Goal: Task Accomplishment & Management: Manage account settings

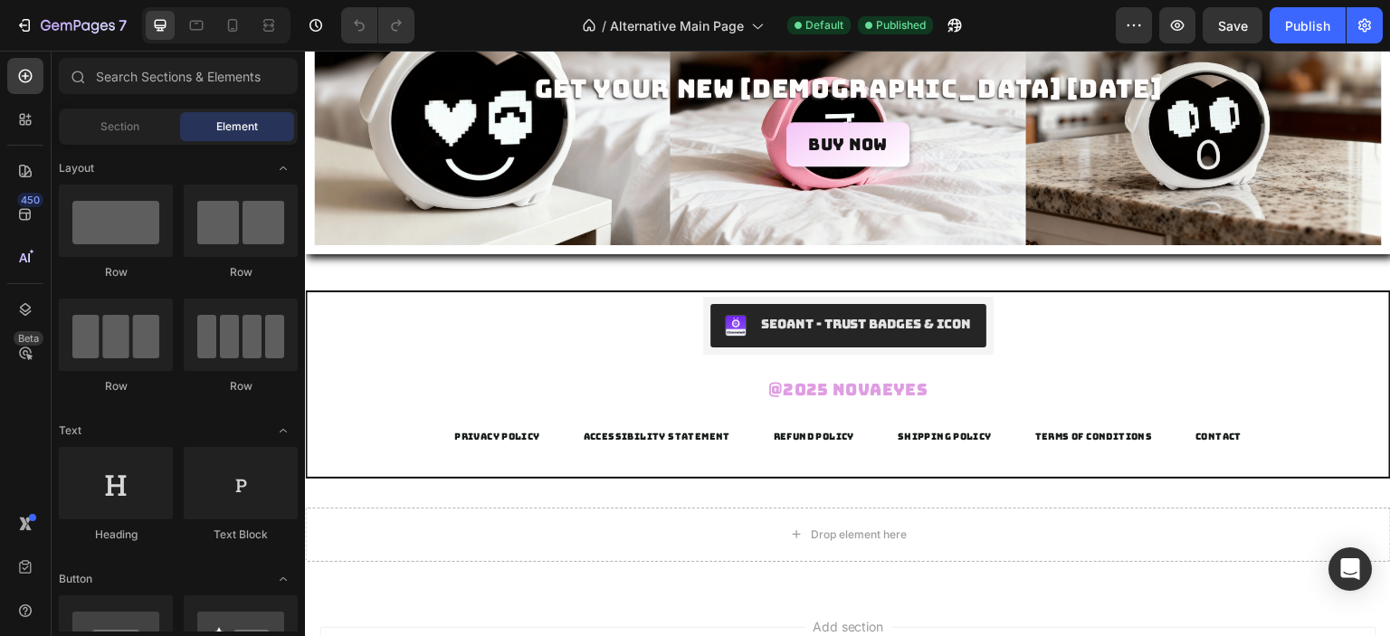
scroll to position [2921, 0]
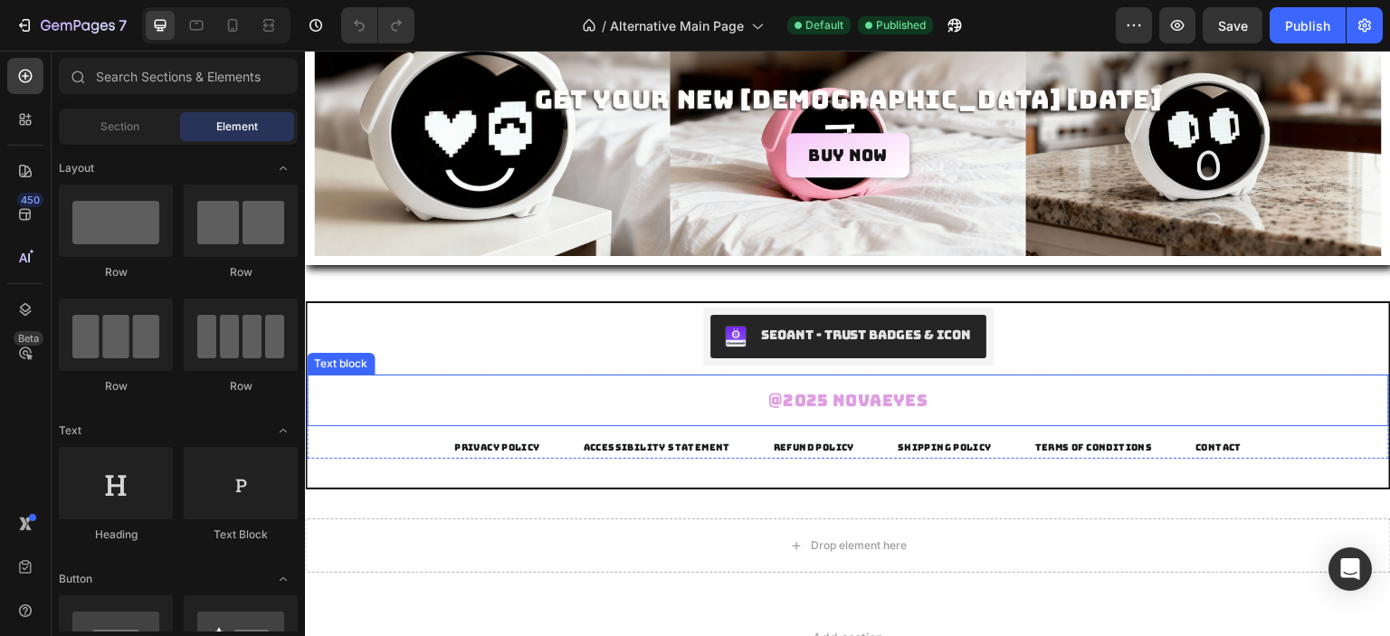
click at [1222, 394] on p "@2025 Novaeyes" at bounding box center [847, 400] width 1053 height 23
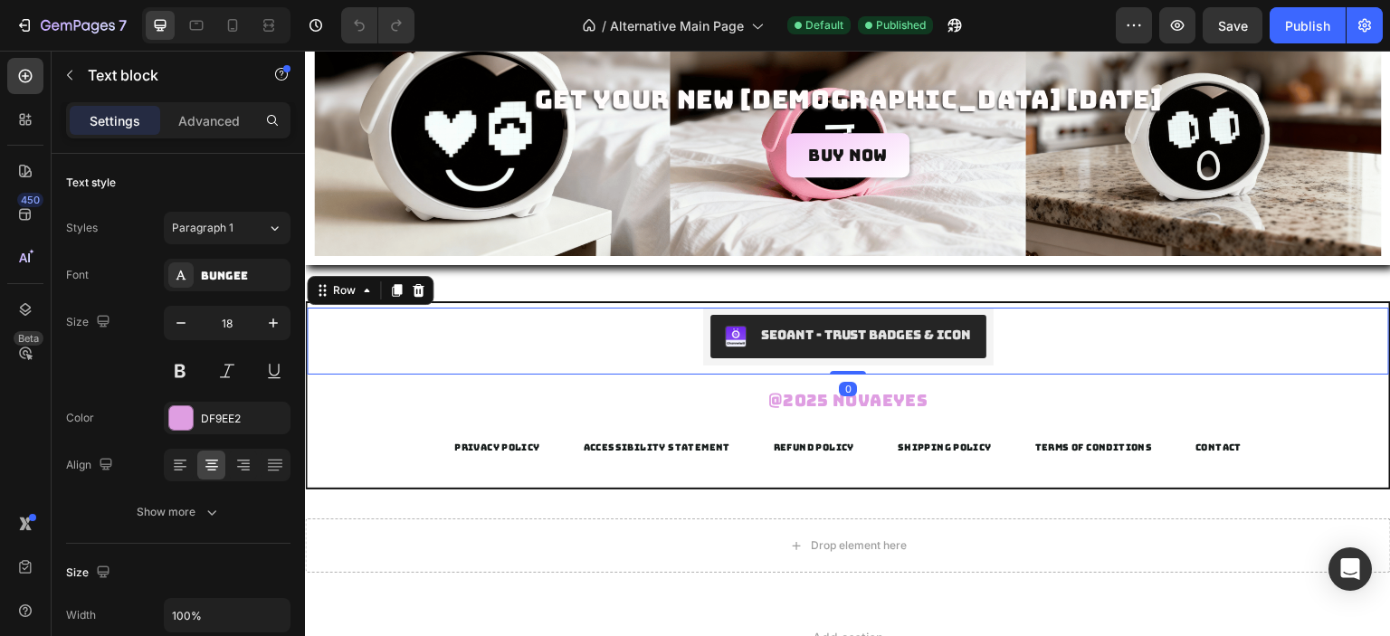
click at [1230, 309] on div "SEOAnt ‑ Trust Badges & Icon SEOAnt ‑ Trust Badges & Icon Row 0" at bounding box center [848, 341] width 1082 height 67
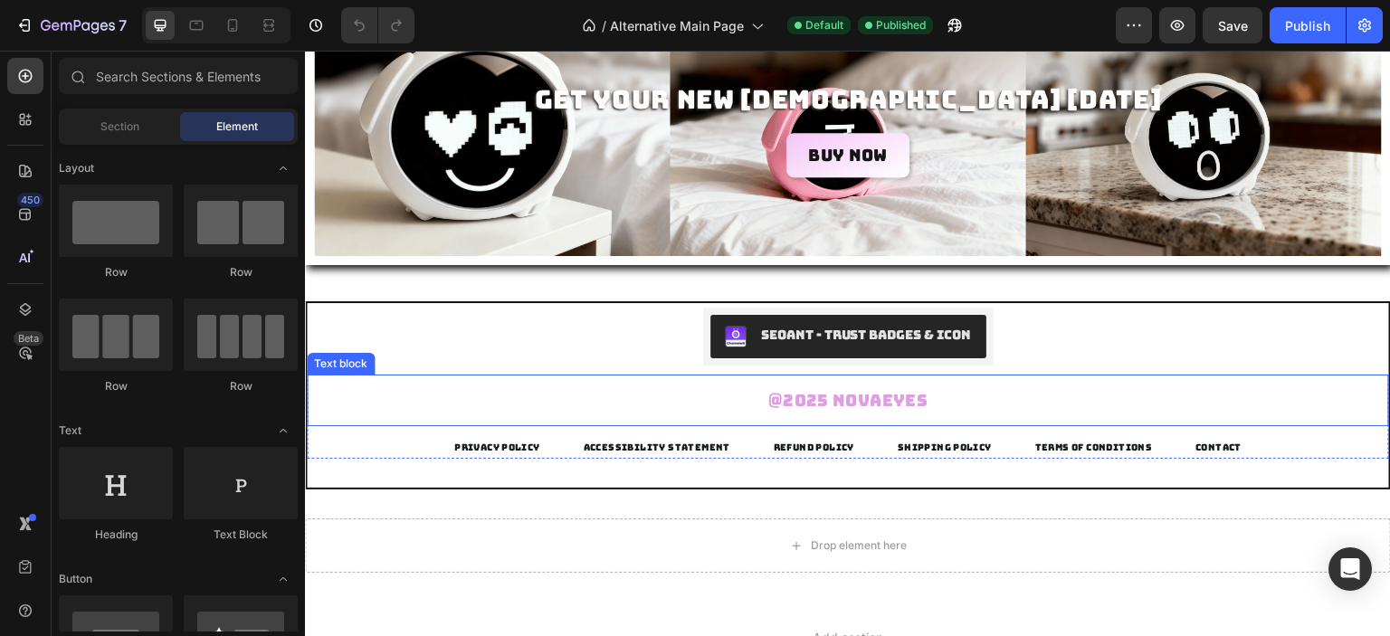
click at [1245, 470] on div "SEOAnt ‑ Trust Badges & Icon SEOAnt ‑ Trust Badges & Icon Row @2025 Novaeyes Te…" at bounding box center [848, 395] width 1086 height 188
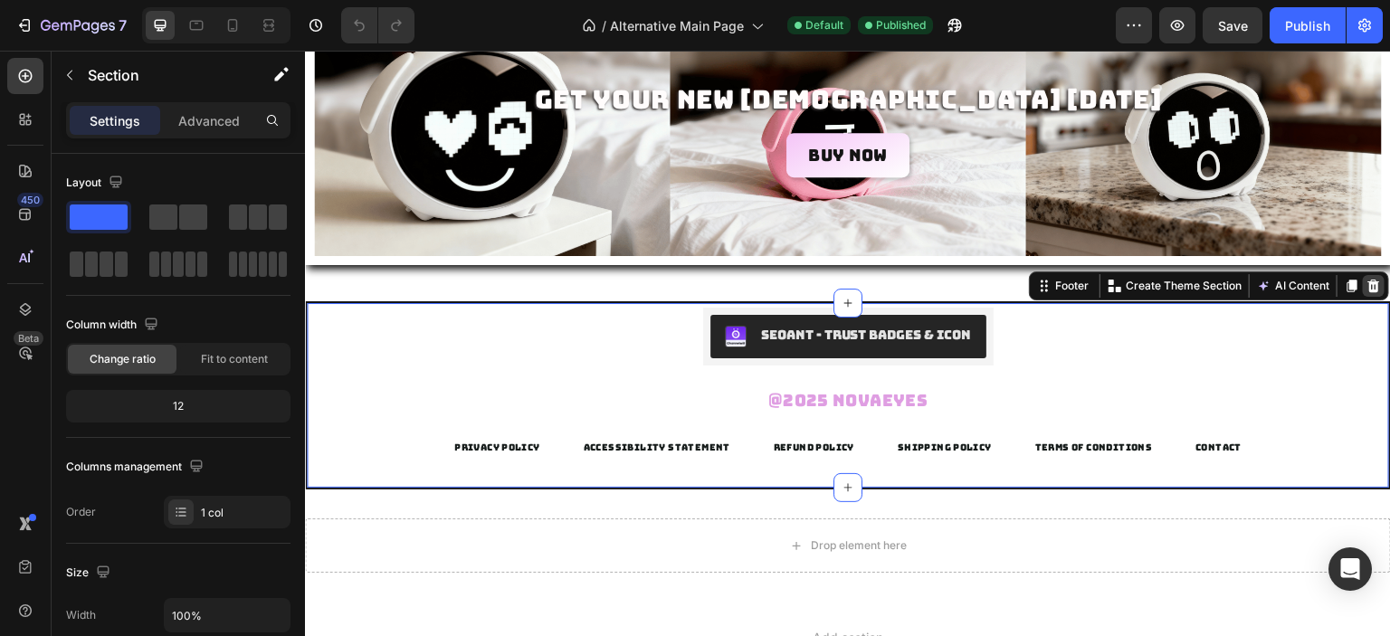
click at [1368, 281] on icon at bounding box center [1374, 286] width 12 height 13
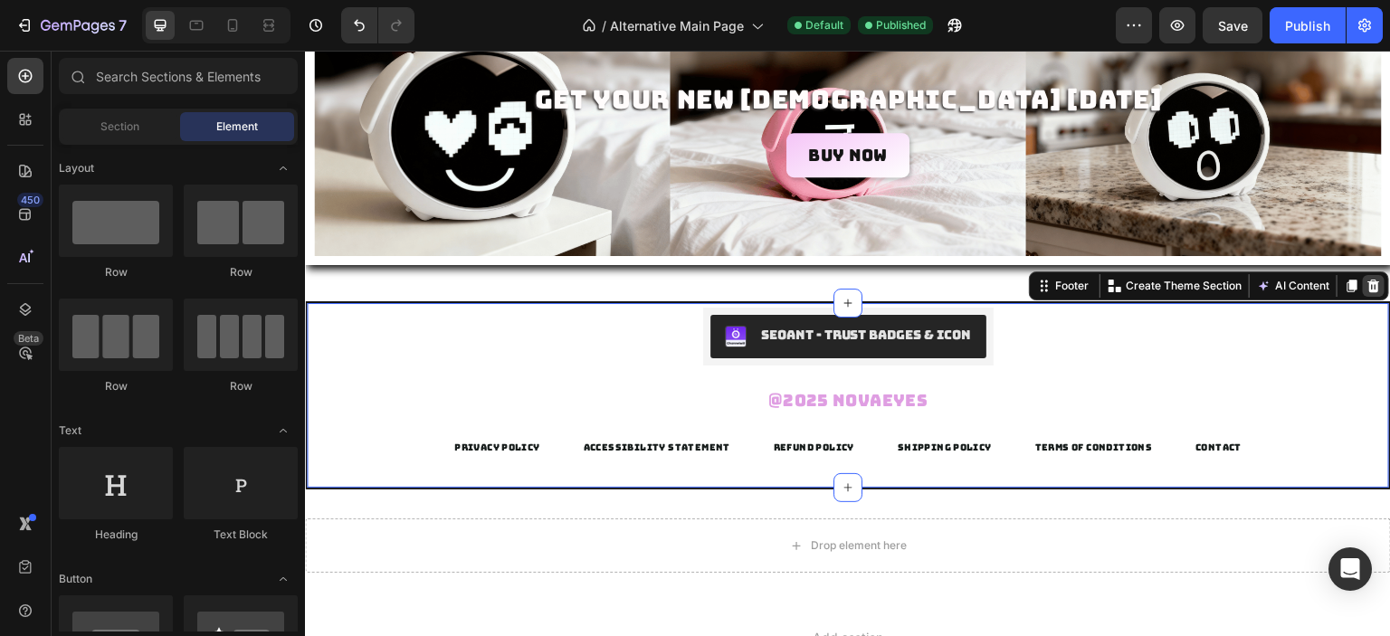
scroll to position [2895, 0]
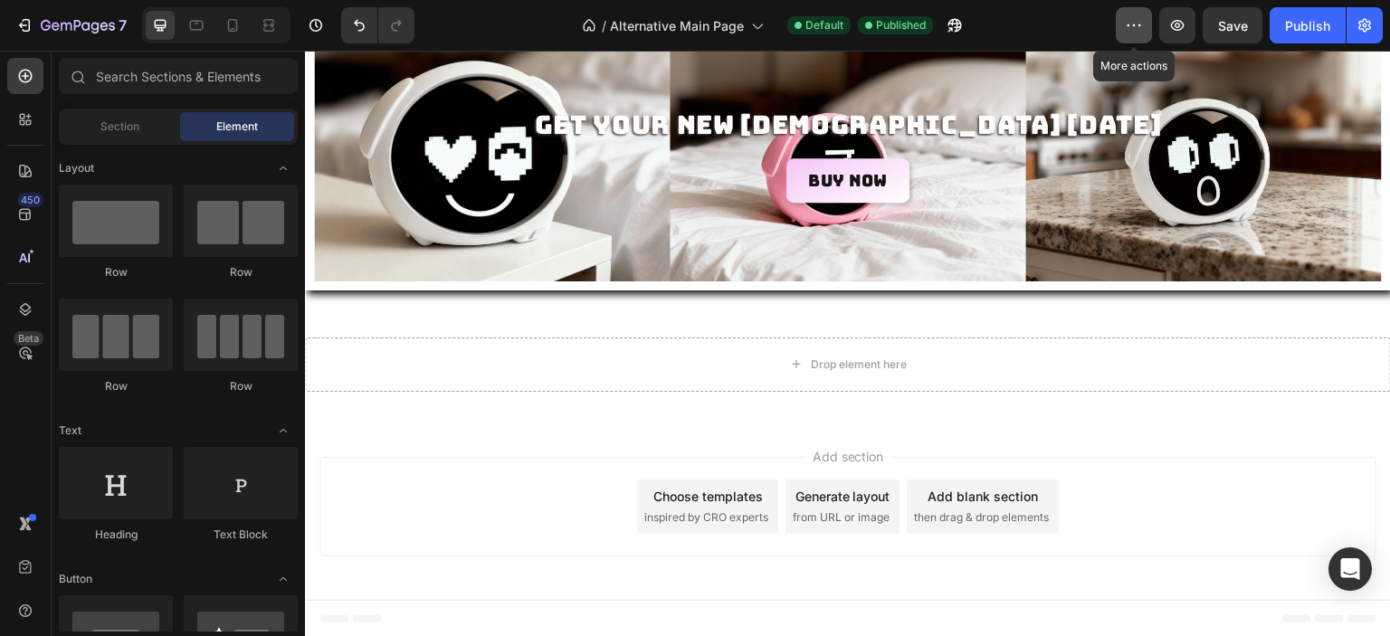
click at [1119, 32] on button "button" at bounding box center [1134, 25] width 36 height 36
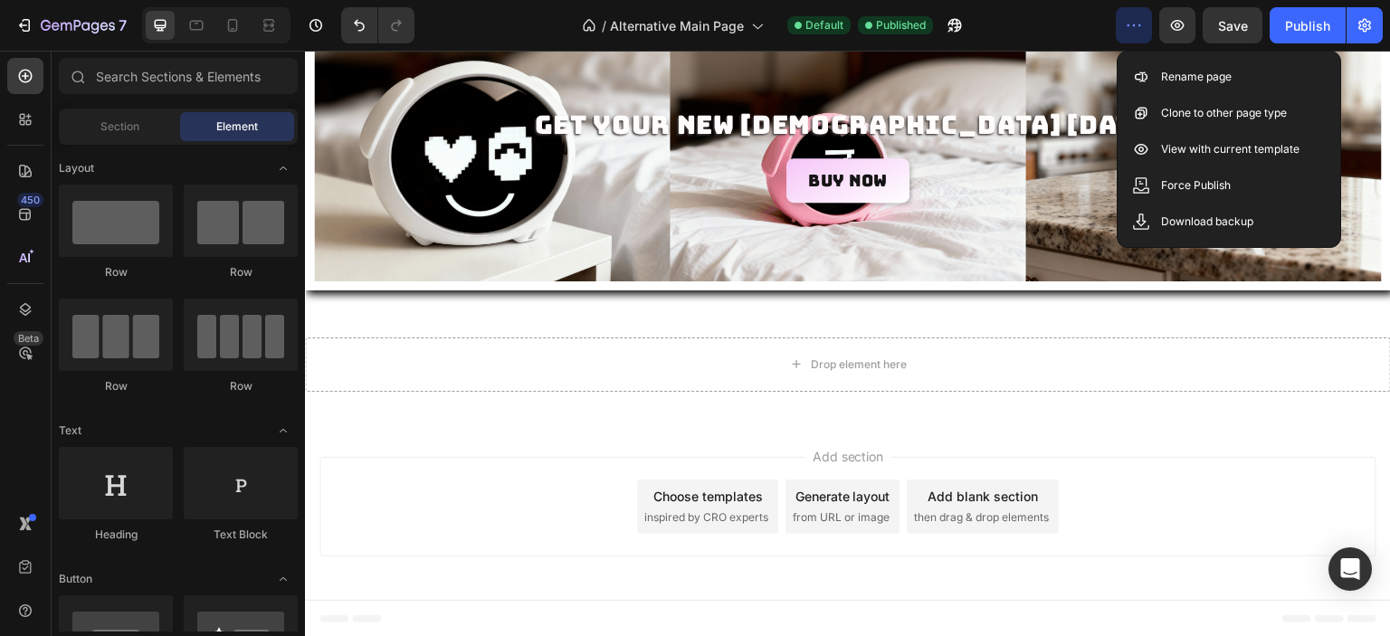
click at [1141, 39] on button "button" at bounding box center [1134, 25] width 36 height 36
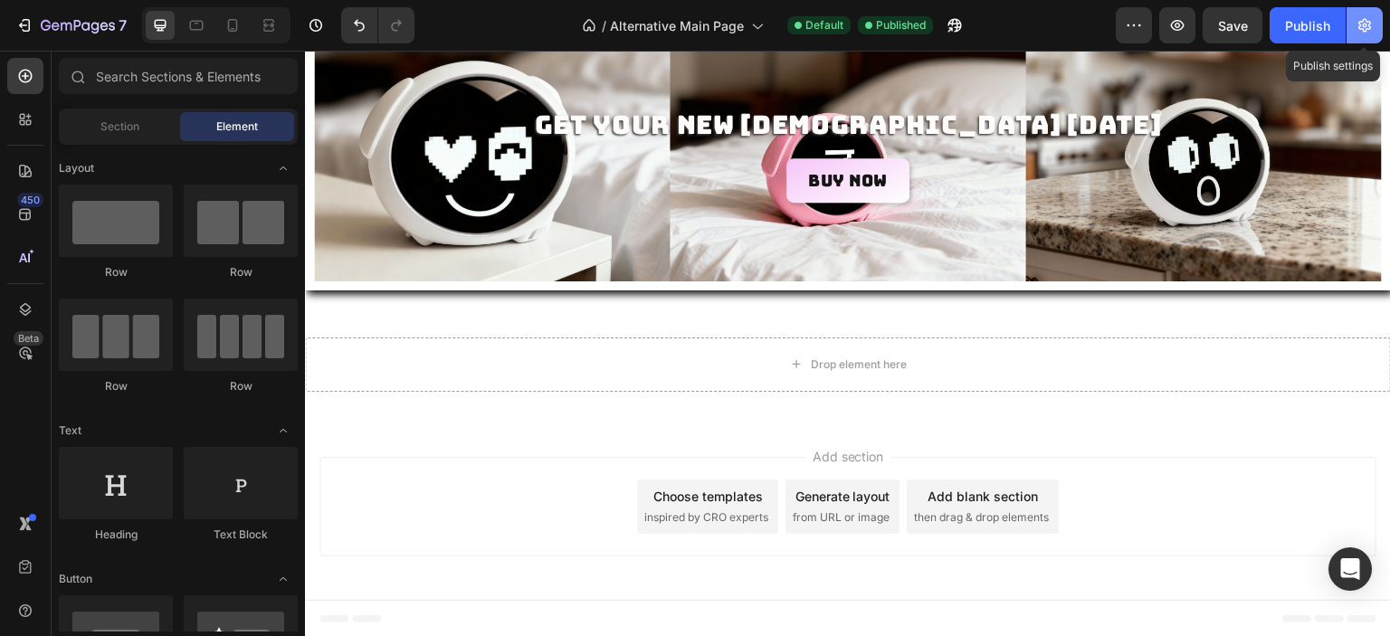
click at [1362, 36] on button "button" at bounding box center [1364, 25] width 36 height 36
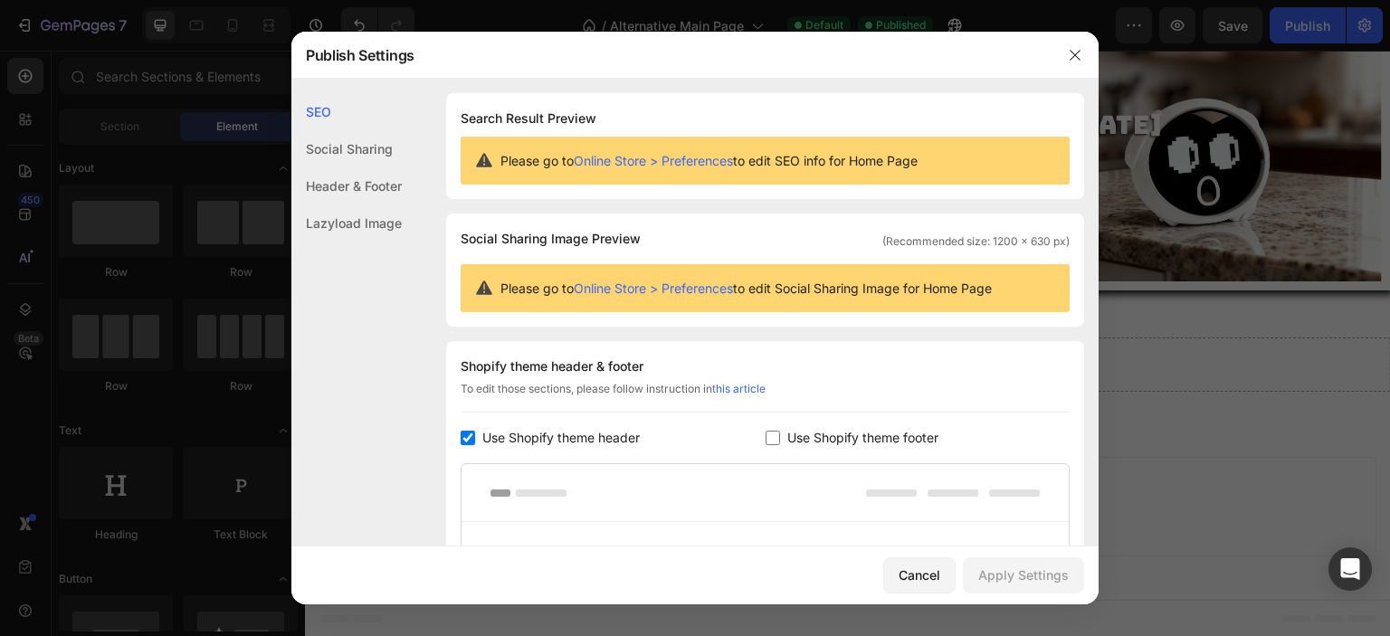
click at [780, 436] on label "Use Shopify theme footer" at bounding box center [859, 438] width 158 height 22
checkbox input "true"
click at [1041, 567] on div "Apply Settings" at bounding box center [1023, 574] width 90 height 19
click at [1078, 46] on button "button" at bounding box center [1074, 55] width 29 height 29
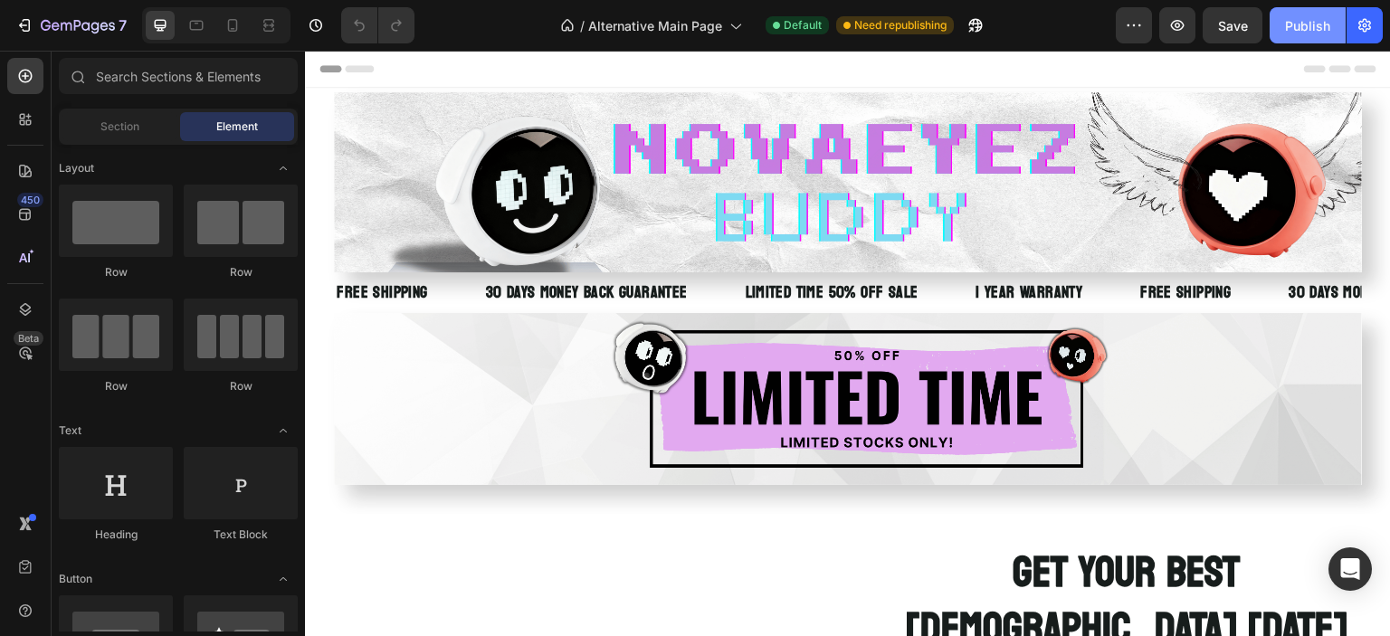
click at [1283, 17] on button "Publish" at bounding box center [1307, 25] width 76 height 36
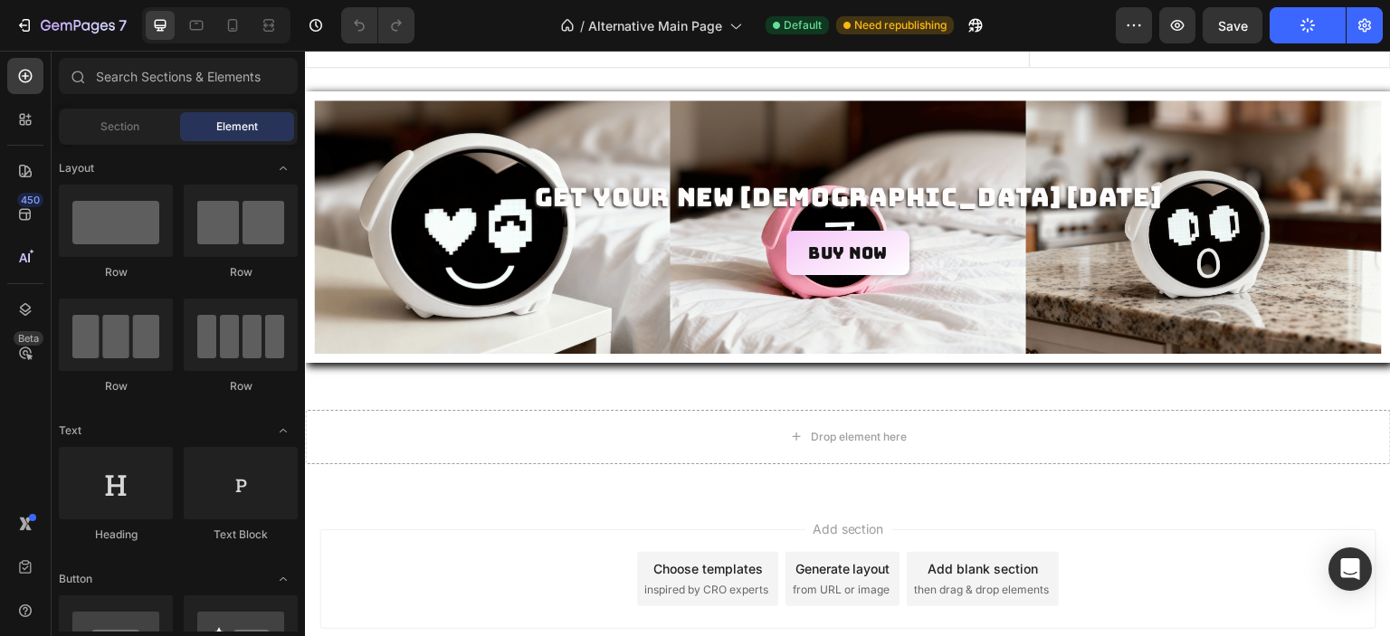
scroll to position [2939, 0]
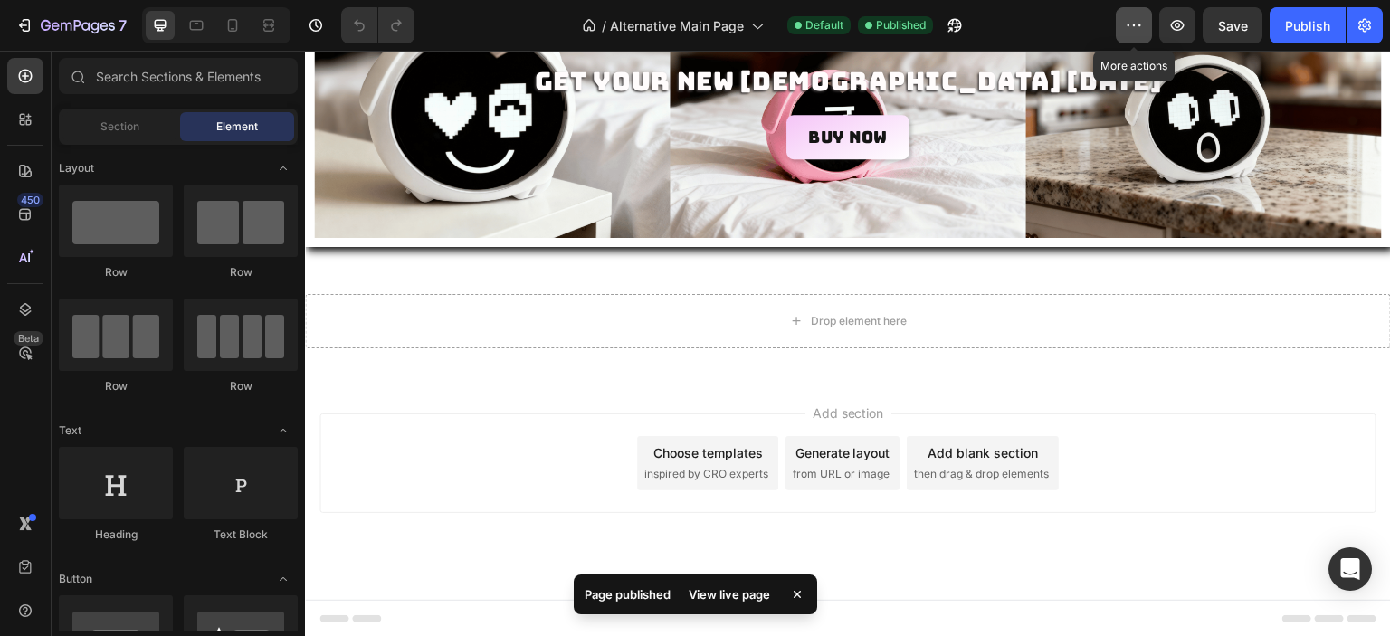
click at [1126, 22] on icon "button" at bounding box center [1134, 25] width 18 height 18
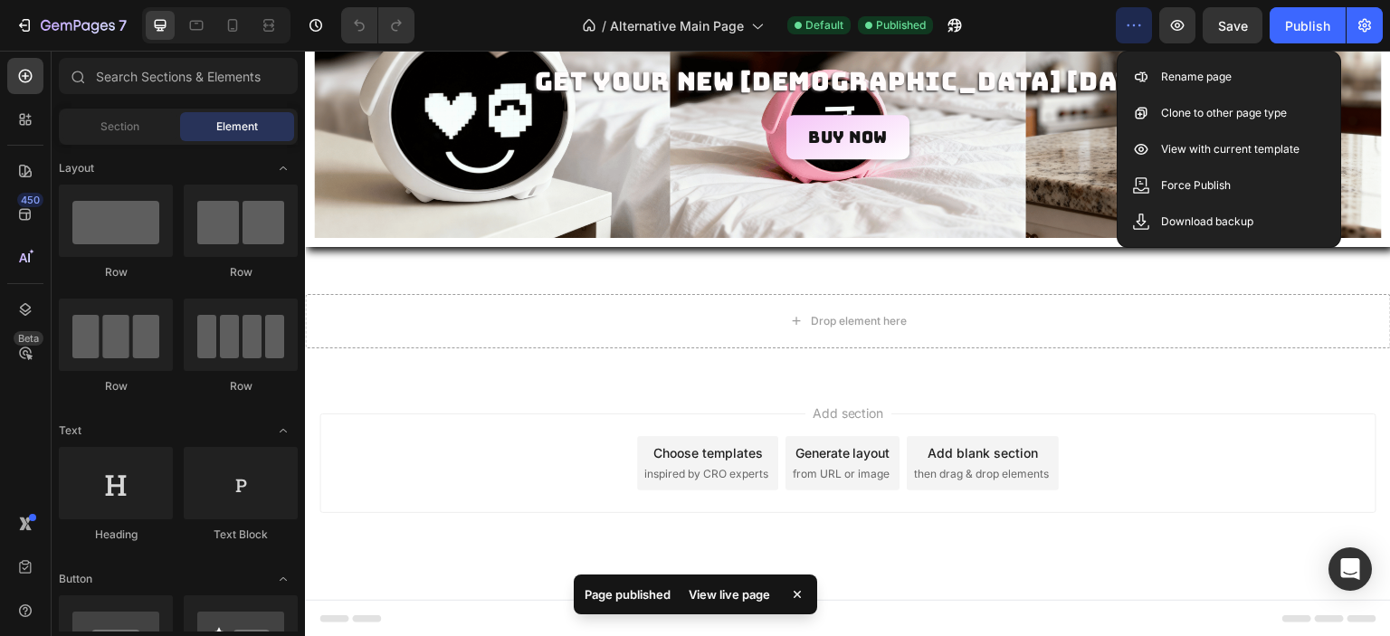
click at [1126, 22] on icon "button" at bounding box center [1134, 25] width 18 height 18
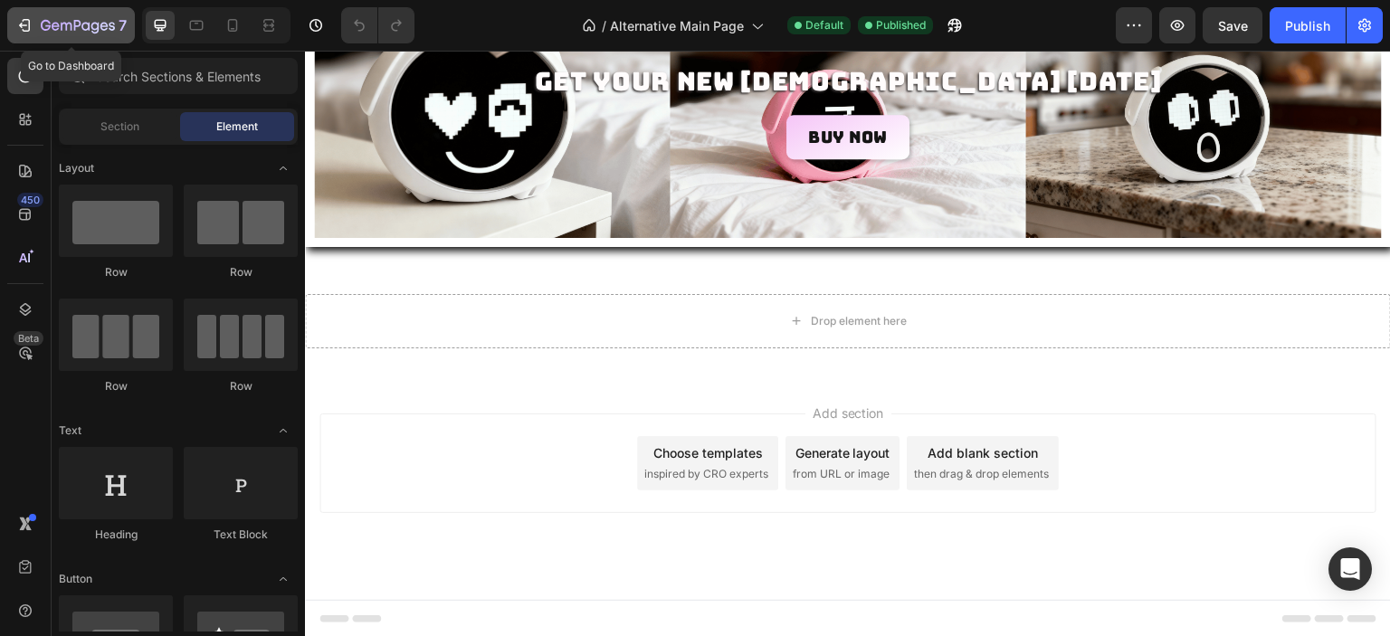
click at [25, 29] on icon "button" at bounding box center [24, 25] width 18 height 18
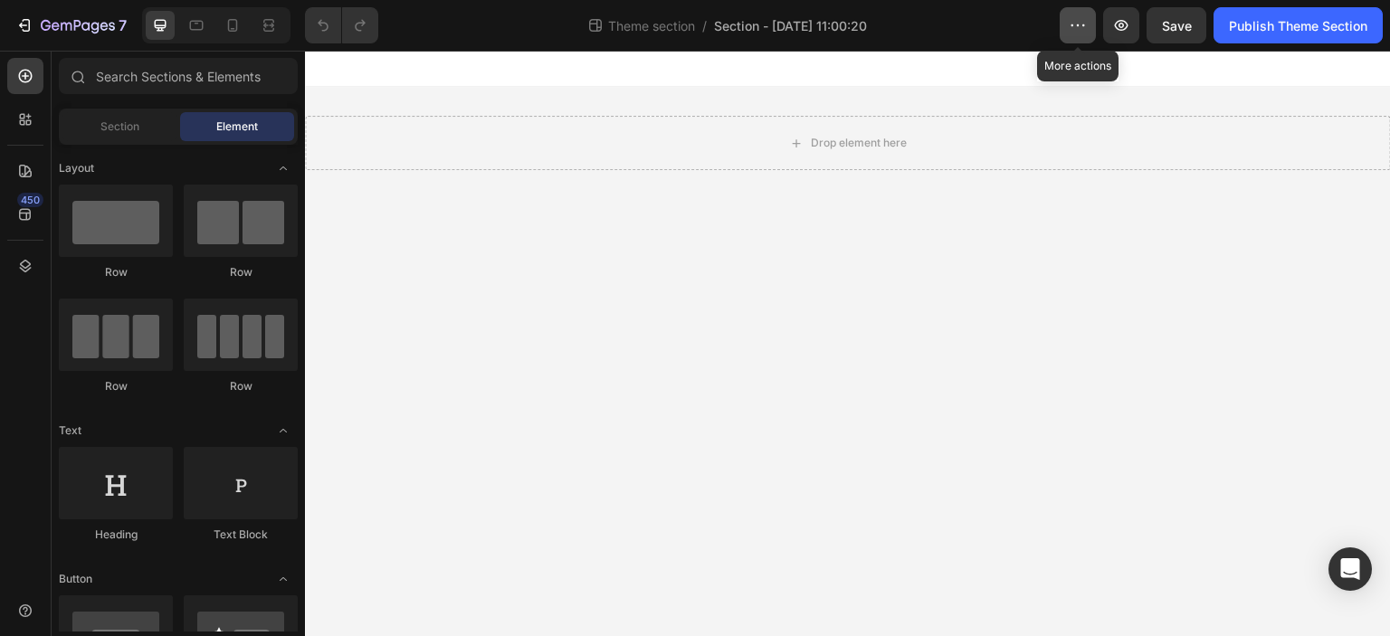
click at [1067, 20] on button "button" at bounding box center [1078, 25] width 36 height 36
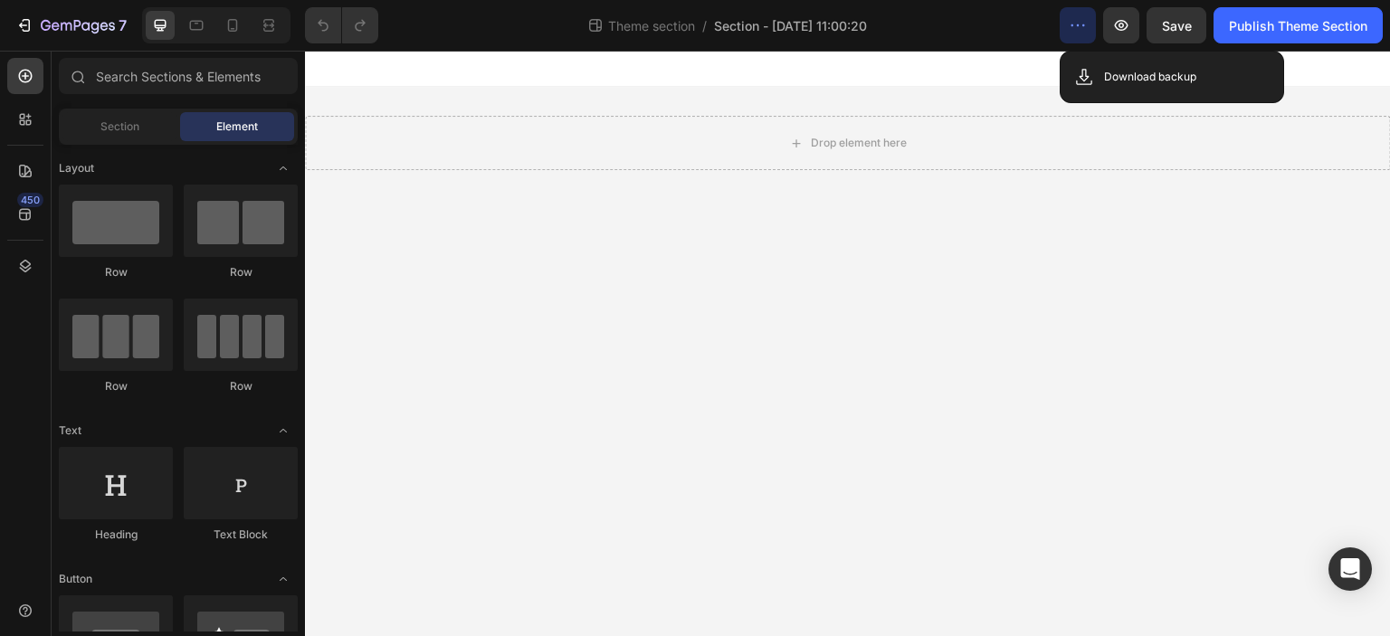
click at [1067, 20] on button "button" at bounding box center [1078, 25] width 36 height 36
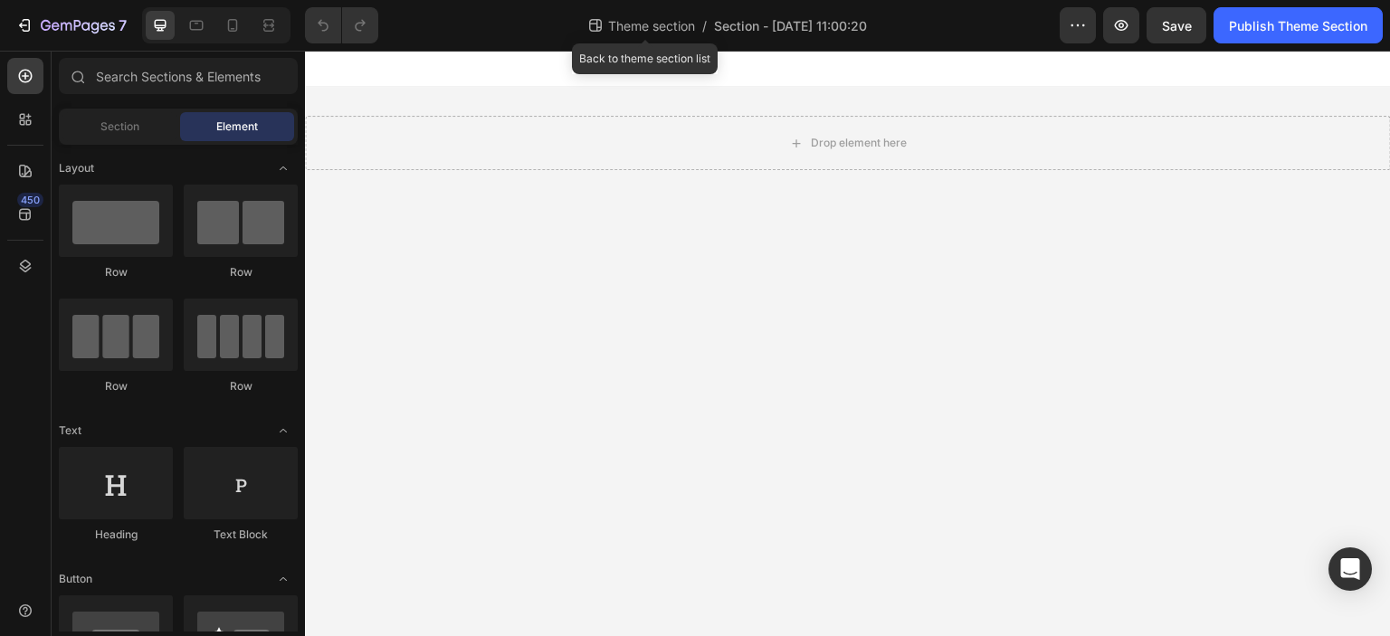
click at [629, 22] on span "Theme section" at bounding box center [651, 25] width 94 height 19
click at [93, 128] on div "Section" at bounding box center [119, 126] width 114 height 29
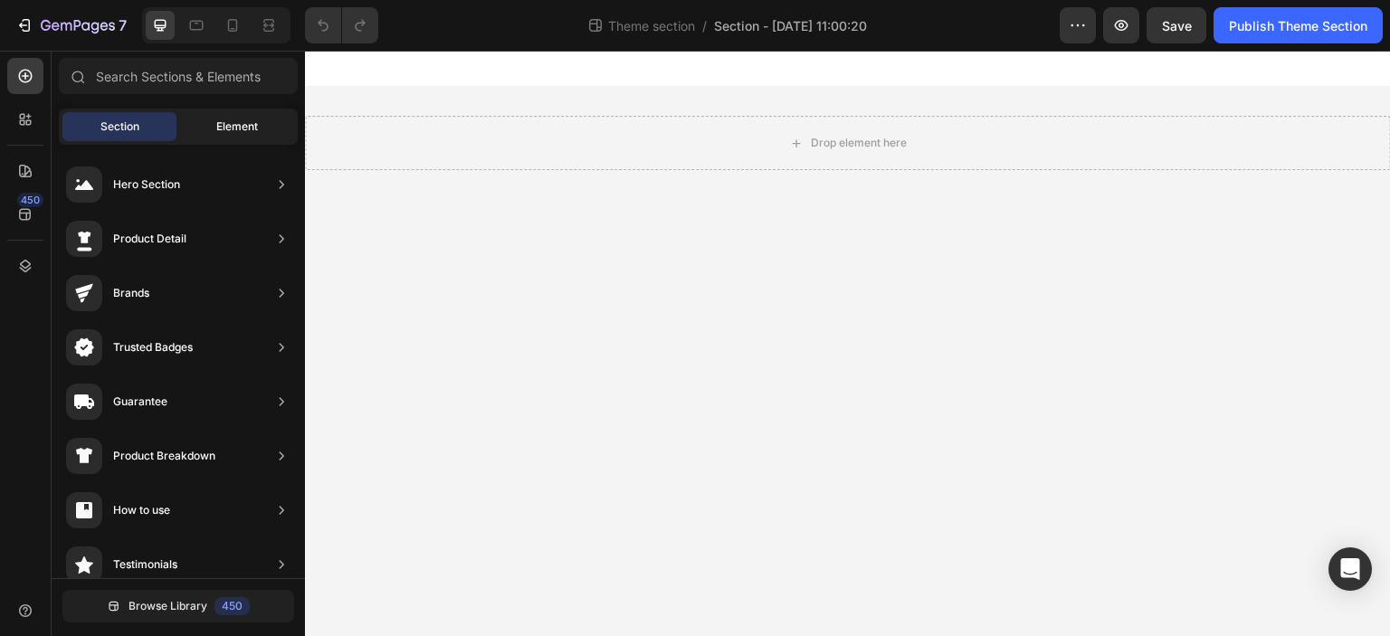
click at [224, 122] on span "Element" at bounding box center [237, 127] width 42 height 16
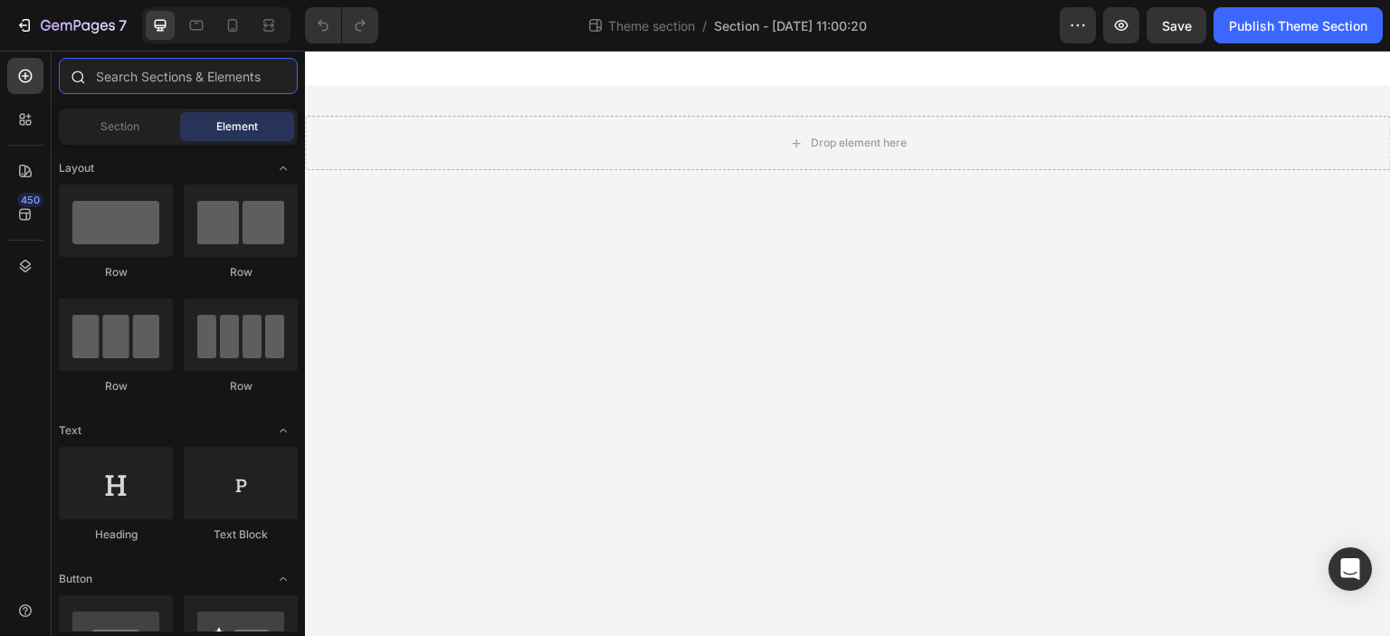
click at [155, 77] on input "text" at bounding box center [178, 76] width 239 height 36
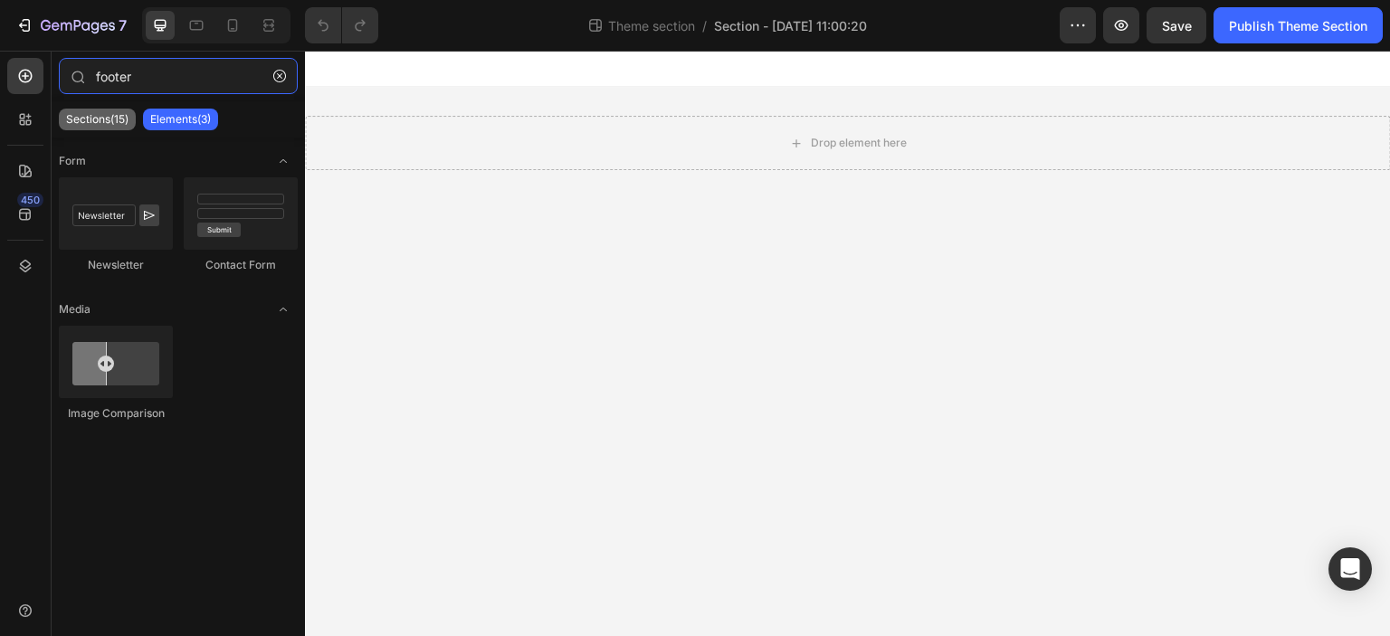
type input "footer"
click at [123, 125] on p "Sections(15)" at bounding box center [97, 119] width 62 height 14
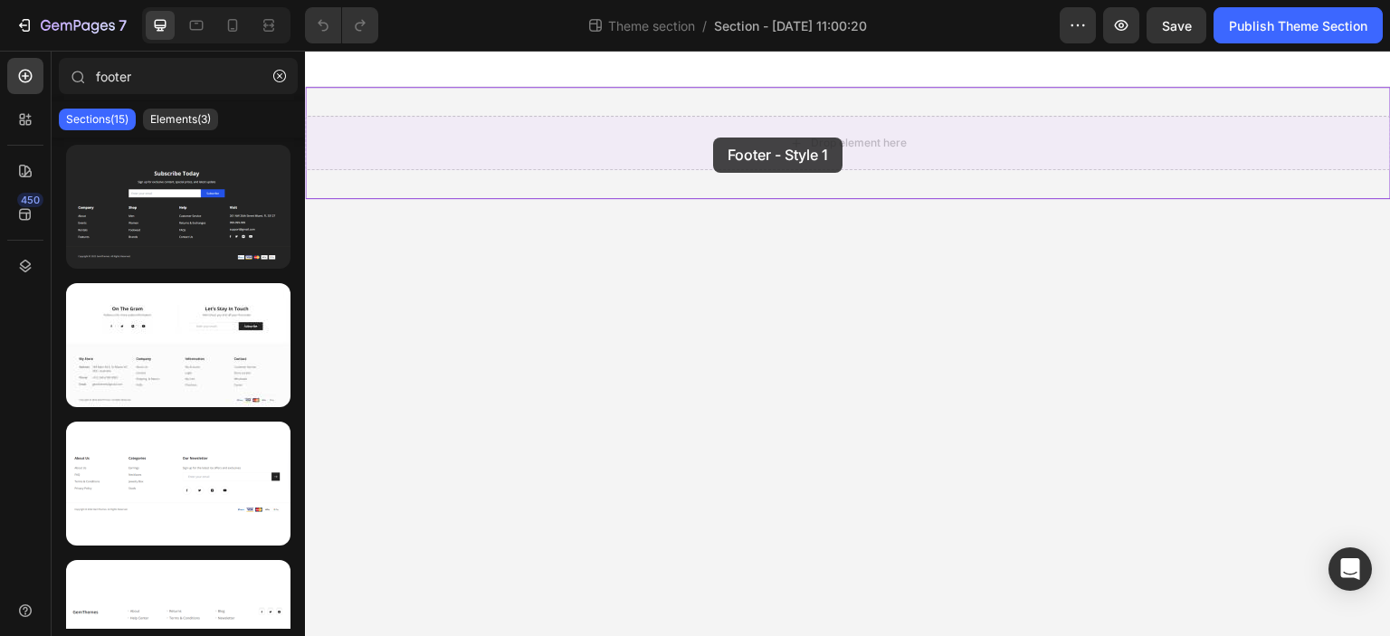
drag, startPoint x: 545, startPoint y: 256, endPoint x: 713, endPoint y: 138, distance: 205.8
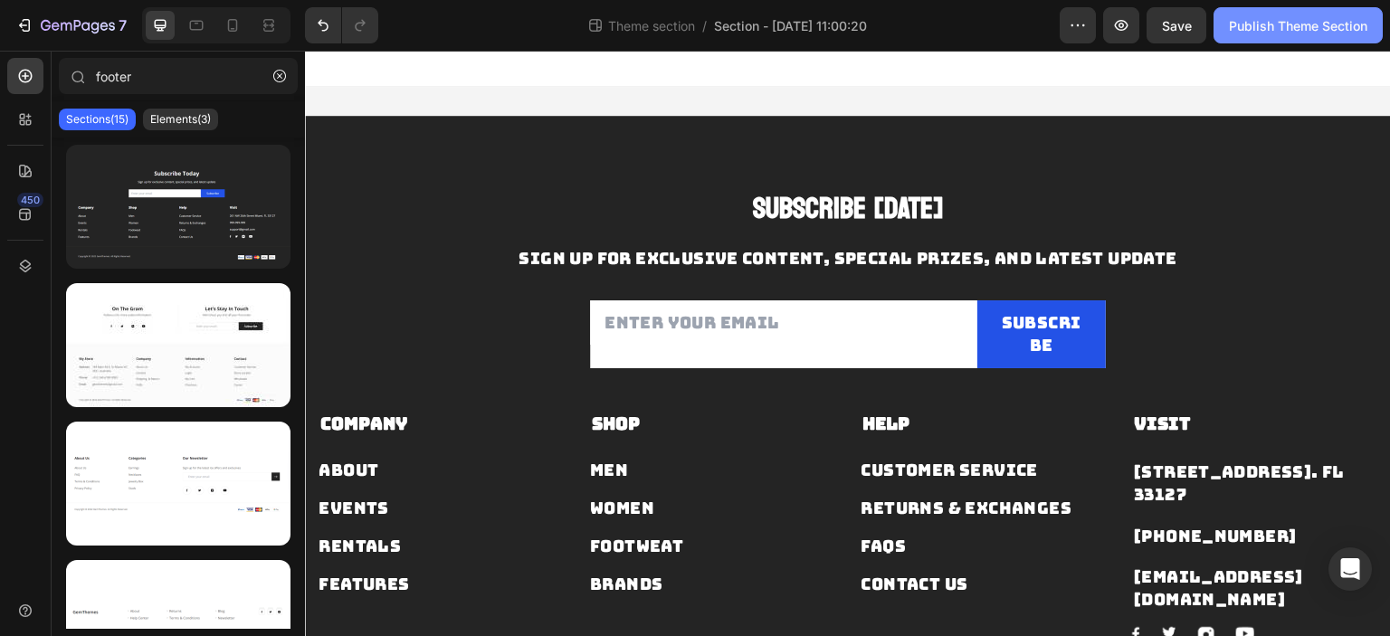
click at [1288, 34] on div "Publish Theme Section" at bounding box center [1298, 25] width 138 height 19
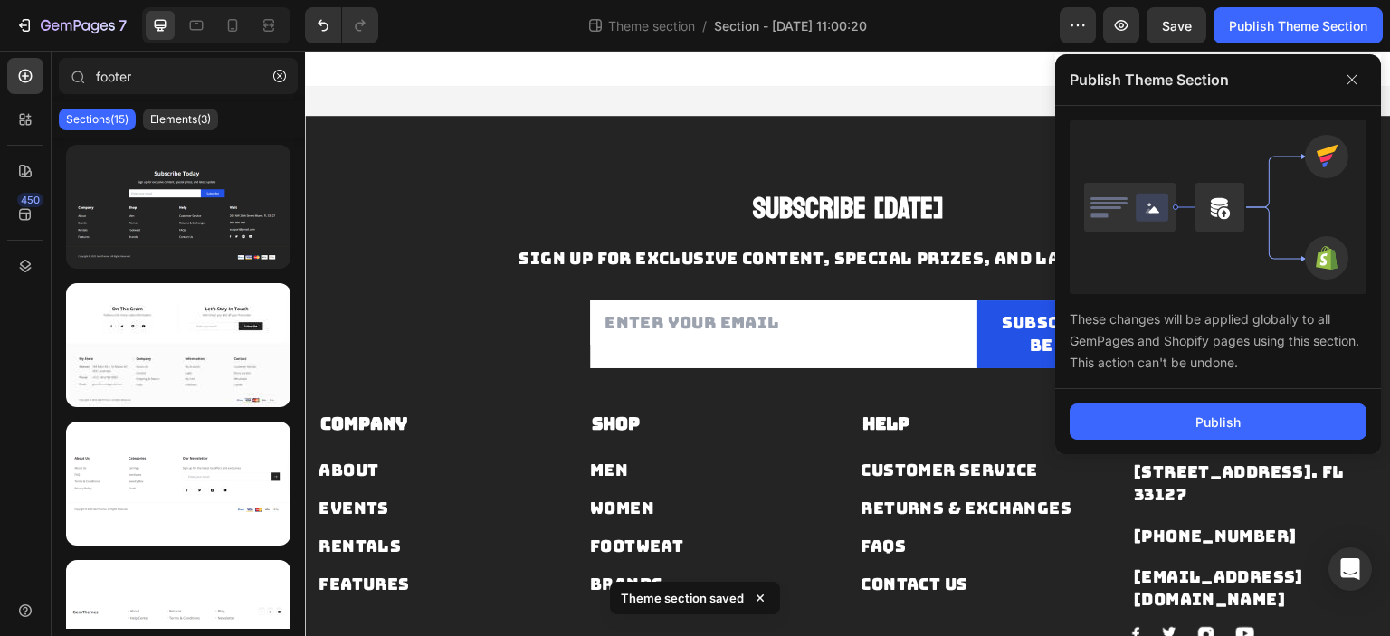
click at [1193, 350] on div "These changes will be applied globally to all GemPages and Shopify pages using …" at bounding box center [1217, 334] width 297 height 80
click at [1078, 21] on icon "button" at bounding box center [1078, 25] width 18 height 18
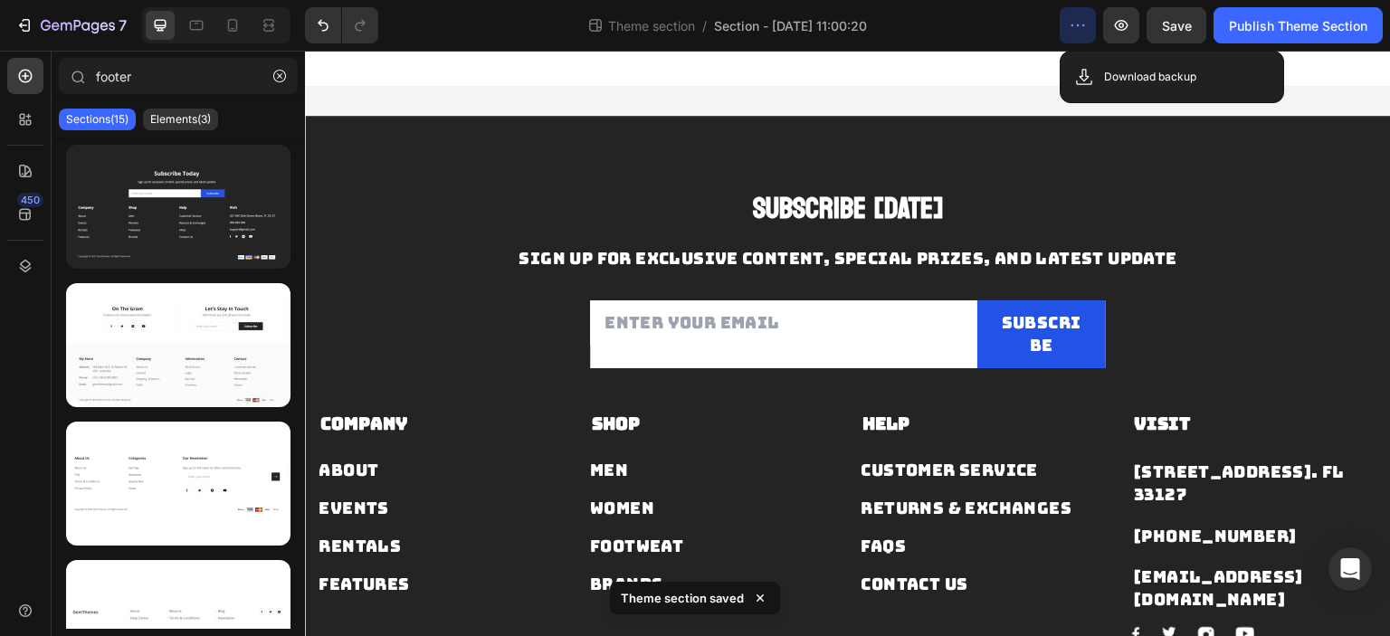
click at [1078, 21] on icon "button" at bounding box center [1078, 25] width 18 height 18
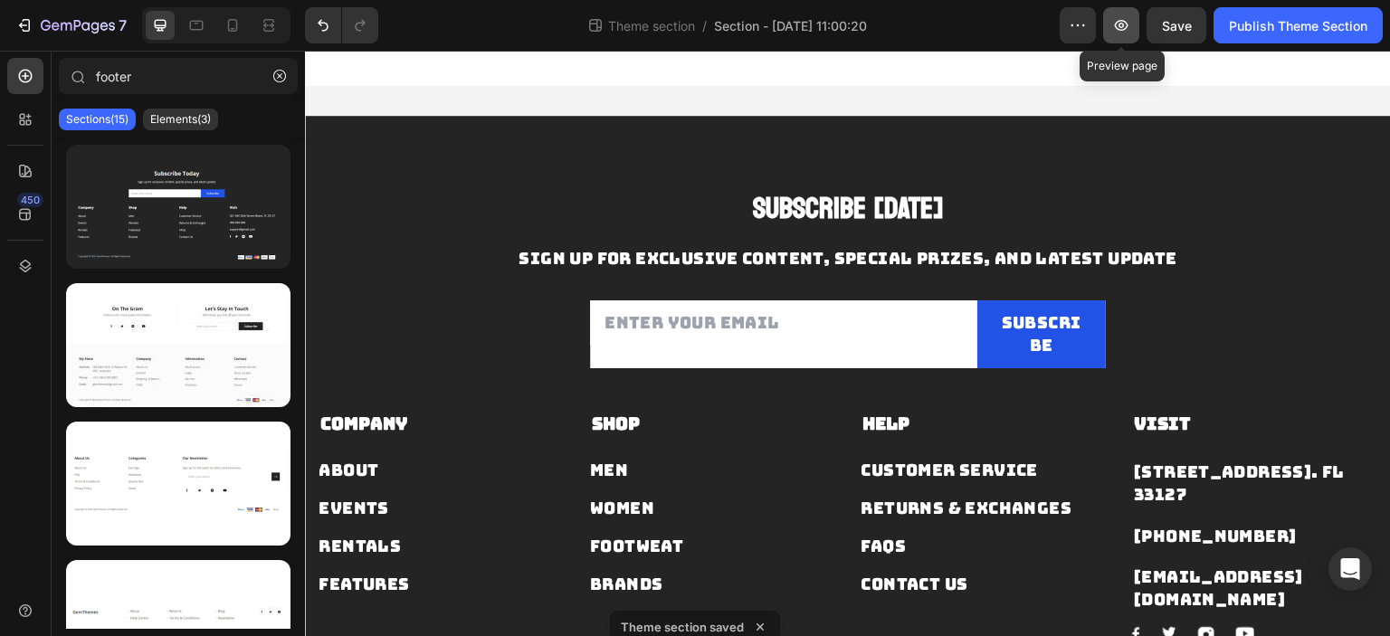
click at [1120, 21] on icon "button" at bounding box center [1122, 25] width 14 height 11
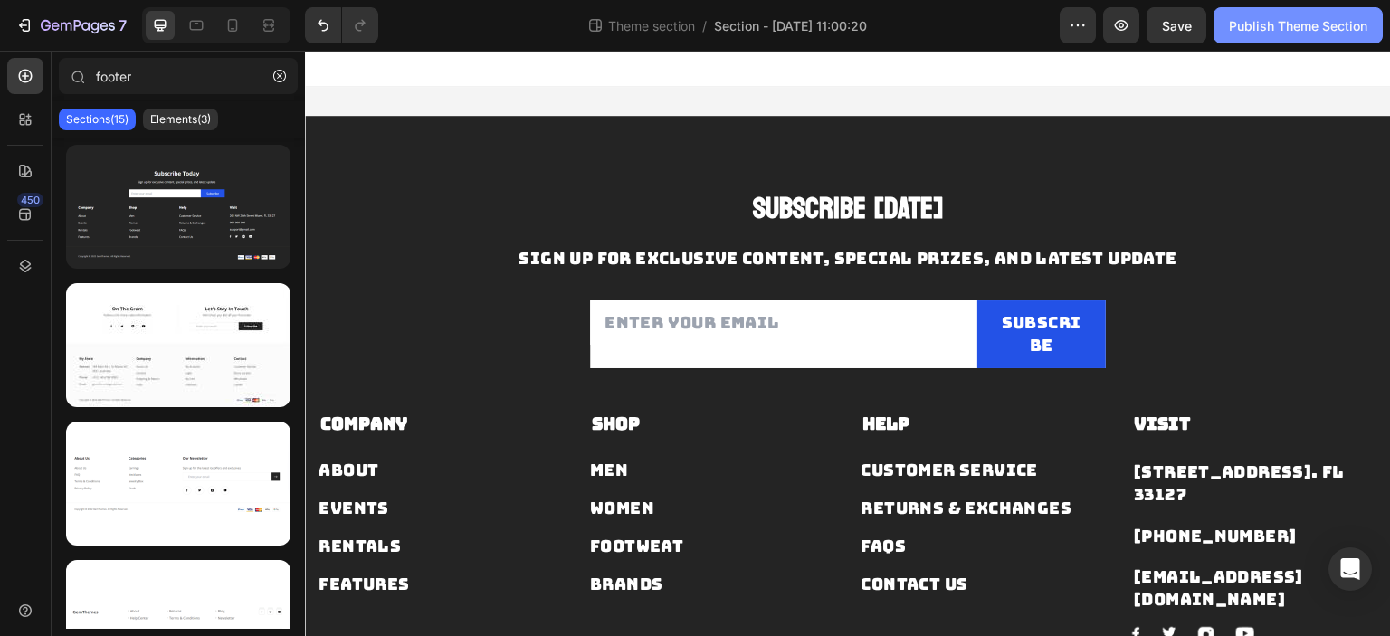
click at [1297, 30] on div "Publish Theme Section" at bounding box center [1298, 25] width 138 height 19
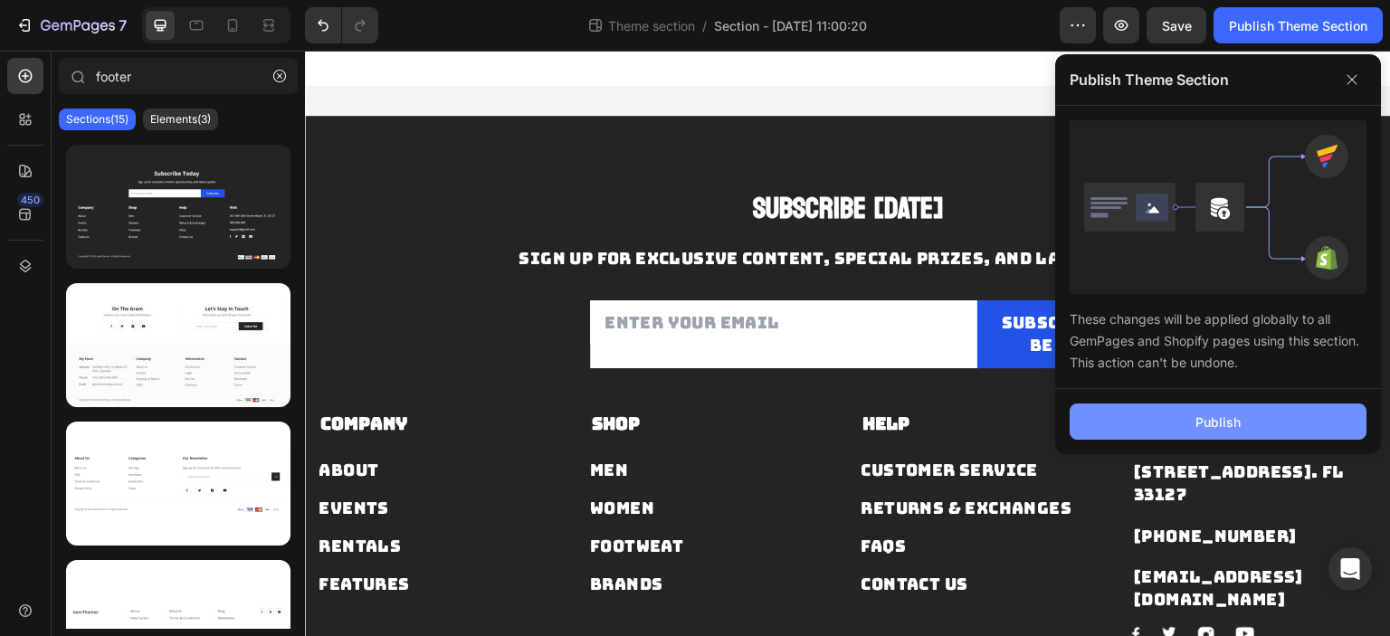
click at [1246, 416] on button "Publish" at bounding box center [1217, 422] width 297 height 36
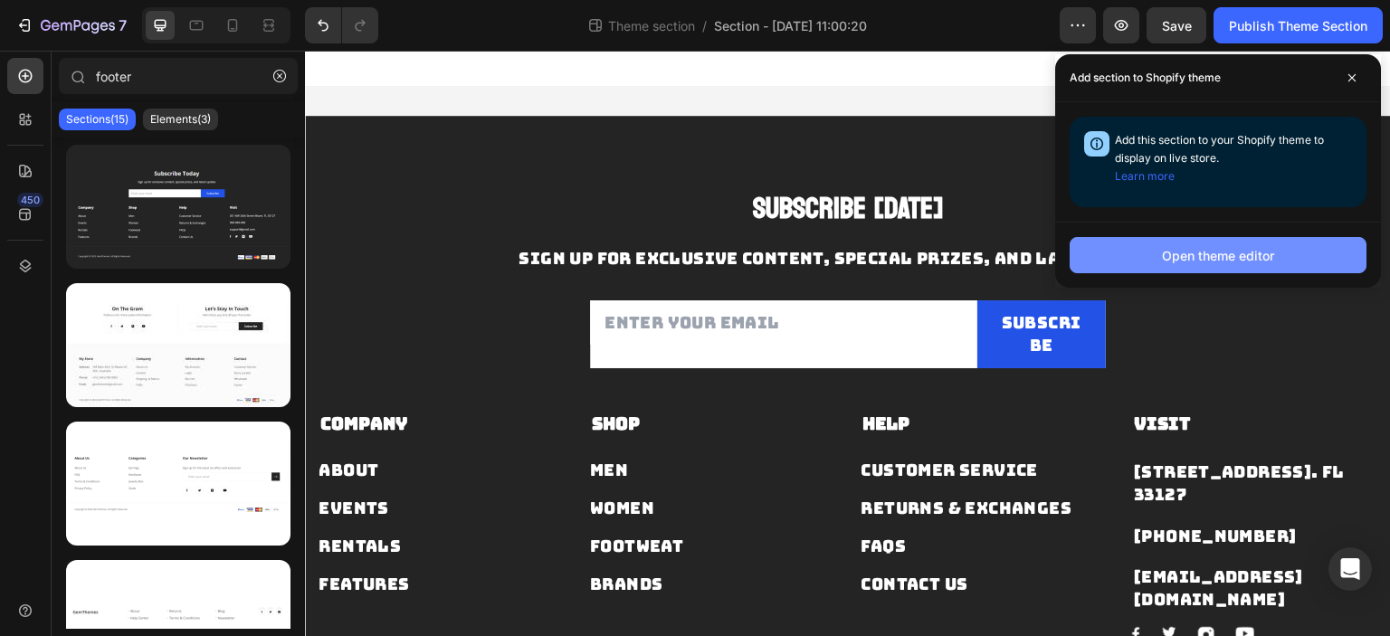
click at [1239, 254] on div "Open theme editor" at bounding box center [1218, 255] width 112 height 19
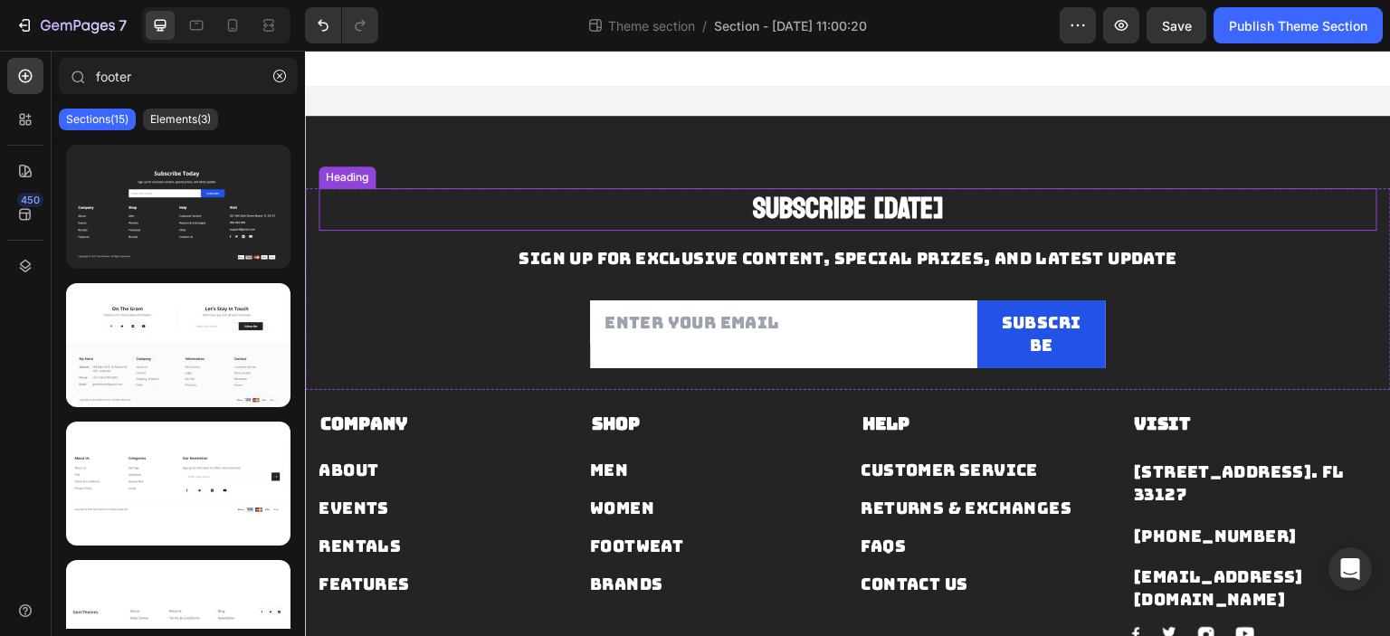
click at [806, 173] on div "Subscribe Today Heading Sign up for exclusive content, special prizes, and late…" at bounding box center [848, 446] width 1086 height 660
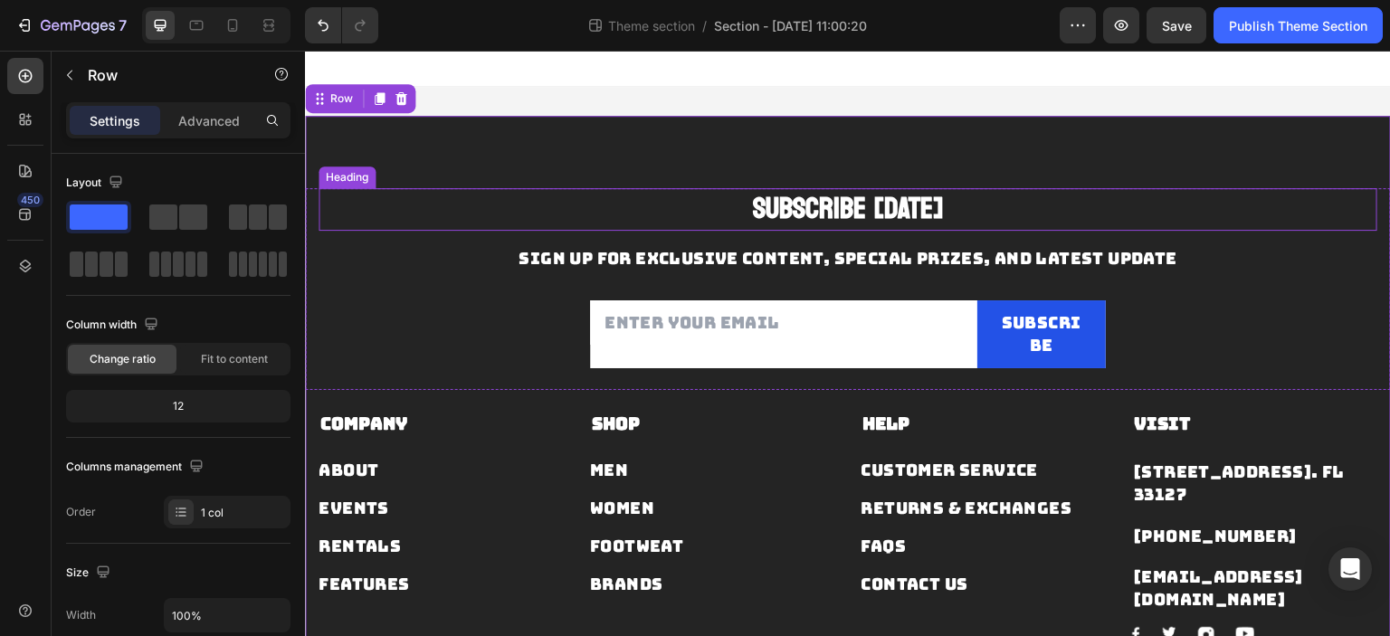
click at [817, 195] on p "Subscribe [DATE]" at bounding box center [847, 209] width 1055 height 39
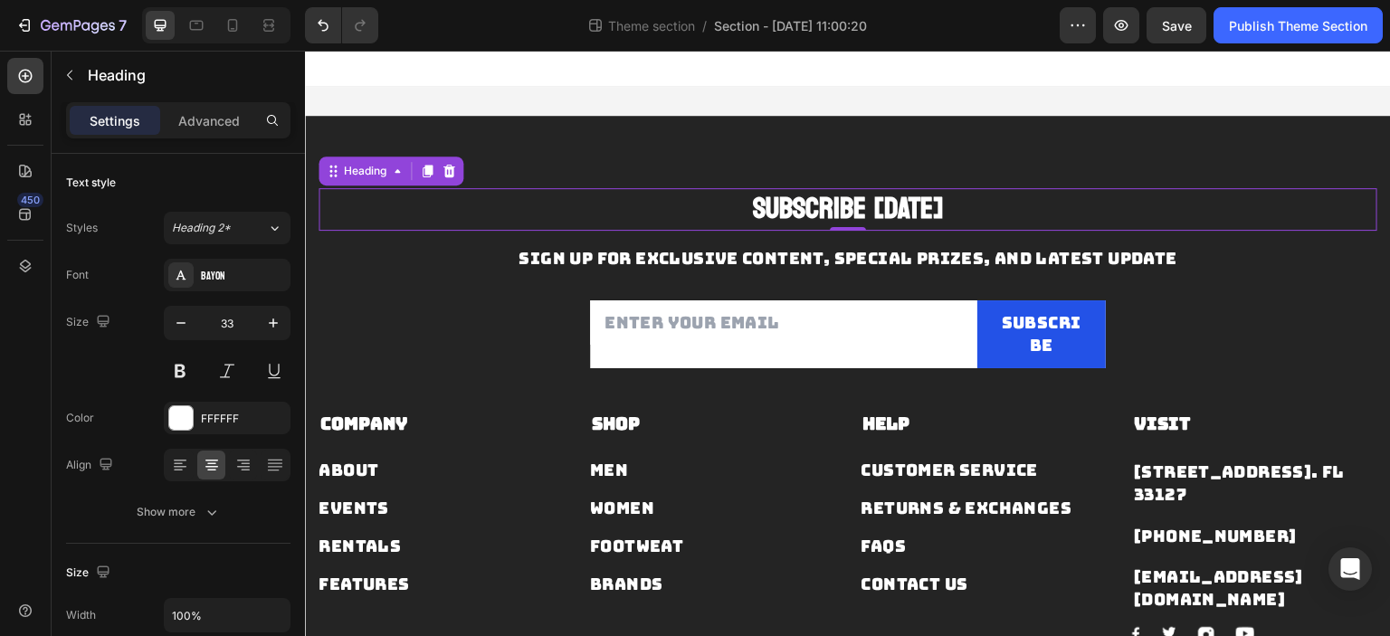
click at [894, 205] on p "Subscribe [DATE]" at bounding box center [847, 209] width 1055 height 39
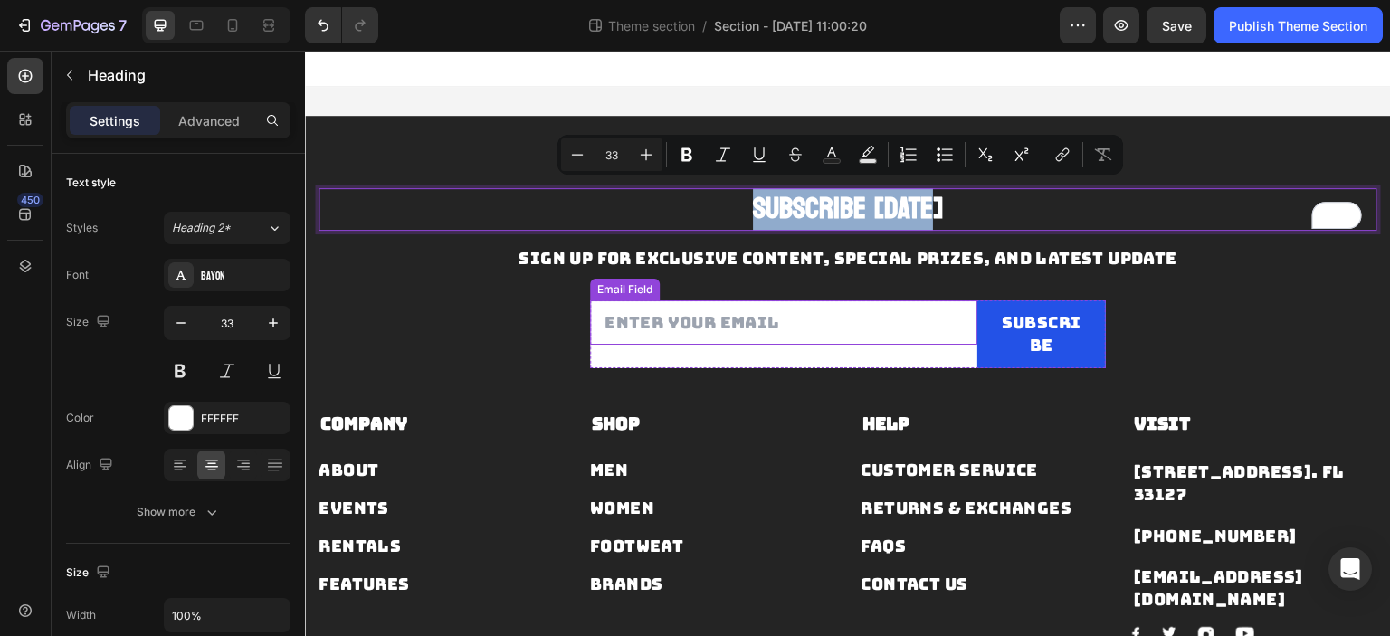
click at [908, 335] on input "email" at bounding box center [783, 322] width 387 height 44
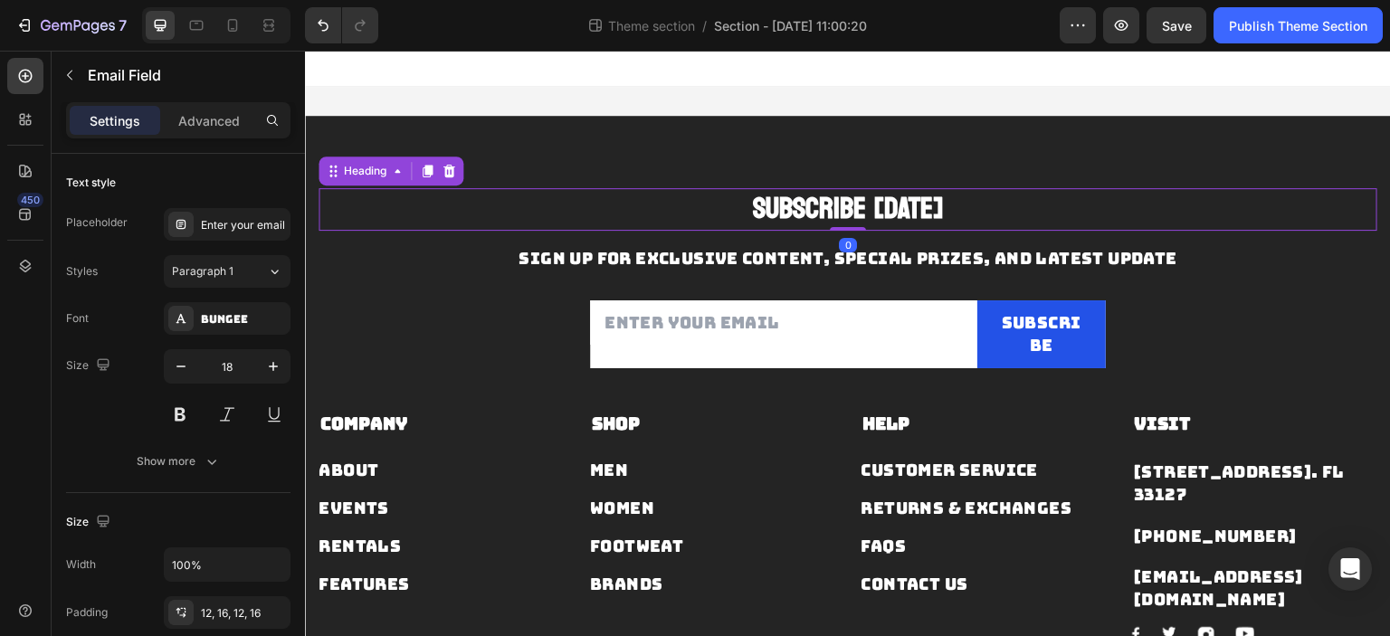
click at [890, 197] on p "Subscribe [DATE]" at bounding box center [847, 209] width 1055 height 39
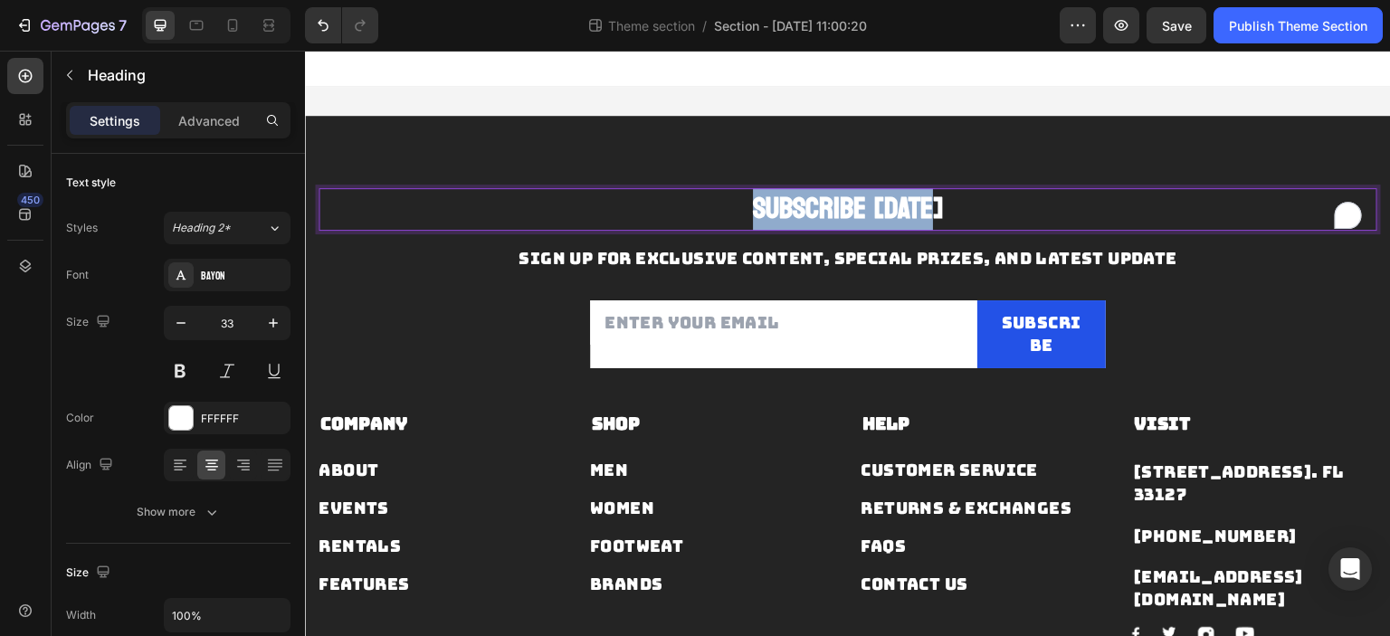
click at [890, 197] on p "Subscribe [DATE]" at bounding box center [847, 209] width 1055 height 39
click at [965, 221] on p "Subscribe [DATE]" at bounding box center [847, 209] width 1055 height 39
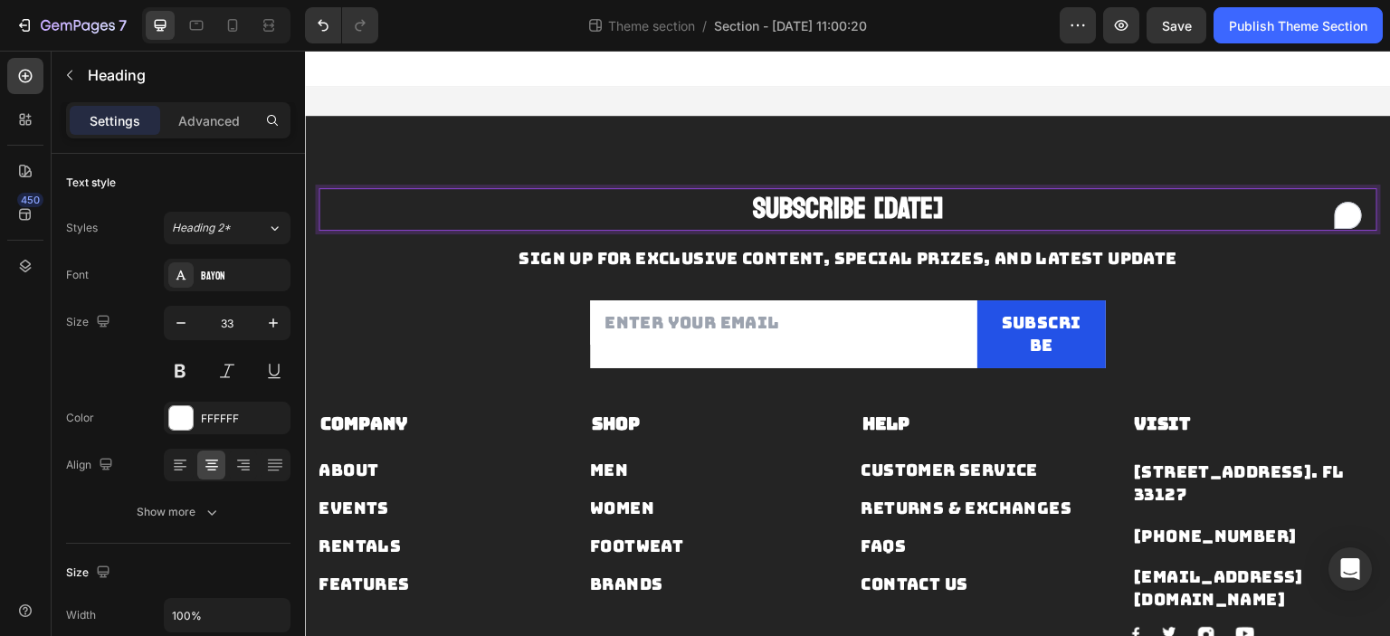
click at [911, 210] on p "Subscribe [DATE]" at bounding box center [847, 209] width 1055 height 39
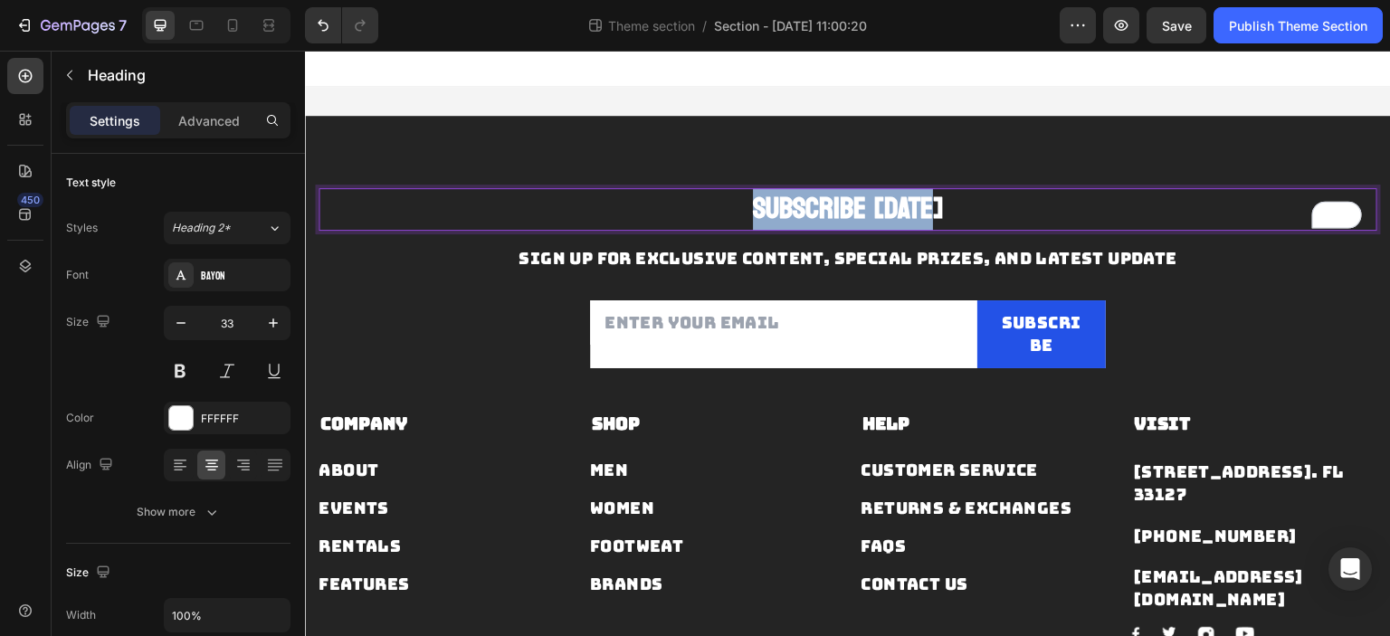
click at [911, 210] on p "Subscribe [DATE]" at bounding box center [847, 209] width 1055 height 39
click at [1174, 126] on div "Subscribe Today Heading 0 Sign up for exclusive content, special prizes, and la…" at bounding box center [848, 446] width 1086 height 660
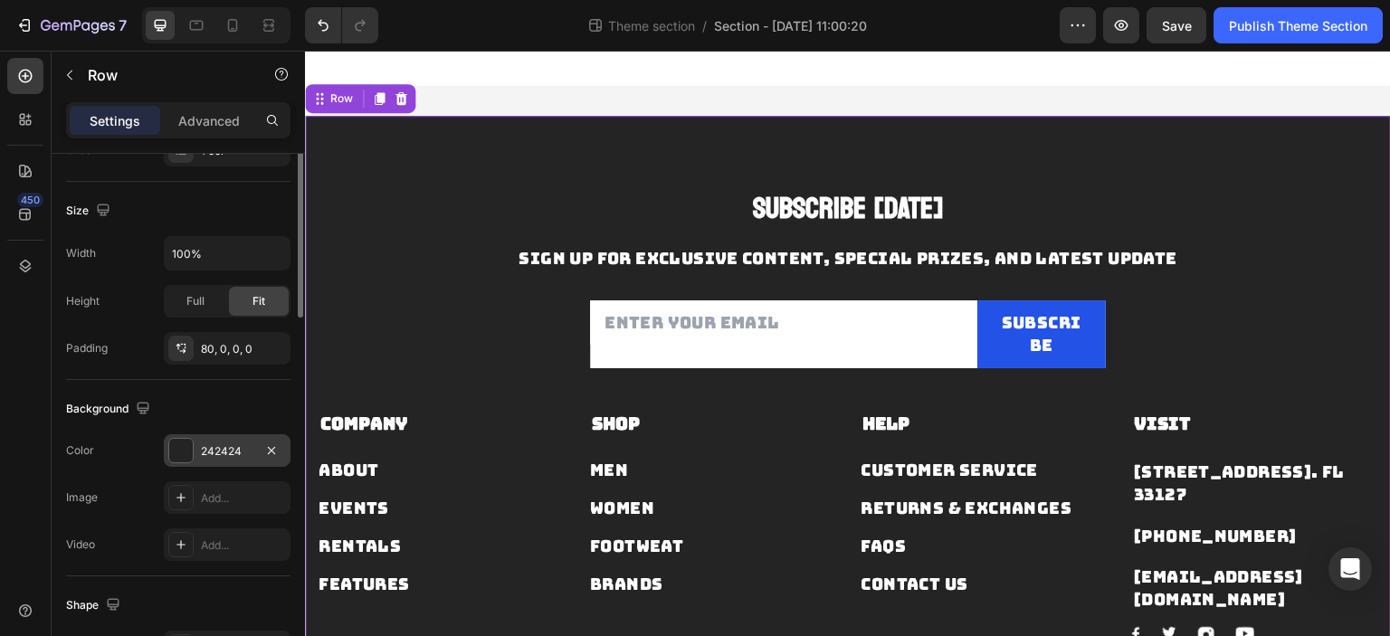
scroll to position [452, 0]
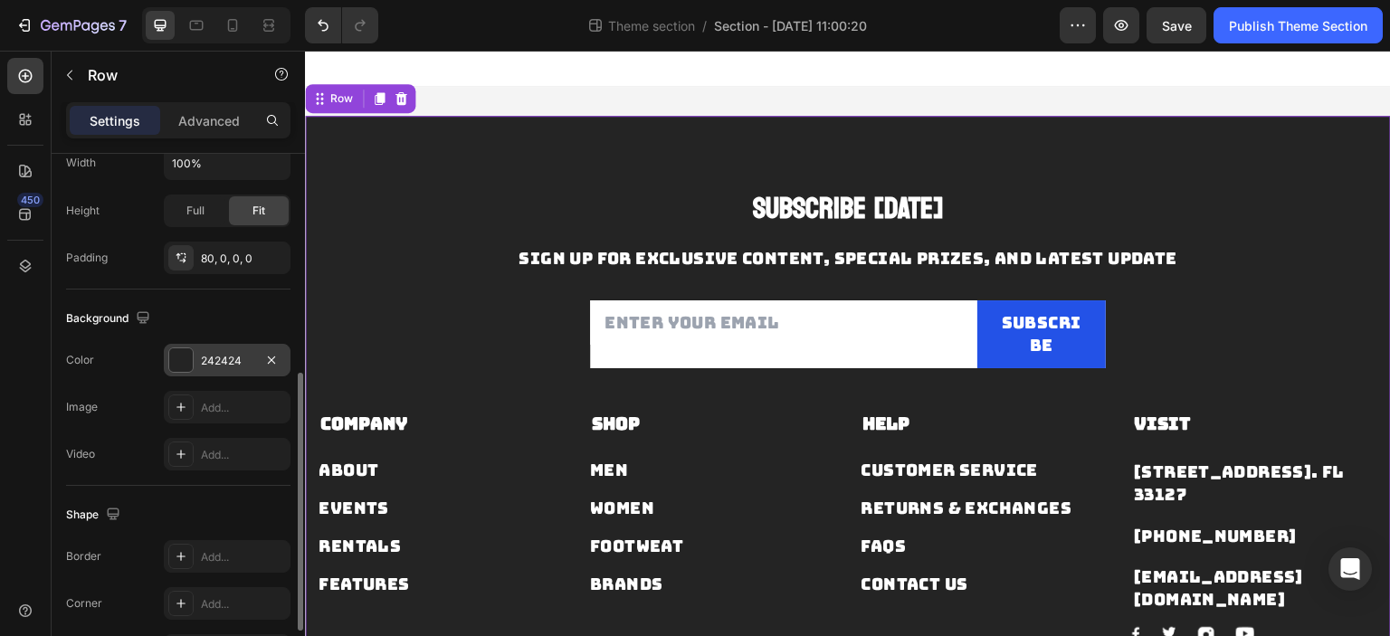
click at [203, 347] on div "242424" at bounding box center [227, 360] width 127 height 33
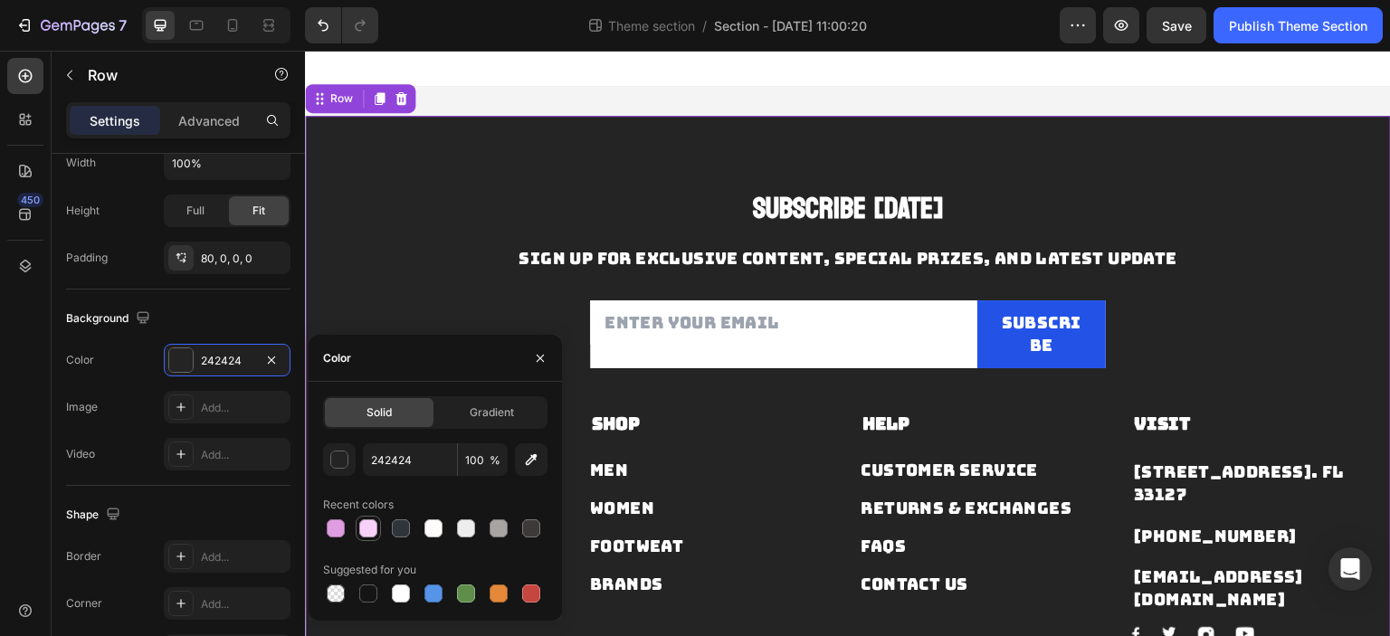
click at [367, 526] on div at bounding box center [368, 528] width 18 height 18
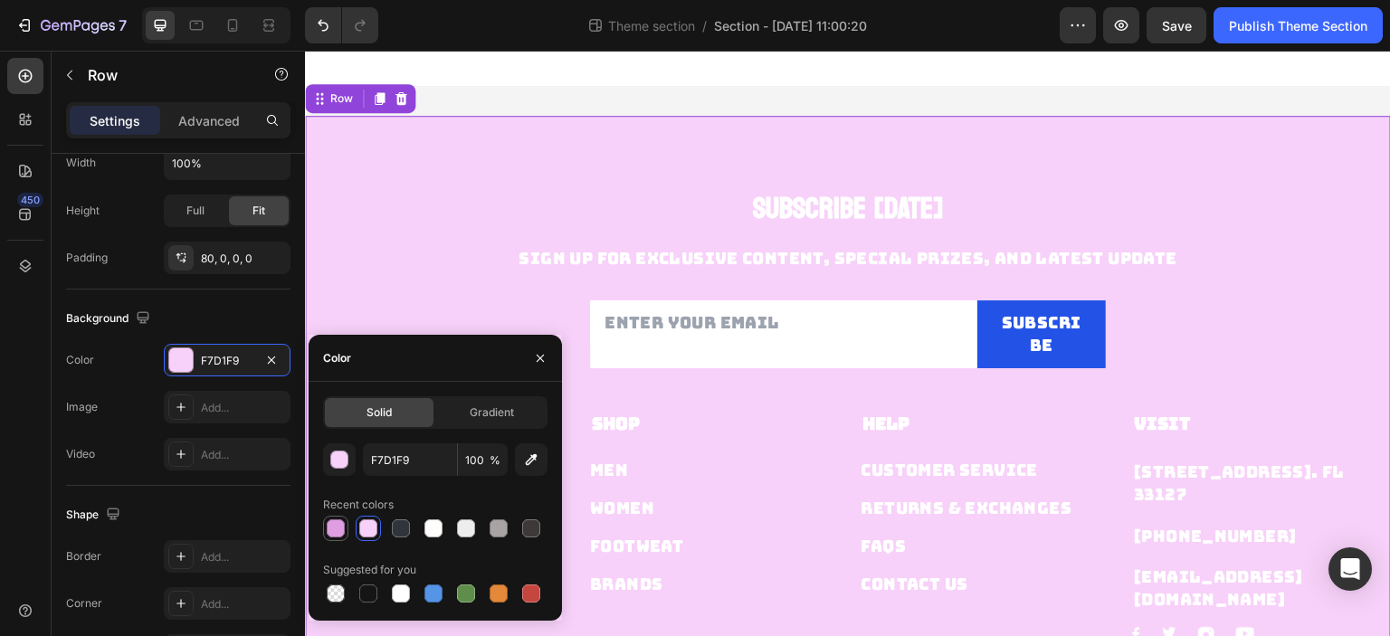
click at [344, 530] on div at bounding box center [336, 528] width 18 height 18
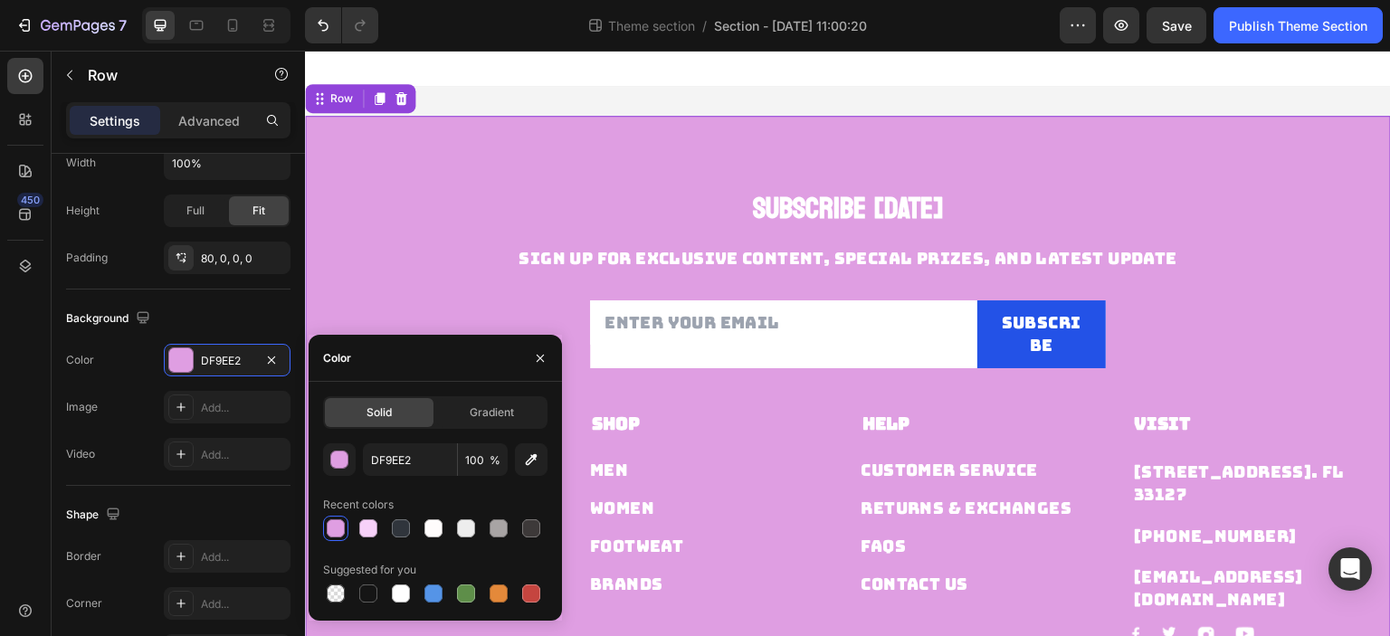
click at [337, 531] on div at bounding box center [336, 528] width 18 height 18
click at [458, 531] on div at bounding box center [466, 528] width 18 height 18
type input "EDEDED"
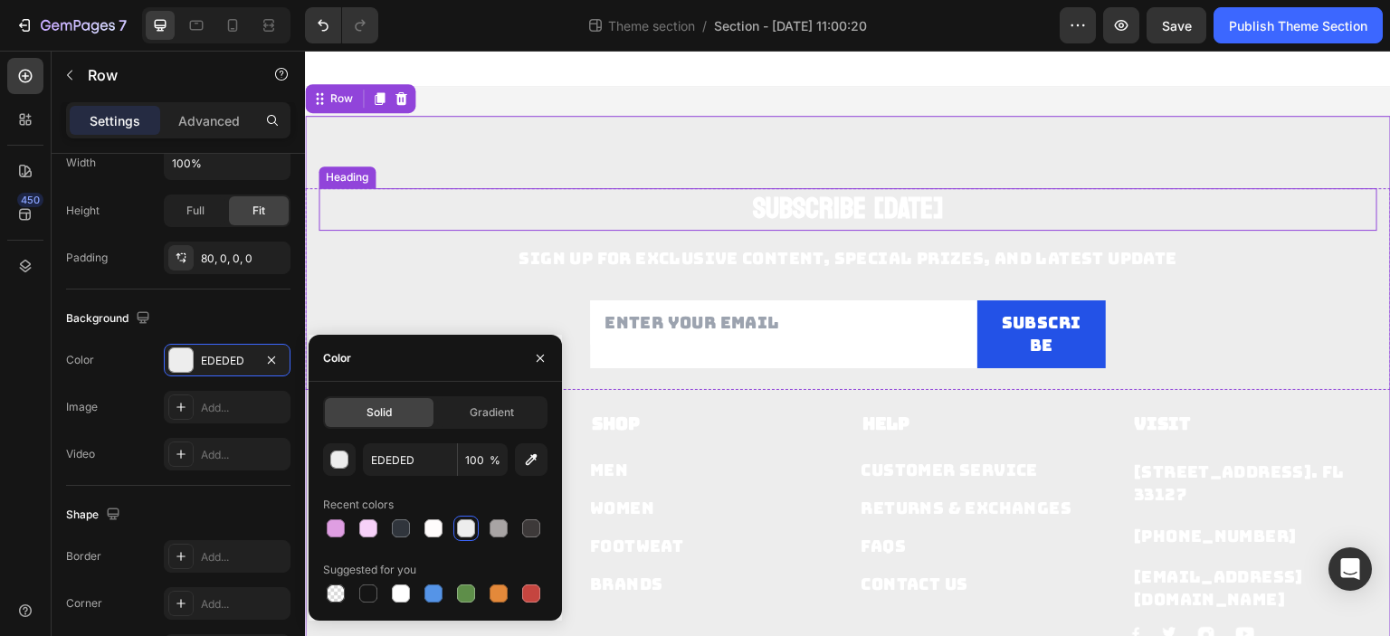
click at [867, 205] on p "Subscribe [DATE]" at bounding box center [847, 209] width 1055 height 39
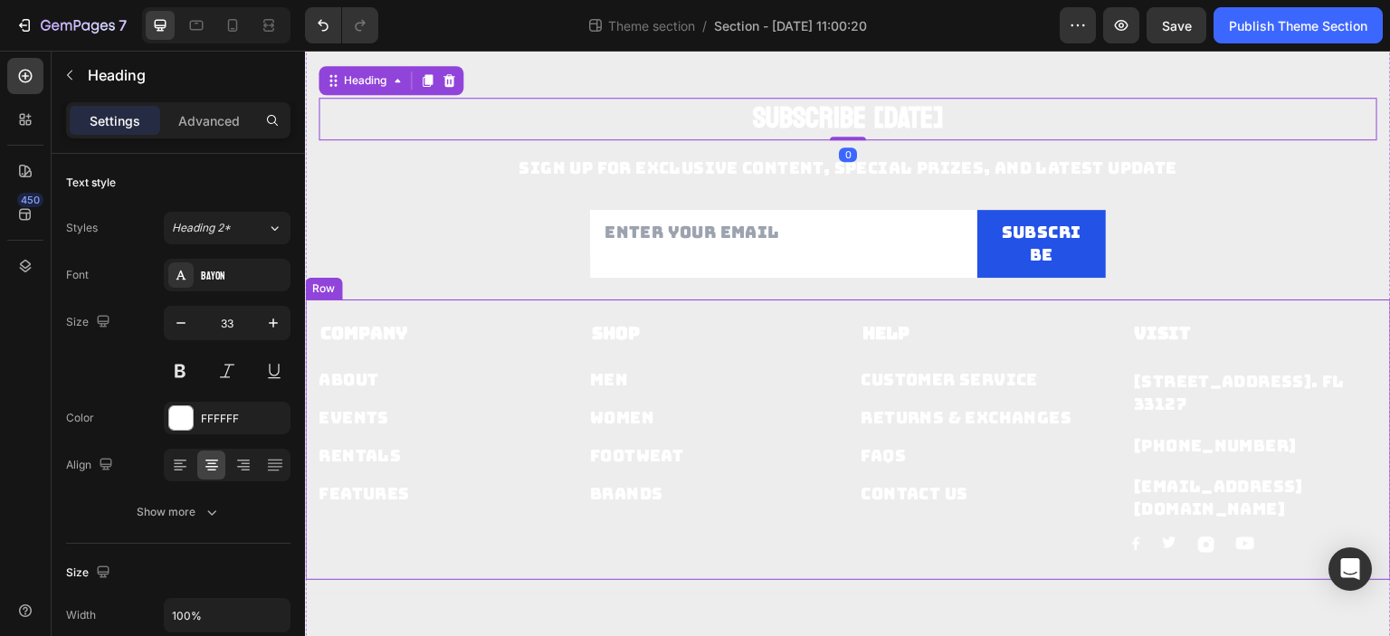
scroll to position [0, 0]
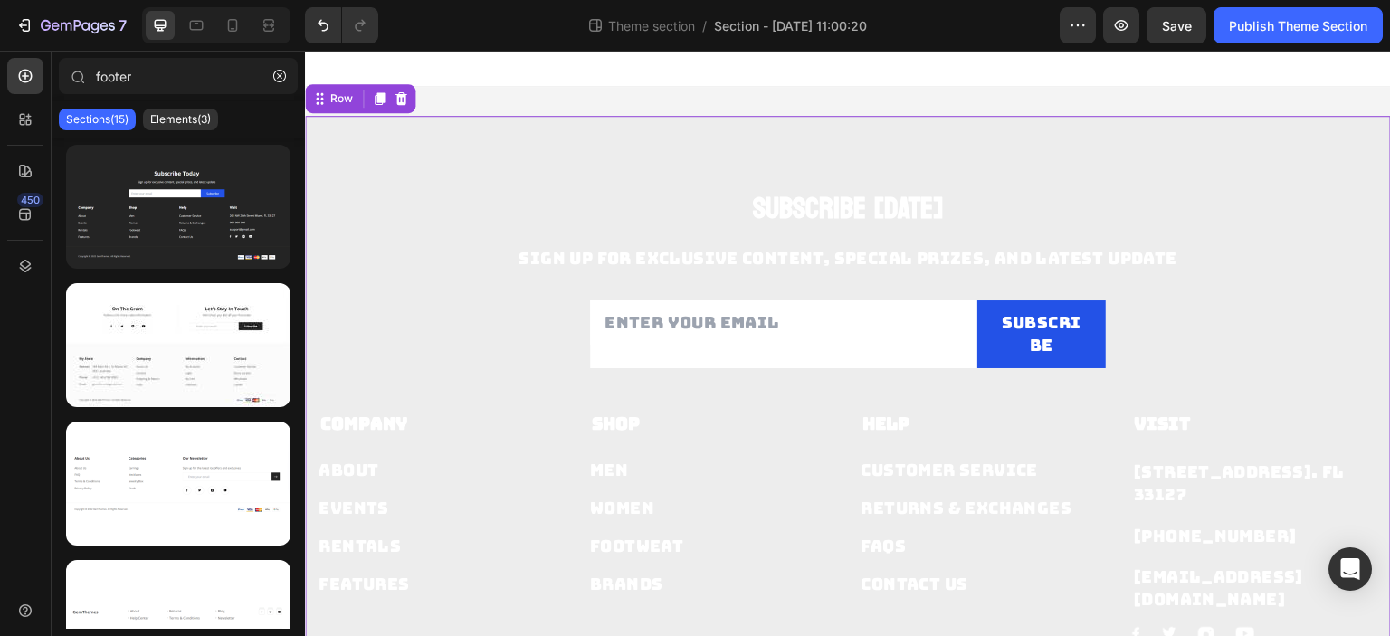
click at [892, 160] on div "Subscribe Today Heading Sign up for exclusive content, special prizes, and late…" at bounding box center [848, 446] width 1086 height 660
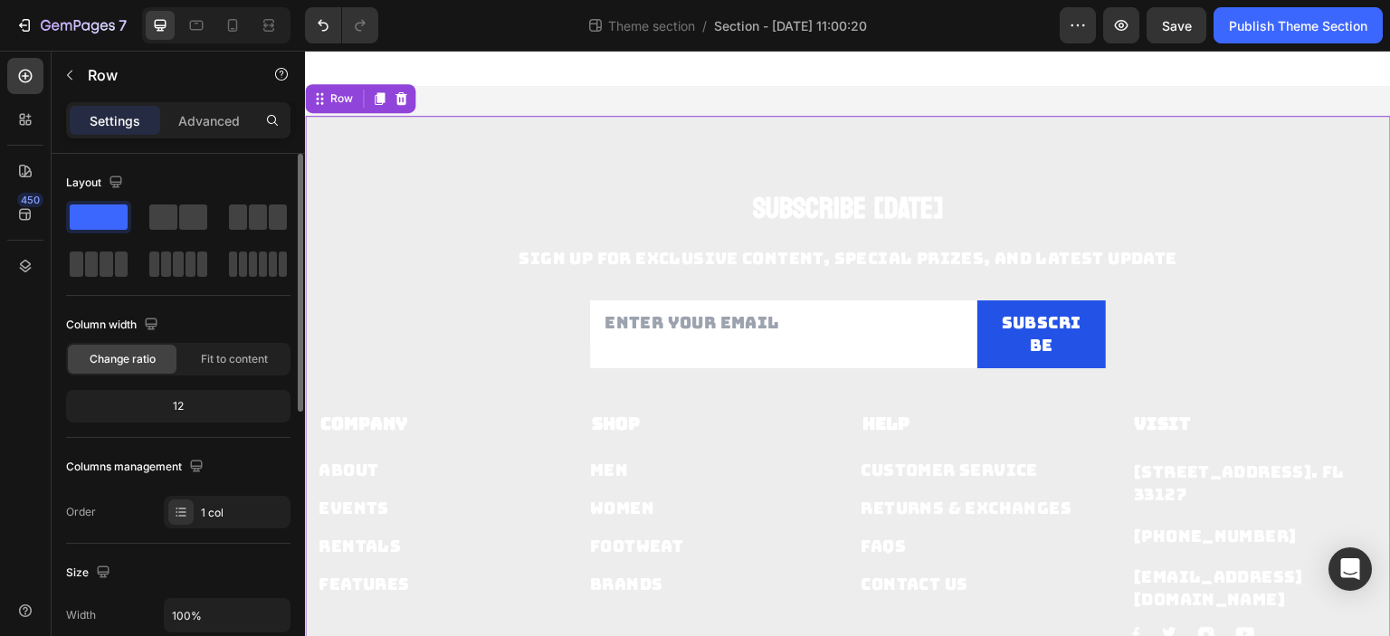
scroll to position [543, 0]
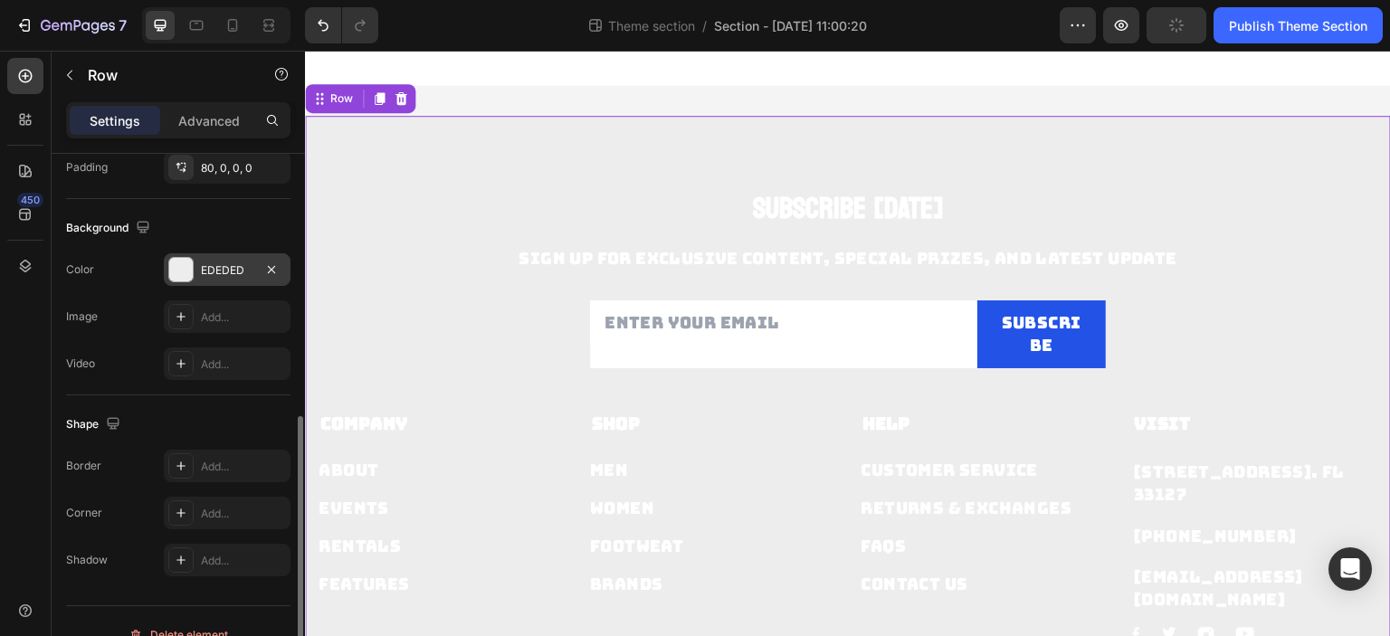
click at [190, 273] on div at bounding box center [181, 270] width 24 height 24
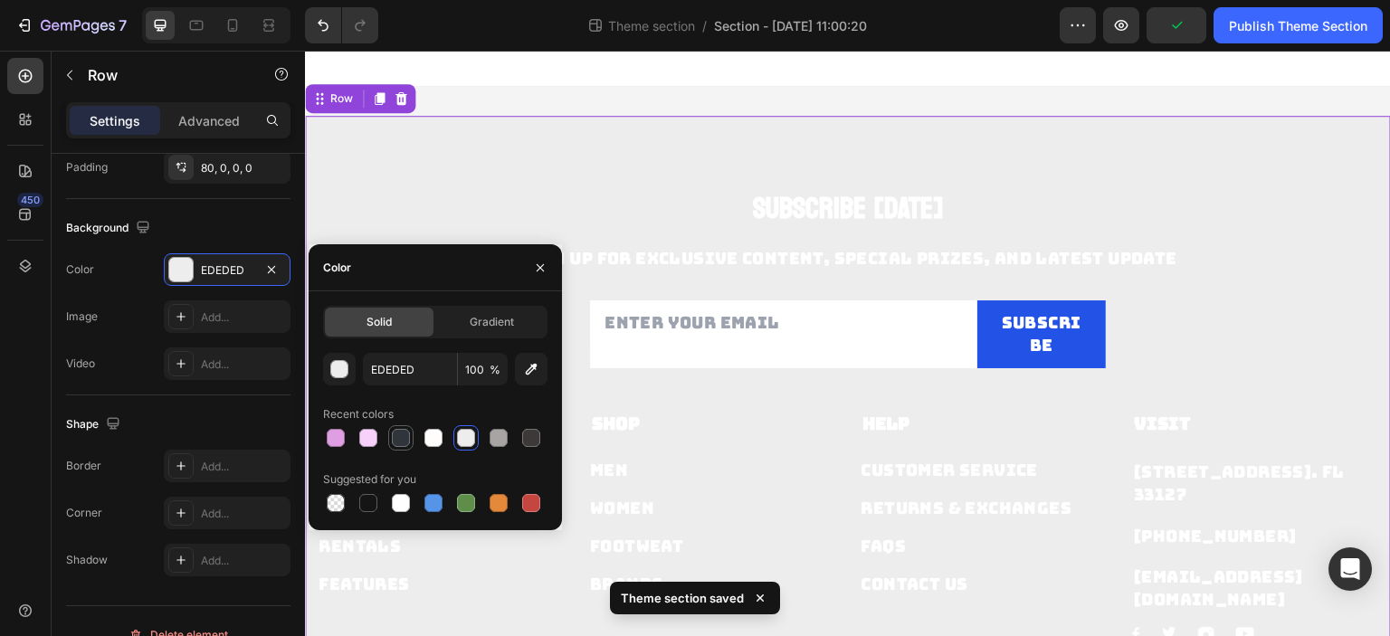
click at [400, 450] on div at bounding box center [400, 437] width 25 height 25
type input "30353C"
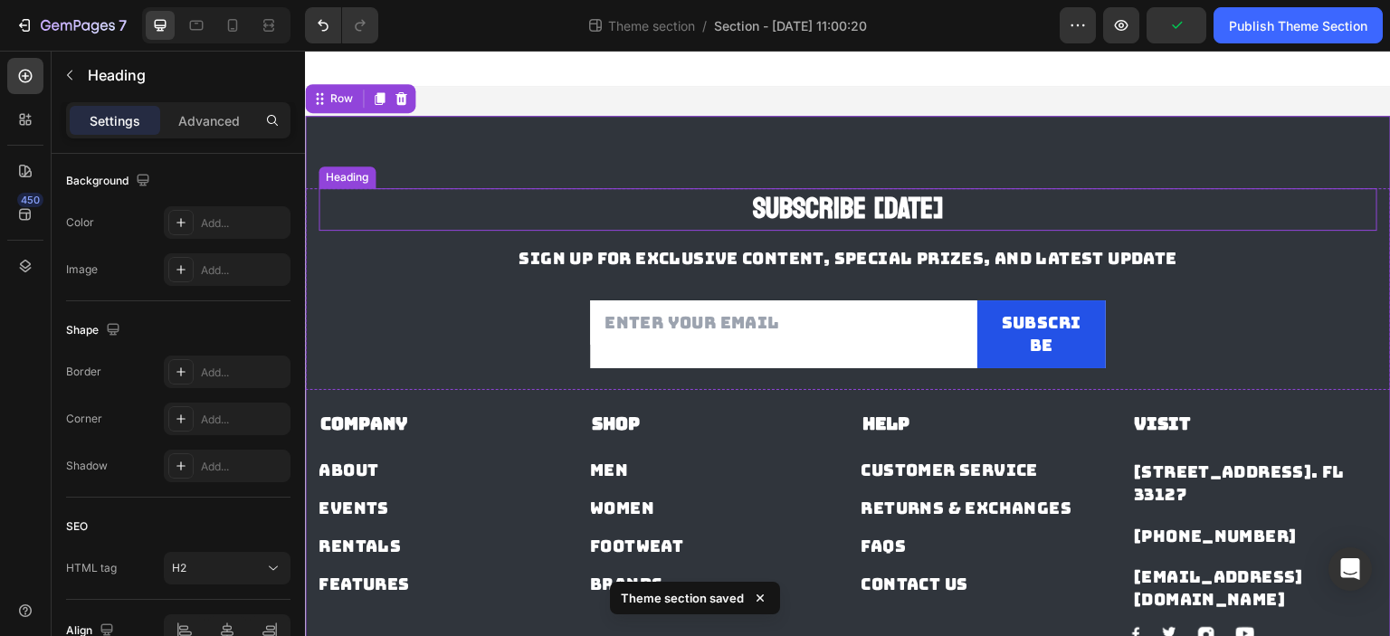
click at [876, 204] on p "Subscribe [DATE]" at bounding box center [847, 209] width 1055 height 39
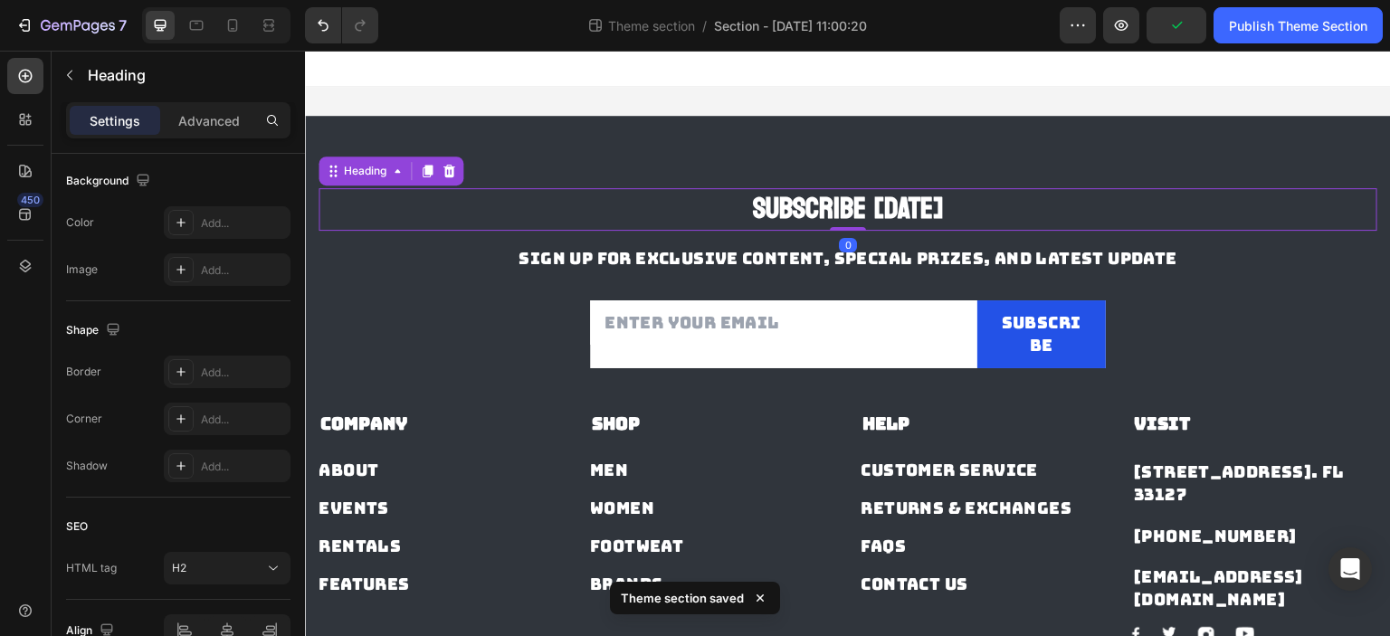
scroll to position [0, 0]
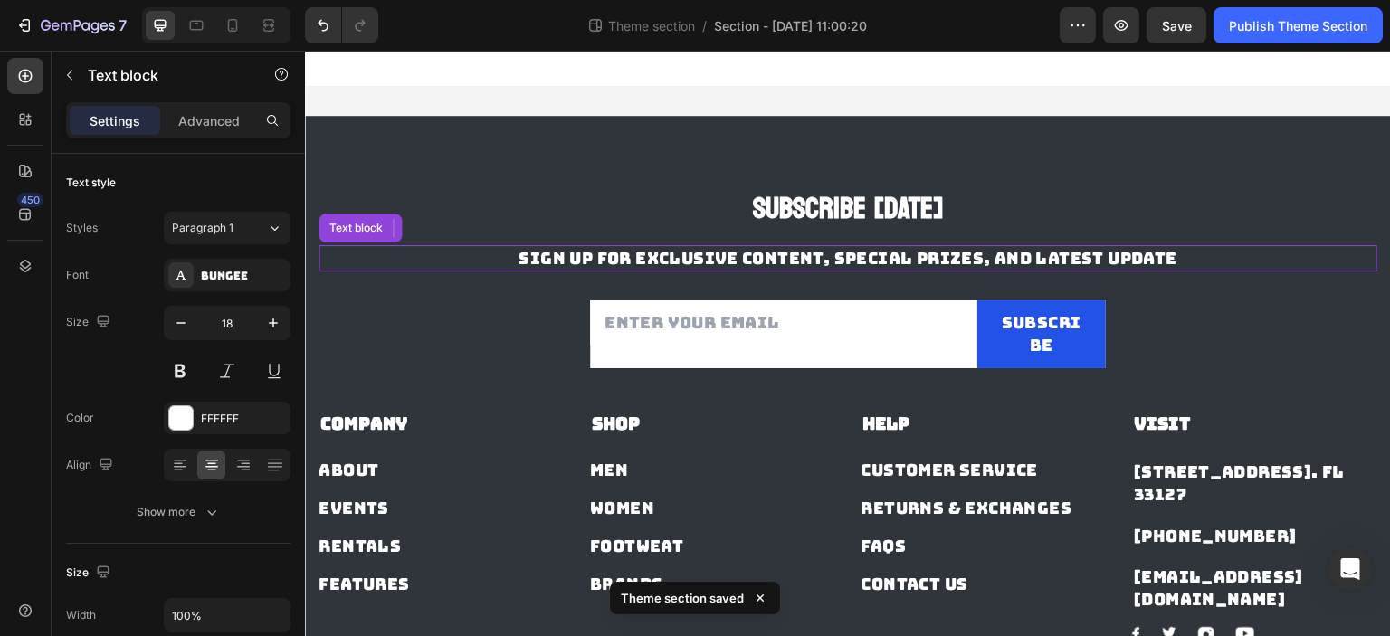
click at [745, 260] on p "Sign up for exclusive content, special prizes, and latest update" at bounding box center [847, 258] width 1055 height 23
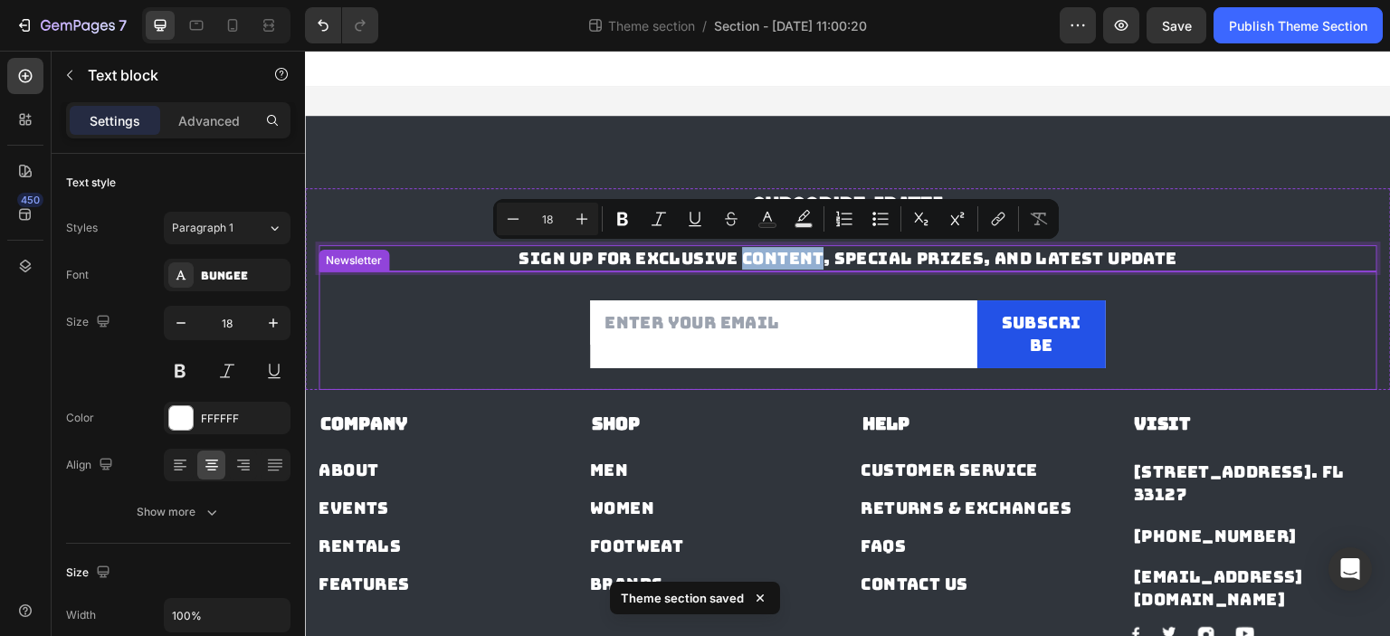
click at [833, 309] on input "email" at bounding box center [783, 322] width 387 height 44
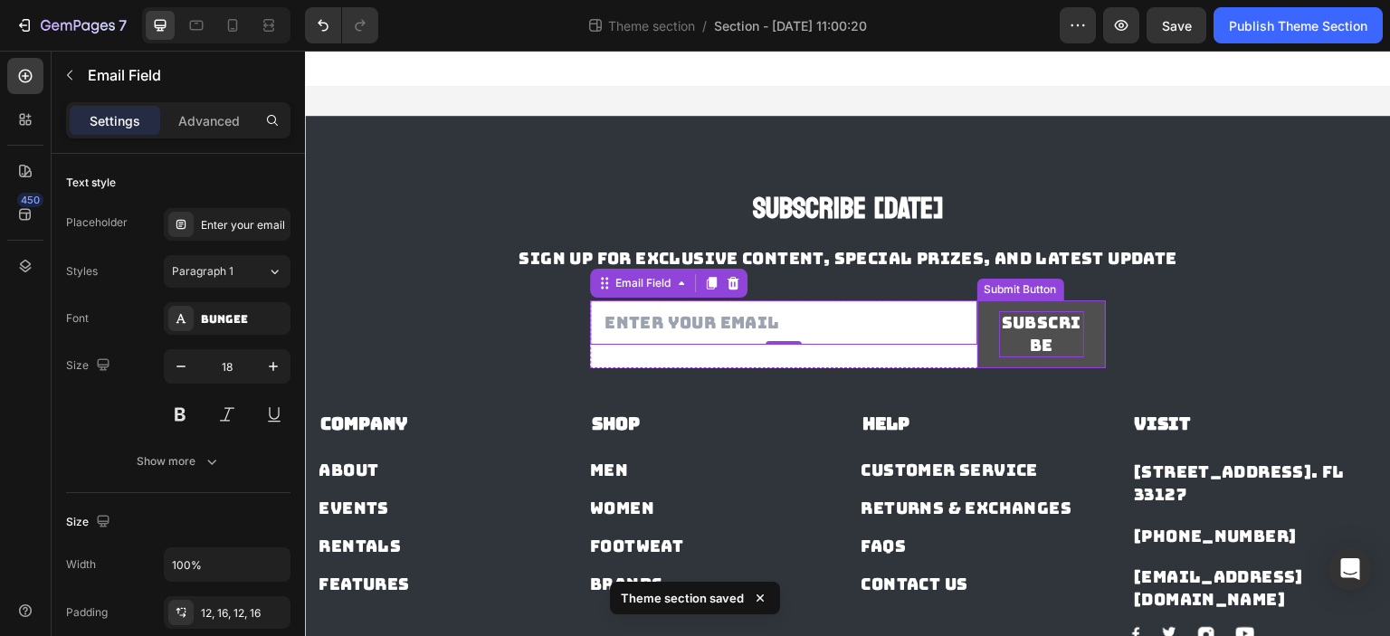
click at [1021, 323] on div "Subscribe" at bounding box center [1042, 333] width 86 height 45
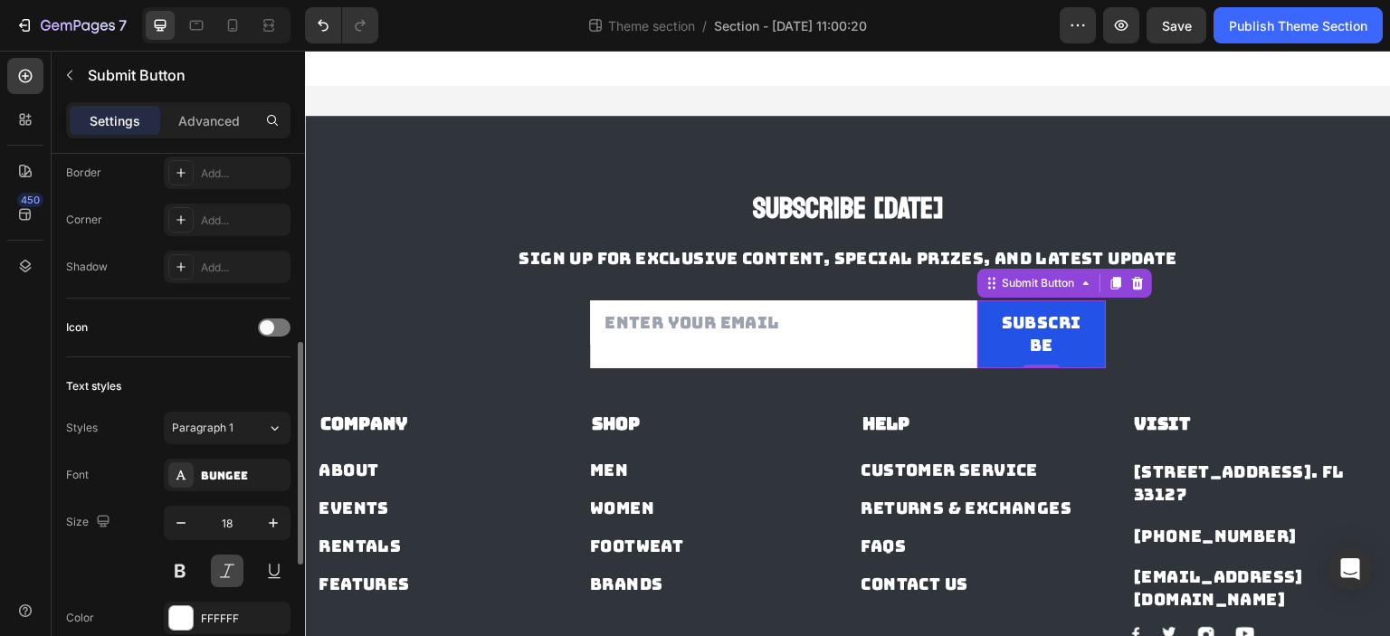
scroll to position [543, 0]
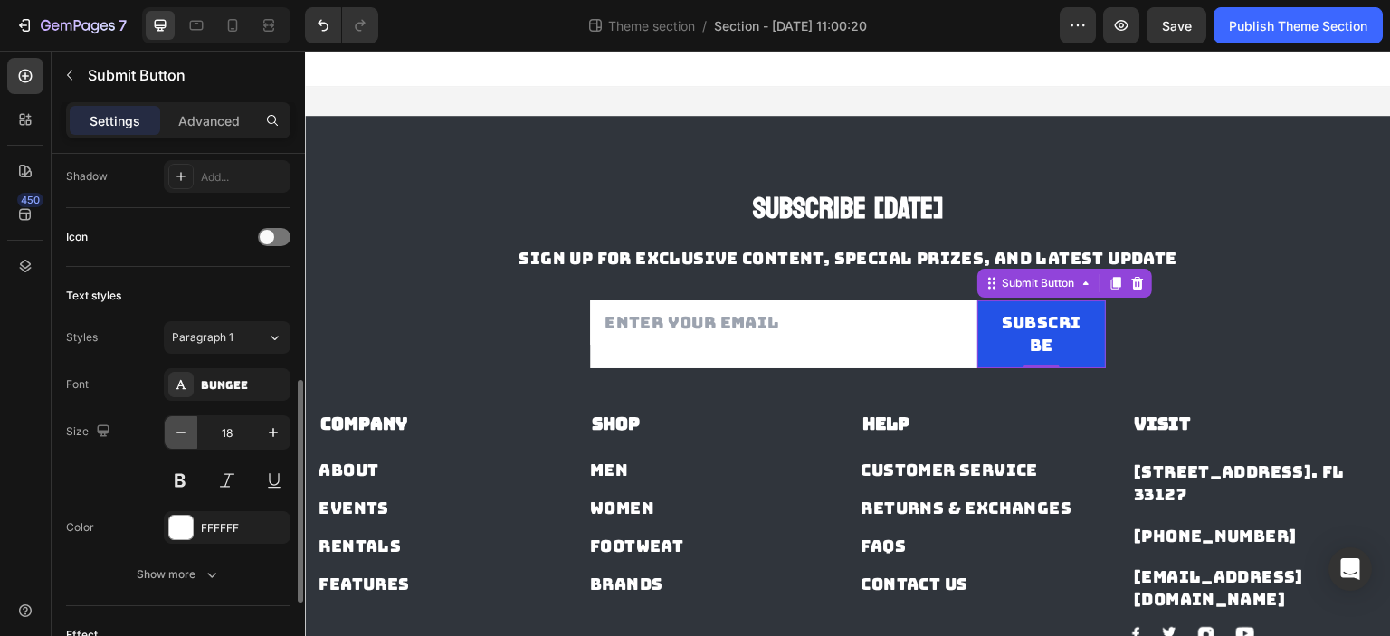
click at [185, 430] on icon "button" at bounding box center [181, 432] width 18 height 18
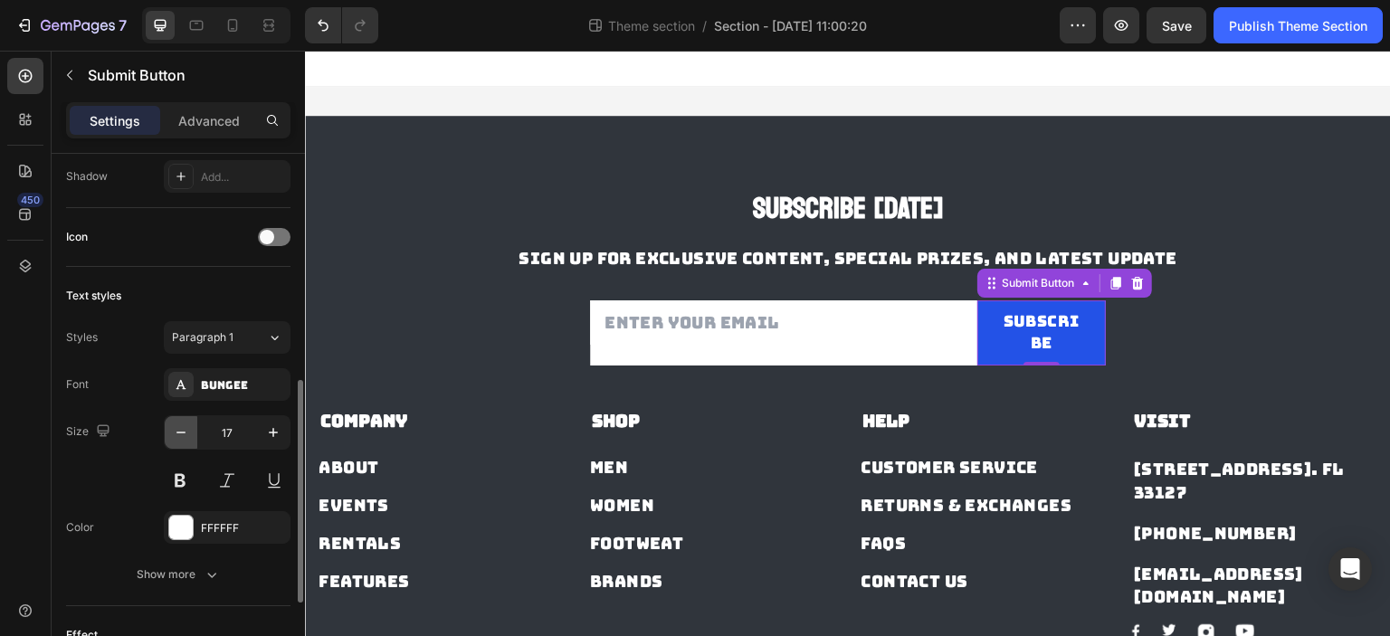
click at [185, 430] on icon "button" at bounding box center [181, 432] width 18 height 18
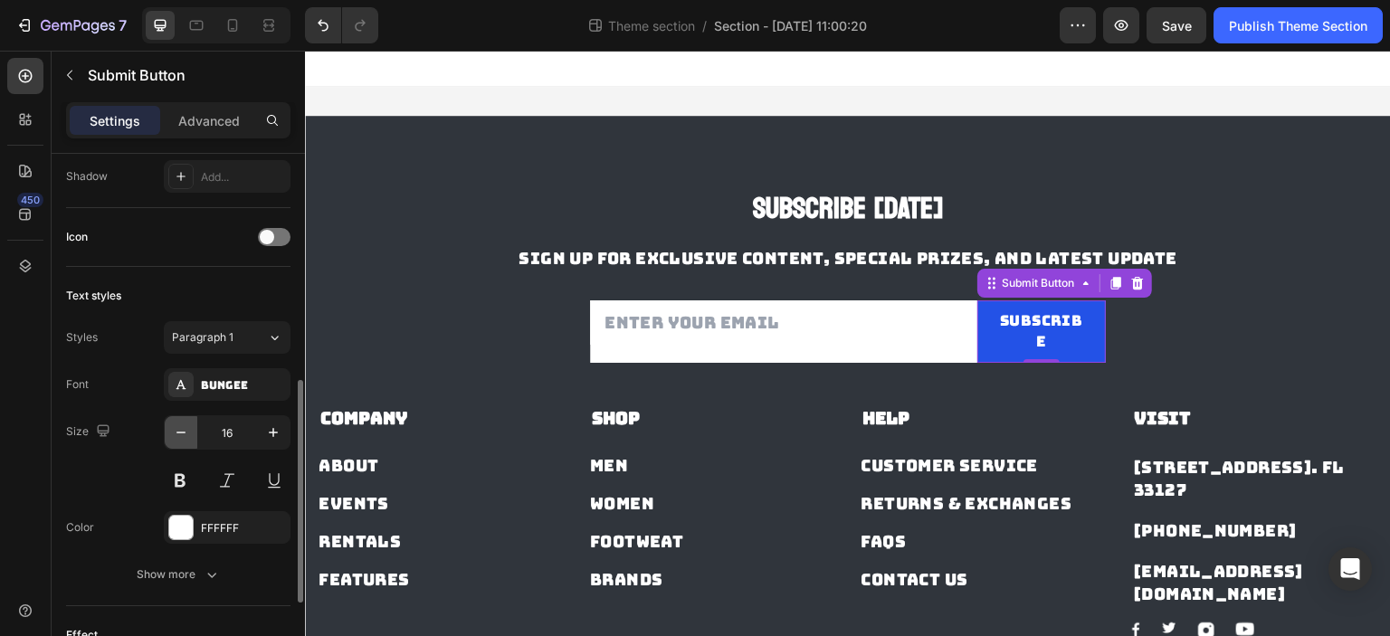
click at [185, 430] on icon "button" at bounding box center [181, 432] width 18 height 18
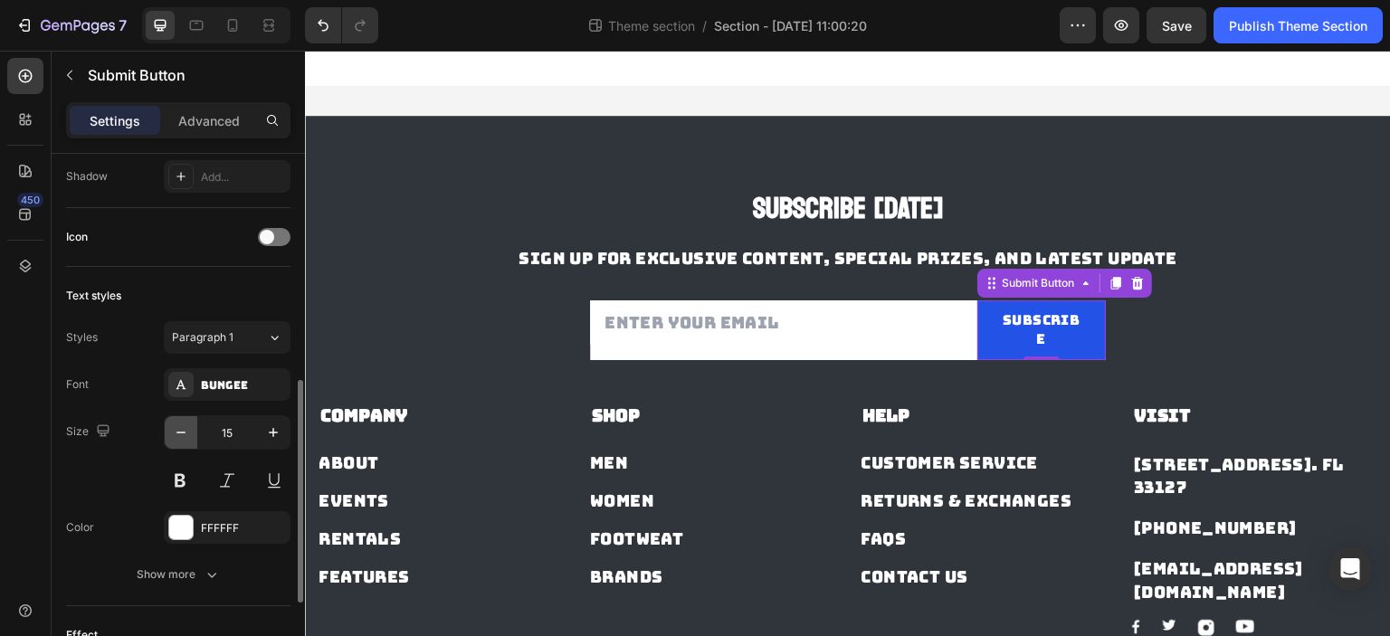
click at [185, 429] on icon "button" at bounding box center [181, 432] width 18 height 18
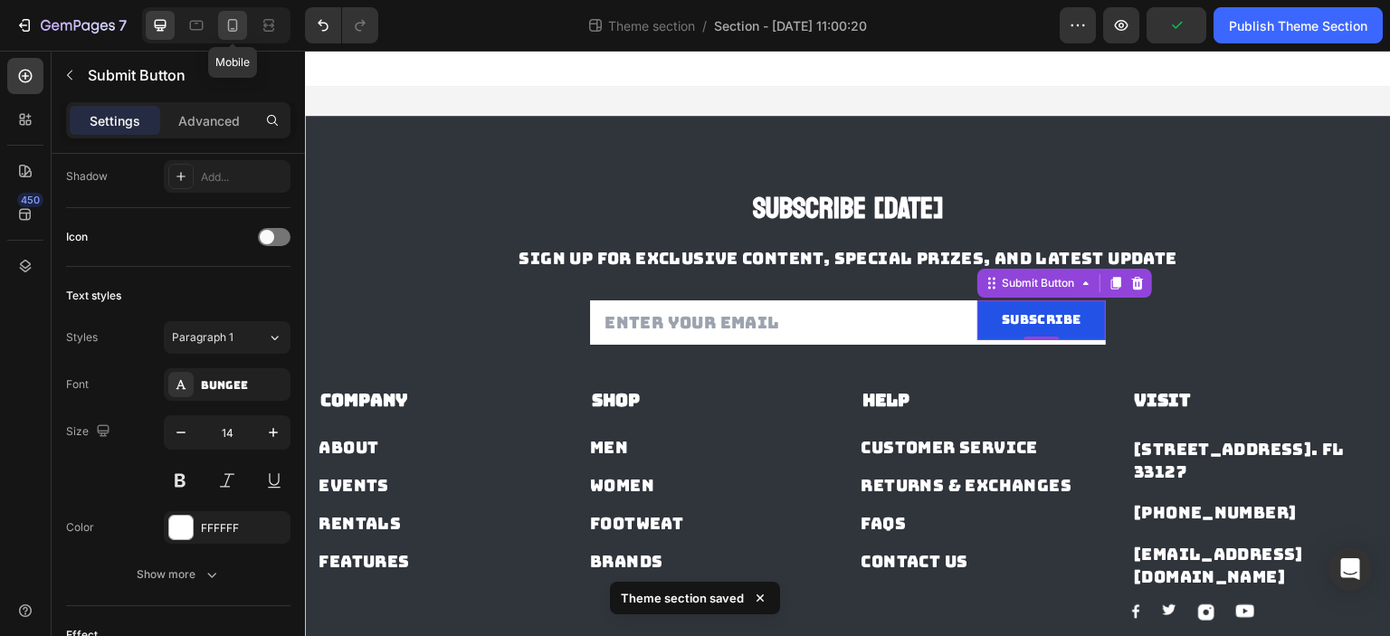
click at [227, 27] on icon at bounding box center [232, 25] width 18 height 18
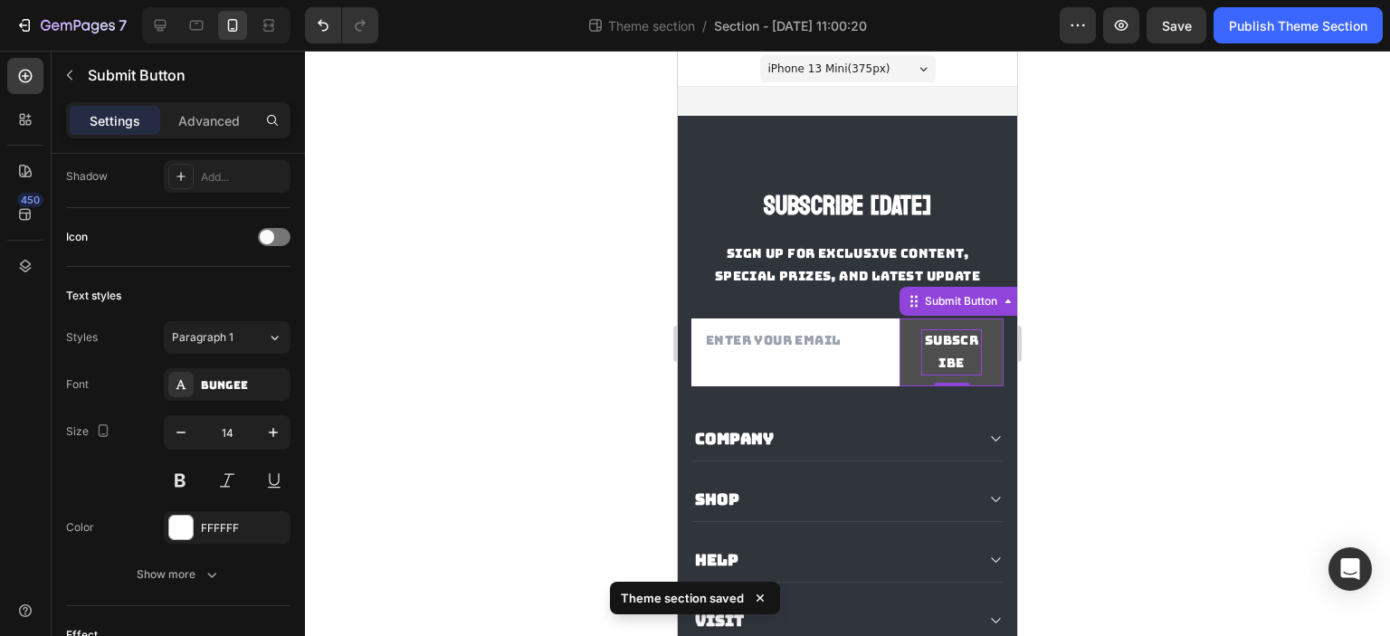
click at [945, 361] on div "Subscribe" at bounding box center [951, 351] width 61 height 45
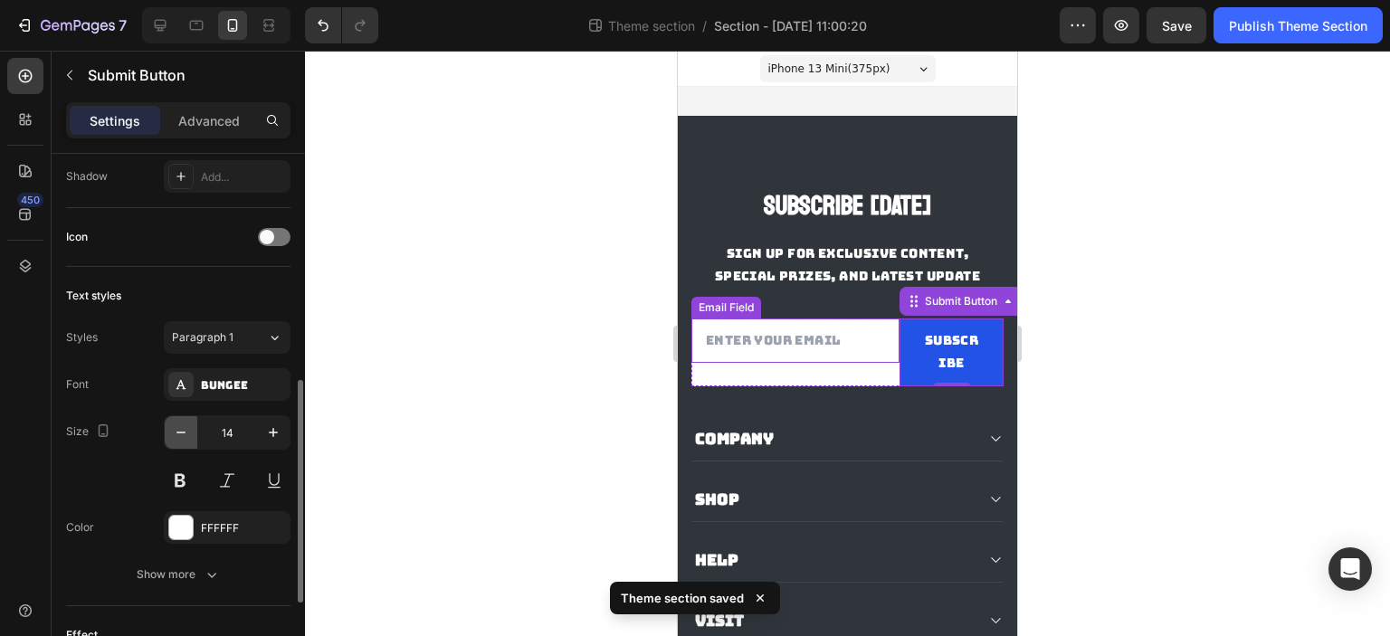
click at [181, 432] on icon "button" at bounding box center [181, 432] width 18 height 18
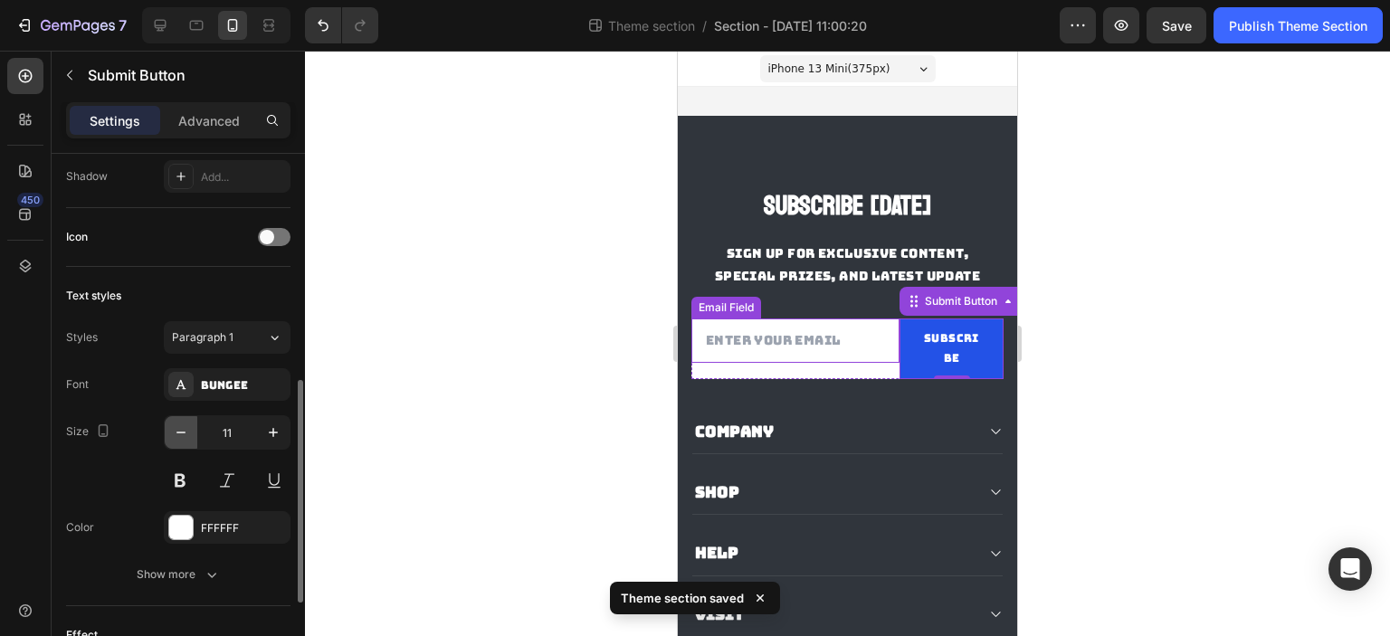
click at [181, 432] on icon "button" at bounding box center [181, 432] width 18 height 18
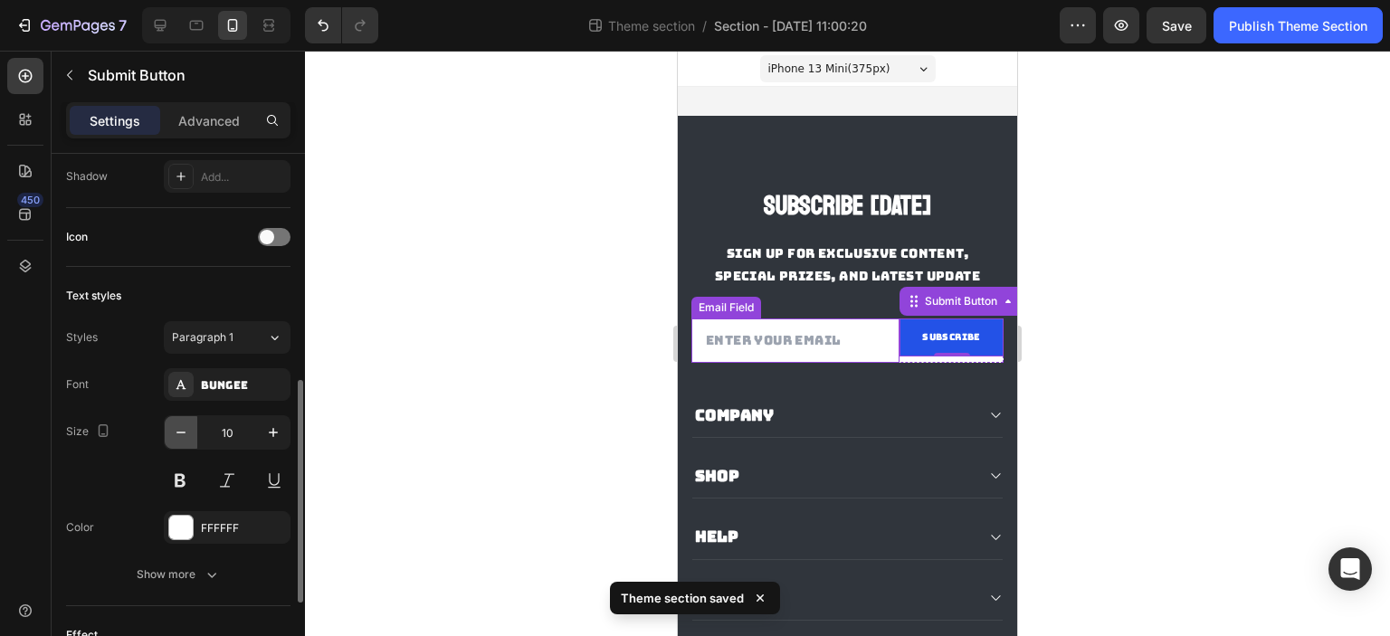
click at [181, 432] on icon "button" at bounding box center [181, 432] width 18 height 18
type input "9"
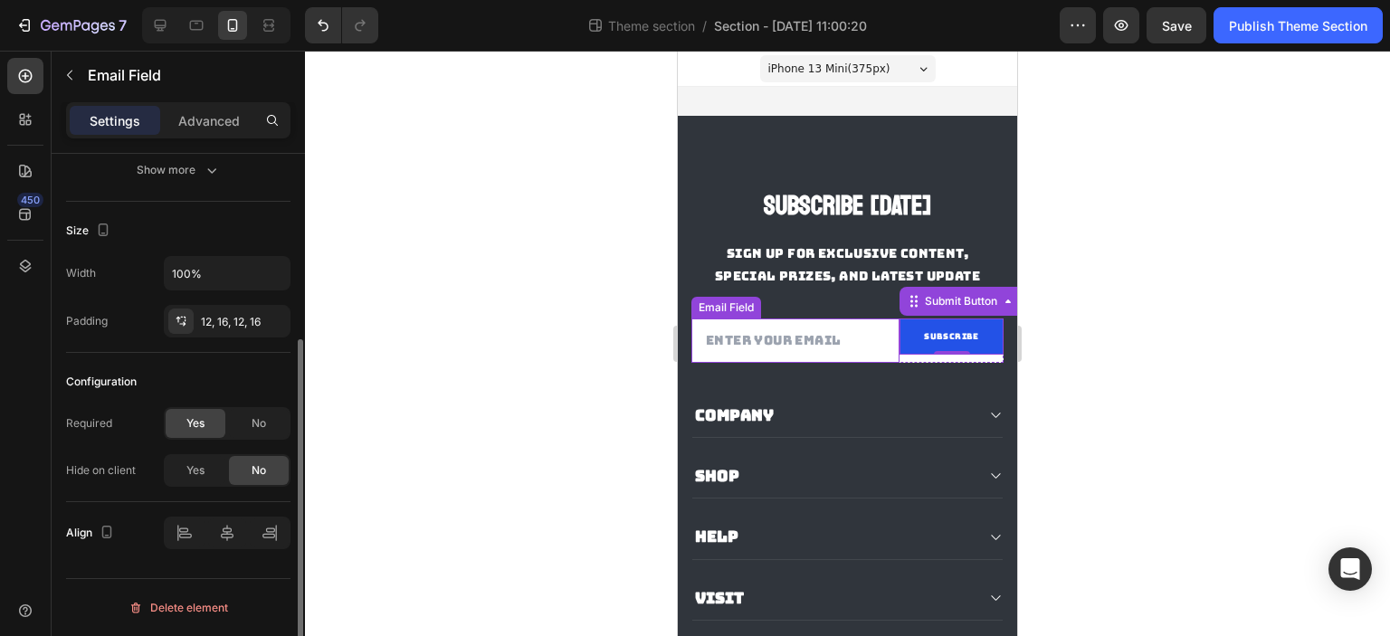
click at [867, 363] on input "email" at bounding box center [795, 340] width 208 height 44
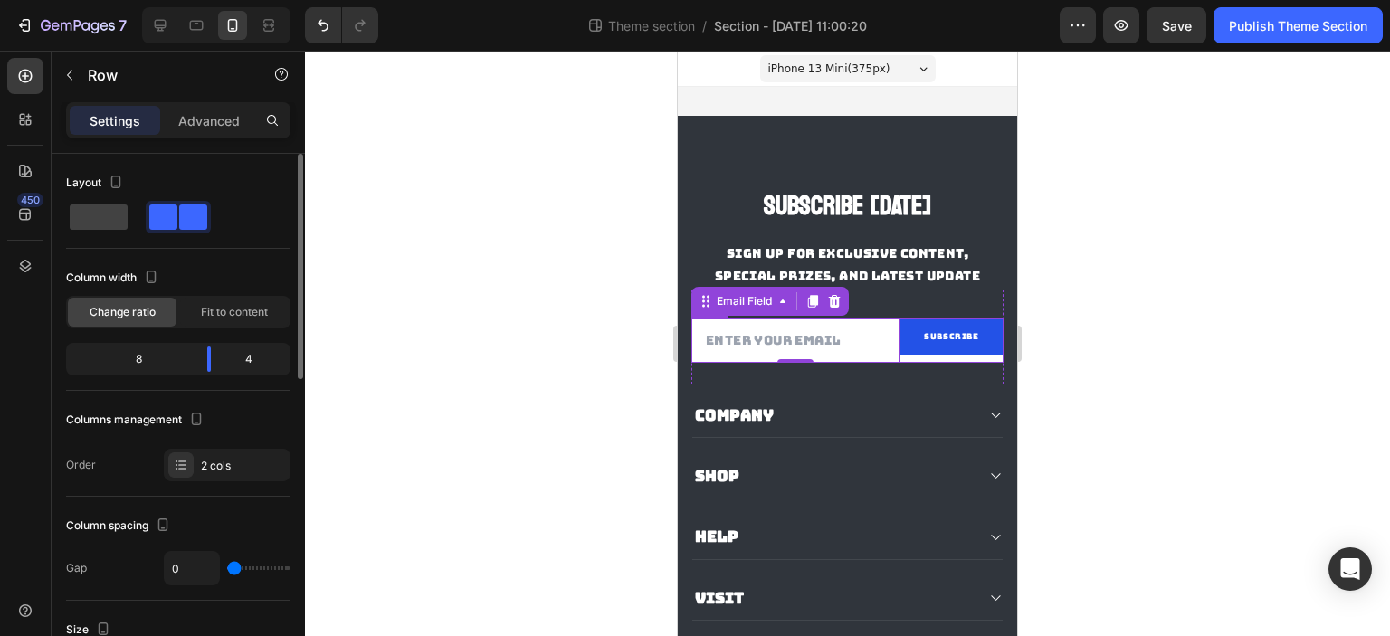
click at [920, 363] on div "Subscribe Submit Button" at bounding box center [951, 340] width 104 height 44
click at [211, 315] on span "Fit to content" at bounding box center [234, 312] width 67 height 16
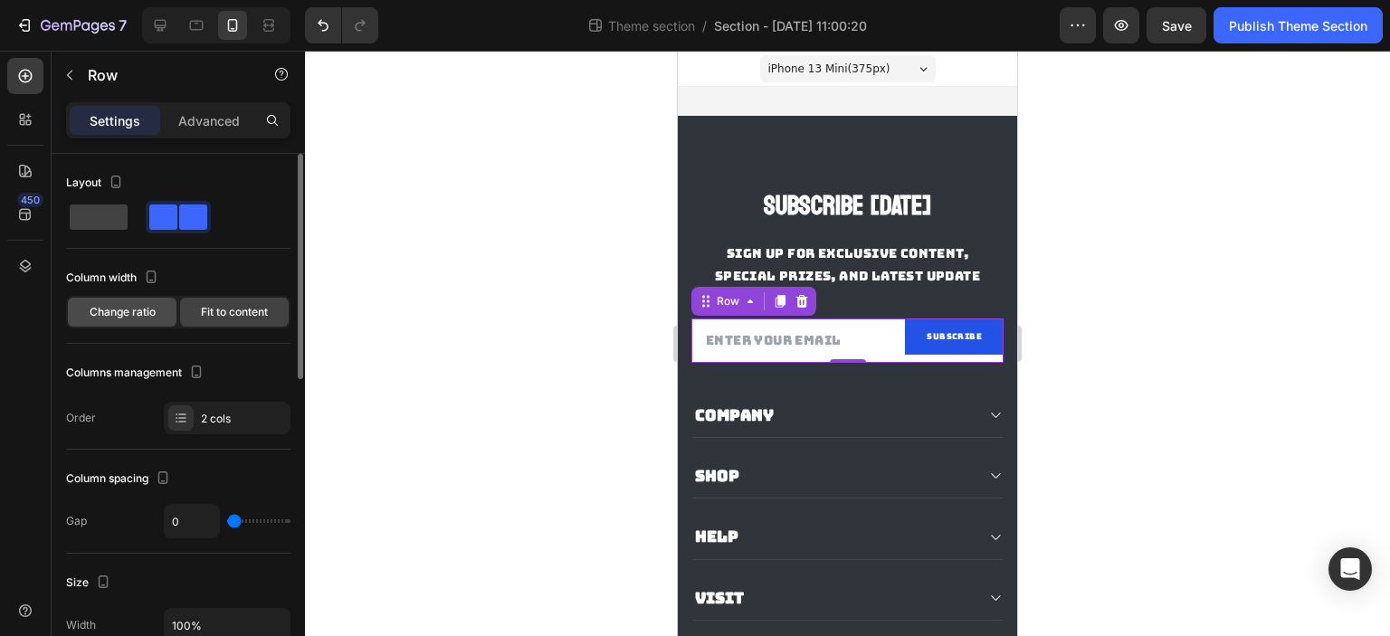
click at [161, 312] on div "Change ratio" at bounding box center [122, 312] width 109 height 29
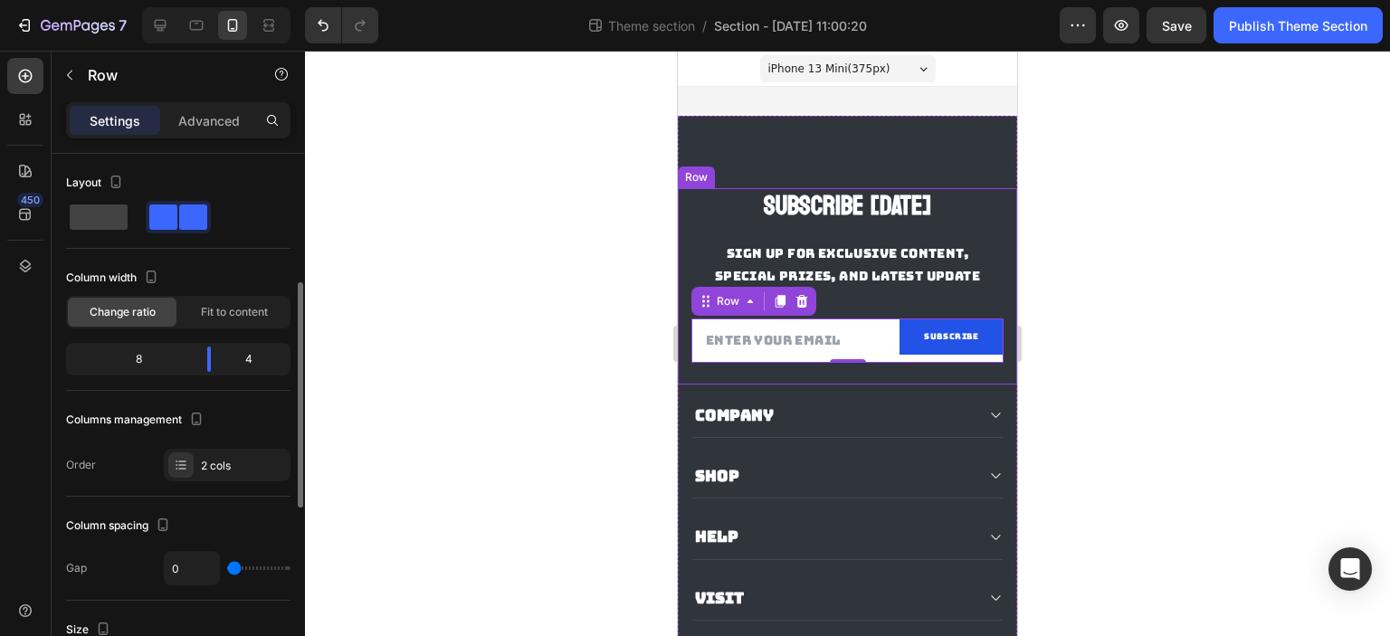
scroll to position [271, 0]
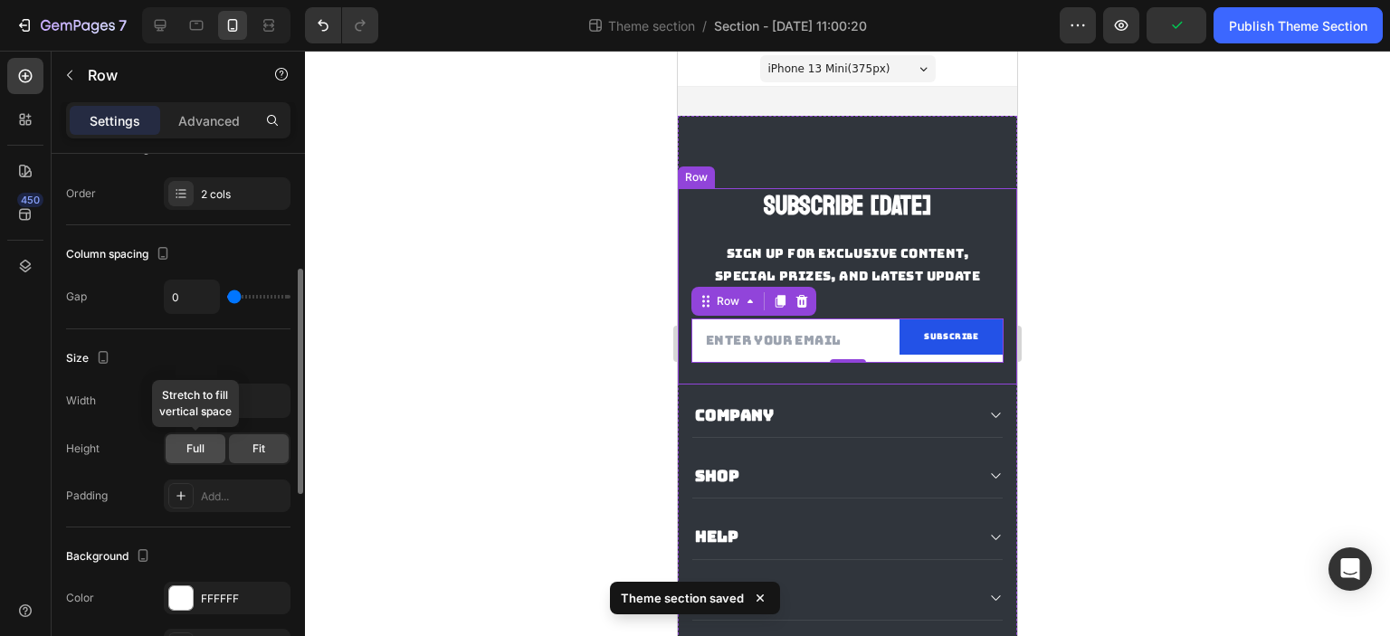
click at [204, 451] on div "Full" at bounding box center [196, 448] width 60 height 29
click at [253, 449] on span "Fit" at bounding box center [258, 449] width 13 height 16
click at [272, 396] on icon "button" at bounding box center [273, 401] width 18 height 18
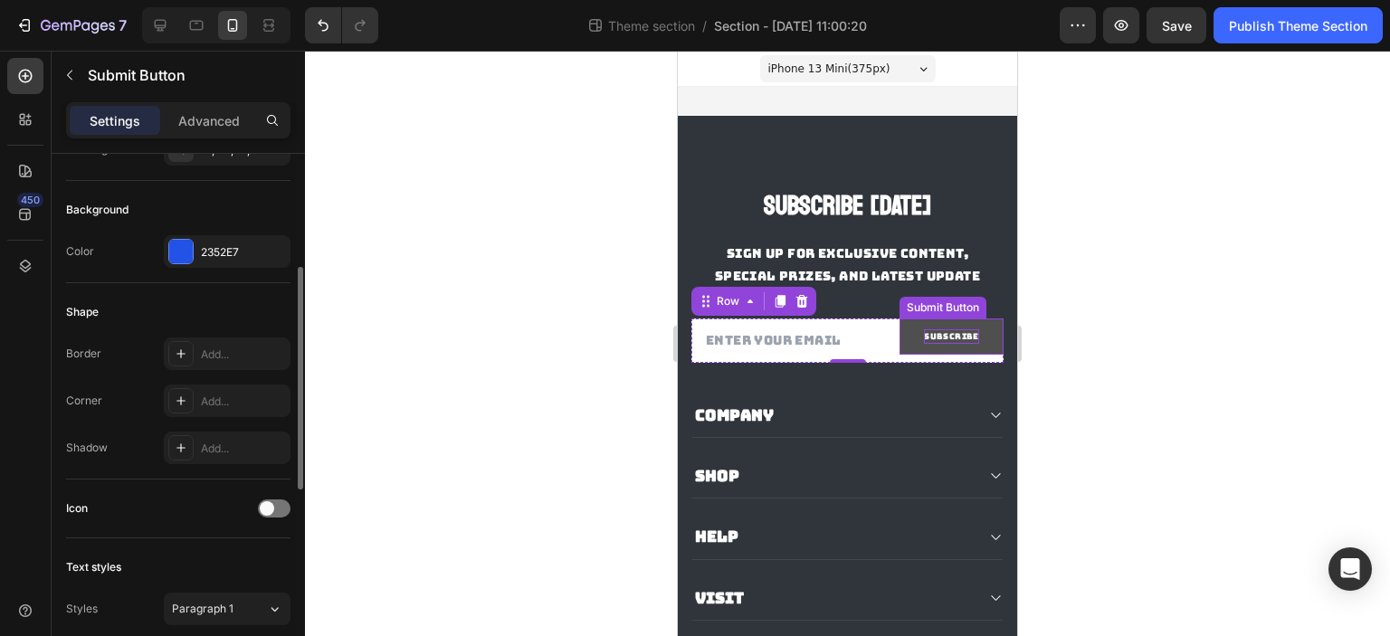
click at [965, 344] on p "Subscribe" at bounding box center [951, 336] width 55 height 14
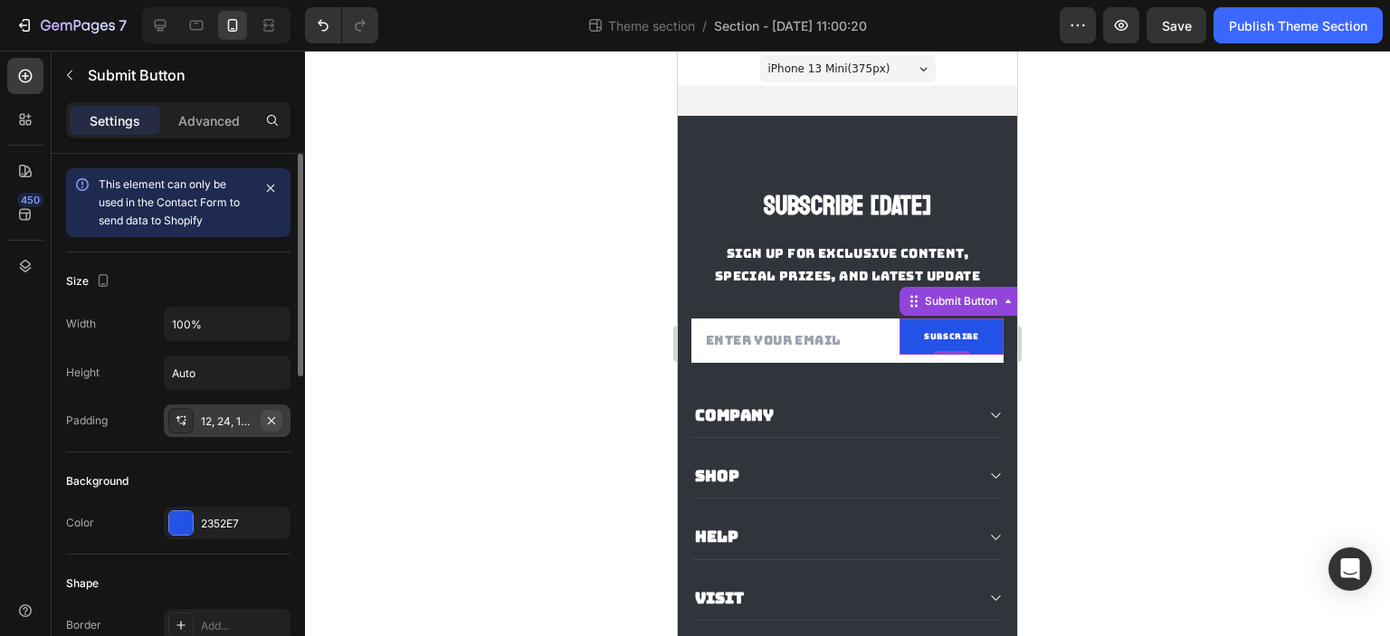
click at [269, 422] on icon "button" at bounding box center [271, 419] width 7 height 7
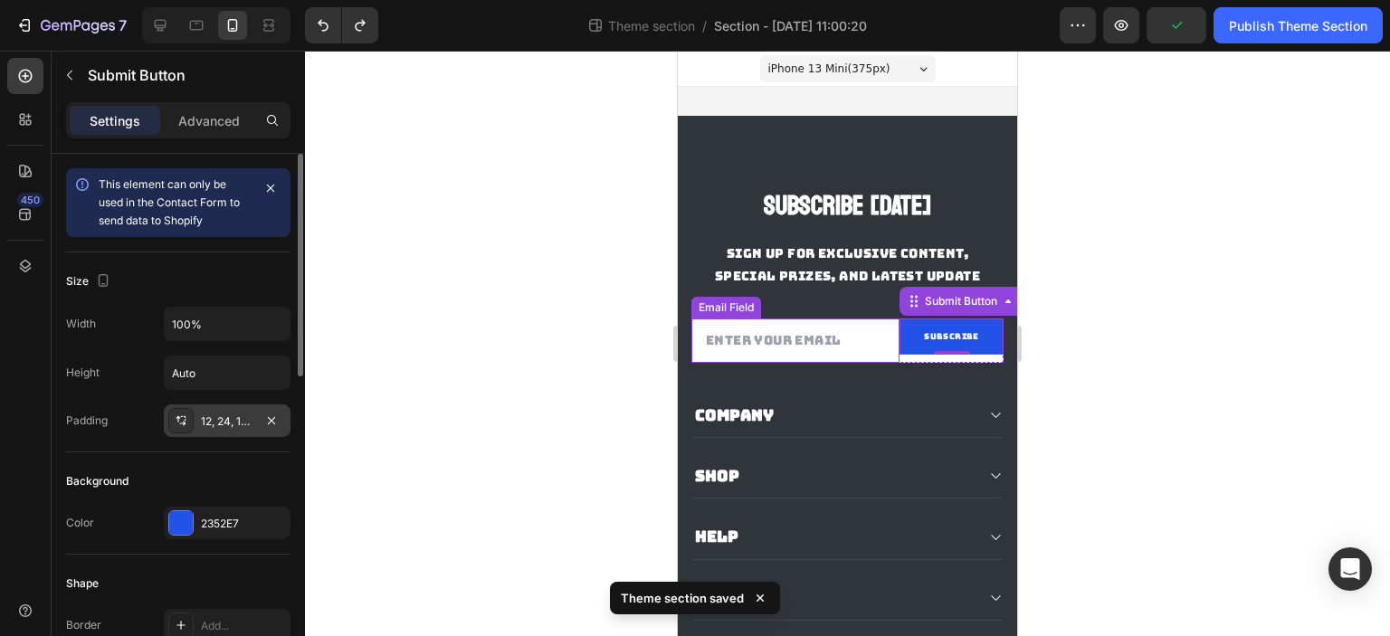
click at [872, 363] on input "email" at bounding box center [795, 340] width 208 height 44
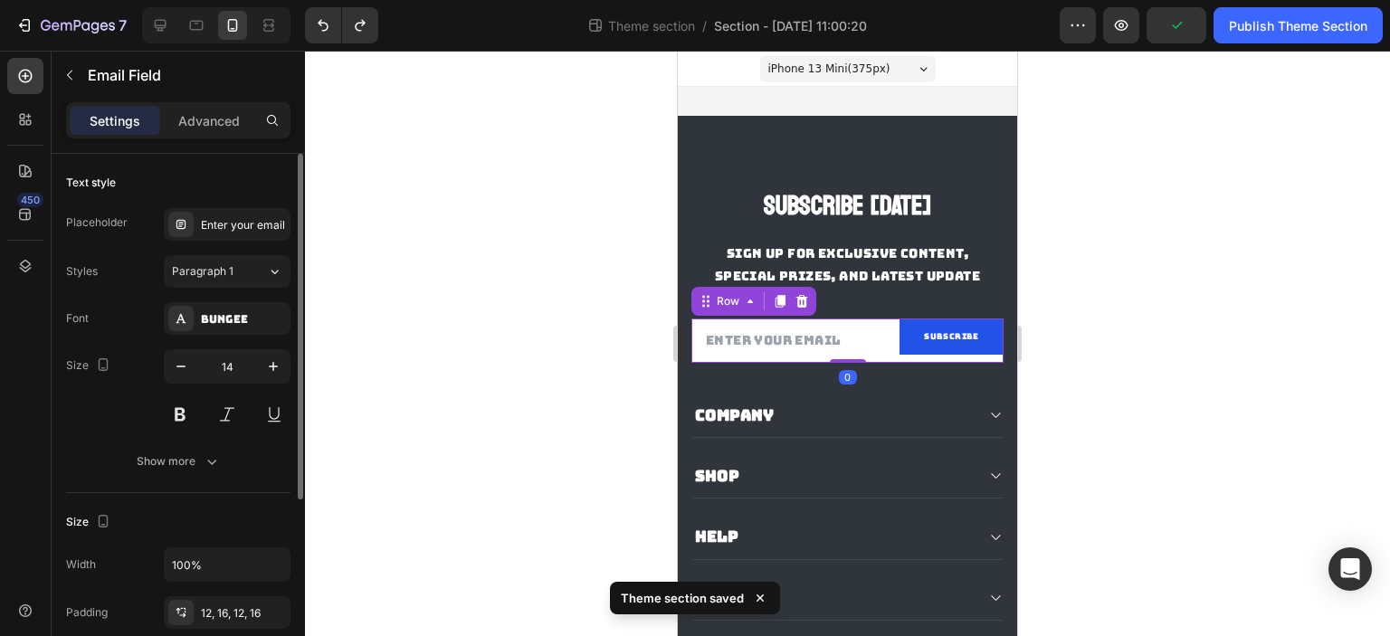
click at [910, 363] on div "Subscribe Submit Button" at bounding box center [951, 340] width 104 height 44
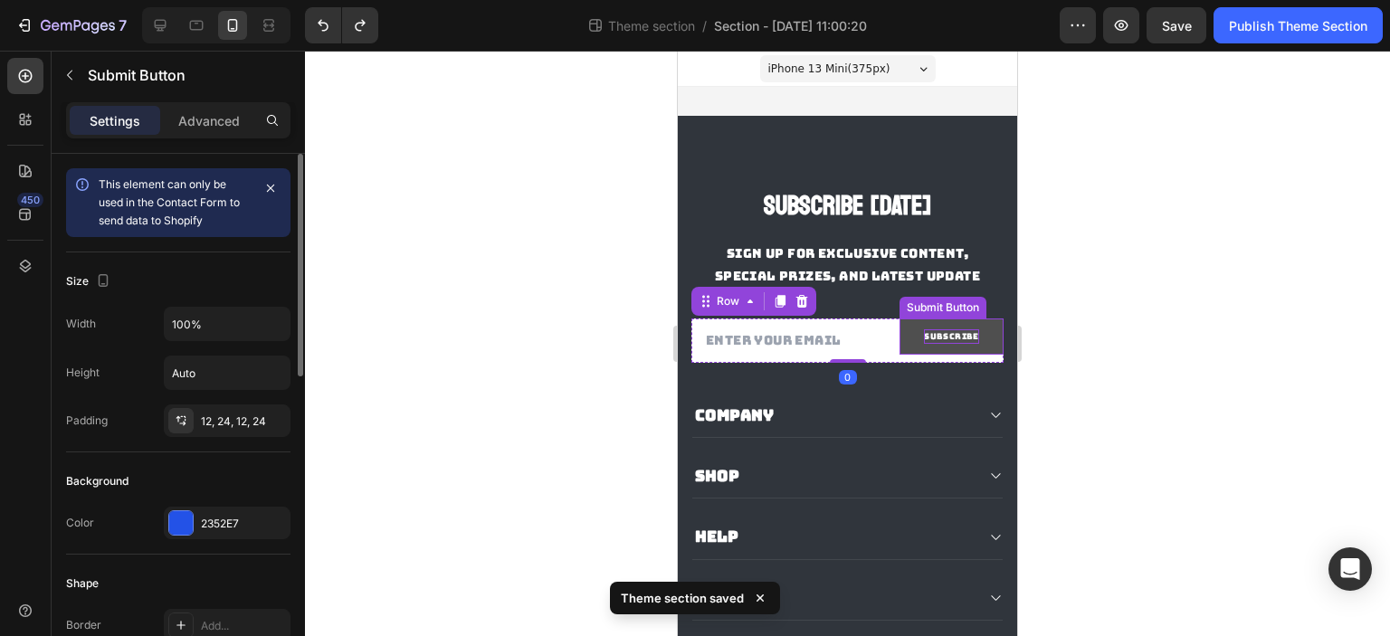
click at [924, 344] on p "Subscribe" at bounding box center [951, 336] width 55 height 14
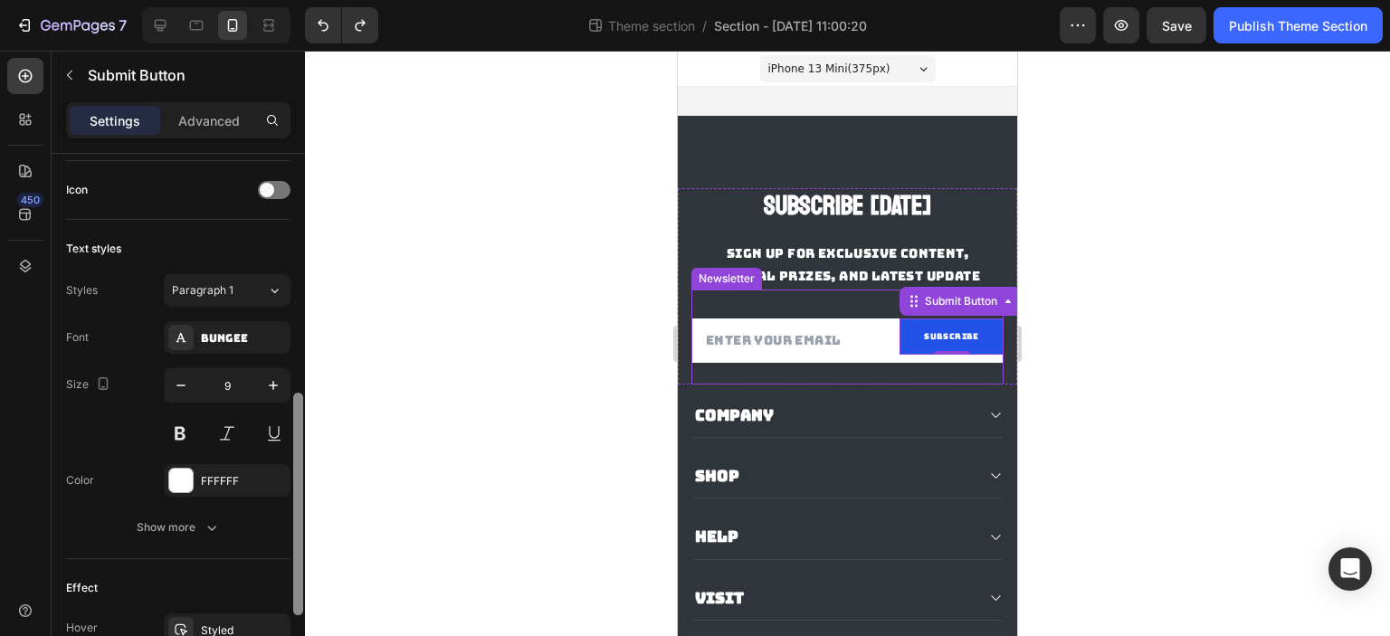
scroll to position [615, 0]
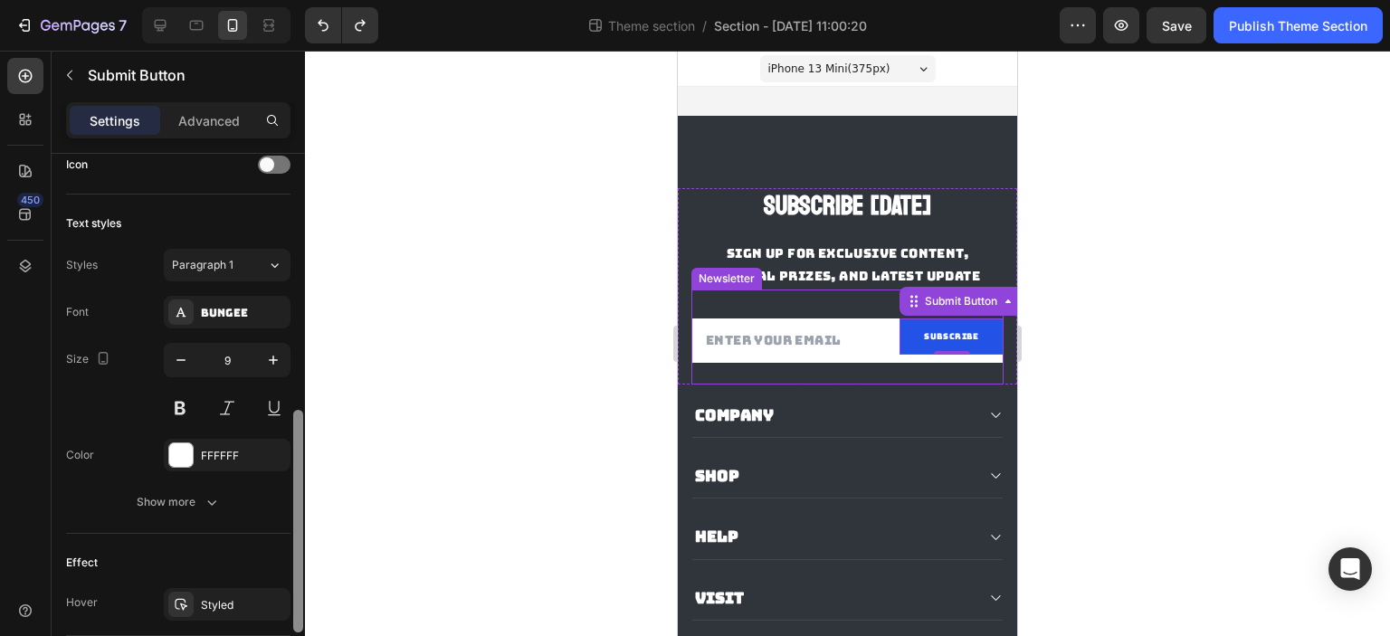
drag, startPoint x: 298, startPoint y: 256, endPoint x: 291, endPoint y: 478, distance: 221.8
click at [308, 0] on div "7 Theme section / Section - Sep 29 11:00:20 Preview Save Publish Theme Section …" at bounding box center [695, 0] width 1390 height 0
click at [271, 352] on icon "button" at bounding box center [273, 360] width 18 height 18
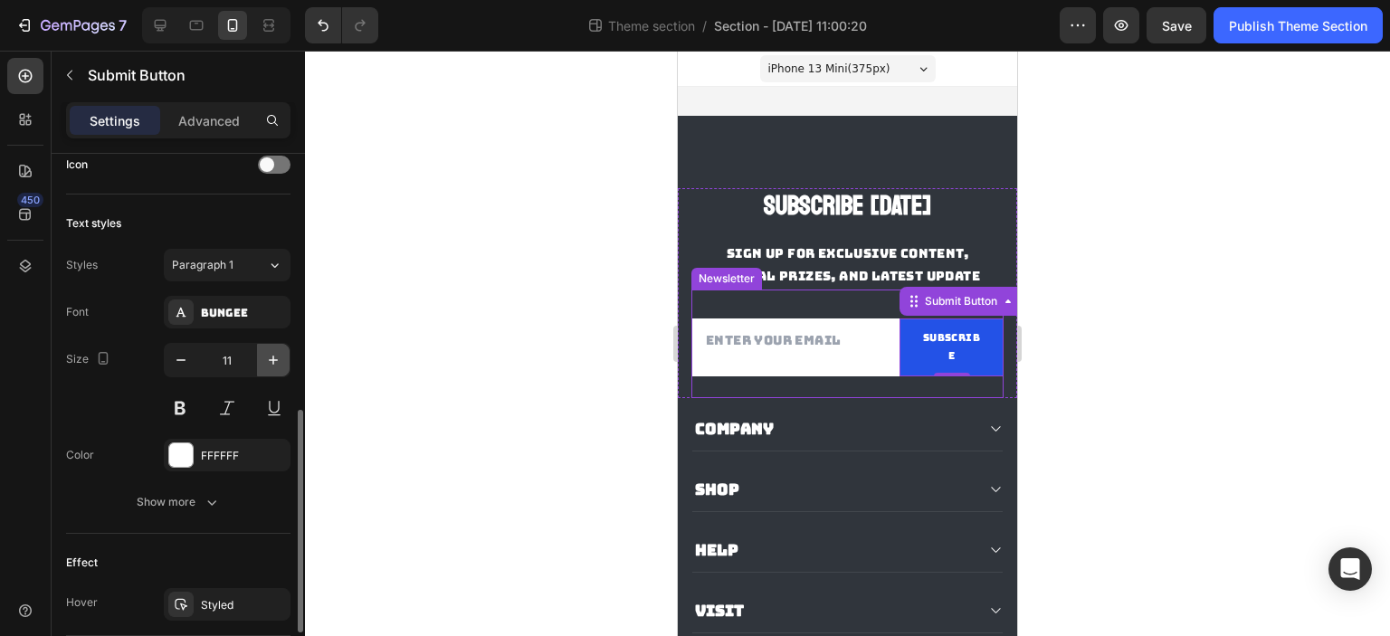
click at [271, 352] on icon "button" at bounding box center [273, 360] width 18 height 18
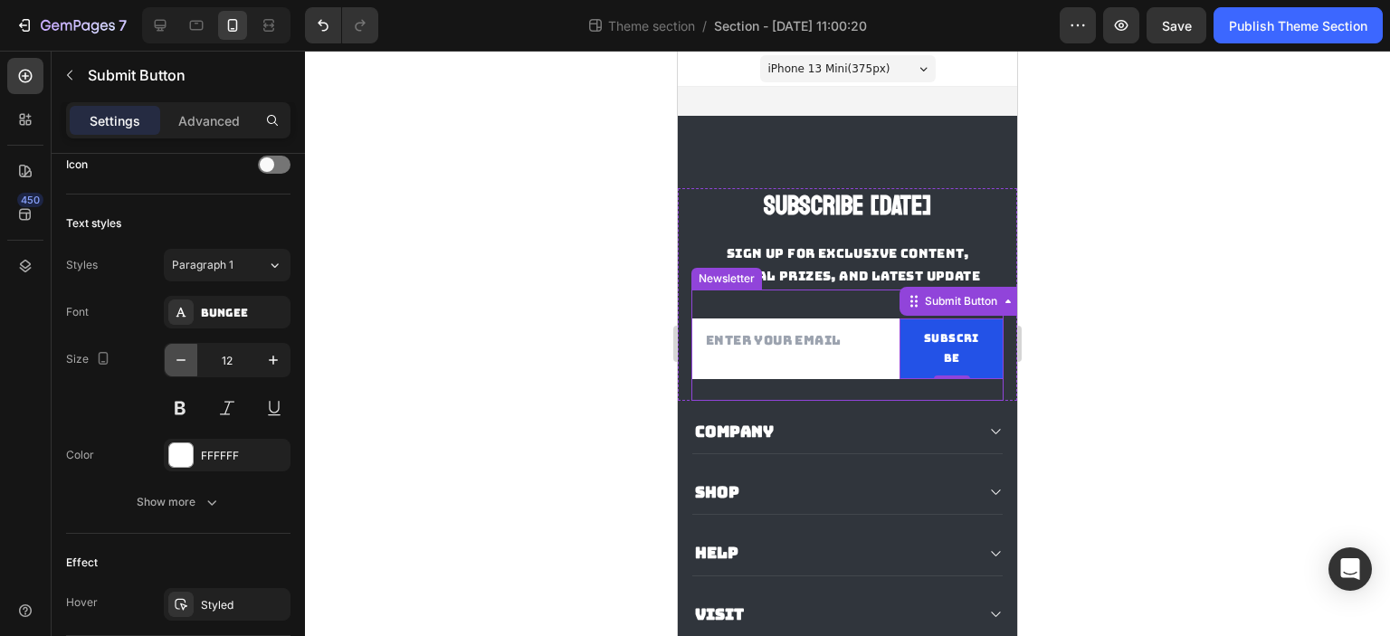
click at [181, 359] on icon "button" at bounding box center [180, 360] width 9 height 2
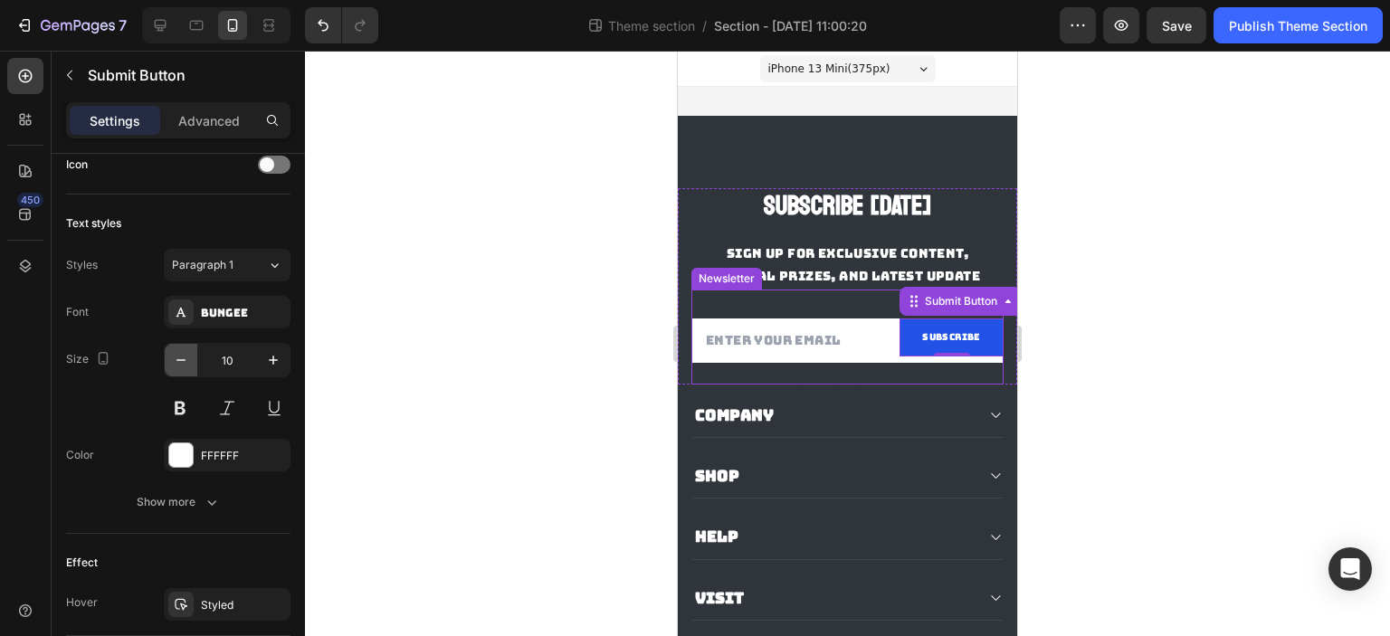
click at [181, 359] on icon "button" at bounding box center [180, 360] width 9 height 2
type input "9"
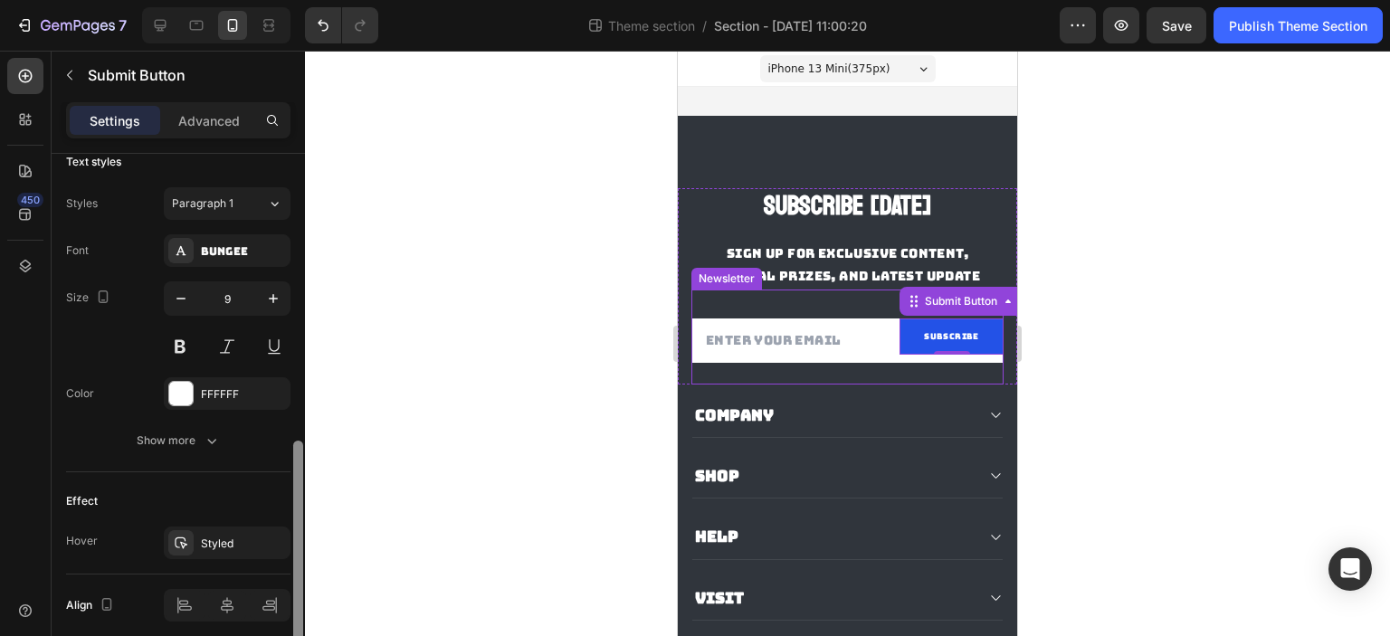
scroll to position [746, 0]
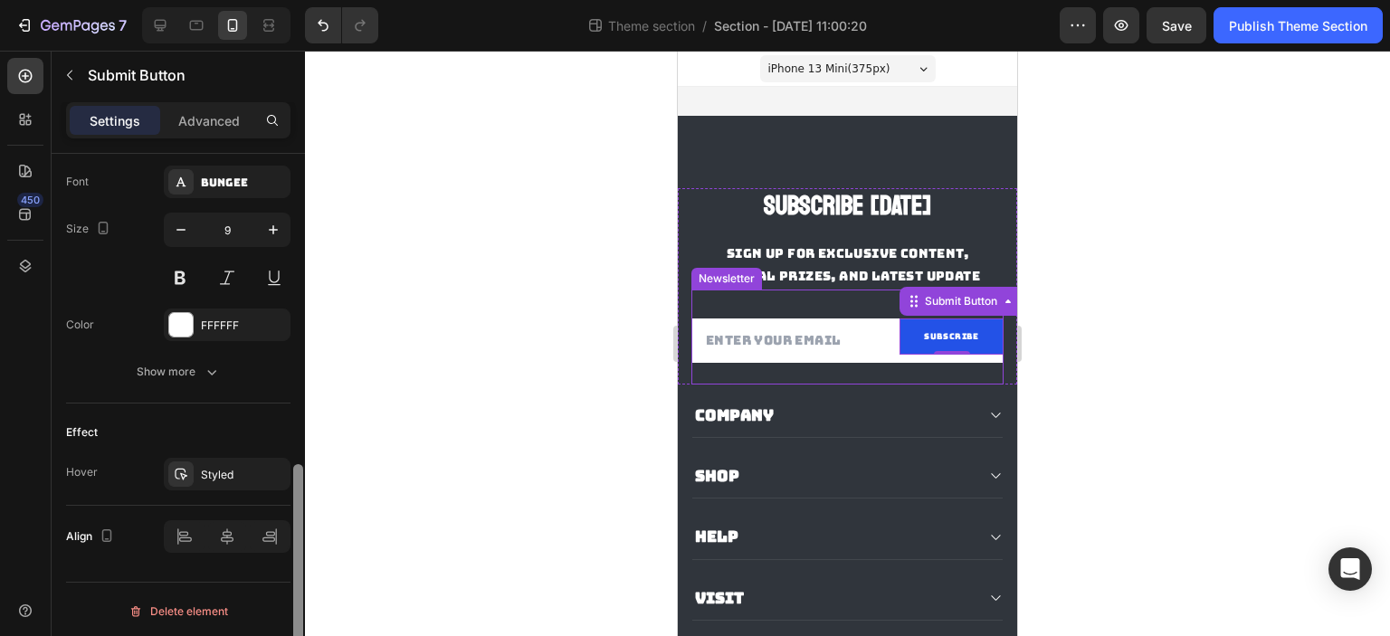
drag, startPoint x: 300, startPoint y: 434, endPoint x: 295, endPoint y: 508, distance: 73.5
click at [295, 508] on div at bounding box center [298, 575] width 10 height 223
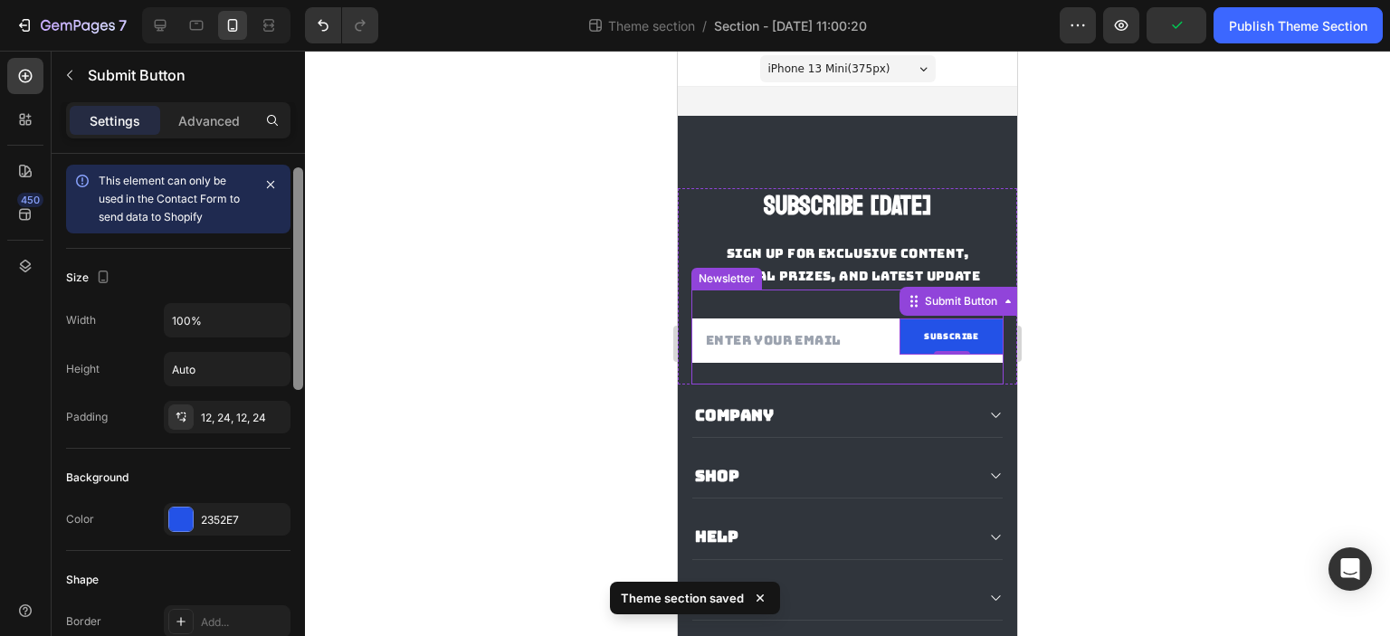
scroll to position [2, 0]
drag, startPoint x: 295, startPoint y: 533, endPoint x: 321, endPoint y: 223, distance: 311.5
click at [321, 0] on div "7 Theme section / Section - Sep 29 11:00:20 Preview Publish Theme Section 450 f…" at bounding box center [695, 0] width 1390 height 0
click at [195, 426] on div "12, 24, 12, 24" at bounding box center [227, 419] width 127 height 33
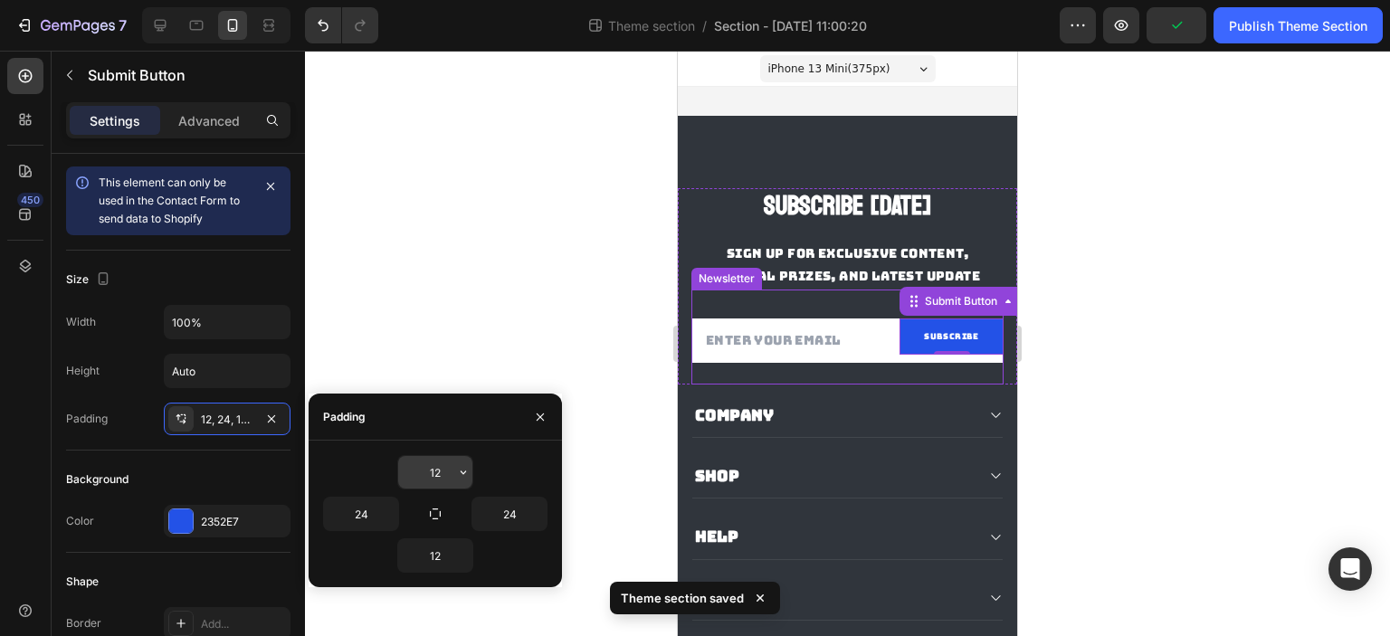
click at [423, 470] on input "12" at bounding box center [435, 472] width 74 height 33
type input "14"
click at [451, 552] on input "12" at bounding box center [435, 555] width 74 height 33
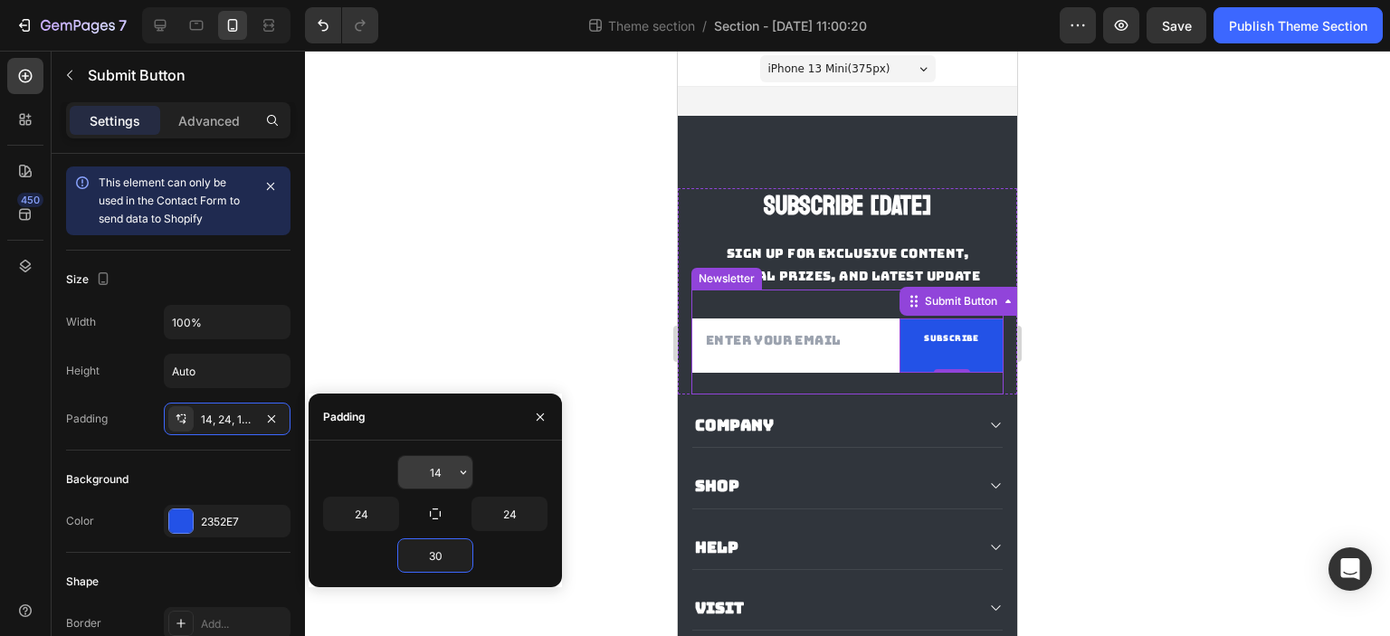
type input "30"
click at [438, 477] on input "14" at bounding box center [435, 472] width 74 height 33
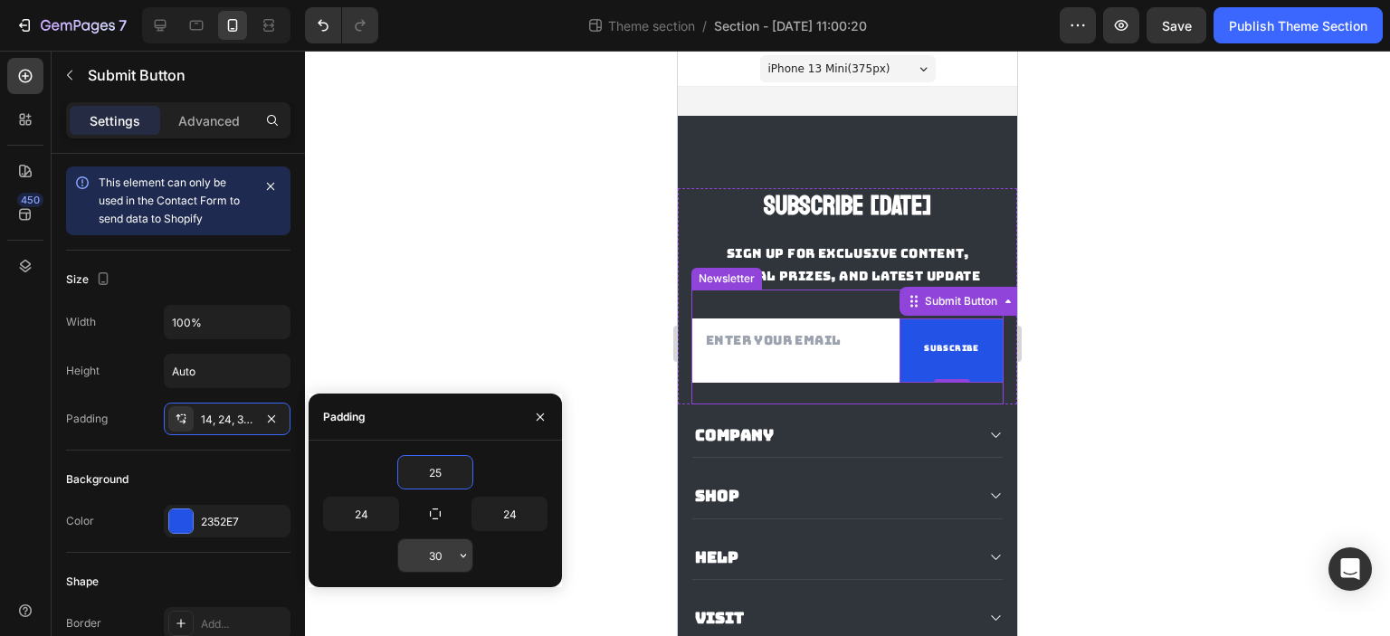
type input "25"
click at [440, 562] on input "30" at bounding box center [435, 555] width 74 height 33
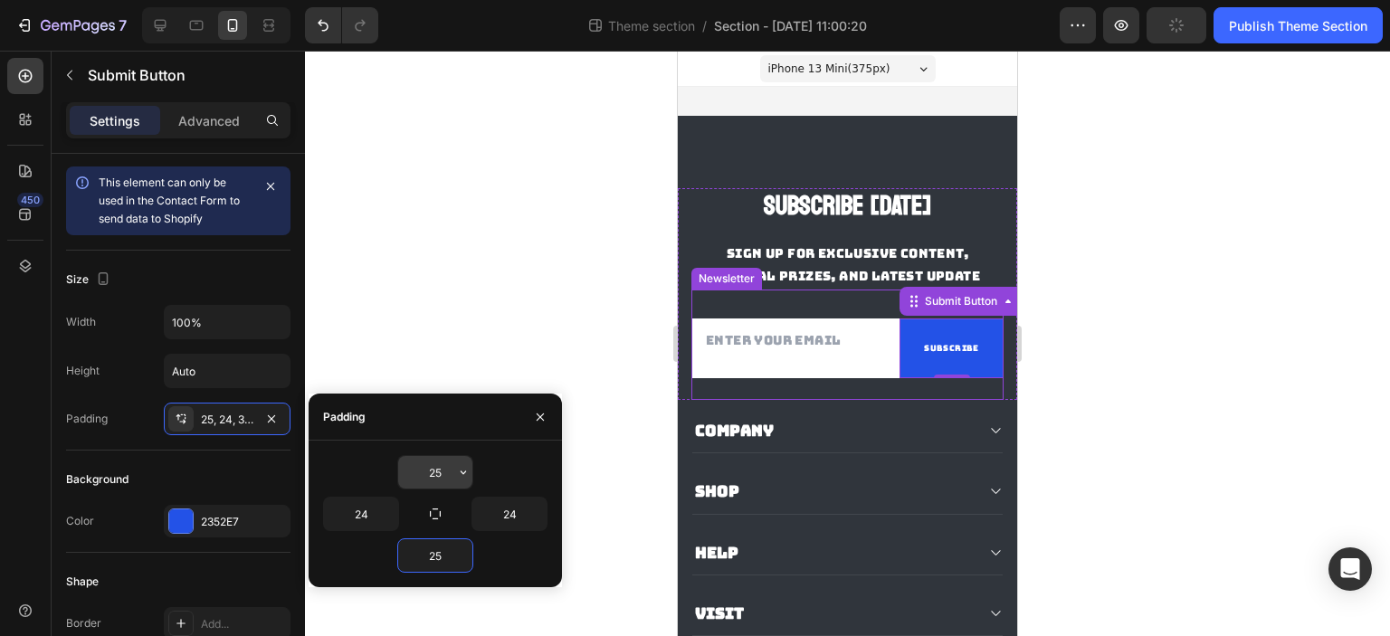
type input "25"
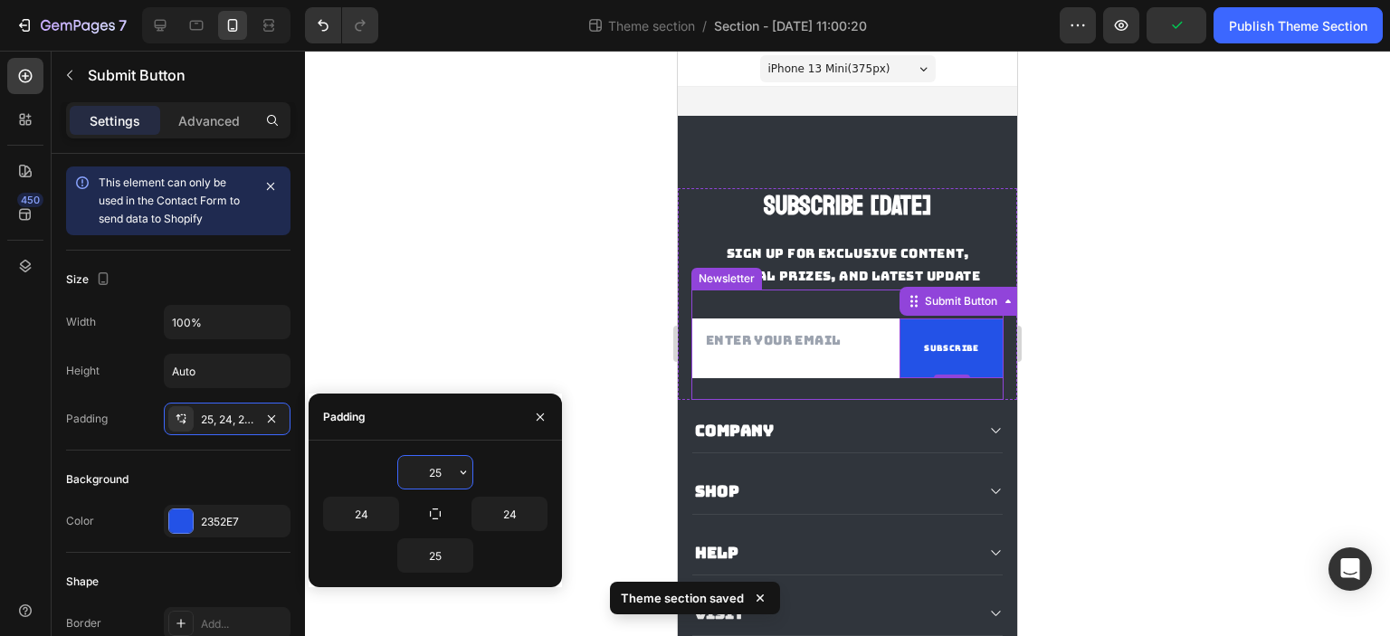
click at [437, 470] on input "25" at bounding box center [435, 472] width 74 height 33
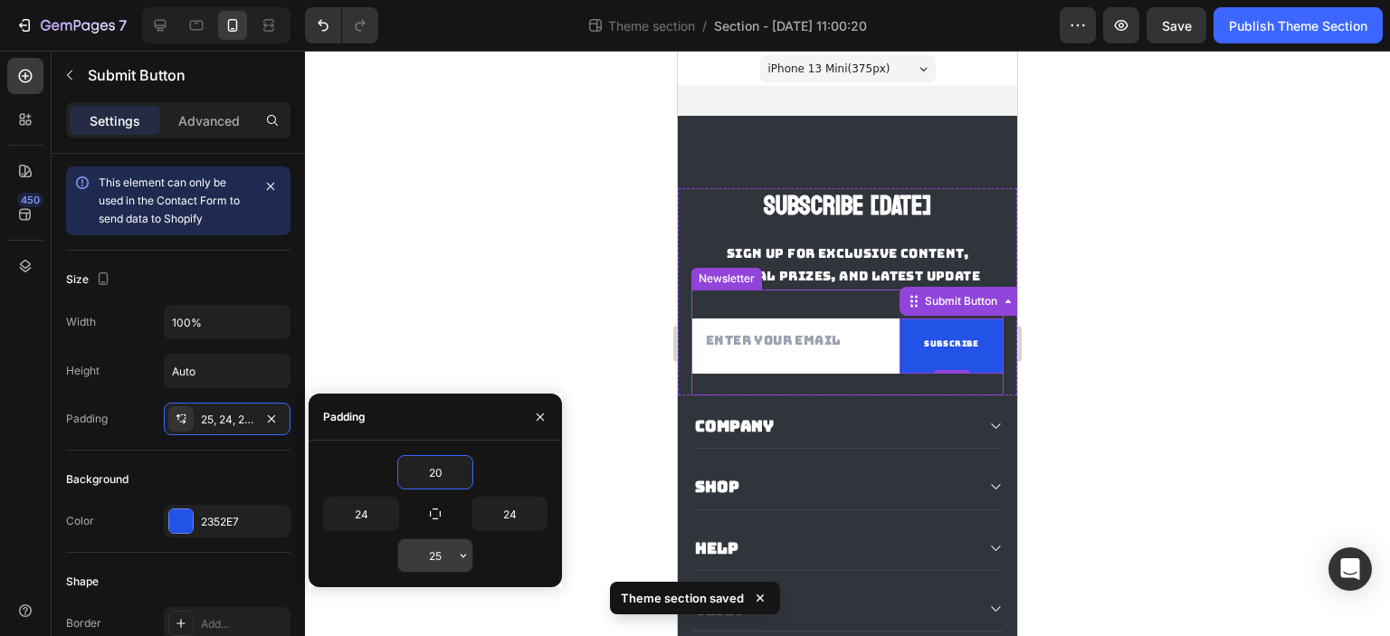
type input "20"
click at [442, 544] on input "25" at bounding box center [435, 555] width 74 height 33
paste input "0"
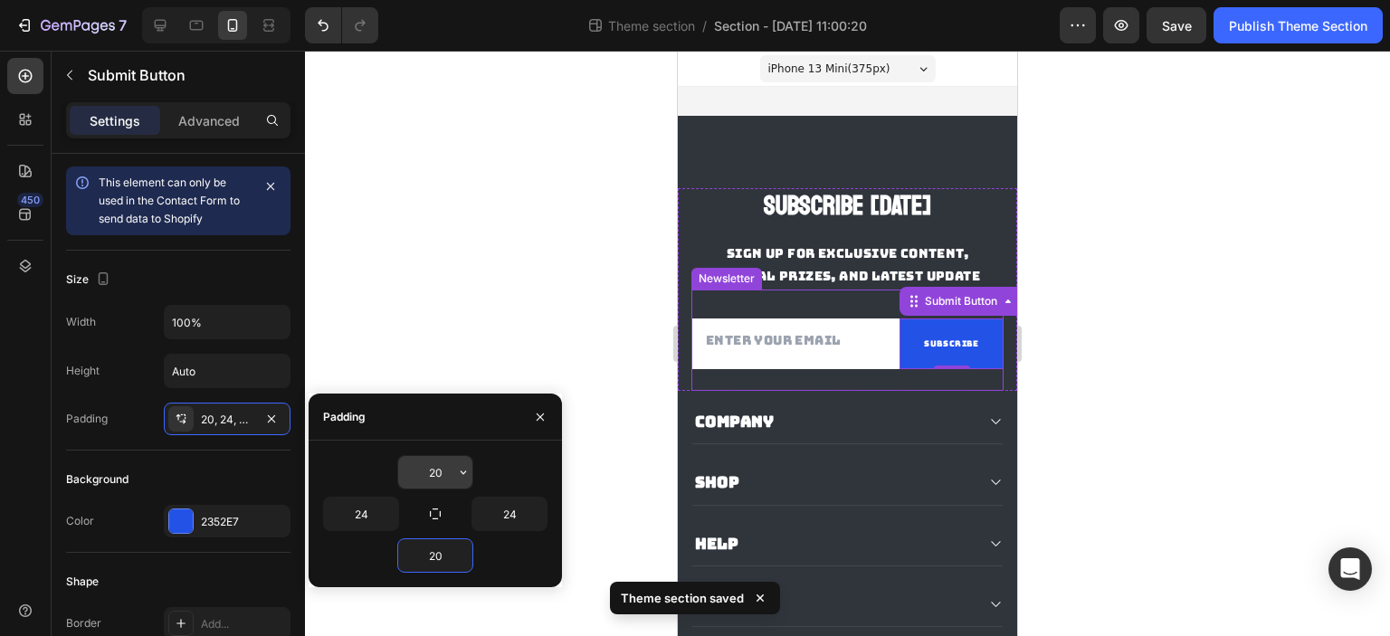
type input "20"
click at [431, 463] on input "20" at bounding box center [435, 472] width 74 height 33
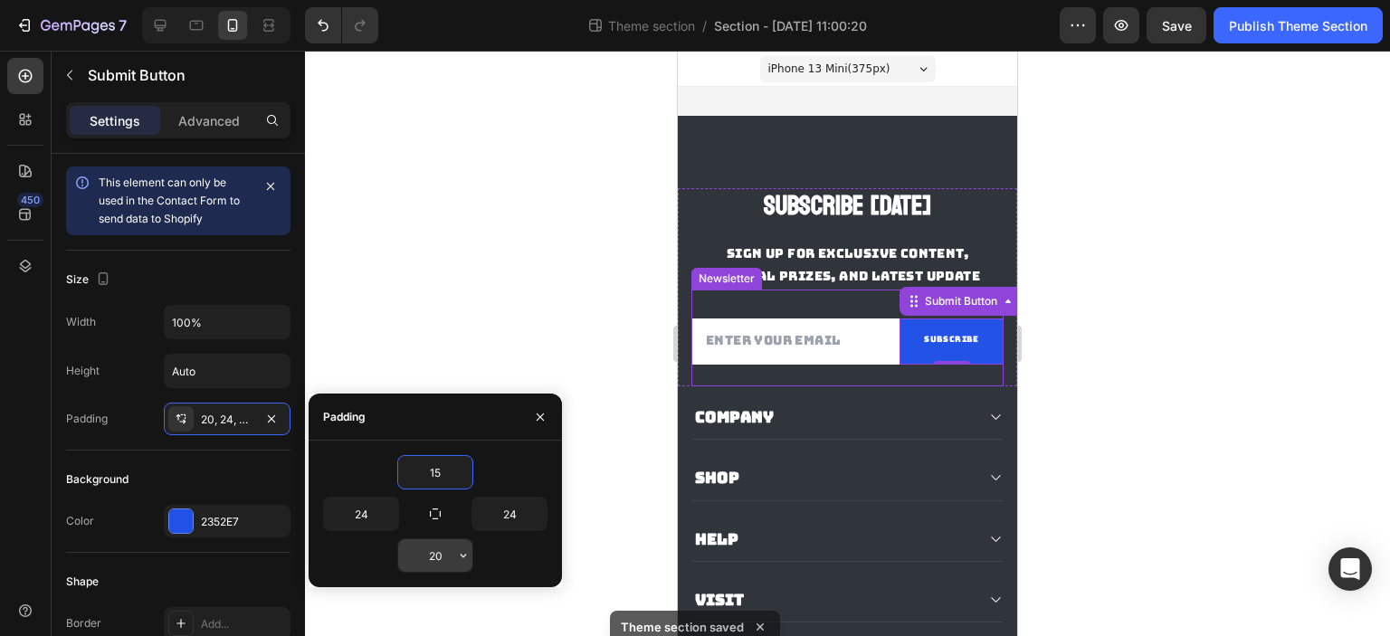
type input "15"
click at [445, 566] on input "20" at bounding box center [435, 555] width 74 height 33
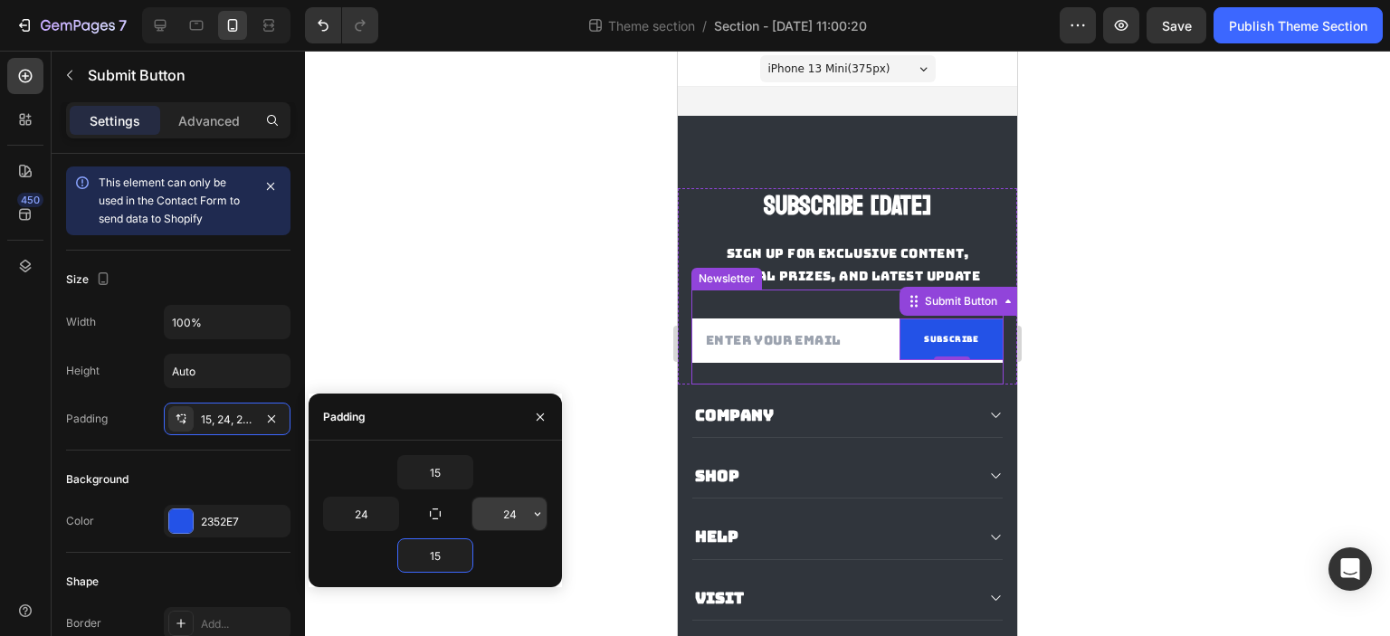
type input "15"
click at [503, 512] on input "24" at bounding box center [509, 514] width 74 height 33
type input "0"
click at [362, 516] on input "24" at bounding box center [361, 514] width 74 height 33
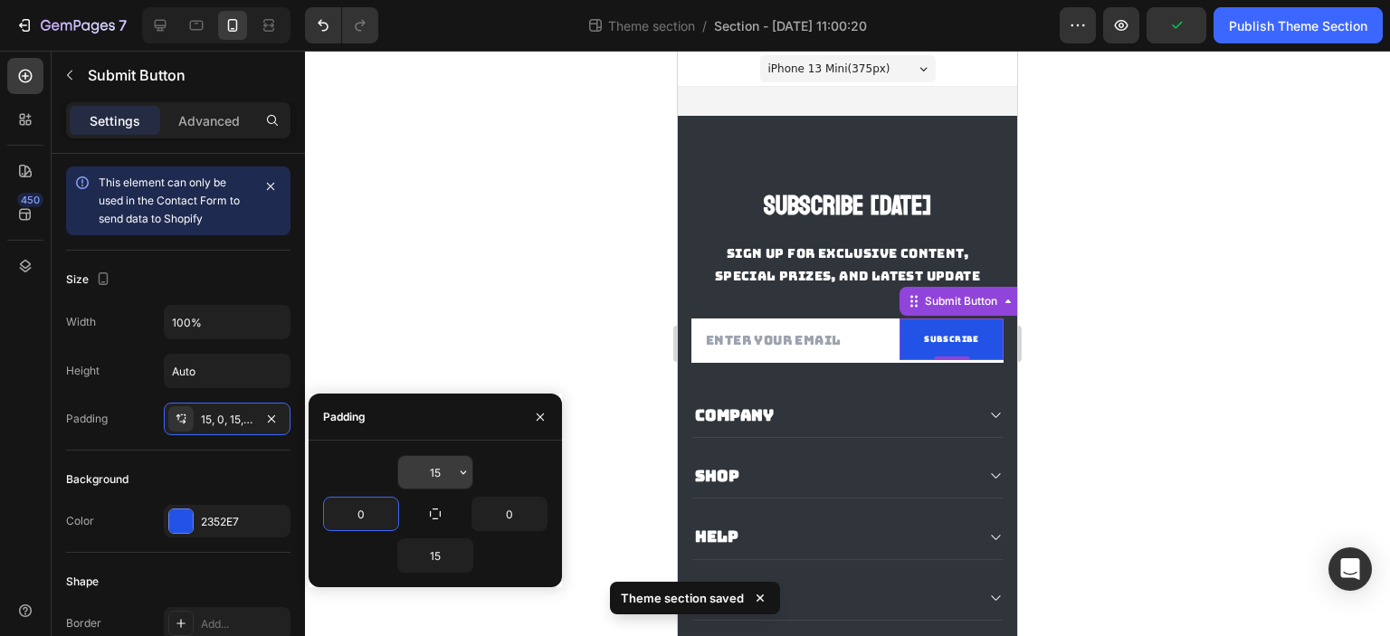
type input "0"
click at [448, 462] on input "15" at bounding box center [435, 472] width 74 height 33
type input "16"
click at [445, 553] on input "15" at bounding box center [435, 555] width 74 height 33
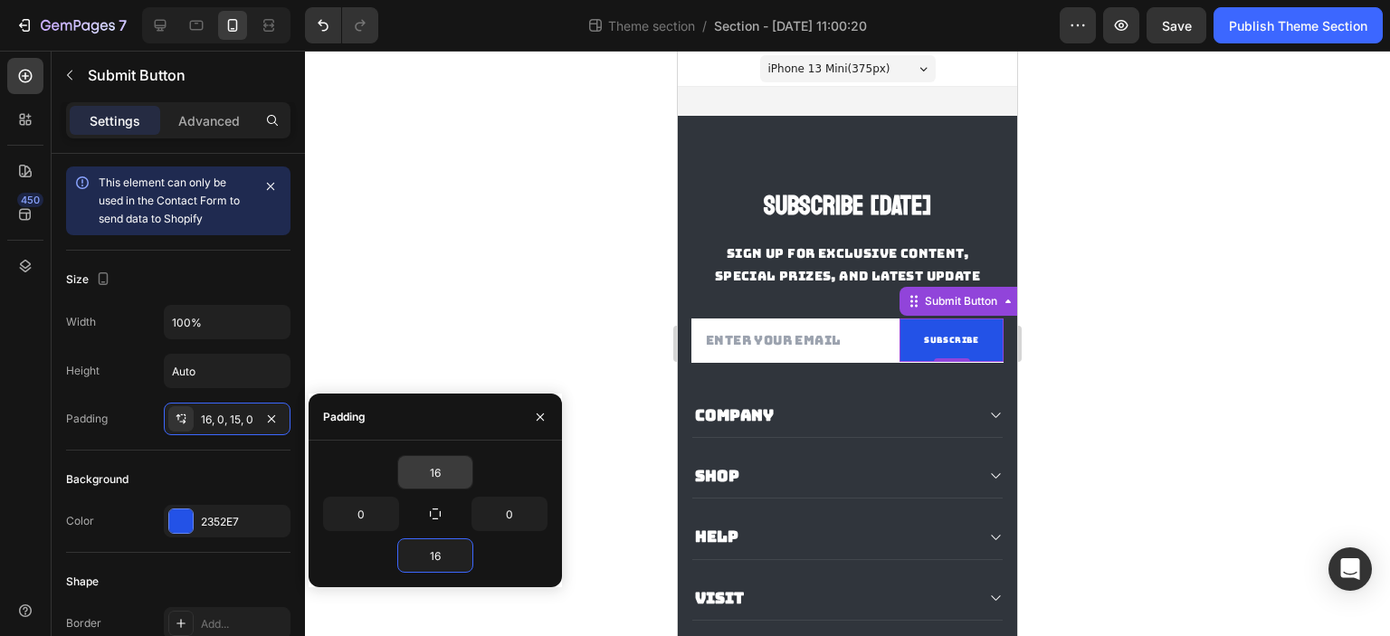
type input "16"
click at [432, 475] on input "16" at bounding box center [435, 472] width 74 height 33
type input "18"
click at [441, 562] on input "16" at bounding box center [435, 555] width 74 height 33
type input "18"
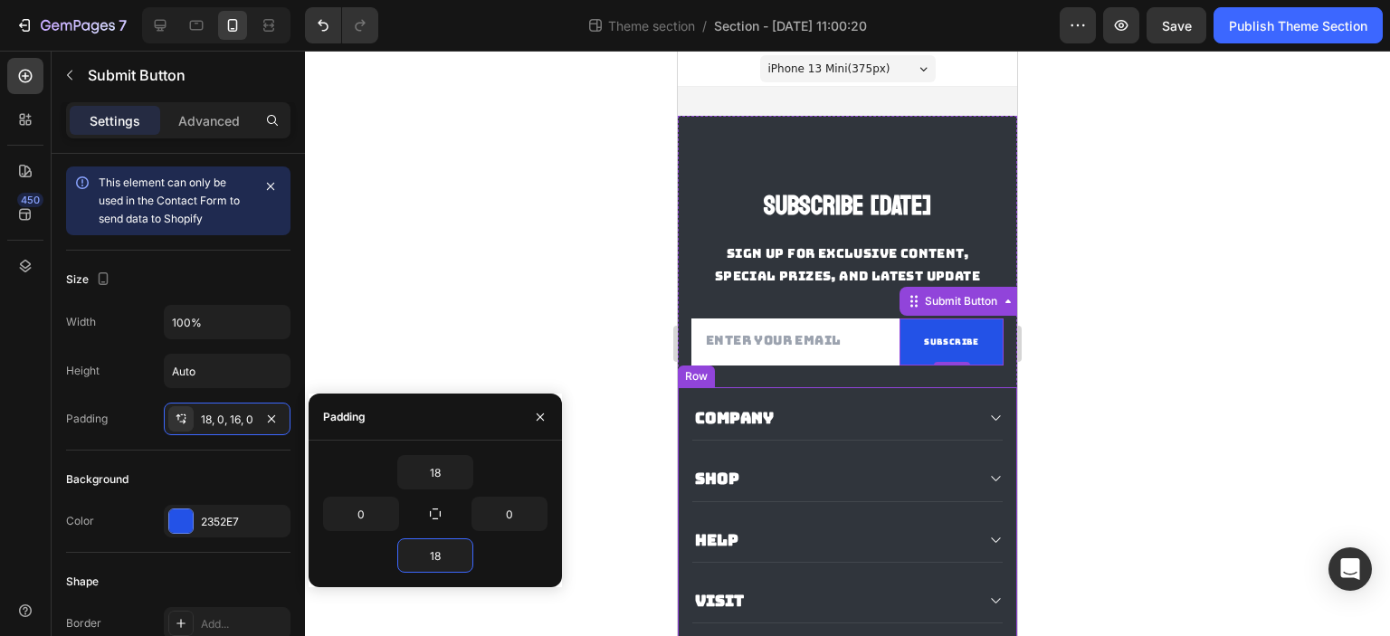
click at [869, 387] on div "Email Field Subscribe Submit Button 0 Row Newsletter" at bounding box center [847, 339] width 312 height 98
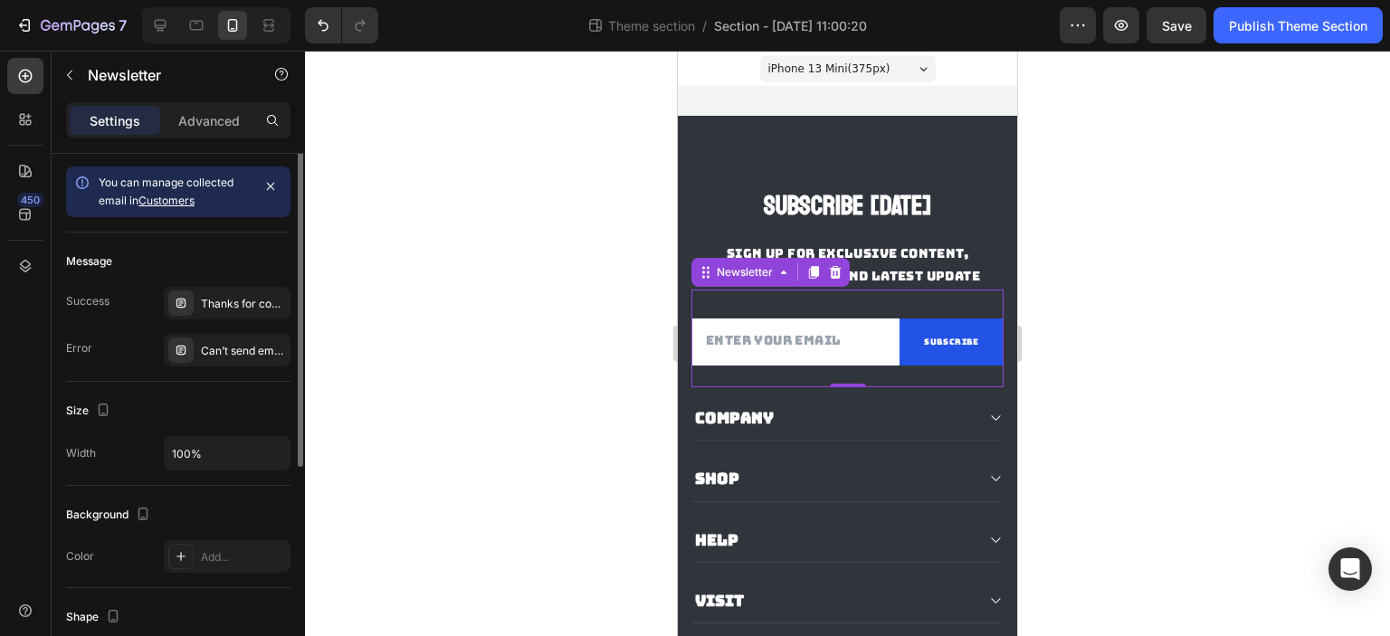
scroll to position [0, 0]
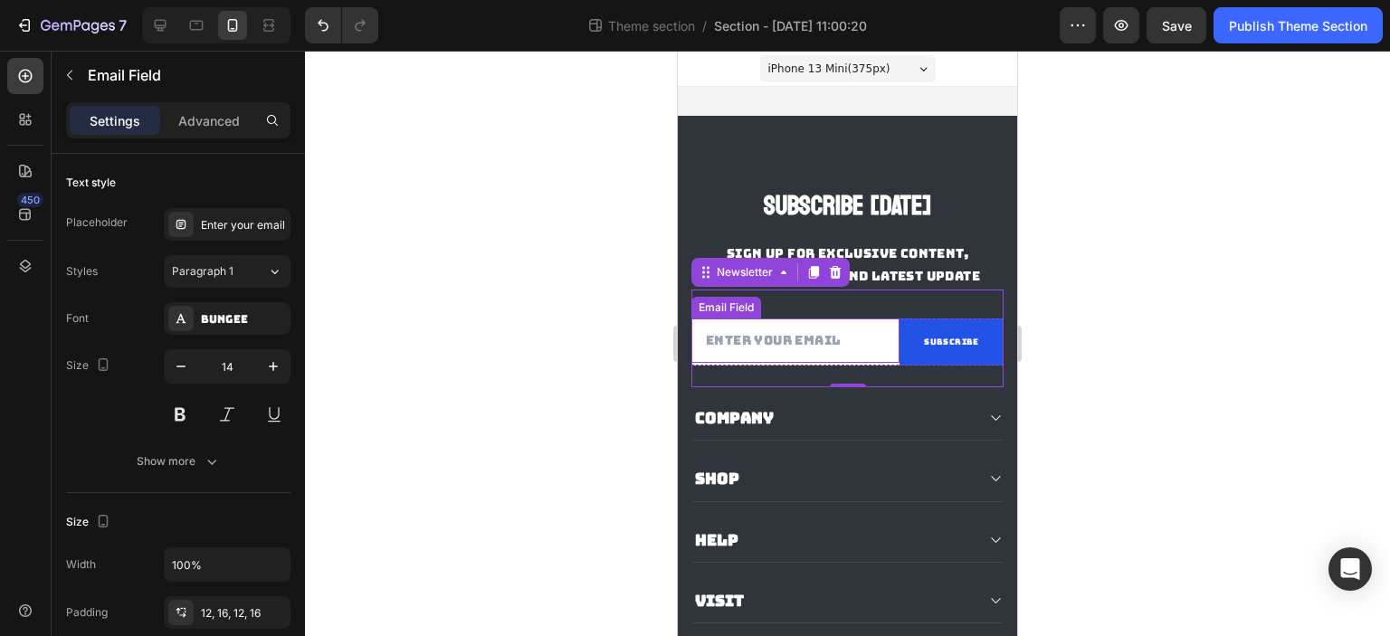
click at [851, 357] on input "email" at bounding box center [795, 340] width 208 height 44
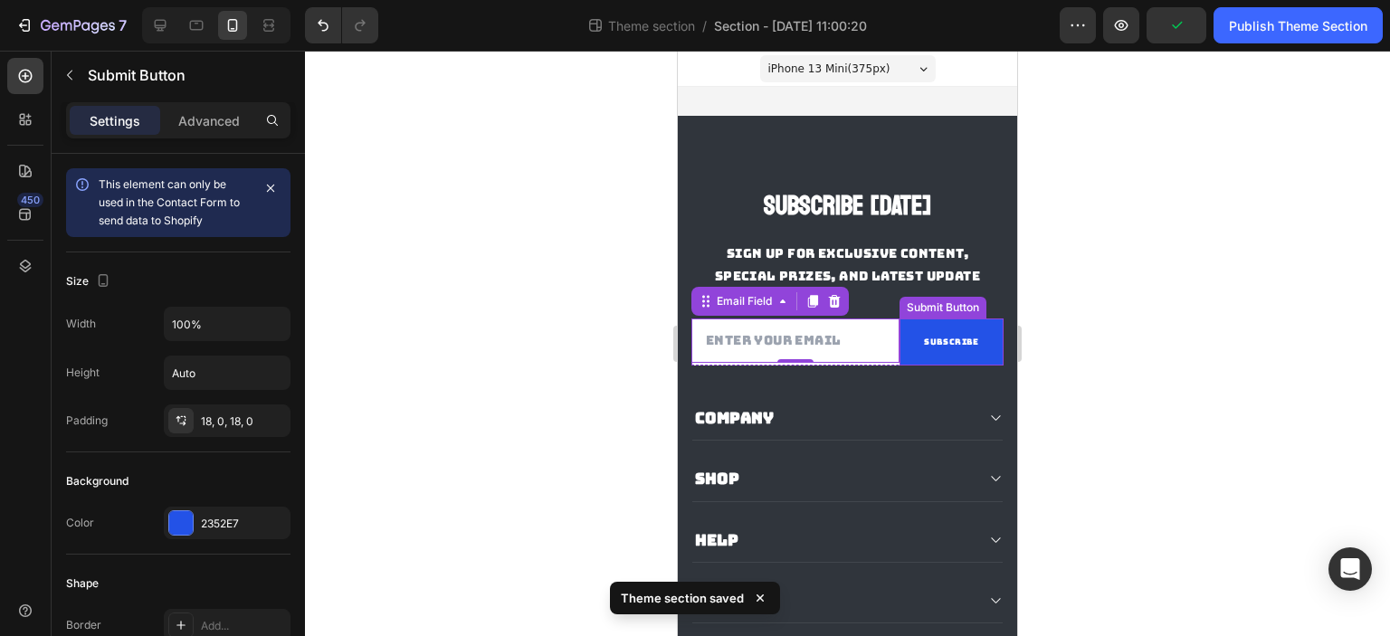
click at [945, 318] on div "Submit Button" at bounding box center [942, 308] width 87 height 22
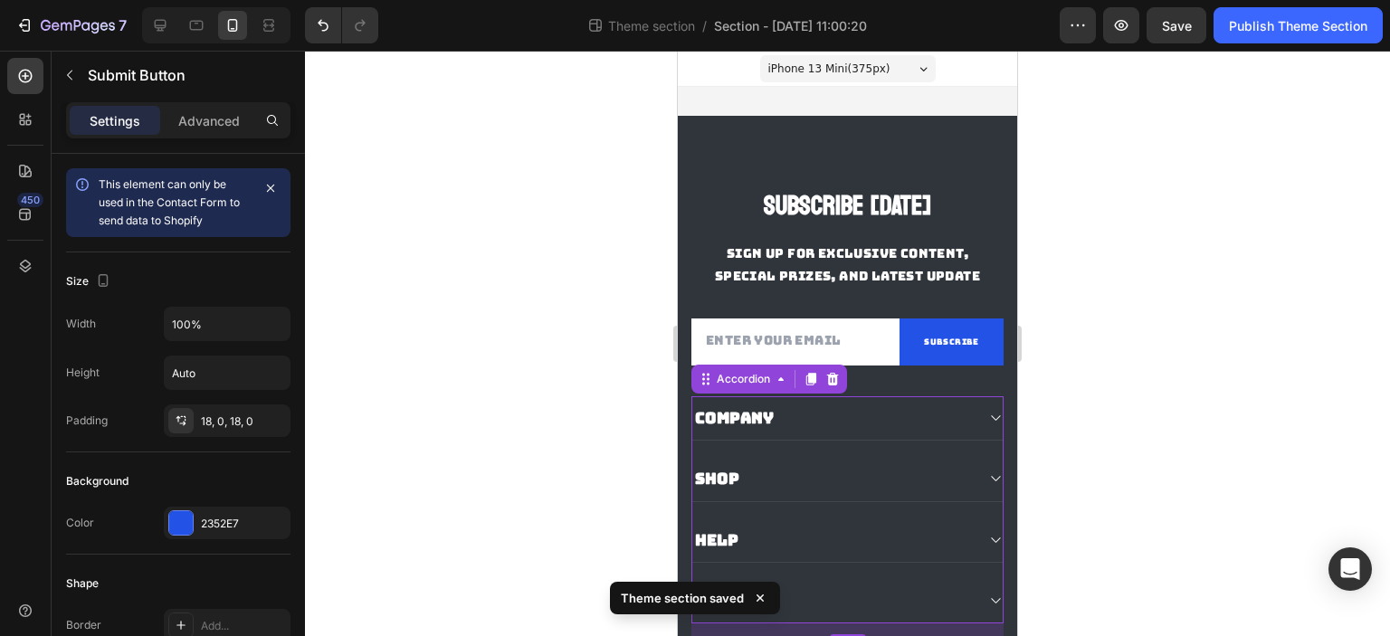
click at [886, 423] on div "Company" at bounding box center [847, 418] width 310 height 44
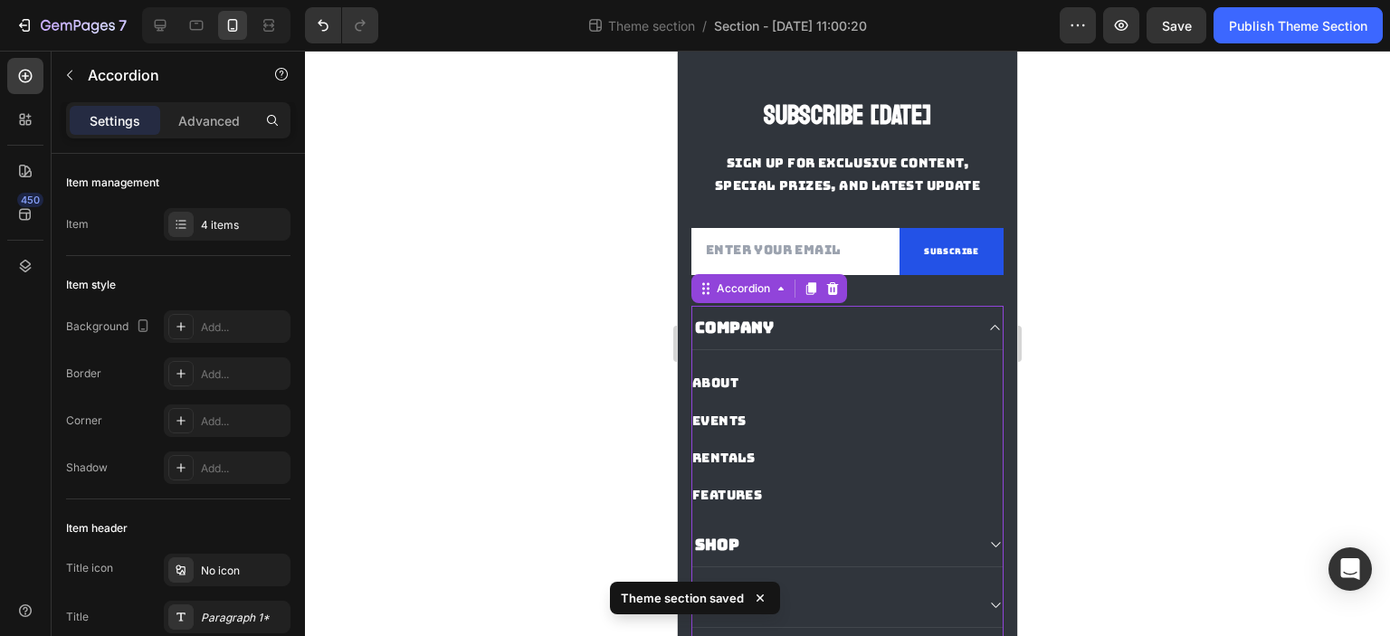
scroll to position [181, 0]
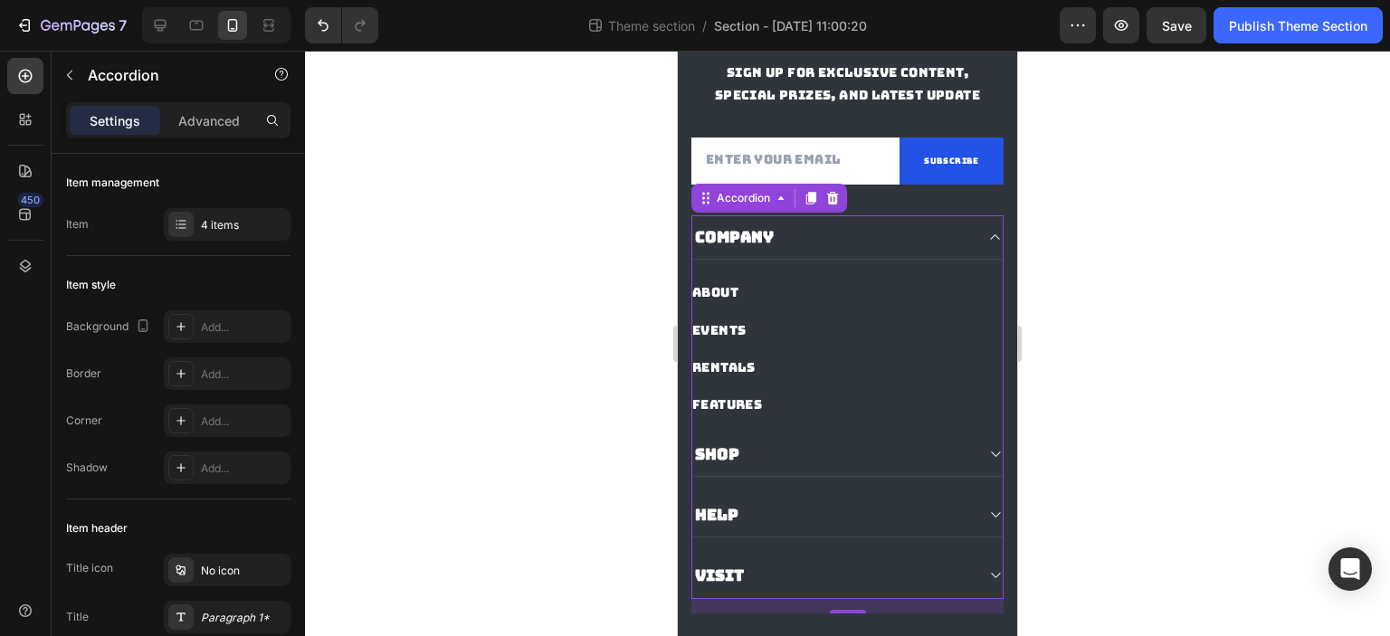
click at [874, 250] on div "Company" at bounding box center [832, 236] width 281 height 25
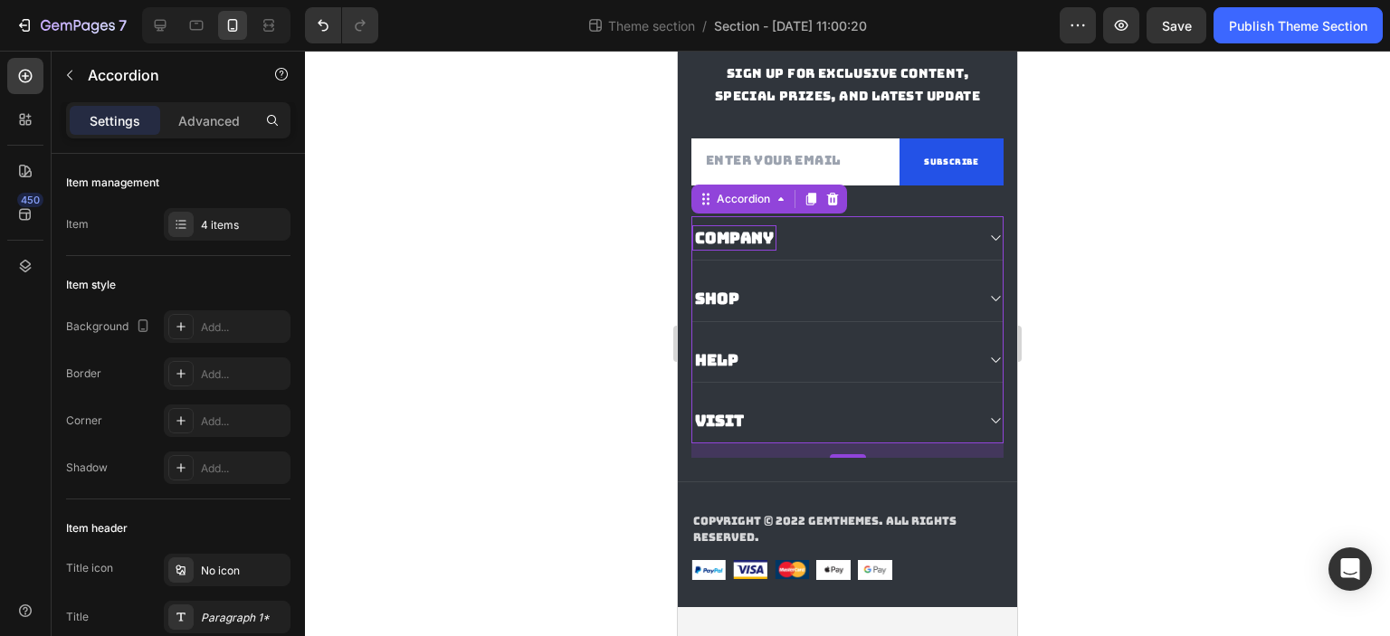
click at [753, 251] on div "Company" at bounding box center [734, 237] width 84 height 25
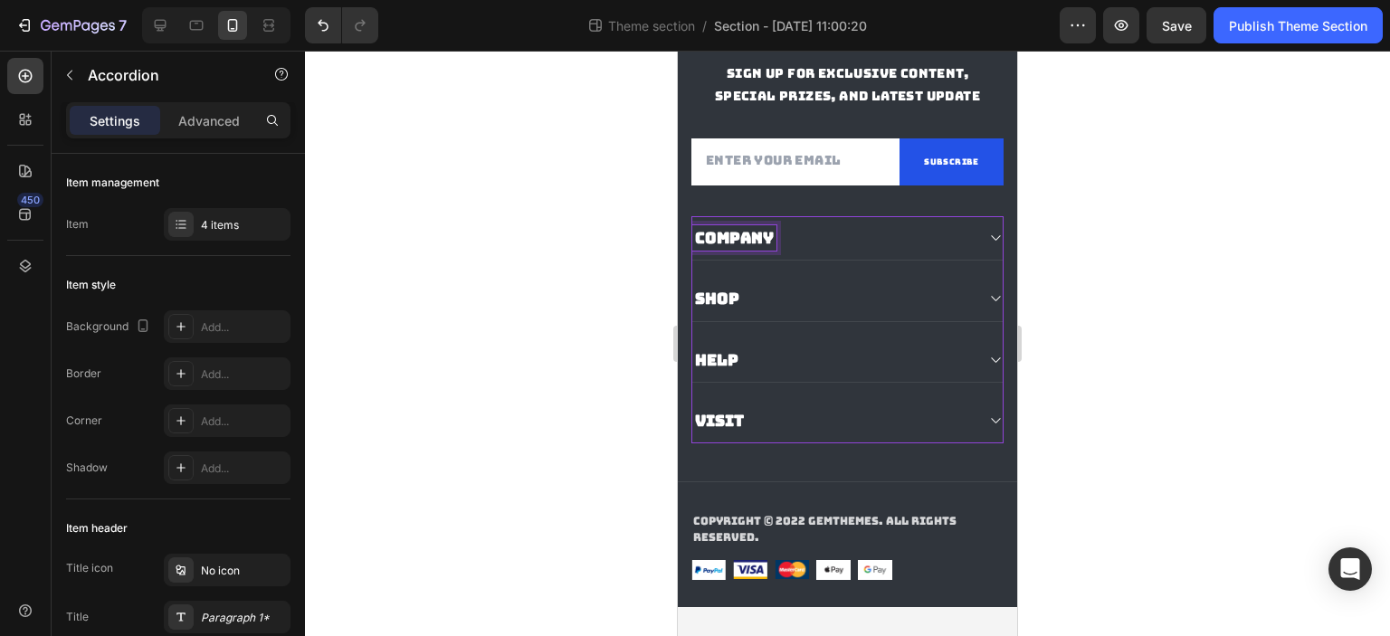
click at [856, 251] on div "Company" at bounding box center [832, 237] width 281 height 25
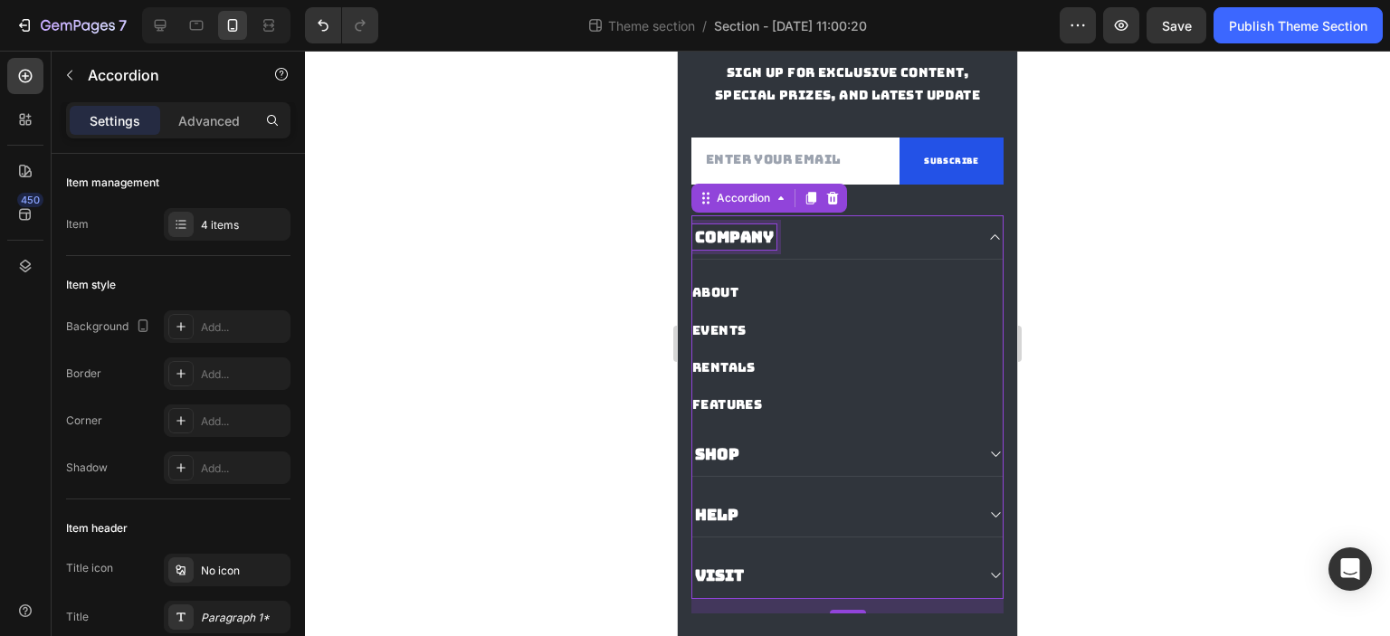
click at [760, 247] on p "Company" at bounding box center [734, 237] width 79 height 20
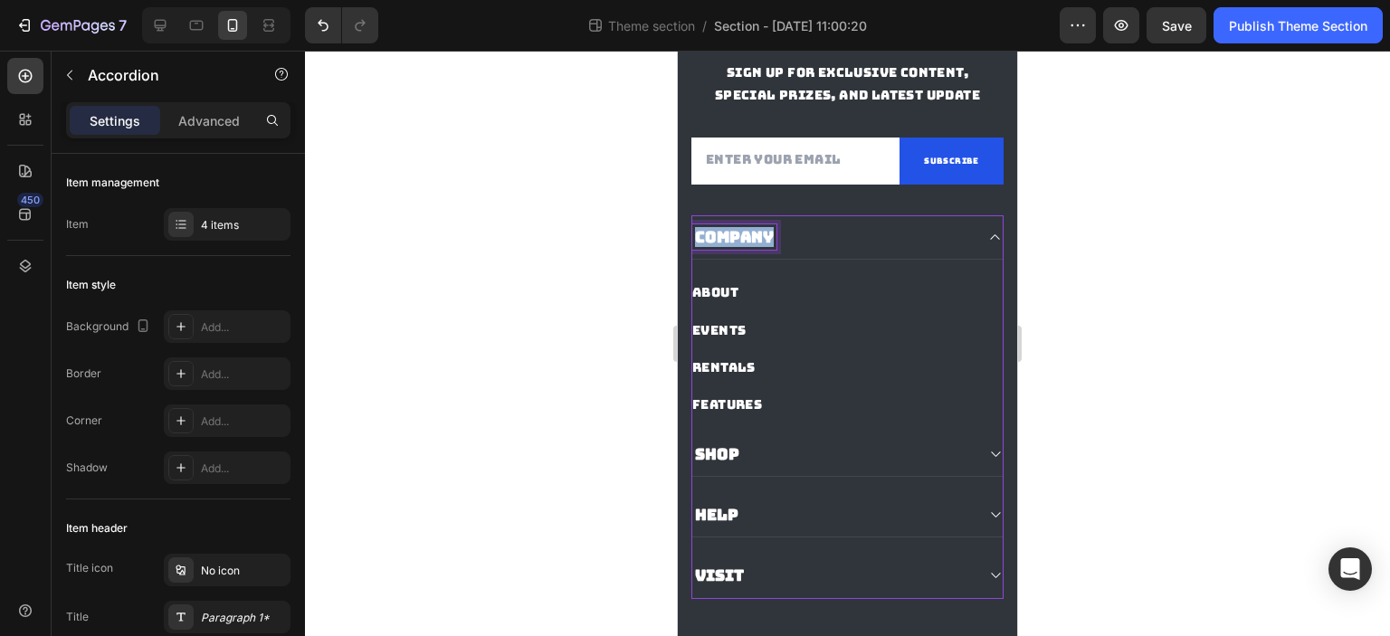
click at [760, 247] on p "Company" at bounding box center [734, 237] width 79 height 20
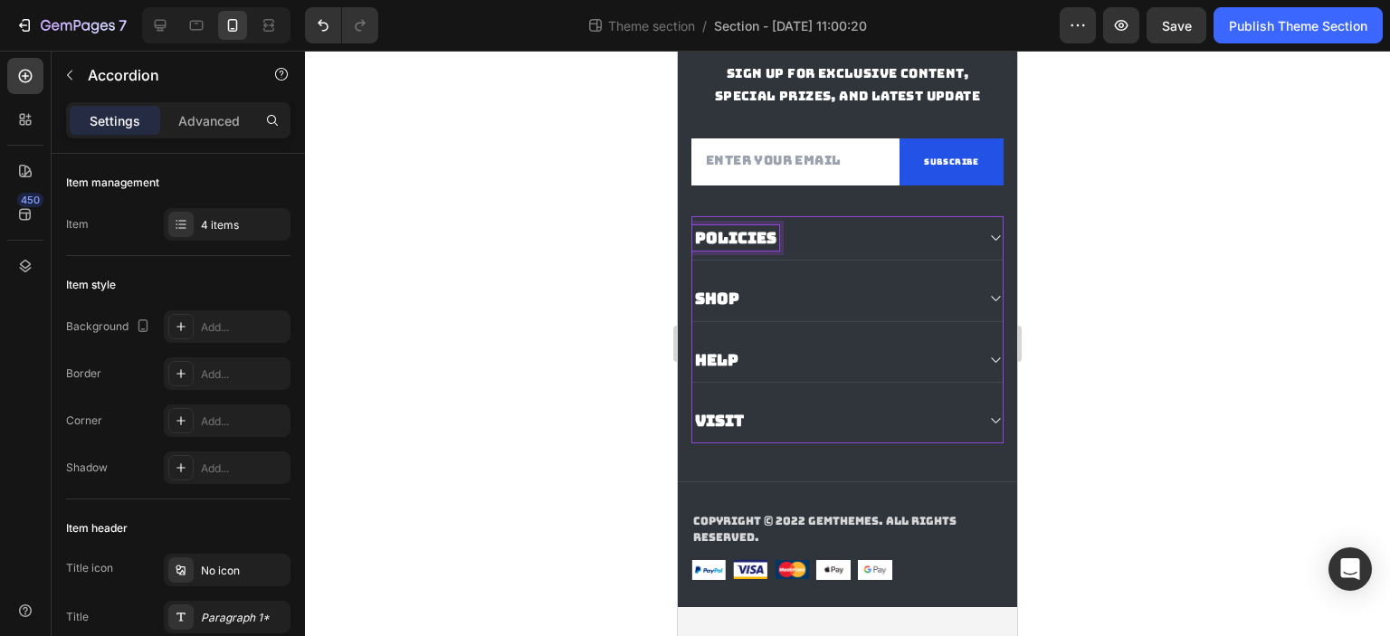
click at [839, 251] on div "POLICIES" at bounding box center [832, 237] width 281 height 25
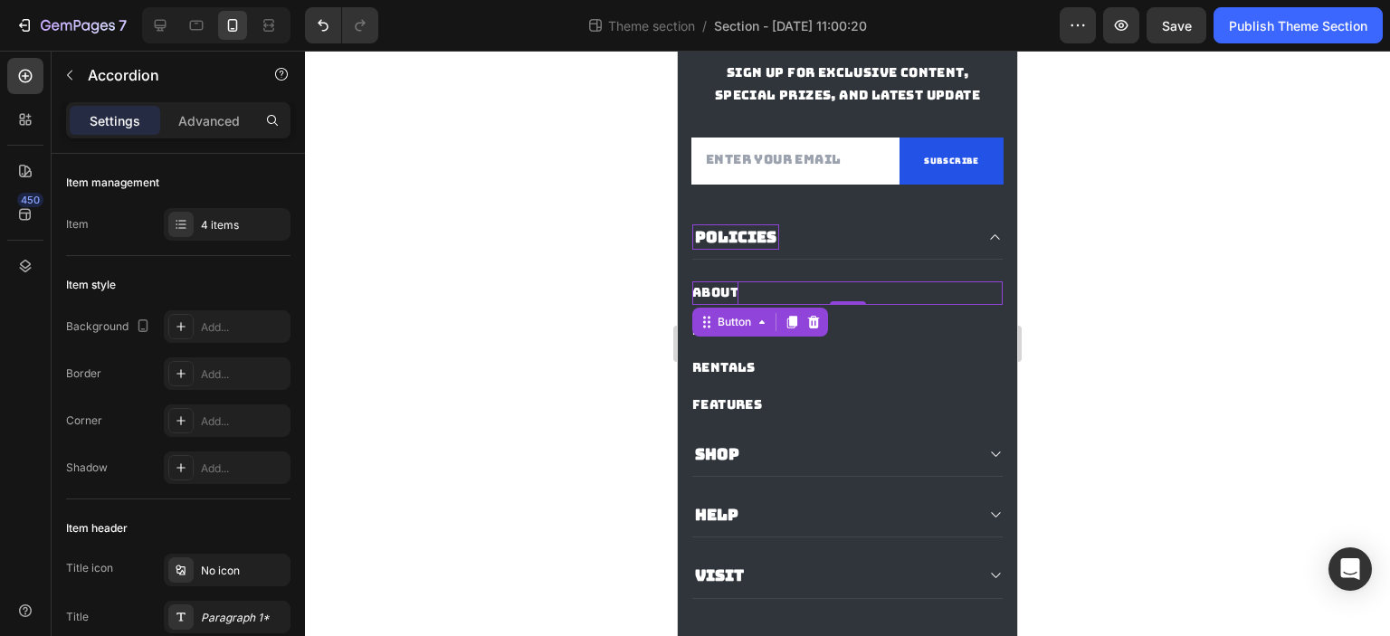
click at [724, 304] on div "About" at bounding box center [715, 292] width 46 height 23
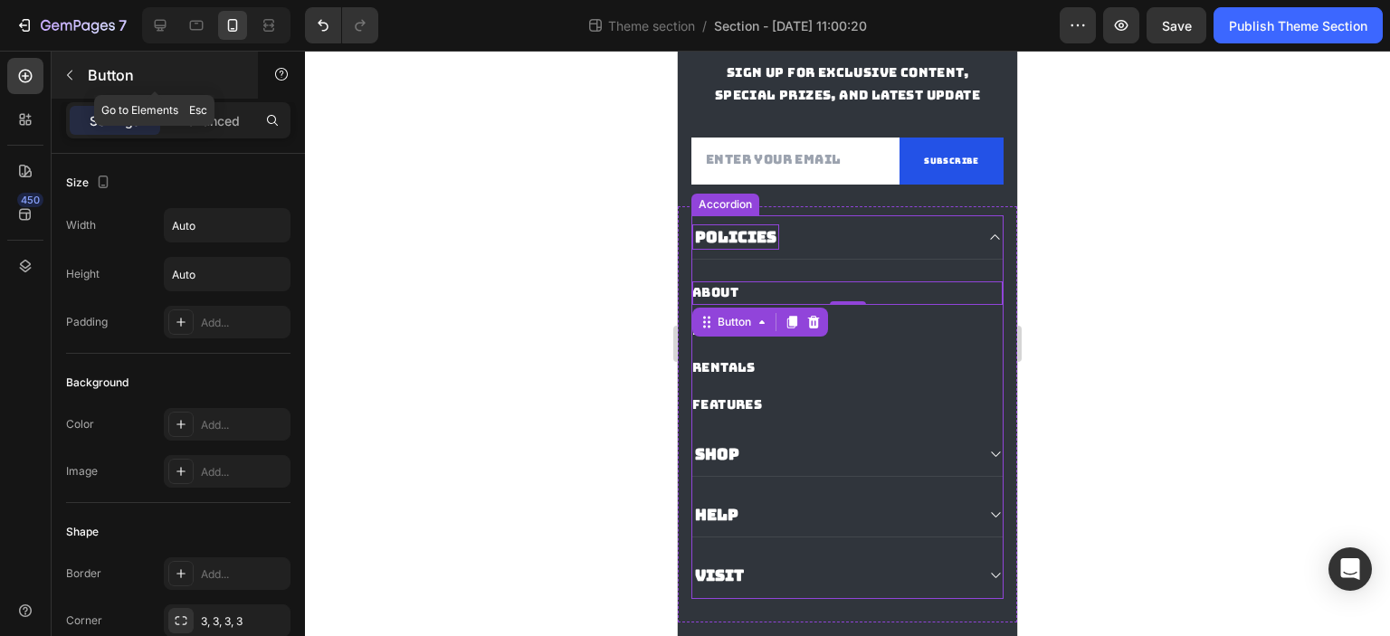
click at [68, 80] on icon "button" at bounding box center [69, 75] width 14 height 14
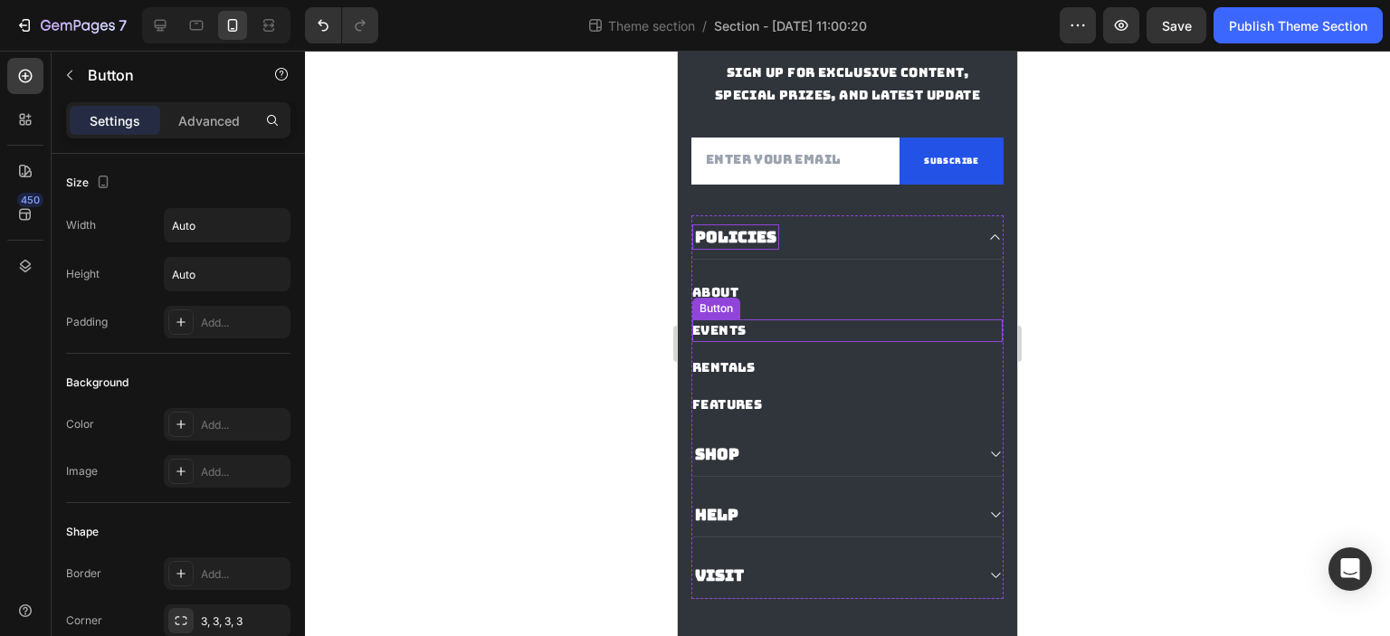
click at [849, 342] on div "Events Button" at bounding box center [847, 330] width 310 height 23
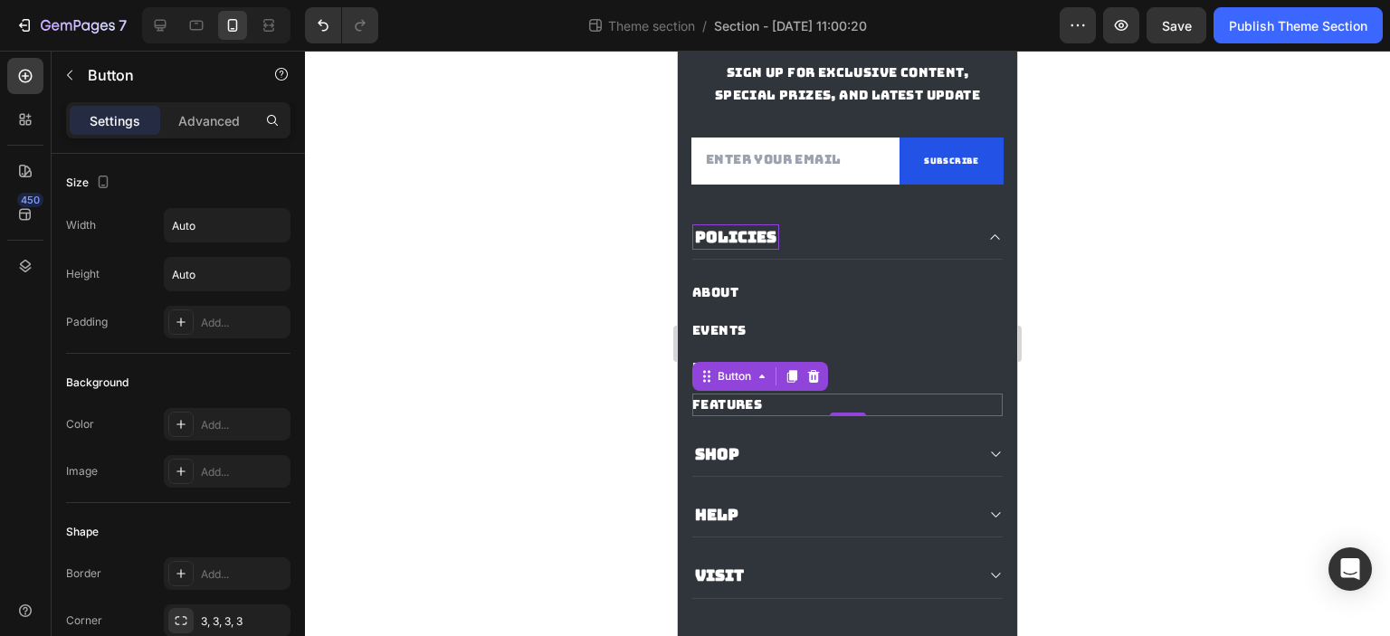
click at [854, 416] on div "Features Button 0" at bounding box center [847, 405] width 310 height 23
click at [861, 304] on div "About Button" at bounding box center [847, 292] width 310 height 23
click at [832, 416] on div "Features Button 0" at bounding box center [847, 405] width 310 height 23
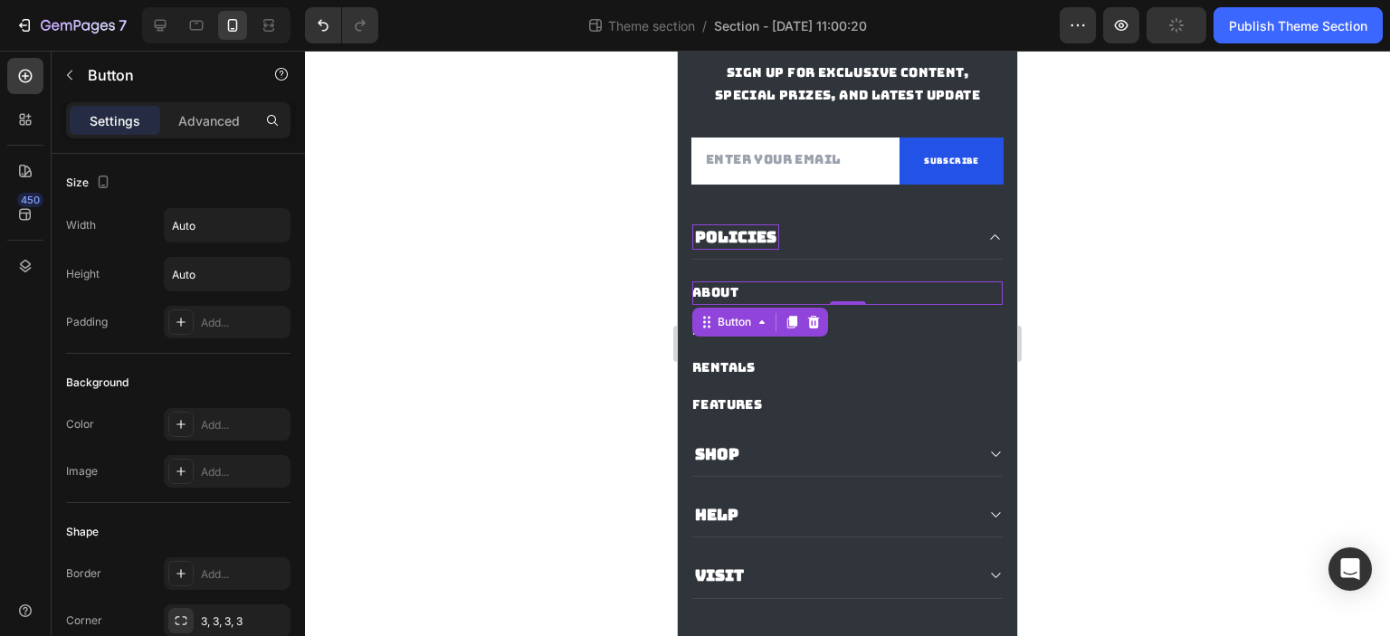
click at [746, 304] on div "About Button 0" at bounding box center [847, 292] width 310 height 23
click at [819, 304] on div "About Button 0" at bounding box center [847, 292] width 310 height 23
click at [789, 304] on div "About Button 0" at bounding box center [847, 292] width 310 height 23
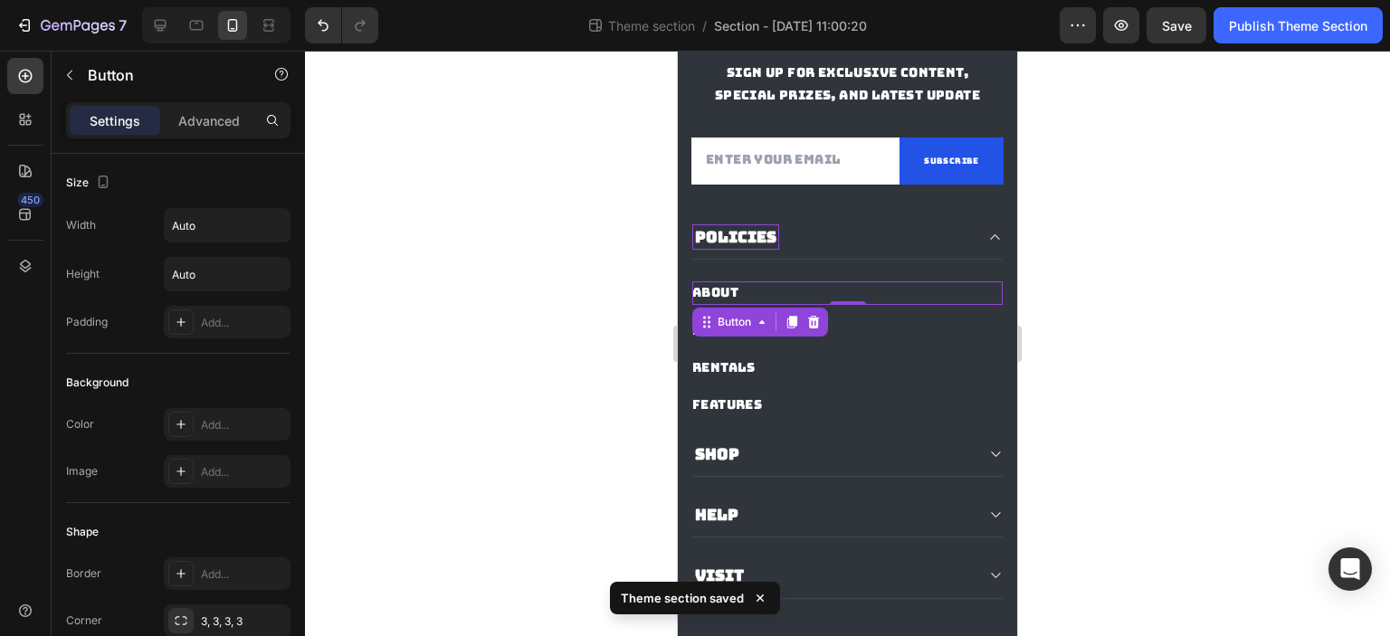
click at [789, 304] on div "About Button 0" at bounding box center [847, 292] width 310 height 23
click at [731, 304] on div "About" at bounding box center [715, 292] width 46 height 23
click at [731, 304] on p "About" at bounding box center [715, 292] width 46 height 23
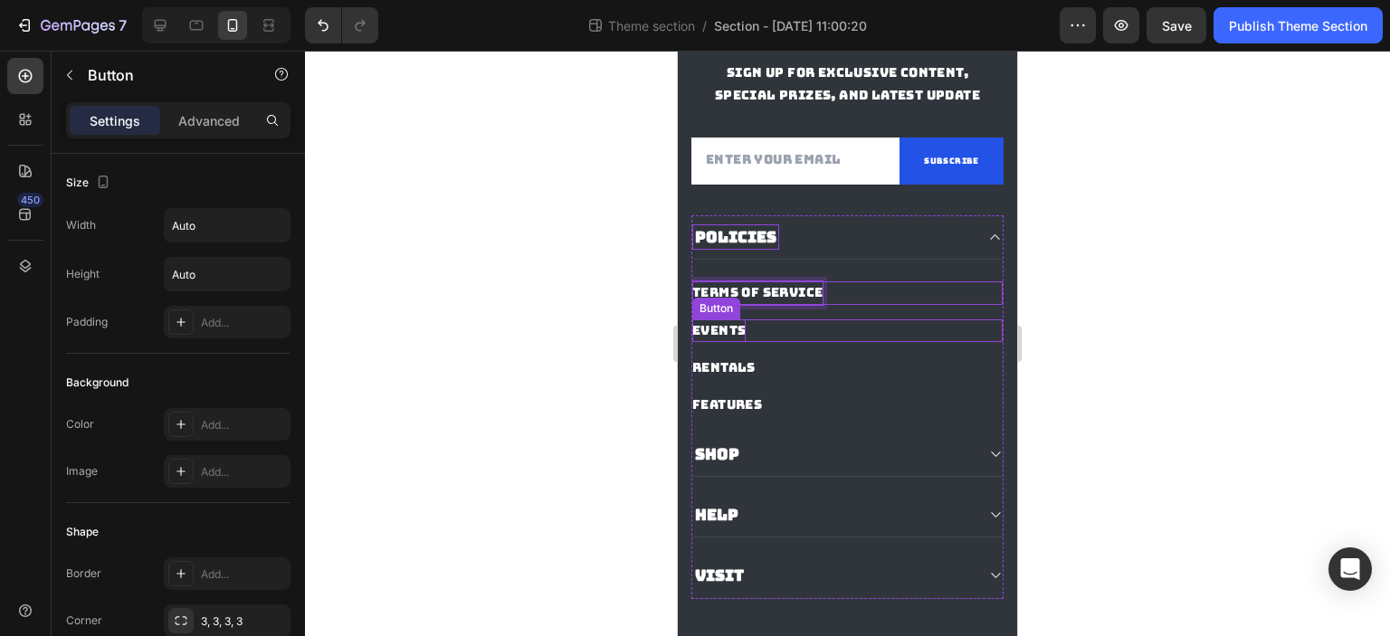
click at [720, 342] on div "Events" at bounding box center [718, 330] width 53 height 23
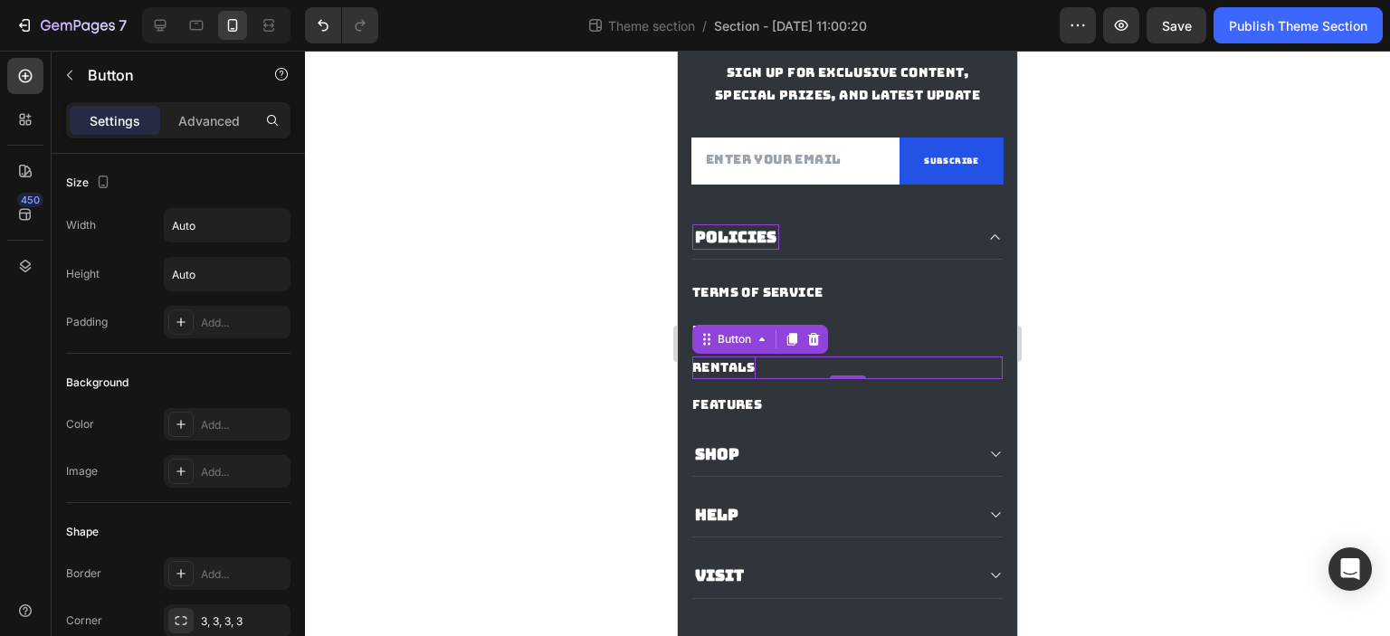
click at [733, 379] on div "Rentals" at bounding box center [723, 367] width 63 height 23
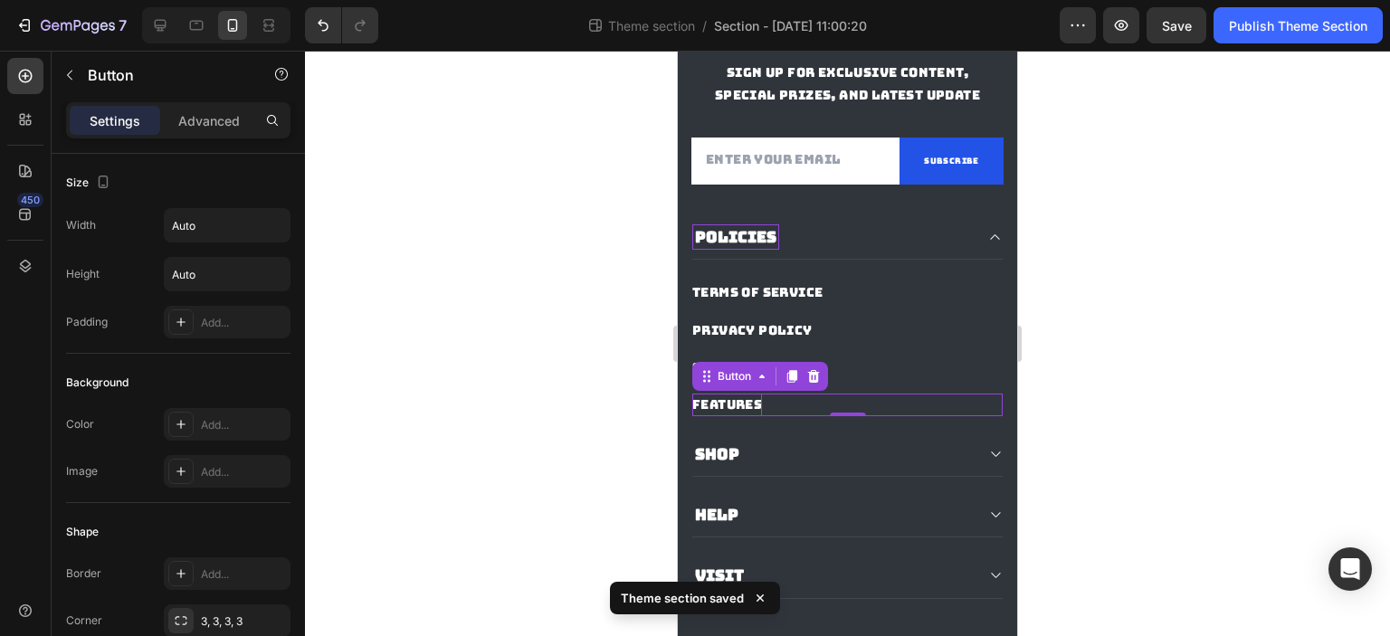
click at [713, 416] on div "Features" at bounding box center [727, 405] width 70 height 23
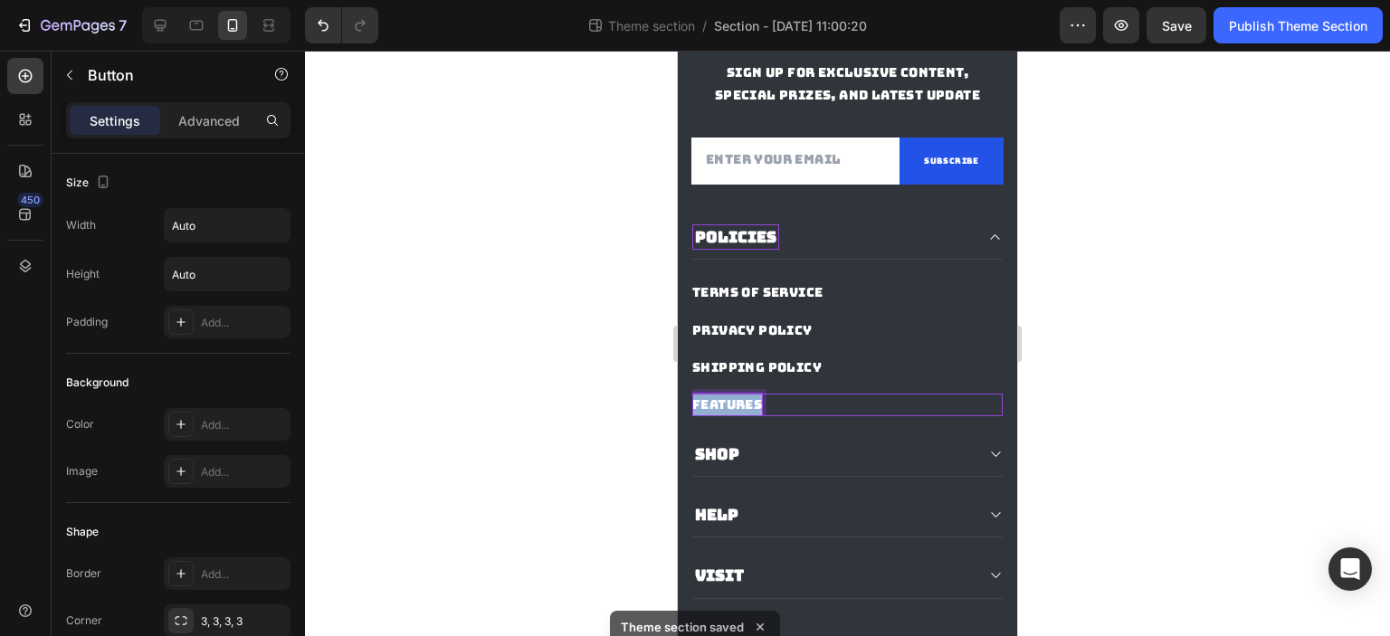
click at [713, 416] on p "Features" at bounding box center [727, 405] width 70 height 23
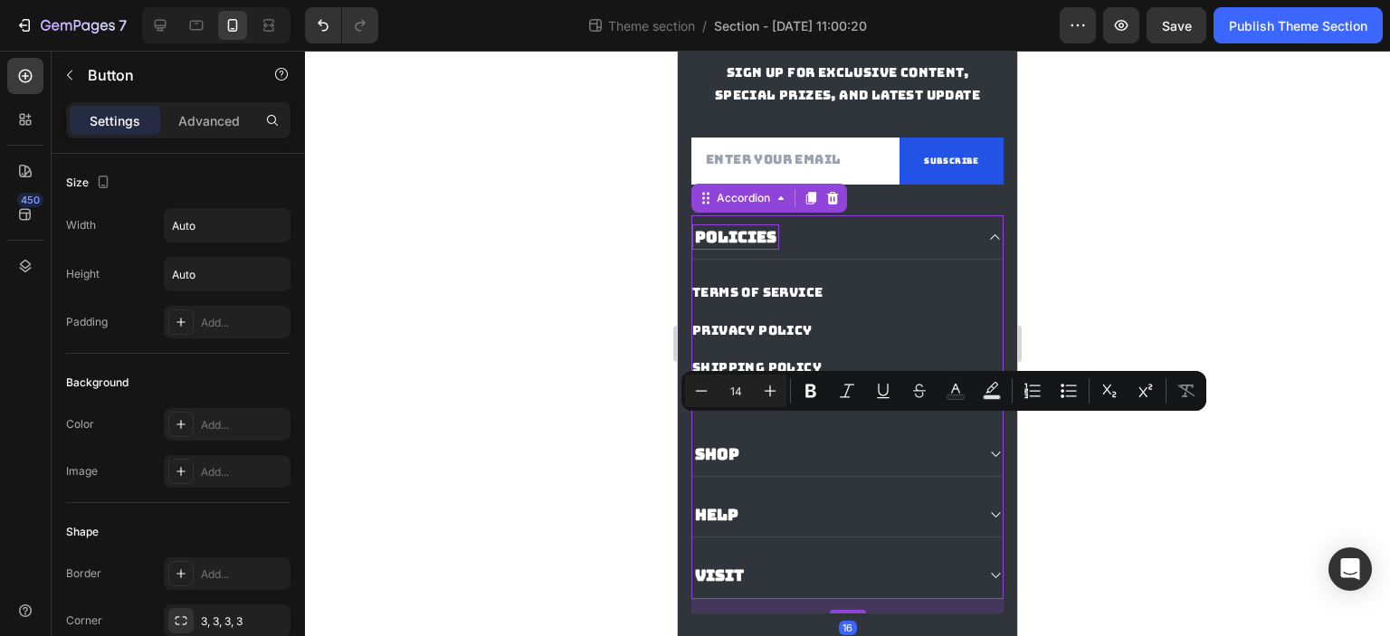
click at [800, 441] on div "POLICIES TERMS OF SERVICE Button PRIVACY POLICY Button SHIPPING POLICY Button F…" at bounding box center [847, 406] width 312 height 383
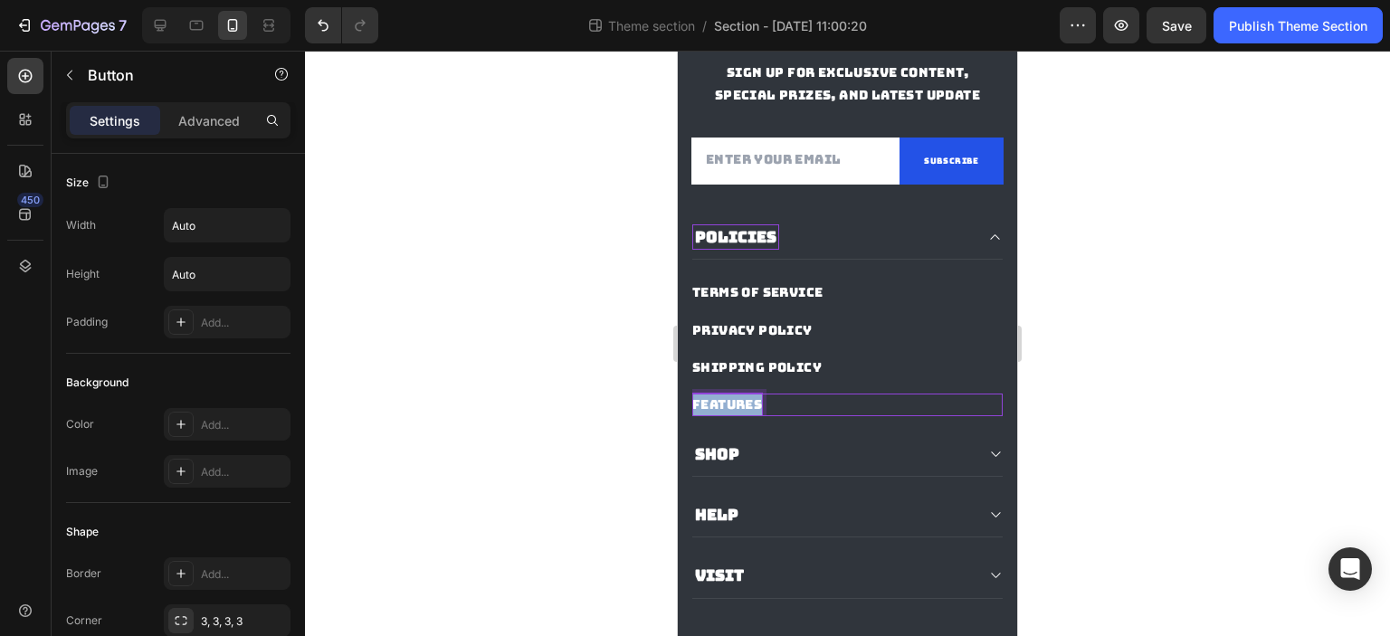
click at [720, 416] on p "Features" at bounding box center [727, 405] width 70 height 23
click at [879, 379] on div "SHIPPING POLICY Button" at bounding box center [847, 367] width 310 height 23
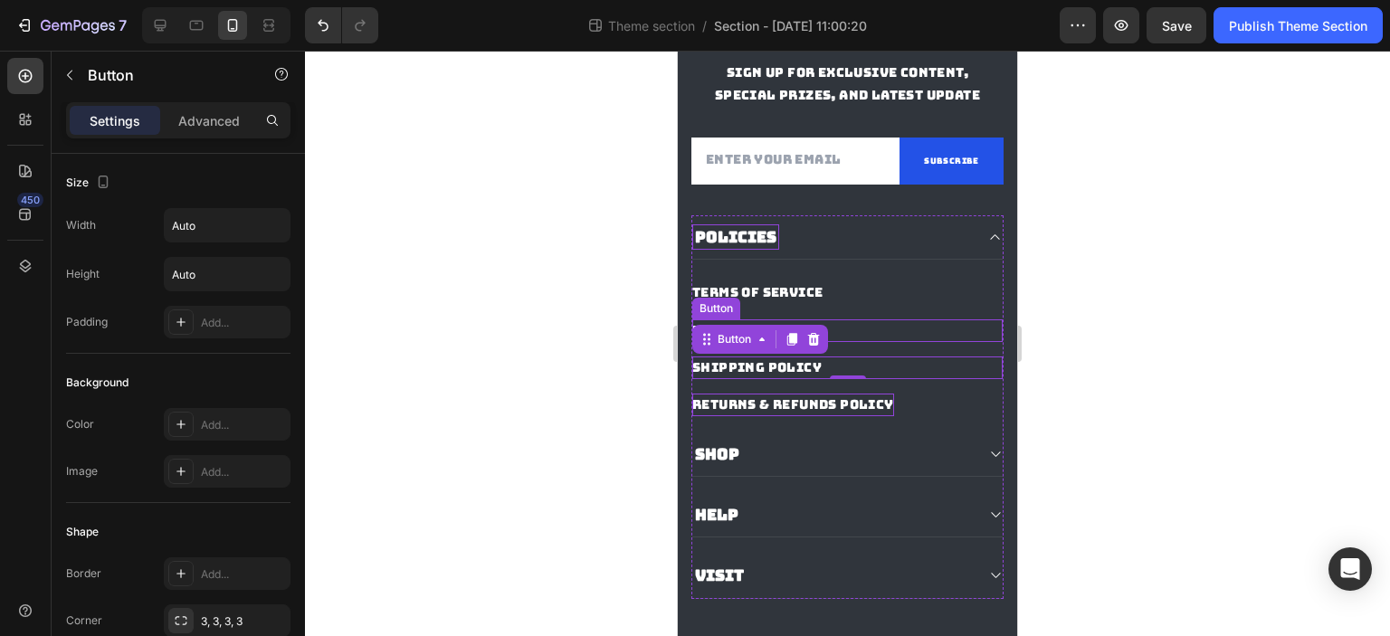
click at [891, 342] on div "PRIVACY POLICY Button" at bounding box center [847, 330] width 310 height 23
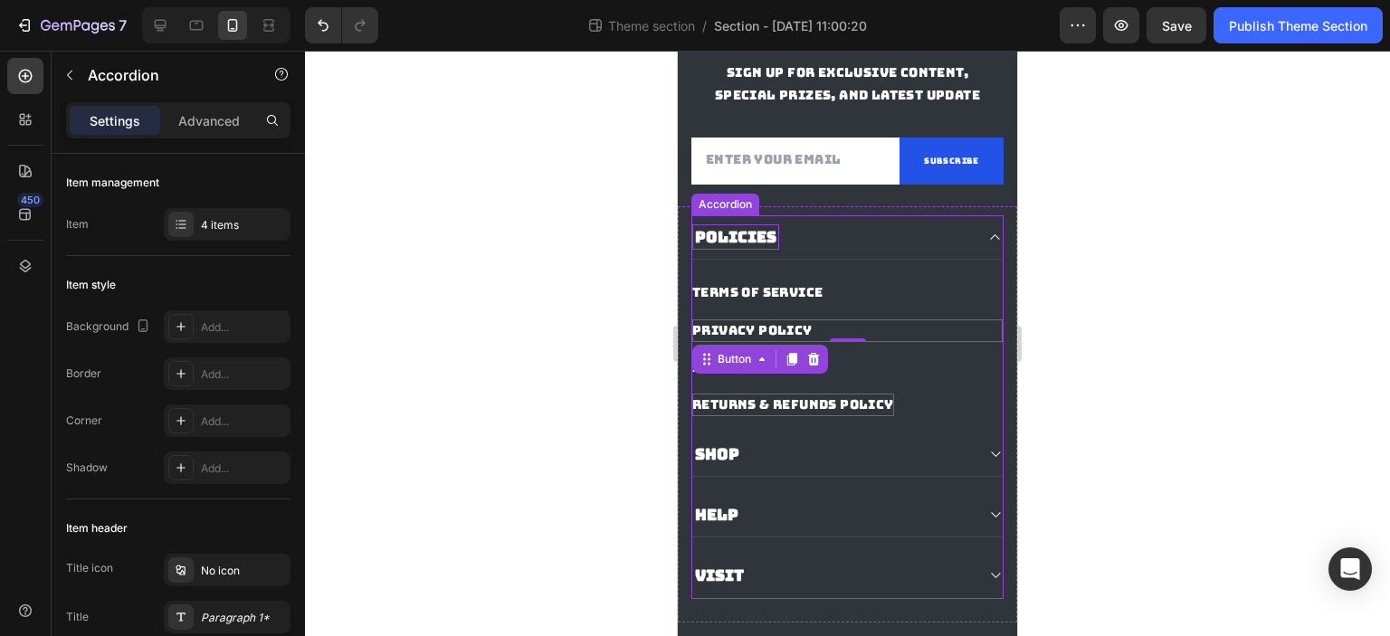
click at [884, 299] on div "TERMS OF SERVICE Button" at bounding box center [847, 282] width 310 height 44
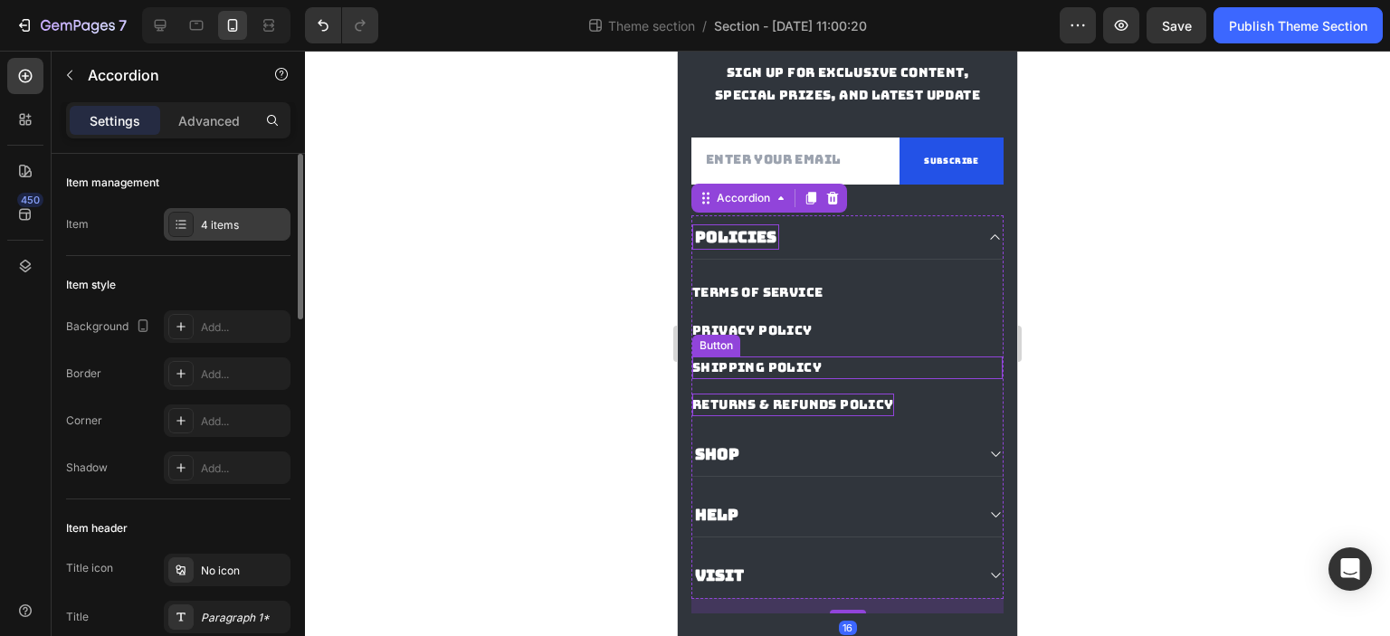
click at [208, 221] on div "4 items" at bounding box center [243, 225] width 85 height 16
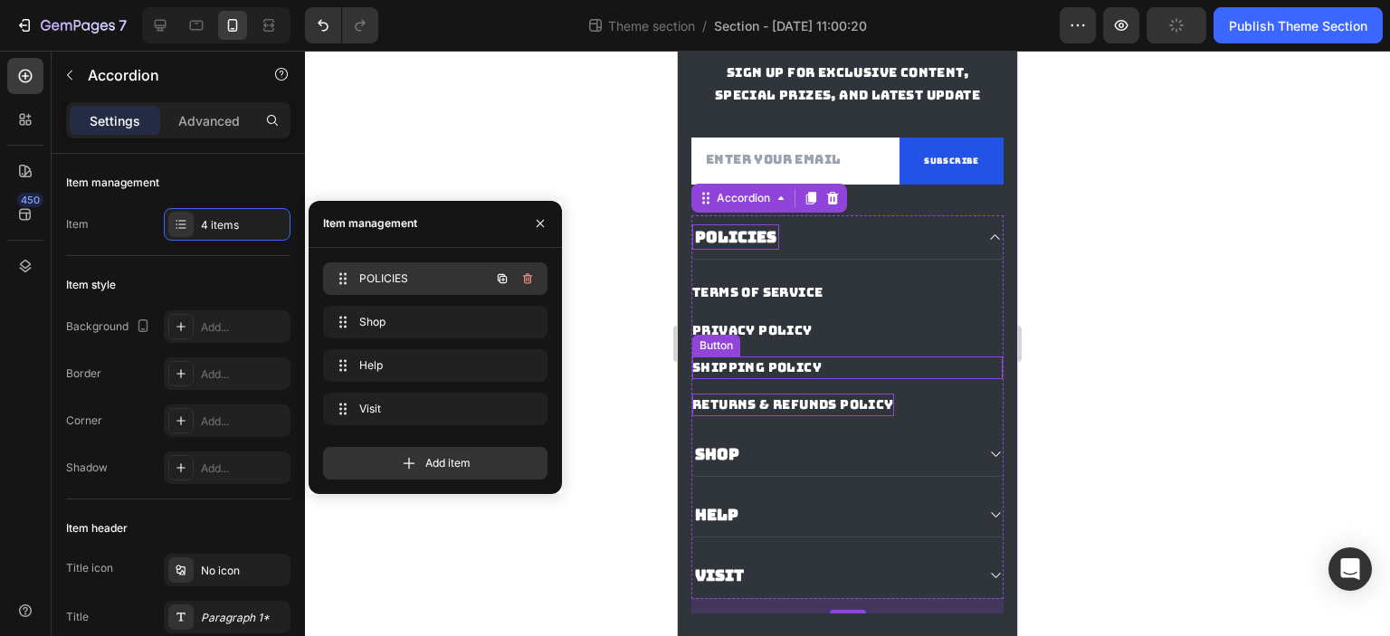
click at [392, 277] on span "POLICIES" at bounding box center [410, 279] width 102 height 16
click at [344, 279] on icon at bounding box center [343, 278] width 14 height 14
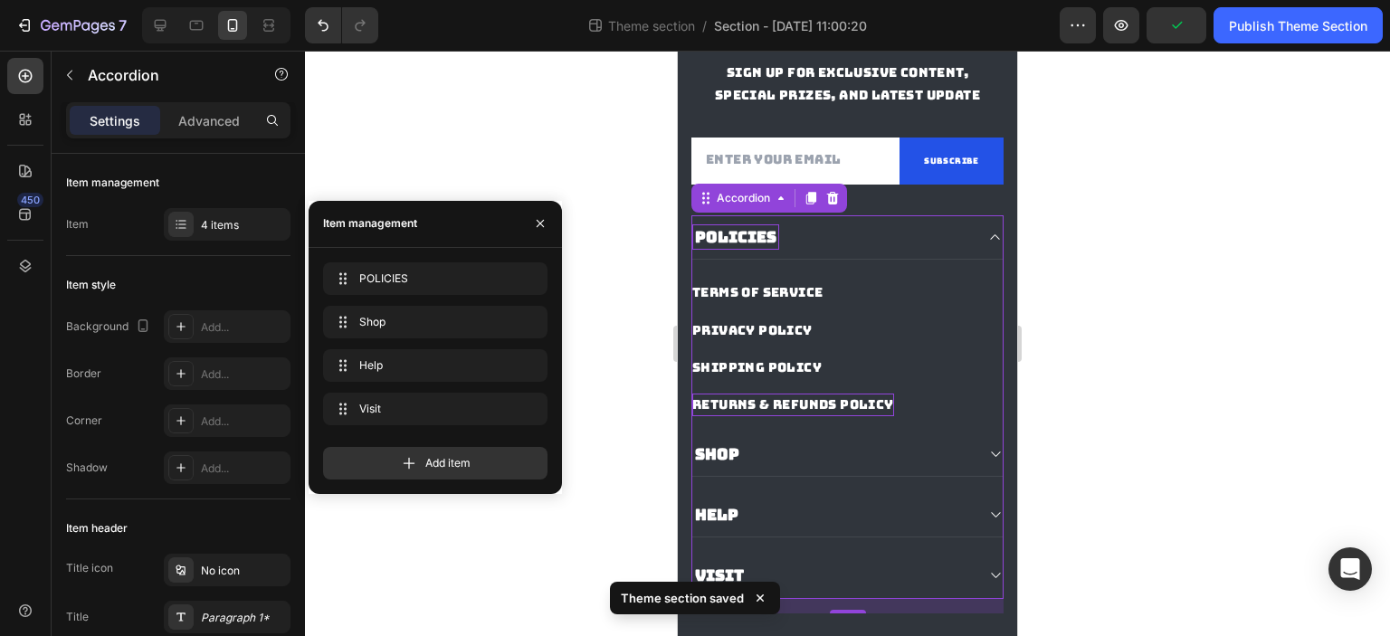
click at [822, 332] on div "PRIVACY POLICY Button" at bounding box center [847, 323] width 310 height 37
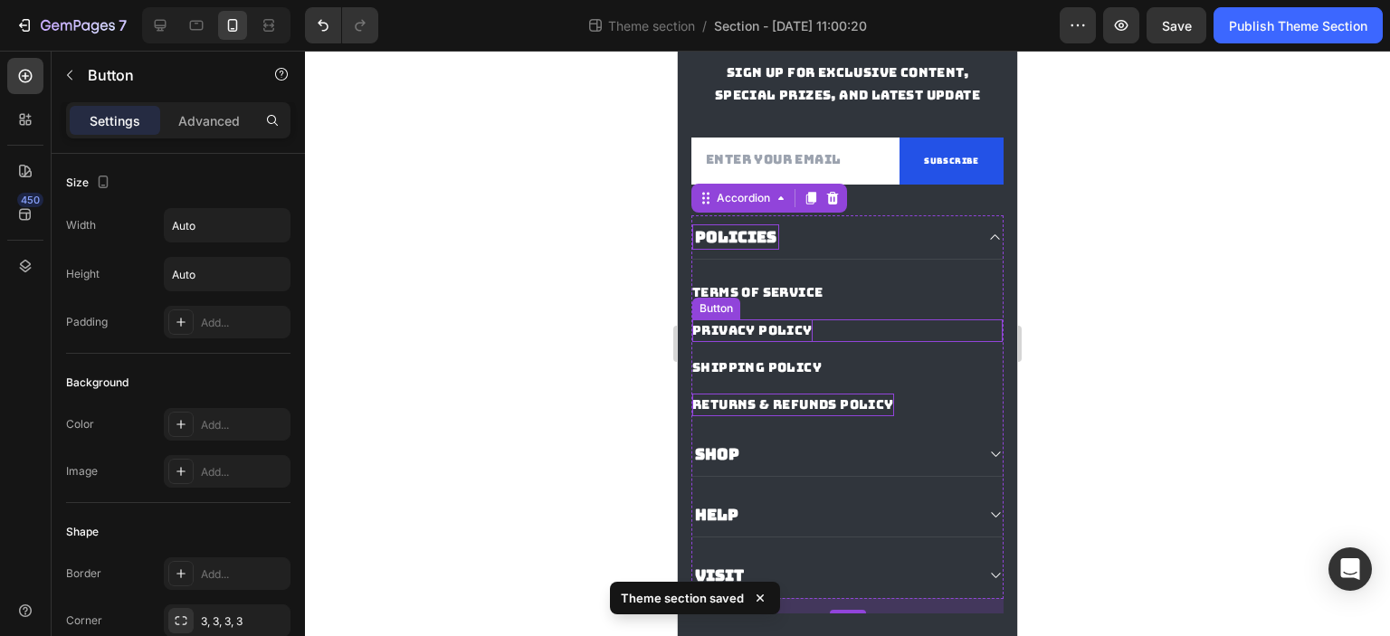
click at [804, 342] on p "PRIVACY POLICY" at bounding box center [752, 330] width 120 height 23
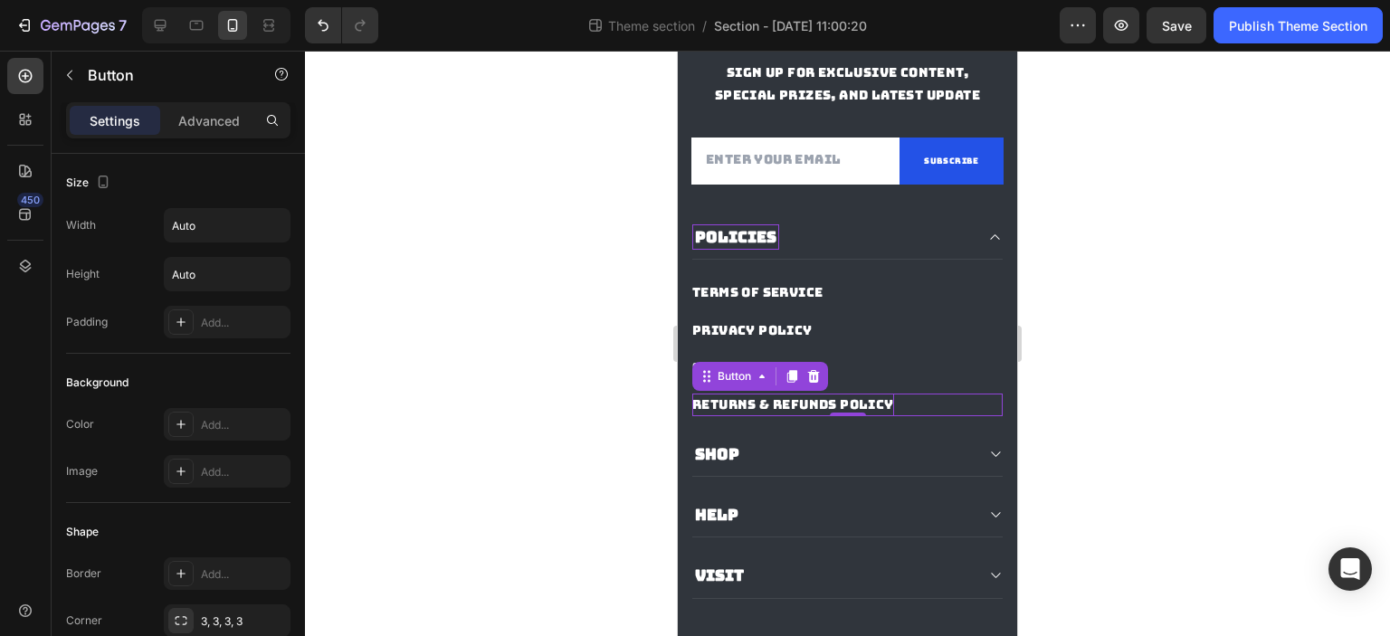
click at [822, 416] on p "RETURNS & REFUNDS POLICY" at bounding box center [793, 405] width 202 height 23
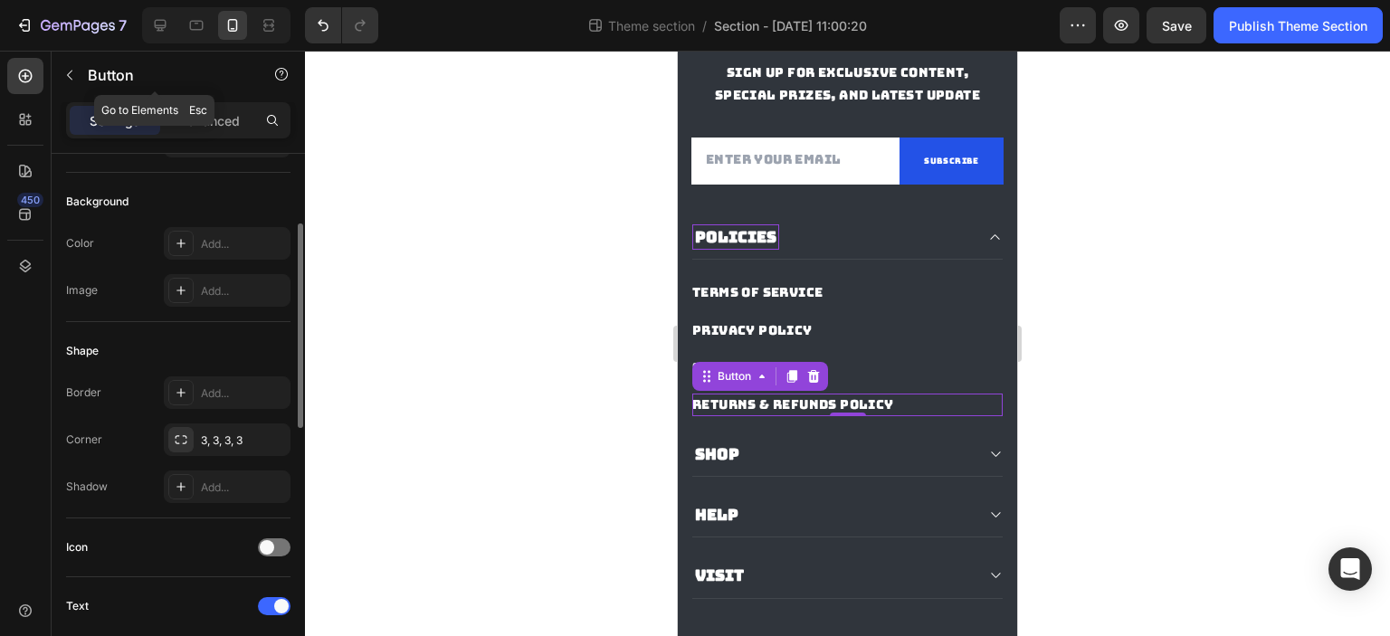
click at [72, 77] on icon "button" at bounding box center [69, 75] width 14 height 14
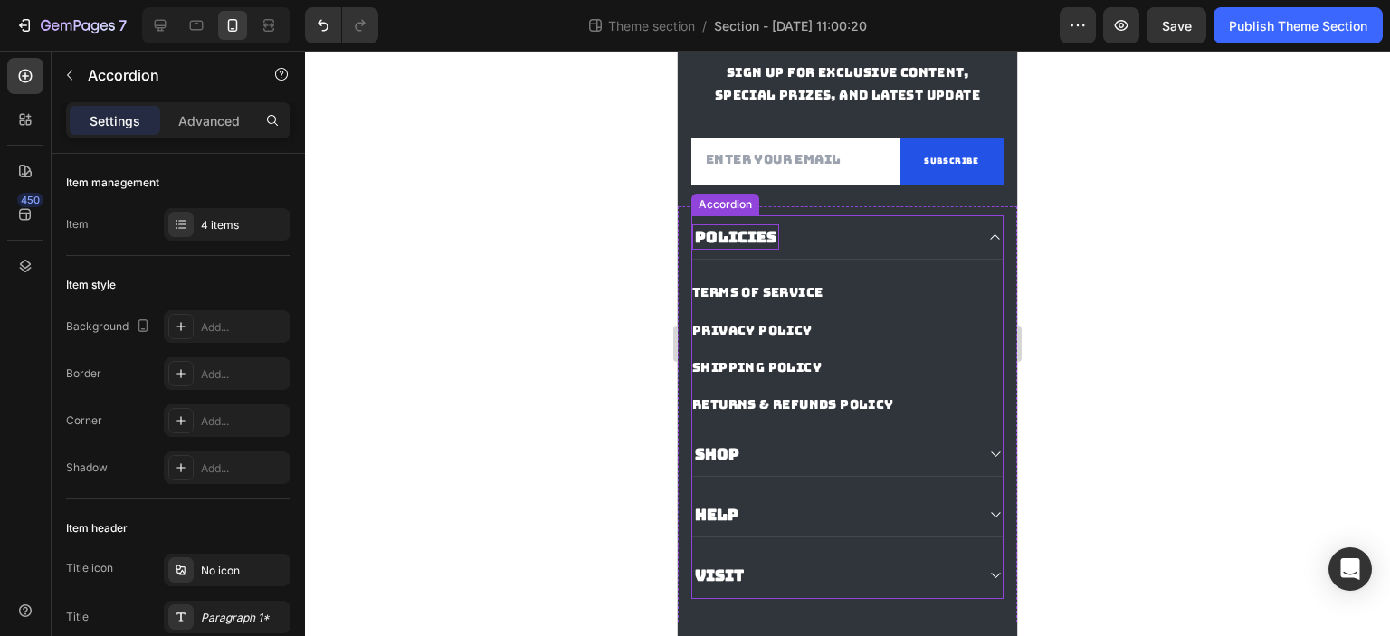
click at [829, 250] on div "POLICIES" at bounding box center [832, 236] width 281 height 25
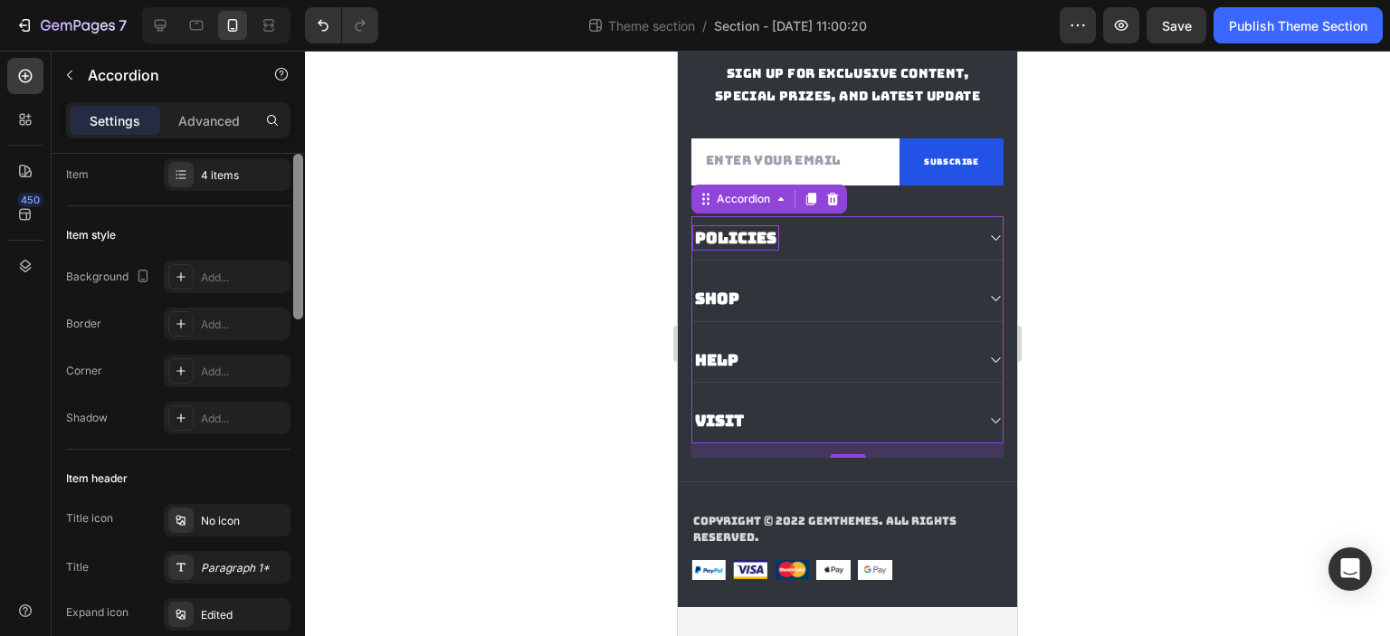
scroll to position [0, 0]
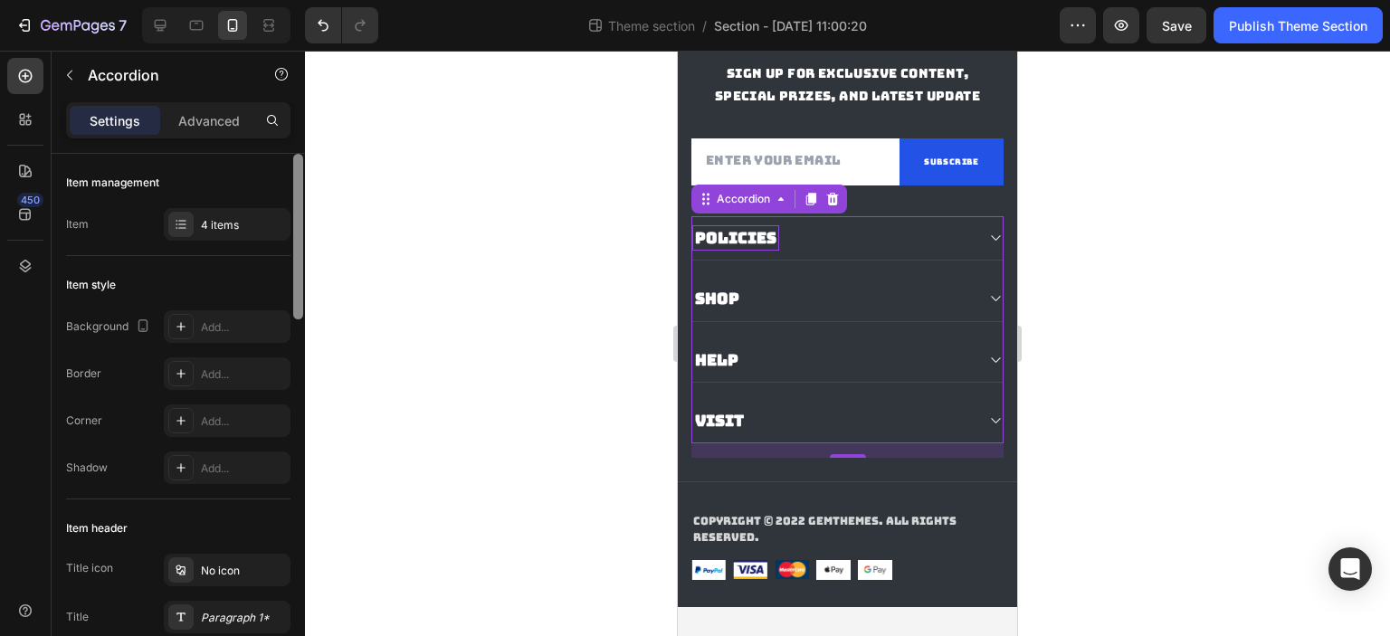
drag, startPoint x: 299, startPoint y: 346, endPoint x: 318, endPoint y: 211, distance: 136.3
click at [318, 0] on div "7 Theme section / Section - Sep 29 11:00:20 Preview Save Publish Theme Section …" at bounding box center [695, 0] width 1390 height 0
click at [171, 230] on div at bounding box center [180, 224] width 25 height 25
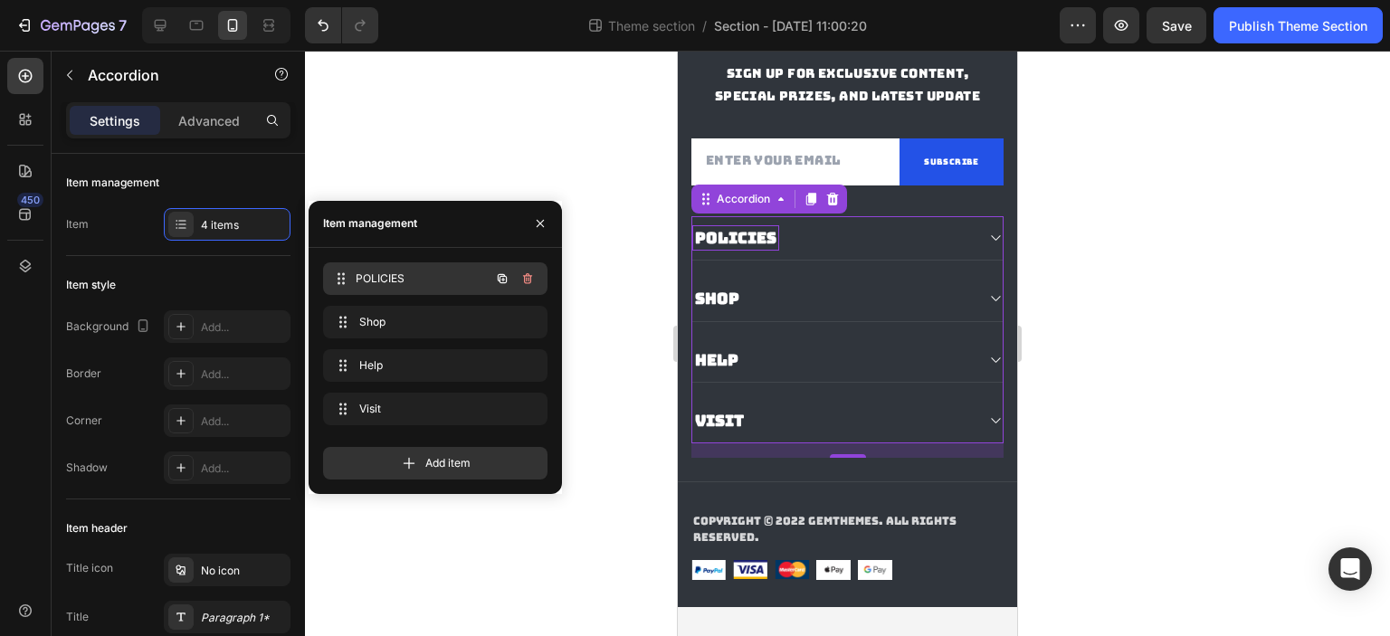
click at [366, 278] on span "POLICIES" at bounding box center [423, 279] width 134 height 16
click at [346, 281] on icon at bounding box center [343, 278] width 14 height 14
click at [339, 279] on icon at bounding box center [343, 278] width 14 height 14
drag, startPoint x: 339, startPoint y: 279, endPoint x: 373, endPoint y: 278, distance: 33.5
click at [373, 278] on span "POLICIES" at bounding box center [410, 279] width 102 height 16
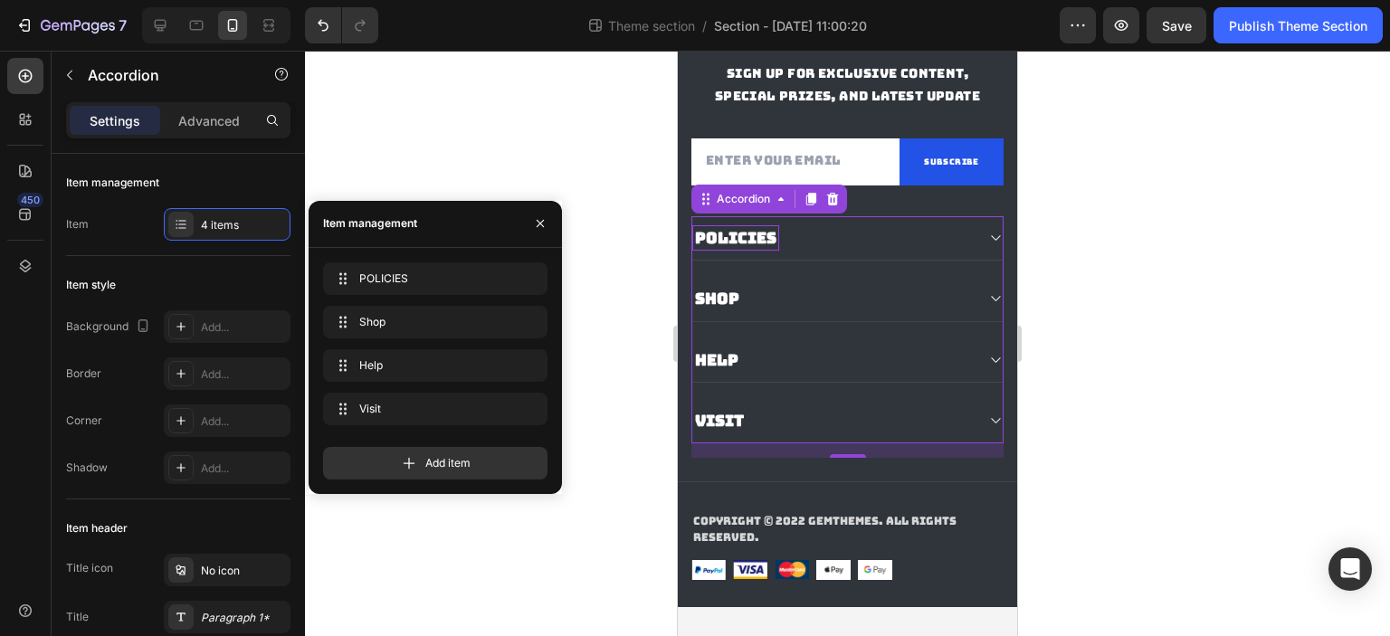
click at [964, 440] on div "Visit" at bounding box center [847, 421] width 310 height 44
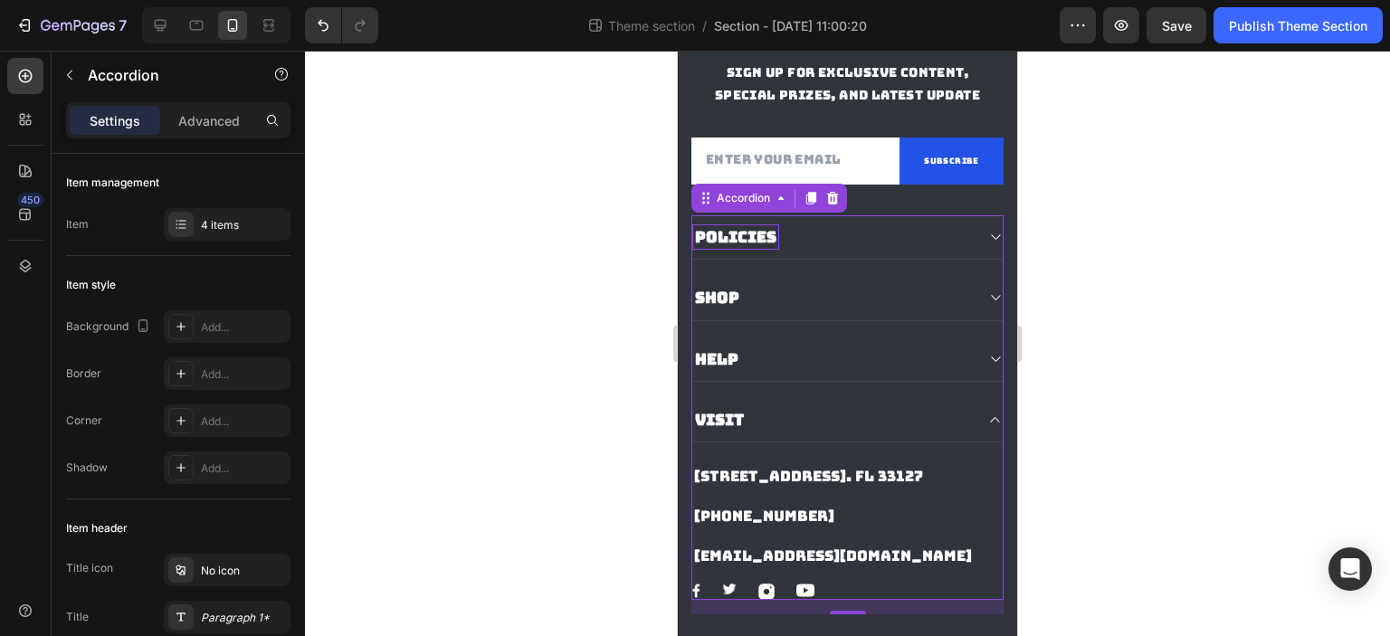
click at [974, 441] on div "Visit" at bounding box center [847, 420] width 310 height 44
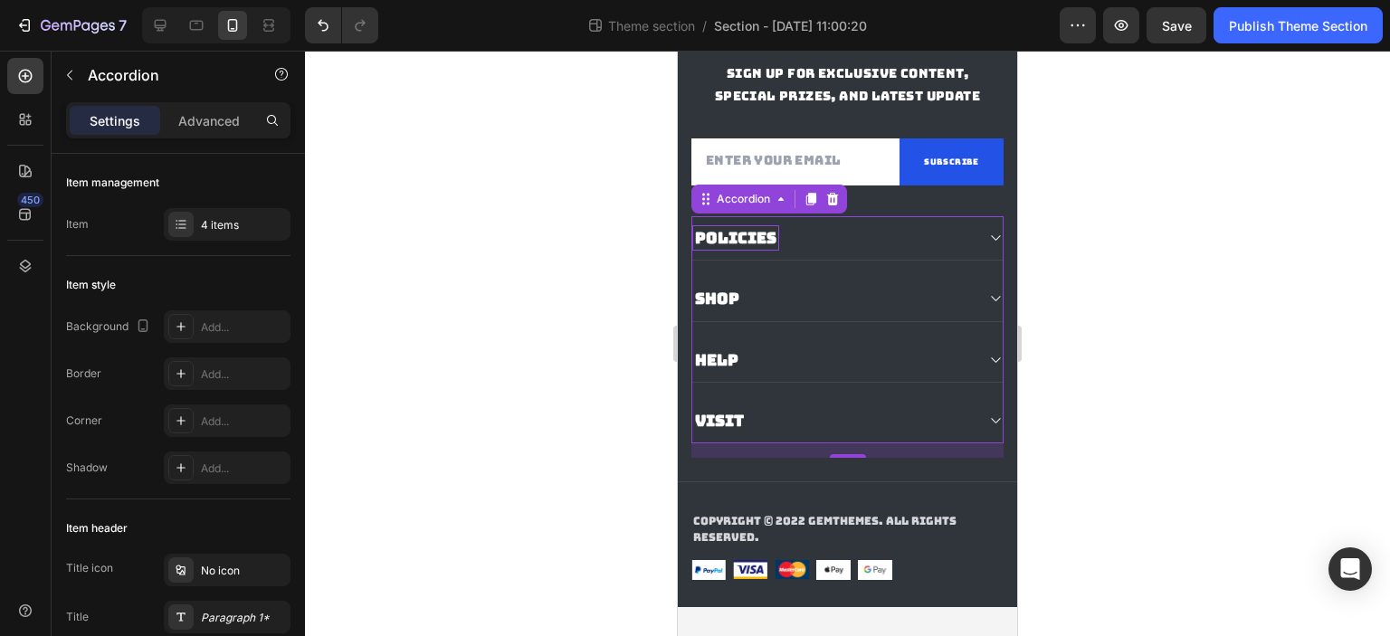
click at [951, 251] on div "POLICIES" at bounding box center [832, 237] width 281 height 25
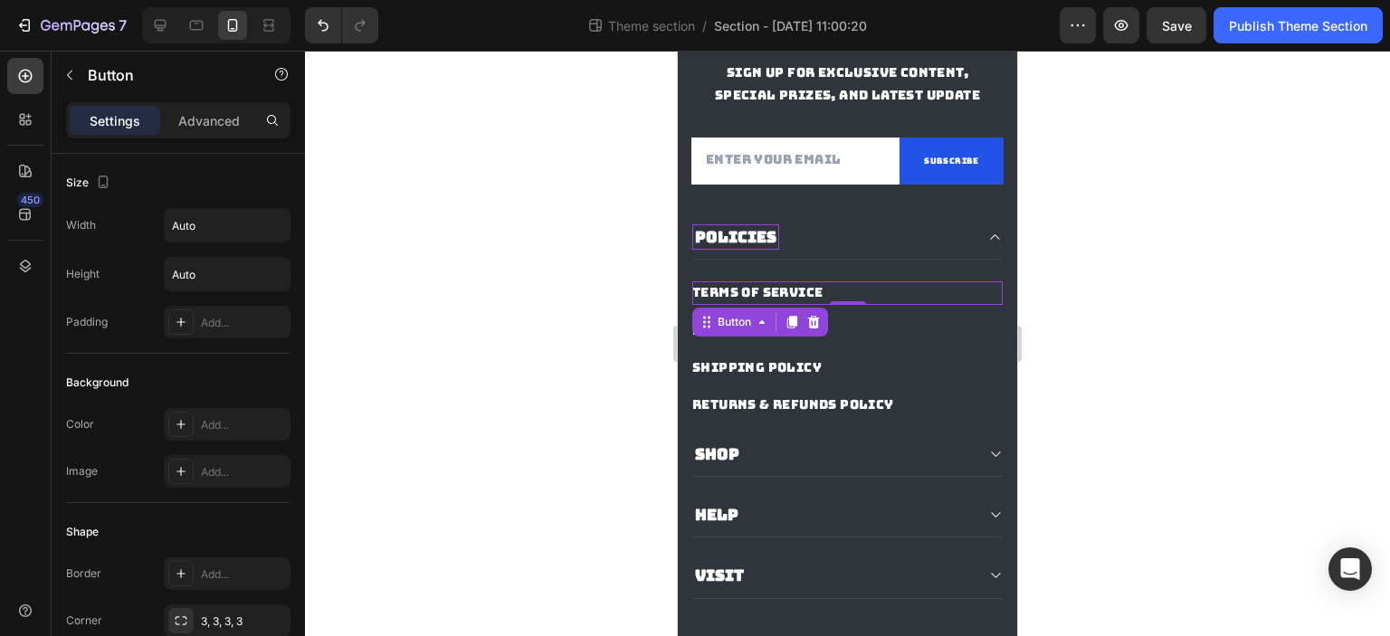
click at [836, 304] on div "TERMS OF SERVICE Button 0" at bounding box center [847, 292] width 310 height 23
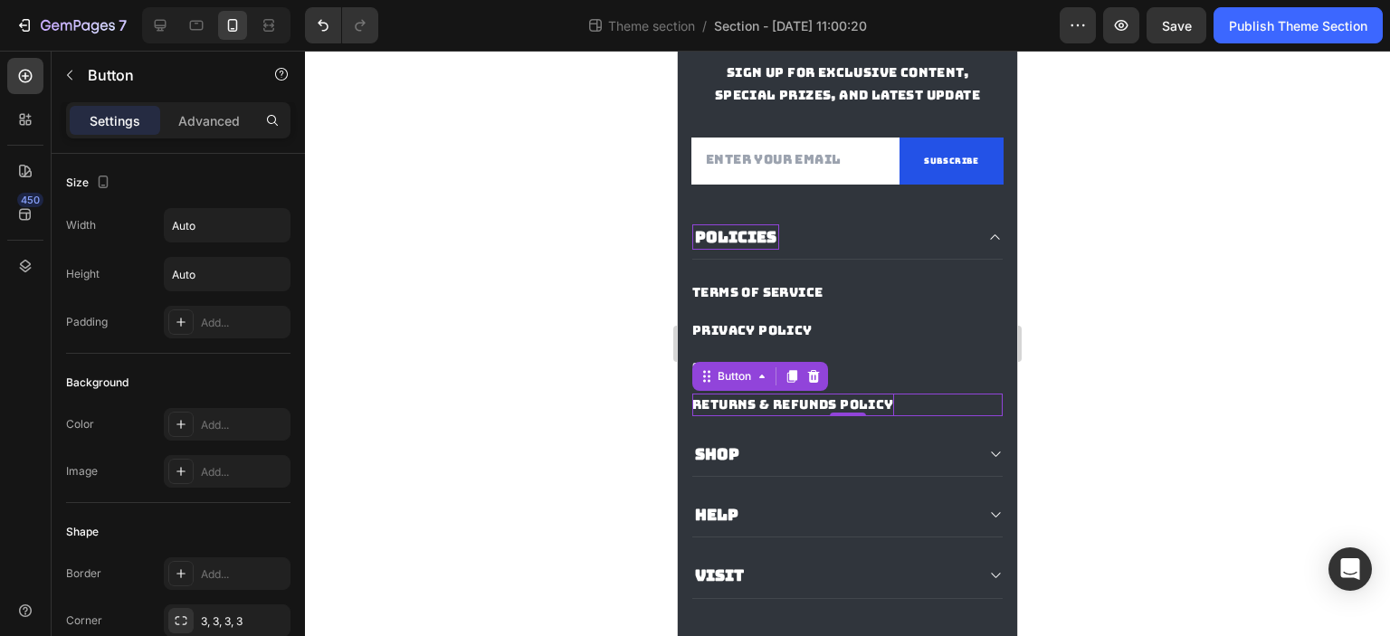
click at [862, 416] on p "RETURNS & REFUNDS POLICY" at bounding box center [793, 405] width 202 height 23
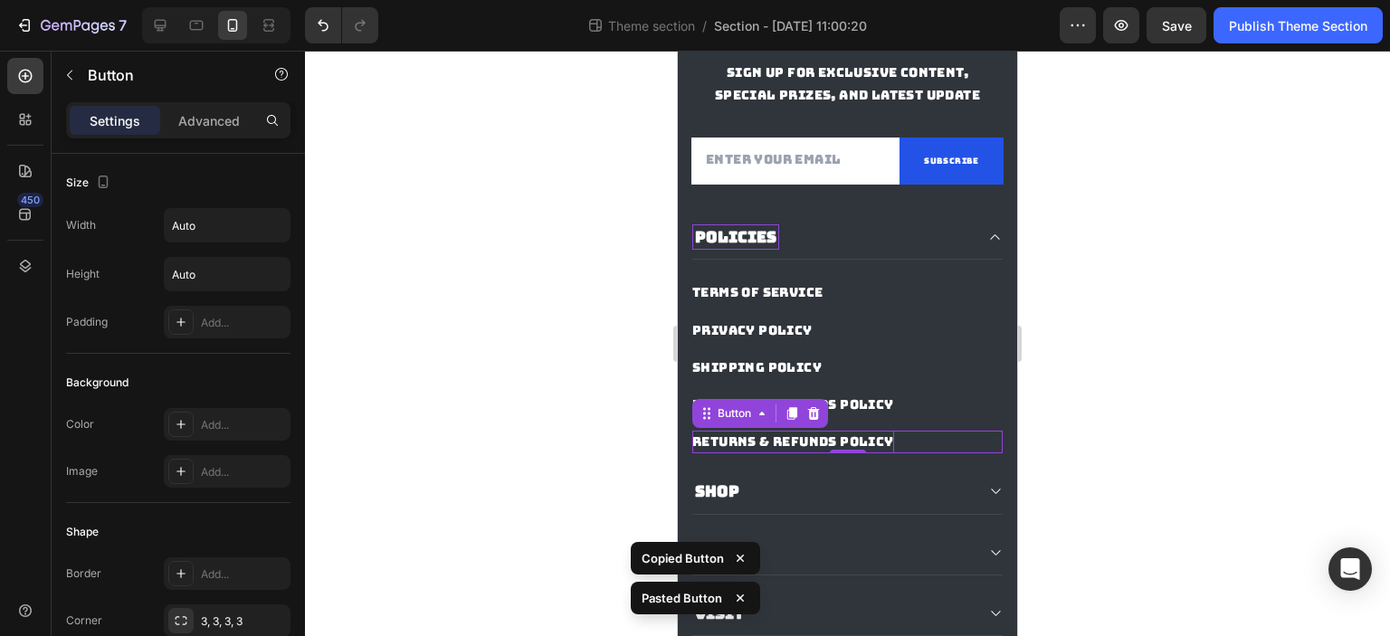
click at [870, 453] on p "RETURNS & REFUNDS POLICY" at bounding box center [793, 442] width 202 height 23
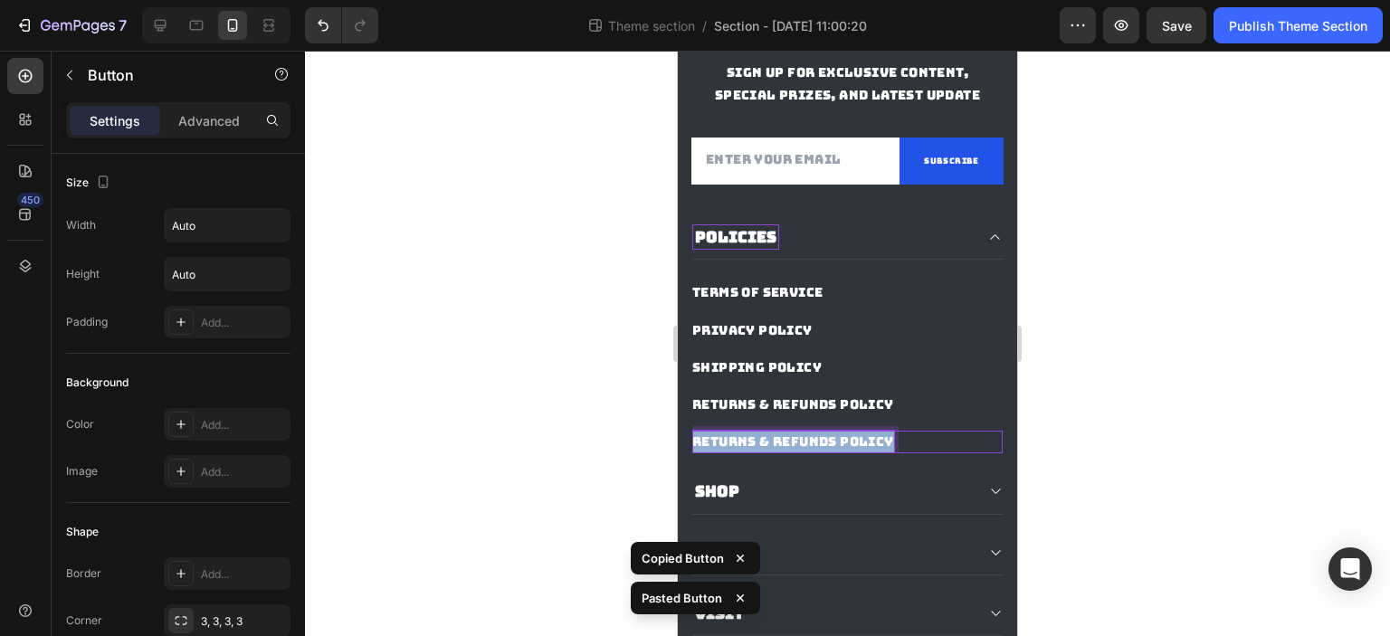
click at [870, 453] on p "RETURNS & REFUNDS POLICY" at bounding box center [793, 442] width 202 height 23
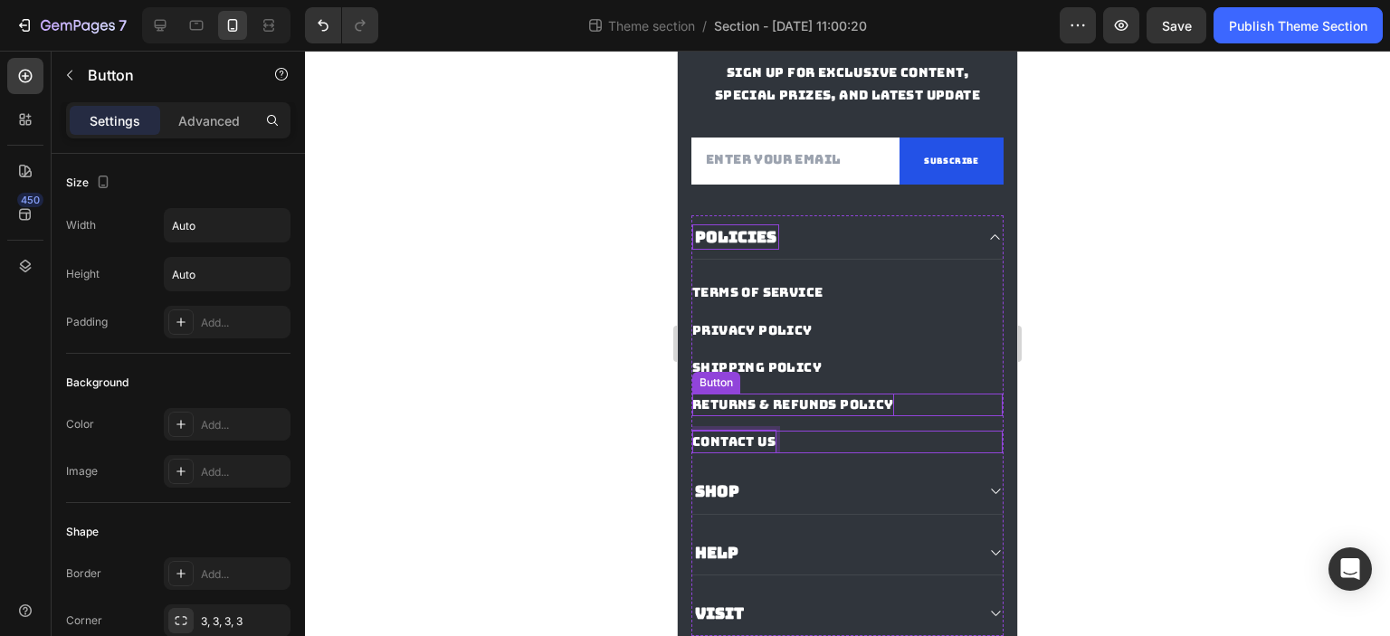
click at [811, 416] on p "RETURNS & REFUNDS POLICY" at bounding box center [793, 405] width 202 height 23
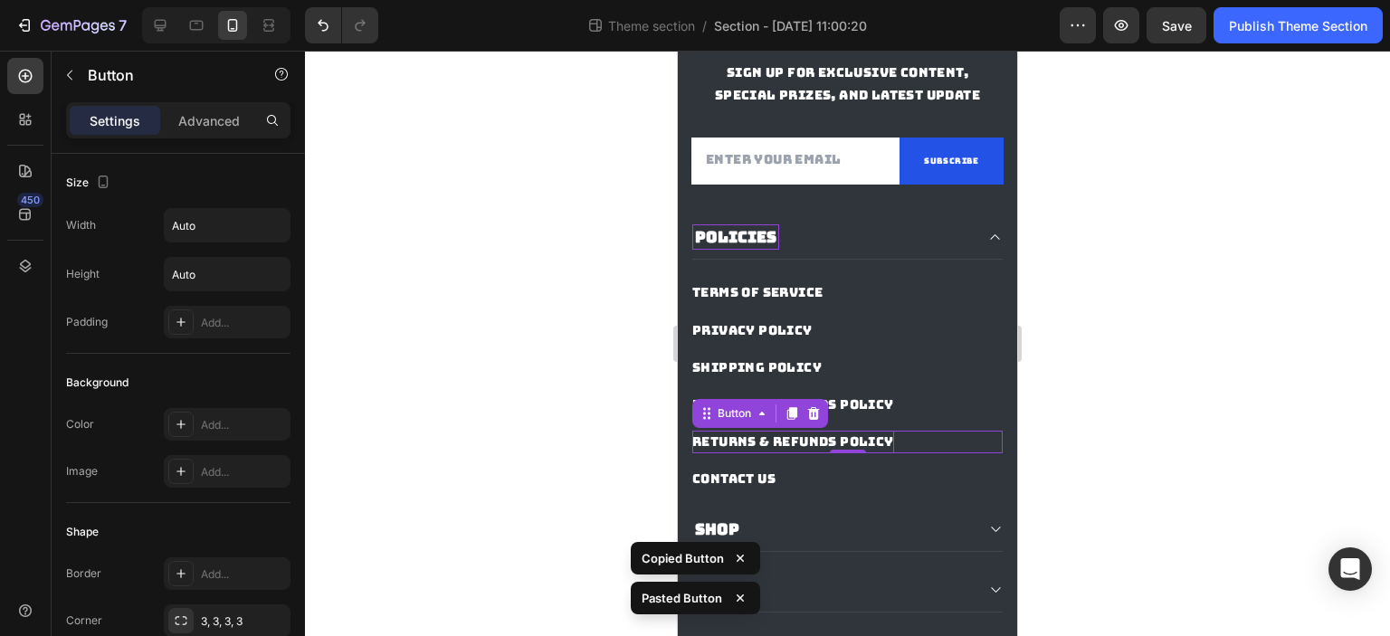
click at [794, 453] on p "RETURNS & REFUNDS POLICY" at bounding box center [793, 442] width 202 height 23
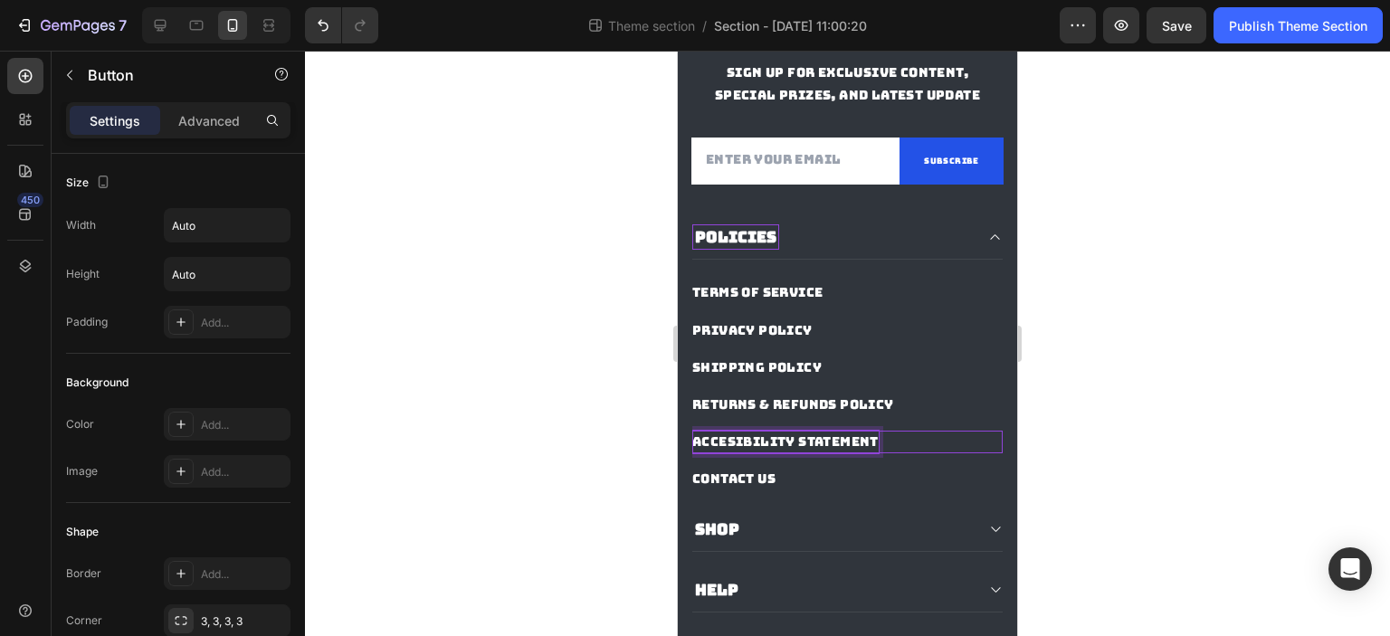
click at [1114, 415] on div at bounding box center [847, 343] width 1085 height 585
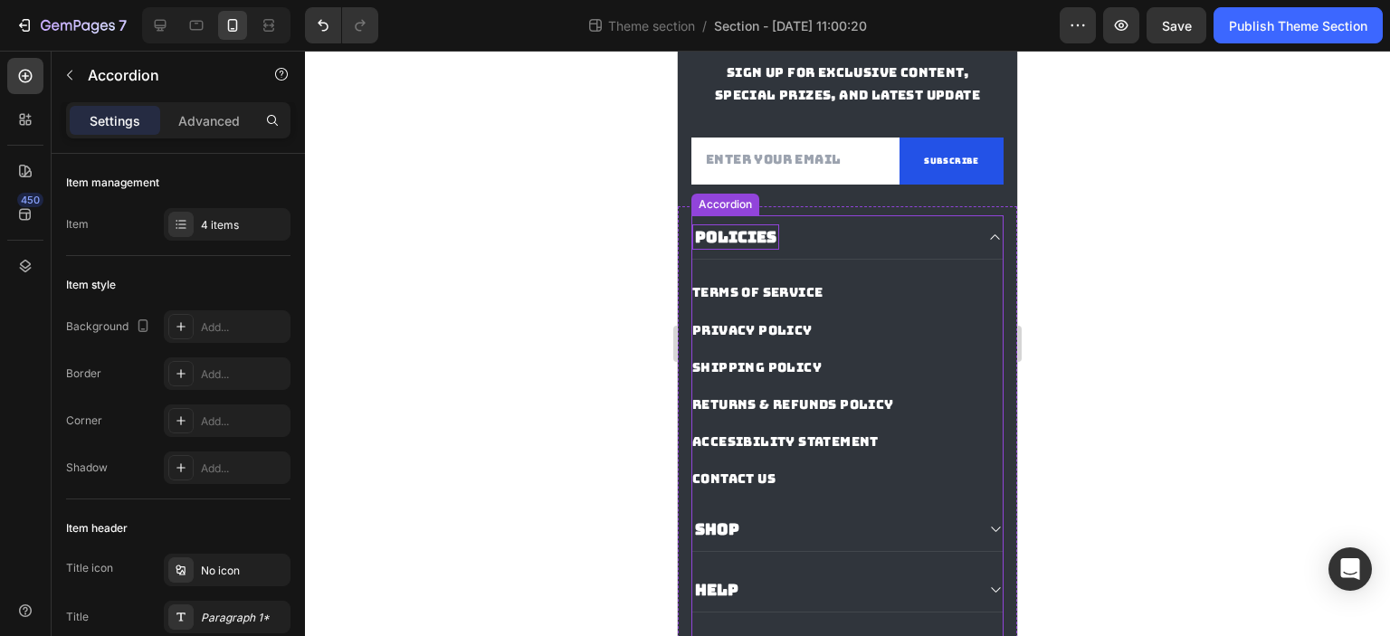
click at [843, 250] on div "POLICIES" at bounding box center [832, 236] width 281 height 25
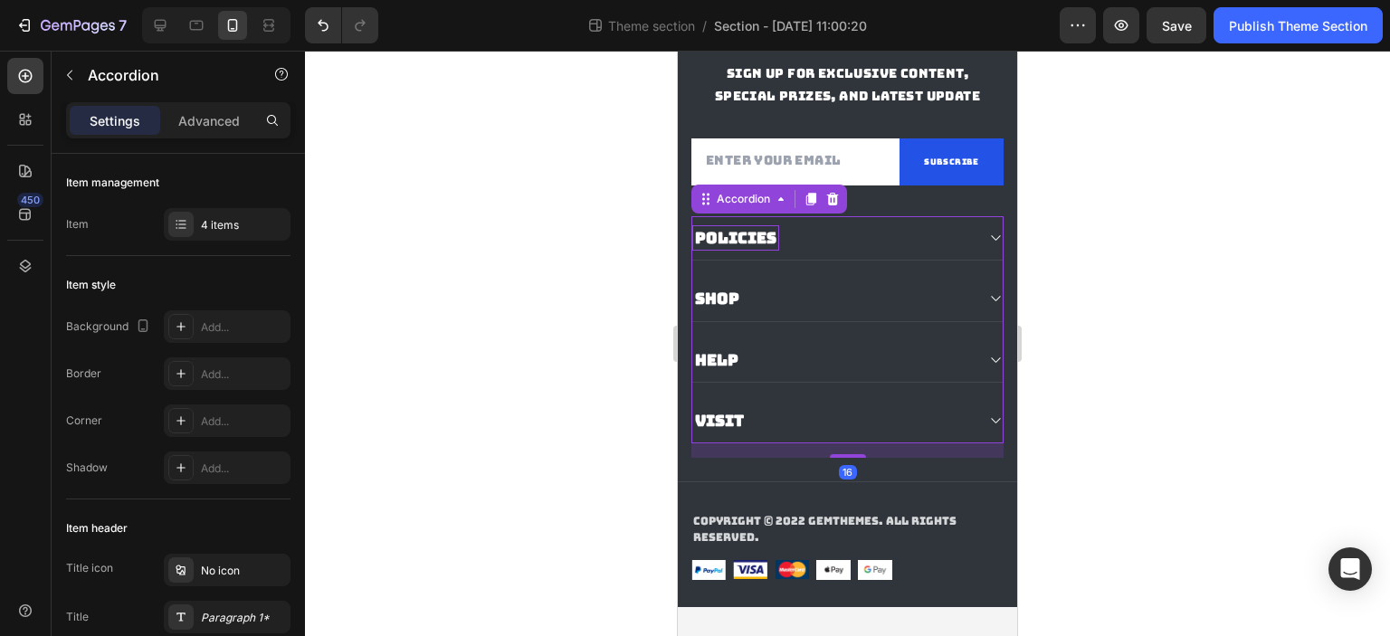
click at [843, 251] on div "POLICIES" at bounding box center [832, 237] width 281 height 25
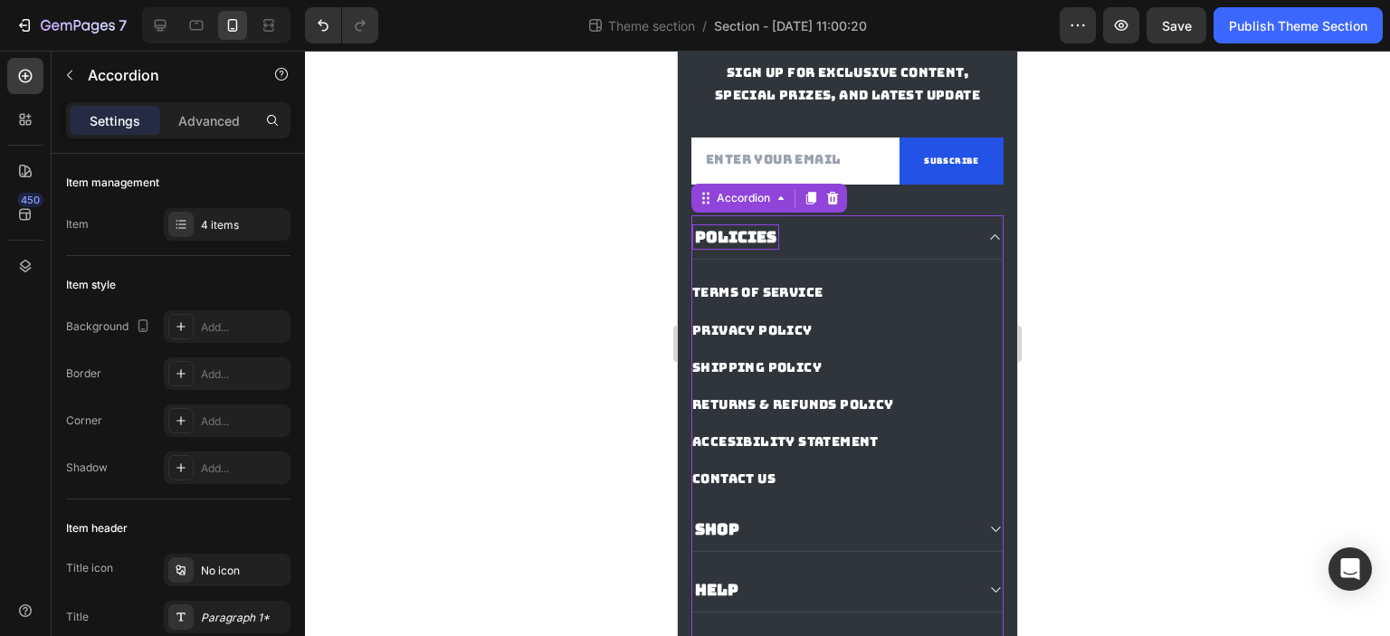
click at [782, 250] on div "POLICIES" at bounding box center [832, 236] width 281 height 25
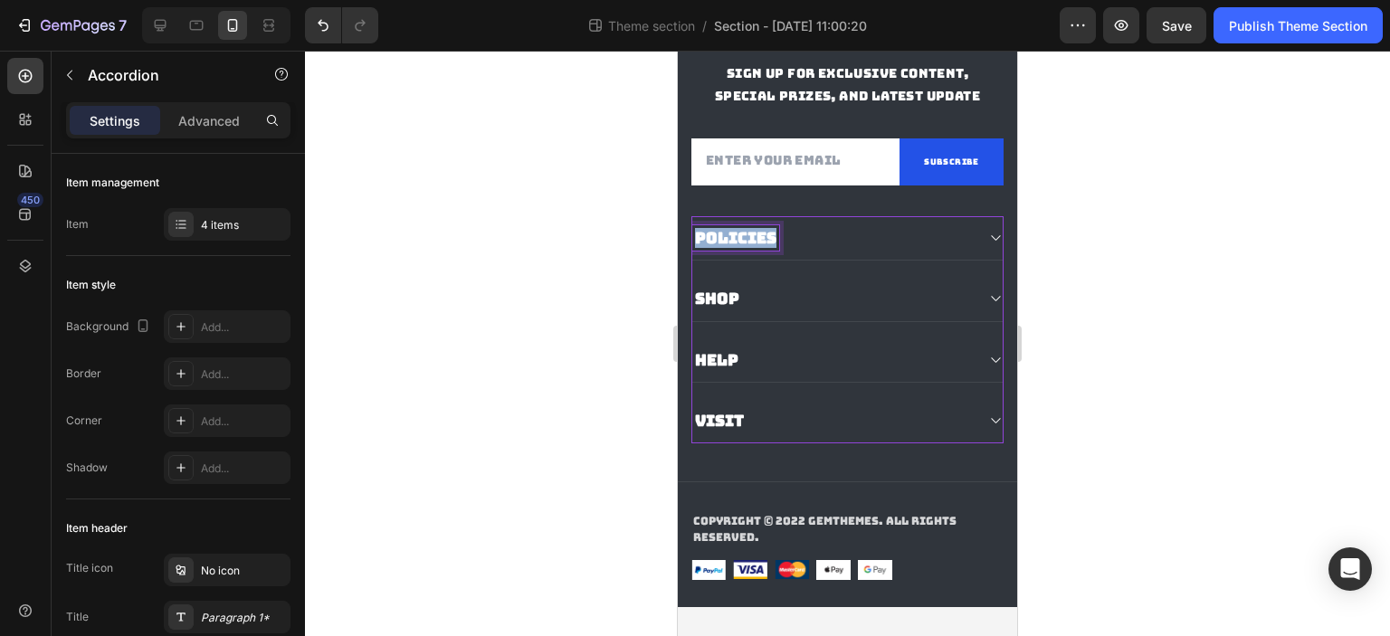
click at [770, 248] on p "POLICIES" at bounding box center [735, 238] width 81 height 20
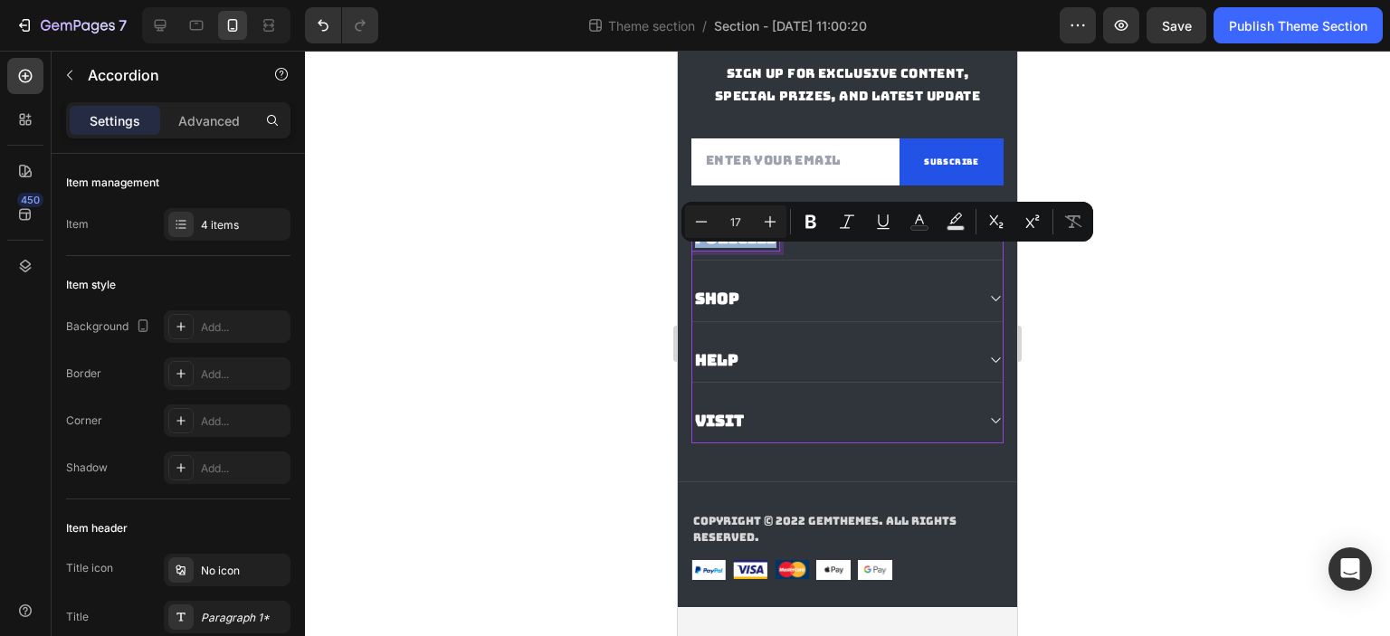
click at [773, 248] on p "POLICIES" at bounding box center [735, 238] width 81 height 20
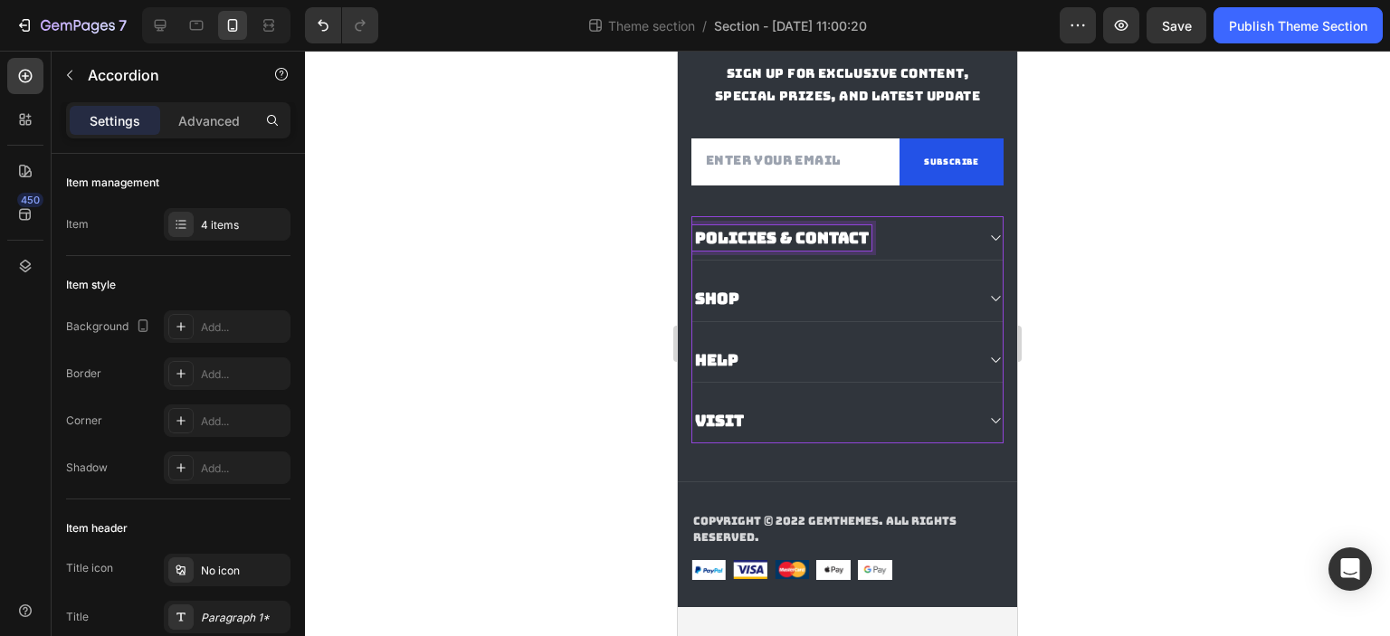
click at [780, 311] on div "Shop" at bounding box center [832, 298] width 281 height 25
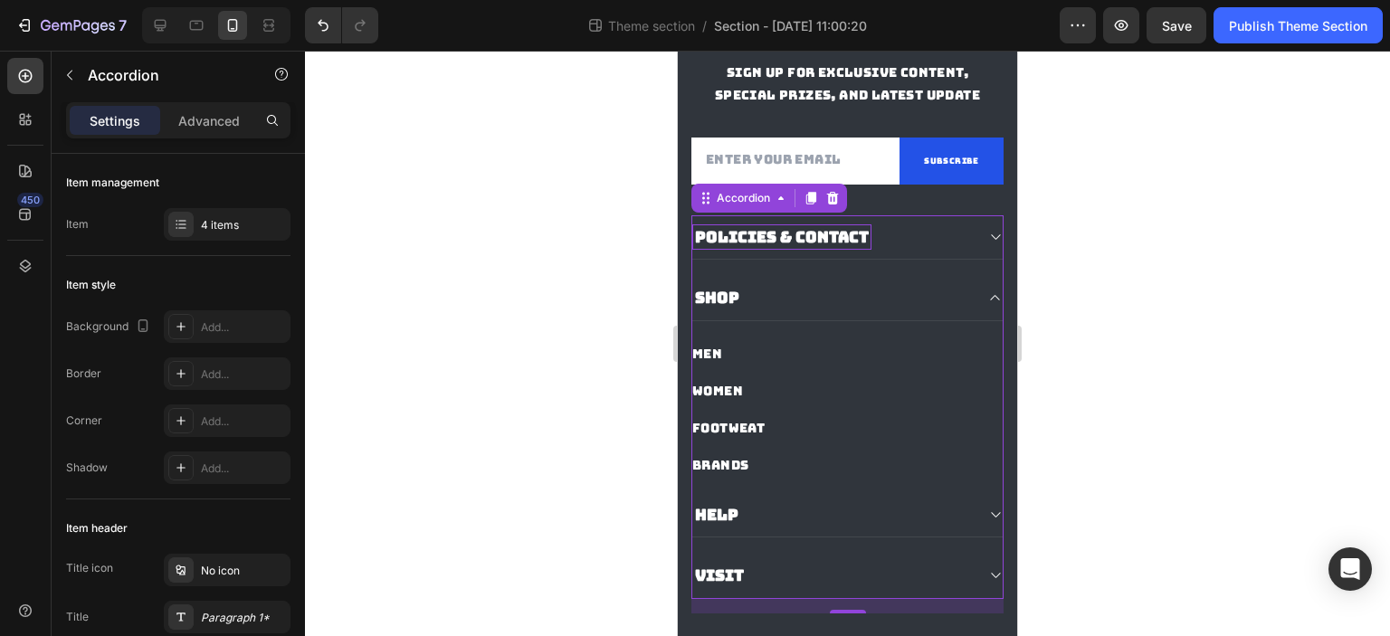
click at [780, 310] on div "Shop" at bounding box center [832, 297] width 281 height 25
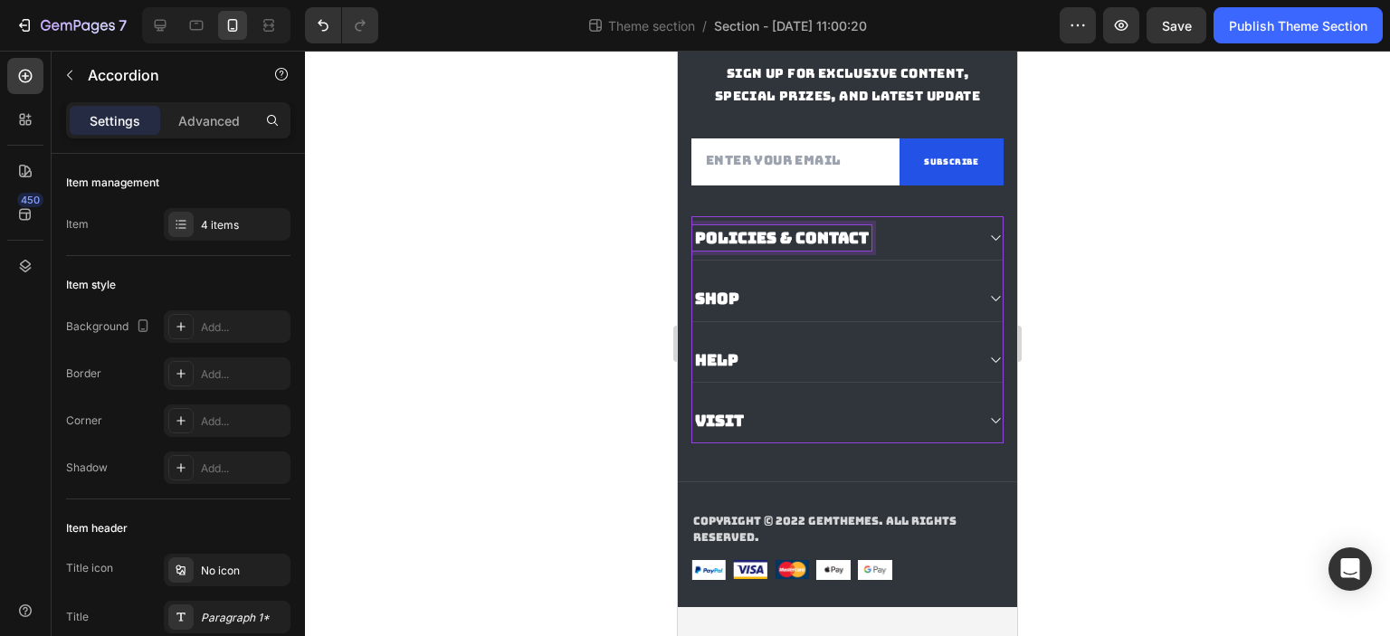
drag, startPoint x: 811, startPoint y: 266, endPoint x: 820, endPoint y: 271, distance: 10.6
click at [819, 251] on div "POLICIES & CONTACT" at bounding box center [781, 237] width 179 height 25
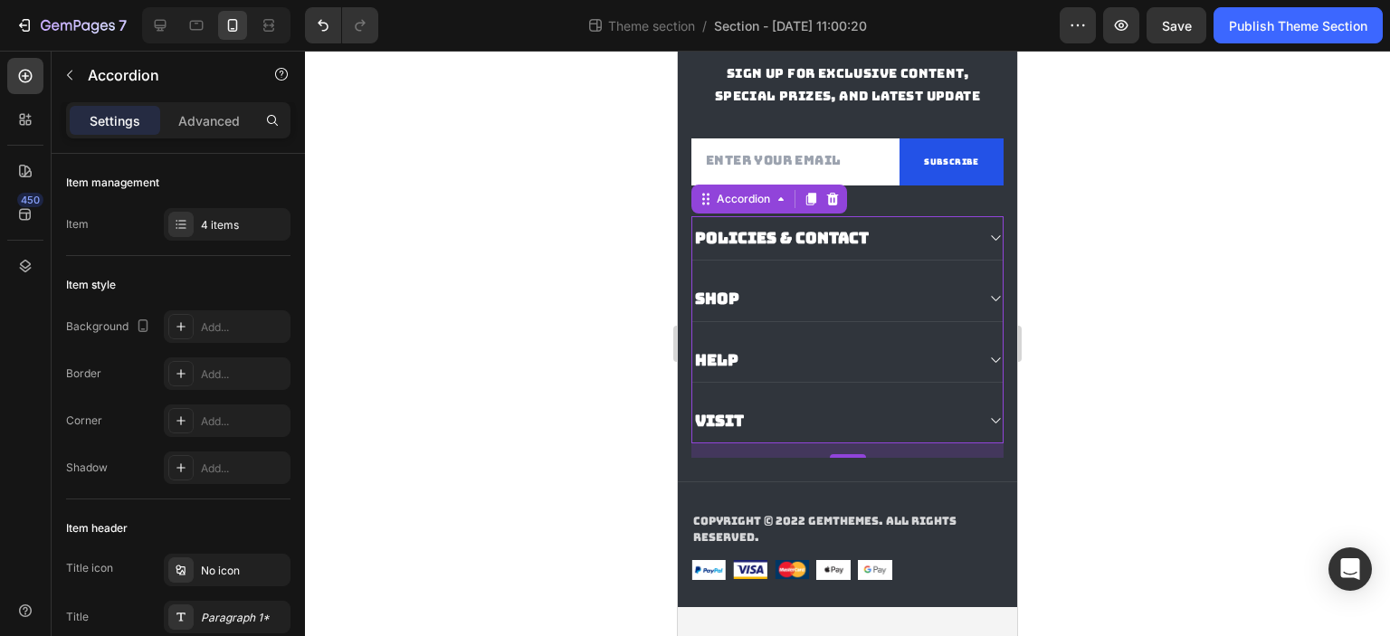
drag, startPoint x: 944, startPoint y: 269, endPoint x: 946, endPoint y: 295, distance: 26.3
click at [946, 295] on div "POLICIES & CONTACT Shop Help Visit" at bounding box center [847, 329] width 312 height 226
click at [205, 227] on div "4 items" at bounding box center [243, 225] width 85 height 16
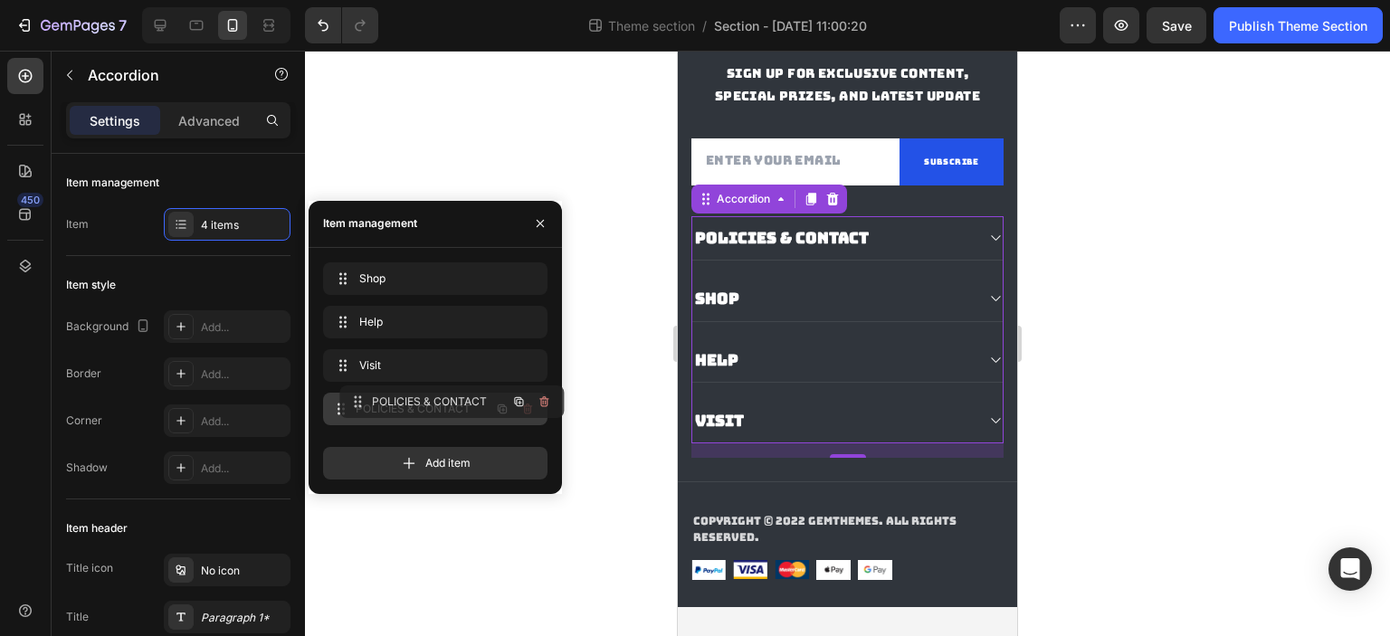
drag, startPoint x: 373, startPoint y: 278, endPoint x: 389, endPoint y: 401, distance: 124.1
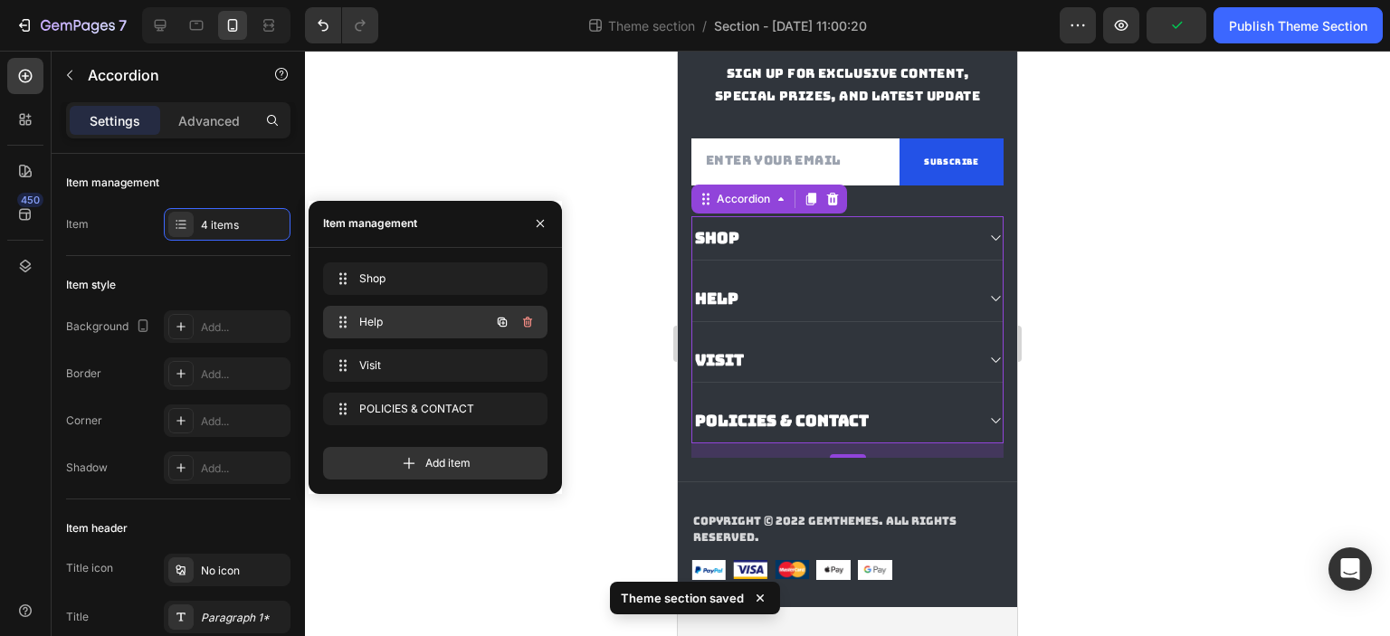
click at [423, 318] on span "Help" at bounding box center [410, 322] width 102 height 16
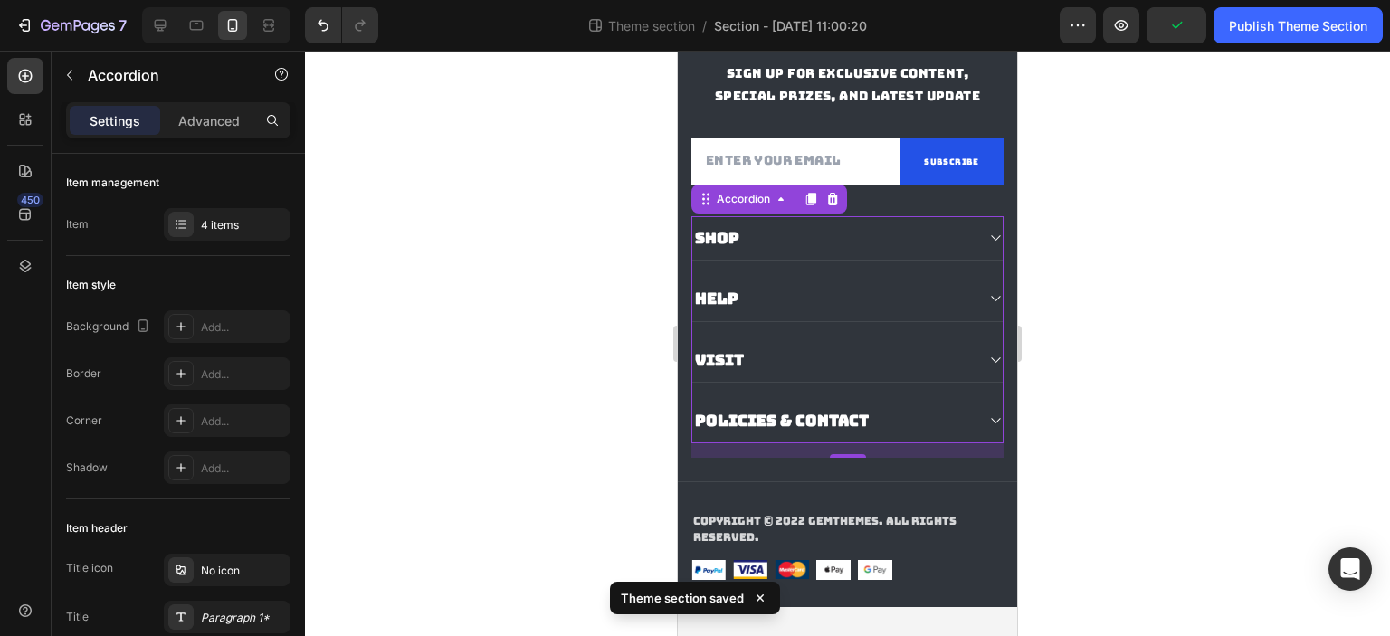
click at [764, 311] on div "Help" at bounding box center [832, 298] width 281 height 25
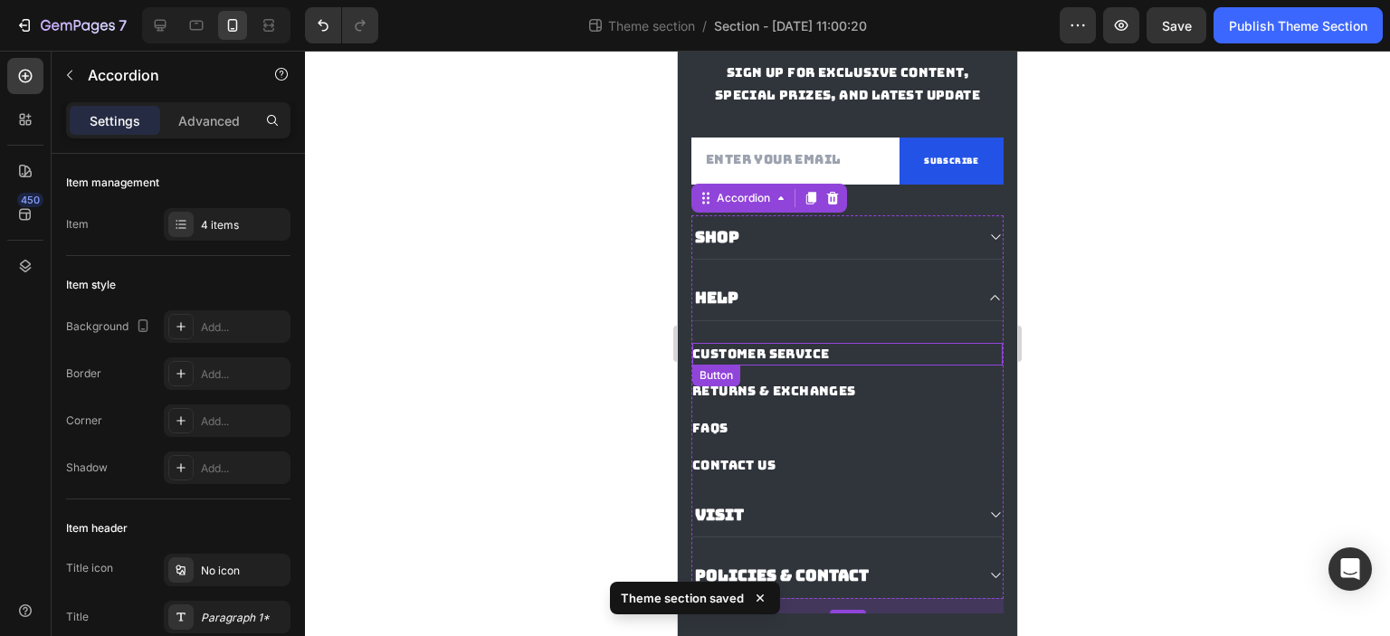
click at [847, 366] on div "Customer Service Button" at bounding box center [847, 354] width 310 height 23
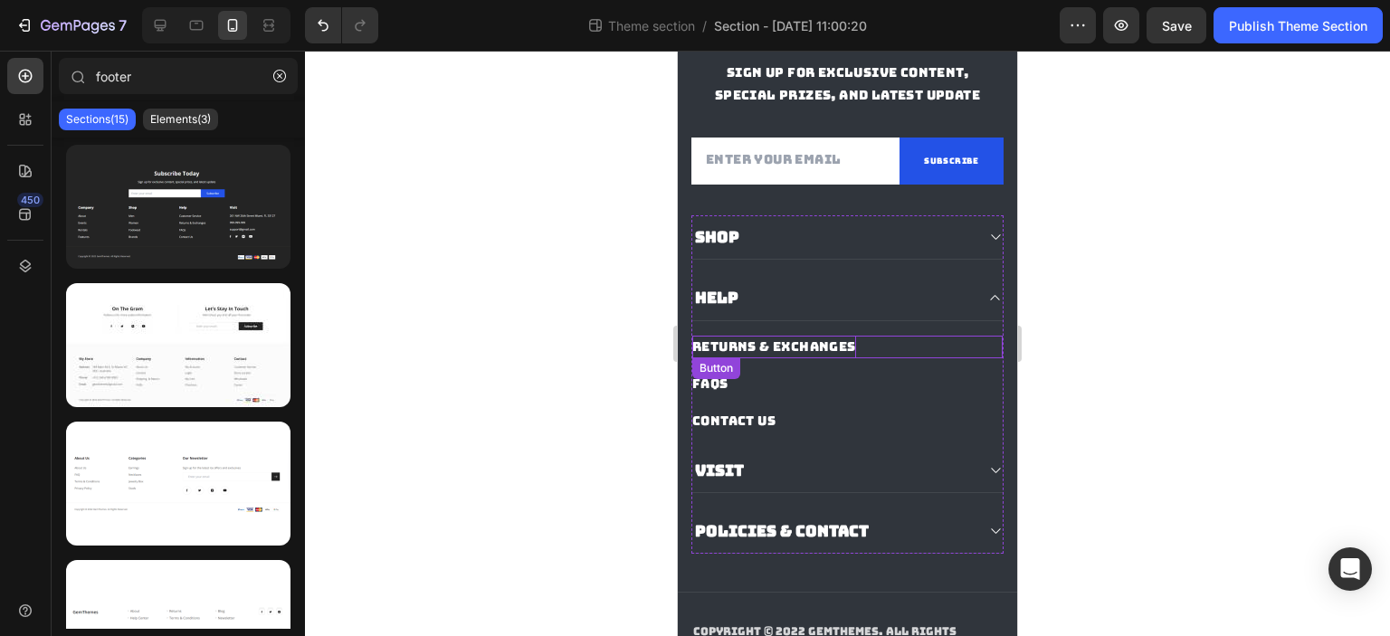
click at [820, 358] on div "Returns & Exchanges" at bounding box center [774, 347] width 164 height 23
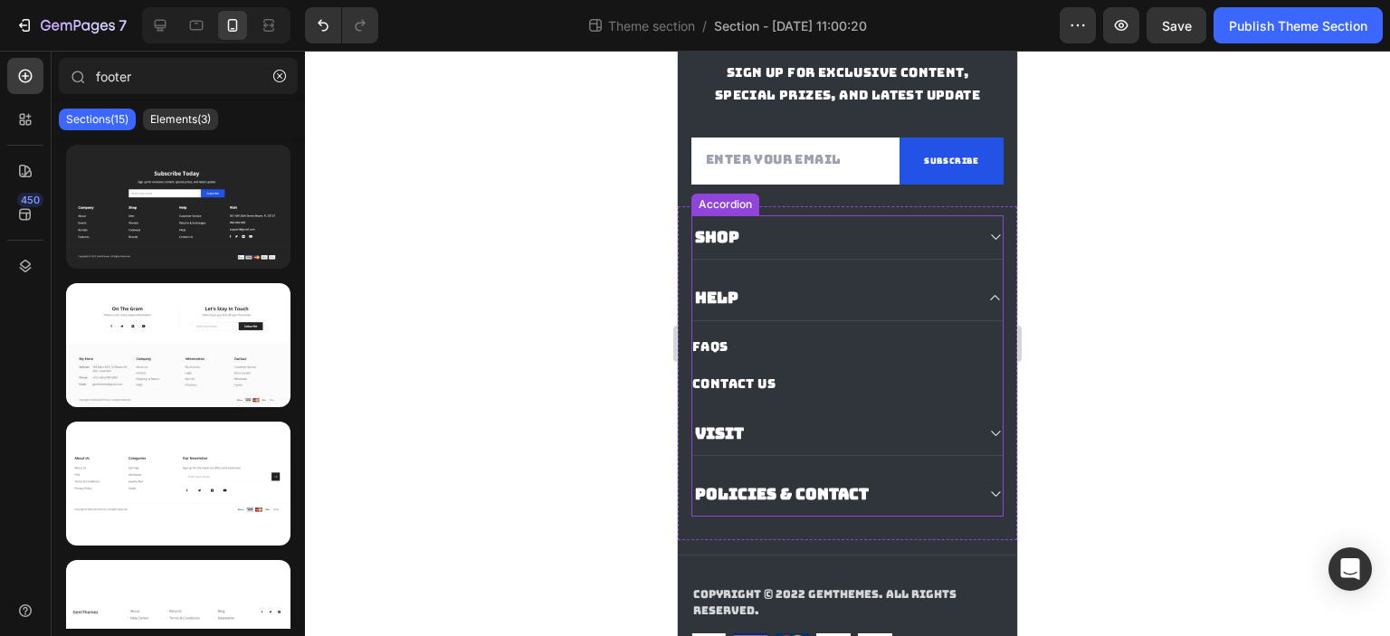
click at [819, 310] on div "Help" at bounding box center [832, 297] width 281 height 25
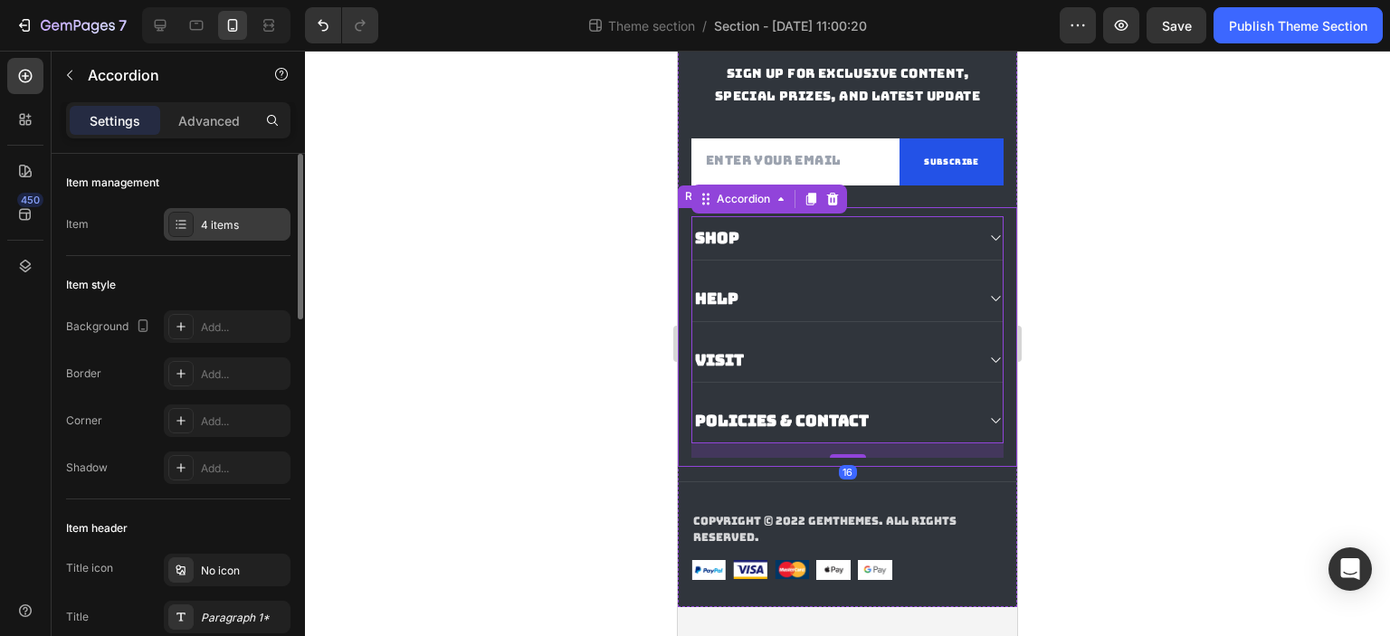
click at [205, 223] on div "4 items" at bounding box center [243, 225] width 85 height 16
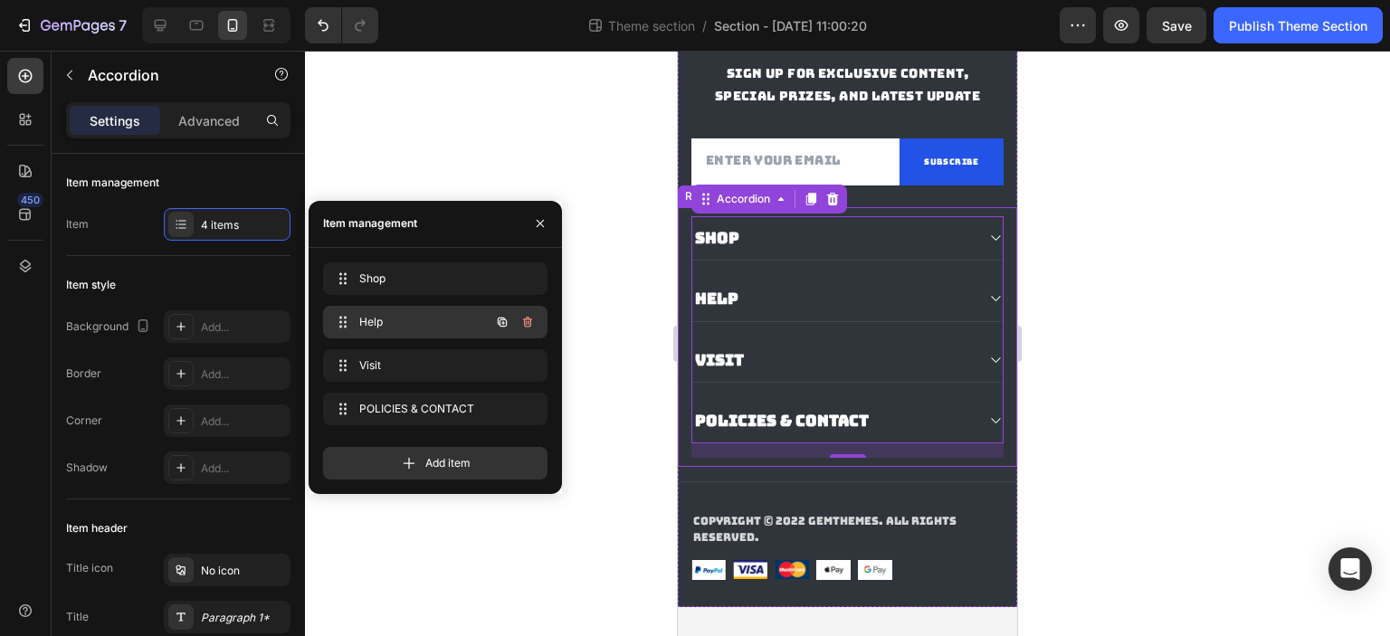
click at [532, 321] on icon "button" at bounding box center [527, 322] width 14 height 14
click at [524, 321] on div "Delete" at bounding box center [515, 322] width 33 height 16
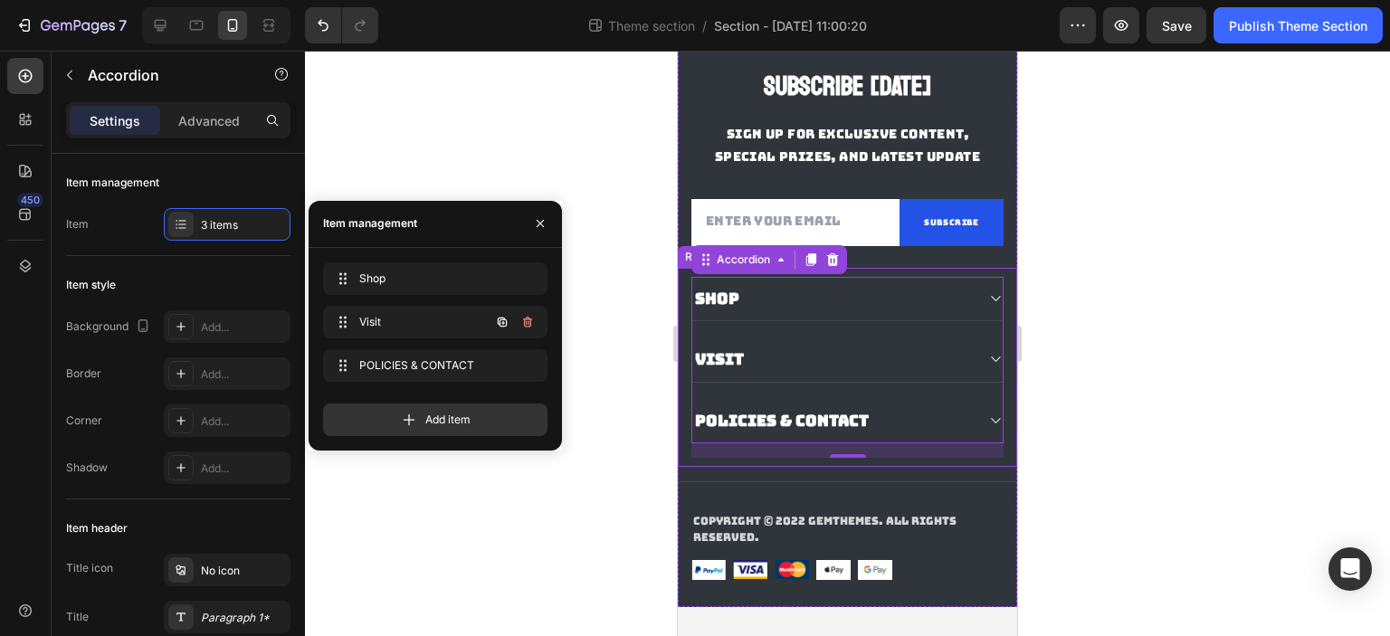
scroll to position [140, 0]
click at [528, 322] on icon "button" at bounding box center [528, 322] width 1 height 5
click at [525, 320] on div "Delete" at bounding box center [515, 322] width 33 height 16
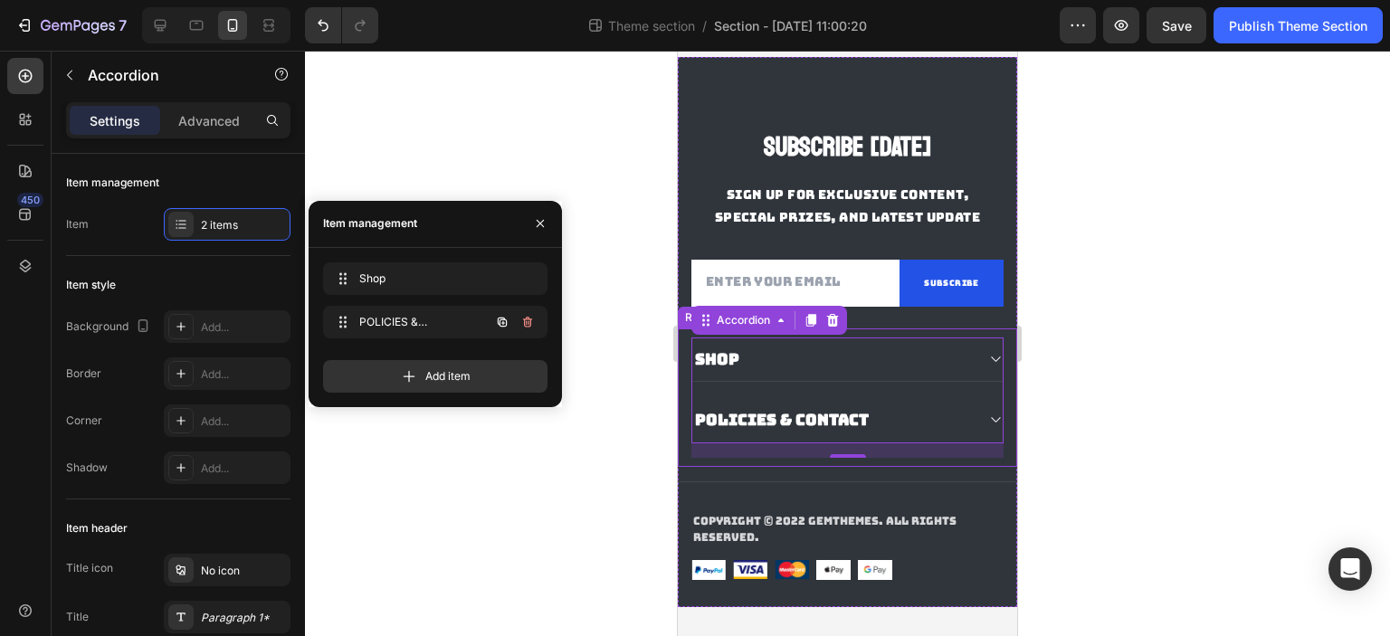
scroll to position [80, 0]
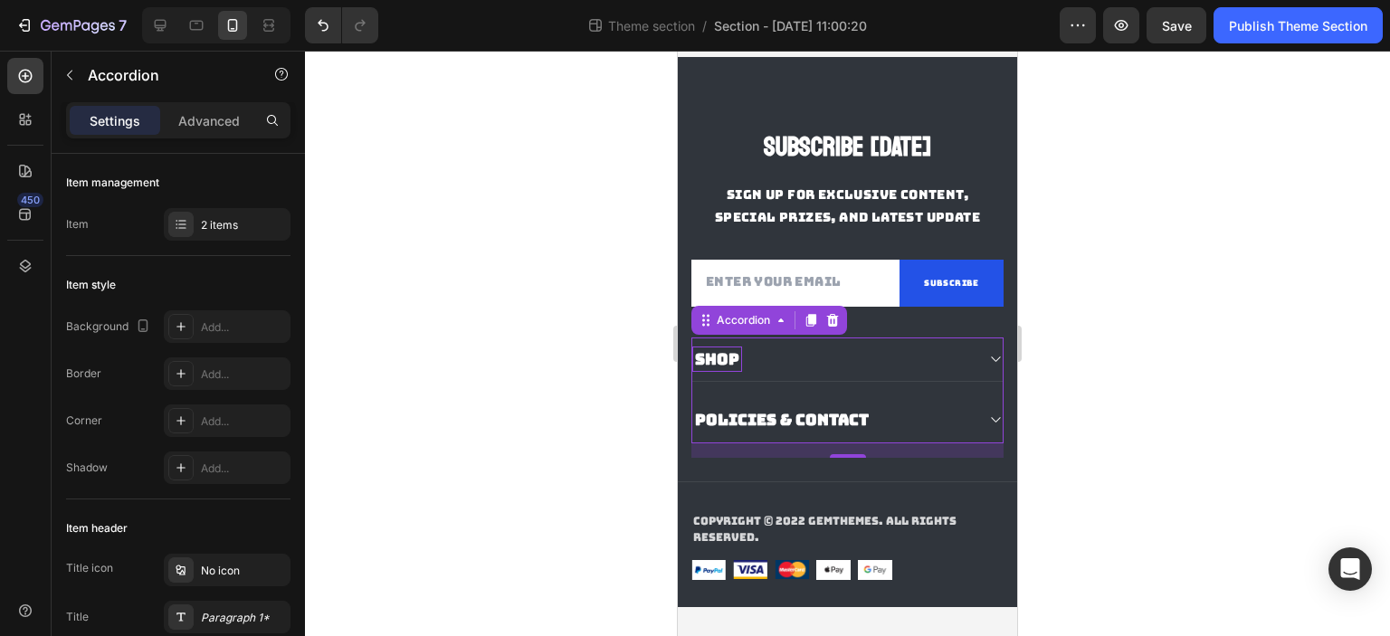
click at [740, 359] on div "Shop" at bounding box center [717, 359] width 50 height 25
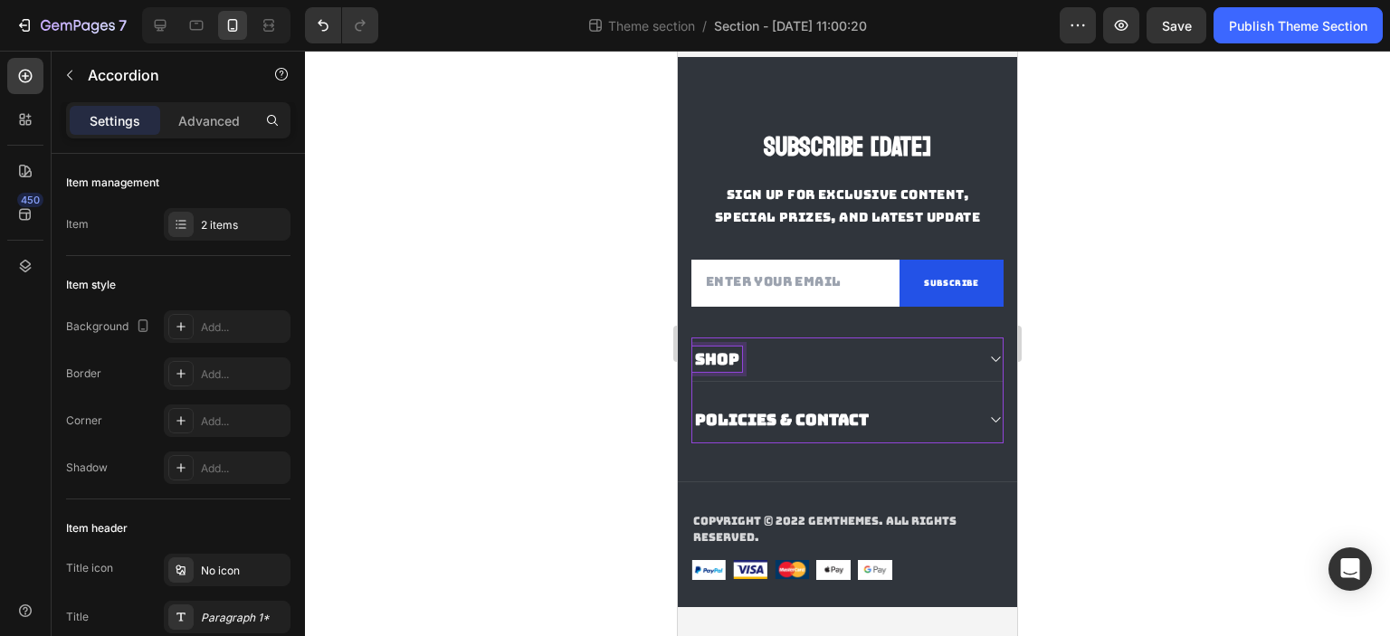
click at [988, 361] on icon at bounding box center [995, 359] width 14 height 14
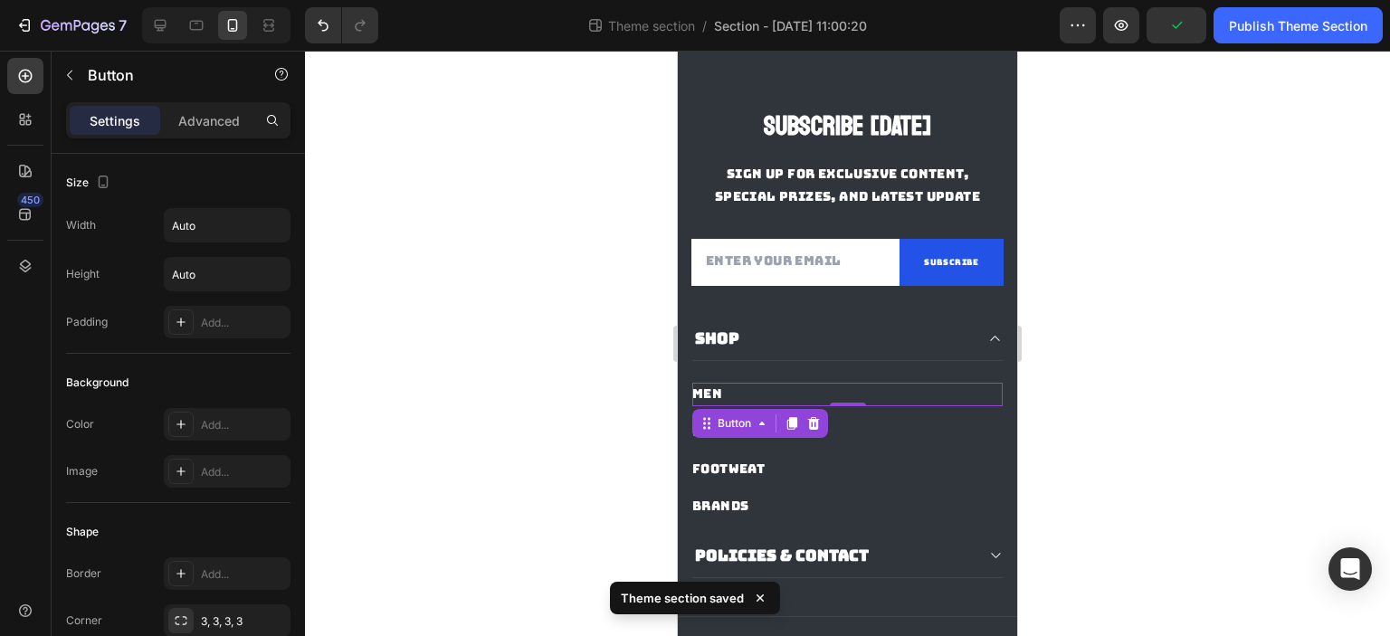
click at [755, 405] on div "Men Button 0" at bounding box center [847, 394] width 310 height 23
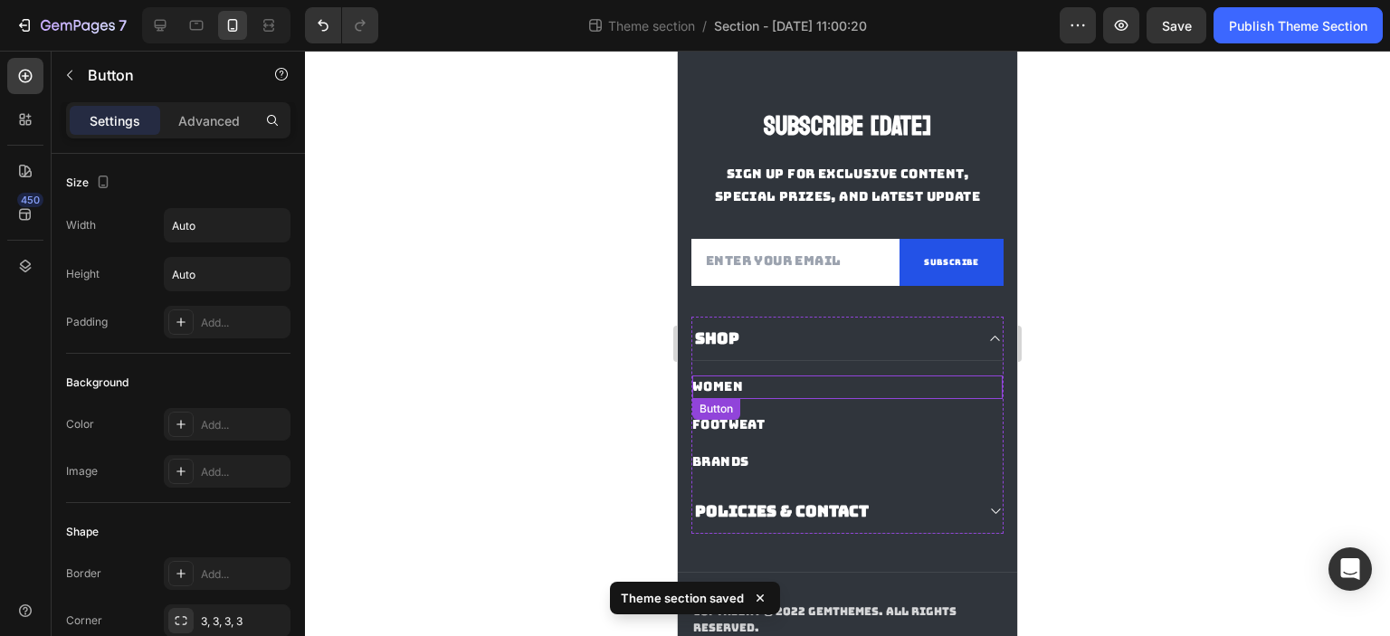
click at [754, 398] on div "Women Button" at bounding box center [847, 386] width 310 height 23
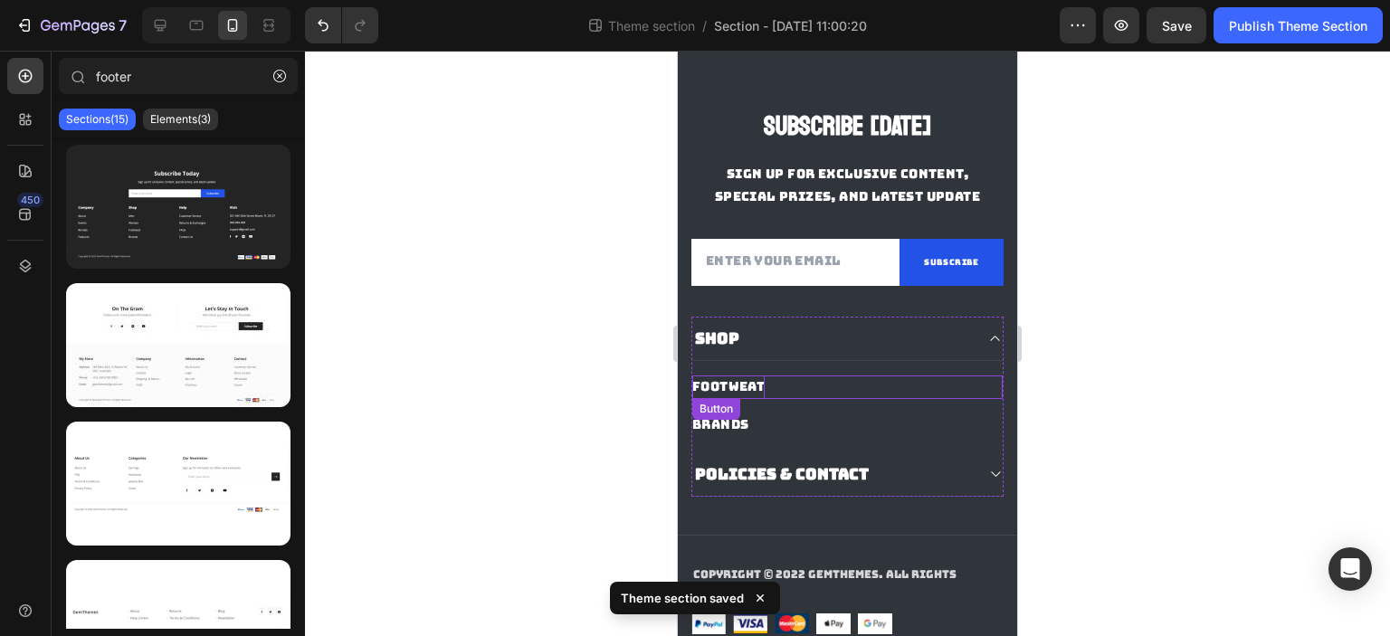
click at [756, 398] on div "Footweat" at bounding box center [728, 386] width 72 height 23
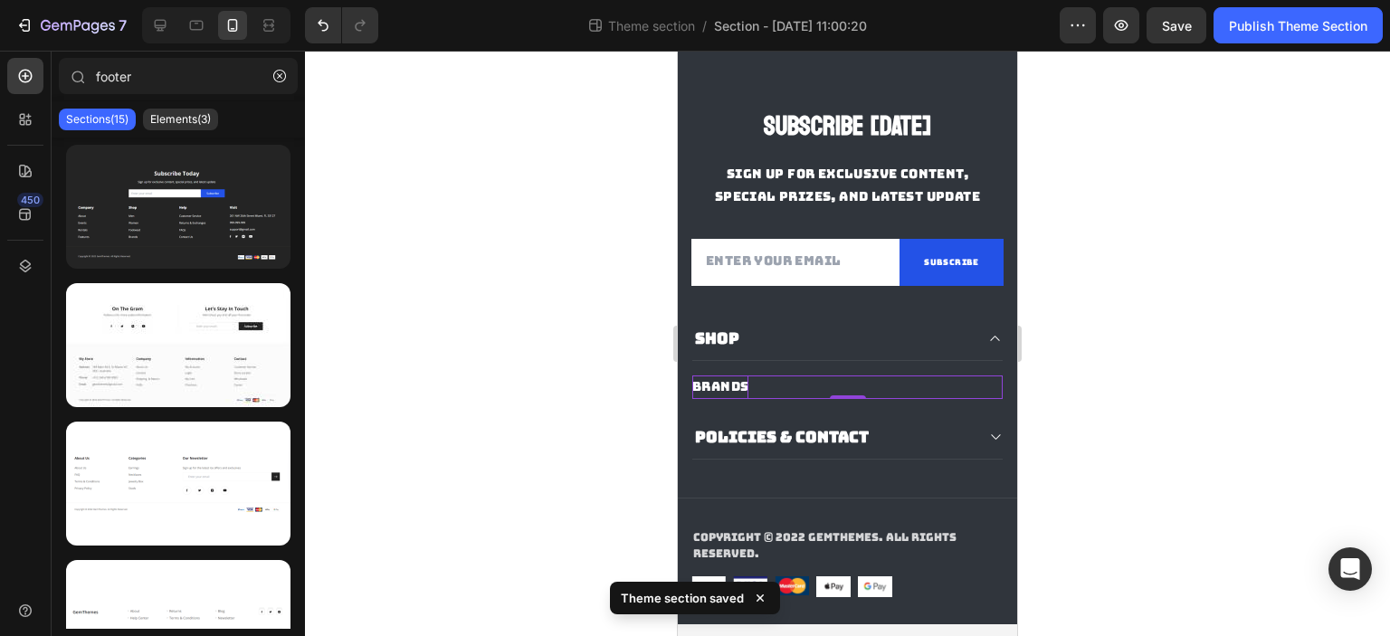
click at [746, 398] on div "Brands" at bounding box center [720, 386] width 56 height 23
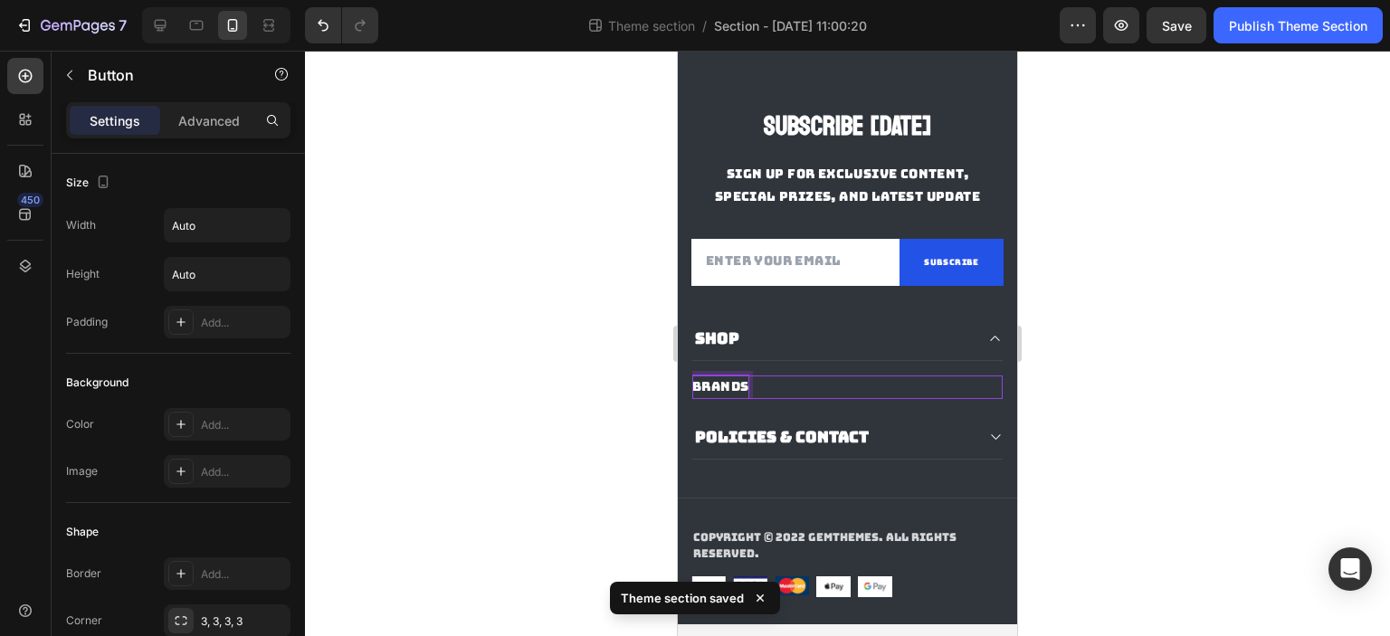
click at [746, 398] on div "Brands" at bounding box center [720, 386] width 56 height 23
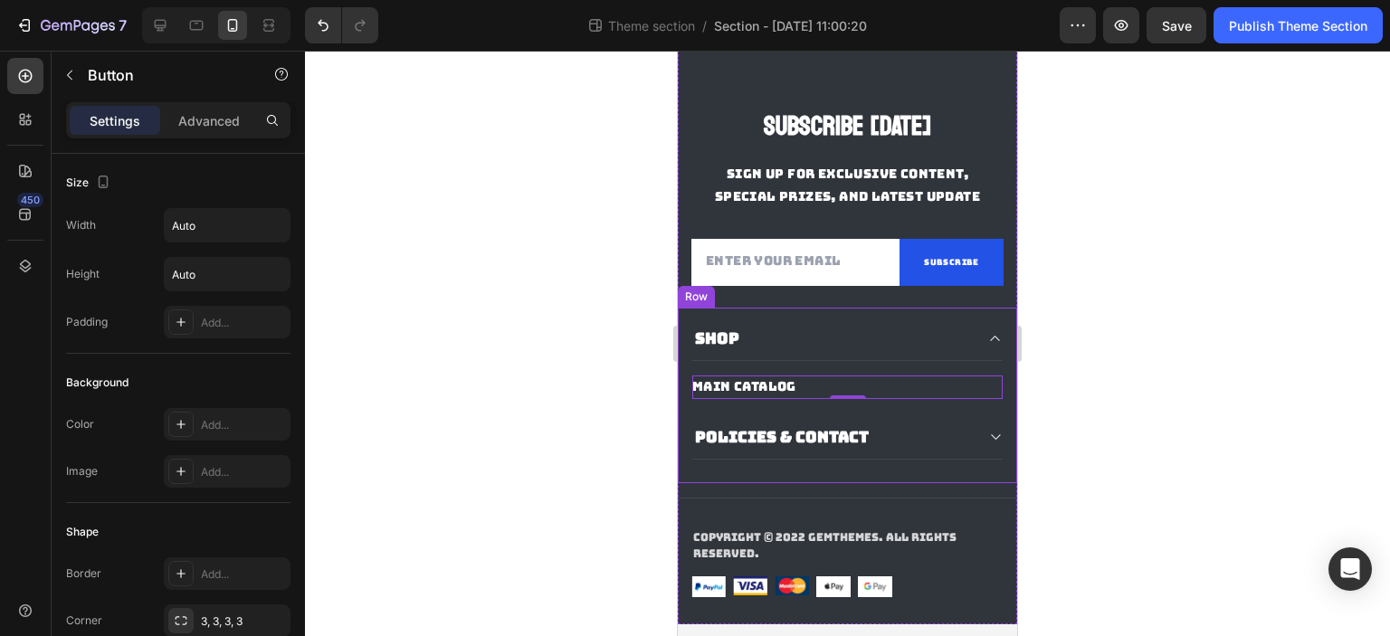
click at [605, 411] on div at bounding box center [847, 343] width 1085 height 585
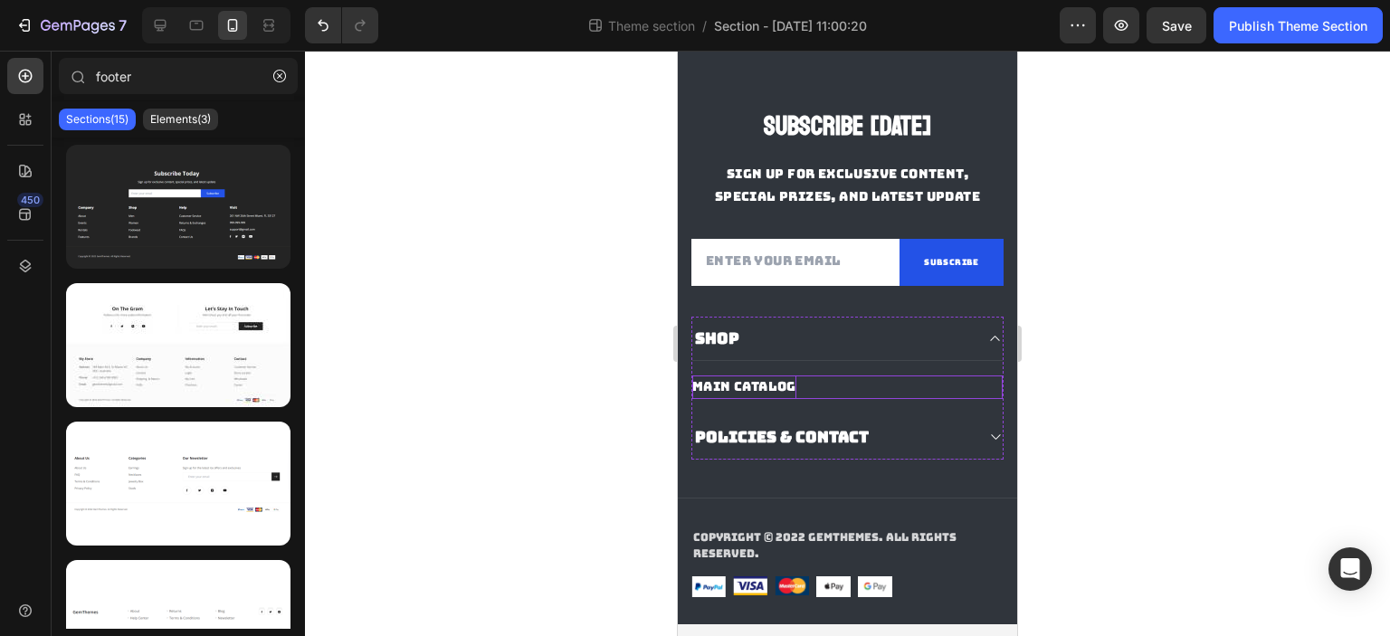
click at [764, 398] on p "MAIN CATALOG" at bounding box center [744, 386] width 104 height 23
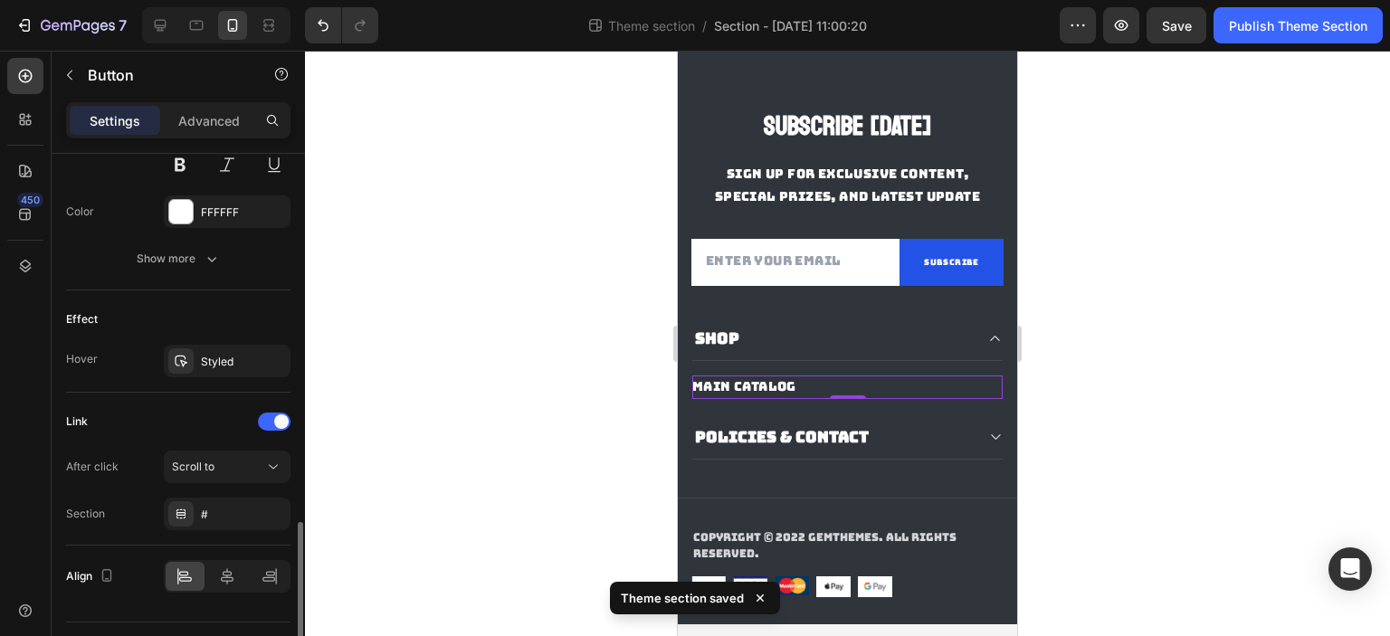
scroll to position [854, 0]
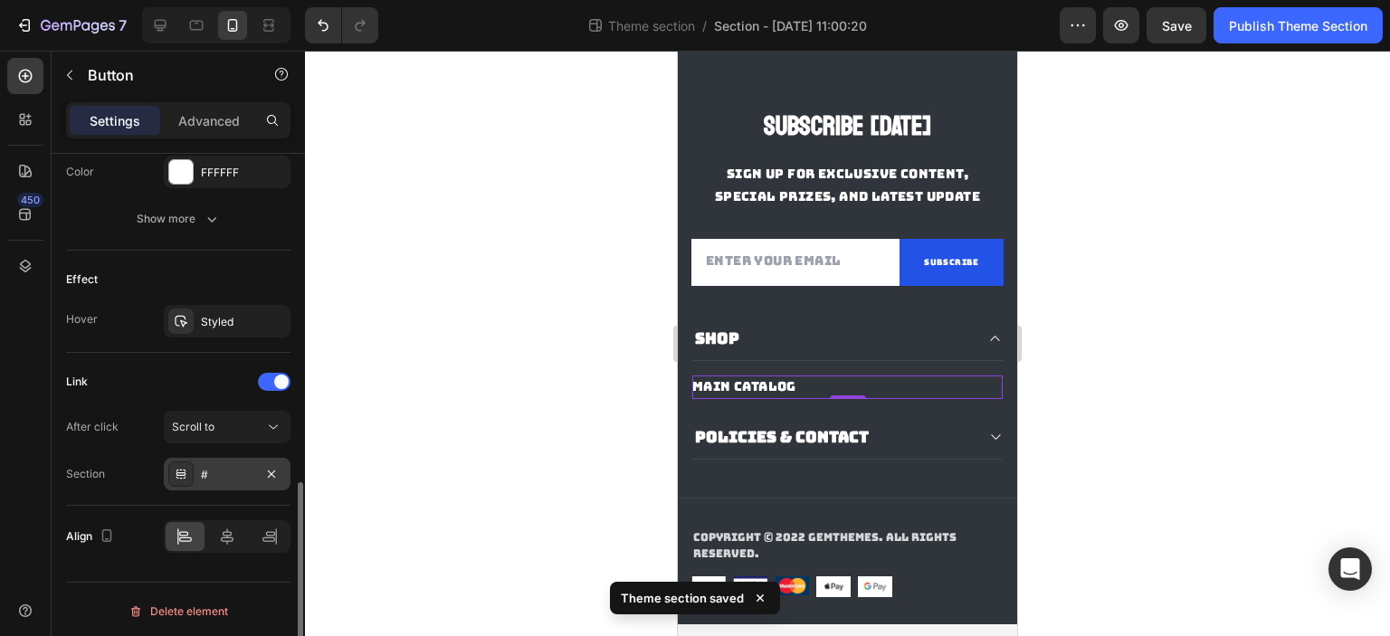
click at [224, 473] on div "#" at bounding box center [227, 475] width 52 height 16
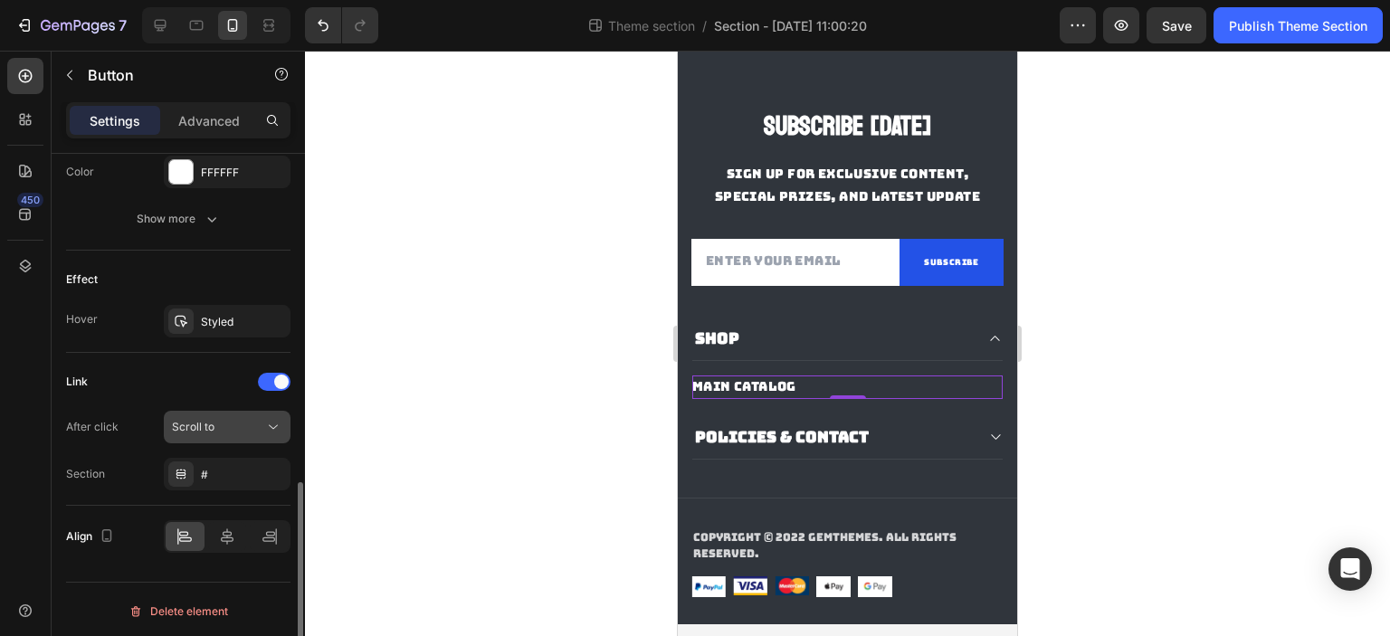
click at [175, 411] on button "Scroll to" at bounding box center [227, 427] width 127 height 33
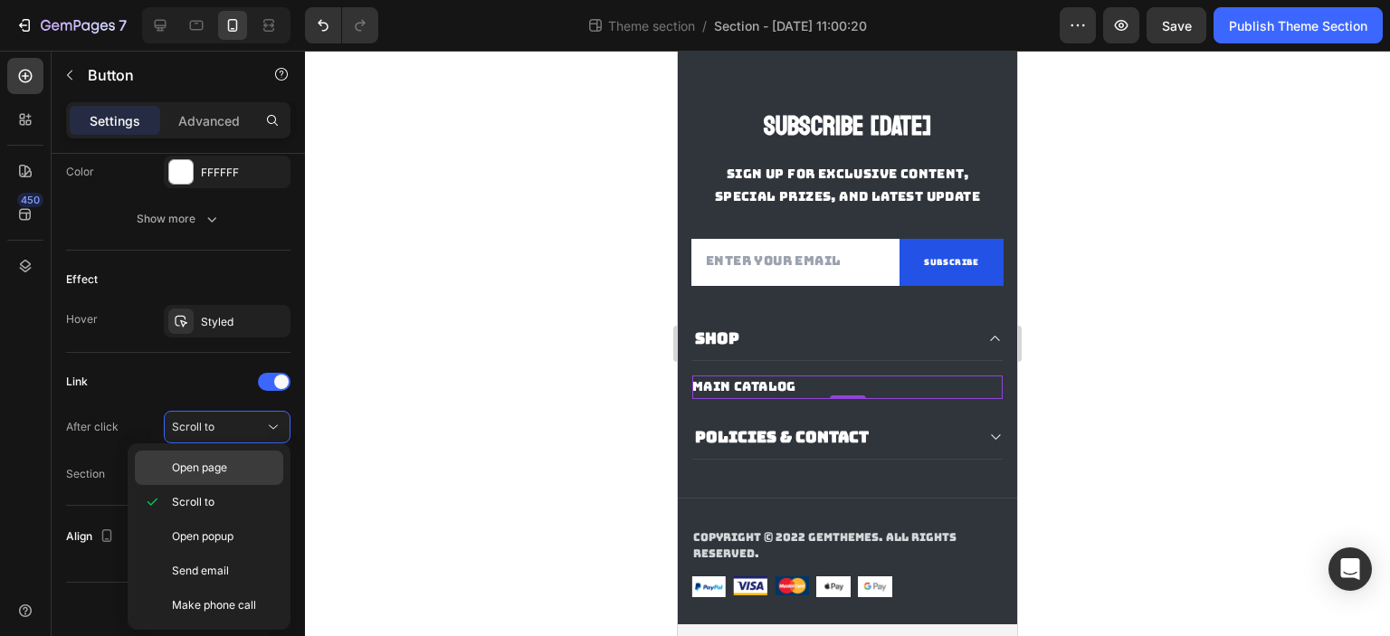
click at [206, 466] on span "Open page" at bounding box center [199, 468] width 55 height 16
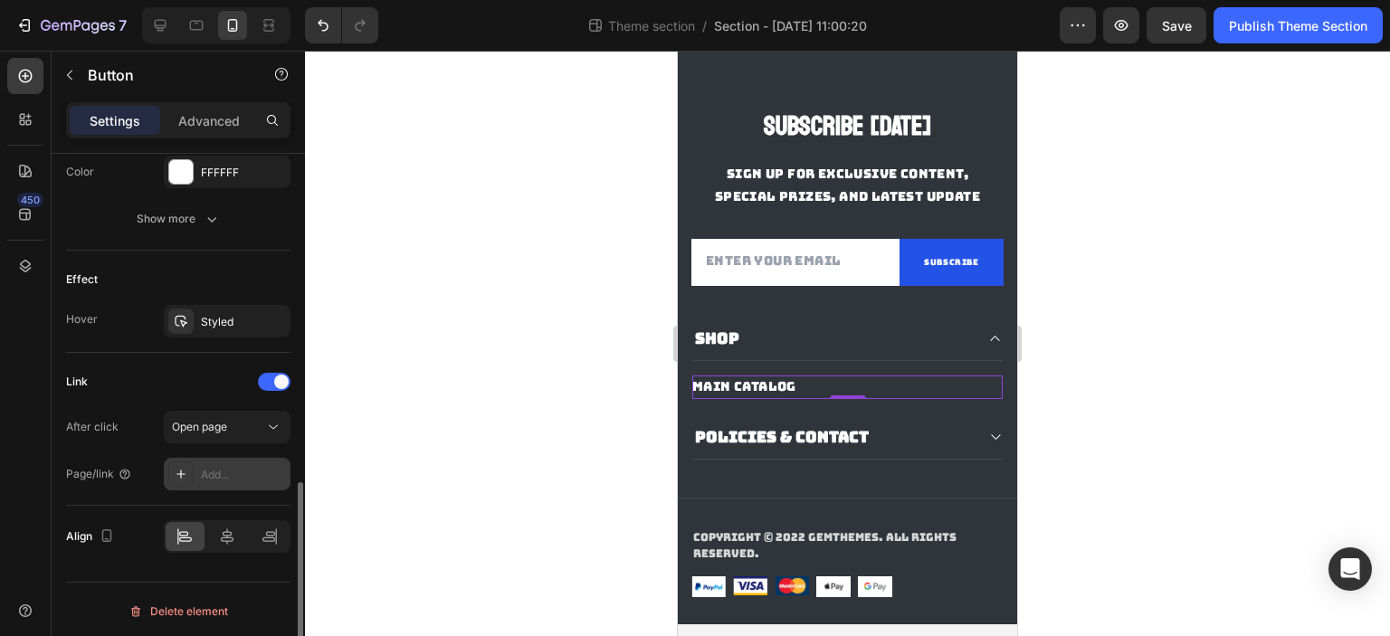
click at [217, 467] on div "Add..." at bounding box center [243, 475] width 85 height 16
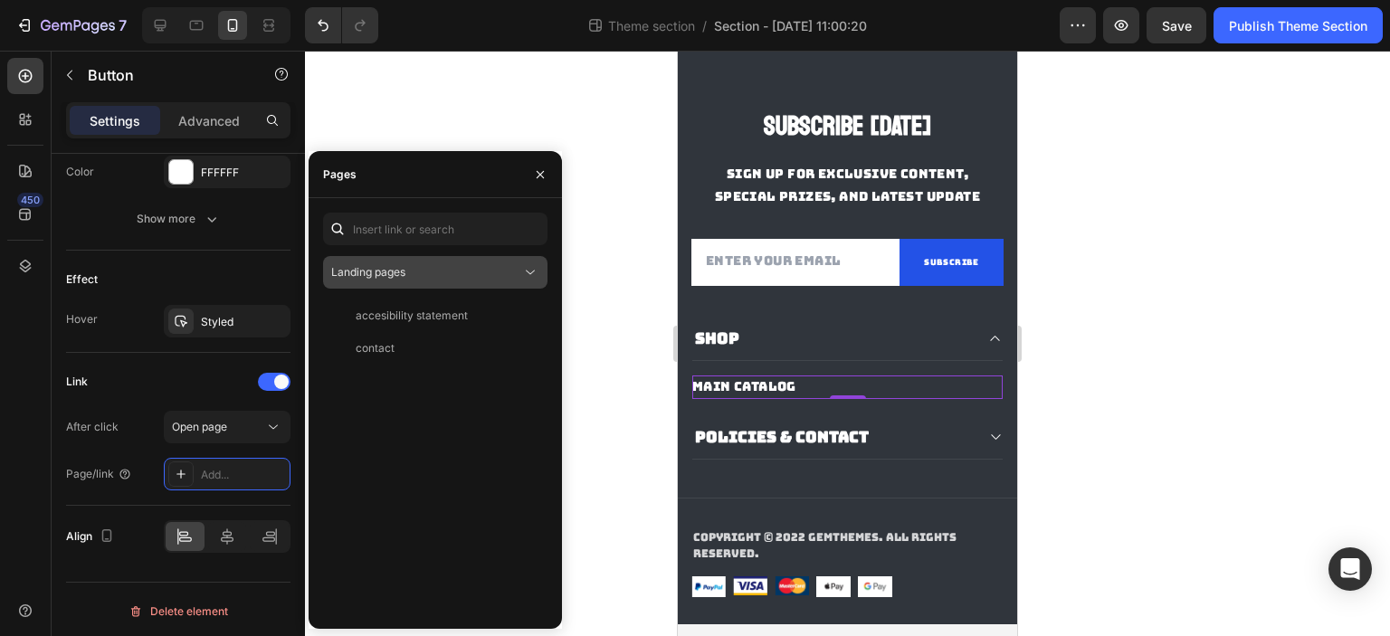
click at [451, 274] on div "Landing pages" at bounding box center [426, 272] width 190 height 16
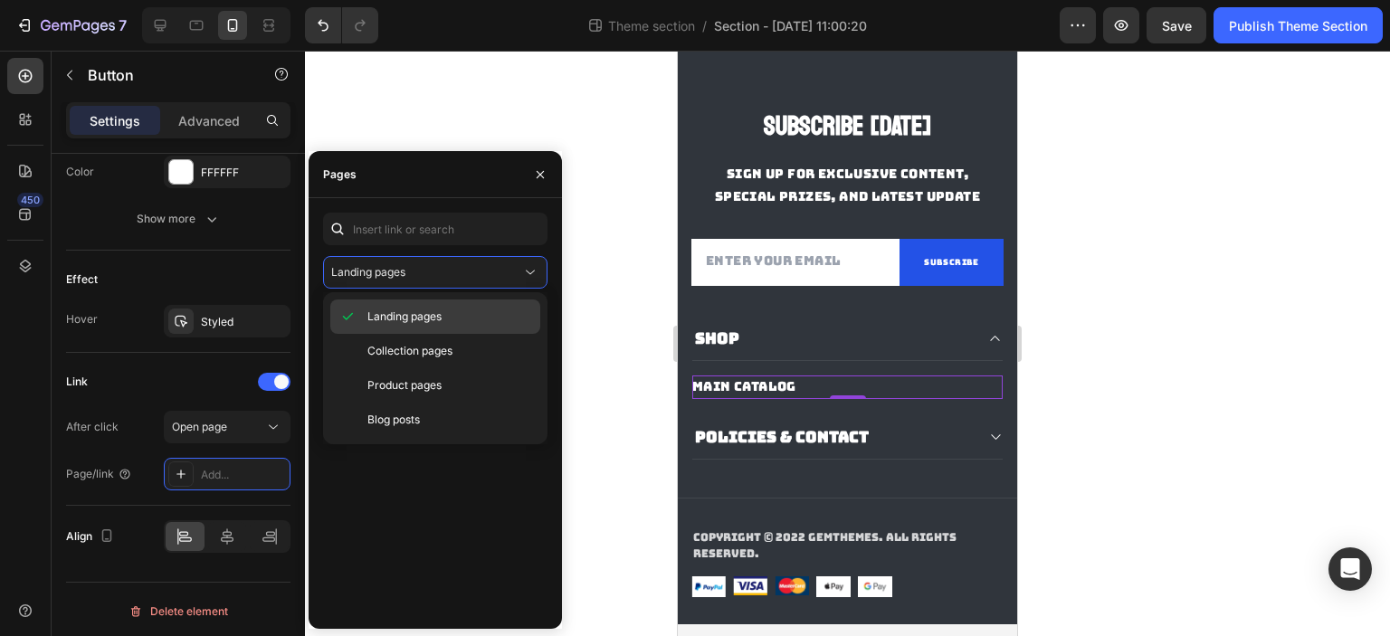
click at [456, 307] on div "Landing pages" at bounding box center [435, 316] width 210 height 34
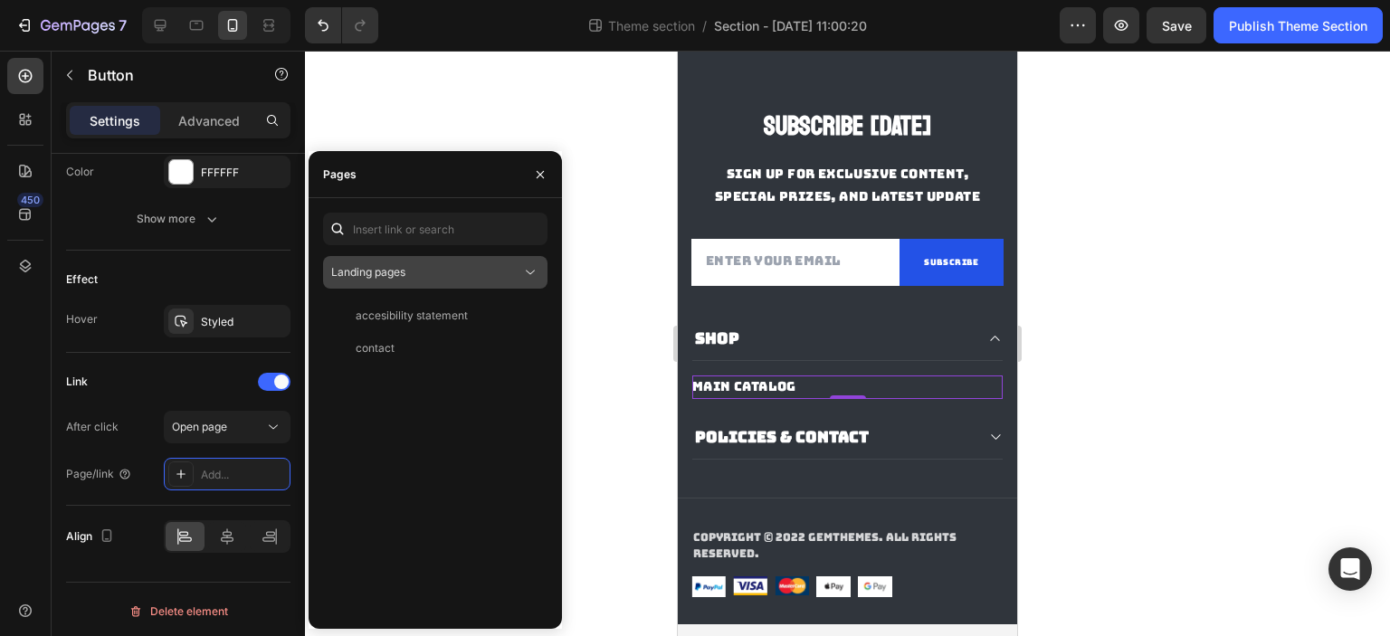
click at [461, 272] on div "Landing pages" at bounding box center [426, 272] width 190 height 16
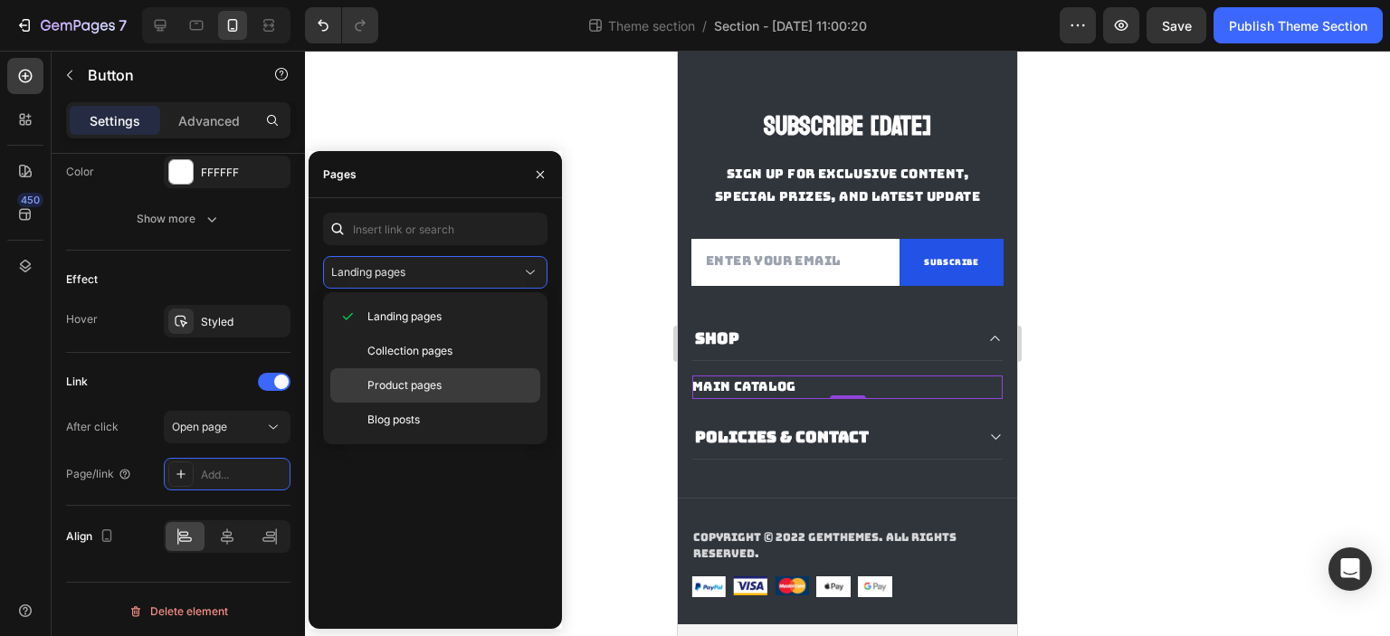
click at [430, 395] on div "Product pages" at bounding box center [435, 385] width 210 height 34
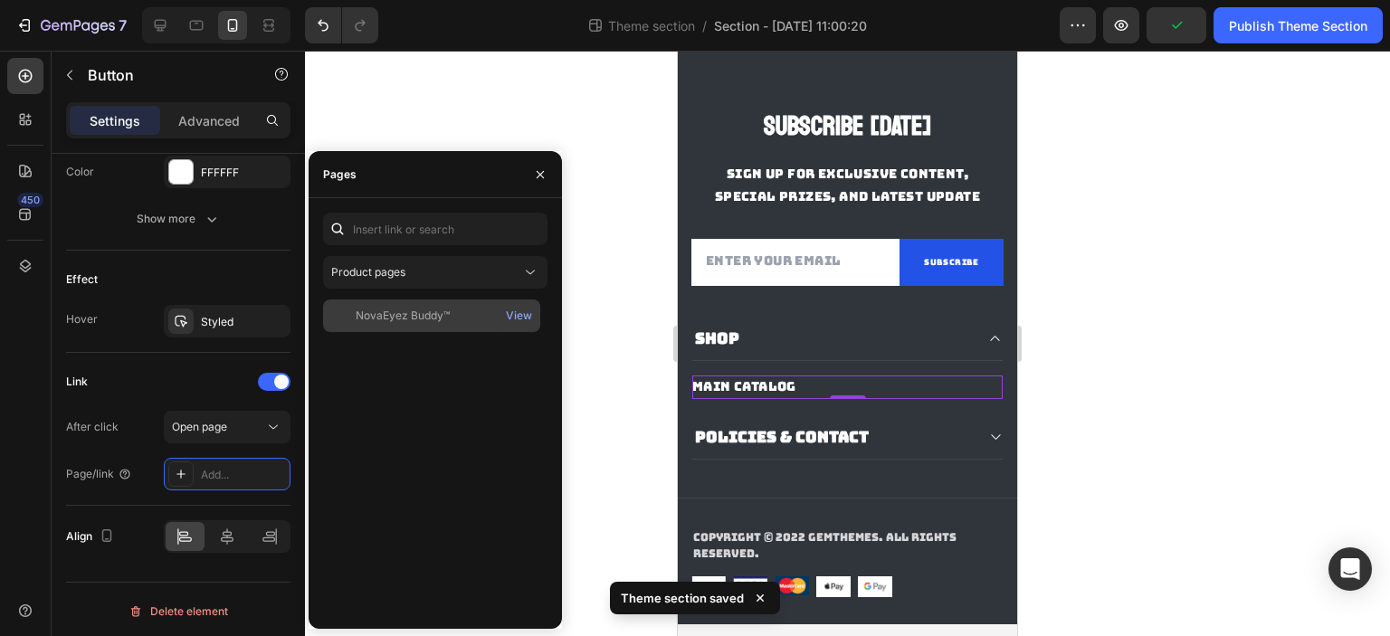
click at [427, 318] on div "NovaEyez Buddy™" at bounding box center [403, 316] width 94 height 16
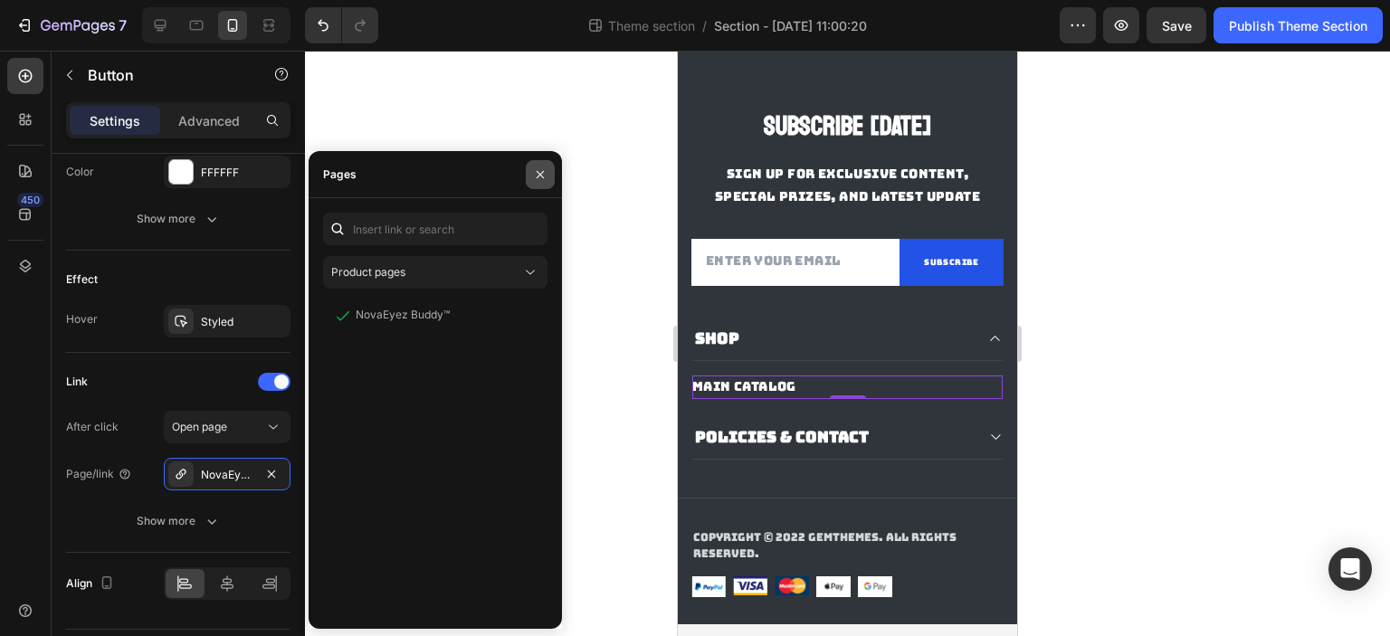
click at [536, 180] on icon "button" at bounding box center [540, 174] width 14 height 14
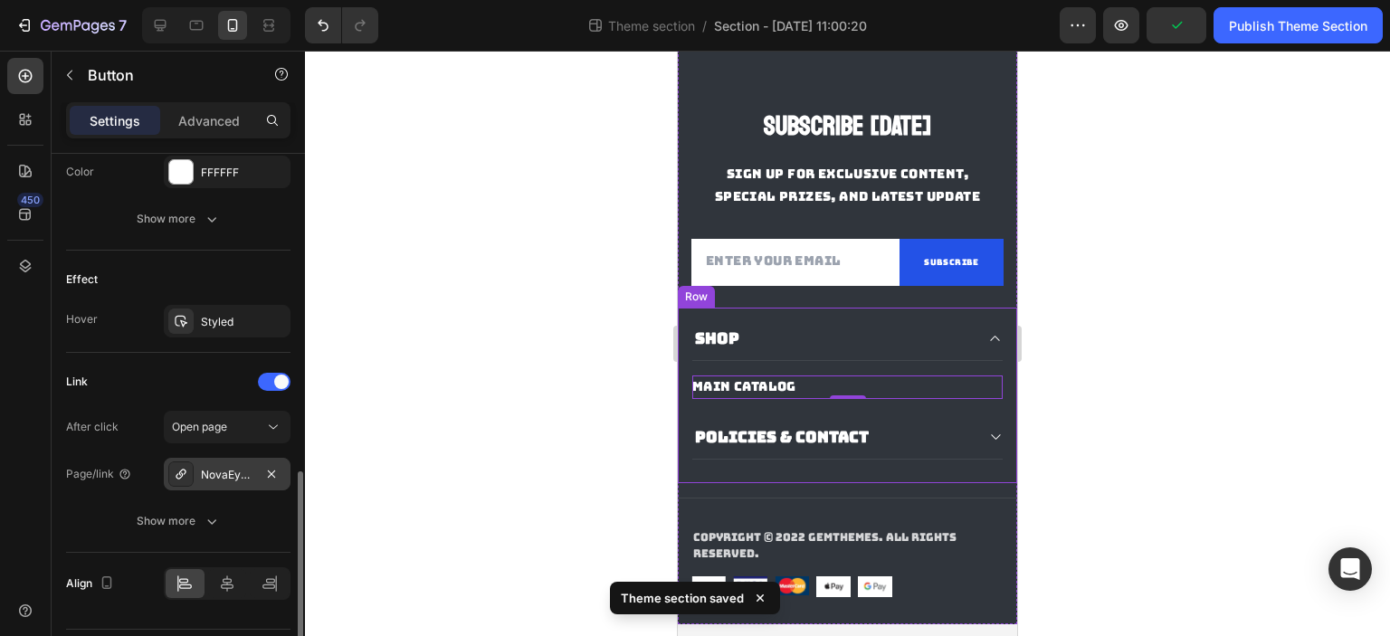
click at [228, 467] on div "NovaEyez Buddy™" at bounding box center [227, 475] width 52 height 16
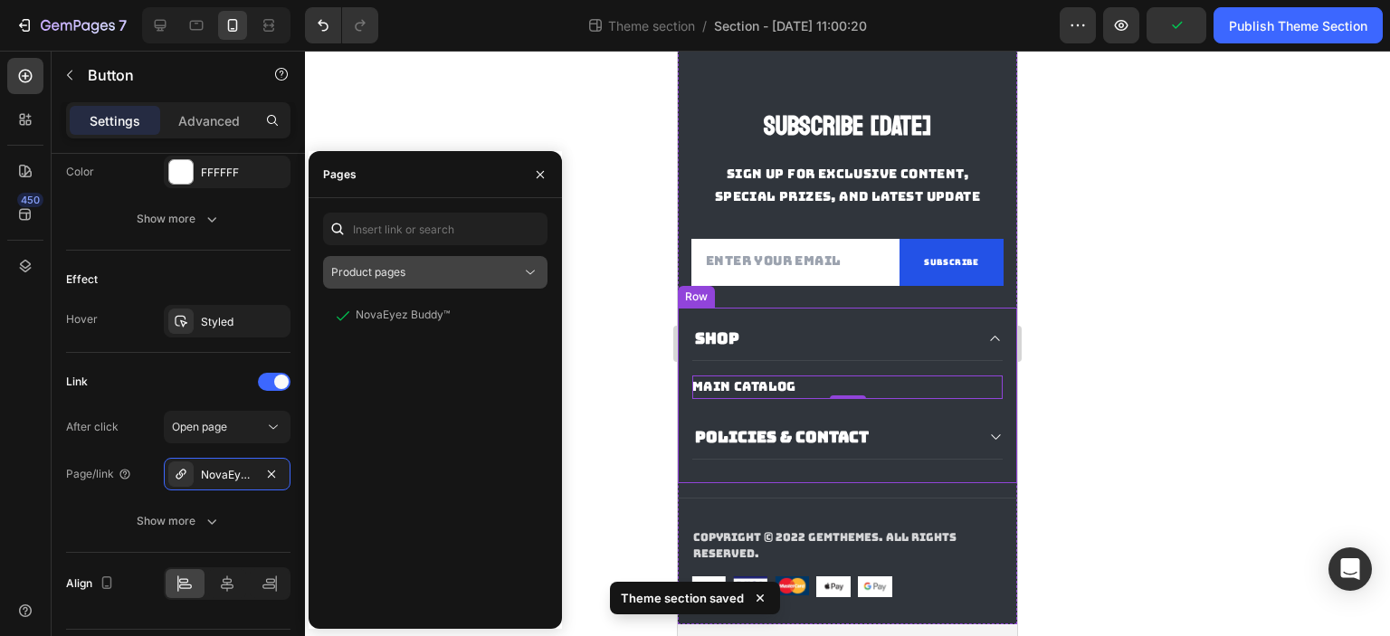
click at [416, 271] on div "Product pages" at bounding box center [426, 272] width 190 height 16
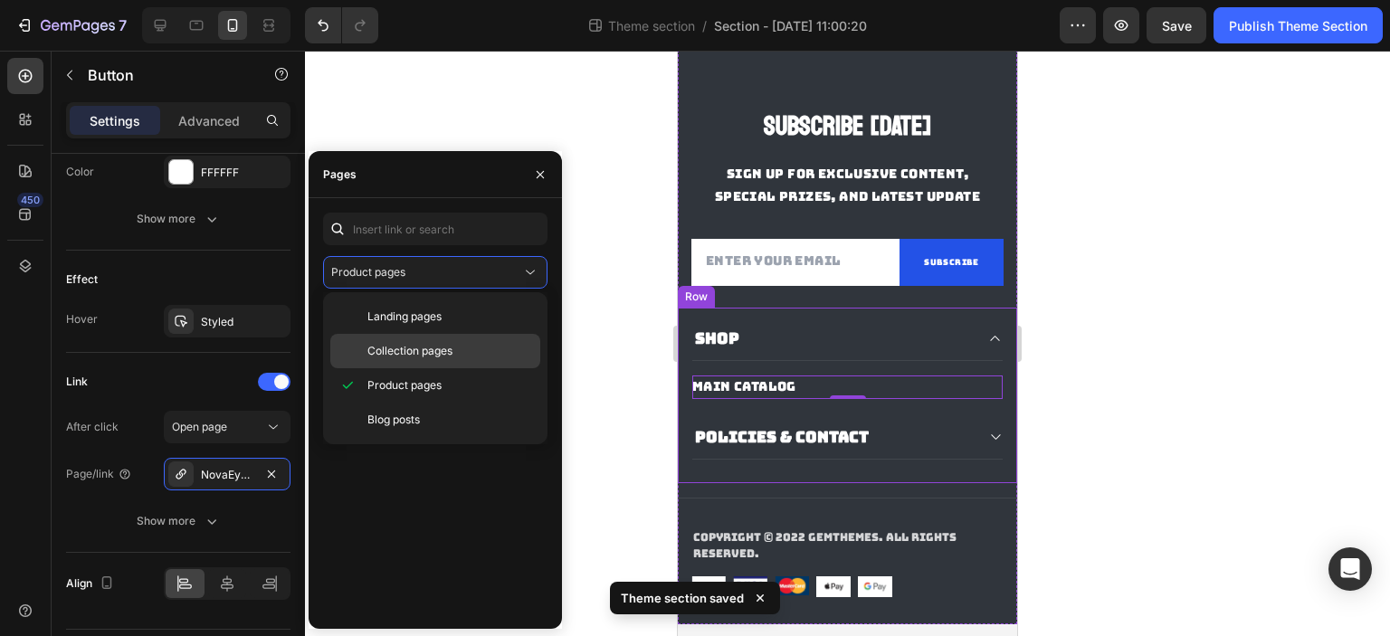
click at [419, 354] on span "Collection pages" at bounding box center [409, 351] width 85 height 16
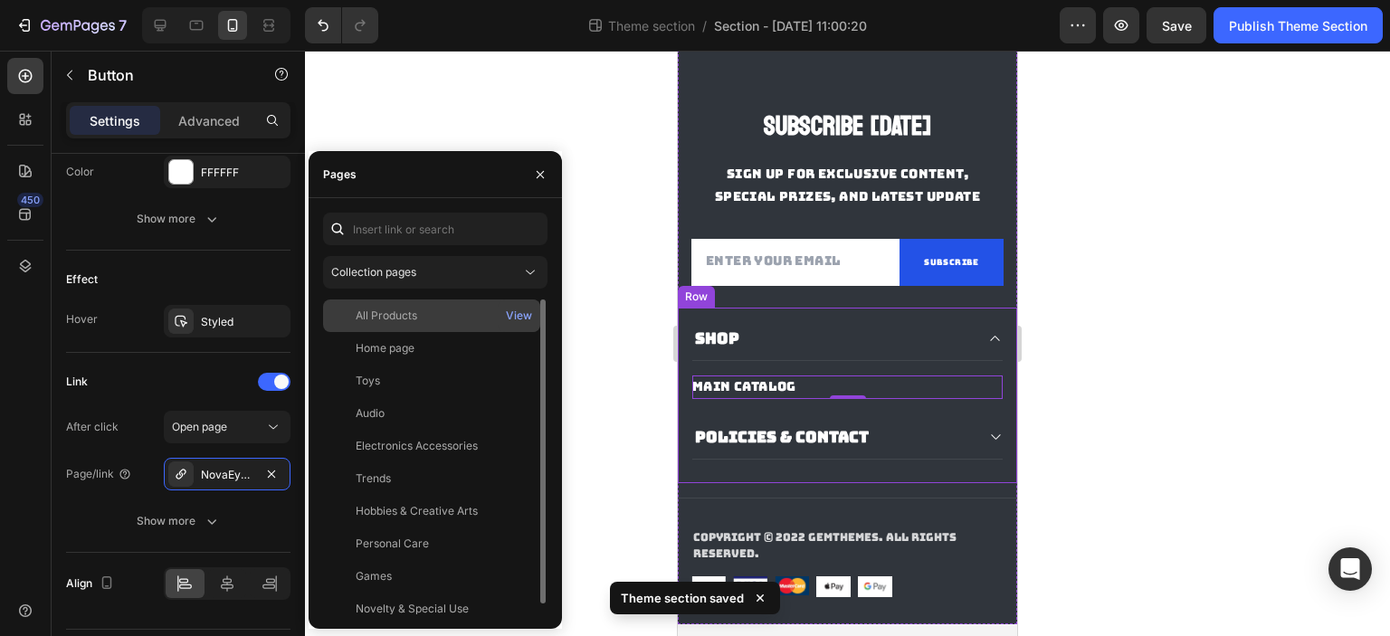
click at [392, 318] on div "All Products" at bounding box center [387, 316] width 62 height 16
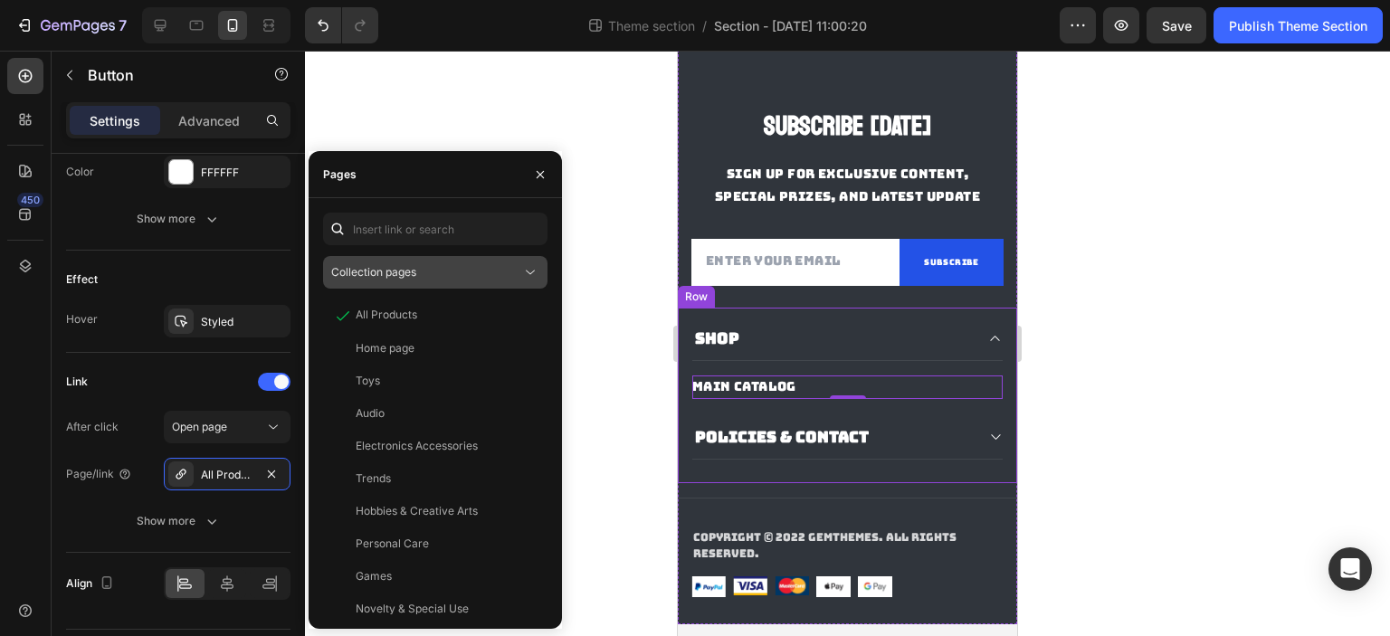
click at [467, 277] on div "Collection pages" at bounding box center [426, 272] width 190 height 16
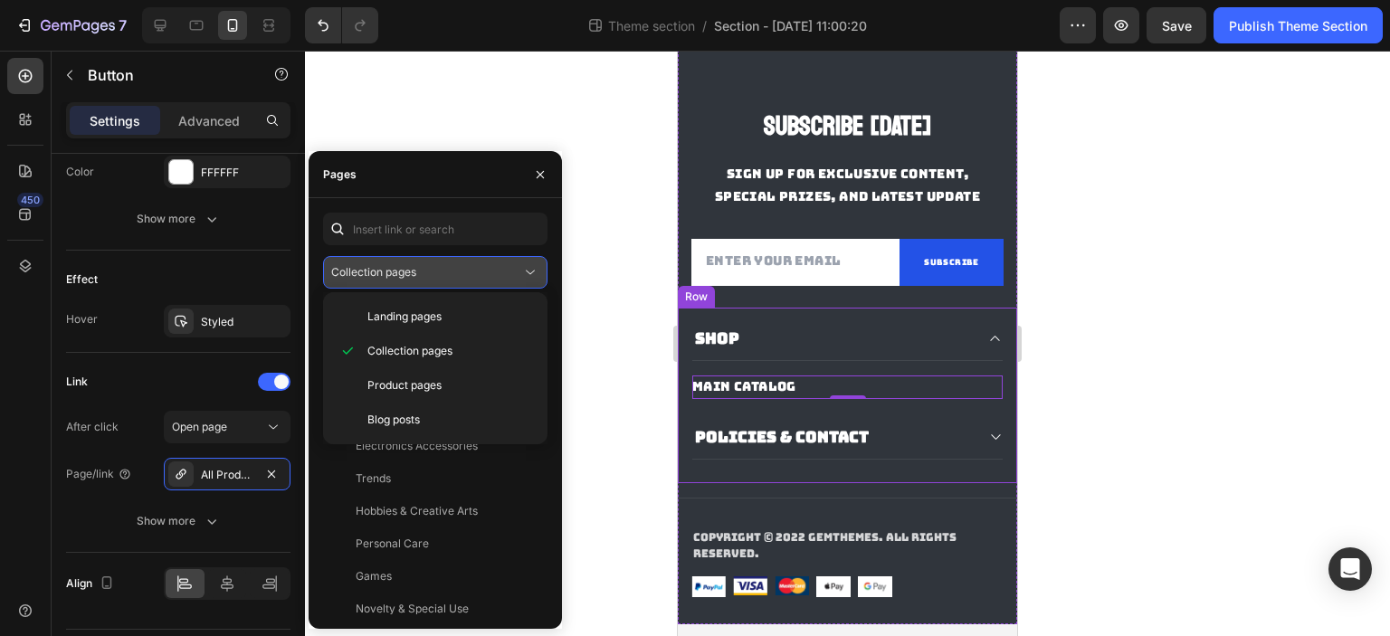
click at [473, 273] on div "Collection pages" at bounding box center [426, 272] width 190 height 16
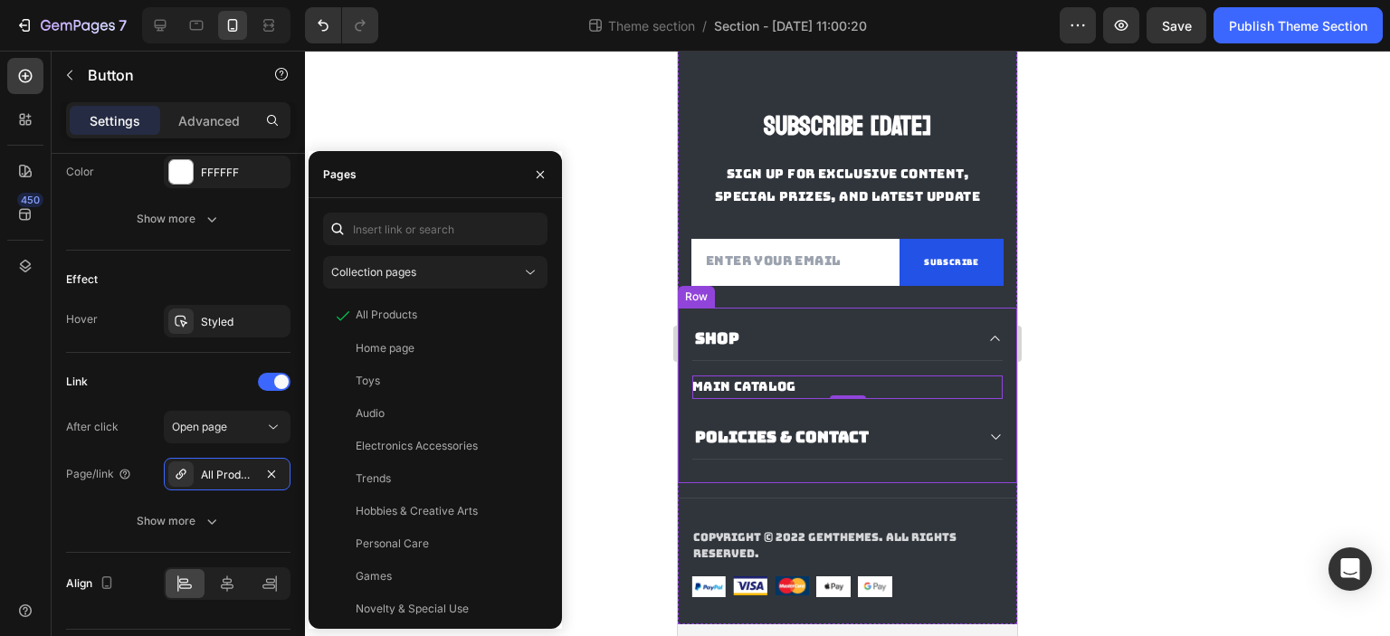
click at [494, 138] on div at bounding box center [847, 343] width 1085 height 585
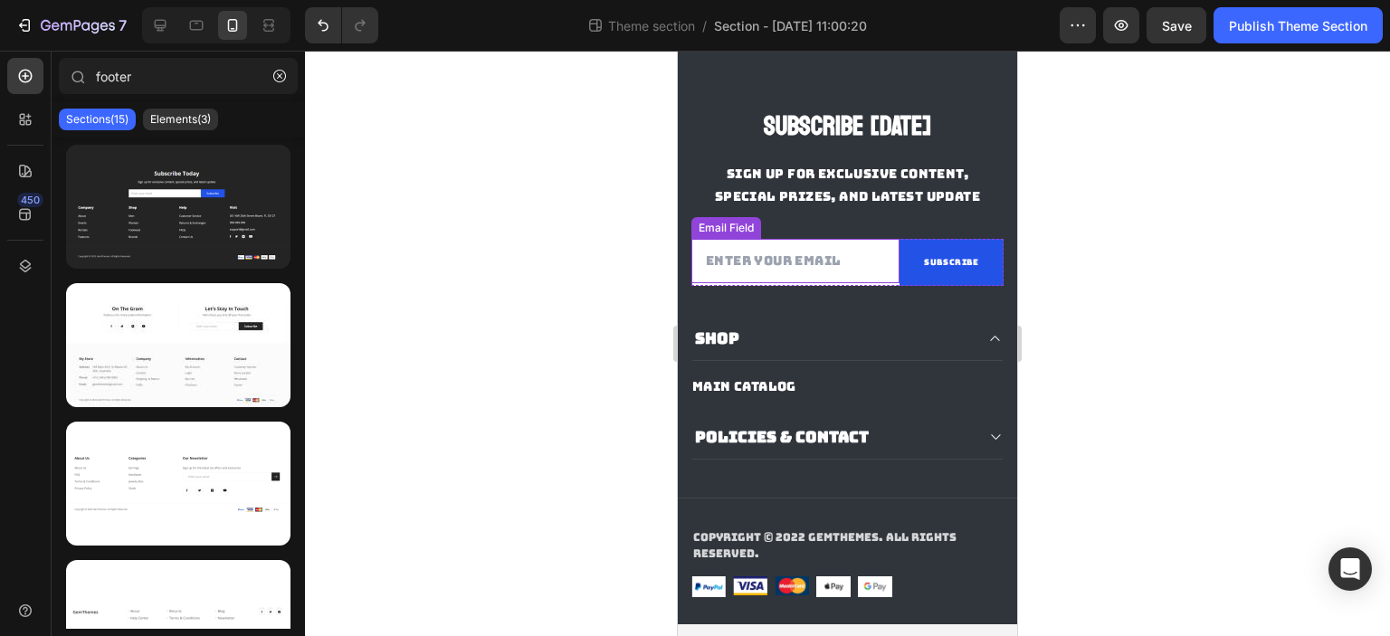
scroll to position [0, 0]
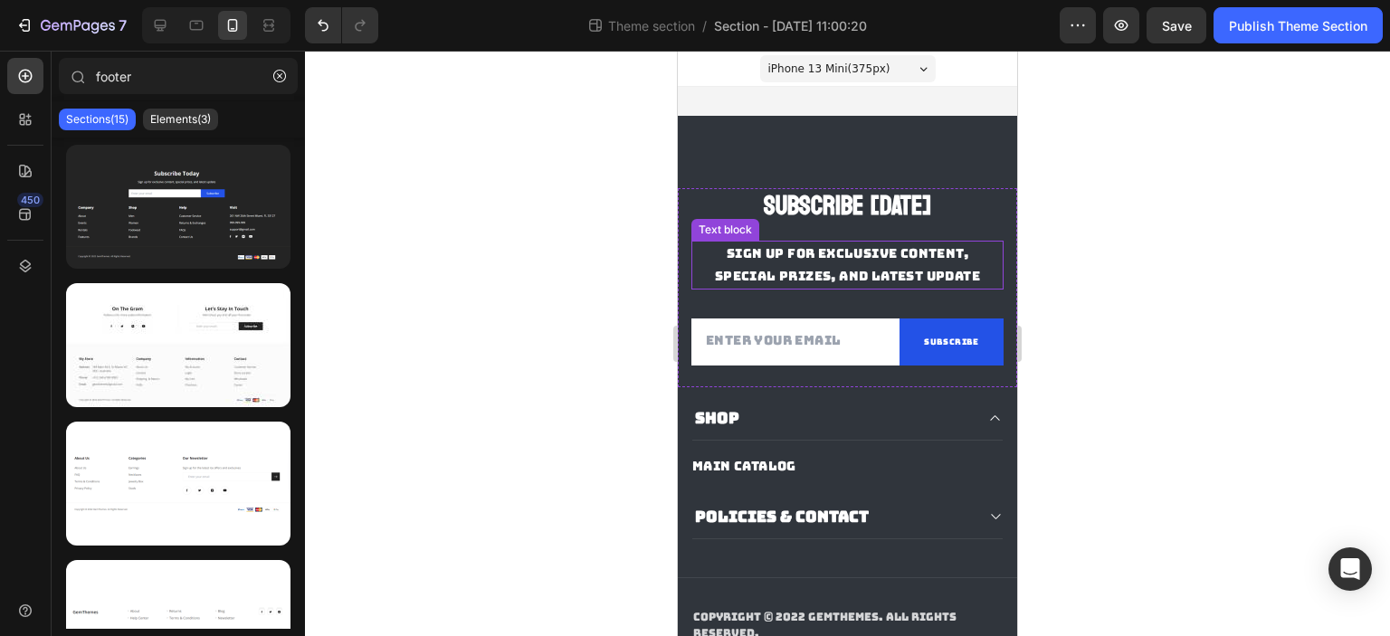
click at [883, 271] on p "Sign up for exclusive content, special prizes, and latest update" at bounding box center [847, 264] width 281 height 45
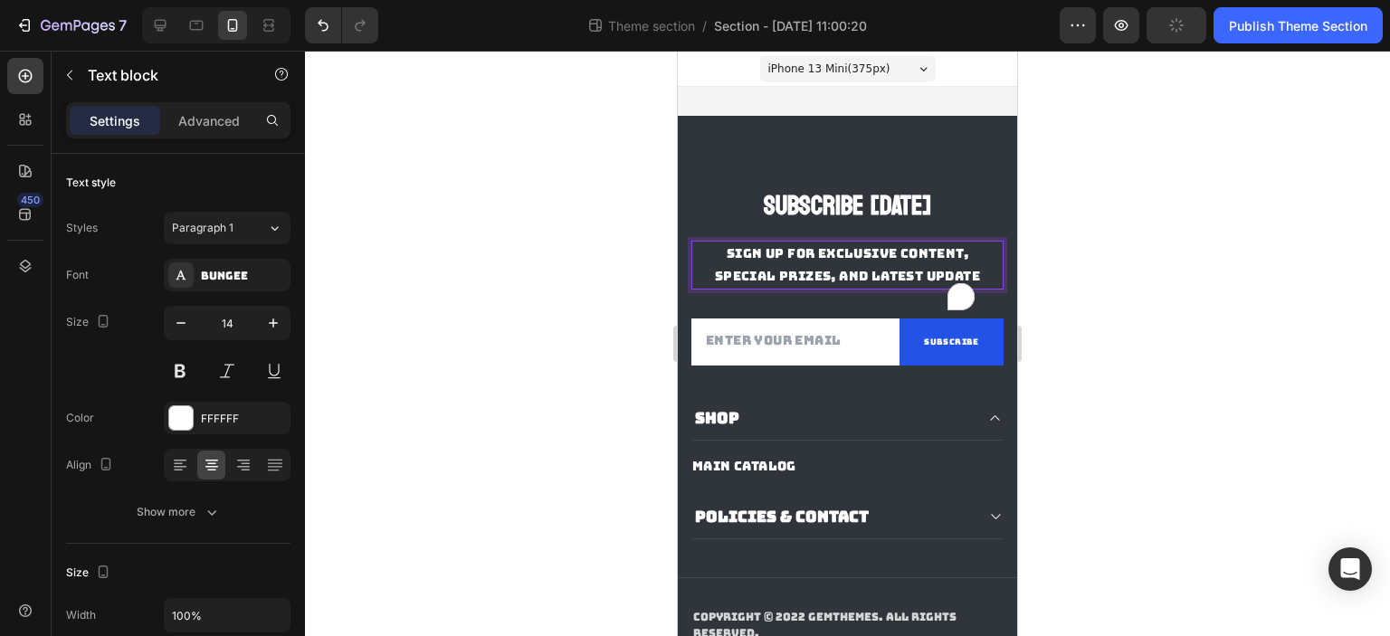
click at [873, 288] on p "Sign up for exclusive content, special prizes, and latest update" at bounding box center [847, 264] width 281 height 45
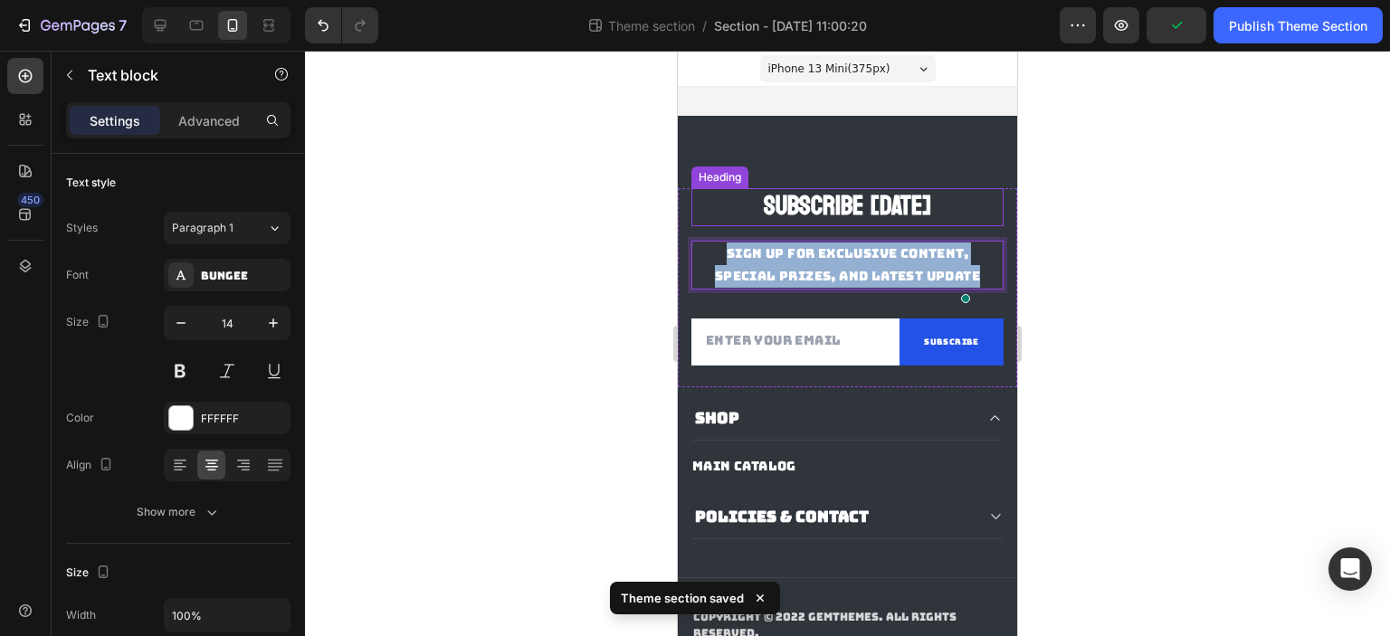
drag, startPoint x: 870, startPoint y: 292, endPoint x: 699, endPoint y: 224, distance: 183.1
click at [699, 224] on div "Subscribe Today Heading Sign up for exclusive content, special prizes, and late…" at bounding box center [847, 287] width 312 height 199
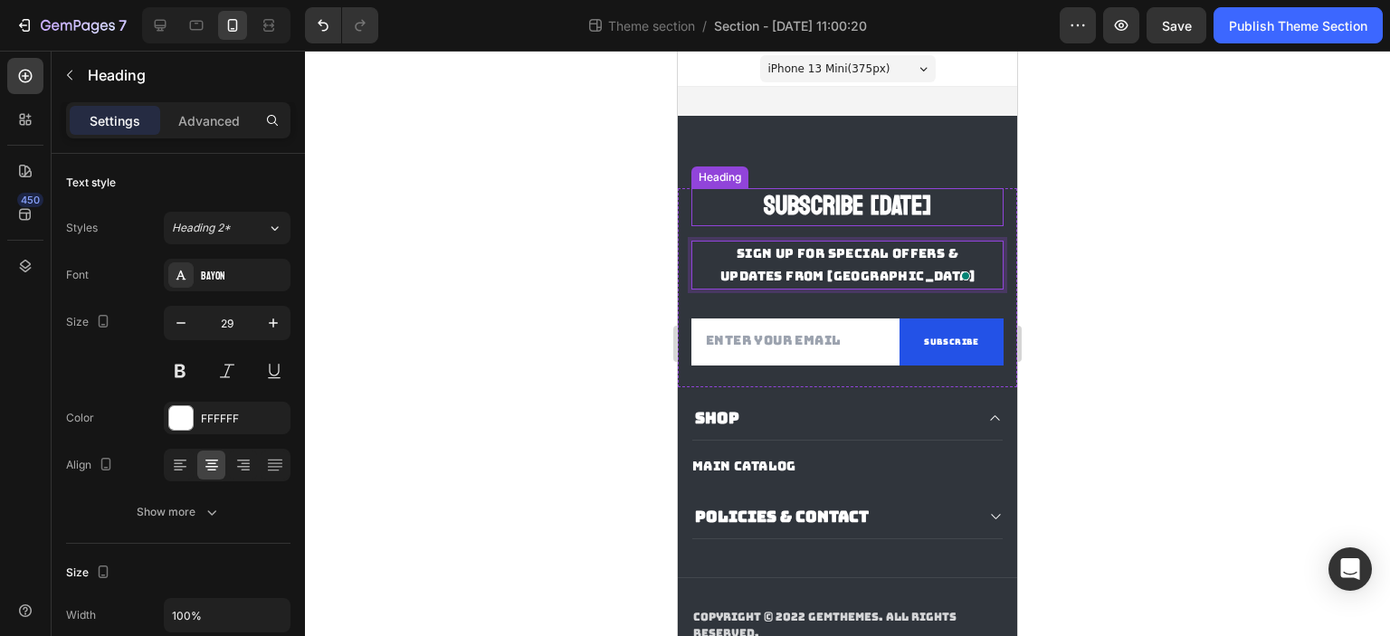
click at [808, 205] on p "Subscribe [DATE]" at bounding box center [847, 207] width 309 height 34
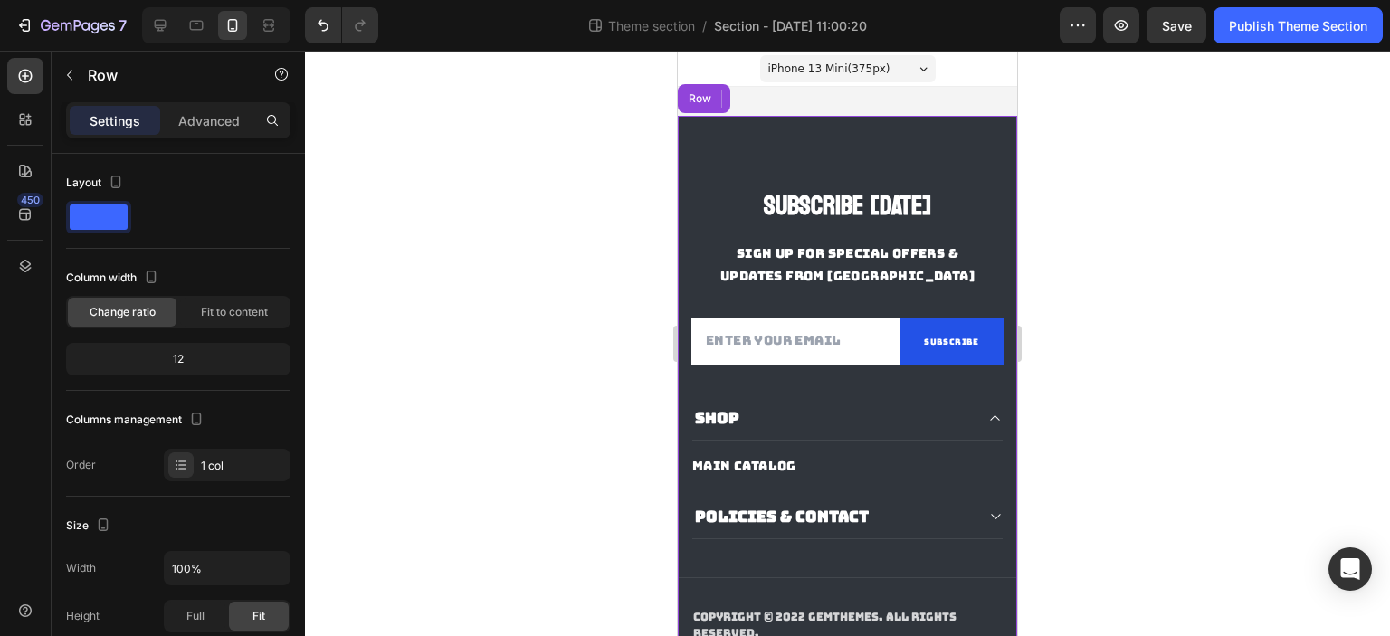
click at [872, 138] on div "Subscribe Today Heading 0 SIGN UP FOR SPECIAL OFFERS & UPDATES FROM US Text blo…" at bounding box center [847, 410] width 339 height 588
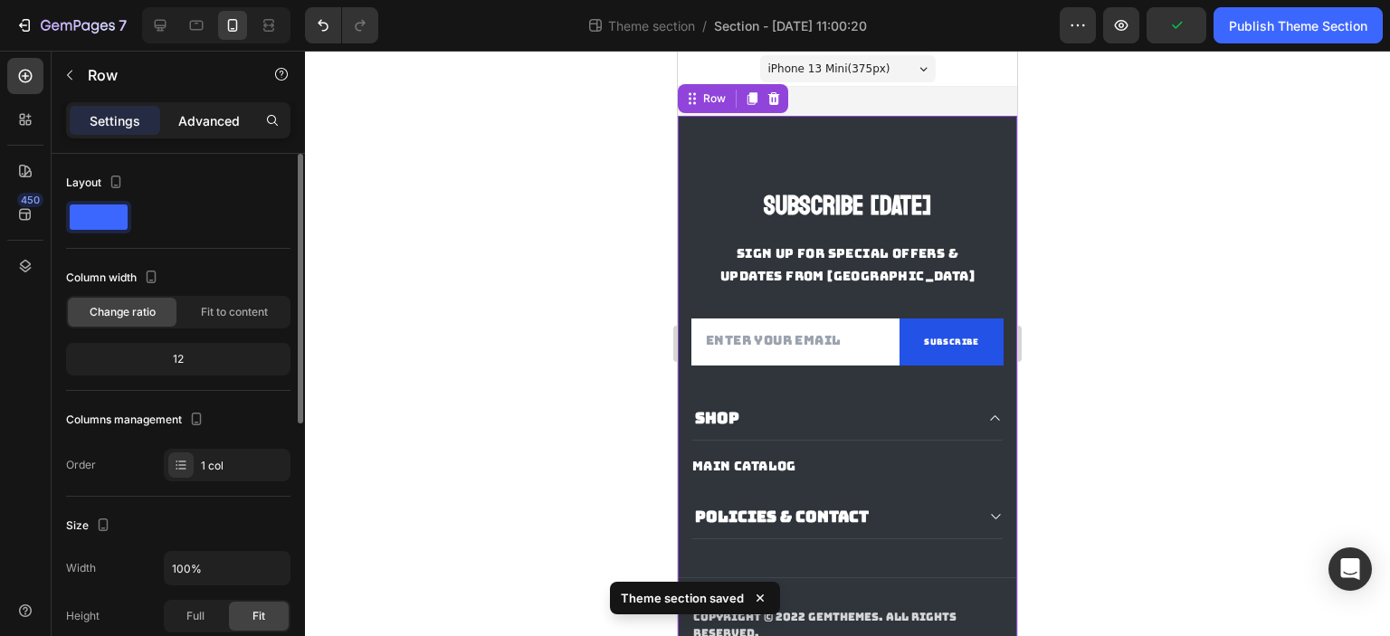
click at [199, 124] on p "Advanced" at bounding box center [209, 120] width 62 height 19
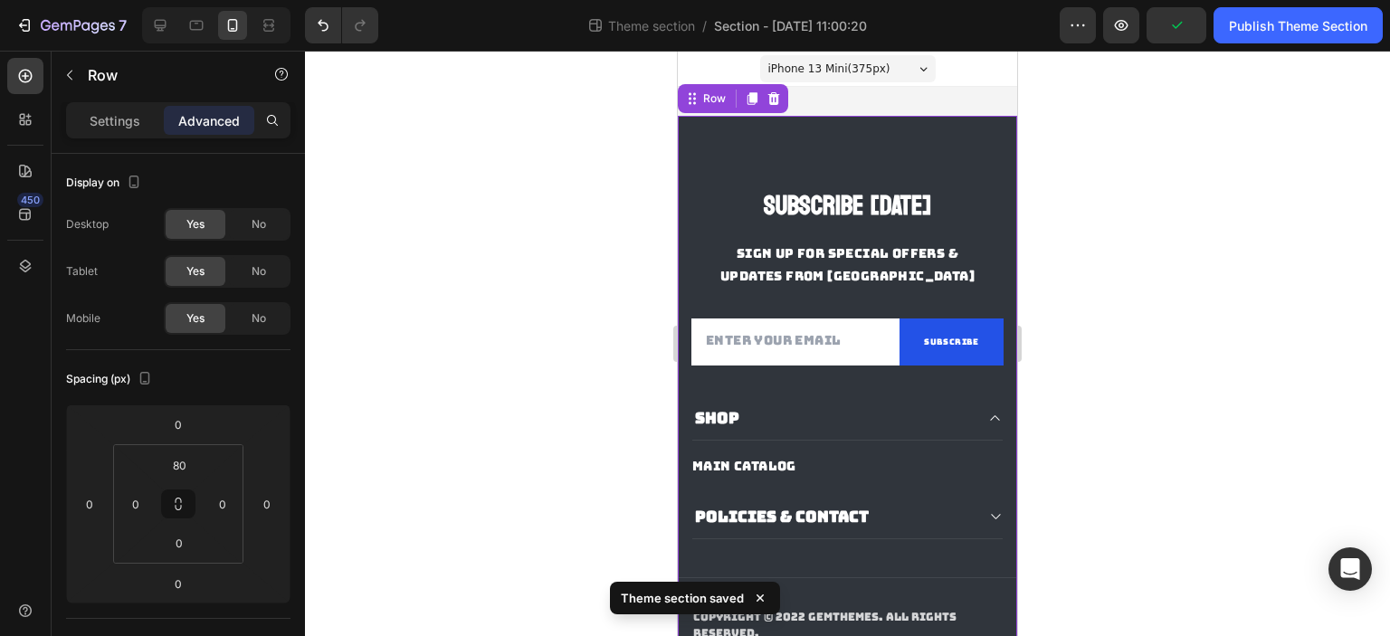
click at [865, 147] on div "Subscribe Today Heading SIGN UP FOR SPECIAL OFFERS & UPDATES FROM US Text block…" at bounding box center [847, 410] width 339 height 588
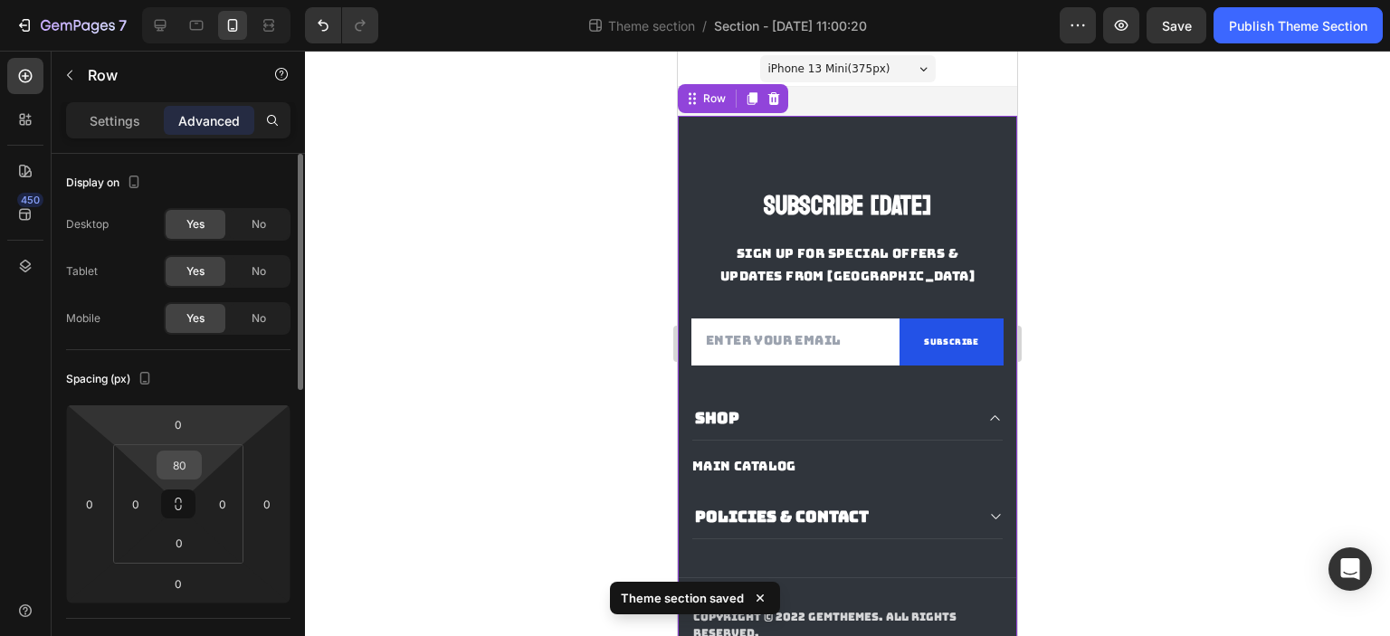
click at [170, 467] on input "80" at bounding box center [179, 464] width 36 height 27
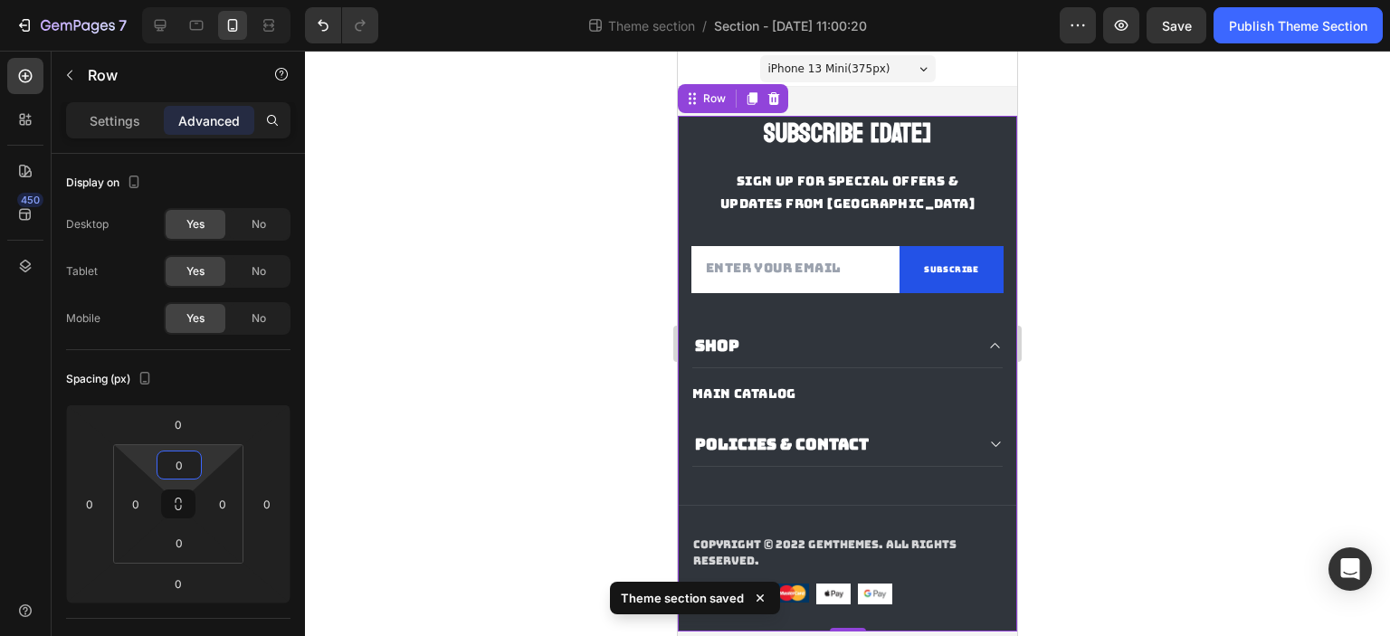
type input "0"
click at [424, 369] on div at bounding box center [847, 343] width 1085 height 585
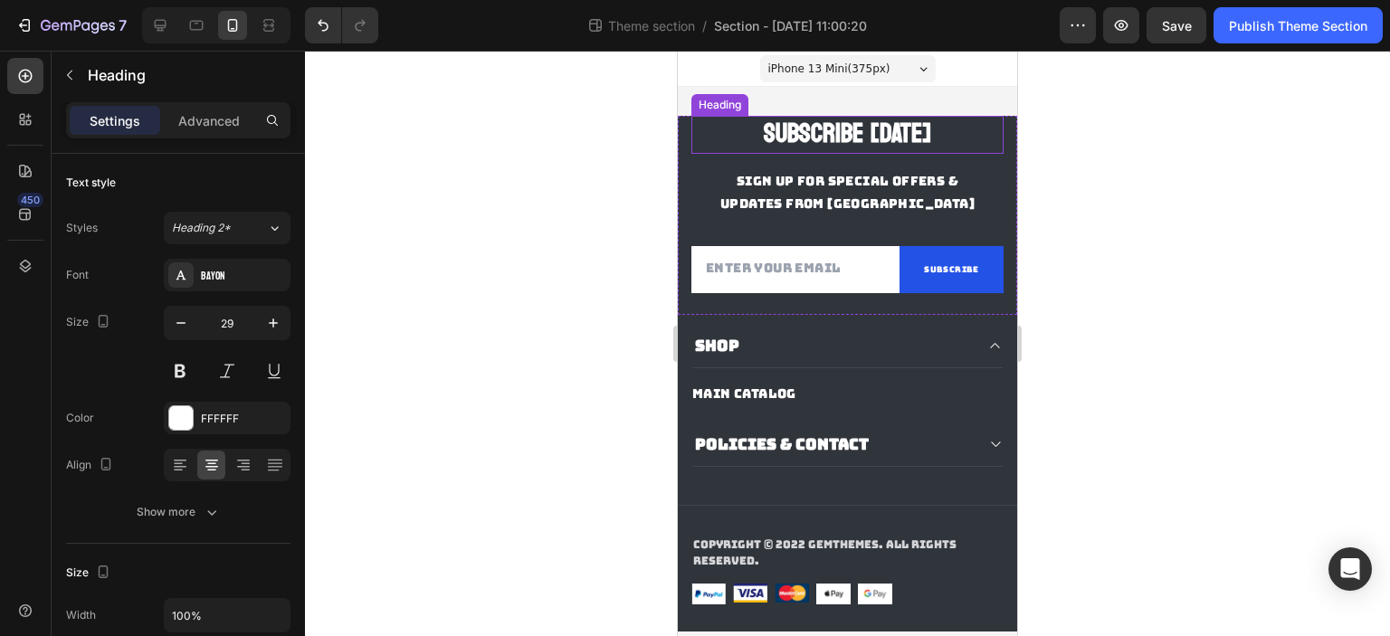
click at [884, 150] on p "Subscribe [DATE]" at bounding box center [847, 135] width 309 height 34
click at [995, 153] on div "Subscribe Today Heading SIGN UP FOR SPECIAL OFFERS & UPDATES FROM US Text block…" at bounding box center [847, 215] width 339 height 199
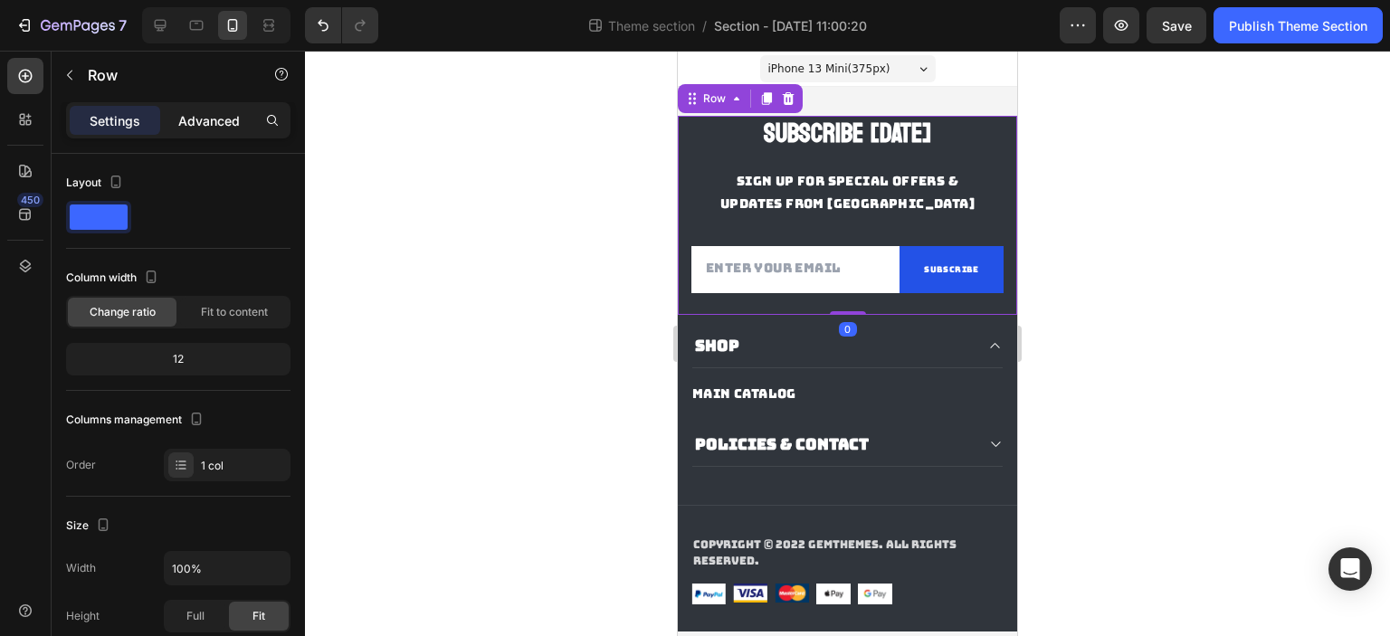
click at [241, 121] on div "Advanced" at bounding box center [209, 120] width 90 height 29
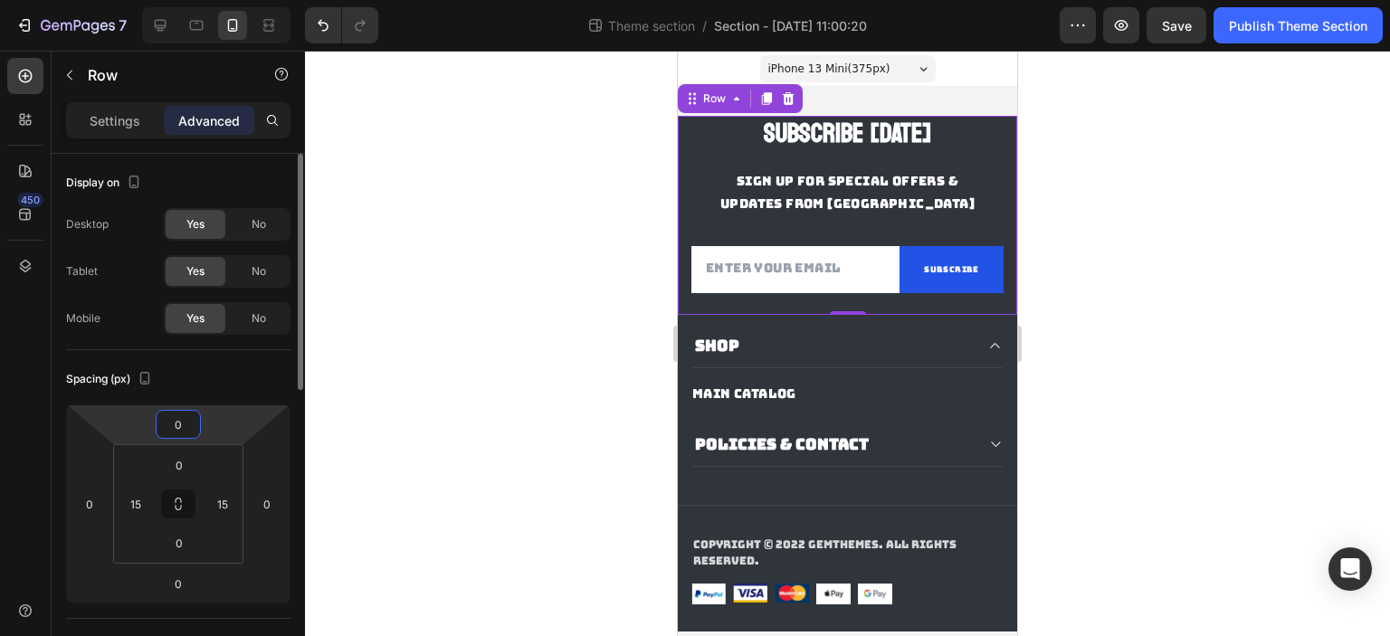
click at [176, 433] on input "0" at bounding box center [178, 424] width 36 height 27
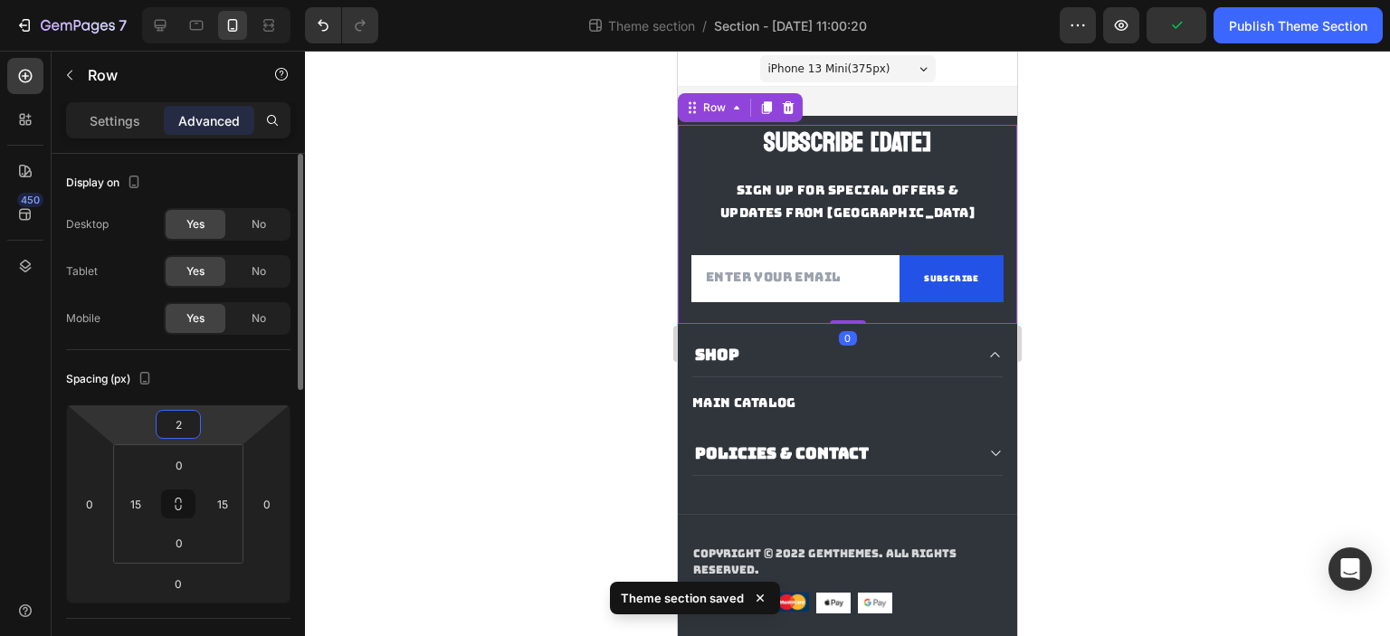
type input "20"
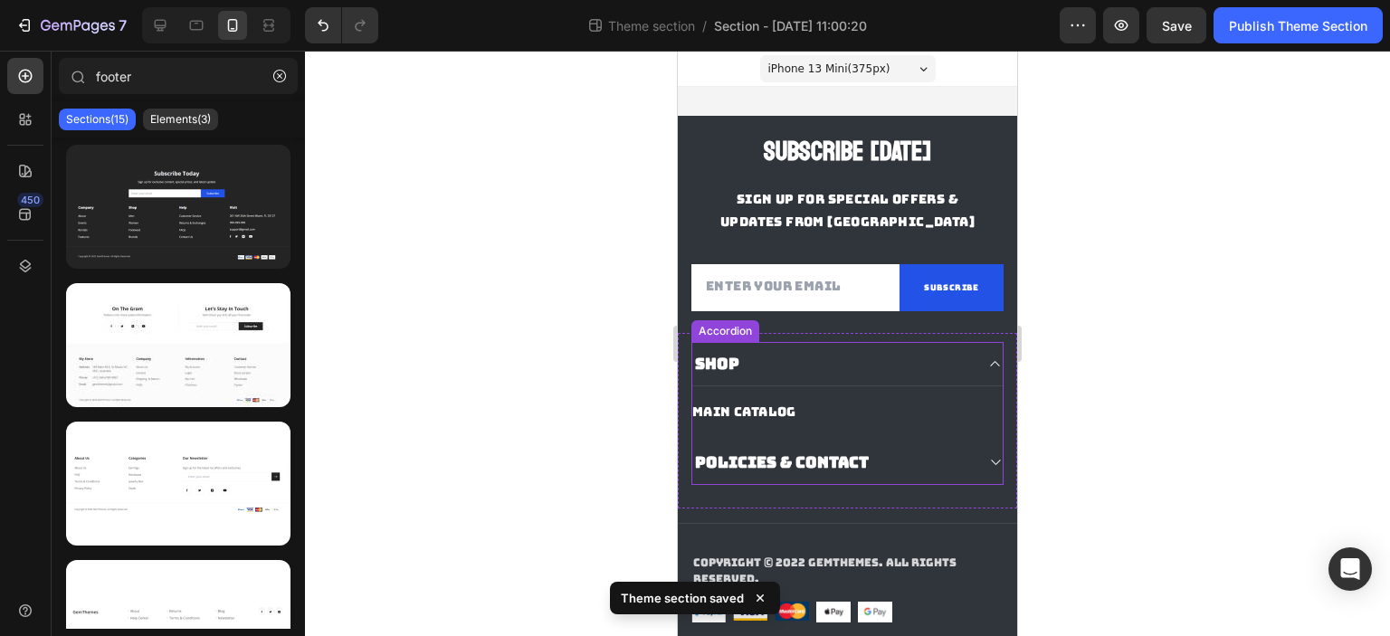
scroll to position [40, 0]
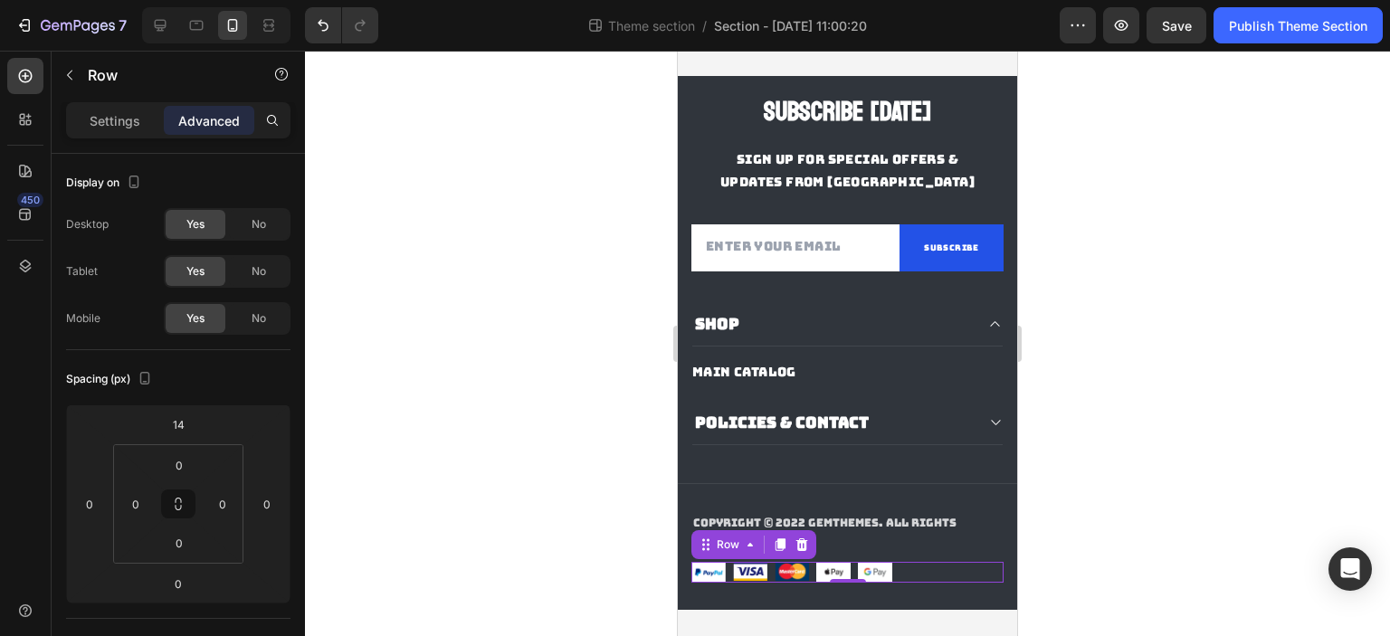
click at [910, 575] on div "Image Image Image Image Image Row 0" at bounding box center [847, 572] width 312 height 21
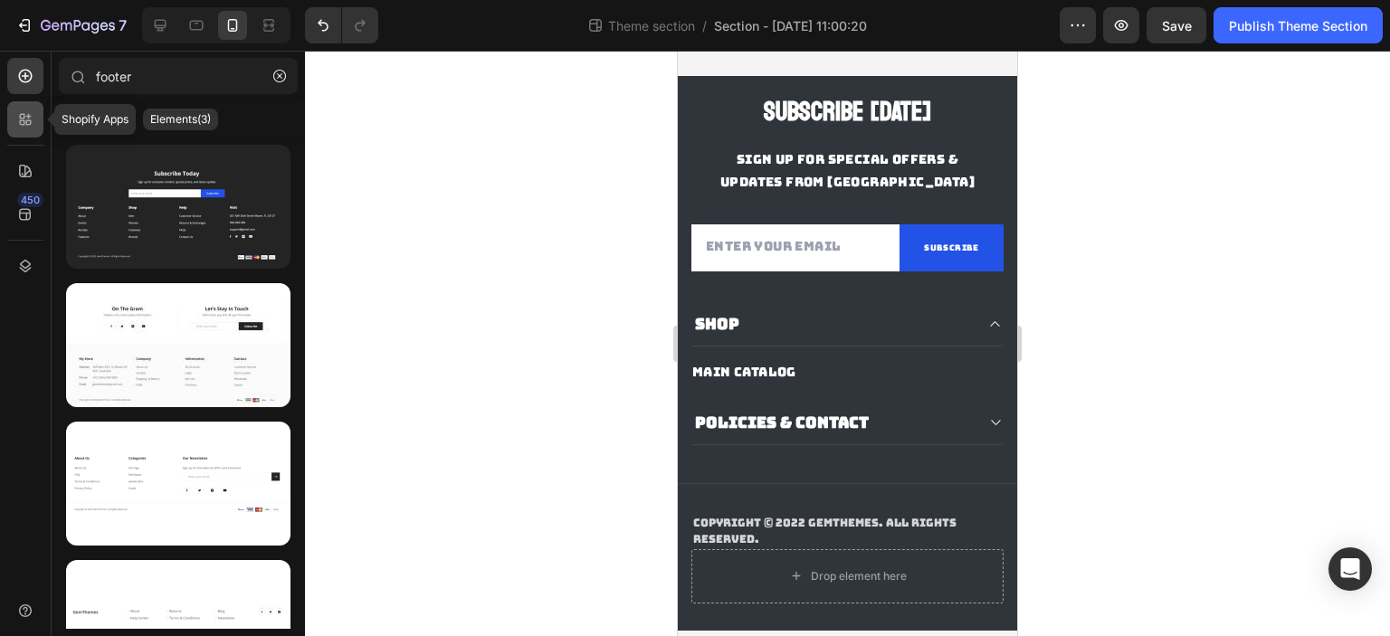
click at [24, 113] on icon at bounding box center [25, 119] width 18 height 18
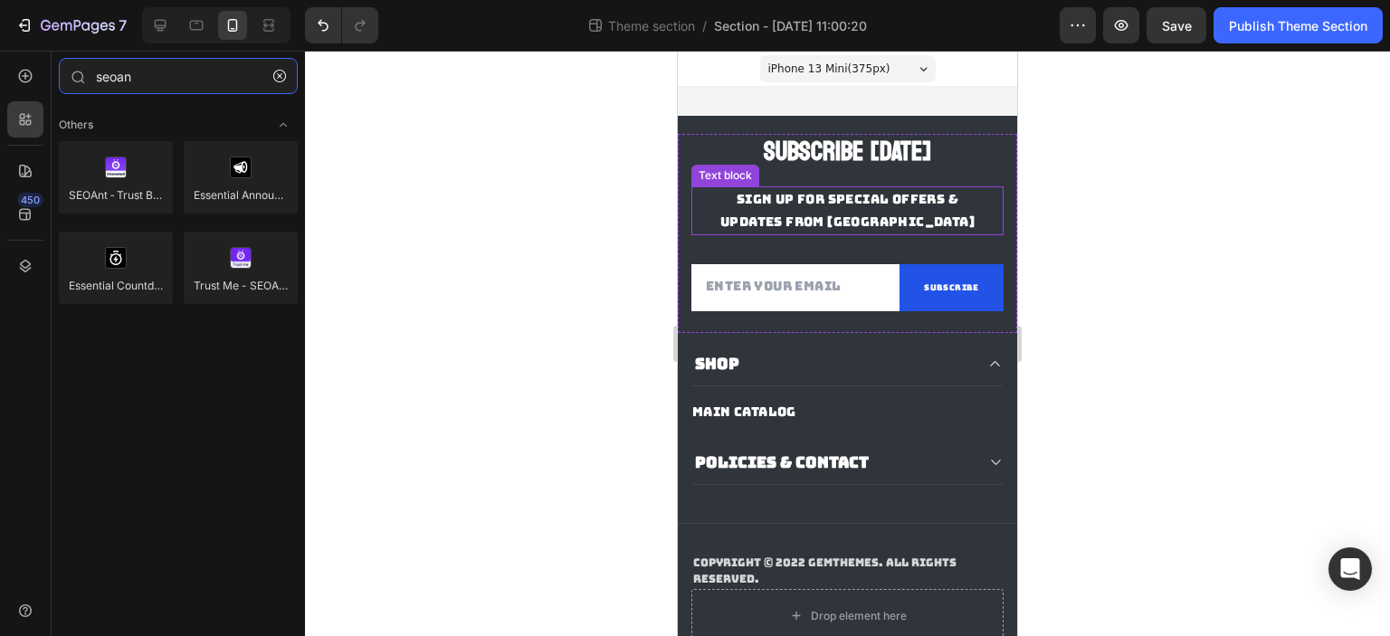
scroll to position [62, 0]
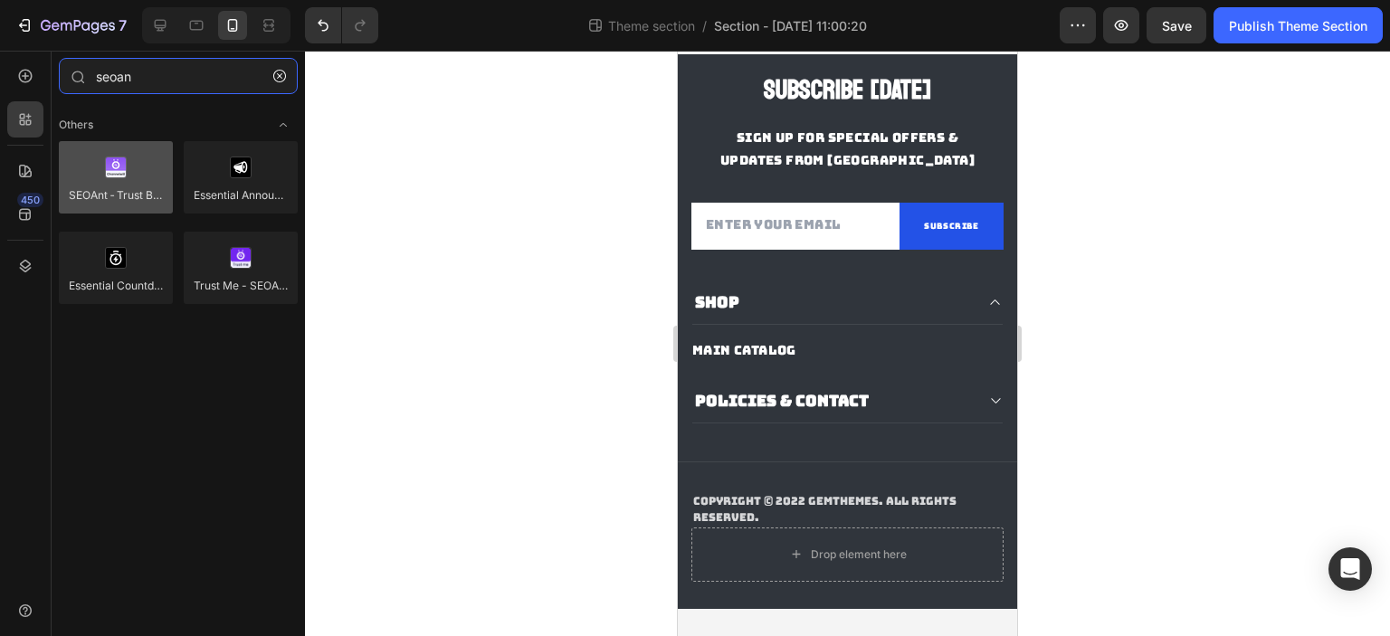
type input "seoan"
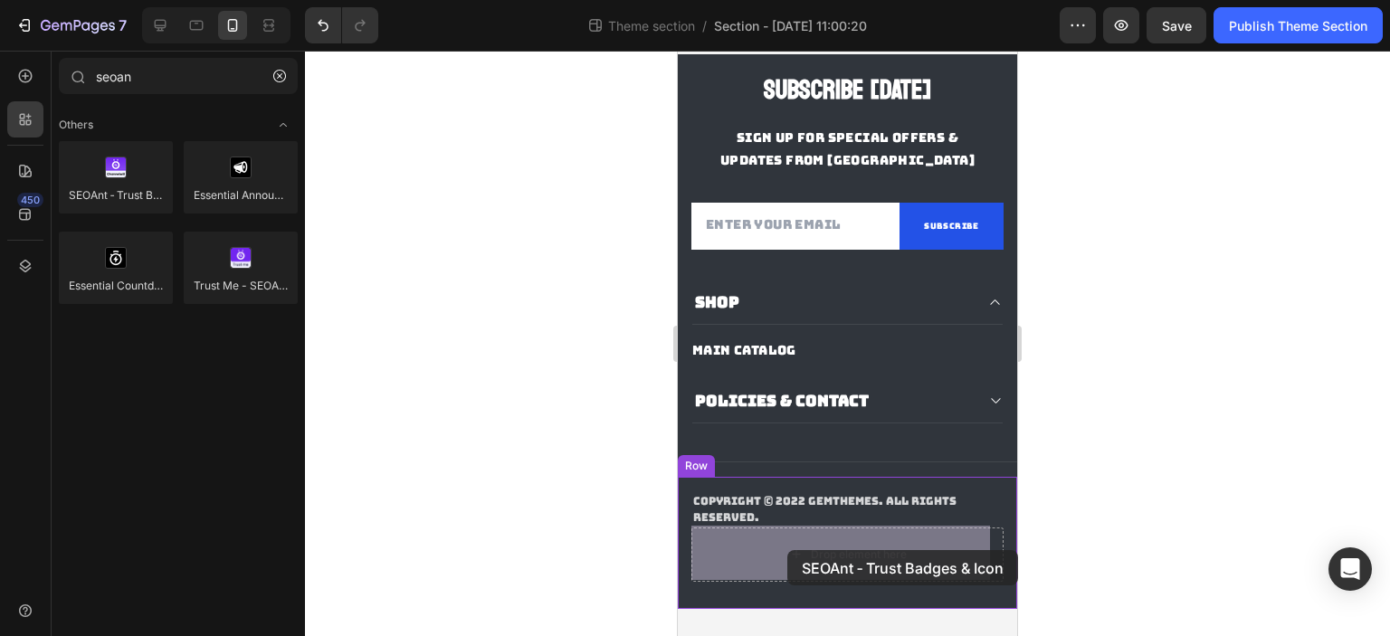
drag, startPoint x: 773, startPoint y: 229, endPoint x: 787, endPoint y: 550, distance: 321.5
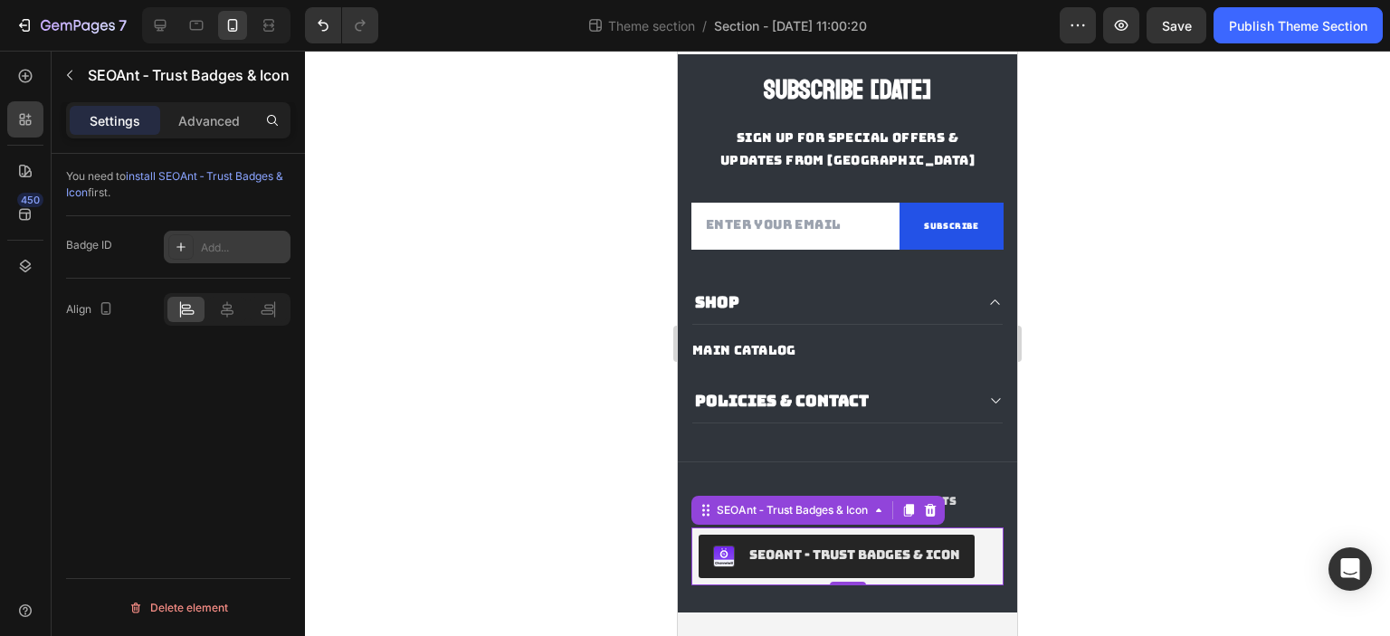
click at [236, 248] on div "Add..." at bounding box center [243, 248] width 85 height 16
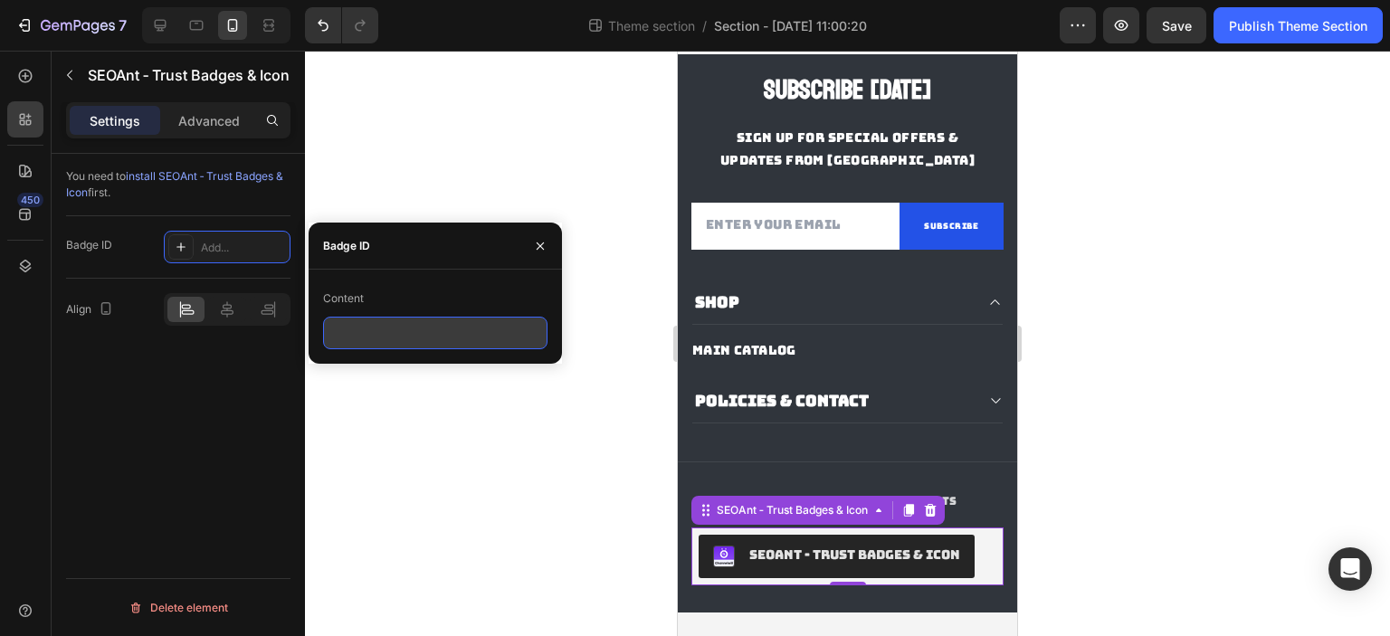
click at [360, 340] on input "text" at bounding box center [435, 333] width 224 height 33
paste input "68da0f98d89aa-42210667-431759121304"
type input "68da0f98d89aa-42210667-431759121304"
click at [225, 310] on icon at bounding box center [227, 309] width 18 height 18
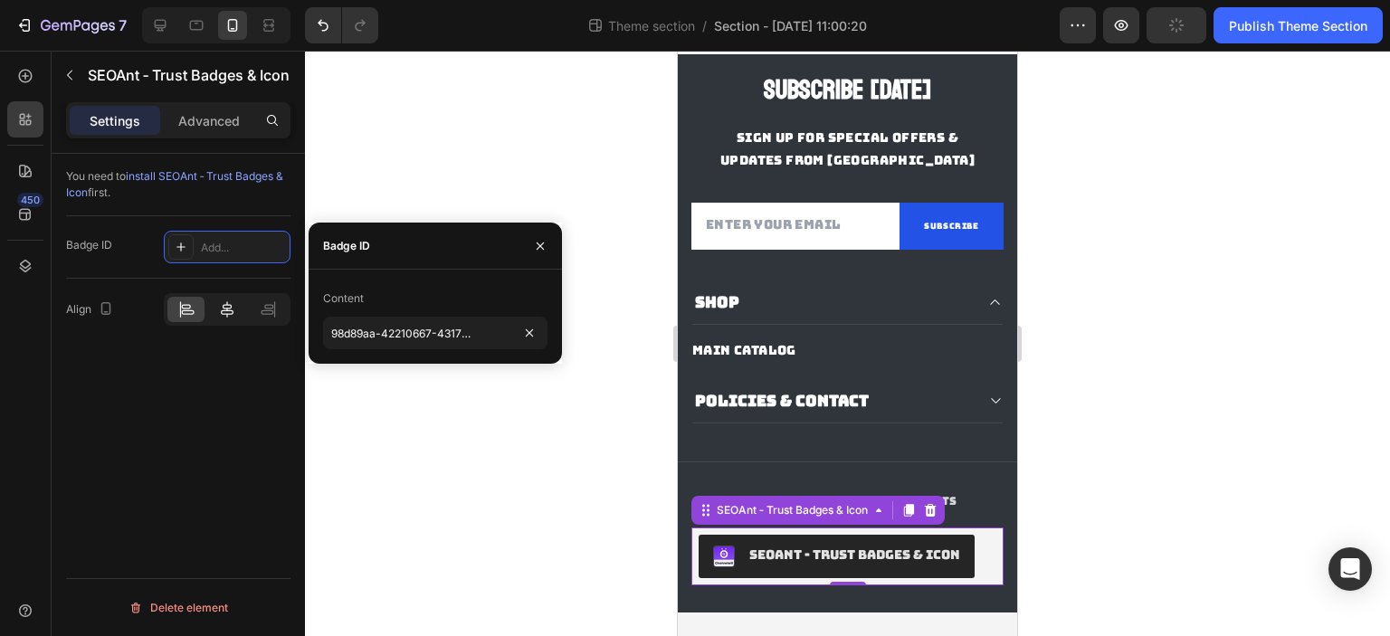
scroll to position [0, 0]
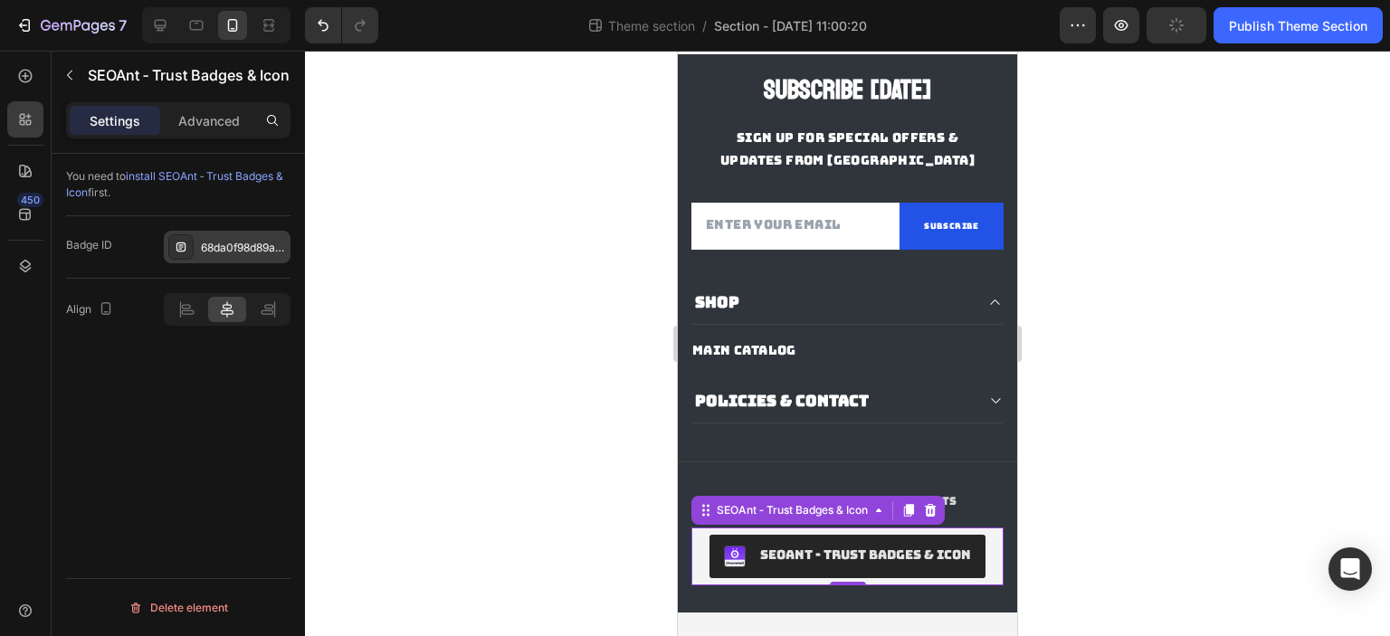
click at [244, 245] on div "68da0f98d89aa-42210667-431759121304" at bounding box center [243, 248] width 85 height 16
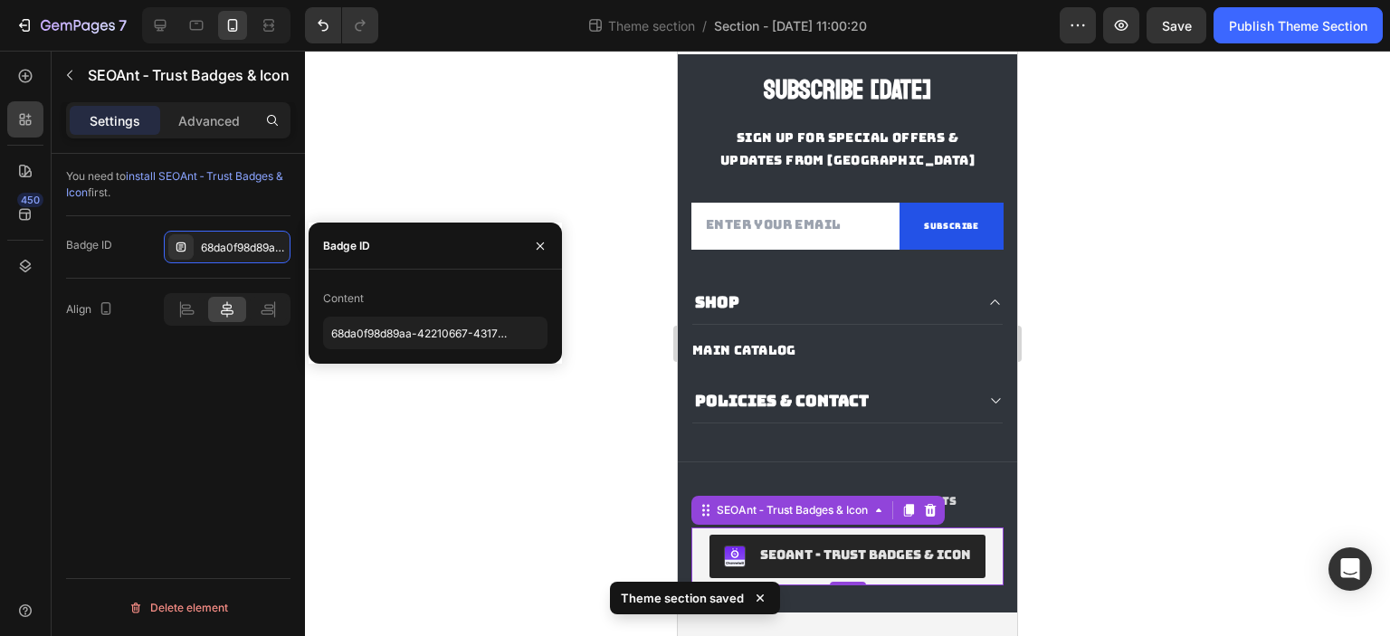
click at [419, 403] on div at bounding box center [847, 343] width 1085 height 585
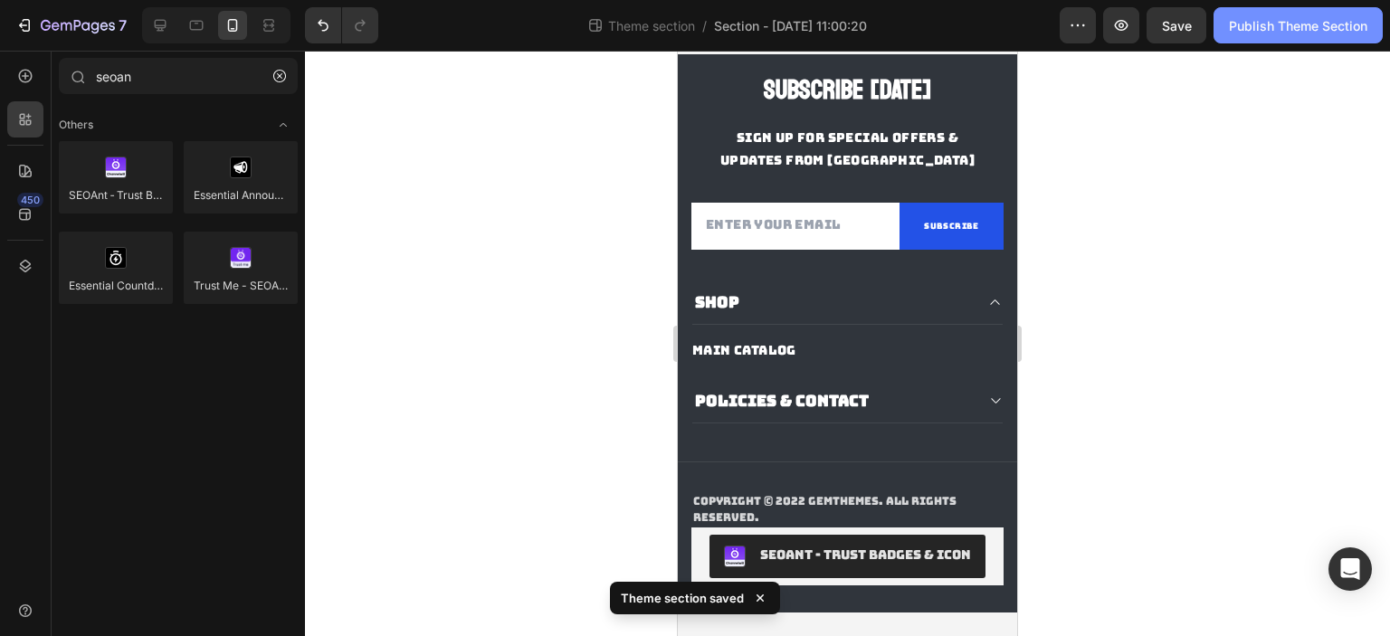
click at [1336, 31] on div "Publish Theme Section" at bounding box center [1298, 25] width 138 height 19
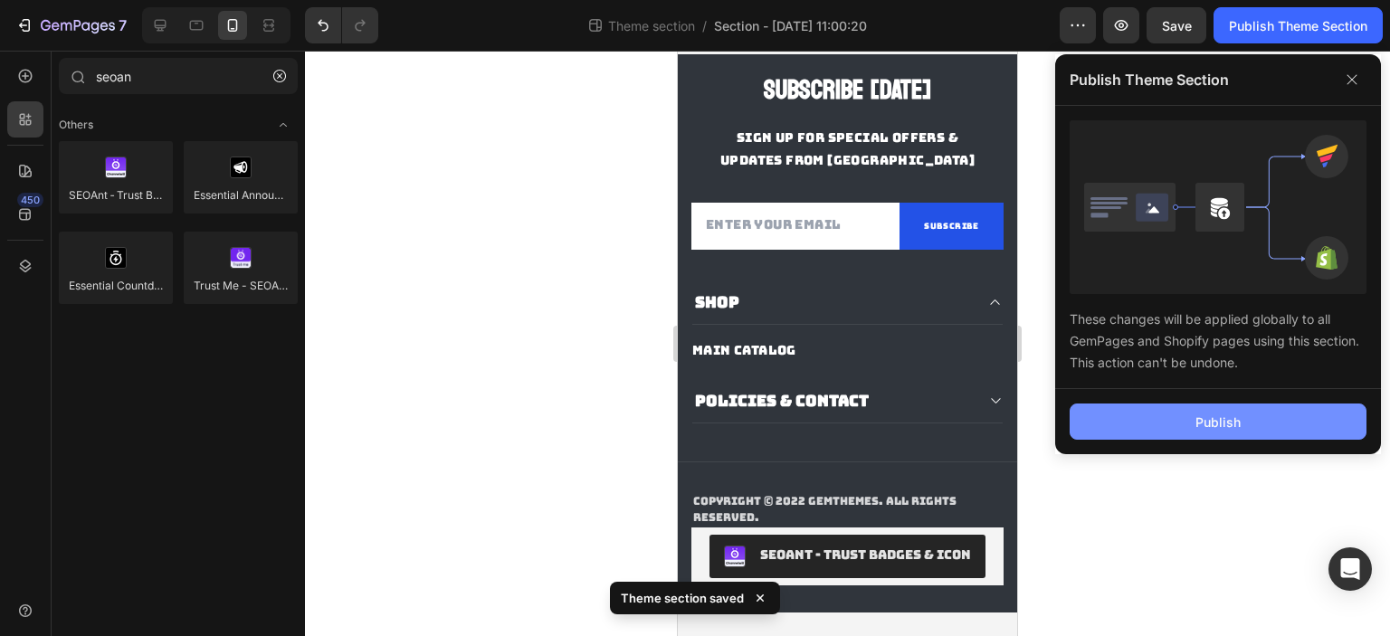
click at [1222, 413] on div "Publish" at bounding box center [1217, 422] width 45 height 19
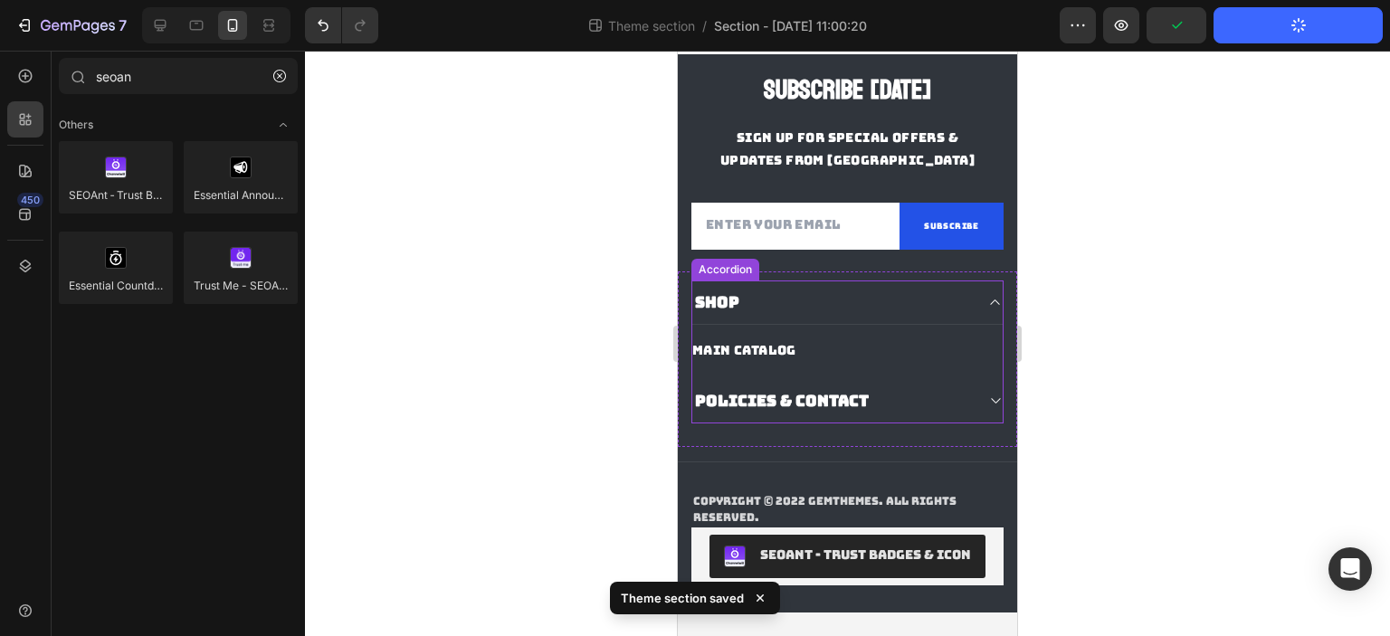
click at [988, 301] on icon at bounding box center [995, 302] width 14 height 14
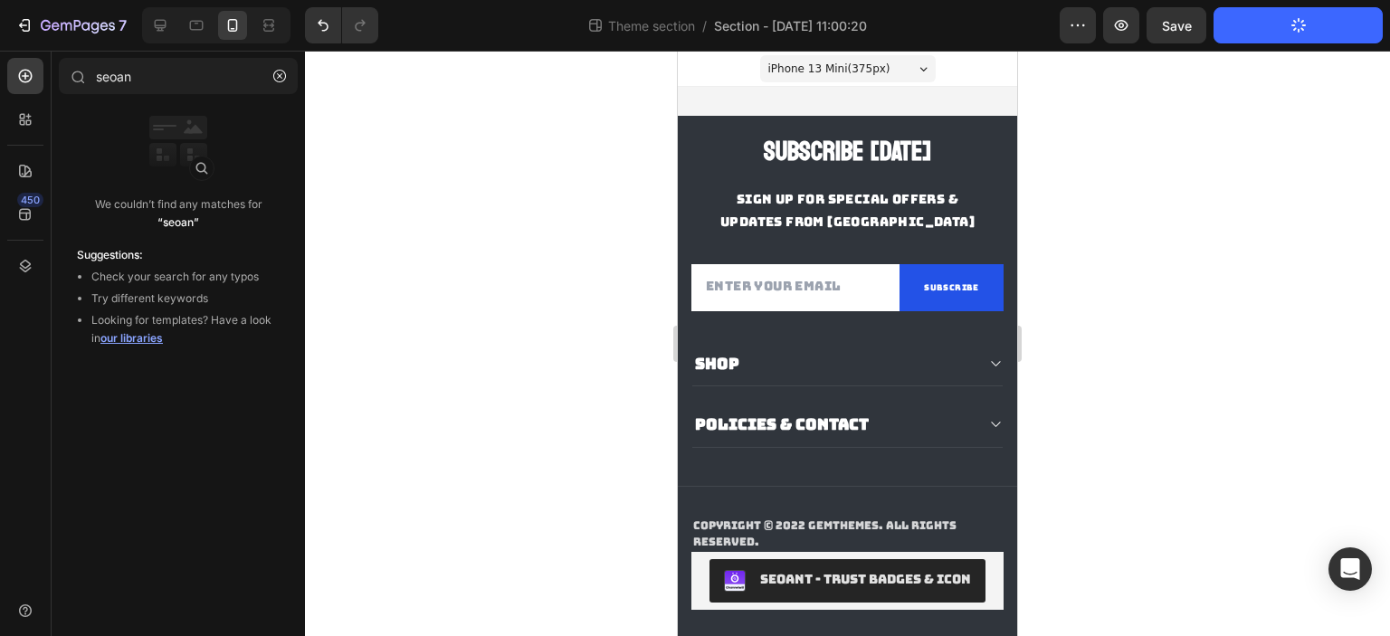
drag, startPoint x: 1005, startPoint y: 347, endPoint x: 1801, endPoint y: 177, distance: 814.0
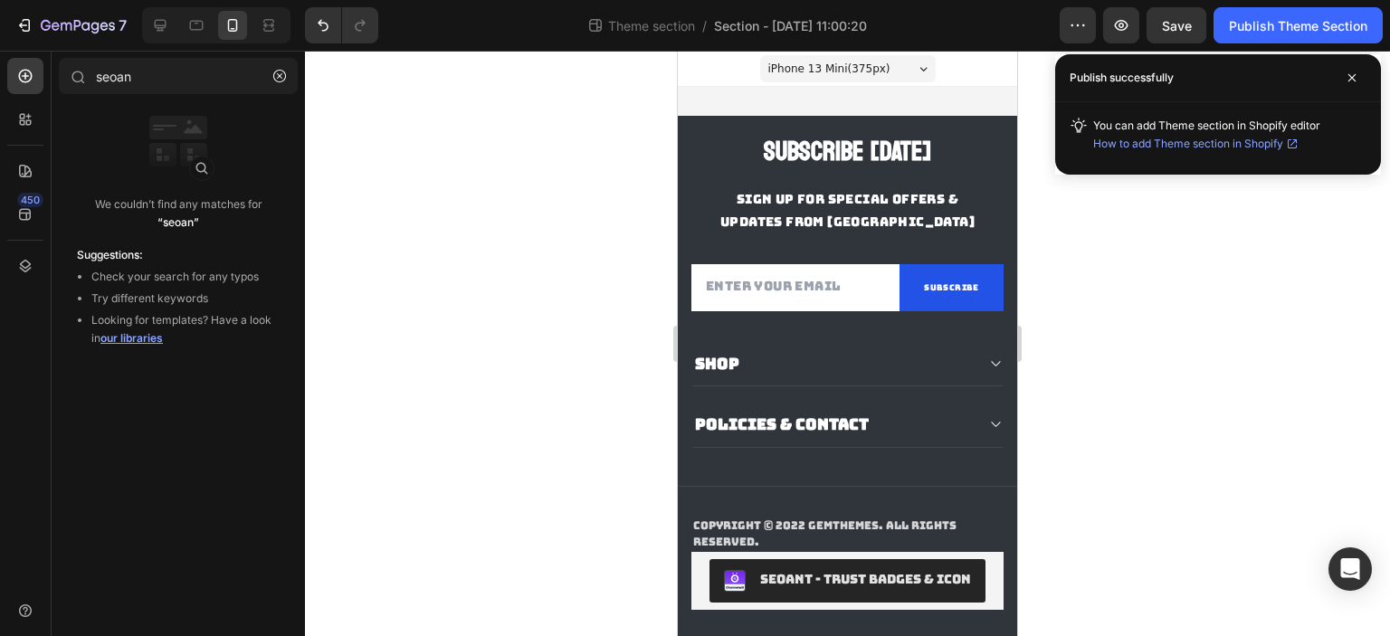
click at [1256, 144] on span "How to add Theme section in Shopify" at bounding box center [1188, 144] width 190 height 18
click at [60, 14] on div "7" at bounding box center [84, 25] width 86 height 22
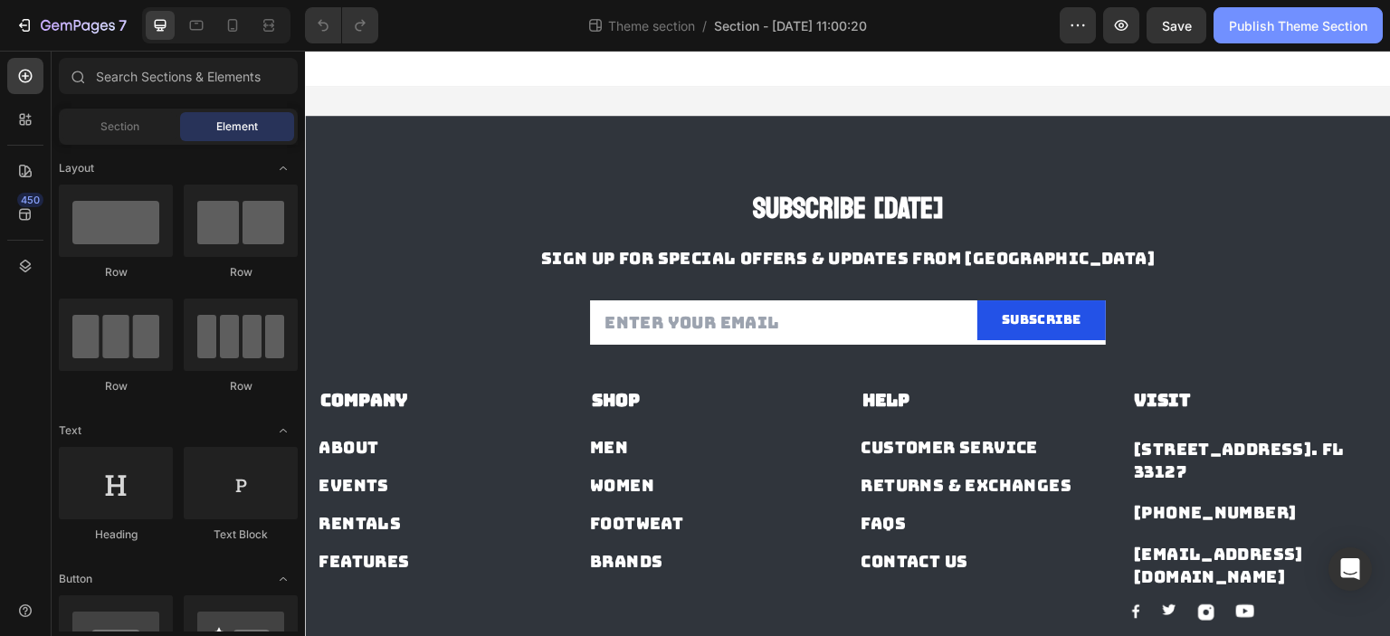
click at [1269, 34] on div "Publish Theme Section" at bounding box center [1298, 25] width 138 height 19
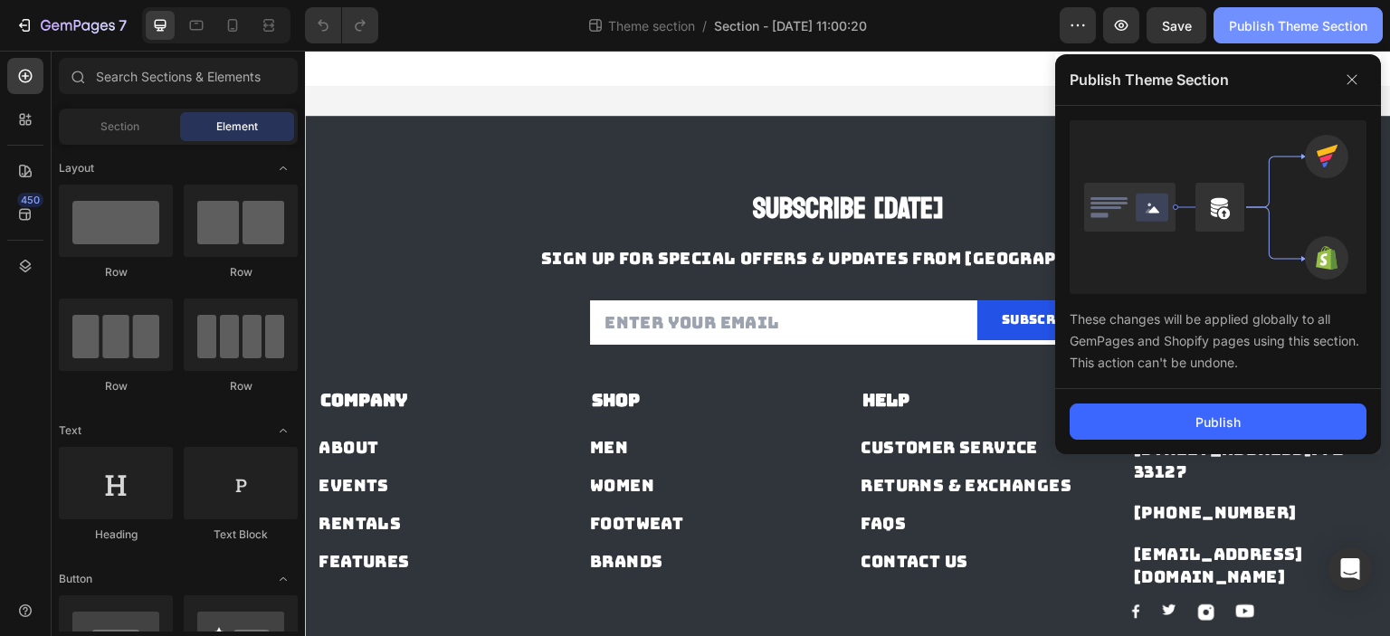
click at [1270, 33] on div "Publish Theme Section" at bounding box center [1298, 25] width 138 height 19
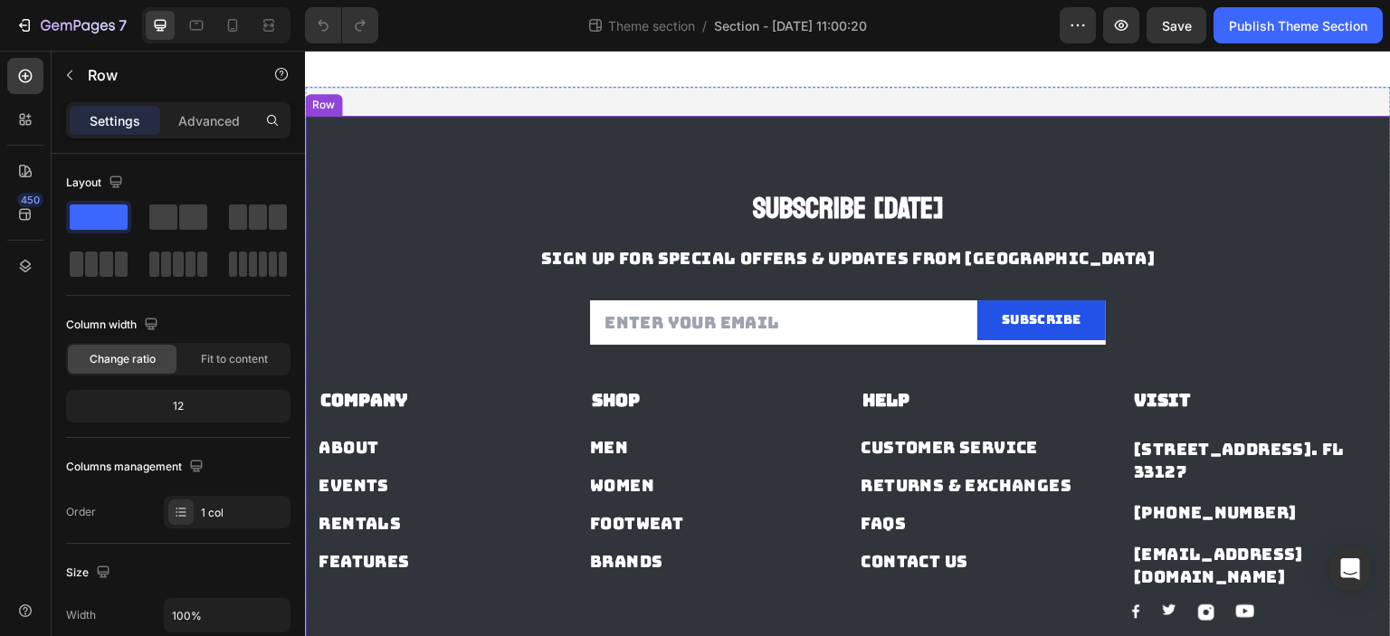
click at [946, 117] on div "Subscribe Today Heading SIGN UP FOR SPECIAL OFFERS & UPDATES FROM US Text block…" at bounding box center [848, 453] width 1086 height 674
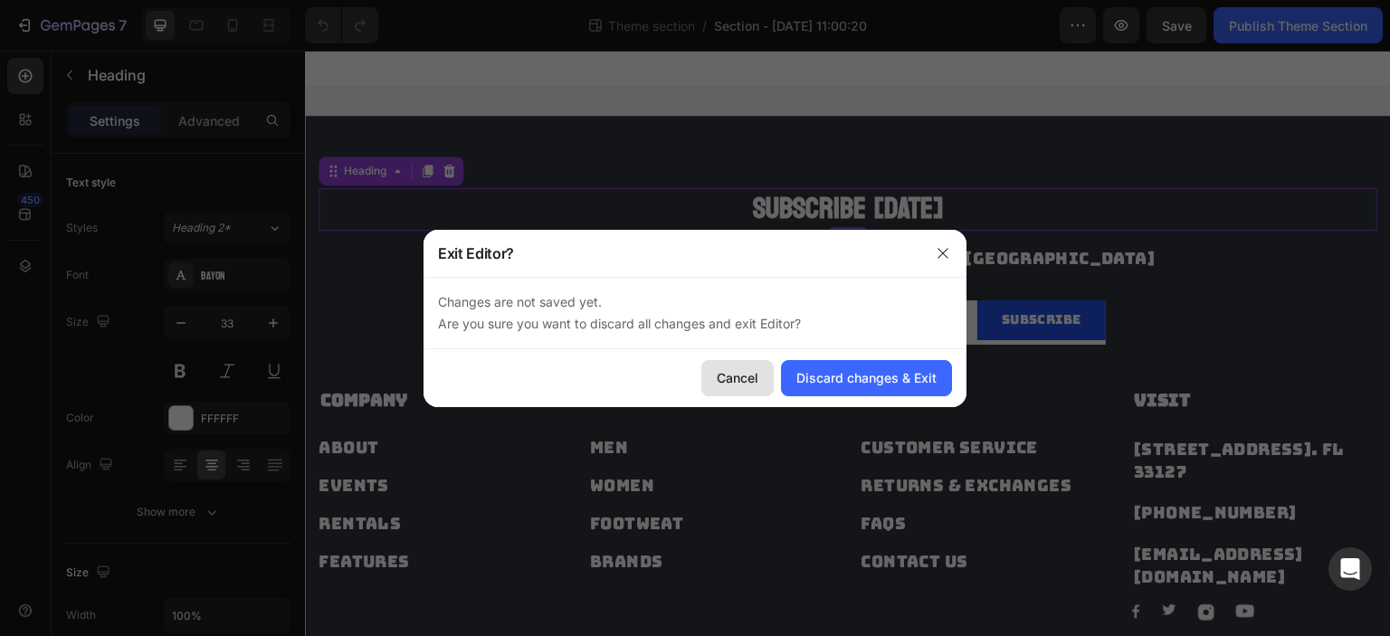
click at [753, 375] on div "Cancel" at bounding box center [738, 377] width 42 height 19
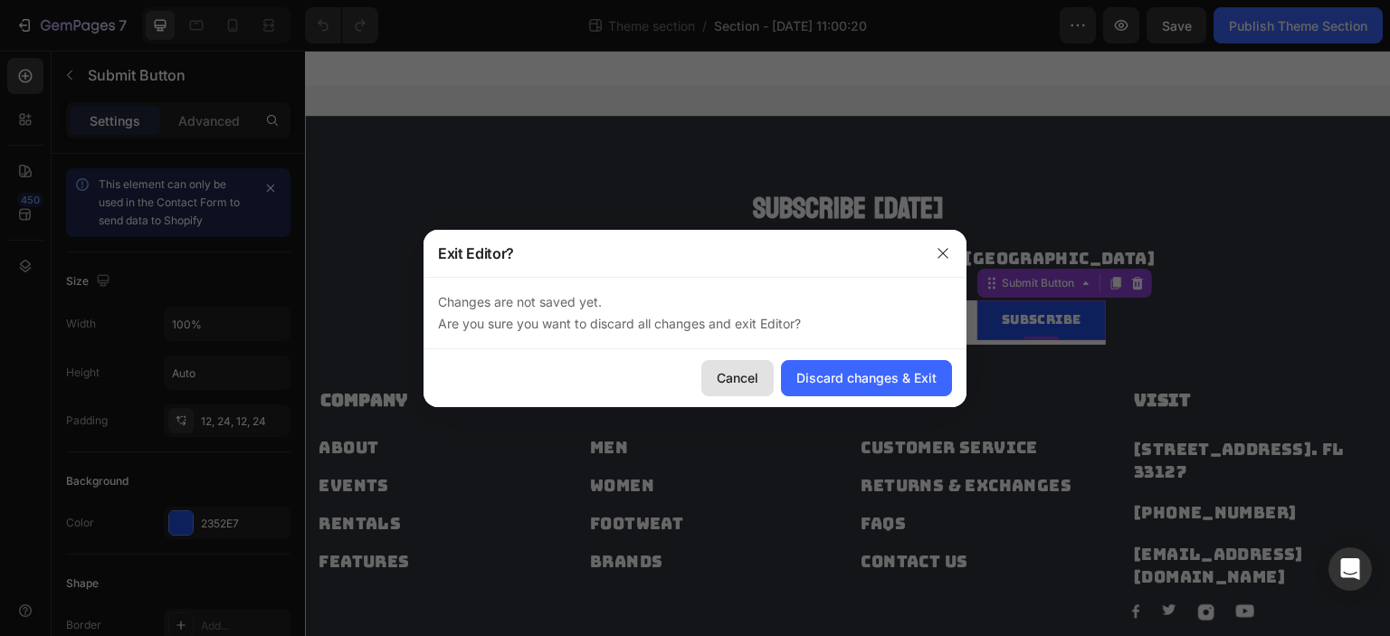
click at [772, 372] on button "Cancel" at bounding box center [737, 378] width 72 height 36
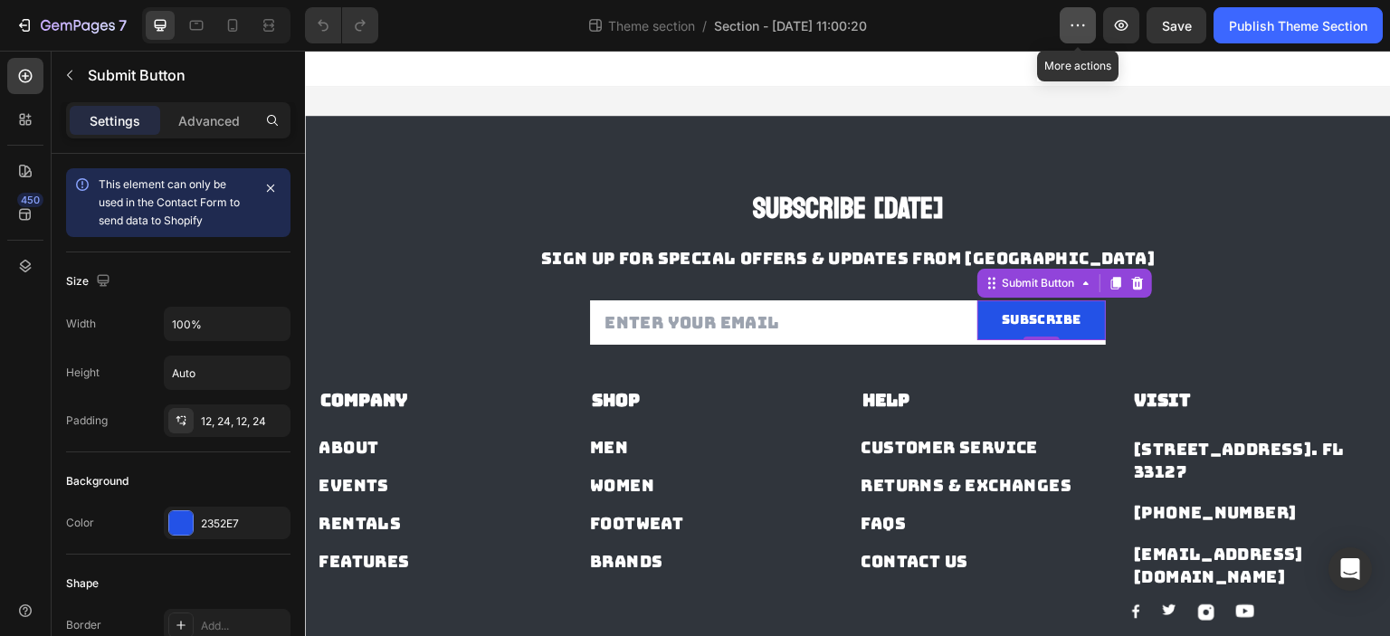
click at [1092, 39] on button "button" at bounding box center [1078, 25] width 36 height 36
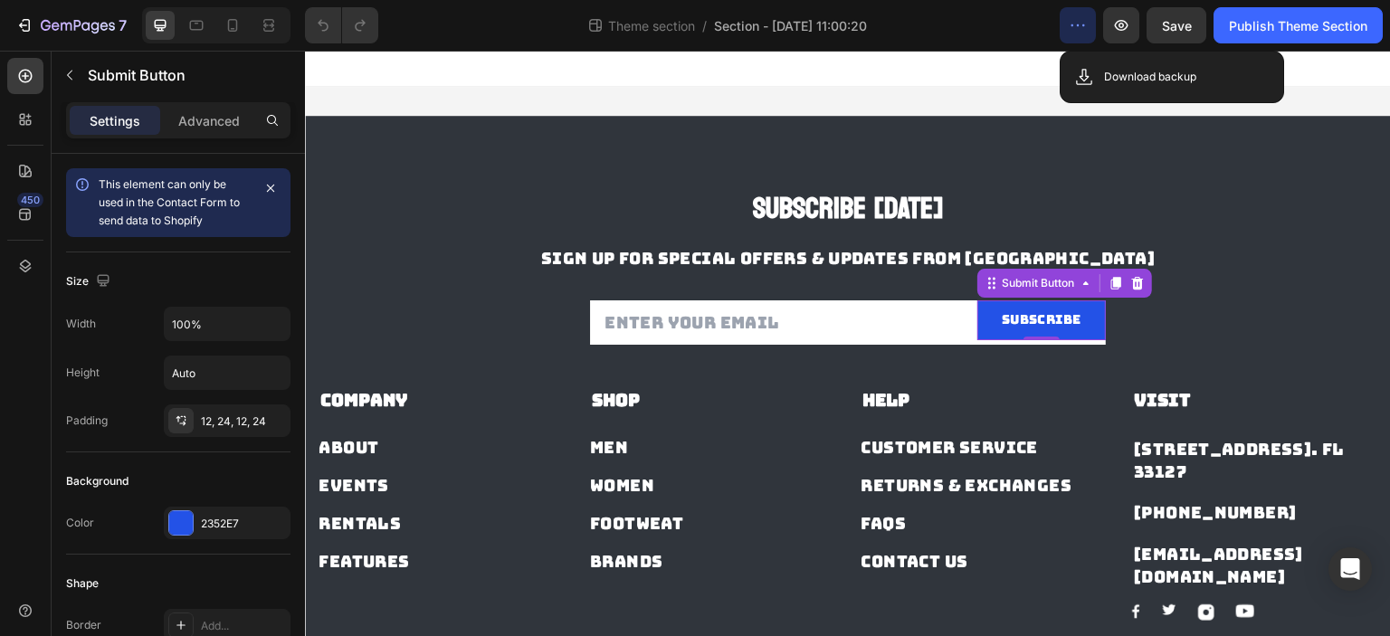
click at [1082, 24] on icon "button" at bounding box center [1078, 25] width 18 height 18
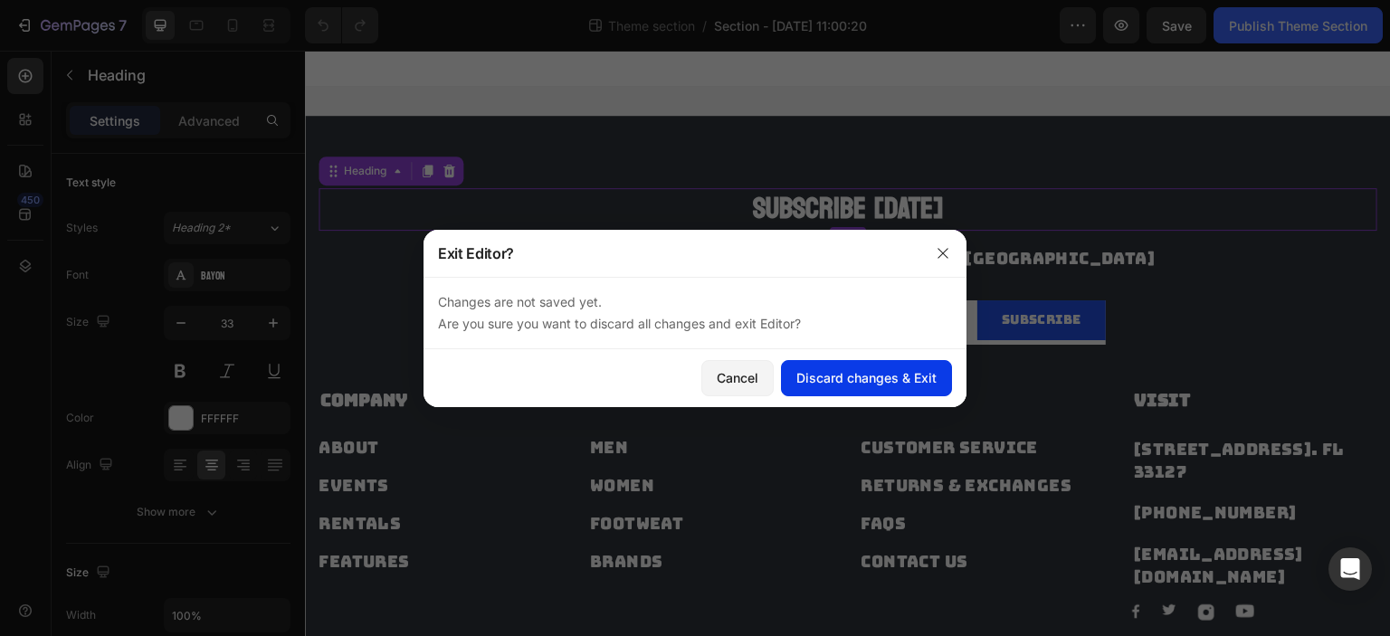
click at [883, 364] on button "Discard changes & Exit" at bounding box center [866, 378] width 171 height 36
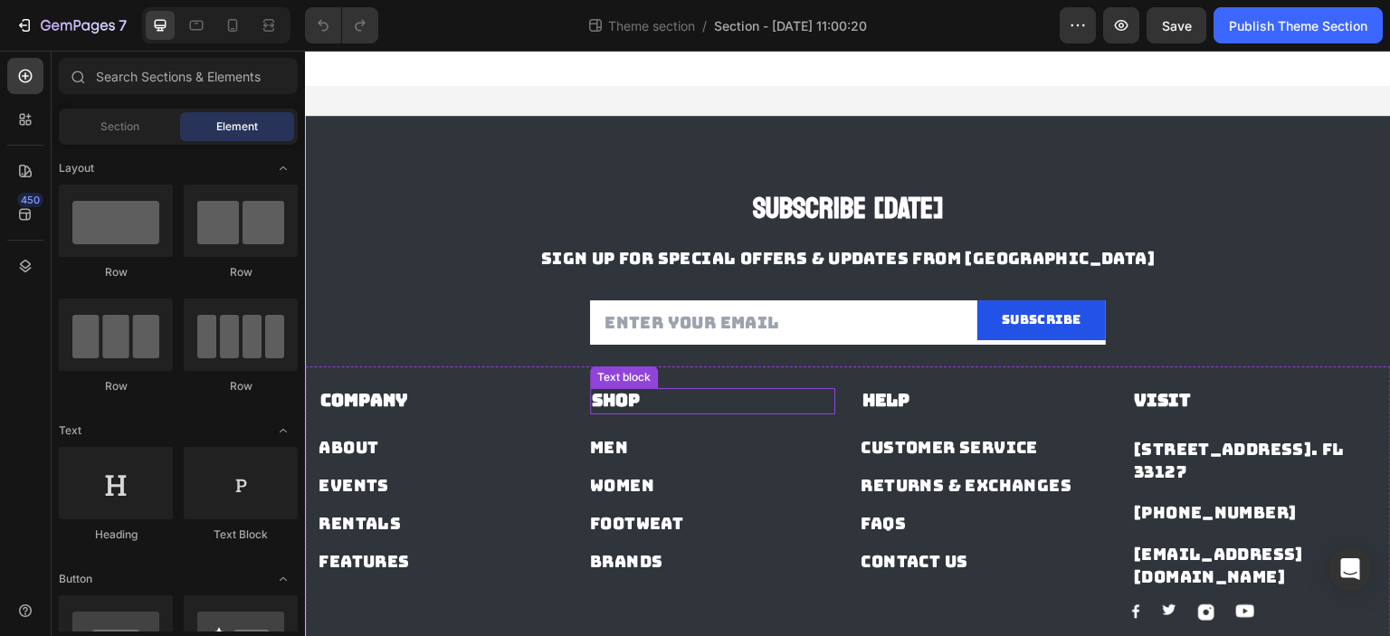
click at [776, 390] on p "Shop" at bounding box center [713, 401] width 242 height 23
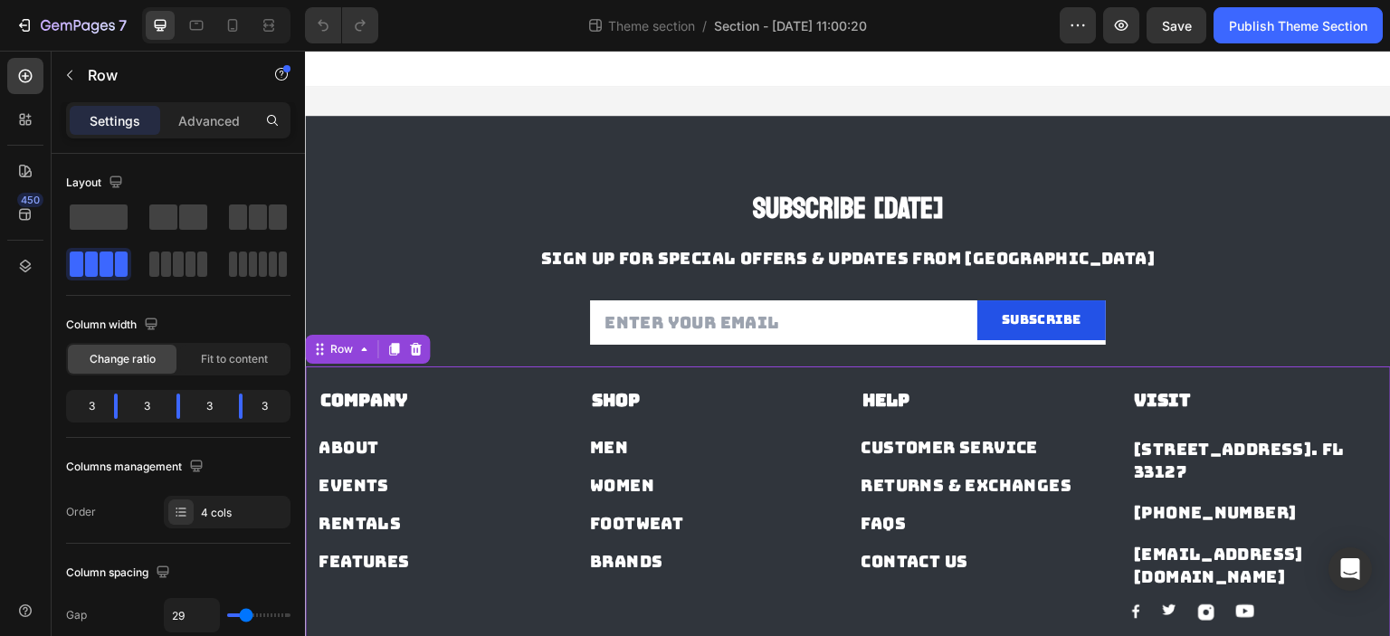
click at [816, 373] on div "Company Text block About Button Events Button Rentals Button Features Button Sh…" at bounding box center [848, 506] width 1086 height 281
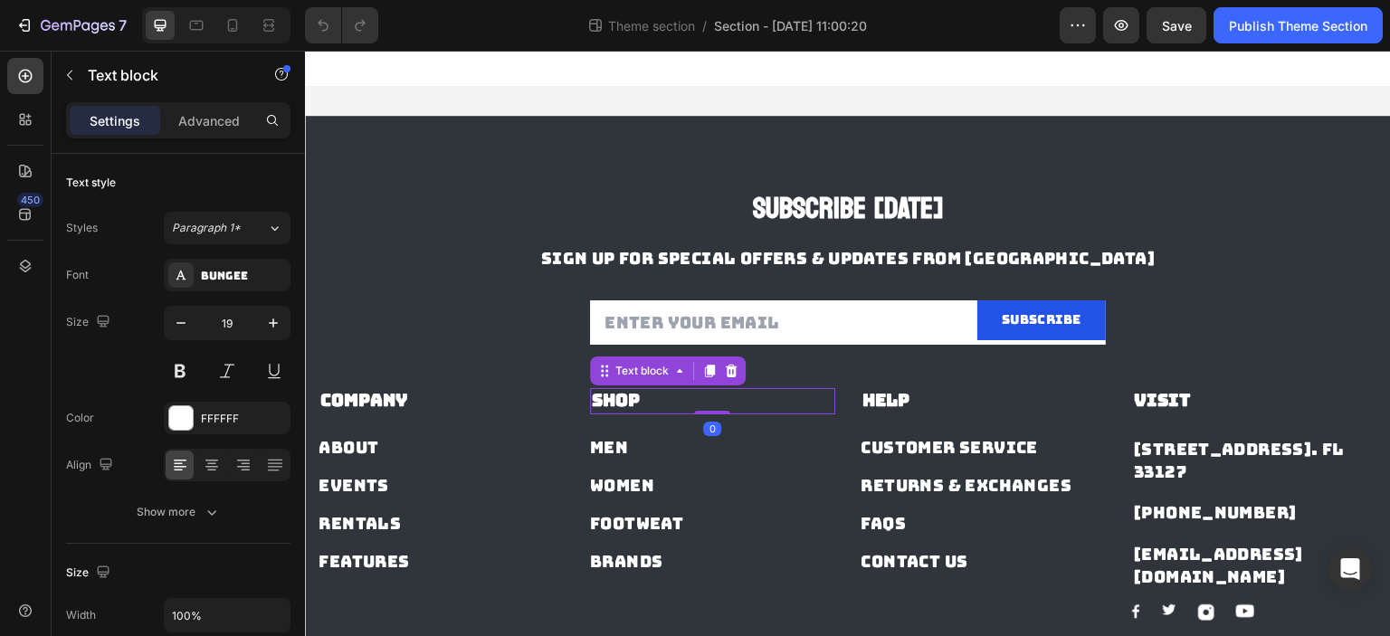
click at [667, 405] on p "Shop" at bounding box center [713, 401] width 242 height 23
click at [78, 85] on button "button" at bounding box center [69, 75] width 29 height 29
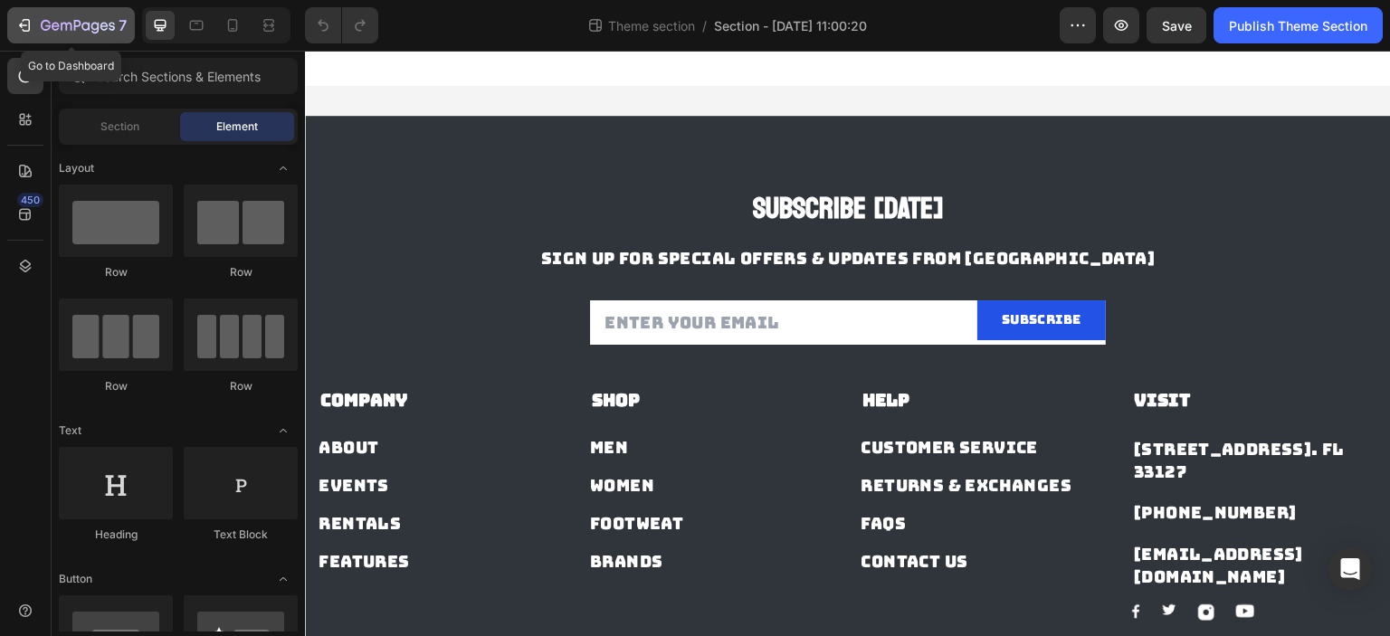
click at [28, 33] on icon "button" at bounding box center [24, 25] width 18 height 18
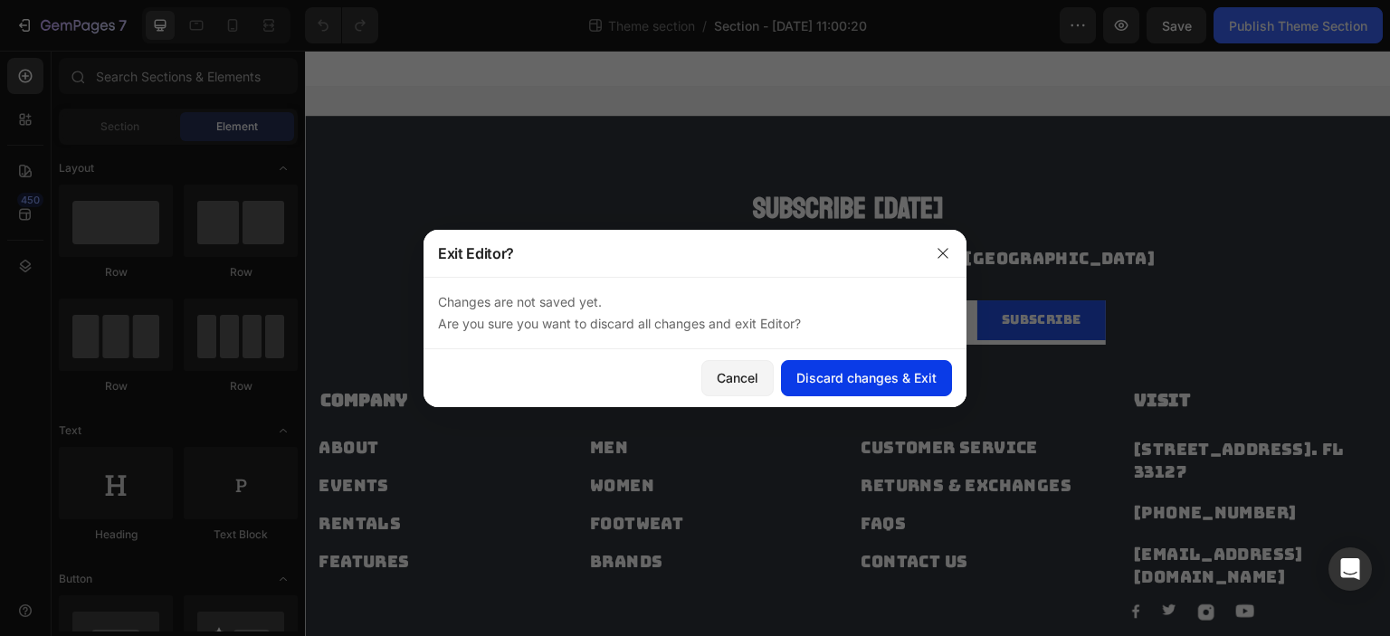
click at [846, 372] on div "Discard changes & Exit" at bounding box center [866, 377] width 140 height 19
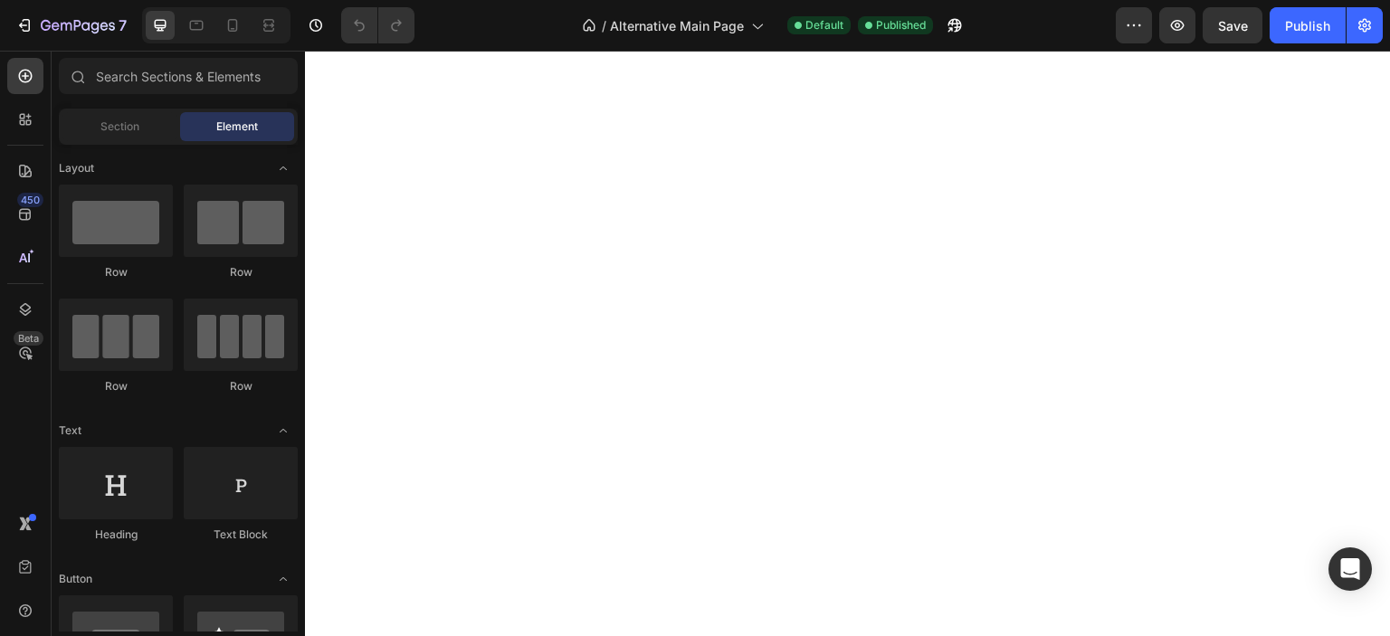
scroll to position [2939, 0]
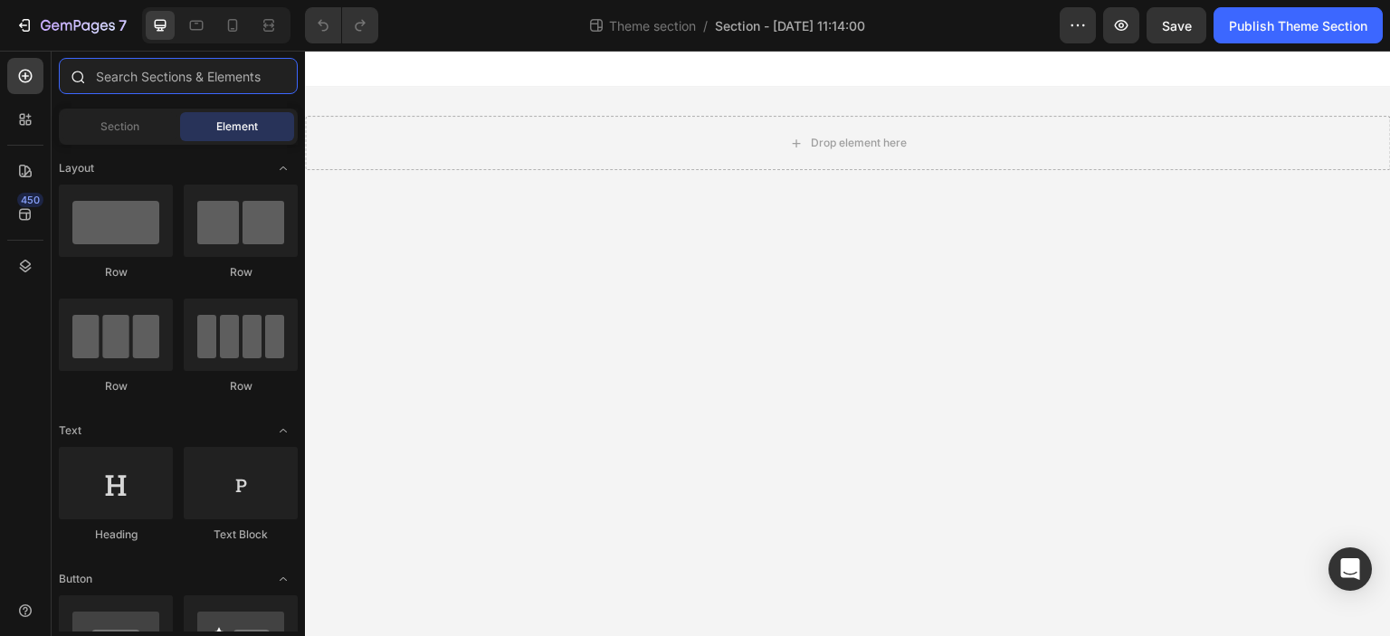
click at [190, 79] on input "text" at bounding box center [178, 76] width 239 height 36
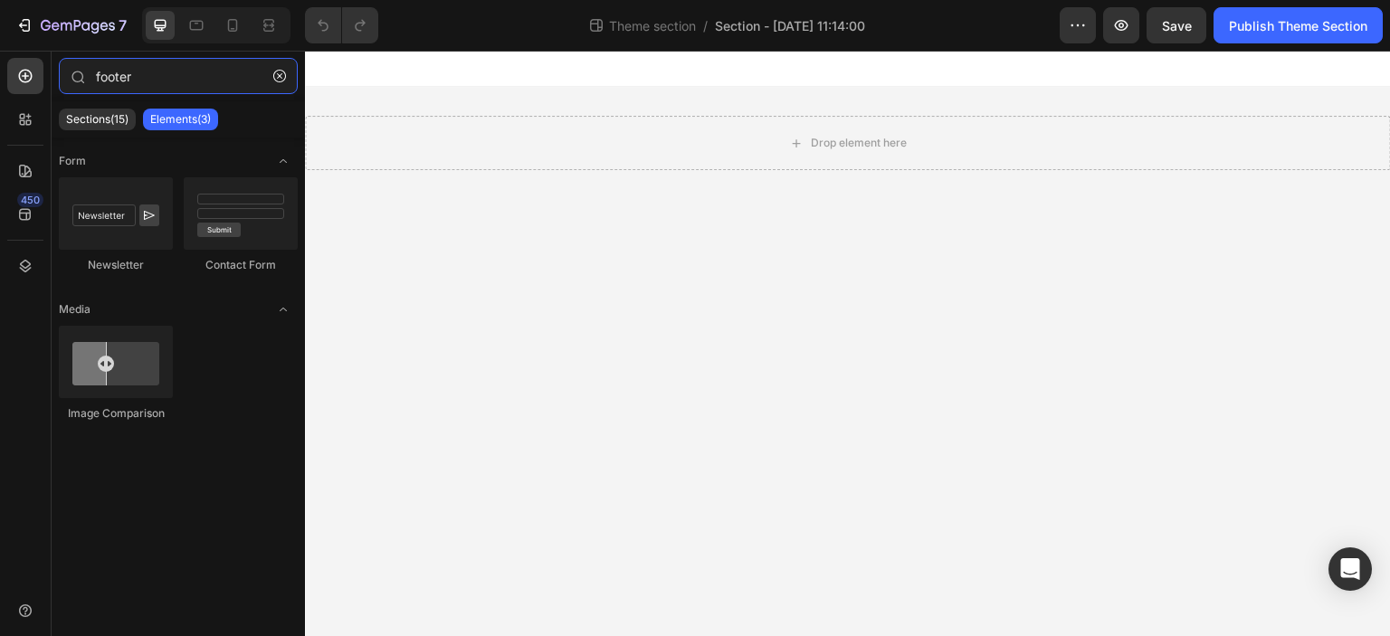
type input "footer"
click at [88, 133] on div "Sections(15) Elements(3)" at bounding box center [178, 119] width 253 height 36
click at [91, 126] on p "Sections(15)" at bounding box center [97, 119] width 62 height 14
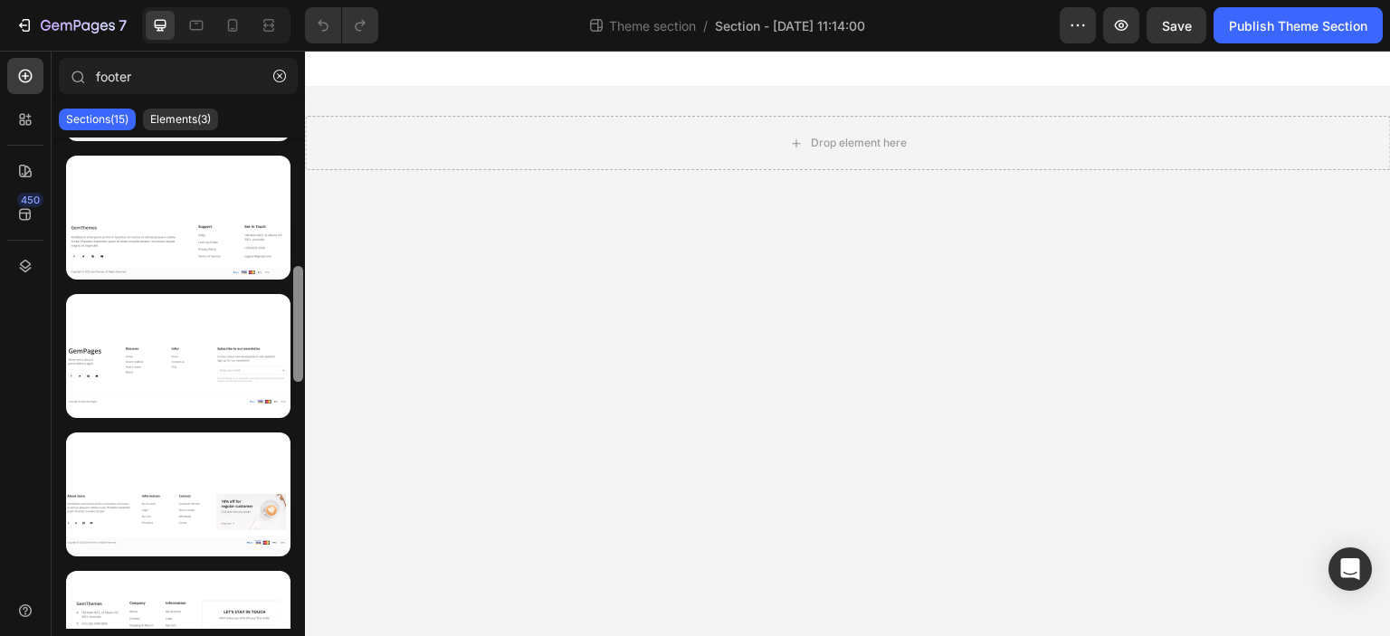
scroll to position [1034, 0]
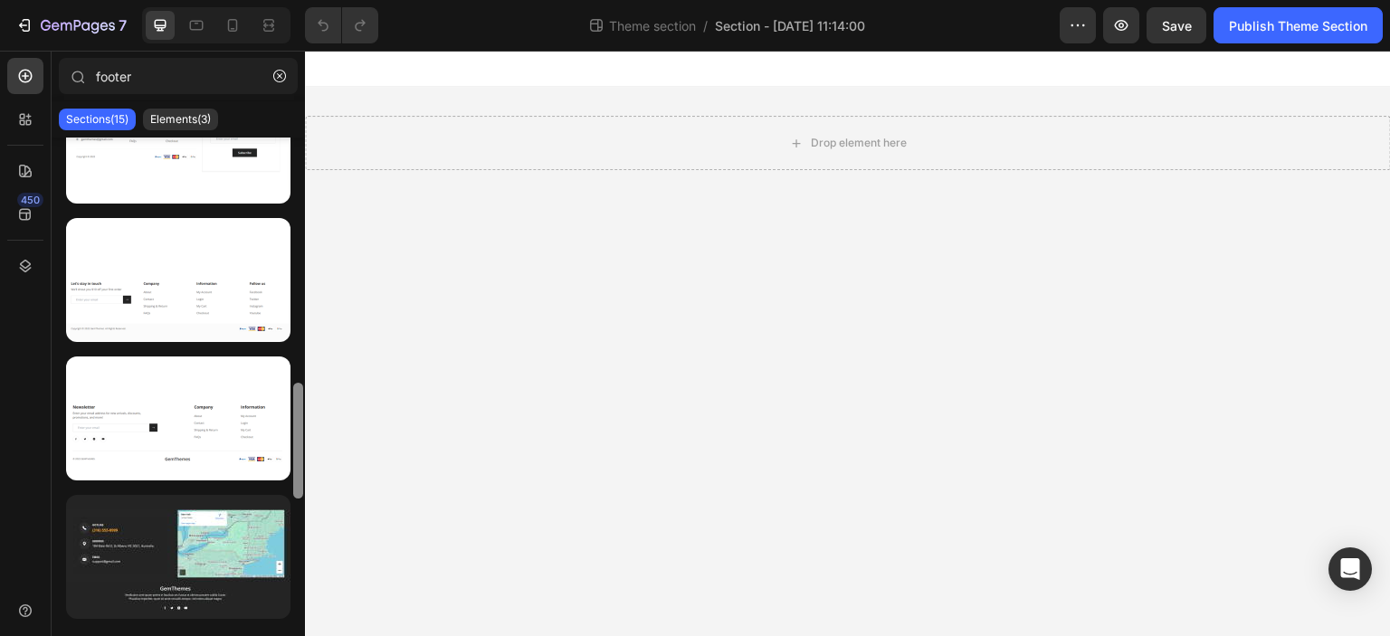
drag, startPoint x: 303, startPoint y: 328, endPoint x: 300, endPoint y: 351, distance: 22.8
click at [300, 351] on div at bounding box center [298, 383] width 14 height 491
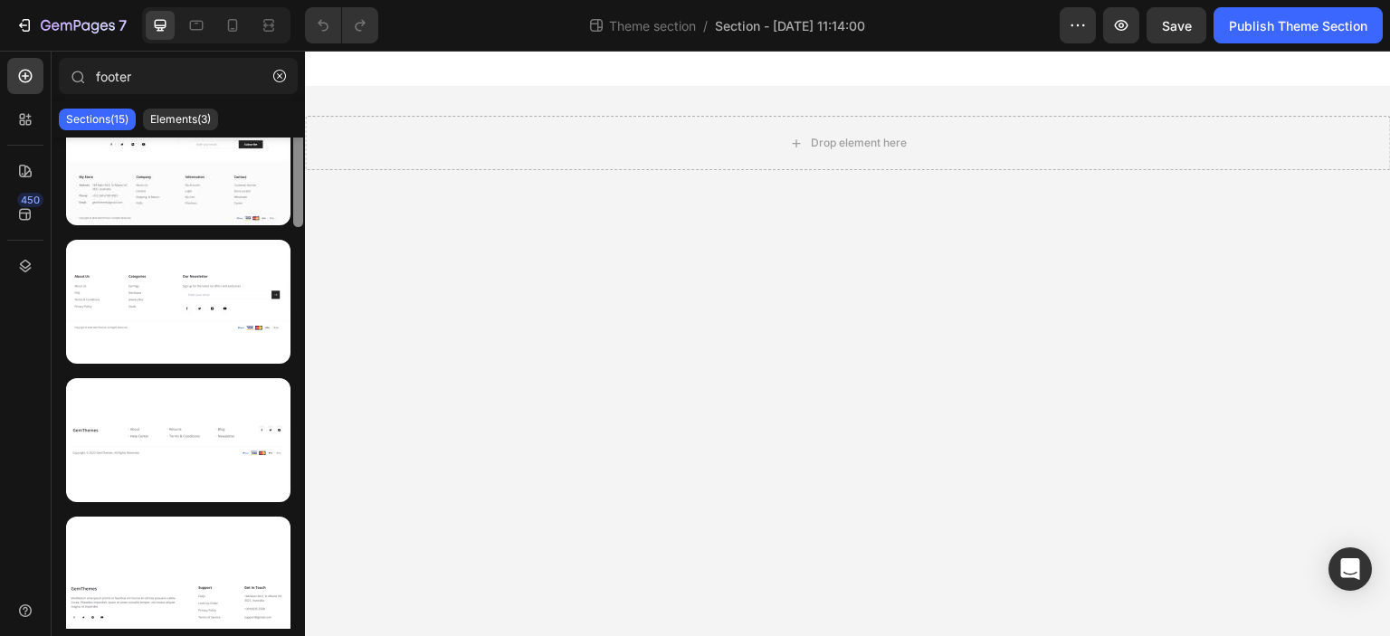
scroll to position [0, 0]
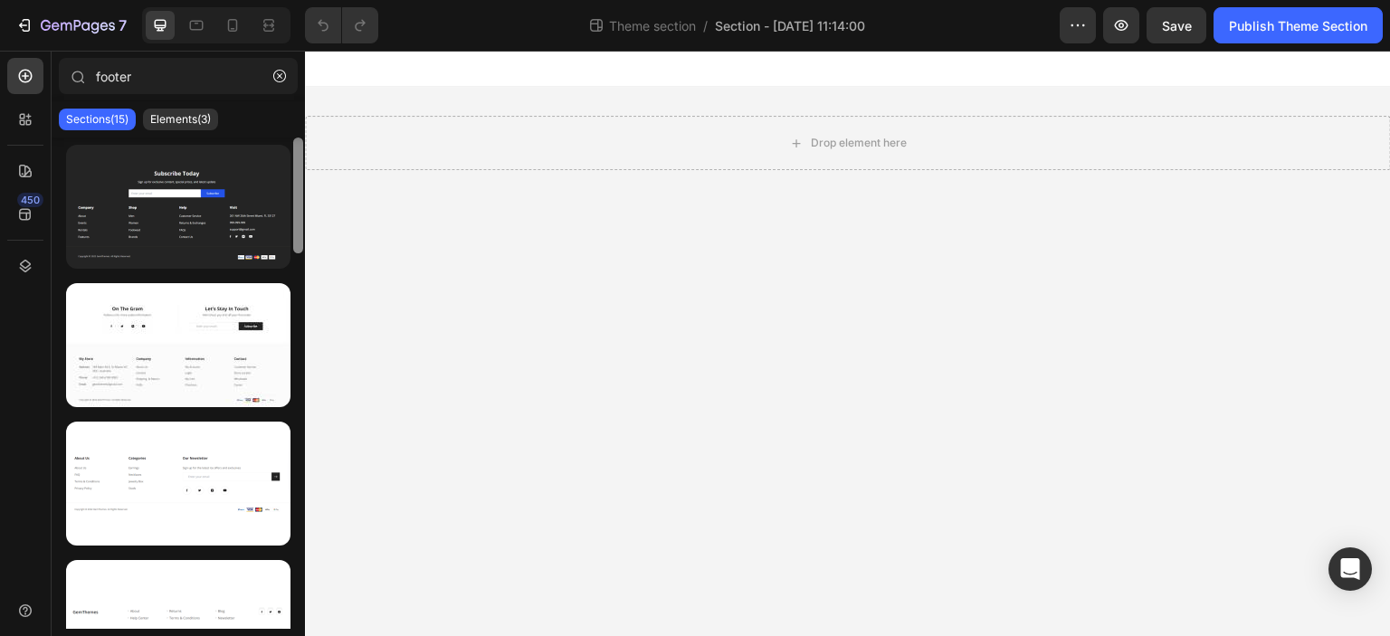
drag, startPoint x: 295, startPoint y: 417, endPoint x: 291, endPoint y: 126, distance: 291.4
click at [291, 126] on div "footer Sections(15) Elements(3) Form Newsletter Contact Form Media Image Compar…" at bounding box center [178, 343] width 253 height 571
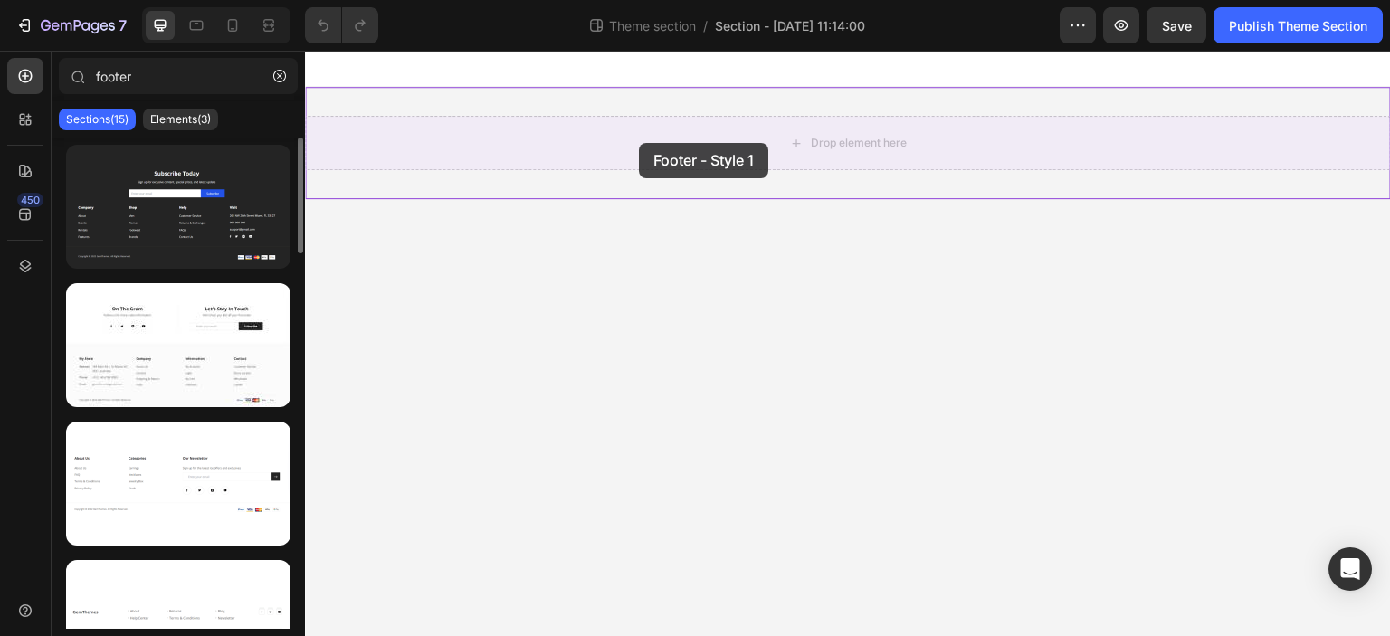
drag, startPoint x: 547, startPoint y: 261, endPoint x: 639, endPoint y: 143, distance: 148.9
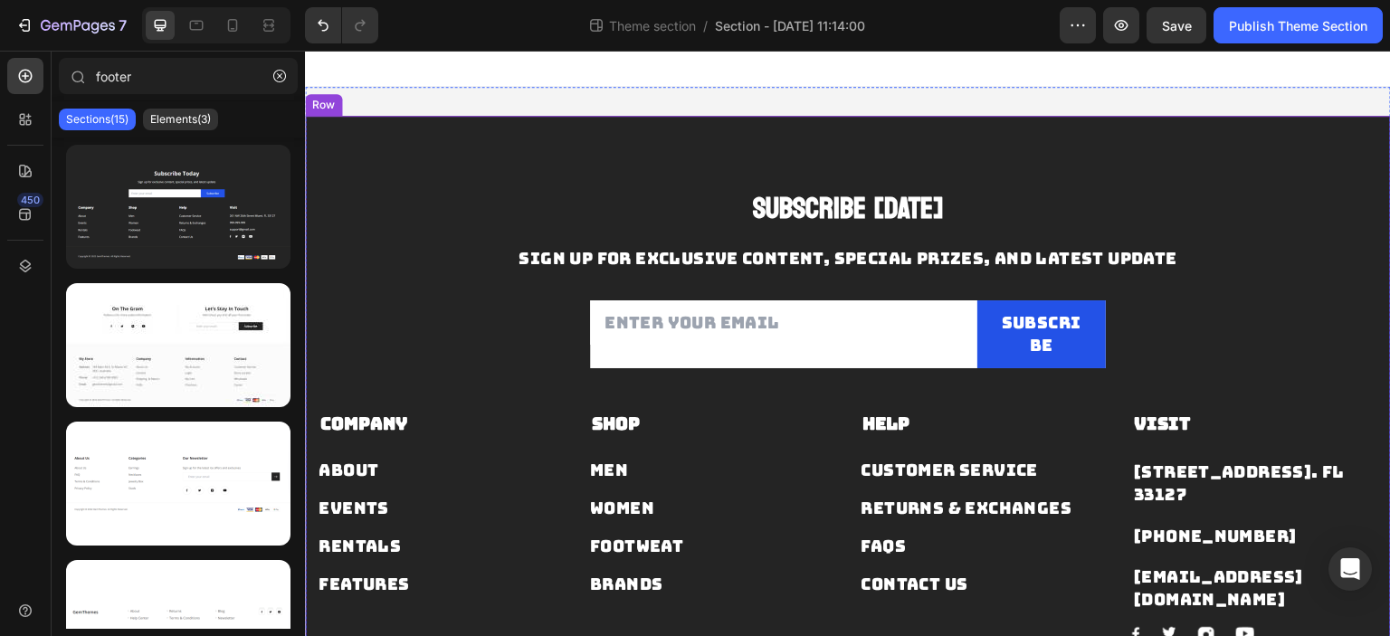
scroll to position [65, 0]
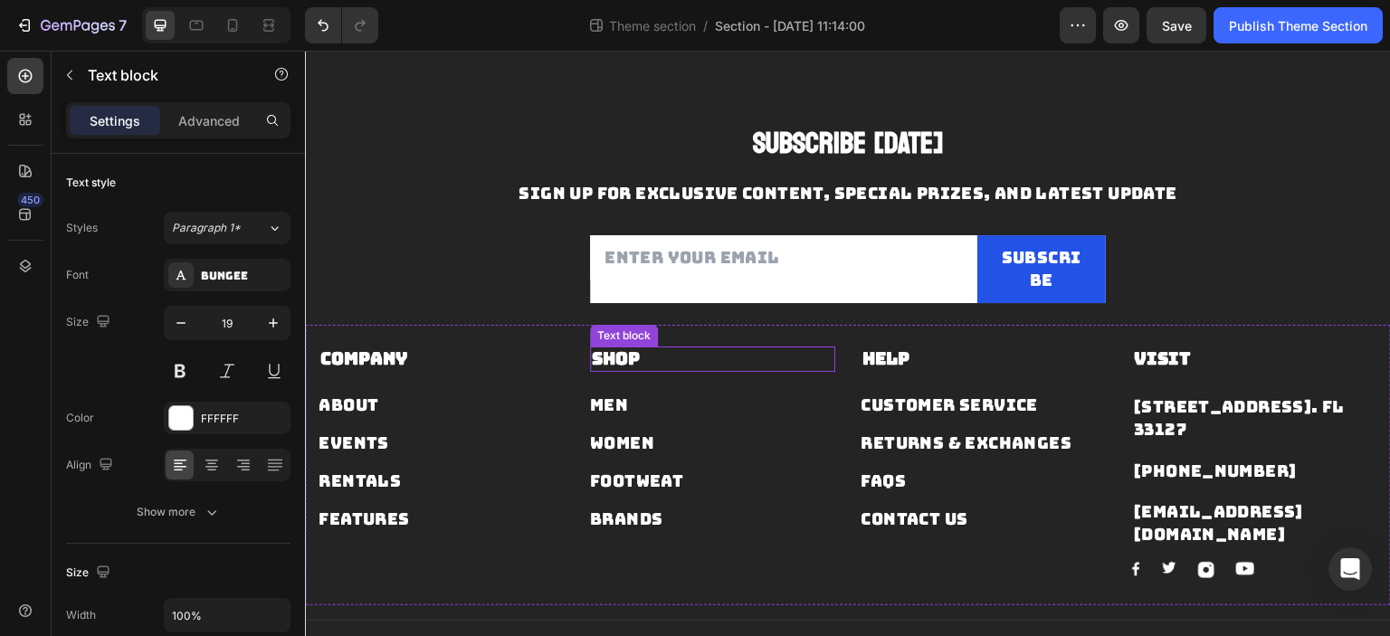
click at [780, 348] on p "Shop" at bounding box center [713, 359] width 242 height 23
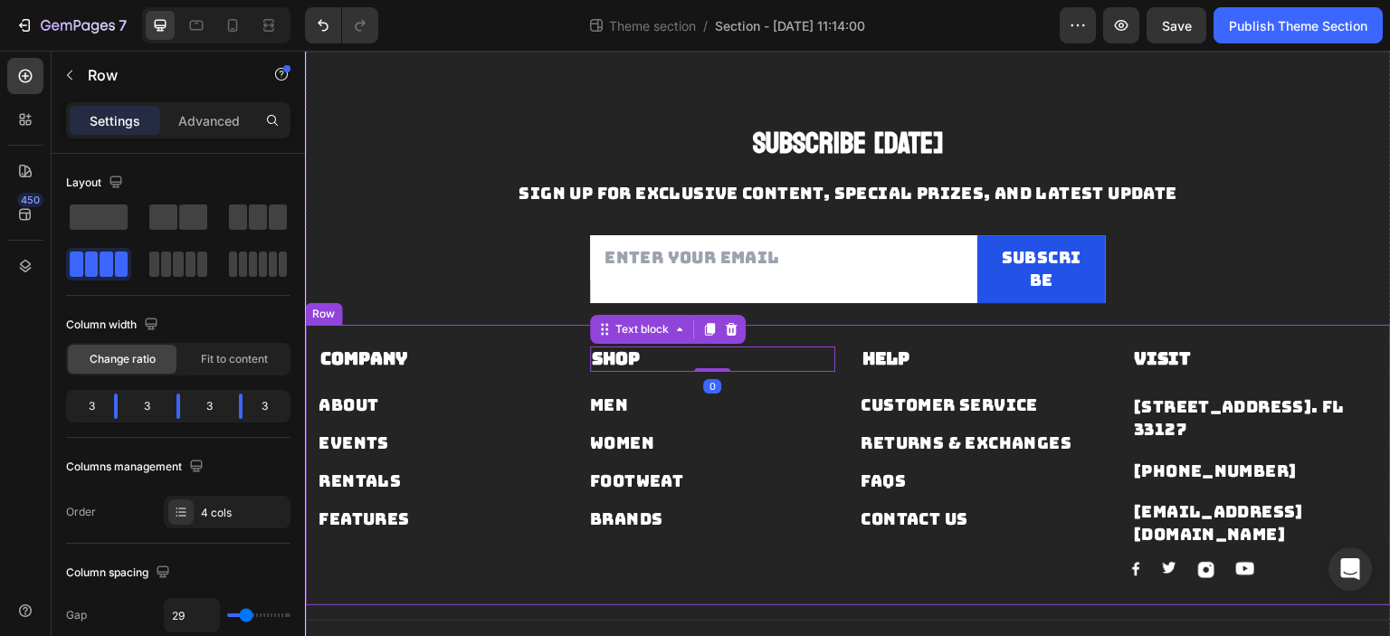
click at [789, 331] on div "Company Text block About Button Events Button Rentals Button Features Button Sh…" at bounding box center [848, 465] width 1086 height 281
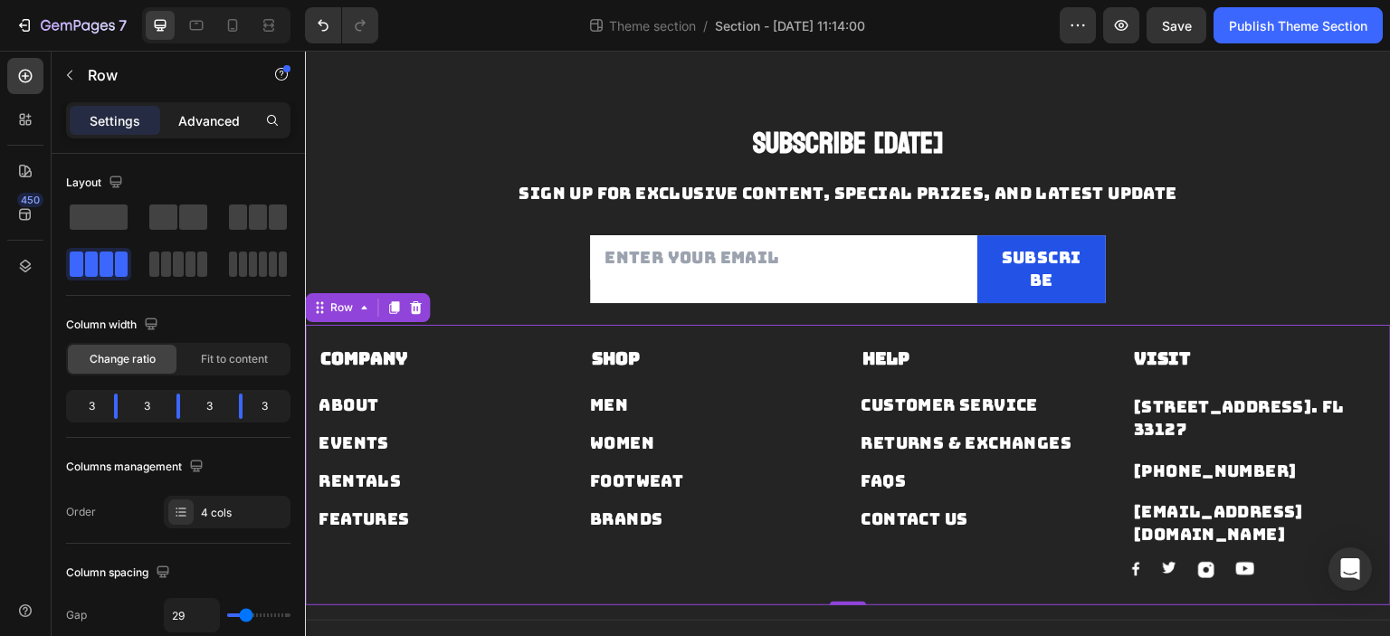
click at [216, 124] on p "Advanced" at bounding box center [209, 120] width 62 height 19
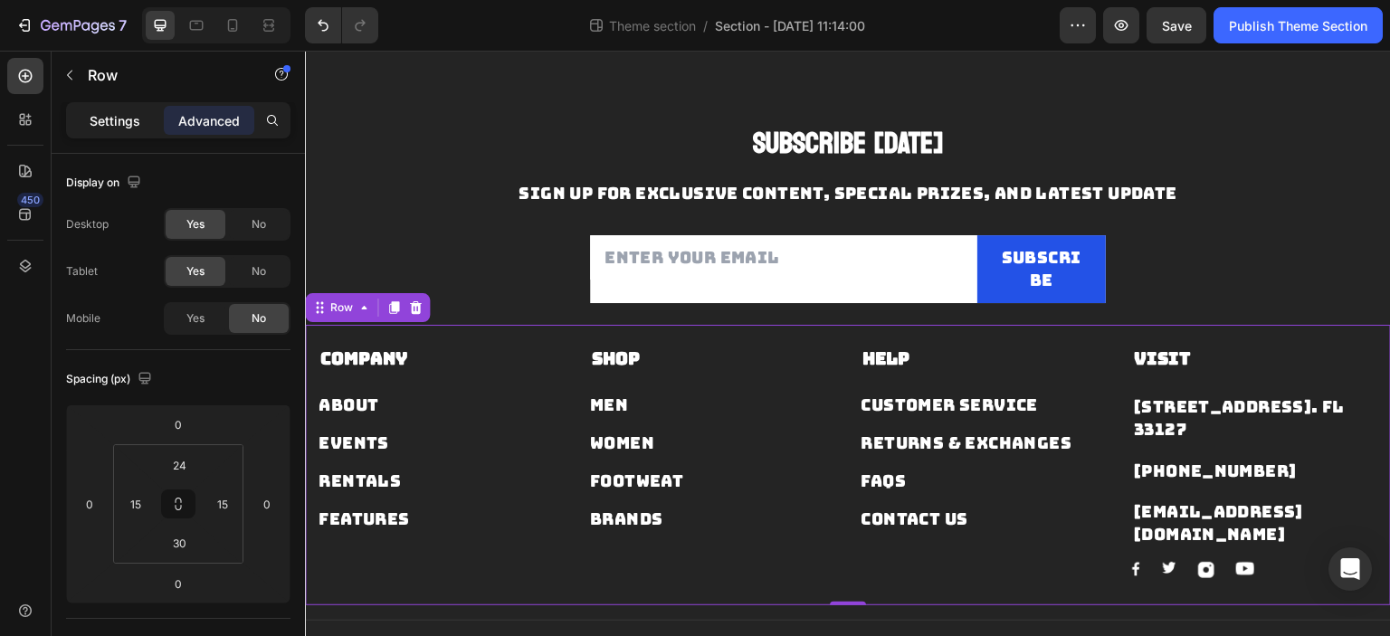
click at [132, 127] on p "Settings" at bounding box center [115, 120] width 51 height 19
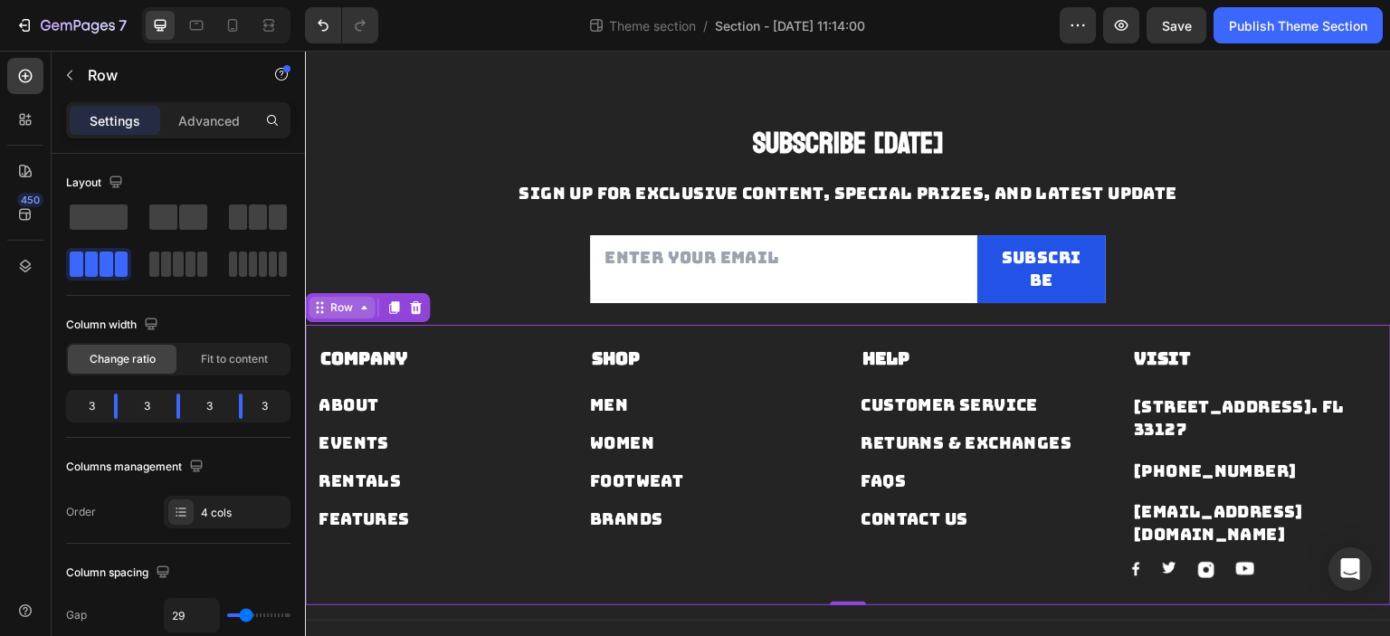
click at [340, 304] on div "Row" at bounding box center [342, 307] width 30 height 16
click at [344, 309] on div "Row" at bounding box center [342, 307] width 30 height 16
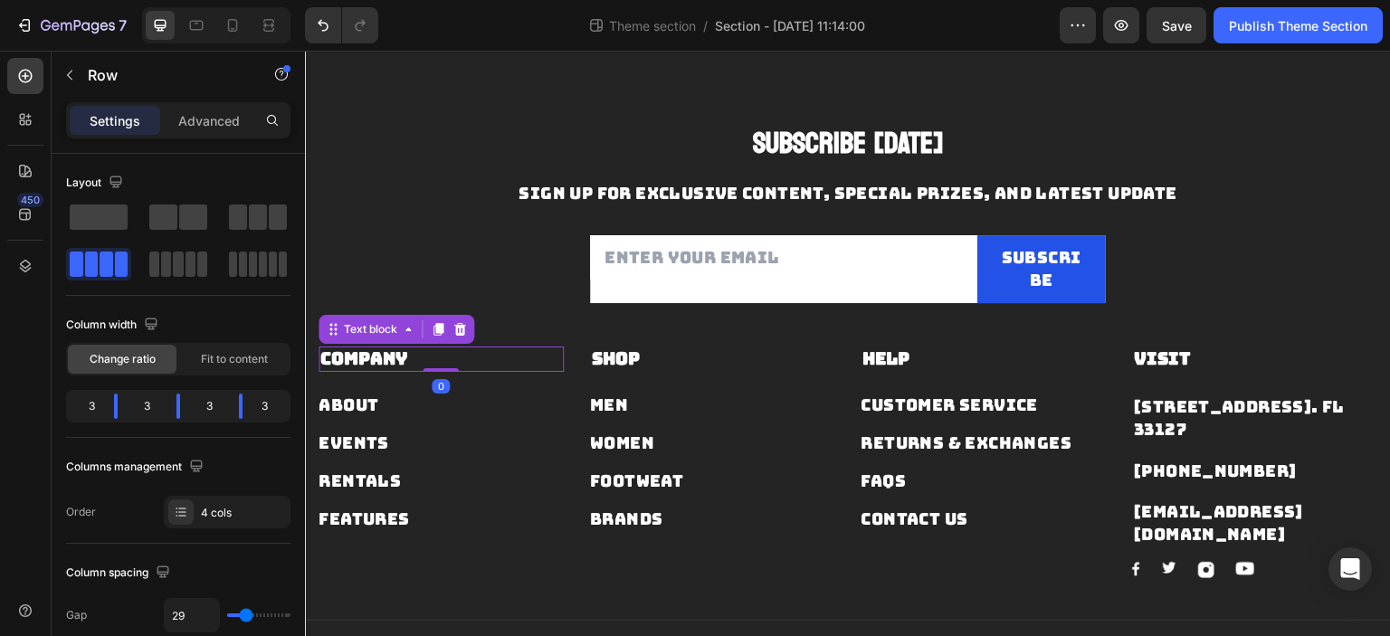
click at [522, 350] on p "Company" at bounding box center [441, 359] width 242 height 23
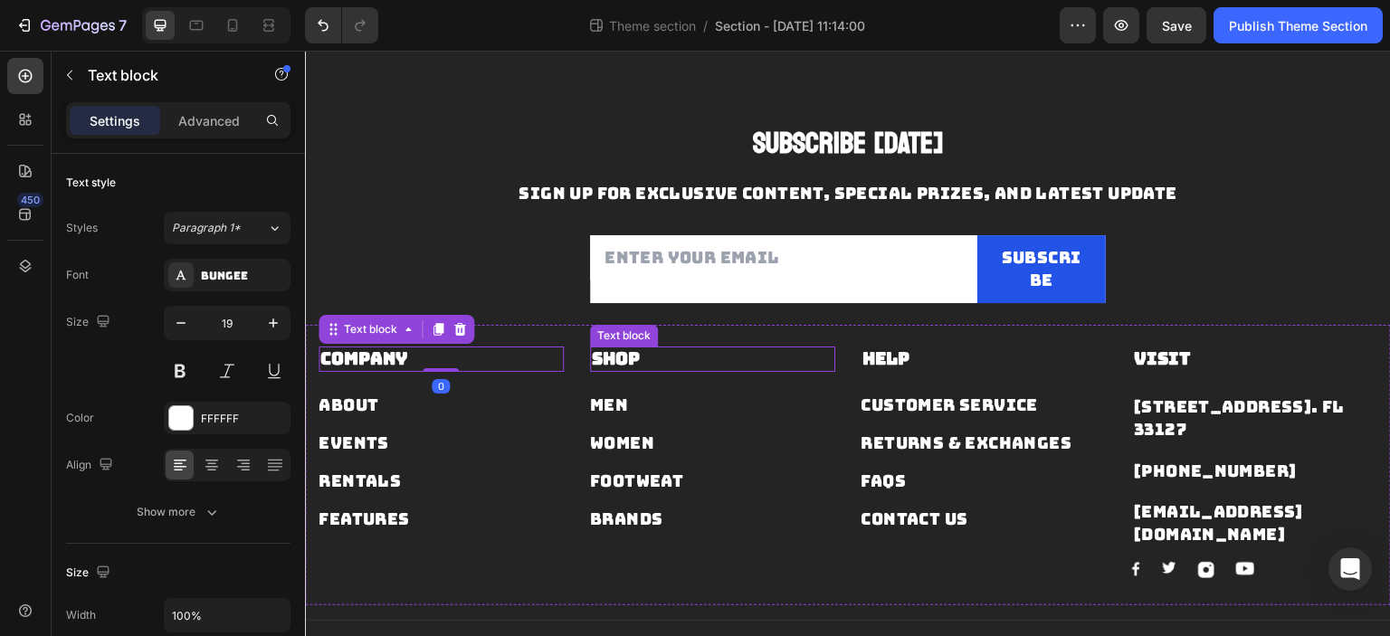
click at [607, 362] on strong "Shop" at bounding box center [616, 358] width 48 height 23
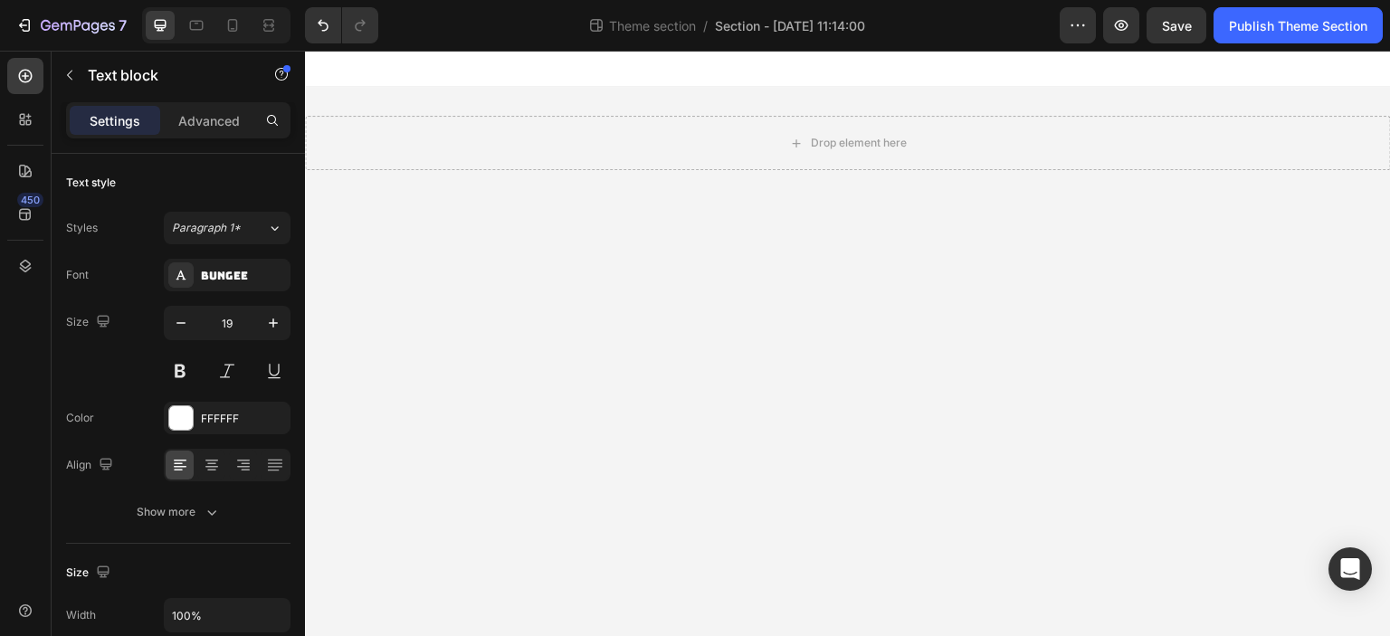
scroll to position [0, 0]
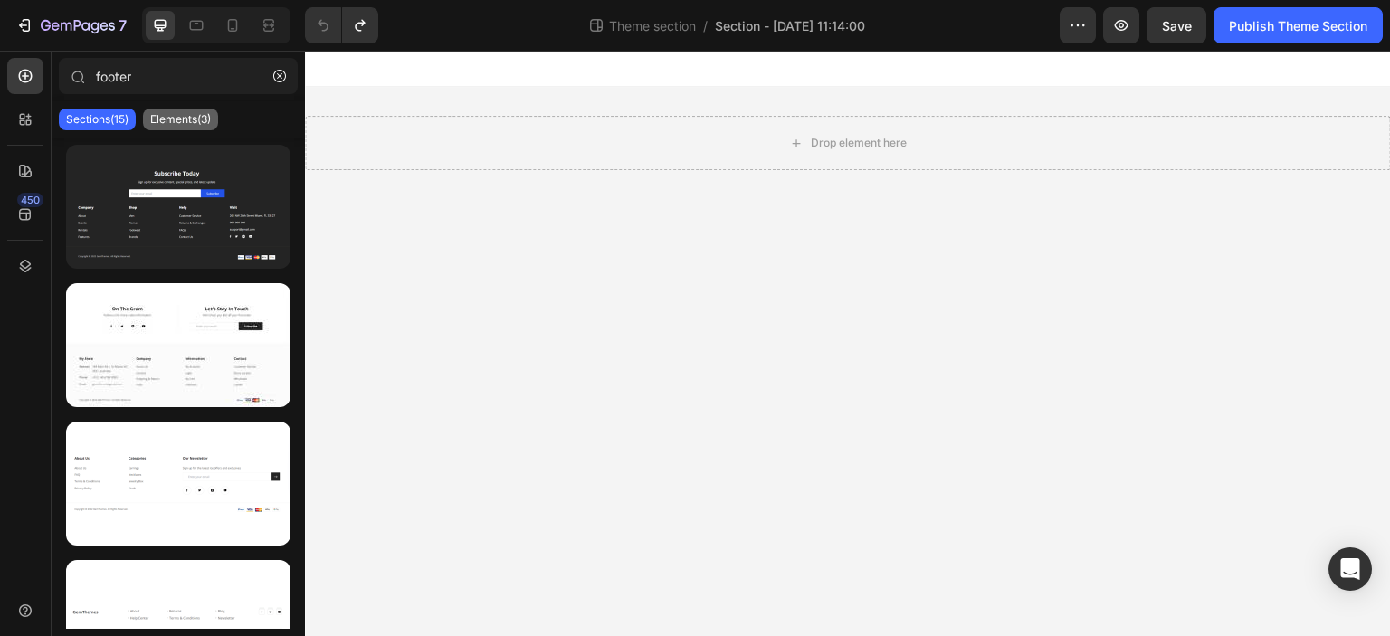
click at [198, 129] on div "Elements(3)" at bounding box center [180, 120] width 75 height 22
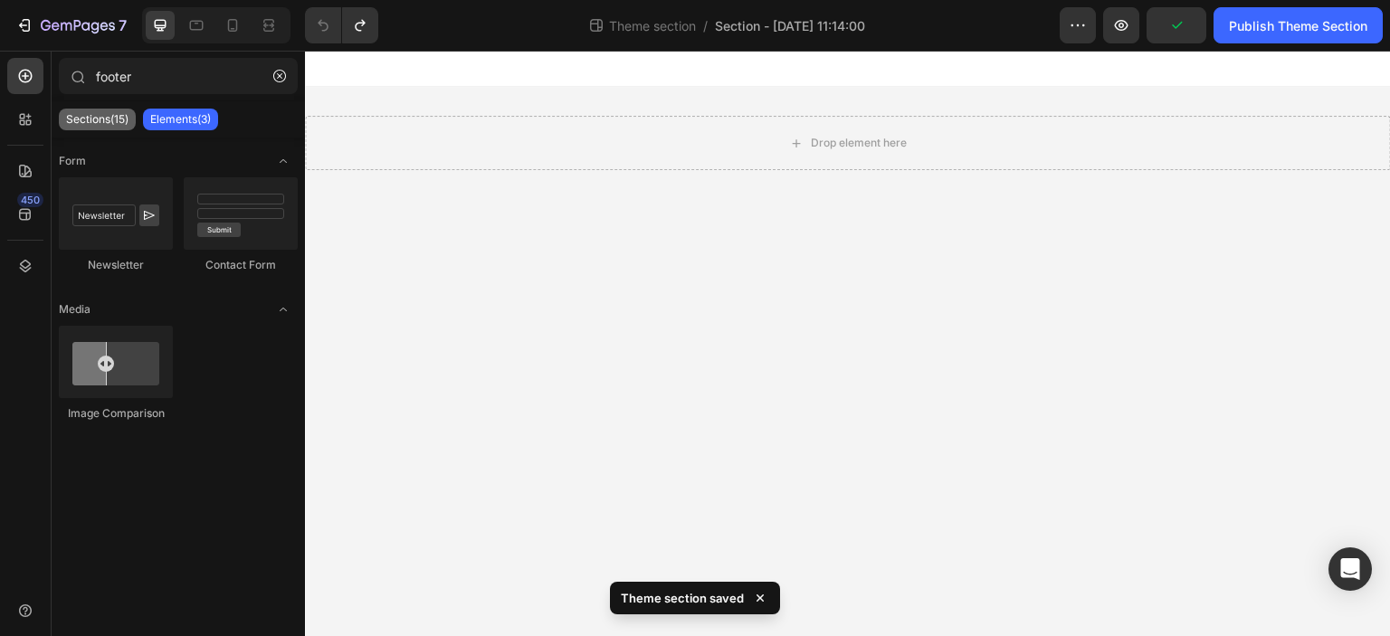
click at [109, 124] on p "Sections(15)" at bounding box center [97, 119] width 62 height 14
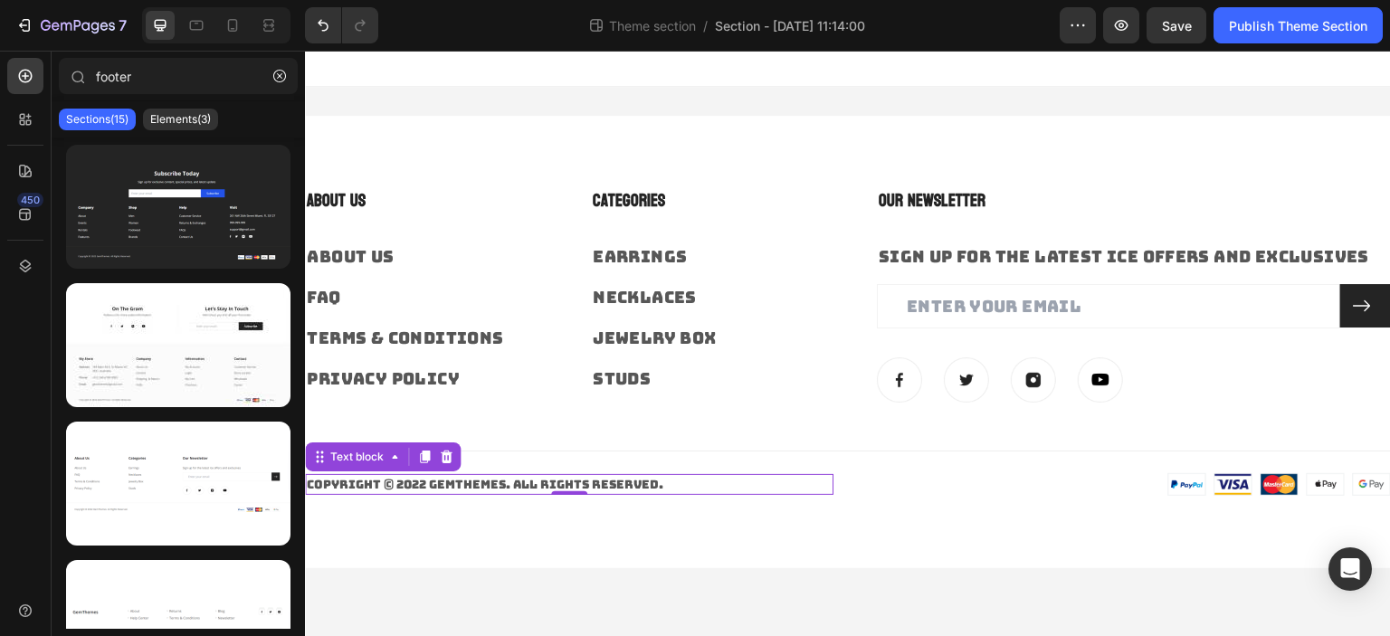
click at [411, 481] on p "Copyright © 2022 GemThemes. All Rights Reserved." at bounding box center [569, 485] width 525 height 18
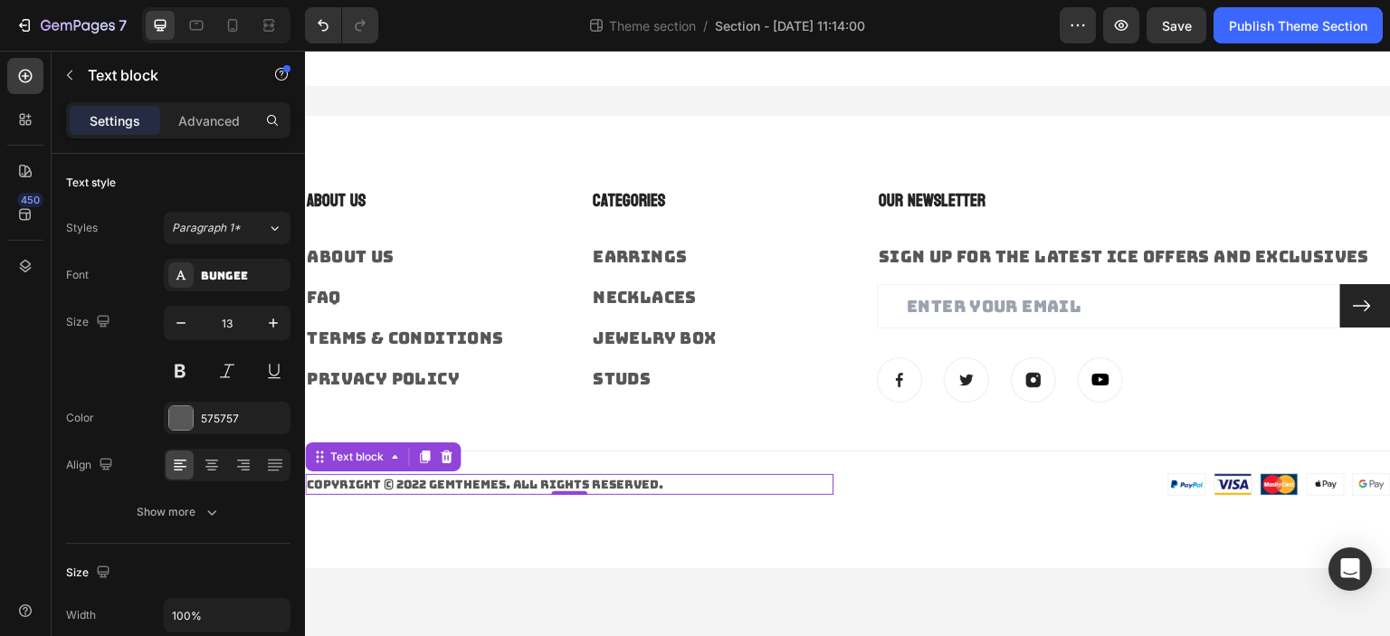
click at [411, 481] on p "Copyright © 2022 GemThemes. All Rights Reserved." at bounding box center [569, 485] width 525 height 18
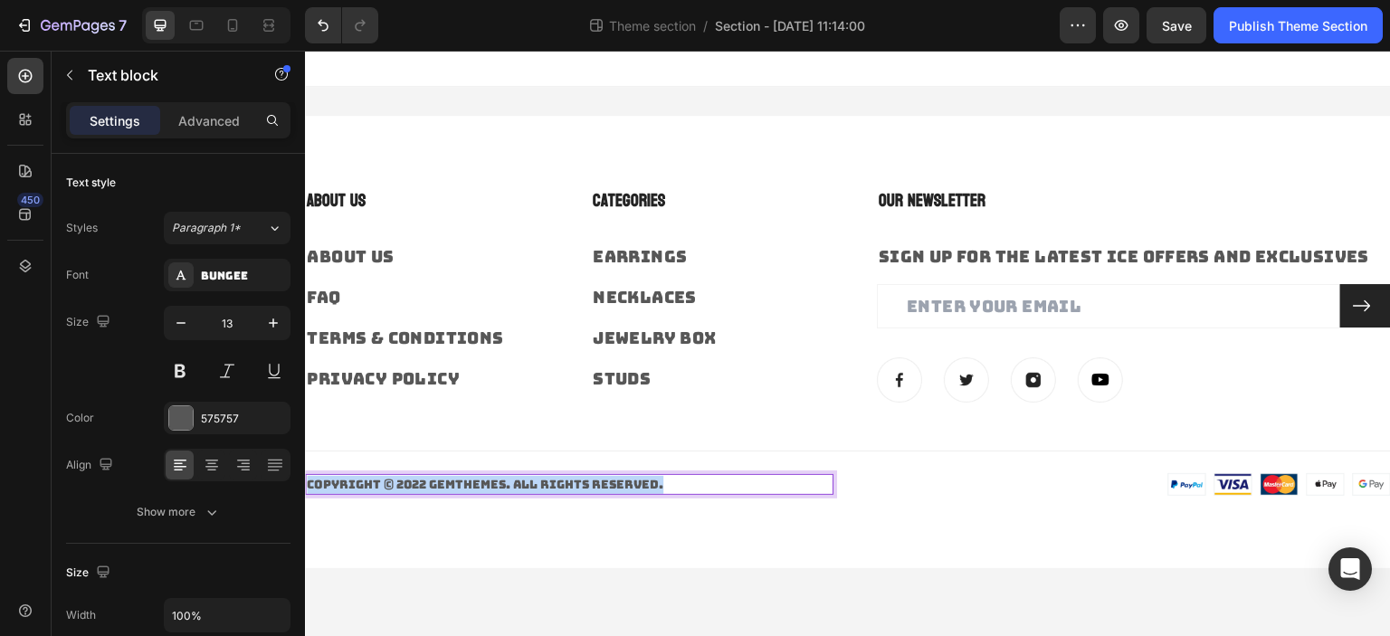
click at [411, 481] on p "Copyright © 2022 GemThemes. All Rights Reserved." at bounding box center [569, 485] width 525 height 18
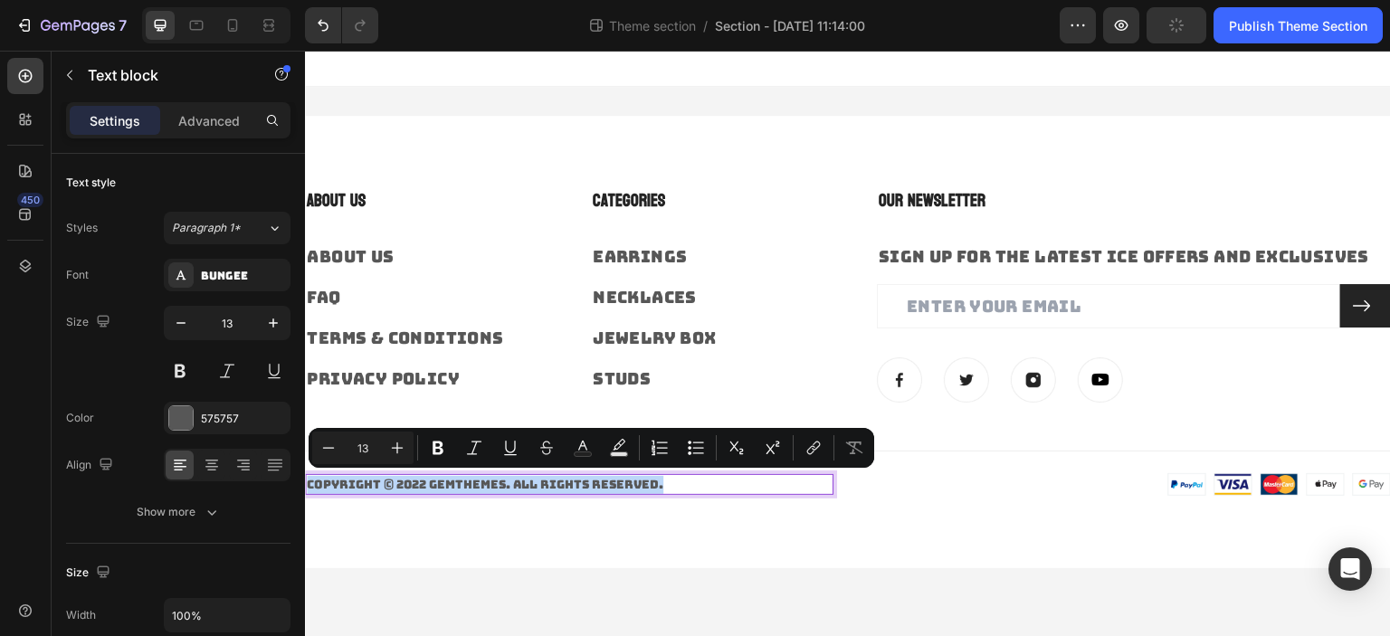
click at [419, 489] on p "Copyright © 2022 GemThemes. All Rights Reserved." at bounding box center [569, 485] width 525 height 18
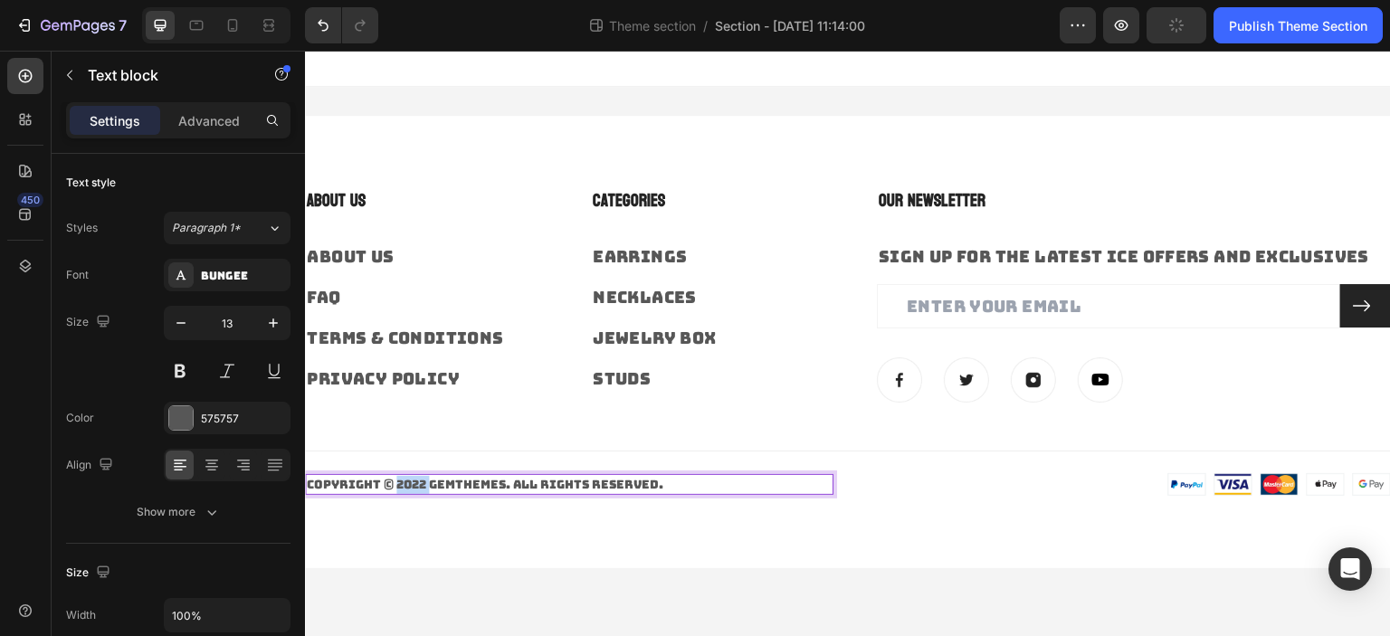
click at [419, 489] on p "Copyright © 2022 GemThemes. All Rights Reserved." at bounding box center [569, 485] width 525 height 18
click at [466, 484] on p "Copyright © 2025 GemThemes. All Rights Reserved." at bounding box center [569, 485] width 525 height 18
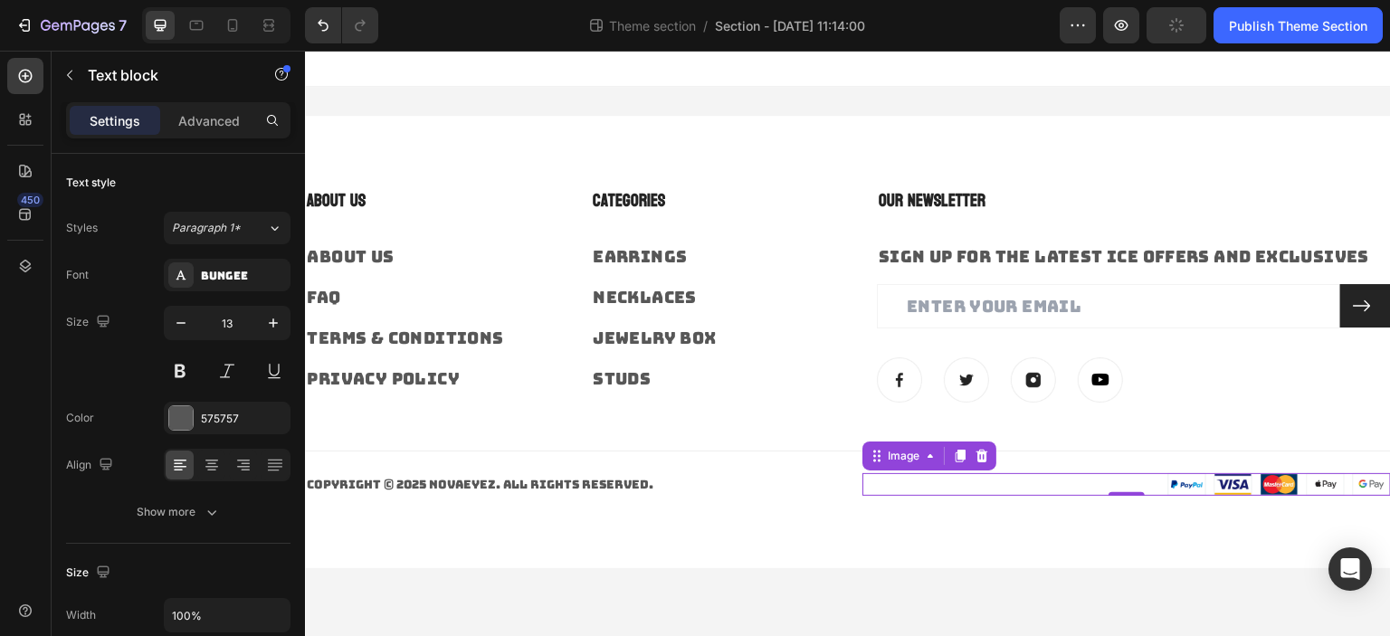
click at [1210, 476] on img at bounding box center [1210, 485] width 362 height 24
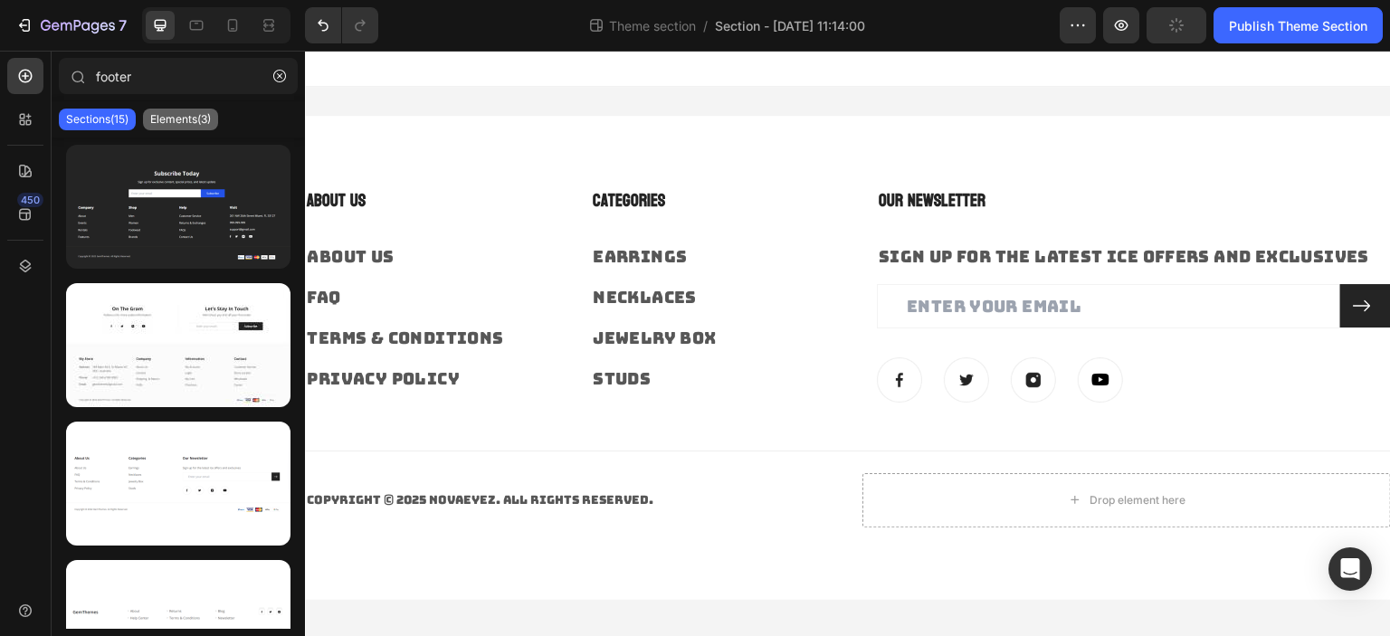
click at [188, 121] on p "Elements(3)" at bounding box center [180, 119] width 61 height 14
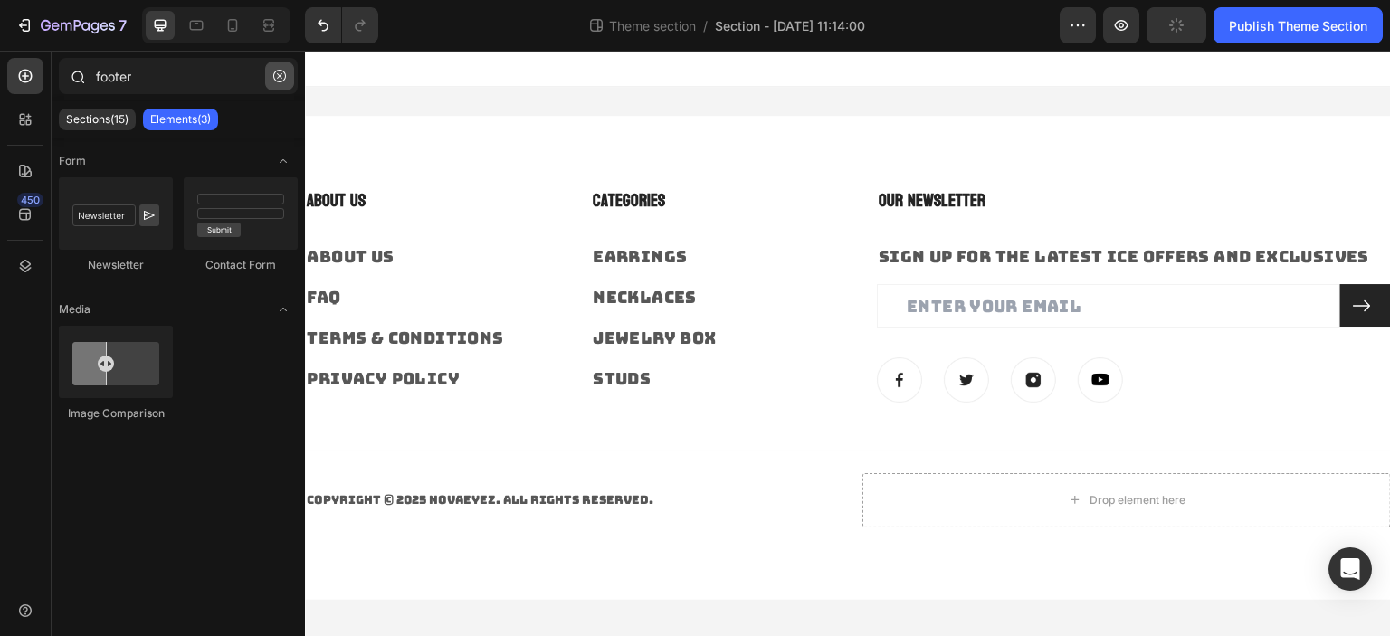
click at [279, 81] on icon "button" at bounding box center [279, 76] width 13 height 13
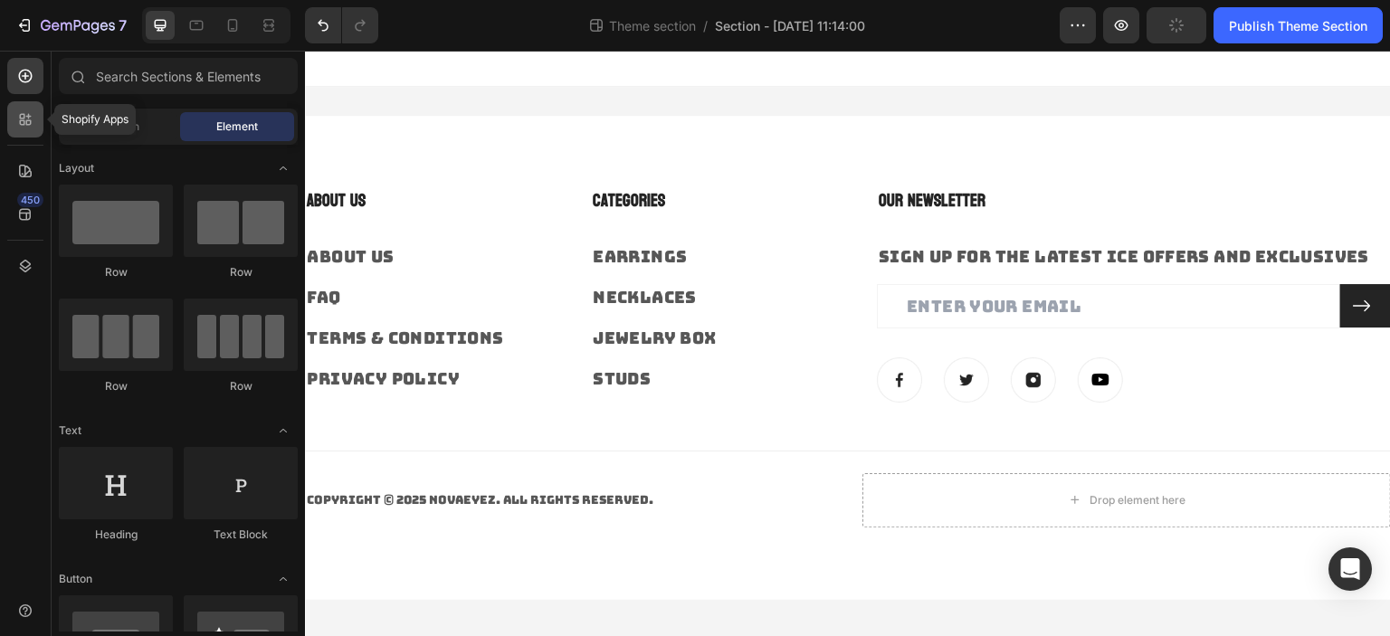
click at [27, 119] on icon at bounding box center [25, 119] width 18 height 18
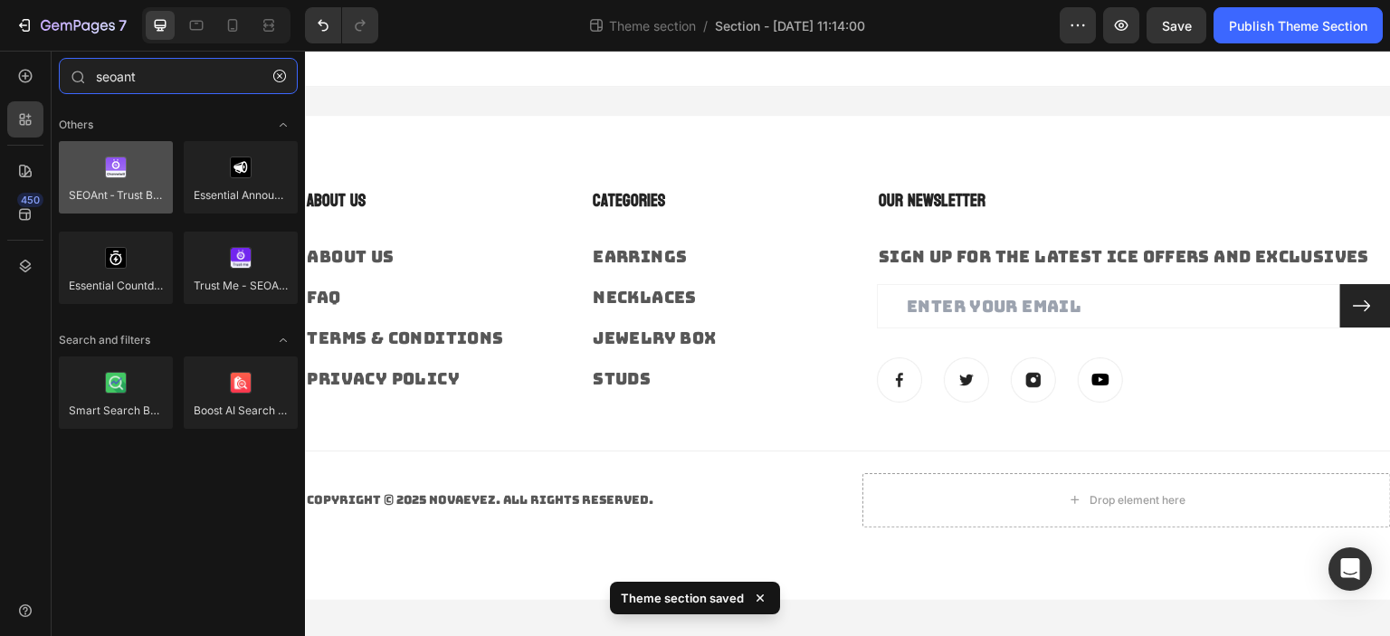
type input "seoant"
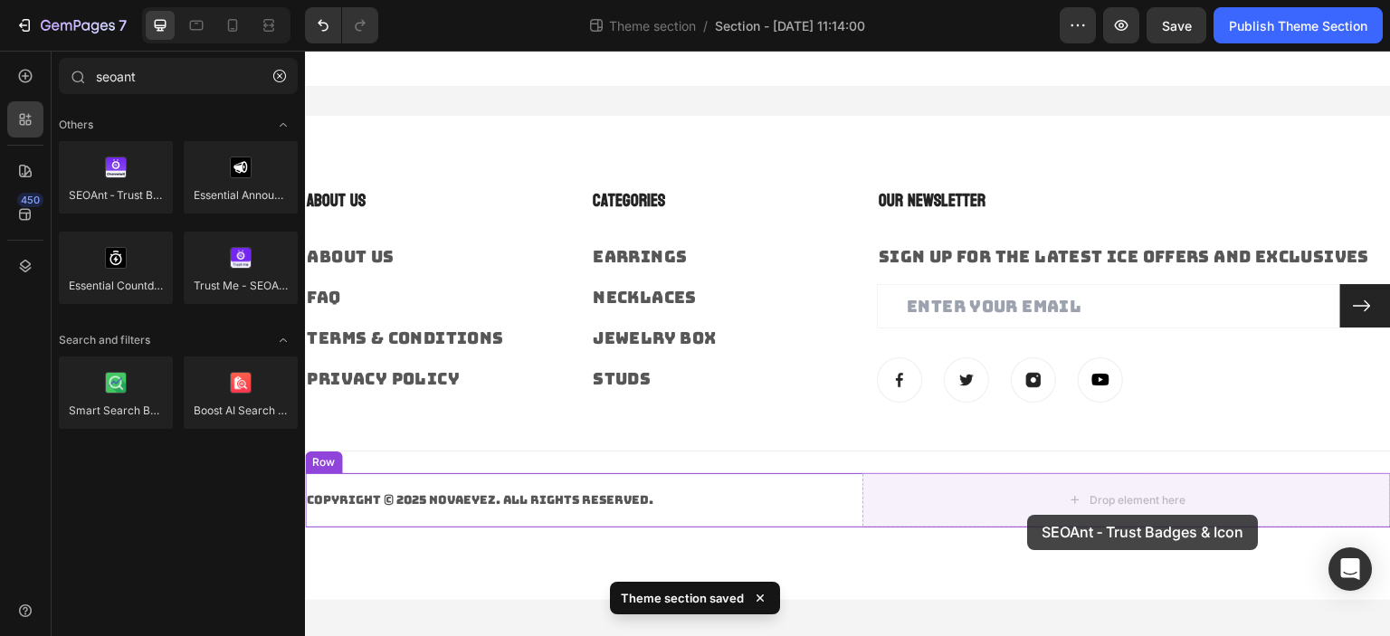
drag, startPoint x: 413, startPoint y: 241, endPoint x: 1028, endPoint y: 515, distance: 672.7
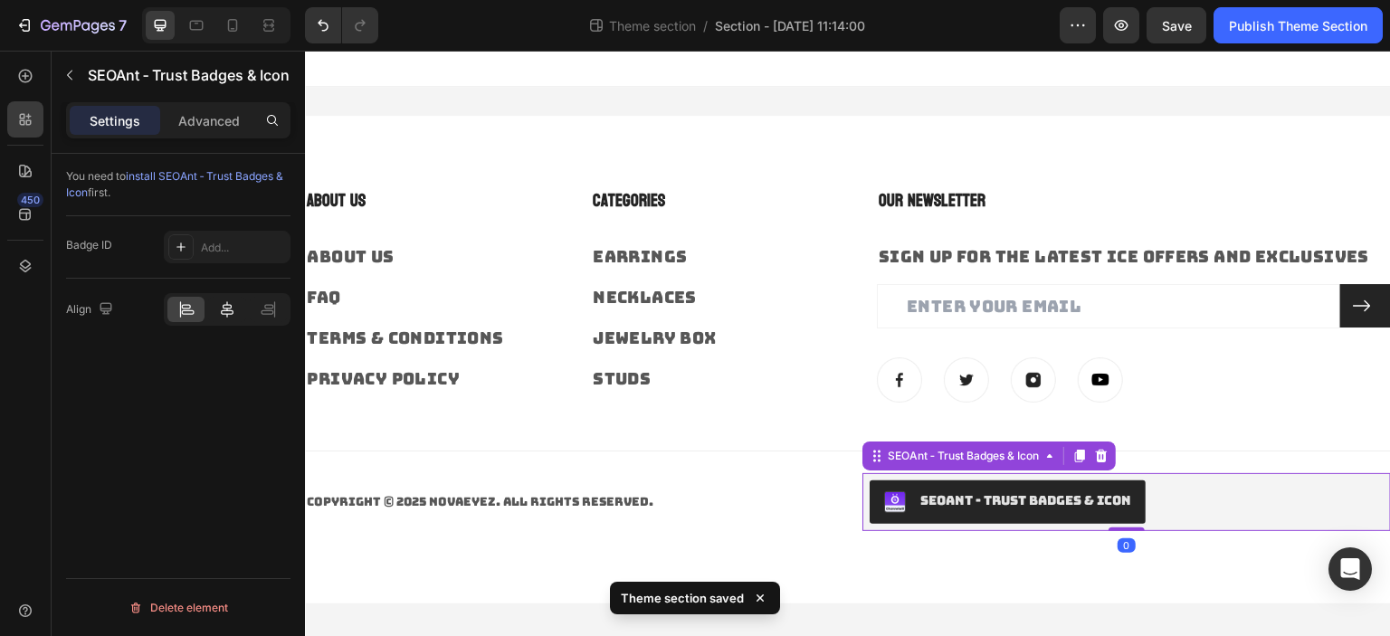
click at [221, 307] on icon at bounding box center [227, 309] width 18 height 18
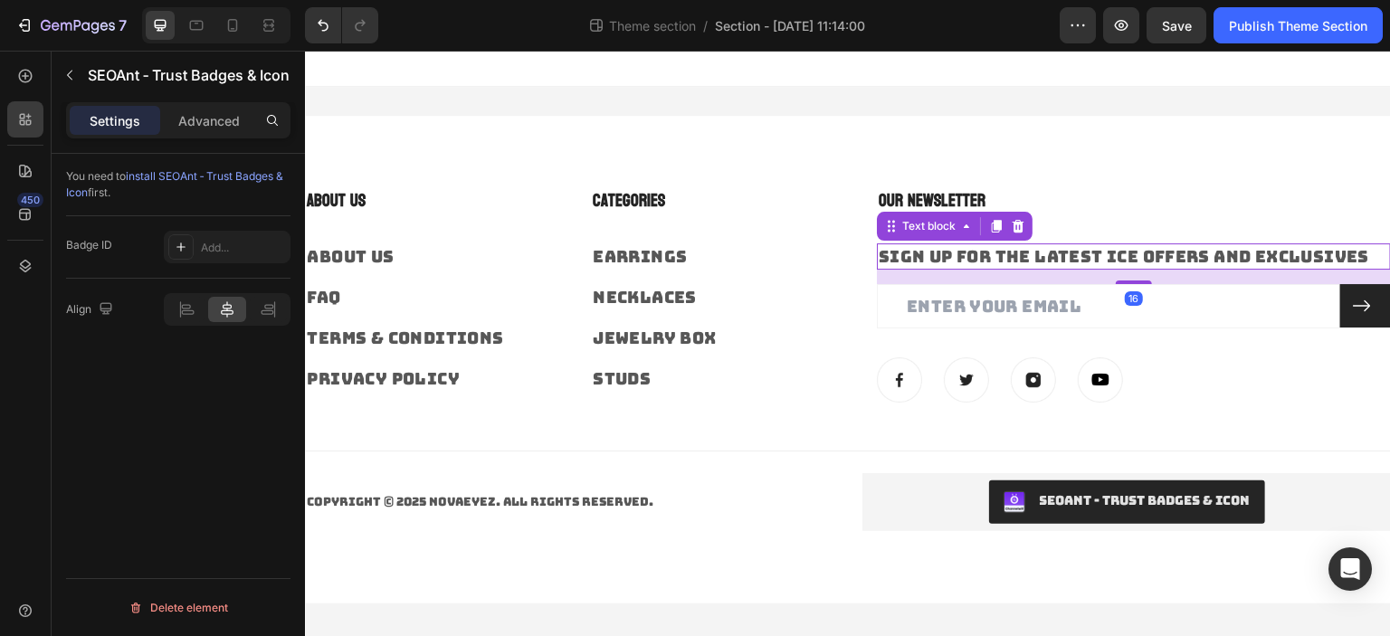
click at [1012, 249] on p "Sign up for the latest Ice offers and exclusives" at bounding box center [1134, 256] width 510 height 23
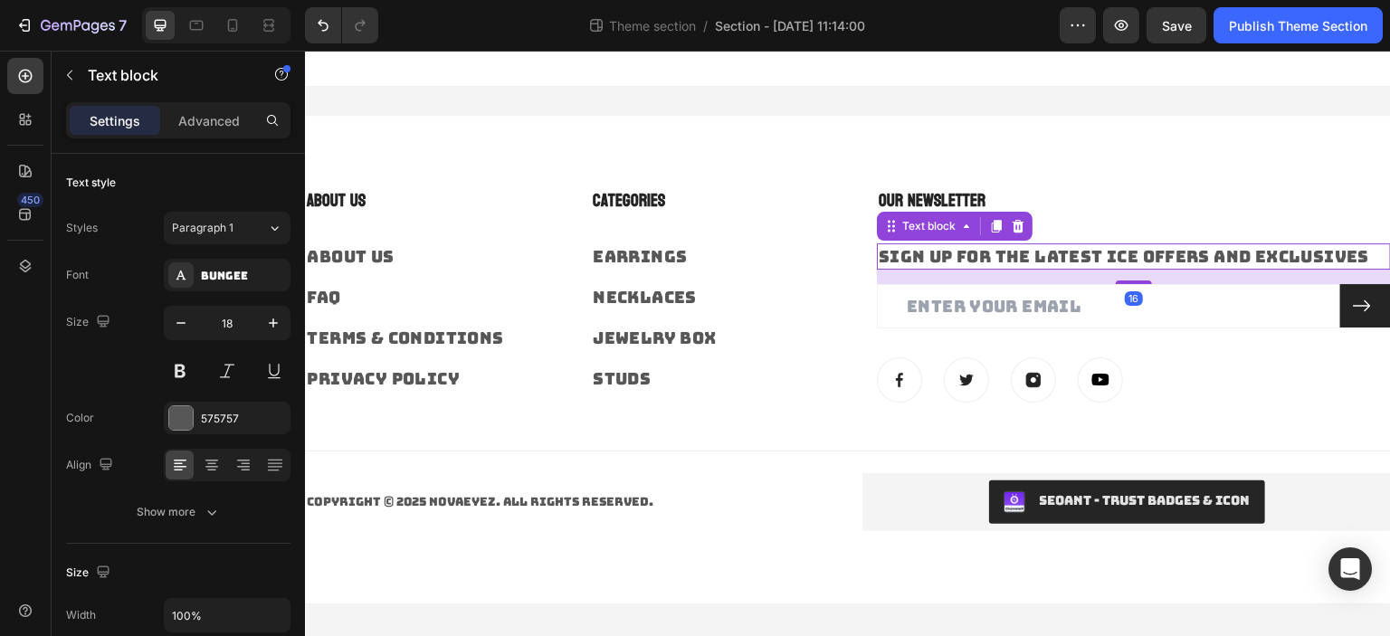
click at [1012, 249] on p "Sign up for the latest Ice offers and exclusives" at bounding box center [1134, 256] width 510 height 23
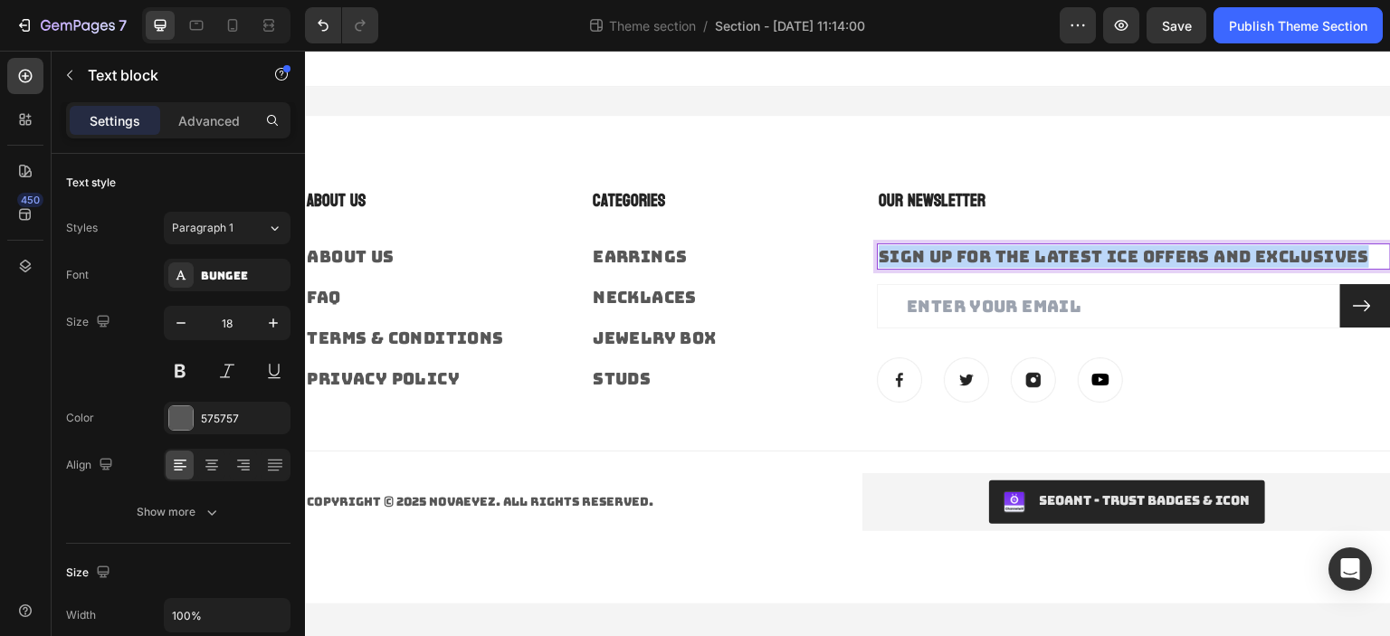
click at [1012, 249] on p "Sign up for the latest Ice offers and exclusives" at bounding box center [1134, 256] width 510 height 23
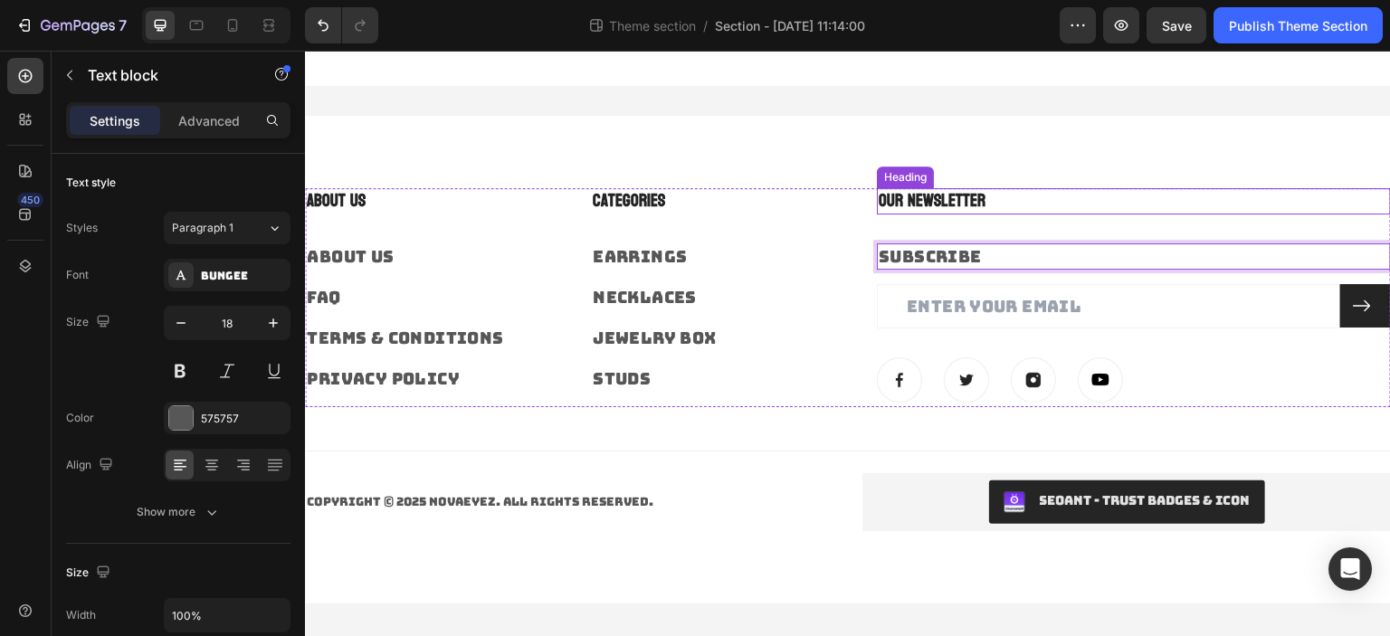
click at [959, 206] on p "Our Newsletter" at bounding box center [1134, 201] width 510 height 23
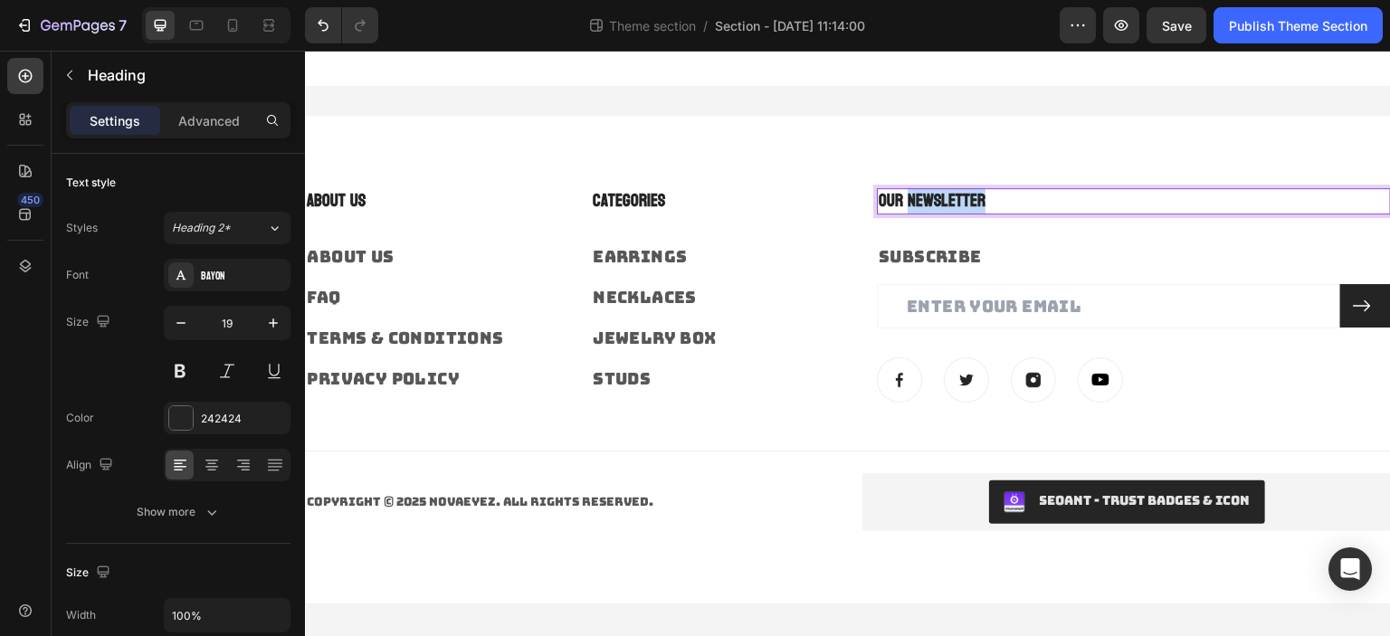
click at [959, 206] on p "Our Newsletter" at bounding box center [1134, 201] width 510 height 23
click at [214, 451] on div at bounding box center [211, 465] width 28 height 29
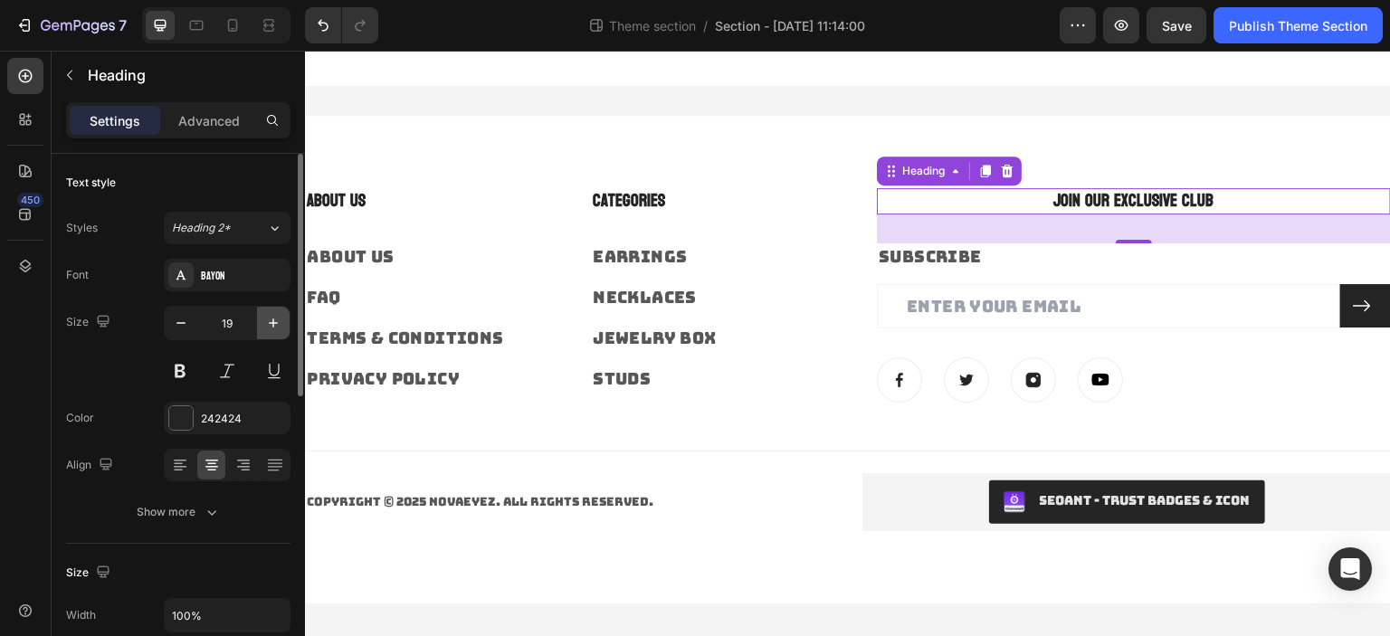
click at [271, 325] on icon "button" at bounding box center [273, 323] width 18 height 18
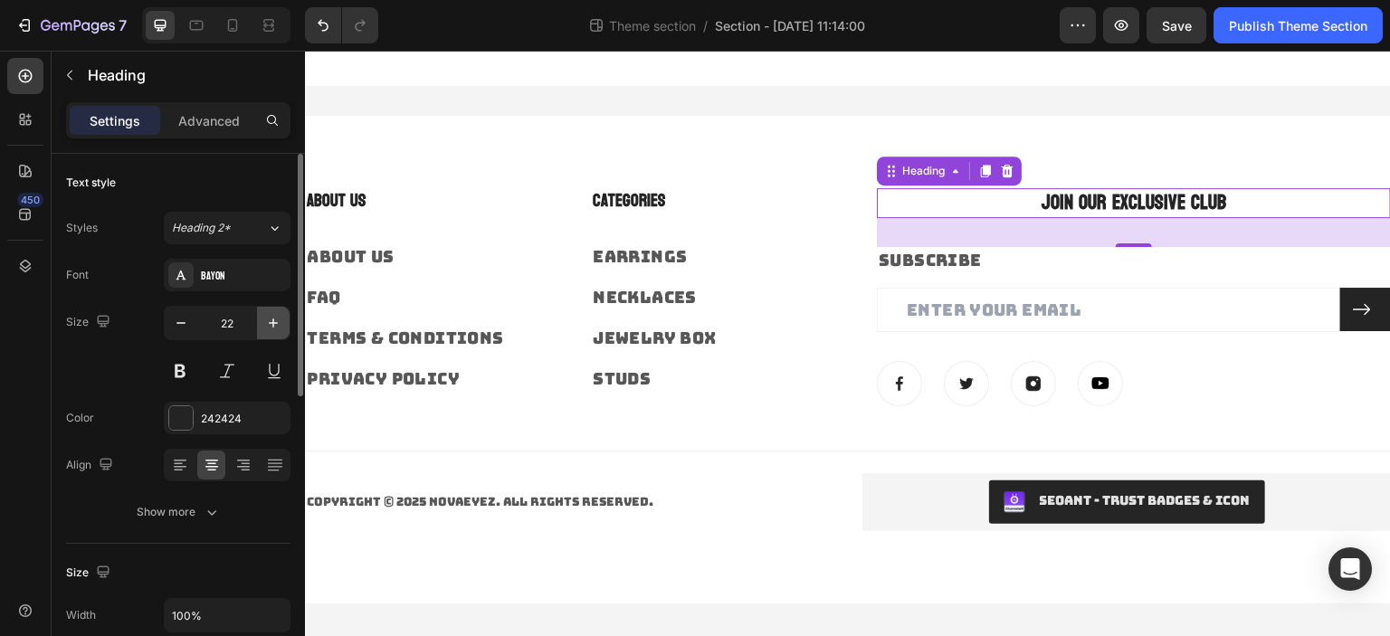
click at [271, 325] on icon "button" at bounding box center [273, 323] width 18 height 18
type input "23"
click at [1009, 256] on p "SUBSCRIBE" at bounding box center [1134, 261] width 510 height 23
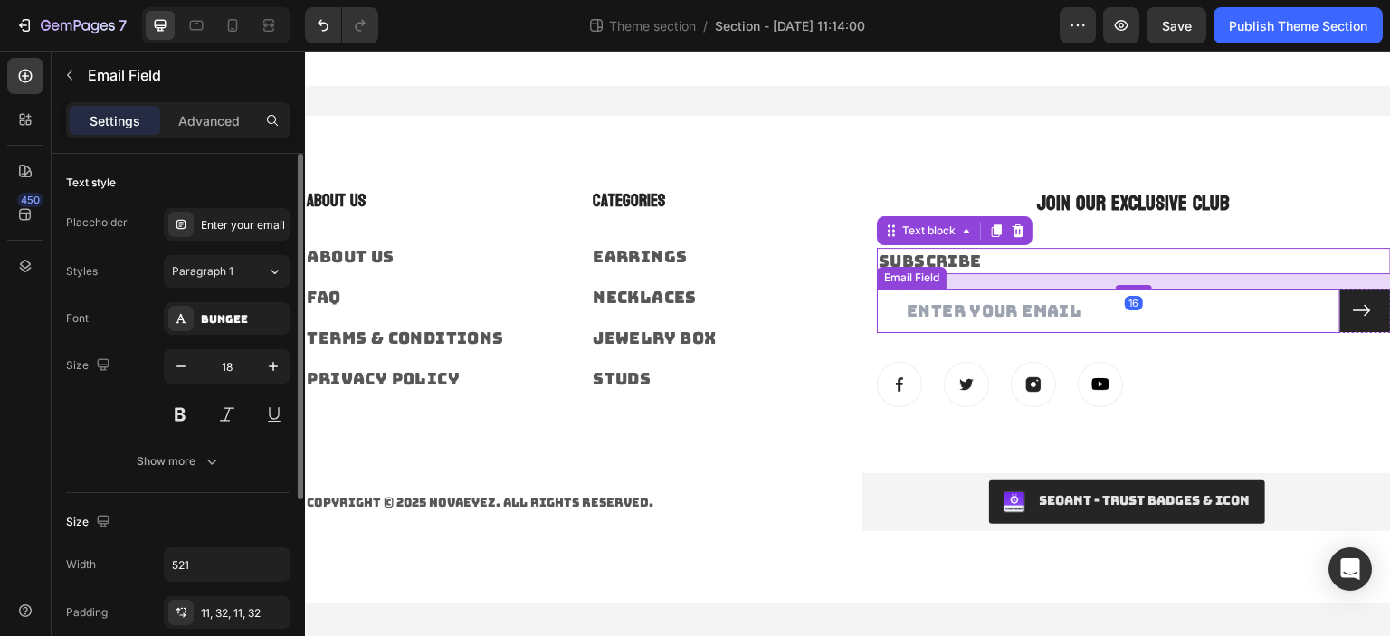
click at [1058, 308] on input "email" at bounding box center [1108, 311] width 463 height 44
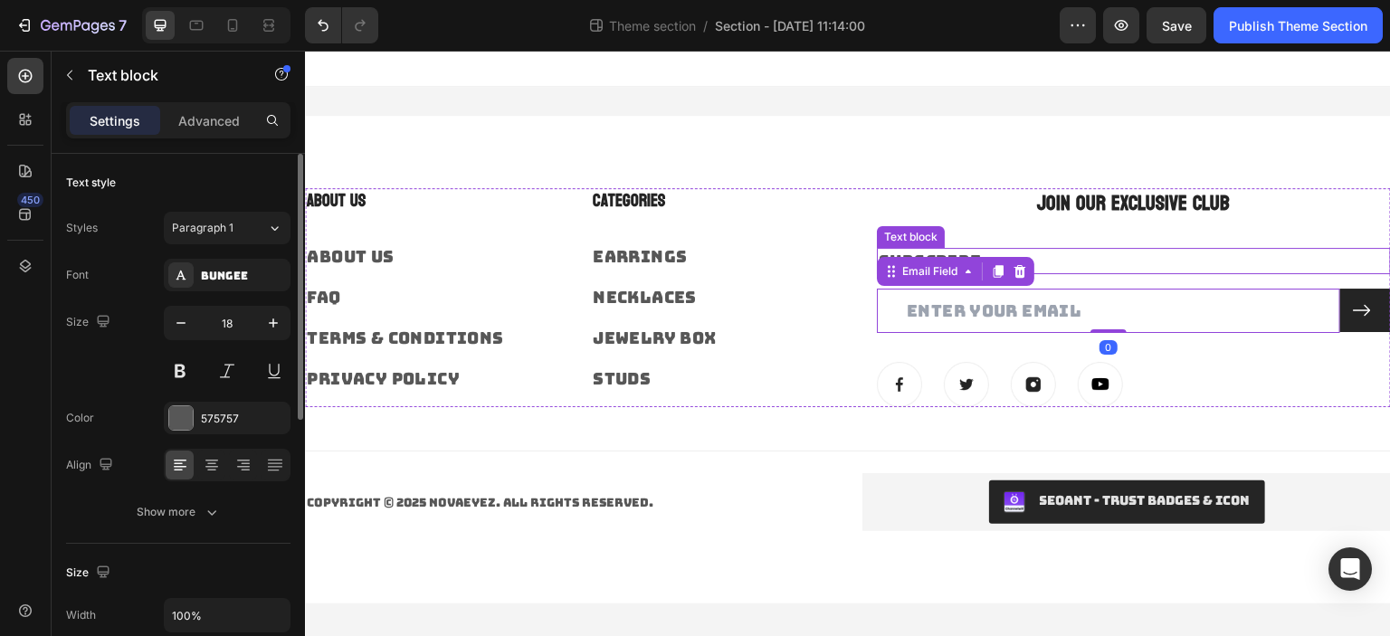
click at [1088, 248] on div "SUBSCRIBE" at bounding box center [1134, 261] width 514 height 26
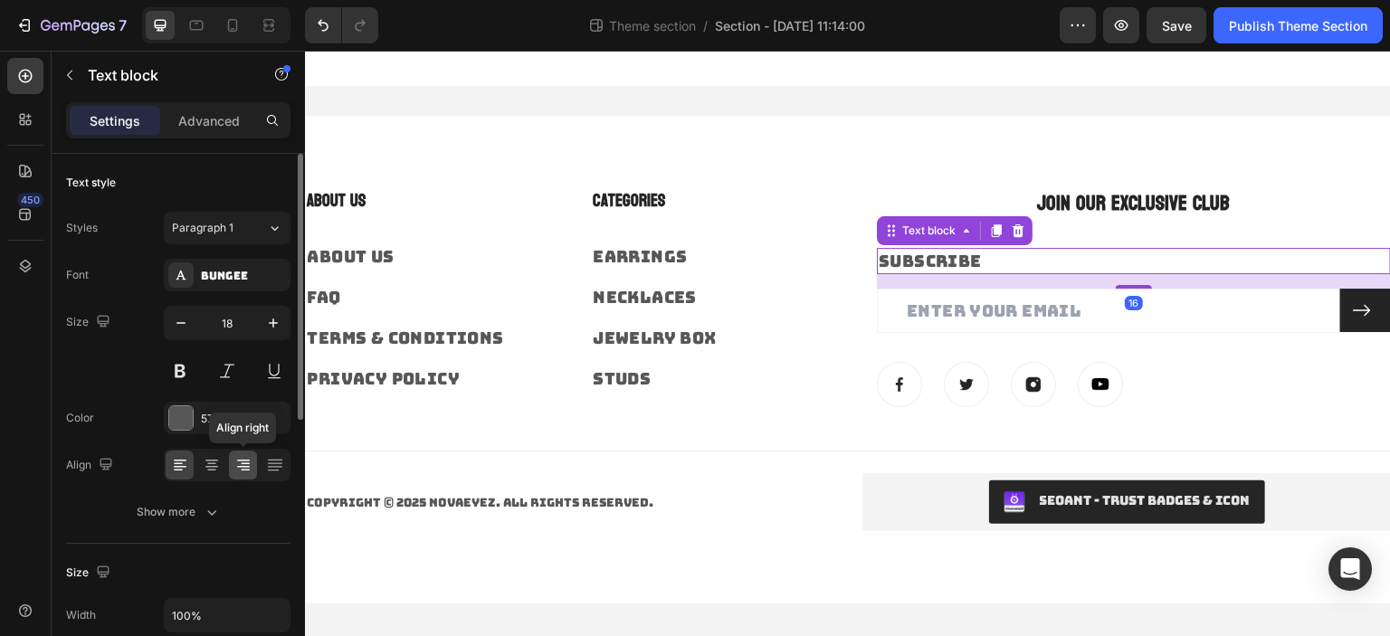
click at [235, 464] on icon at bounding box center [243, 465] width 18 height 18
click at [214, 463] on icon at bounding box center [212, 465] width 18 height 18
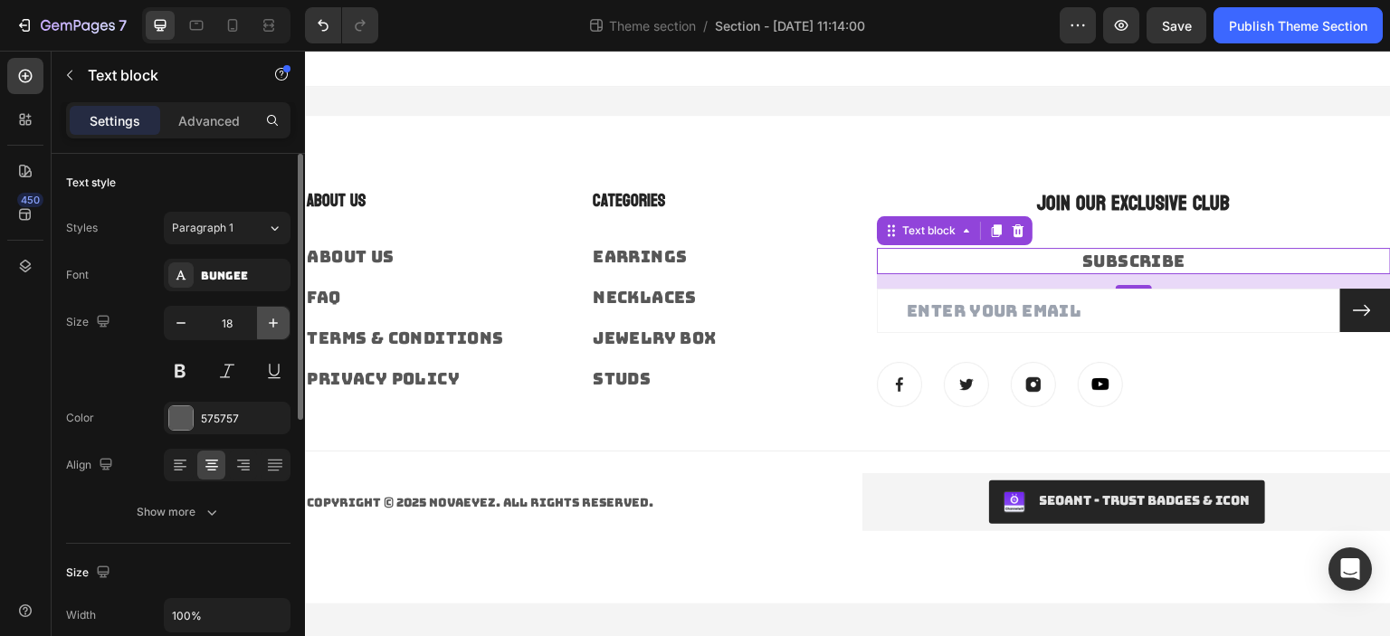
click at [271, 327] on icon "button" at bounding box center [273, 323] width 18 height 18
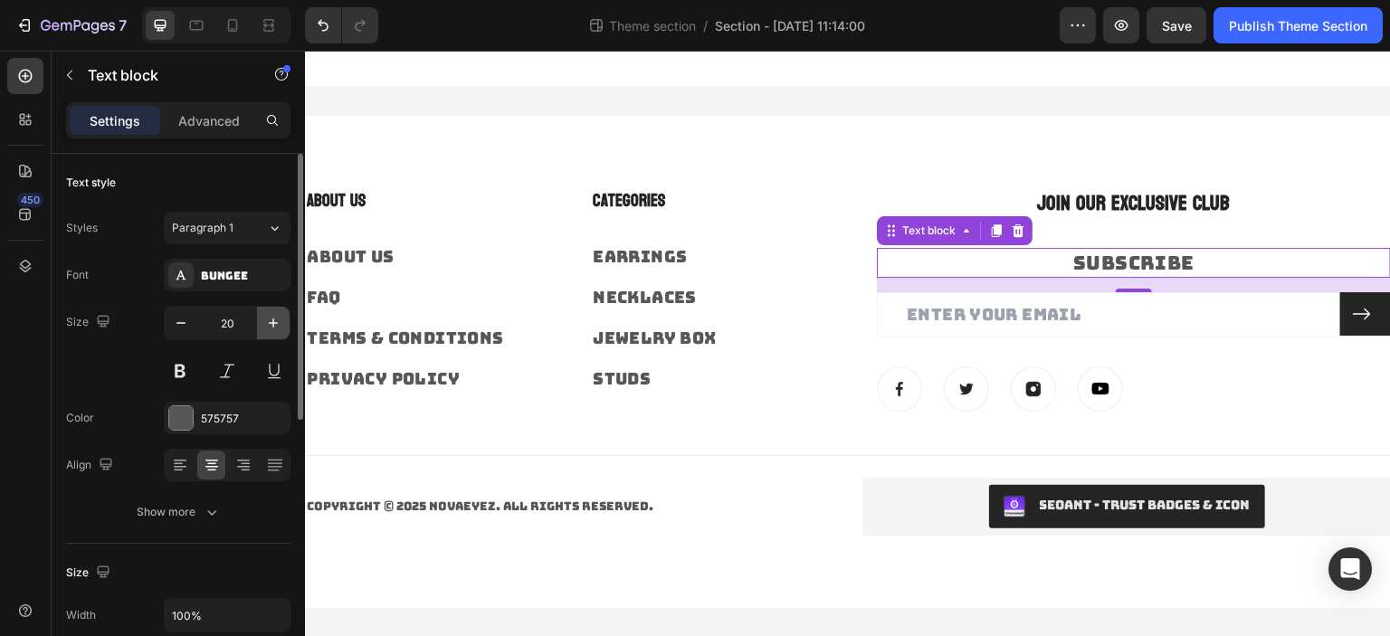
type input "21"
click at [208, 137] on div "Settings Advanced" at bounding box center [178, 120] width 224 height 36
click at [214, 126] on p "Advanced" at bounding box center [209, 120] width 62 height 19
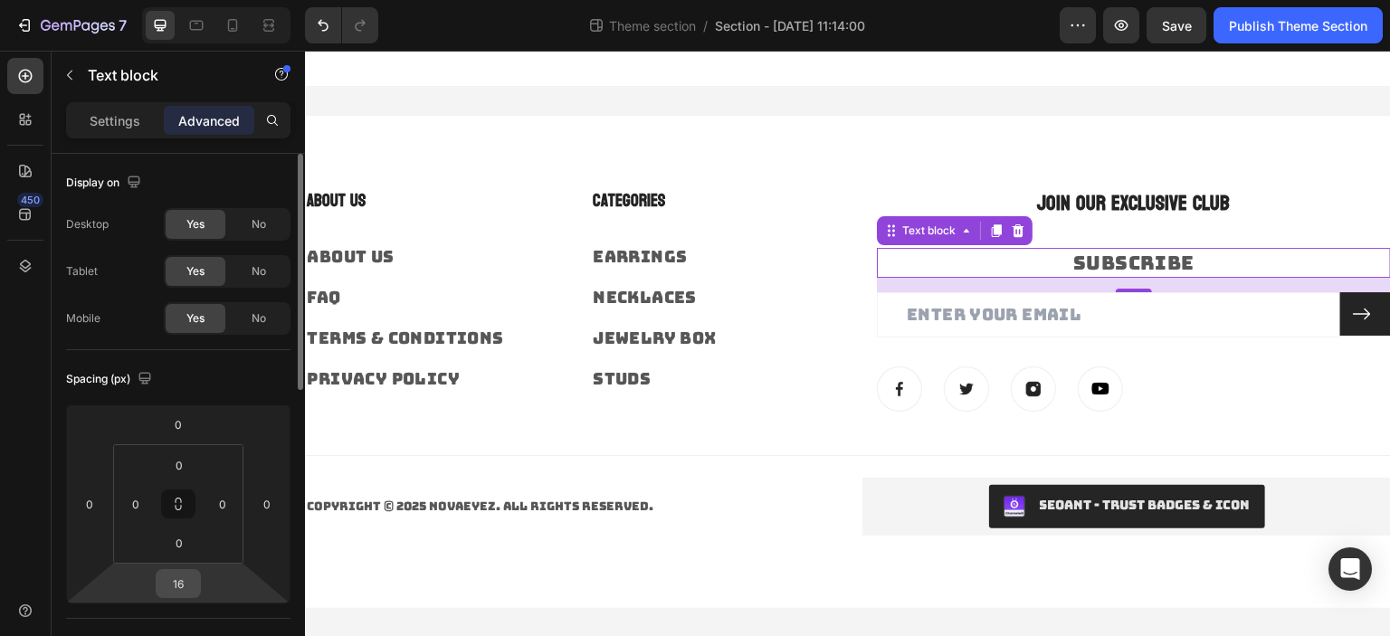
click at [174, 590] on input "16" at bounding box center [178, 583] width 36 height 27
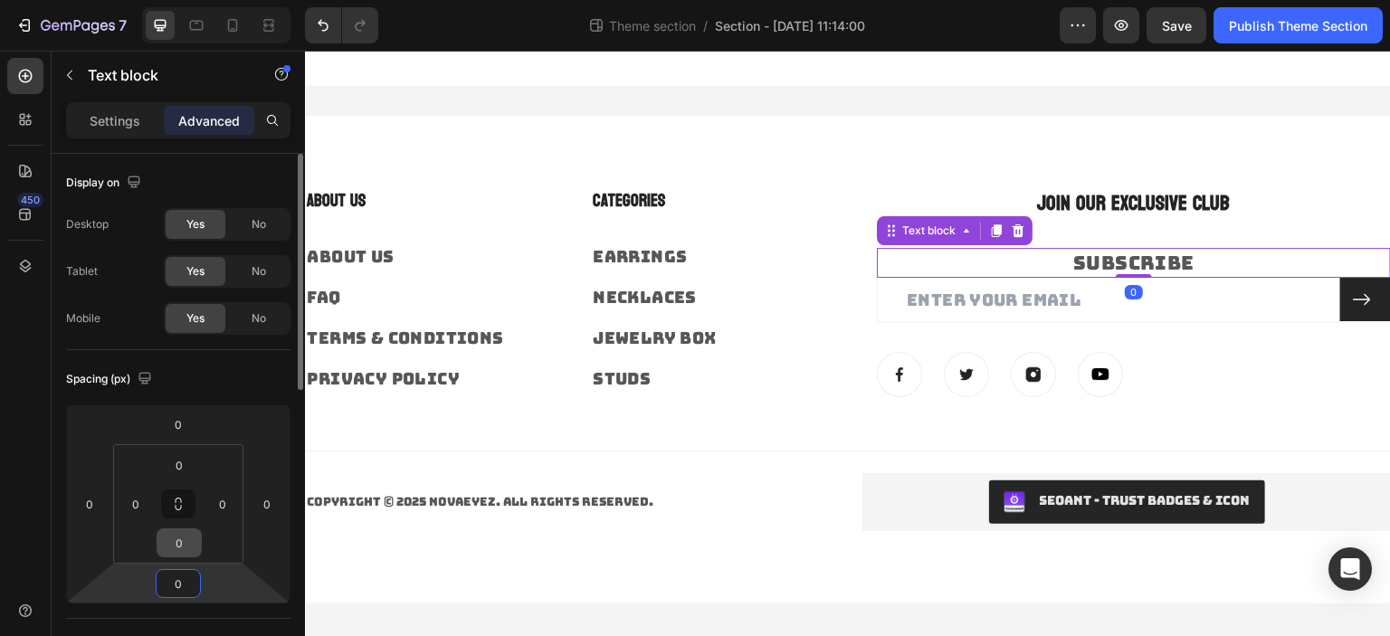
type input "0"
click at [185, 535] on input "0" at bounding box center [179, 542] width 36 height 27
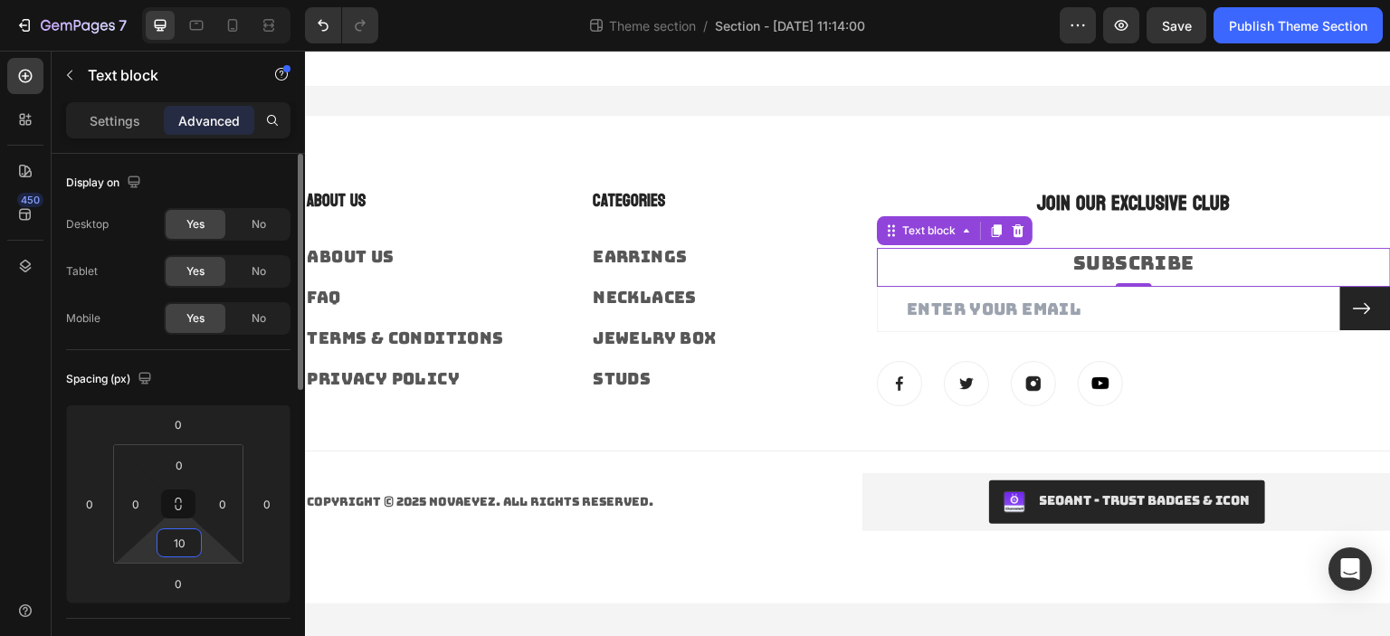
type input "10"
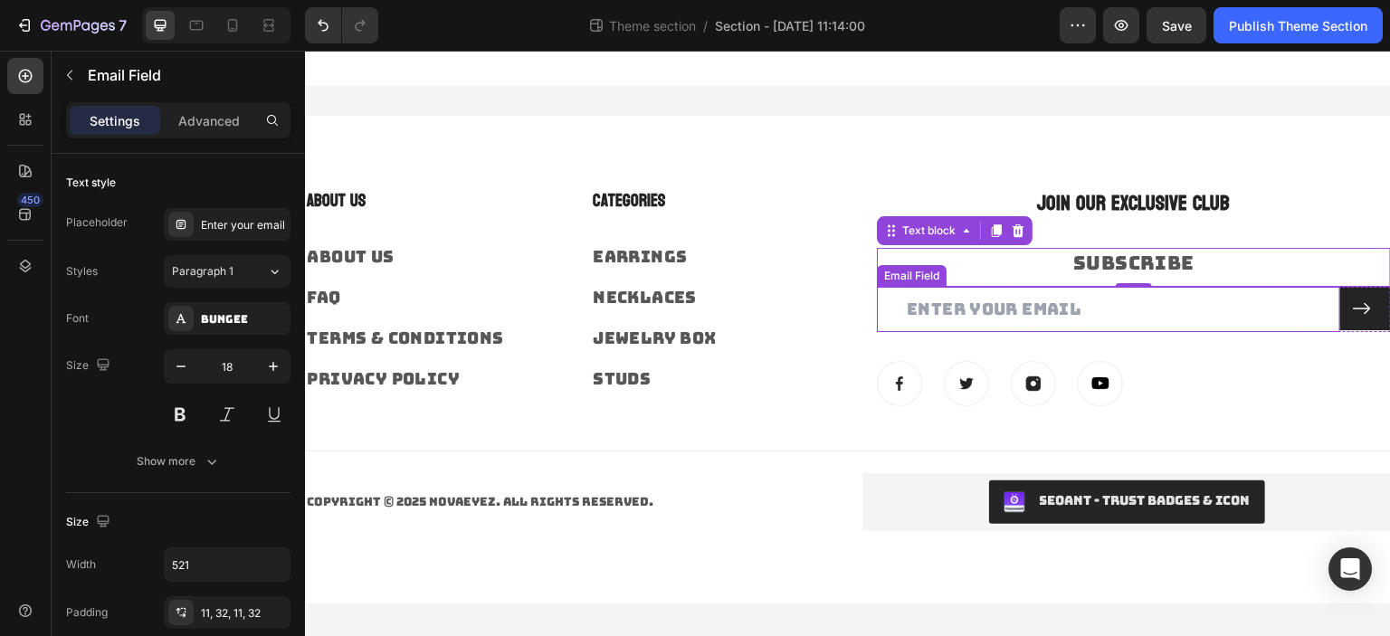
click at [1172, 323] on input "email" at bounding box center [1108, 309] width 463 height 44
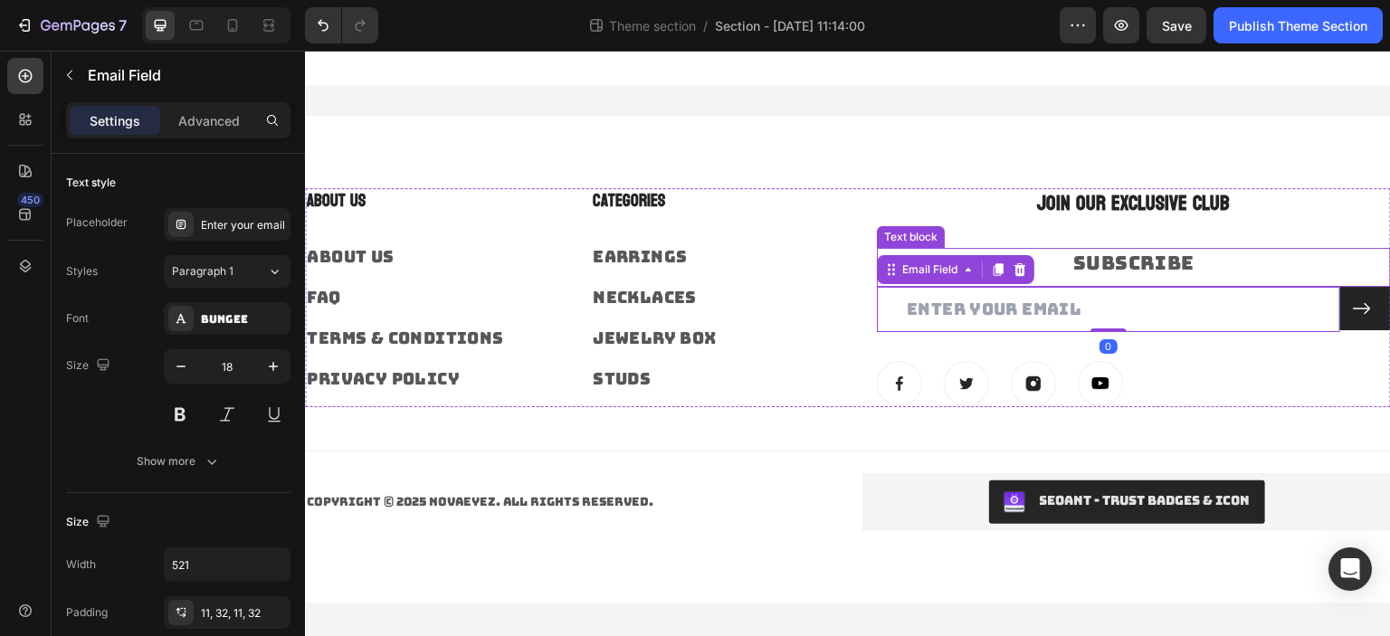
click at [1167, 263] on p "SUBSCRIBE" at bounding box center [1134, 263] width 510 height 26
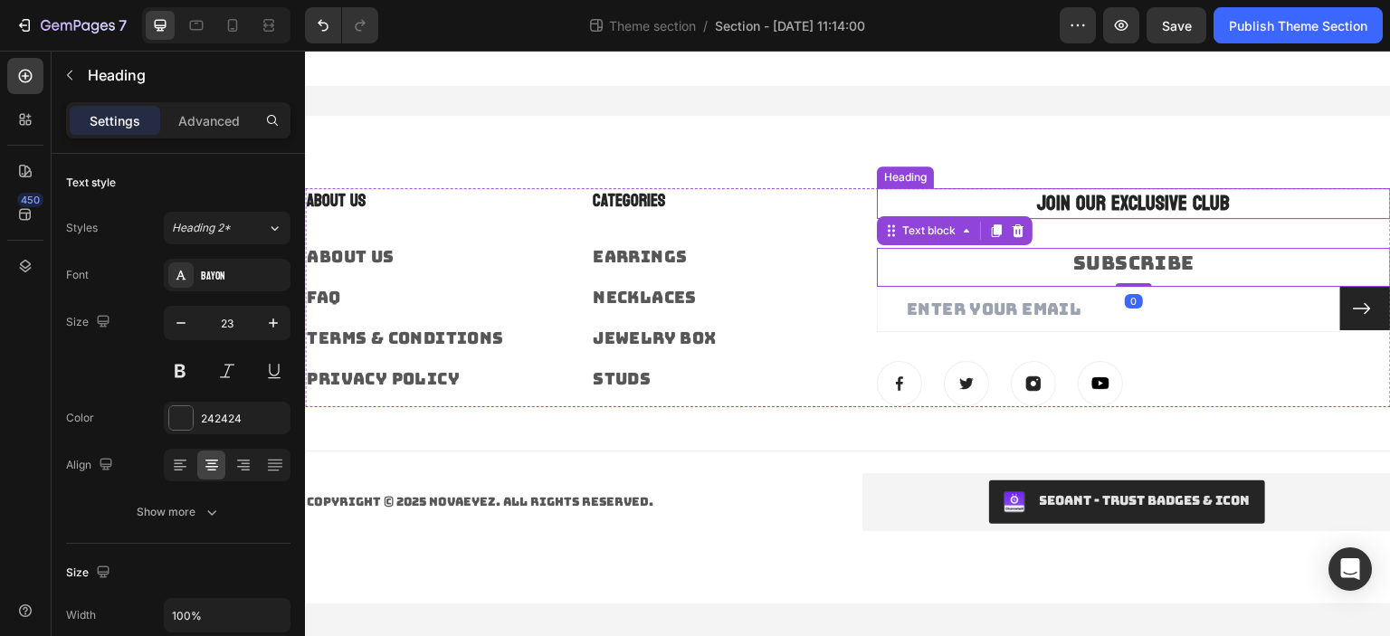
click at [1157, 204] on p "JOIN OUR EXCLUSIVE CLUB" at bounding box center [1134, 203] width 510 height 27
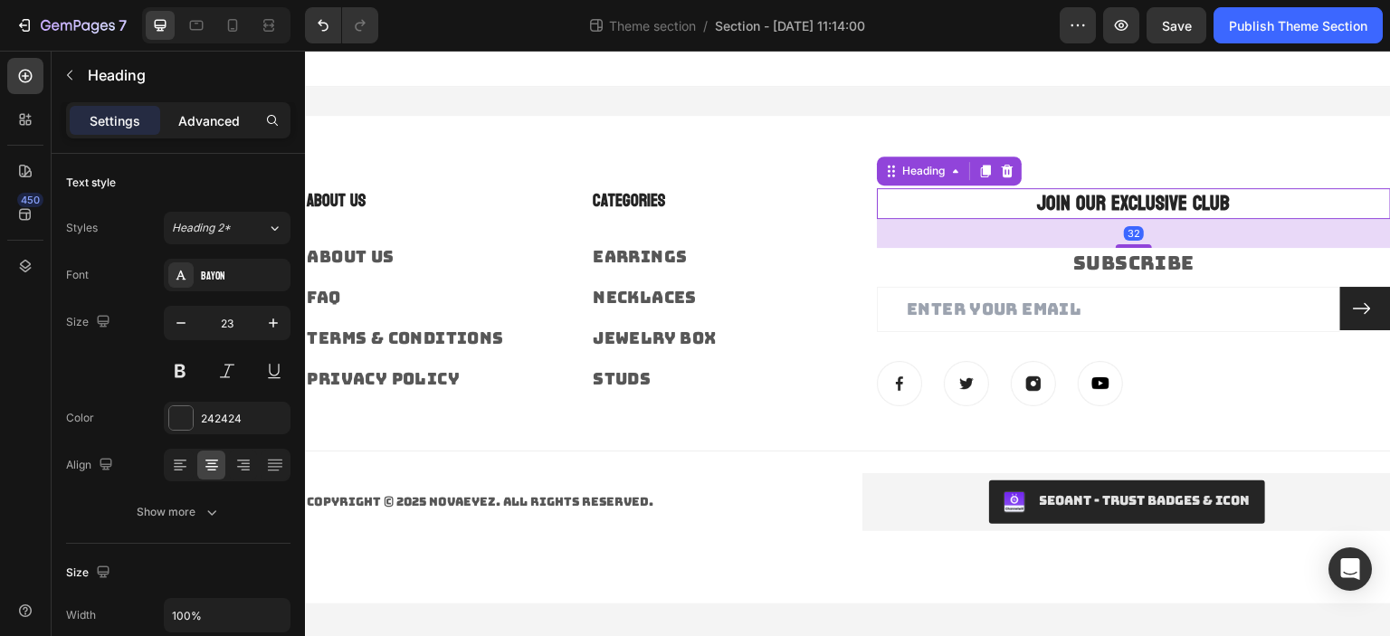
click at [189, 123] on p "Advanced" at bounding box center [209, 120] width 62 height 19
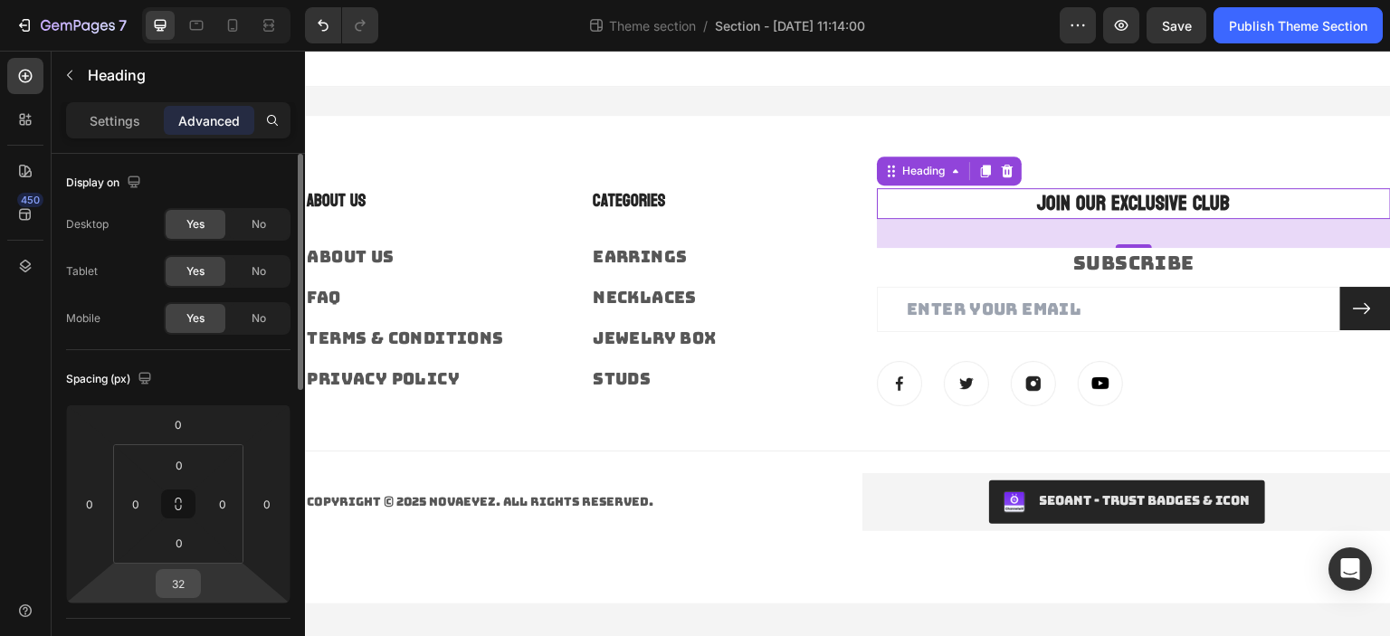
click at [182, 579] on input "32" at bounding box center [178, 583] width 36 height 27
type input "0"
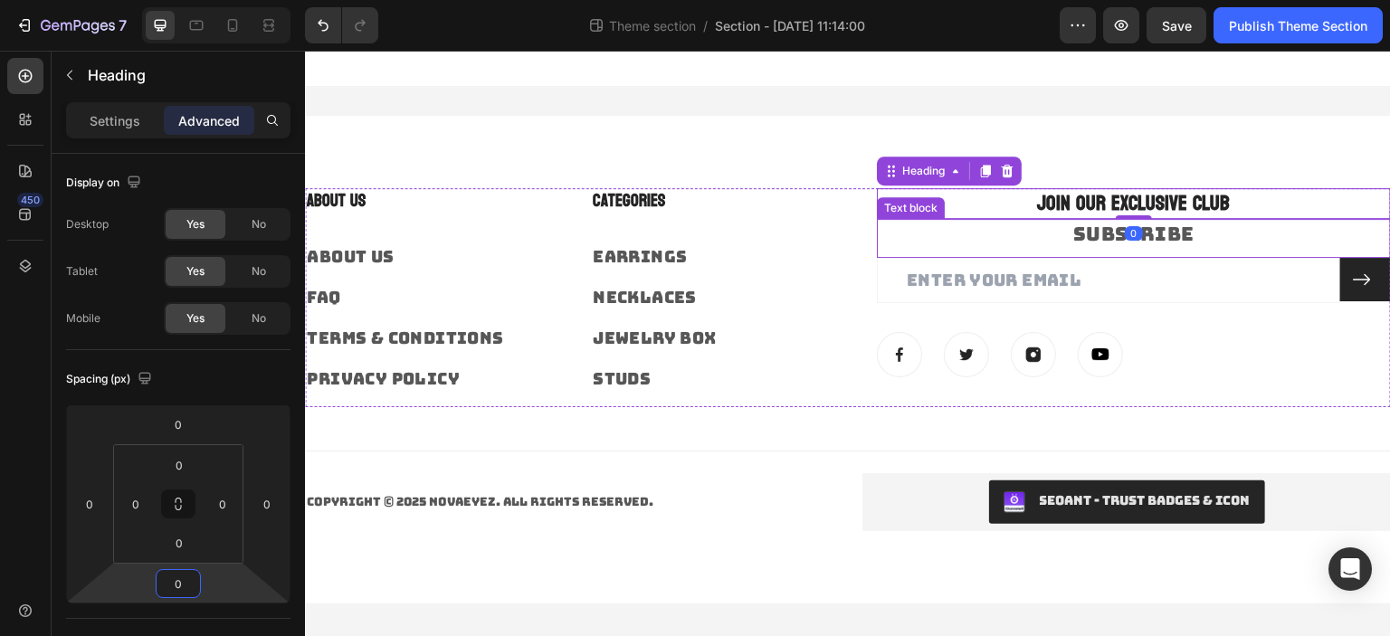
click at [1052, 242] on p "SUBSCRIBE" at bounding box center [1134, 234] width 510 height 26
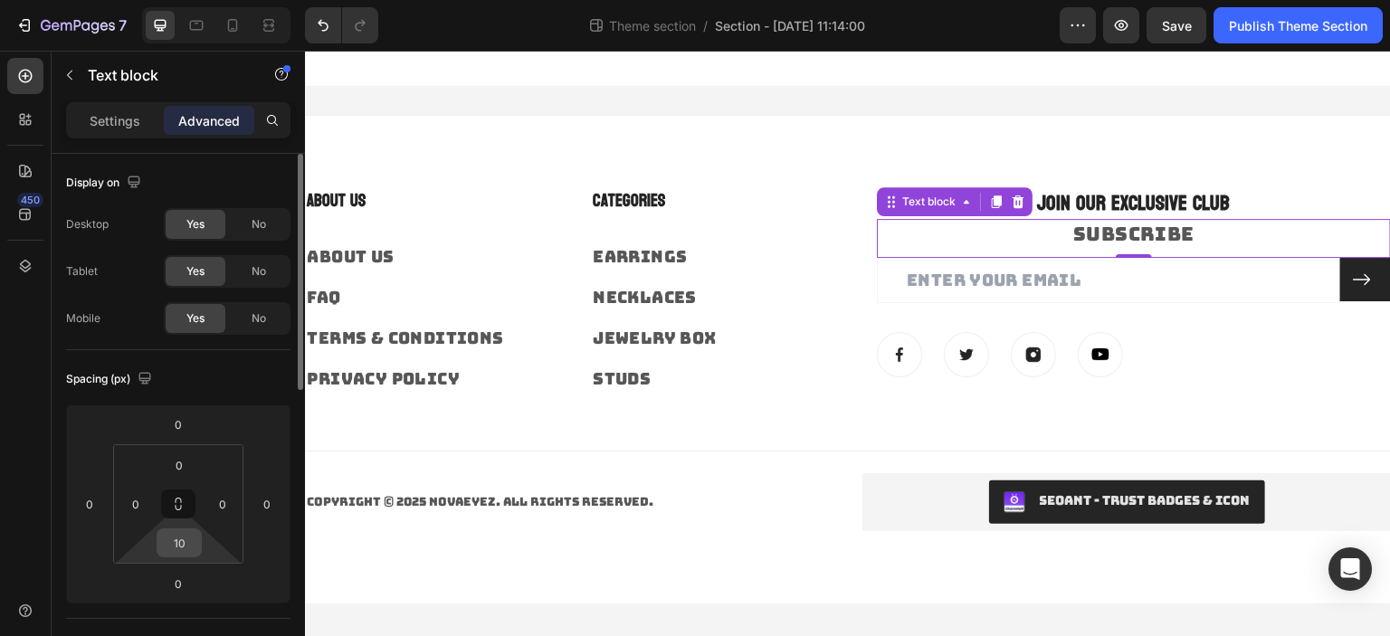
click at [187, 556] on div "10" at bounding box center [179, 542] width 45 height 29
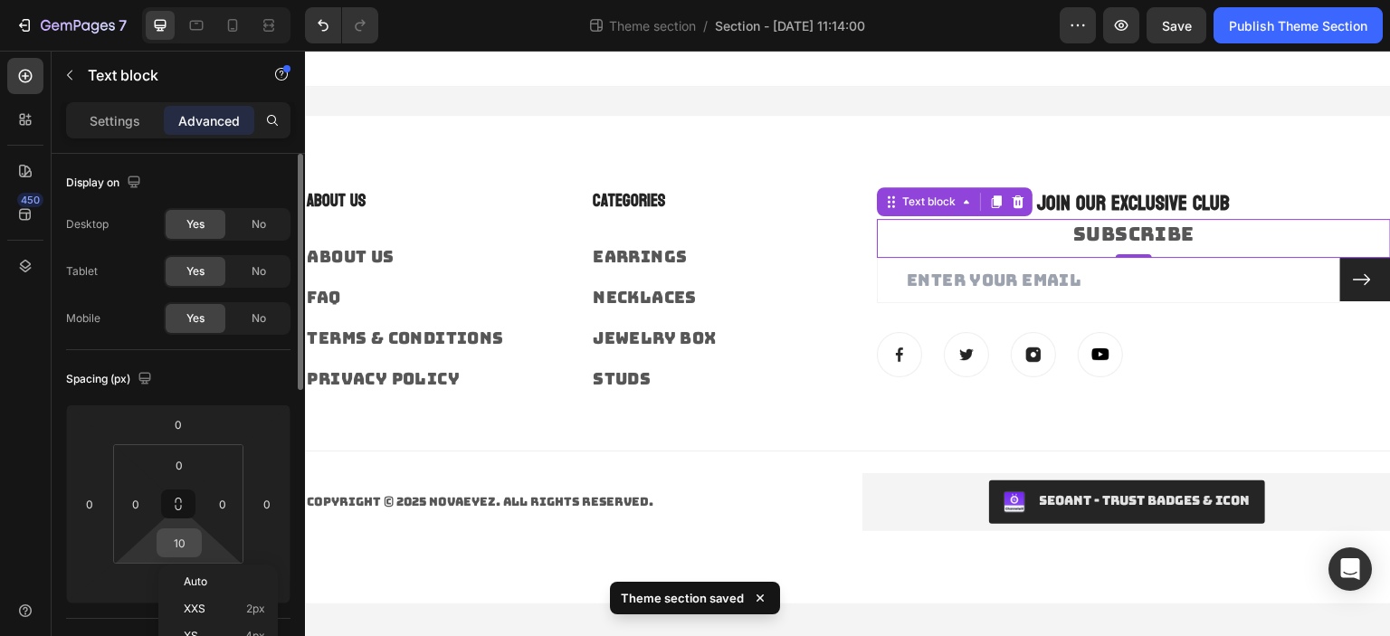
click at [180, 542] on input "10" at bounding box center [179, 542] width 36 height 27
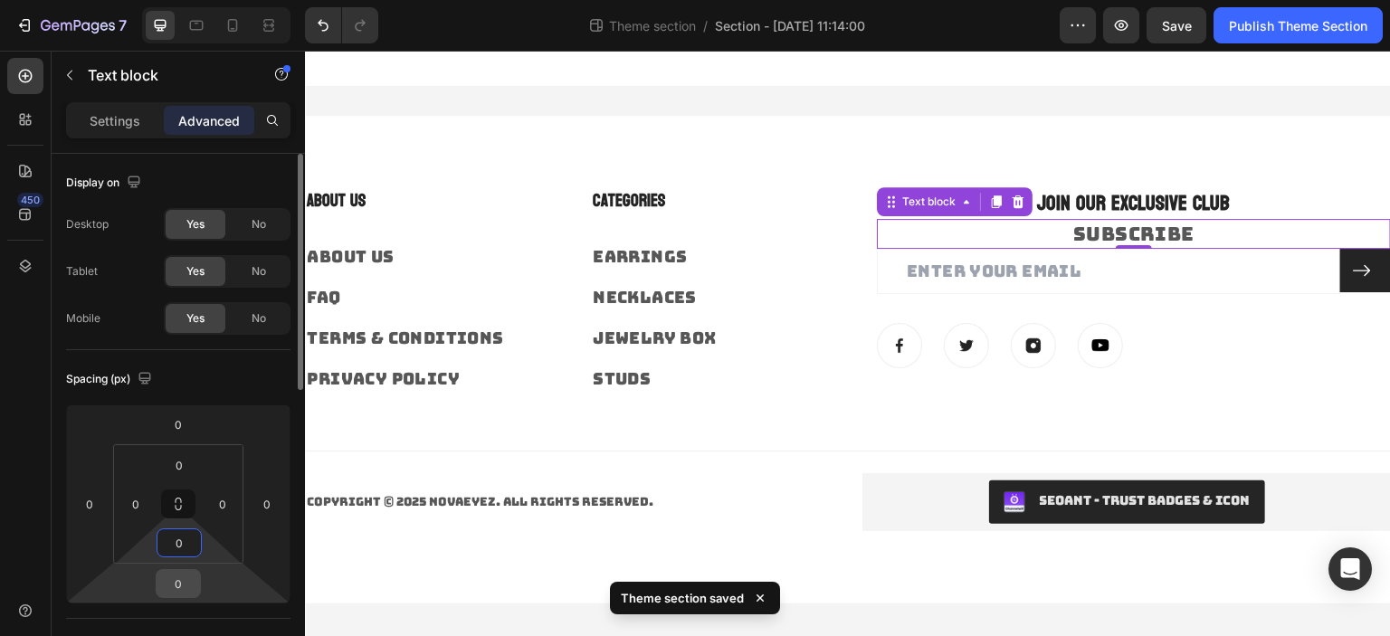
type input "0"
click at [187, 579] on input "0" at bounding box center [178, 583] width 36 height 27
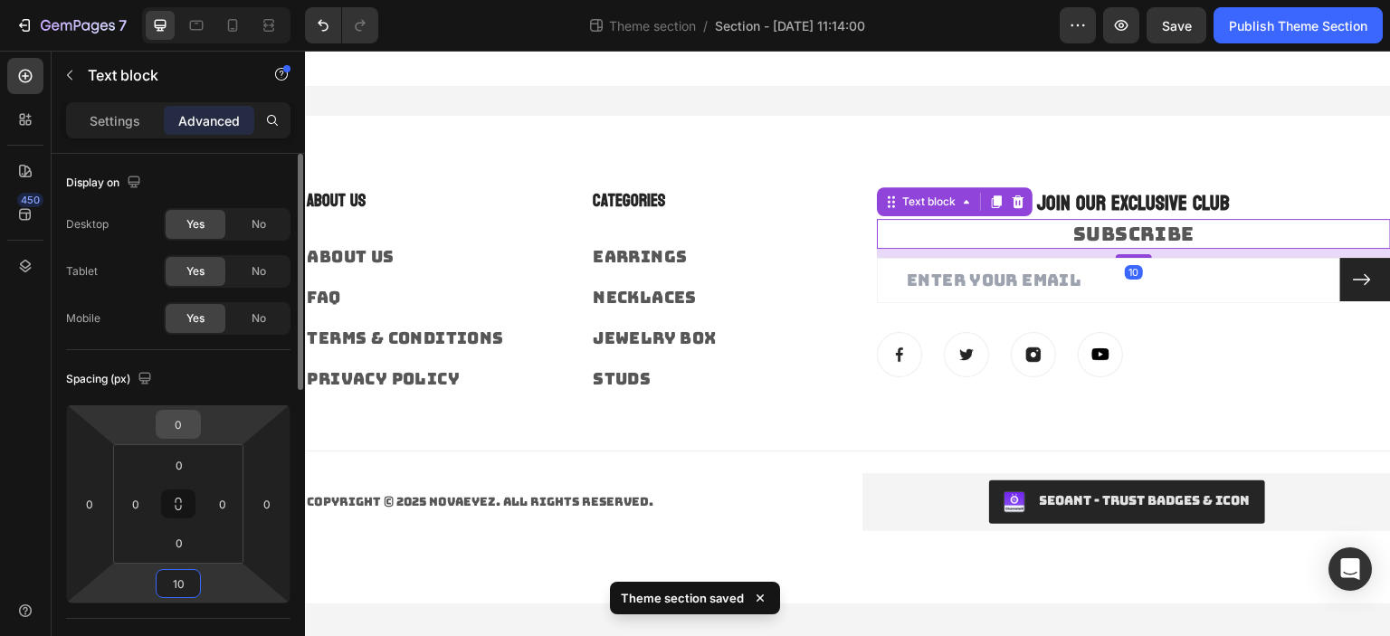
type input "10"
click at [192, 426] on input "0" at bounding box center [178, 424] width 36 height 27
type input "10"
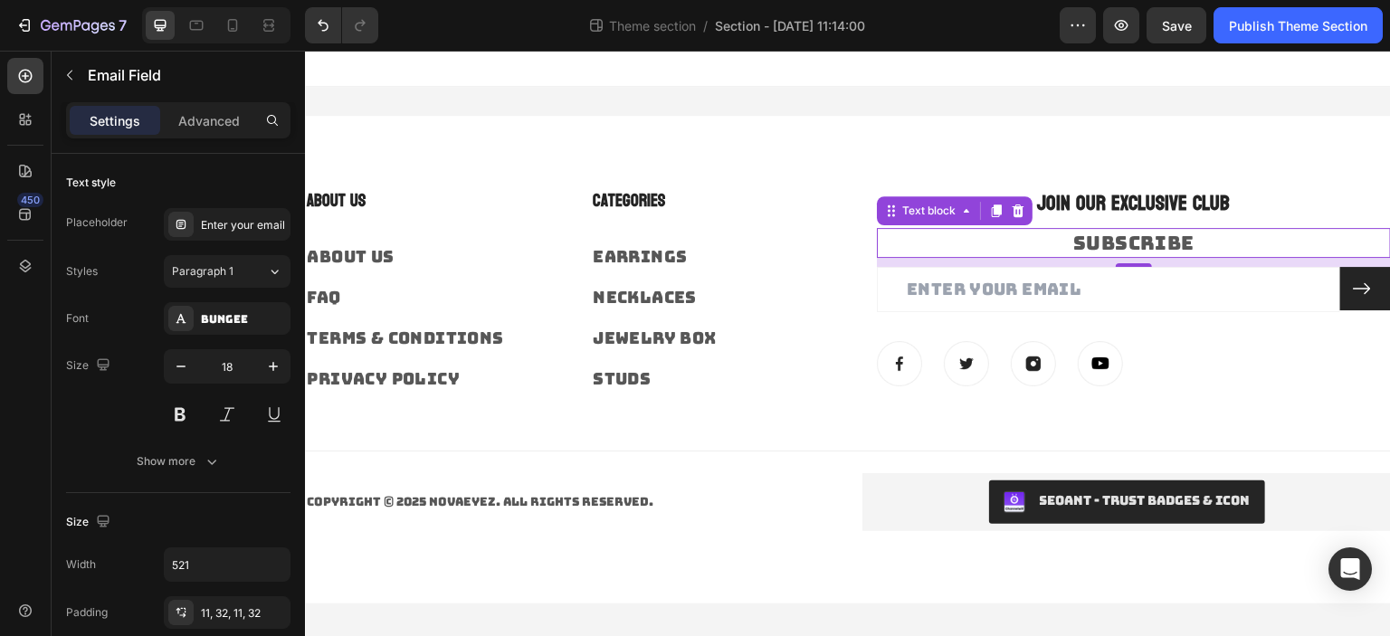
click at [1039, 279] on input "email" at bounding box center [1108, 289] width 463 height 44
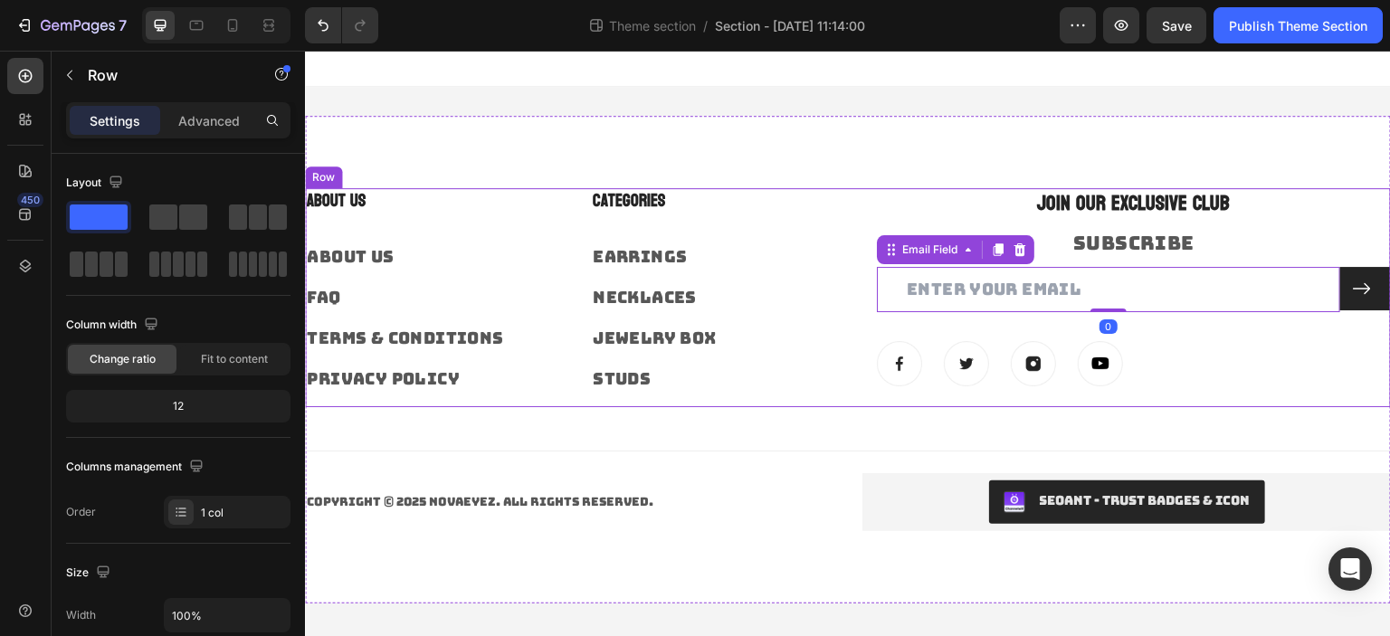
click at [1279, 411] on div "About Us Heading About Us Text block FAQ Text block Terms & Conditions Text blo…" at bounding box center [848, 359] width 1086 height 343
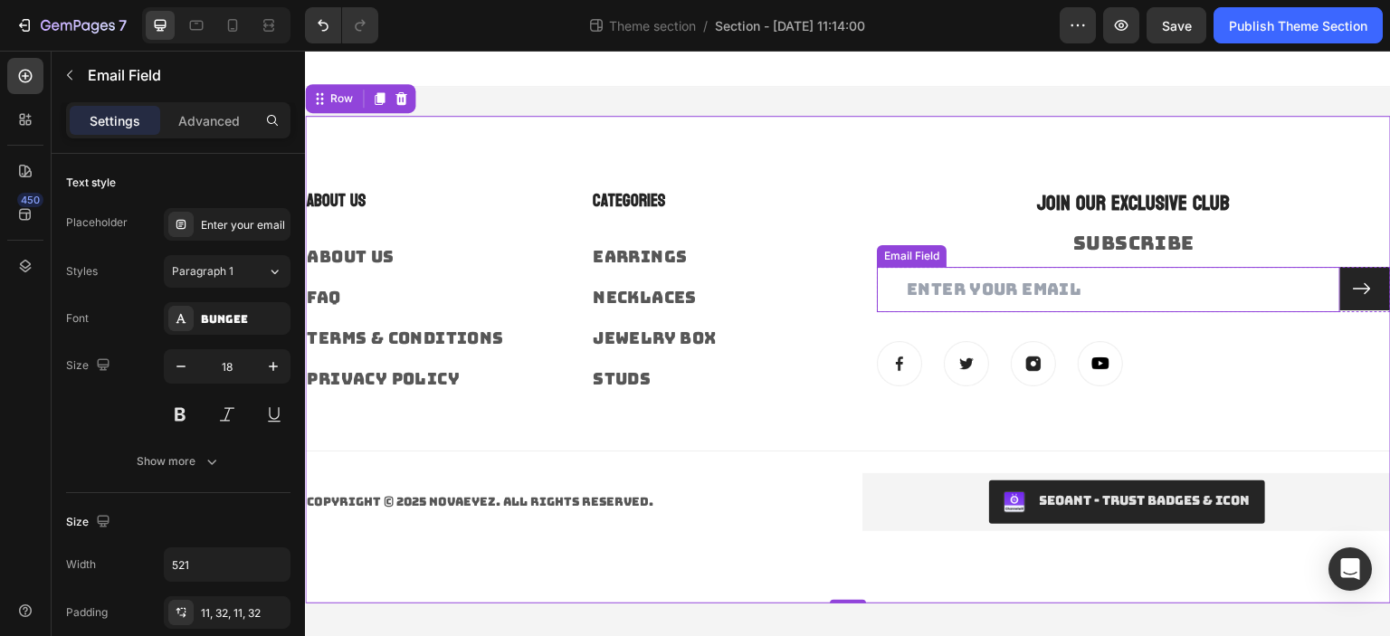
click at [1107, 296] on input "email" at bounding box center [1108, 289] width 463 height 44
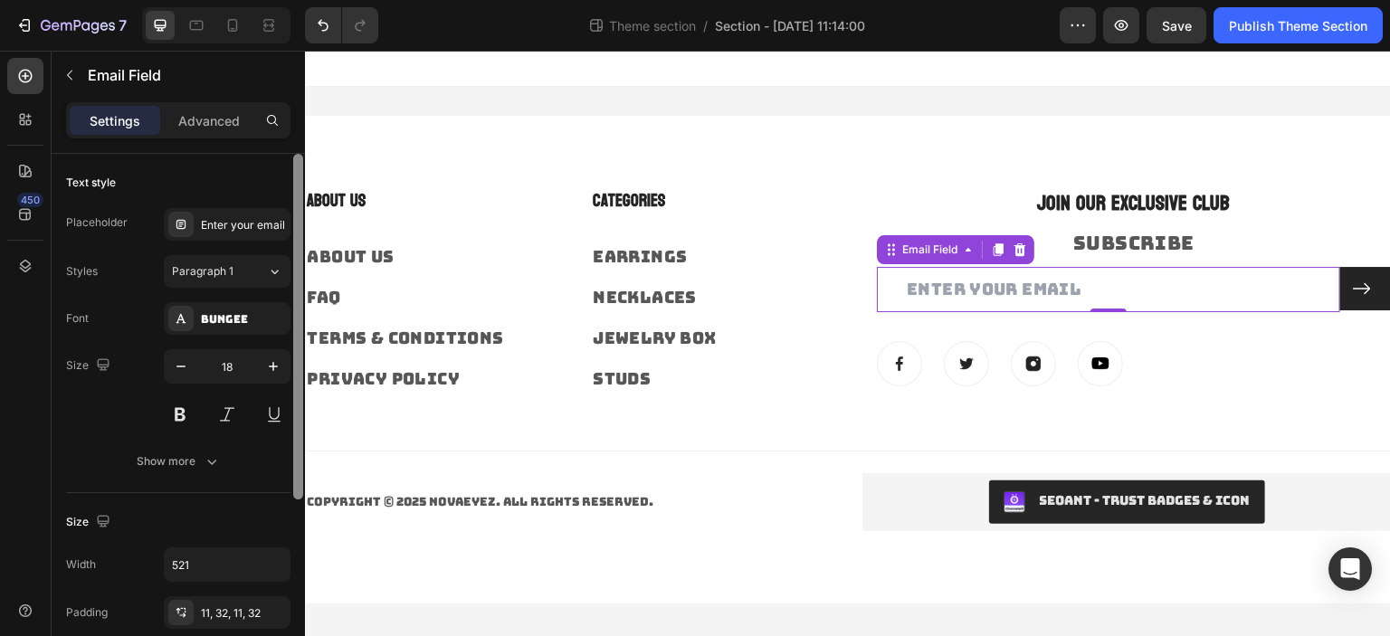
drag, startPoint x: 295, startPoint y: 357, endPoint x: 65, endPoint y: 171, distance: 295.9
click at [302, 224] on div at bounding box center [298, 327] width 10 height 346
click at [1167, 279] on input "email" at bounding box center [1108, 289] width 463 height 44
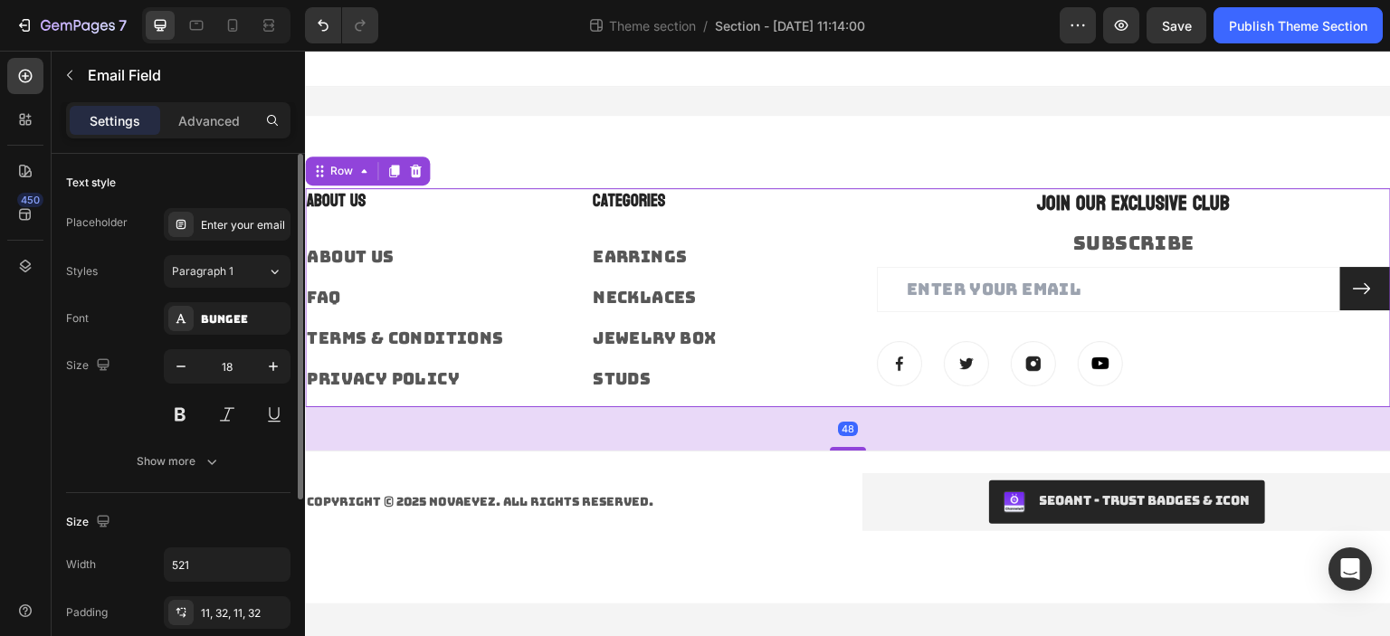
click at [1218, 260] on div "JOIN OUR EXCLUSIVE CLUB Heading SUBSCRIBE Text block Email Field Submit Button …" at bounding box center [1134, 297] width 514 height 219
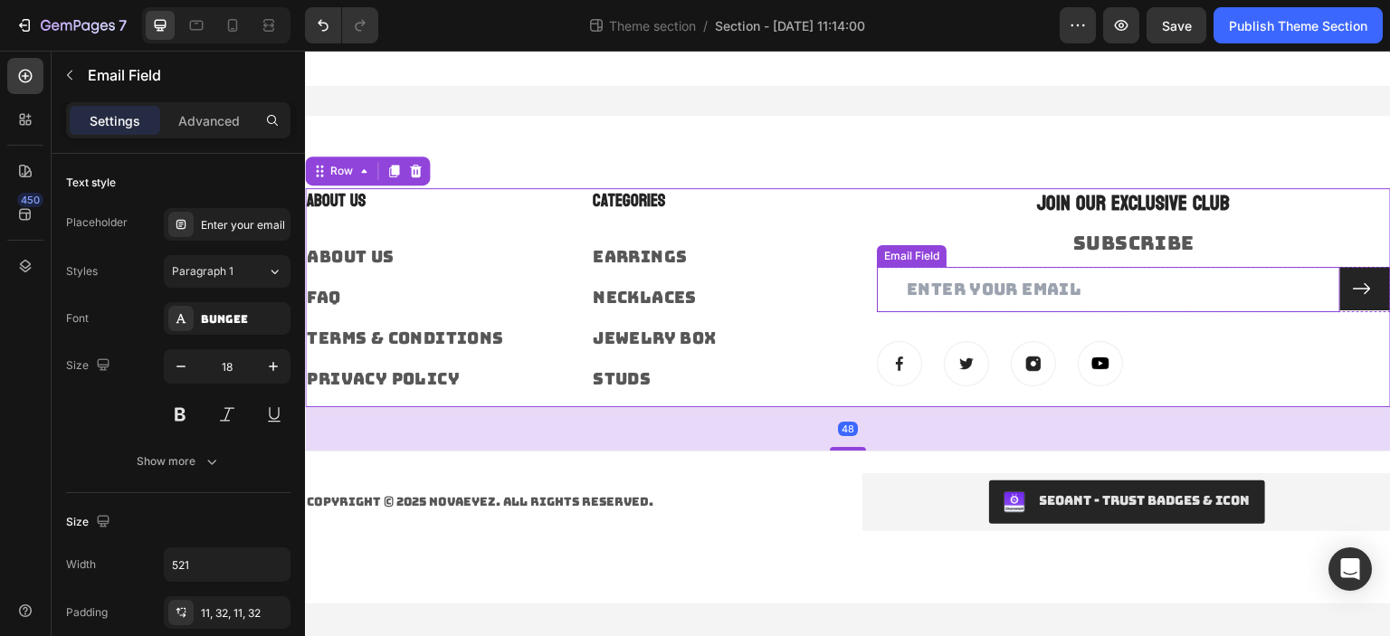
click at [1161, 286] on input "email" at bounding box center [1108, 289] width 463 height 44
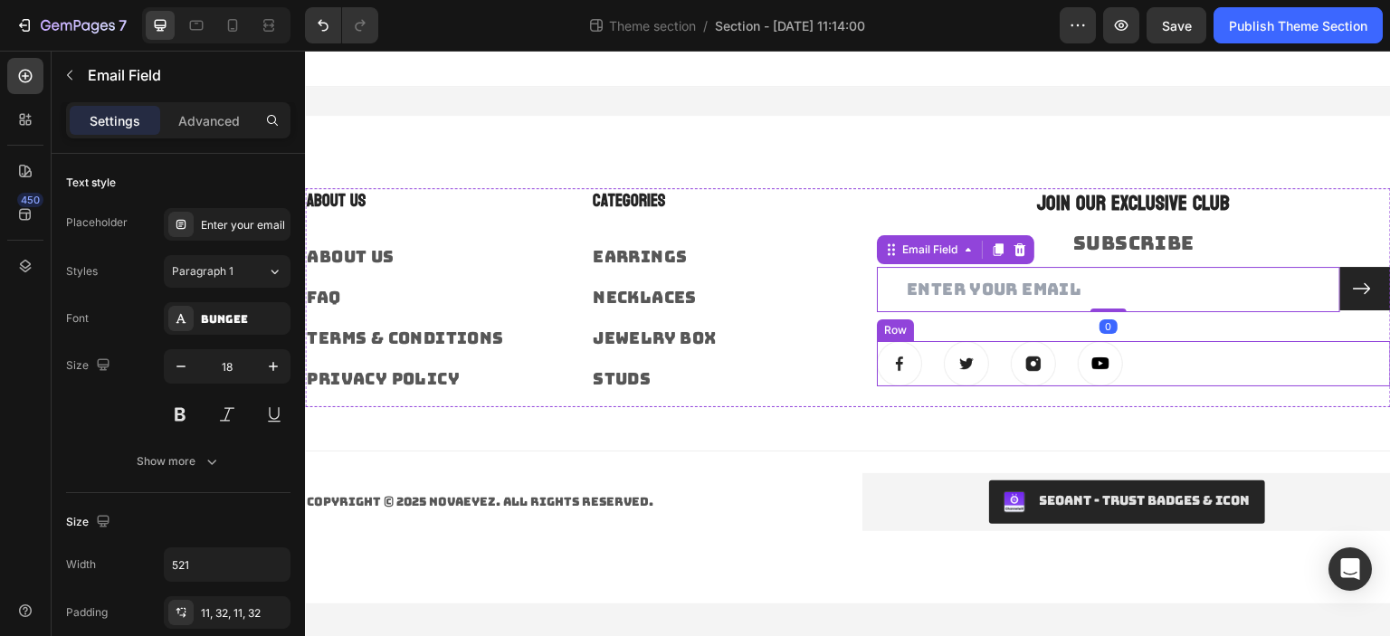
click at [1242, 366] on div "Image Image Image Image Row" at bounding box center [1134, 363] width 514 height 45
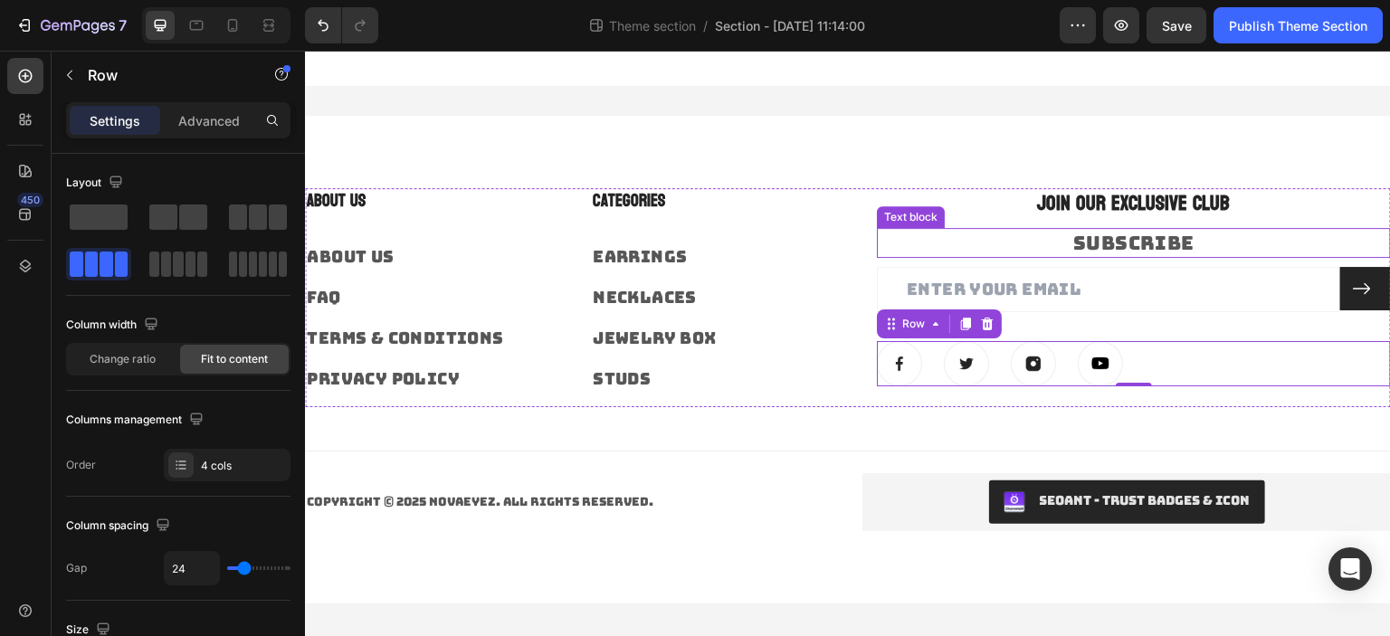
click at [1160, 249] on p "SUBSCRIBE" at bounding box center [1134, 243] width 510 height 26
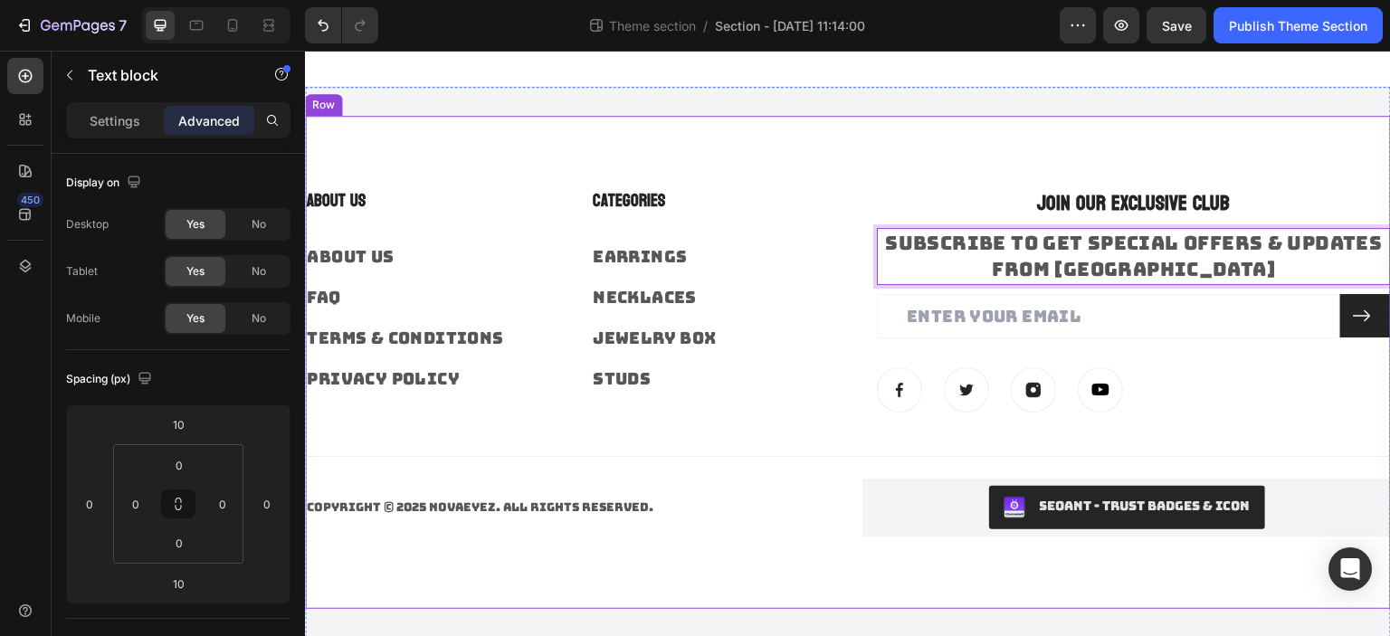
click at [941, 260] on p "SUBSCRIBE TO GET SPECIAL OFFERS & UPDATES FROM [GEOGRAPHIC_DATA]" at bounding box center [1134, 256] width 510 height 53
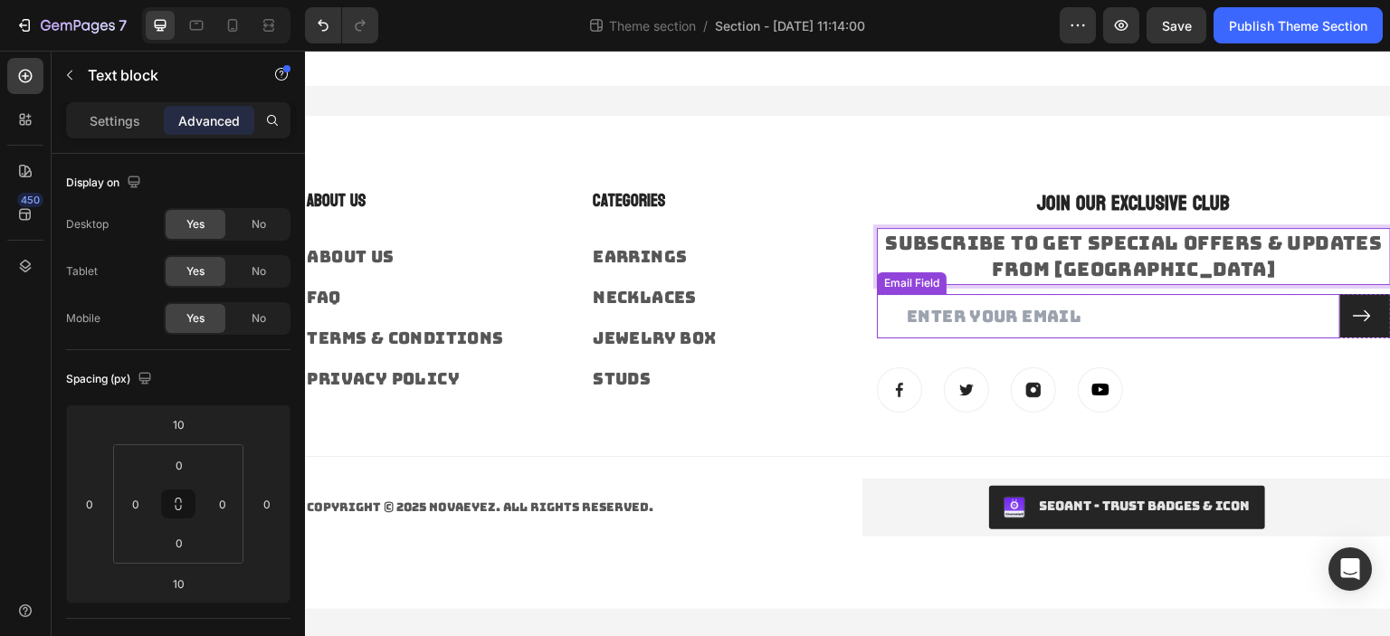
click at [965, 326] on input "email" at bounding box center [1108, 316] width 463 height 44
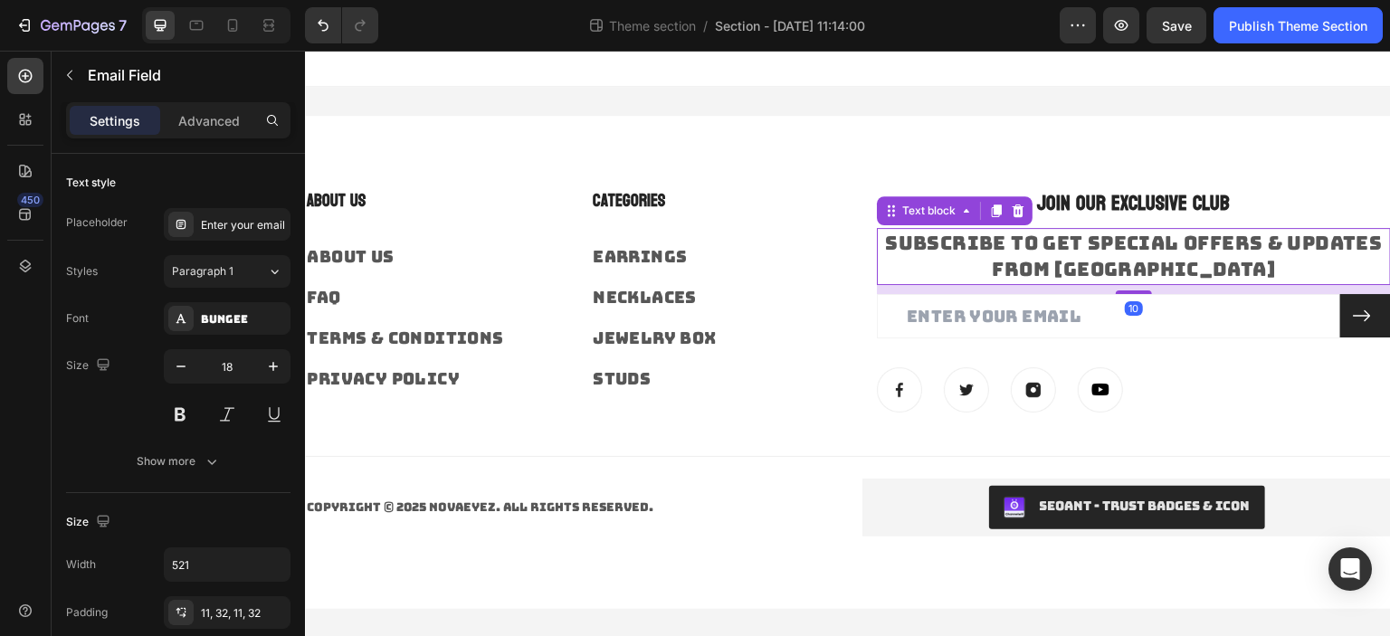
click at [987, 261] on p "SUBSCRIBE TO GET SPECIAL OFFERS & UPDATES FROM [GEOGRAPHIC_DATA]" at bounding box center [1134, 256] width 510 height 53
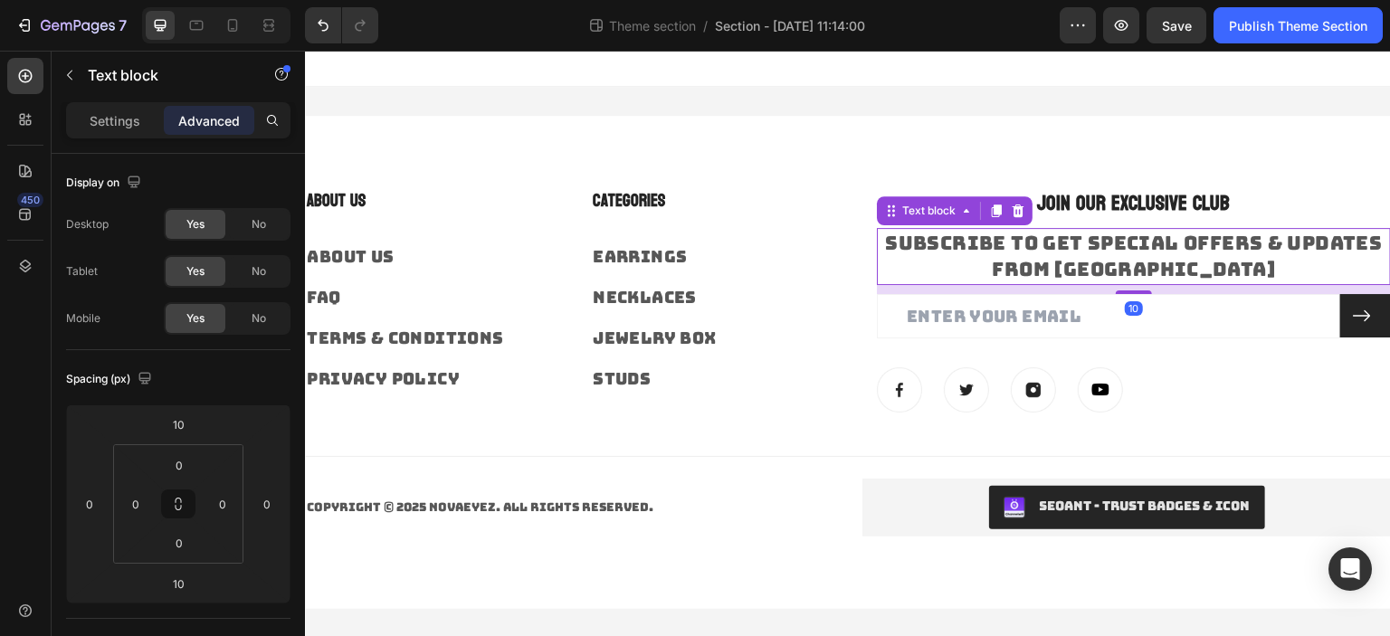
click at [120, 100] on div "Text block" at bounding box center [155, 77] width 206 height 52
click at [123, 121] on p "Settings" at bounding box center [115, 120] width 51 height 19
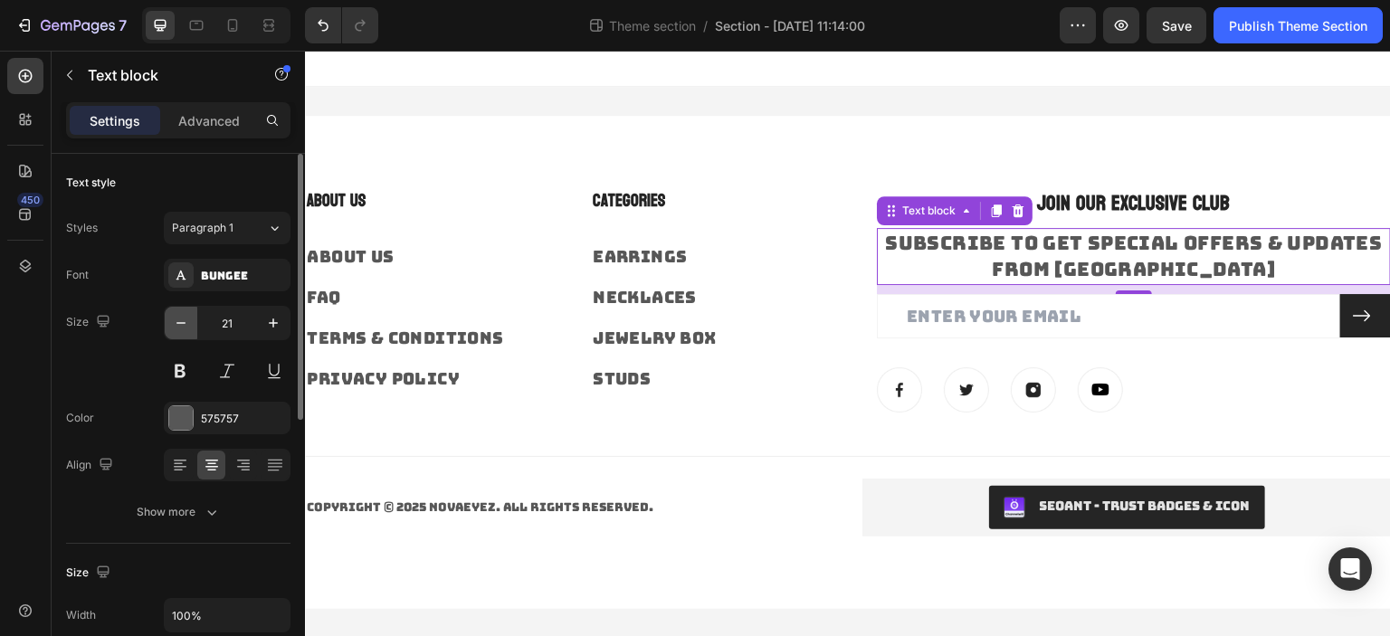
click at [185, 328] on icon "button" at bounding box center [181, 323] width 18 height 18
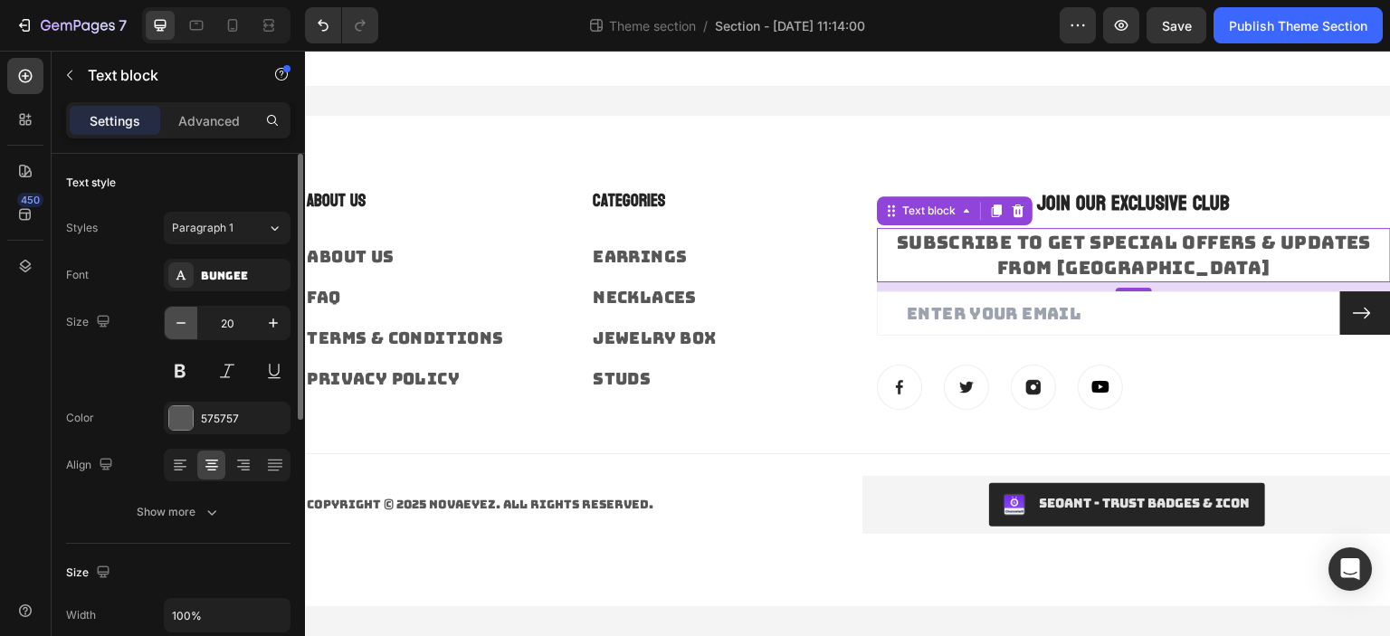
click at [184, 326] on icon "button" at bounding box center [181, 323] width 18 height 18
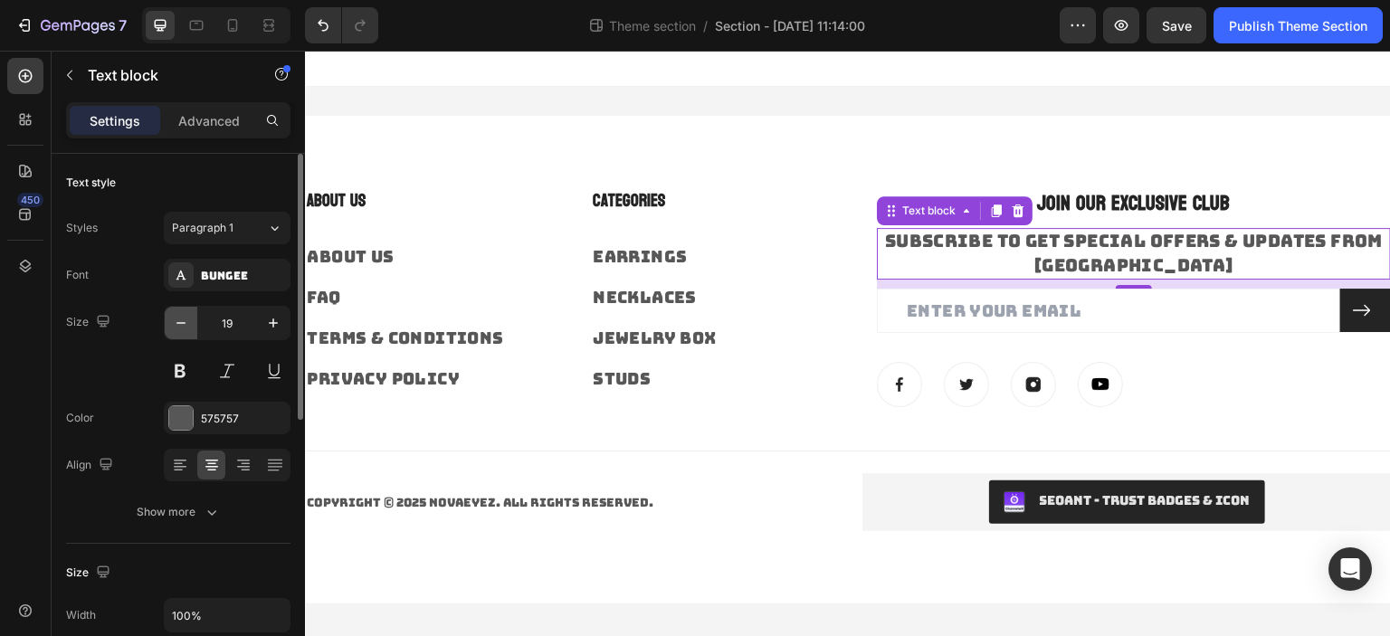
click at [184, 326] on icon "button" at bounding box center [181, 323] width 18 height 18
type input "18"
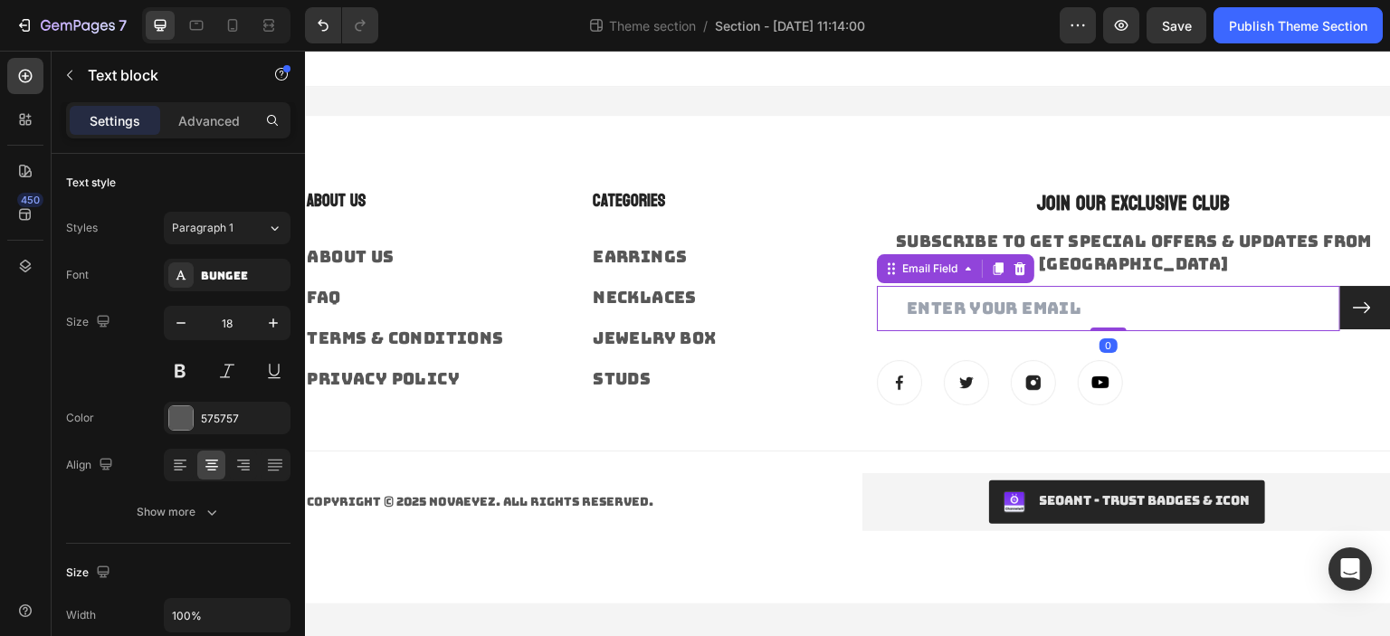
click at [1046, 296] on input "email" at bounding box center [1108, 308] width 463 height 44
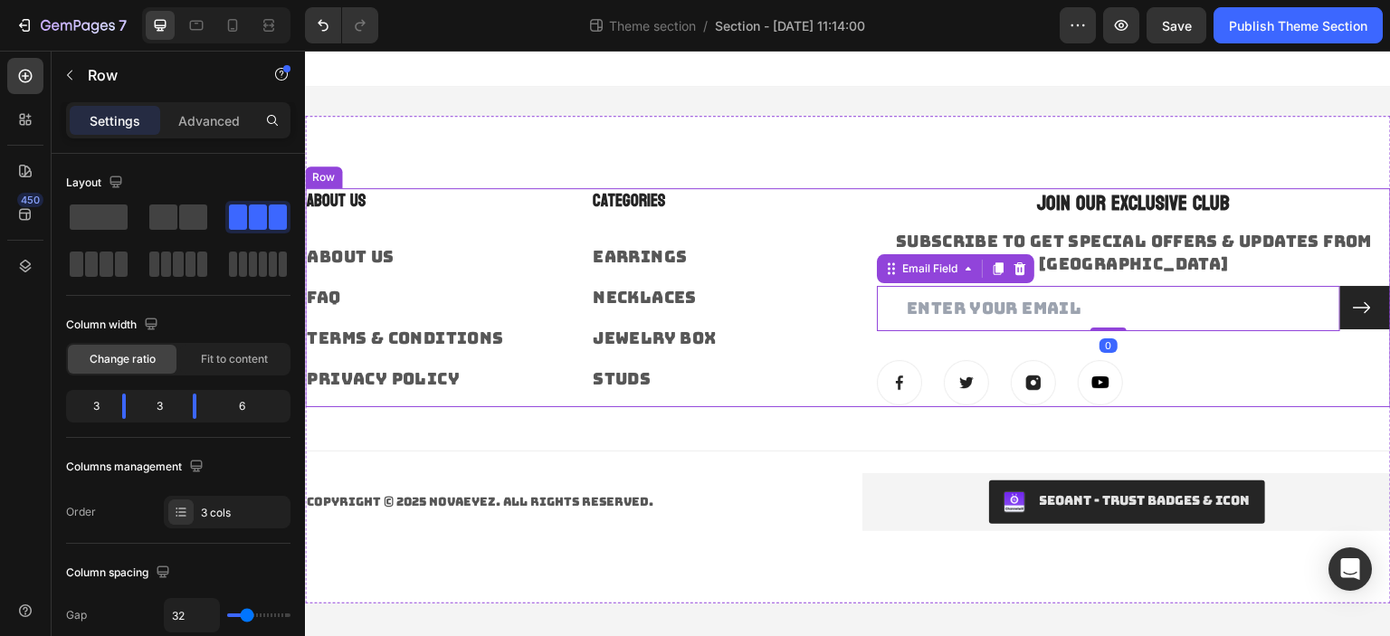
click at [813, 359] on div "Categories Heading Earrings Text block Necklaces Text block Jewelry Box Text bl…" at bounding box center [719, 297] width 257 height 219
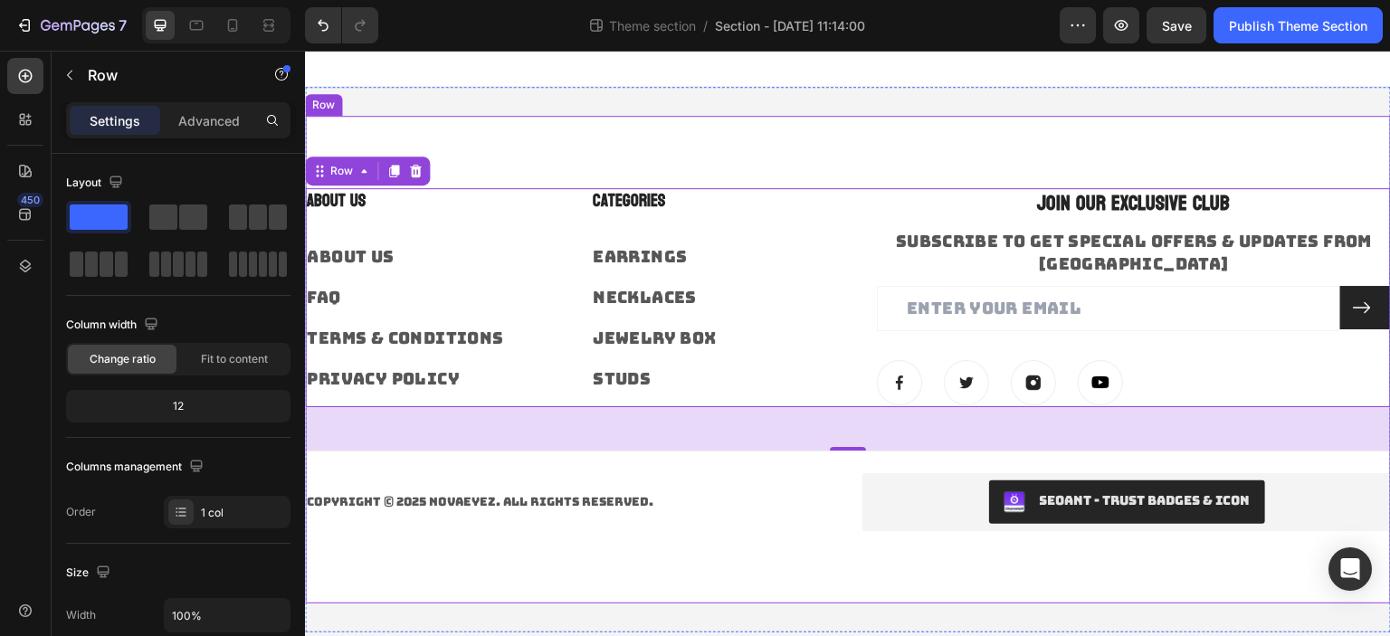
click at [786, 170] on div "About Us Heading About Us Text block FAQ Text block Terms & Conditions Text blo…" at bounding box center [848, 360] width 1086 height 488
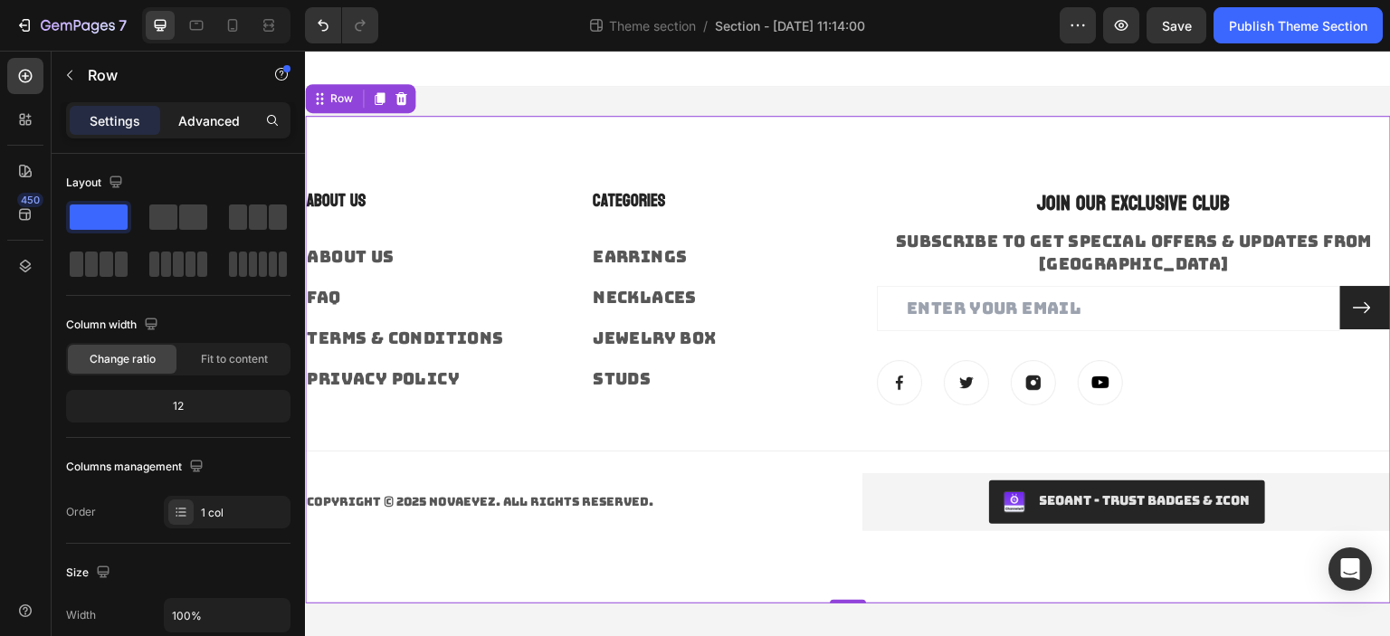
click at [189, 113] on p "Advanced" at bounding box center [209, 120] width 62 height 19
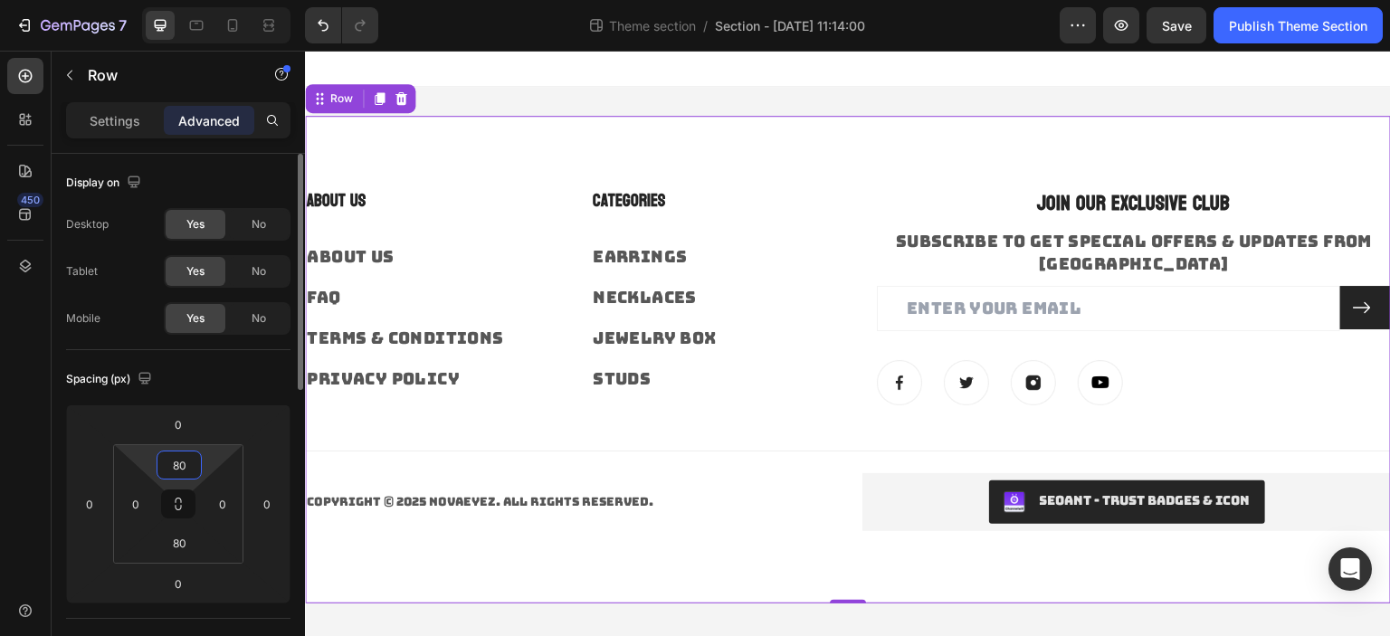
click at [173, 459] on input "80" at bounding box center [179, 464] width 36 height 27
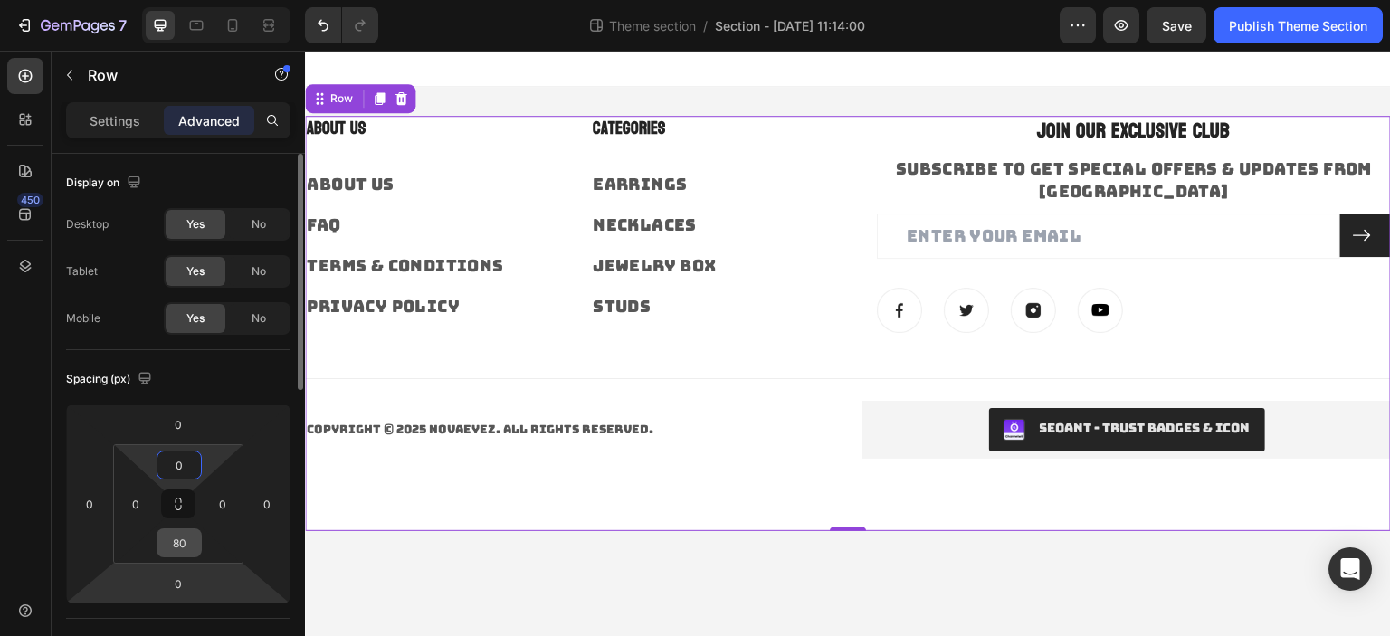
type input "0"
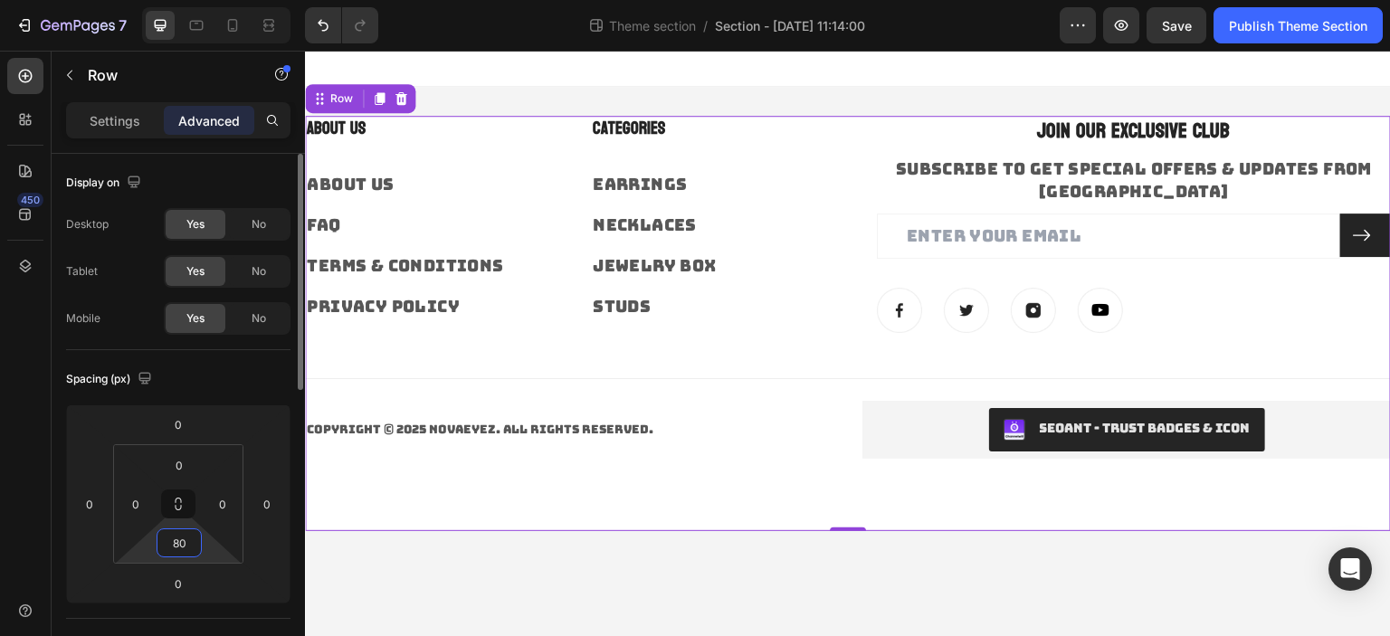
click at [181, 546] on input "80" at bounding box center [179, 542] width 36 height 27
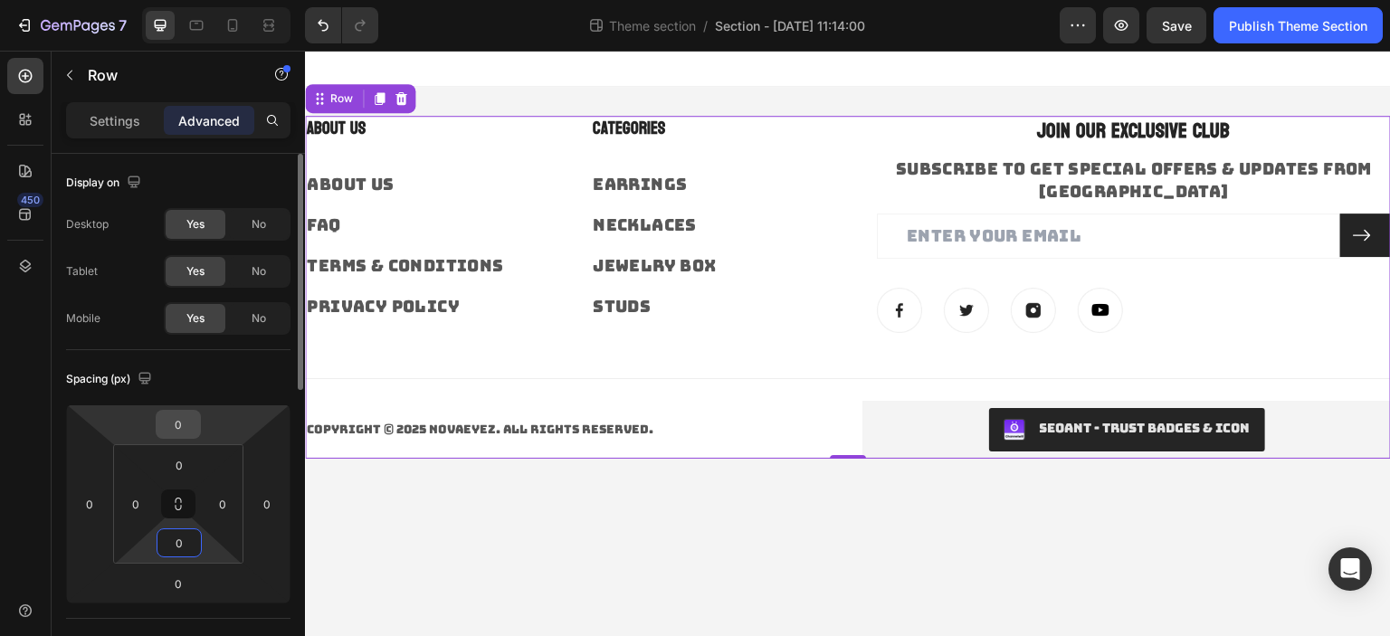
type input "0"
click at [187, 428] on input "0" at bounding box center [178, 424] width 36 height 27
type input "10"
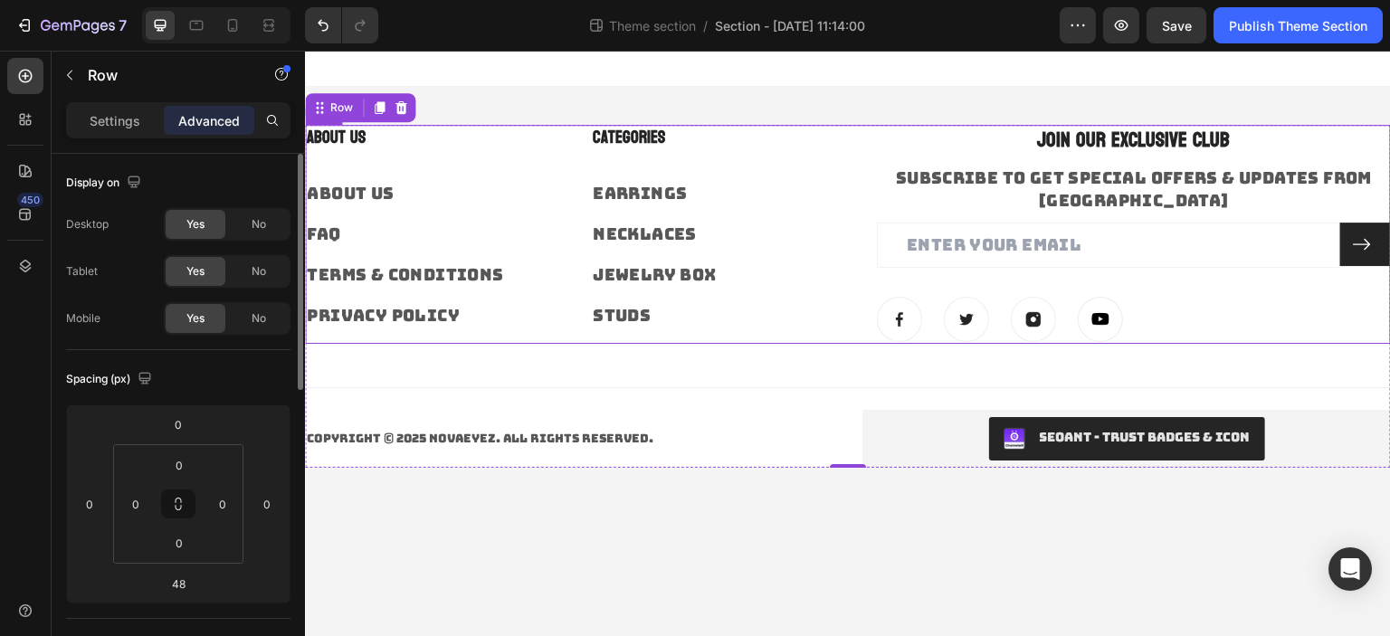
click at [946, 252] on div "JOIN OUR EXCLUSIVE CLUB Heading SUBSCRIBE TO GET SPECIAL OFFERS & UPDATES FROM …" at bounding box center [1134, 234] width 514 height 219
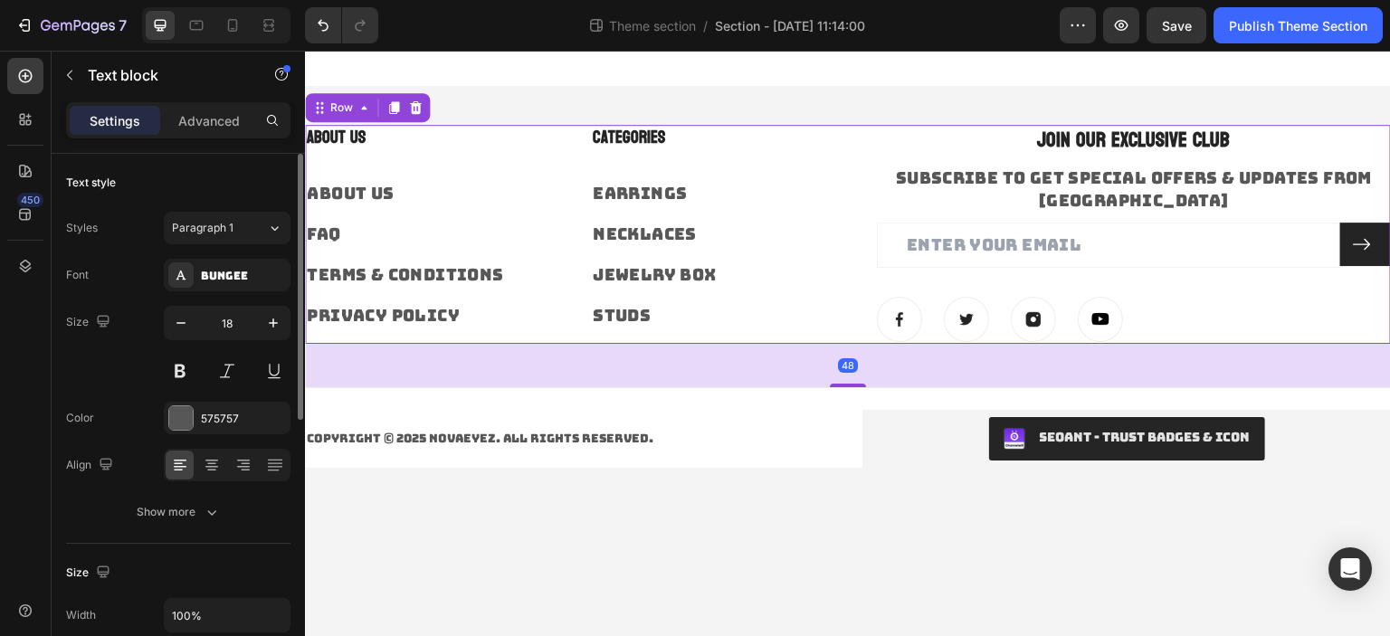
click at [806, 183] on p "Earrings" at bounding box center [719, 193] width 253 height 23
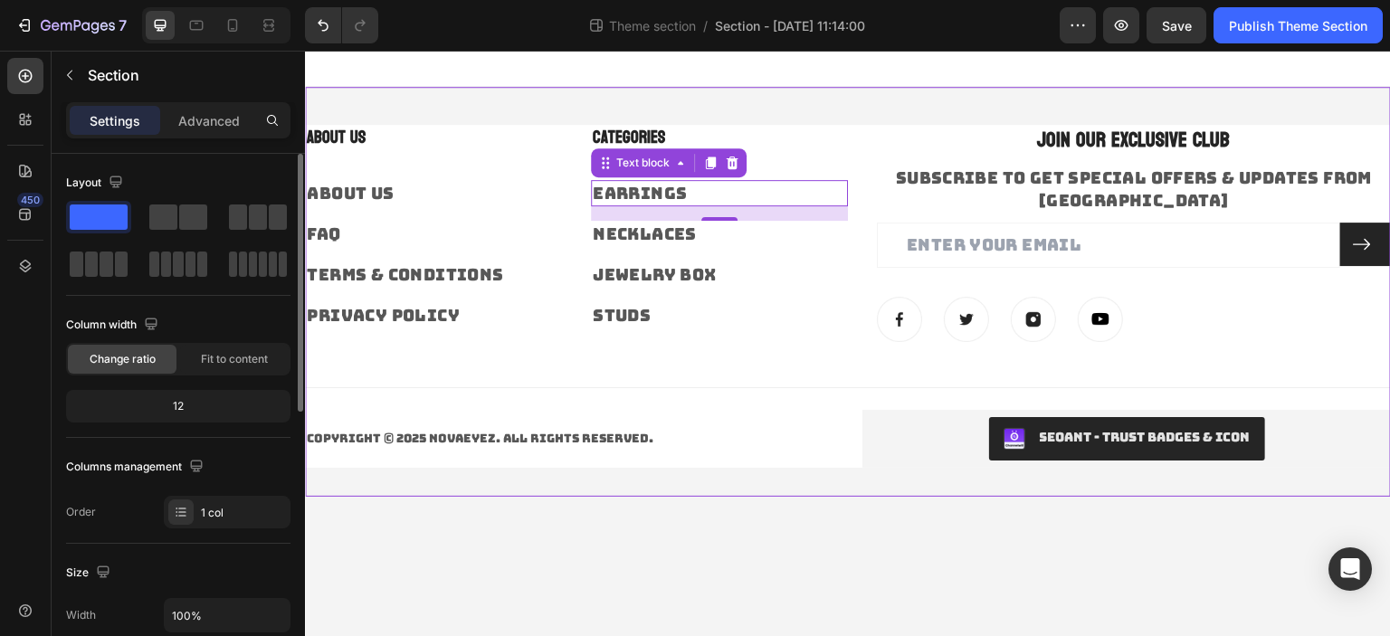
click at [871, 110] on div "About Us Heading About Us Text block FAQ Text block Terms & Conditions Text blo…" at bounding box center [848, 292] width 1086 height 410
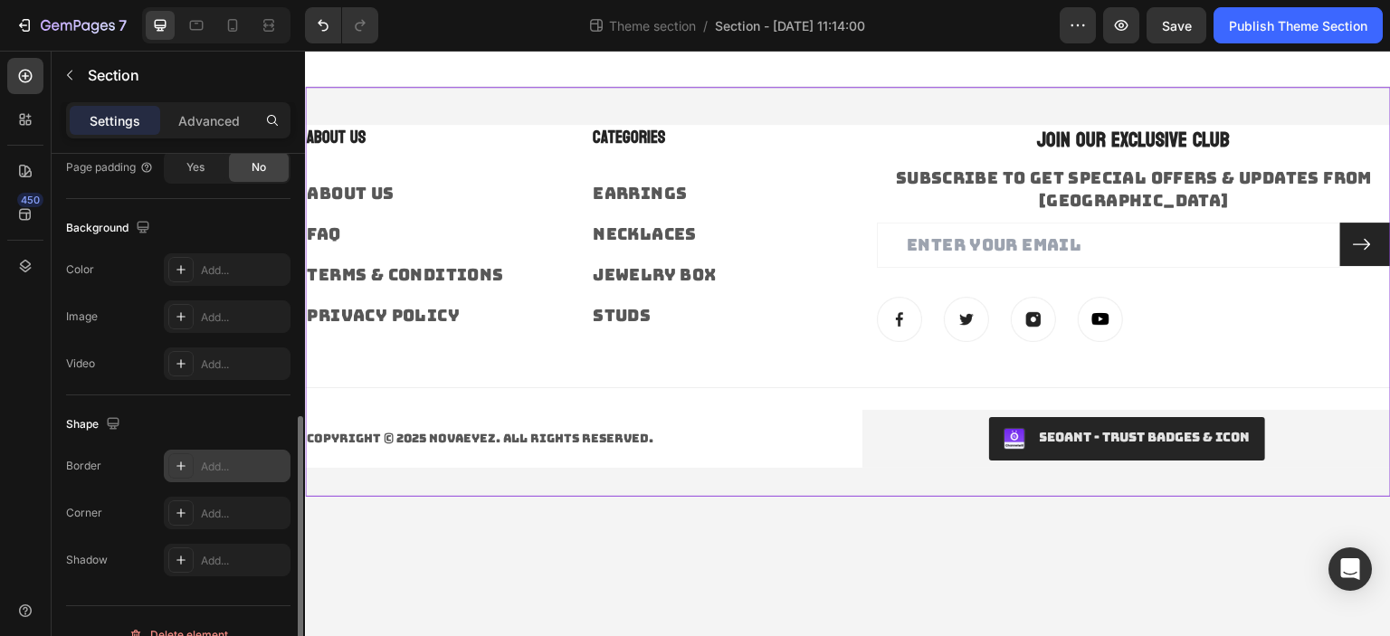
scroll to position [568, 0]
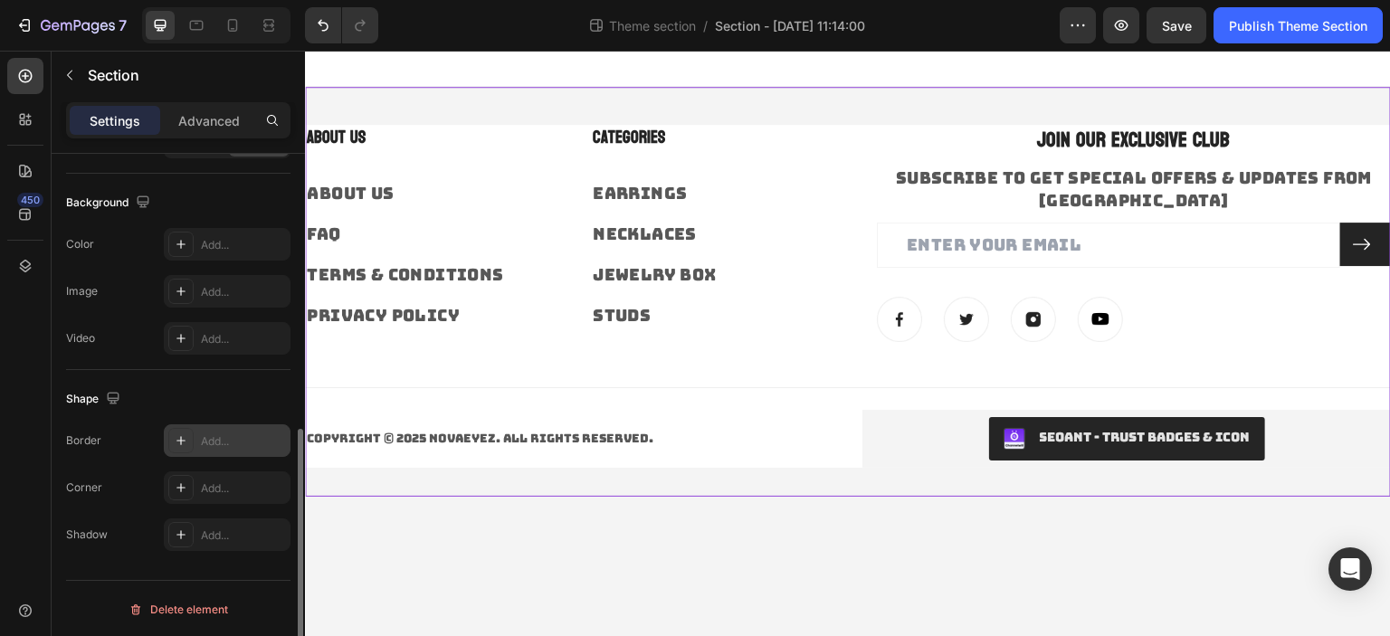
click at [216, 446] on div "Add..." at bounding box center [243, 441] width 85 height 16
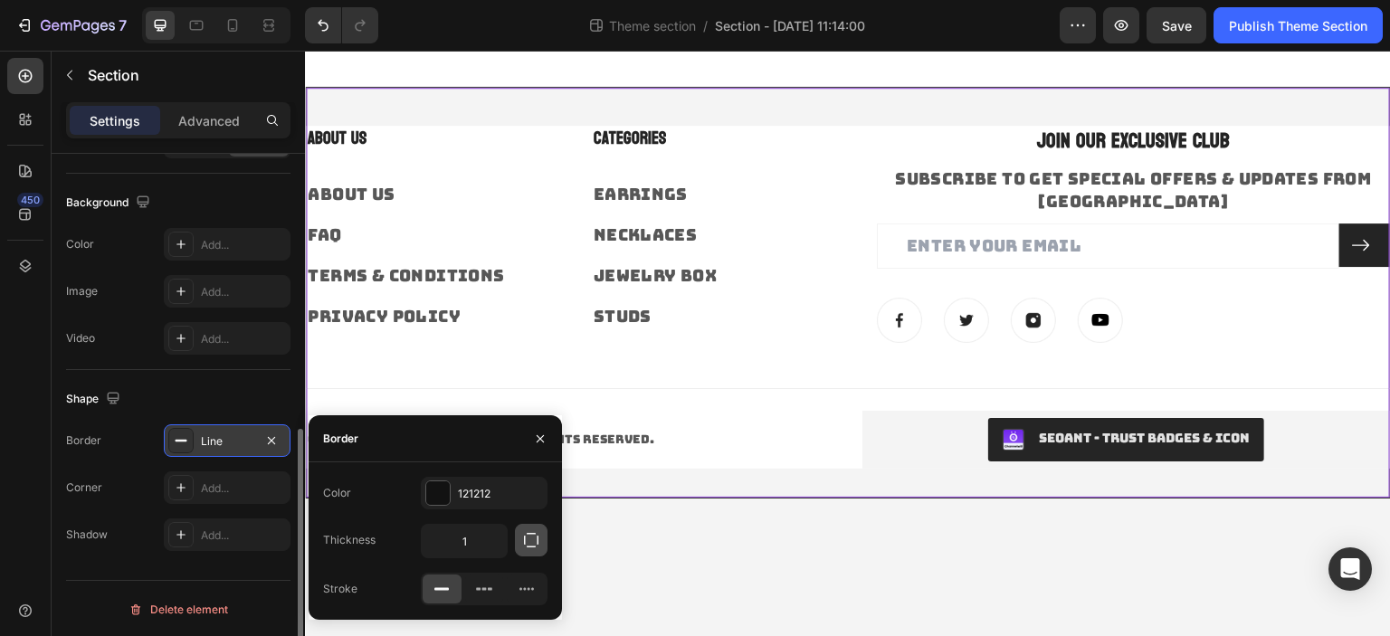
click at [526, 552] on button "button" at bounding box center [531, 540] width 33 height 33
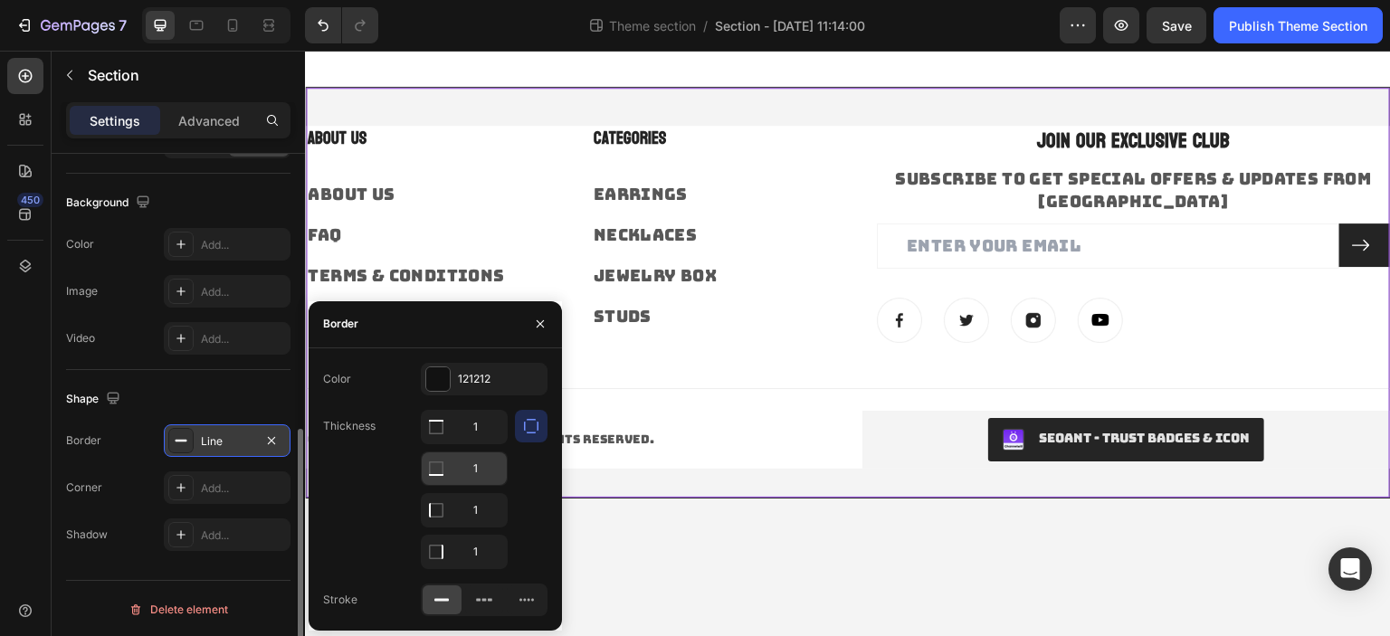
click at [473, 472] on input "1" at bounding box center [464, 468] width 85 height 33
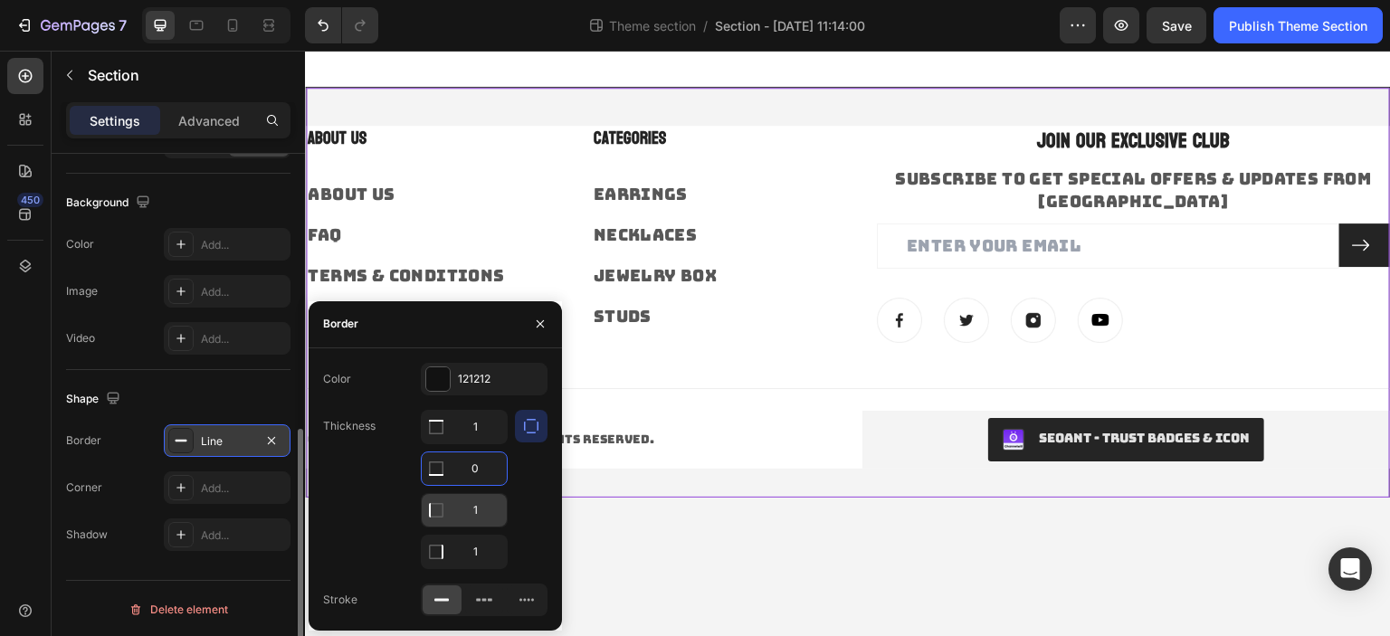
type input "0"
click at [480, 517] on input "1" at bounding box center [464, 510] width 85 height 33
type input "0"
click at [482, 546] on input "1" at bounding box center [464, 552] width 85 height 33
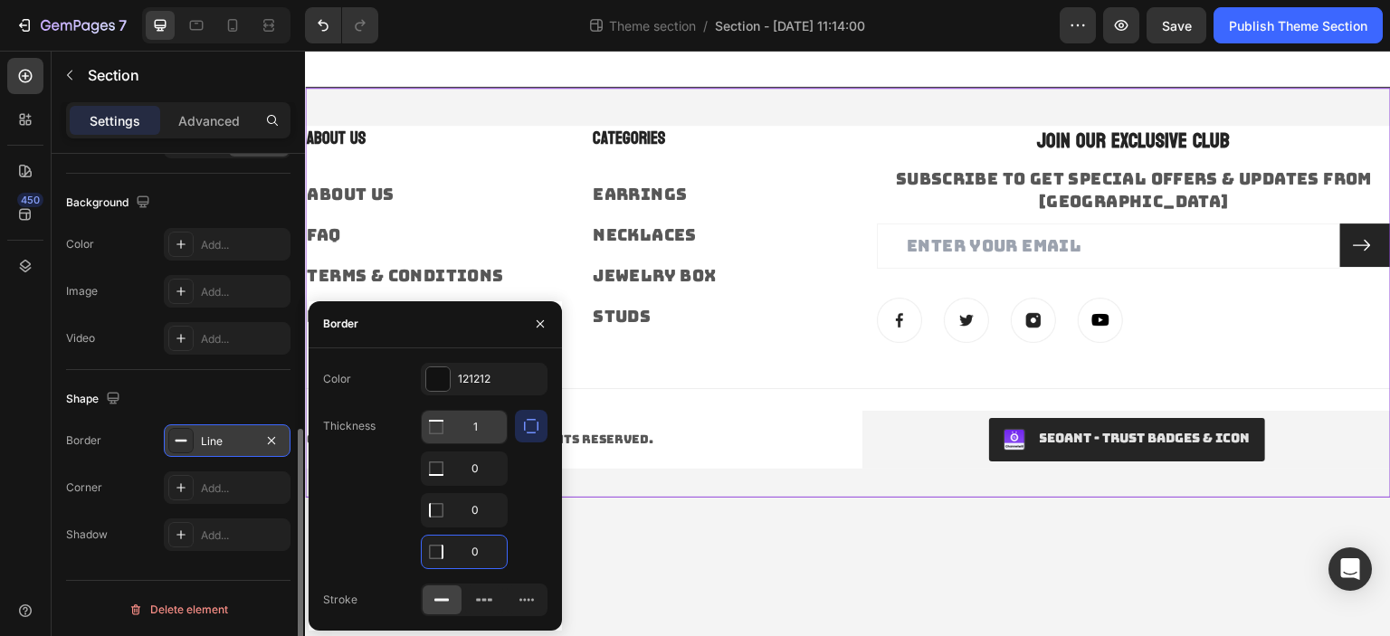
type input "0"
click at [480, 433] on input "1" at bounding box center [464, 427] width 85 height 33
type input "2"
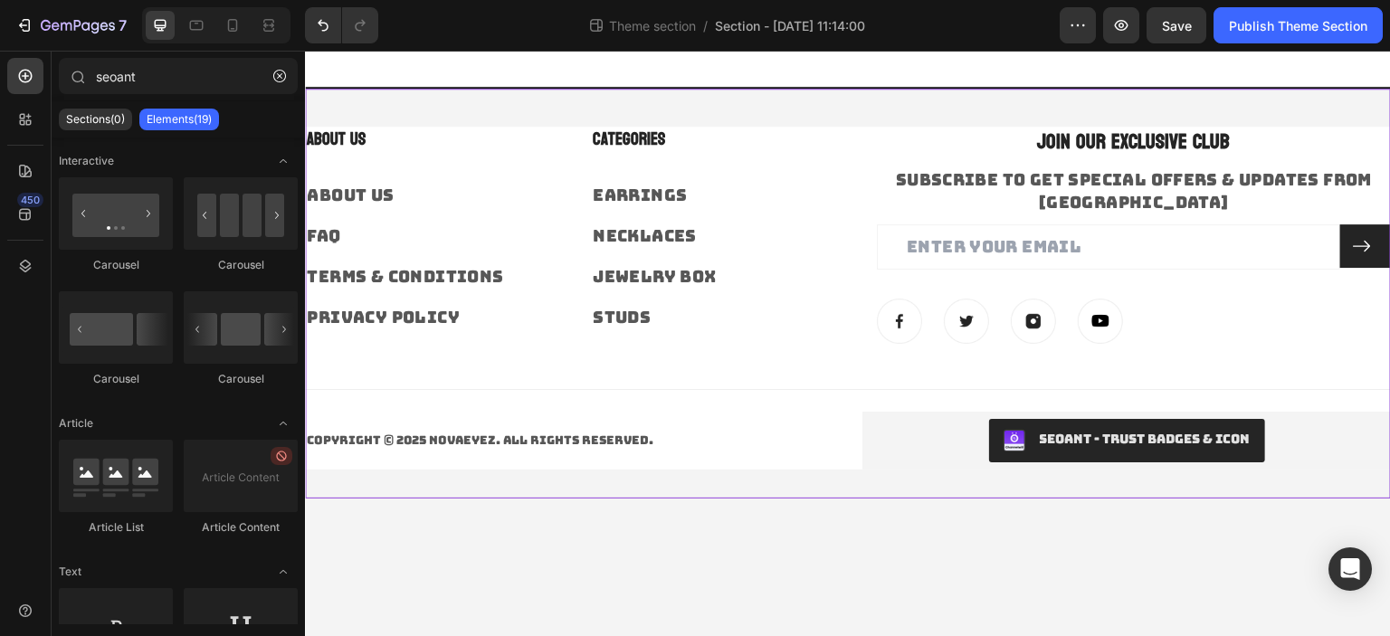
click at [805, 616] on body "About Us Heading About Us Text block FAQ Text block Terms & Conditions Text blo…" at bounding box center [848, 344] width 1086 height 586
click at [822, 100] on div "About Us Heading About Us Text block FAQ Text block Terms & Conditions Text blo…" at bounding box center [848, 293] width 1086 height 412
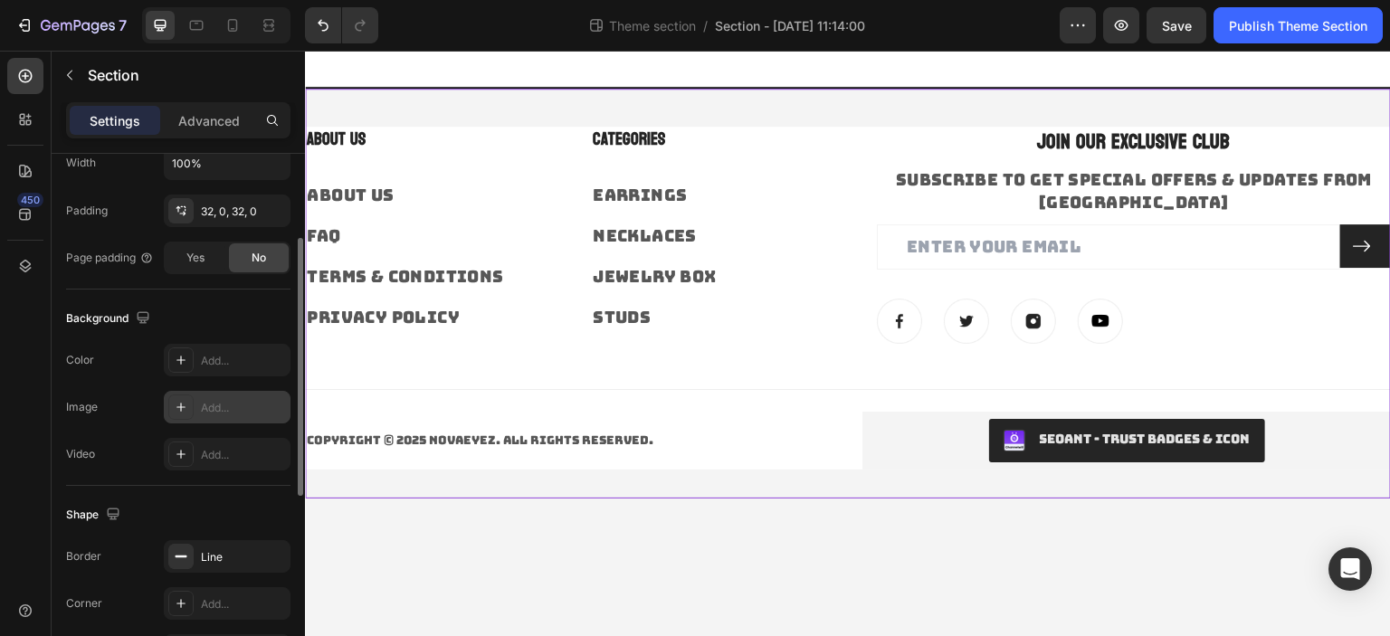
scroll to position [362, 0]
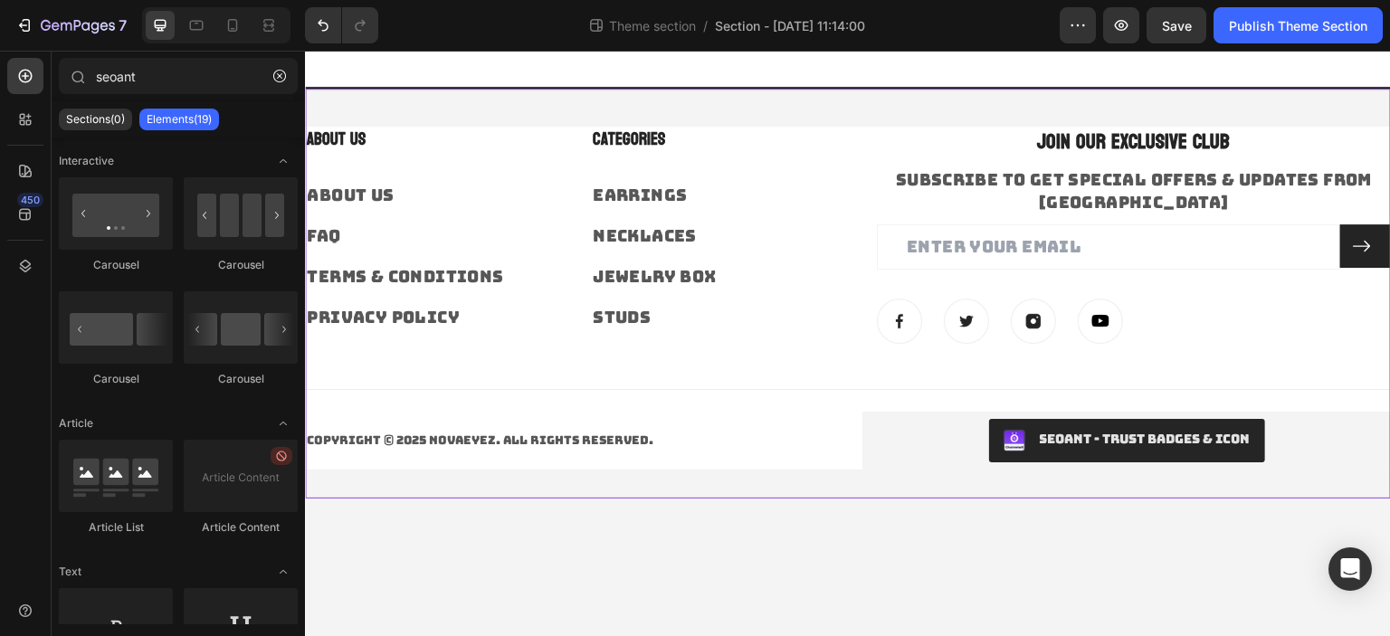
click at [787, 502] on body "About Us Heading About Us Text block FAQ Text block Terms & Conditions Text blo…" at bounding box center [848, 344] width 1086 height 586
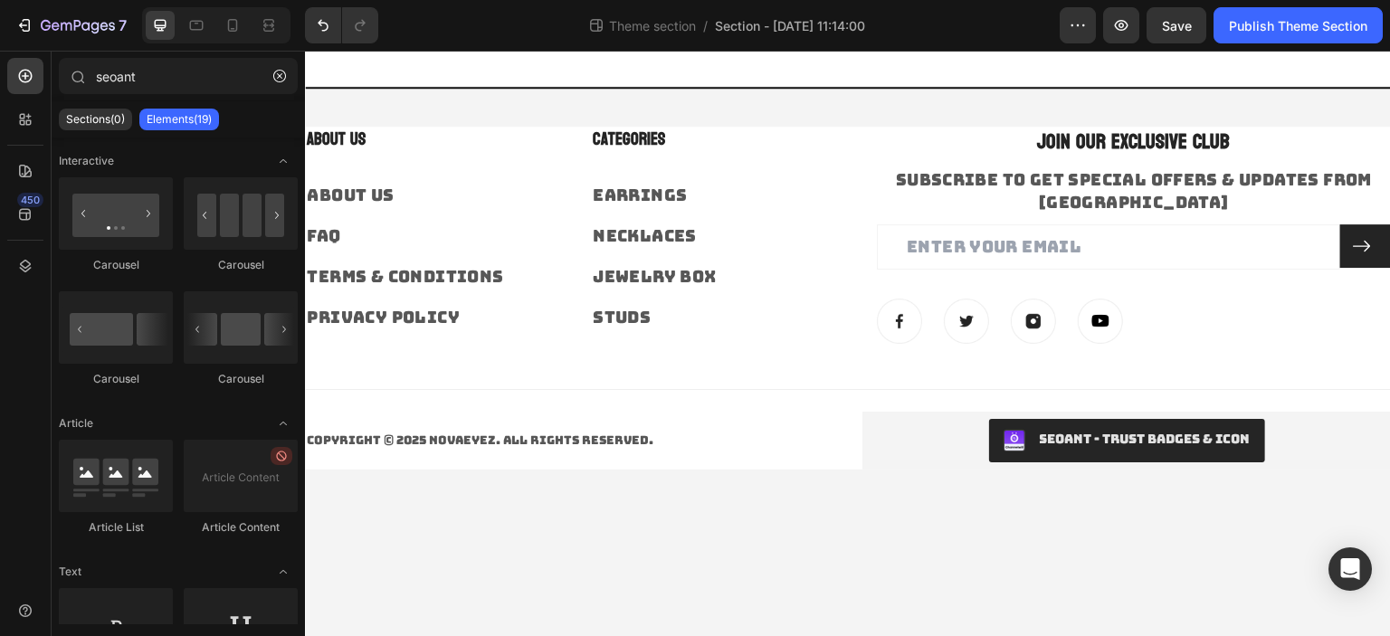
click at [934, 622] on body "About Us Heading About Us Text block FAQ Text block Terms & Conditions Text blo…" at bounding box center [848, 344] width 1086 height 586
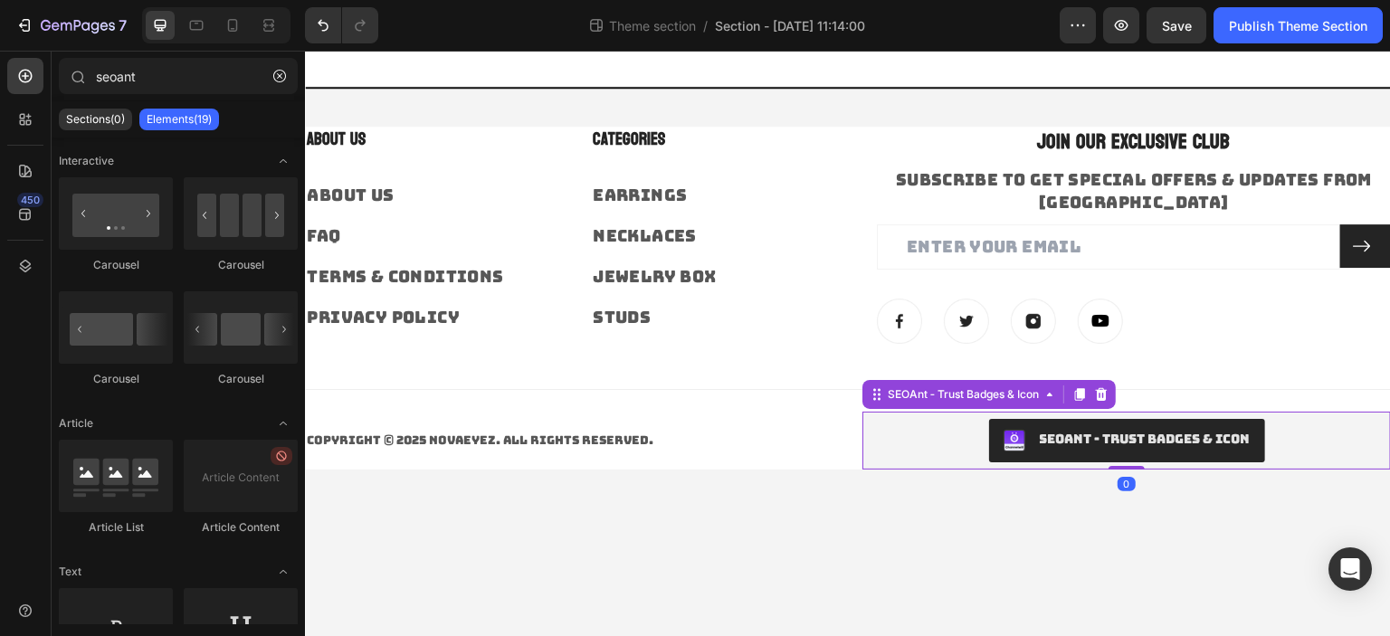
click at [919, 442] on div "SEOAnt ‑ Trust Badges & Icon" at bounding box center [1127, 440] width 514 height 43
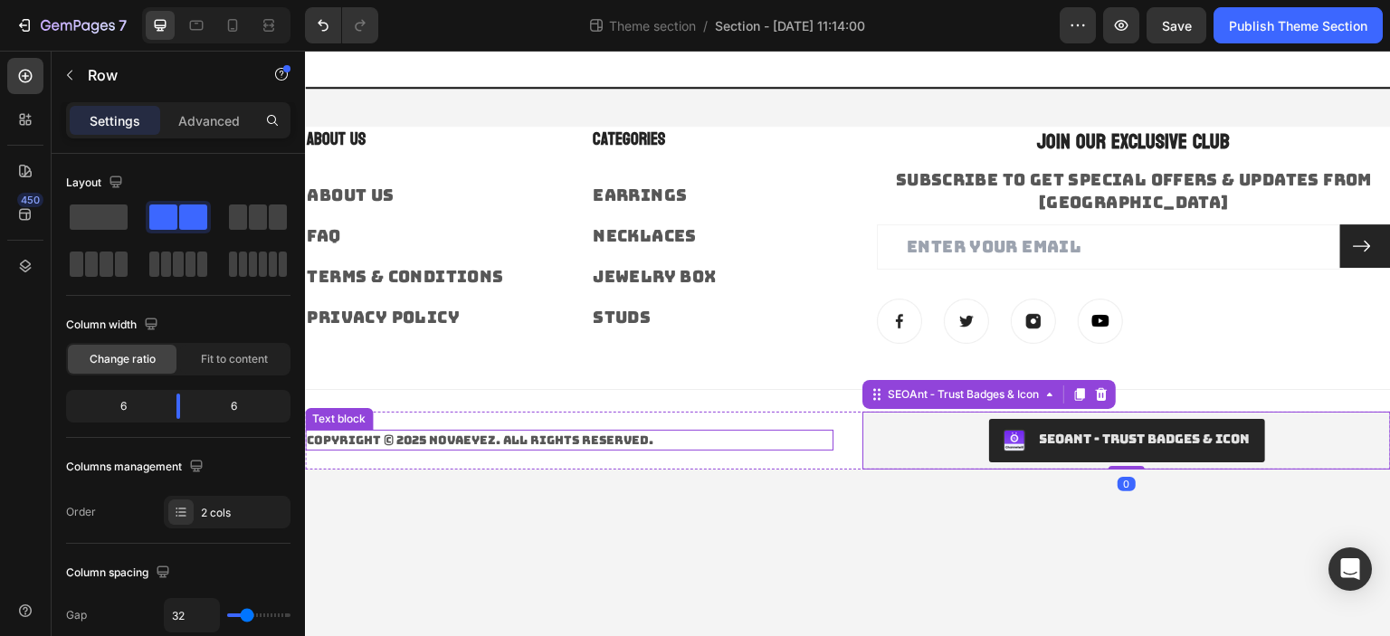
click at [696, 427] on div "Copyright © 2025 NOVAEYEZ. All Rights Reserved. Text block" at bounding box center [569, 441] width 528 height 58
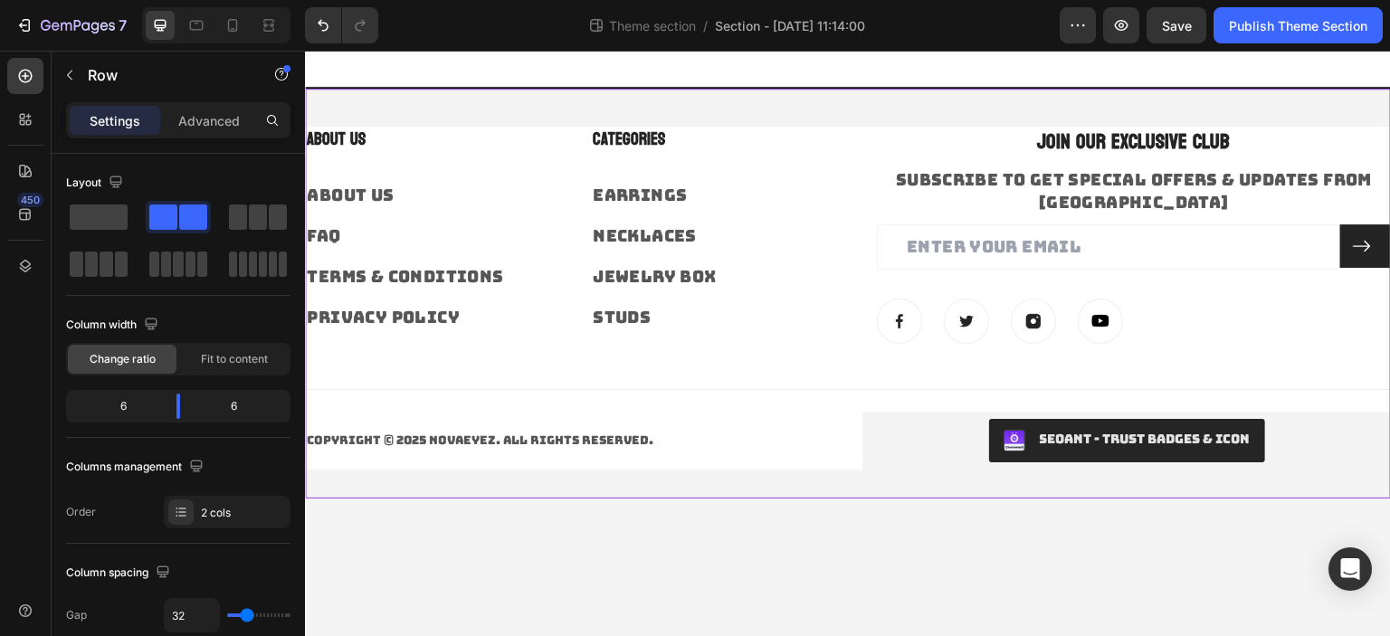
click at [805, 104] on div "About Us Heading About Us Text block FAQ Text block Terms & Conditions Text blo…" at bounding box center [848, 293] width 1086 height 412
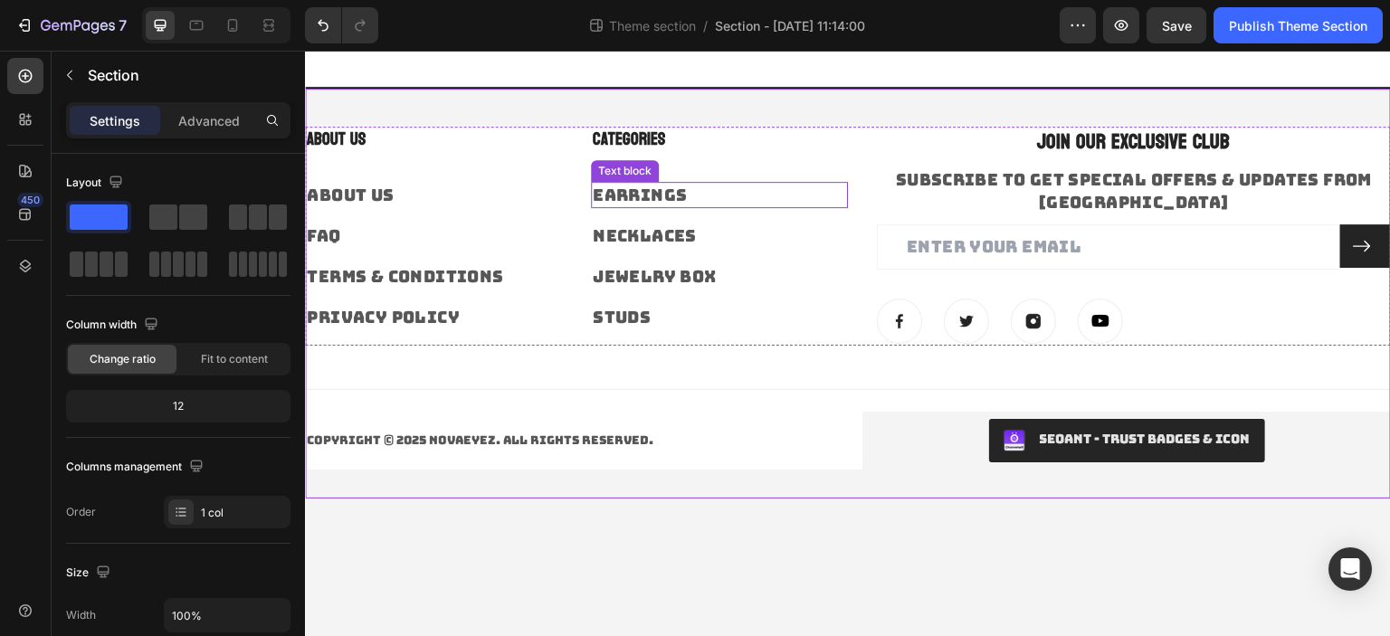
click at [779, 185] on p "Earrings" at bounding box center [719, 195] width 253 height 23
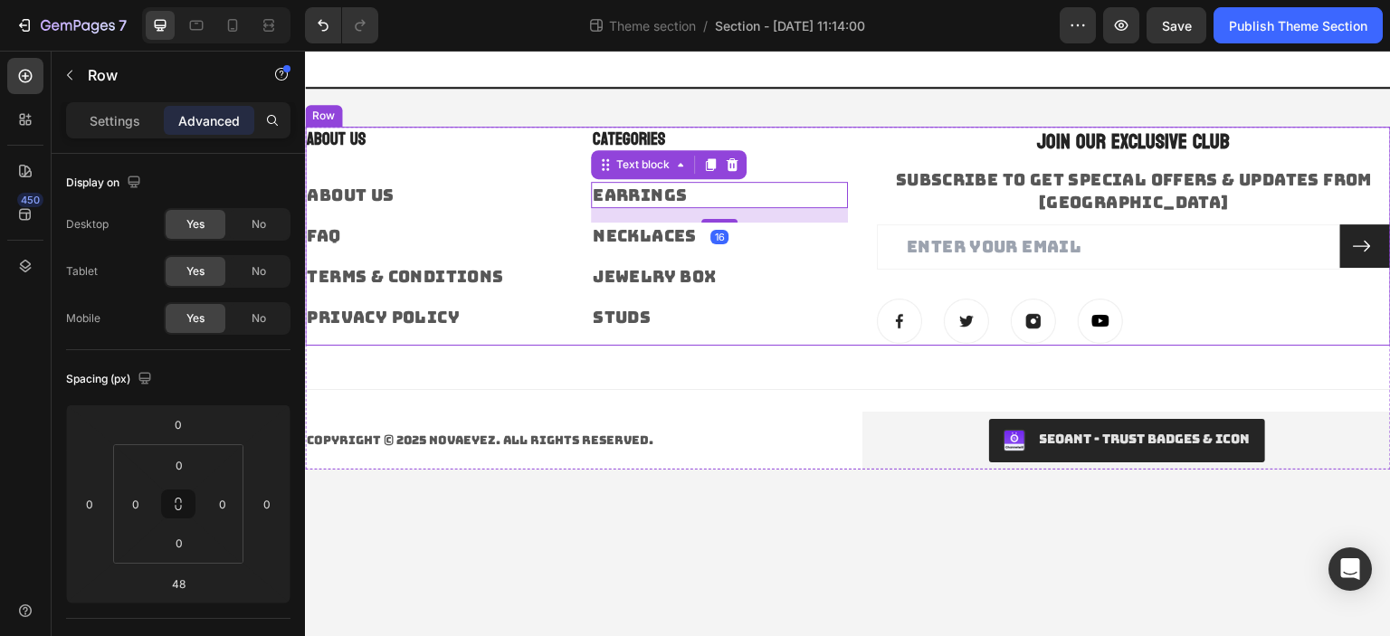
click at [818, 152] on div "Categories Heading Earrings Text block 16 Necklaces Text block Jewelry Box Text…" at bounding box center [719, 236] width 257 height 219
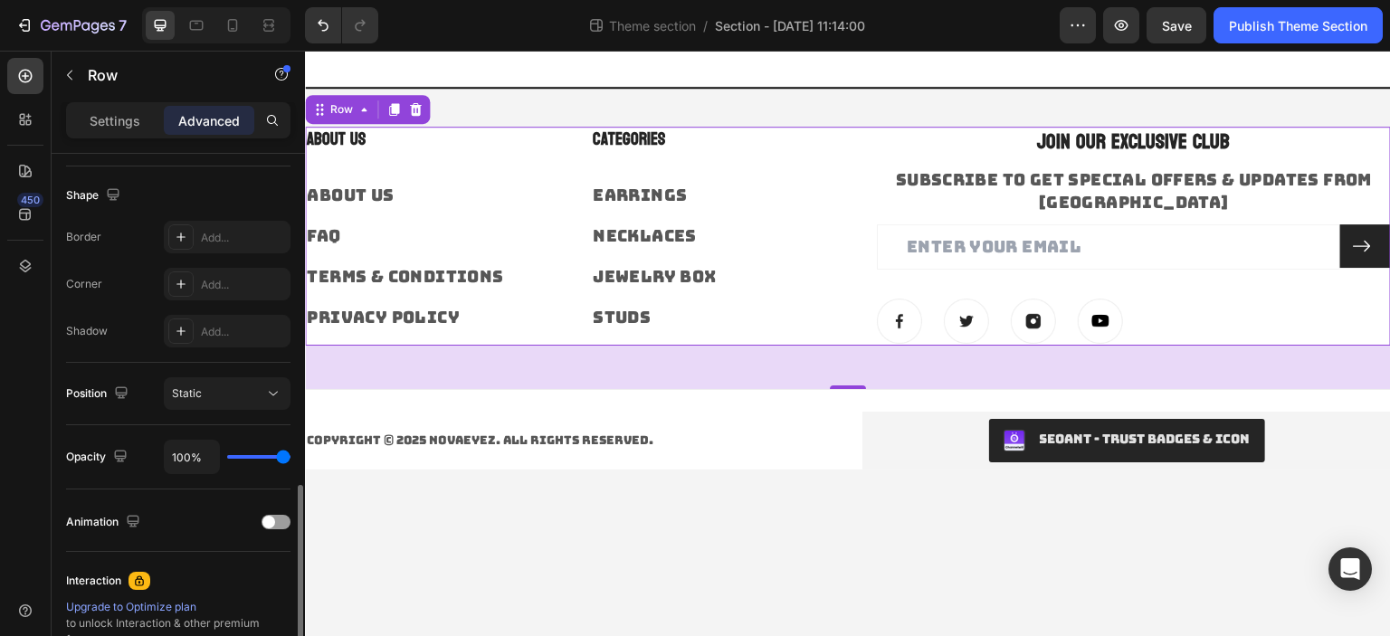
scroll to position [543, 0]
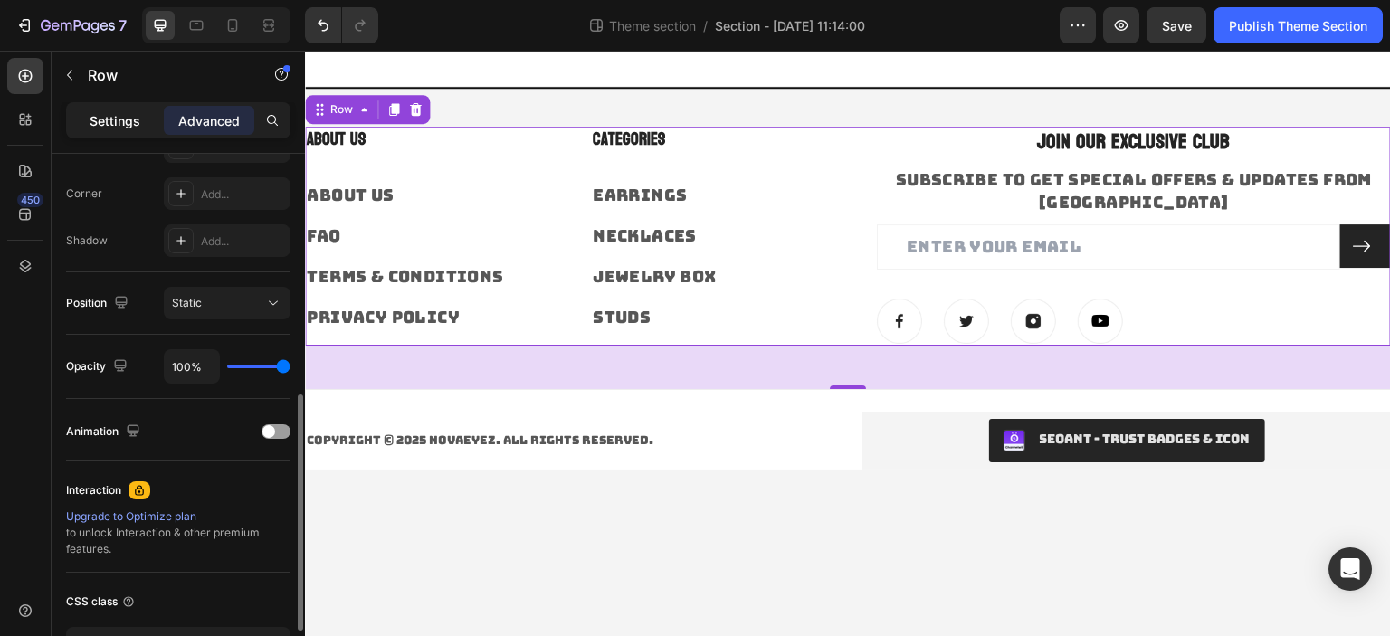
click at [130, 126] on p "Settings" at bounding box center [115, 120] width 51 height 19
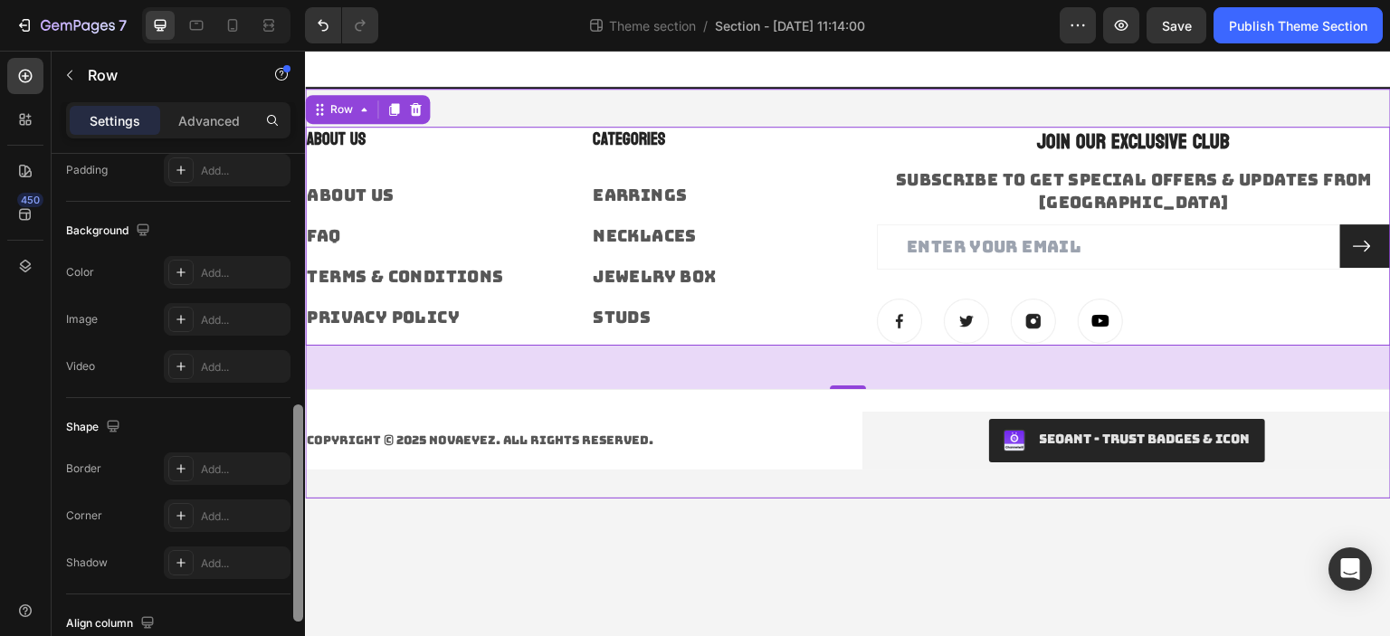
scroll to position [774, 0]
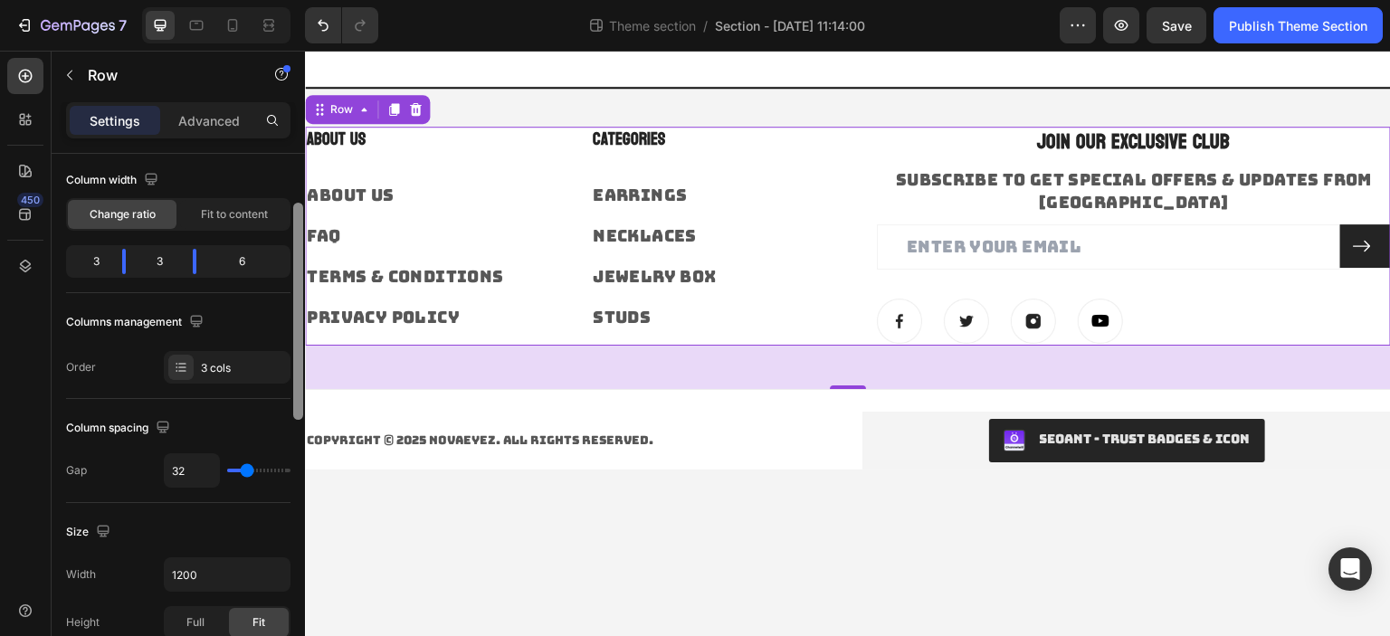
drag, startPoint x: 302, startPoint y: 386, endPoint x: 297, endPoint y: 227, distance: 159.3
click at [297, 227] on div at bounding box center [298, 311] width 10 height 217
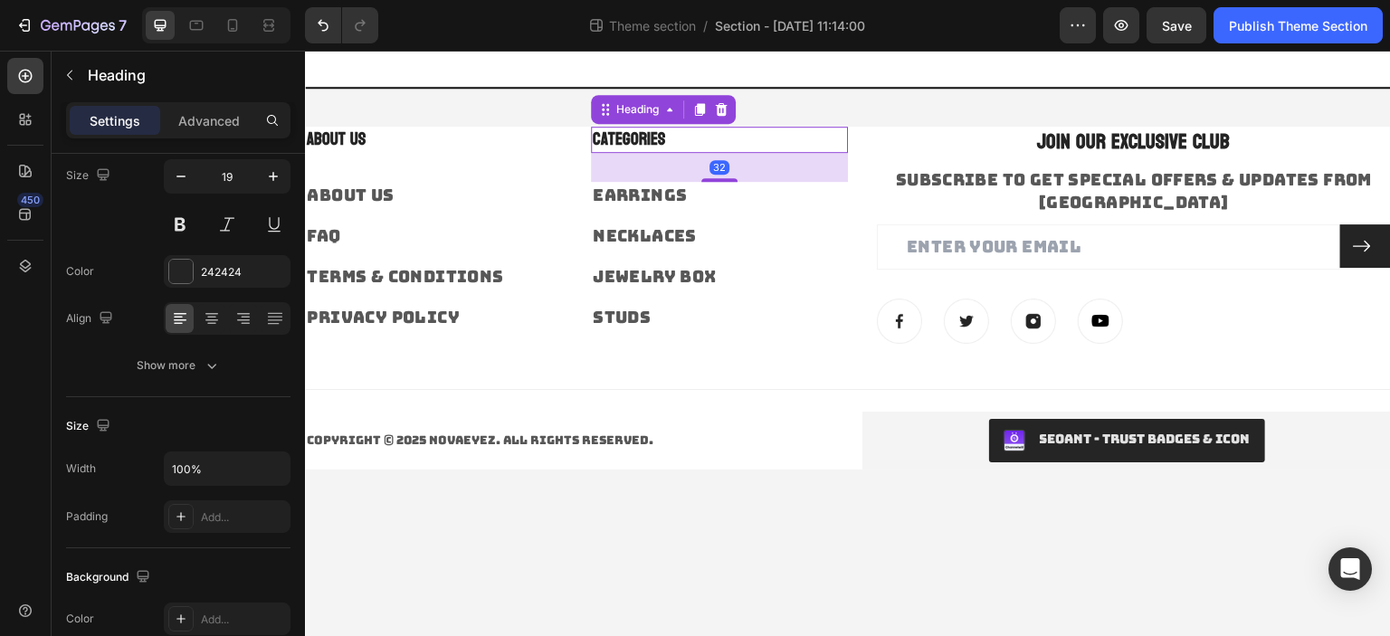
click at [665, 146] on p "Categories" at bounding box center [719, 139] width 253 height 23
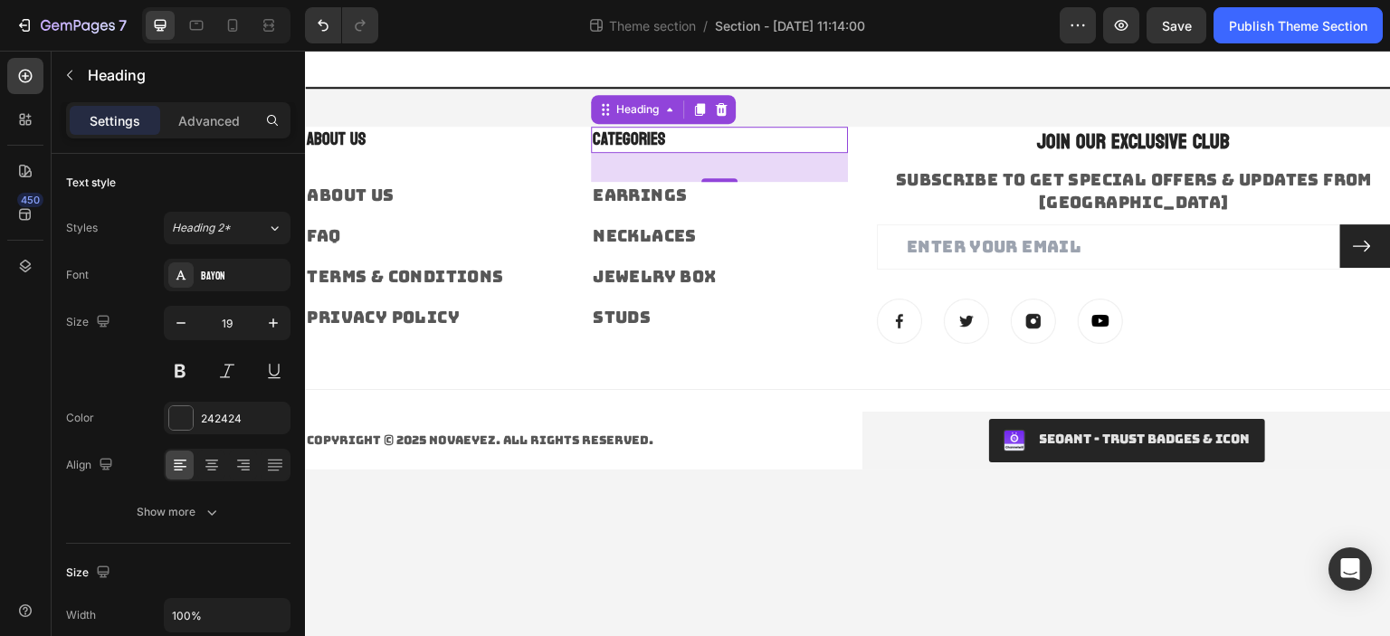
click at [663, 159] on div "32" at bounding box center [719, 167] width 257 height 29
click at [222, 115] on p "Advanced" at bounding box center [209, 120] width 62 height 19
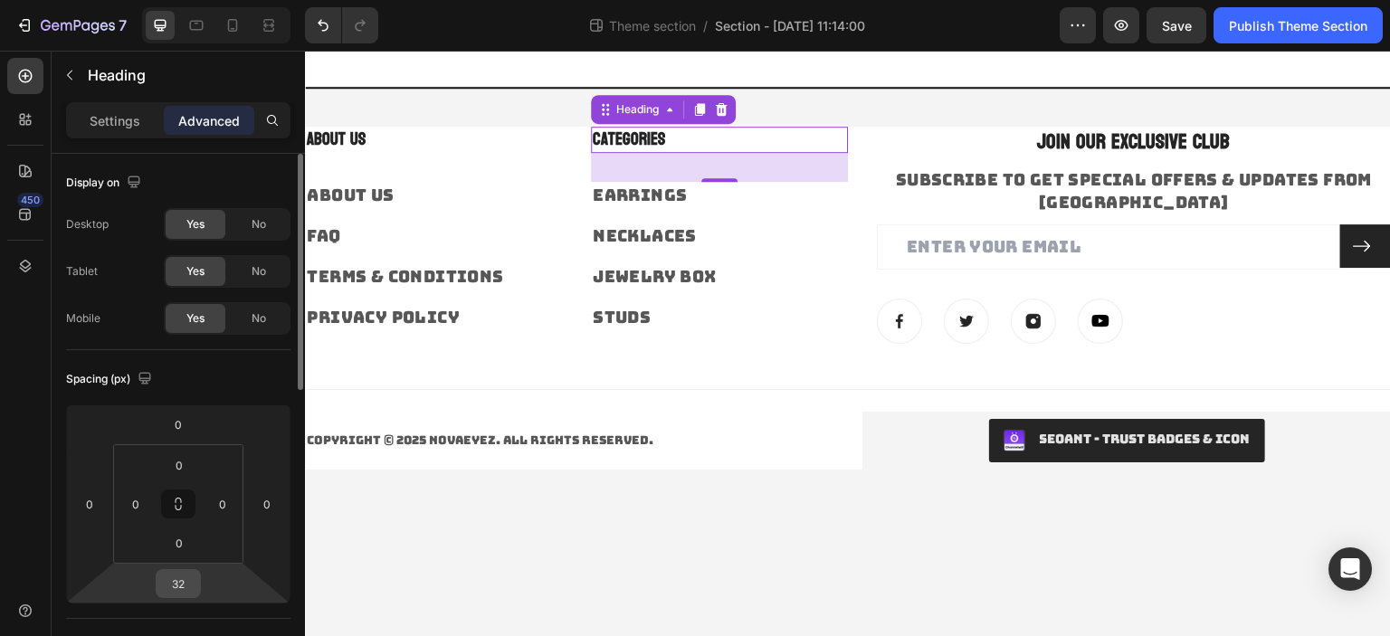
click at [182, 575] on input "32" at bounding box center [178, 583] width 36 height 27
type input "10"
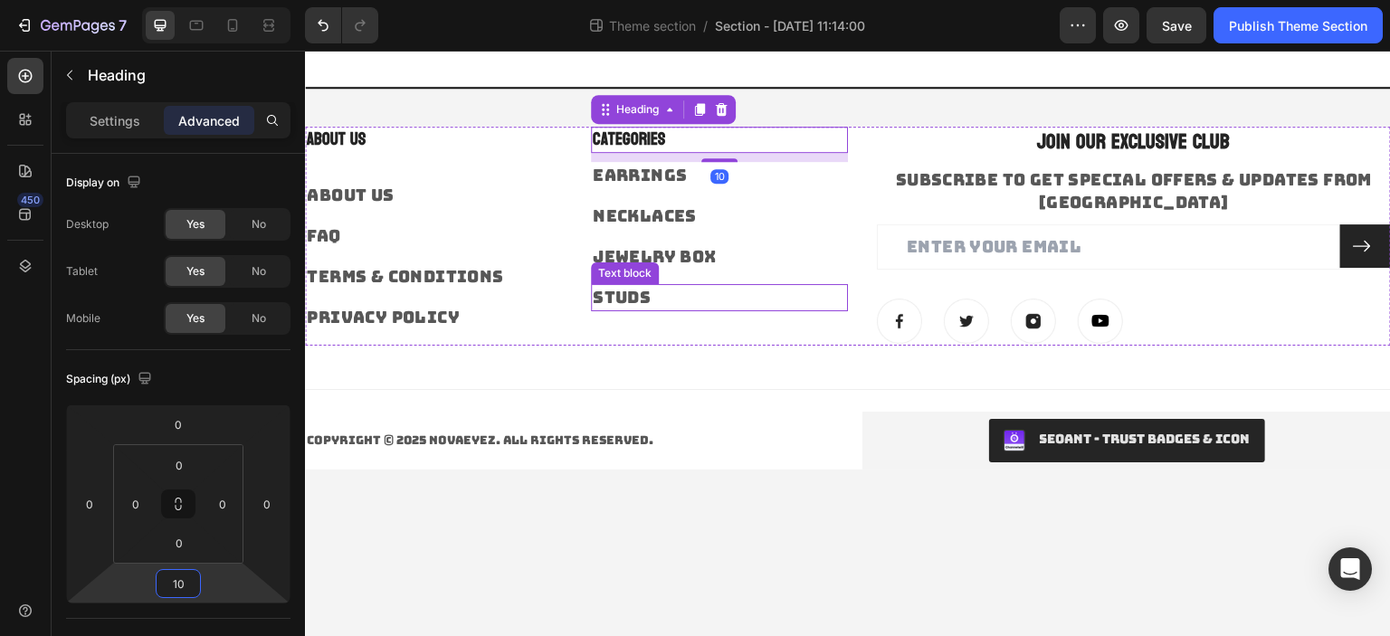
click at [649, 302] on link "Studs" at bounding box center [622, 297] width 58 height 21
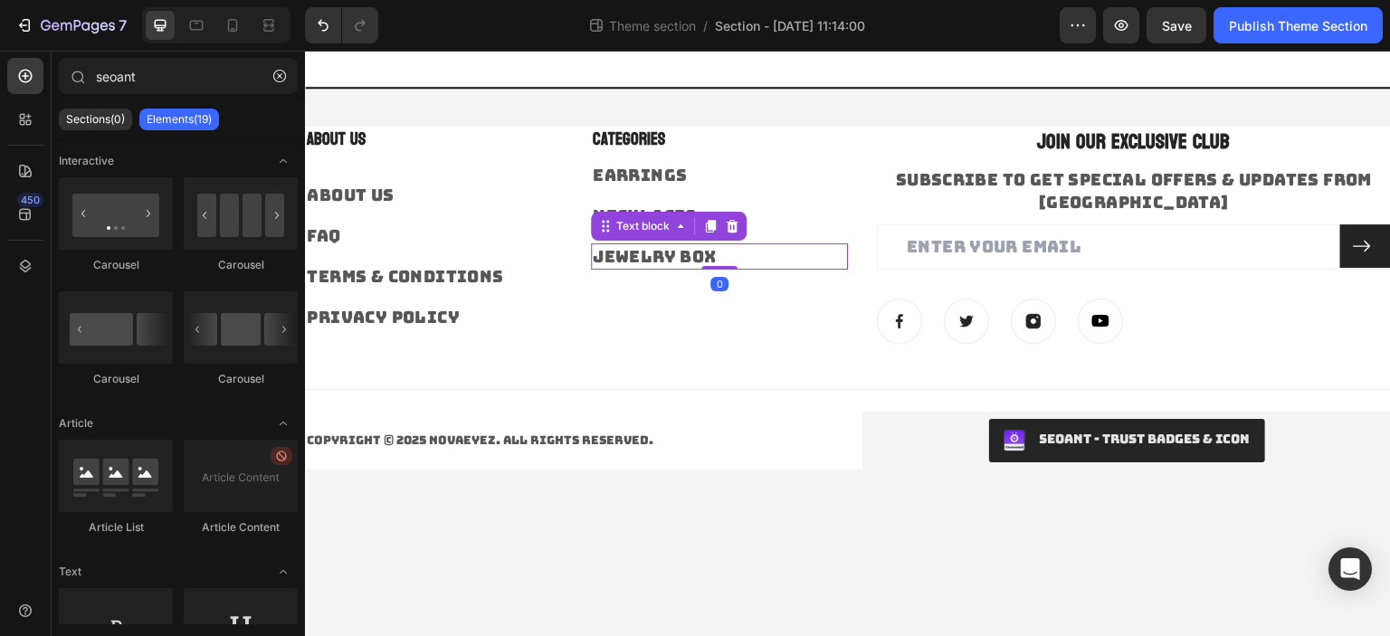
click at [676, 256] on link "Jewelry Box" at bounding box center [654, 256] width 123 height 21
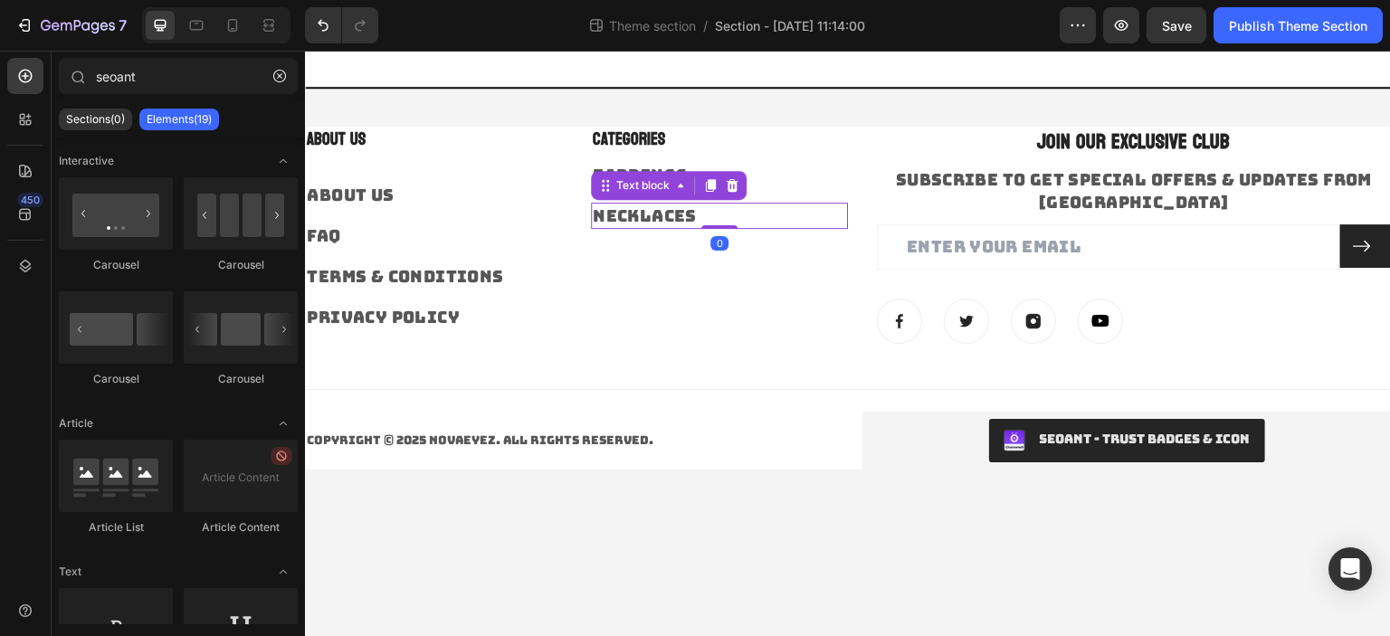
click at [679, 215] on link "Necklaces" at bounding box center [645, 215] width 104 height 21
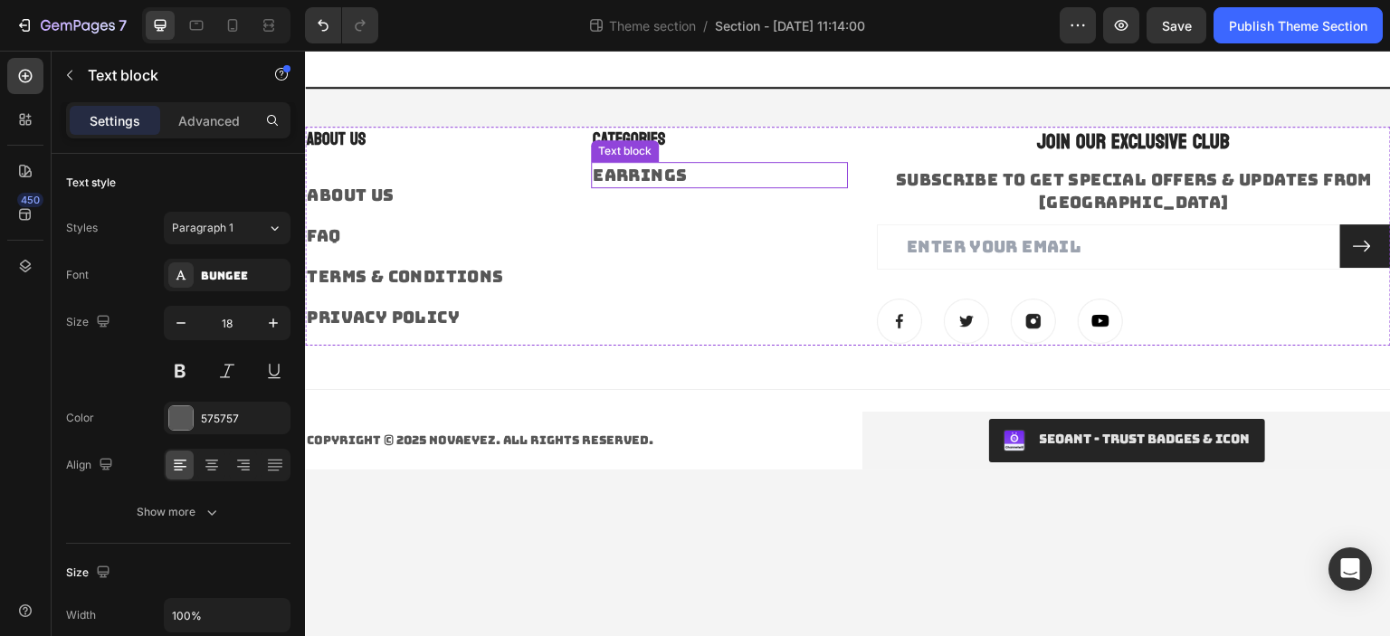
click at [645, 140] on div "Text block" at bounding box center [625, 151] width 68 height 22
click at [645, 140] on div "Text block" at bounding box center [643, 145] width 61 height 16
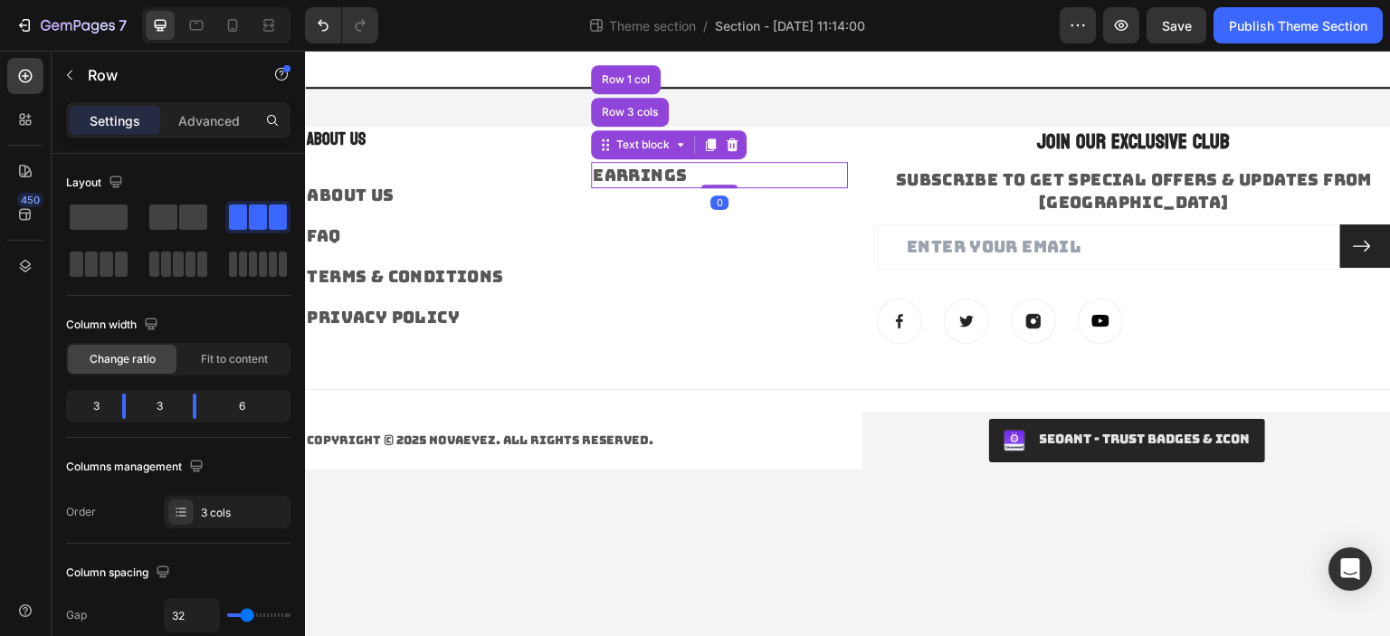
click at [677, 227] on div "Categories Heading Earrings Text block Row 3 cols Row 1 col 0" at bounding box center [719, 236] width 257 height 219
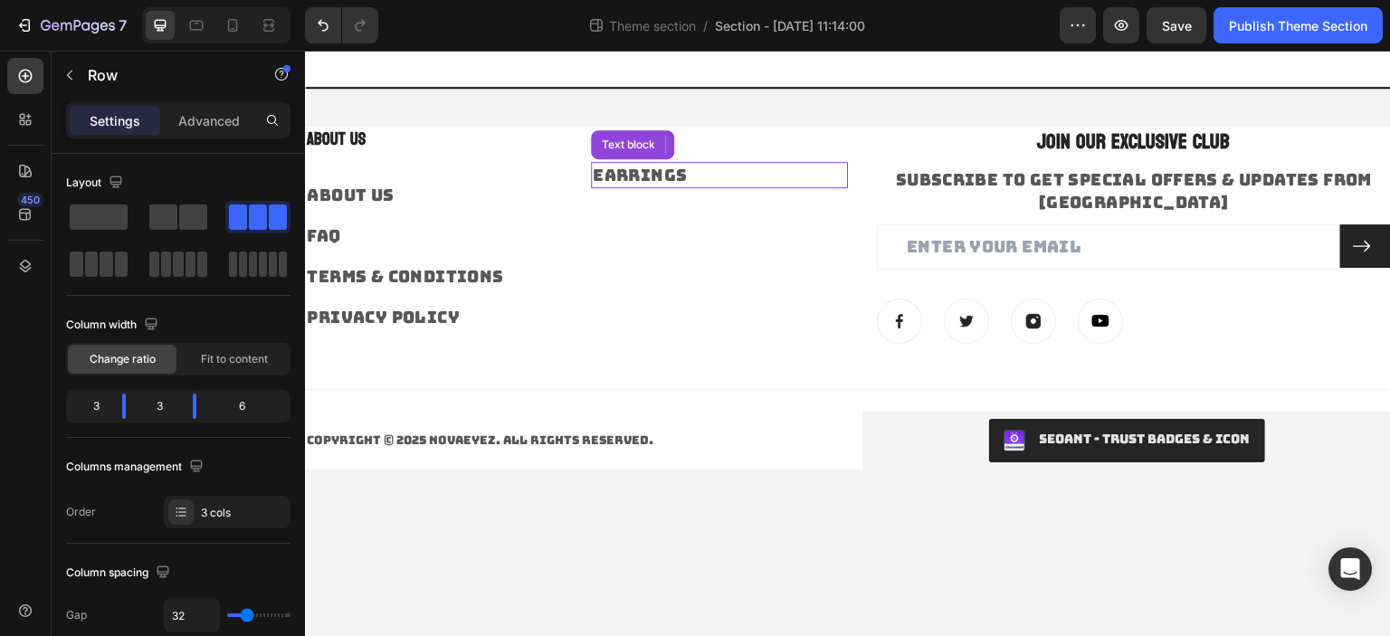
click at [662, 173] on link "Earrings" at bounding box center [640, 175] width 94 height 21
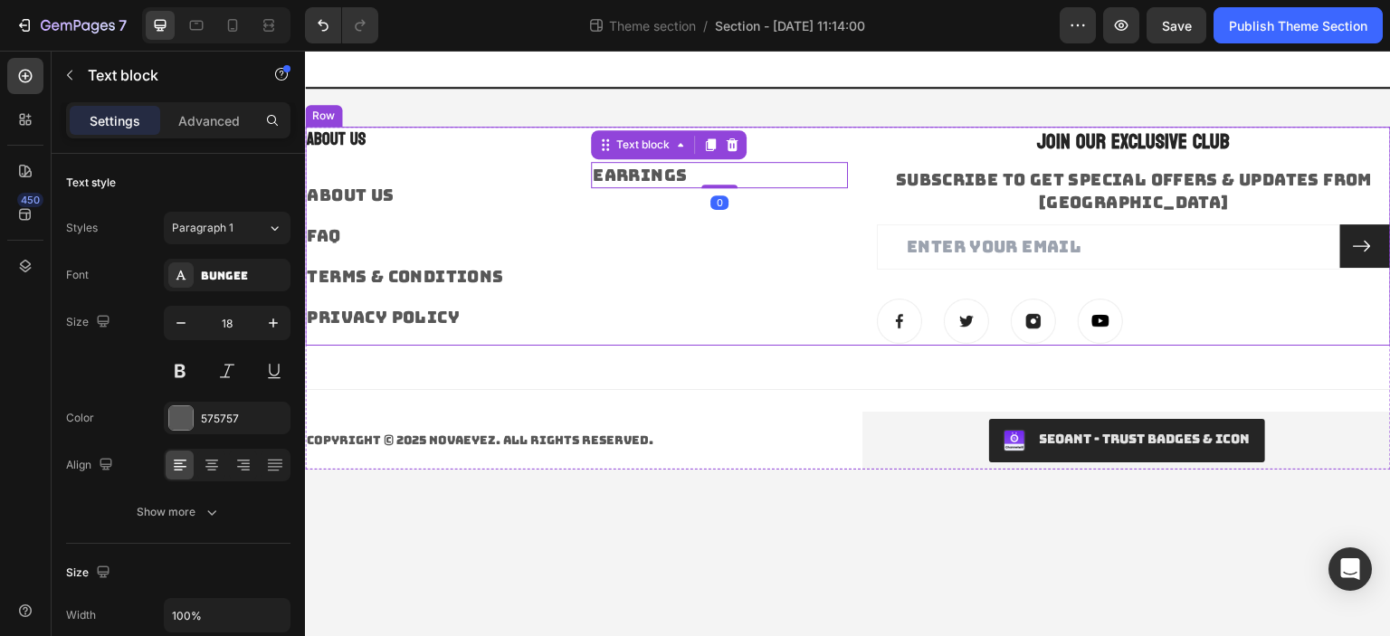
click at [666, 238] on div "Categories Heading Earrings Text block 0" at bounding box center [719, 236] width 257 height 219
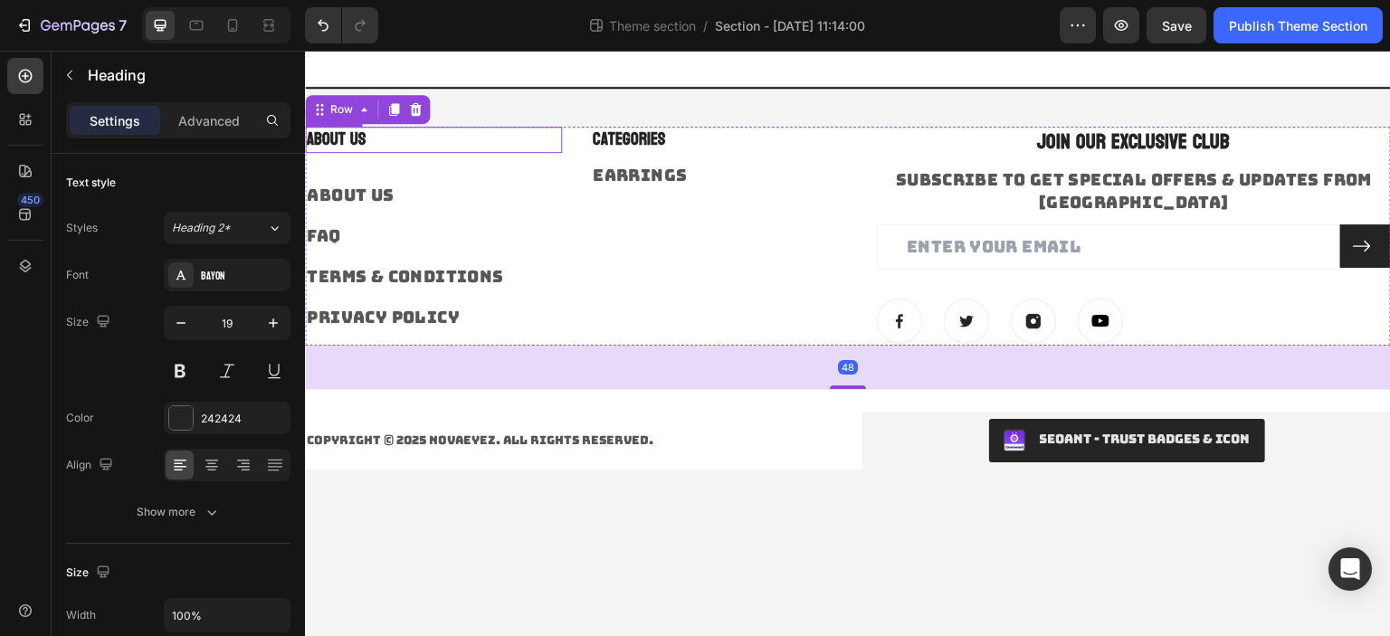
click at [355, 137] on p "About Us" at bounding box center [433, 139] width 253 height 23
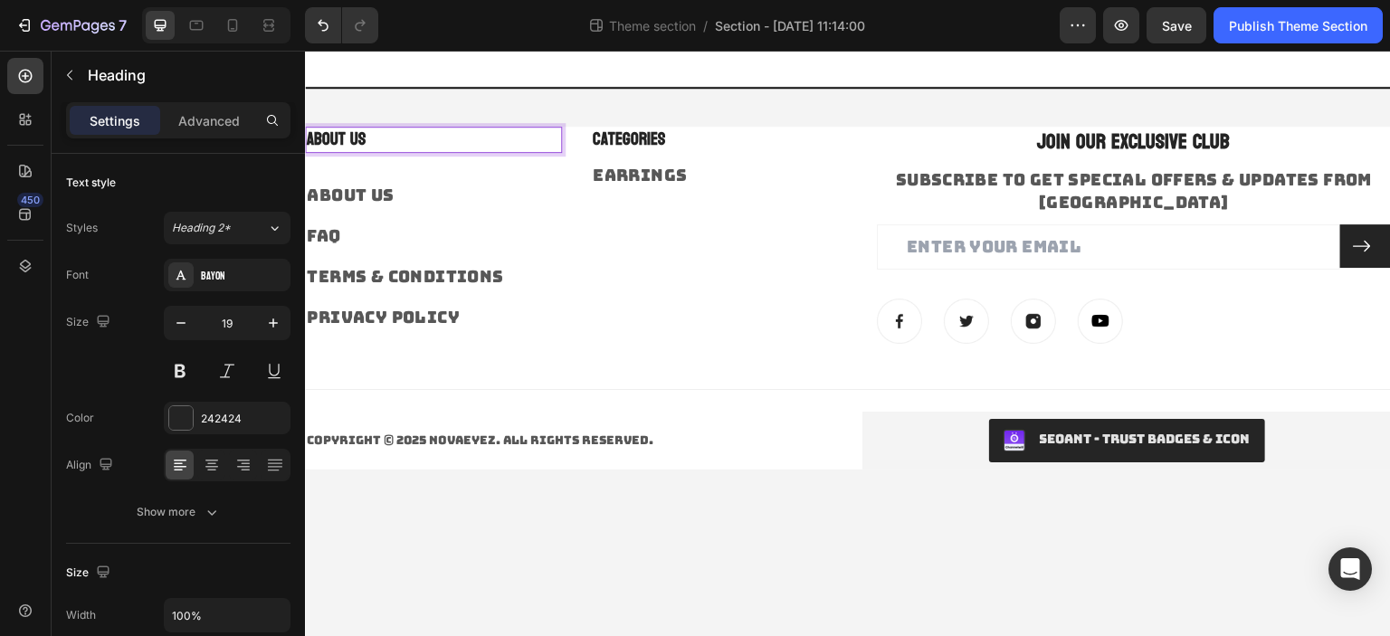
click at [355, 137] on p "About Us" at bounding box center [433, 139] width 253 height 23
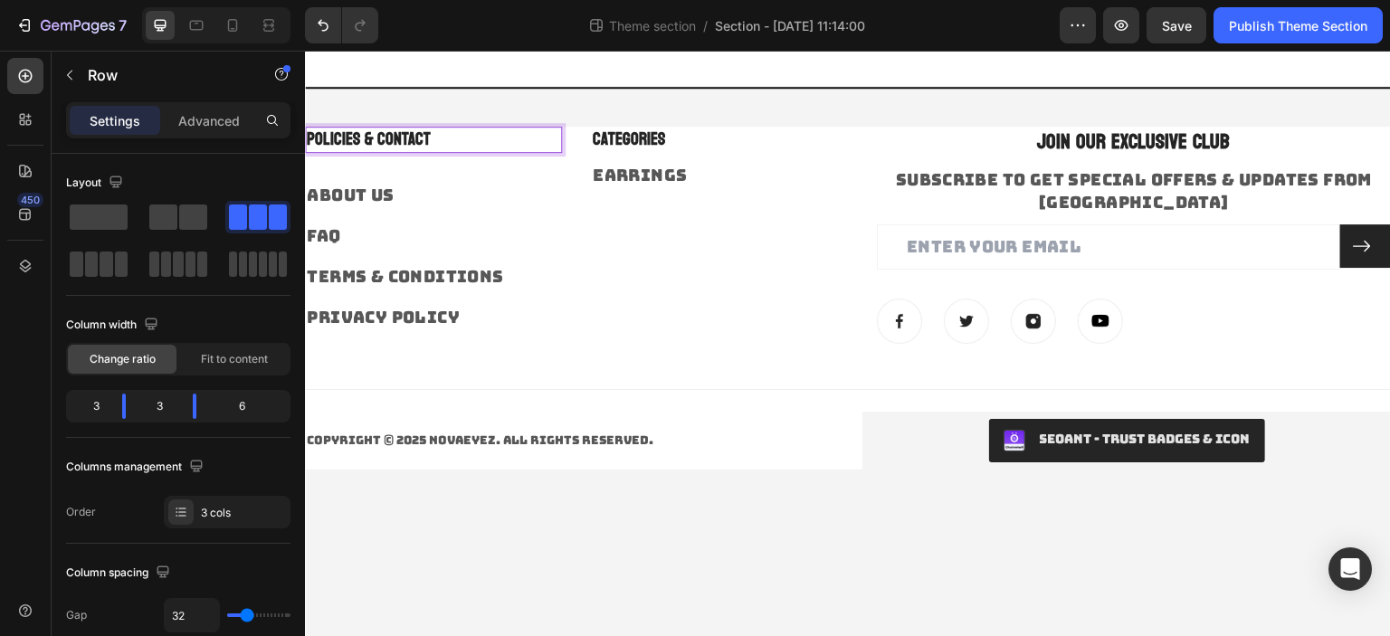
click at [456, 161] on div "POLICIES & CONTACT Heading 32 About Us Text block FAQ Text block Terms & Condit…" at bounding box center [433, 236] width 257 height 219
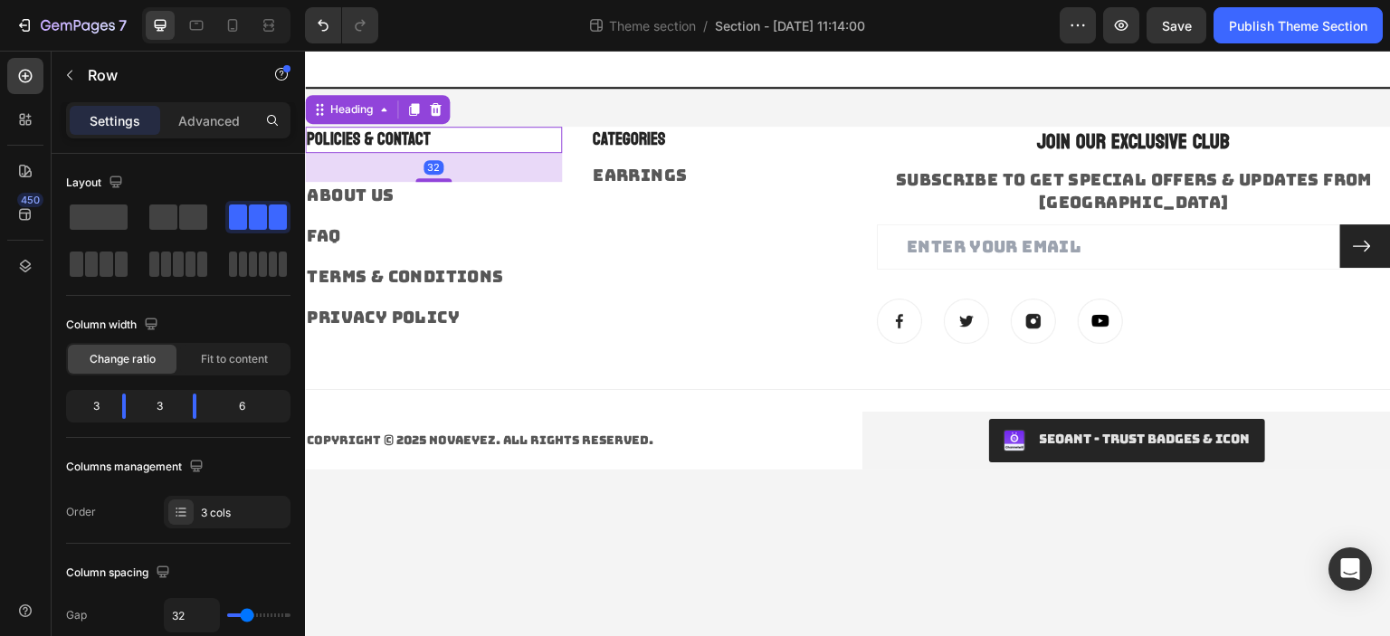
click at [442, 137] on p "POLICIES & CONTACT" at bounding box center [433, 139] width 253 height 23
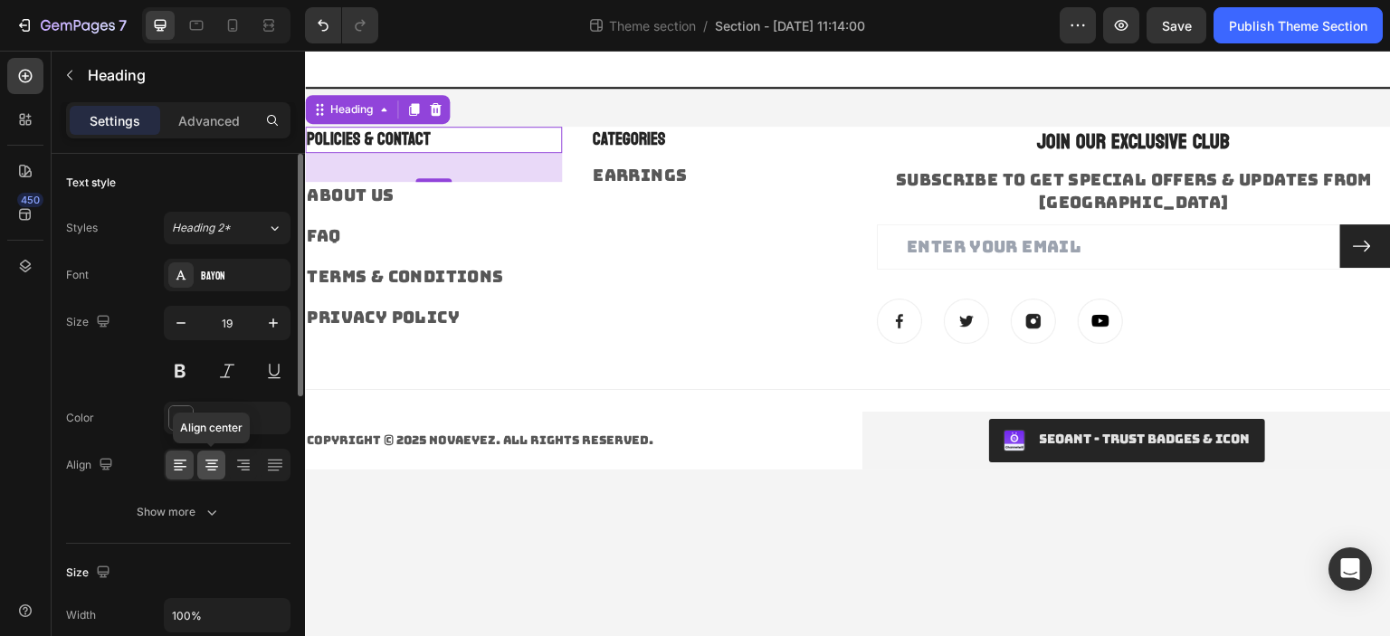
click at [223, 461] on div at bounding box center [211, 465] width 28 height 29
click at [215, 462] on icon at bounding box center [212, 465] width 18 height 18
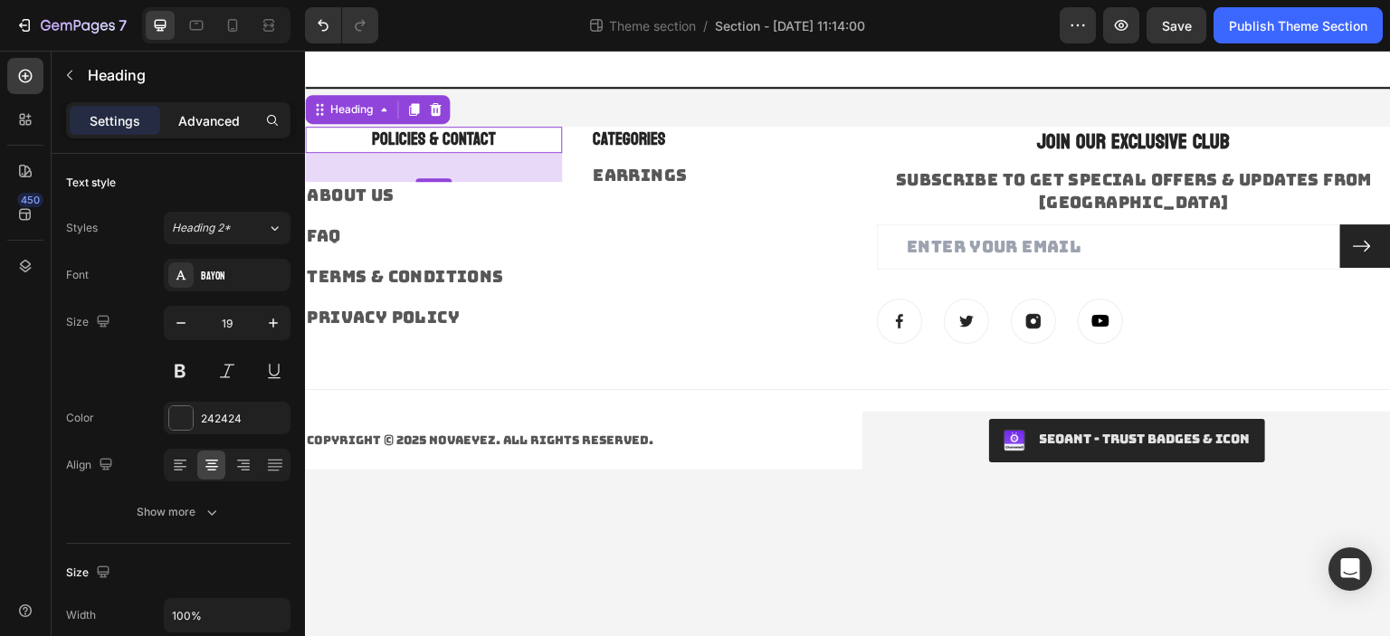
click at [206, 112] on p "Advanced" at bounding box center [209, 120] width 62 height 19
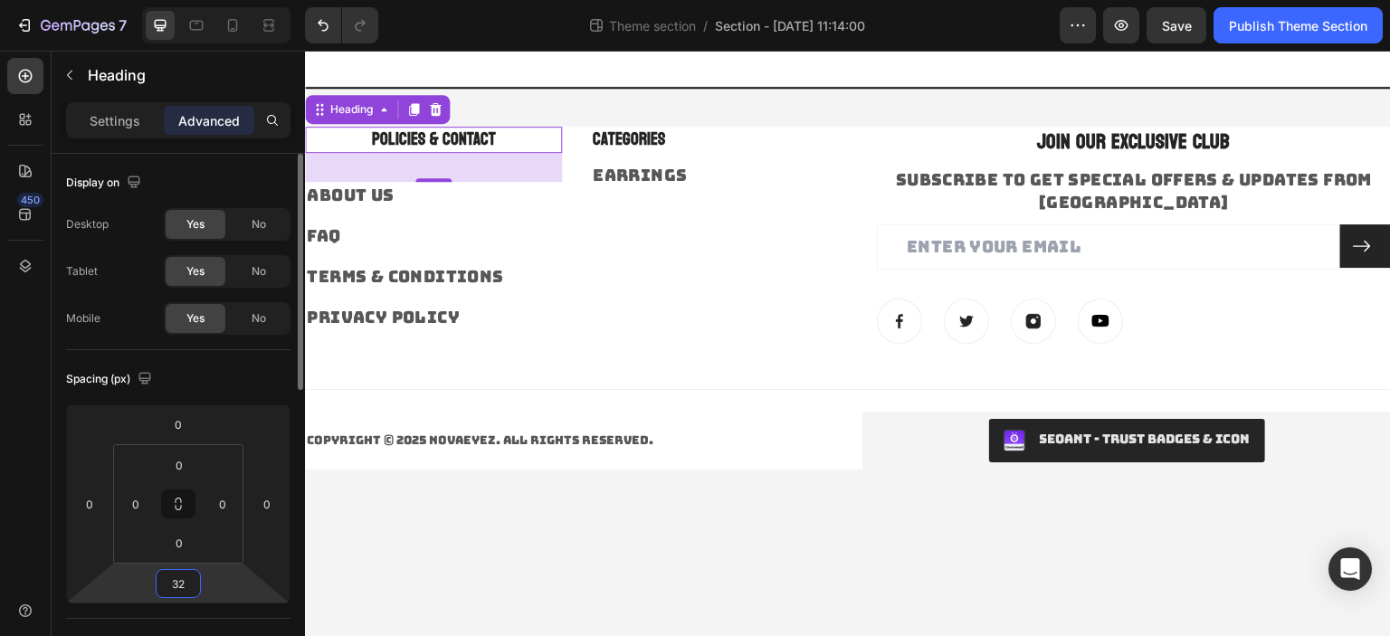
click at [173, 577] on input "32" at bounding box center [178, 583] width 36 height 27
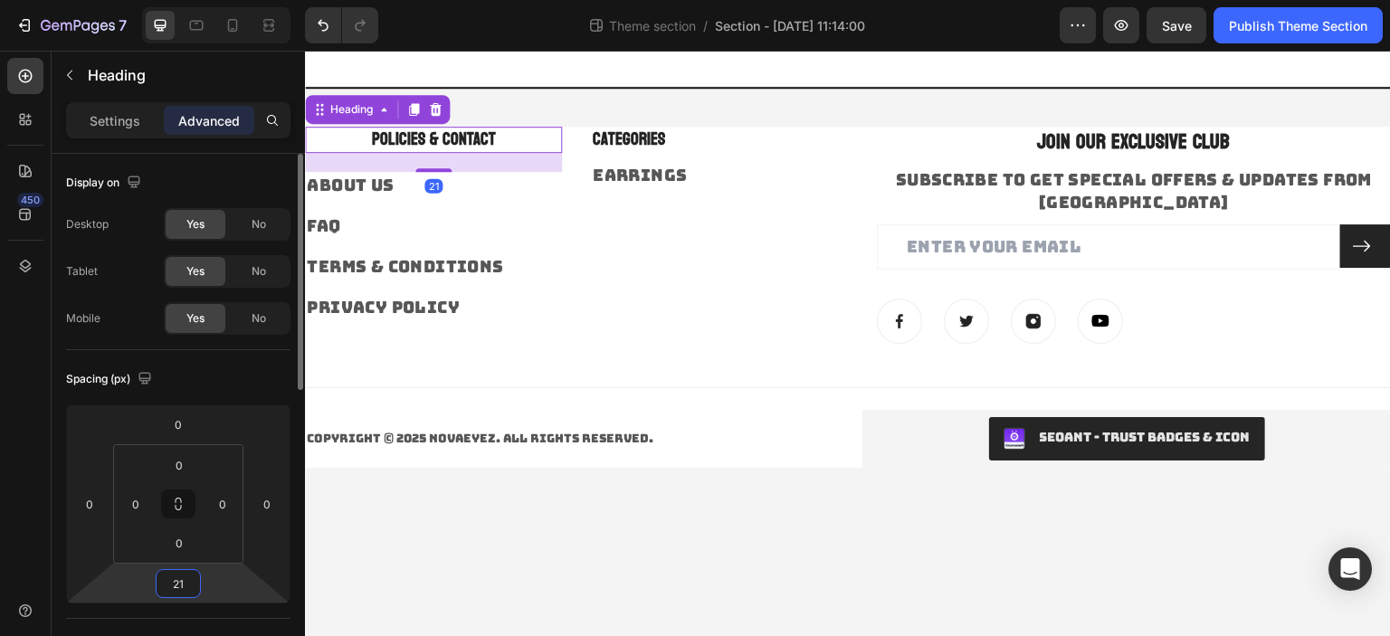
type input "2"
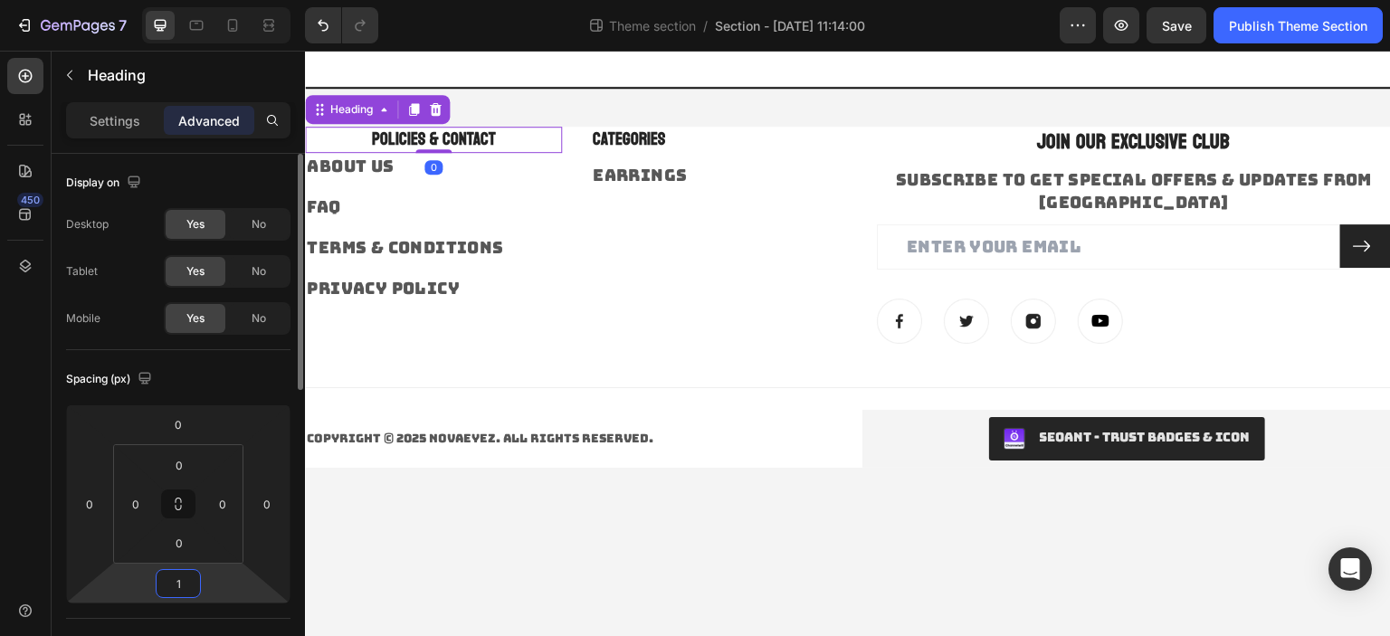
type input "10"
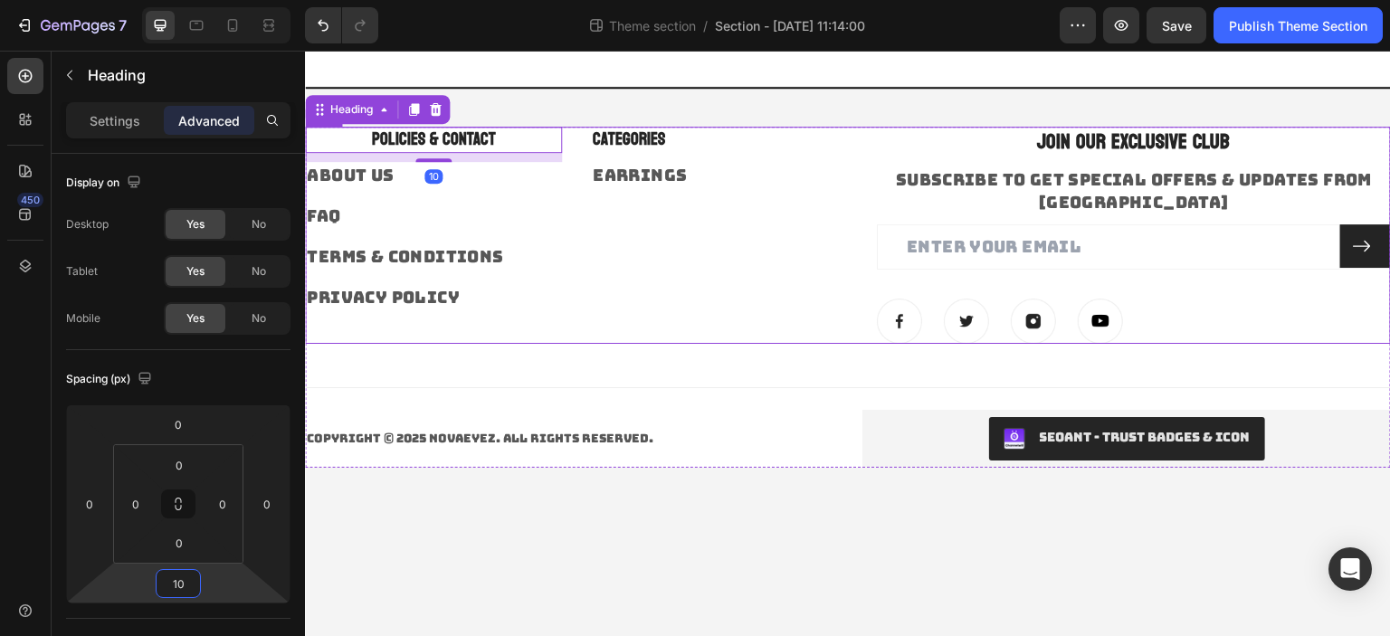
click at [566, 252] on div "POLICIES & CONTACT Heading 10 About Us Text block FAQ Text block Terms & Condit…" at bounding box center [848, 235] width 1086 height 217
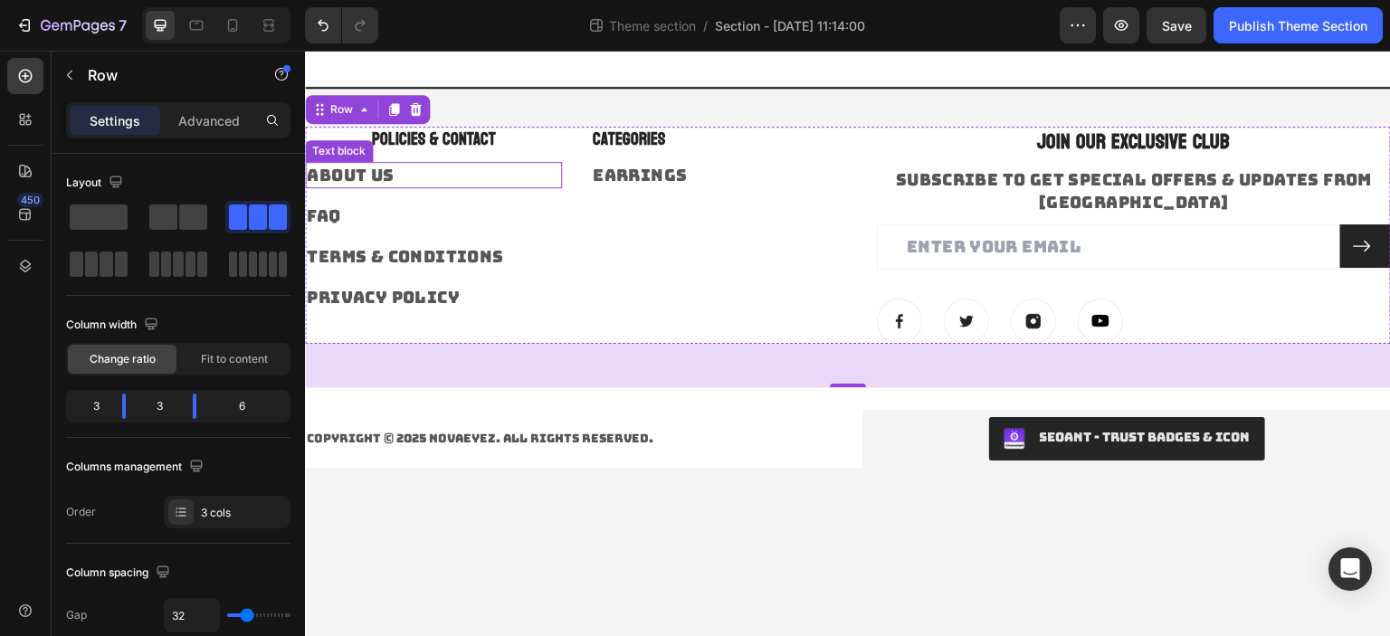
click at [388, 175] on link "About Us" at bounding box center [350, 175] width 87 height 21
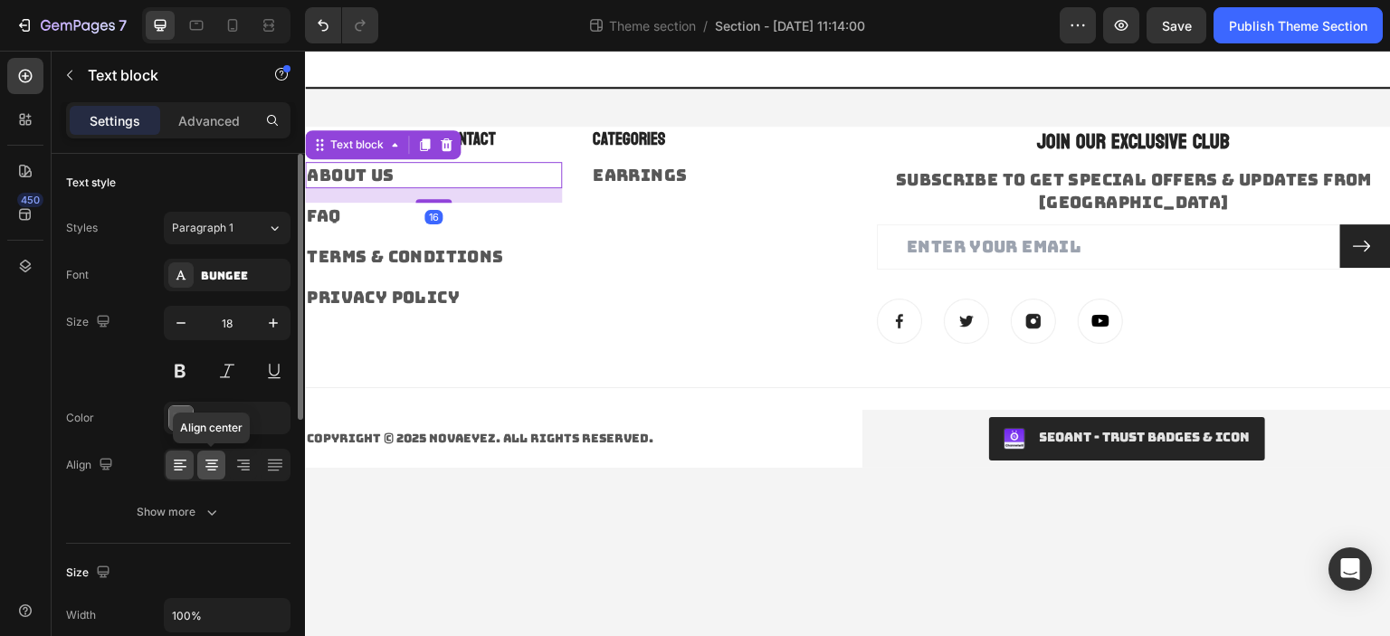
click at [220, 466] on icon at bounding box center [212, 465] width 18 height 18
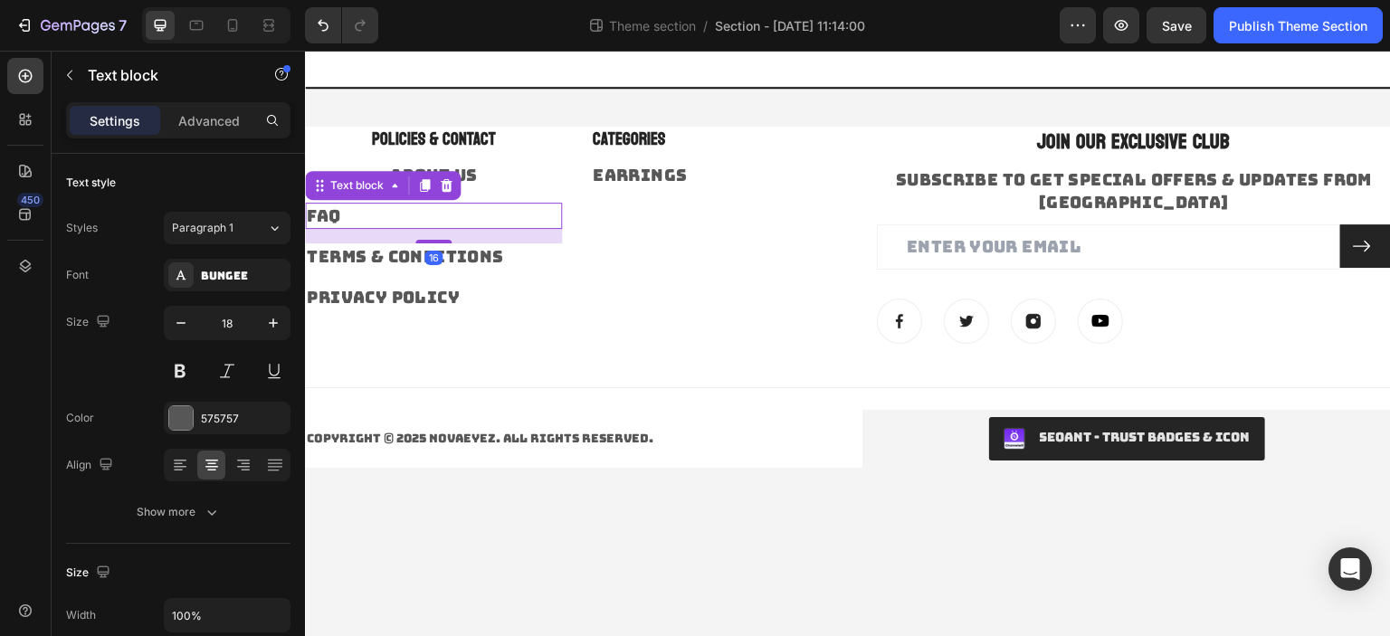
click at [376, 223] on p "FAQ" at bounding box center [433, 215] width 253 height 23
click at [220, 464] on icon at bounding box center [212, 465] width 18 height 18
click at [377, 249] on link "Terms & Conditions" at bounding box center [405, 256] width 196 height 21
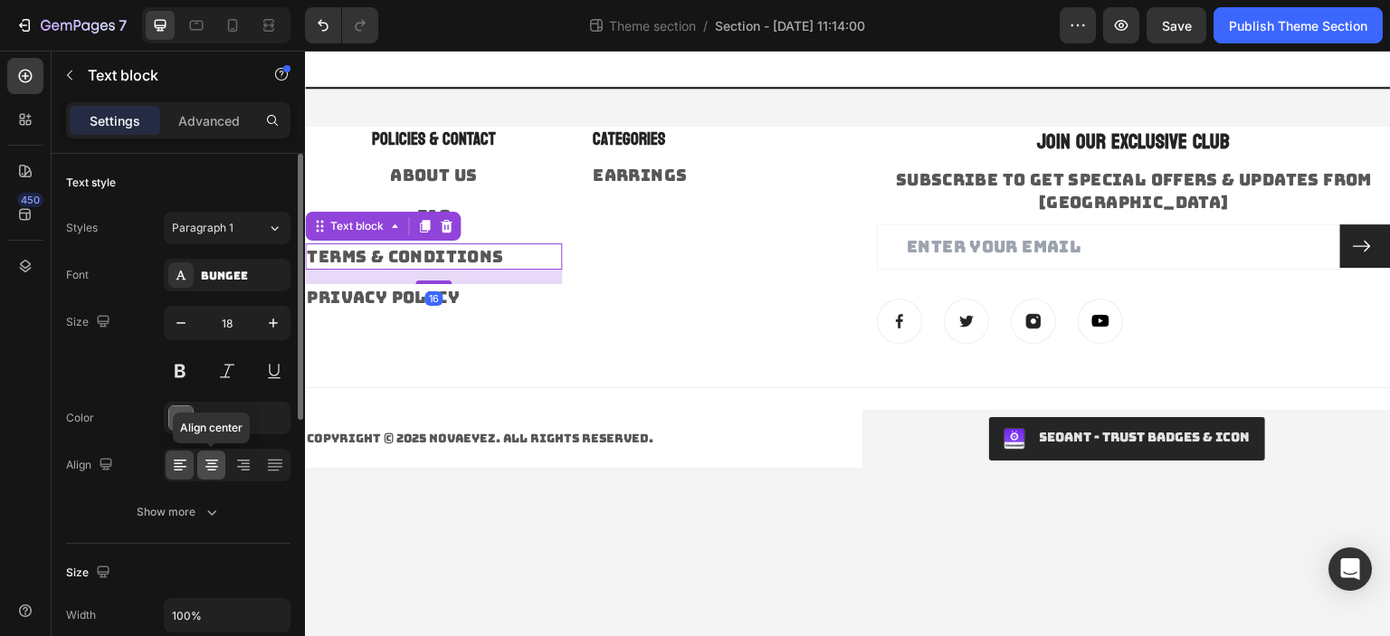
click at [201, 466] on div at bounding box center [211, 465] width 28 height 29
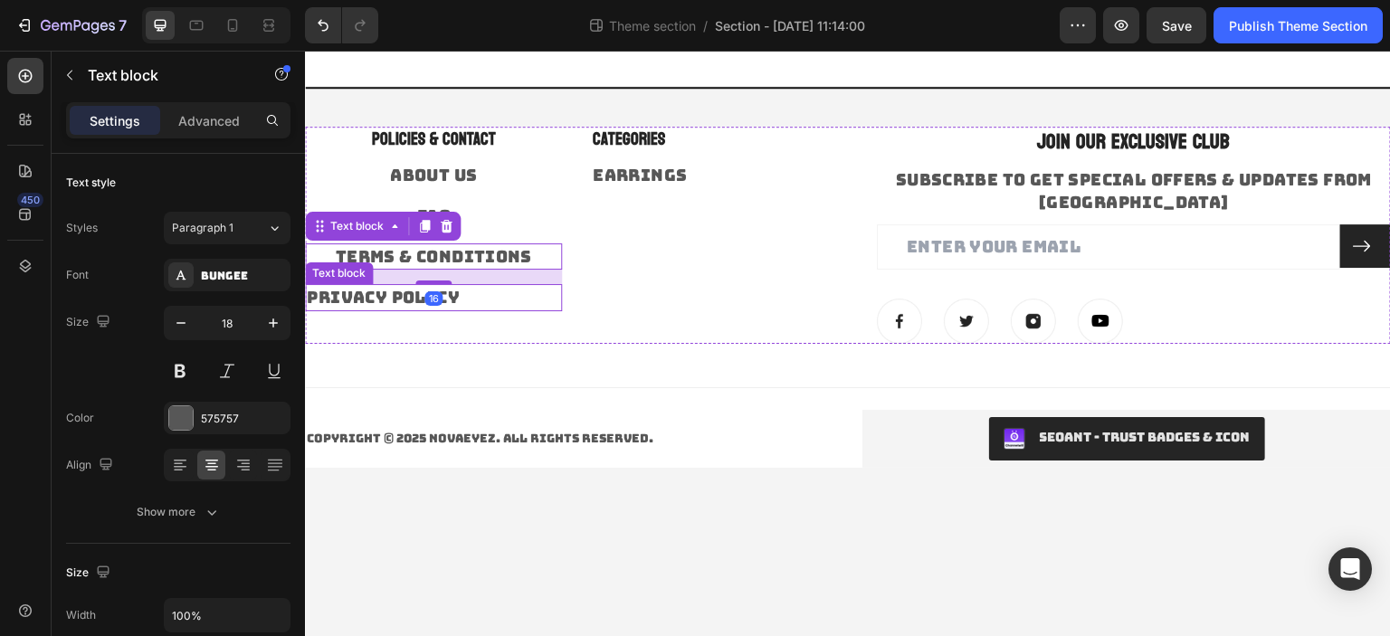
click at [411, 293] on link "Privacy Policy" at bounding box center [383, 297] width 153 height 21
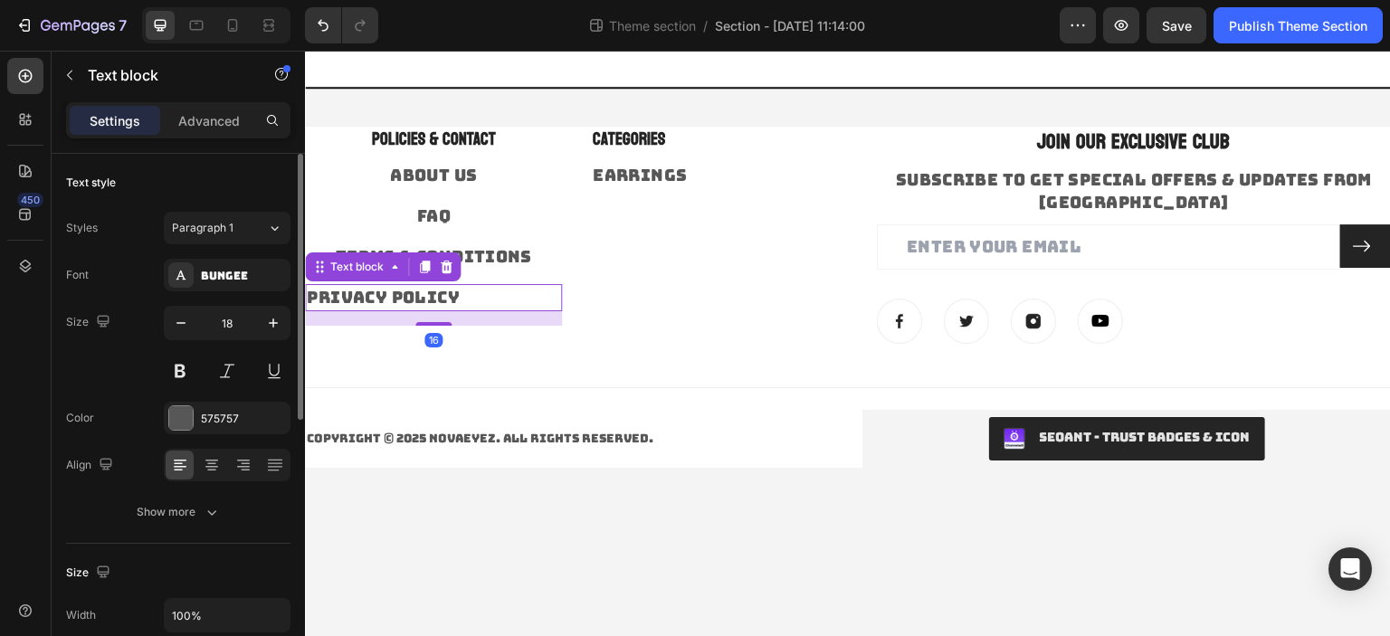
click at [195, 469] on div at bounding box center [227, 465] width 127 height 33
click at [204, 468] on icon at bounding box center [212, 465] width 18 height 18
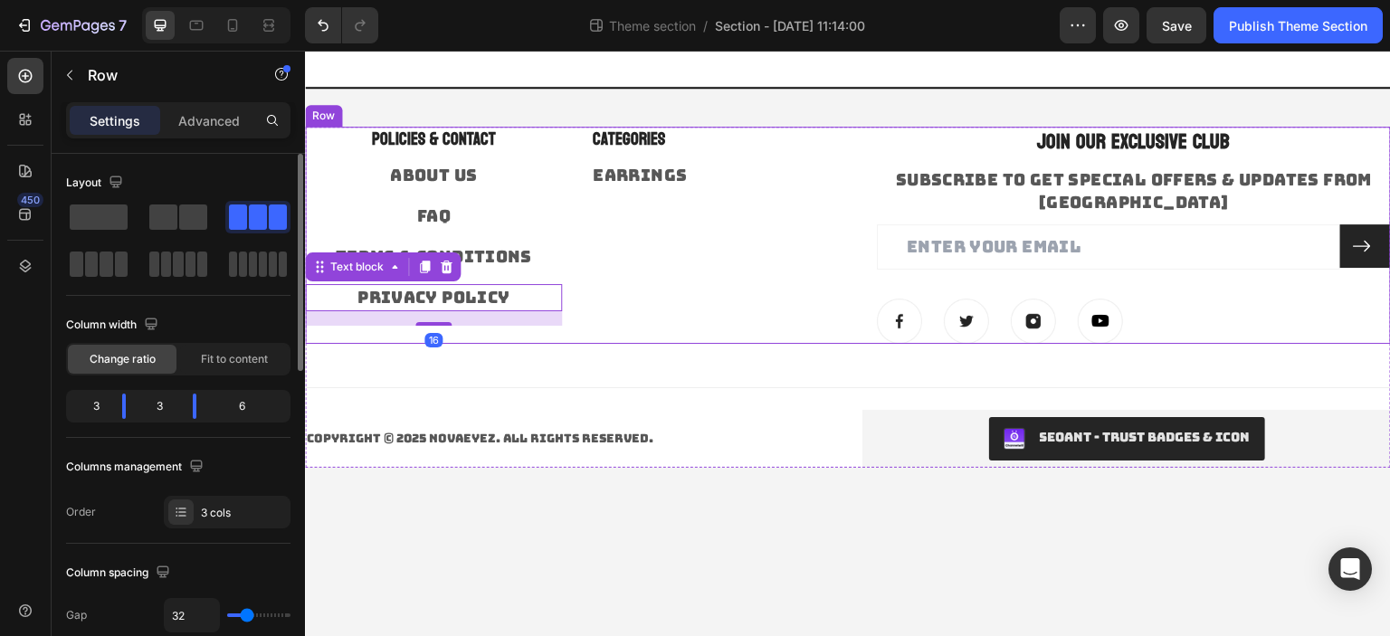
click at [720, 245] on div "Categories Heading Earrings Text block" at bounding box center [719, 235] width 257 height 217
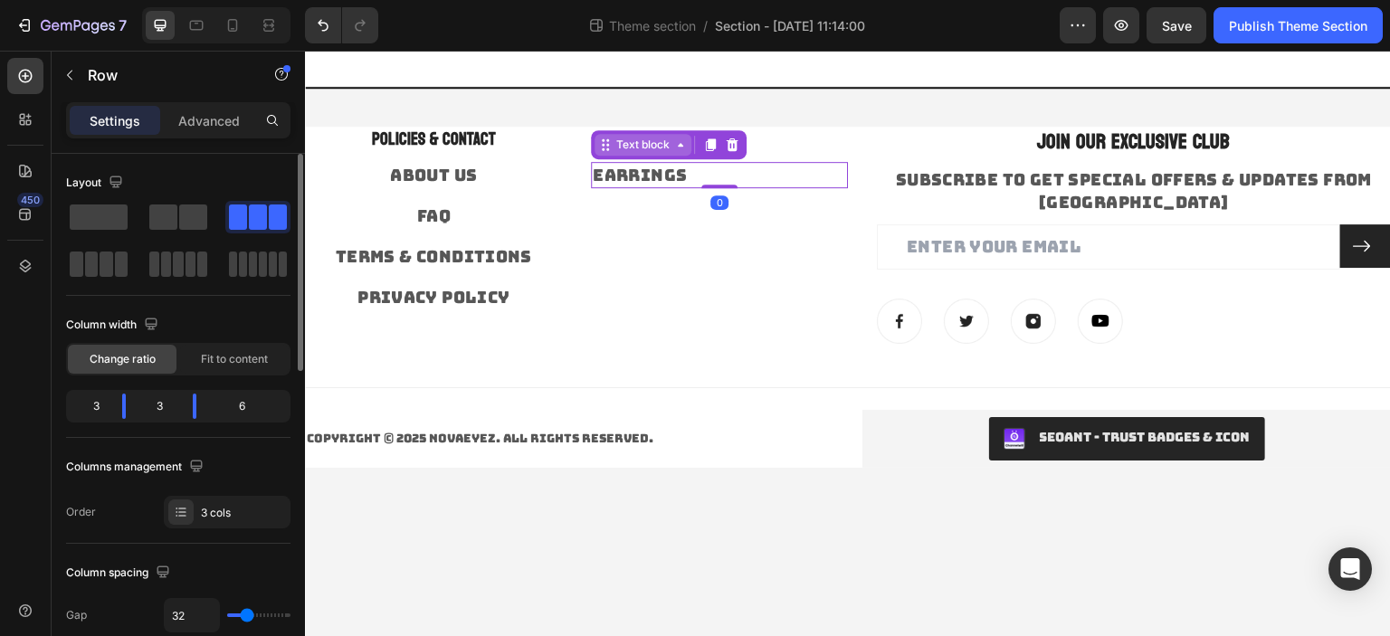
click at [641, 141] on div "Text block" at bounding box center [643, 145] width 61 height 16
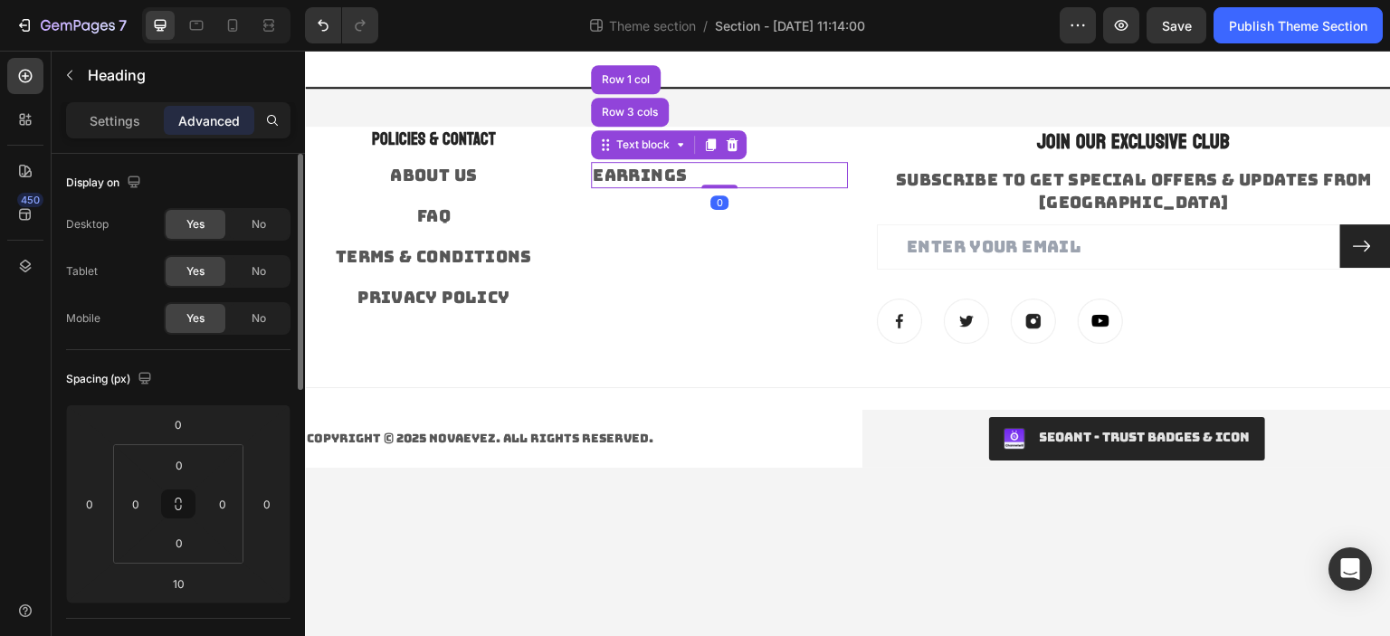
click at [747, 140] on p "Categories" at bounding box center [719, 139] width 253 height 23
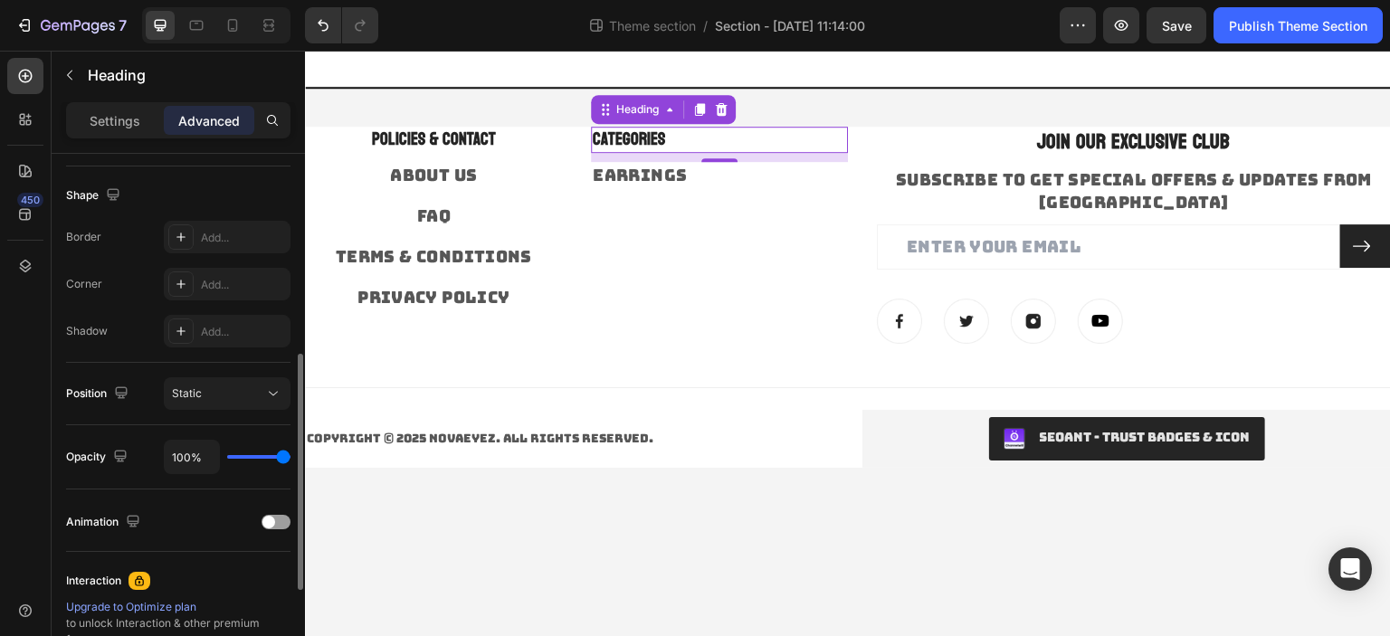
scroll to position [633, 0]
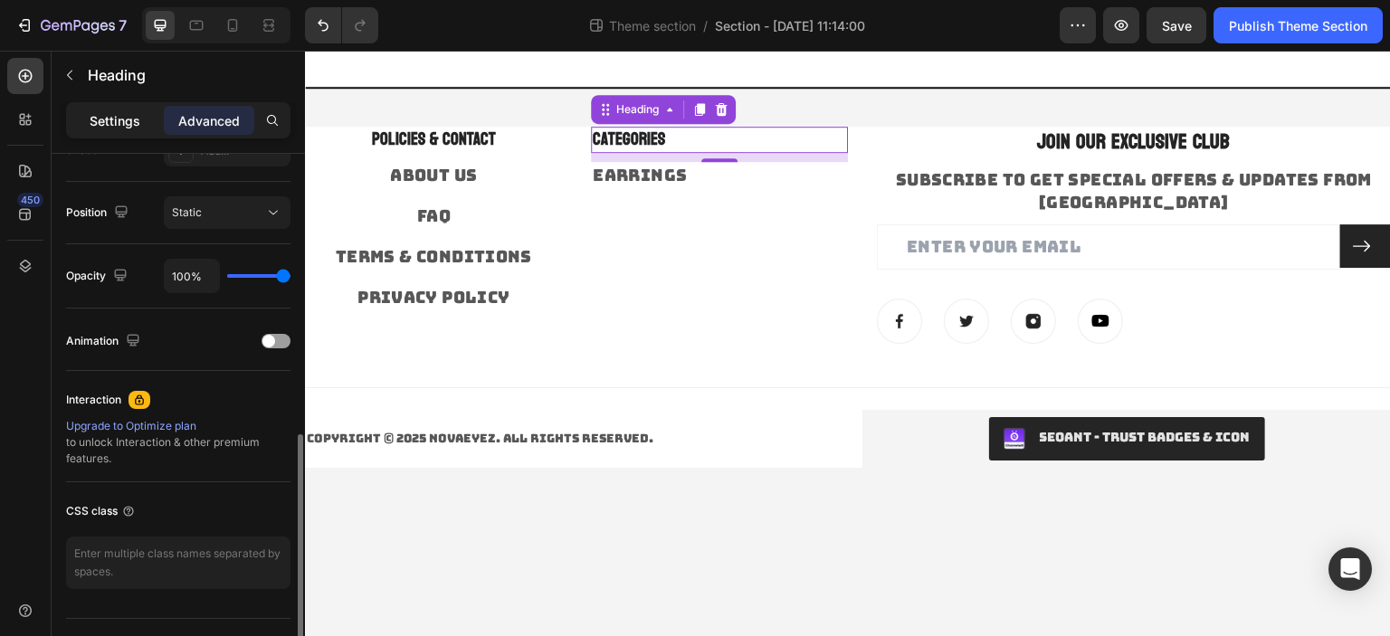
click at [101, 119] on p "Settings" at bounding box center [115, 120] width 51 height 19
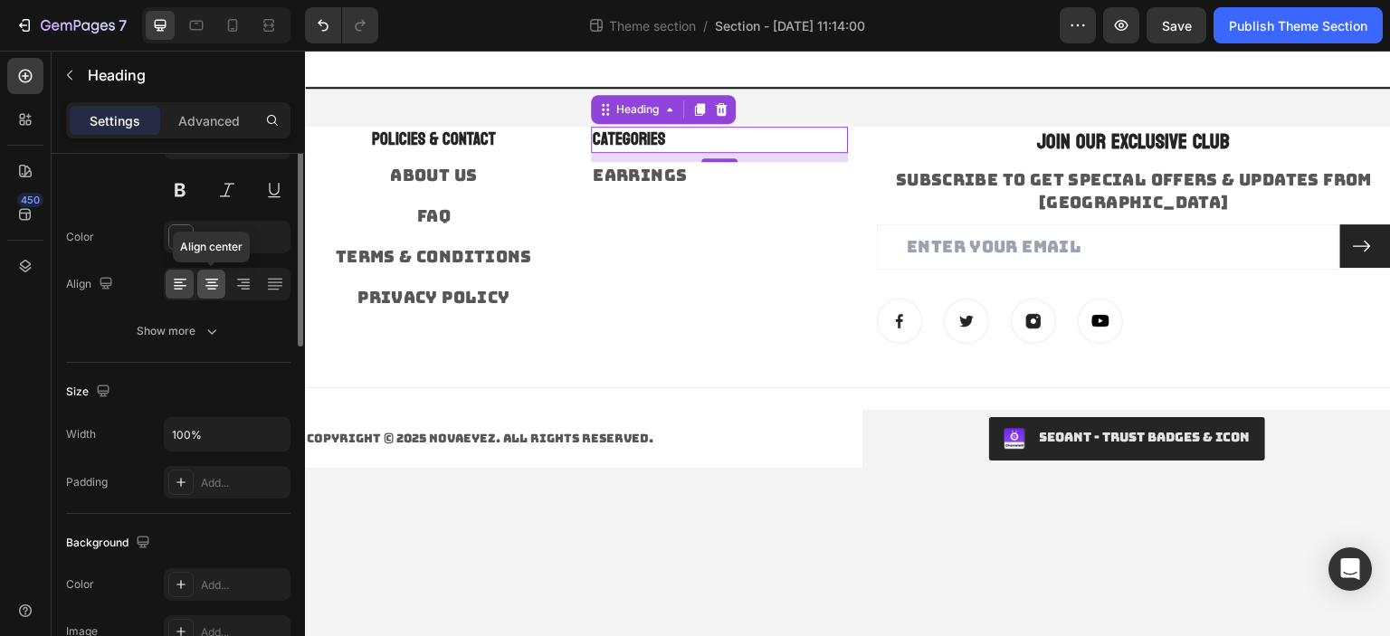
scroll to position [90, 0]
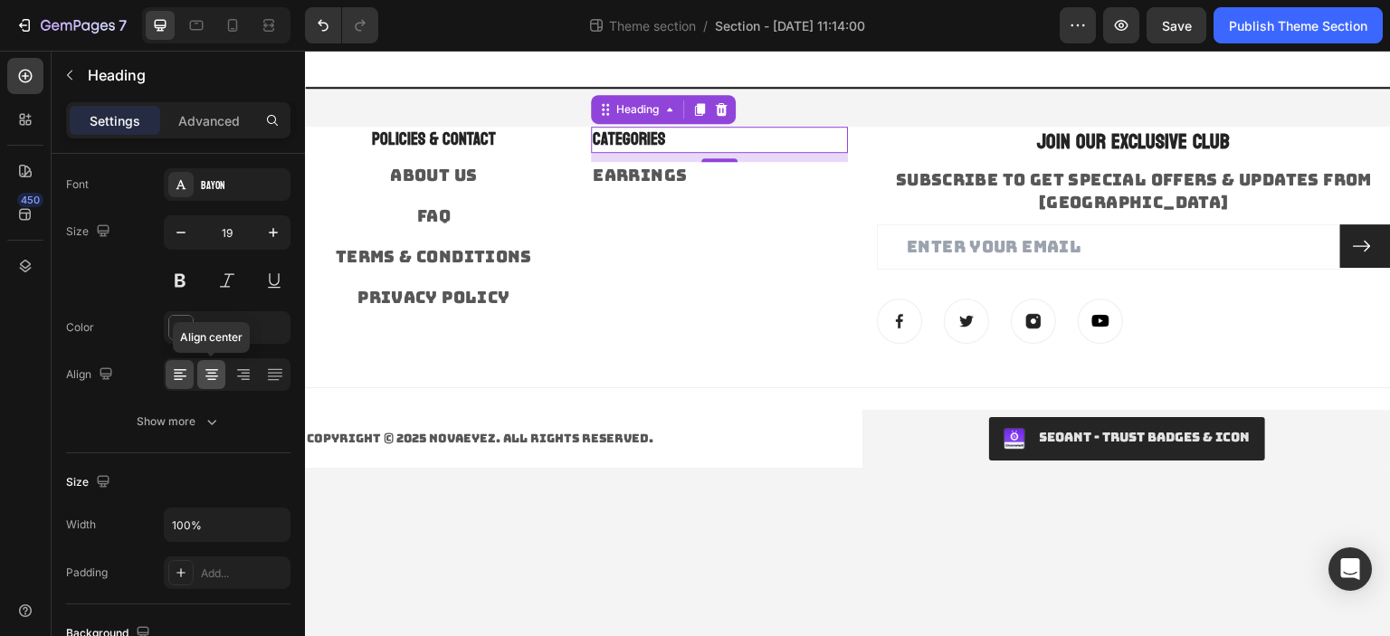
click at [222, 379] on div at bounding box center [211, 374] width 28 height 29
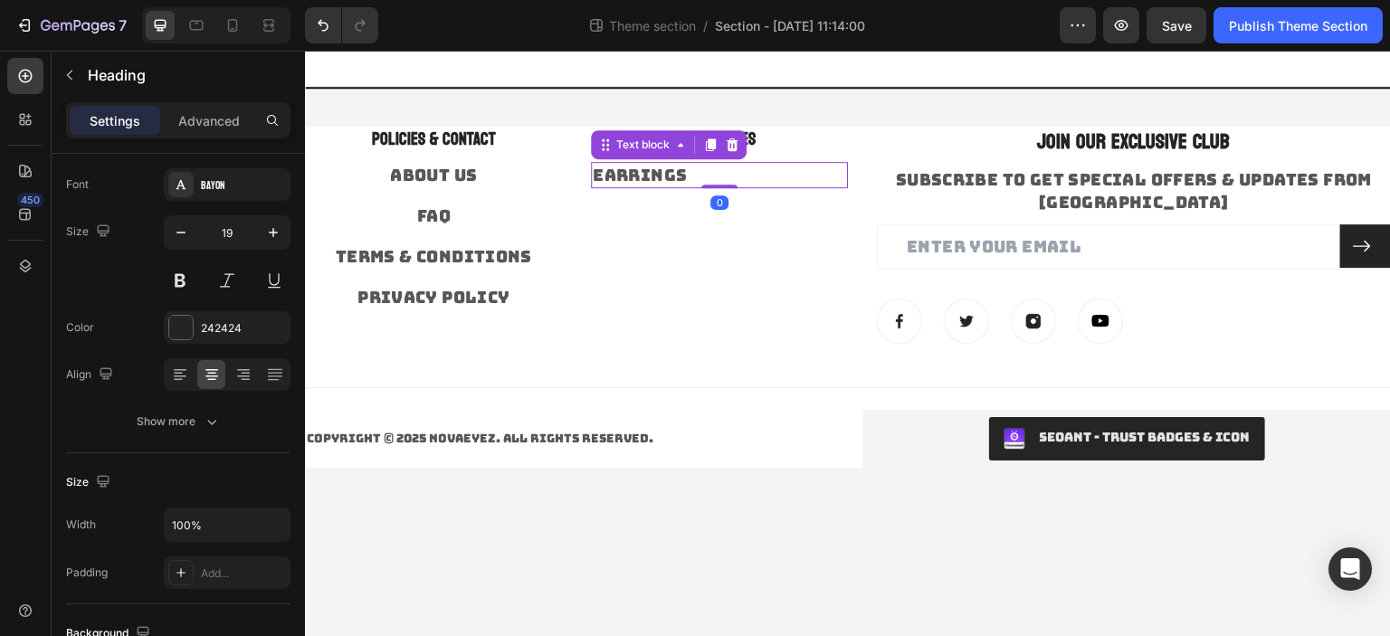
click at [650, 180] on link "Earrings" at bounding box center [640, 175] width 94 height 21
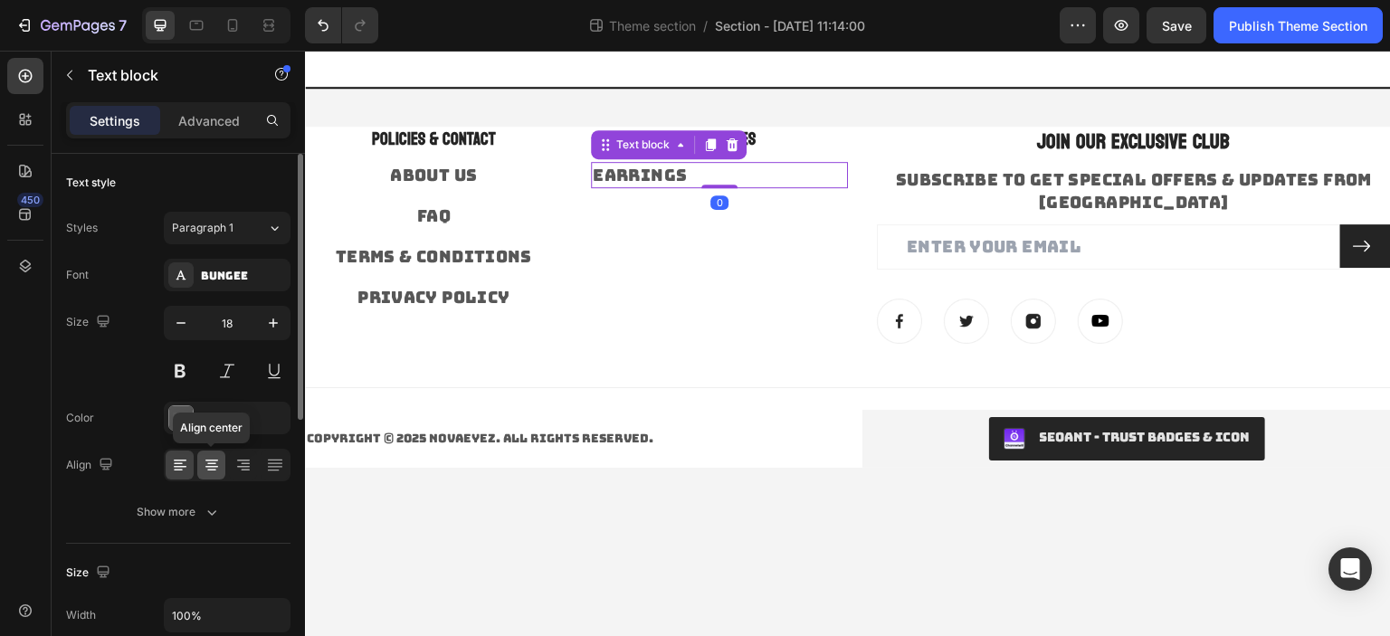
click at [211, 463] on icon at bounding box center [212, 465] width 18 height 18
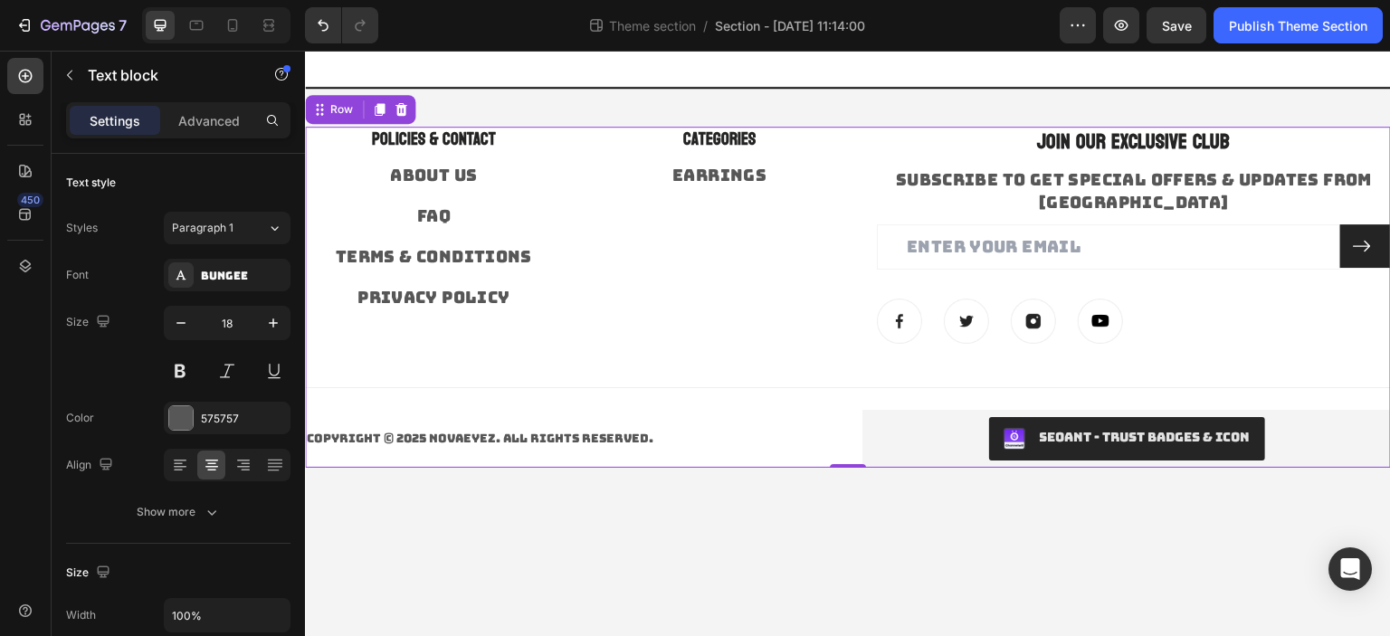
click at [693, 337] on div "POLICIES & CONTACT Heading About Us Text block FAQ Text block Terms & Condition…" at bounding box center [848, 297] width 1086 height 341
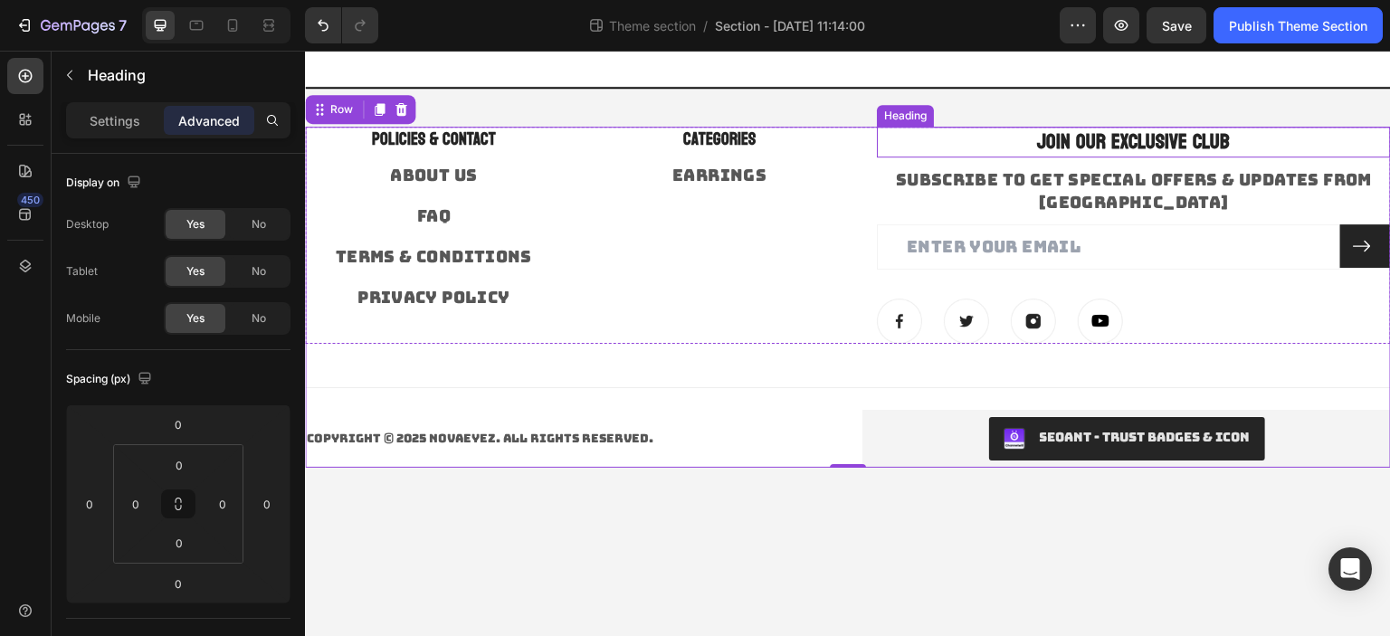
click at [1114, 142] on p "JOIN OUR EXCLUSIVE CLUB" at bounding box center [1134, 141] width 510 height 27
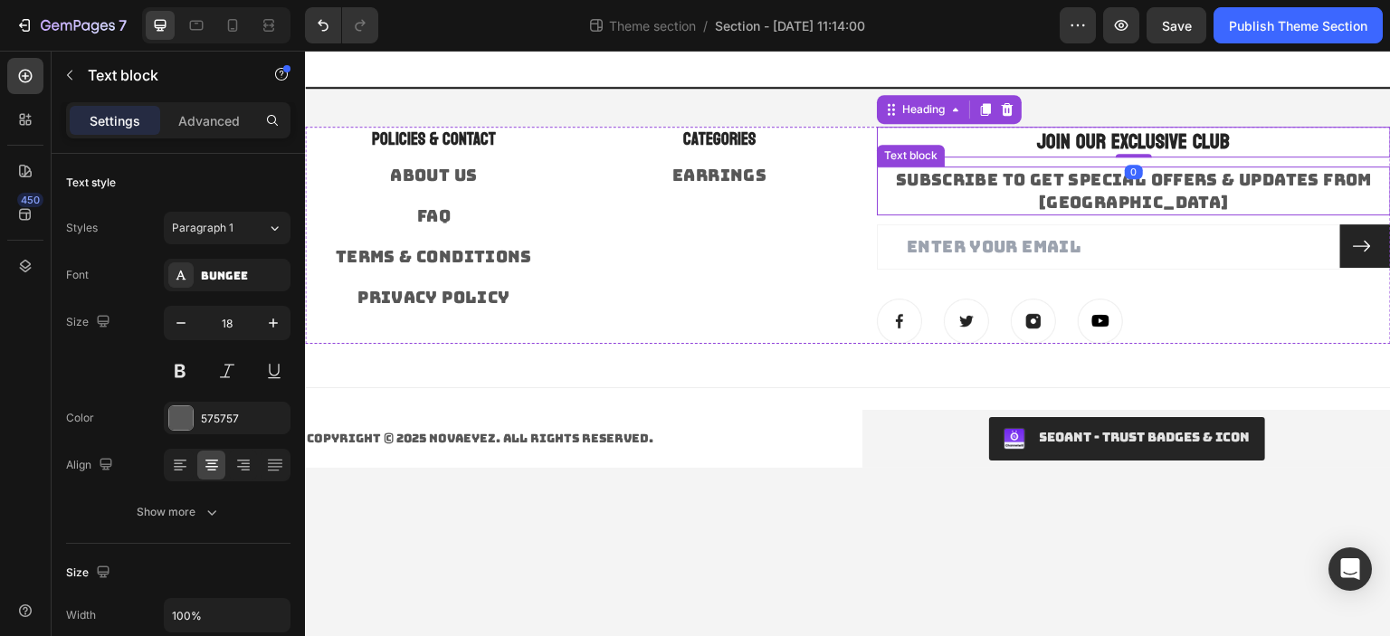
click at [1097, 176] on p "SUBSCRIBE TO GET SPECIAL OFFERS & UPDATES FROM [GEOGRAPHIC_DATA]" at bounding box center [1134, 190] width 510 height 45
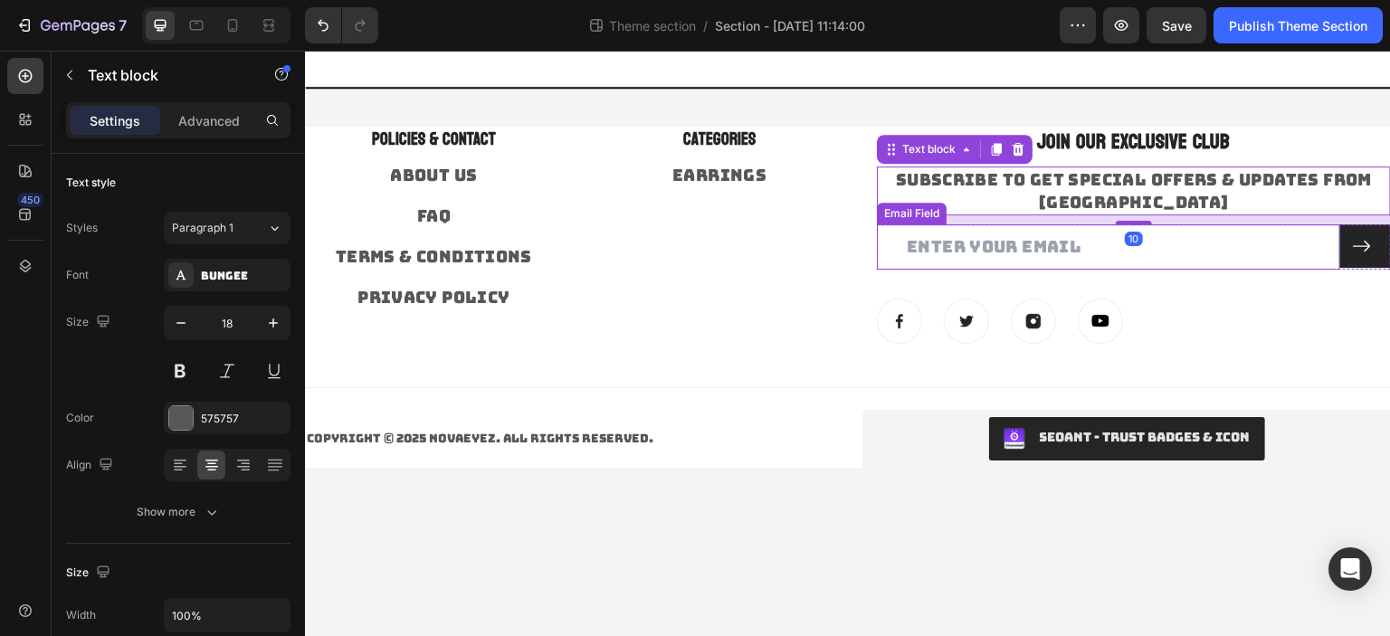
click at [992, 224] on input "email" at bounding box center [1108, 246] width 463 height 44
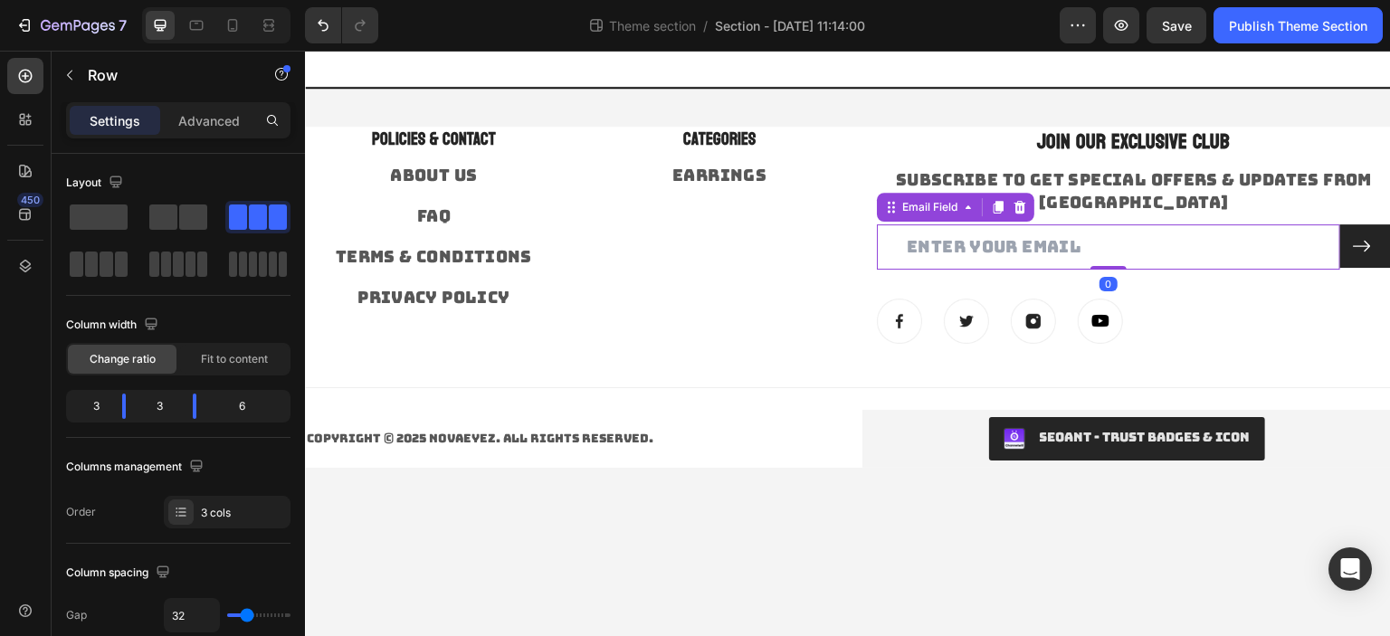
click at [899, 271] on div "JOIN OUR EXCLUSIVE CLUB Heading SUBSCRIBE TO GET SPECIAL OFFERS & UPDATES FROM …" at bounding box center [1134, 235] width 514 height 217
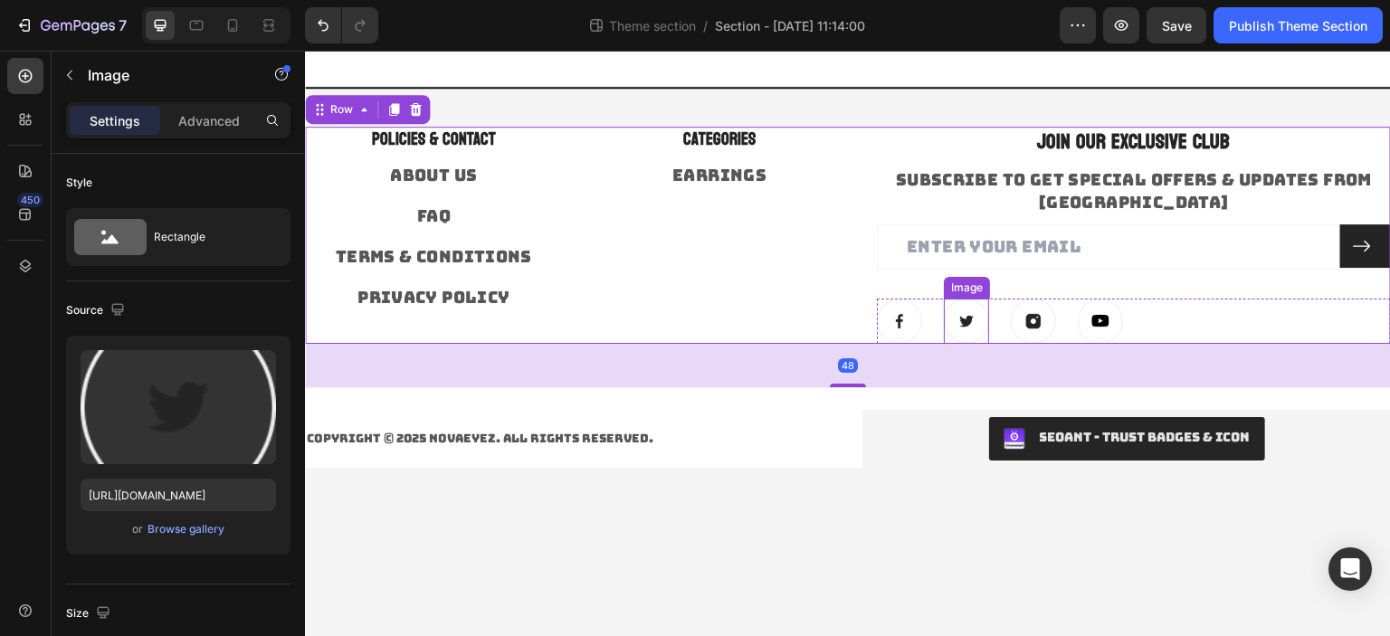
click at [983, 299] on img at bounding box center [966, 321] width 45 height 45
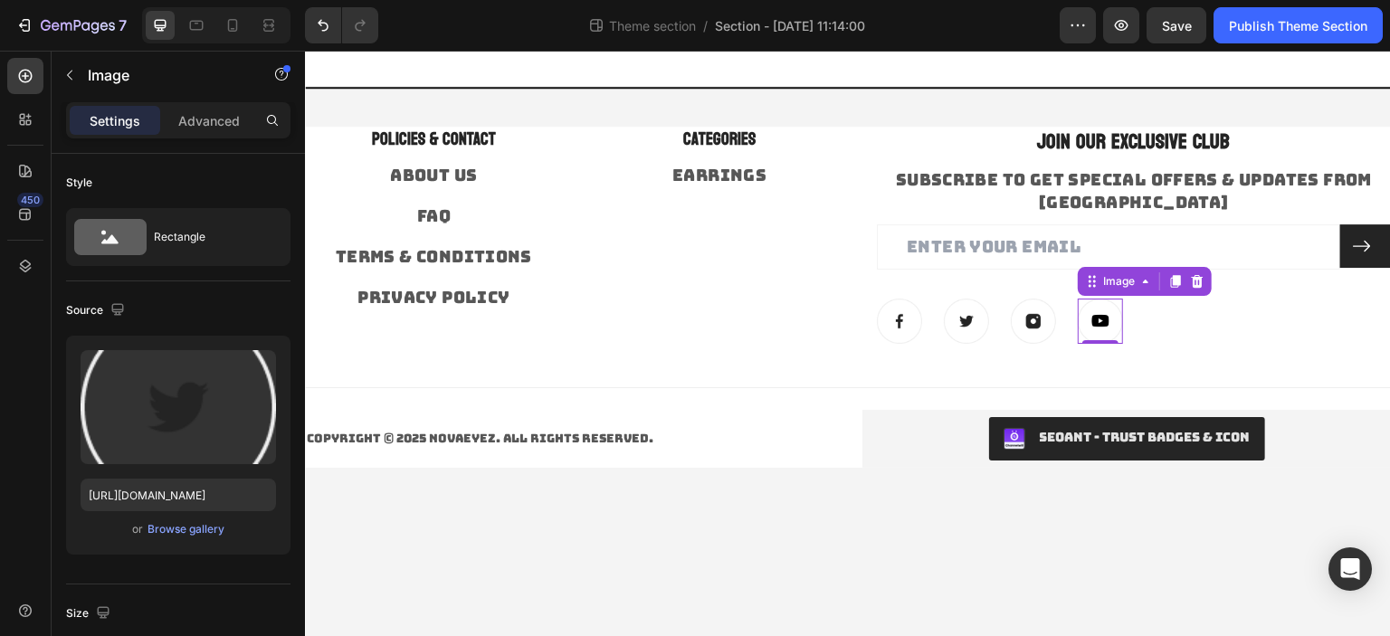
click at [1079, 299] on img at bounding box center [1100, 321] width 45 height 45
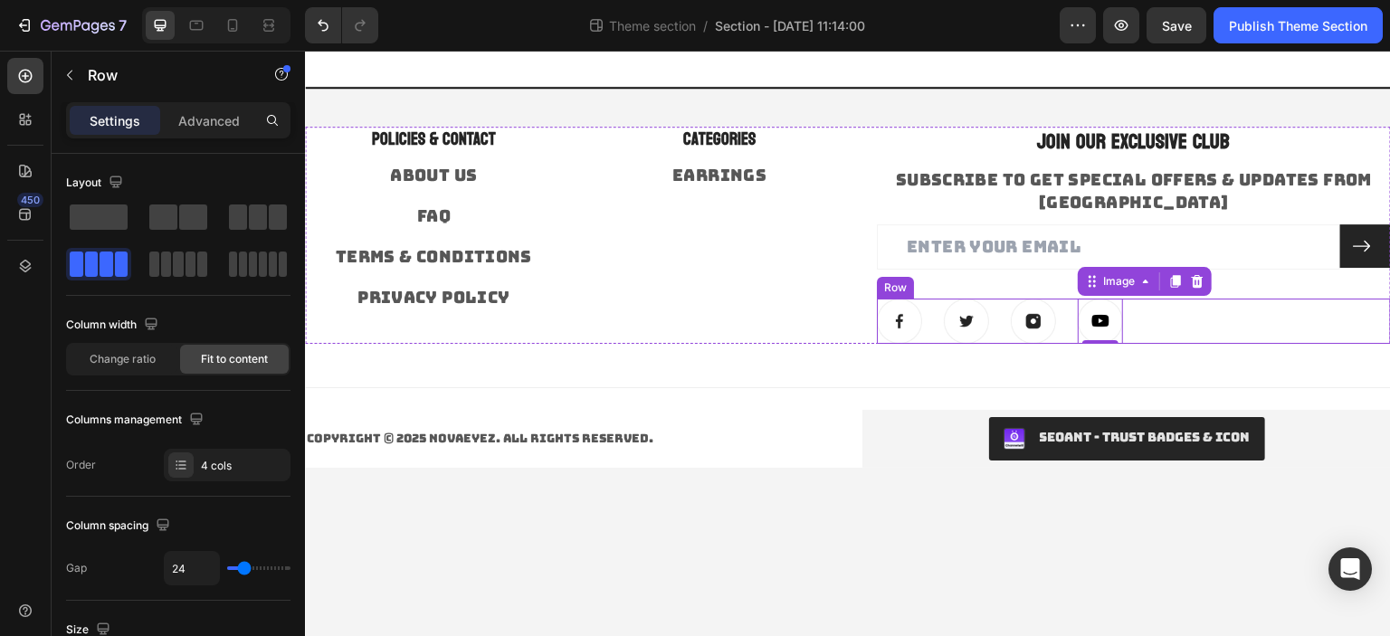
click at [1180, 299] on div "Image Image Image Image 0 Row" at bounding box center [1134, 321] width 514 height 45
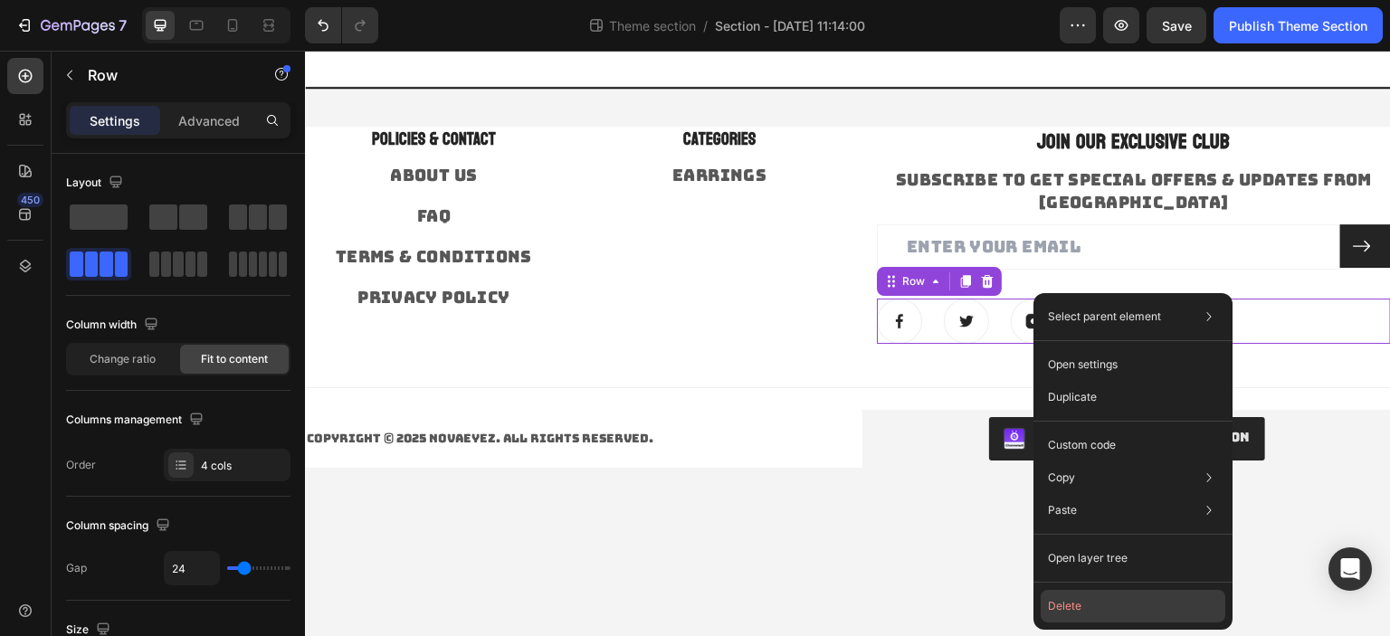
click at [1101, 612] on button "Delete" at bounding box center [1133, 606] width 185 height 33
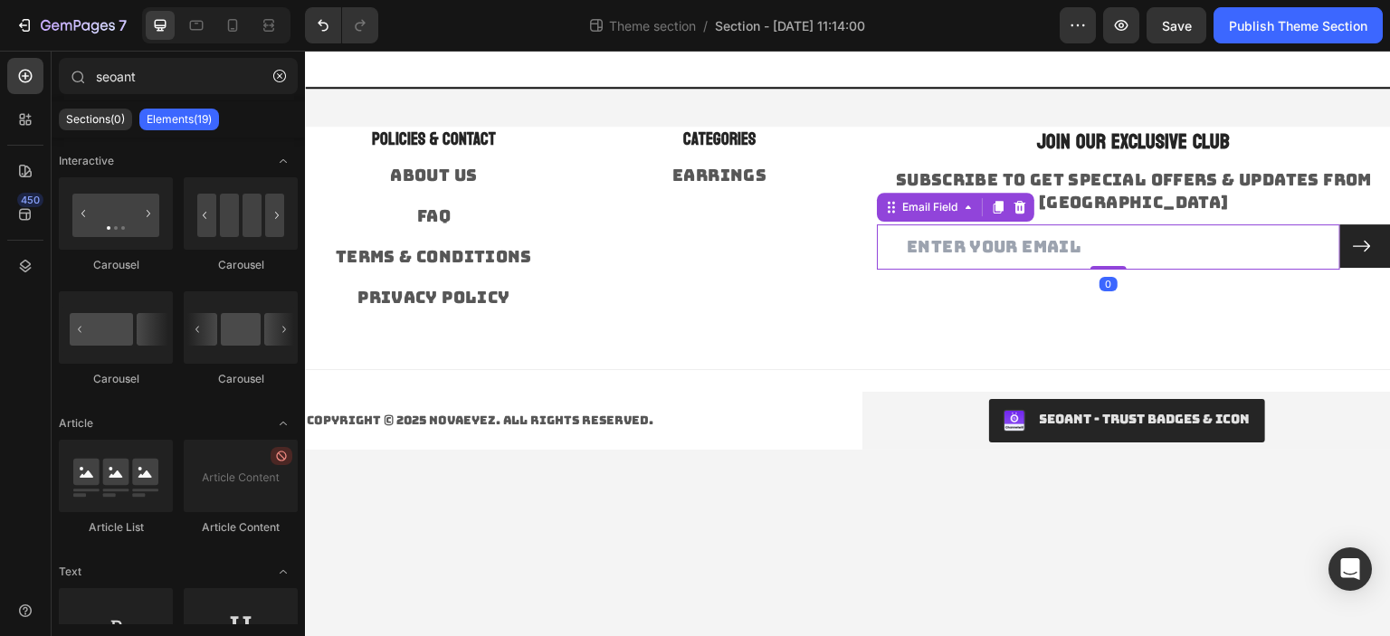
click at [987, 243] on input "email" at bounding box center [1108, 246] width 463 height 44
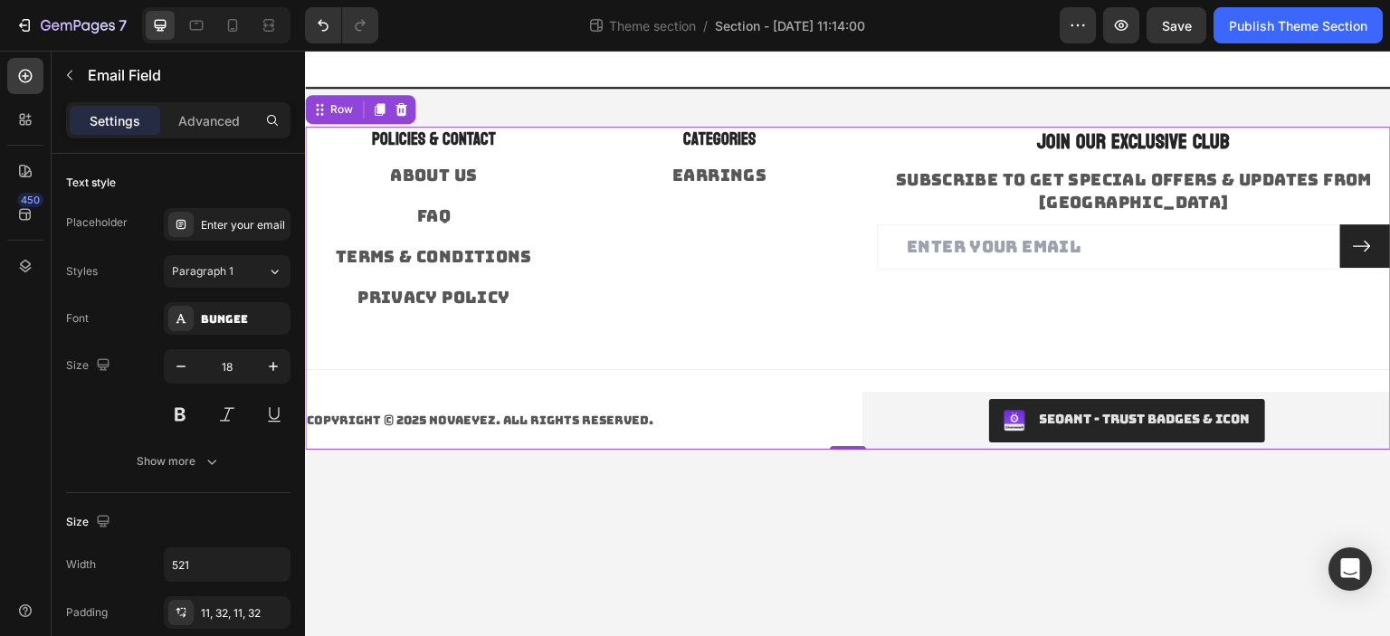
click at [926, 338] on div "POLICIES & CONTACT Heading About Us Text block FAQ Text block Terms & Condition…" at bounding box center [848, 288] width 1086 height 323
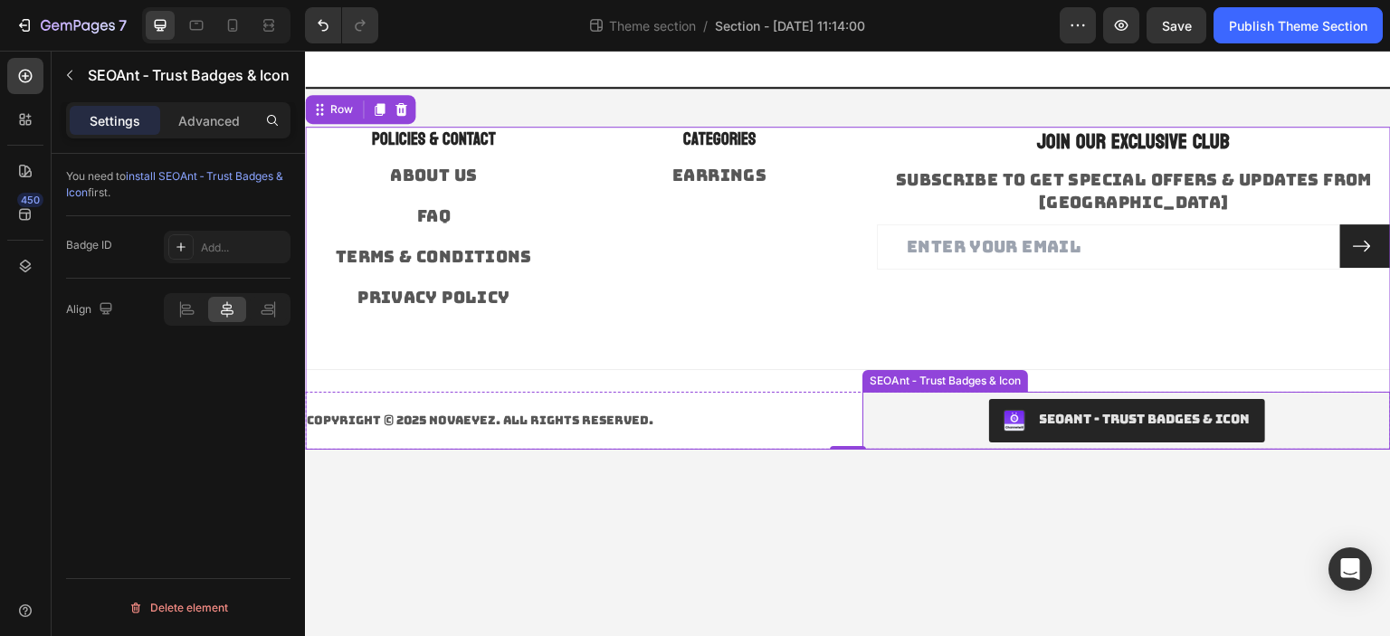
click at [892, 419] on div "SEOAnt ‑ Trust Badges & Icon" at bounding box center [1127, 420] width 514 height 43
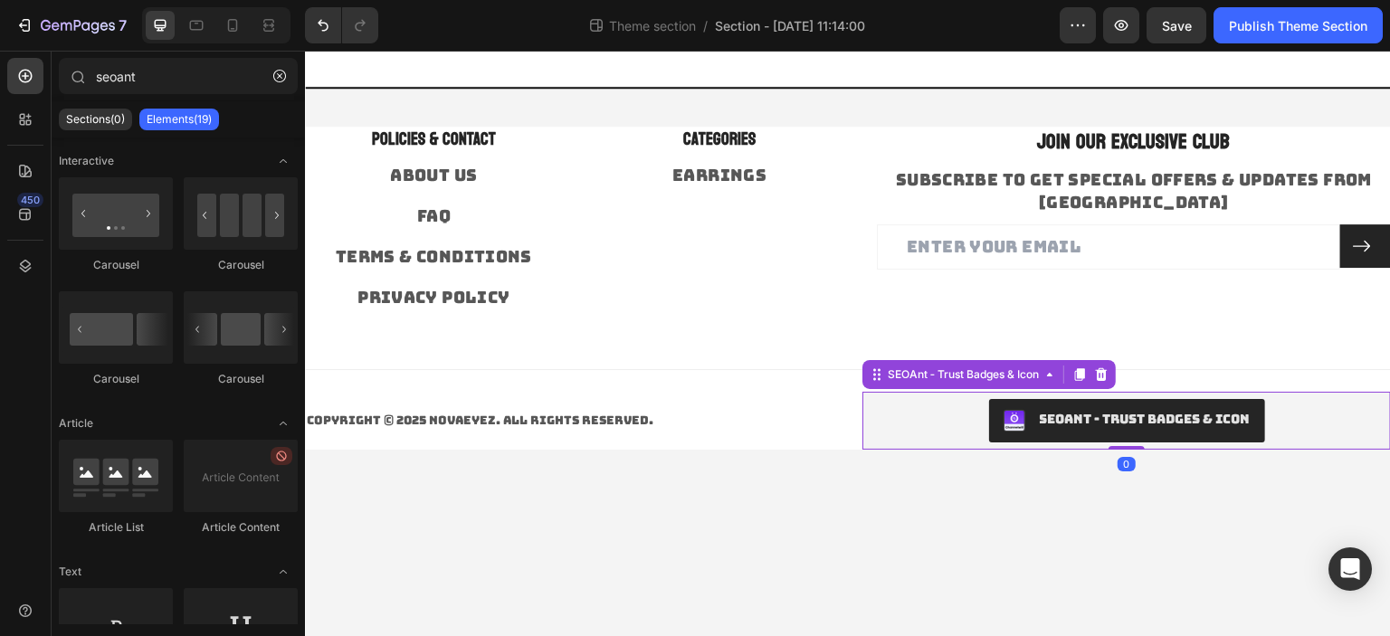
click at [900, 514] on body "POLICIES & CONTACT Heading About Us Text block FAQ Text block Terms & Condition…" at bounding box center [848, 344] width 1086 height 586
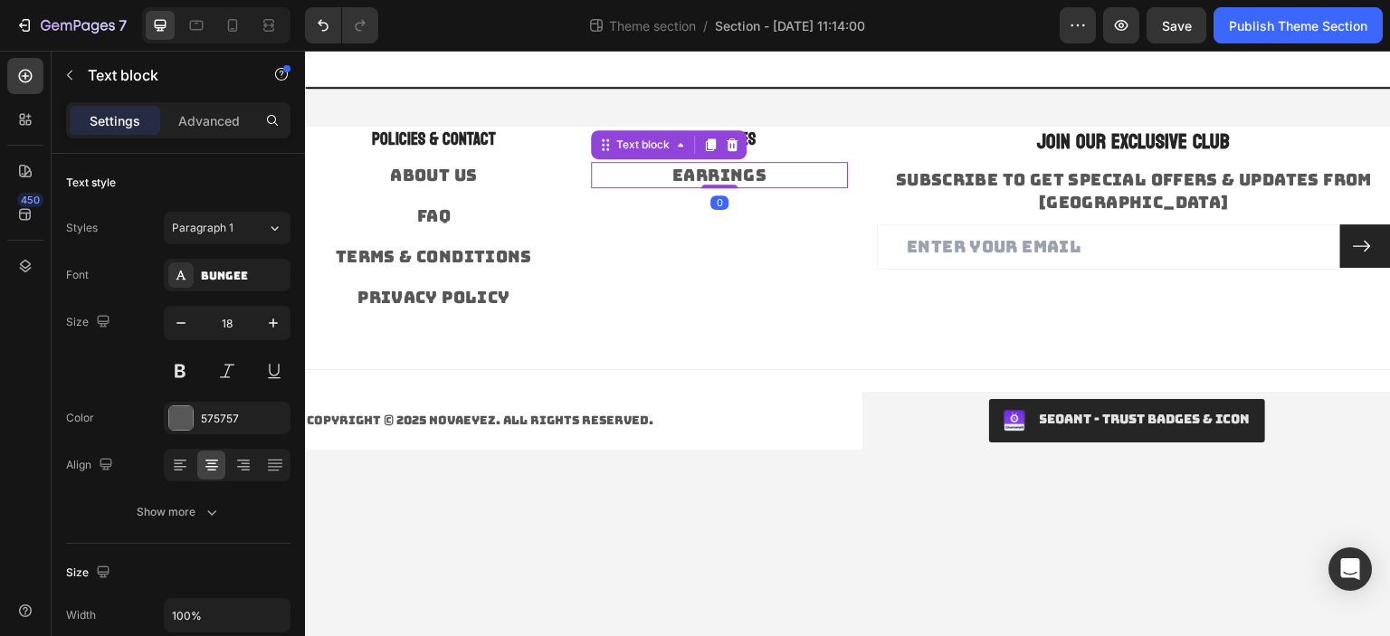
click at [741, 169] on link "Earrings" at bounding box center [719, 175] width 94 height 21
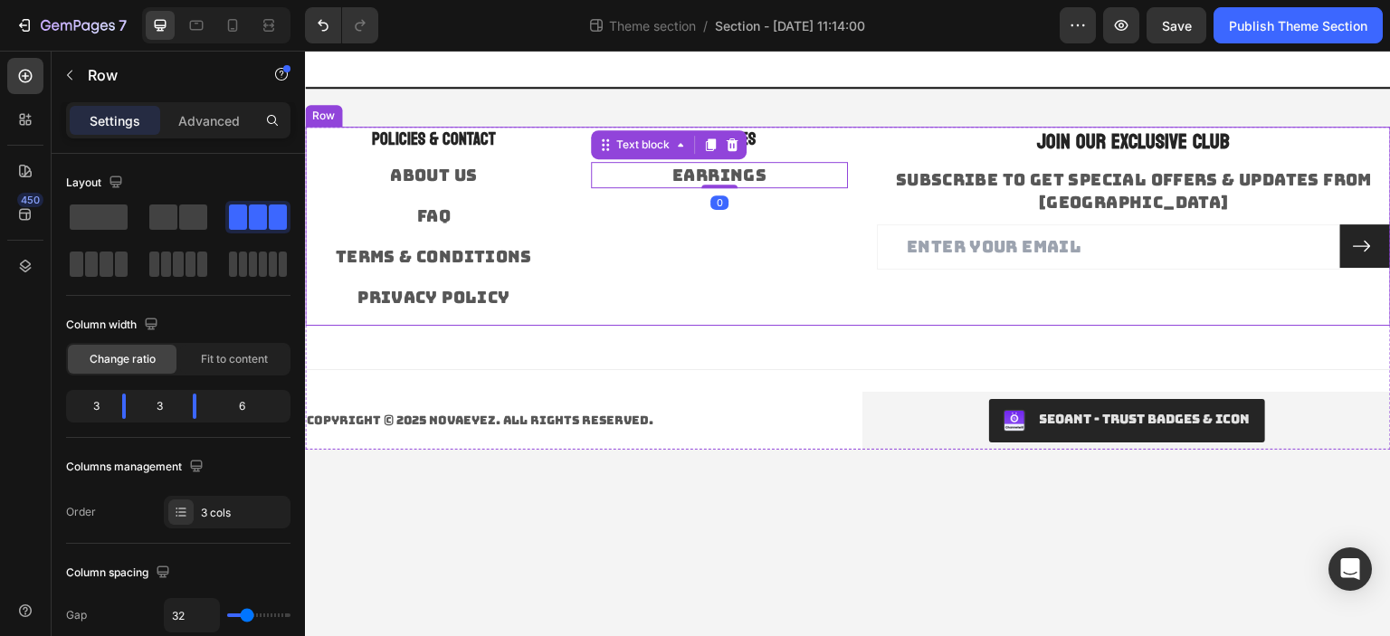
click at [750, 244] on div "Categories Heading Earrings Text block 0" at bounding box center [719, 226] width 257 height 199
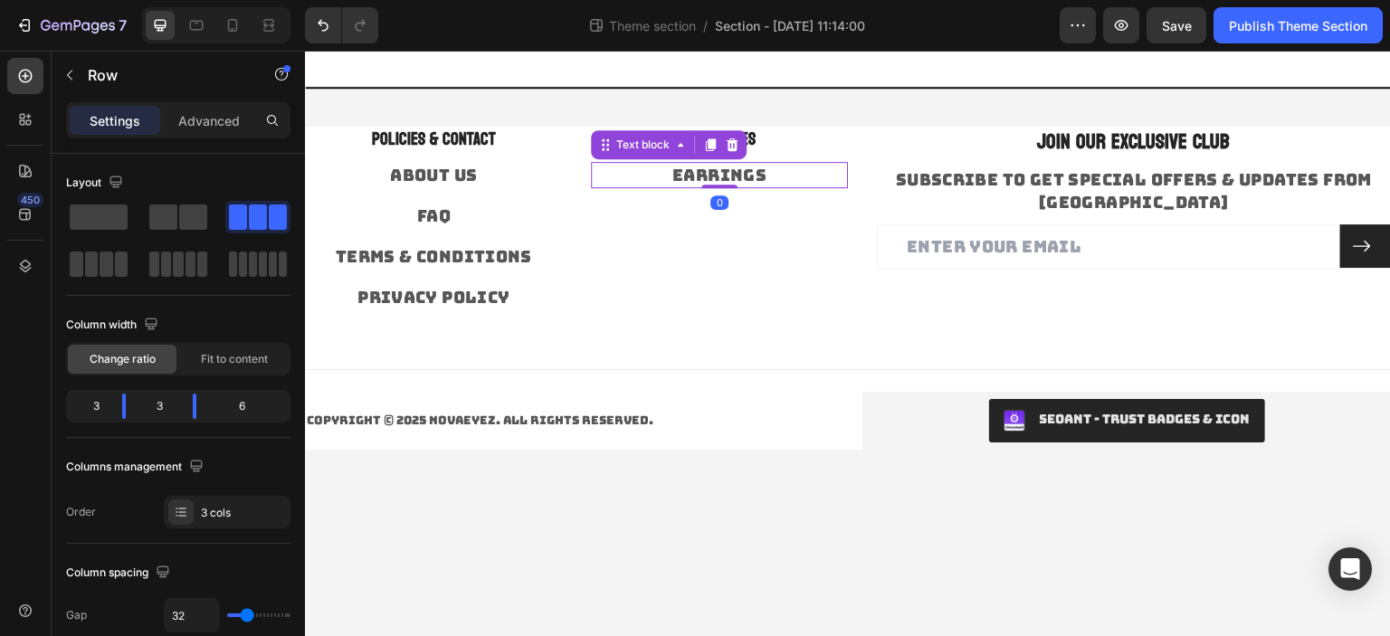
click at [752, 172] on link "Earrings" at bounding box center [719, 175] width 94 height 21
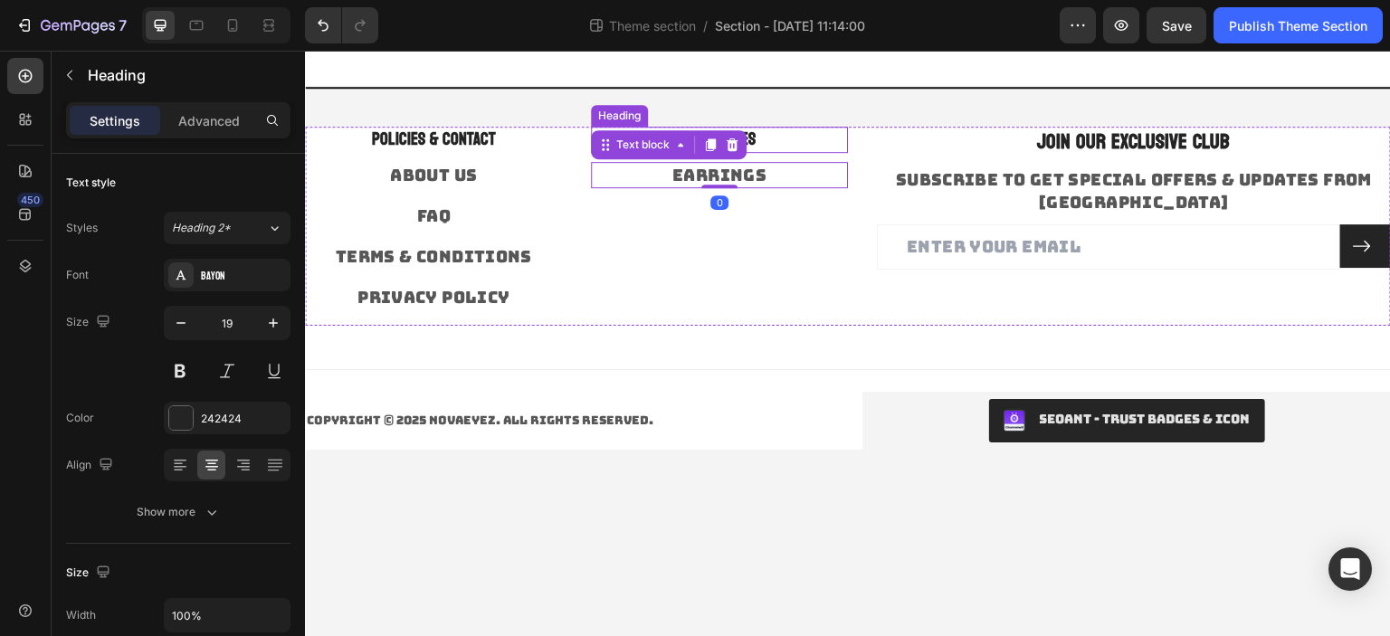
click at [769, 142] on p "Categories" at bounding box center [719, 139] width 253 height 23
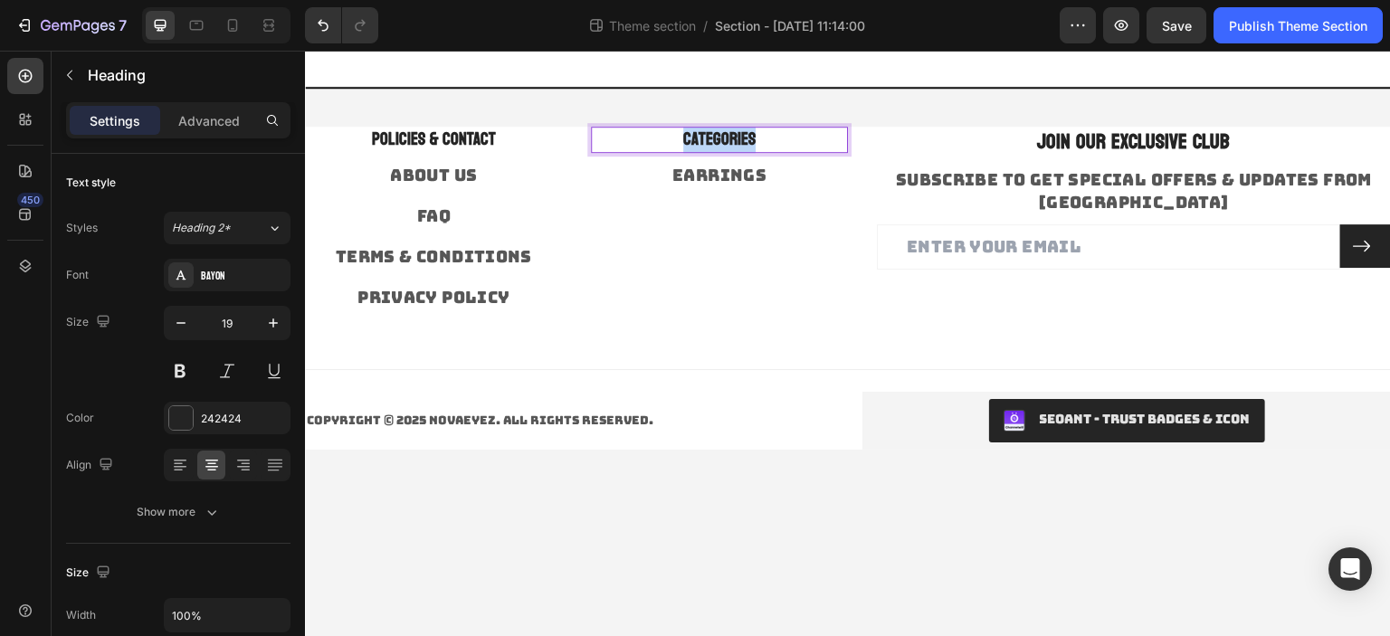
click at [769, 142] on p "Categories" at bounding box center [719, 139] width 253 height 23
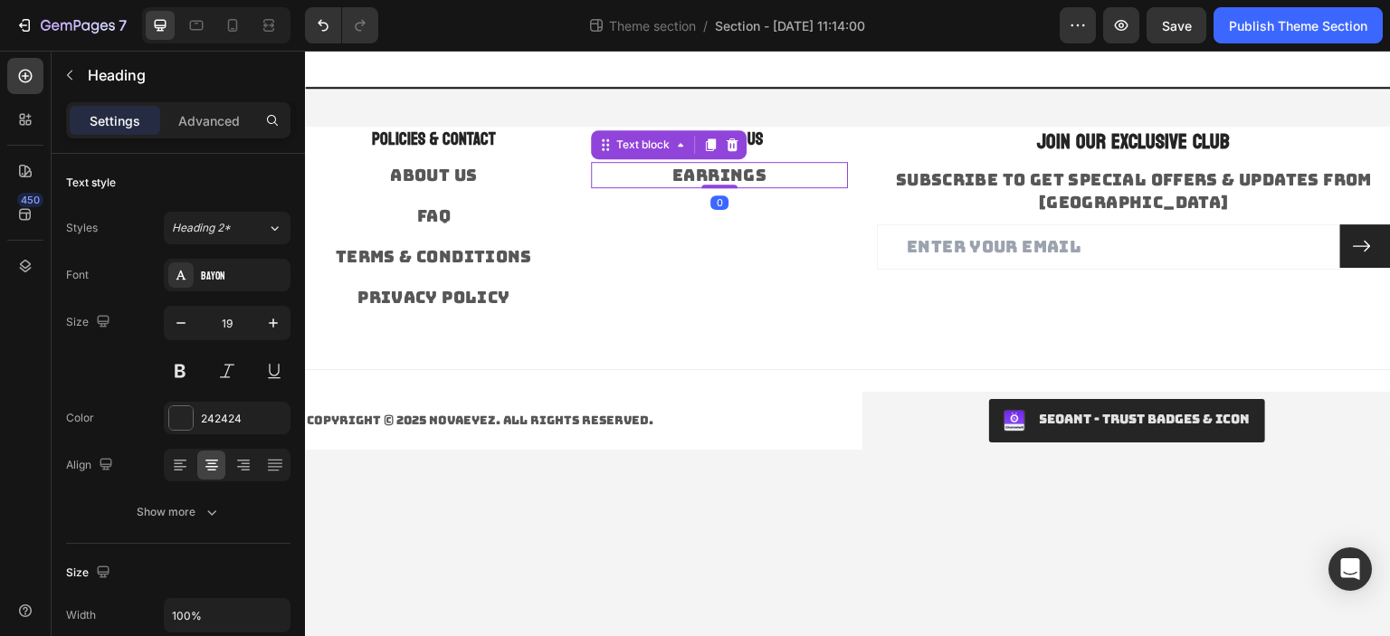
click at [736, 180] on link "Earrings" at bounding box center [719, 175] width 94 height 21
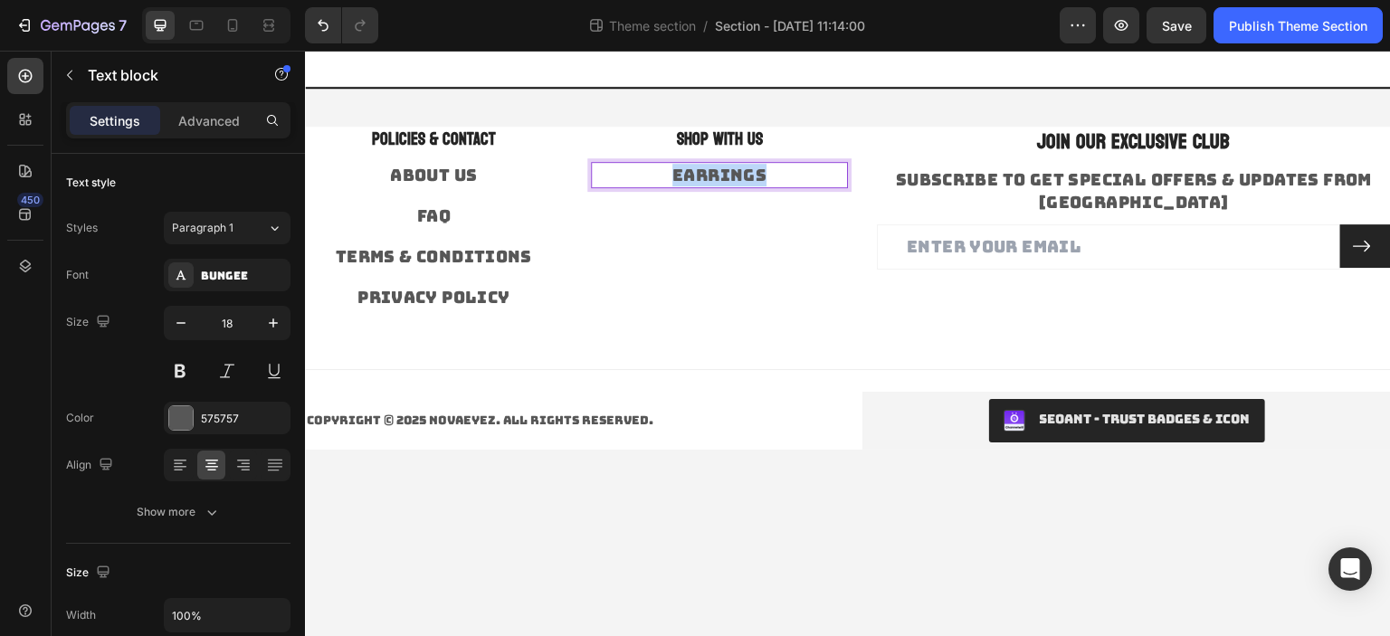
click at [736, 180] on link "Earrings" at bounding box center [719, 175] width 94 height 21
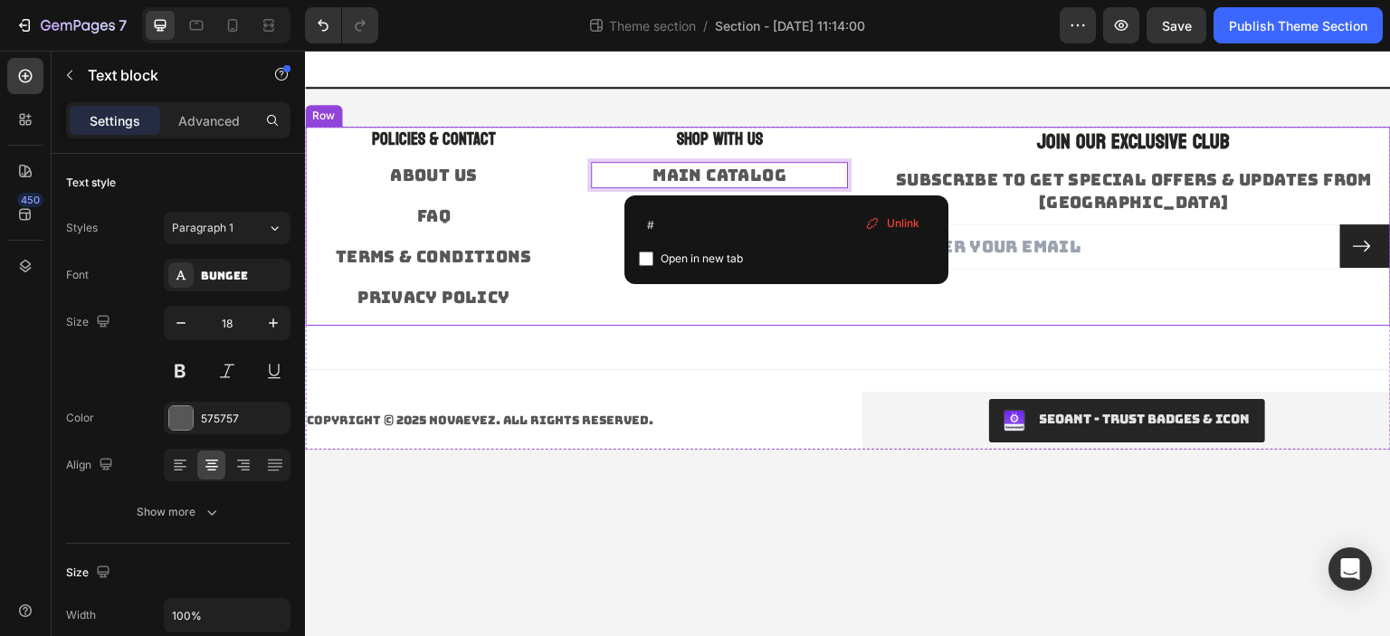
click at [756, 315] on div "SHOP WITH US Heading MAIN CATALOG Text block 0" at bounding box center [719, 226] width 257 height 199
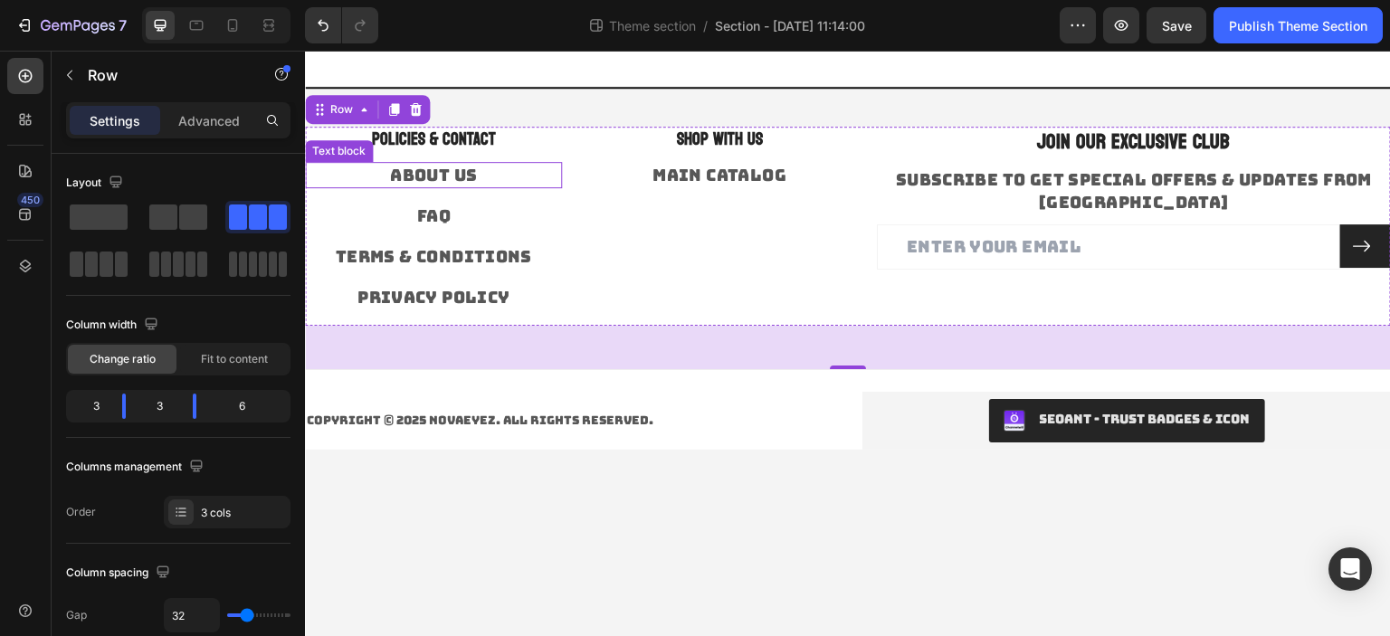
click at [441, 170] on link "About Us" at bounding box center [433, 175] width 87 height 21
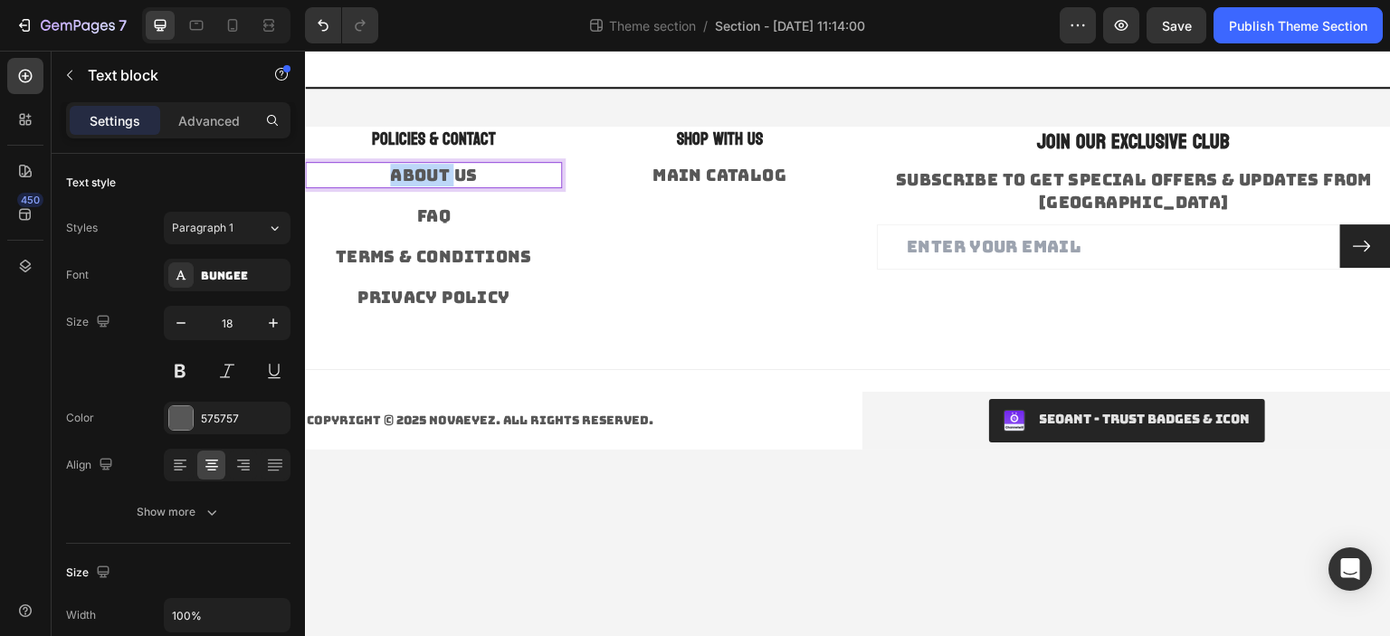
click at [441, 170] on link "About Us" at bounding box center [433, 175] width 87 height 21
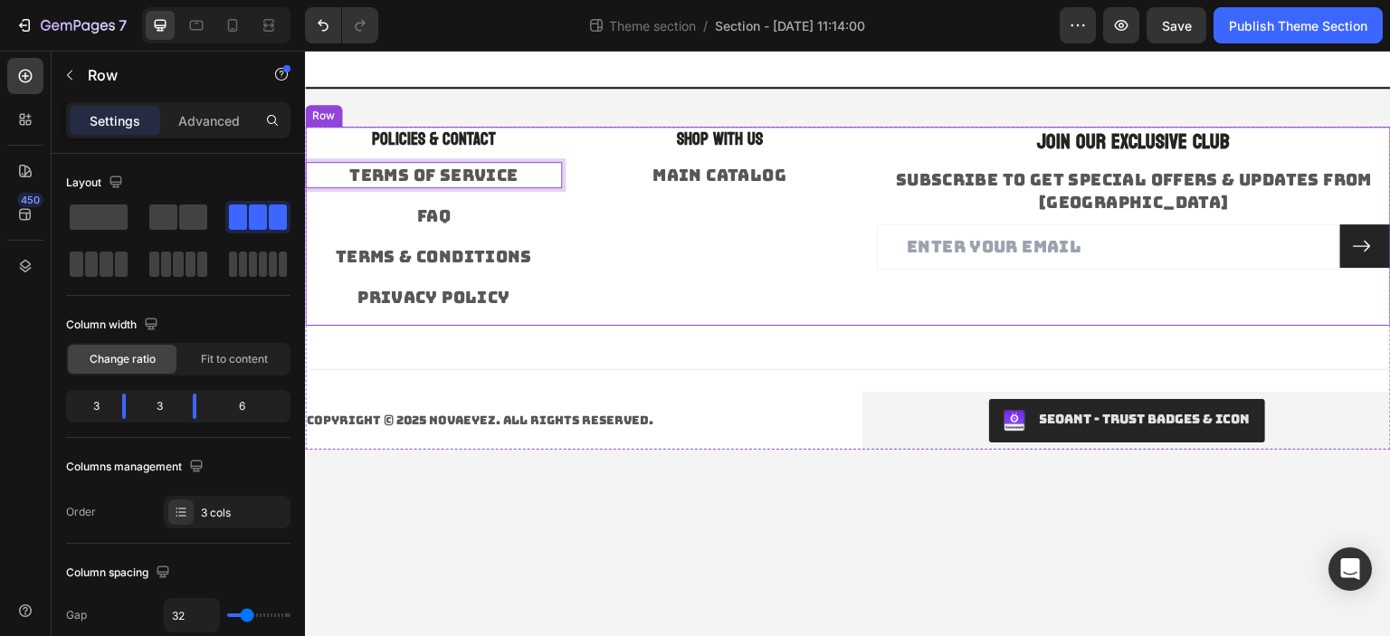
click at [703, 242] on div "SHOP WITH US Heading MAIN CATALOG Text block" at bounding box center [719, 226] width 257 height 199
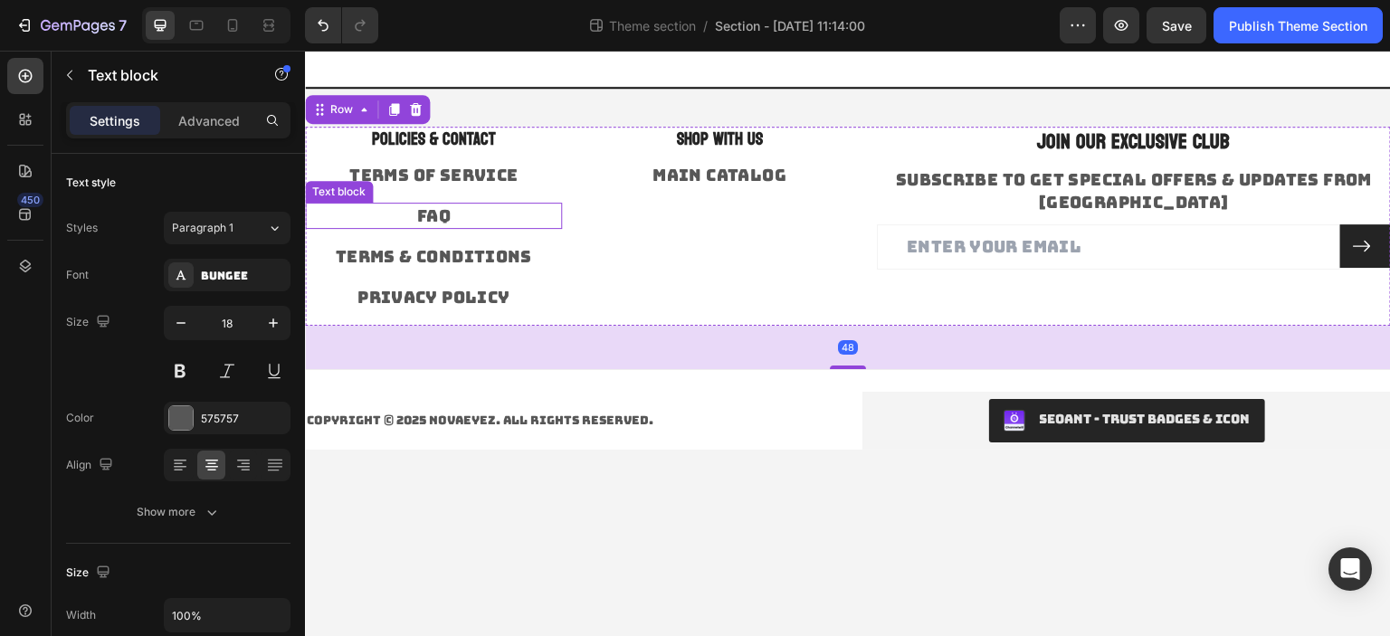
click at [433, 222] on link "FAQ" at bounding box center [432, 215] width 33 height 21
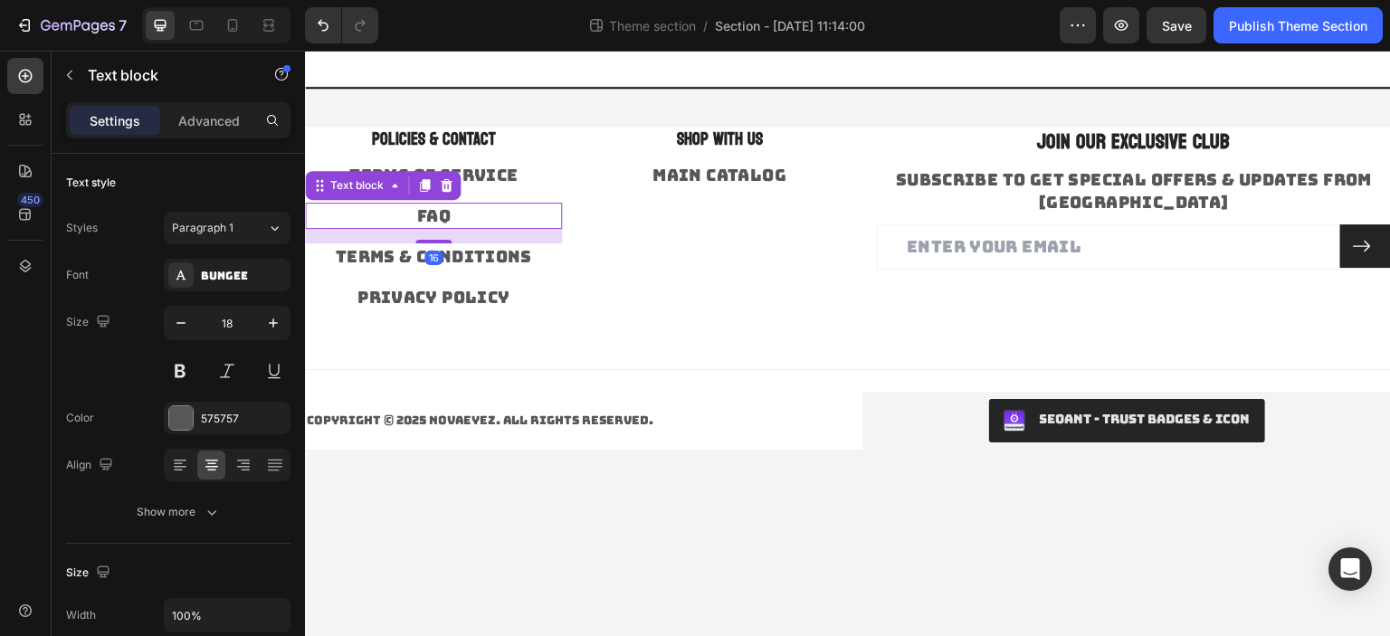
click at [433, 222] on link "FAQ" at bounding box center [432, 215] width 33 height 21
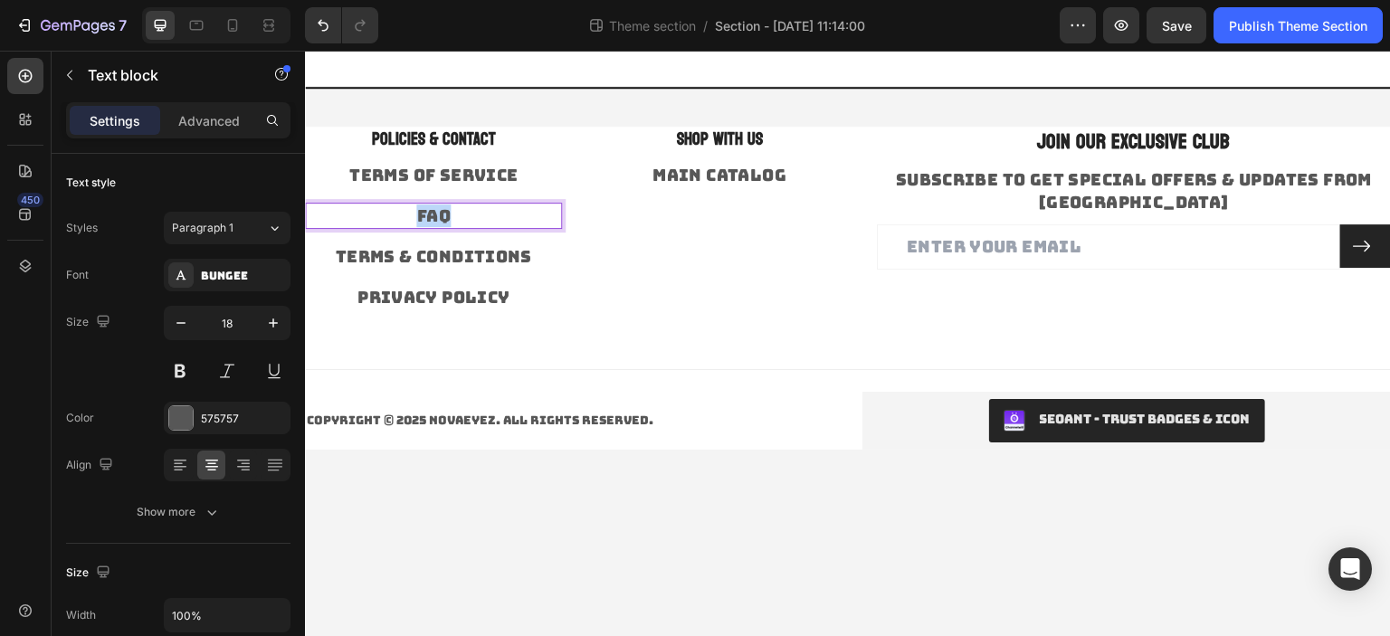
click at [433, 222] on link "FAQ" at bounding box center [432, 215] width 33 height 21
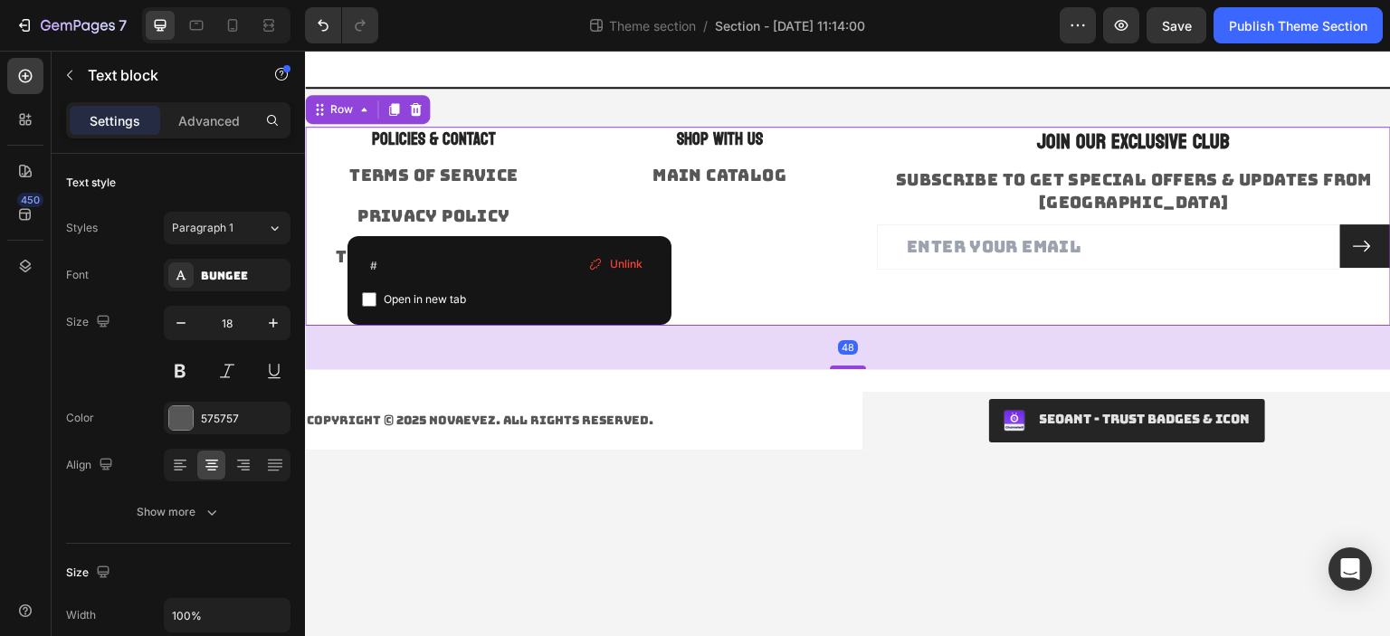
click at [769, 195] on div "SHOP WITH US Heading MAIN CATALOG Text block" at bounding box center [719, 226] width 257 height 199
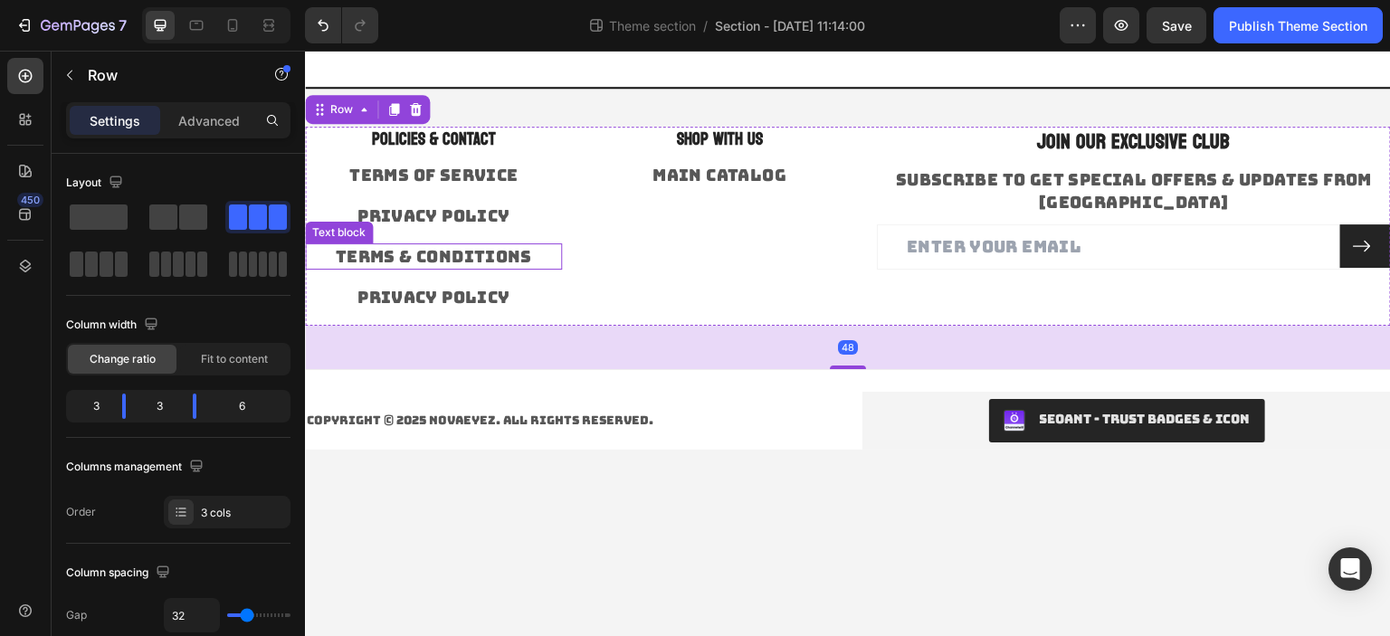
click at [437, 254] on link "Terms & Conditions" at bounding box center [433, 256] width 196 height 21
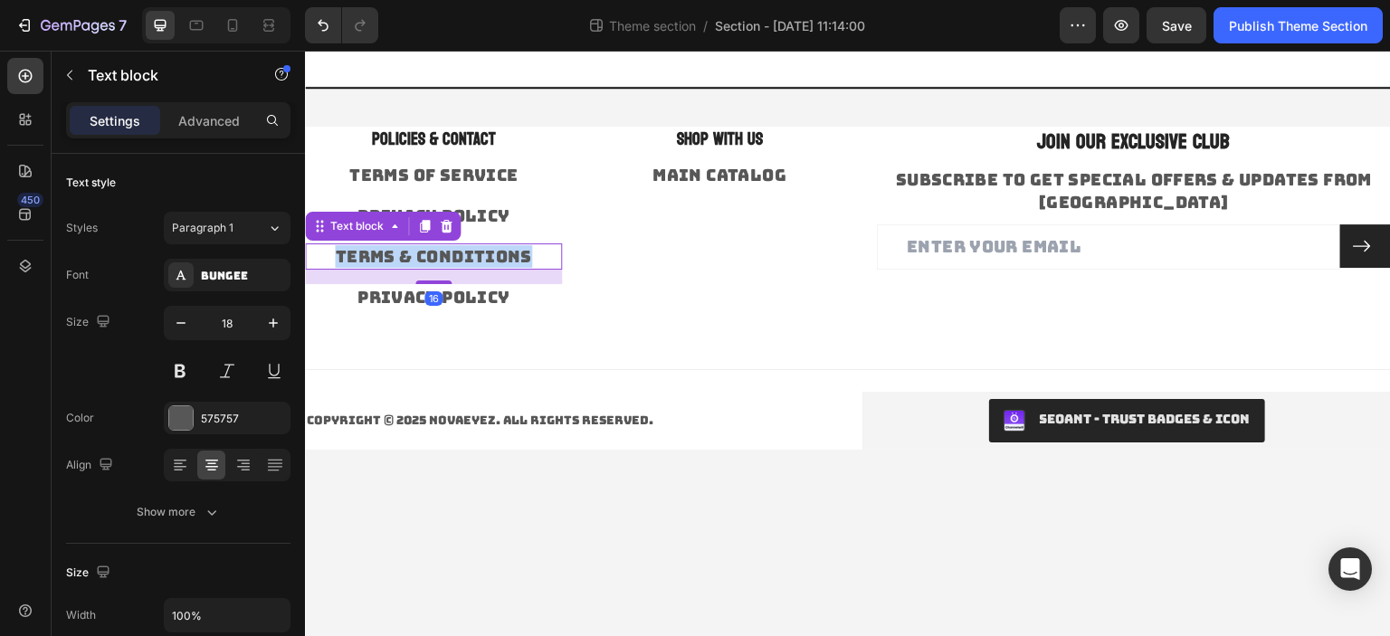
click at [437, 254] on link "Terms & Conditions" at bounding box center [433, 256] width 196 height 21
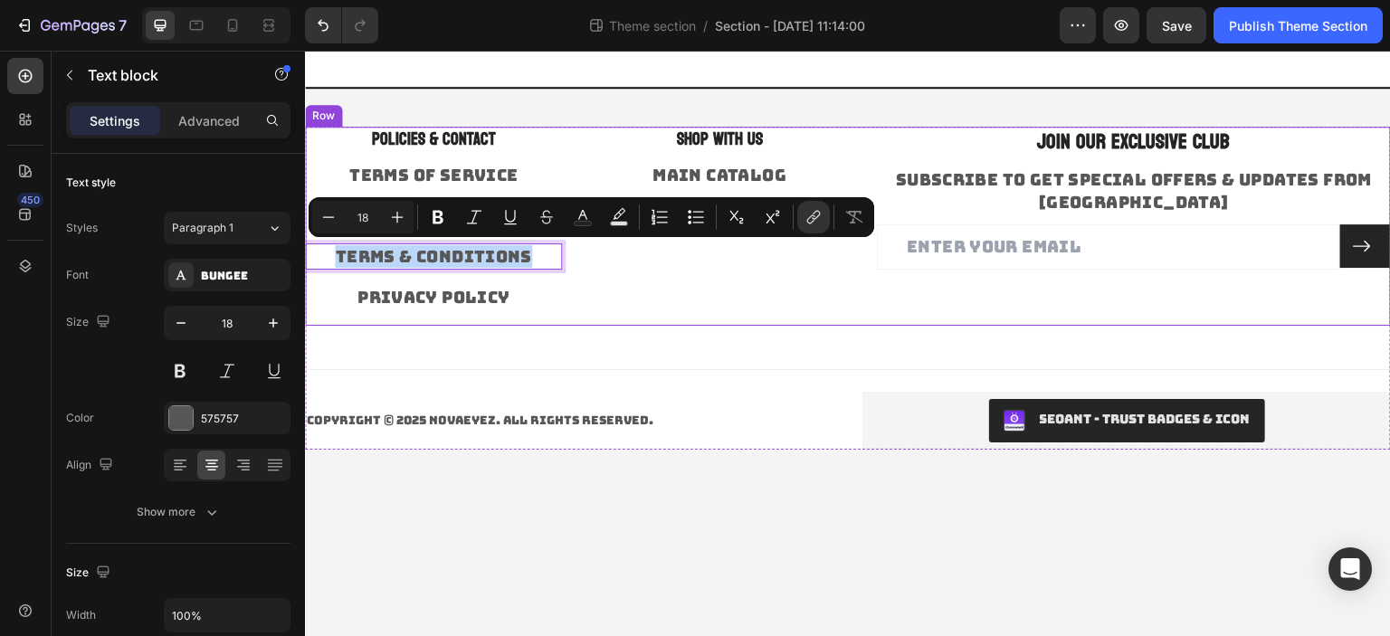
click at [461, 287] on link "Privacy Policy" at bounding box center [433, 297] width 153 height 21
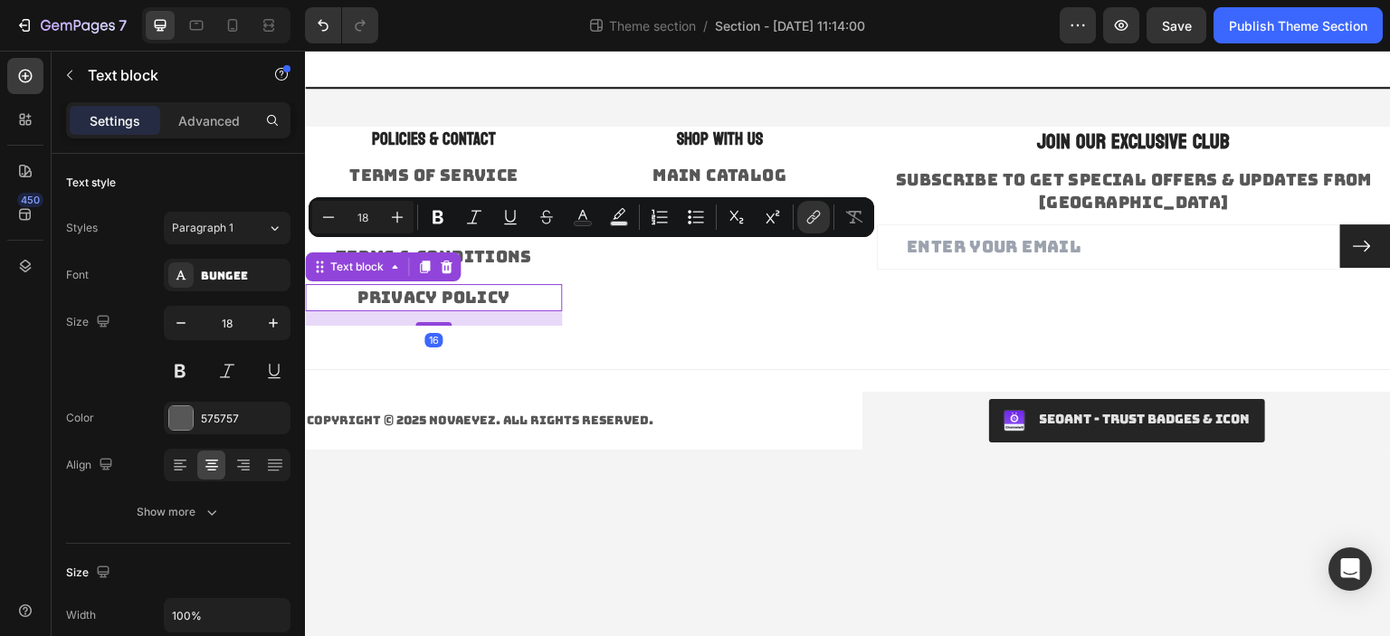
click at [461, 287] on link "Privacy Policy" at bounding box center [433, 297] width 153 height 21
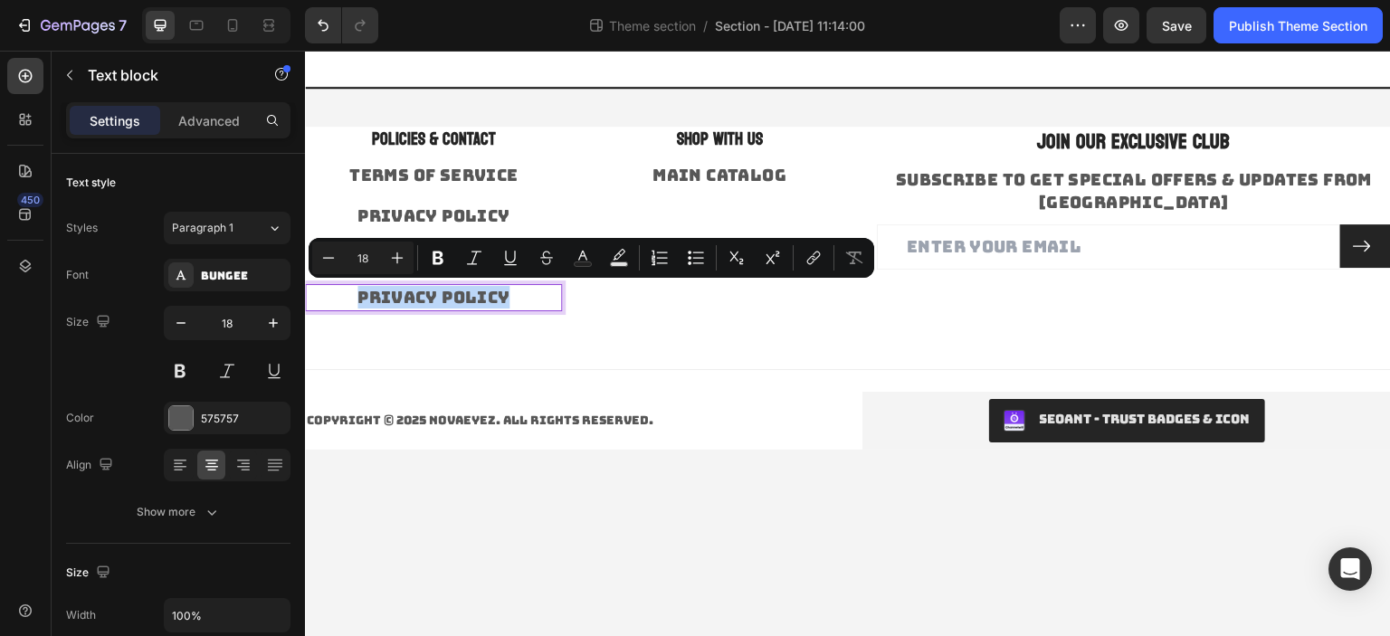
click at [461, 287] on link "Privacy Policy" at bounding box center [433, 297] width 153 height 21
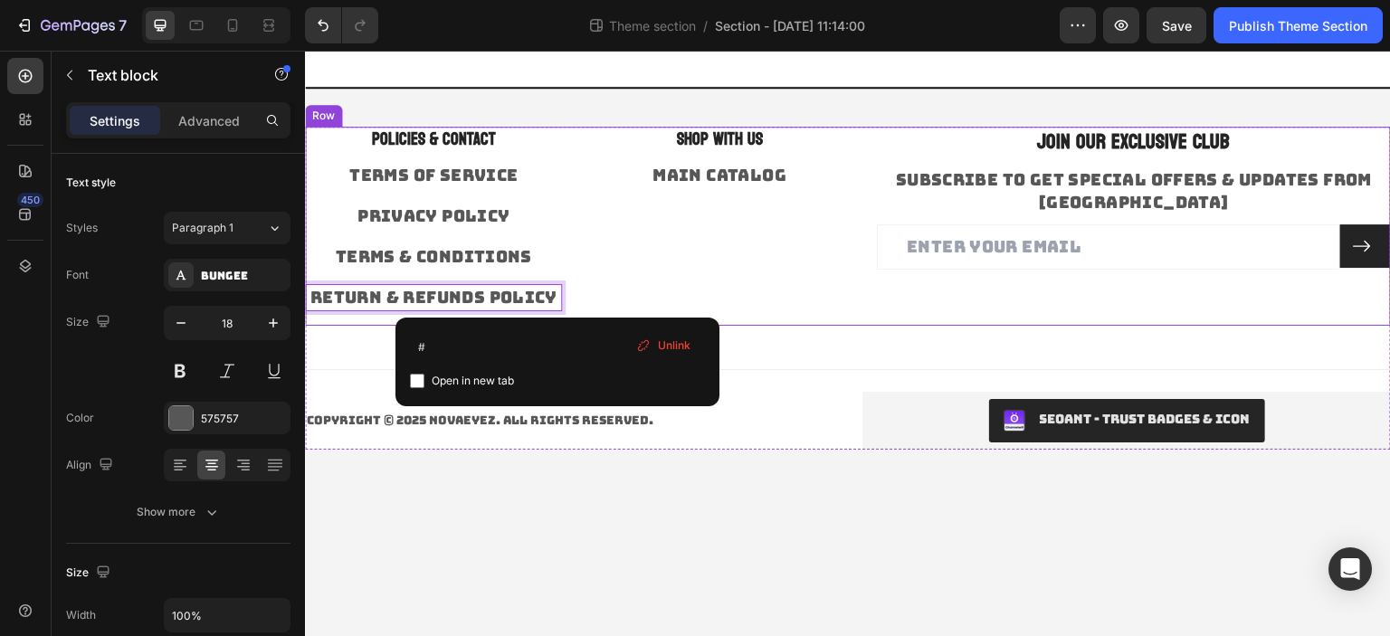
click at [621, 256] on div "SHOP WITH US Heading MAIN CATALOG Text block" at bounding box center [719, 226] width 257 height 199
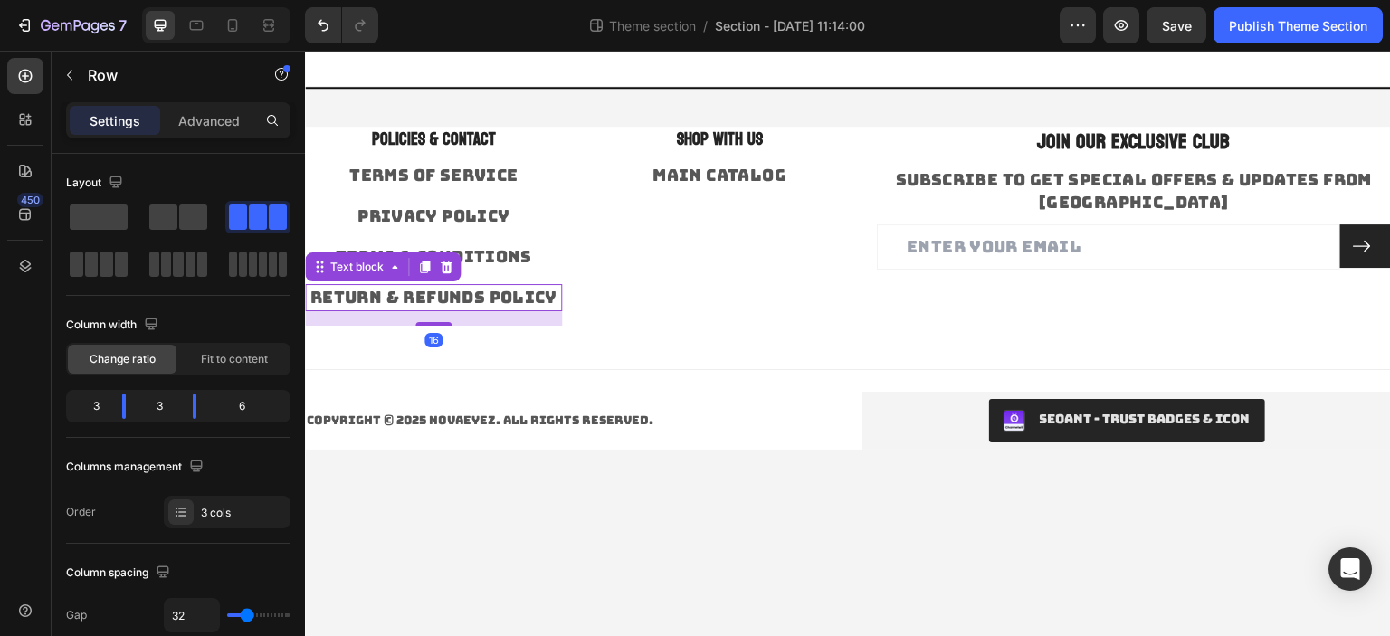
click at [474, 290] on link "RETURN & REFUNDS POLICY" at bounding box center [432, 297] width 247 height 21
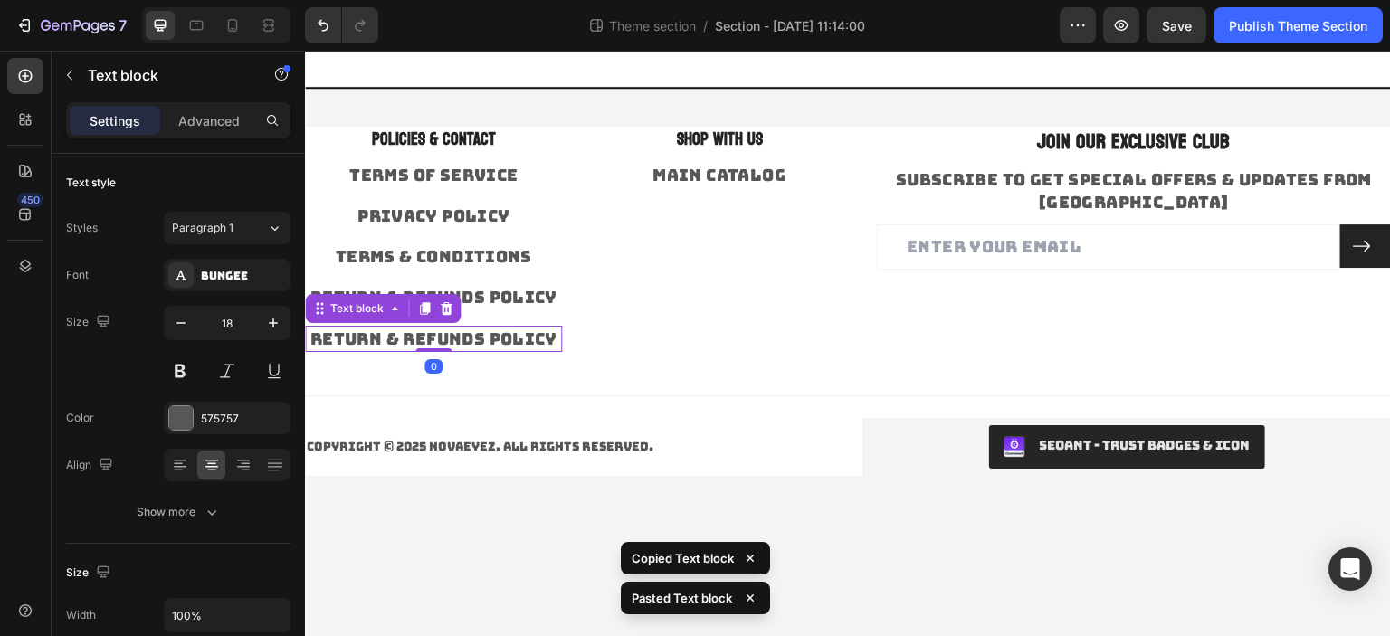
click at [503, 344] on link "RETURN & REFUNDS POLICY" at bounding box center [432, 338] width 247 height 21
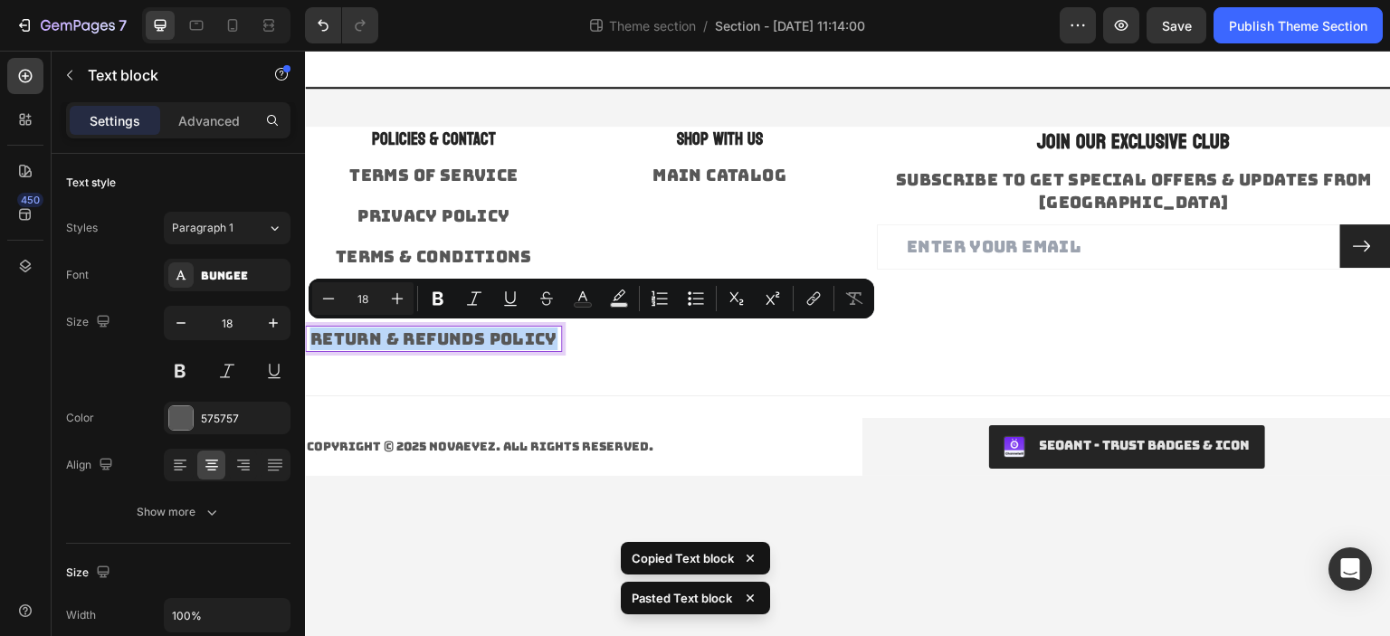
click at [503, 344] on link "RETURN & REFUNDS POLICY" at bounding box center [432, 338] width 247 height 21
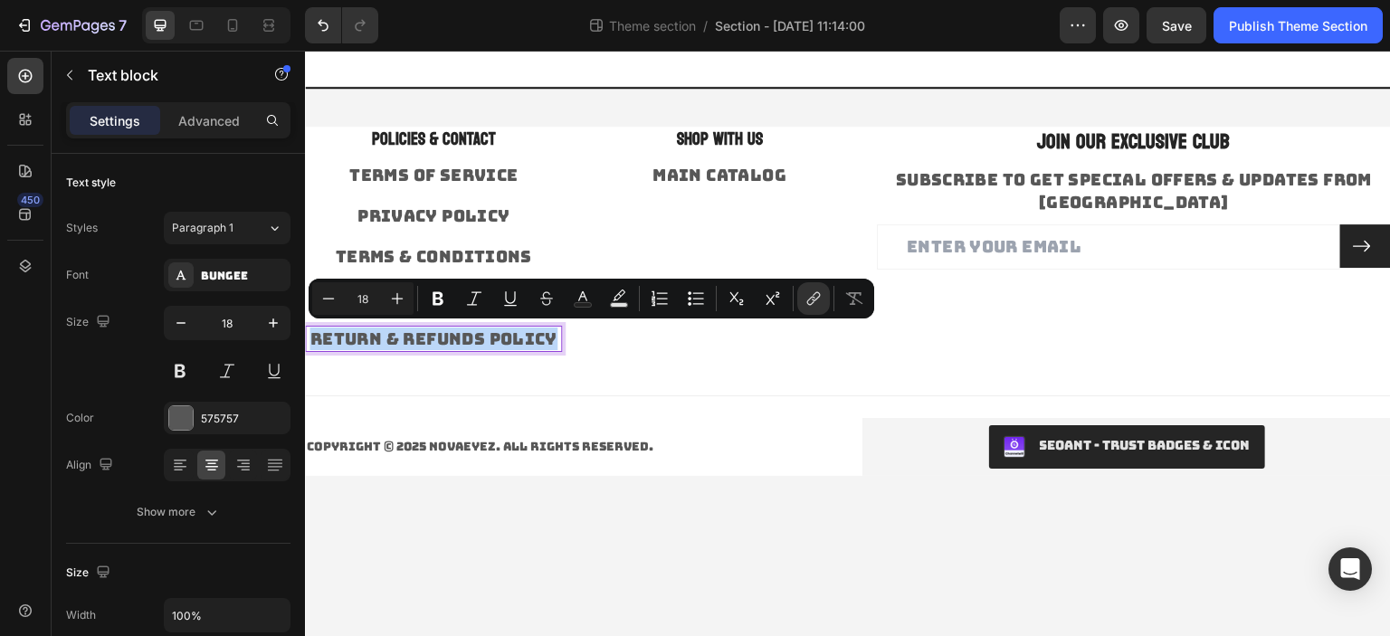
click at [503, 341] on link "RETURN & REFUNDS POLICY" at bounding box center [432, 338] width 247 height 21
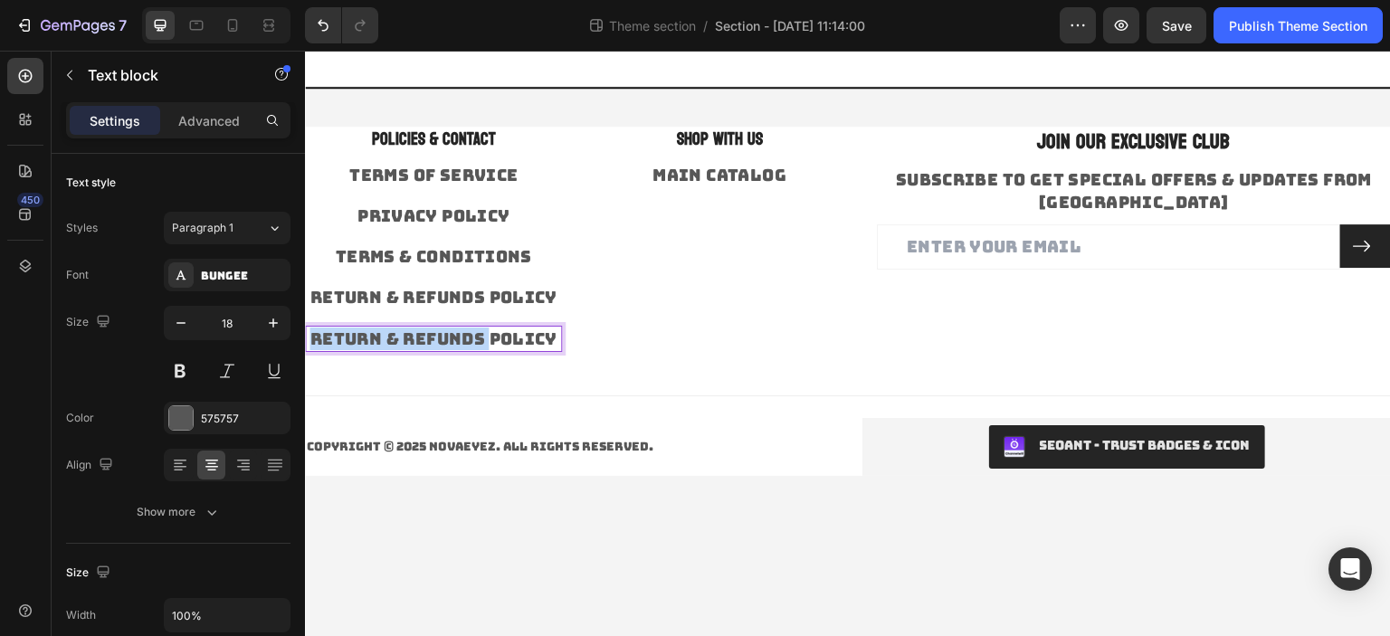
click at [503, 342] on link "RETURN & REFUNDS POLICY" at bounding box center [432, 338] width 247 height 21
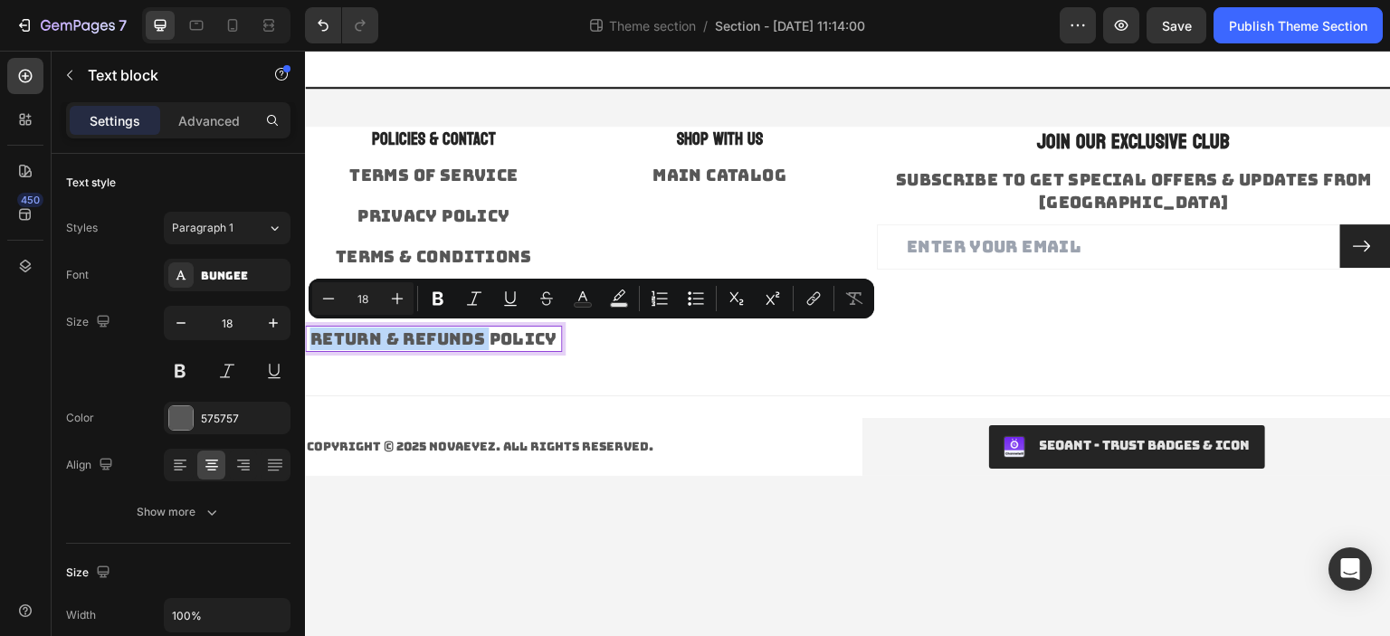
click at [503, 342] on link "RETURN & REFUNDS POLICY" at bounding box center [432, 338] width 247 height 21
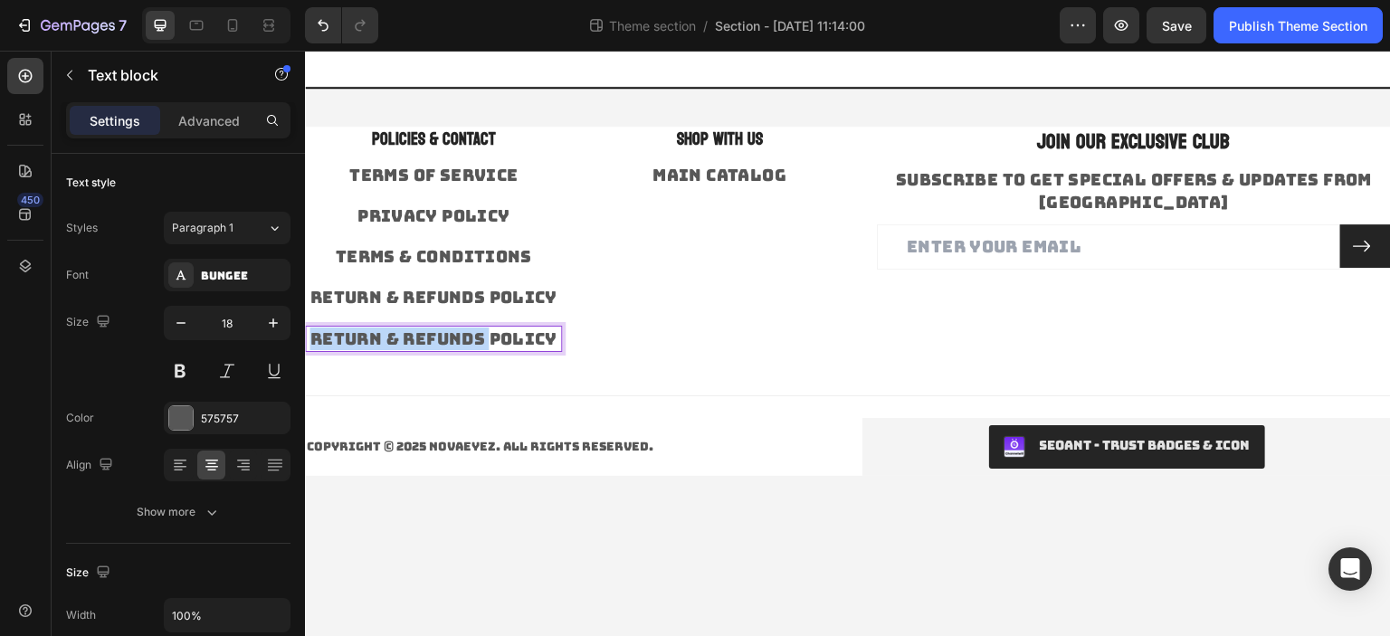
click at [503, 342] on link "RETURN & REFUNDS POLICY" at bounding box center [432, 338] width 247 height 21
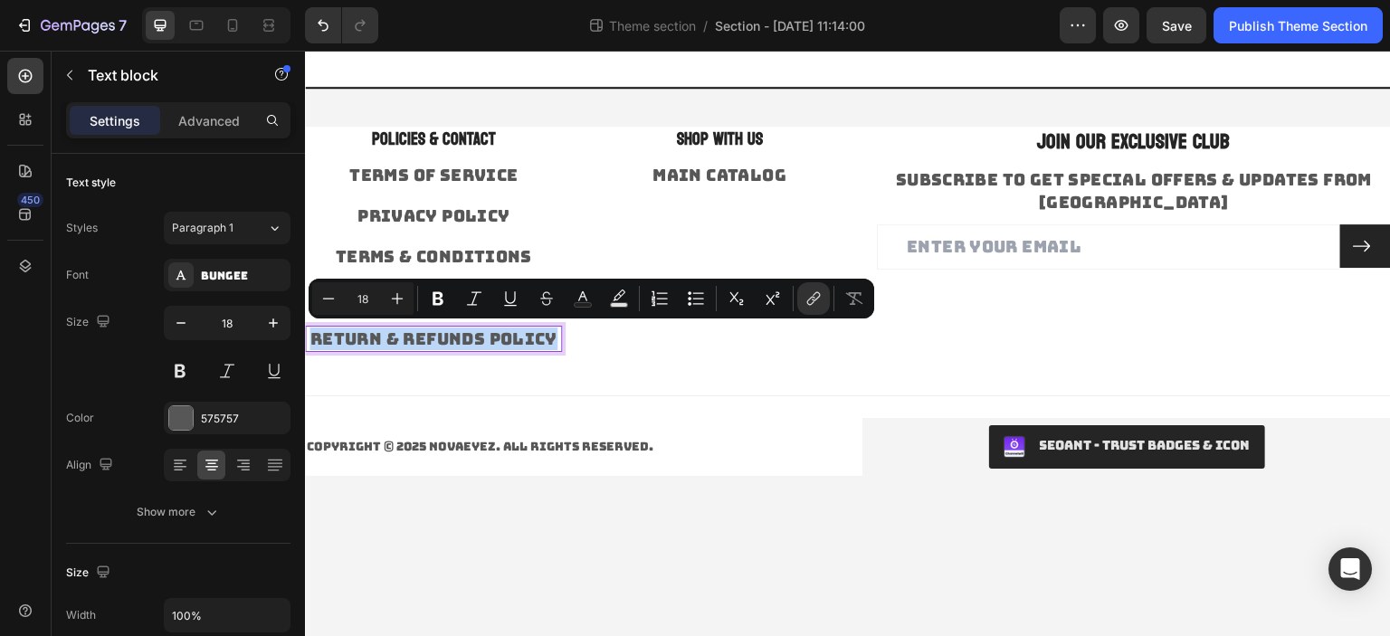
click at [458, 337] on link "RETURN & REFUNDS POLICY" at bounding box center [432, 338] width 247 height 21
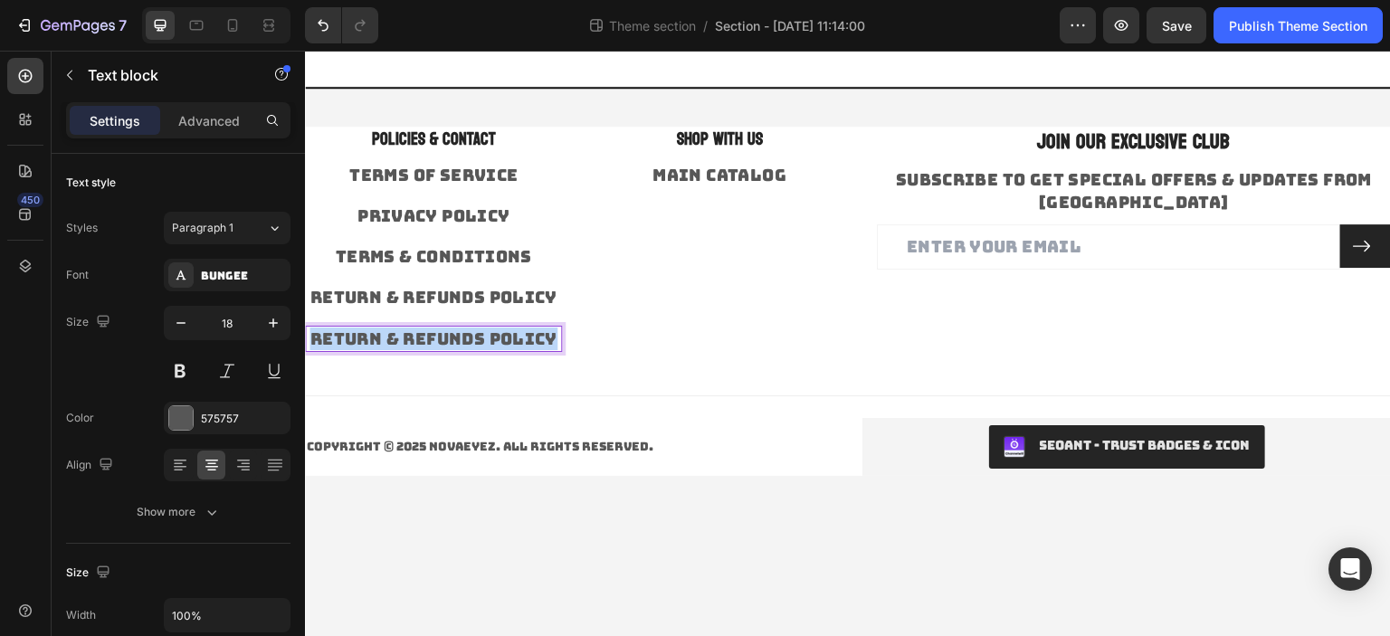
click at [458, 337] on link "RETURN & REFUNDS POLICY" at bounding box center [432, 338] width 247 height 21
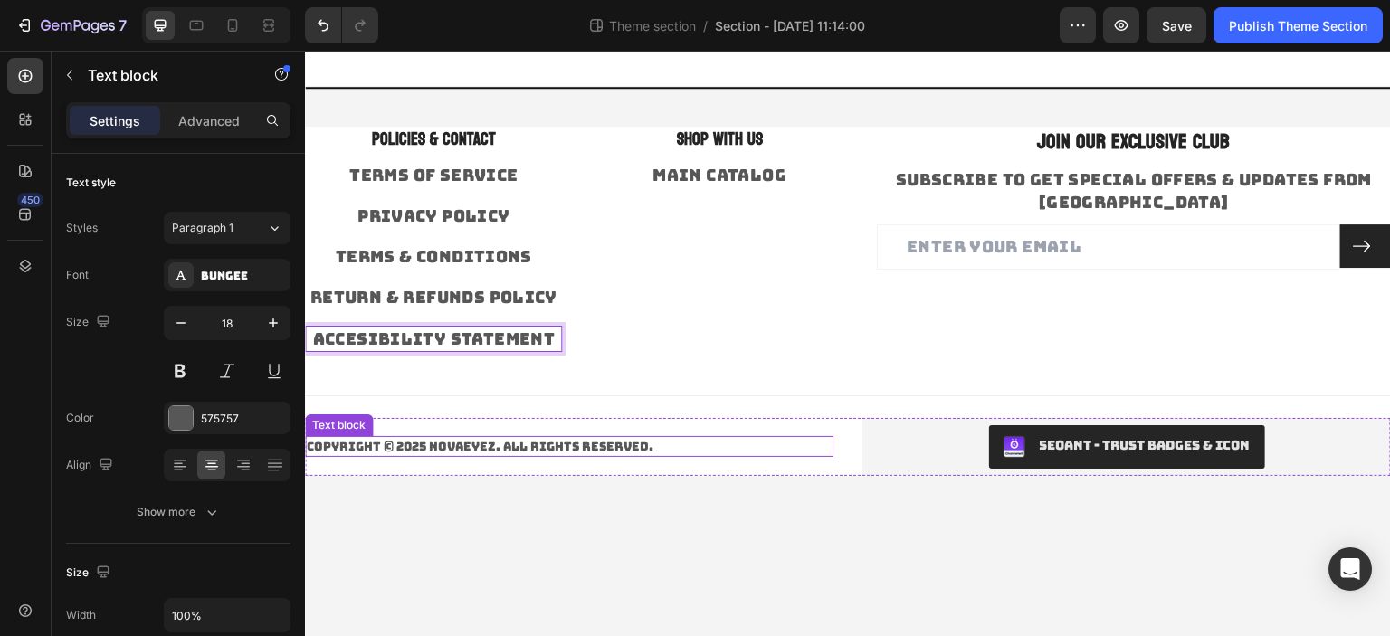
click at [548, 443] on p "Copyright © 2025 NOVAEYEZ. All Rights Reserved." at bounding box center [569, 447] width 525 height 18
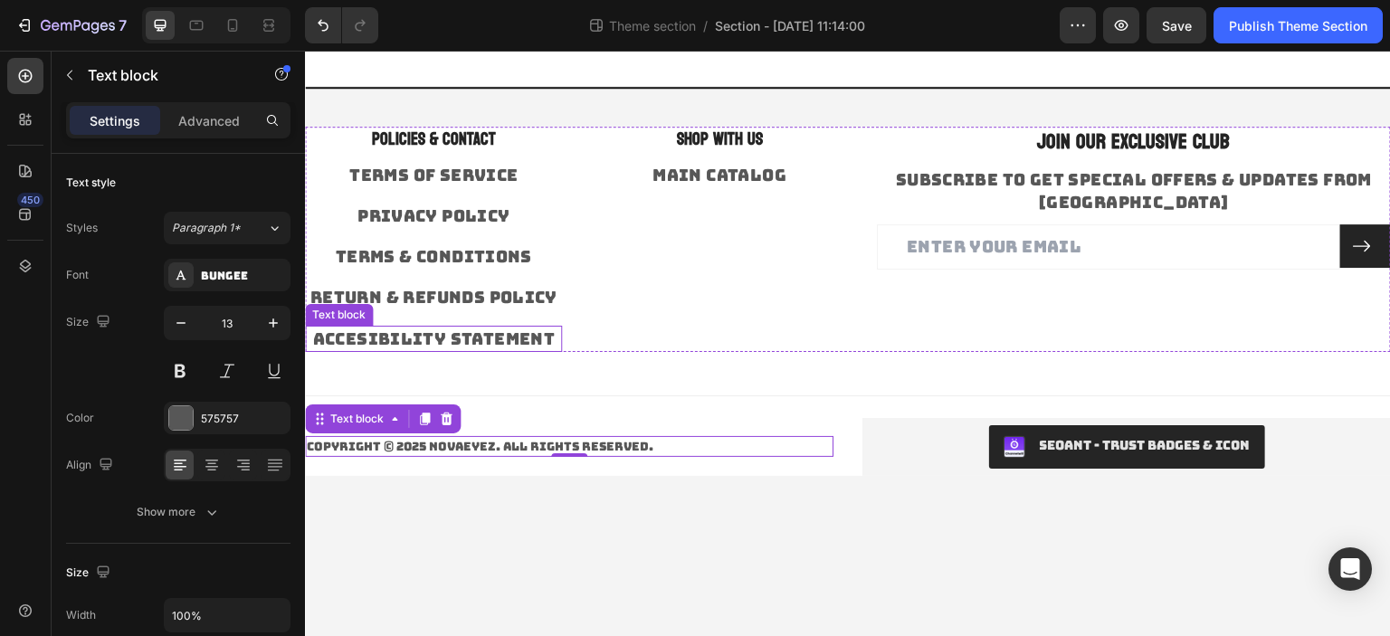
click at [549, 341] on p "accesibility statement" at bounding box center [433, 339] width 253 height 23
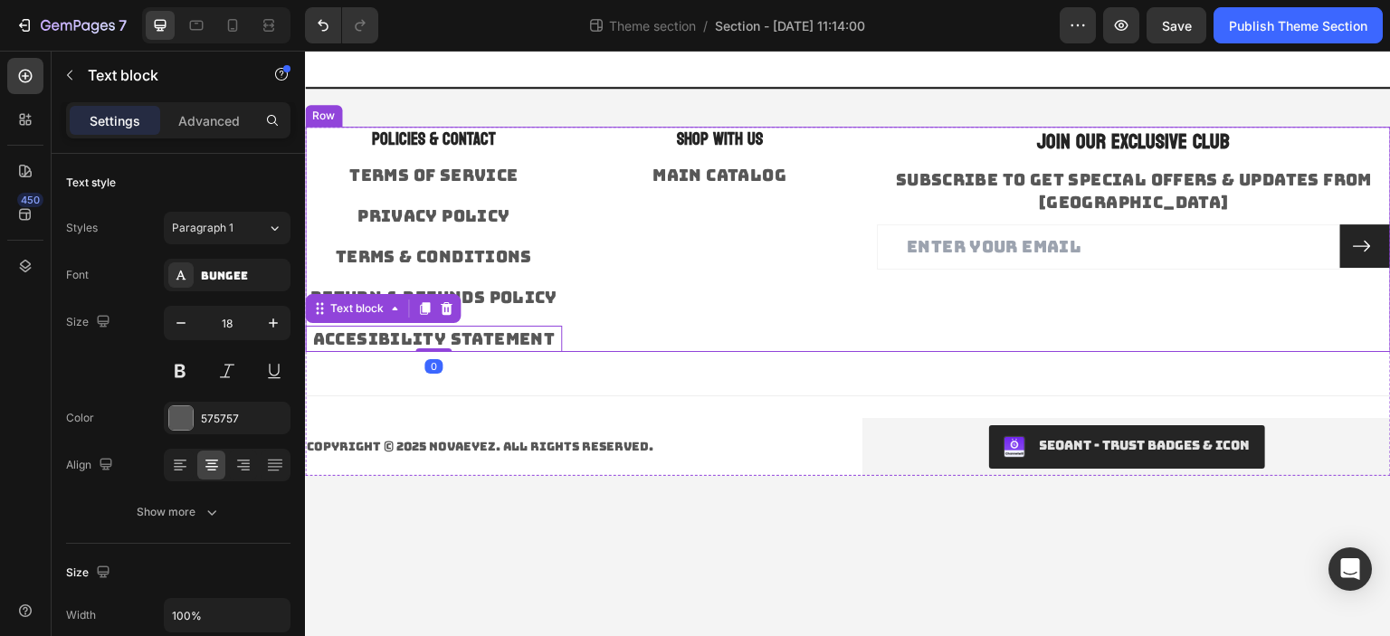
click at [645, 323] on div "SHOP WITH US Heading MAIN CATALOG Text block" at bounding box center [719, 239] width 257 height 225
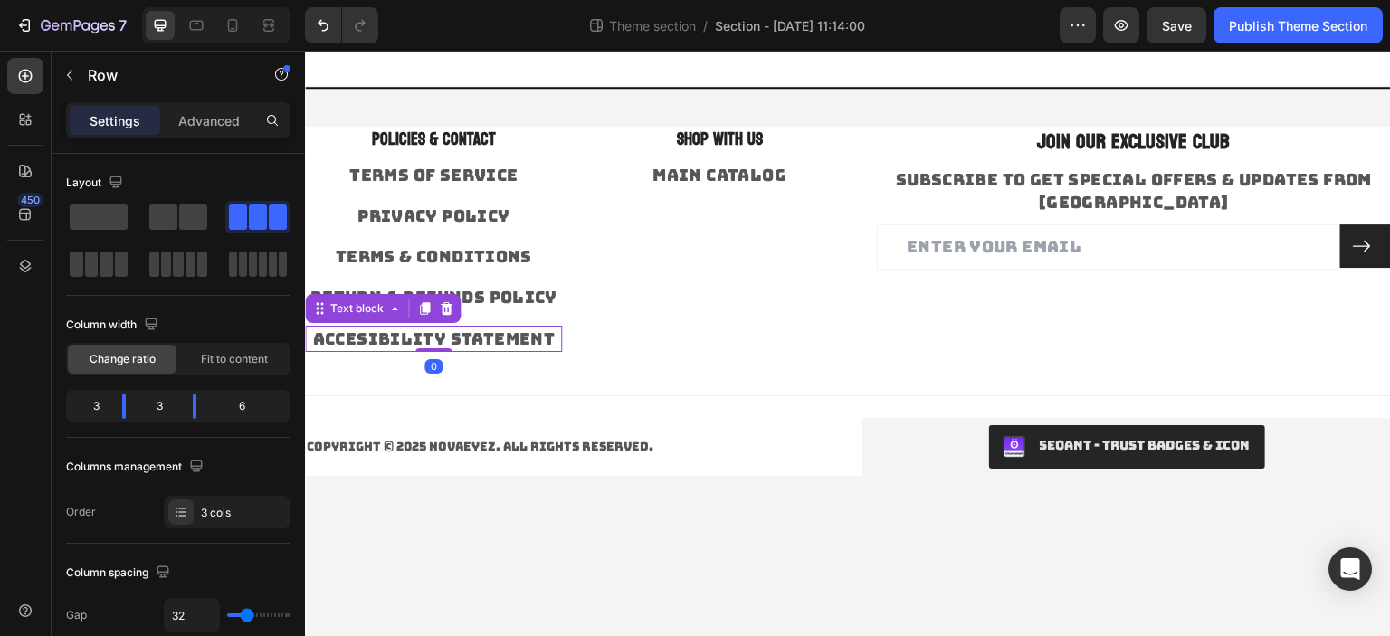
click at [507, 344] on p "accesibility statement" at bounding box center [433, 339] width 253 height 23
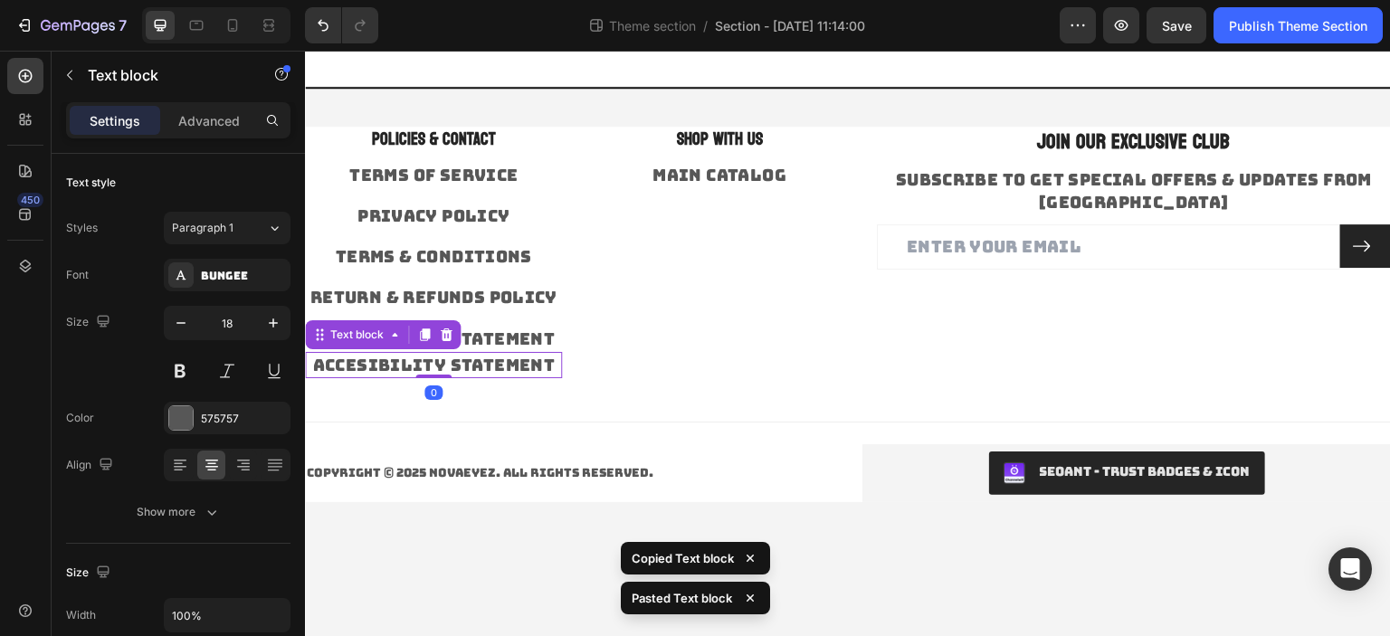
click at [479, 366] on p "accesibility statement" at bounding box center [433, 365] width 253 height 23
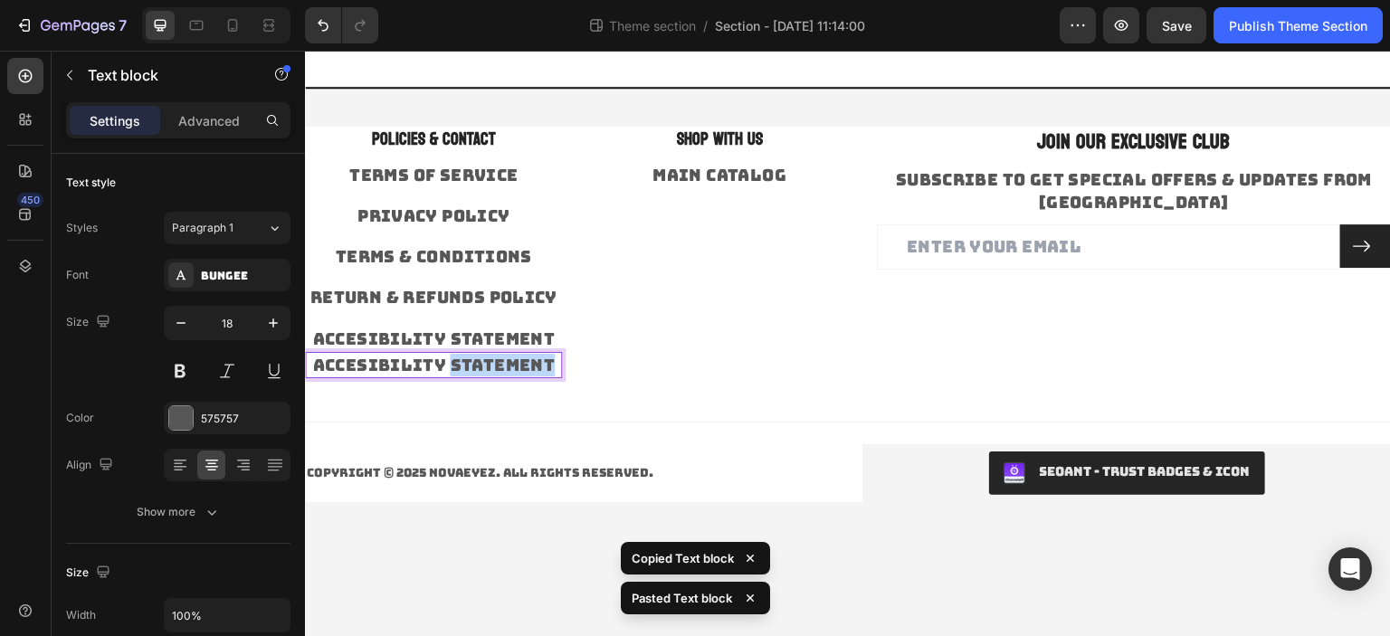
click at [479, 366] on p "accesibility statement" at bounding box center [433, 365] width 253 height 23
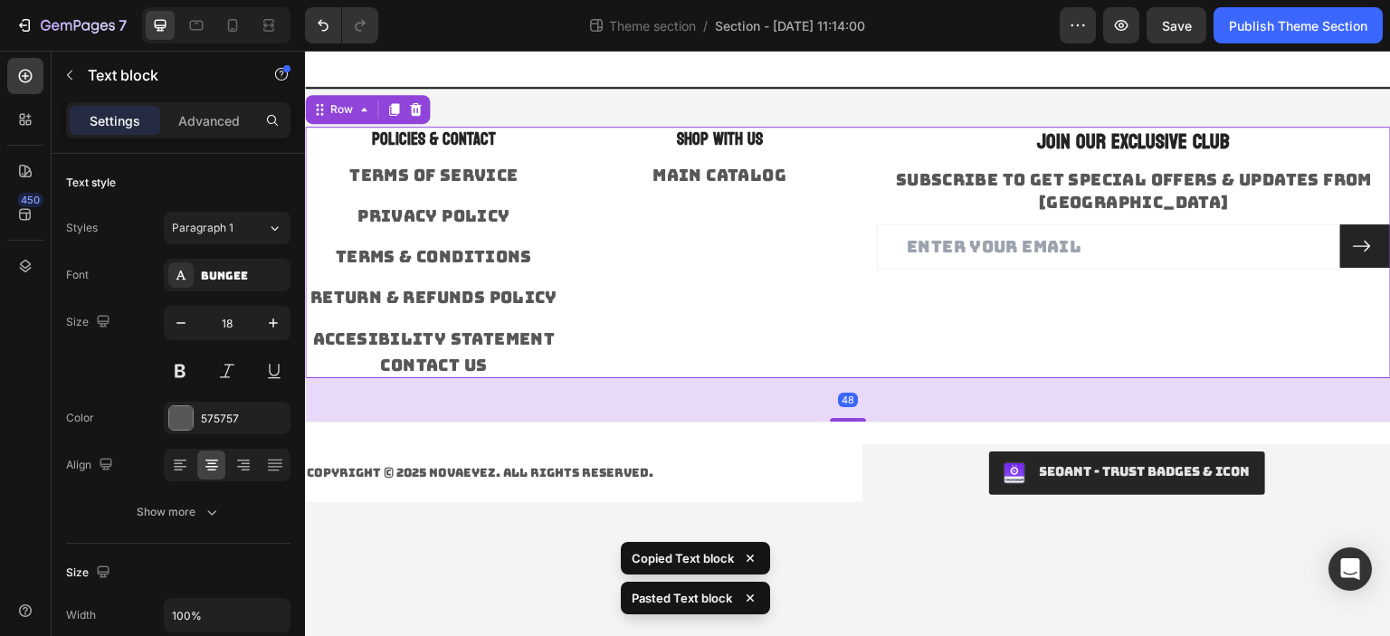
click at [650, 326] on div "SHOP WITH US Heading MAIN CATALOG Text block" at bounding box center [719, 253] width 257 height 252
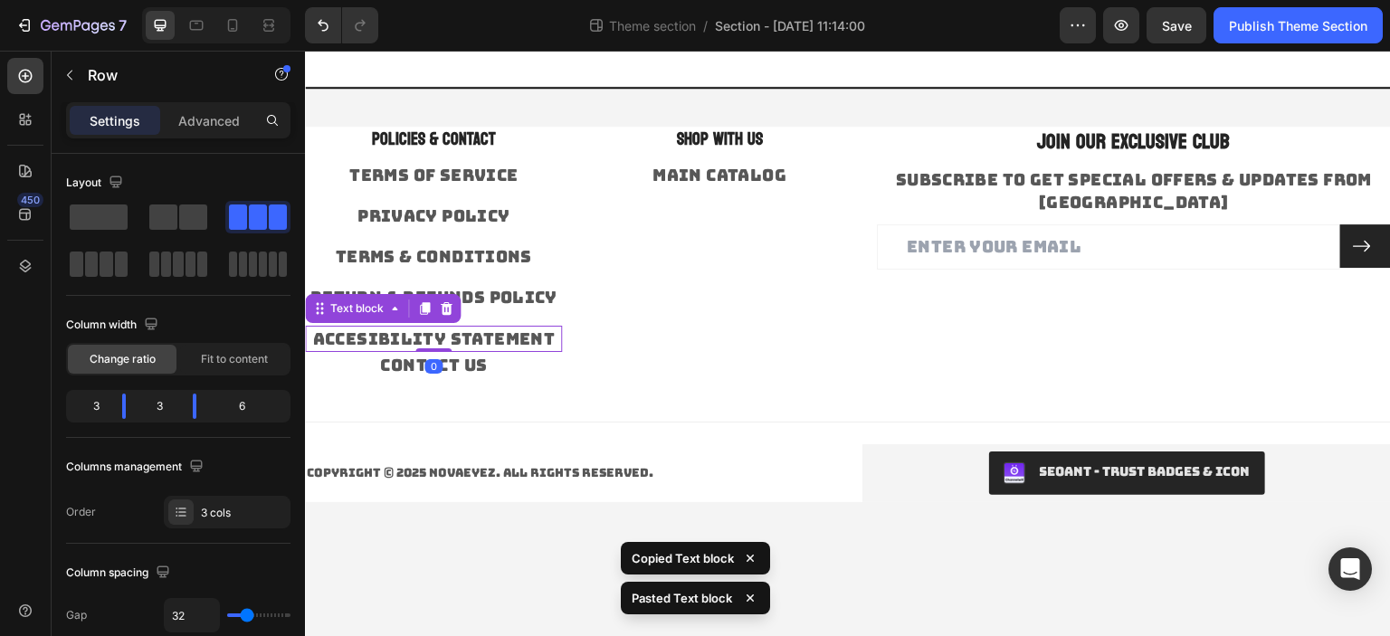
click at [513, 337] on p "accesibility statement" at bounding box center [433, 339] width 253 height 23
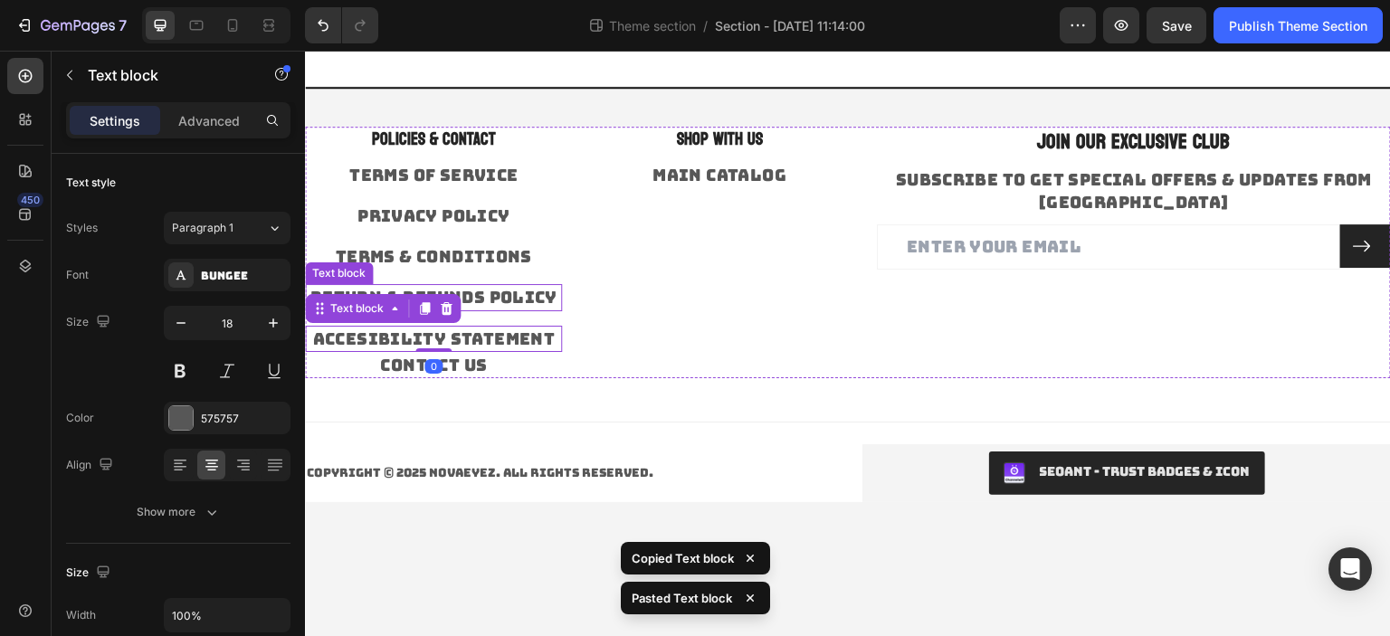
click at [489, 293] on link "RETURN & REFUNDS POLICY" at bounding box center [432, 297] width 247 height 21
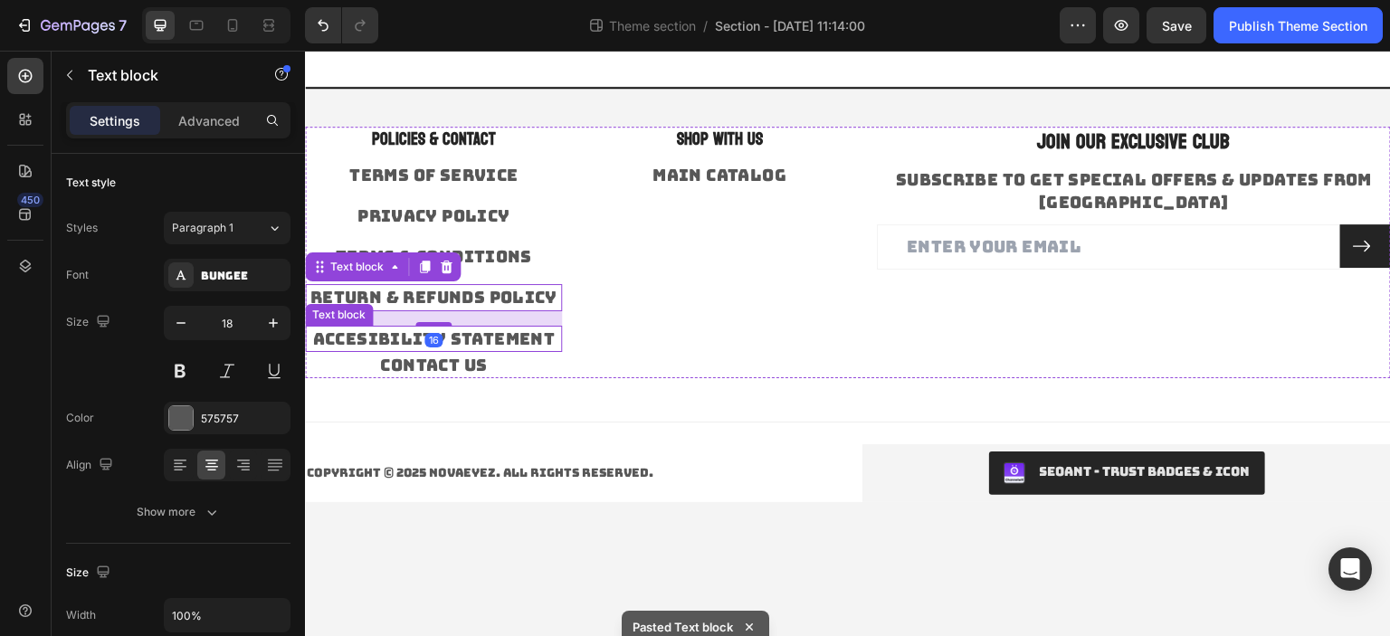
click at [488, 335] on p "accesibility statement" at bounding box center [433, 339] width 253 height 23
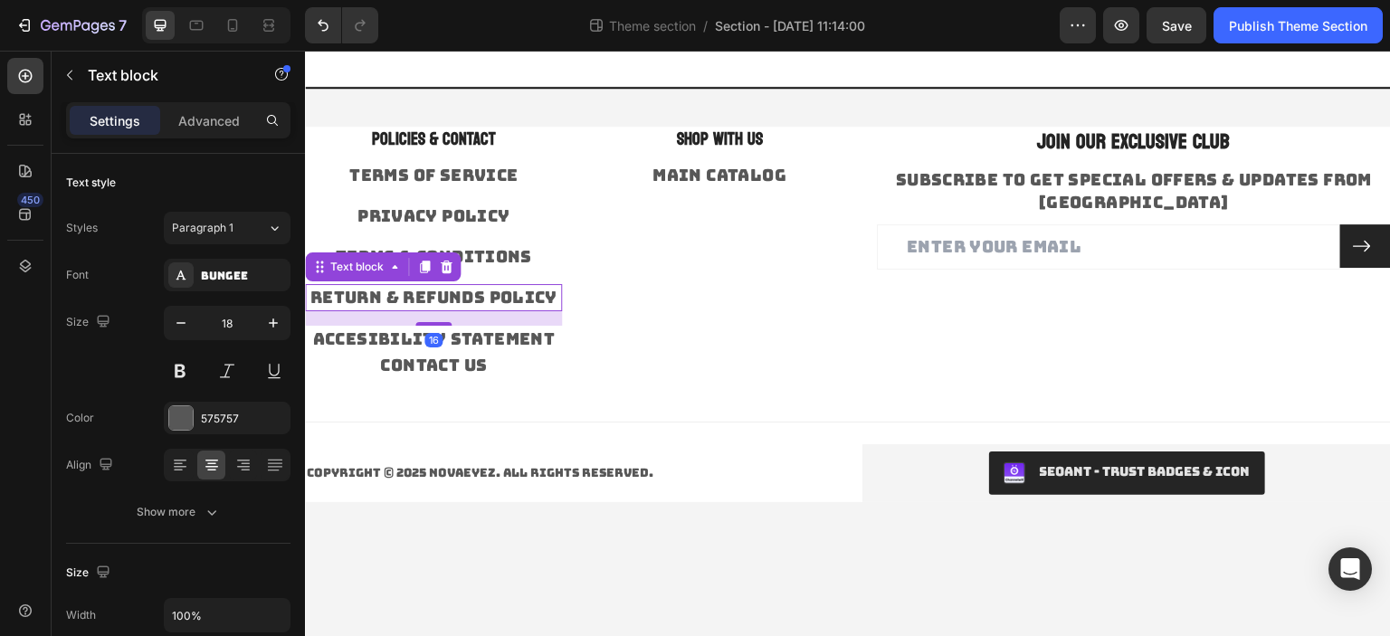
click at [500, 296] on link "RETURN & REFUNDS POLICY" at bounding box center [432, 297] width 247 height 21
click at [222, 112] on p "Advanced" at bounding box center [209, 120] width 62 height 19
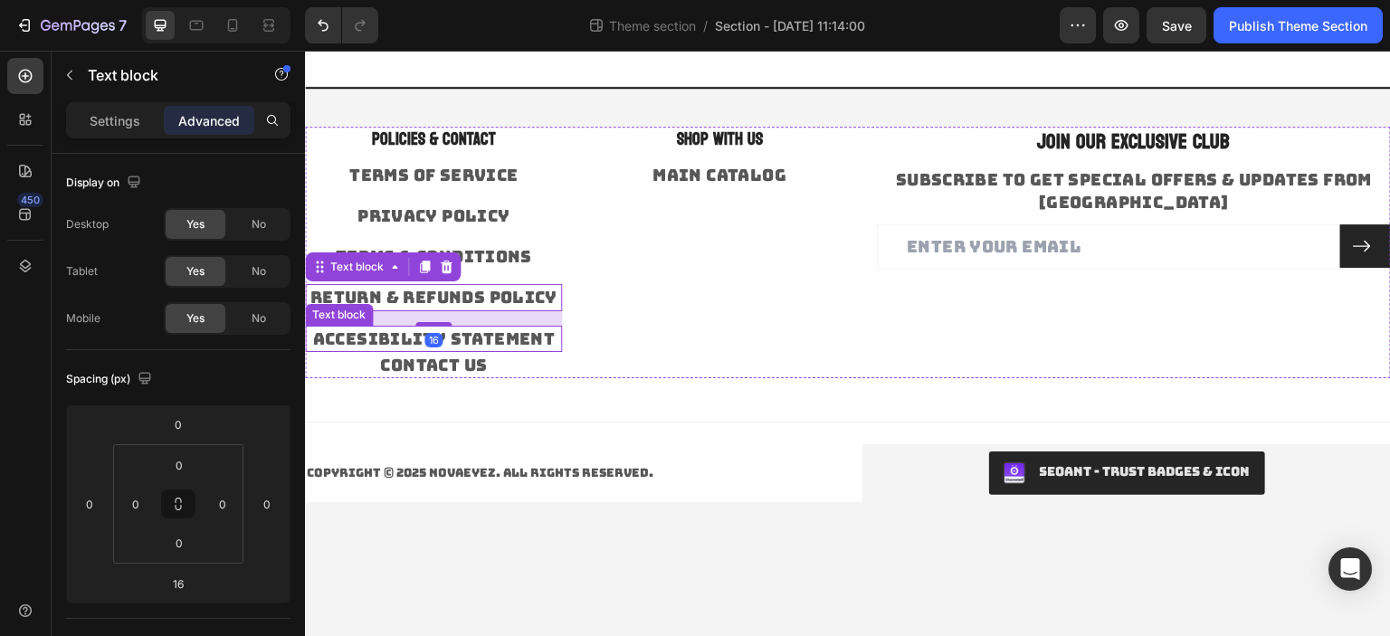
click at [456, 338] on p "accesibility statement" at bounding box center [433, 339] width 253 height 23
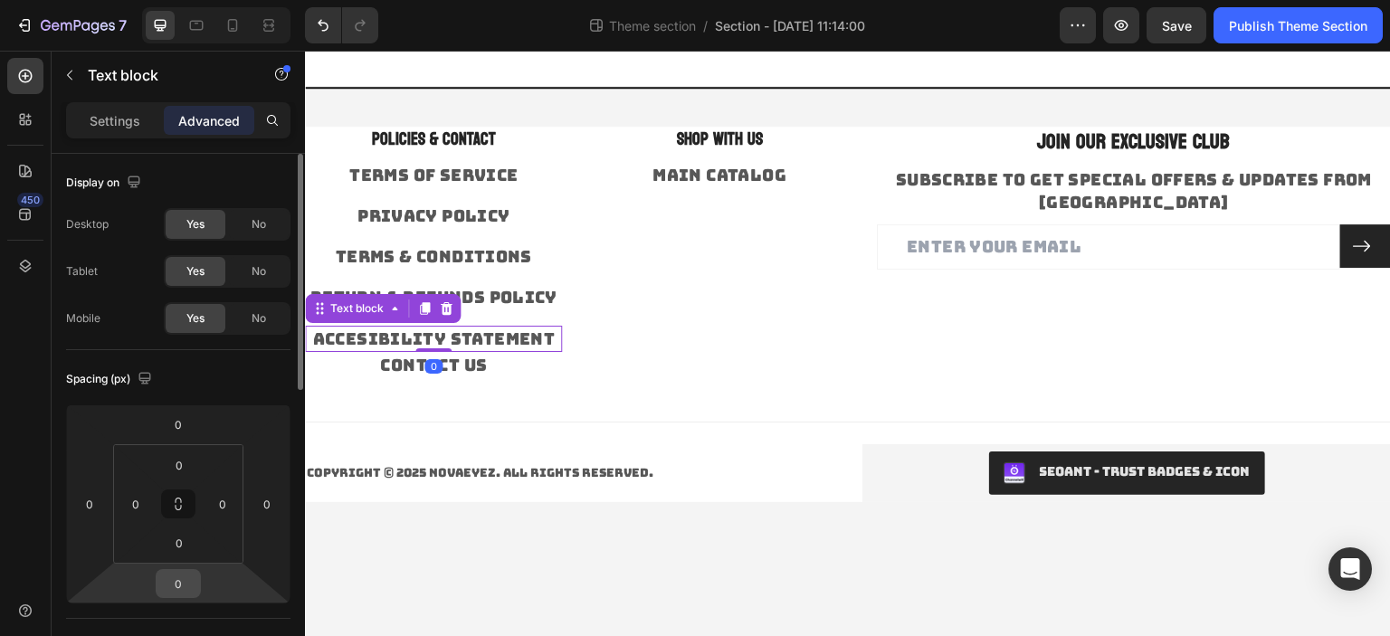
click at [180, 576] on input "0" at bounding box center [178, 583] width 36 height 27
type input "16"
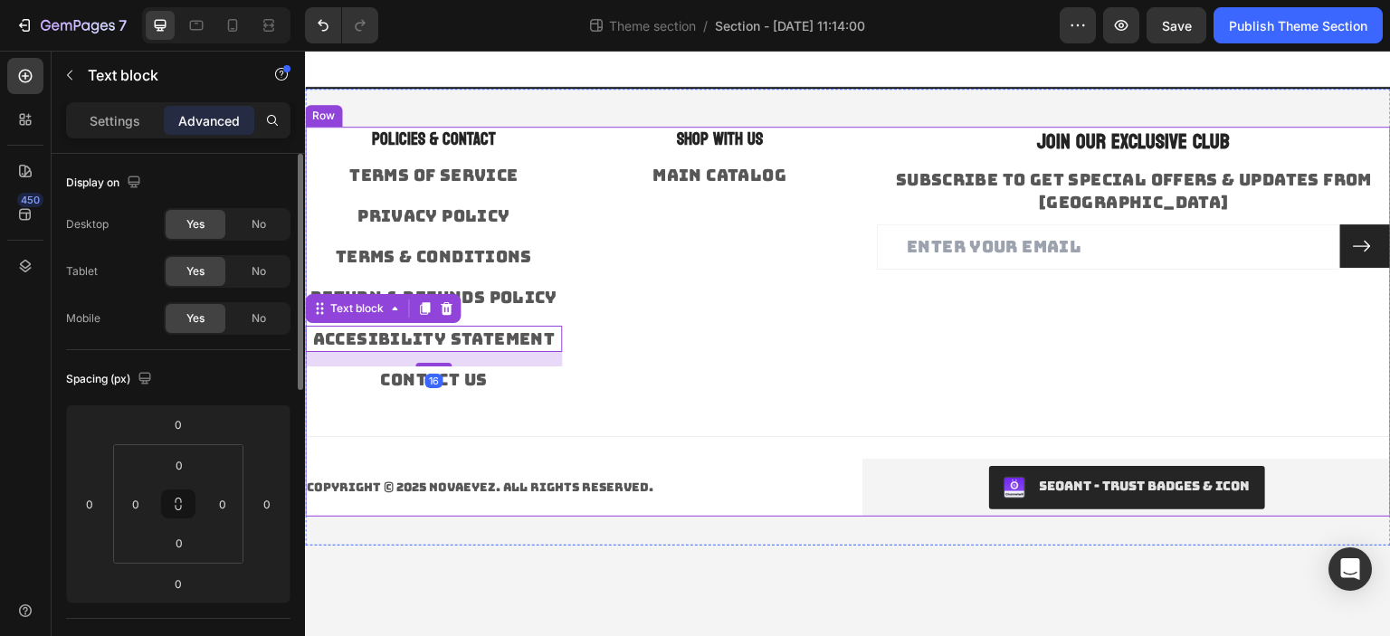
click at [559, 388] on p "CONTACT US" at bounding box center [433, 379] width 253 height 23
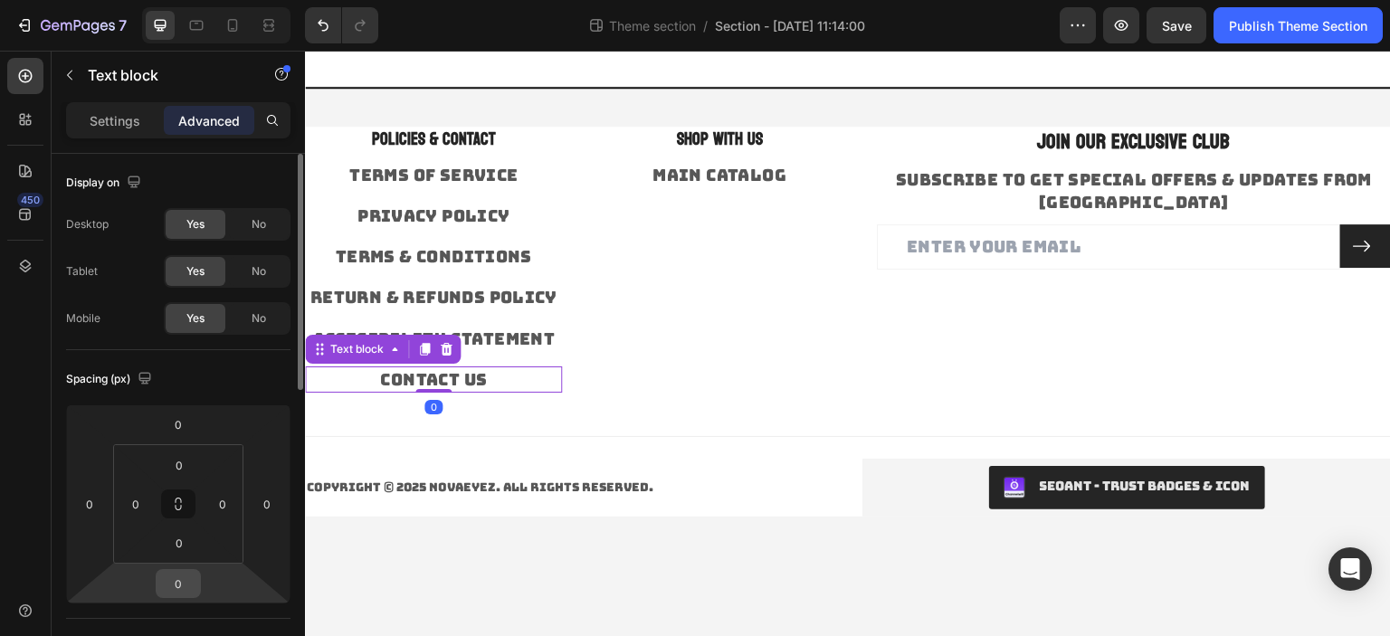
click at [195, 589] on input "0" at bounding box center [178, 583] width 36 height 27
type input "16"
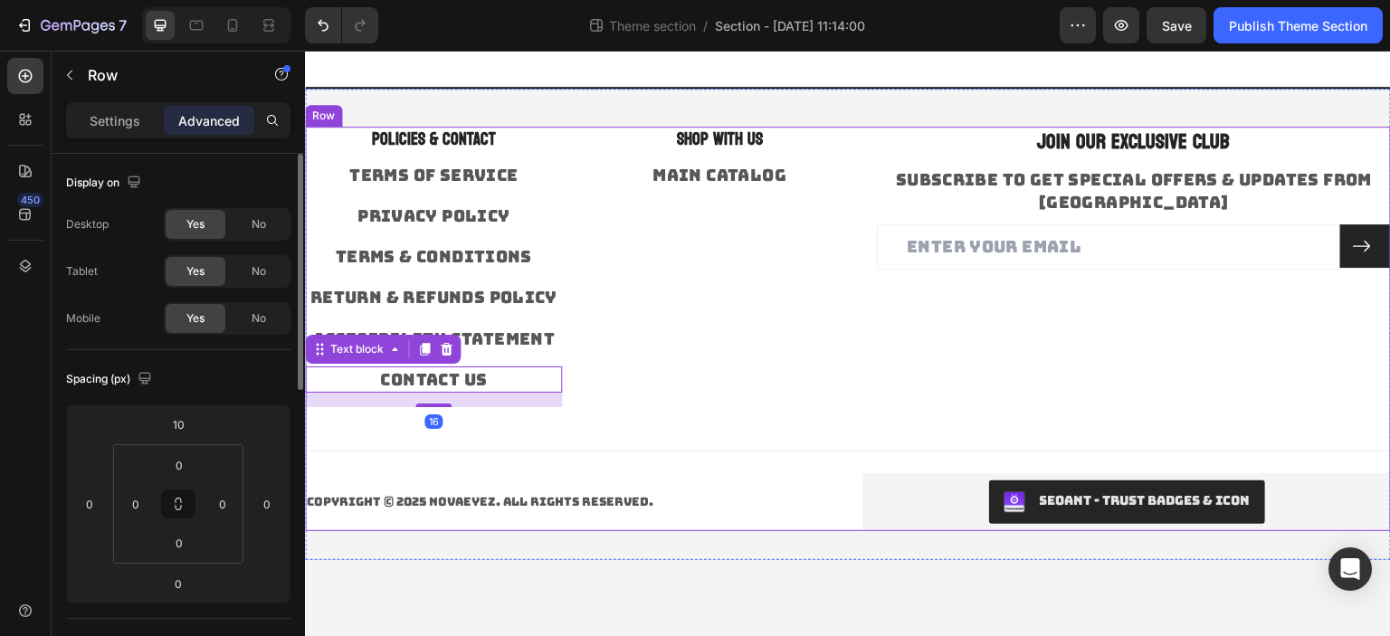
click at [628, 417] on div "POLICIES & CONTACT Heading TERMS OF SERVICE Text block PRIVACY POLICY Text bloc…" at bounding box center [848, 329] width 1086 height 404
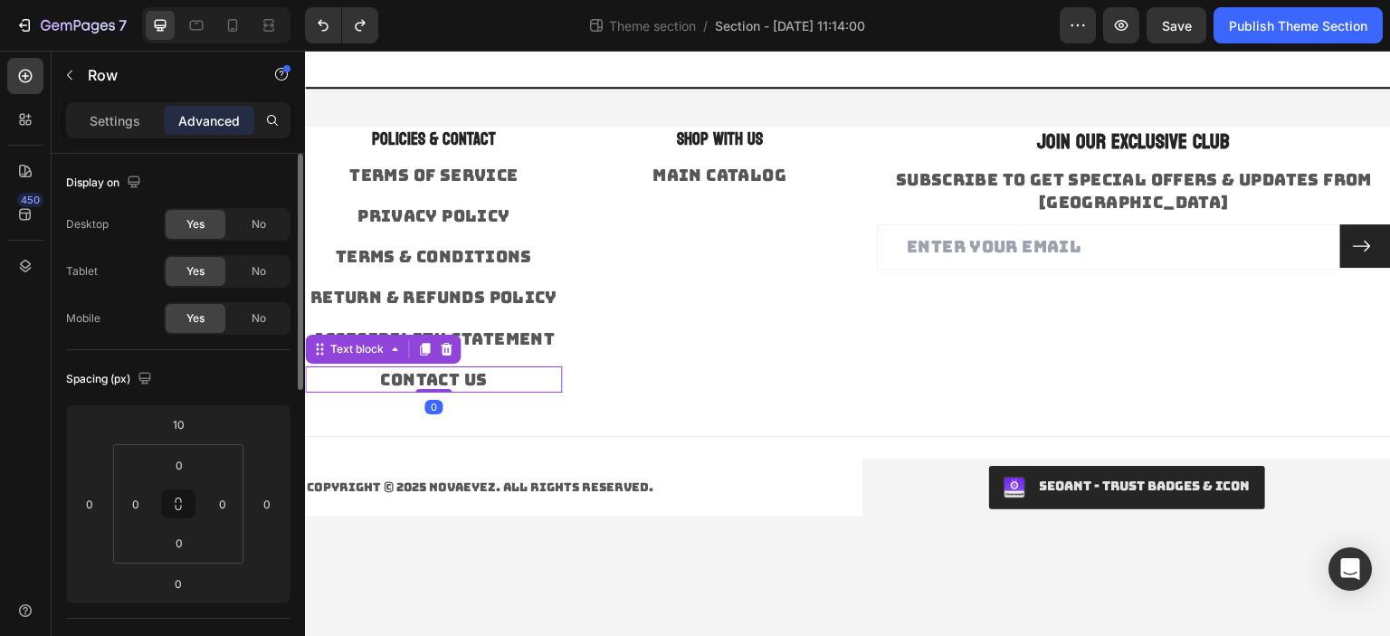
click at [486, 378] on p "CONTACT US" at bounding box center [433, 379] width 253 height 23
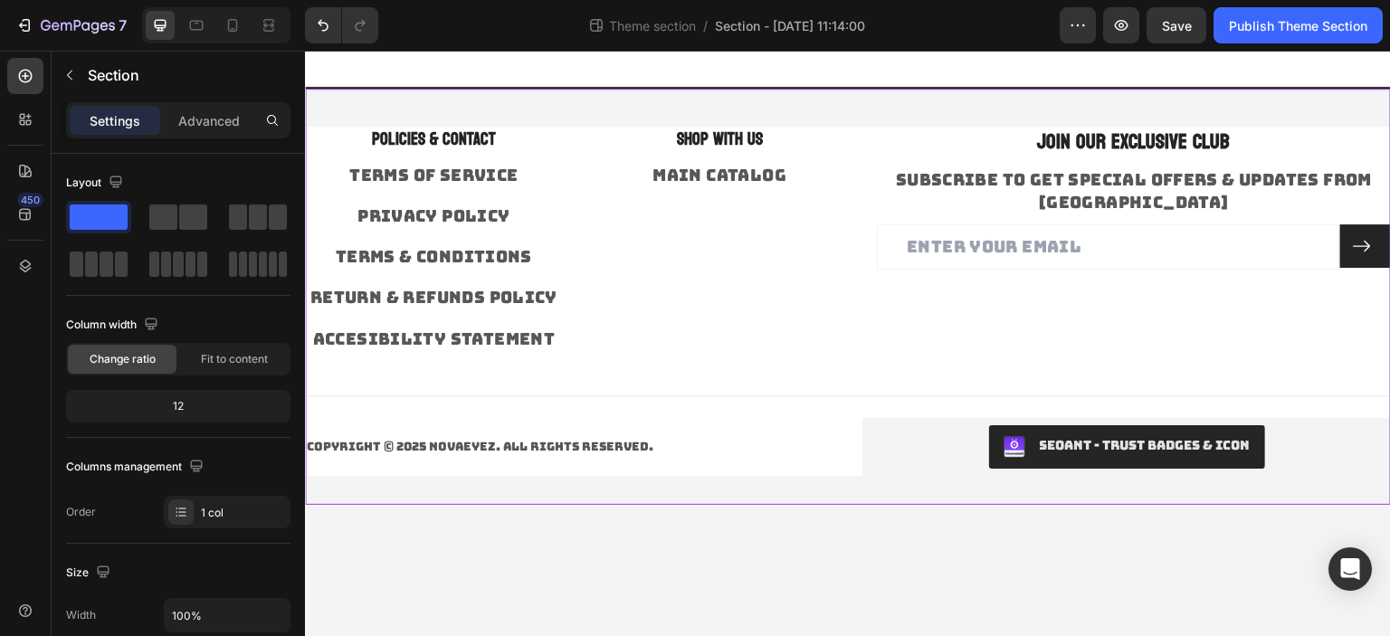
click at [490, 125] on div "POLICIES & CONTACT Heading TERMS OF SERVICE Text block PRIVACY POLICY Text bloc…" at bounding box center [848, 297] width 1086 height 358
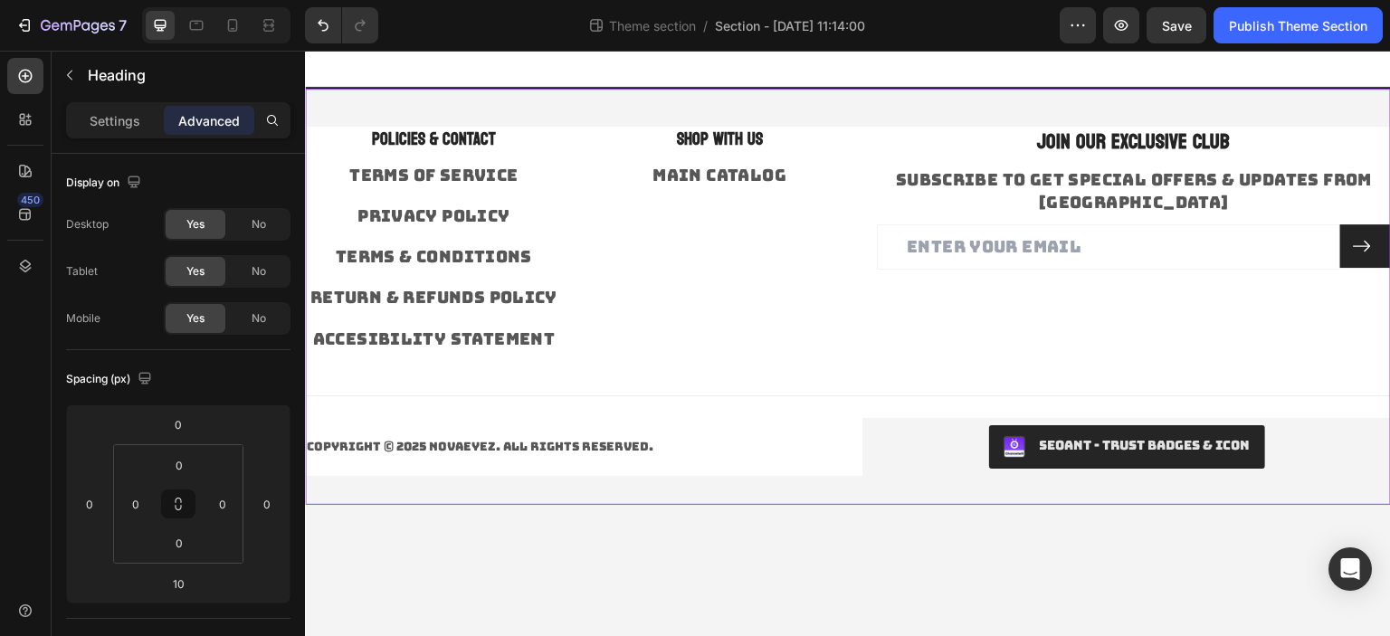
click at [485, 134] on p "POLICIES & CONTACT" at bounding box center [433, 139] width 253 height 23
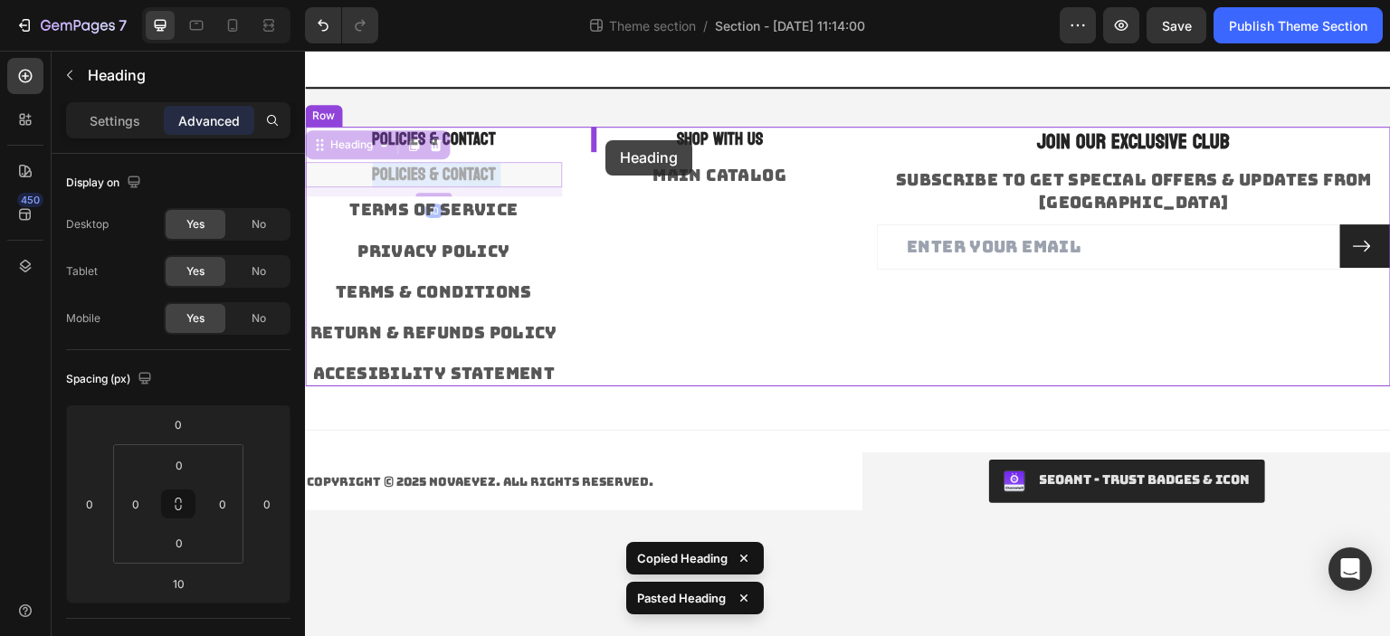
drag, startPoint x: 516, startPoint y: 177, endPoint x: 605, endPoint y: 140, distance: 97.0
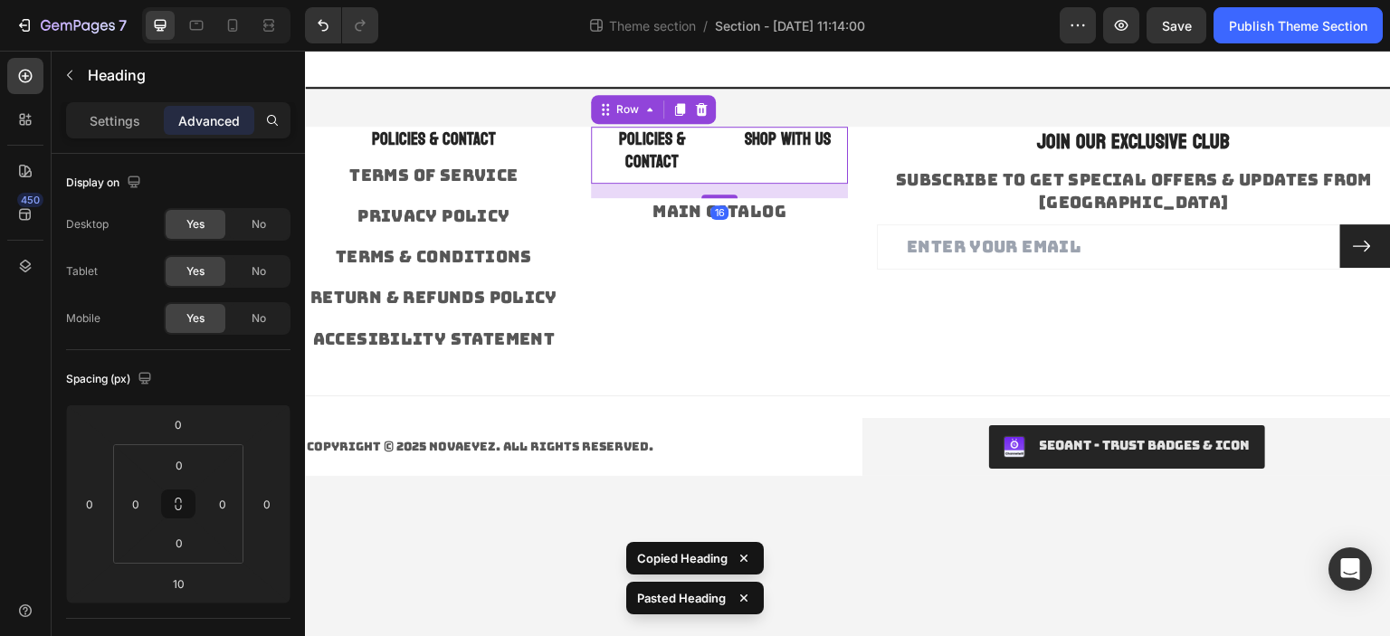
click at [755, 155] on div "SHOP WITH US Heading" at bounding box center [787, 155] width 121 height 57
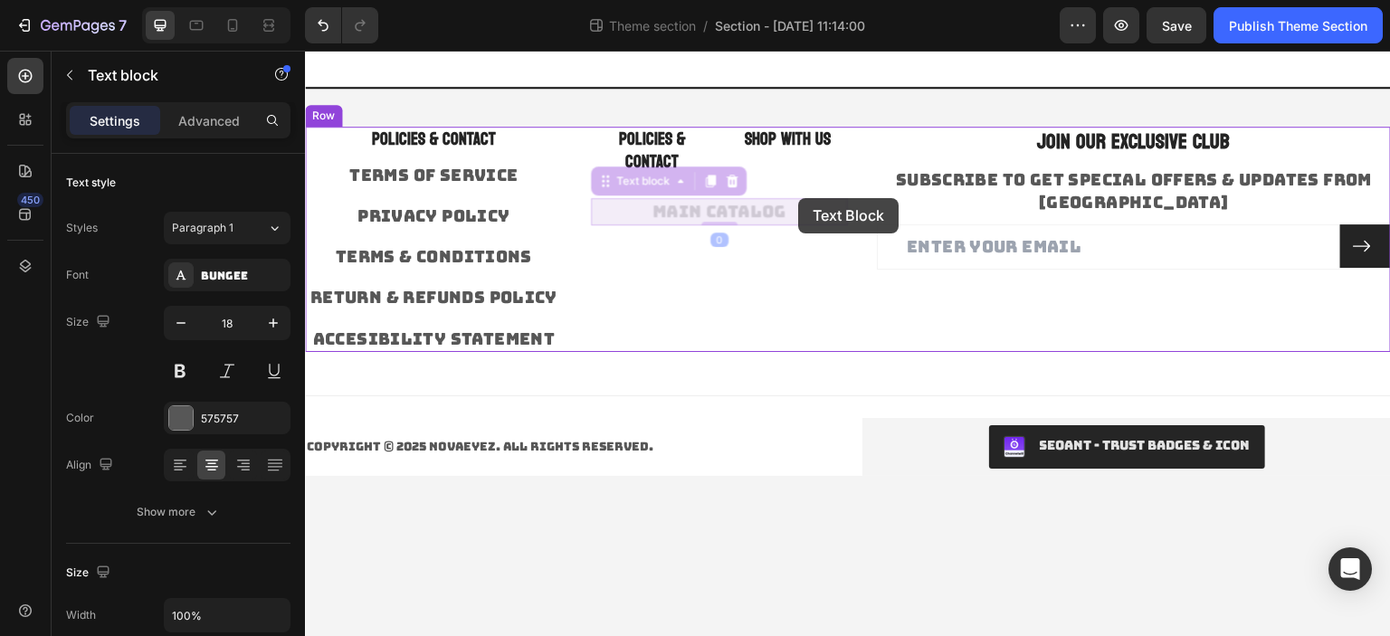
drag, startPoint x: 750, startPoint y: 208, endPoint x: 783, endPoint y: 205, distance: 32.7
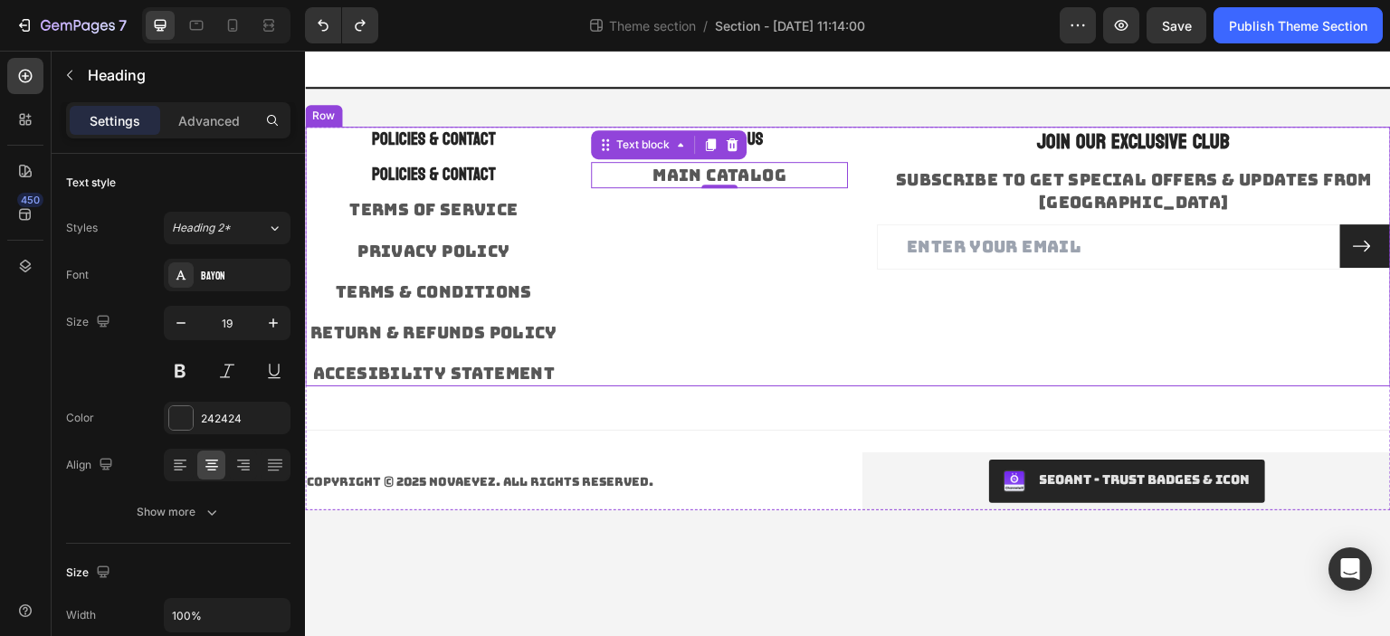
click at [802, 138] on h3 "SHOP WITH US" at bounding box center [719, 140] width 257 height 26
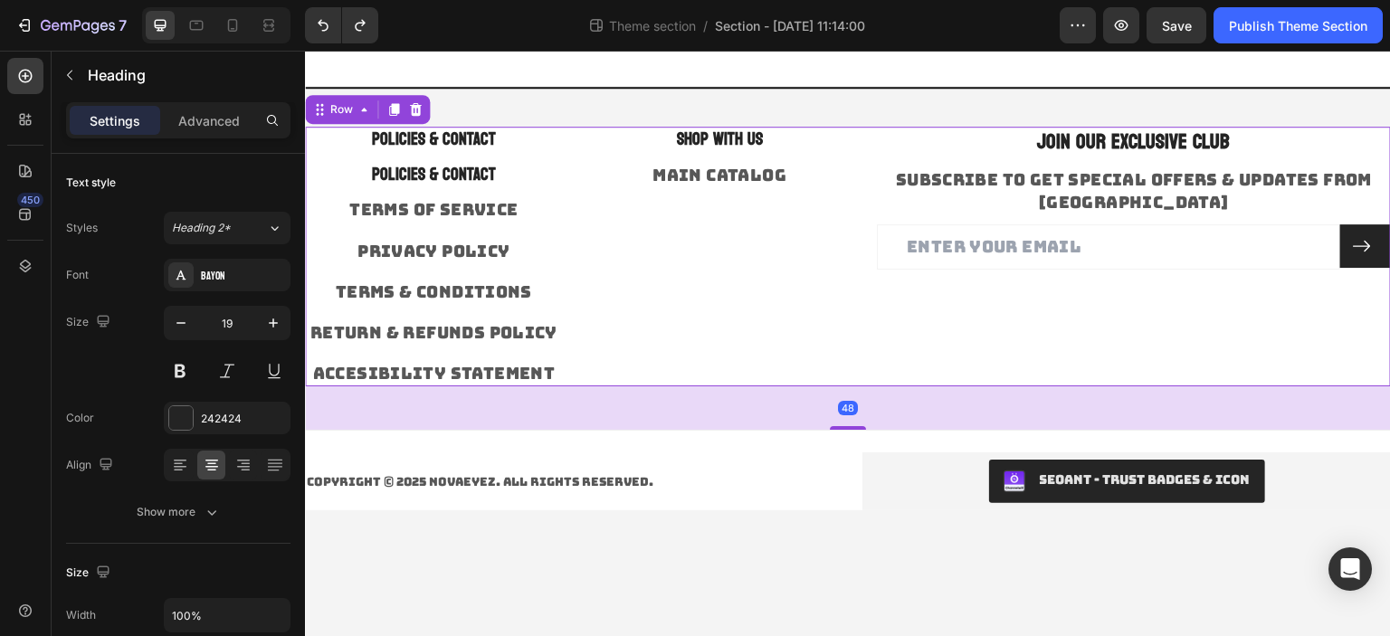
click at [812, 196] on div "SHOP WITH US Heading MAIN CATALOG Text block" at bounding box center [719, 257] width 257 height 260
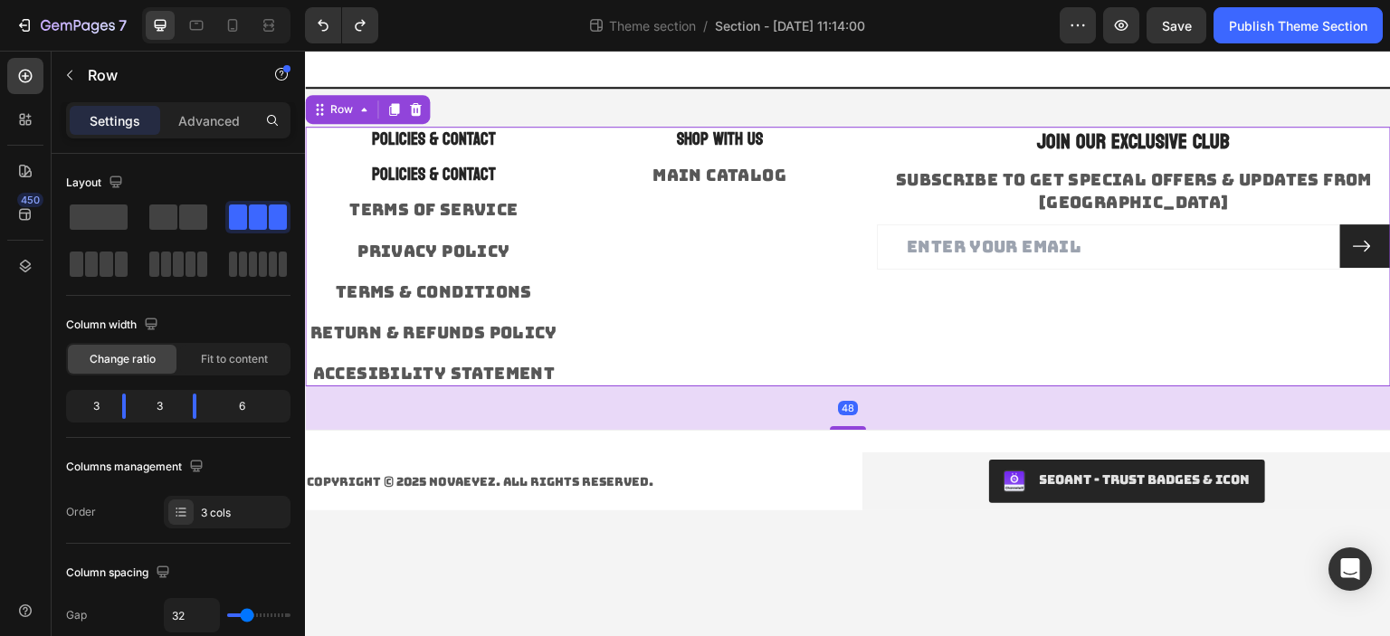
click at [860, 138] on div "POLICIES & CONTACT Heading POLICIES & CONTACT Heading TERMS OF SERVICE Text blo…" at bounding box center [848, 257] width 1086 height 260
click at [583, 145] on div "POLICIES & CONTACT Heading POLICIES & CONTACT Heading TERMS OF SERVICE Text blo…" at bounding box center [848, 257] width 1086 height 260
click at [555, 144] on p "POLICIES & CONTACT" at bounding box center [433, 139] width 253 height 23
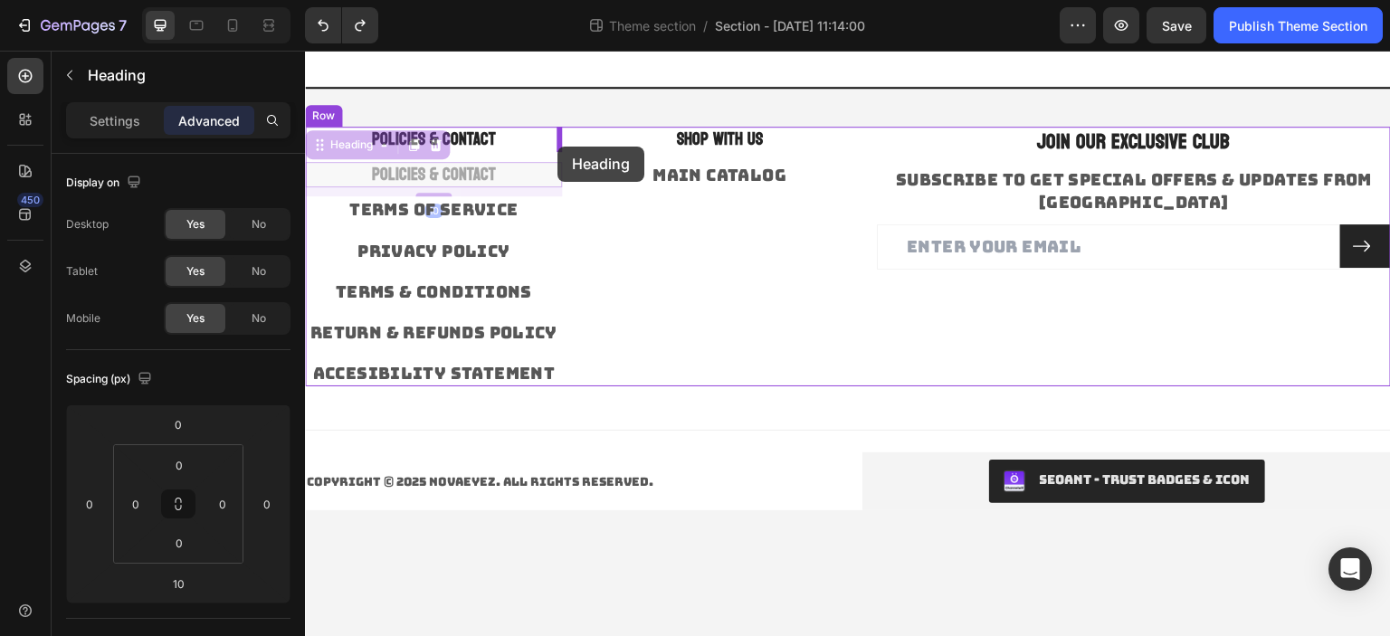
drag, startPoint x: 492, startPoint y: 176, endPoint x: 558, endPoint y: 147, distance: 72.1
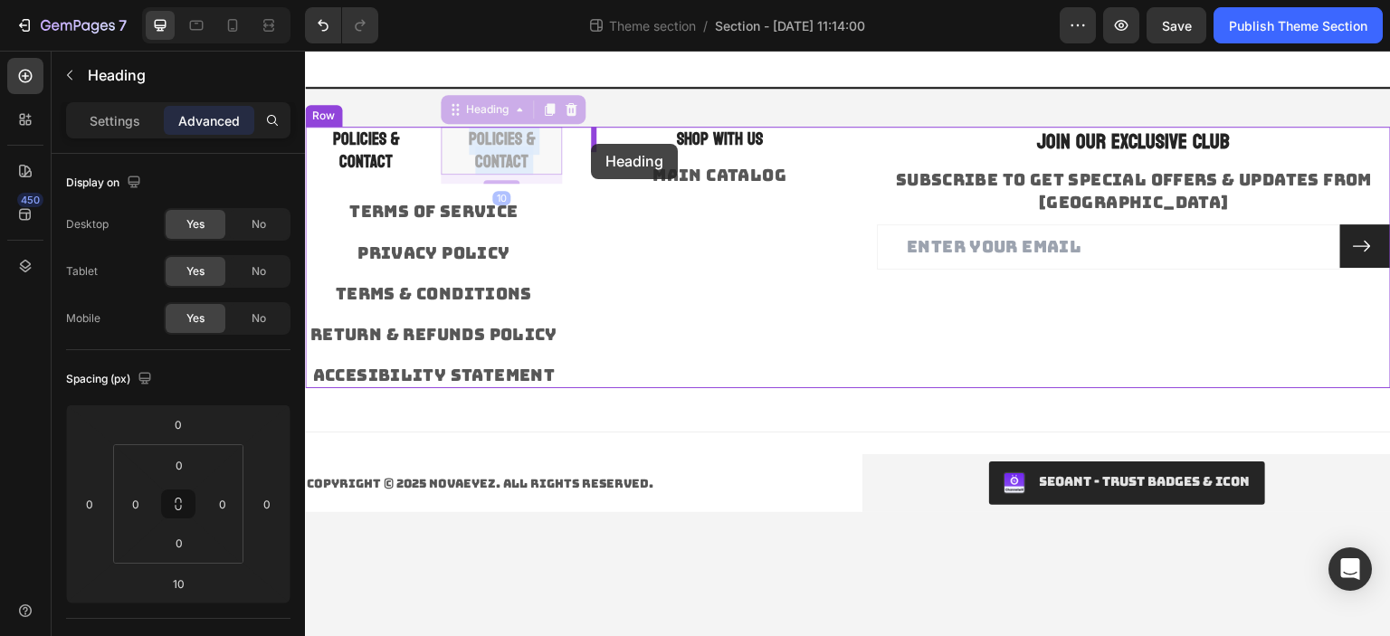
drag, startPoint x: 520, startPoint y: 149, endPoint x: 591, endPoint y: 144, distance: 70.8
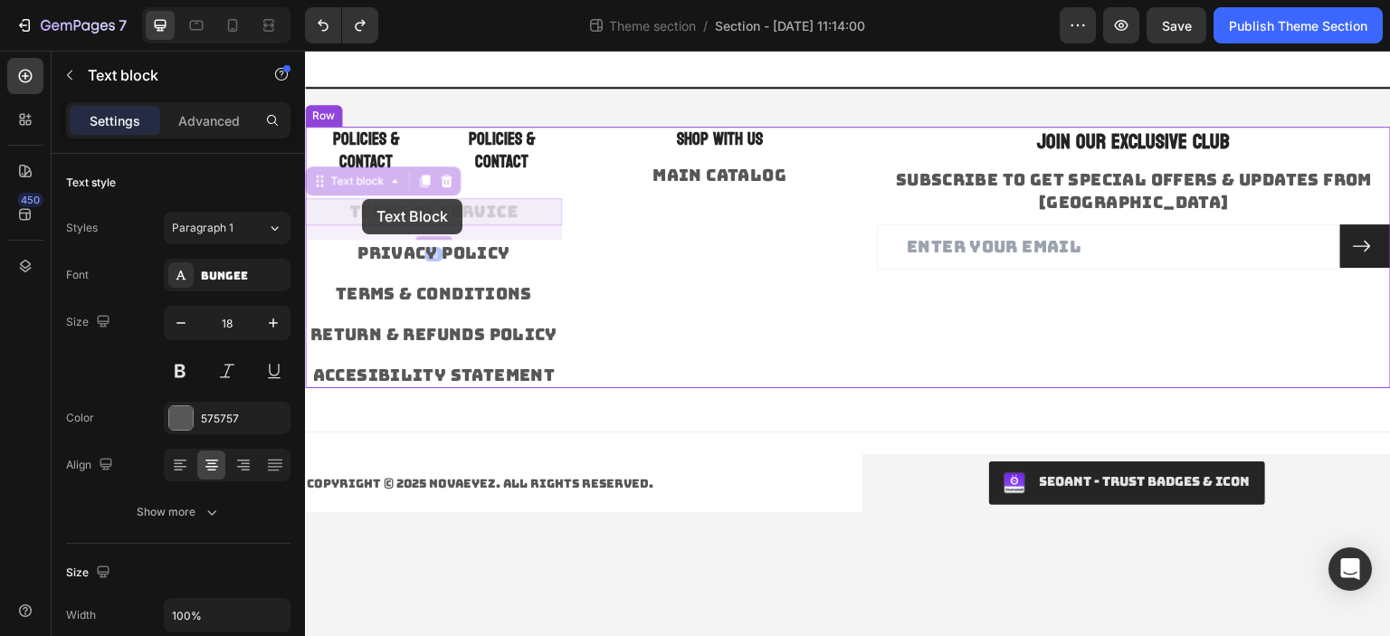
drag, startPoint x: 485, startPoint y: 210, endPoint x: 362, endPoint y: 199, distance: 123.5
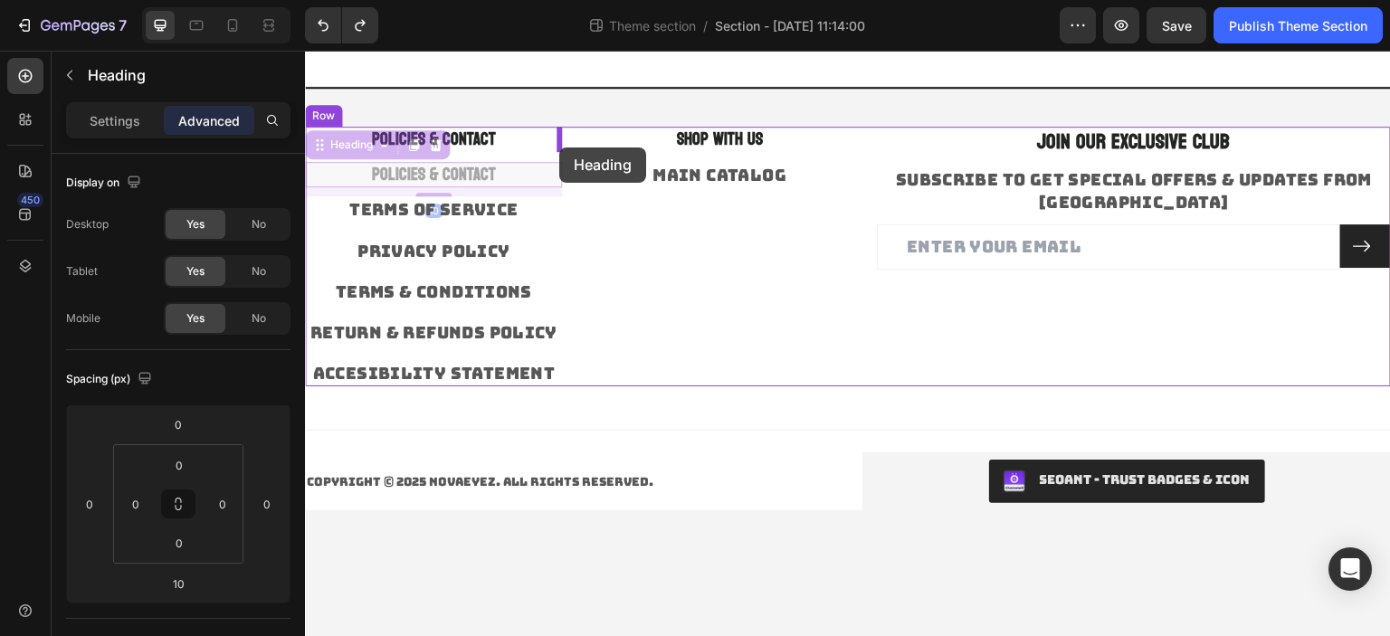
drag, startPoint x: 503, startPoint y: 169, endPoint x: 556, endPoint y: 148, distance: 57.3
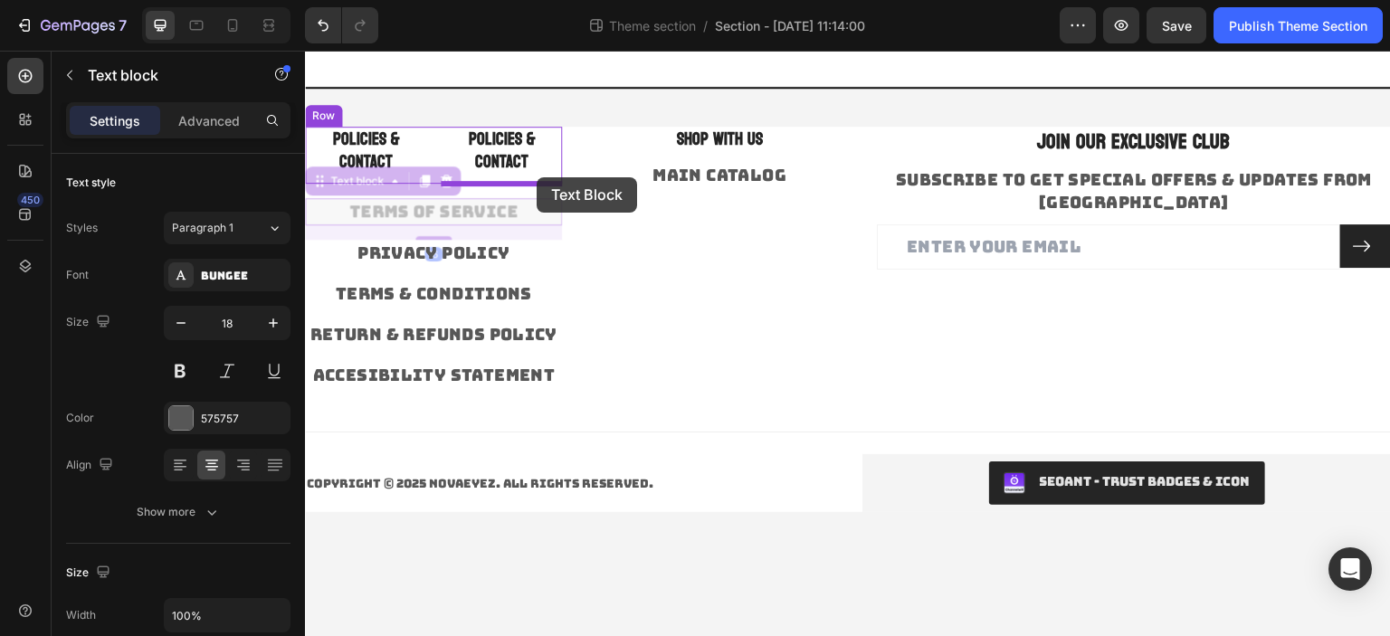
drag, startPoint x: 489, startPoint y: 210, endPoint x: 537, endPoint y: 177, distance: 58.0
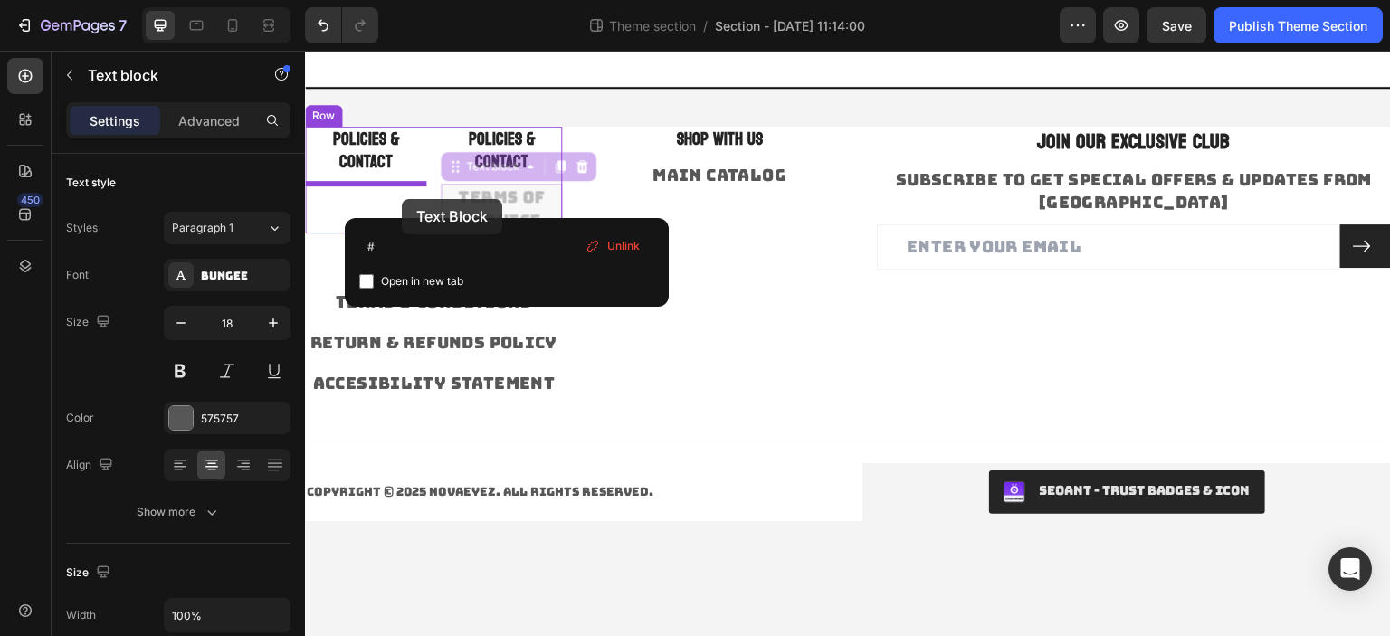
drag, startPoint x: 511, startPoint y: 208, endPoint x: 402, endPoint y: 197, distance: 110.0
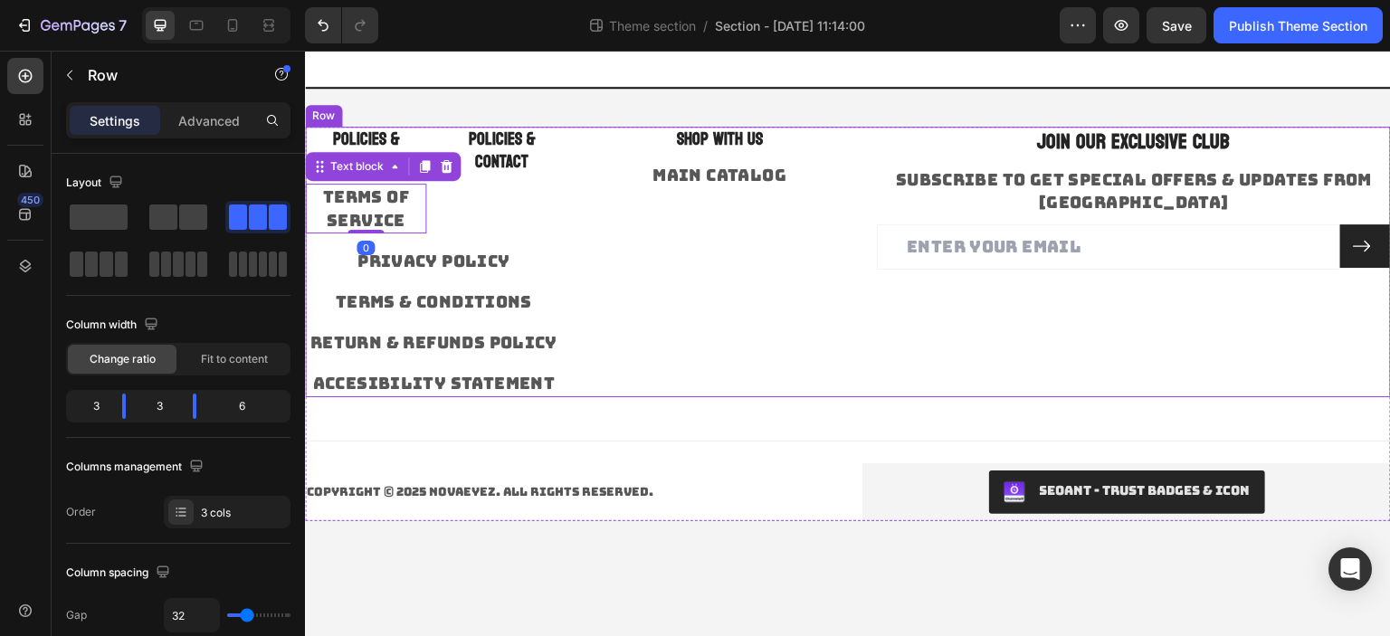
click at [634, 340] on div "SHOP WITH US Heading MAIN CATALOG Text block" at bounding box center [719, 262] width 257 height 271
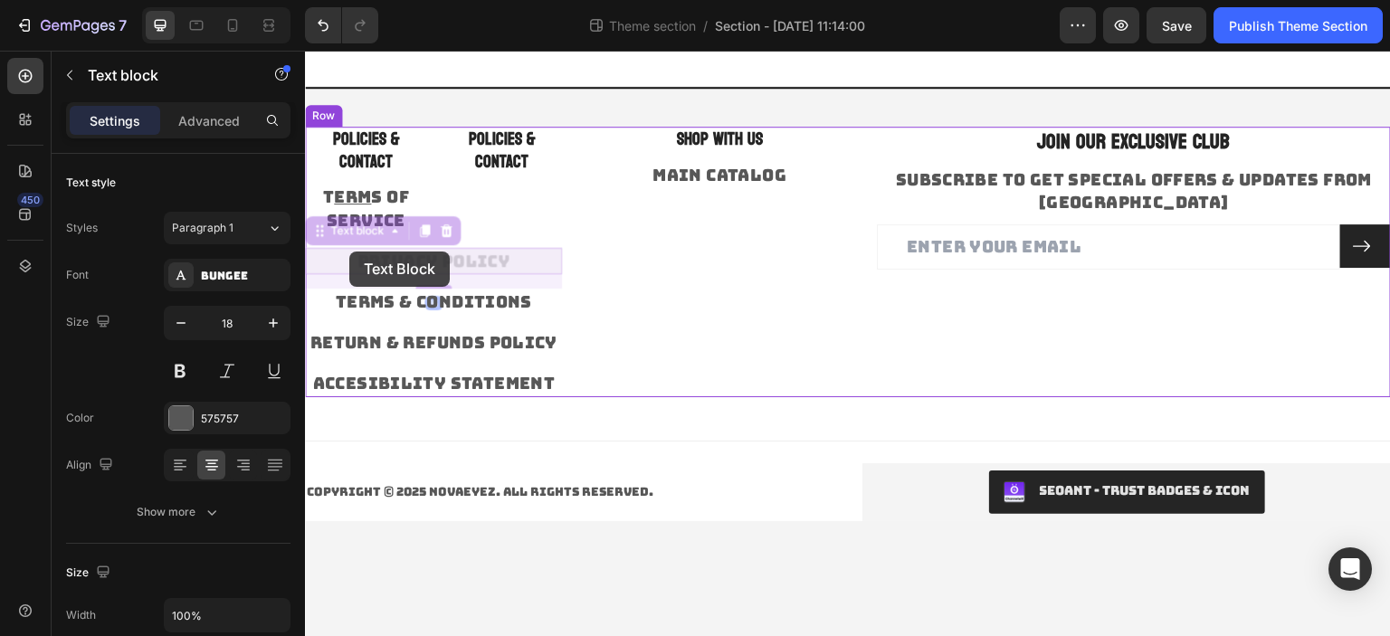
drag, startPoint x: 460, startPoint y: 260, endPoint x: 349, endPoint y: 252, distance: 110.6
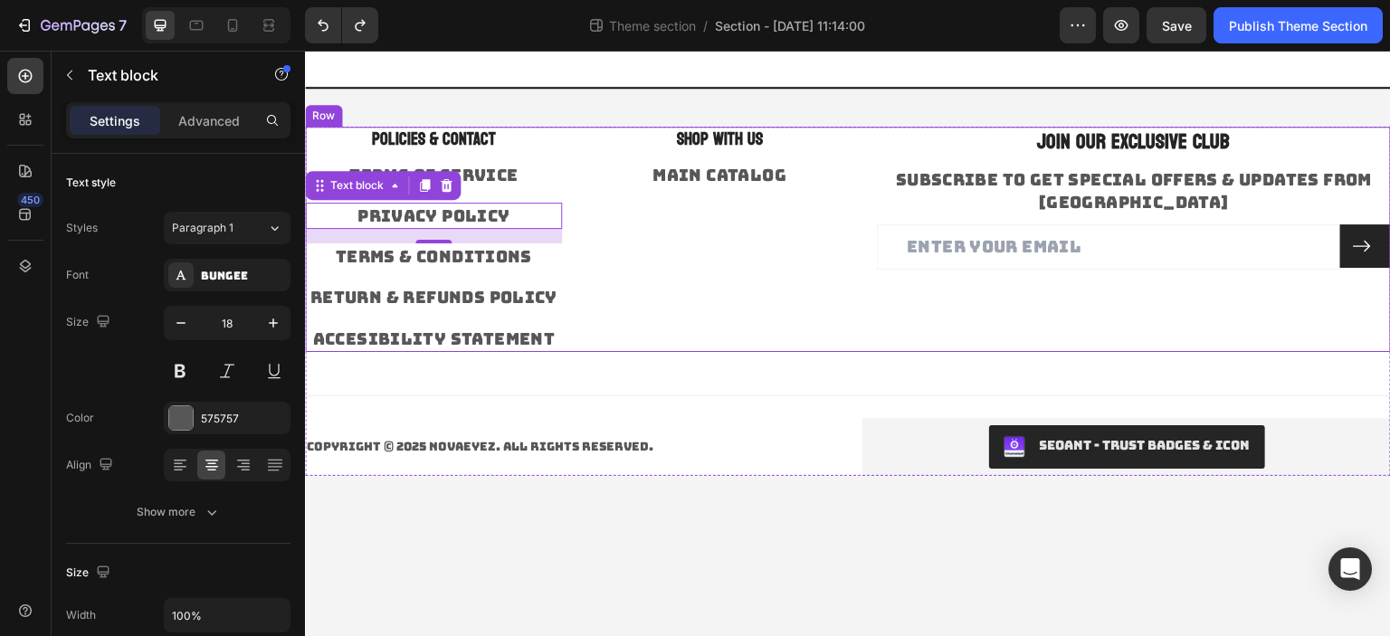
click at [629, 271] on div "SHOP WITH US Heading MAIN CATALOG Text block" at bounding box center [719, 239] width 257 height 225
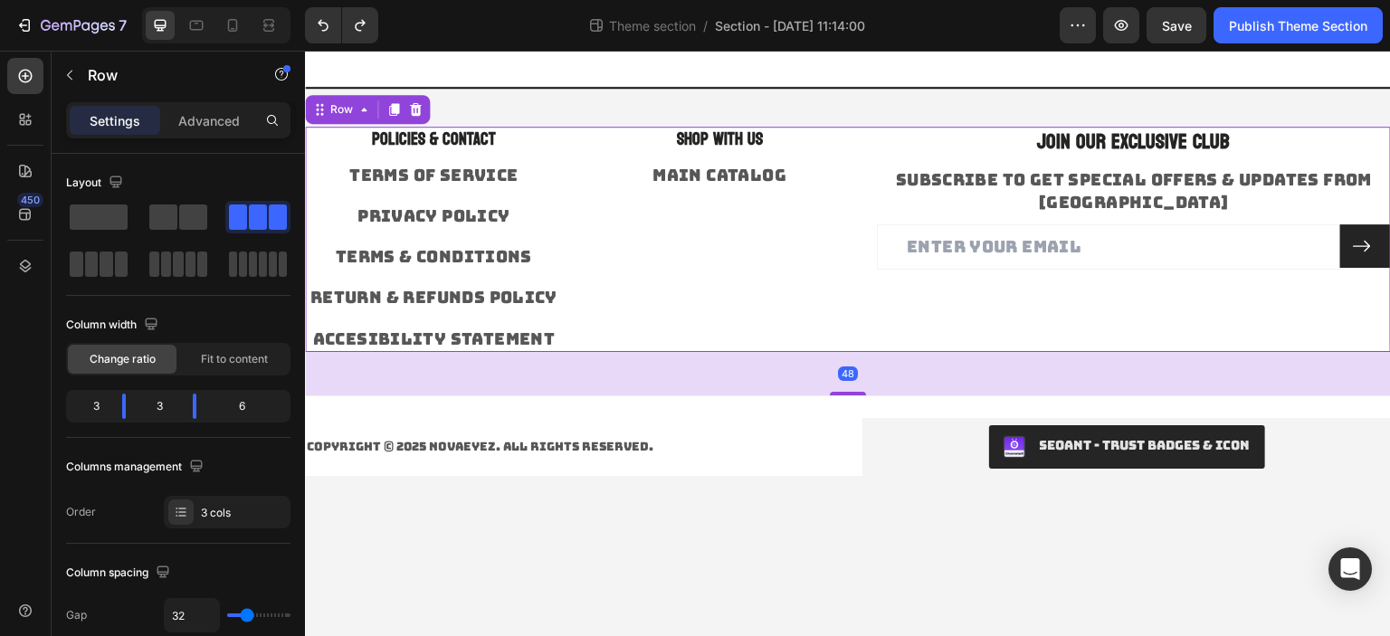
click at [665, 266] on div "SHOP WITH US Heading MAIN CATALOG Text block" at bounding box center [719, 239] width 257 height 225
click at [744, 143] on h3 "SHOP WITH US" at bounding box center [719, 140] width 257 height 26
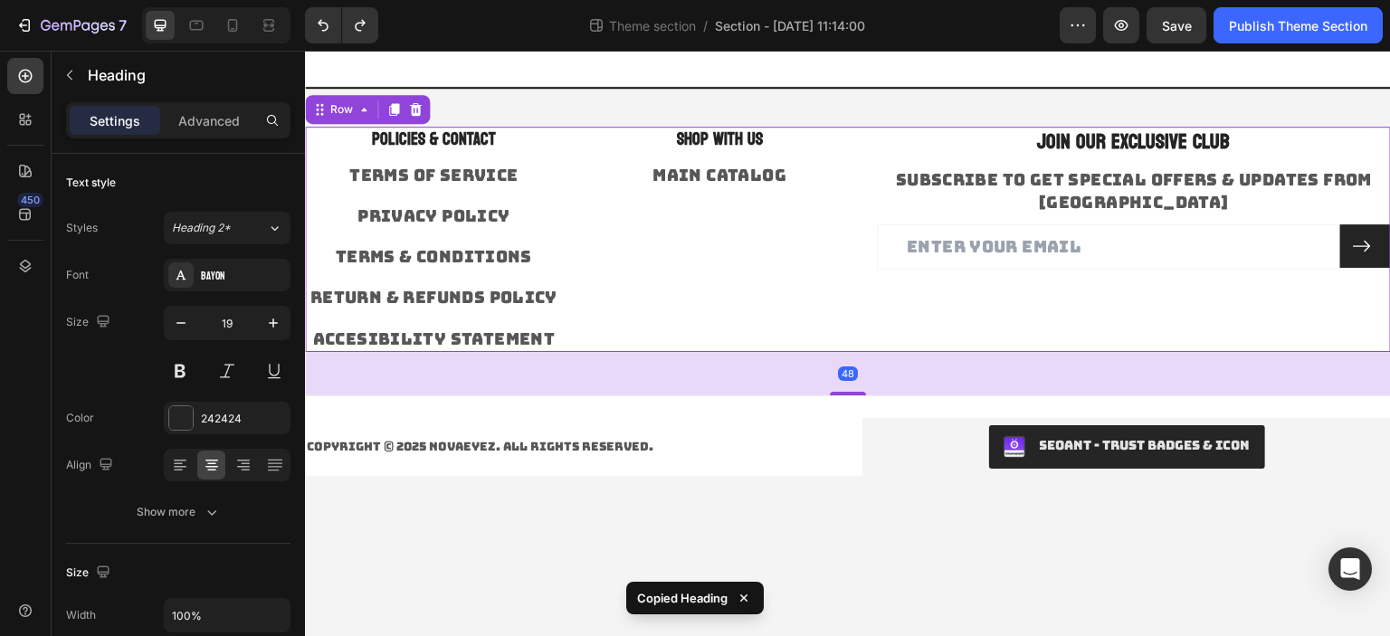
click at [825, 223] on div "SHOP WITH US Heading MAIN CATALOG Text block" at bounding box center [719, 239] width 257 height 225
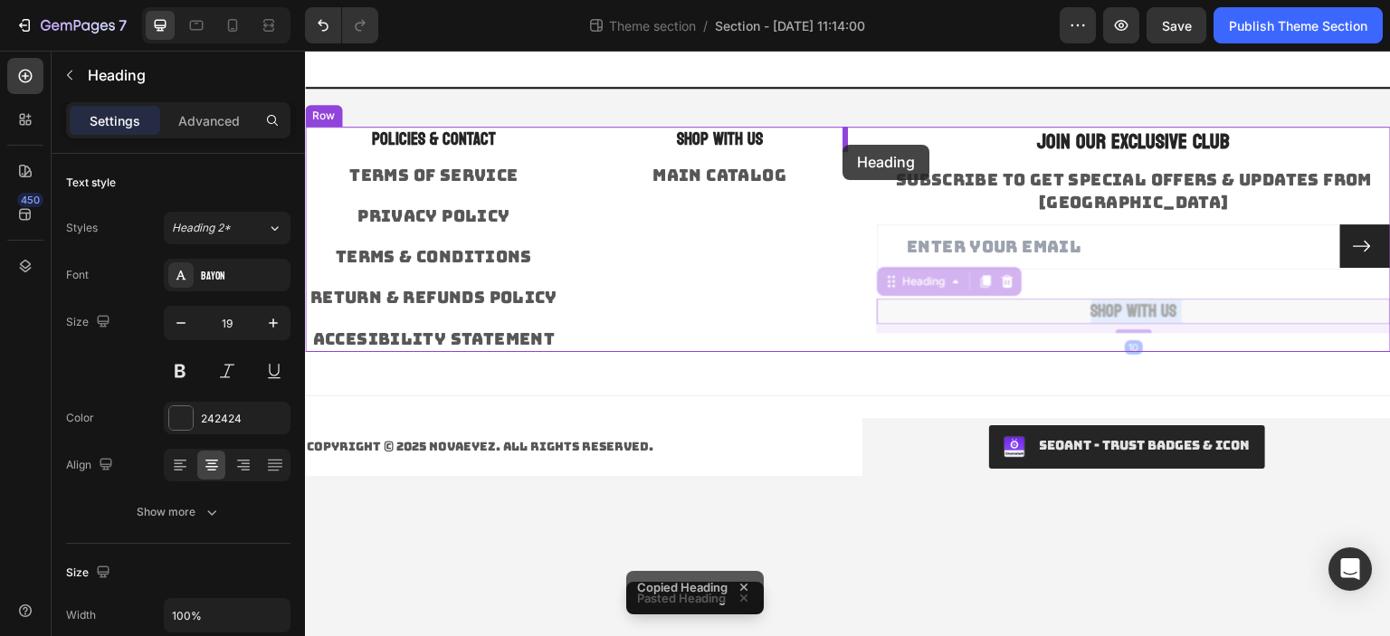
drag, startPoint x: 1042, startPoint y: 294, endPoint x: 842, endPoint y: 145, distance: 249.5
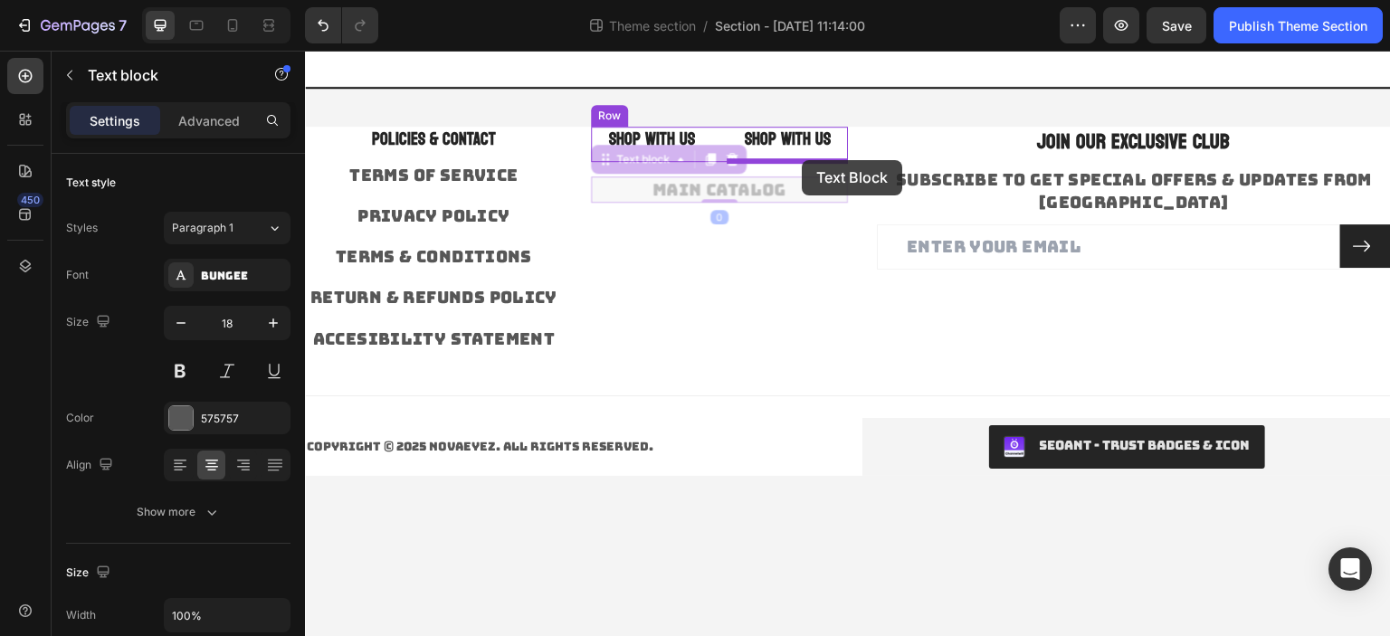
drag, startPoint x: 736, startPoint y: 188, endPoint x: 801, endPoint y: 161, distance: 70.6
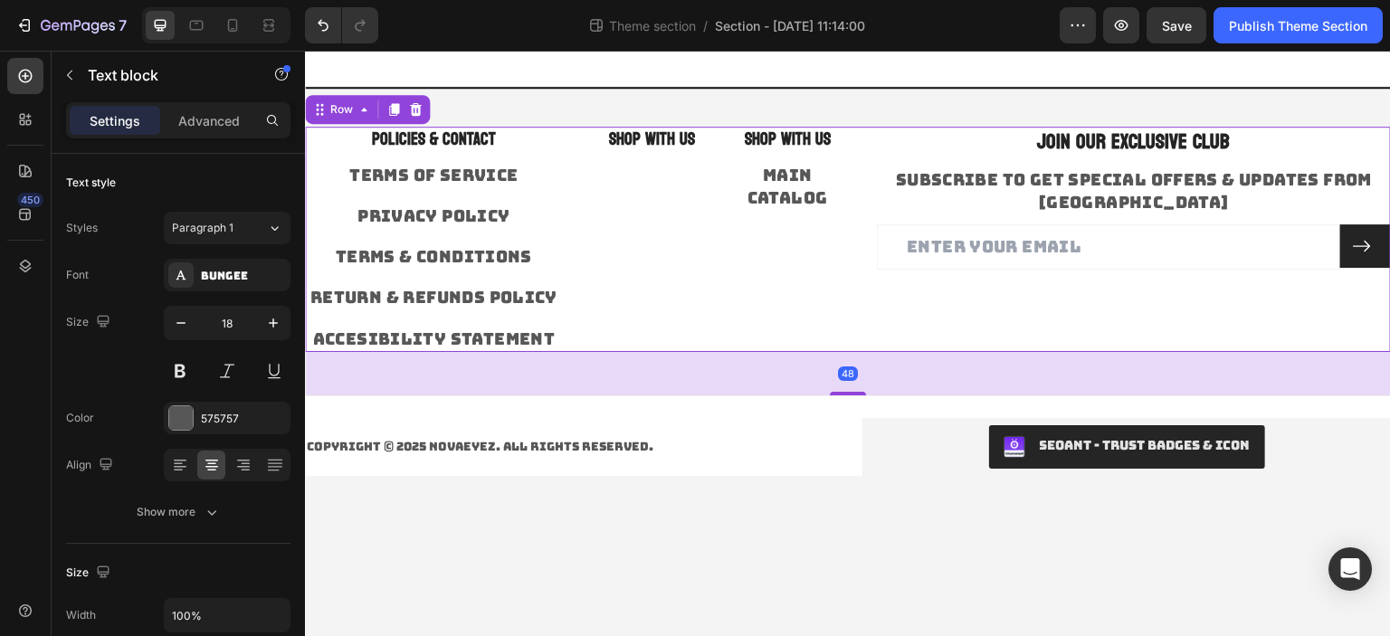
click at [831, 263] on div "SHOP WITH US Heading SHOP WITH US Heading MAIN CATALOG Text block Row" at bounding box center [719, 239] width 257 height 225
click at [683, 136] on h3 "SHOP WITH US" at bounding box center [651, 140] width 121 height 26
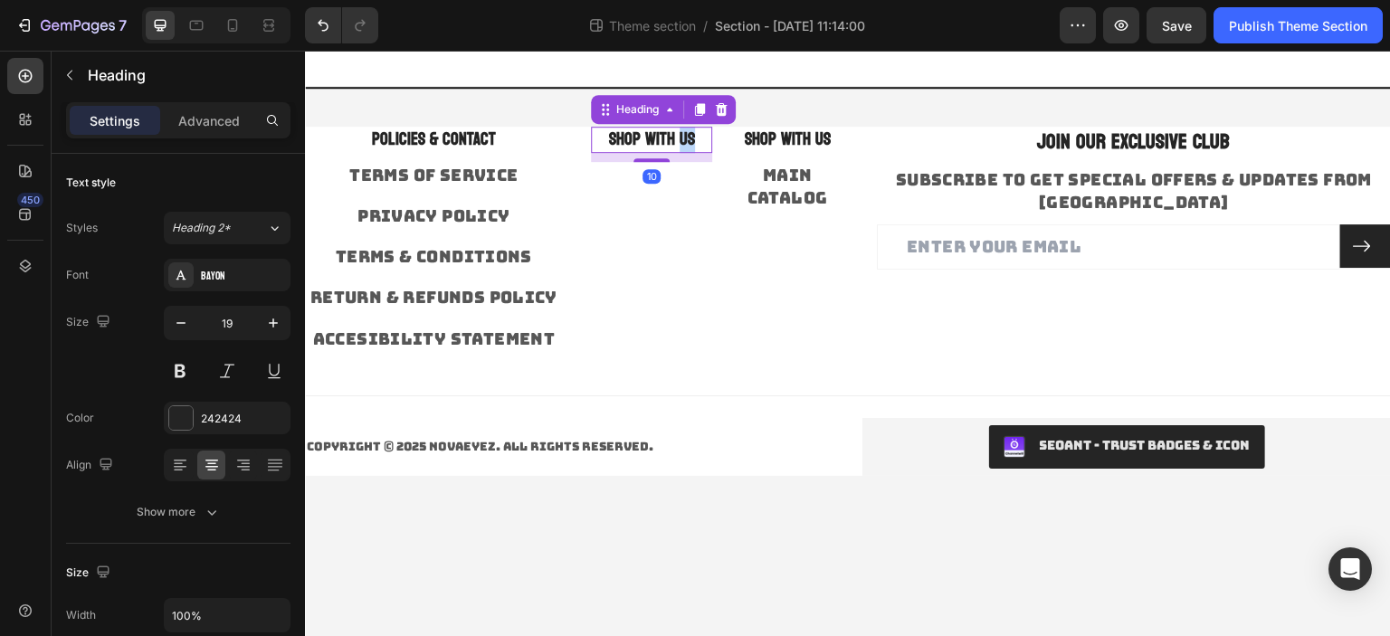
click at [683, 136] on h3 "SHOP WITH US" at bounding box center [651, 140] width 121 height 26
click at [683, 136] on p "SHOP WITH US" at bounding box center [652, 139] width 118 height 23
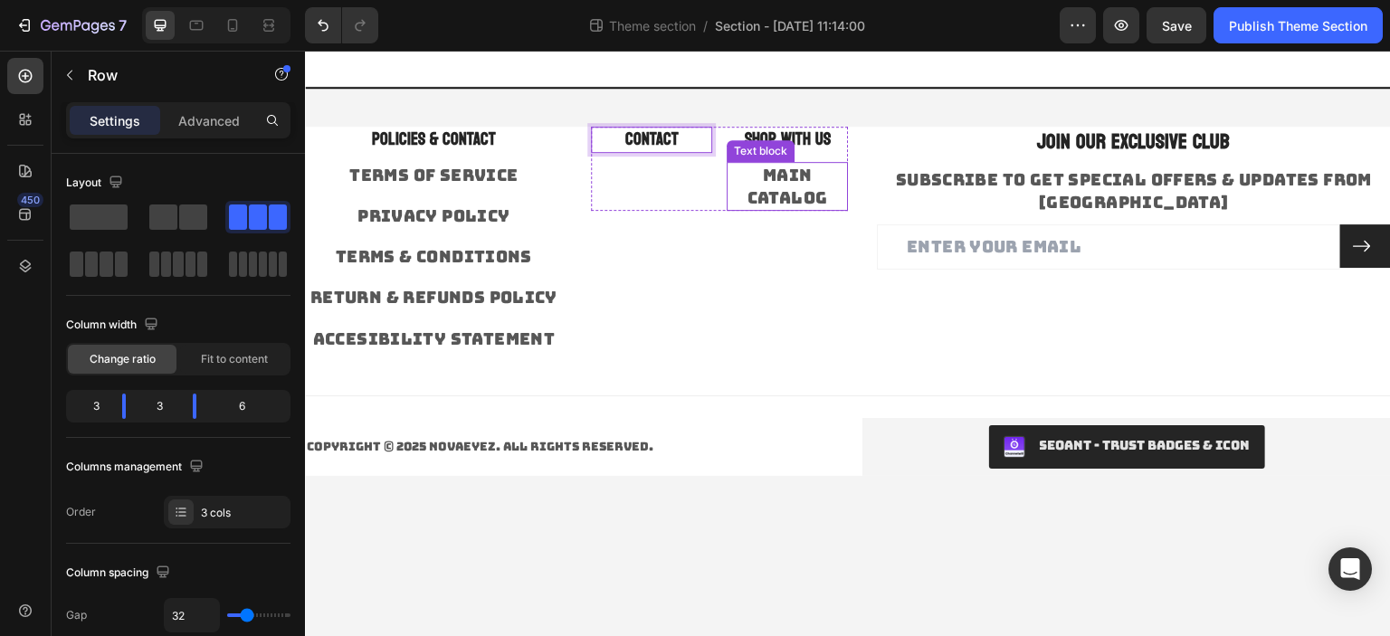
click at [727, 260] on div "CONTACT Heading 10 SHOP WITH US Heading MAIN CATALOG Text block Row" at bounding box center [719, 239] width 257 height 225
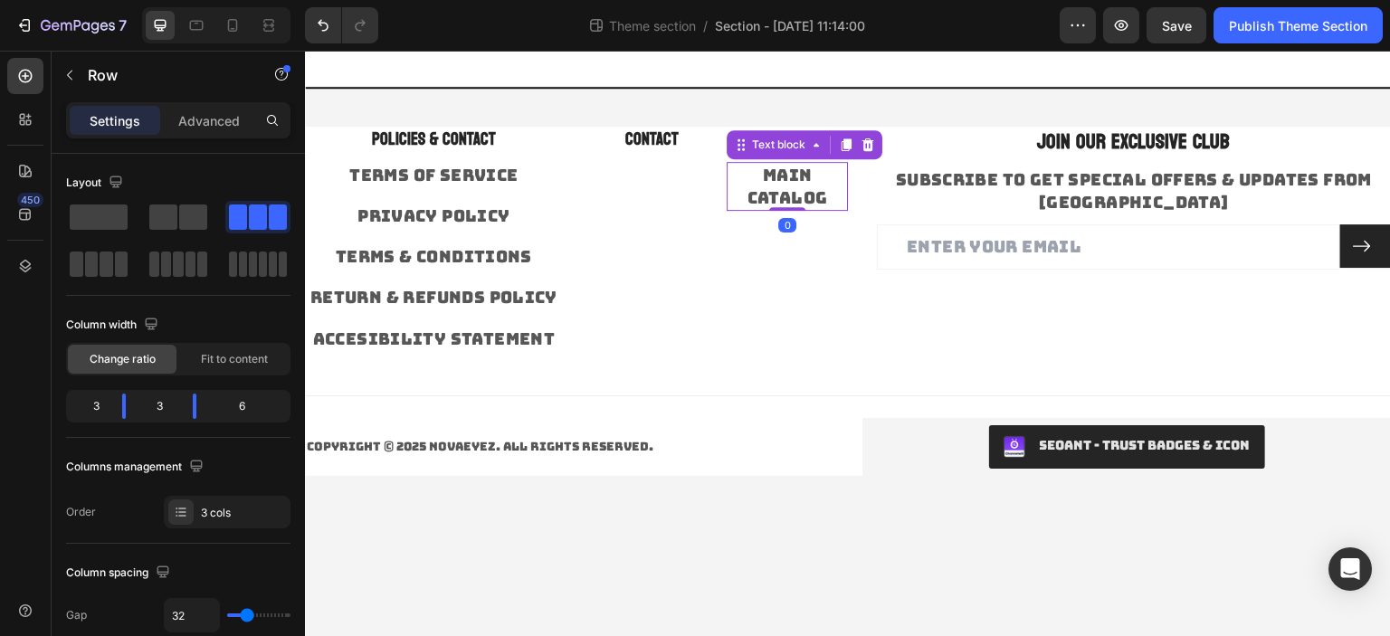
click at [787, 194] on link "MAIN CATALOG" at bounding box center [787, 186] width 81 height 43
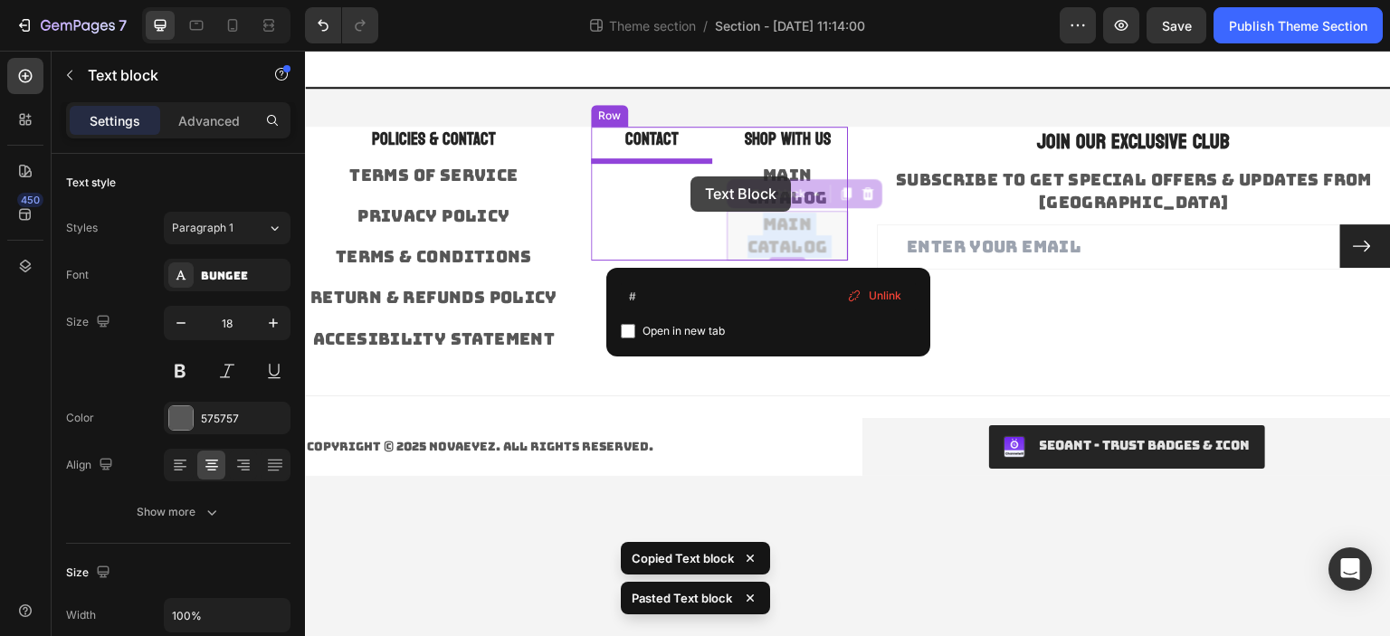
drag, startPoint x: 774, startPoint y: 236, endPoint x: 690, endPoint y: 176, distance: 102.4
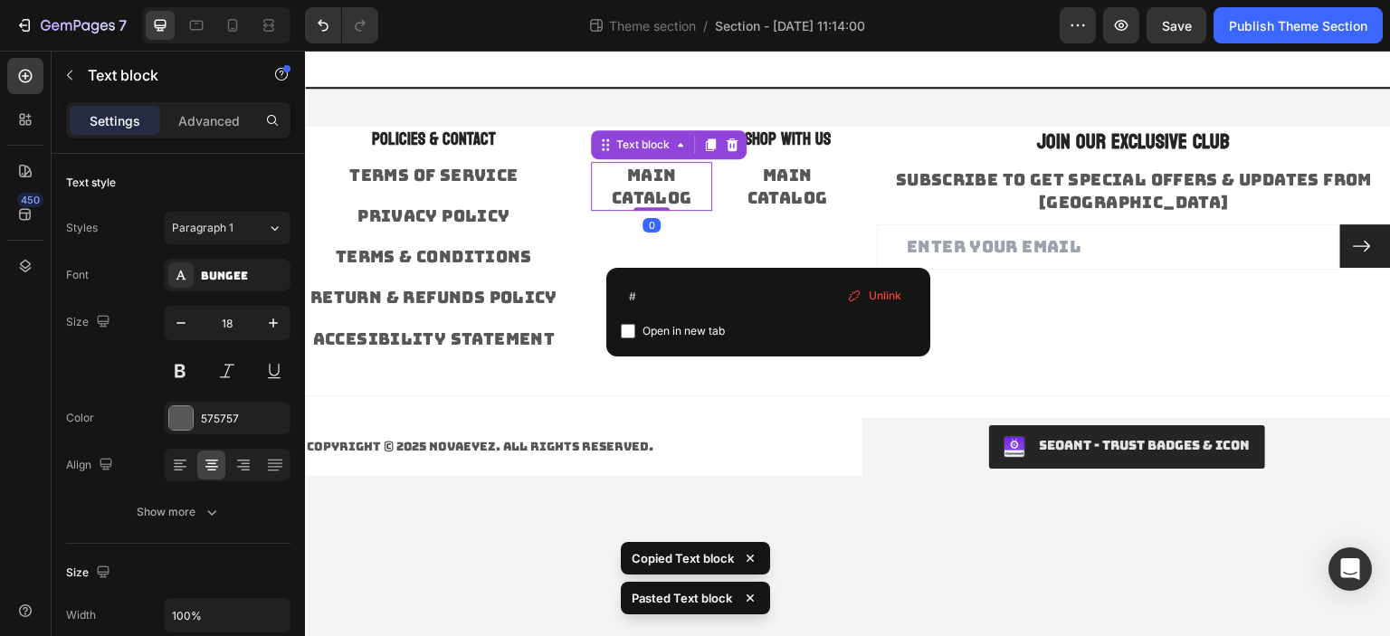
click at [765, 271] on div "# Open in new tab Unlink" at bounding box center [768, 312] width 324 height 89
click at [673, 184] on link "MAIN CATALOG" at bounding box center [652, 186] width 81 height 43
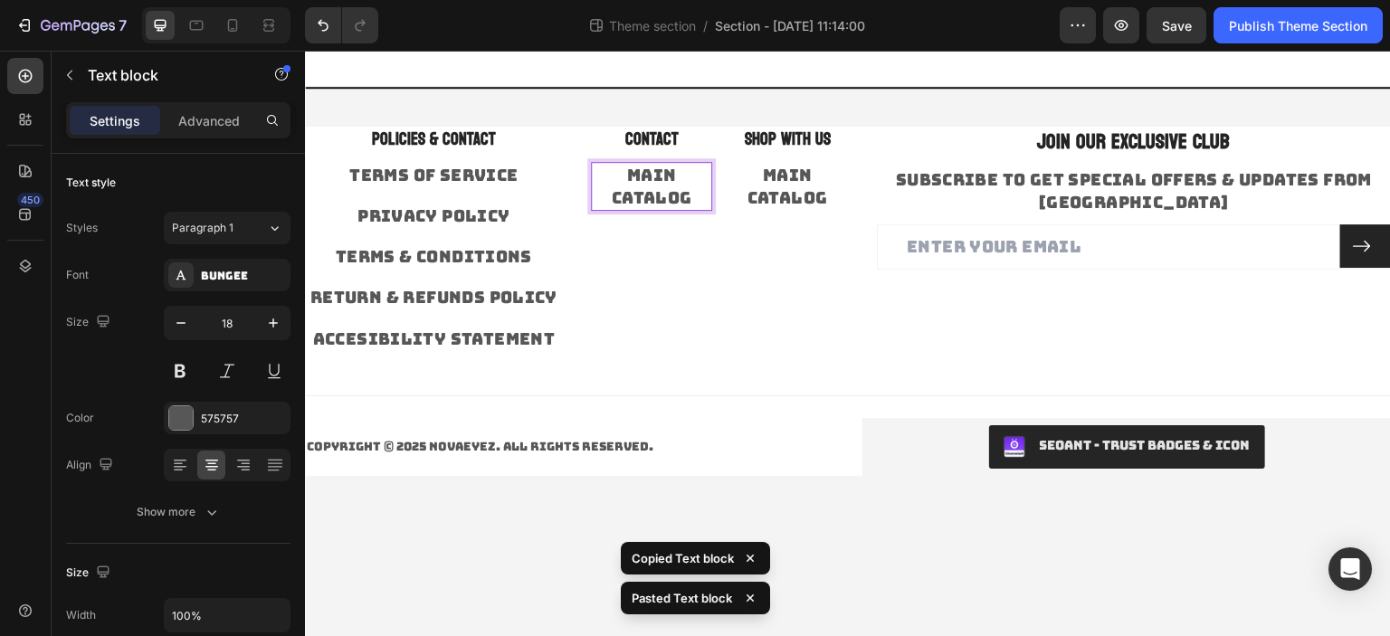
click at [673, 184] on link "MAIN CATALOG" at bounding box center [652, 186] width 81 height 43
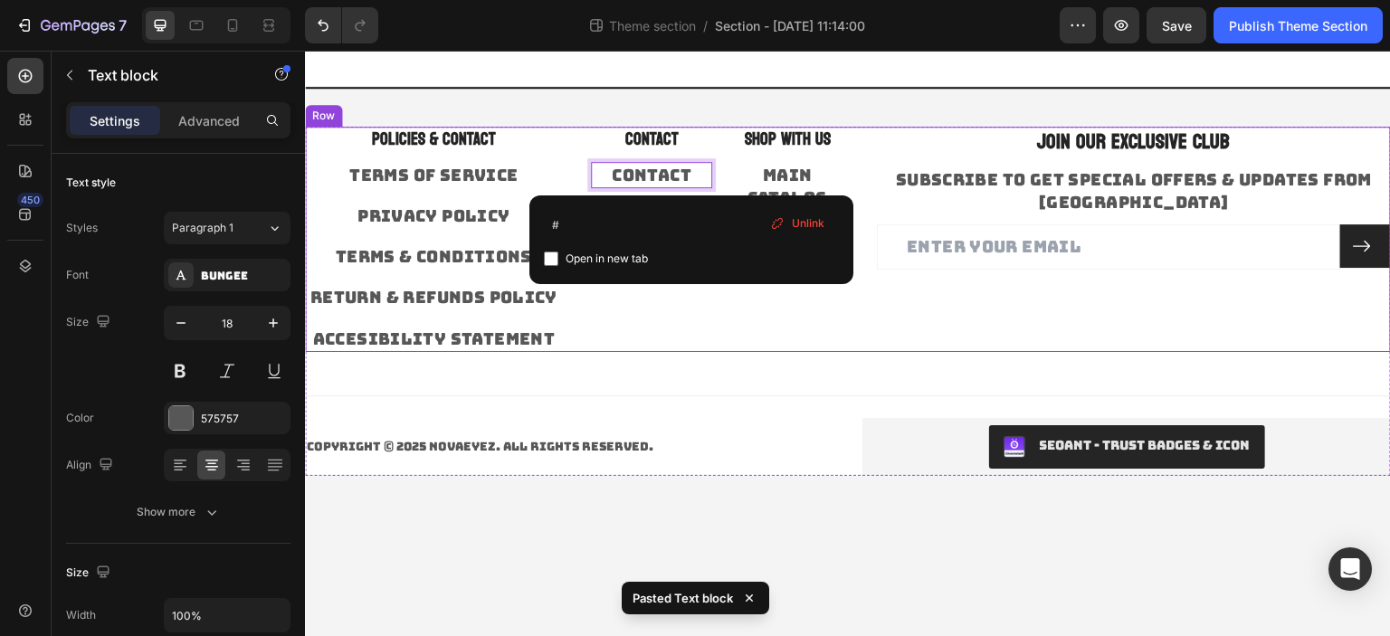
click at [740, 337] on div "CONTACT Heading CONTACT Text block 0 SHOP WITH US Heading MAIN CATALOG Text blo…" at bounding box center [719, 239] width 257 height 225
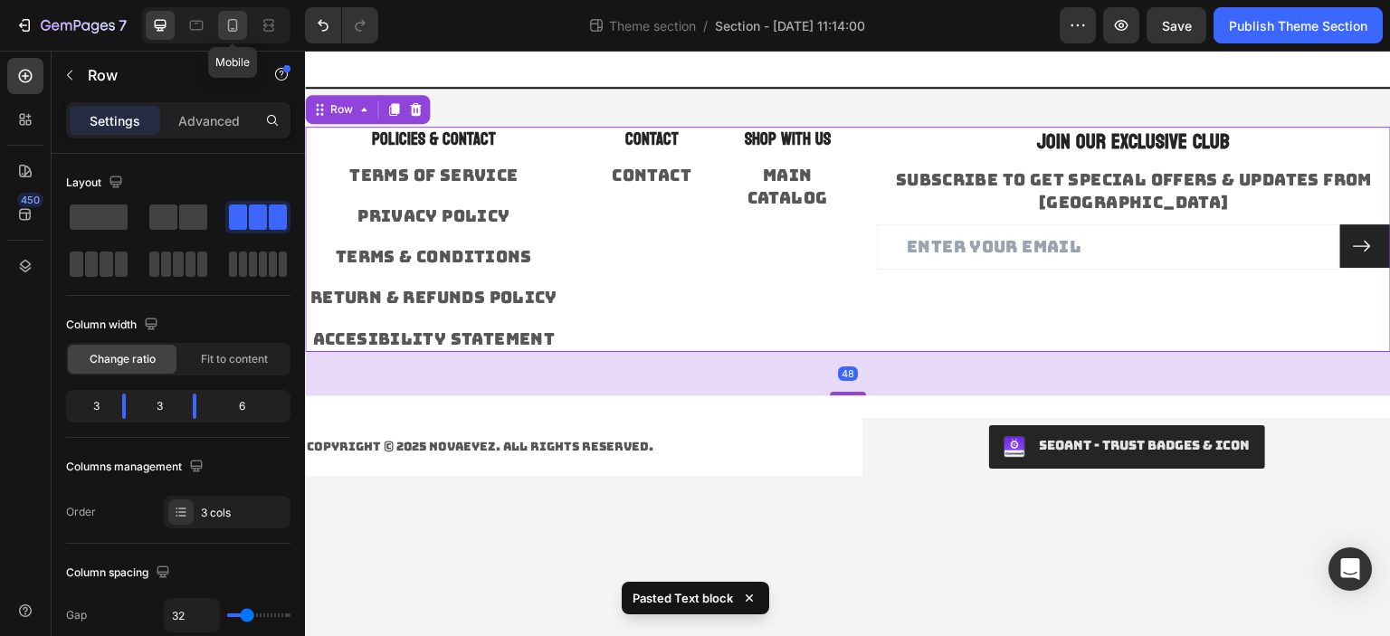
click at [239, 22] on icon at bounding box center [232, 25] width 18 height 18
type input "0"
type input "100%"
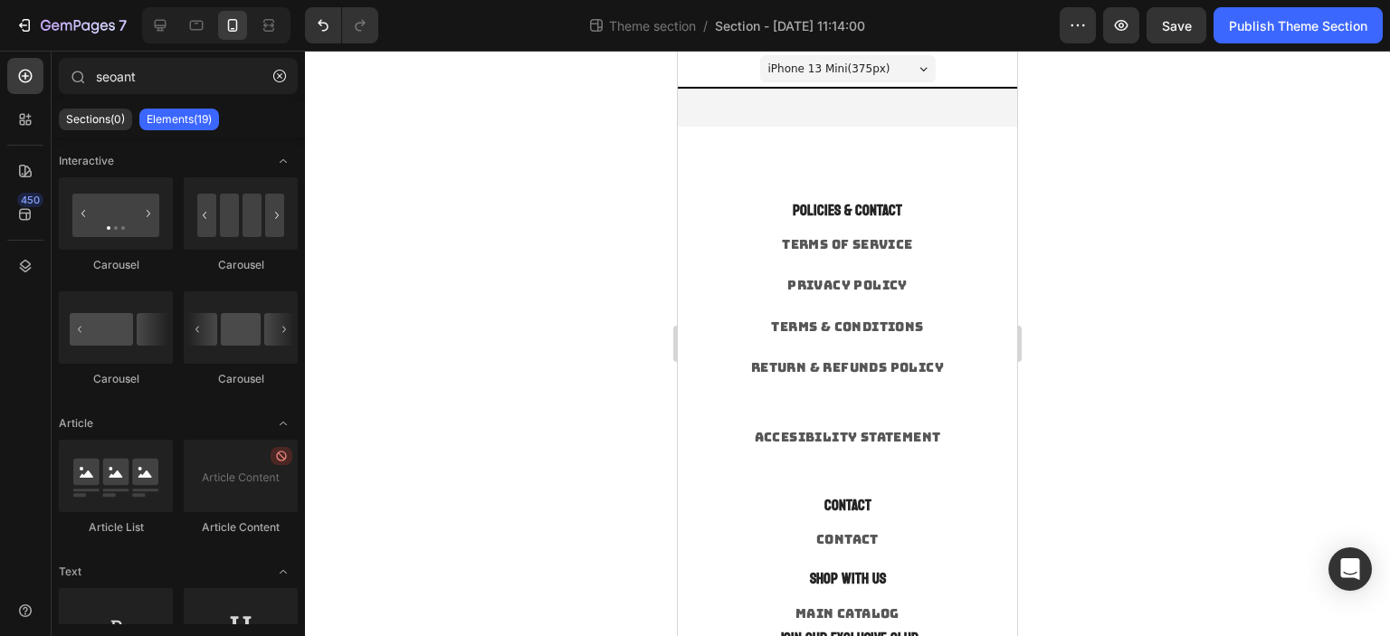
drag, startPoint x: 1006, startPoint y: 280, endPoint x: 1696, endPoint y: 279, distance: 689.5
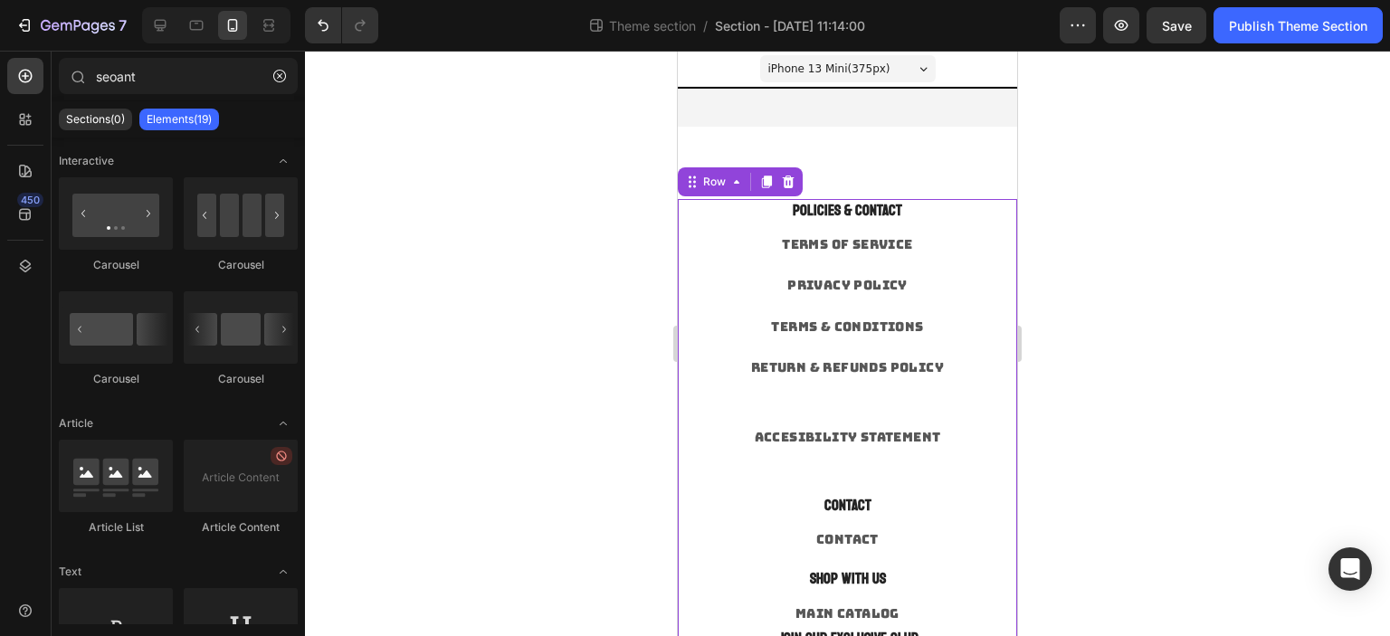
click at [847, 491] on div "POLICIES & CONTACT Heading TERMS OF SERVICE Text block PRIVACY POLICY Text bloc…" at bounding box center [847, 346] width 312 height 295
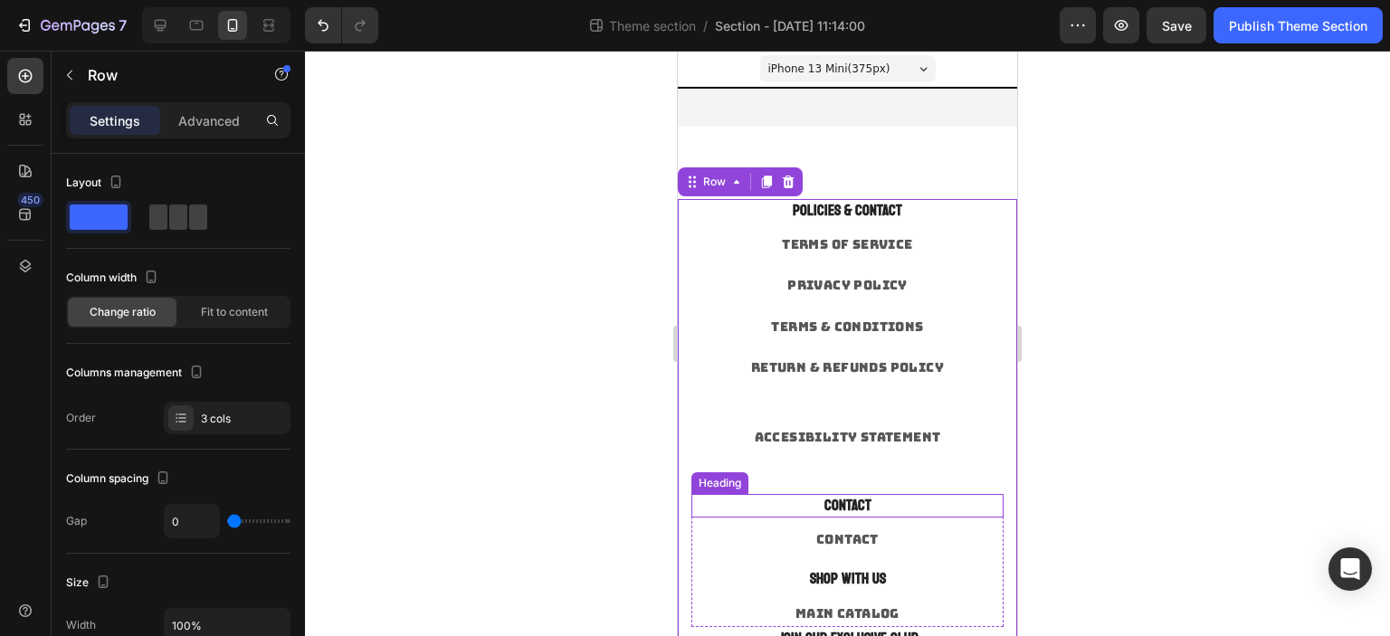
click at [844, 502] on p "CONTACT" at bounding box center [847, 506] width 309 height 20
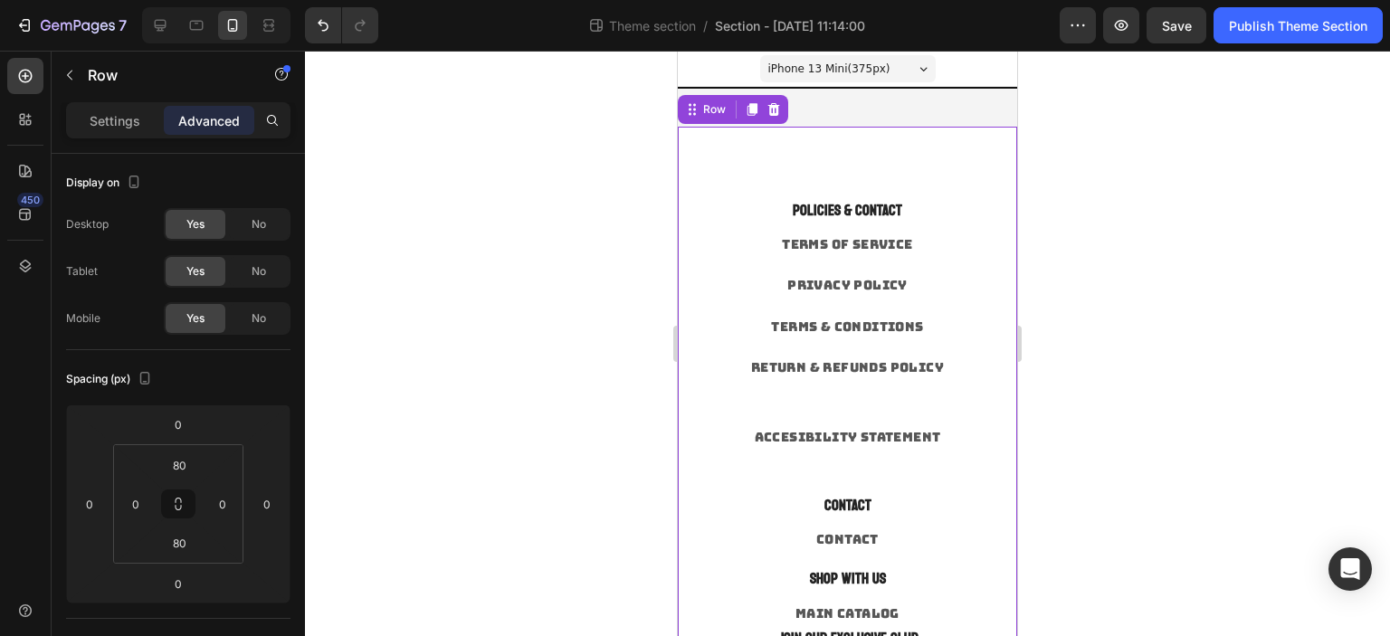
click at [936, 162] on div "POLICIES & CONTACT Heading TERMS OF SERVICE Text block PRIVACY POLICY Text bloc…" at bounding box center [847, 558] width 339 height 863
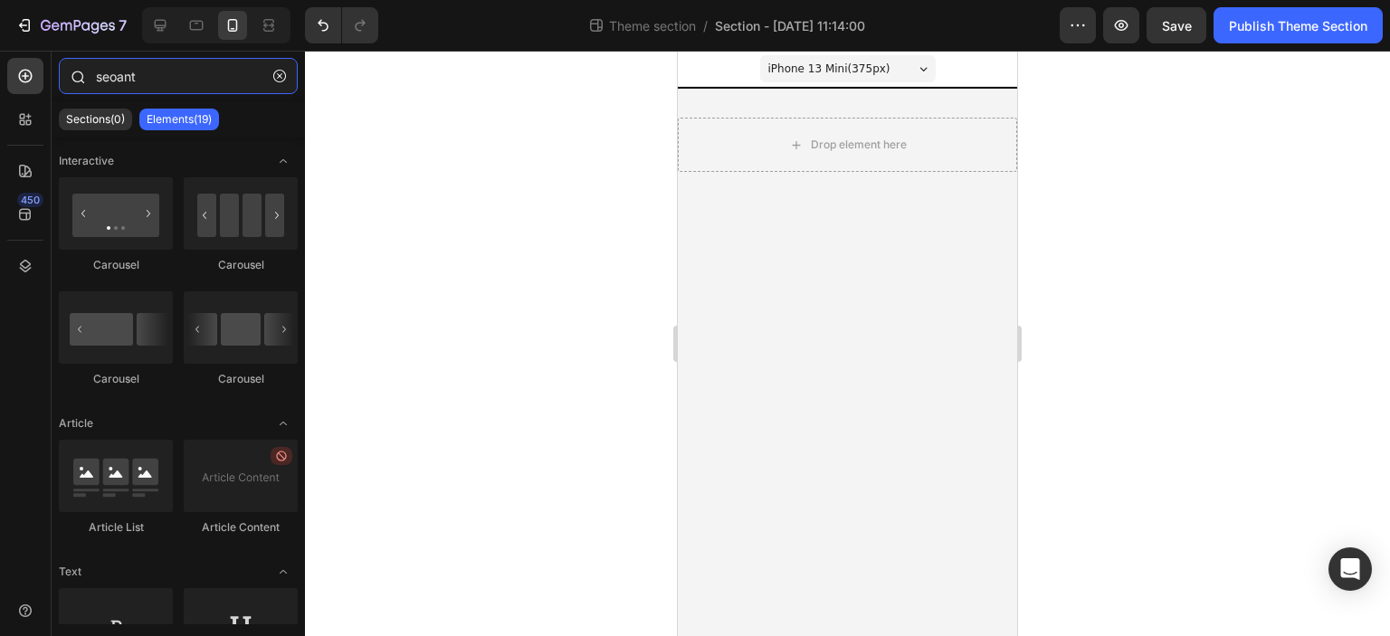
click at [198, 80] on input "seoant" at bounding box center [178, 76] width 239 height 36
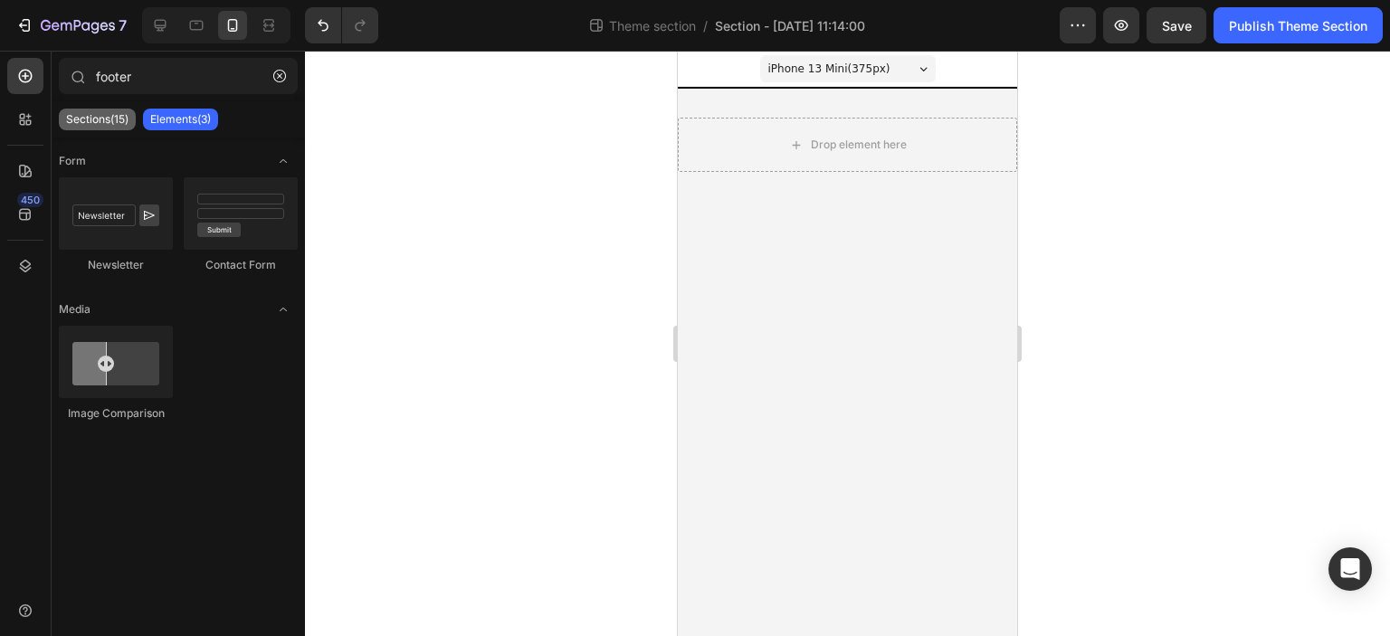
click at [99, 109] on div "Sections(15)" at bounding box center [97, 120] width 77 height 22
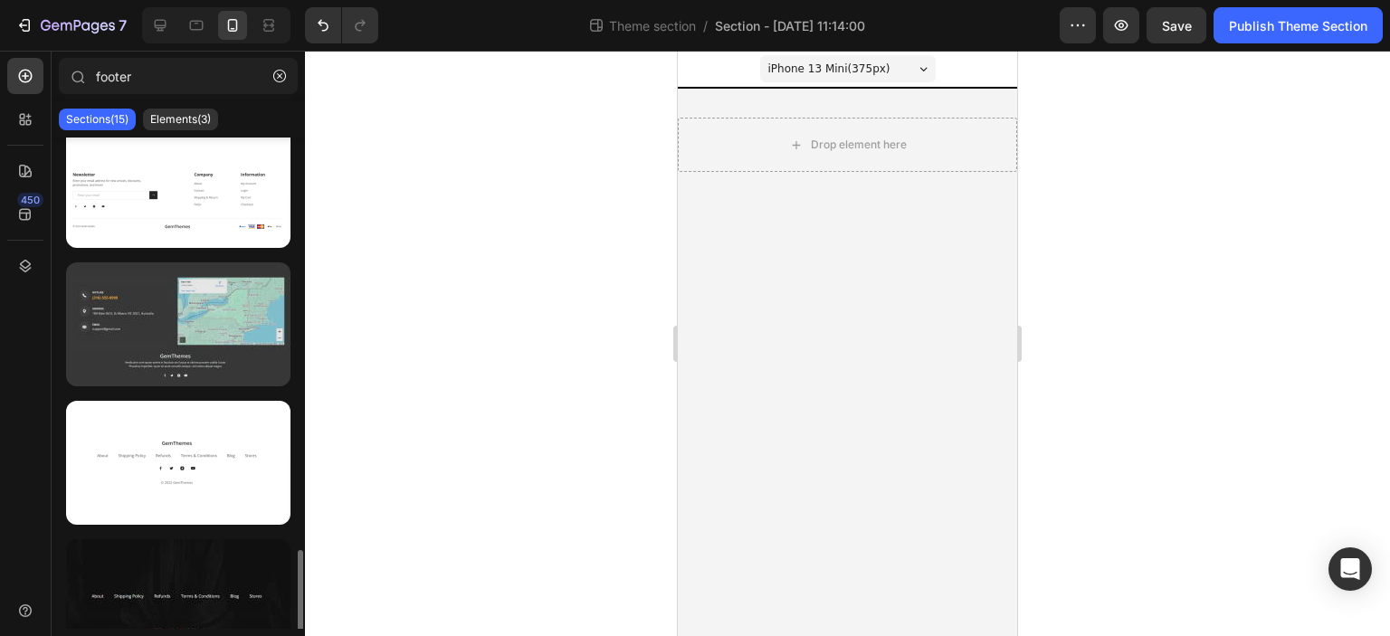
scroll to position [1357, 0]
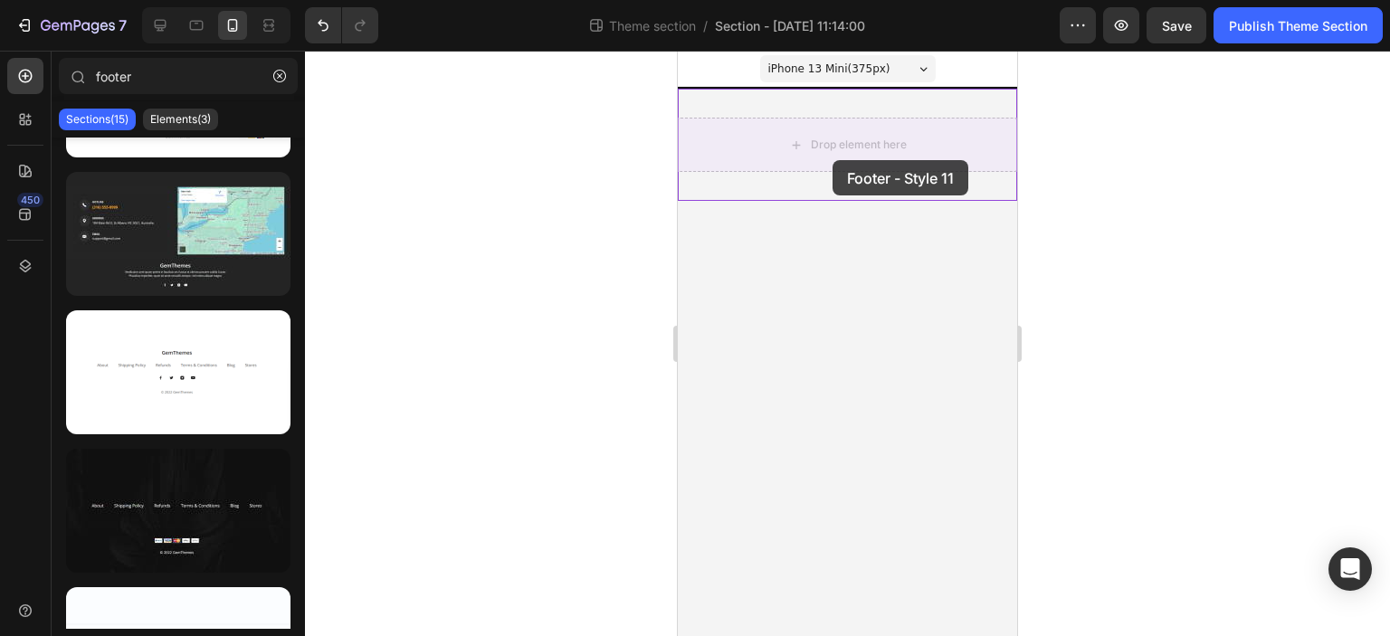
drag, startPoint x: 873, startPoint y: 426, endPoint x: 832, endPoint y: 160, distance: 269.1
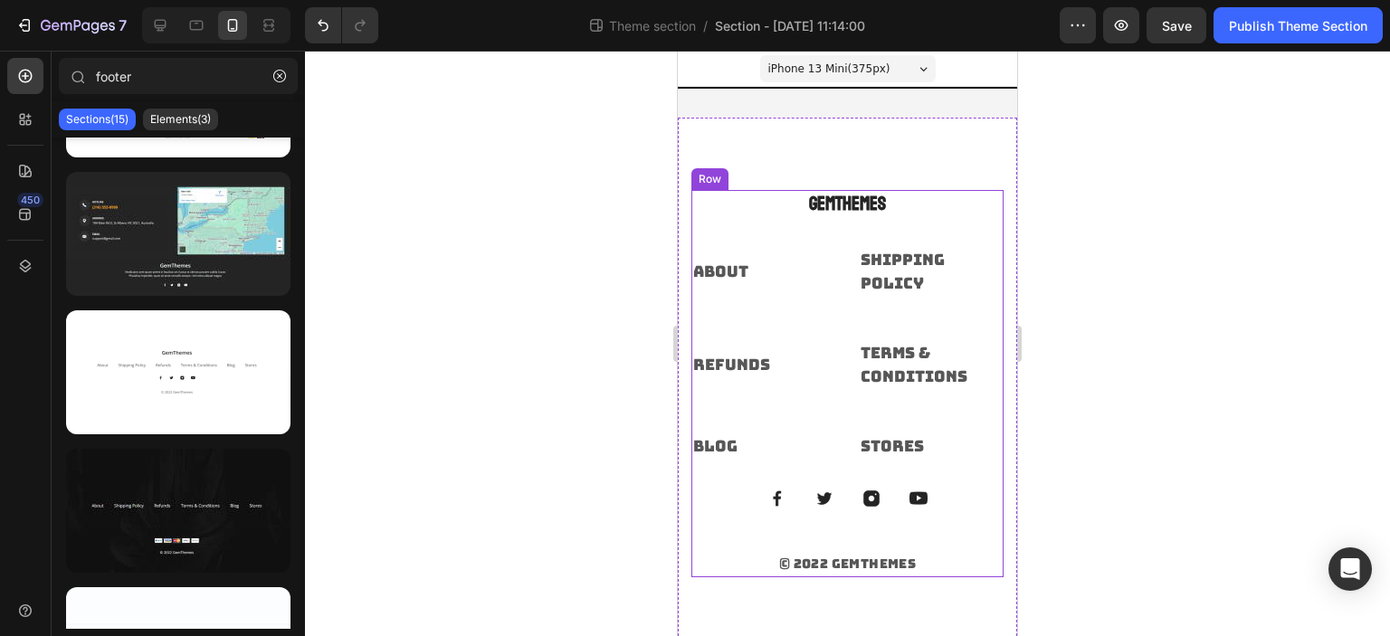
scroll to position [42, 0]
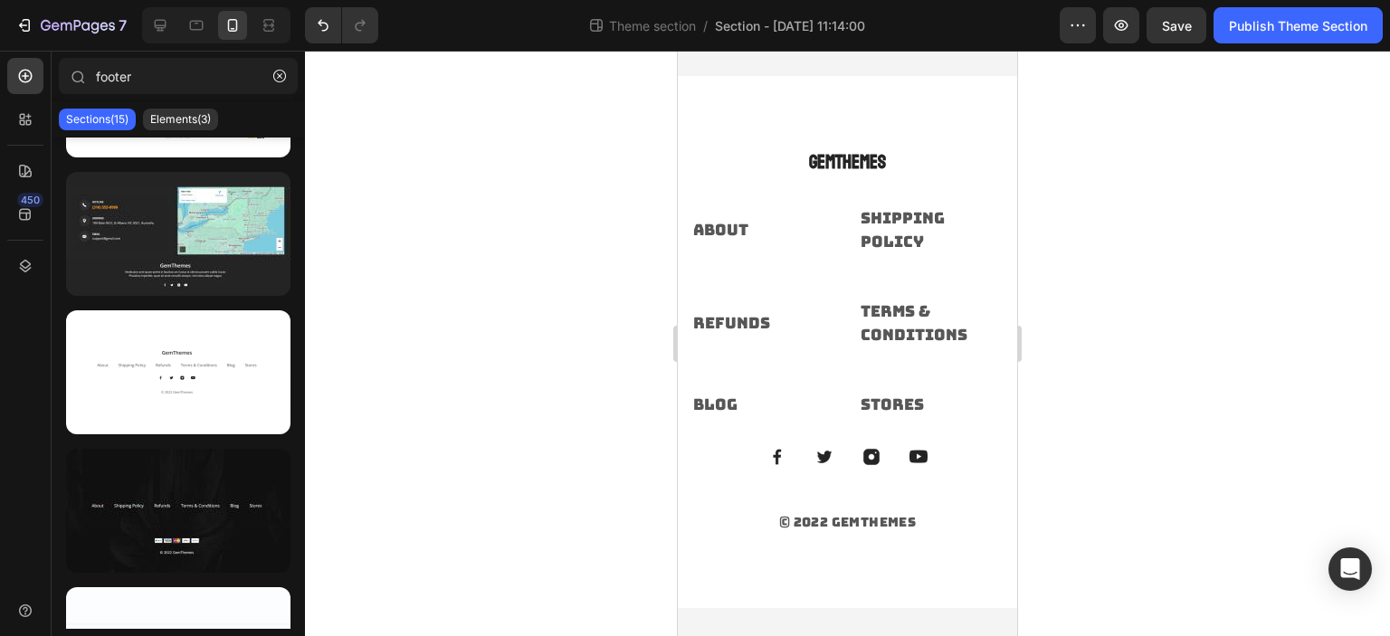
type input "foote"
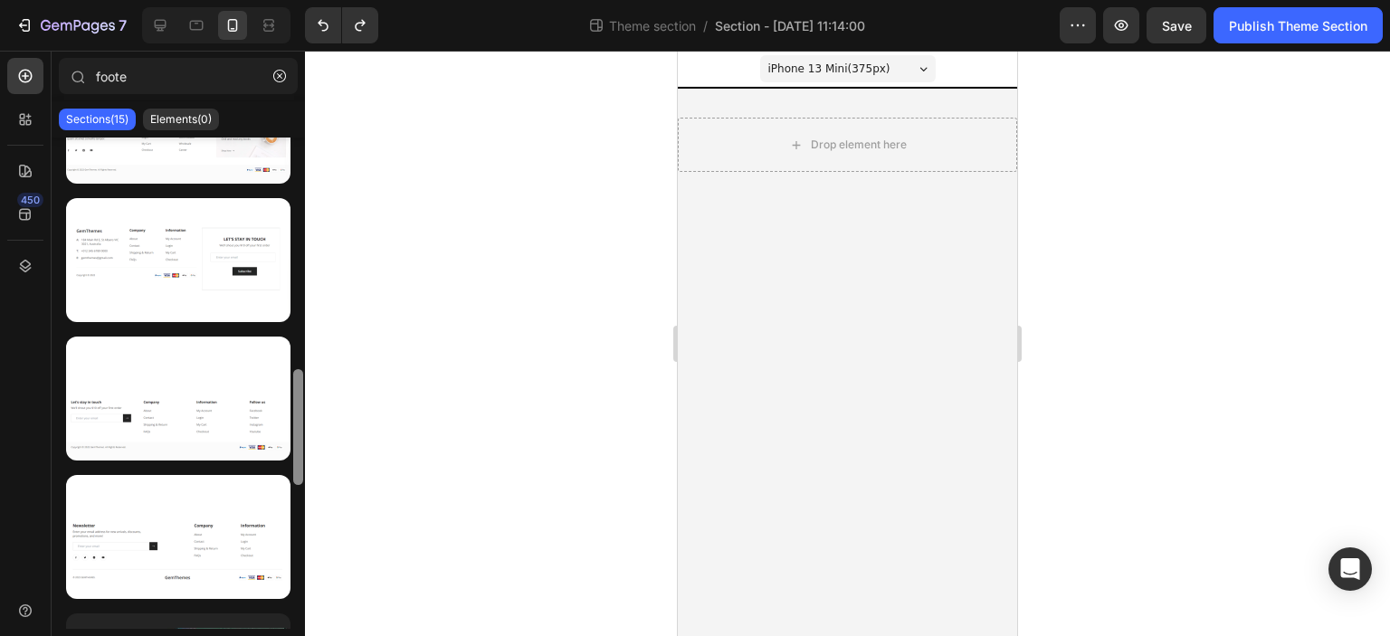
scroll to position [912, 0]
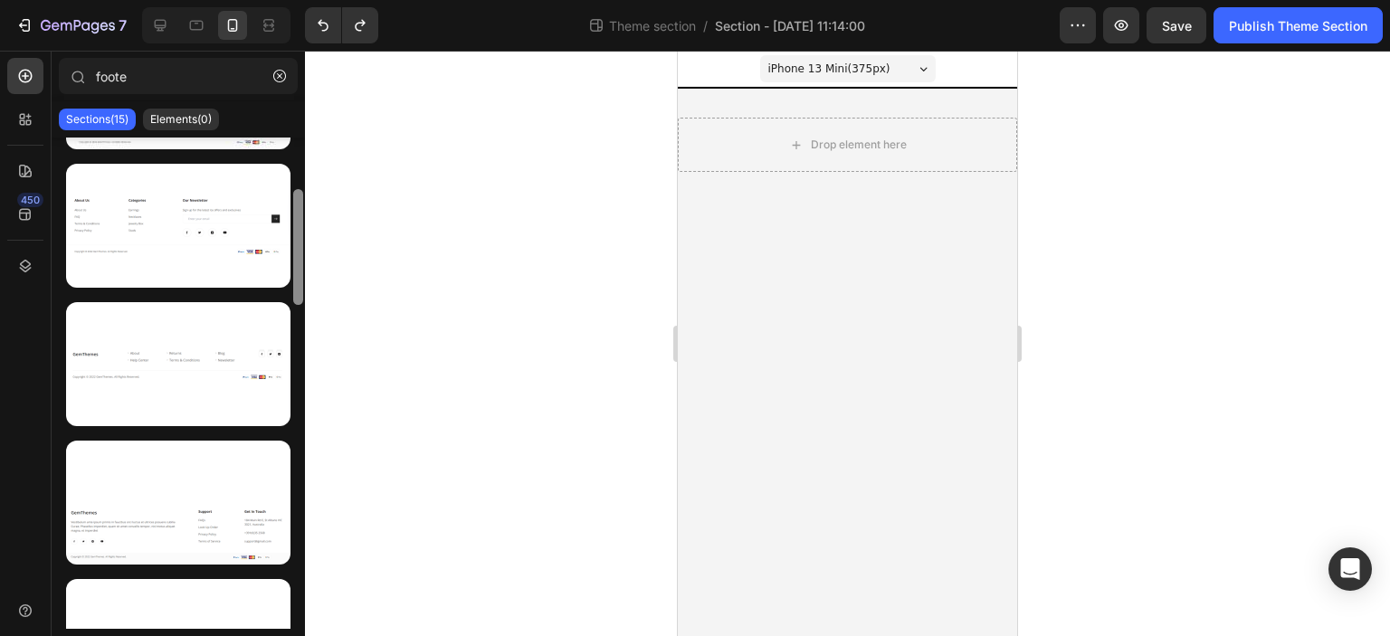
drag, startPoint x: 302, startPoint y: 209, endPoint x: 369, endPoint y: 269, distance: 89.7
click at [369, 0] on div "7 Theme section / Section - [DATE] 11:14:00 Preview Save Publish Theme Section …" at bounding box center [695, 0] width 1390 height 0
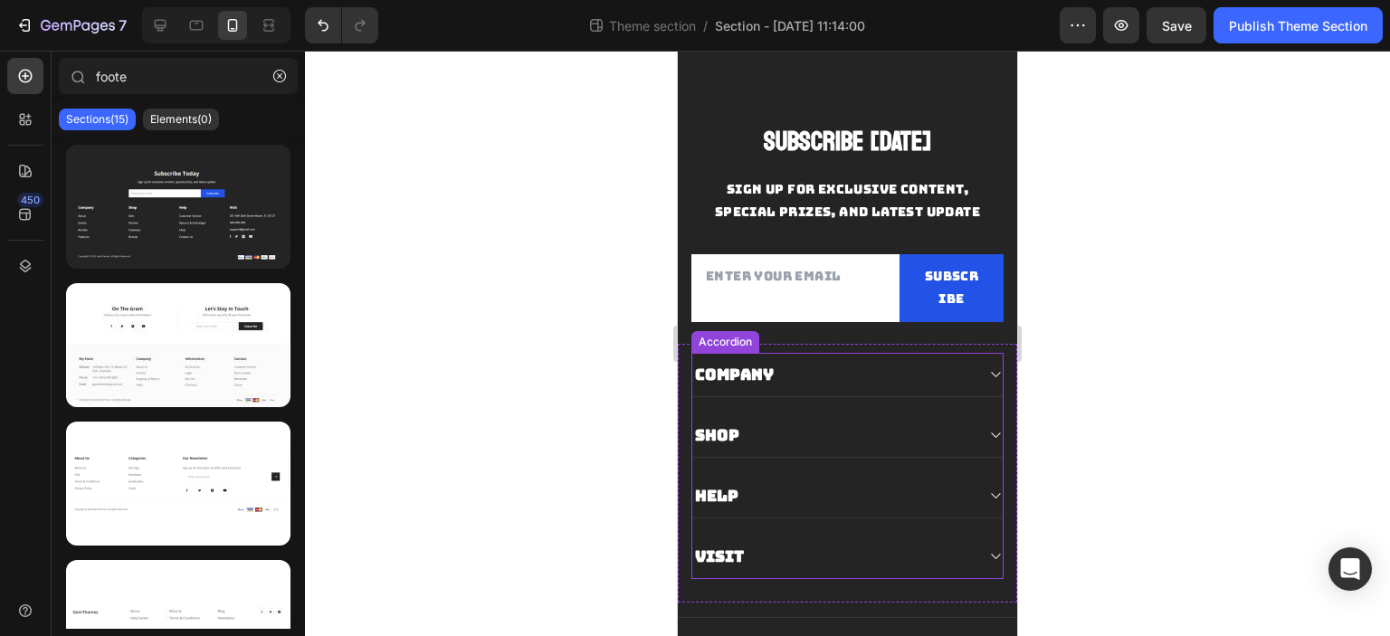
scroll to position [222, 0]
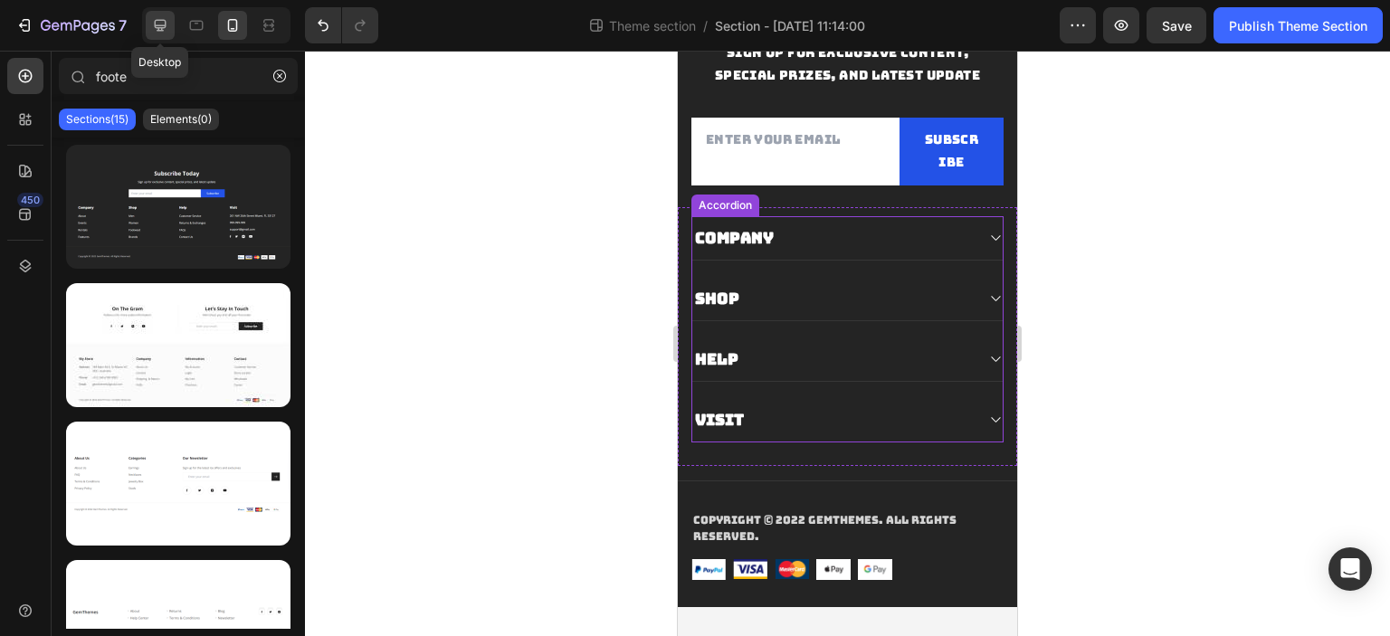
click at [163, 33] on icon at bounding box center [160, 25] width 18 height 18
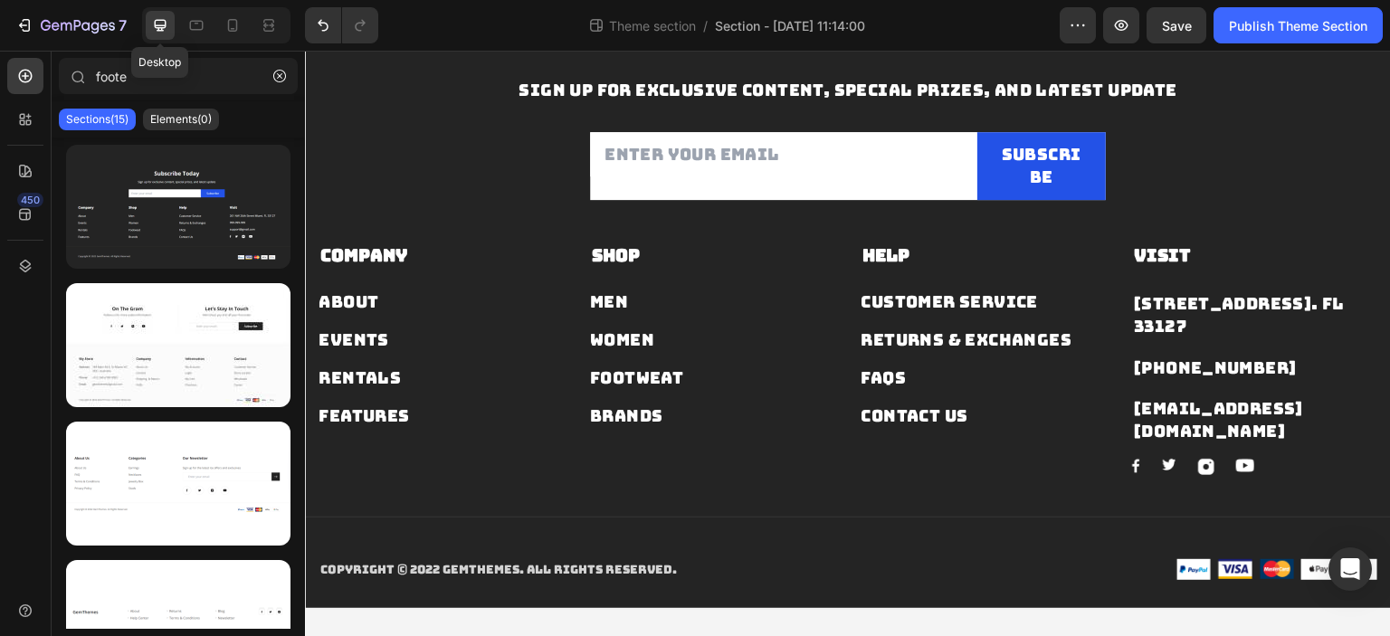
scroll to position [108, 0]
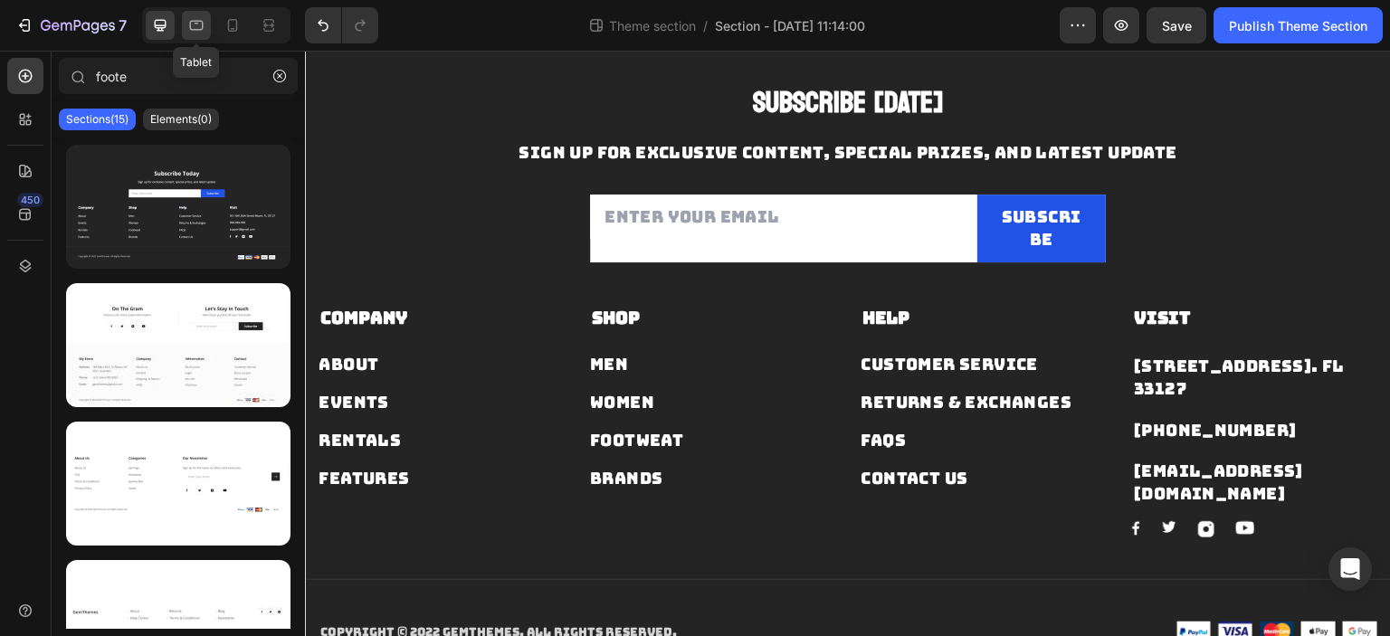
click at [203, 24] on icon at bounding box center [196, 25] width 18 height 18
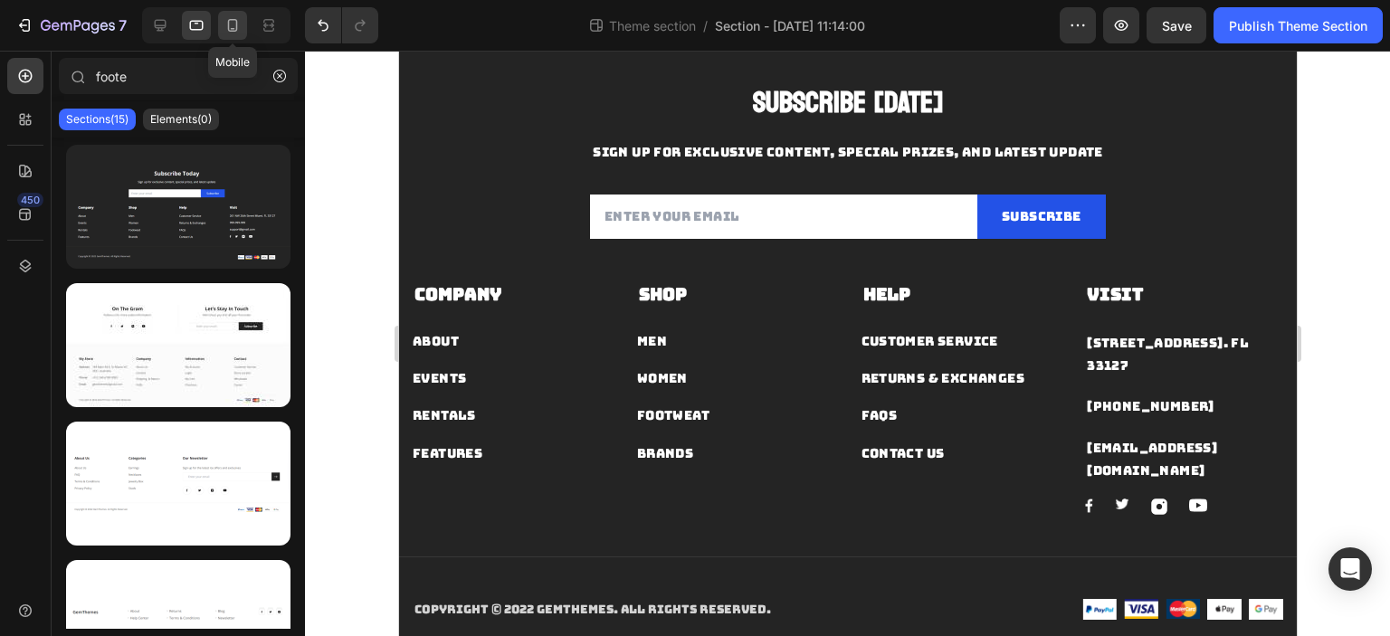
click at [236, 26] on icon at bounding box center [233, 25] width 10 height 13
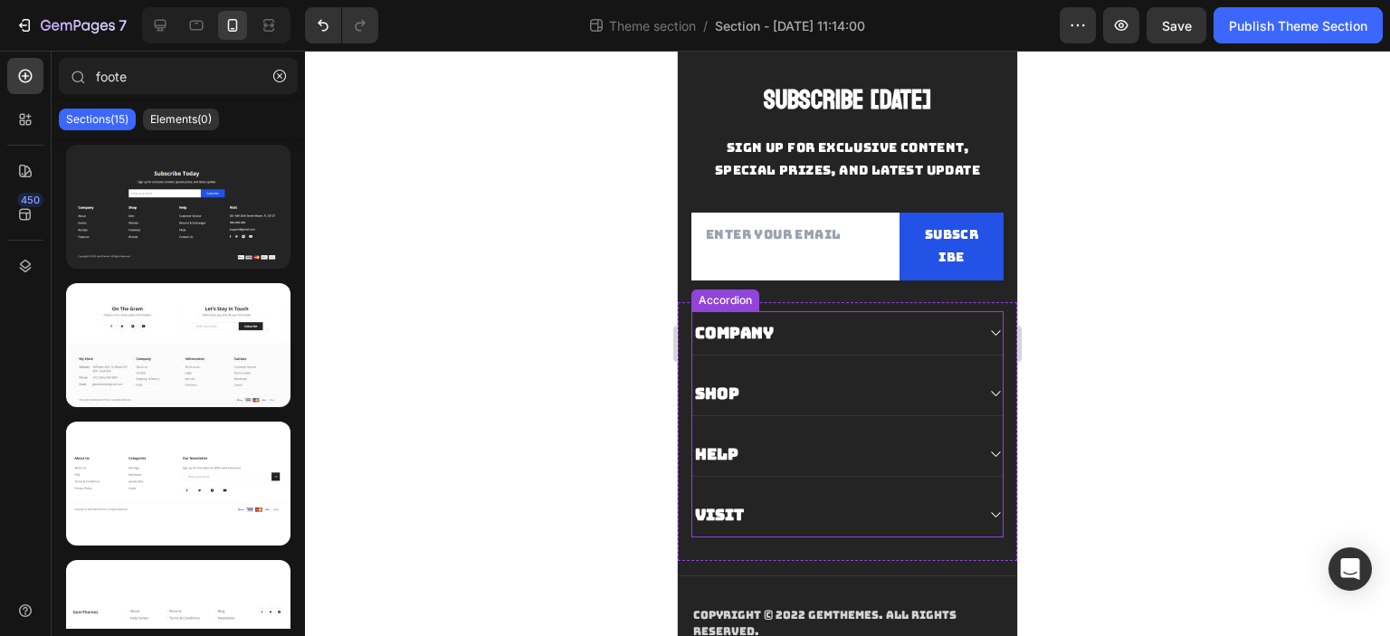
click at [988, 340] on icon at bounding box center [995, 333] width 14 height 14
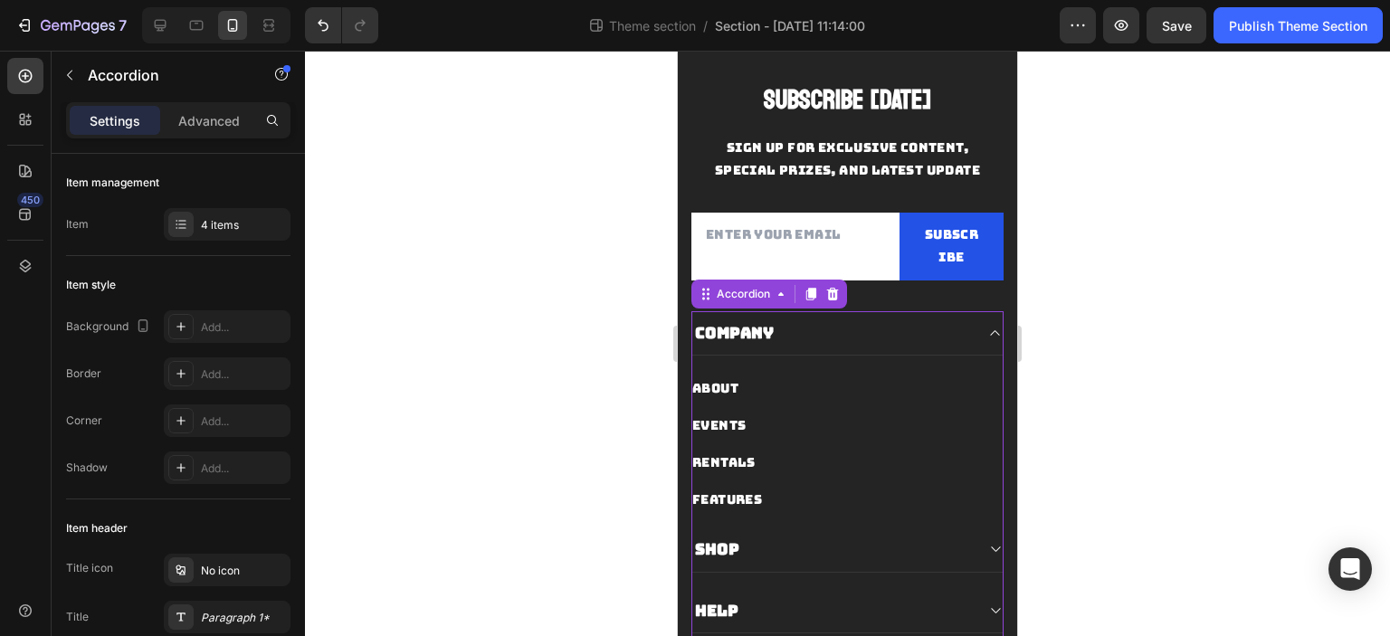
click at [988, 340] on icon at bounding box center [995, 333] width 14 height 14
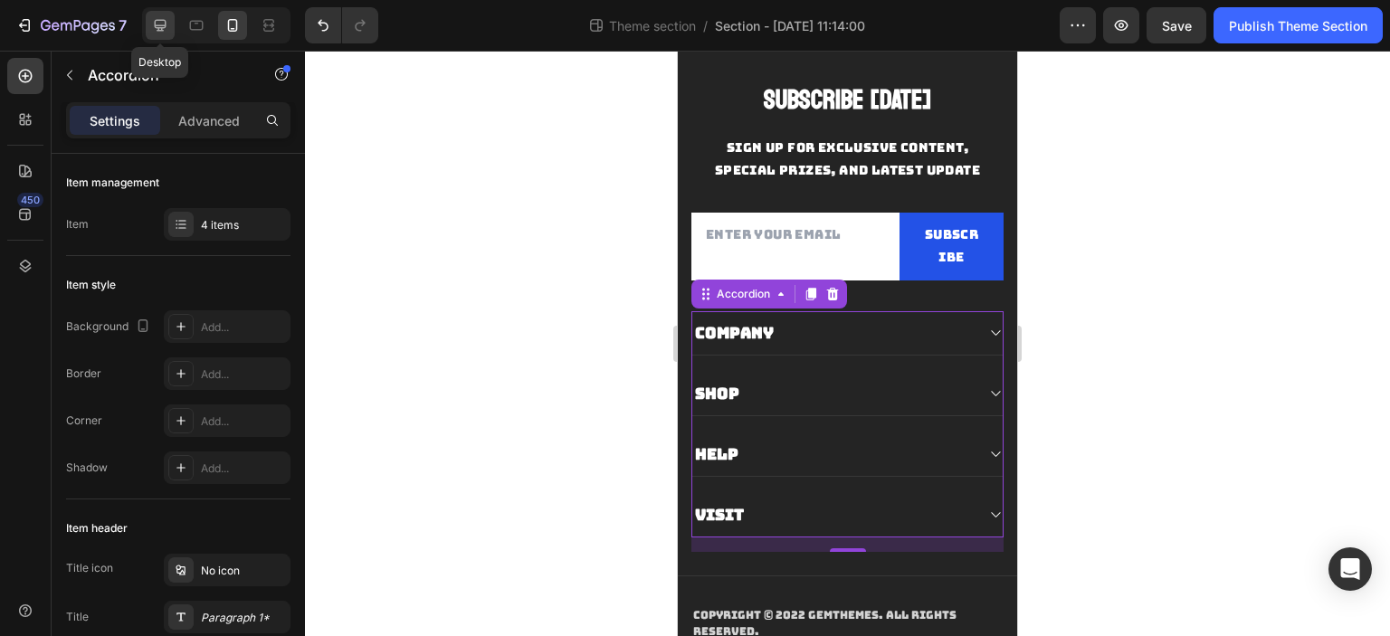
click at [162, 35] on div at bounding box center [160, 25] width 29 height 29
type input "0"
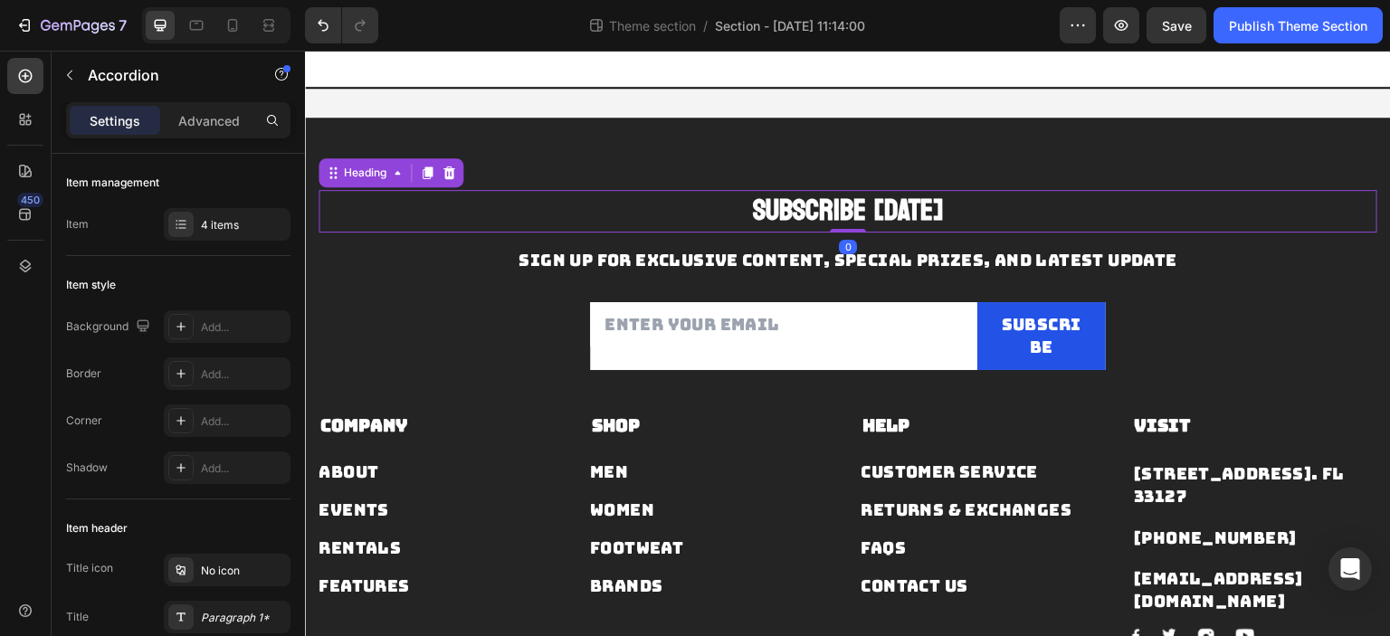
click at [845, 209] on p "Subscribe [DATE]" at bounding box center [847, 211] width 1055 height 39
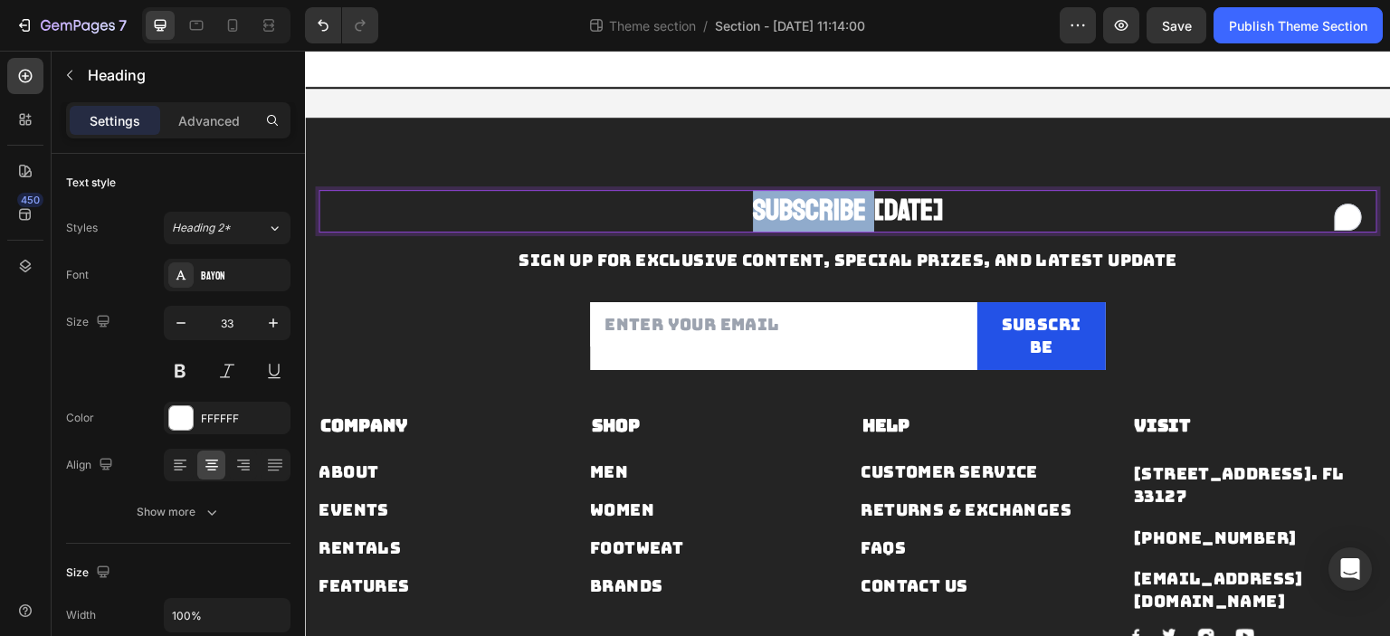
click at [845, 209] on p "Subscribe [DATE]" at bounding box center [847, 211] width 1055 height 39
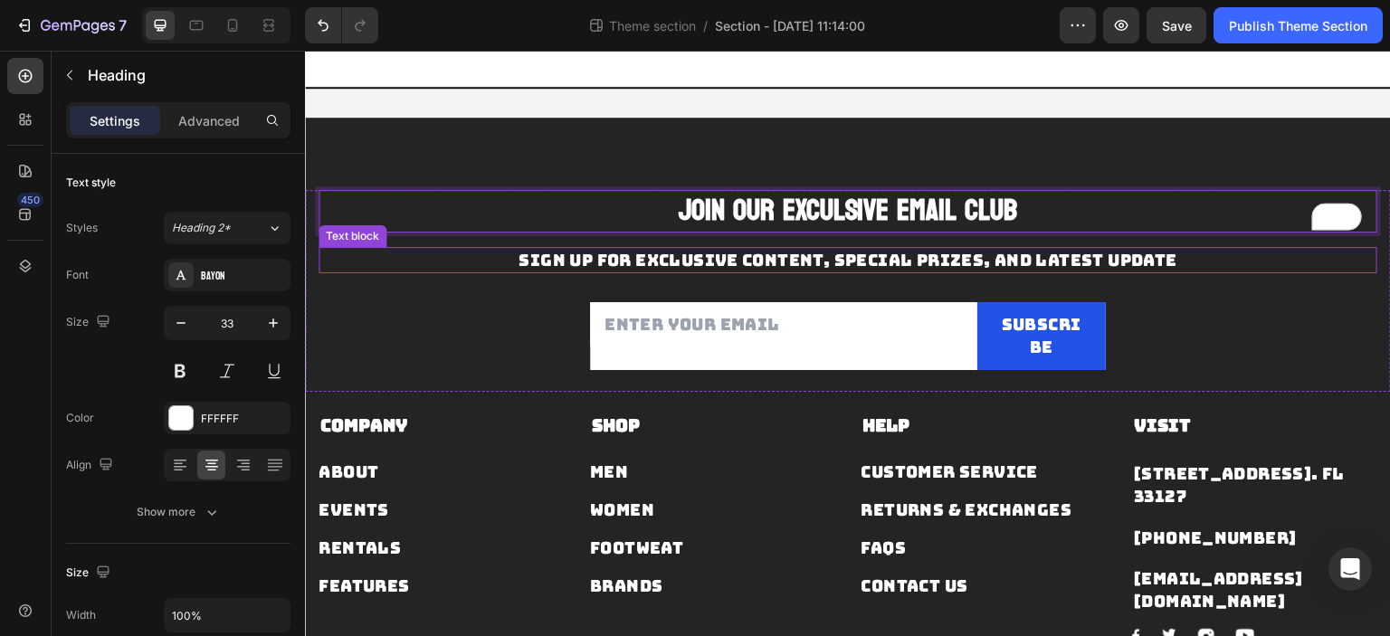
click at [833, 253] on p "Sign up for exclusive content, special prizes, and latest update" at bounding box center [847, 260] width 1055 height 23
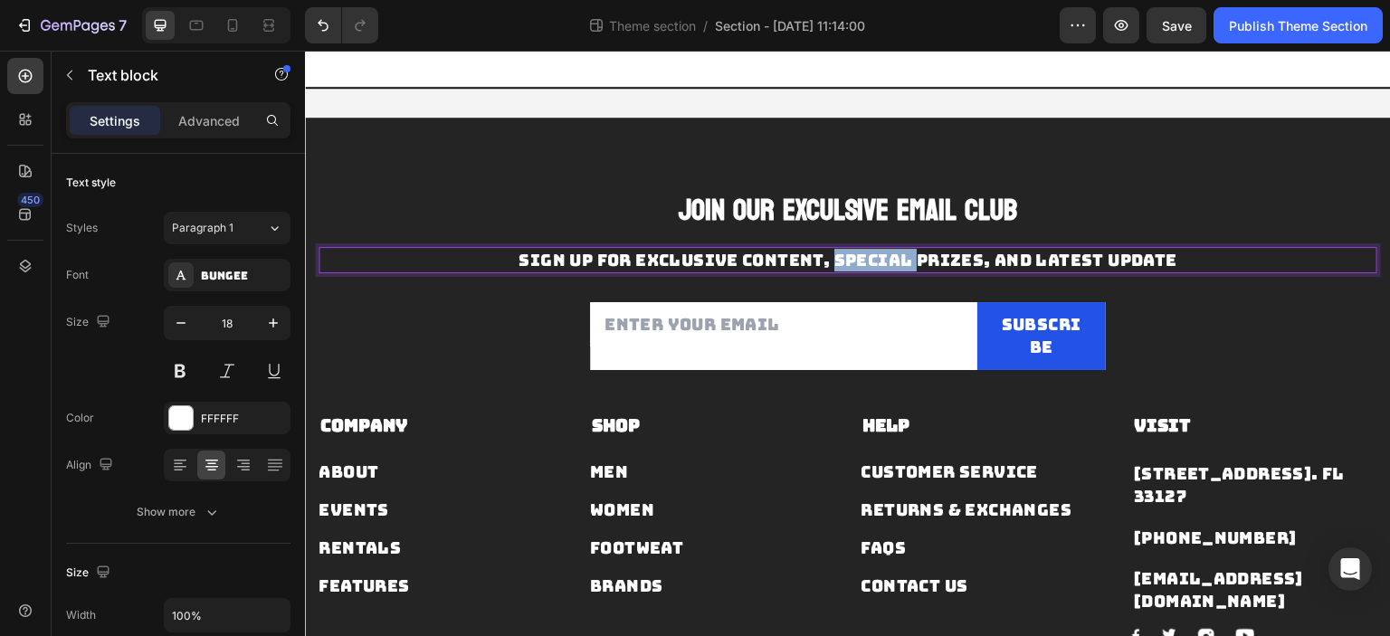
click at [833, 253] on p "Sign up for exclusive content, special prizes, and latest update" at bounding box center [847, 260] width 1055 height 23
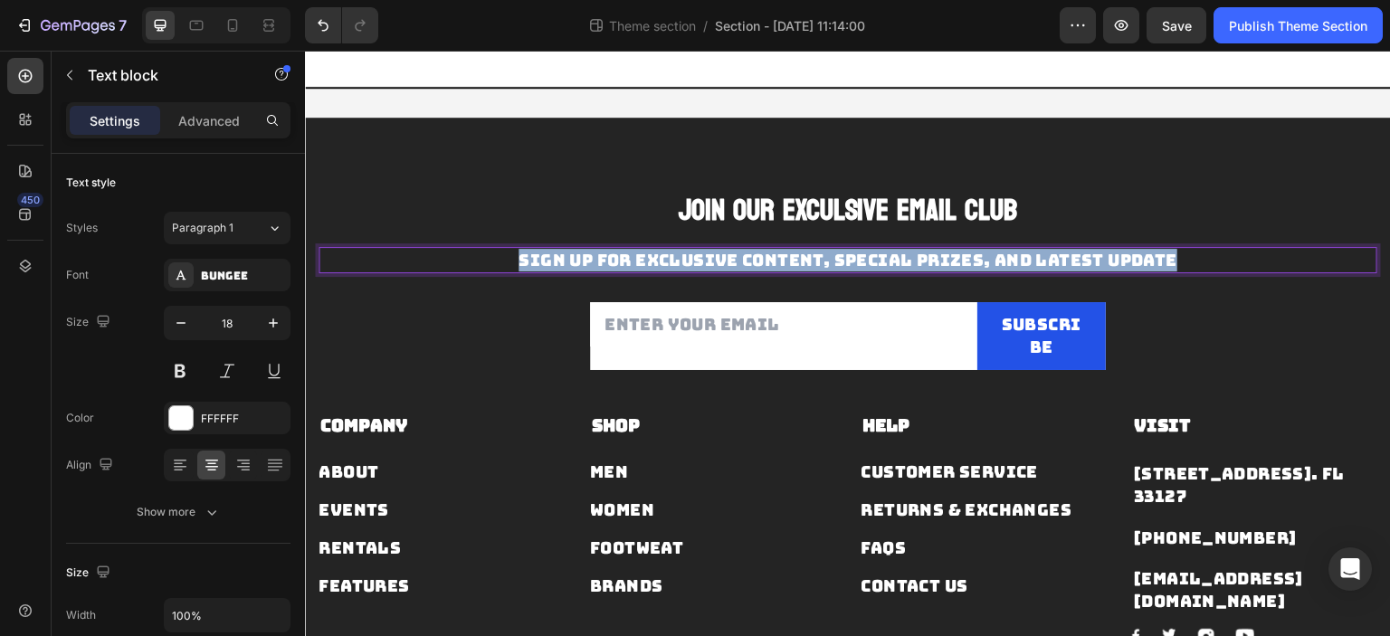
click at [833, 253] on p "Sign up for exclusive content, special prizes, and latest update" at bounding box center [847, 260] width 1055 height 23
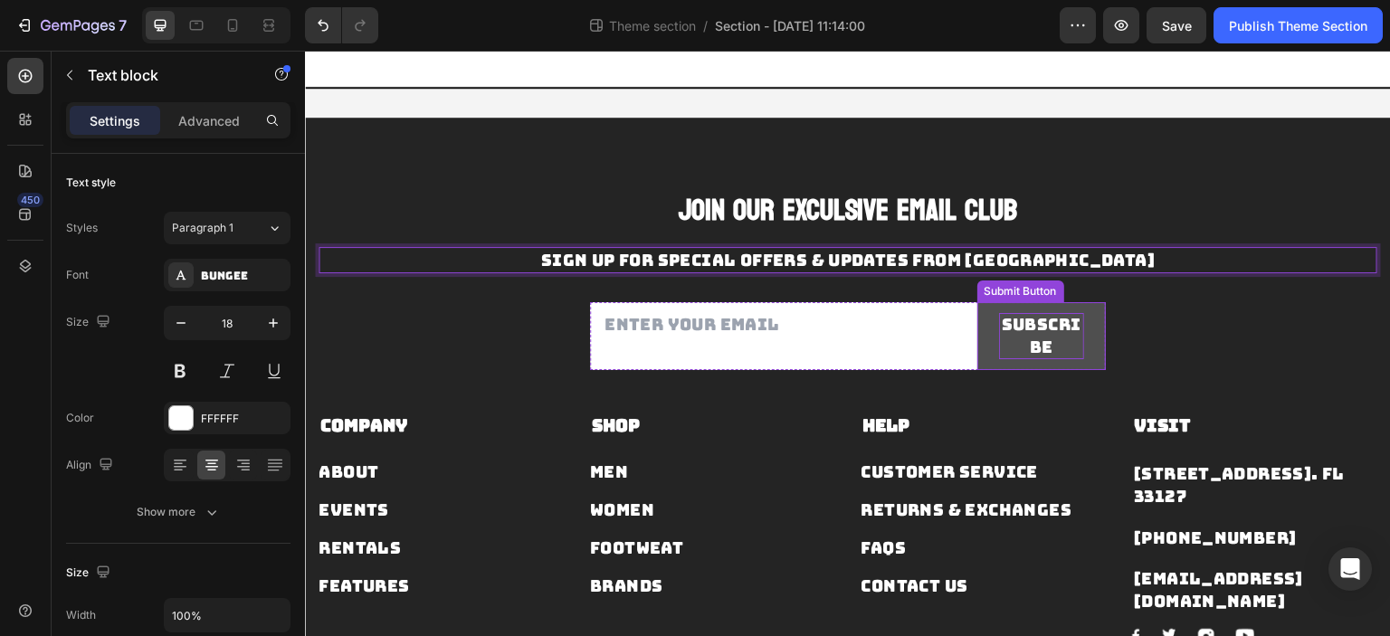
click at [1055, 336] on div "Subscribe" at bounding box center [1042, 335] width 86 height 45
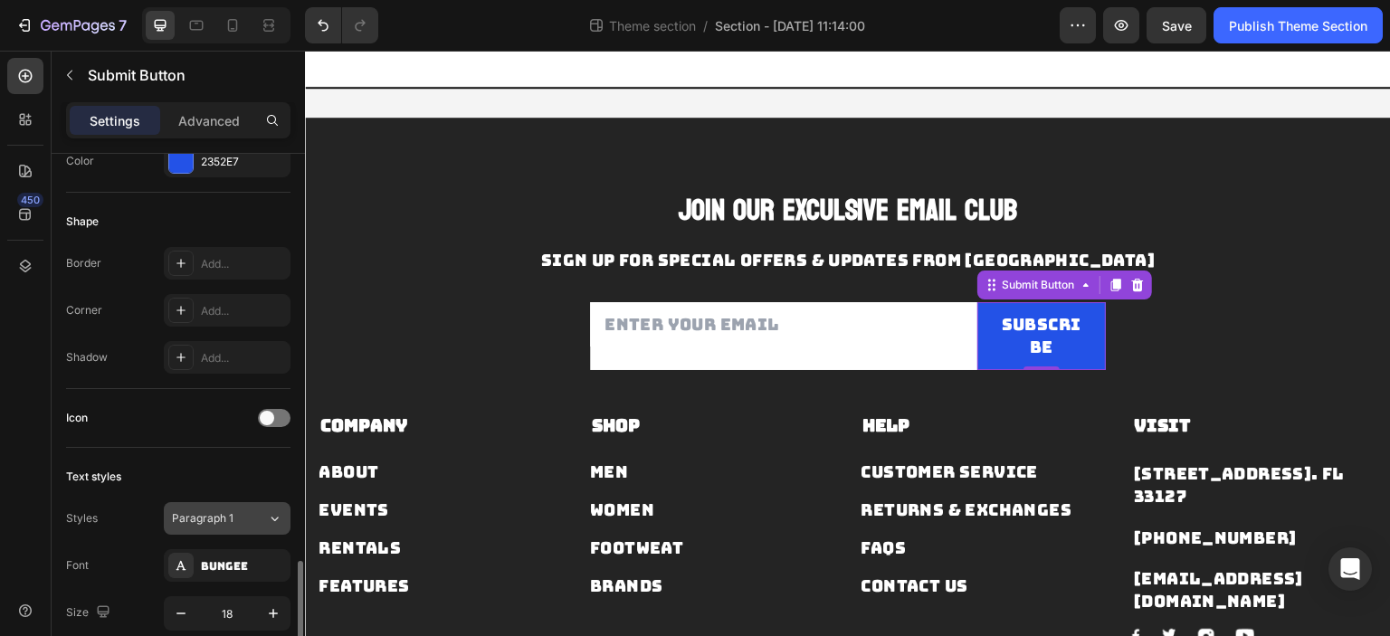
scroll to position [633, 0]
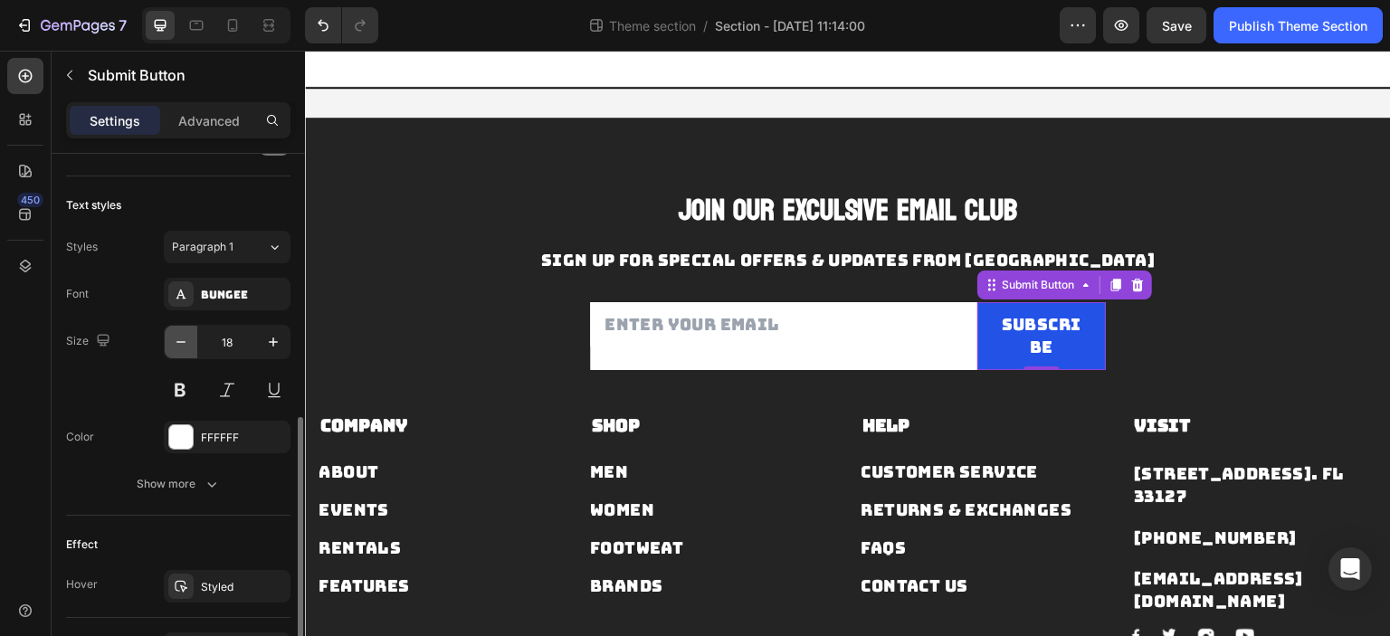
click at [172, 343] on icon "button" at bounding box center [181, 342] width 18 height 18
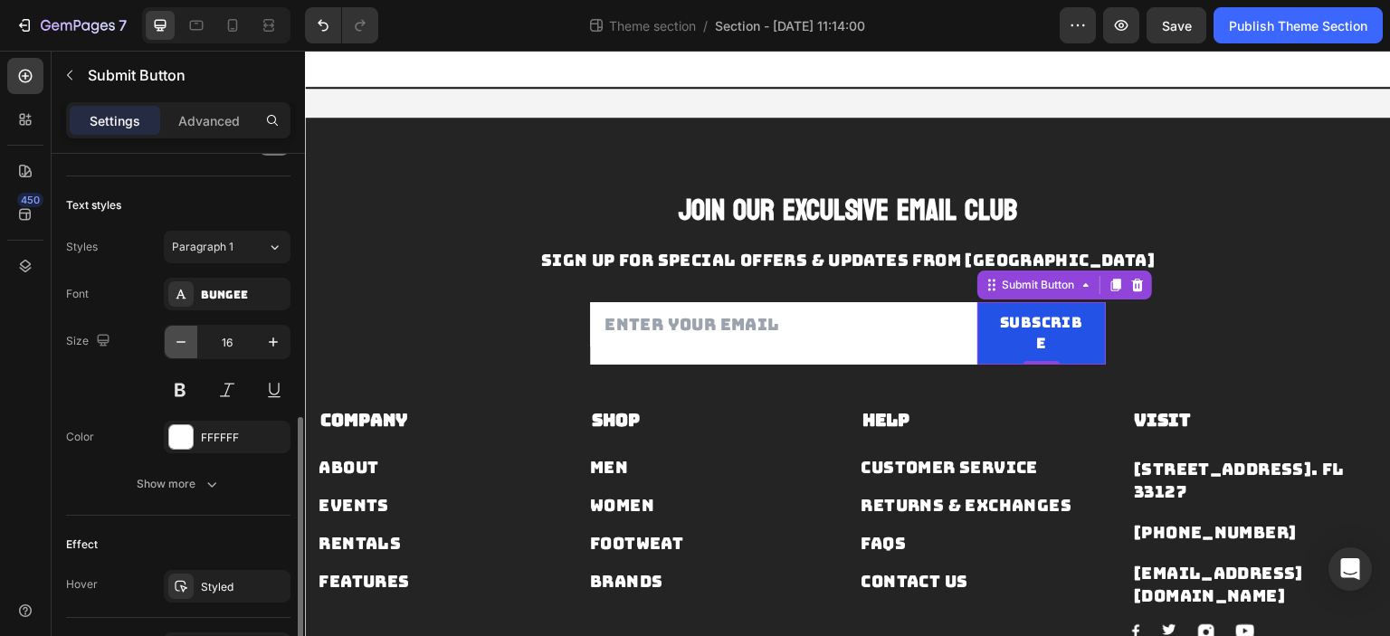
click at [172, 343] on icon "button" at bounding box center [181, 342] width 18 height 18
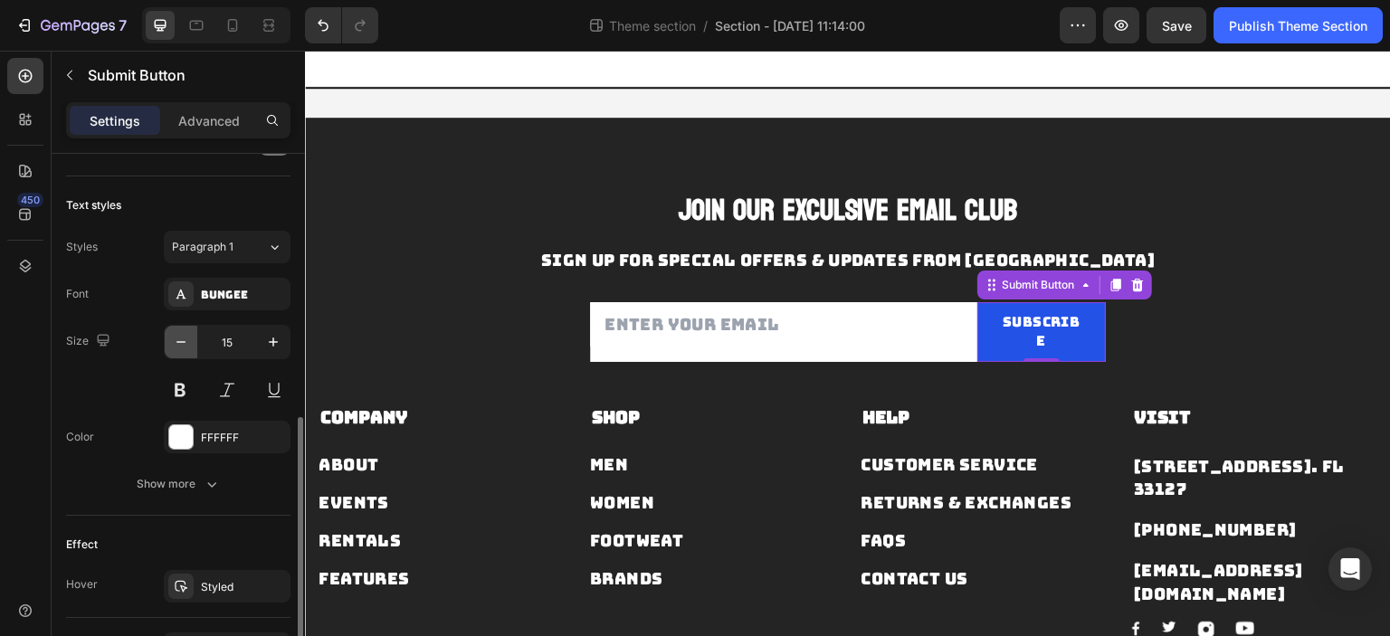
click at [172, 343] on icon "button" at bounding box center [181, 342] width 18 height 18
type input "14"
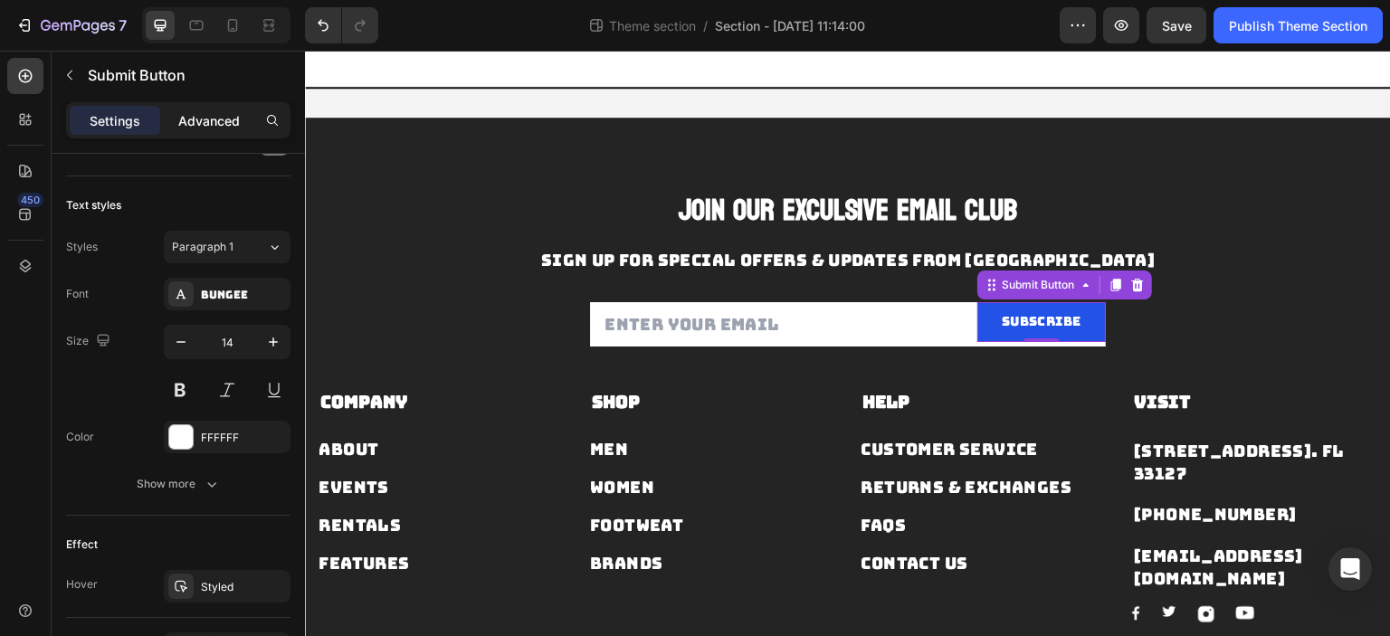
click at [230, 122] on p "Advanced" at bounding box center [209, 120] width 62 height 19
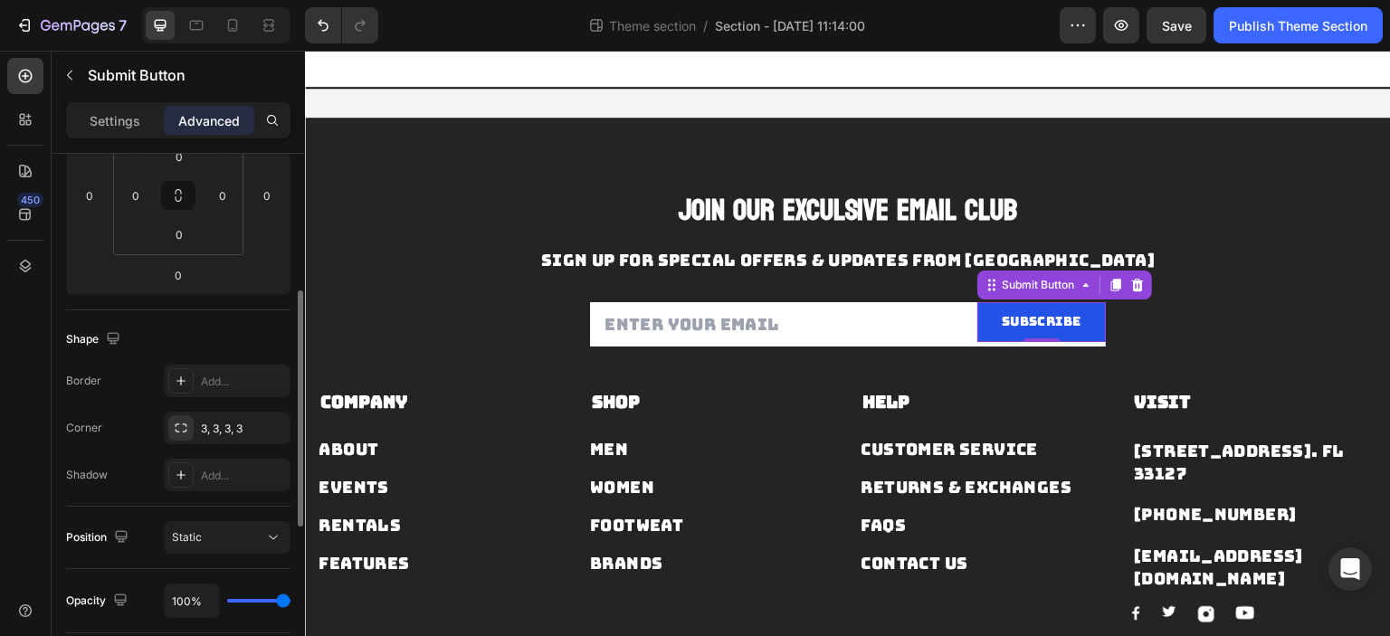
scroll to position [218, 0]
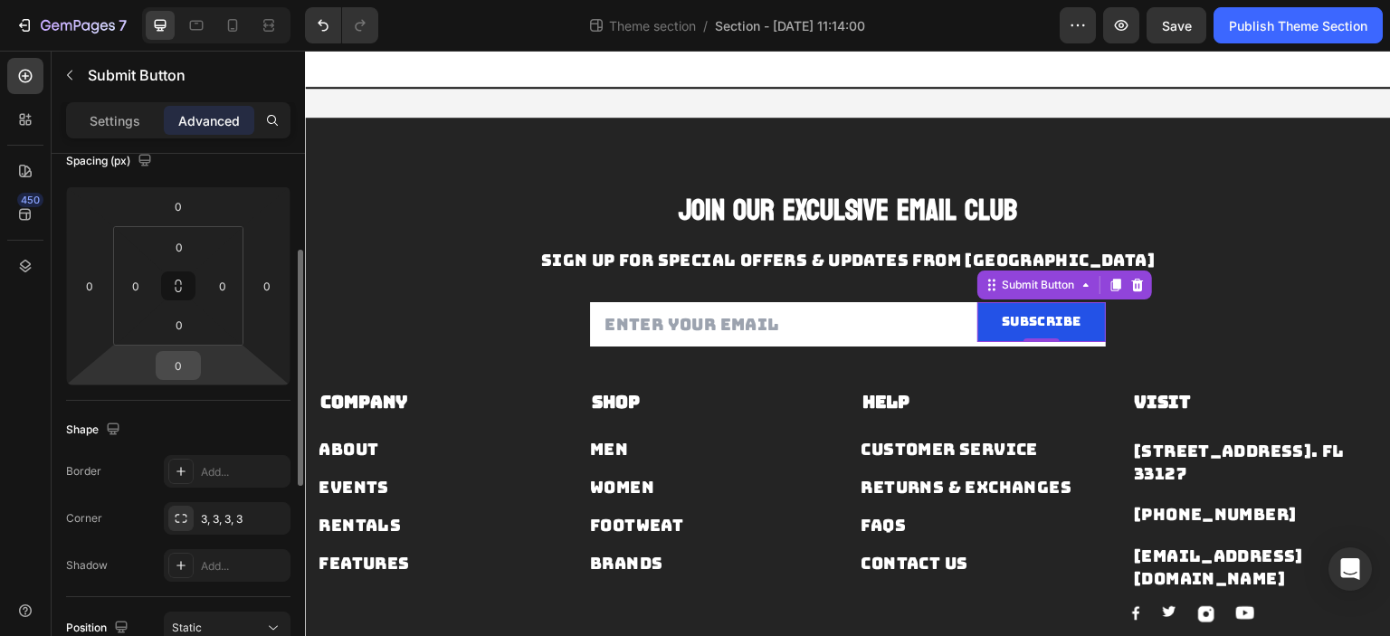
click at [191, 362] on input "0" at bounding box center [178, 365] width 36 height 27
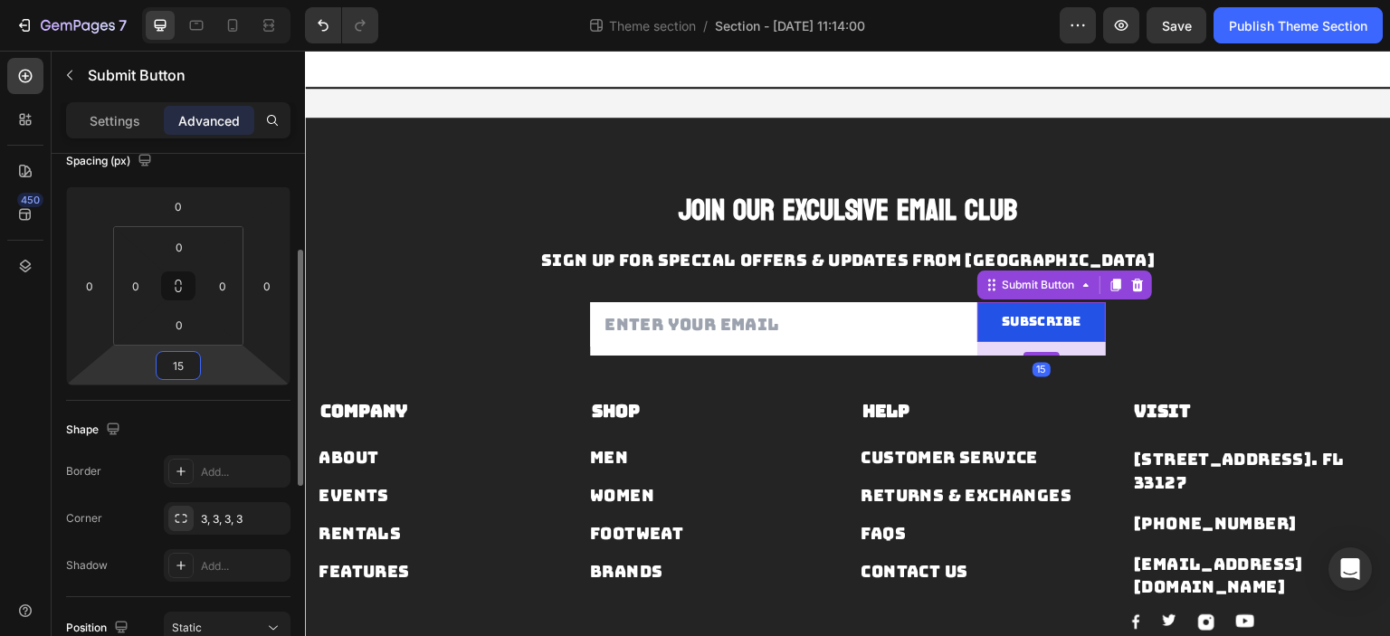
type input "0"
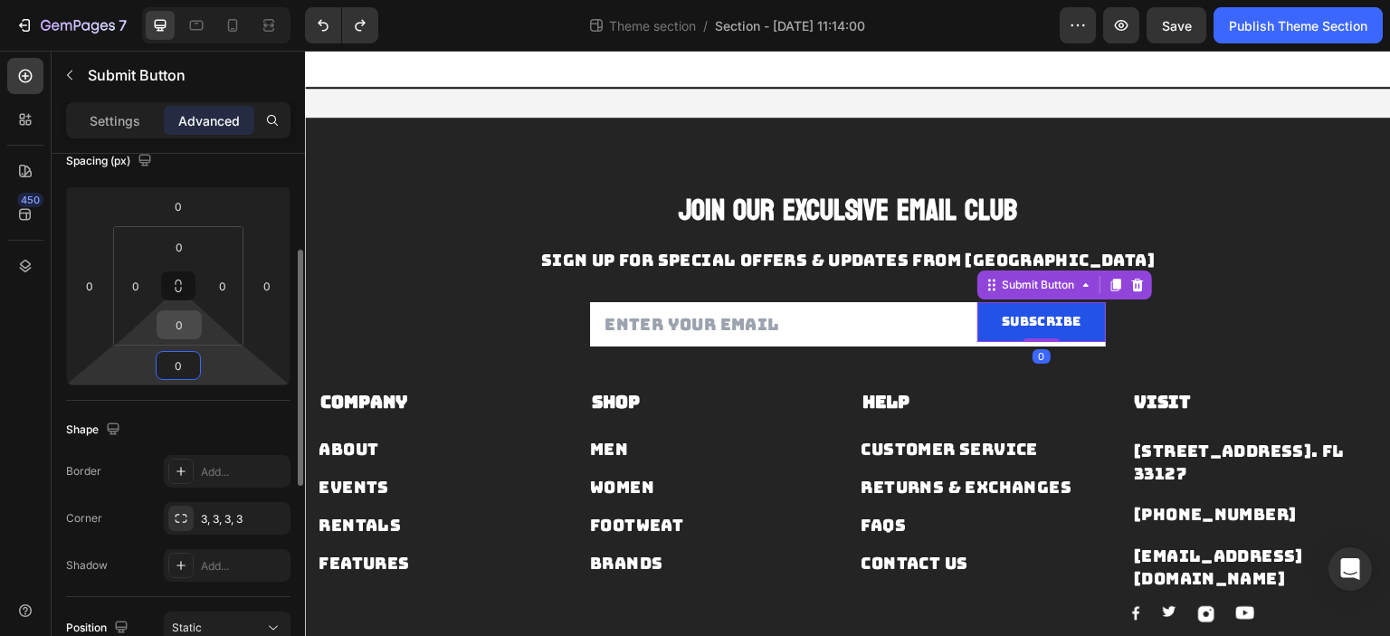
click at [182, 329] on input "0" at bounding box center [179, 324] width 36 height 27
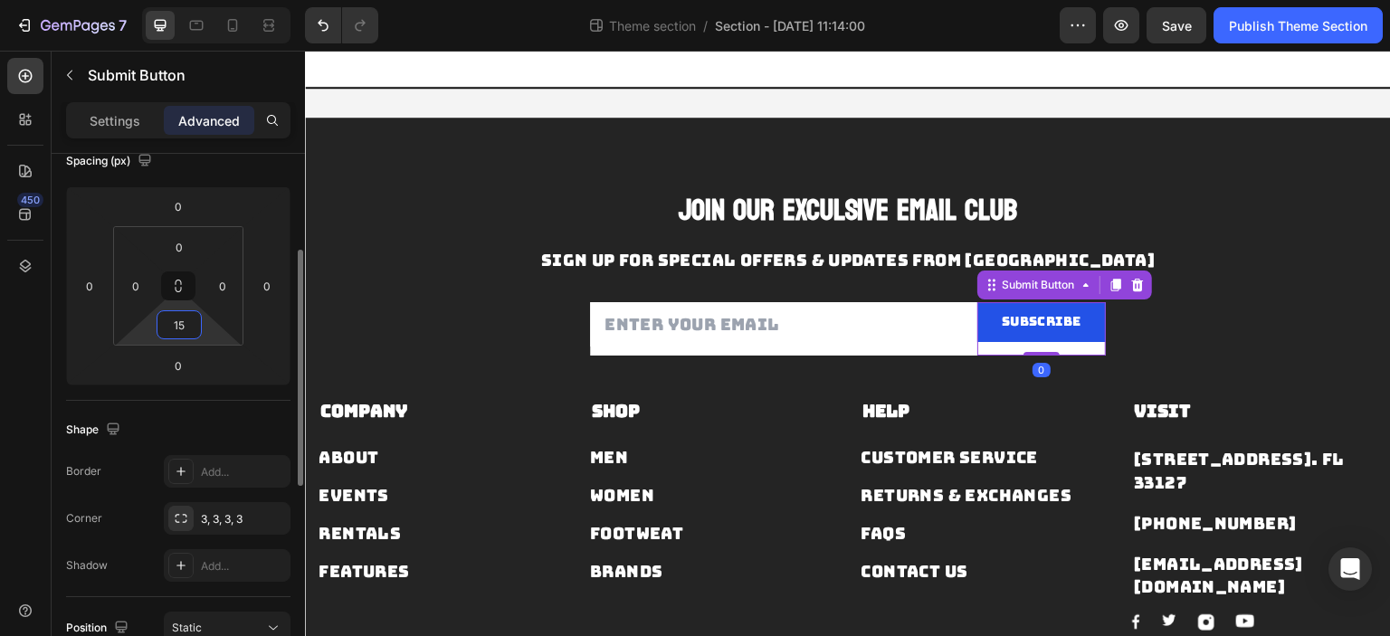
type input "0"
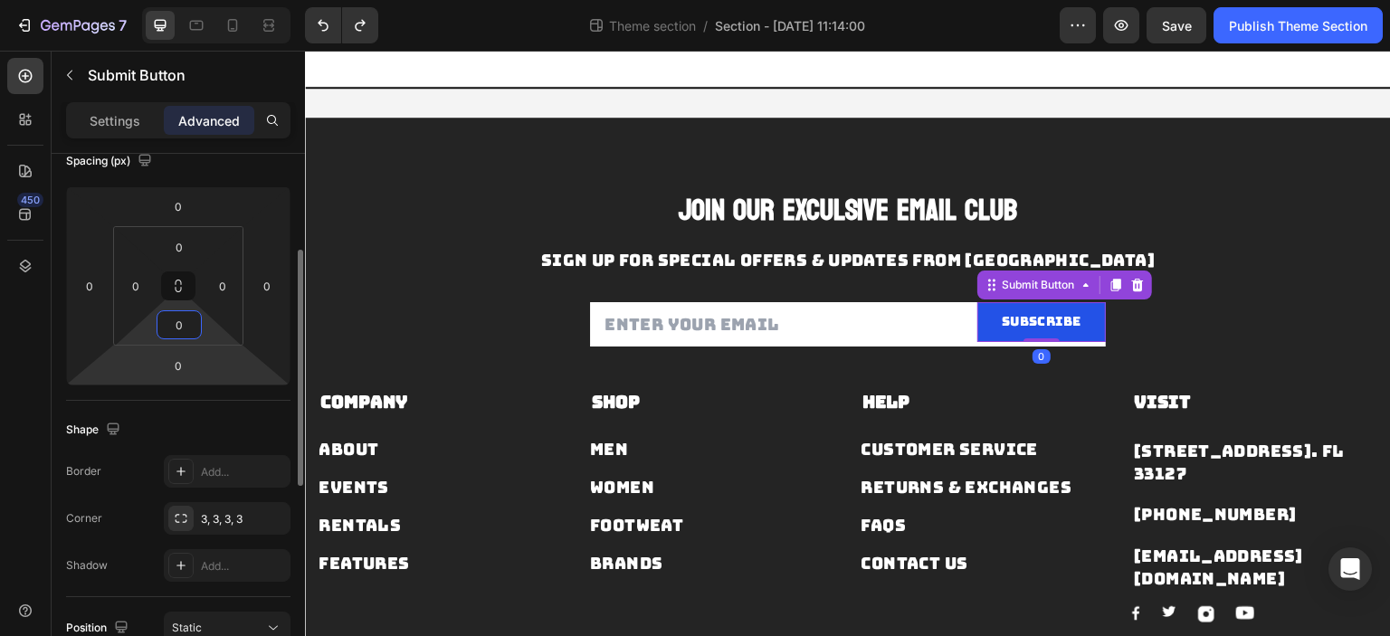
click at [232, 0] on html "7 Theme section / Section - [DATE] 11:14:00 Preview Save Publish Theme Section …" at bounding box center [695, 0] width 1390 height 0
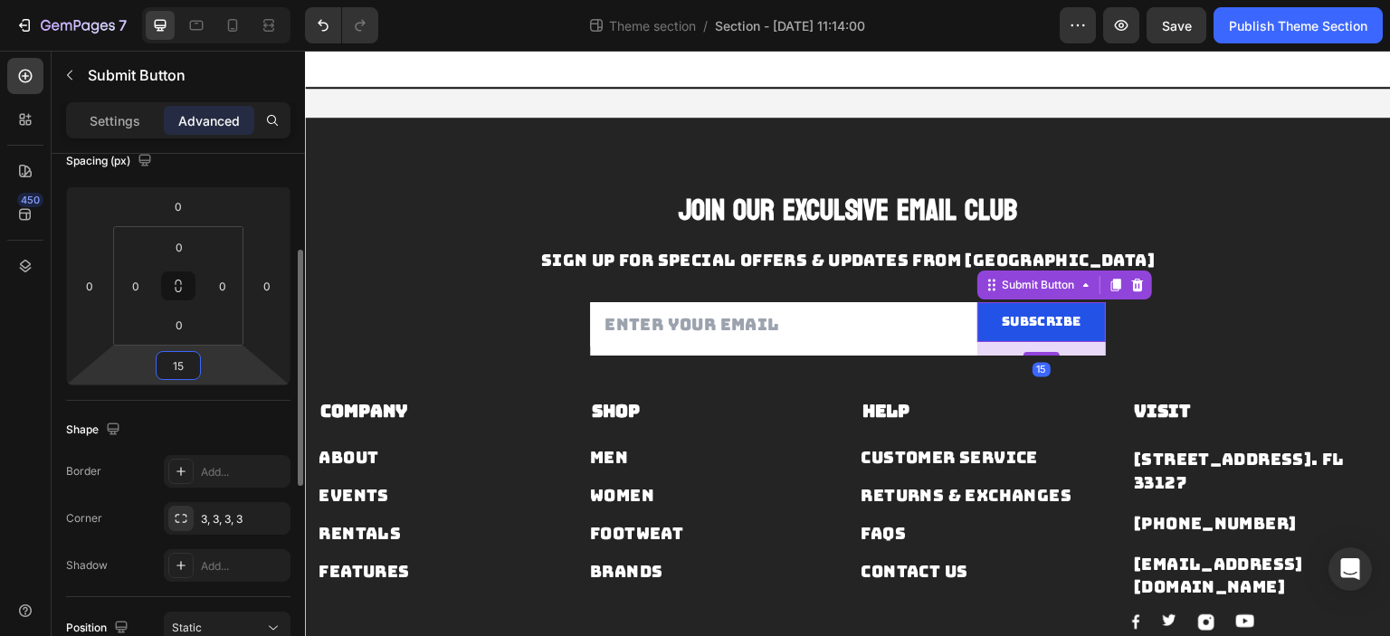
type input "0"
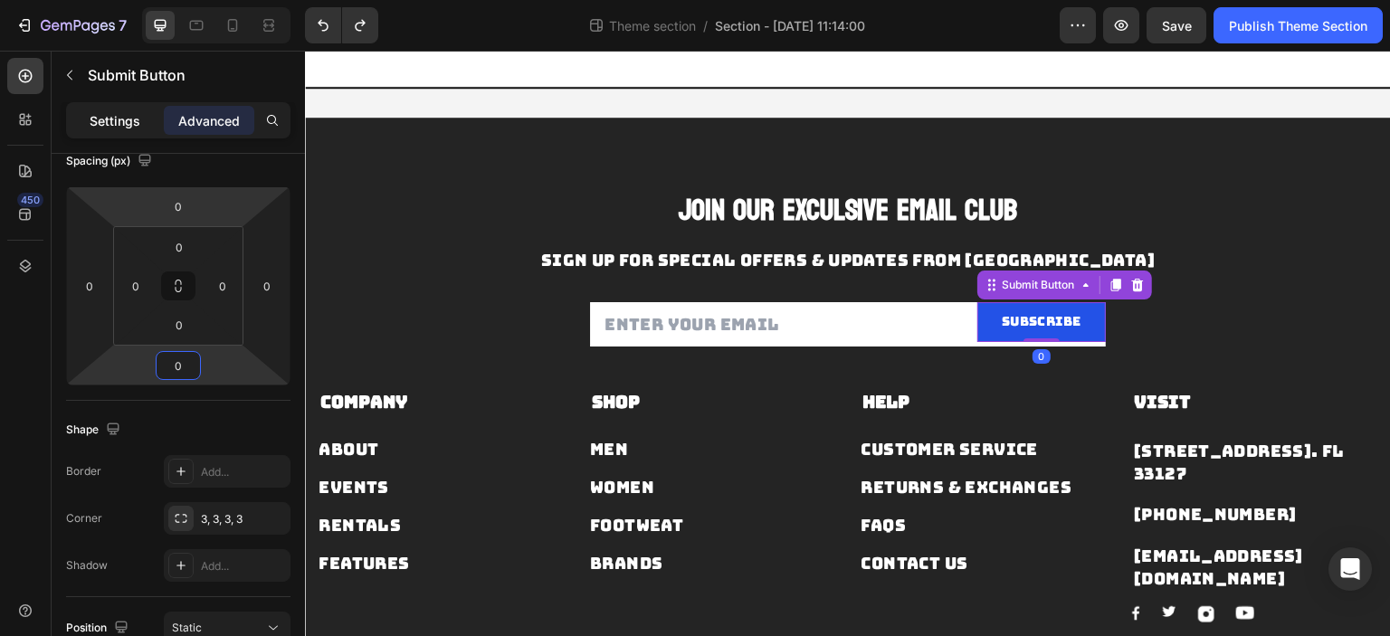
click at [123, 132] on div "Settings" at bounding box center [115, 120] width 90 height 29
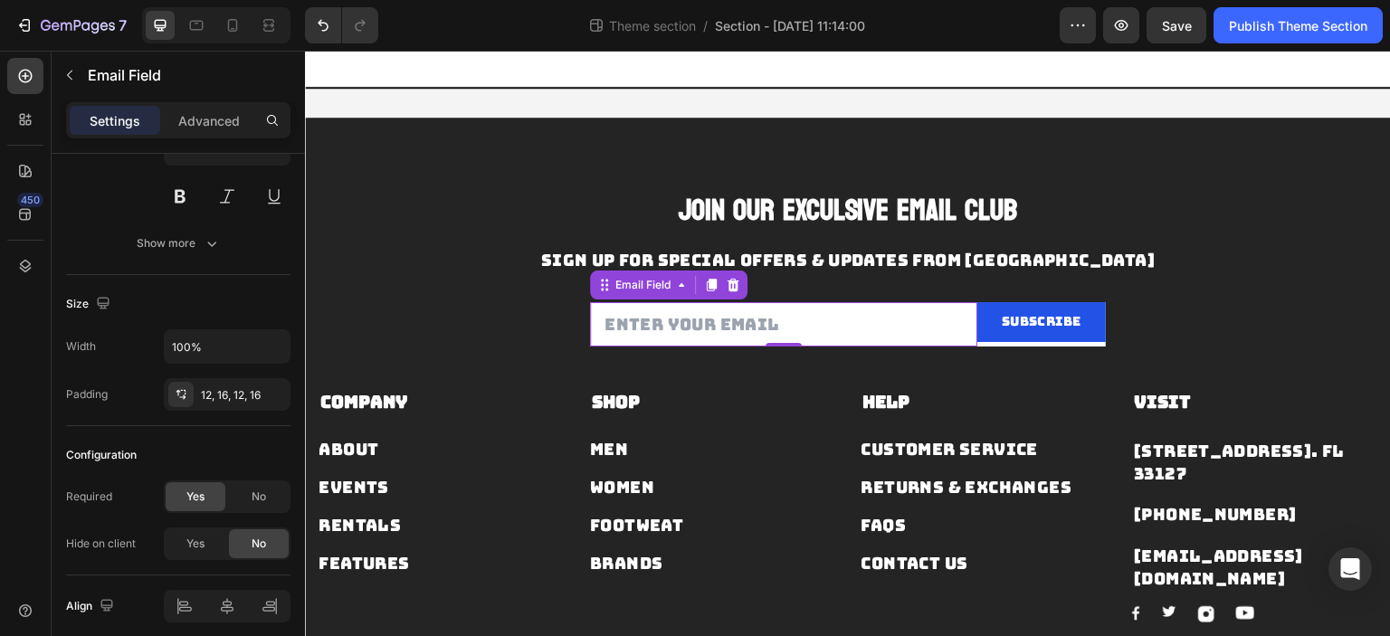
click at [925, 327] on input "email" at bounding box center [783, 324] width 387 height 44
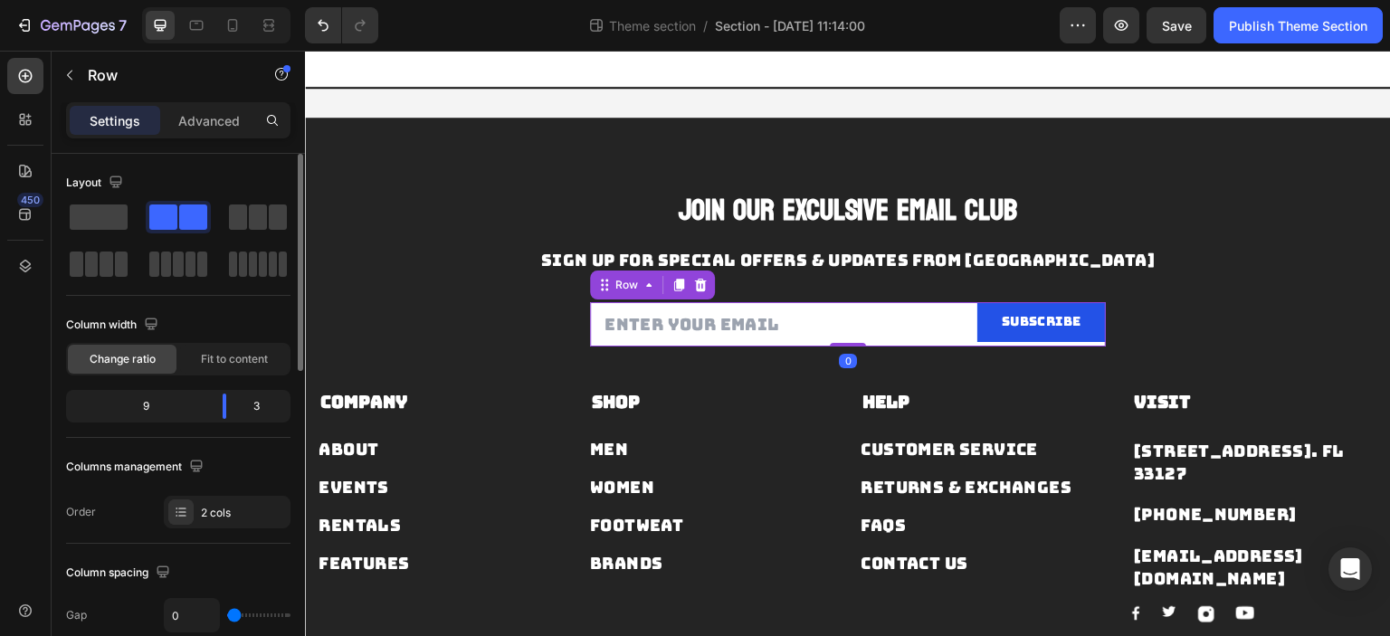
click at [1008, 344] on div "Subscribe Submit Button" at bounding box center [1041, 324] width 129 height 44
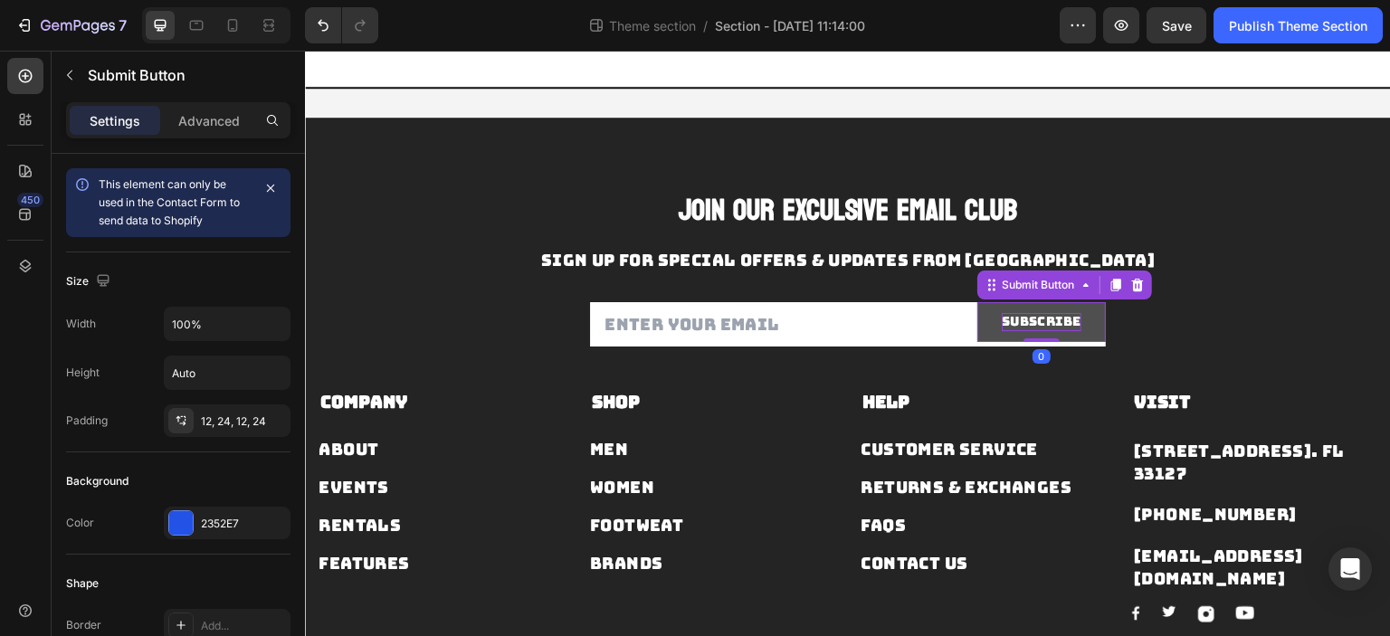
click at [1016, 328] on div "Subscribe" at bounding box center [1042, 322] width 80 height 18
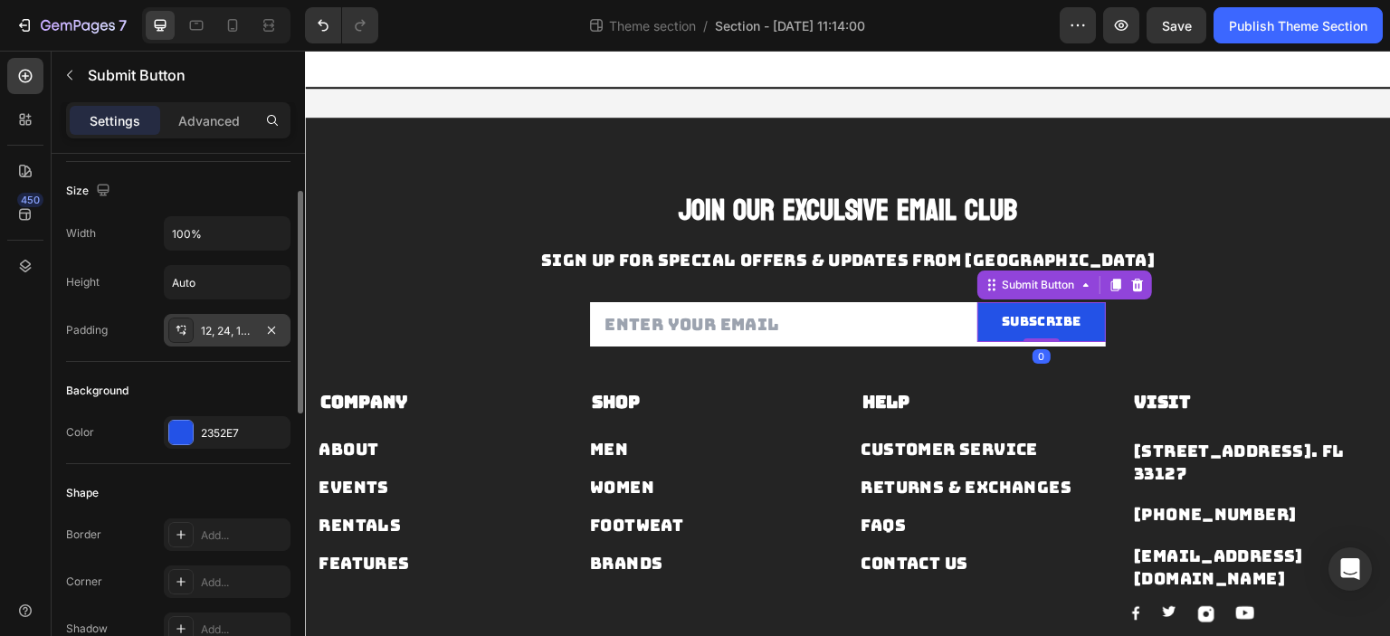
click at [217, 330] on div "12, 24, 12, 24" at bounding box center [227, 331] width 52 height 16
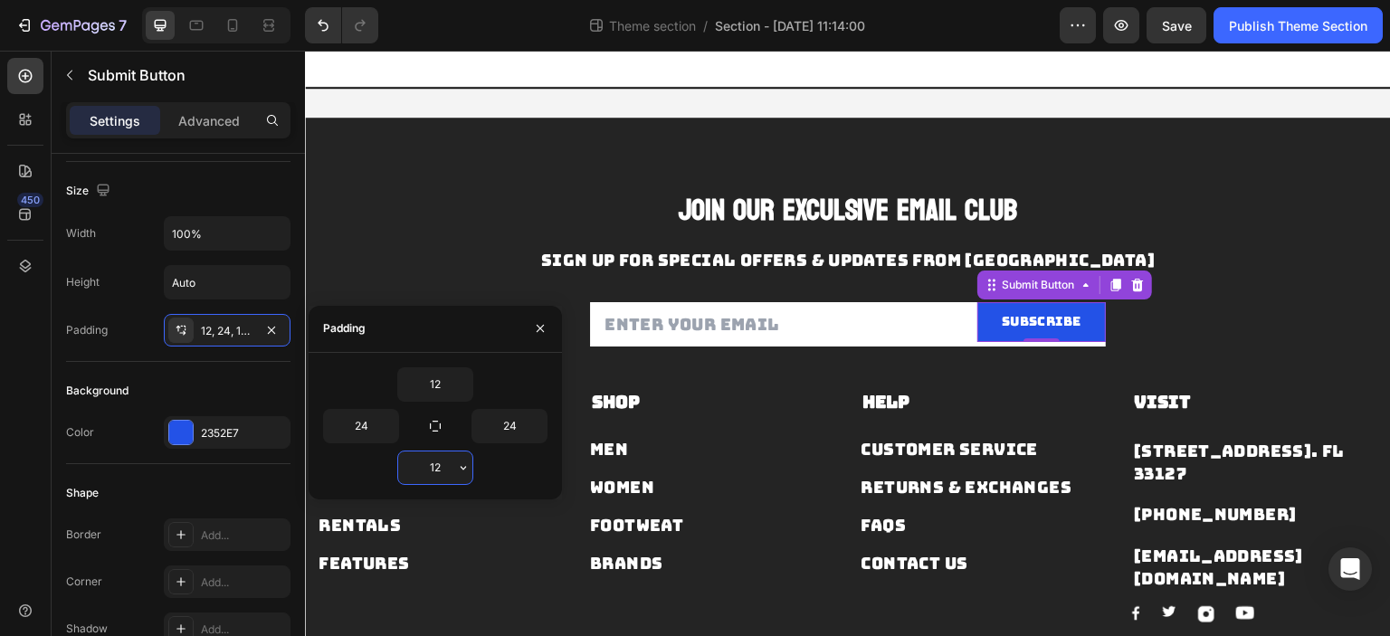
click at [449, 462] on input "12" at bounding box center [435, 467] width 74 height 33
type input "15"
click at [431, 382] on input "12" at bounding box center [435, 384] width 74 height 33
type input "15"
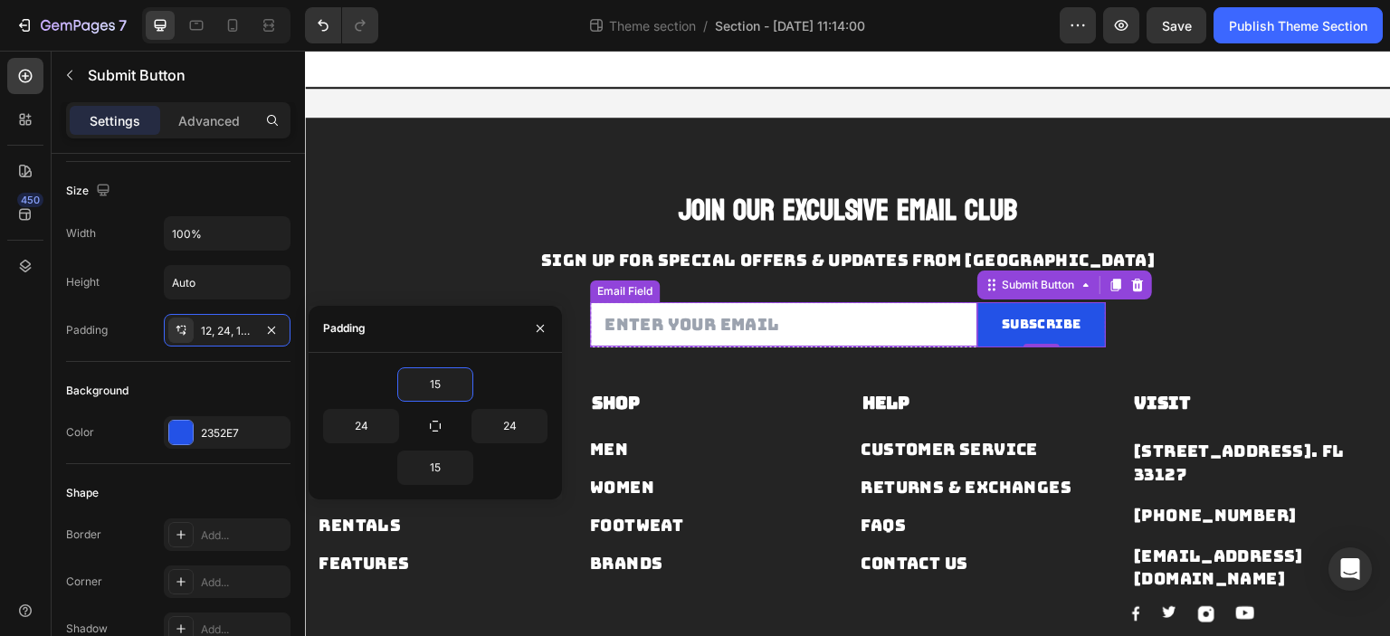
click at [815, 328] on input "email" at bounding box center [783, 324] width 387 height 44
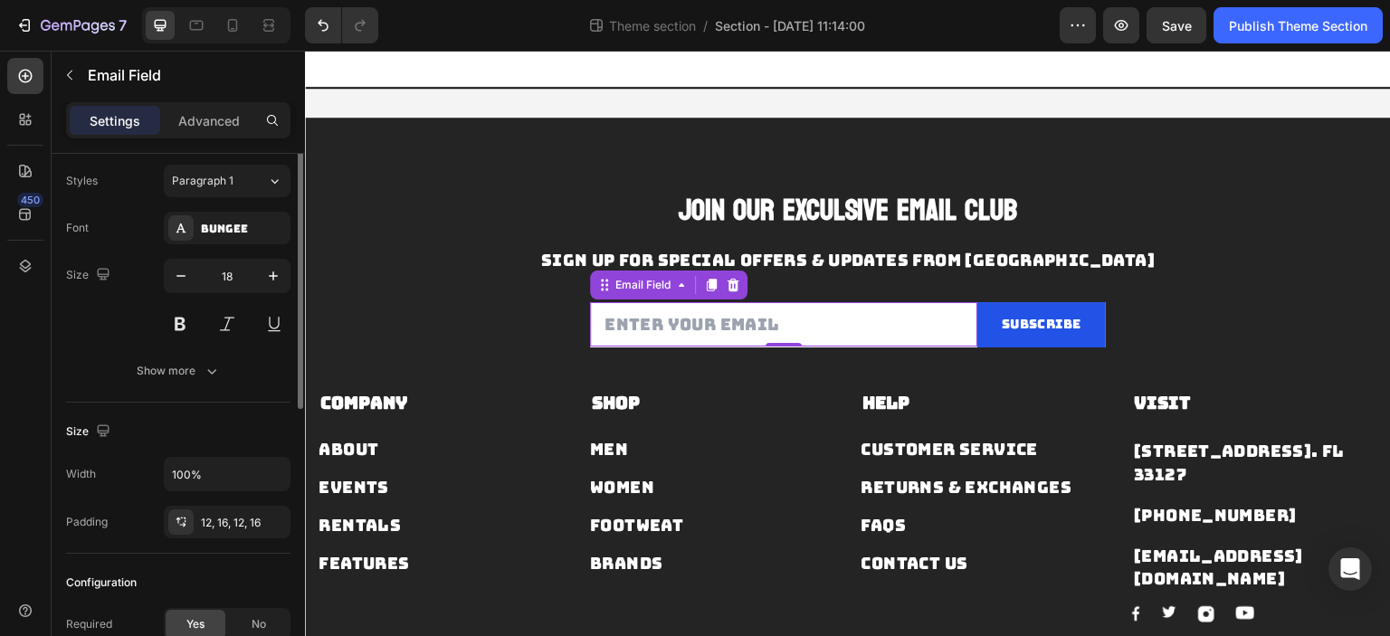
scroll to position [0, 0]
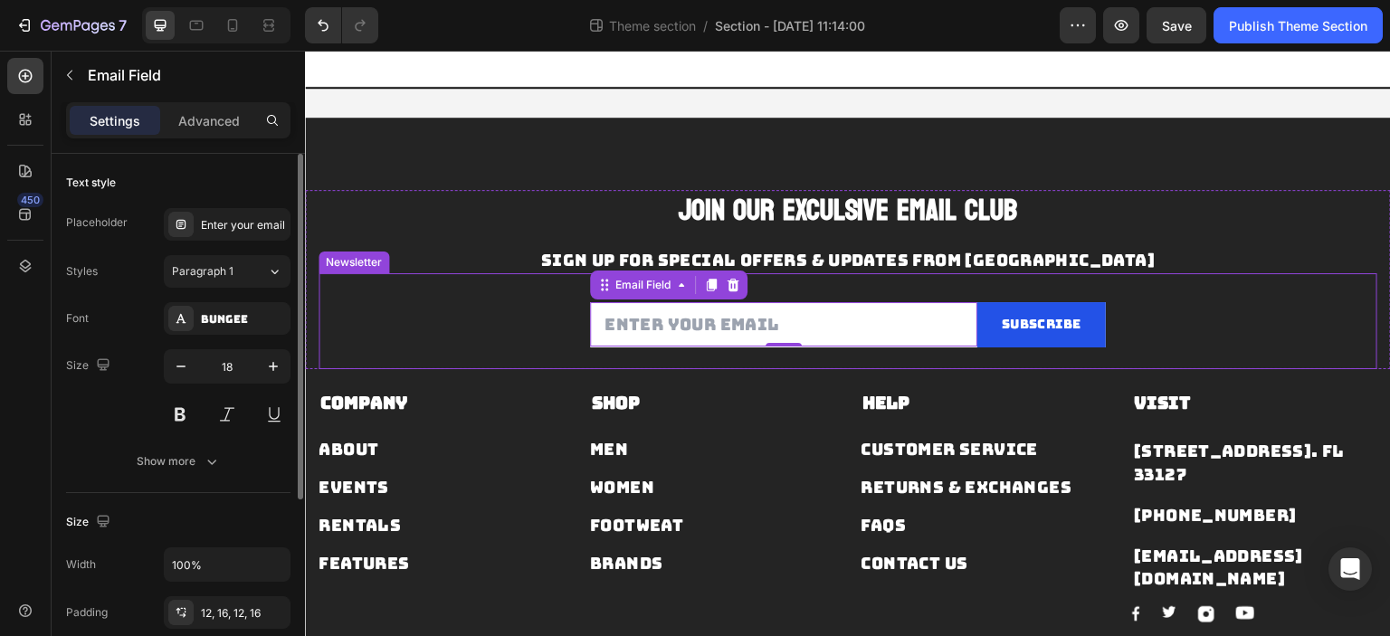
click at [962, 363] on div "Email Field 0 Subscribe Submit Button Row Newsletter" at bounding box center [847, 321] width 1059 height 96
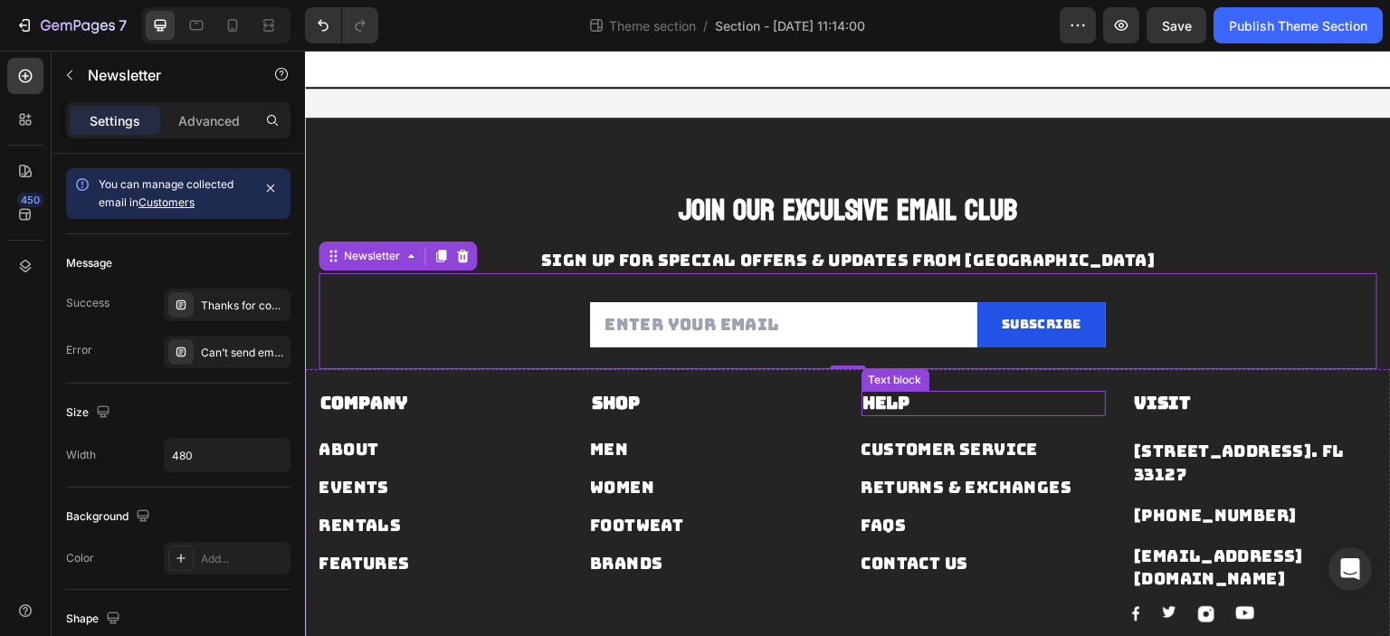
click at [870, 409] on strong "Help" at bounding box center [886, 403] width 47 height 23
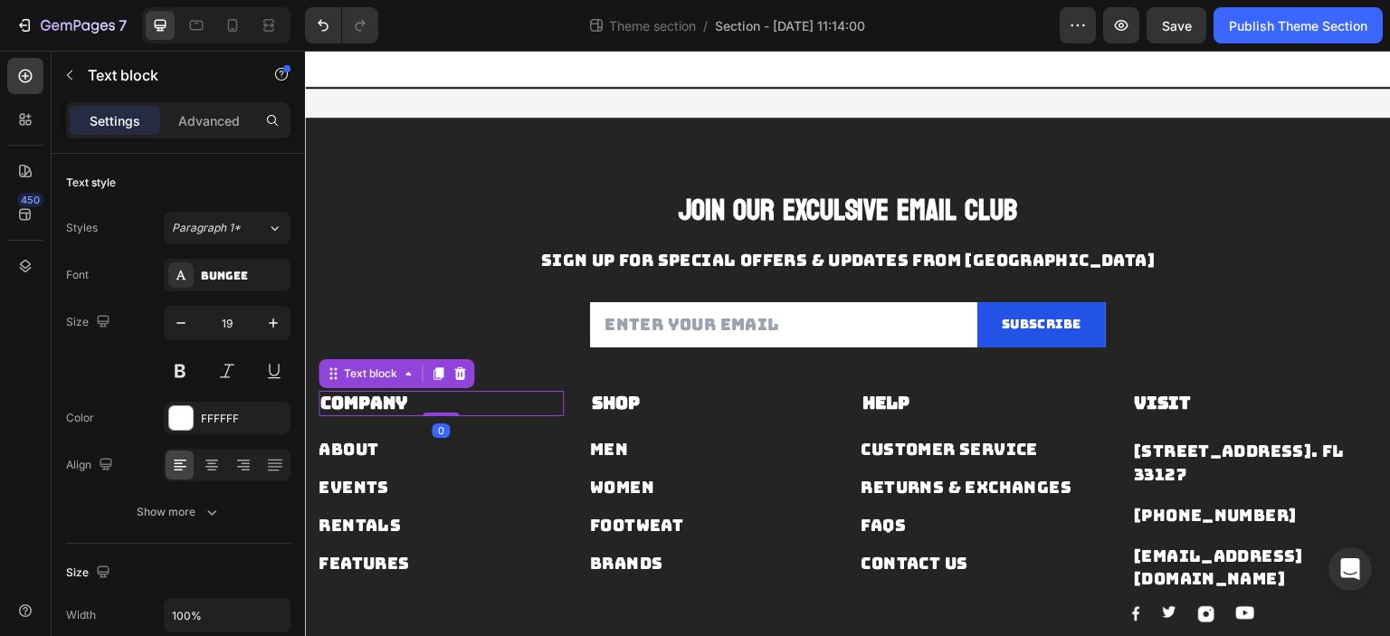
click at [391, 404] on strong "Company" at bounding box center [363, 403] width 87 height 23
click at [635, 407] on strong "Shop" at bounding box center [616, 403] width 48 height 23
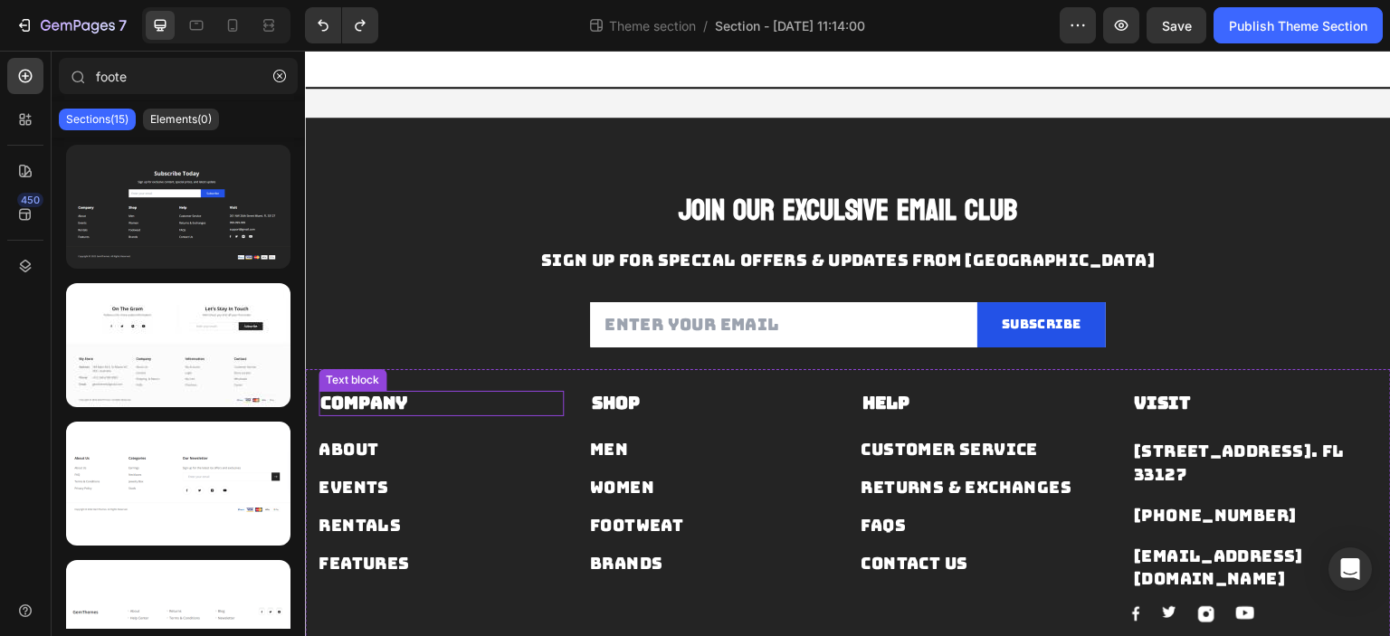
click at [402, 402] on strong "Company" at bounding box center [363, 403] width 87 height 23
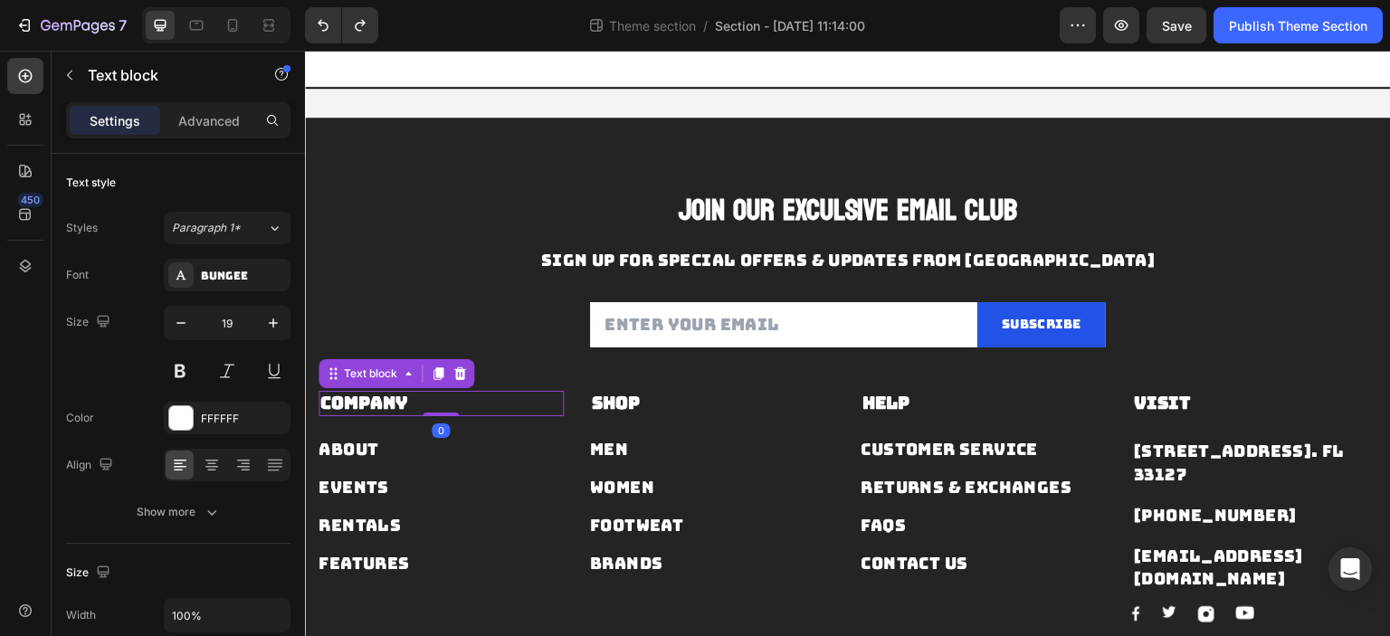
click at [395, 409] on strong "Company" at bounding box center [363, 403] width 87 height 23
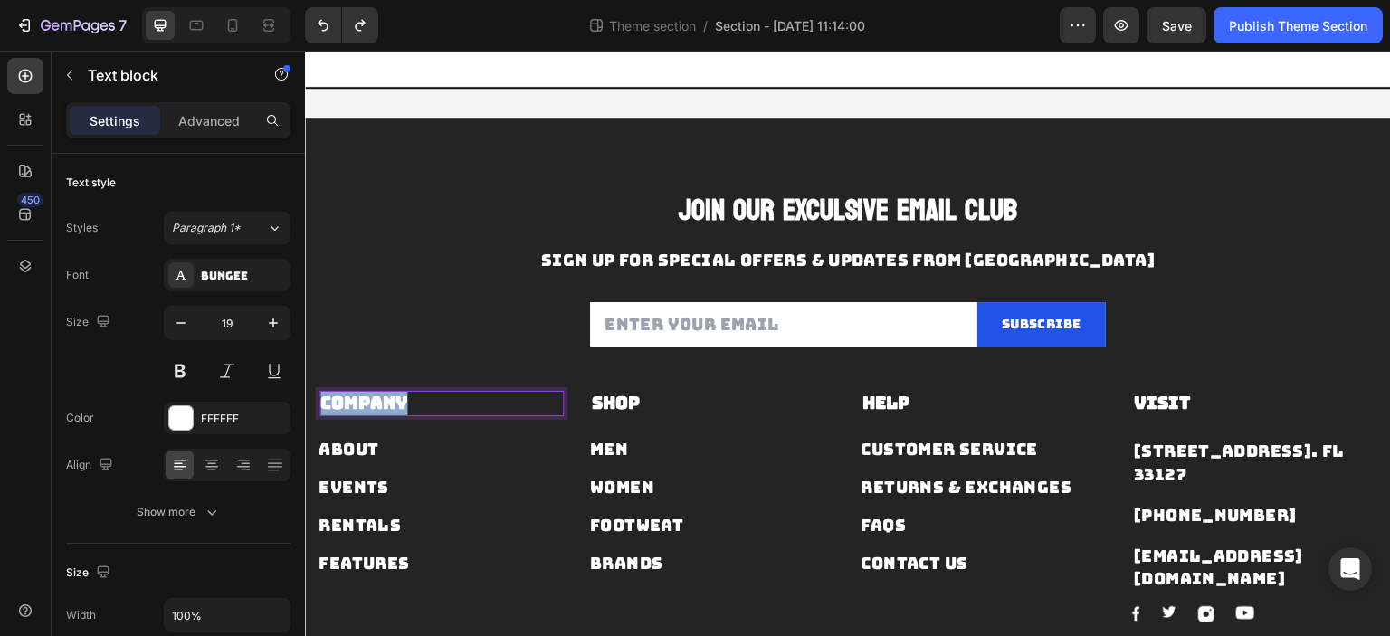
click at [395, 409] on strong "Company" at bounding box center [363, 403] width 87 height 23
click at [410, 504] on div "Rentals Button" at bounding box center [440, 518] width 245 height 38
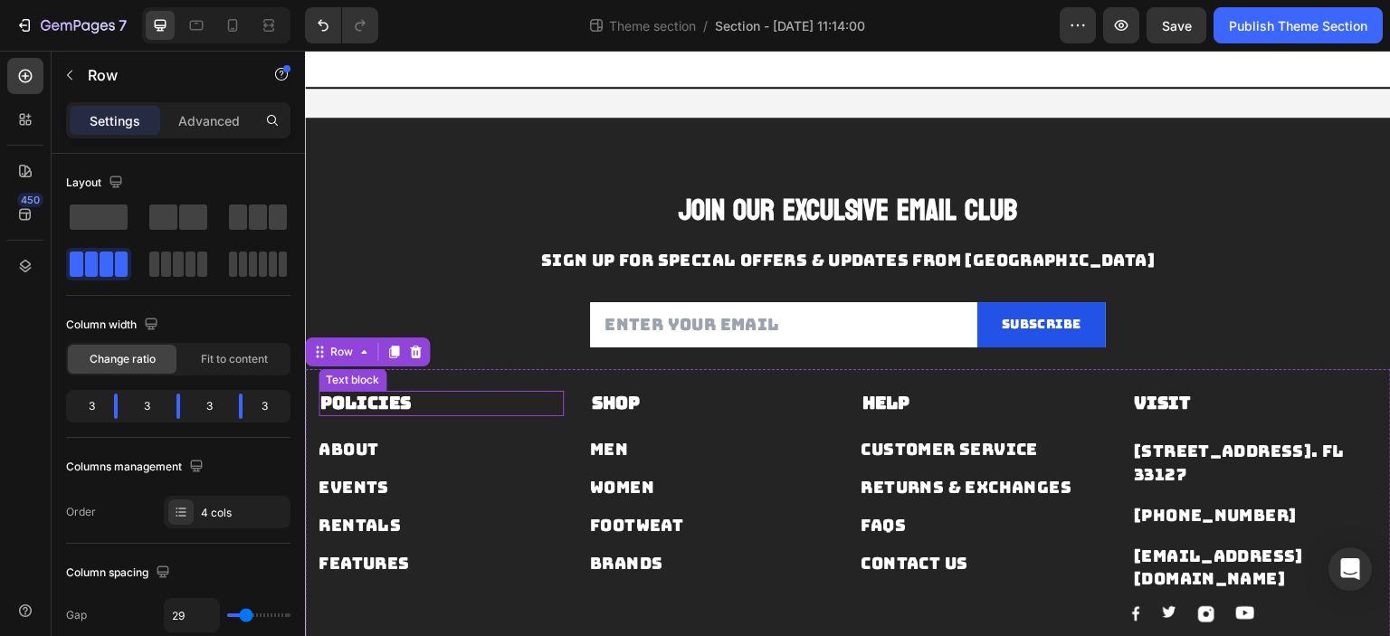
click at [427, 405] on p "POLICIES" at bounding box center [441, 404] width 242 height 23
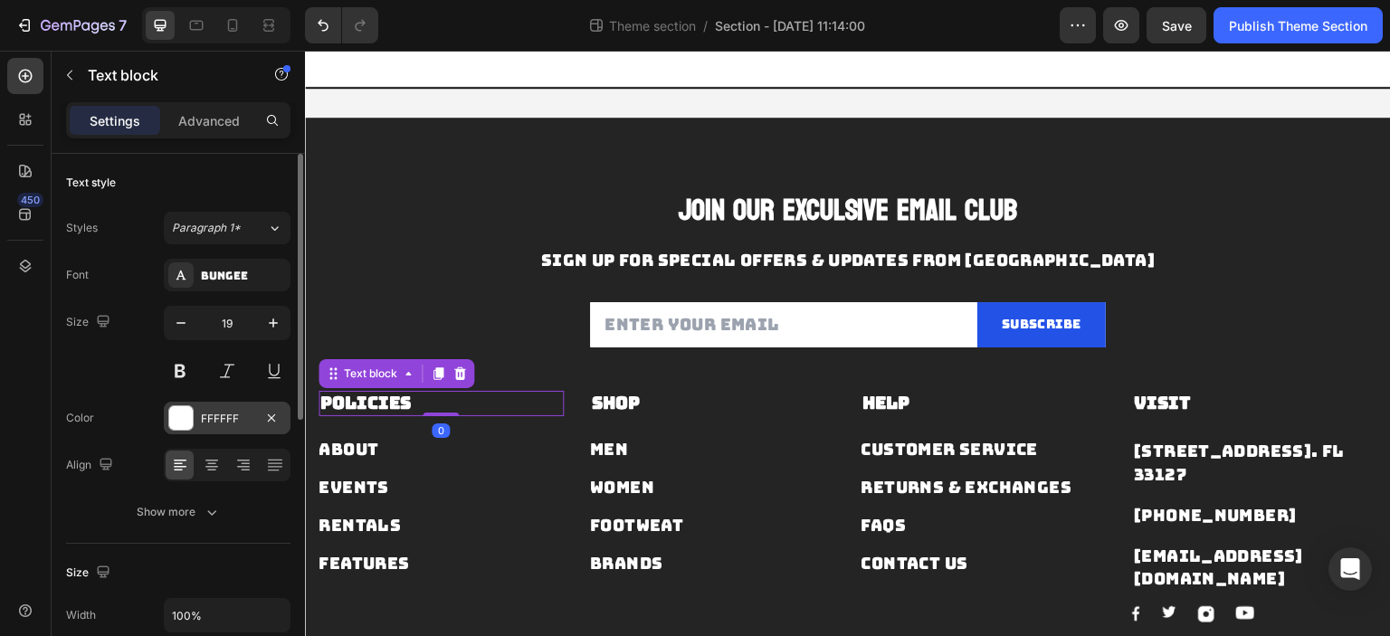
click at [185, 413] on div at bounding box center [181, 418] width 24 height 24
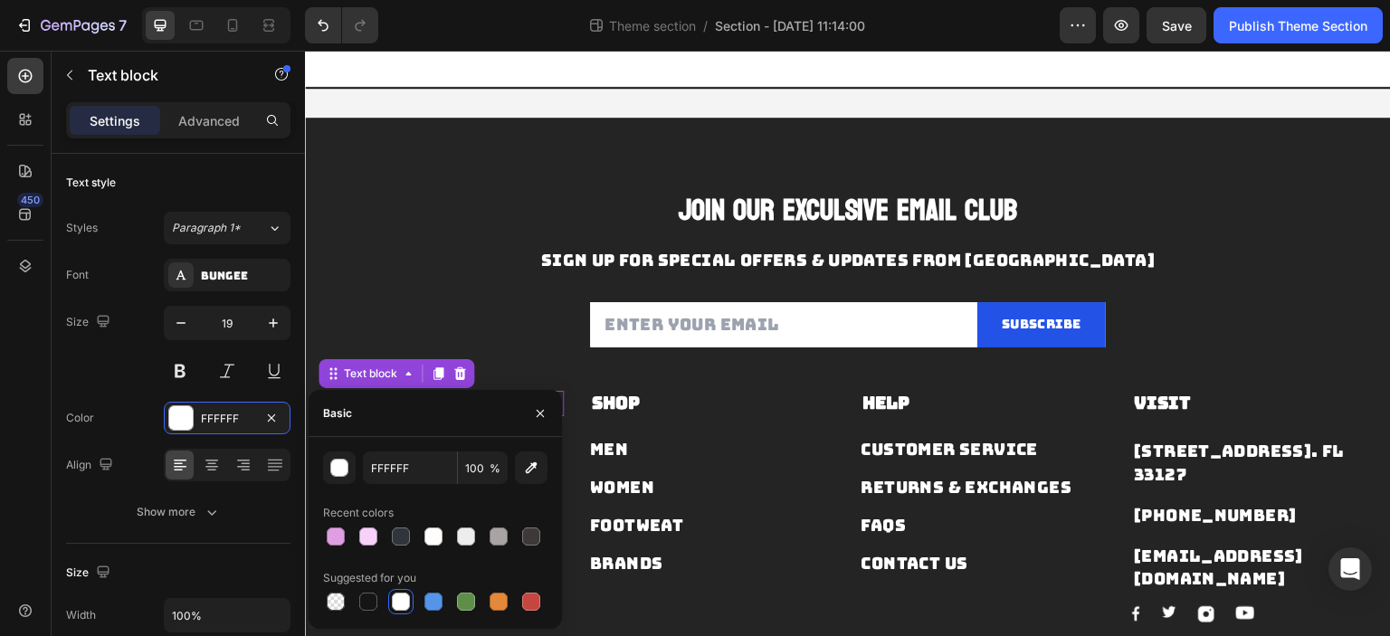
click at [421, 549] on div "FFFFFF 100 % Recent colors Suggested for you" at bounding box center [435, 532] width 224 height 163
click at [407, 545] on div at bounding box center [401, 537] width 22 height 22
type input "30353C"
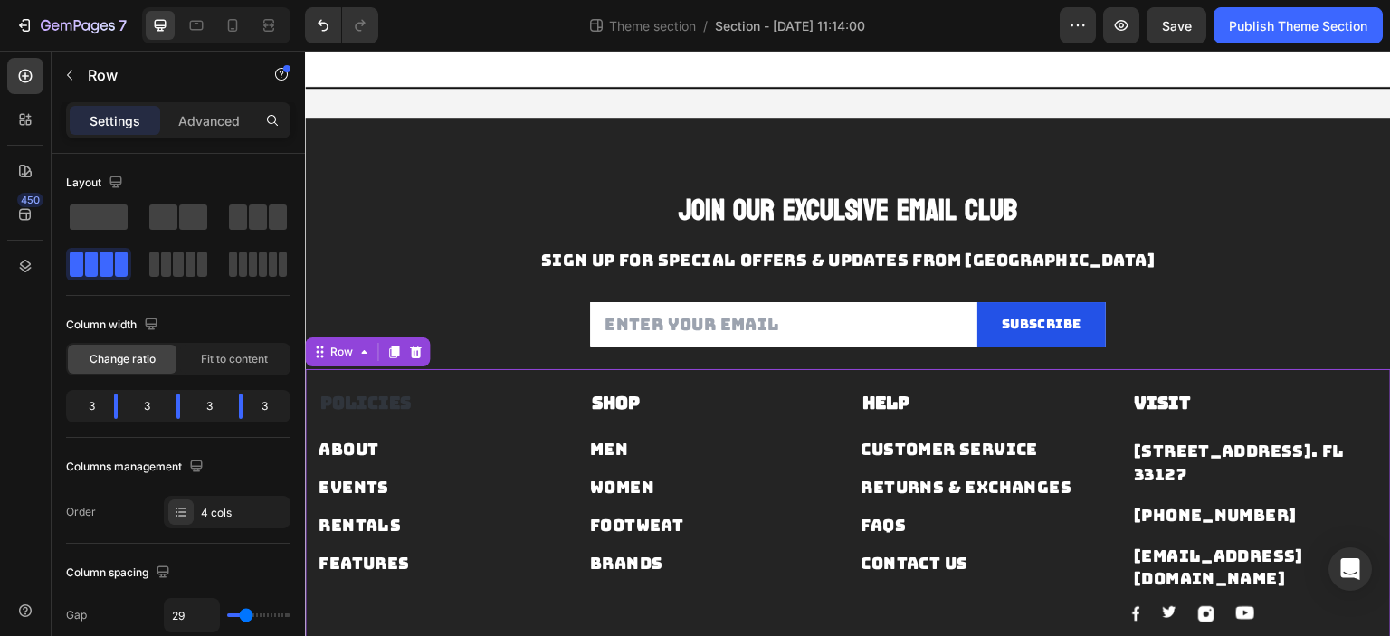
click at [598, 383] on div "POLICIES Text block About Button Events Button Rentals Button Features Button S…" at bounding box center [848, 509] width 1086 height 281
click at [408, 405] on strong "POLICIES" at bounding box center [365, 403] width 90 height 23
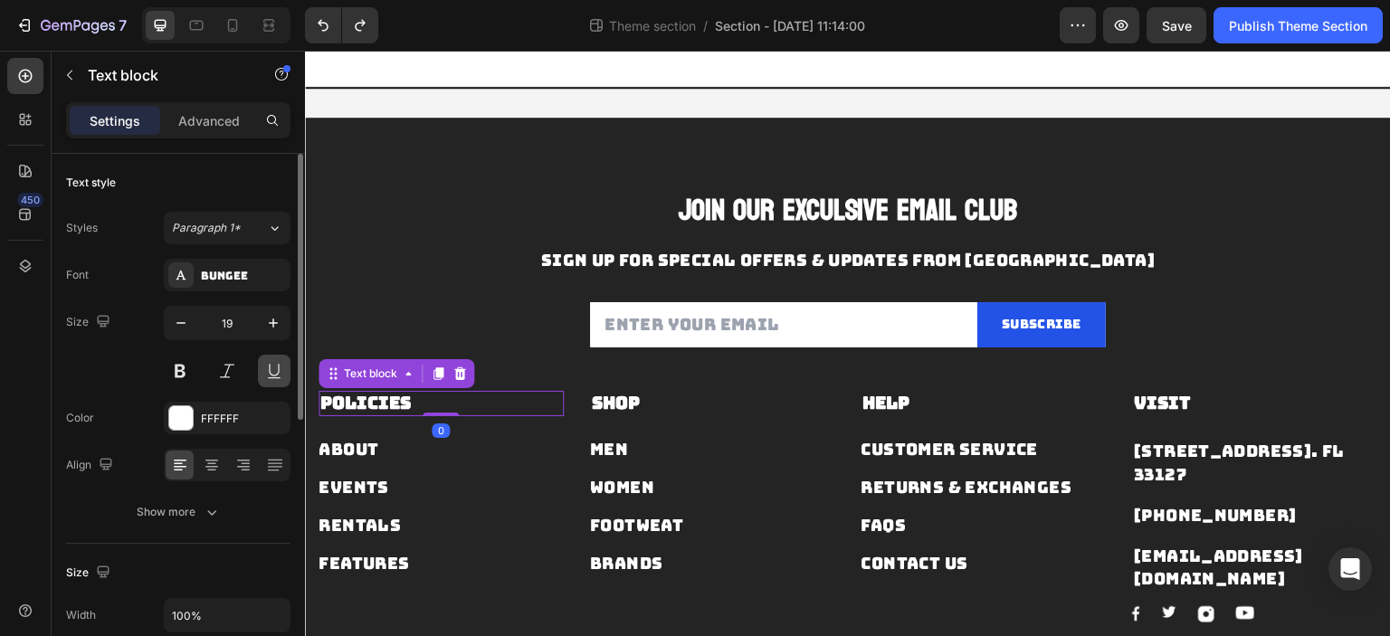
click at [261, 375] on button at bounding box center [274, 371] width 33 height 33
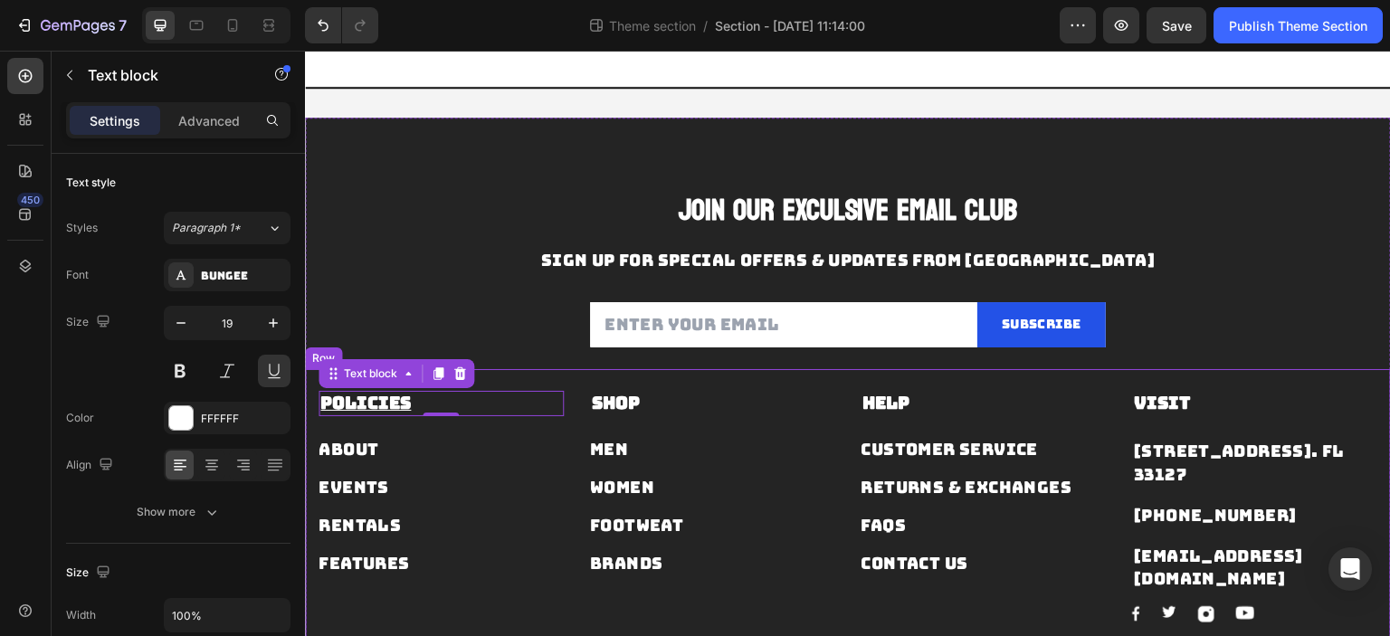
click at [537, 453] on div "About Button" at bounding box center [440, 450] width 245 height 24
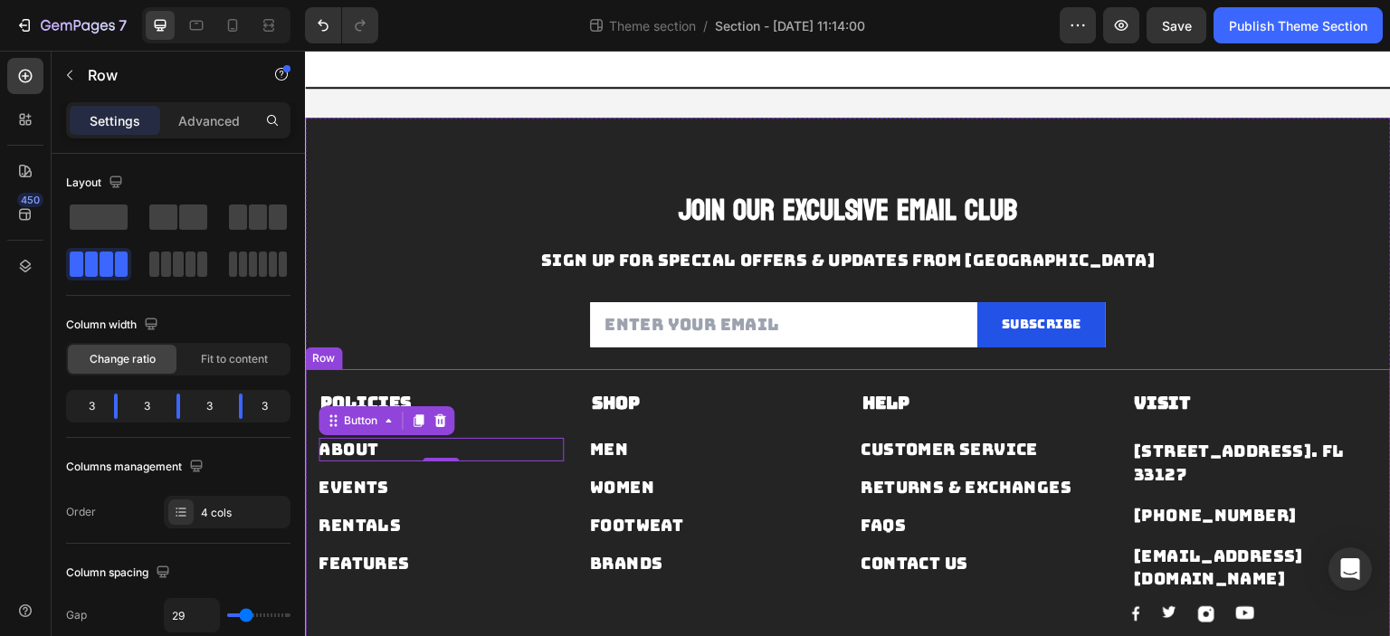
click at [613, 537] on div "Brands Button" at bounding box center [712, 556] width 245 height 38
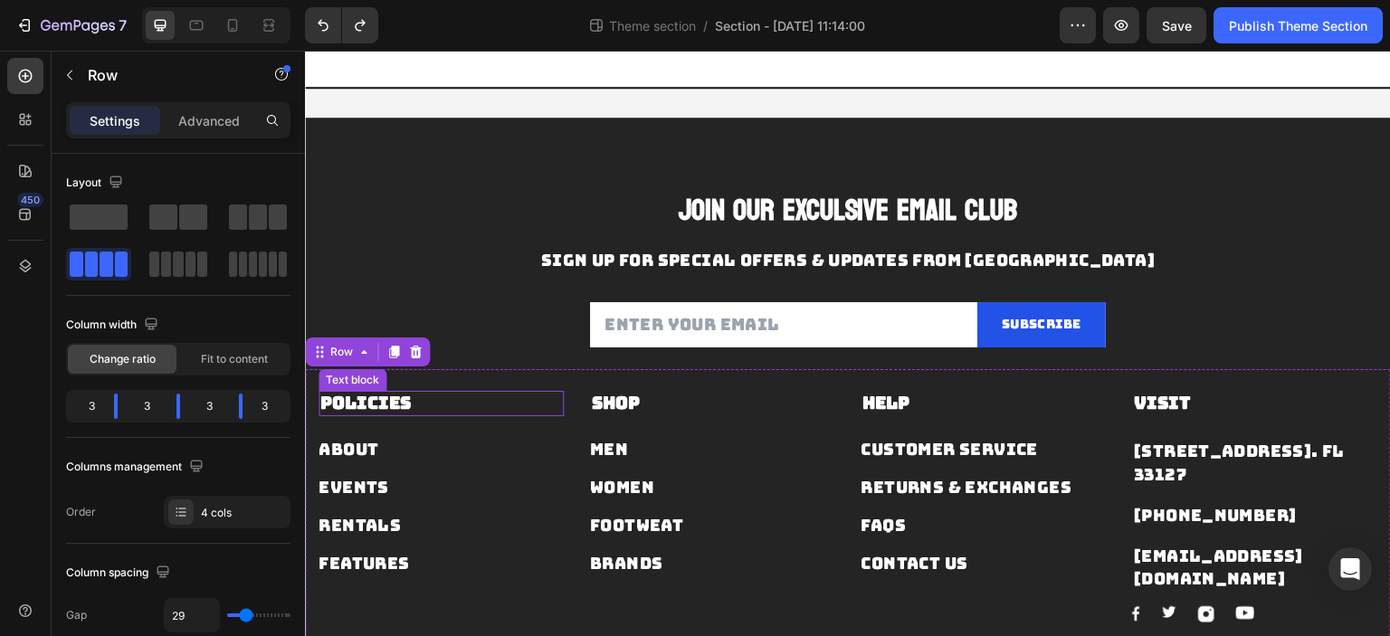
click at [406, 402] on strong "POLICIES" at bounding box center [365, 403] width 90 height 23
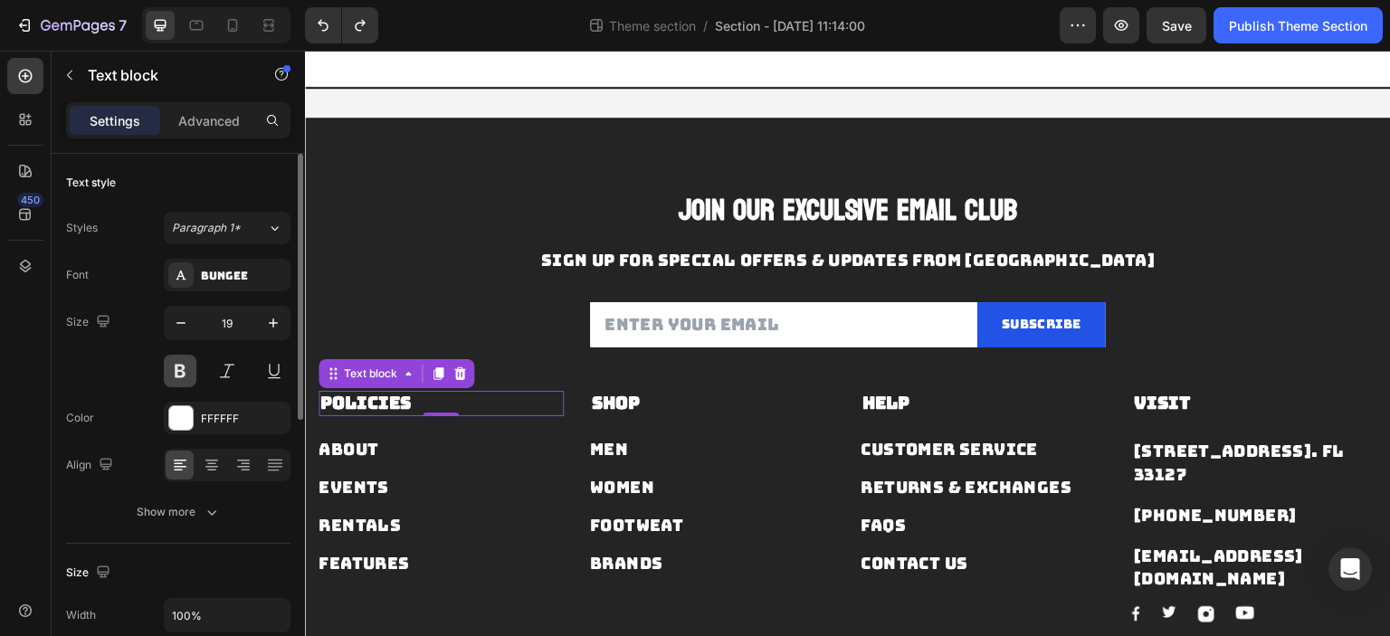
click at [181, 372] on button at bounding box center [180, 371] width 33 height 33
click at [231, 278] on div "Bungee" at bounding box center [243, 276] width 85 height 16
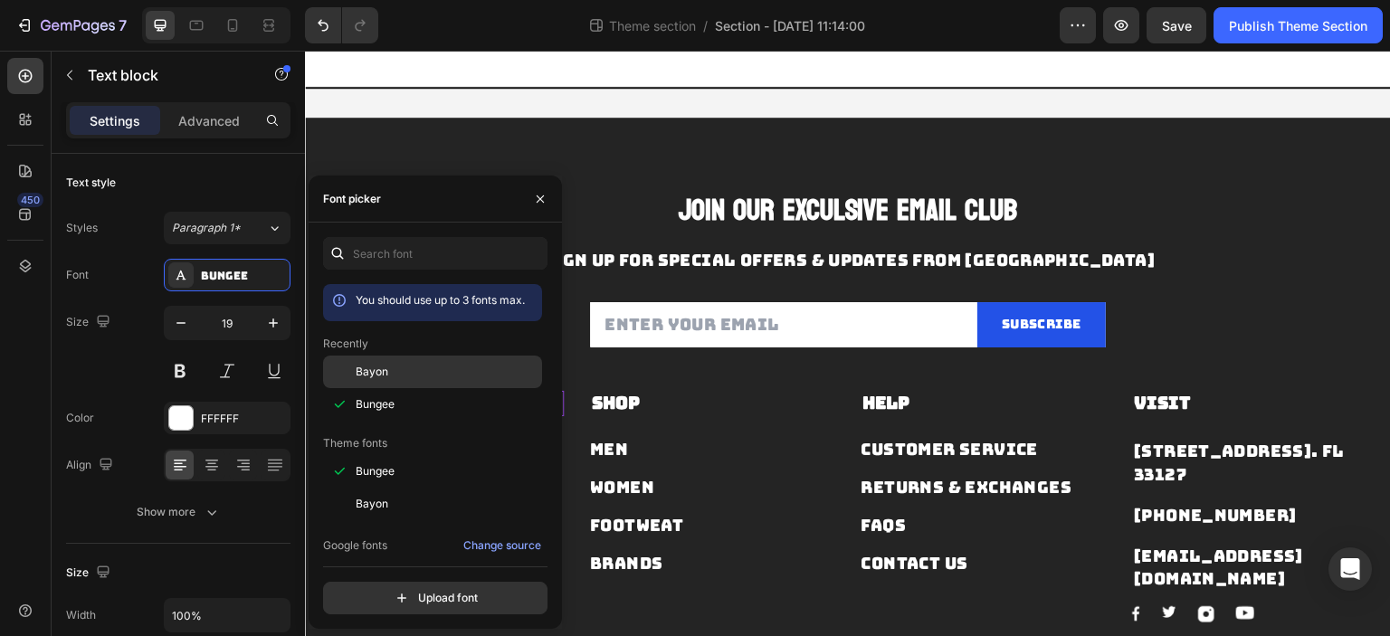
click at [376, 375] on span "Bayon" at bounding box center [372, 372] width 33 height 16
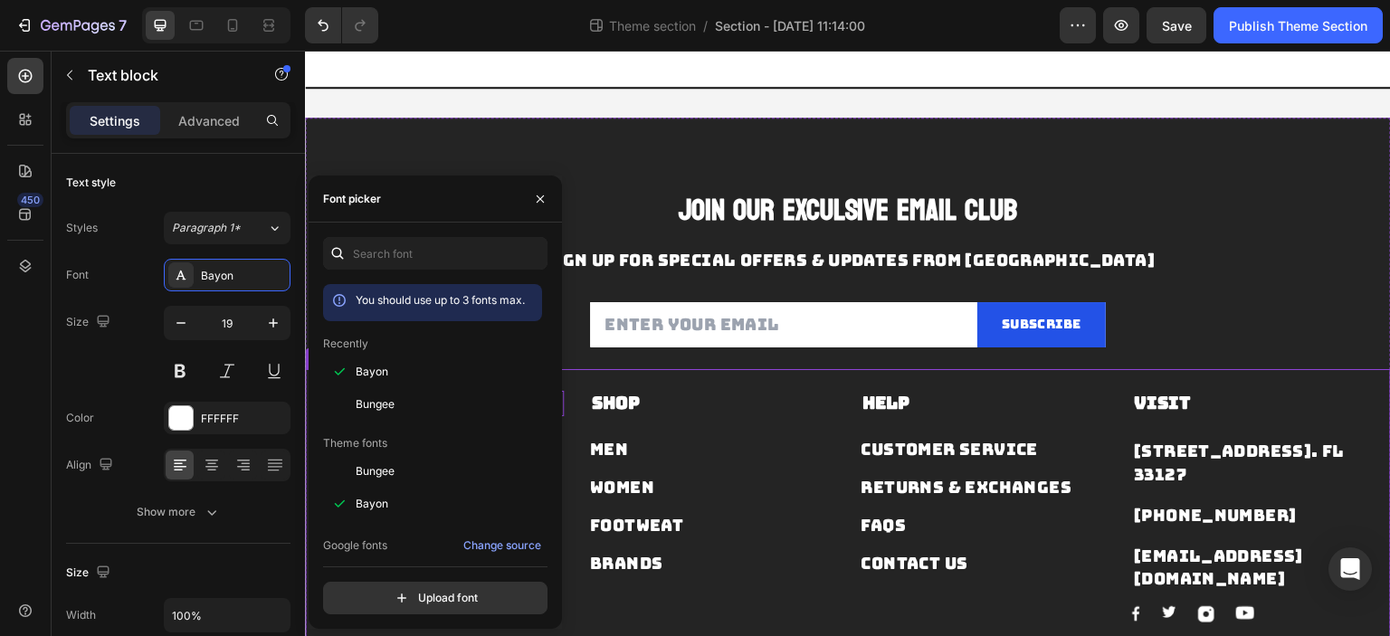
click at [681, 404] on p "Shop" at bounding box center [713, 404] width 242 height 23
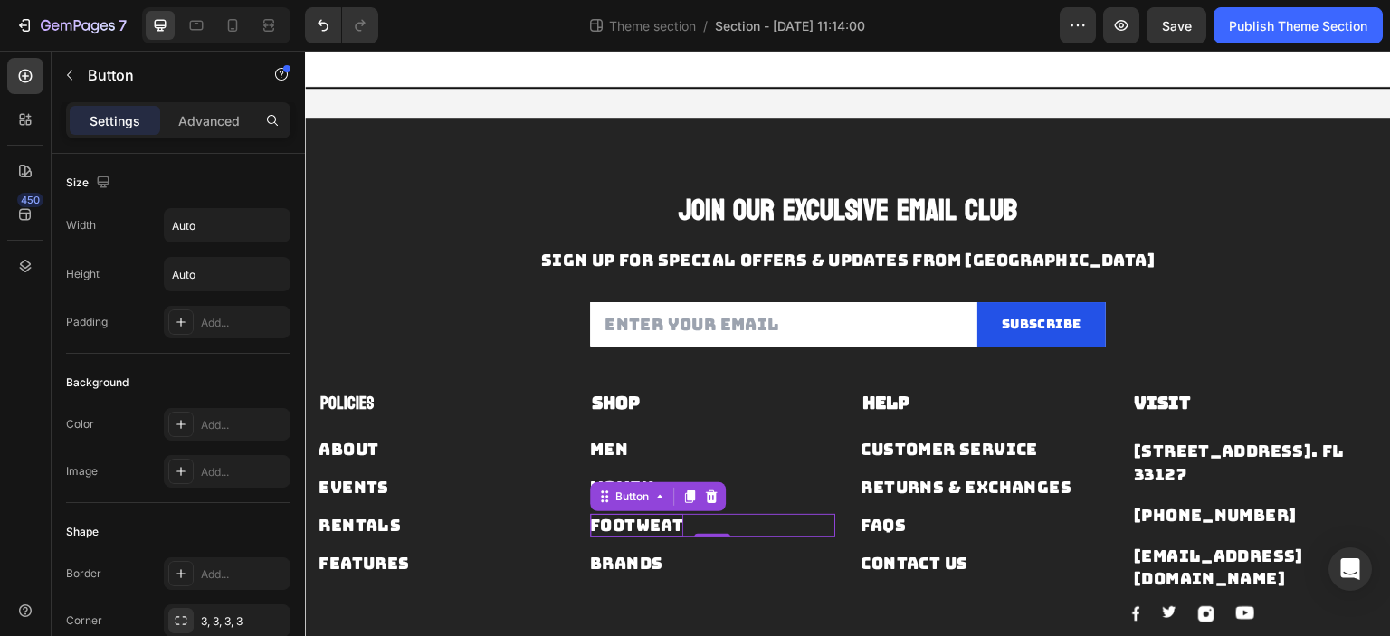
click at [591, 518] on div "Footweat" at bounding box center [636, 525] width 93 height 23
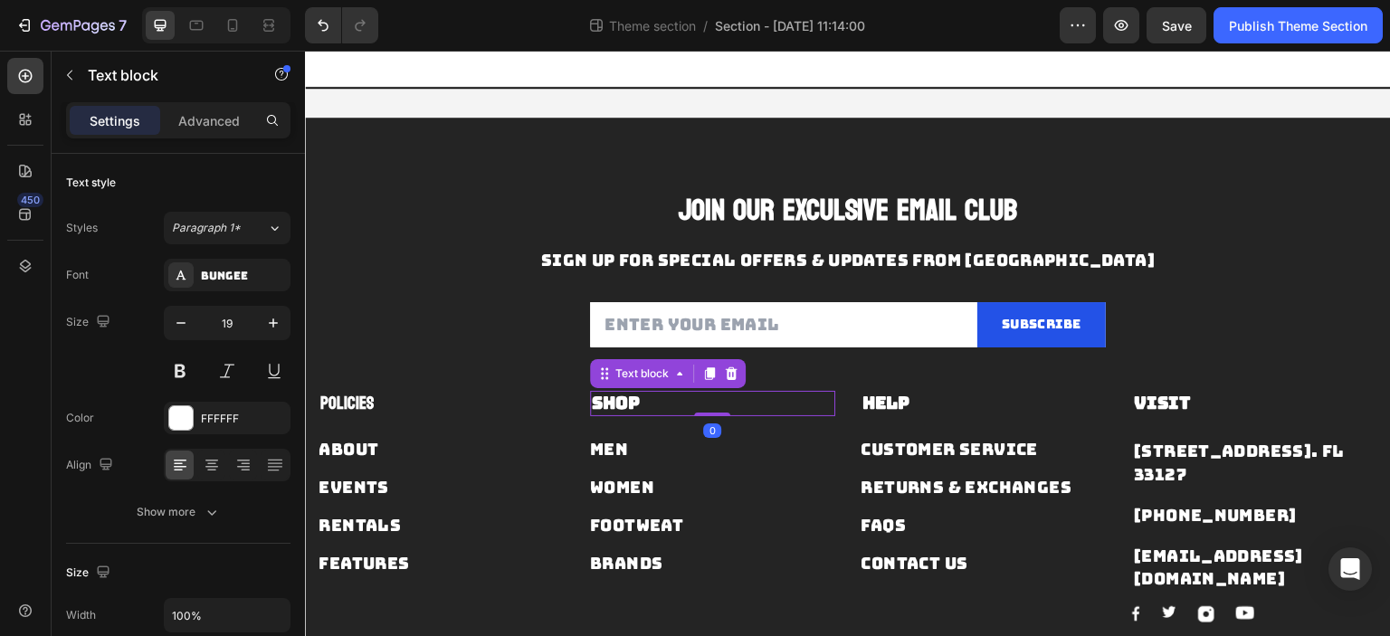
click at [631, 410] on strong "Shop" at bounding box center [616, 403] width 48 height 23
click at [217, 286] on div "Bungee" at bounding box center [227, 275] width 127 height 33
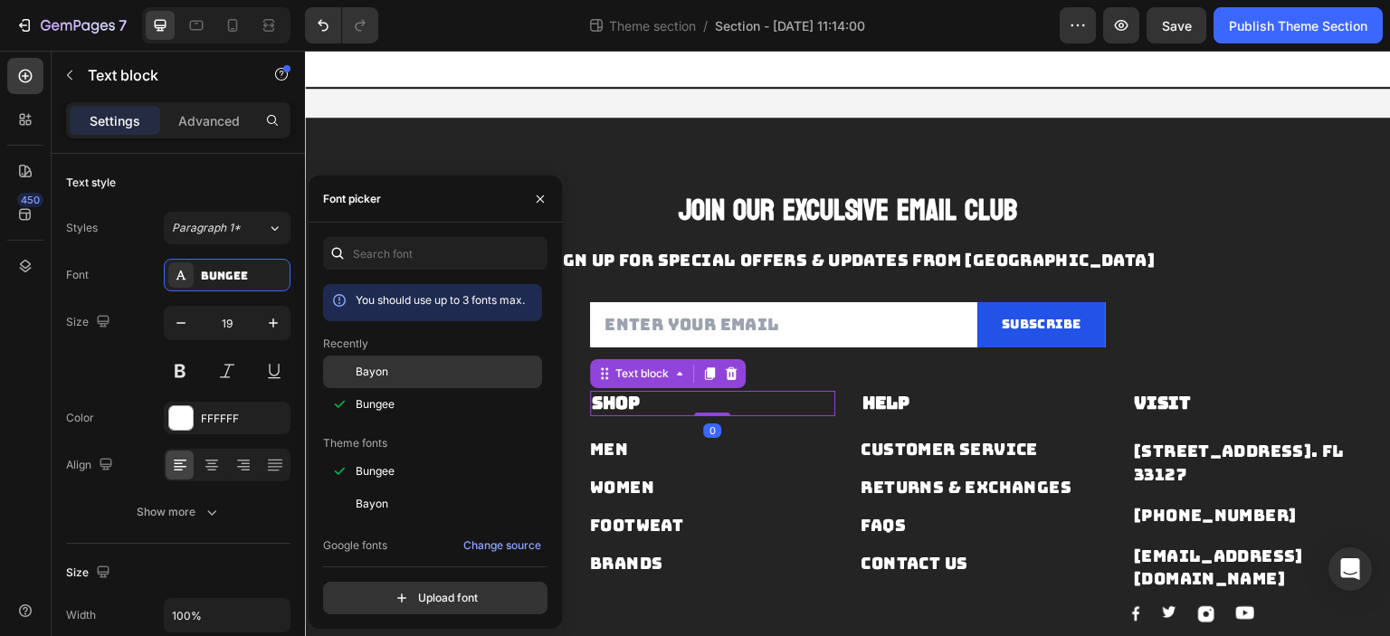
click at [359, 364] on span "Bayon" at bounding box center [372, 372] width 33 height 16
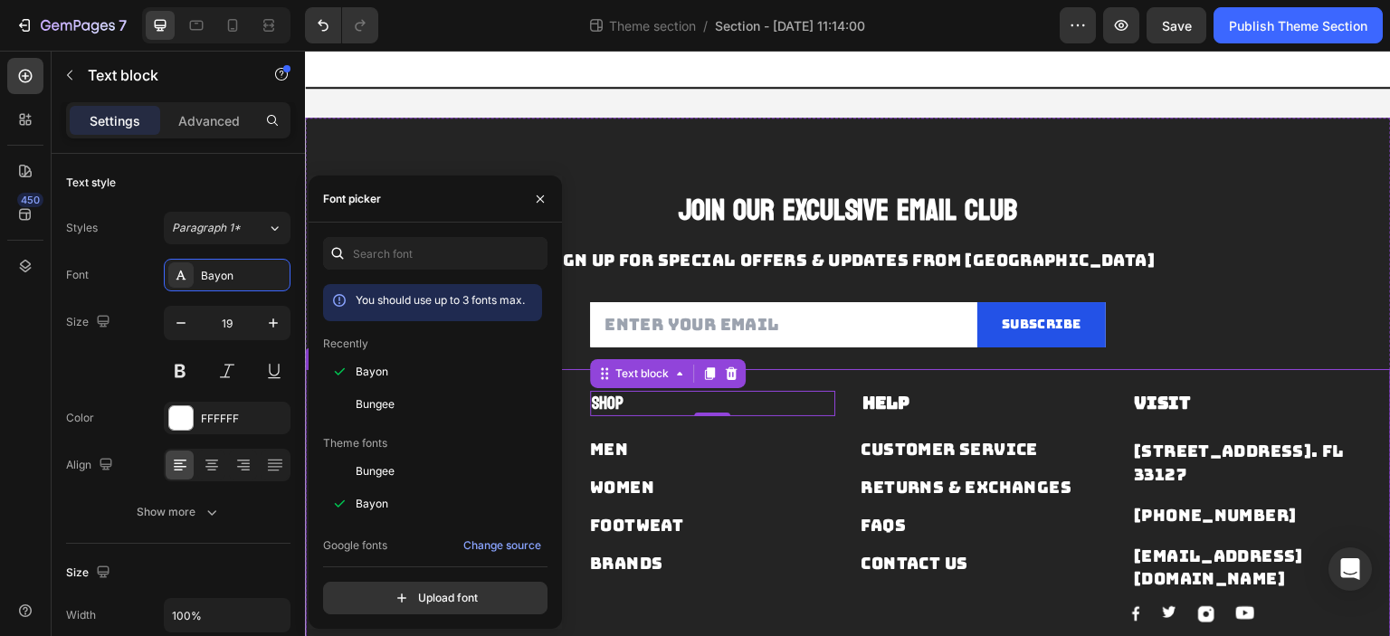
click at [851, 403] on div "POLICIES Text block About Button Events Button Rentals Button Features Button S…" at bounding box center [848, 509] width 1086 height 281
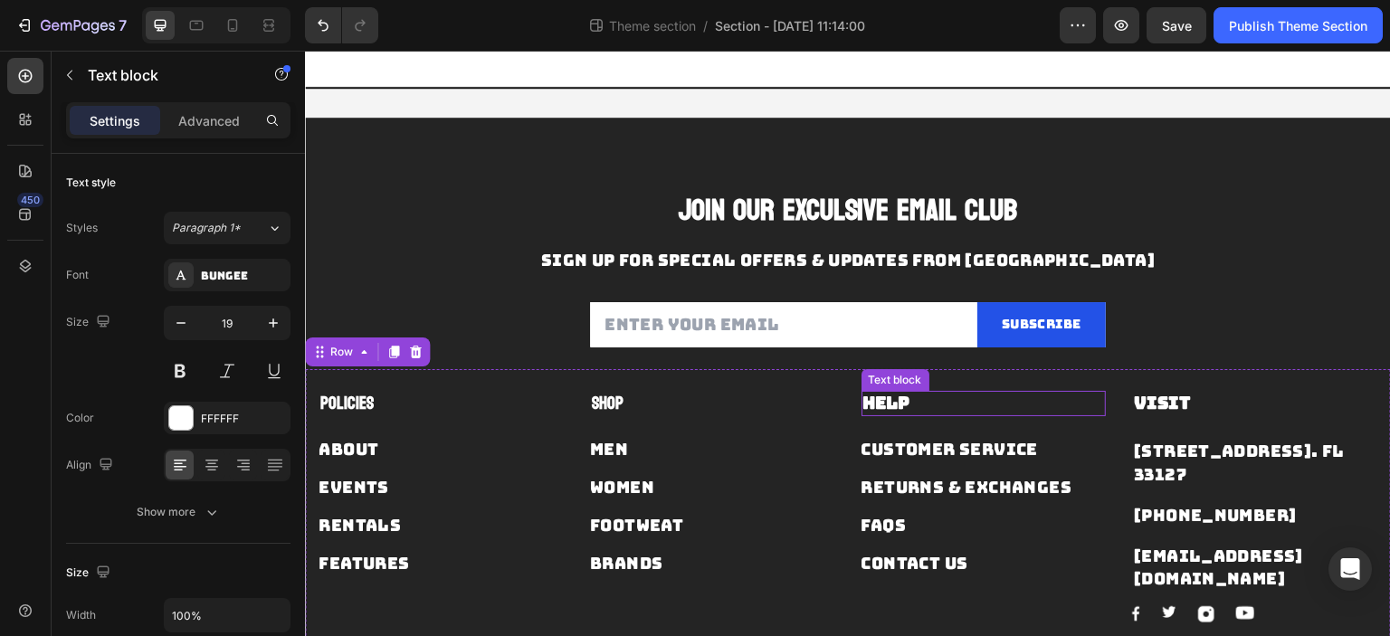
click at [873, 402] on strong "Help" at bounding box center [886, 403] width 47 height 23
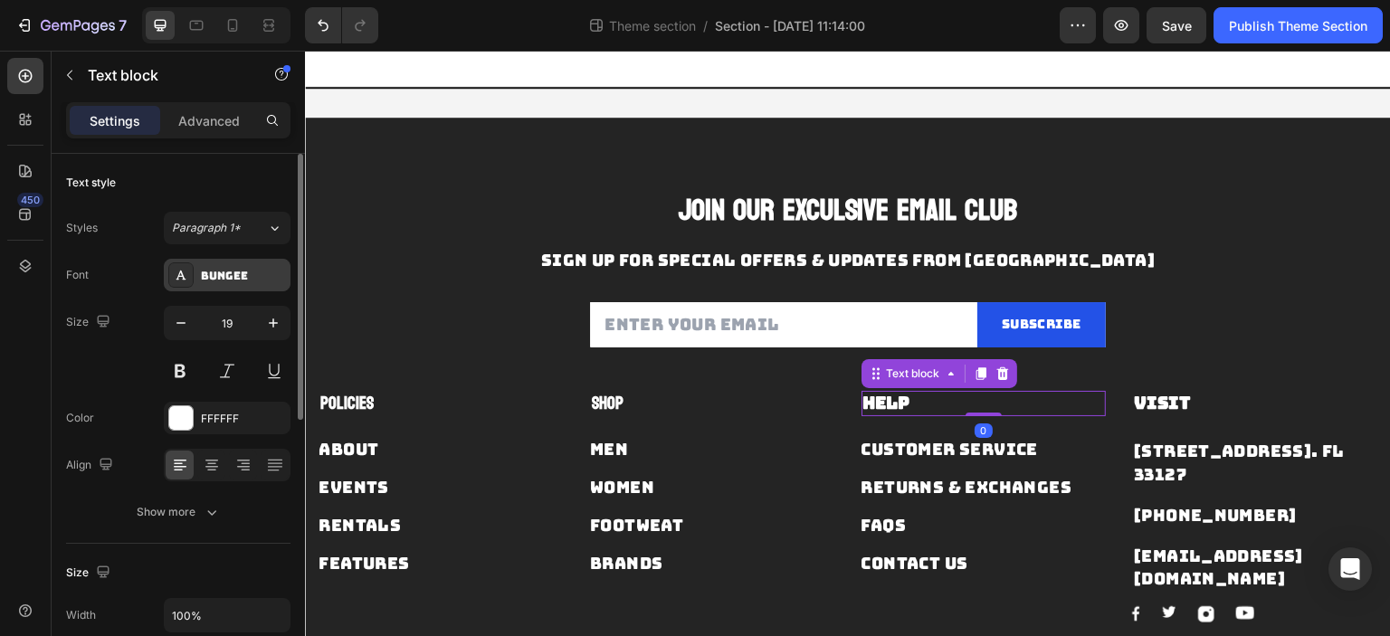
click at [236, 285] on div "Bungee" at bounding box center [227, 275] width 127 height 33
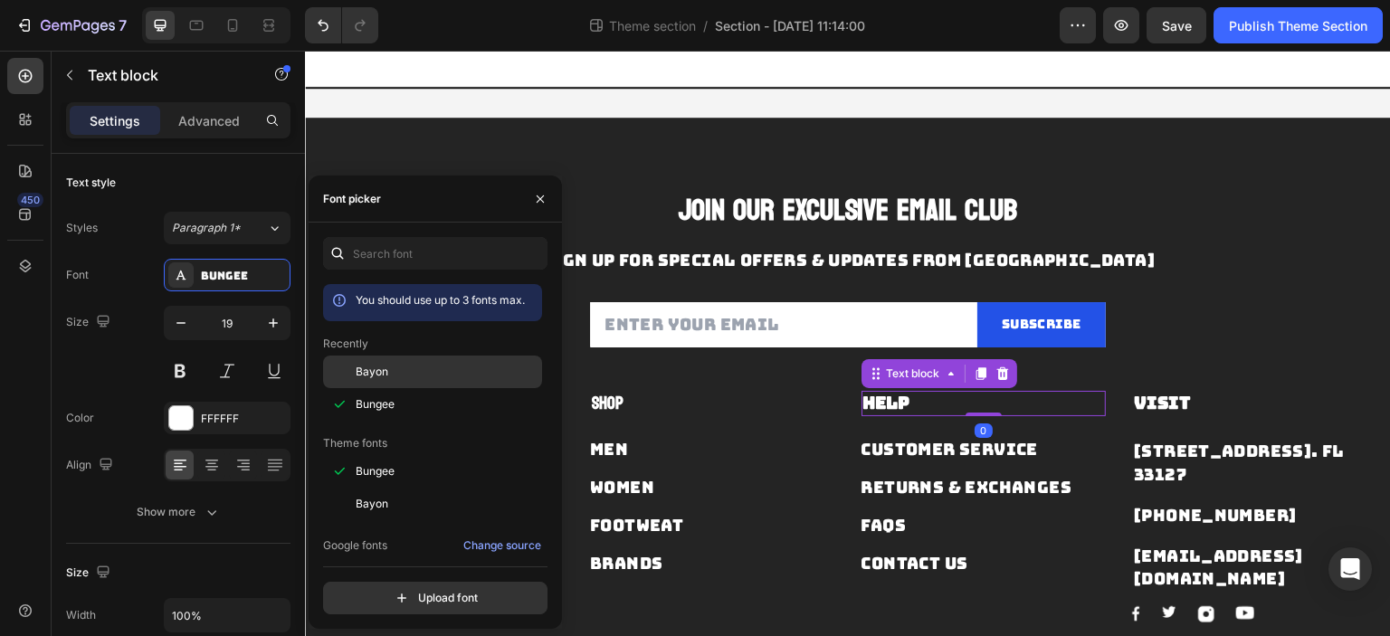
click at [376, 370] on span "Bayon" at bounding box center [372, 372] width 33 height 16
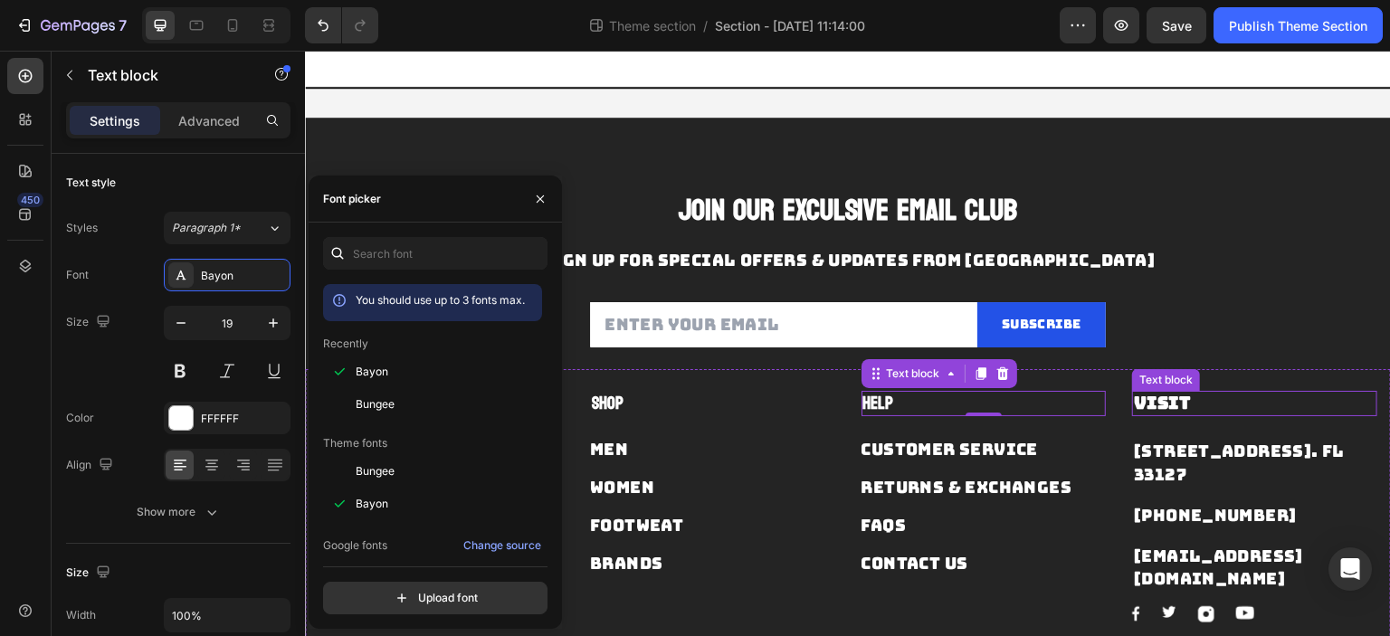
click at [1140, 400] on strong "Visit" at bounding box center [1162, 403] width 56 height 23
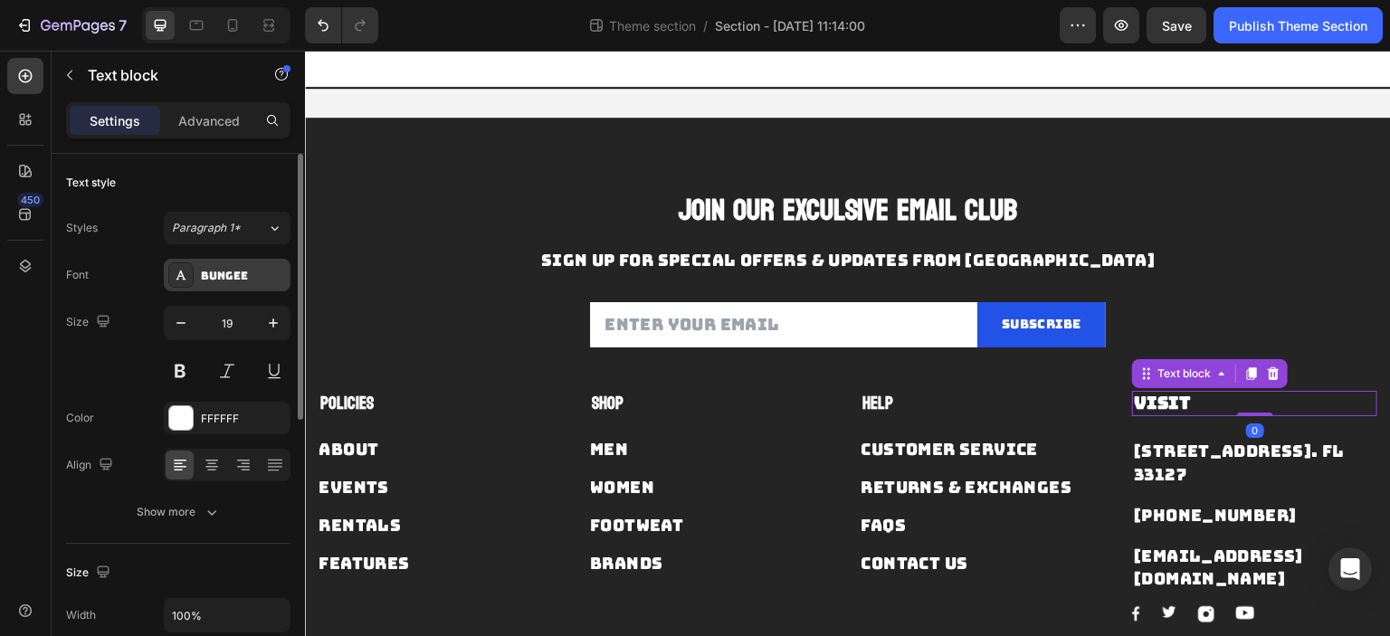
click at [228, 285] on div "Bungee" at bounding box center [227, 275] width 127 height 33
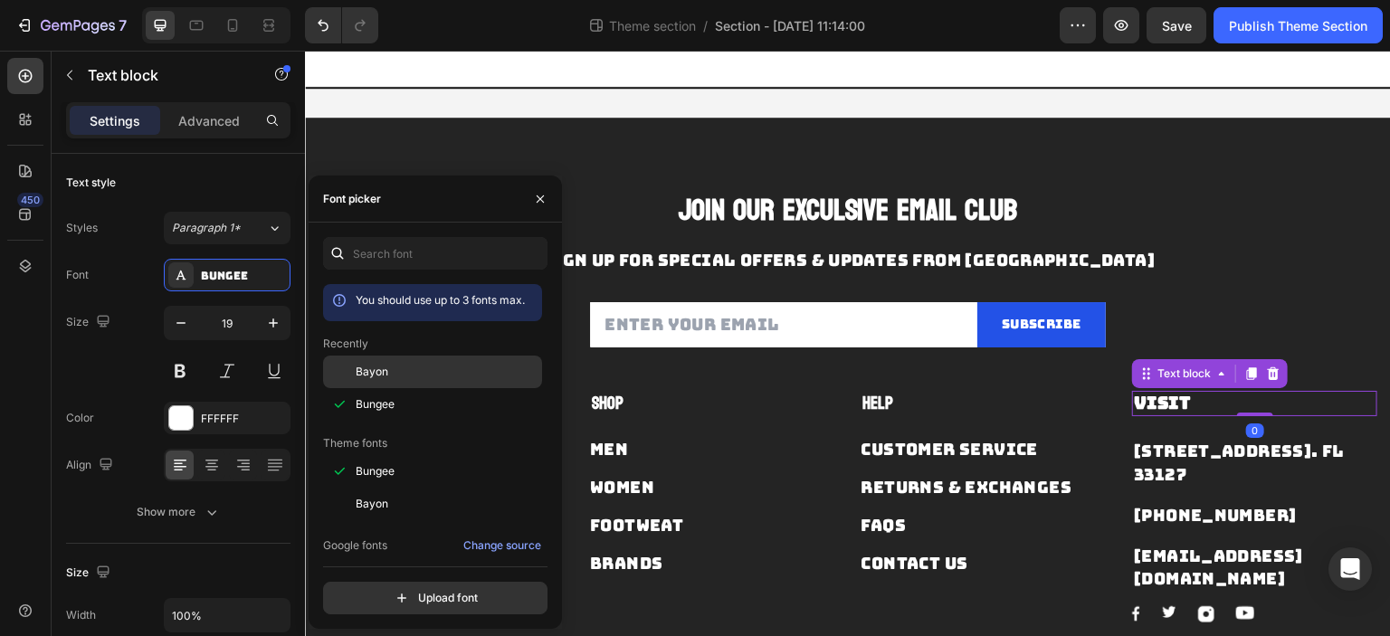
click at [378, 372] on span "Bayon" at bounding box center [372, 372] width 33 height 16
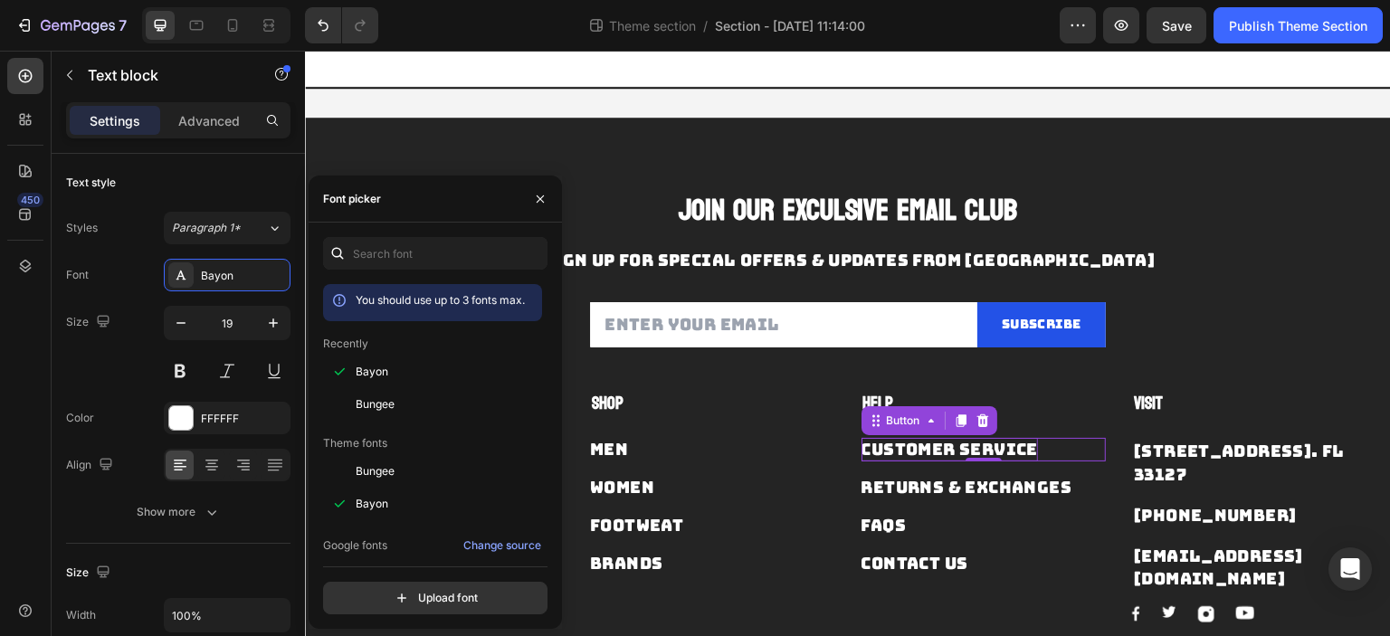
click at [946, 445] on div "Customer Service" at bounding box center [949, 449] width 176 height 23
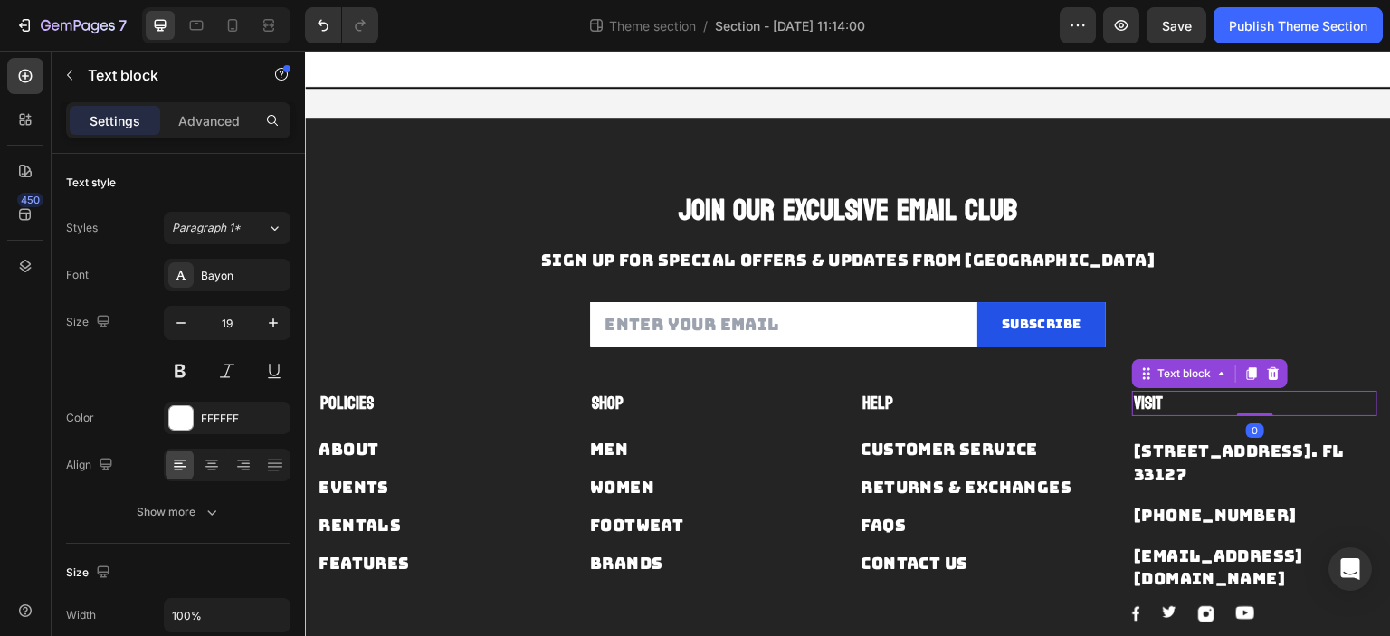
click at [1188, 409] on p "Visit" at bounding box center [1255, 404] width 242 height 23
click at [1194, 463] on p "[STREET_ADDRESS]. FL 33127" at bounding box center [1255, 462] width 242 height 45
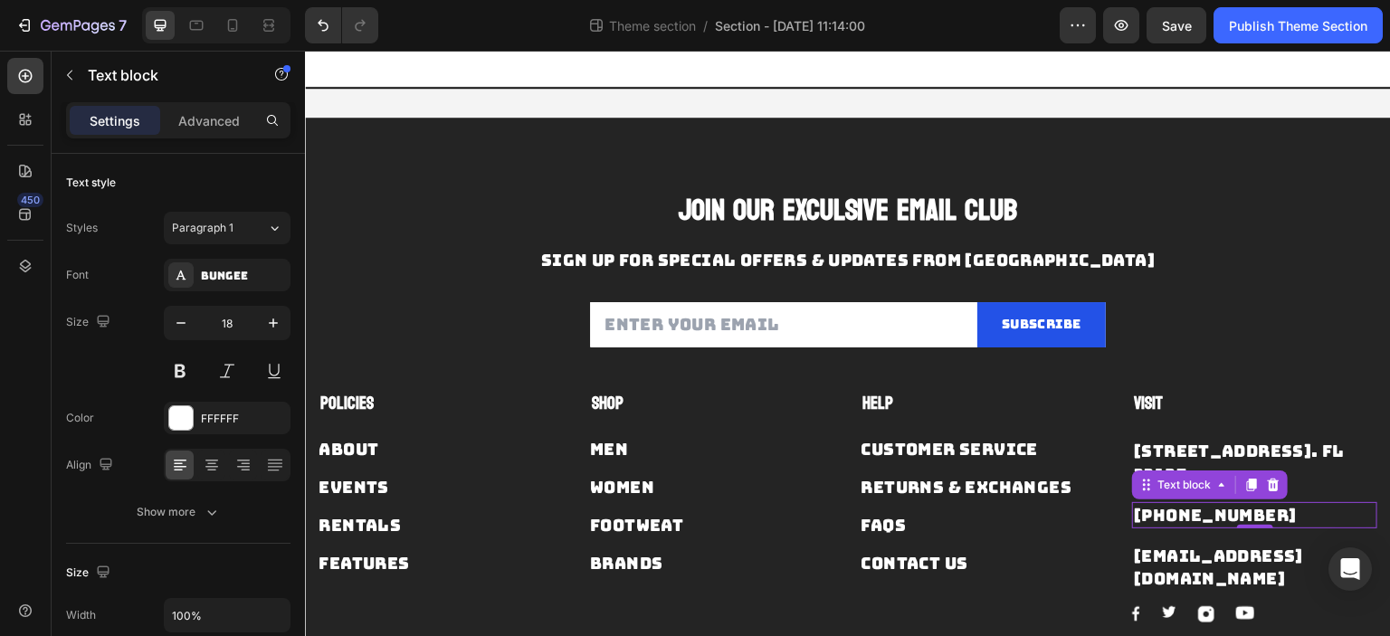
click at [1202, 515] on p "[PHONE_NUMBER]" at bounding box center [1255, 515] width 242 height 23
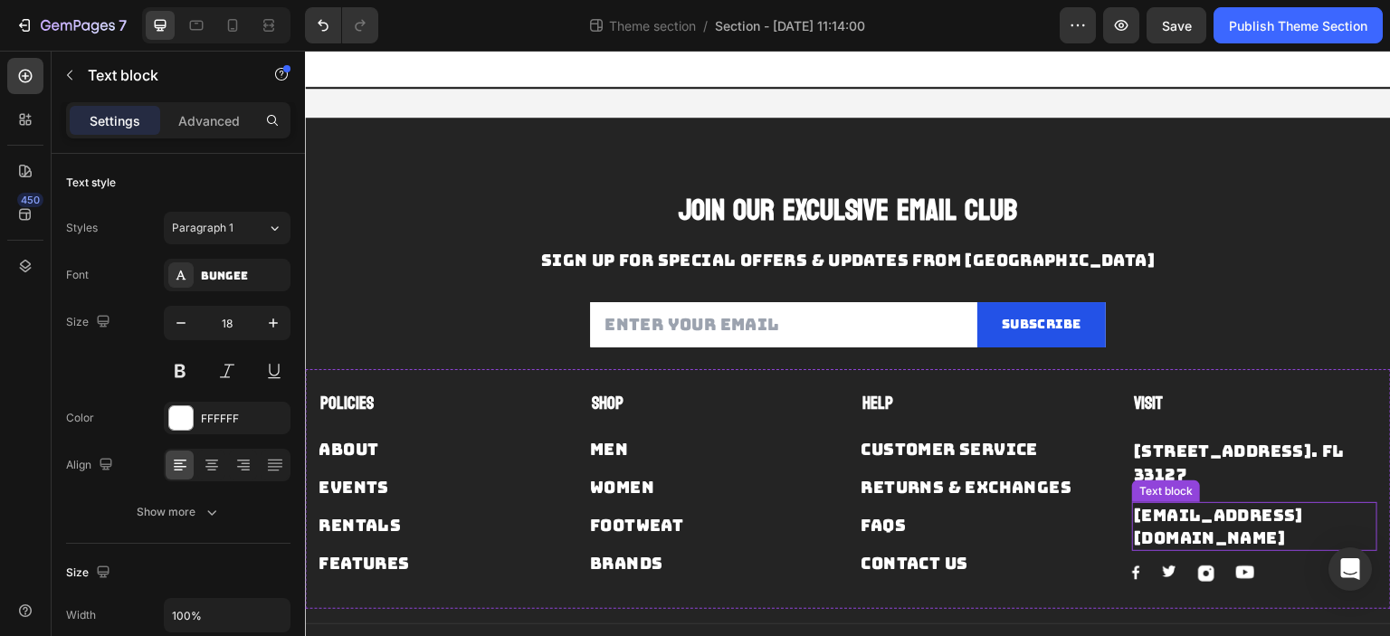
click at [1209, 507] on p "[EMAIL_ADDRESS][DOMAIN_NAME]" at bounding box center [1255, 526] width 242 height 45
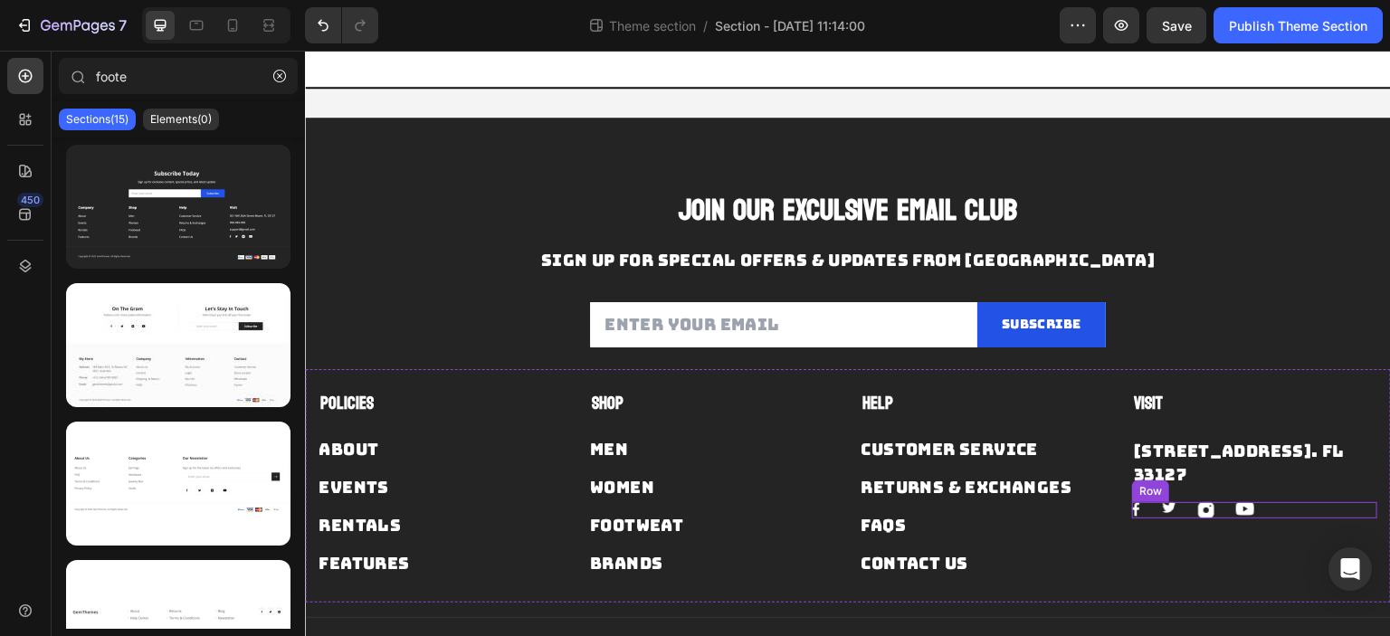
click at [1284, 505] on div "Image Image Image Image Row" at bounding box center [1254, 510] width 245 height 16
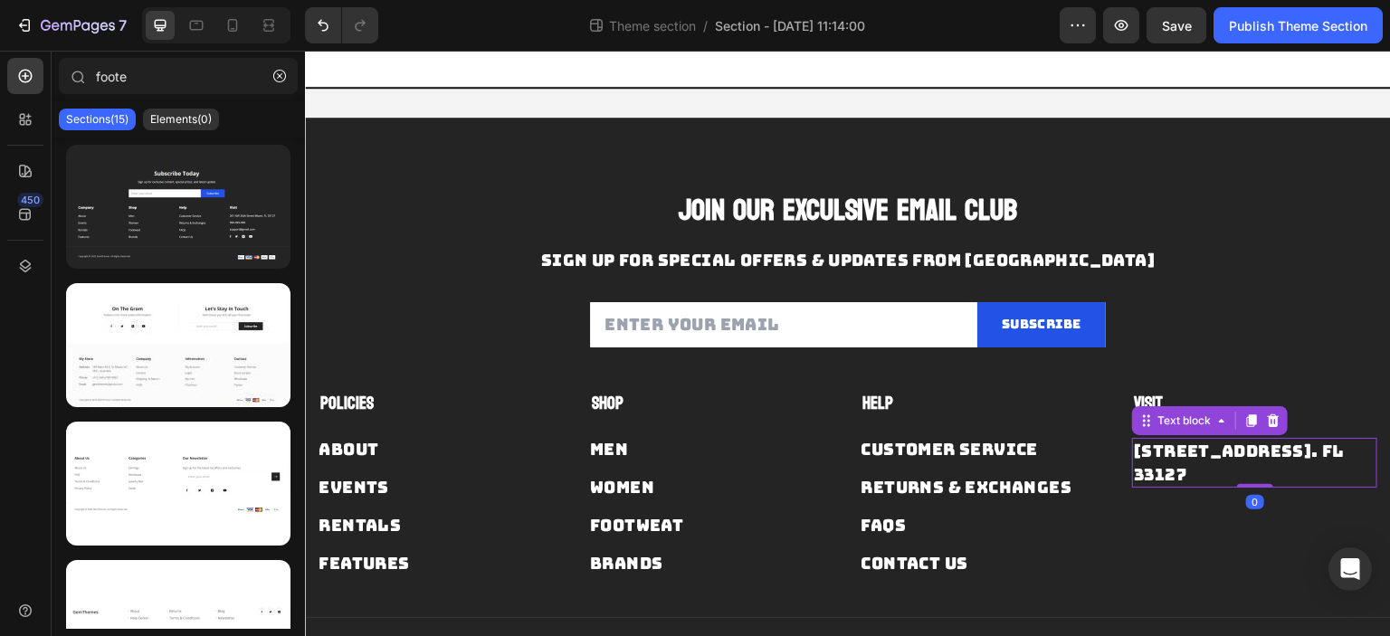
click at [1274, 470] on p "[STREET_ADDRESS]. FL 33127" at bounding box center [1255, 462] width 242 height 45
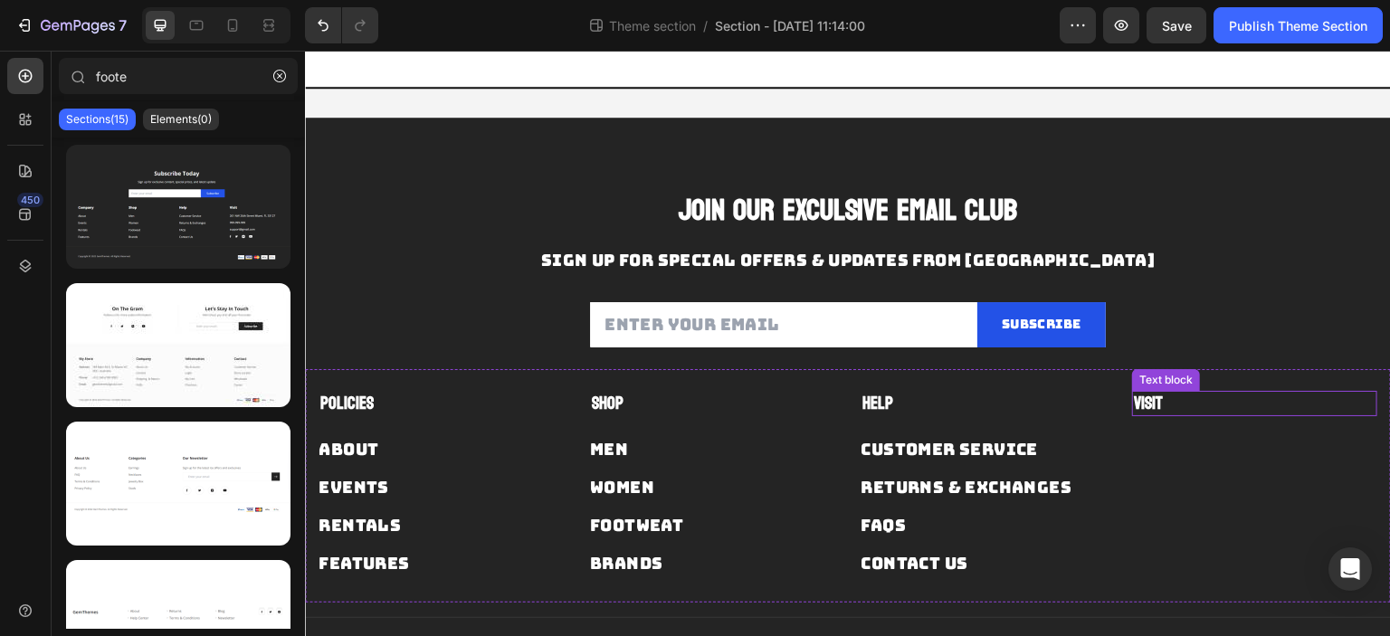
click at [1183, 409] on p "Visit" at bounding box center [1255, 404] width 242 height 23
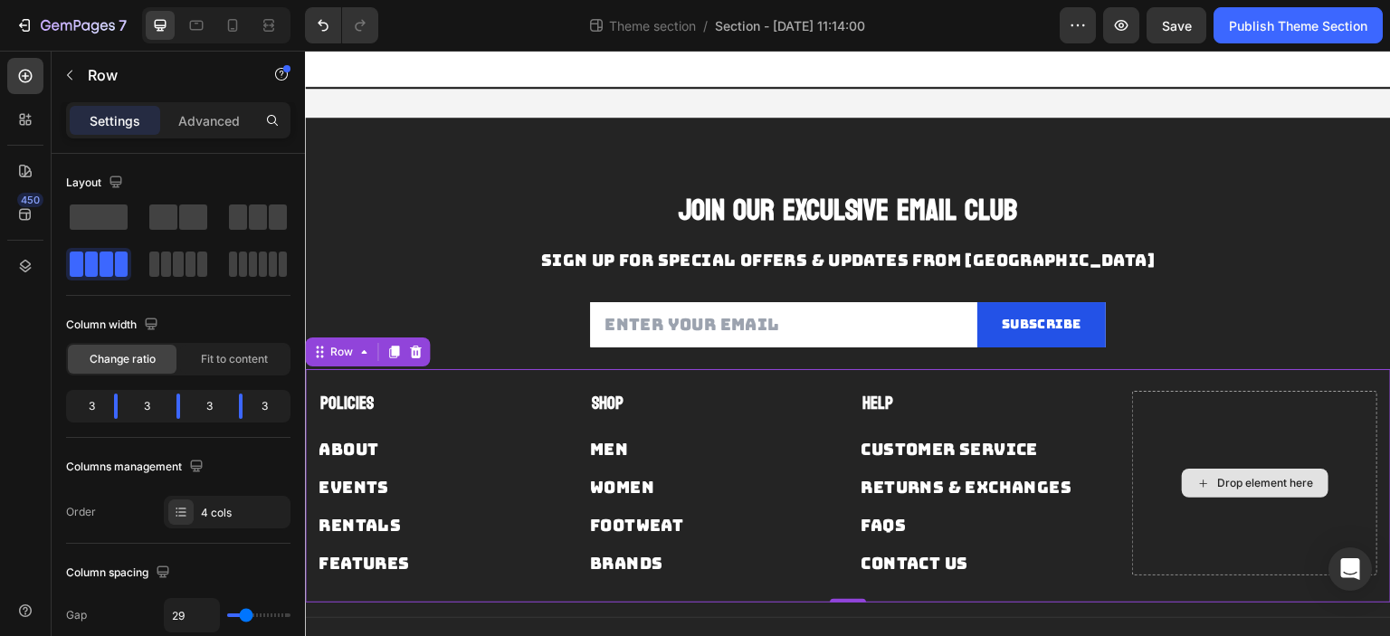
click at [1195, 423] on div "Drop element here" at bounding box center [1254, 483] width 245 height 185
click at [252, 223] on span at bounding box center [258, 216] width 18 height 25
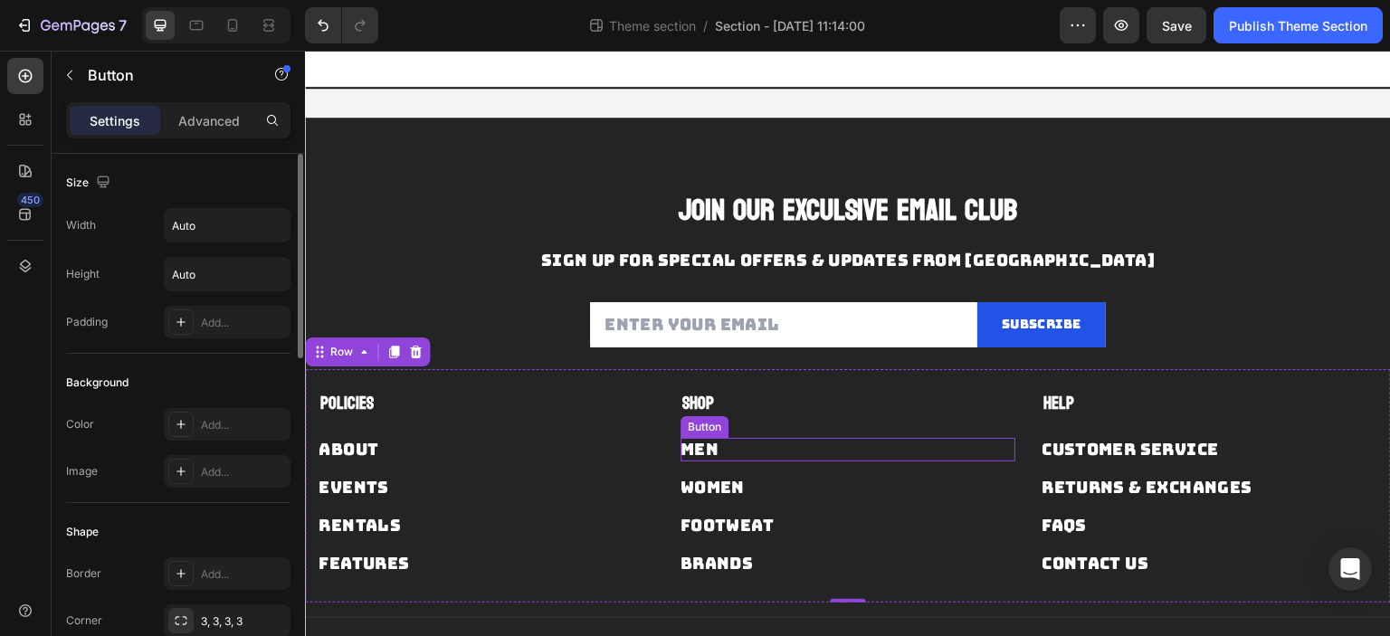
click at [847, 455] on div "Men Button" at bounding box center [848, 450] width 336 height 24
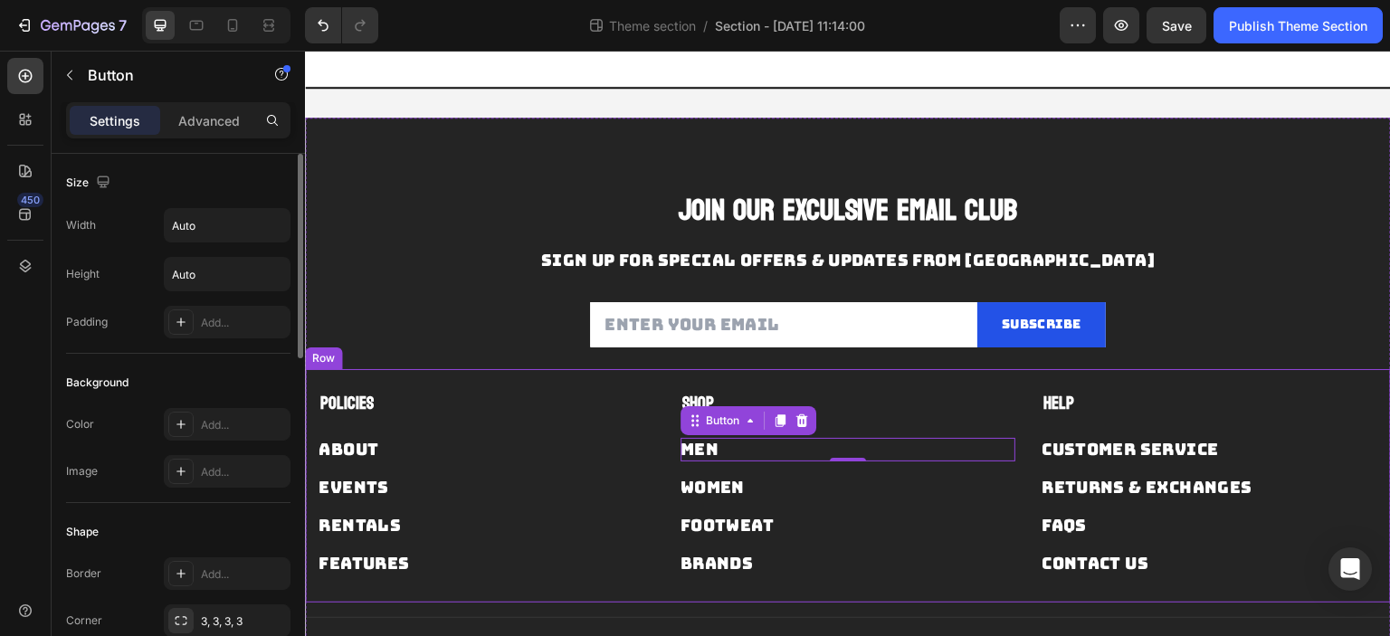
click at [984, 544] on div "Brands Button" at bounding box center [848, 556] width 336 height 38
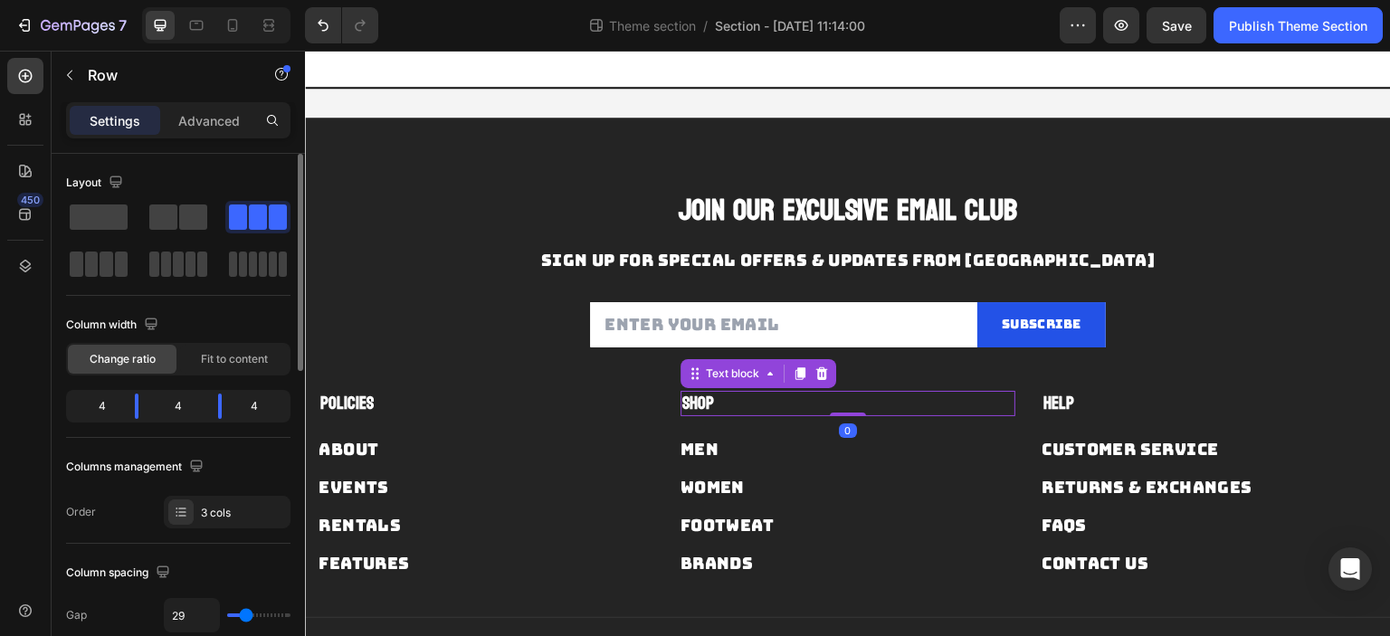
click at [753, 402] on p "Shop" at bounding box center [848, 404] width 332 height 23
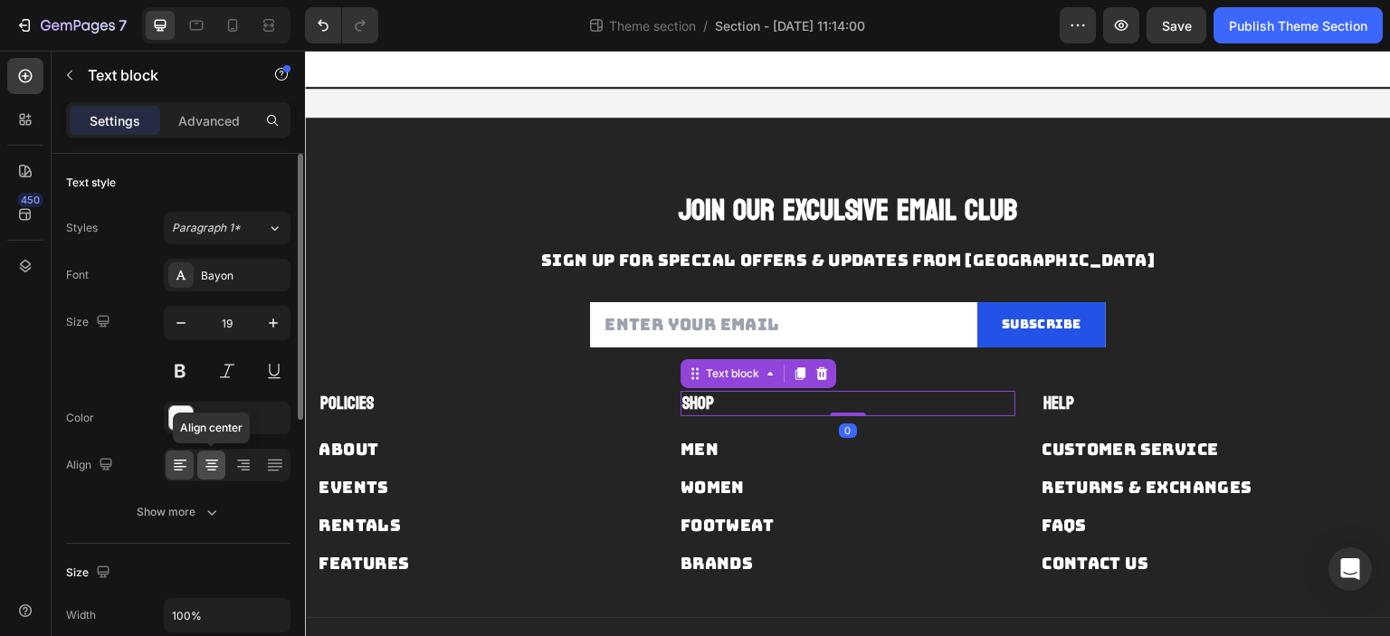
click at [223, 466] on div at bounding box center [211, 465] width 28 height 29
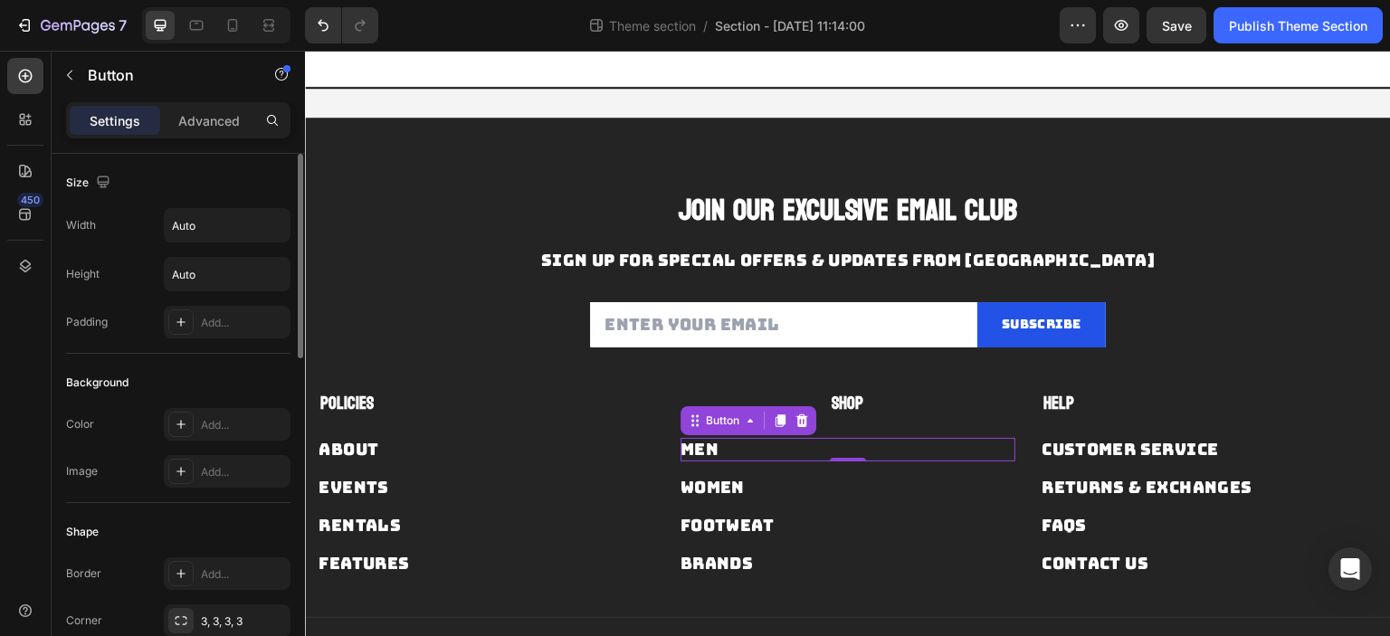
click at [722, 442] on div "Men Button 0" at bounding box center [848, 450] width 336 height 24
click at [192, 126] on p "Advanced" at bounding box center [209, 120] width 62 height 19
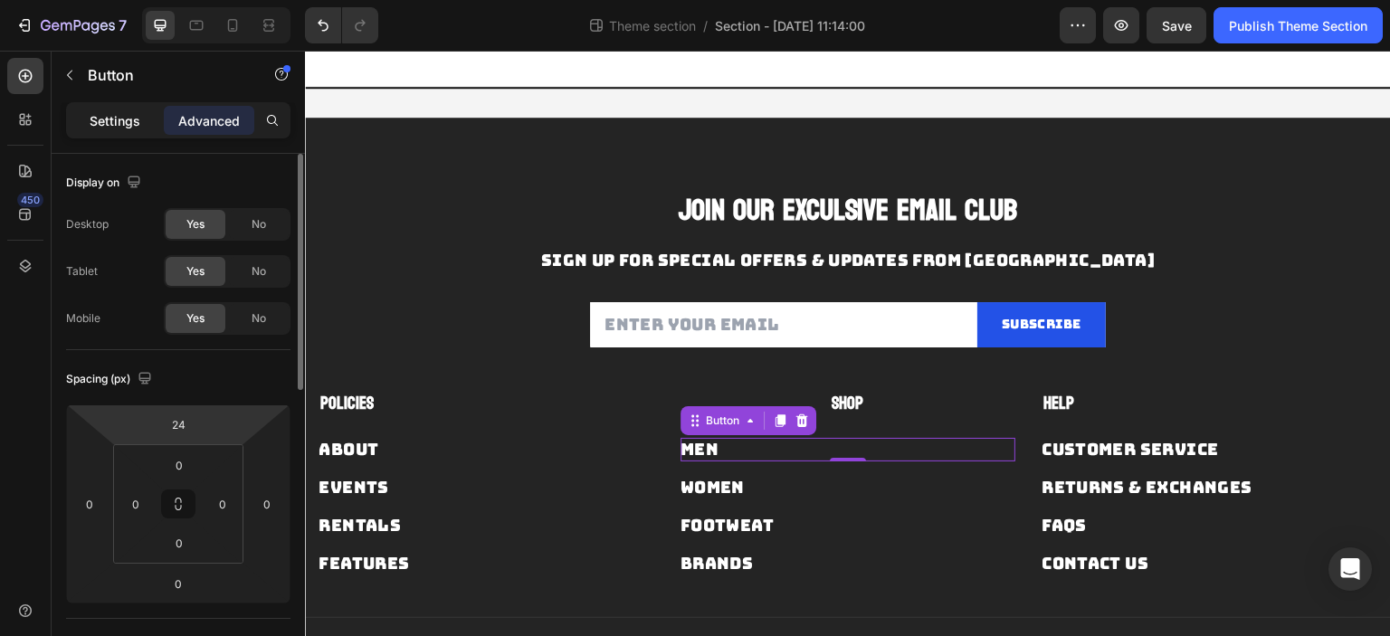
click at [128, 123] on p "Settings" at bounding box center [115, 120] width 51 height 19
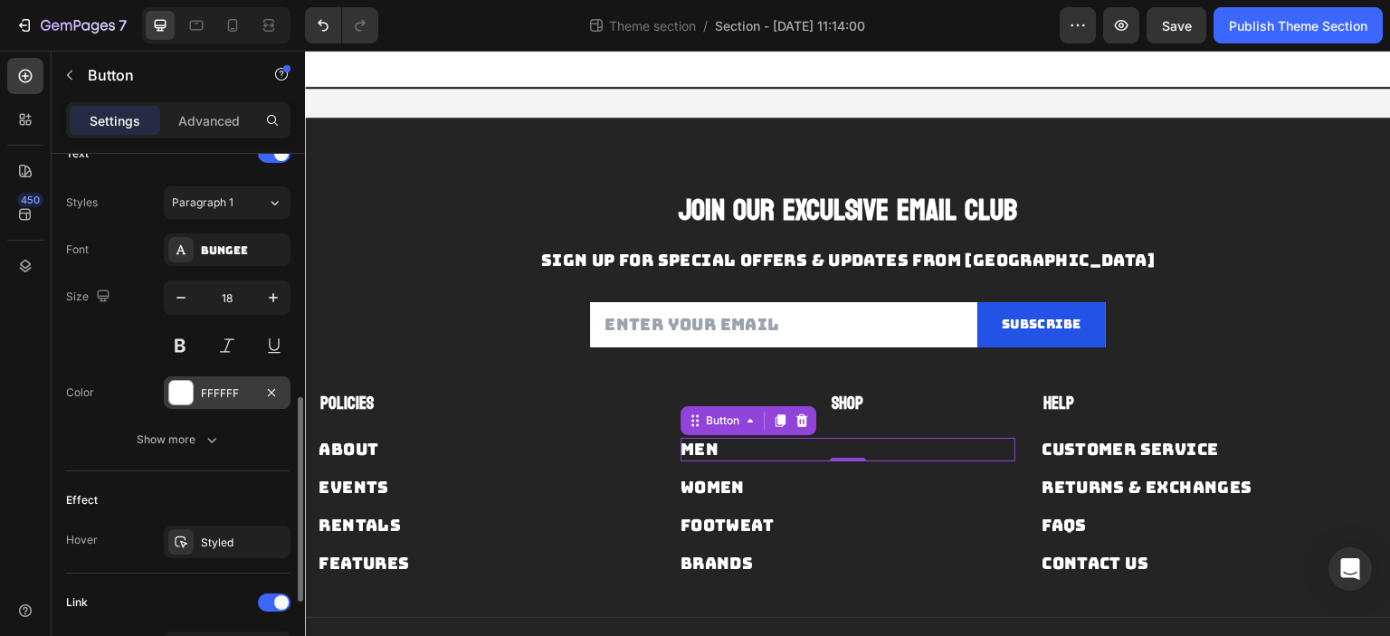
scroll to position [814, 0]
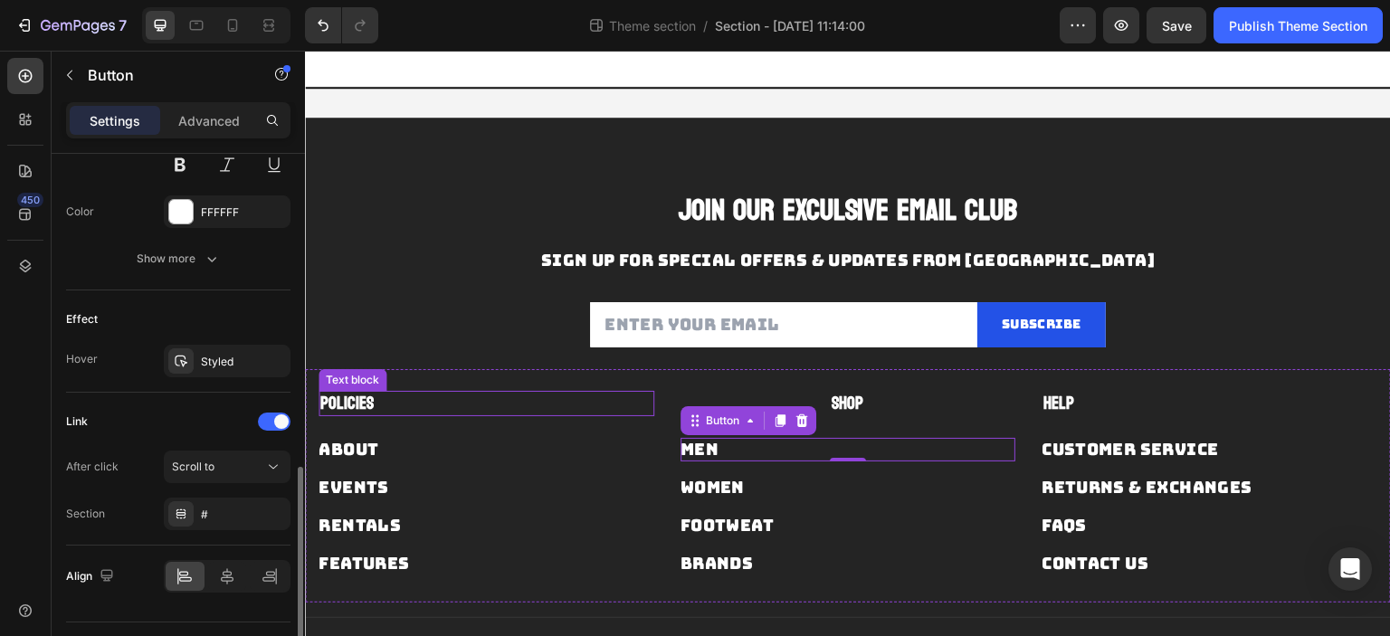
click at [387, 402] on p "POLICIES" at bounding box center [486, 404] width 332 height 23
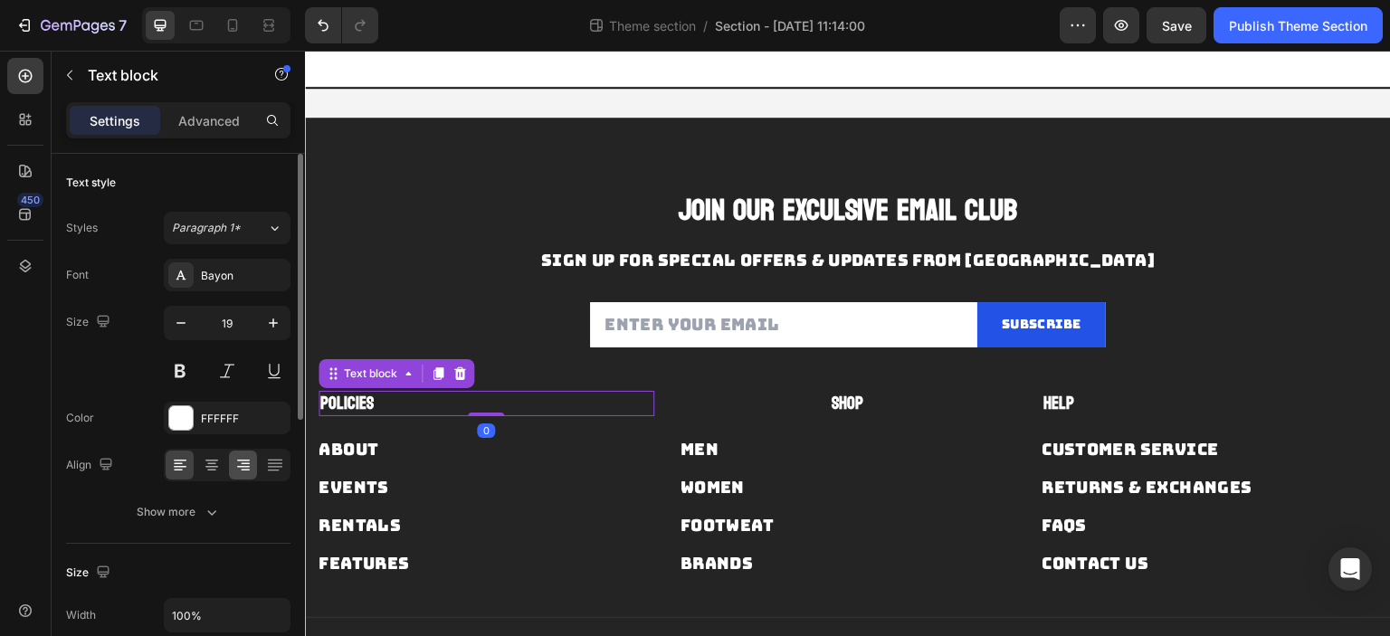
click at [217, 461] on icon at bounding box center [212, 465] width 18 height 18
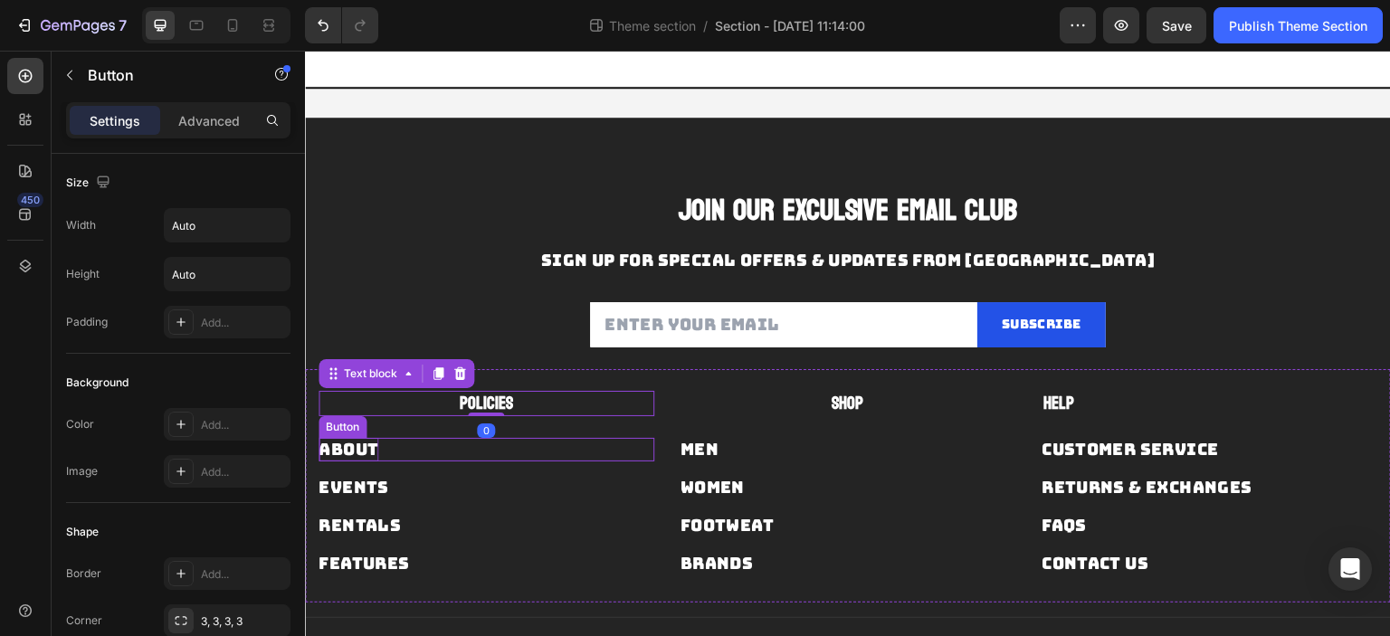
click at [375, 459] on div "About" at bounding box center [348, 449] width 60 height 23
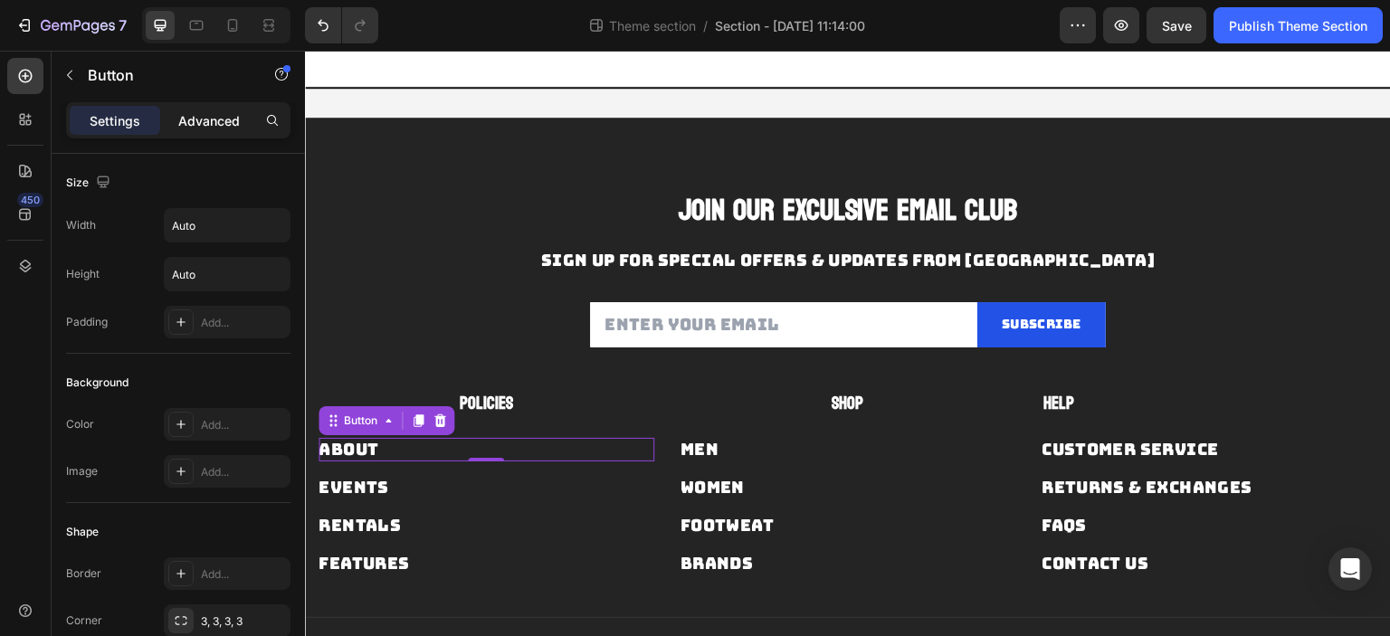
click at [210, 119] on p "Advanced" at bounding box center [209, 120] width 62 height 19
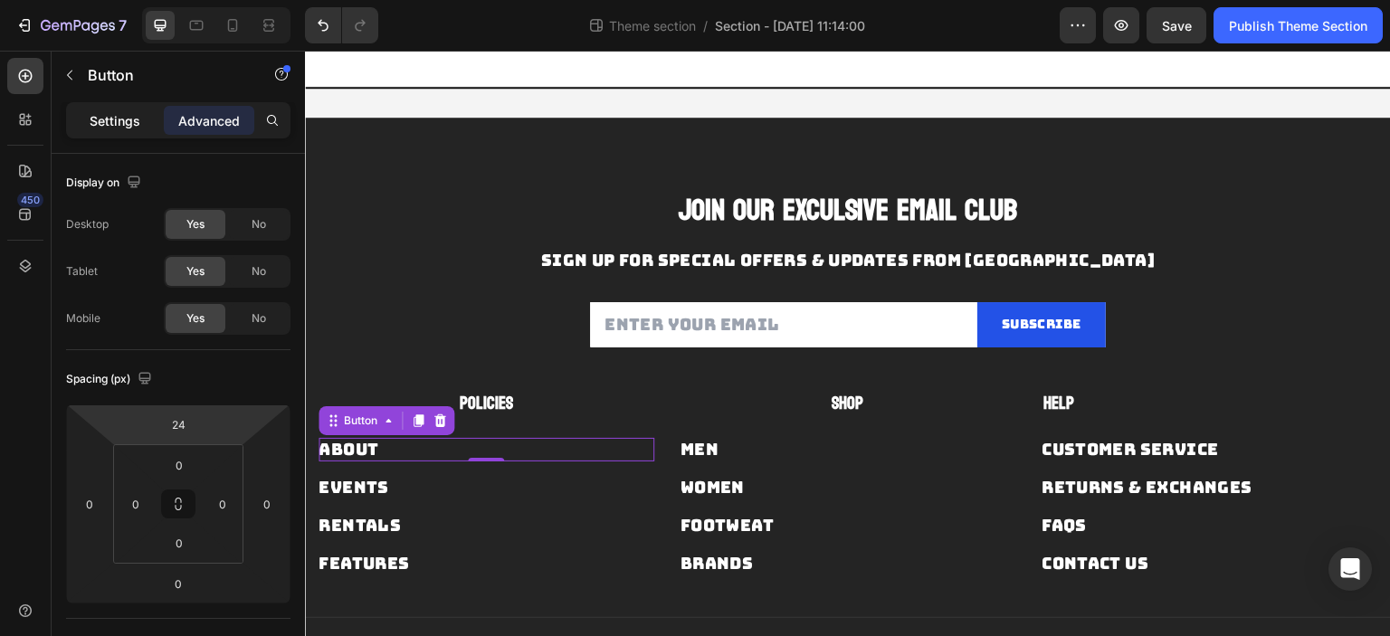
click at [135, 111] on p "Settings" at bounding box center [115, 120] width 51 height 19
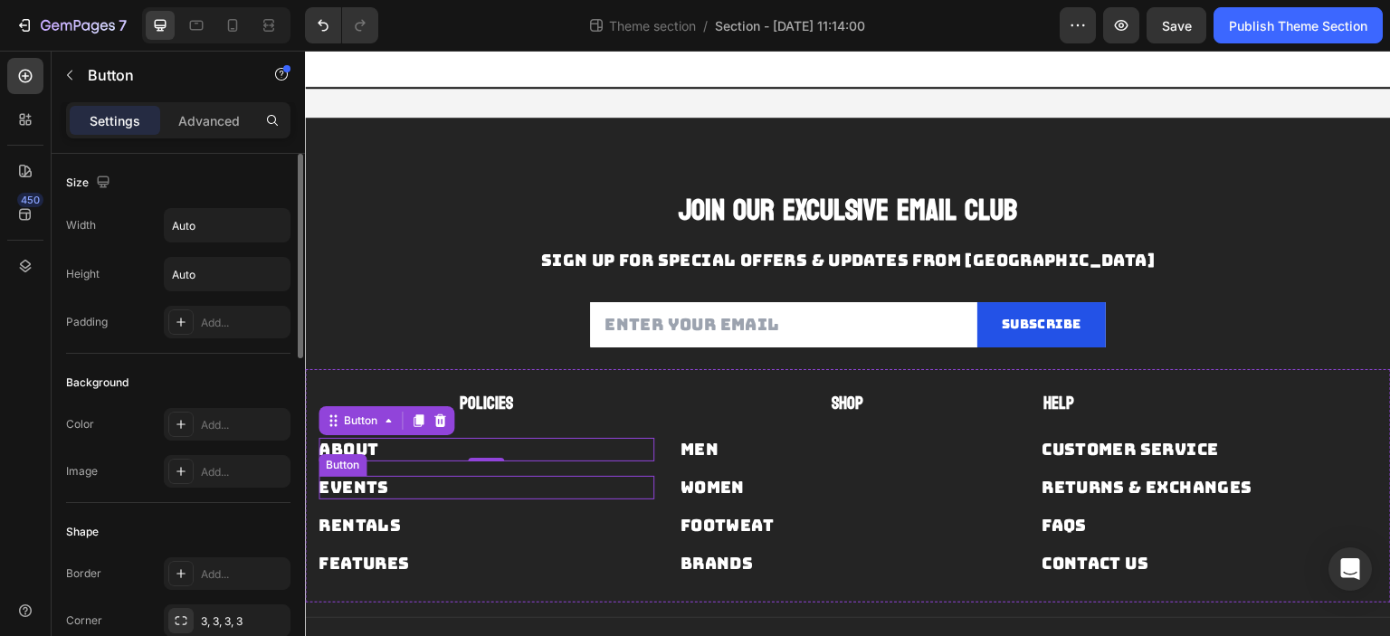
click at [433, 503] on div "Rentals Button" at bounding box center [486, 518] width 336 height 38
click at [368, 449] on div "About" at bounding box center [348, 449] width 60 height 23
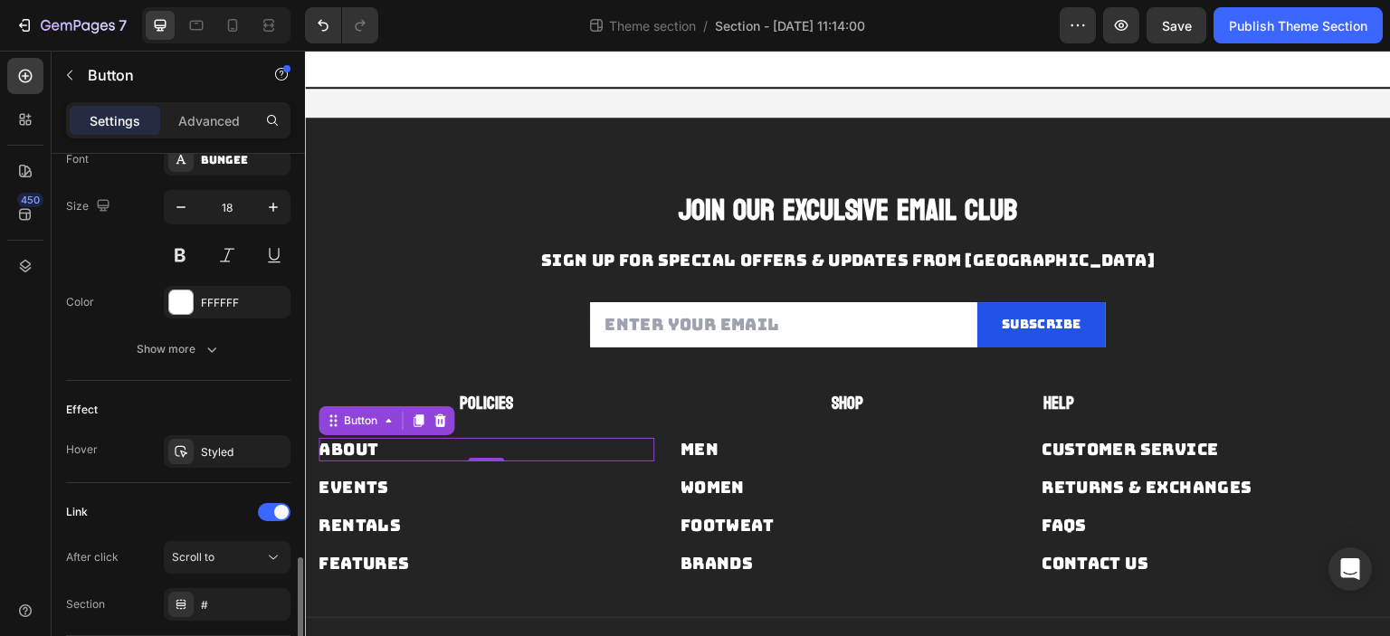
scroll to position [854, 0]
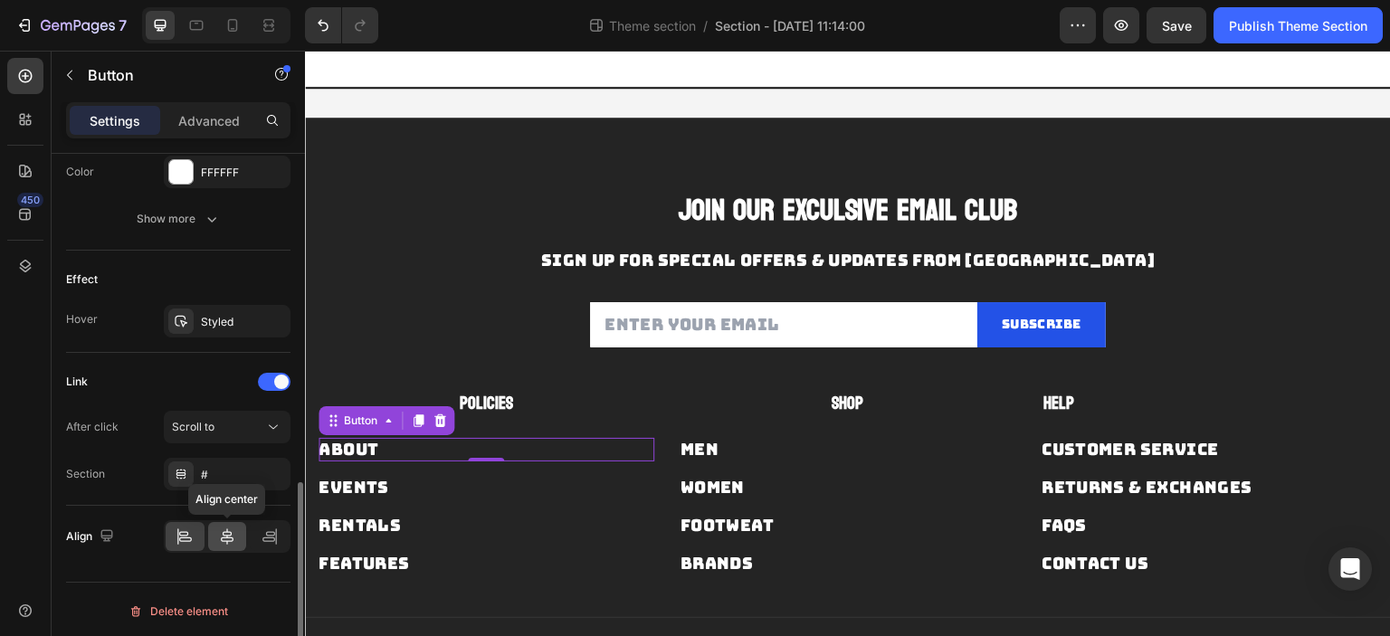
click at [232, 537] on icon at bounding box center [227, 536] width 13 height 16
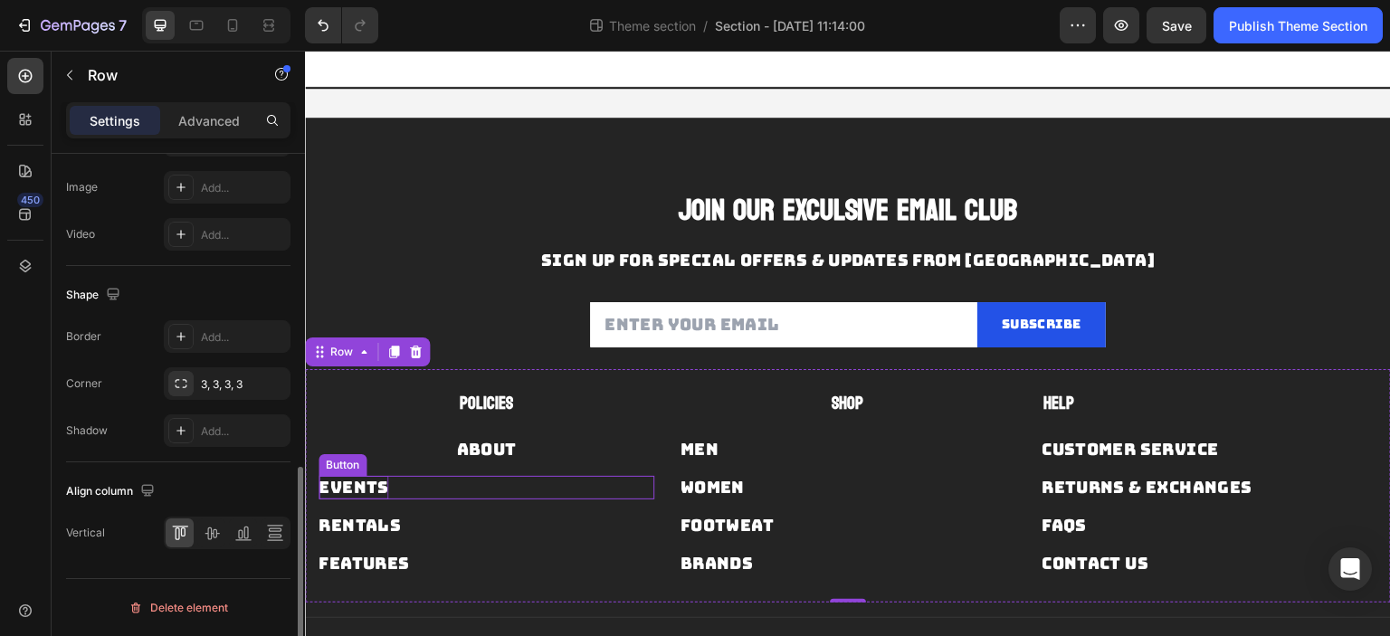
click at [382, 497] on div "POLICIES Text block About Button Events Button Rentals Button Features Button" at bounding box center [486, 483] width 336 height 185
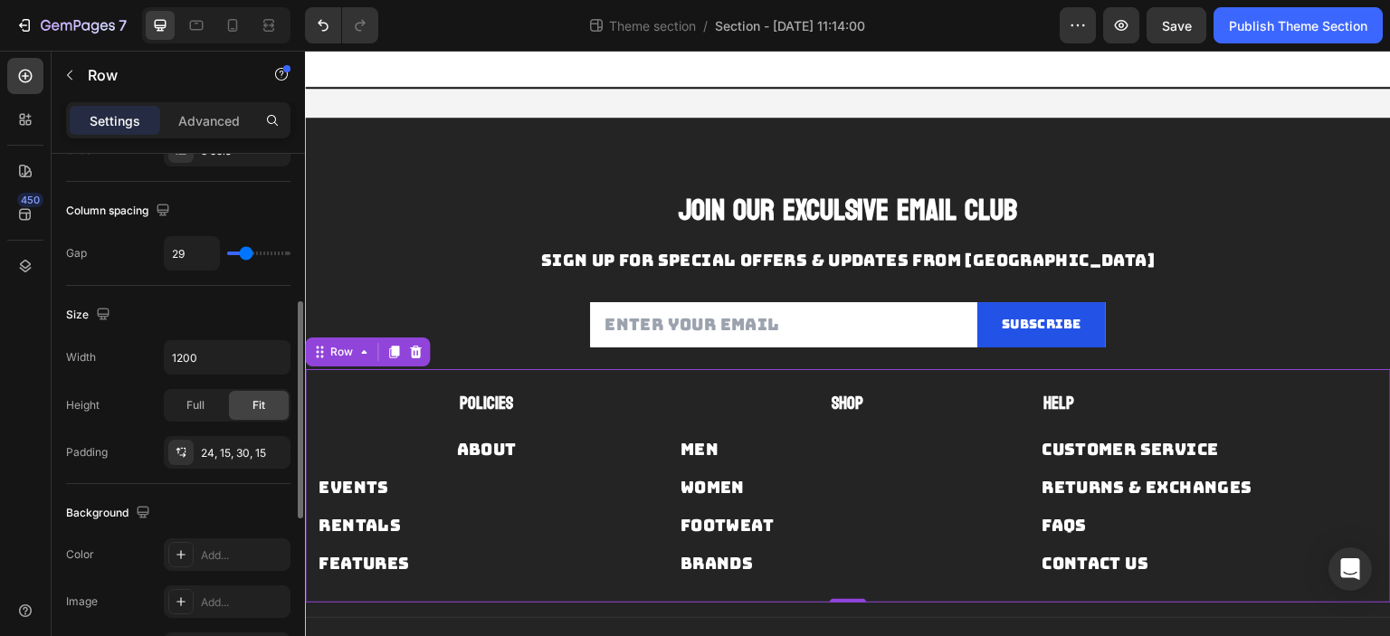
scroll to position [774, 0]
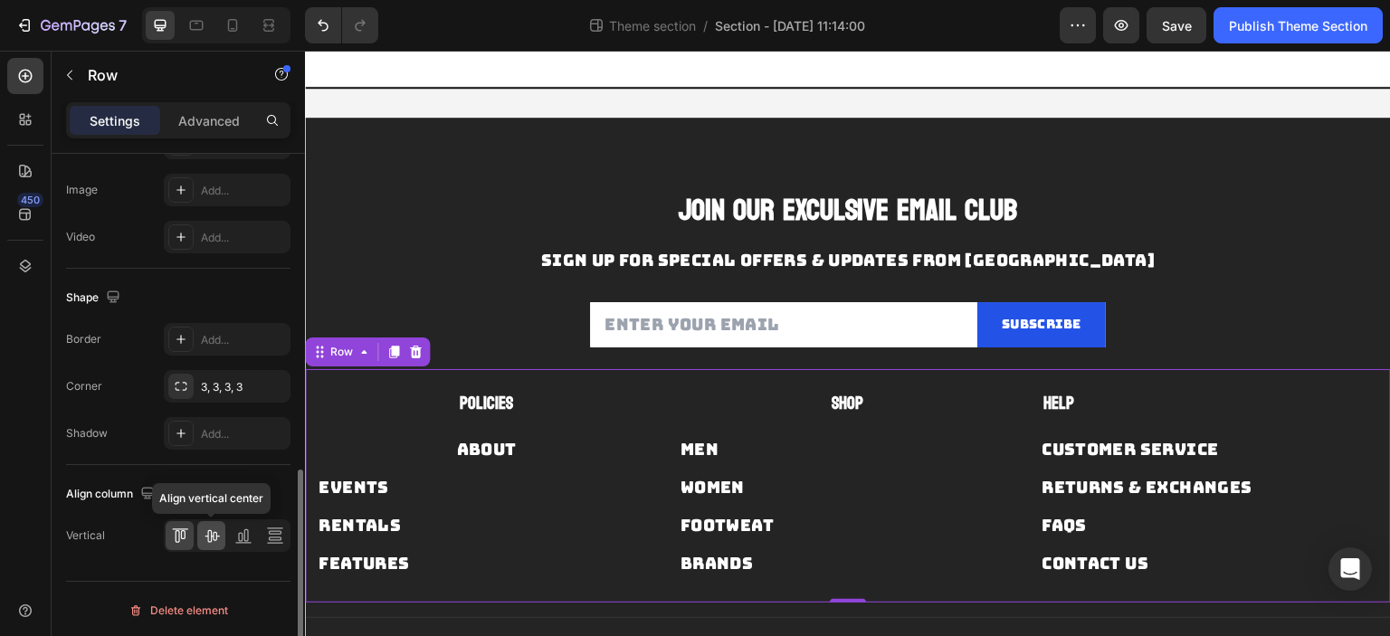
click at [224, 530] on div at bounding box center [211, 535] width 28 height 29
click at [241, 531] on icon at bounding box center [243, 536] width 18 height 18
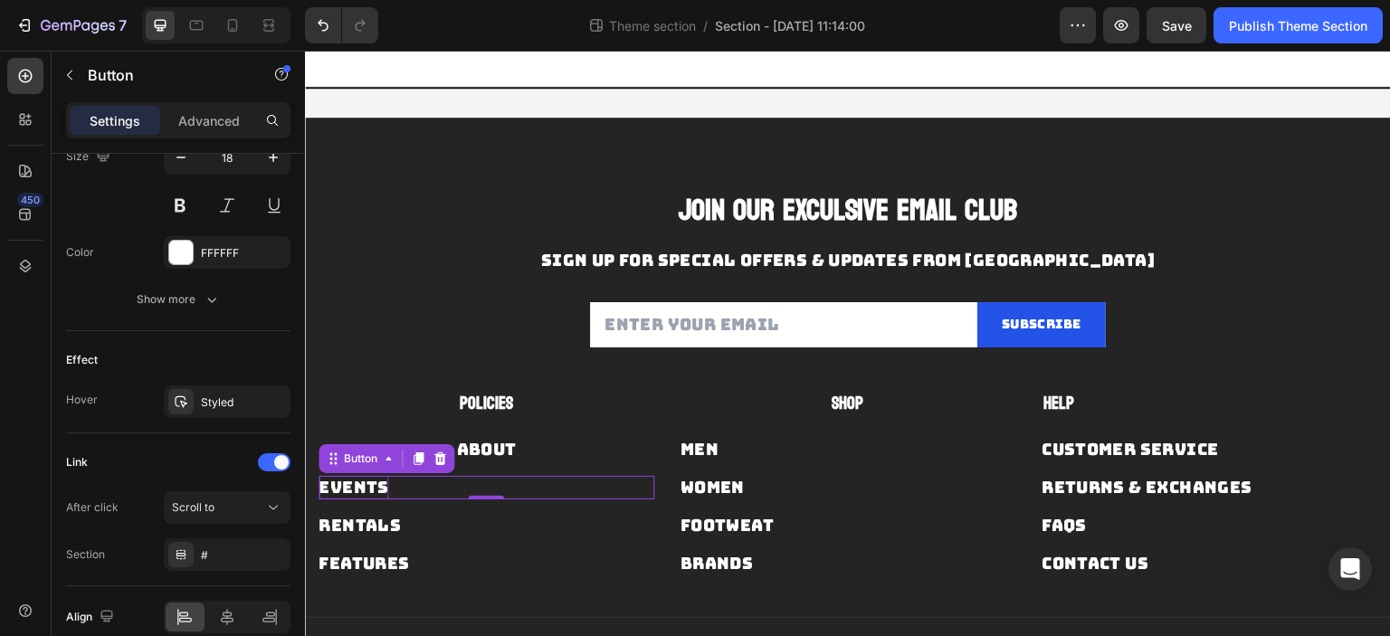
click at [329, 483] on div "Events" at bounding box center [353, 487] width 70 height 23
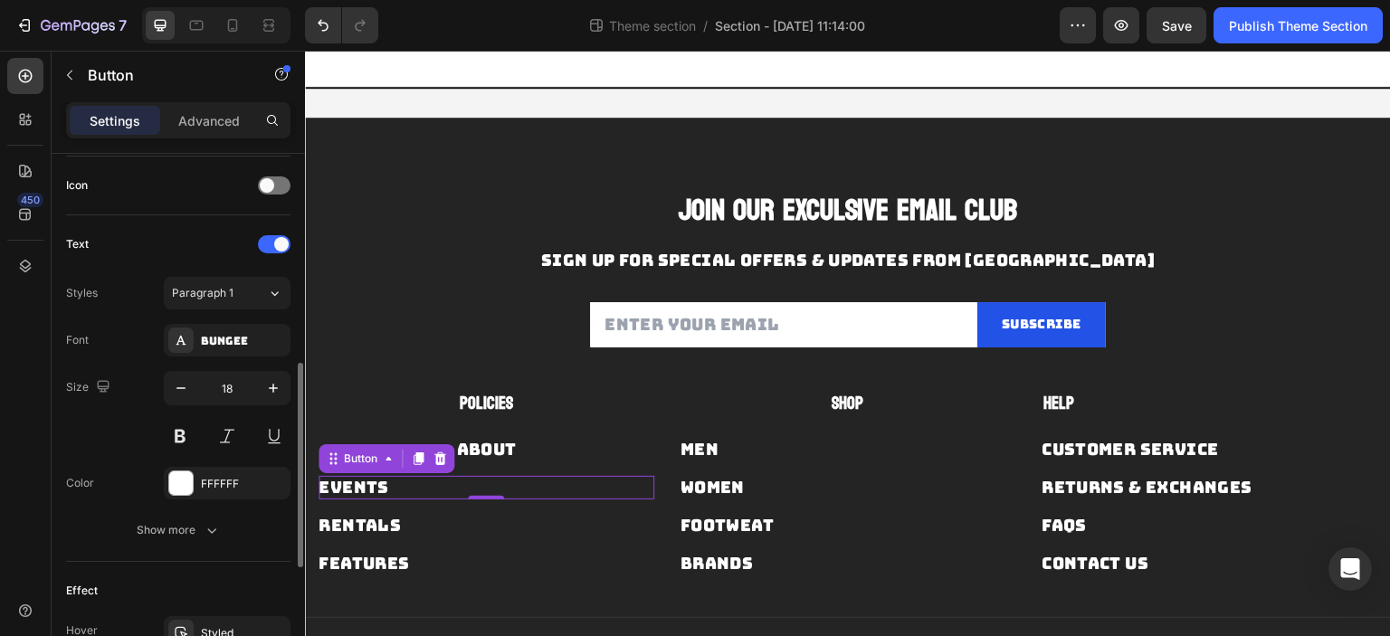
scroll to position [854, 0]
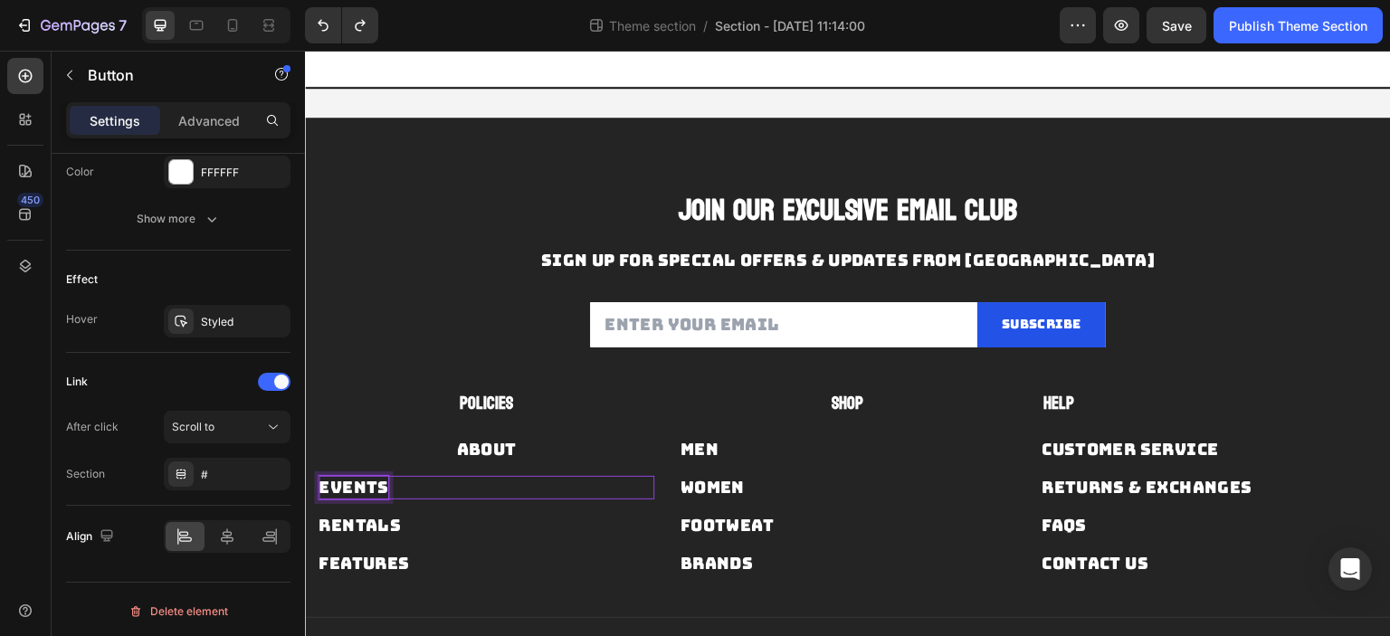
click at [372, 485] on div "Events" at bounding box center [353, 487] width 70 height 23
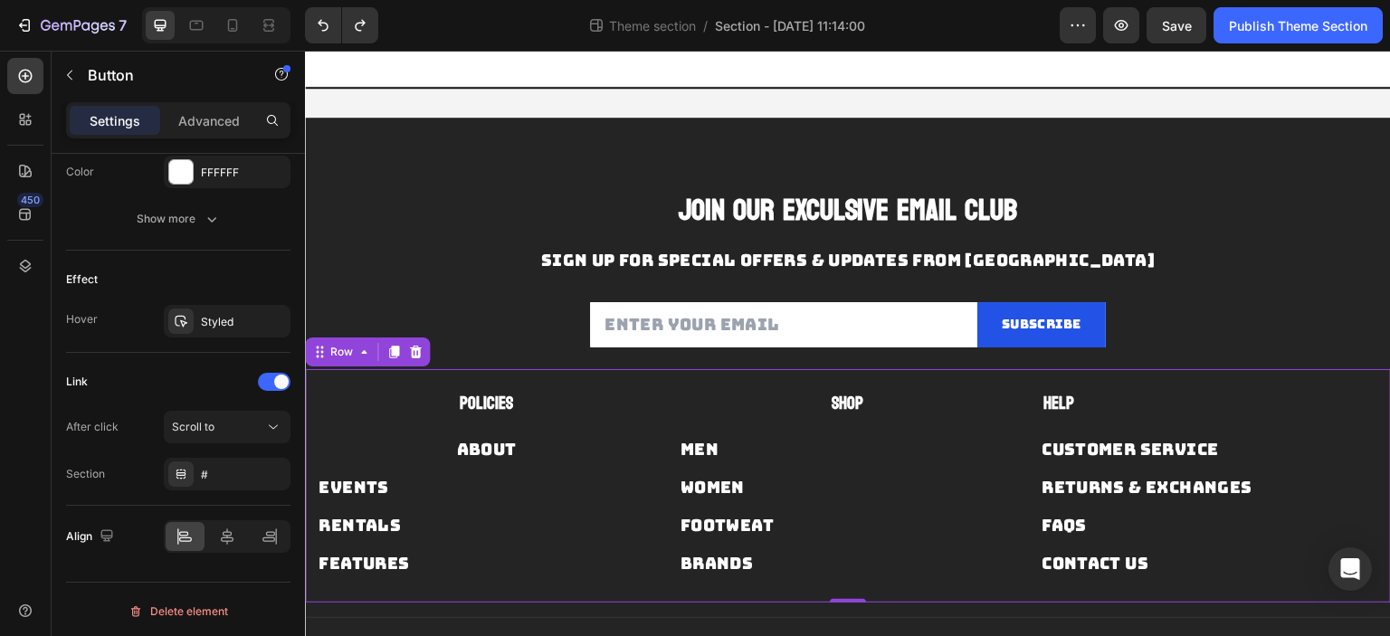
click at [449, 507] on div "Rentals Button" at bounding box center [486, 518] width 336 height 38
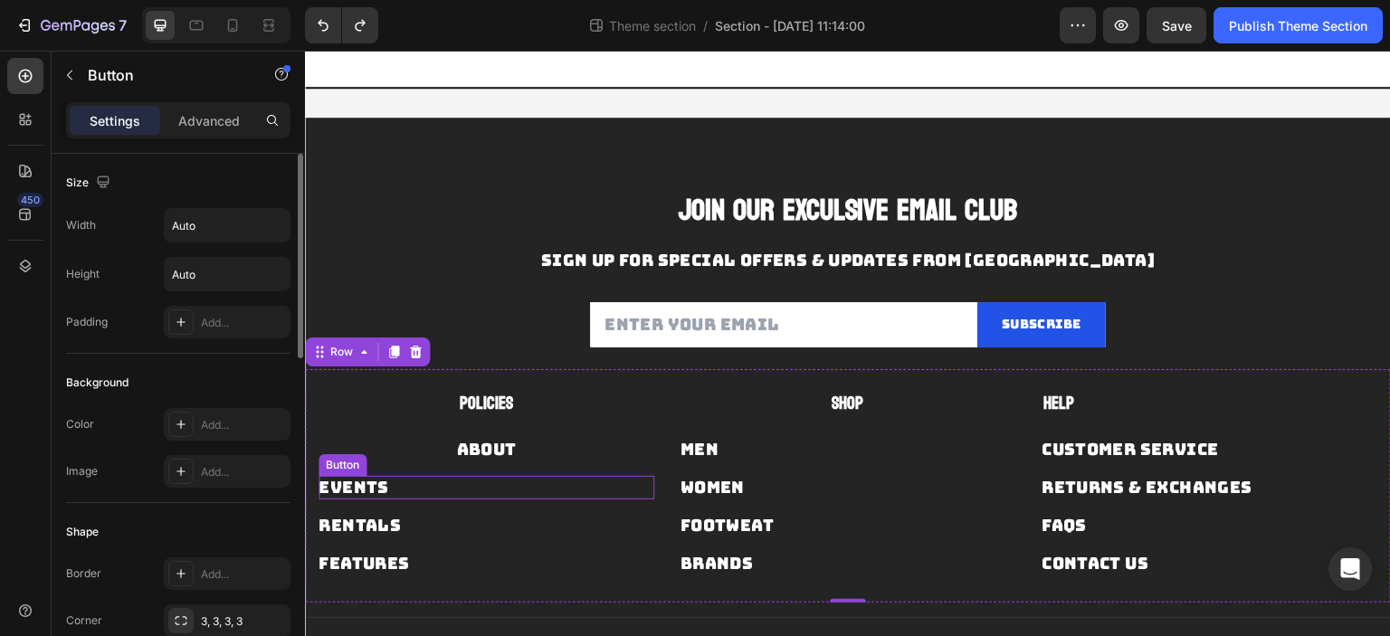
click at [423, 481] on div "Events Button" at bounding box center [486, 488] width 336 height 24
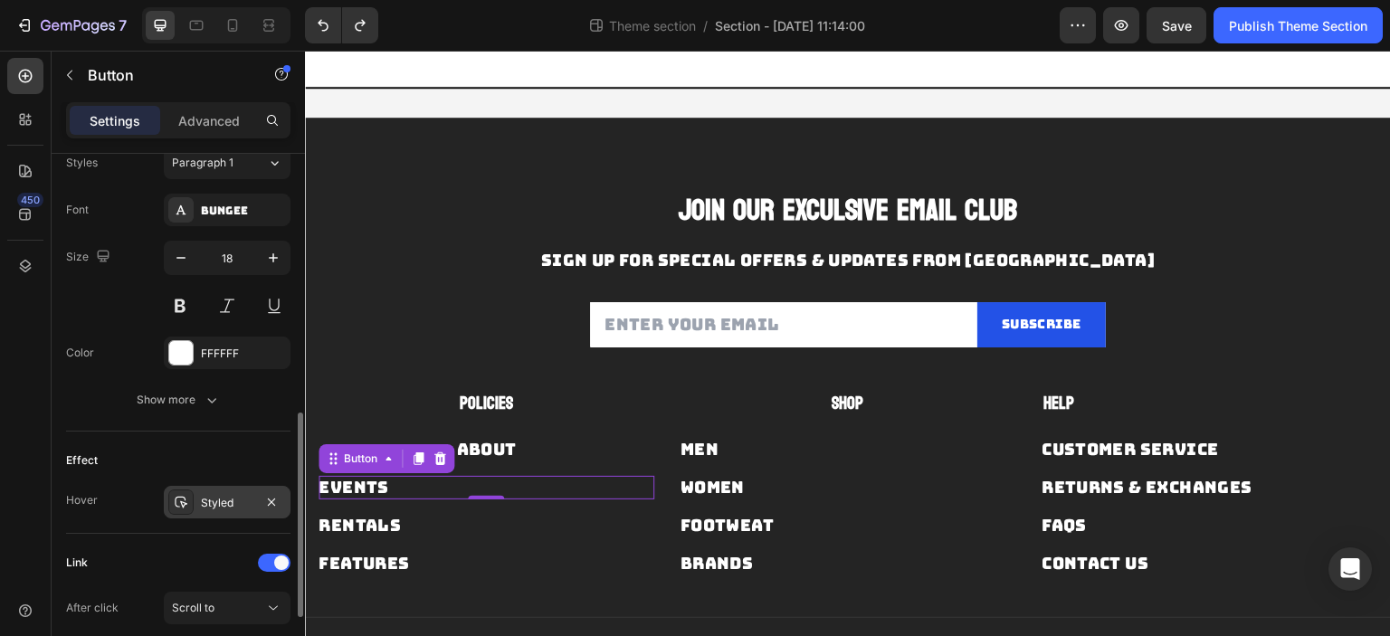
scroll to position [854, 0]
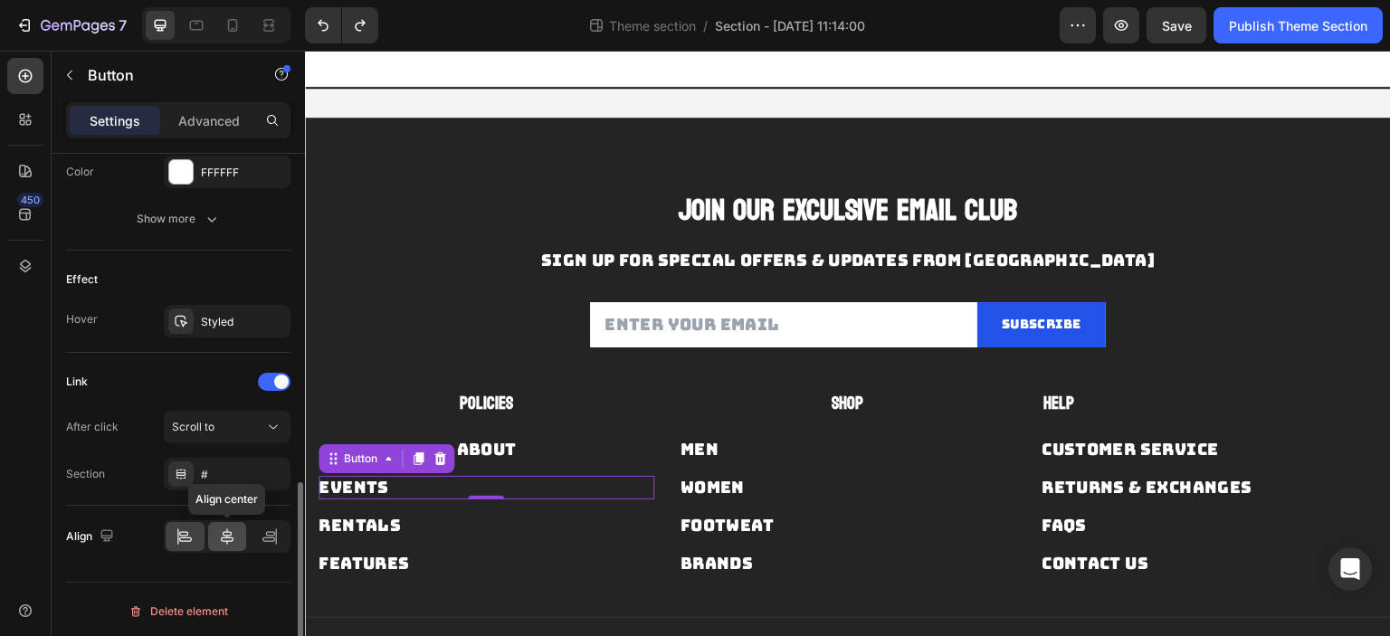
click at [231, 527] on icon at bounding box center [227, 536] width 18 height 18
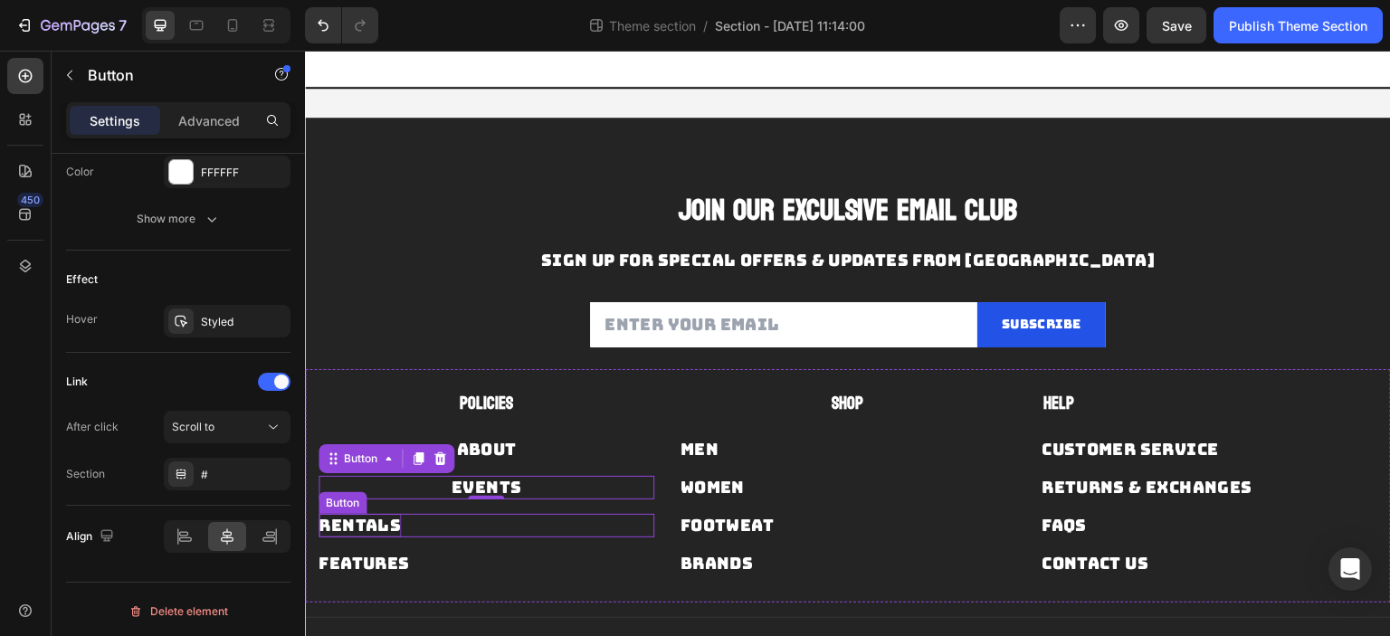
click at [369, 520] on div "Rentals" at bounding box center [359, 525] width 82 height 23
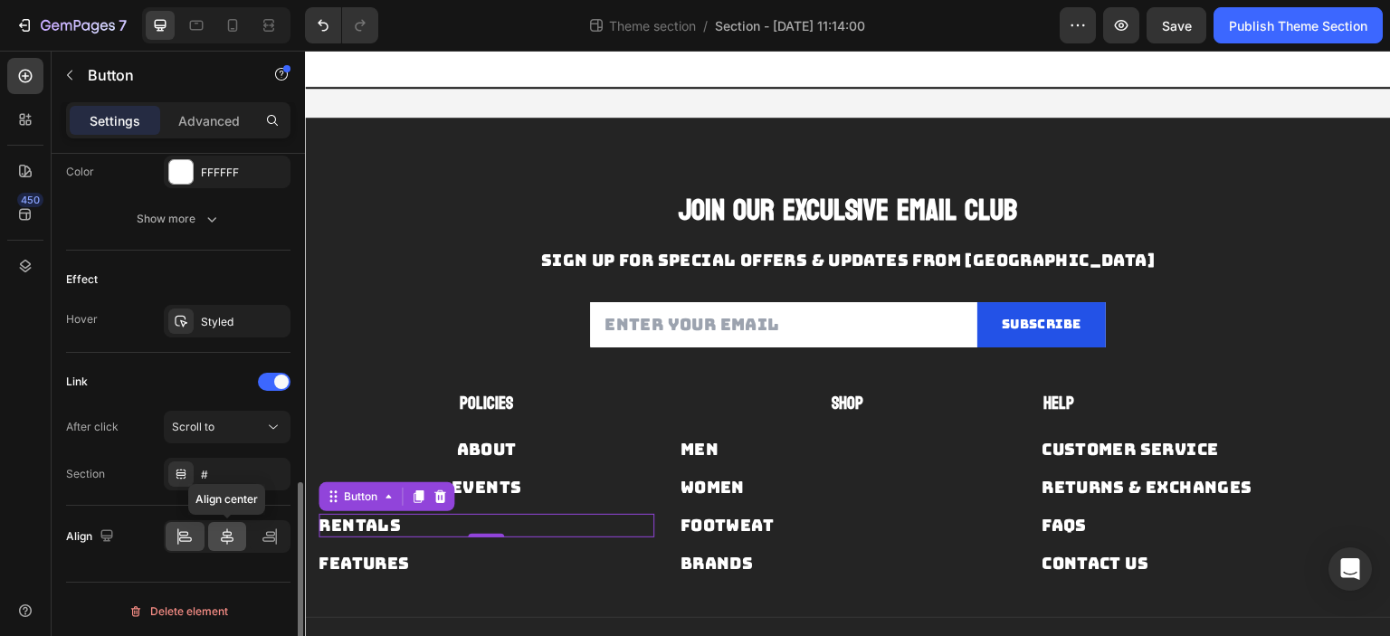
click at [230, 528] on icon at bounding box center [227, 536] width 13 height 16
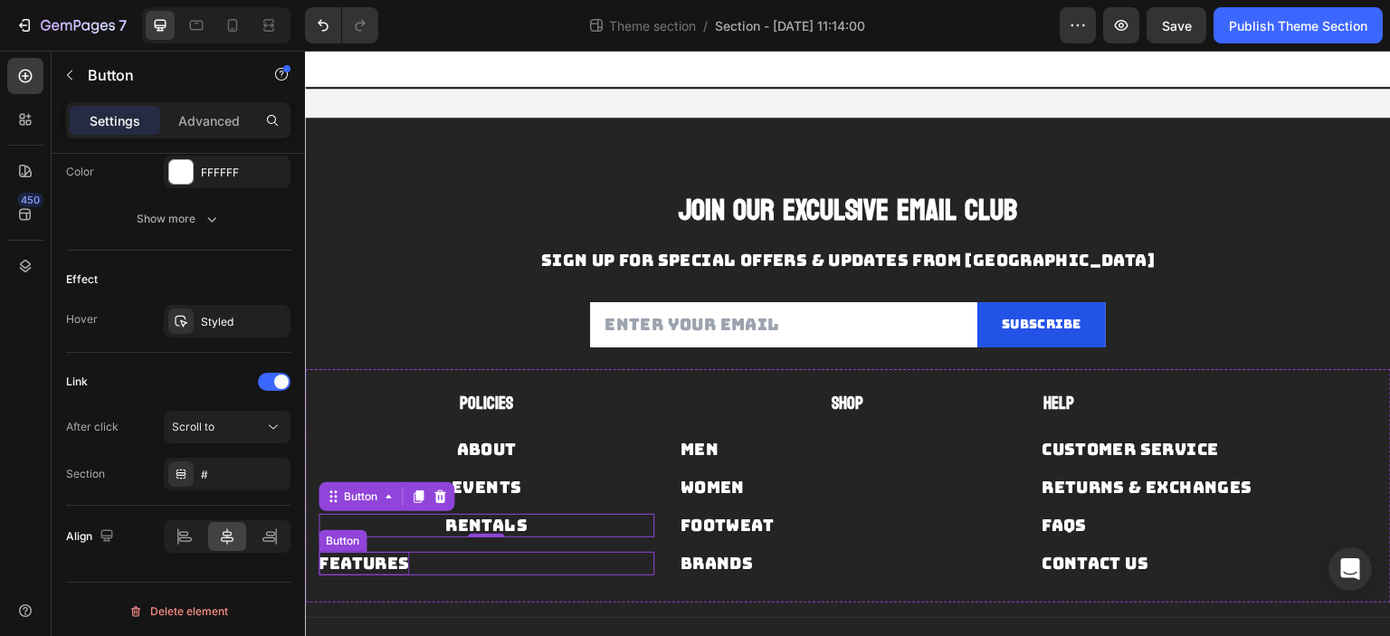
click at [371, 554] on div "Features" at bounding box center [363, 563] width 90 height 23
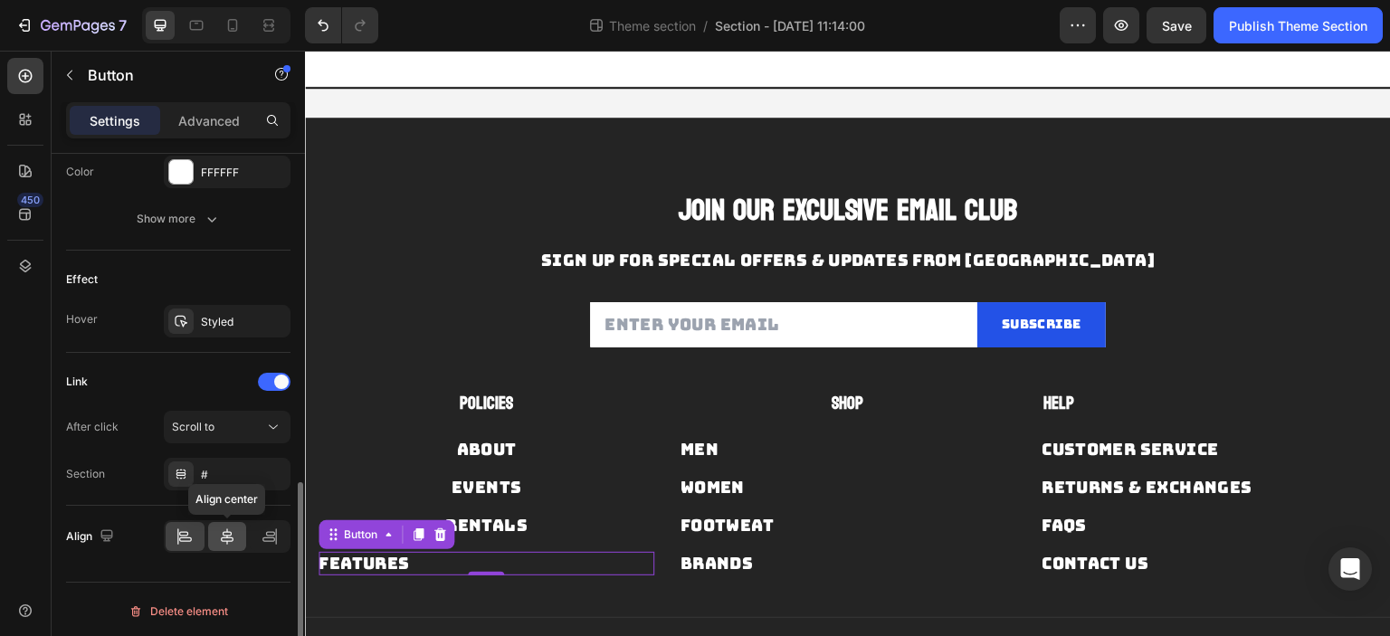
click at [242, 544] on div at bounding box center [227, 536] width 39 height 29
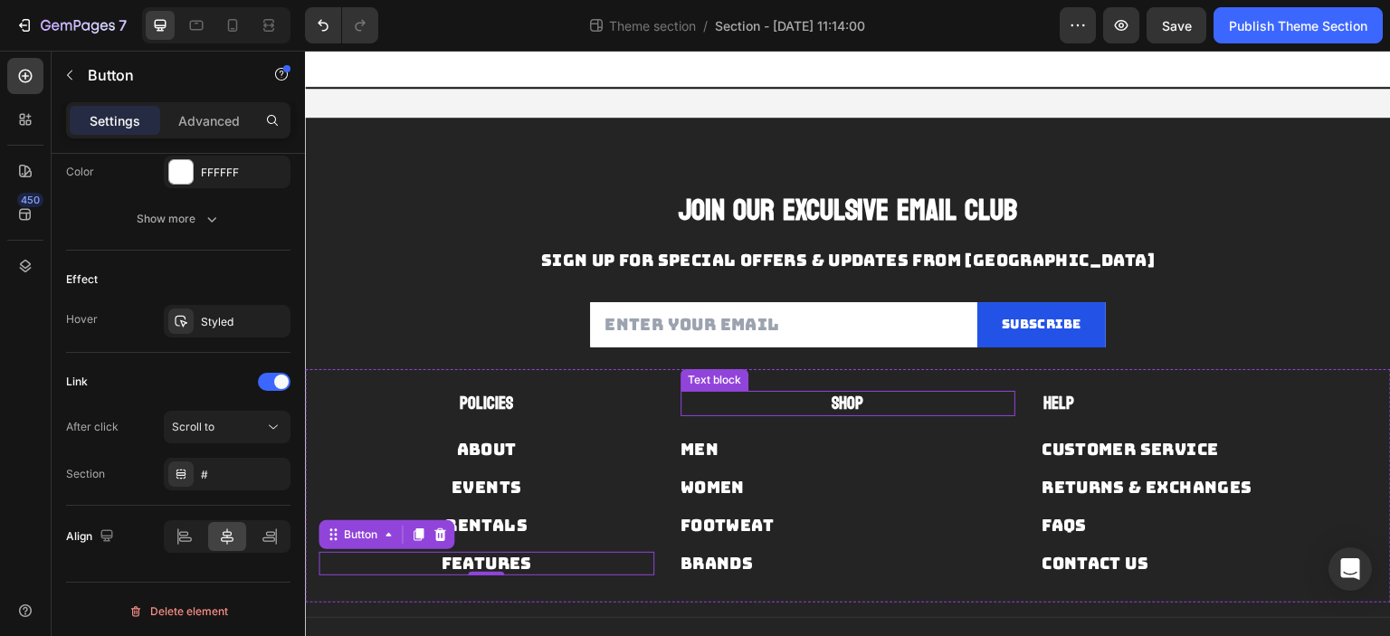
click at [841, 402] on strong "Shop" at bounding box center [848, 403] width 32 height 31
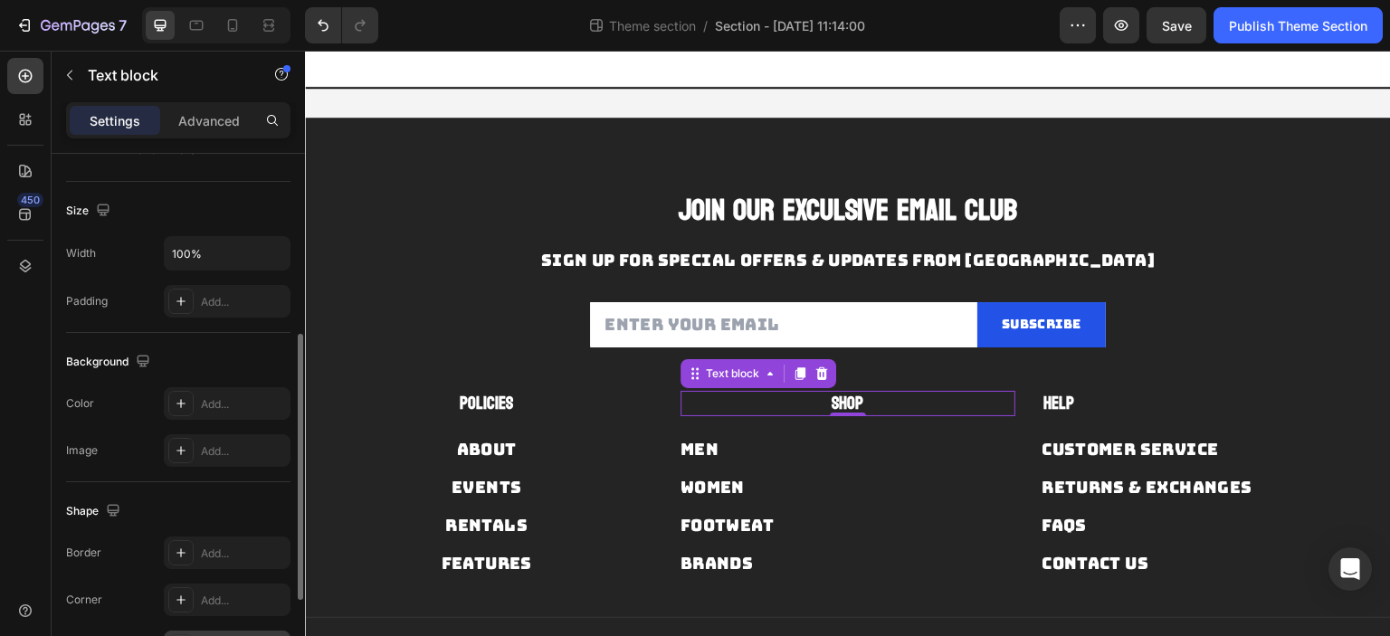
scroll to position [536, 0]
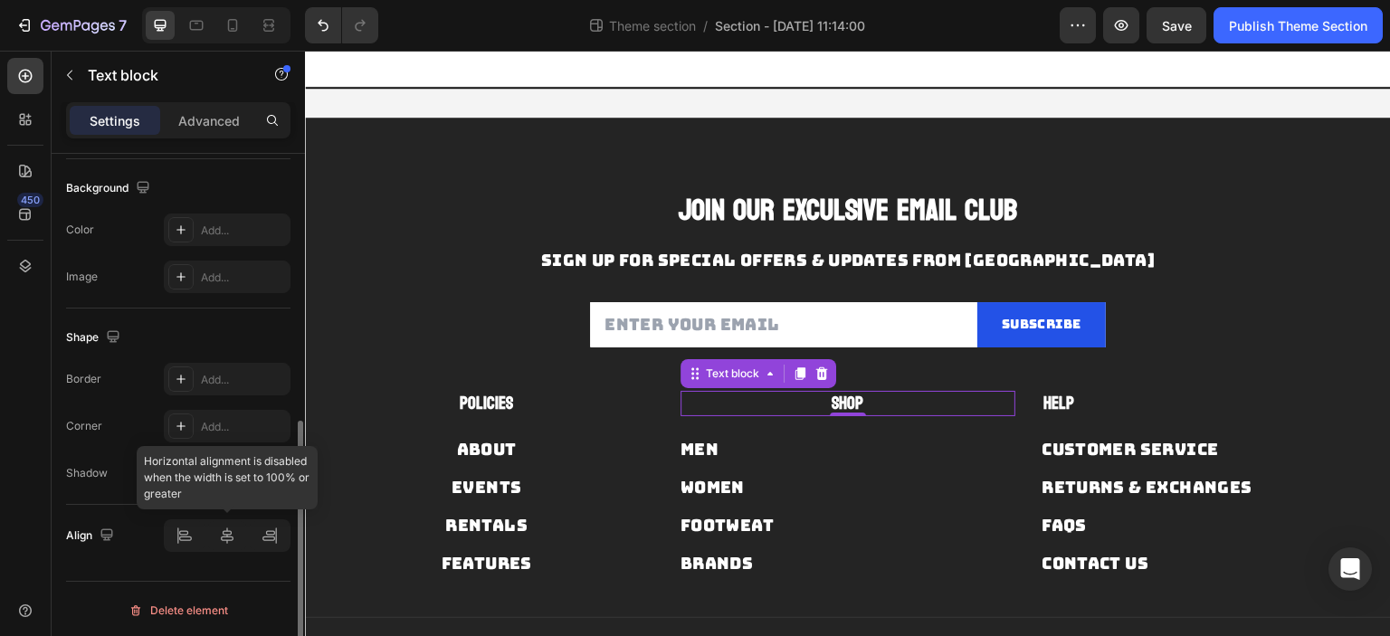
click at [222, 529] on div at bounding box center [227, 535] width 127 height 33
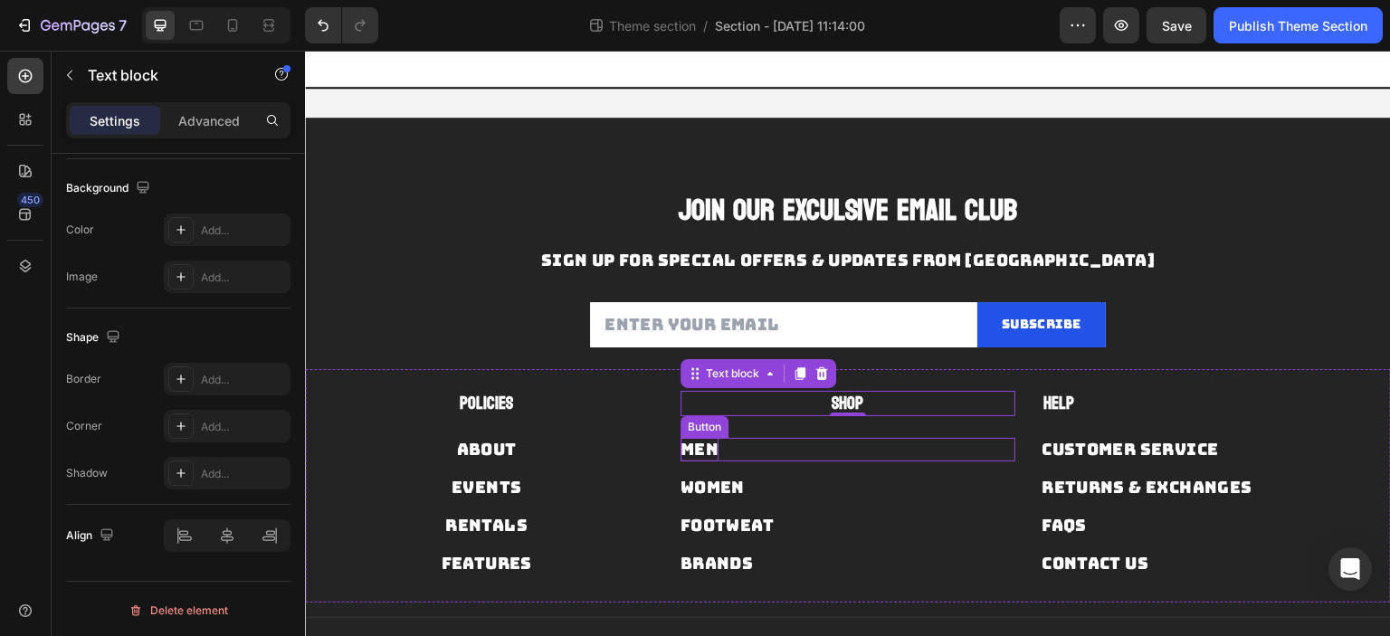
click at [698, 456] on div "Men" at bounding box center [699, 449] width 38 height 23
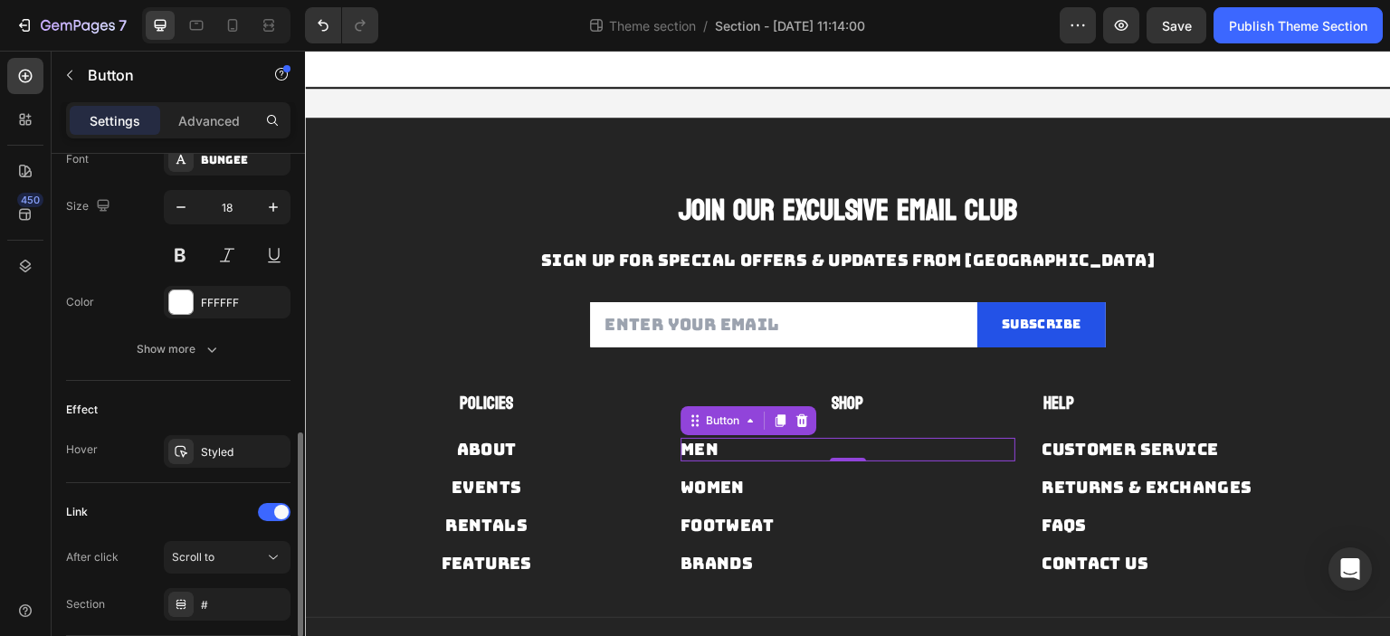
scroll to position [854, 0]
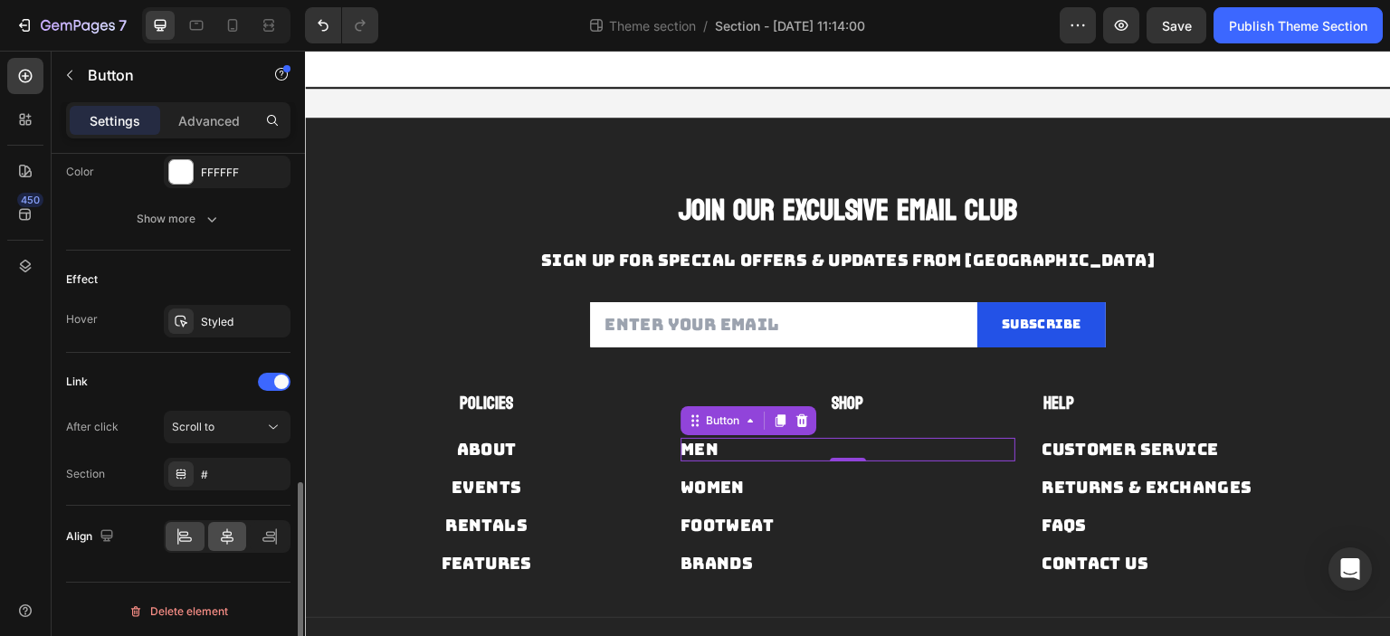
click at [225, 535] on icon at bounding box center [227, 536] width 18 height 18
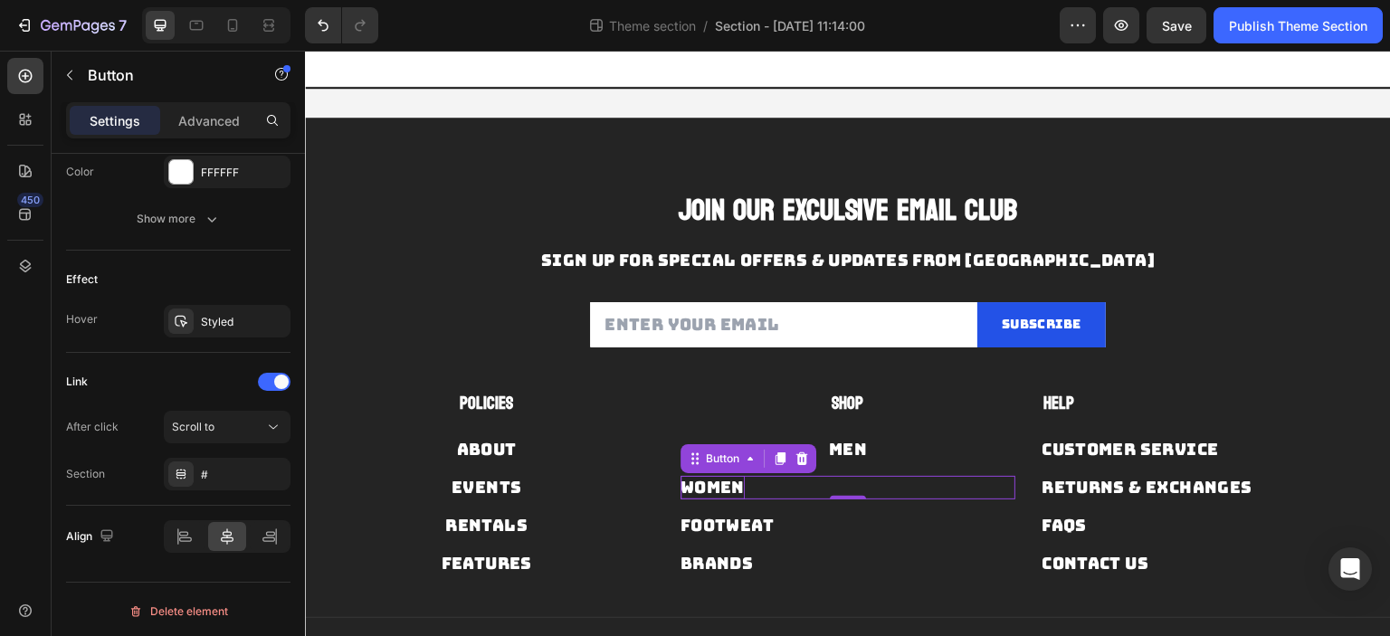
click at [716, 477] on div "Women" at bounding box center [712, 487] width 64 height 23
click at [240, 537] on div at bounding box center [227, 536] width 39 height 29
click at [718, 528] on div "Footweat" at bounding box center [726, 525] width 93 height 23
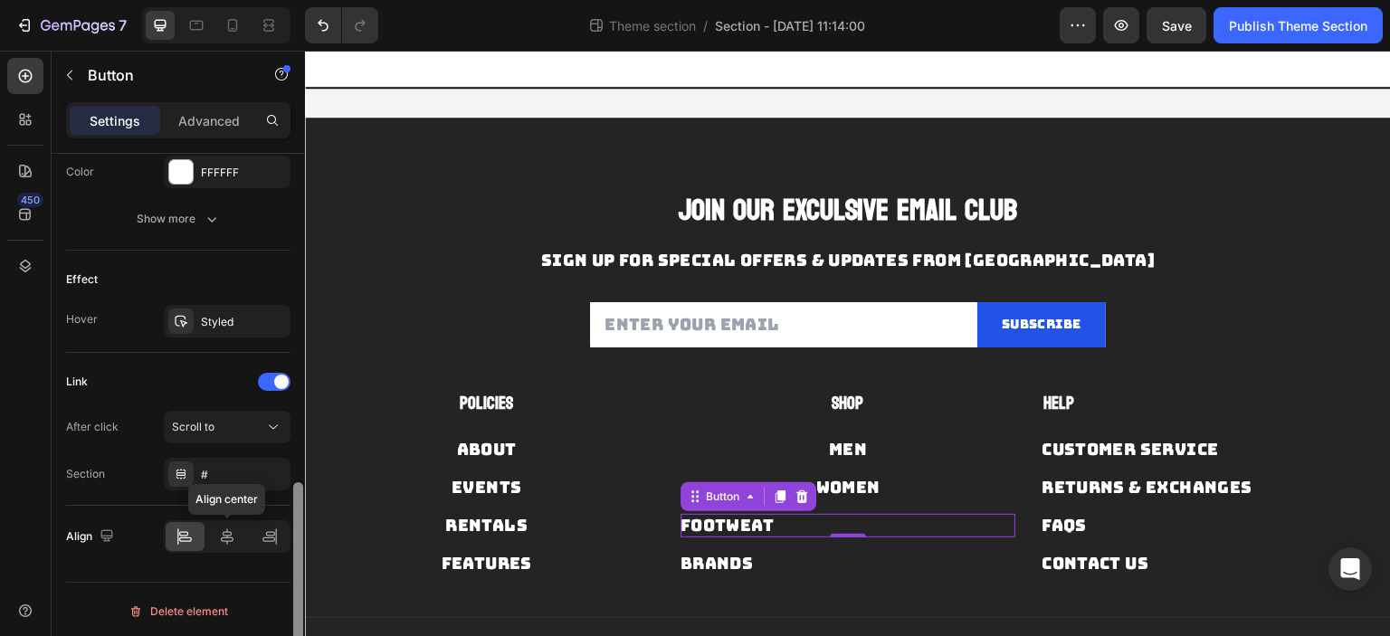
drag, startPoint x: 233, startPoint y: 539, endPoint x: 304, endPoint y: 531, distance: 71.9
click at [233, 538] on icon at bounding box center [227, 536] width 18 height 18
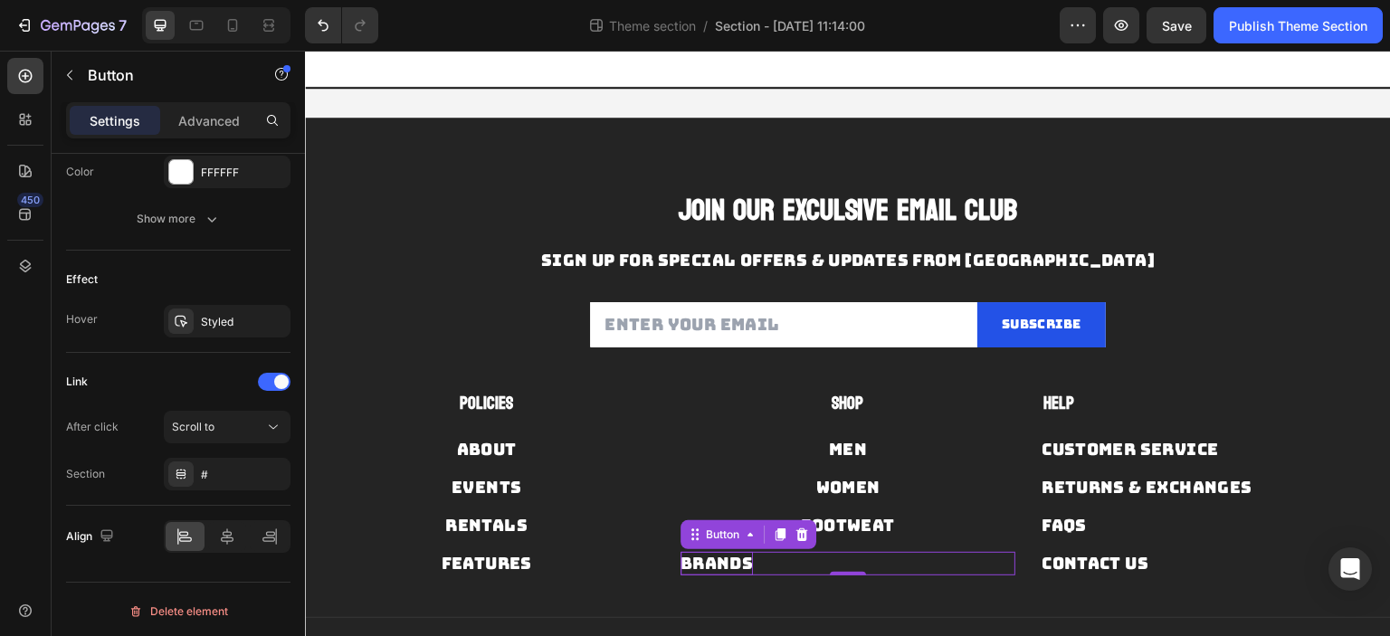
click at [714, 559] on div "Brands" at bounding box center [716, 563] width 72 height 23
click at [231, 536] on icon at bounding box center [227, 536] width 18 height 18
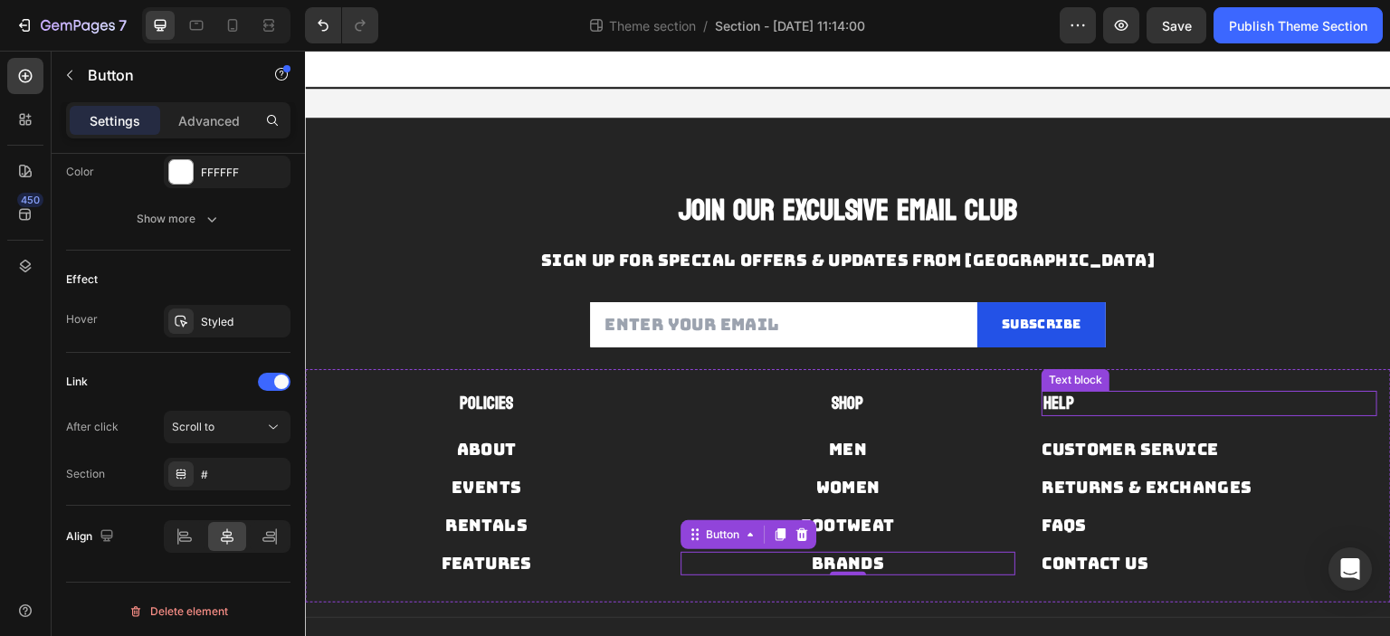
click at [1052, 405] on strong "Help" at bounding box center [1058, 403] width 31 height 31
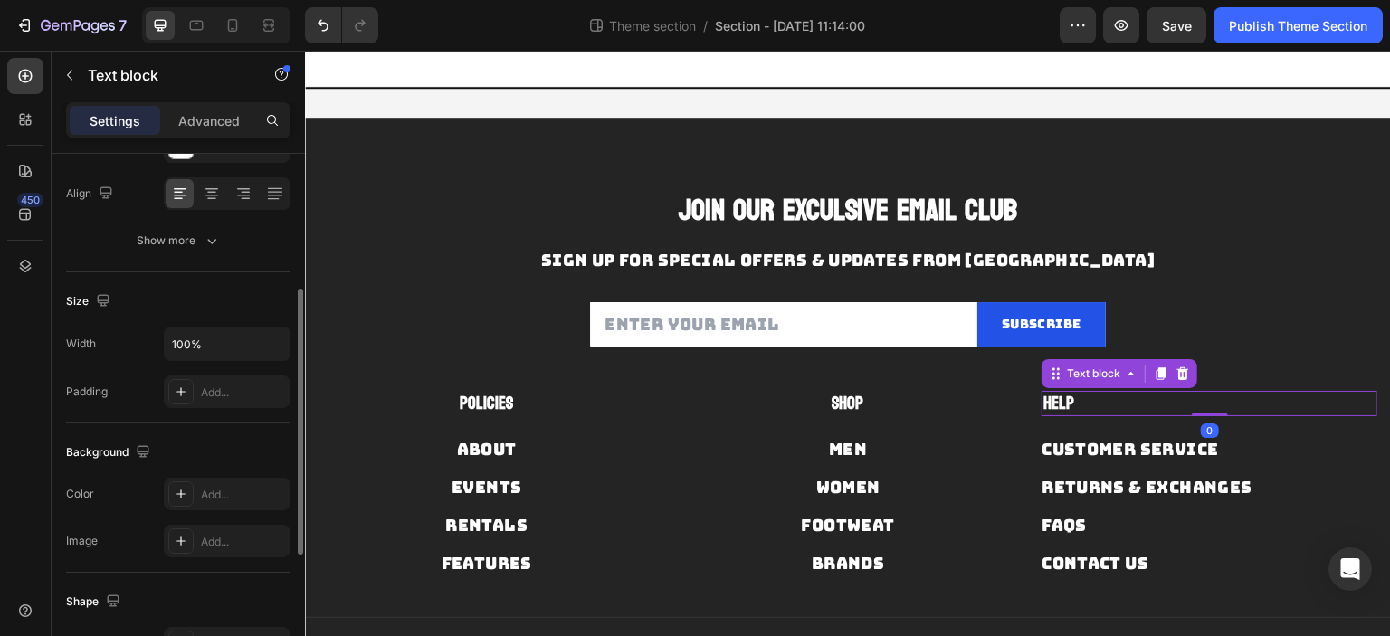
scroll to position [536, 0]
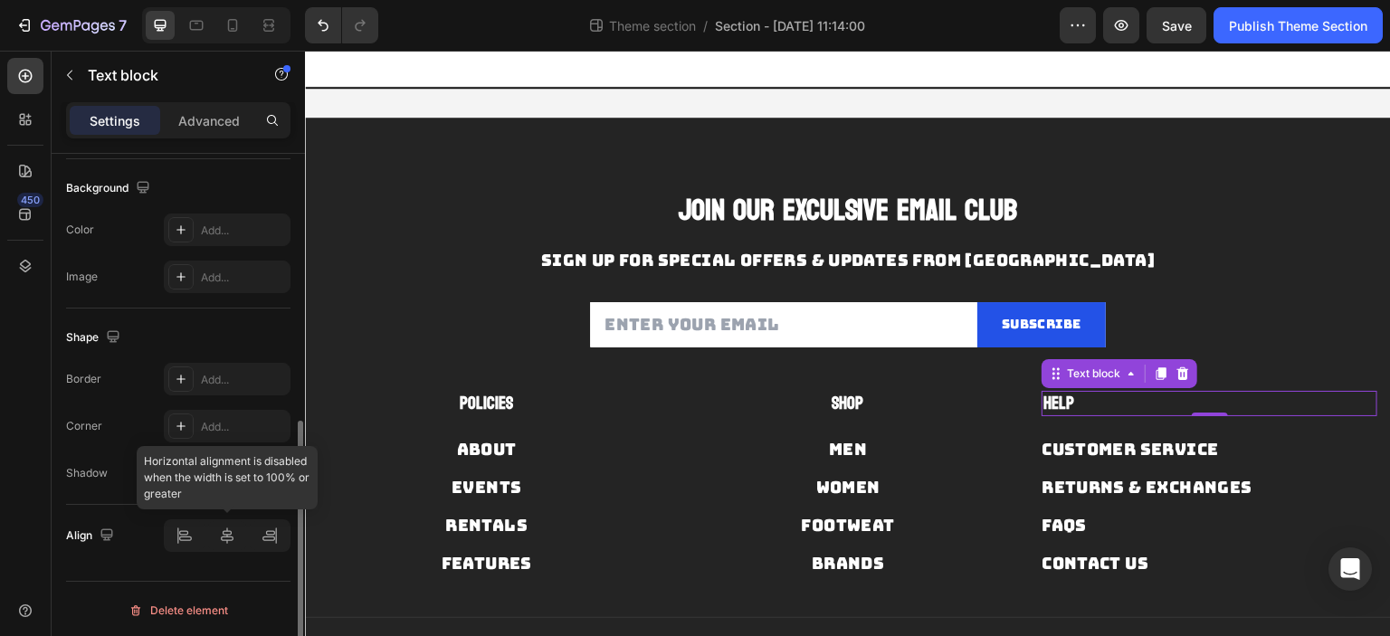
click at [224, 528] on div at bounding box center [227, 535] width 127 height 33
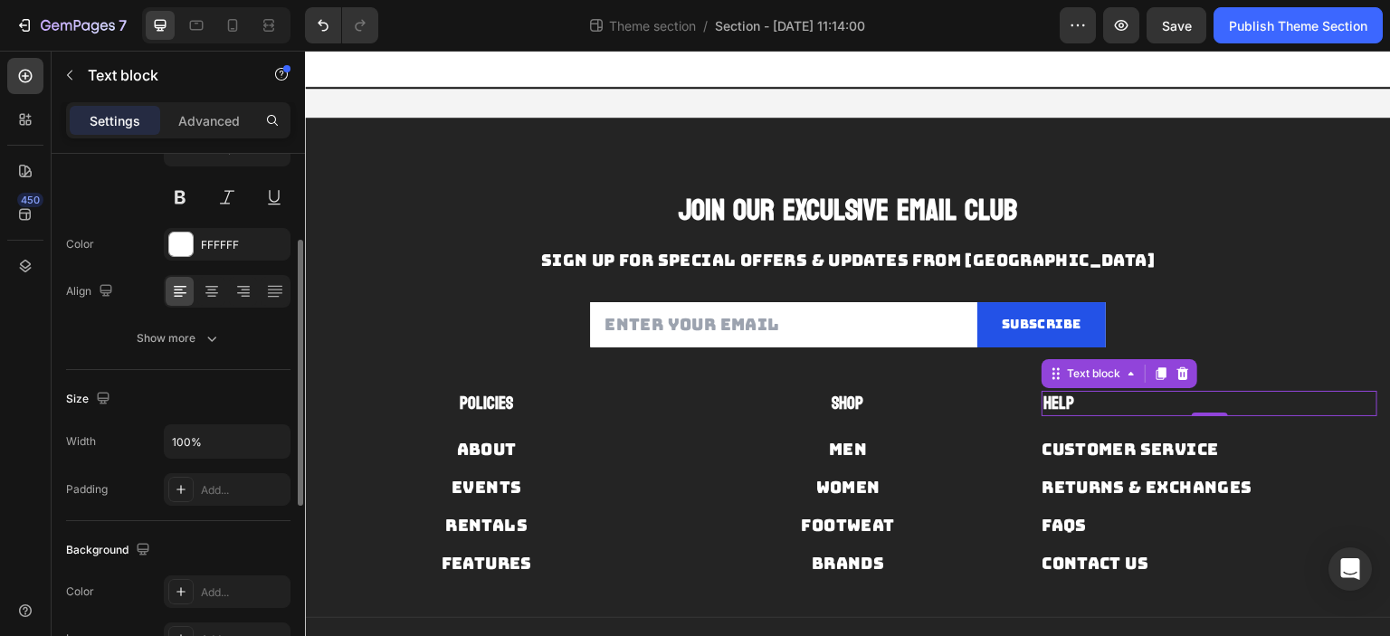
scroll to position [0, 0]
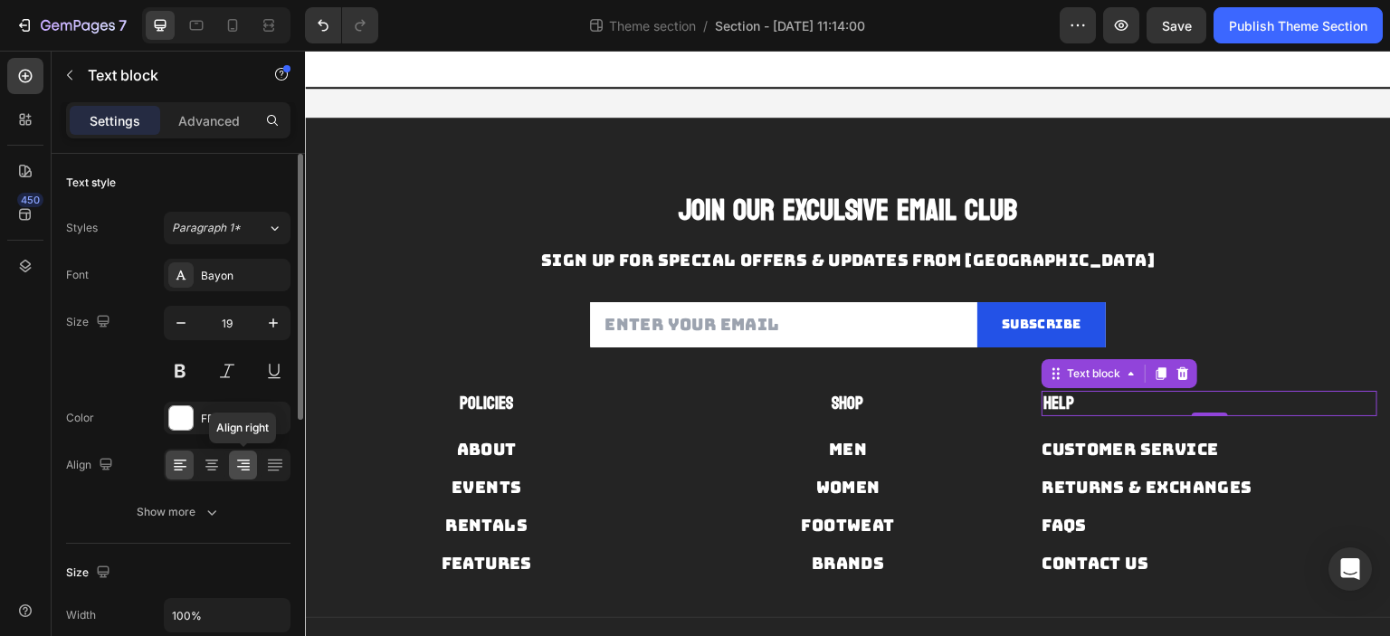
click at [235, 465] on icon at bounding box center [243, 465] width 18 height 18
click at [218, 466] on icon at bounding box center [212, 465] width 18 height 18
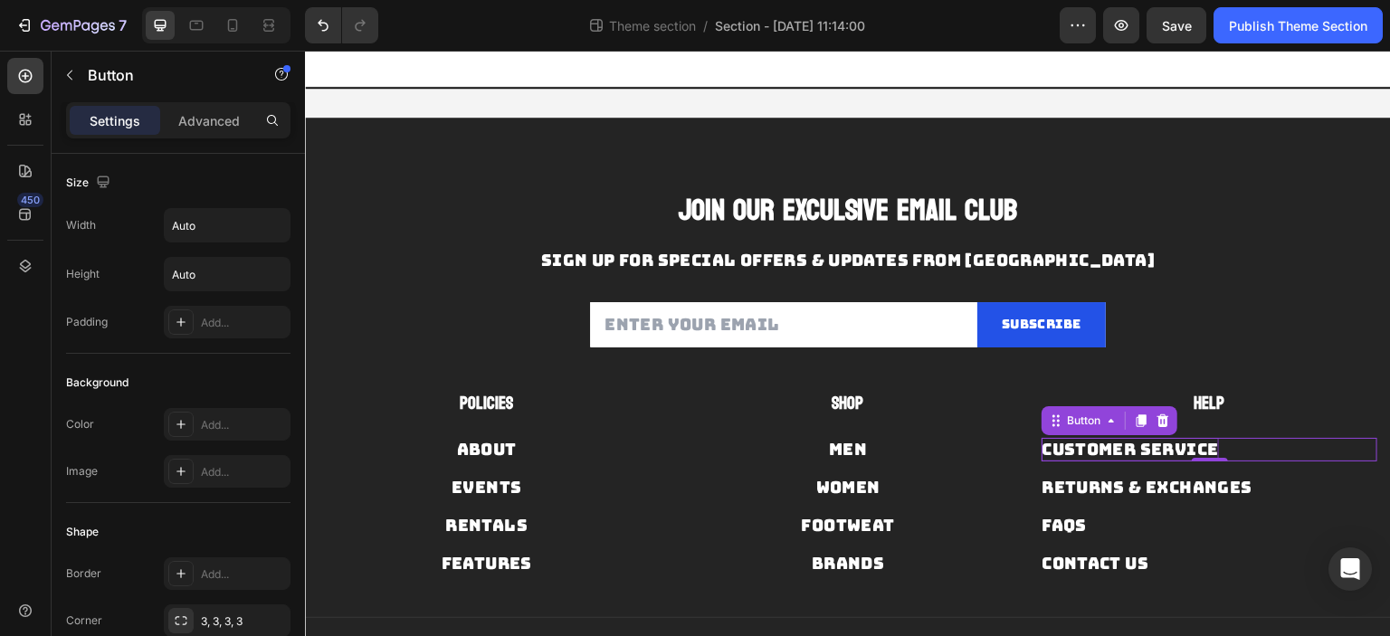
click at [1081, 454] on div "Customer Service" at bounding box center [1129, 449] width 176 height 23
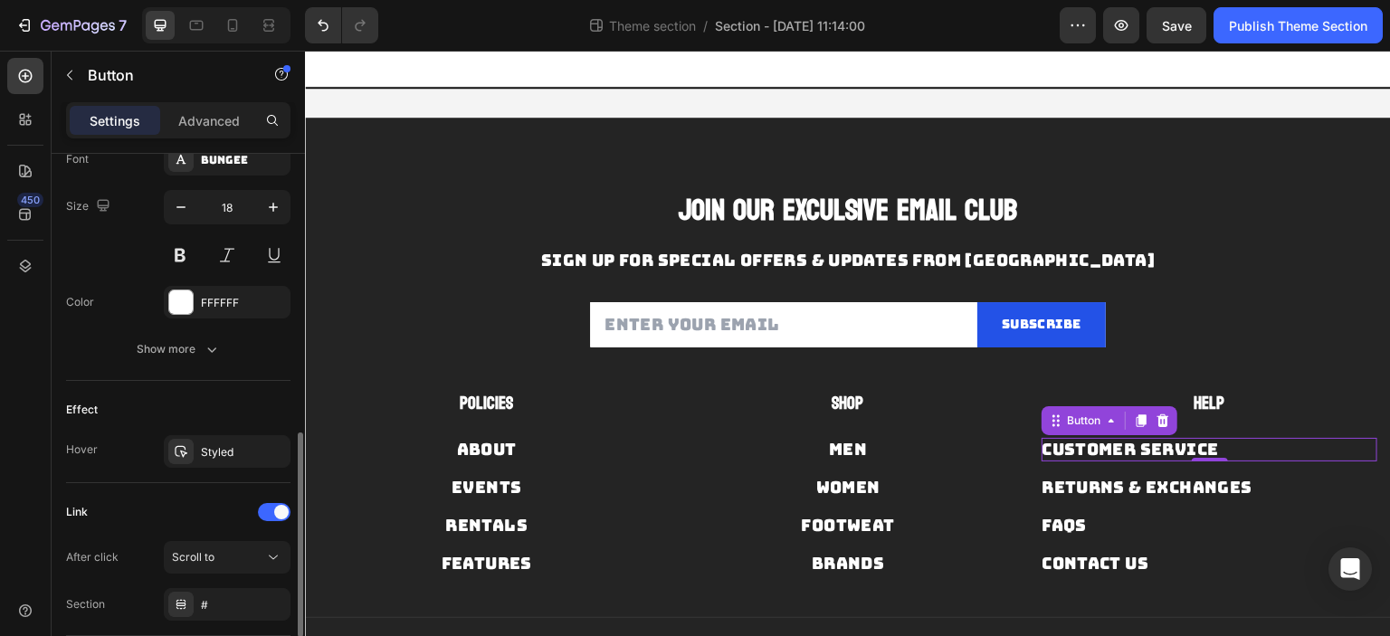
scroll to position [854, 0]
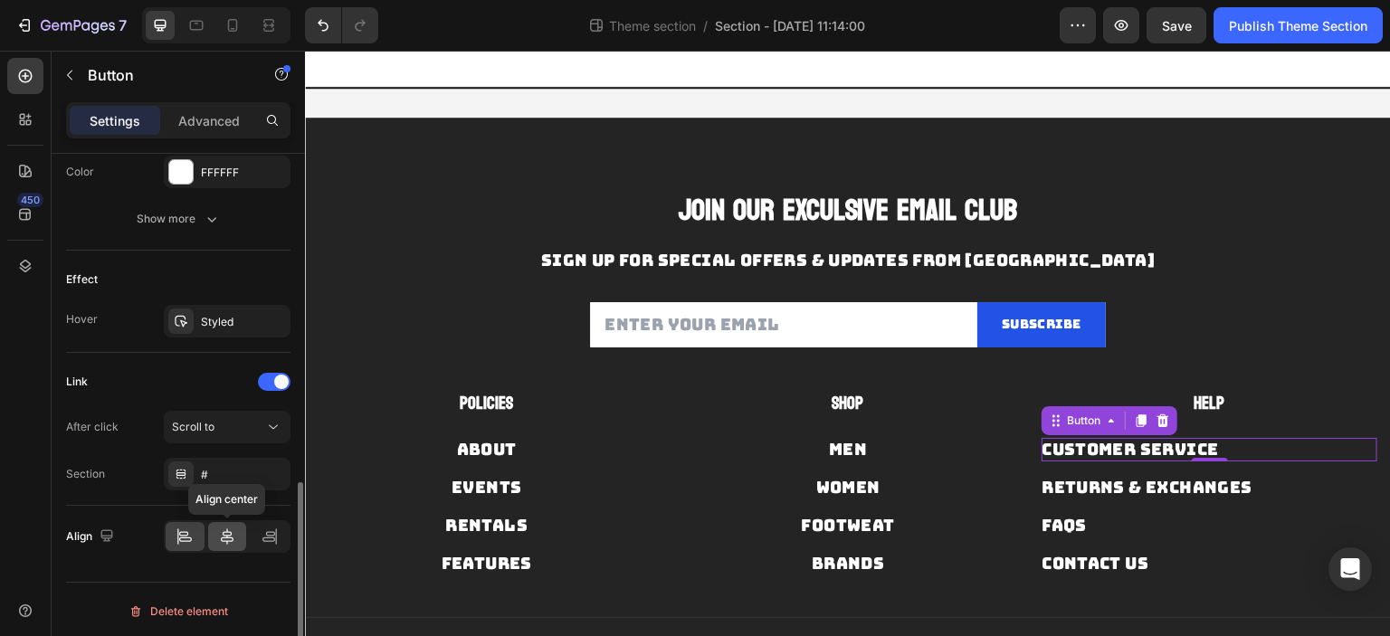
click at [216, 522] on div at bounding box center [227, 536] width 39 height 29
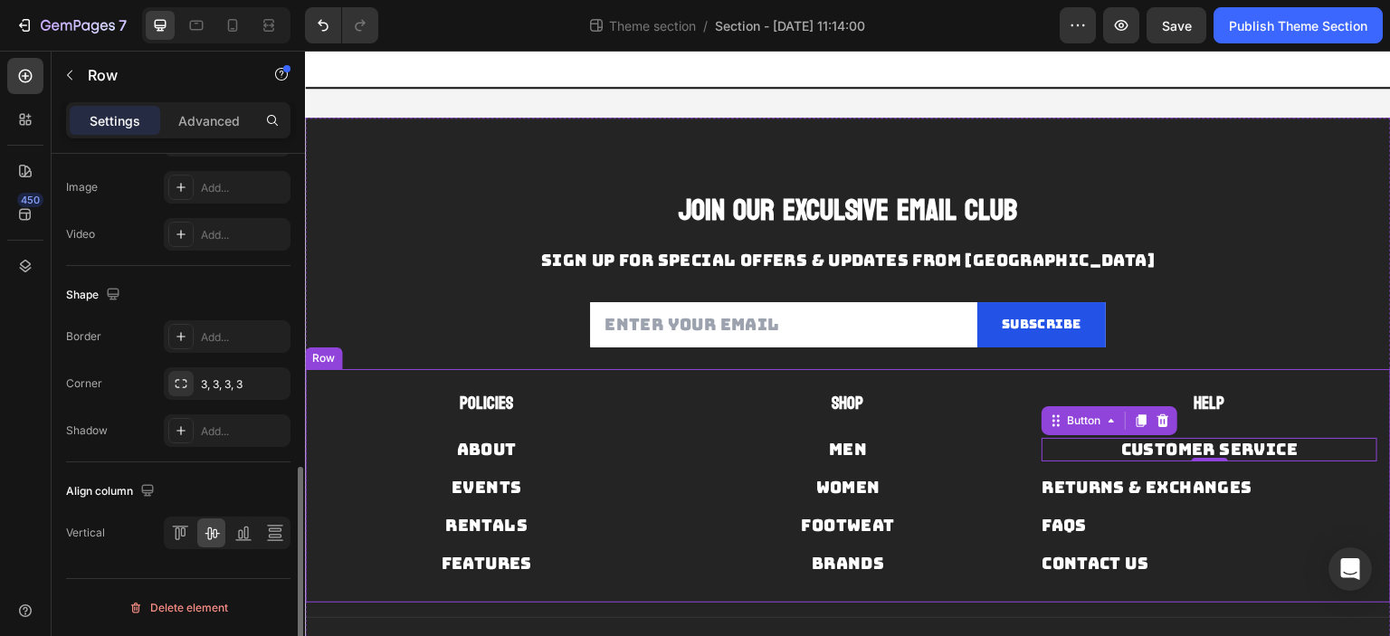
scroll to position [0, 0]
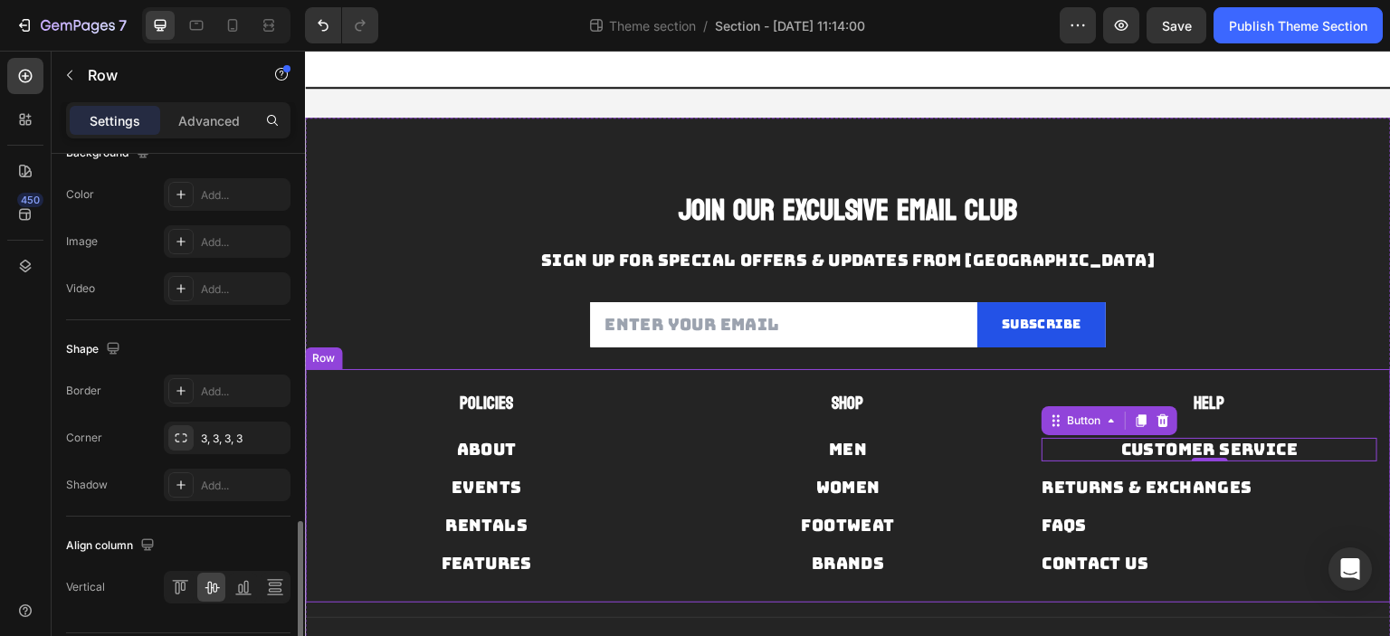
click at [1145, 472] on div "Returns & Exchanges Button" at bounding box center [1209, 480] width 336 height 38
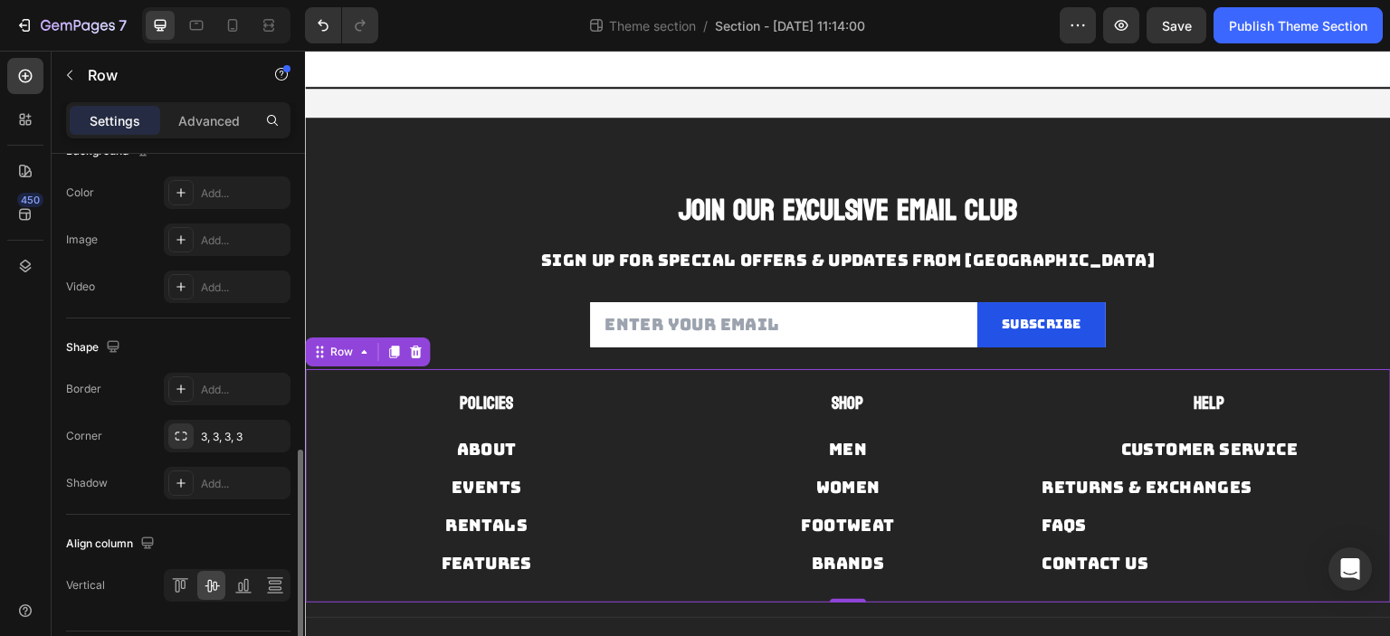
scroll to position [633, 0]
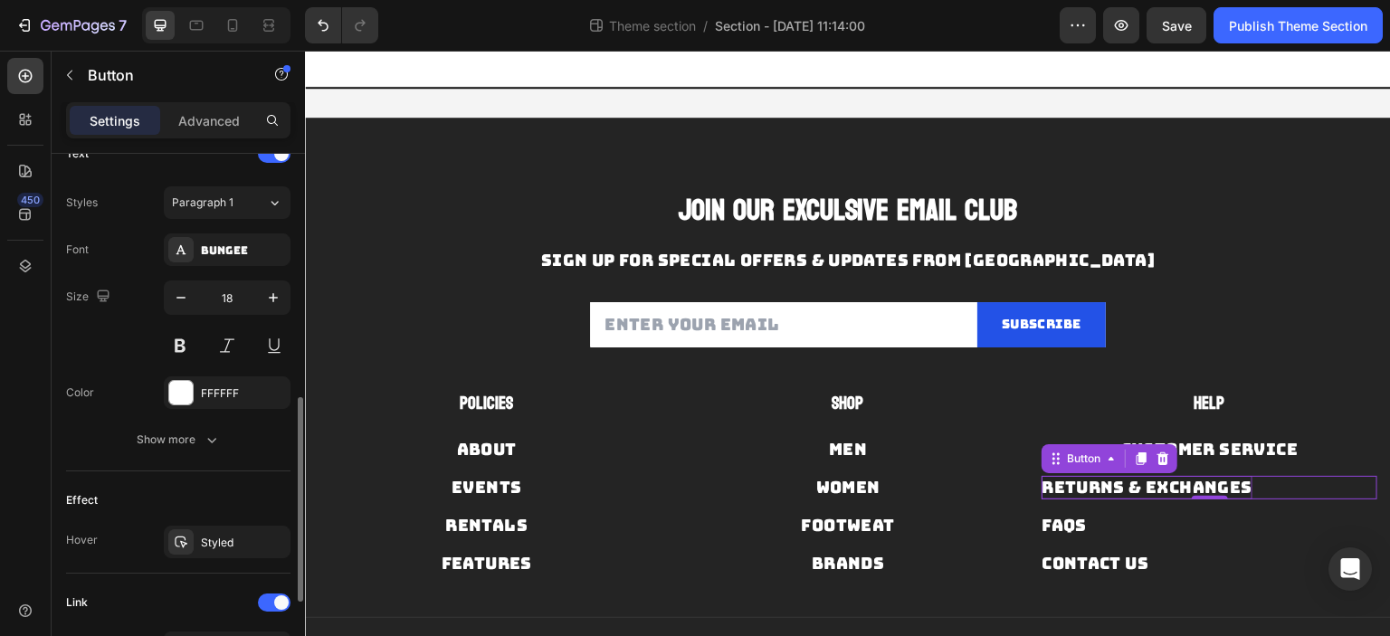
click at [1078, 483] on div "Returns & Exchanges" at bounding box center [1146, 487] width 211 height 23
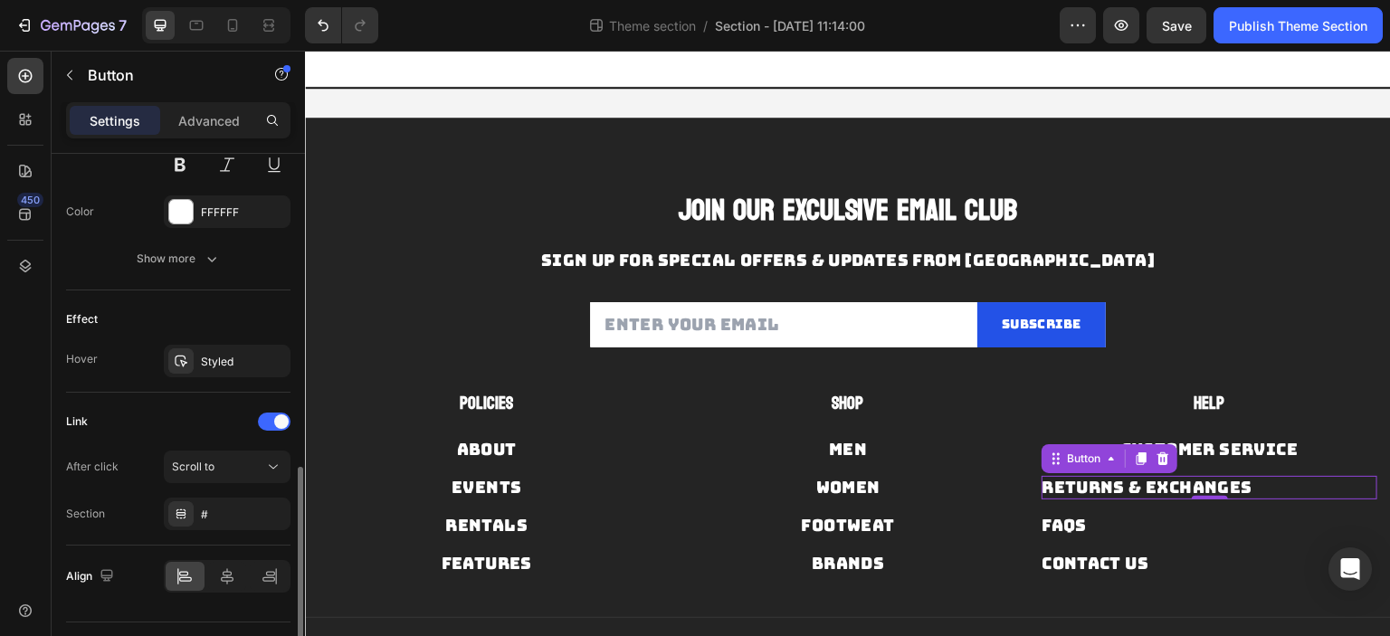
scroll to position [854, 0]
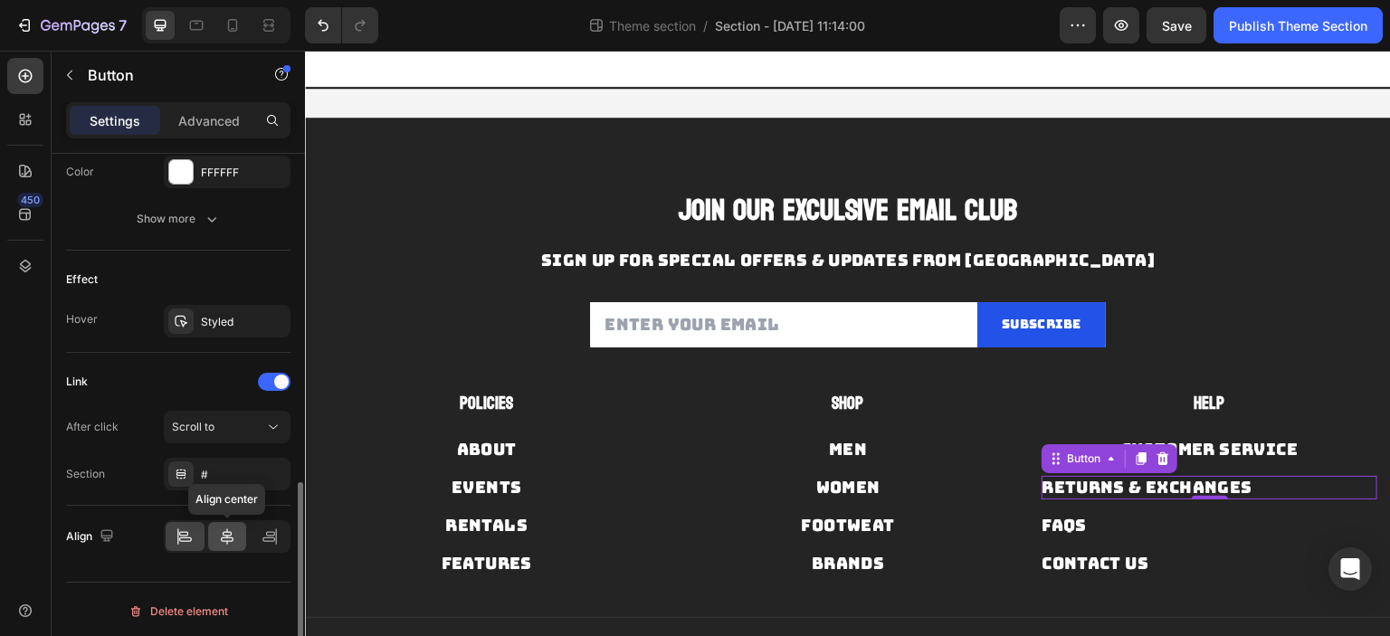
click at [228, 527] on icon at bounding box center [227, 536] width 18 height 18
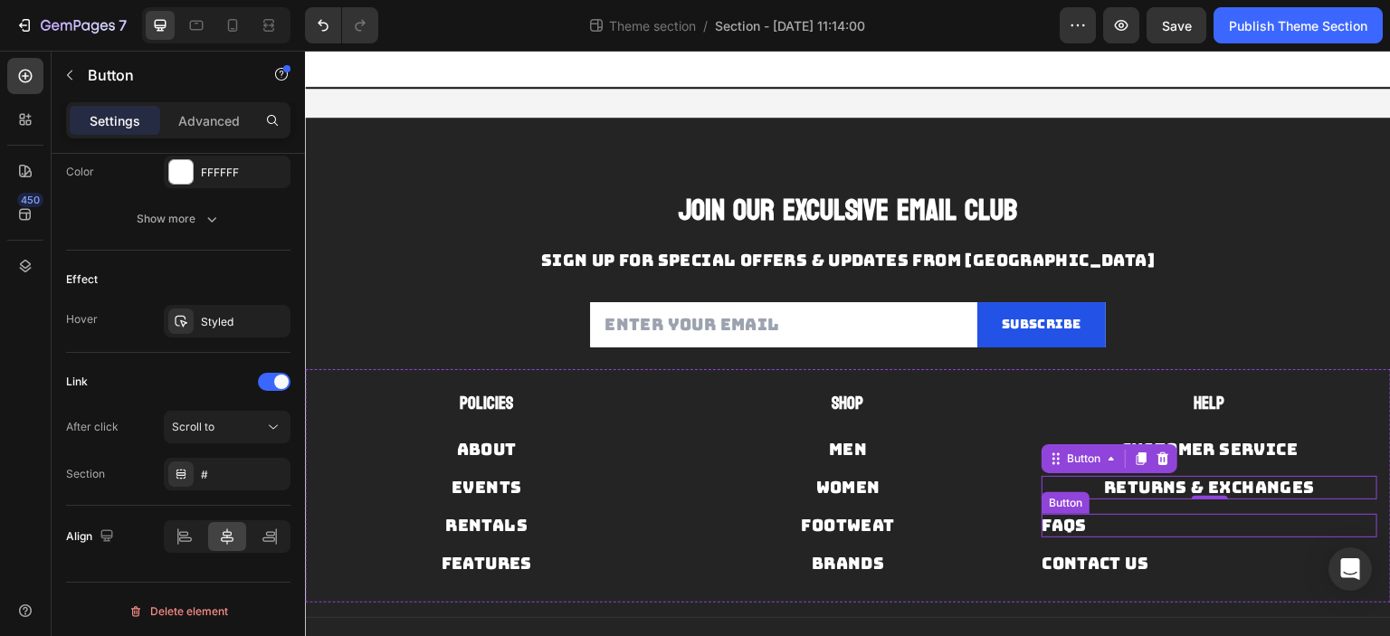
click at [1078, 521] on div "FAQs Button" at bounding box center [1209, 526] width 336 height 24
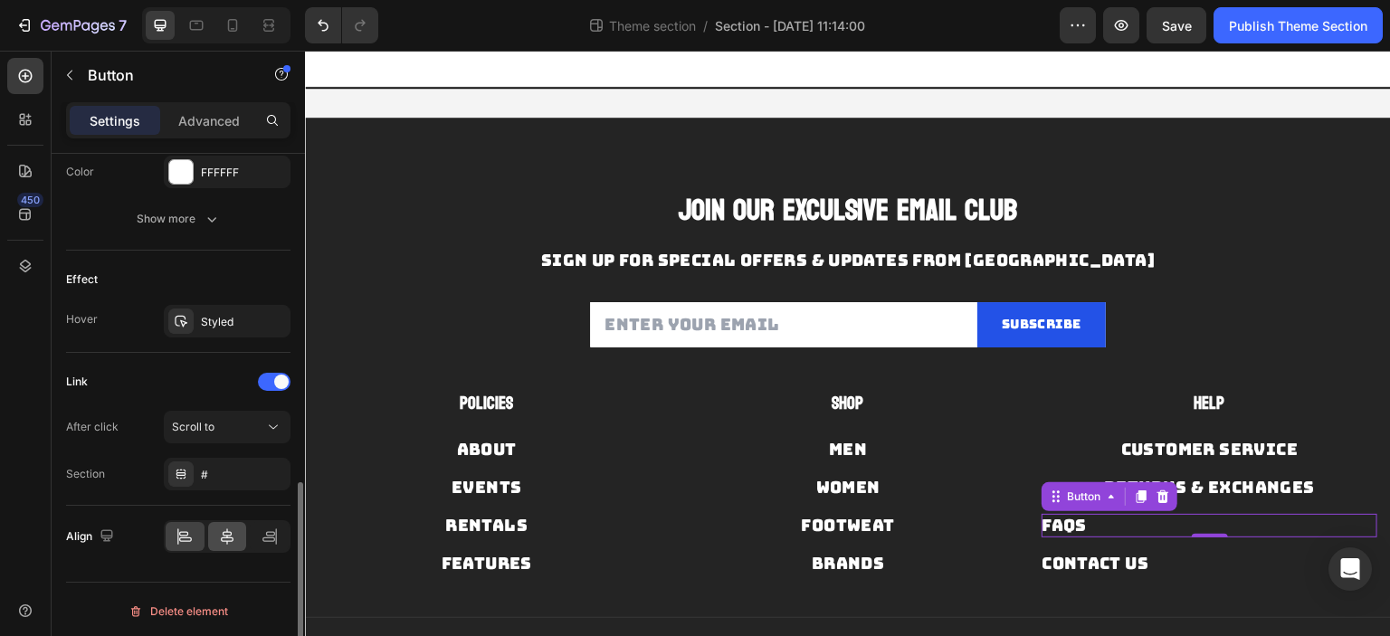
click at [228, 530] on icon at bounding box center [227, 536] width 18 height 18
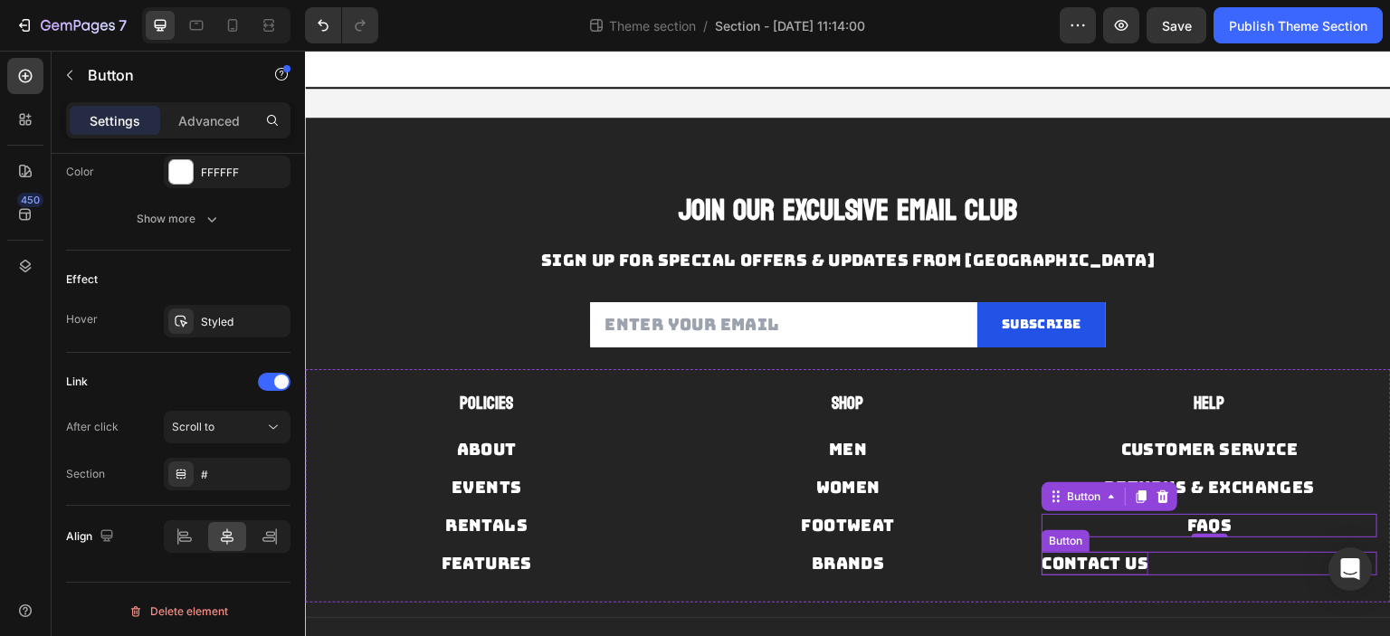
click at [1046, 569] on div "Contact Us" at bounding box center [1094, 563] width 107 height 23
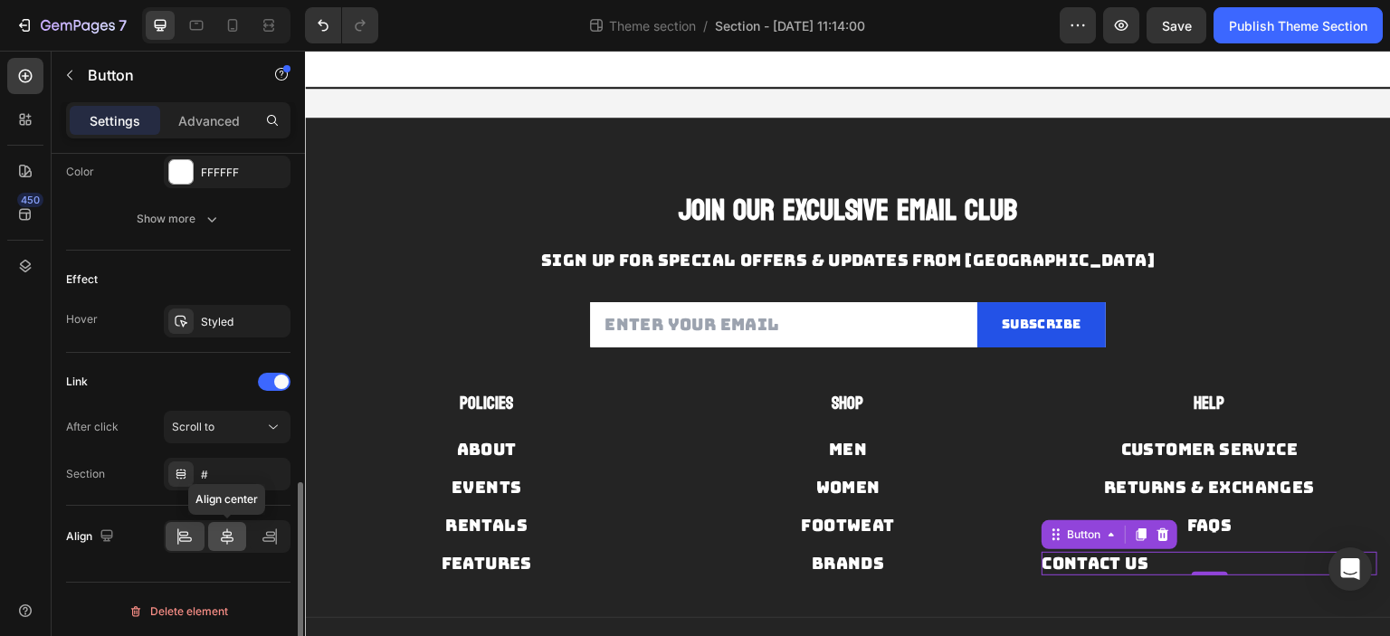
click at [228, 533] on icon at bounding box center [227, 536] width 18 height 18
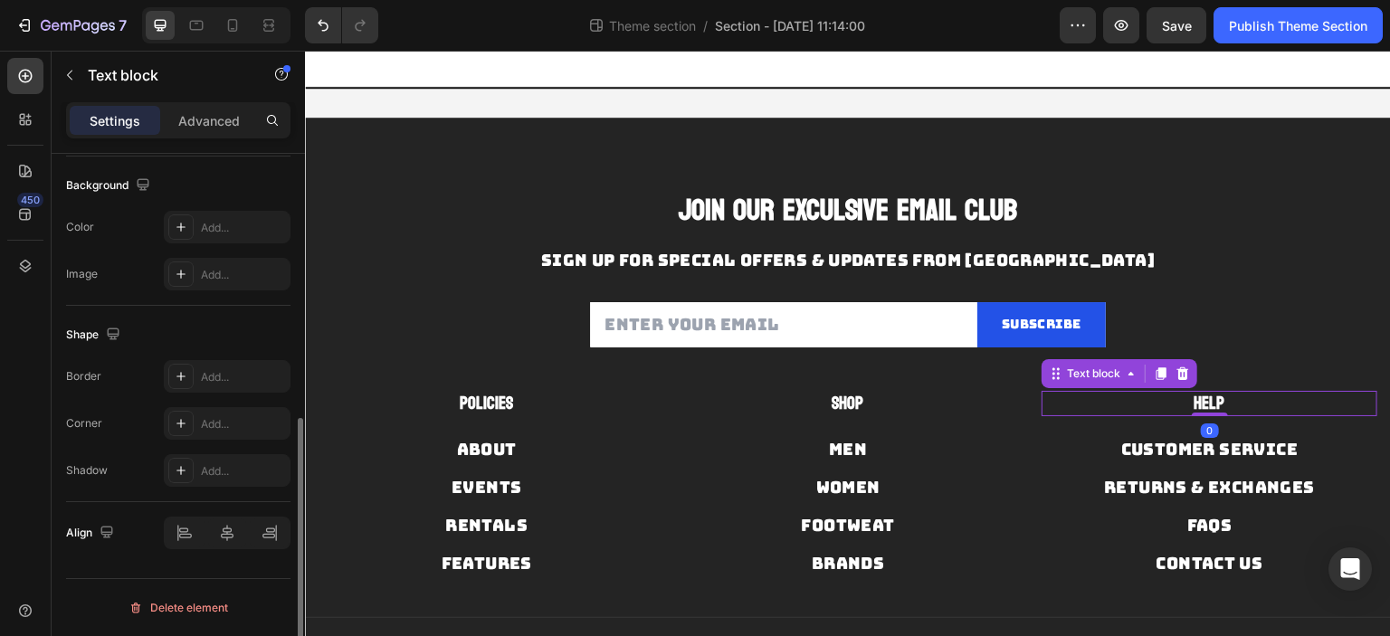
click at [1043, 398] on p "Help" at bounding box center [1209, 404] width 332 height 23
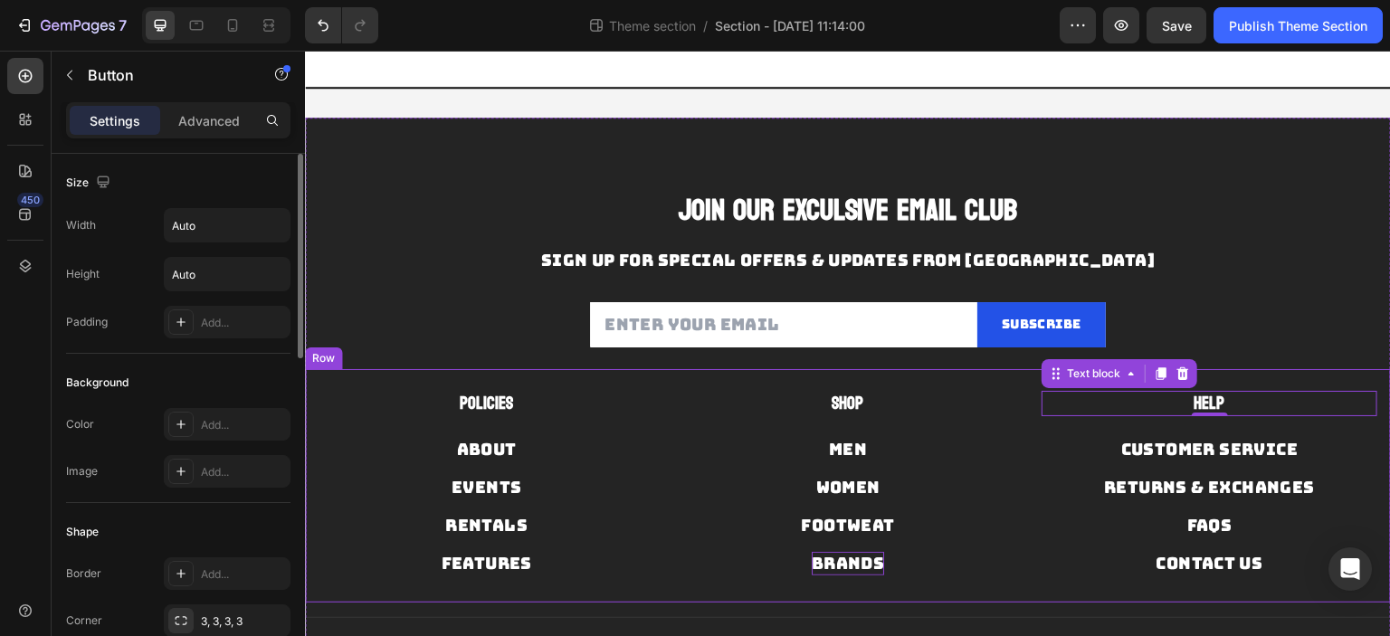
click at [869, 552] on div "Brands" at bounding box center [848, 563] width 72 height 23
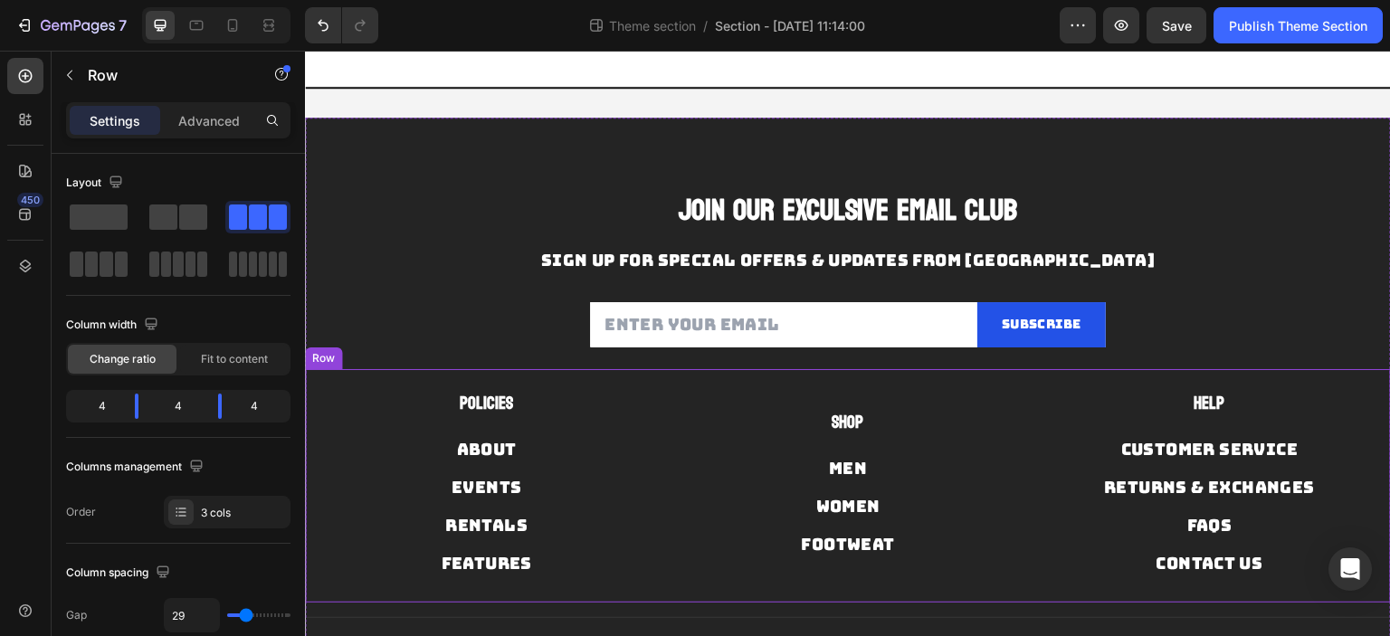
click at [871, 523] on div "Footweat Button" at bounding box center [848, 537] width 336 height 38
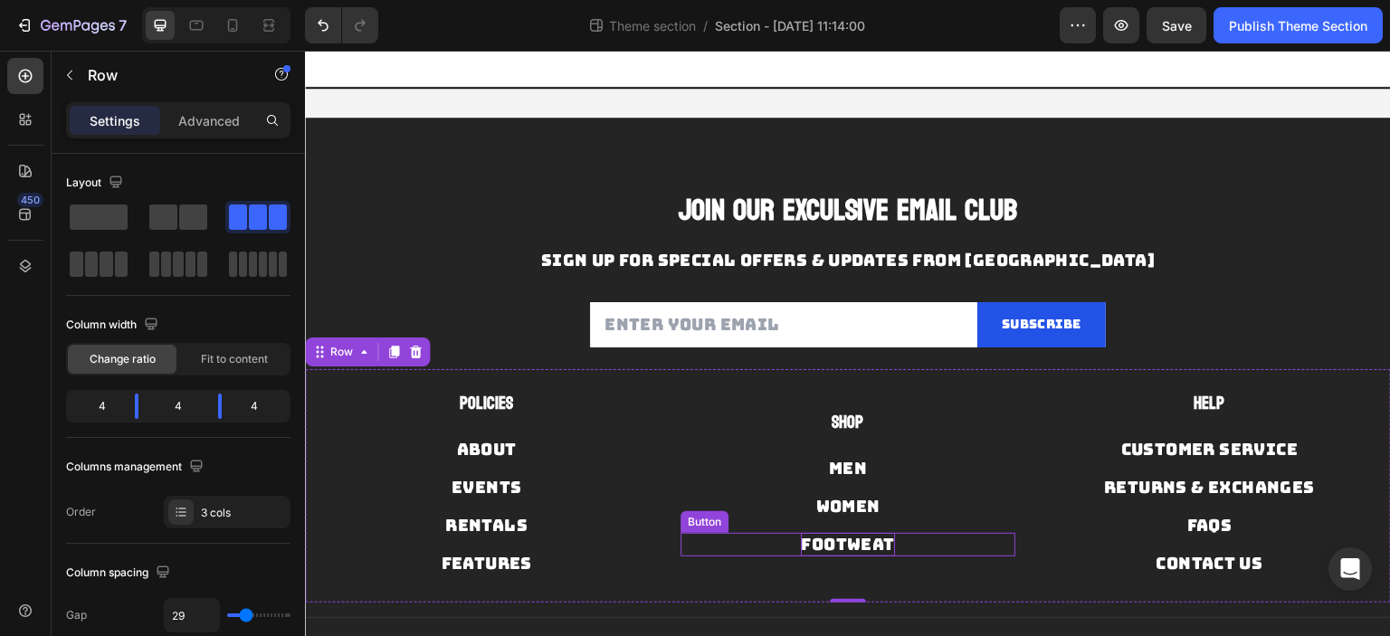
click at [868, 533] on div "Footweat" at bounding box center [847, 544] width 93 height 23
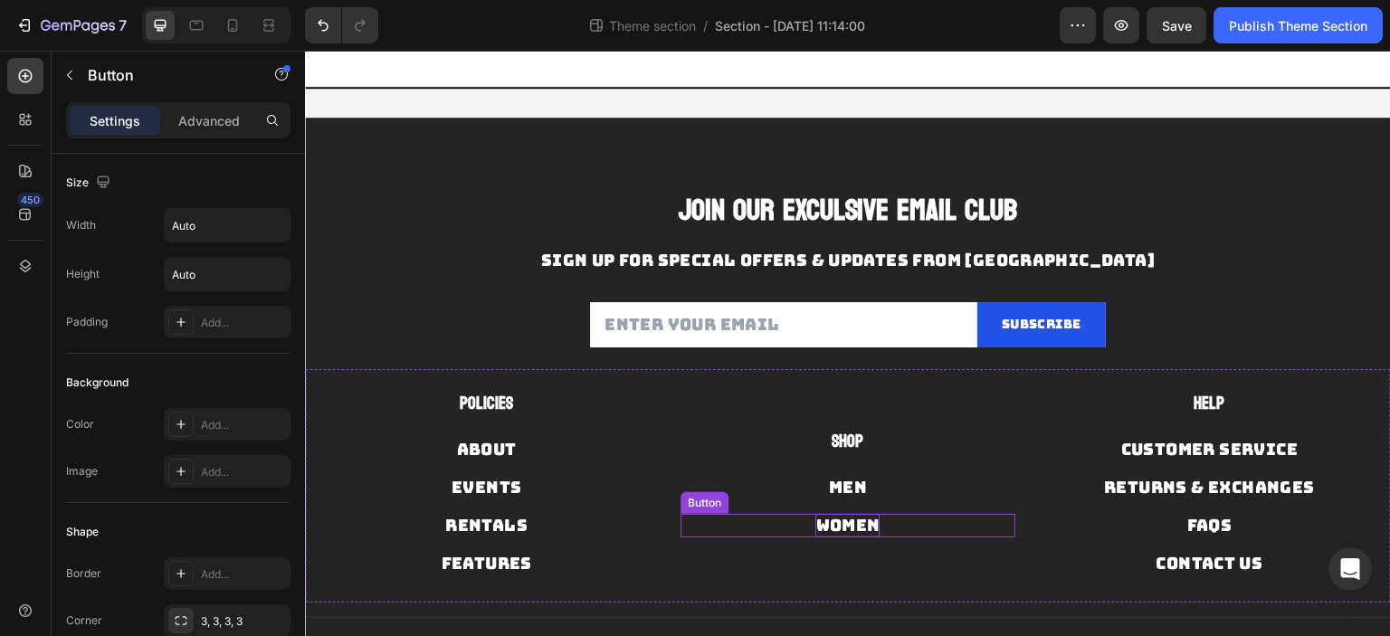
click at [861, 524] on div "Women" at bounding box center [847, 525] width 64 height 23
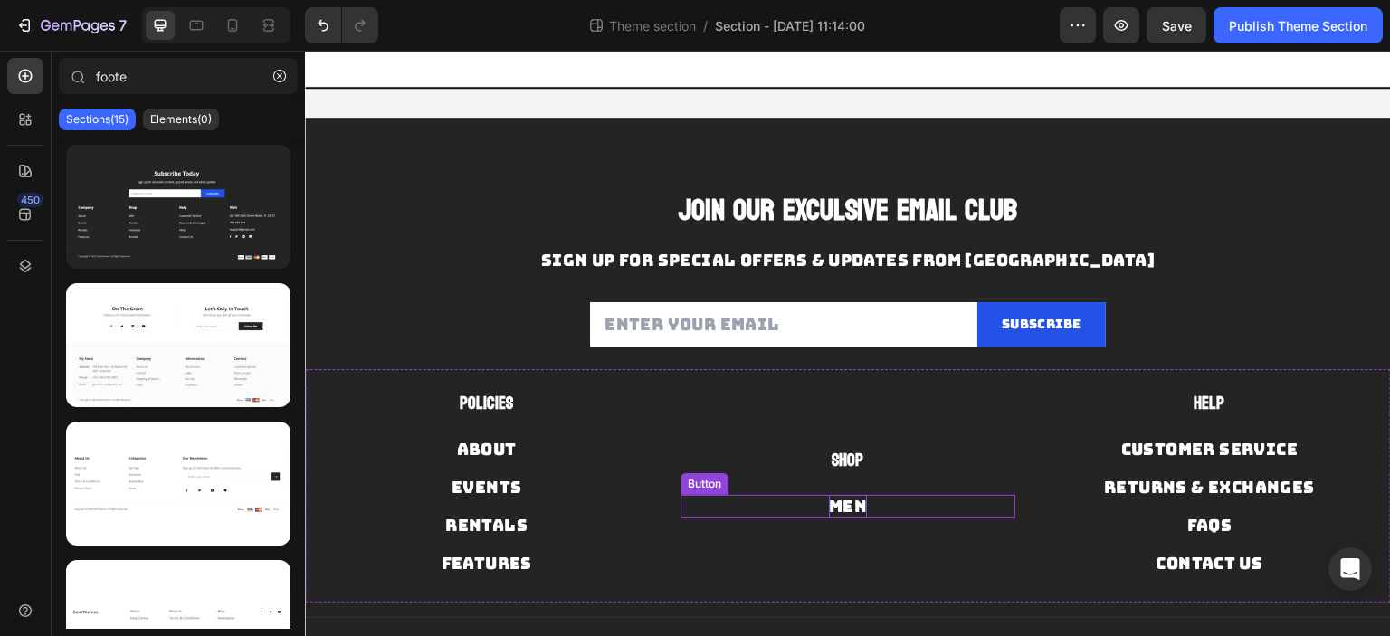
click at [859, 507] on div "Men" at bounding box center [848, 506] width 38 height 23
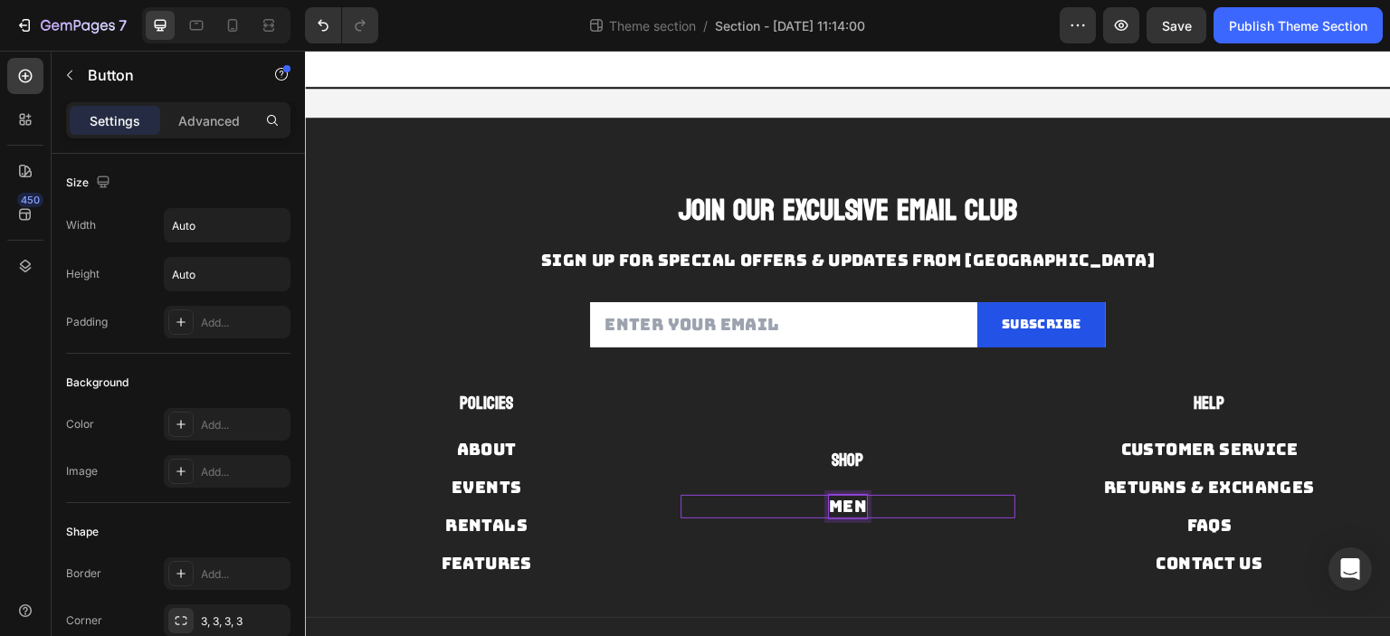
click at [859, 507] on div "Men" at bounding box center [848, 506] width 38 height 23
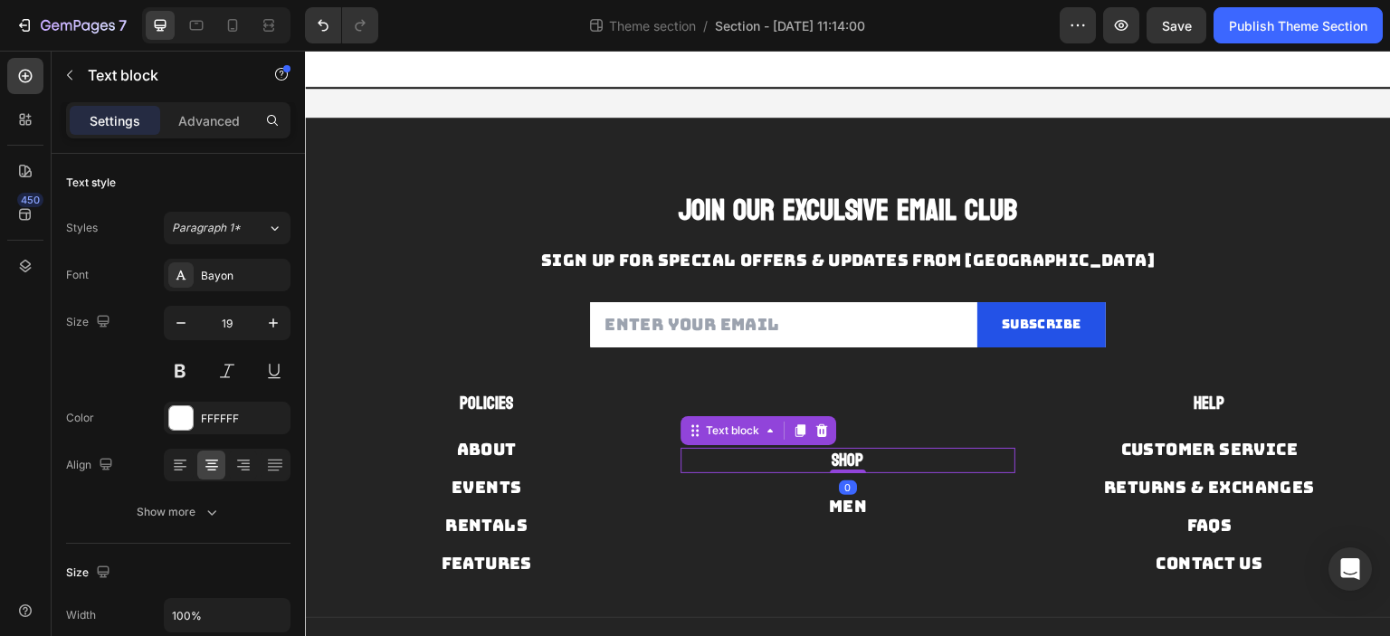
click at [847, 463] on strong "Shop" at bounding box center [848, 460] width 32 height 31
click at [272, 323] on icon "button" at bounding box center [273, 322] width 9 height 9
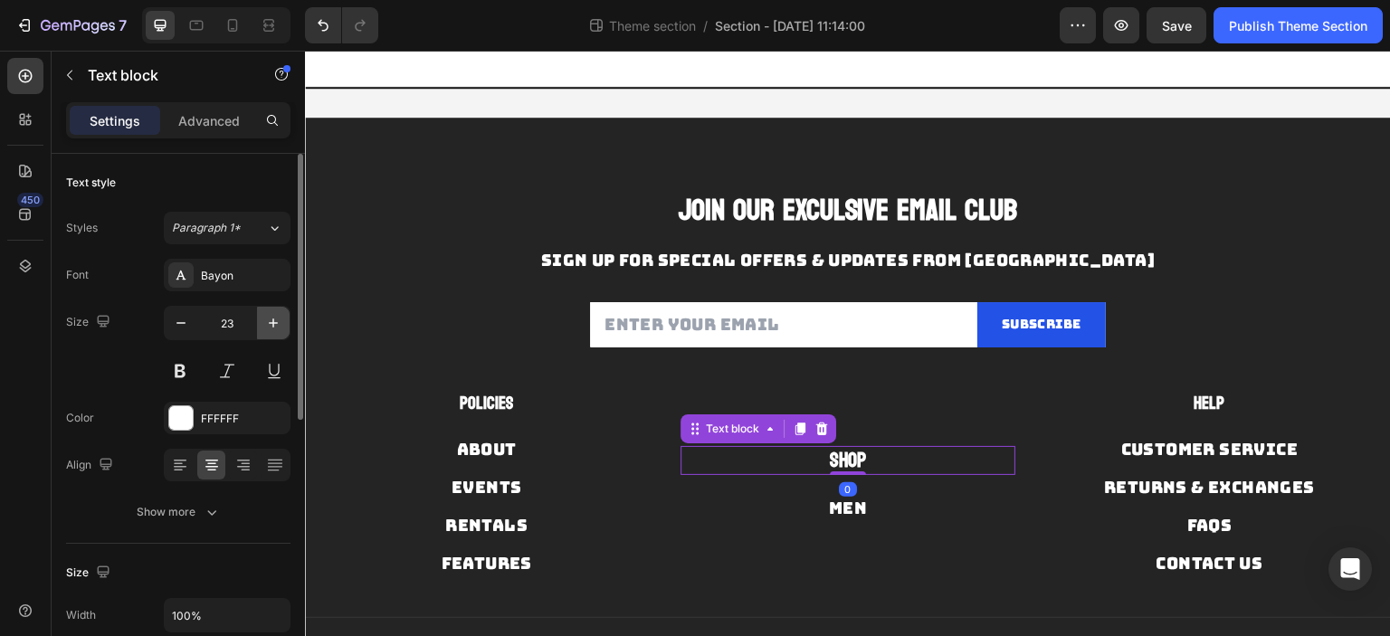
click at [272, 323] on icon "button" at bounding box center [273, 322] width 9 height 9
type input "26"
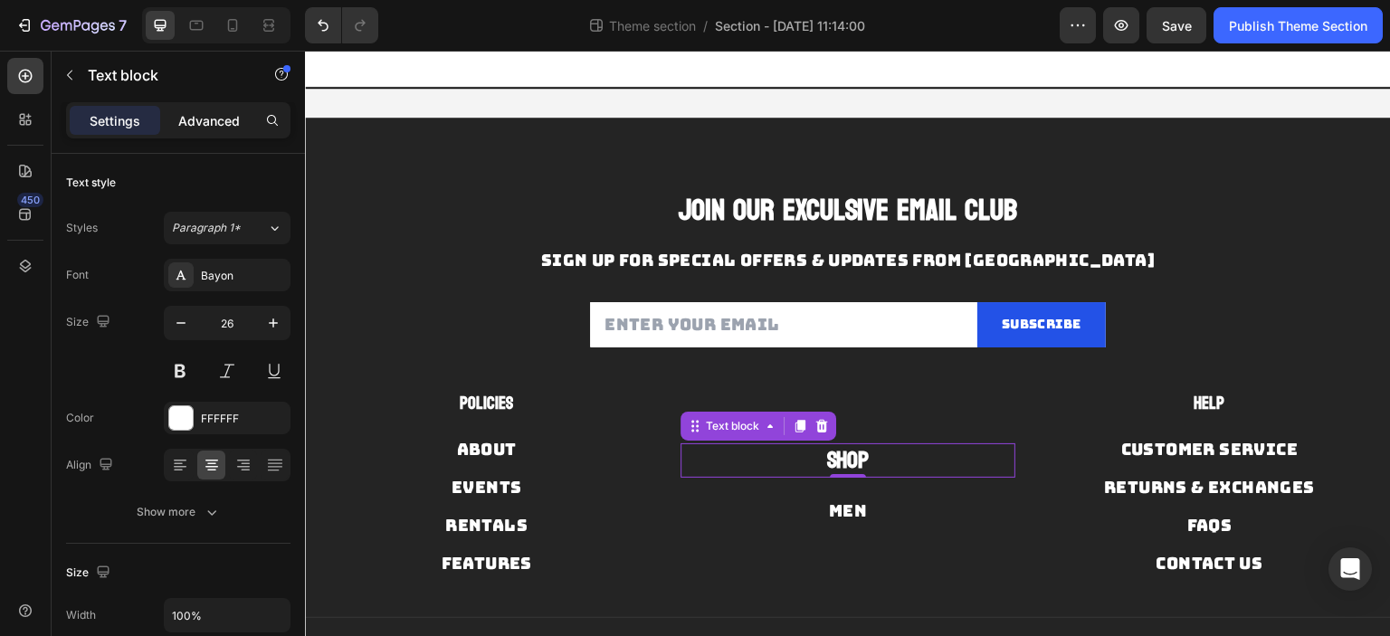
click at [221, 132] on div "Advanced" at bounding box center [209, 120] width 90 height 29
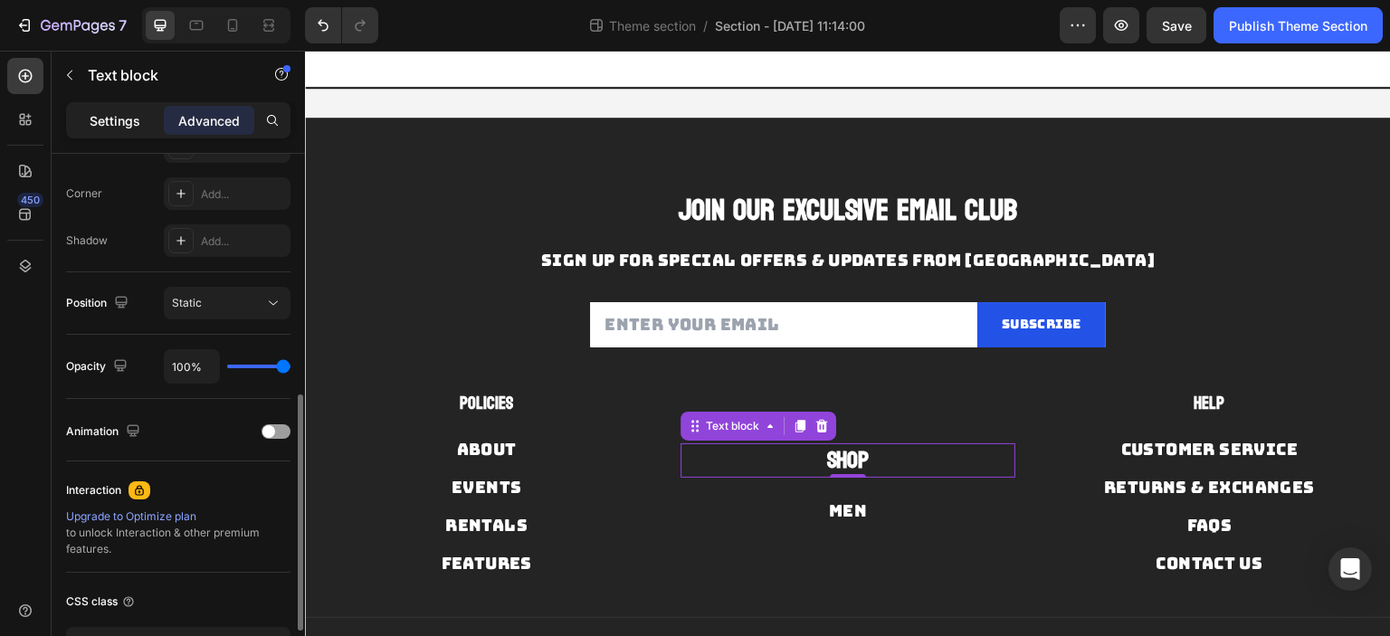
click at [103, 120] on p "Settings" at bounding box center [115, 120] width 51 height 19
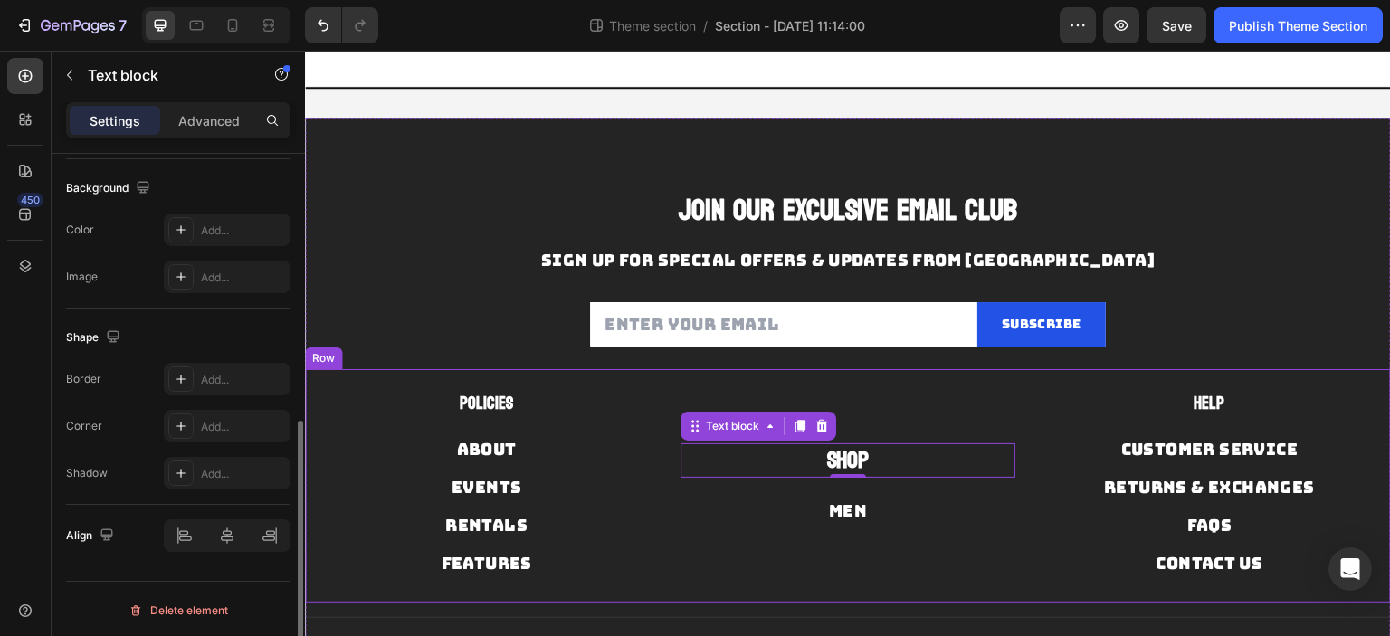
click at [866, 396] on div "Shop Text block 0 Men Button" at bounding box center [848, 483] width 336 height 185
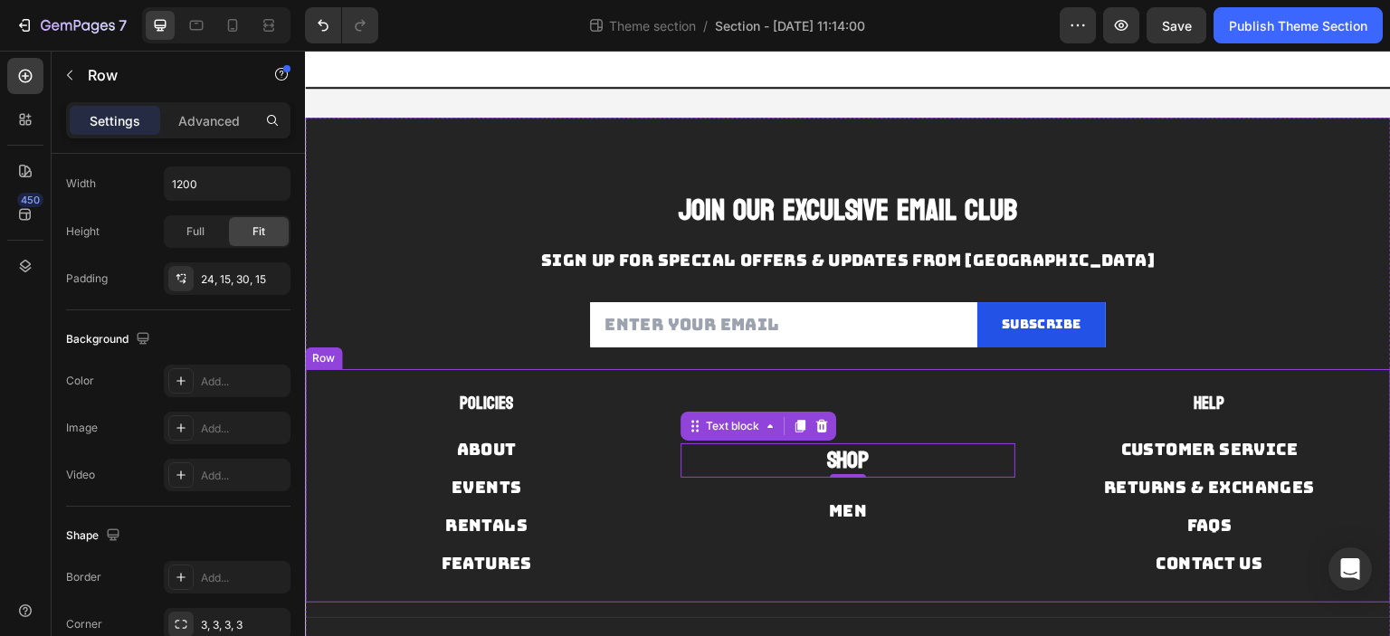
scroll to position [0, 0]
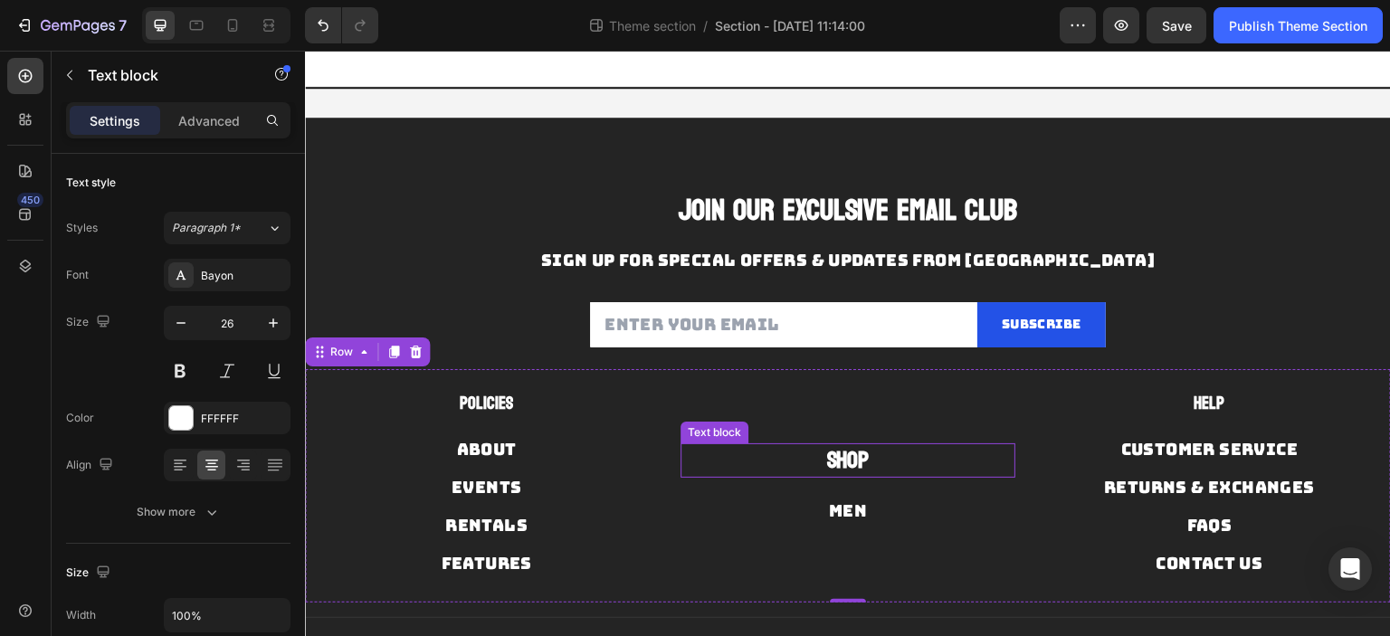
click at [867, 451] on p "Shop" at bounding box center [848, 460] width 332 height 31
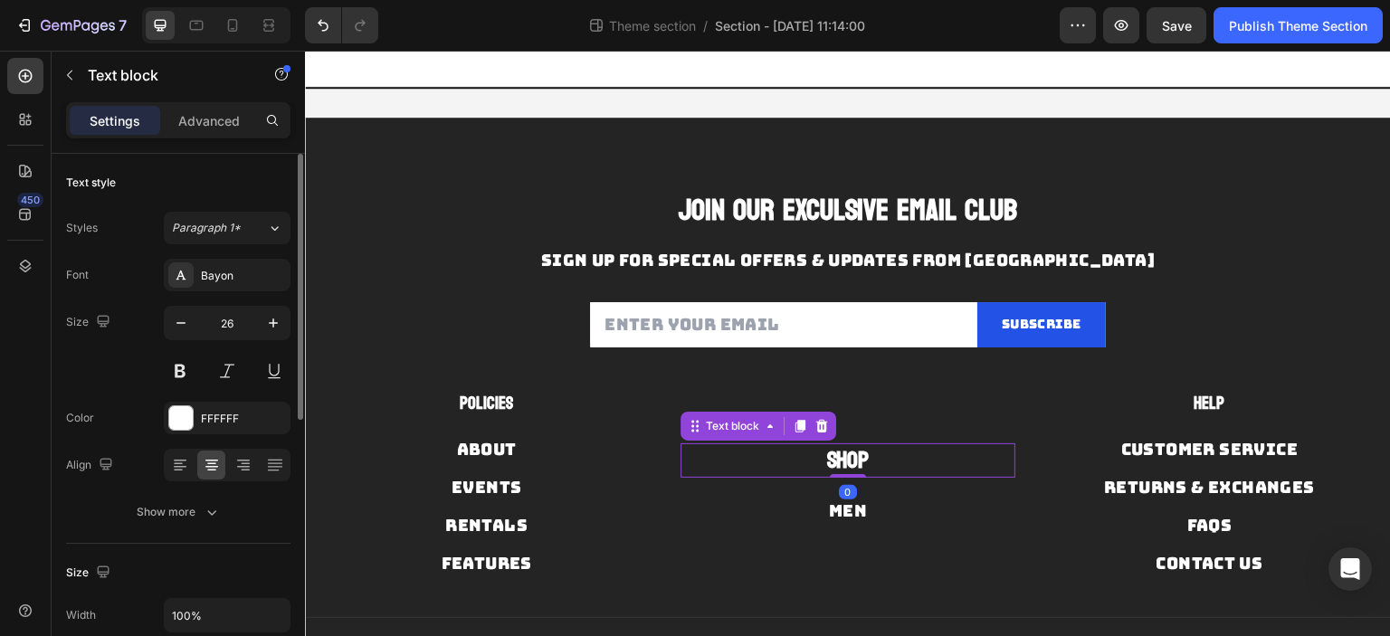
scroll to position [181, 0]
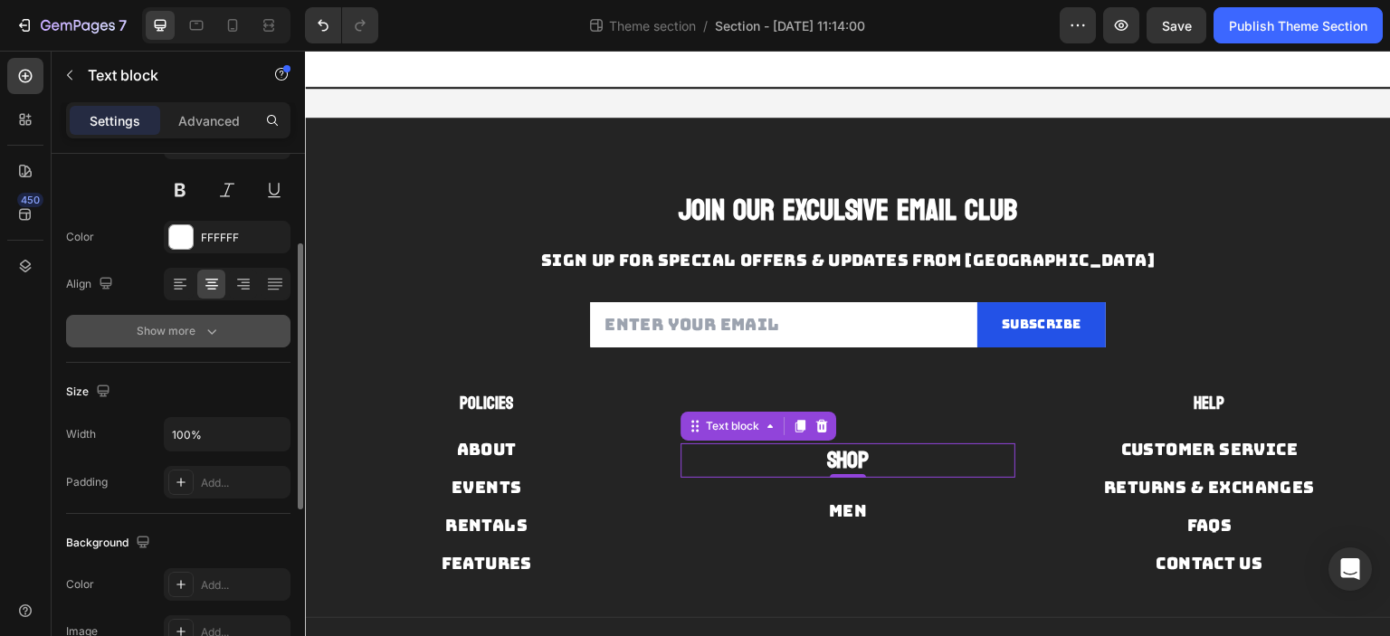
click at [206, 337] on icon "button" at bounding box center [212, 331] width 18 height 18
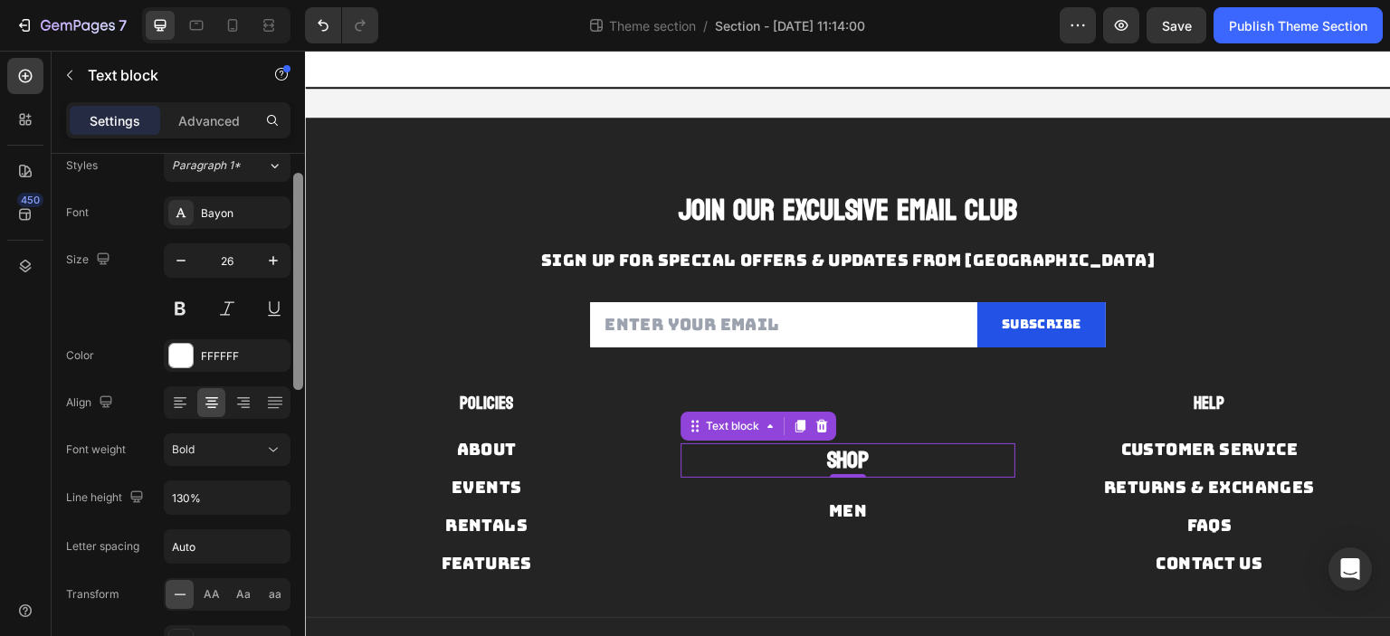
scroll to position [0, 0]
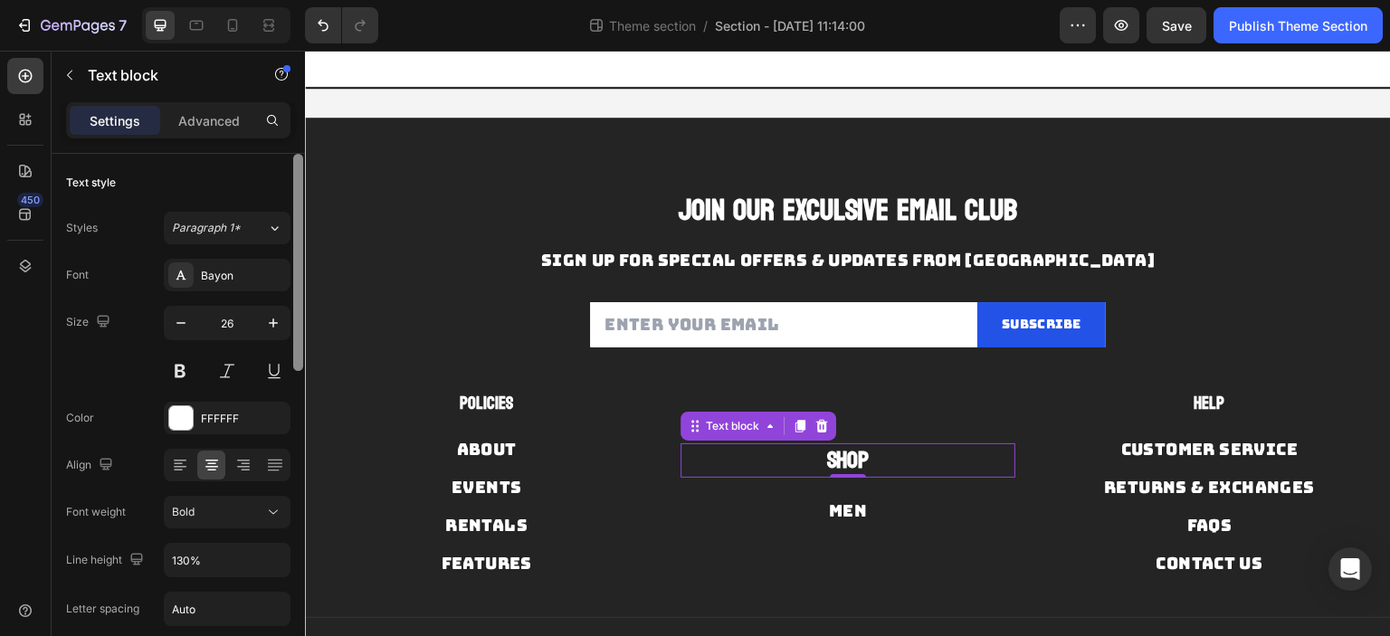
drag, startPoint x: 298, startPoint y: 401, endPoint x: 300, endPoint y: 243, distance: 157.5
click at [300, 252] on div at bounding box center [298, 262] width 10 height 217
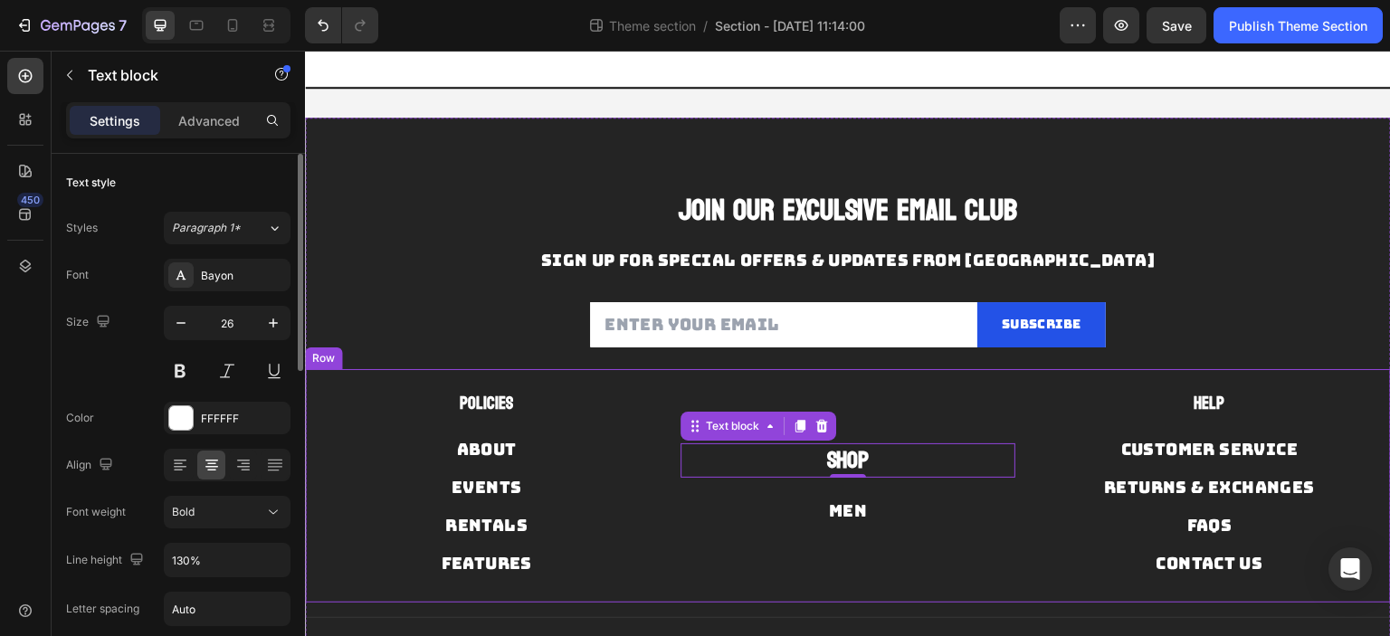
click at [782, 387] on div "POLICIES Text block About Button Events Button Rentals Button Features Button S…" at bounding box center [848, 486] width 1086 height 234
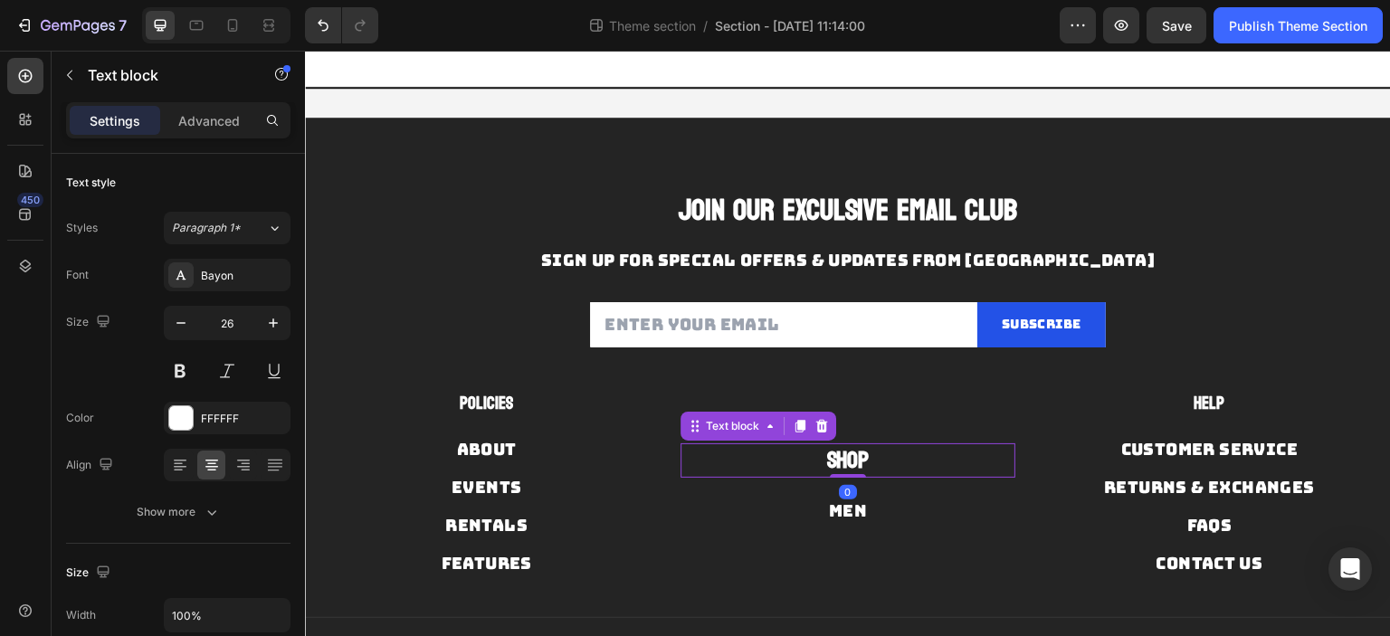
click at [845, 448] on strong "Shop" at bounding box center [847, 460] width 43 height 43
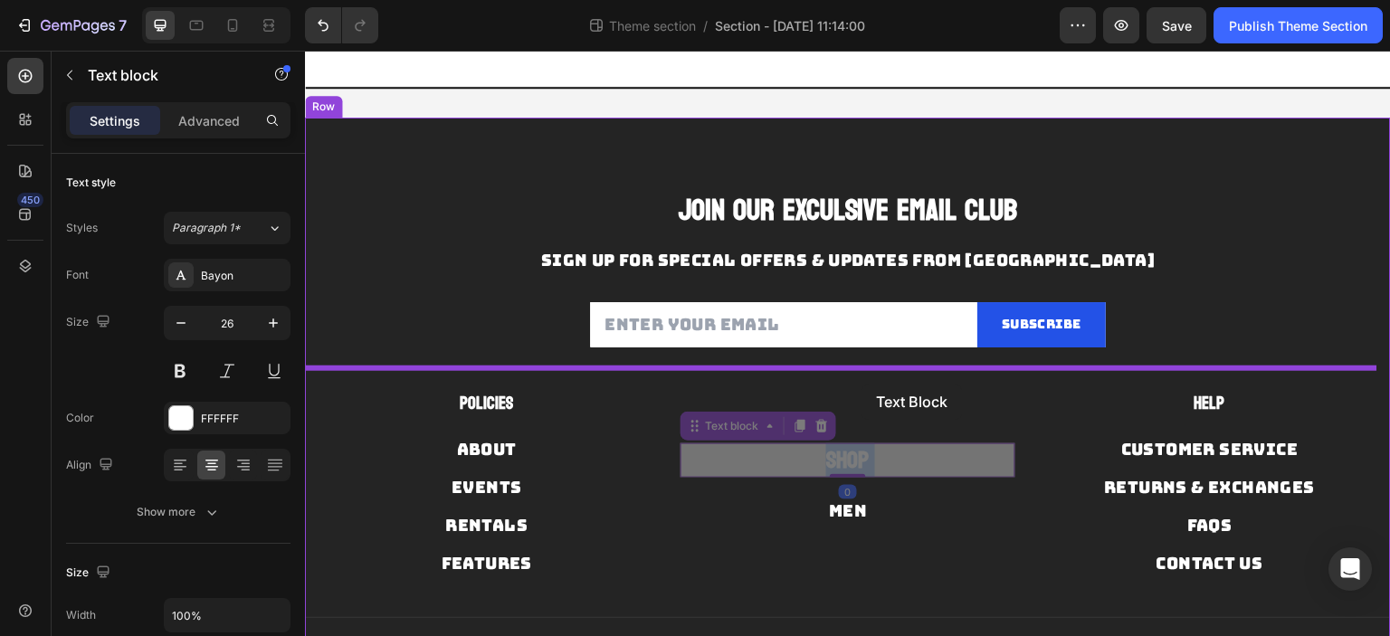
drag, startPoint x: 861, startPoint y: 465, endPoint x: 862, endPoint y: 385, distance: 80.5
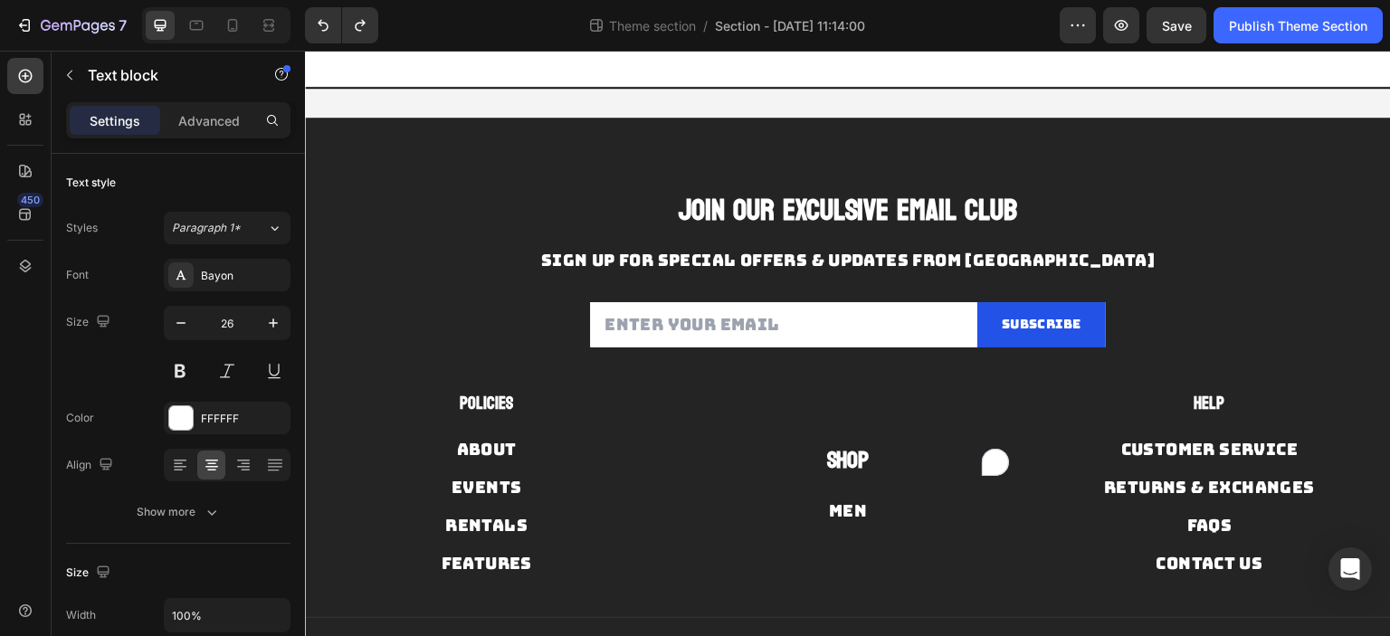
click at [860, 463] on strong "Shop" at bounding box center [847, 460] width 43 height 43
click at [917, 495] on div "Men Button" at bounding box center [848, 500] width 336 height 45
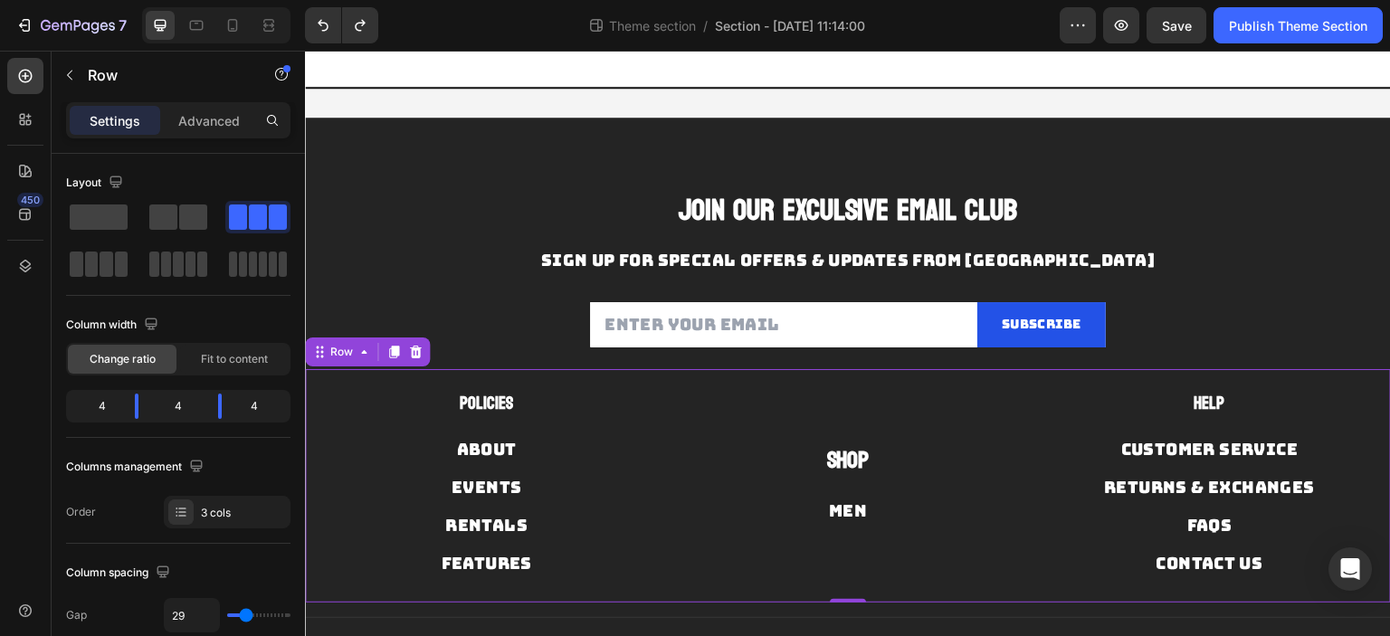
click at [842, 438] on div "Shop Text block Men Button" at bounding box center [848, 483] width 336 height 185
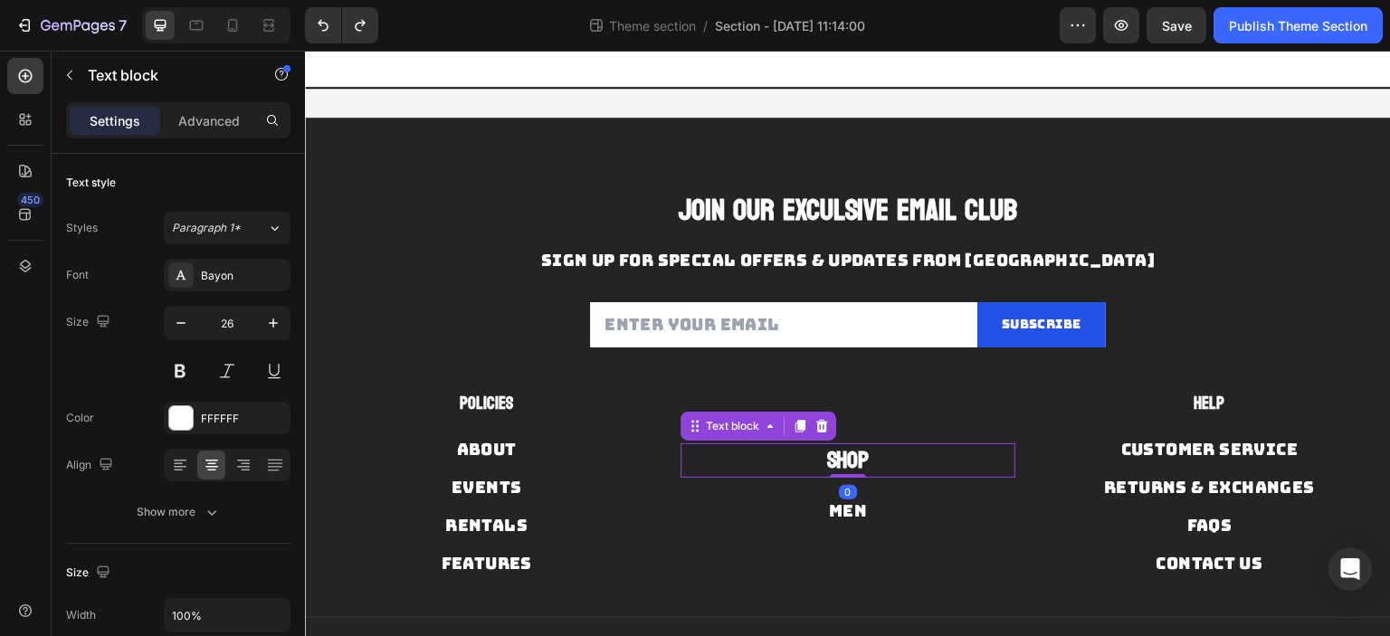
click at [855, 464] on strong "Shop" at bounding box center [847, 460] width 43 height 43
click at [212, 128] on p "Advanced" at bounding box center [209, 120] width 62 height 19
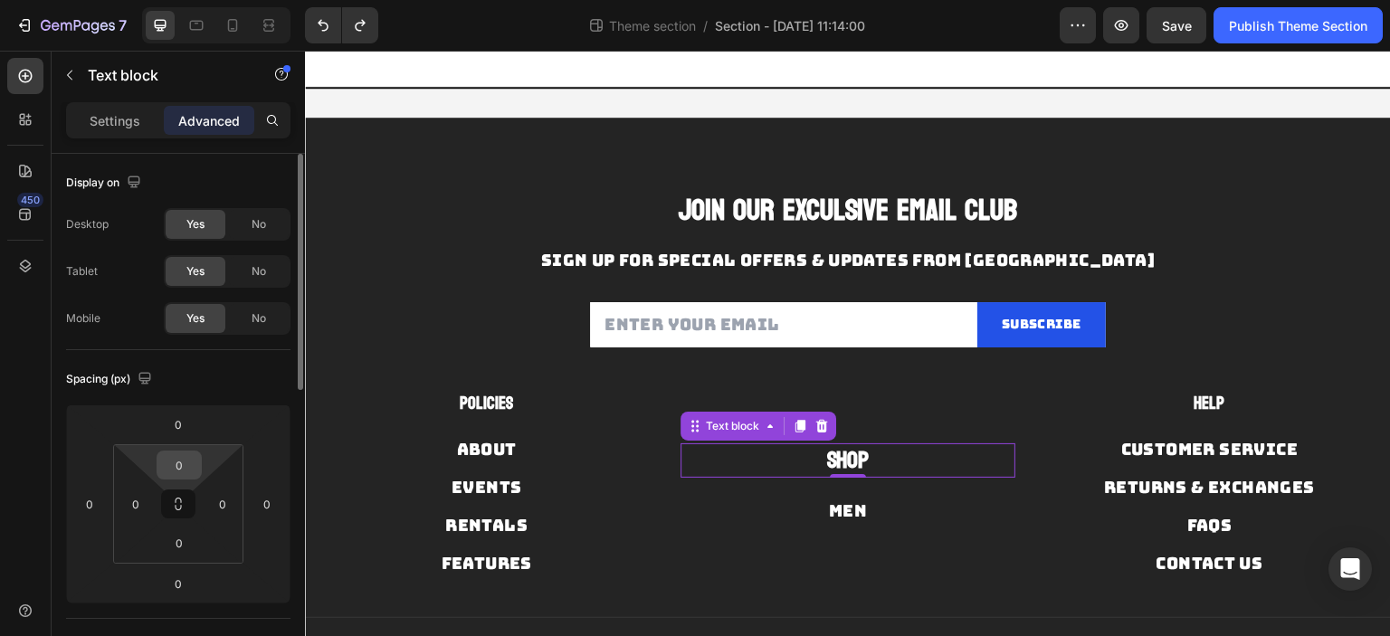
click at [186, 466] on input "0" at bounding box center [179, 464] width 36 height 27
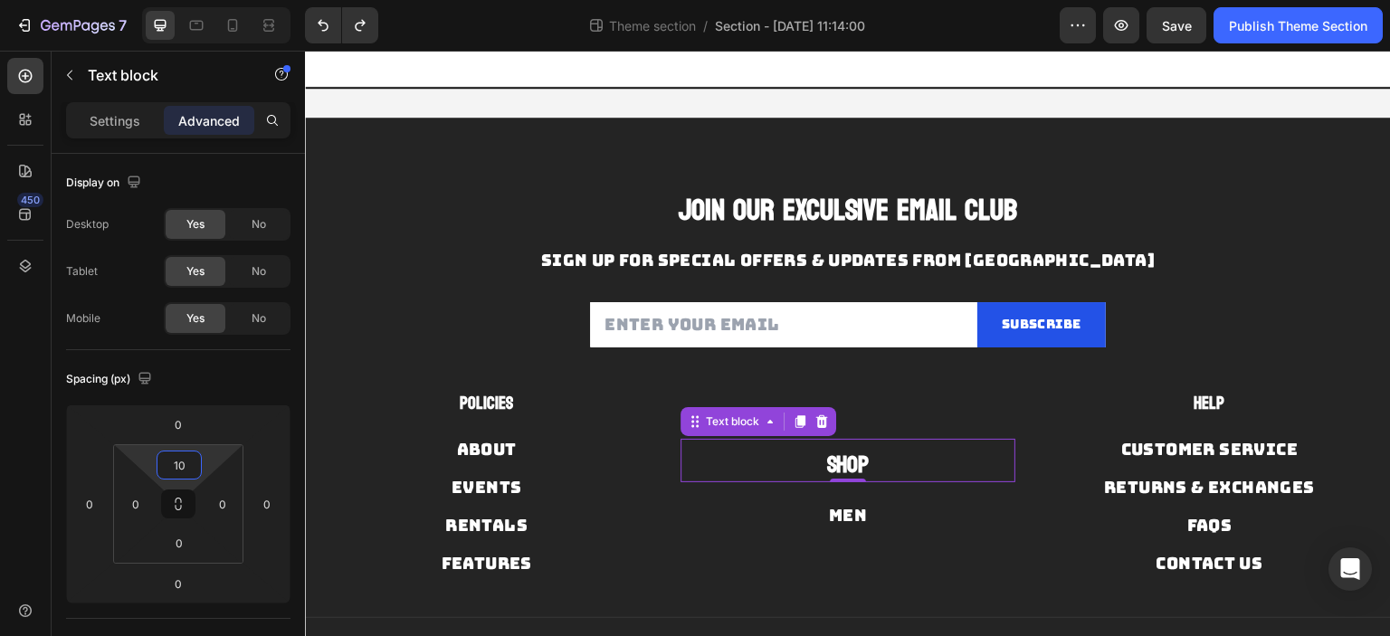
type input "0"
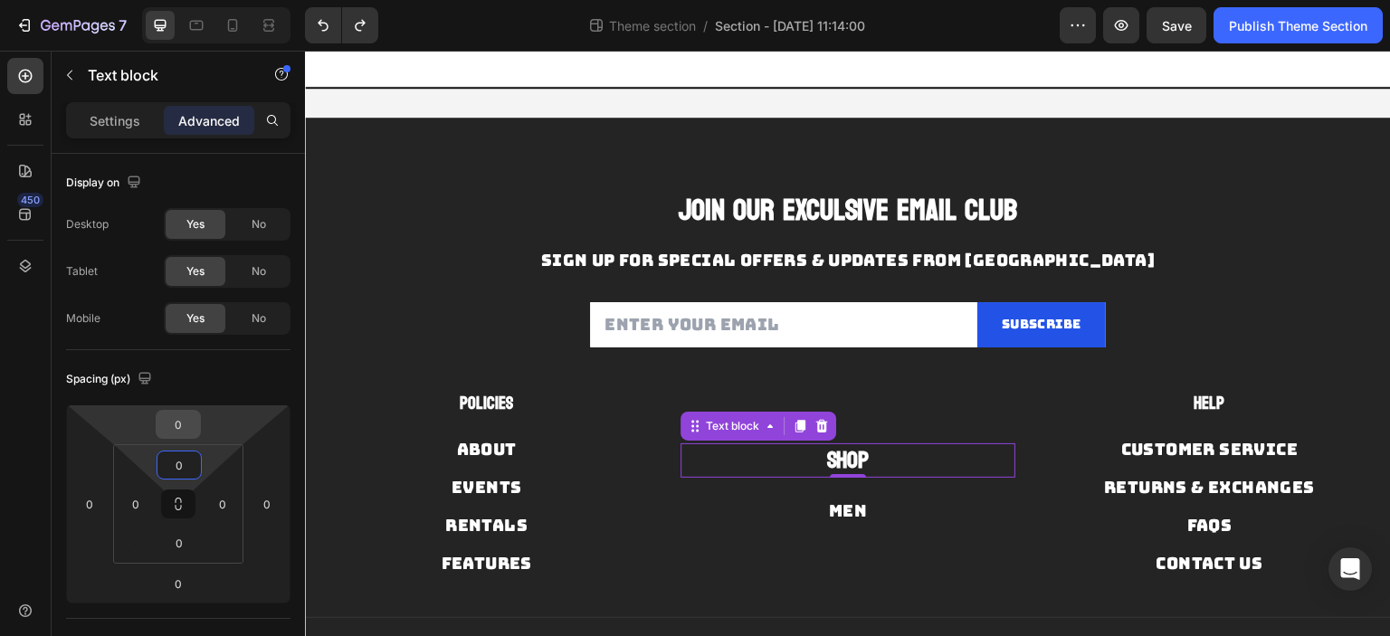
click at [179, 432] on input "0" at bounding box center [178, 424] width 36 height 27
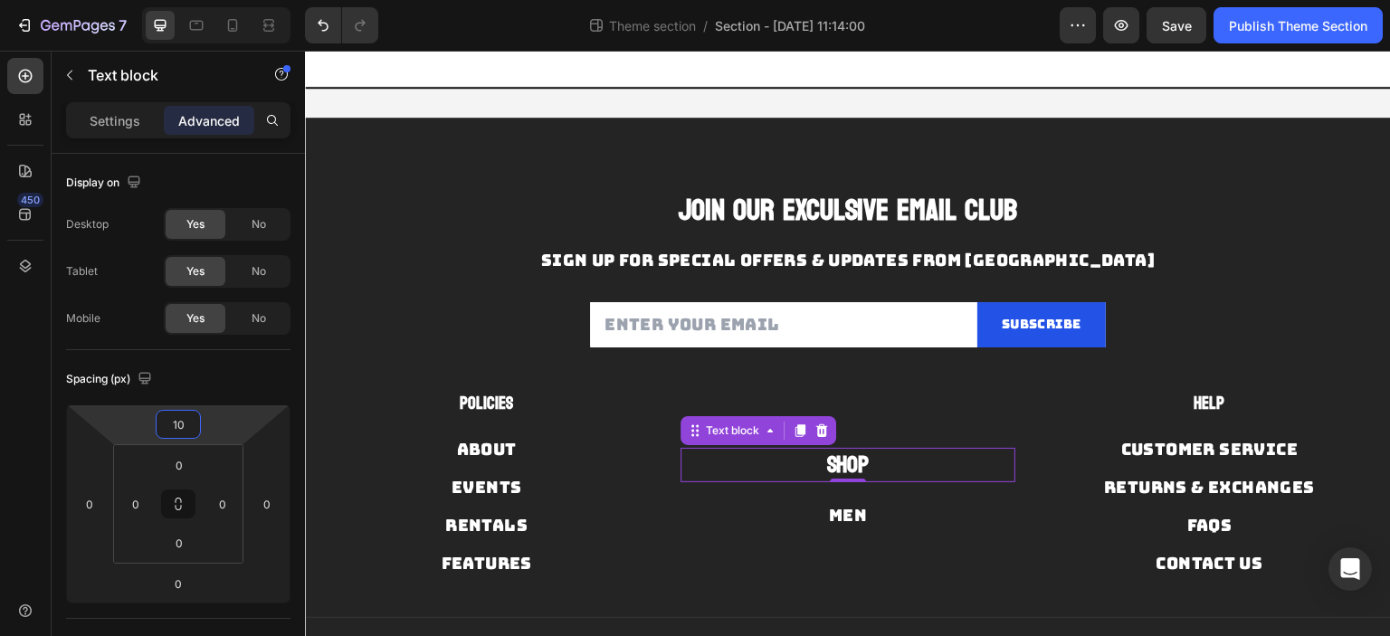
type input "0"
click at [241, 394] on div "Spacing (px) 0 0 0 0 0 0 0 0" at bounding box center [178, 484] width 224 height 269
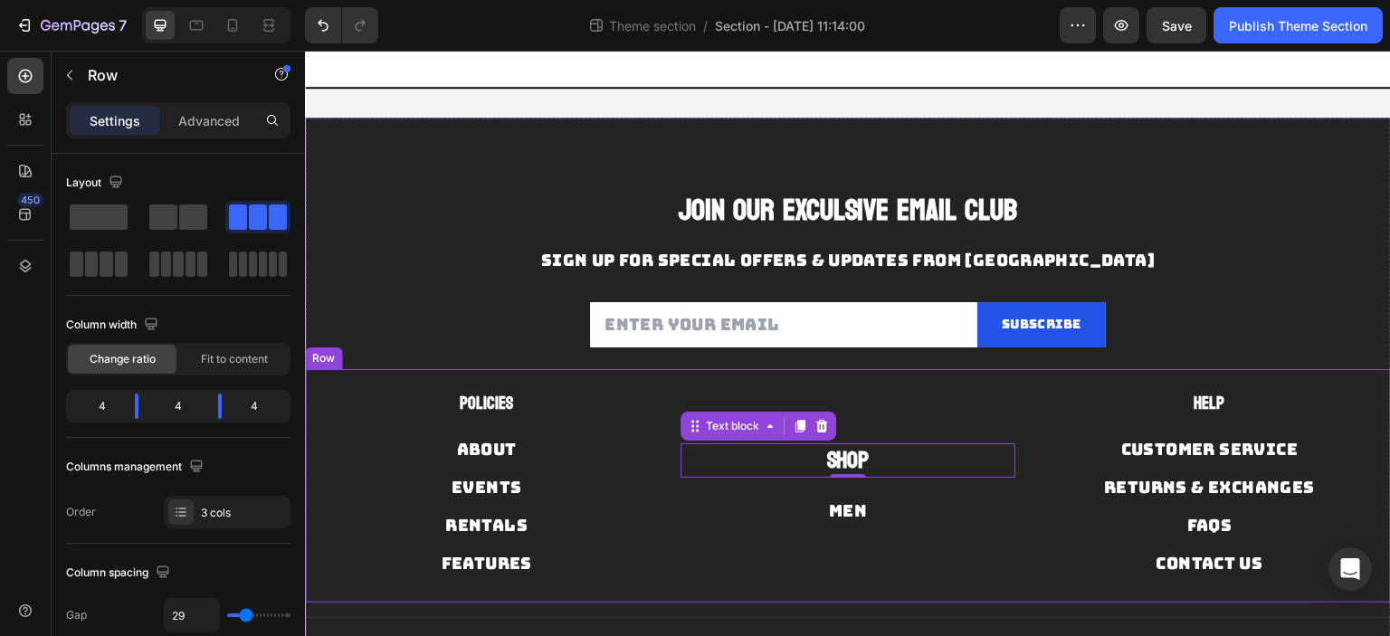
click at [793, 394] on div "Shop Text block 0 Men Button" at bounding box center [848, 483] width 336 height 185
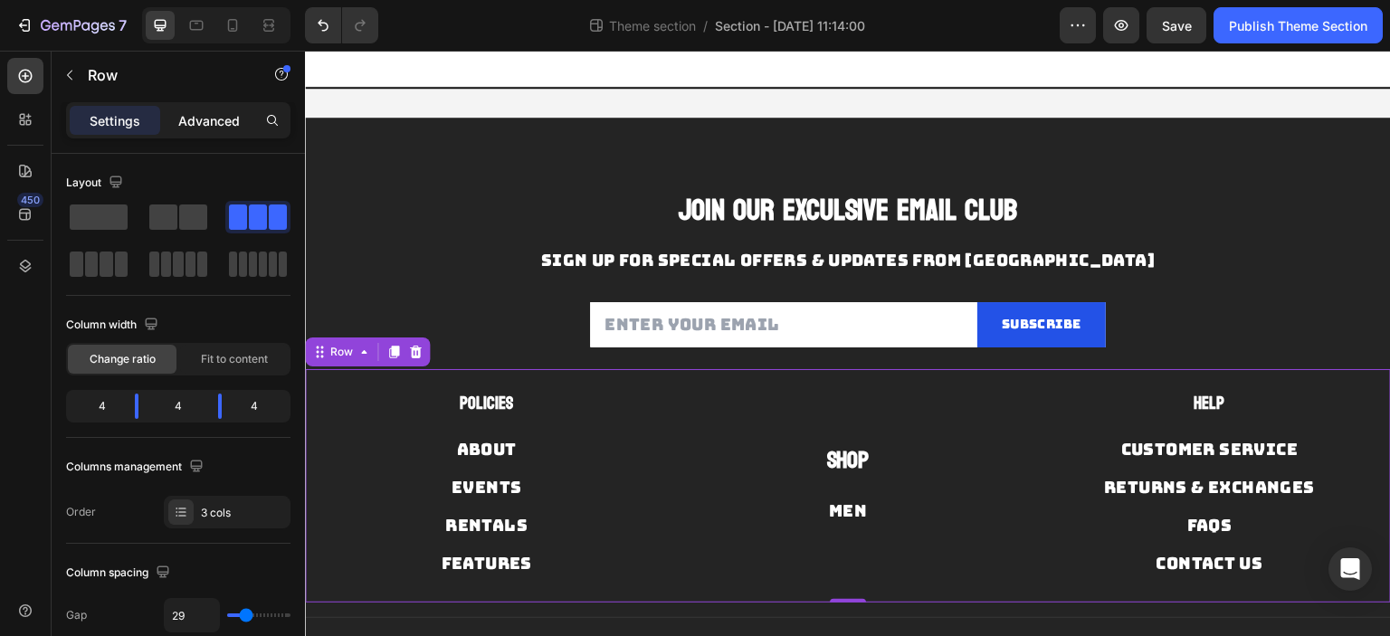
click at [233, 128] on p "Advanced" at bounding box center [209, 120] width 62 height 19
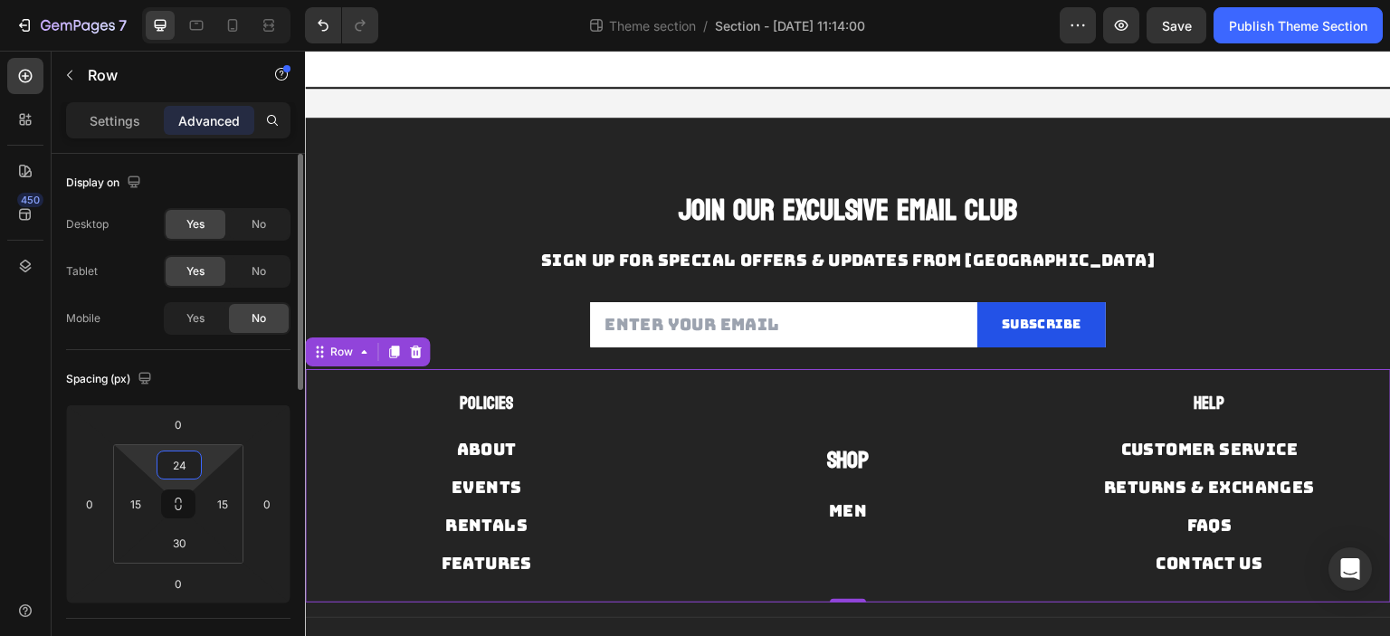
click at [186, 462] on input "24" at bounding box center [179, 464] width 36 height 27
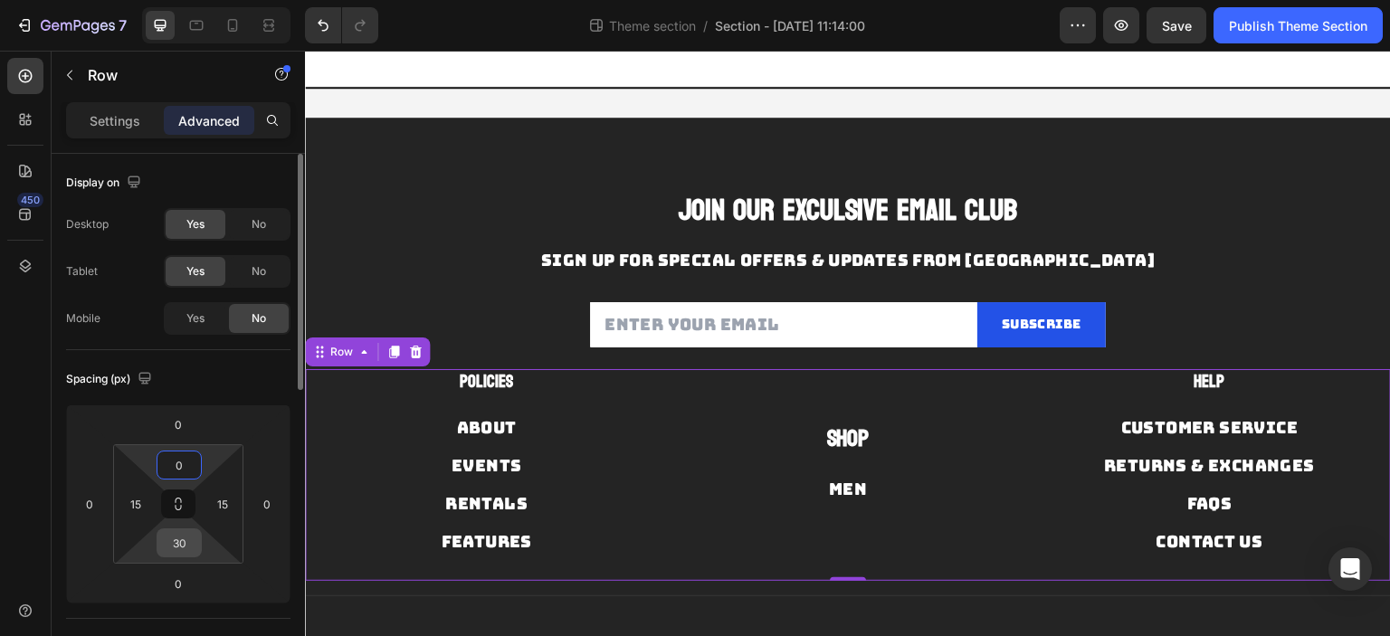
type input "0"
click at [177, 531] on input "30" at bounding box center [179, 542] width 36 height 27
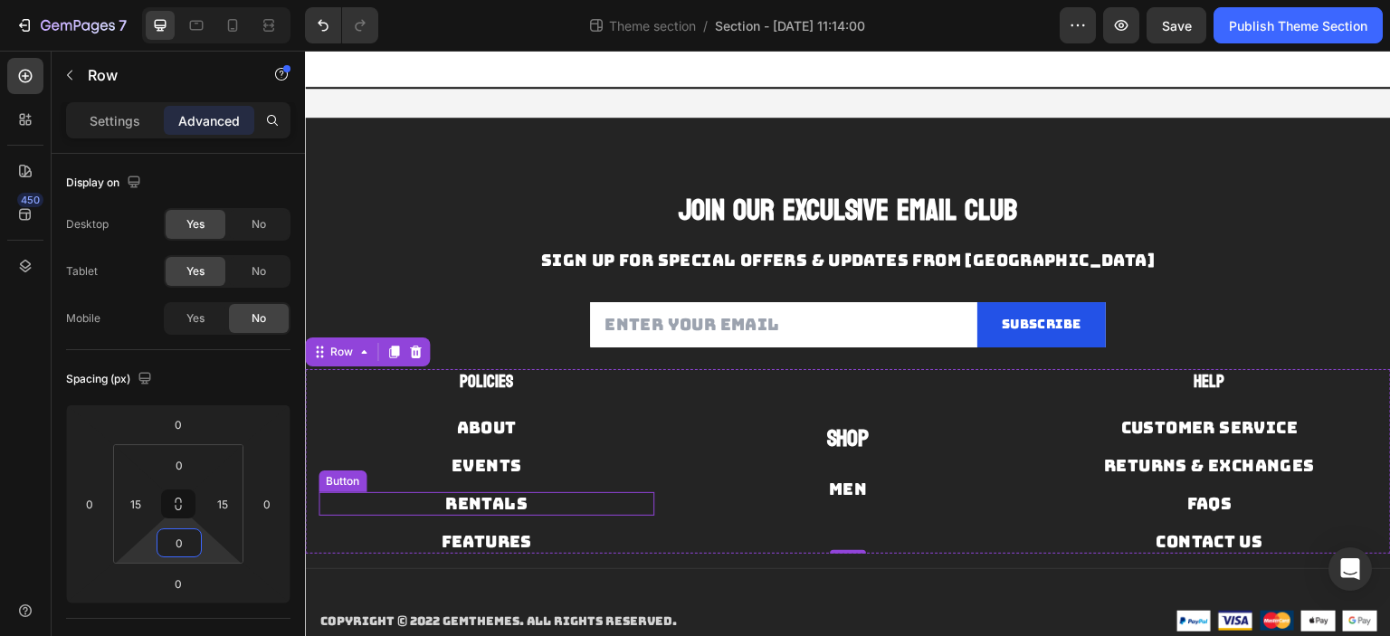
type input "0"
click at [707, 500] on div "Shop Text block Men Button" at bounding box center [848, 461] width 336 height 185
click at [836, 531] on div "Shop Text block Men Button" at bounding box center [848, 461] width 336 height 185
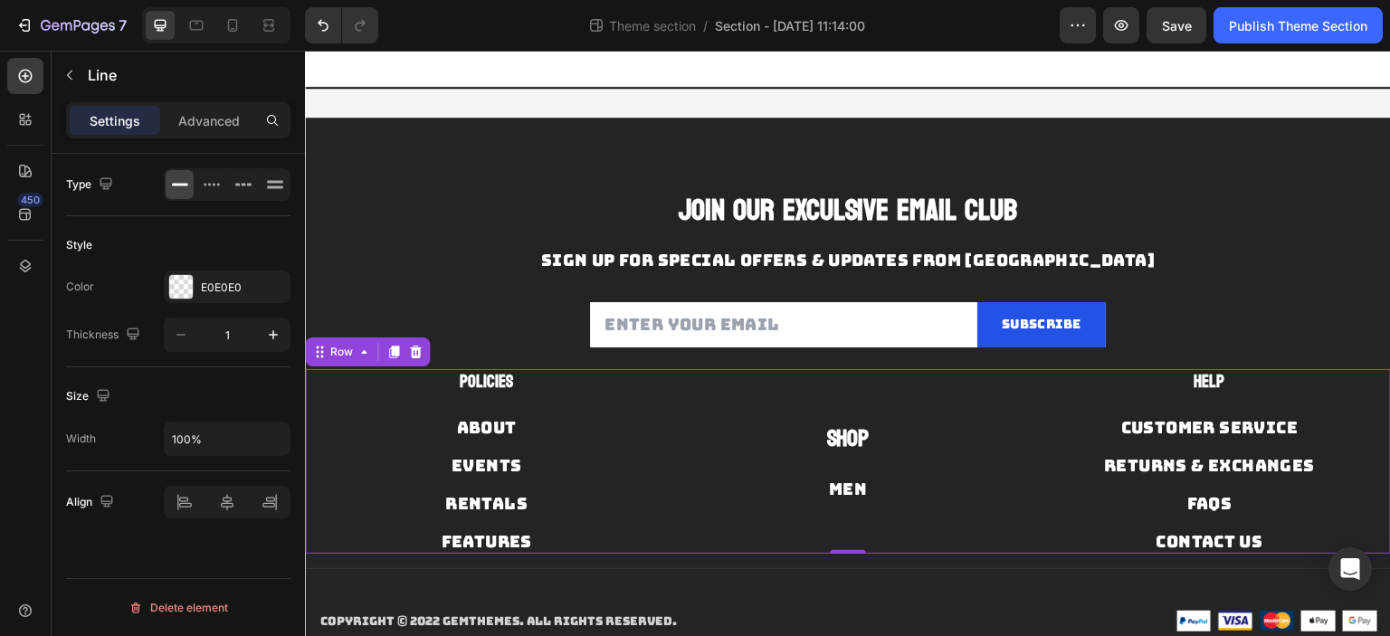
click at [821, 576] on div "Title Line" at bounding box center [848, 569] width 1086 height 30
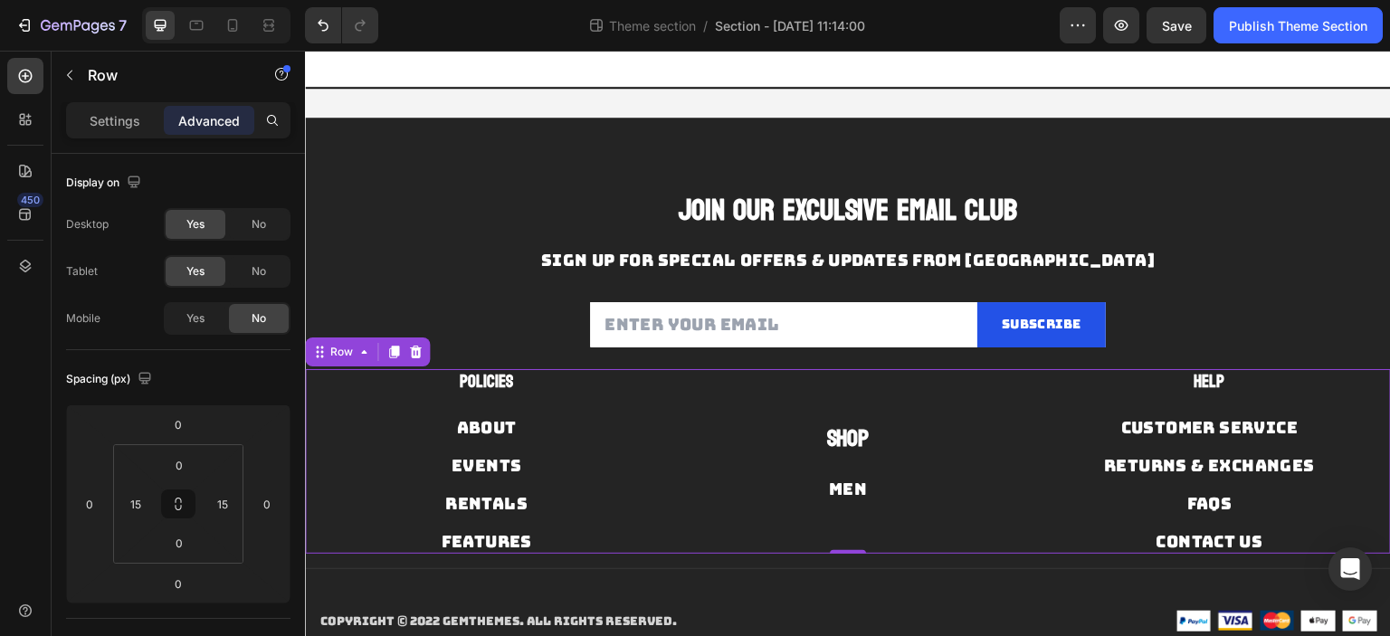
click at [874, 459] on div "Men Button" at bounding box center [848, 478] width 336 height 45
click at [1227, 612] on img at bounding box center [1235, 621] width 34 height 20
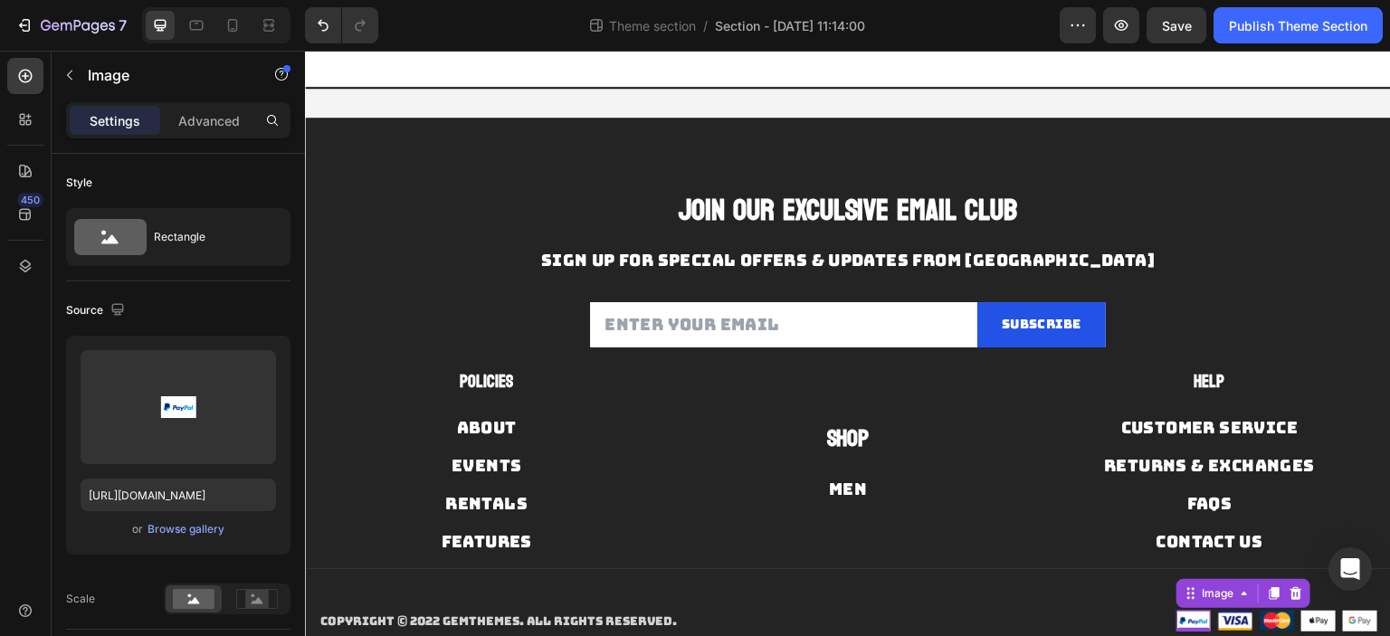
click at [1176, 613] on img at bounding box center [1193, 621] width 34 height 21
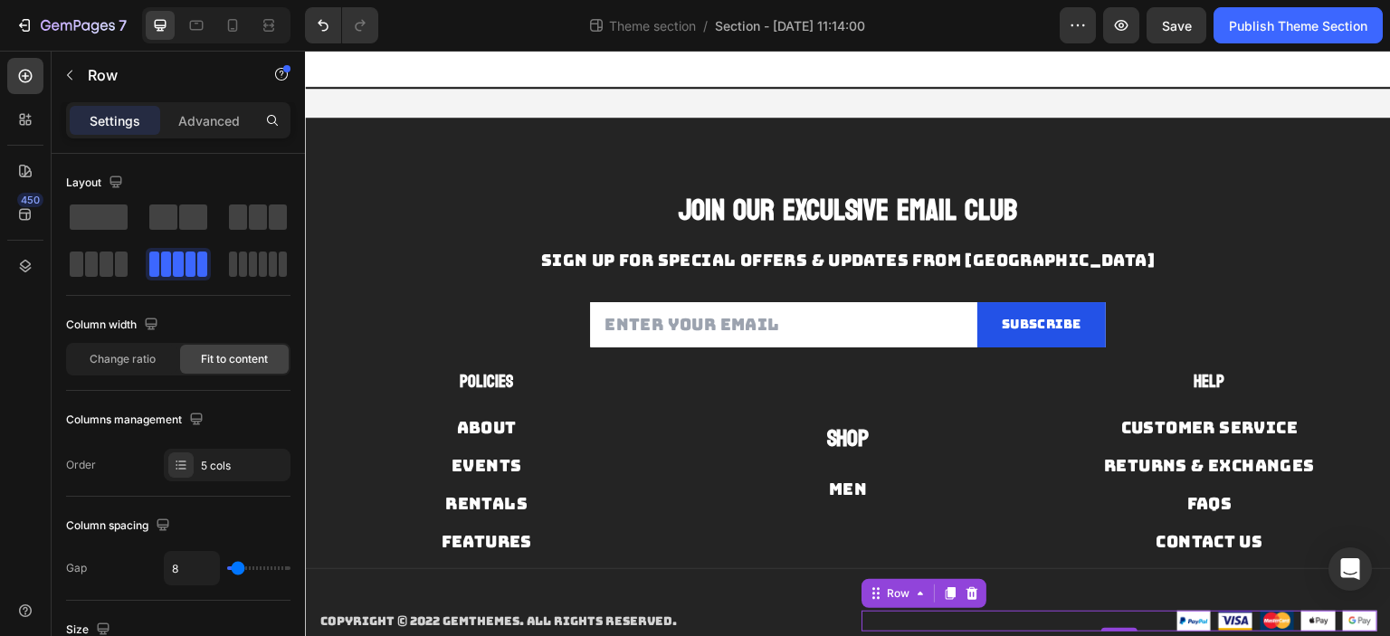
click at [1132, 617] on div "Image Image Image Image Image Row 0" at bounding box center [1119, 621] width 516 height 21
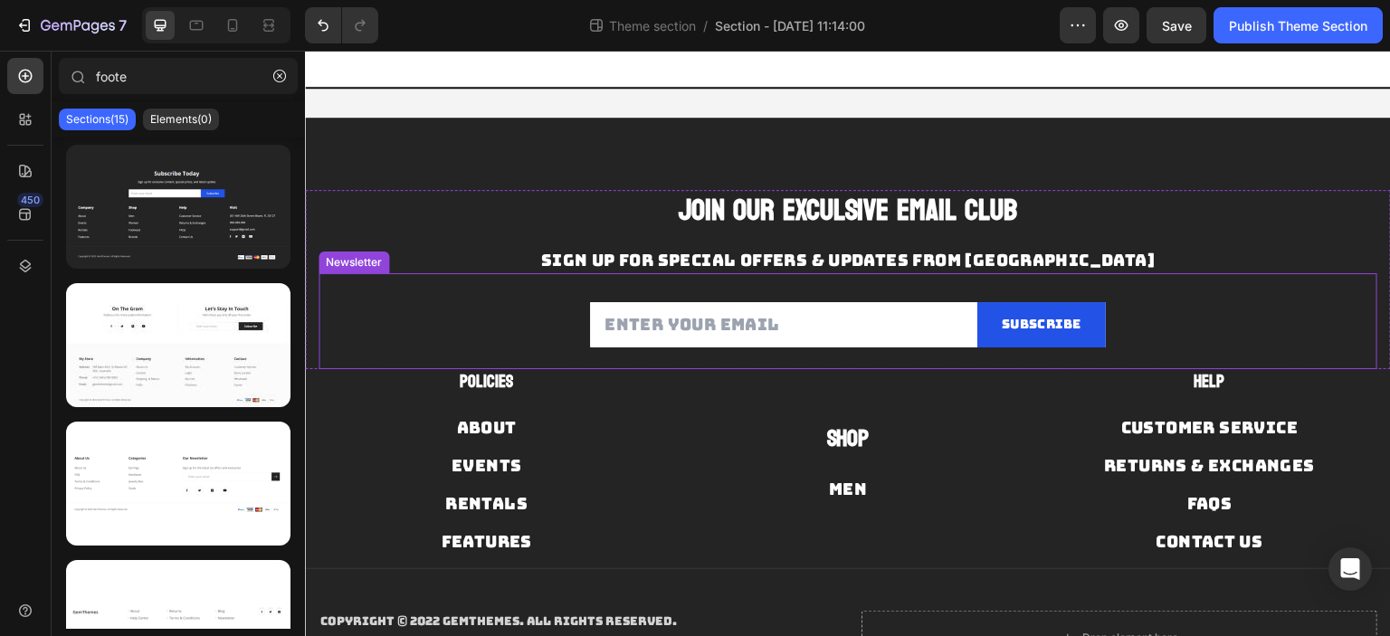
scroll to position [81, 0]
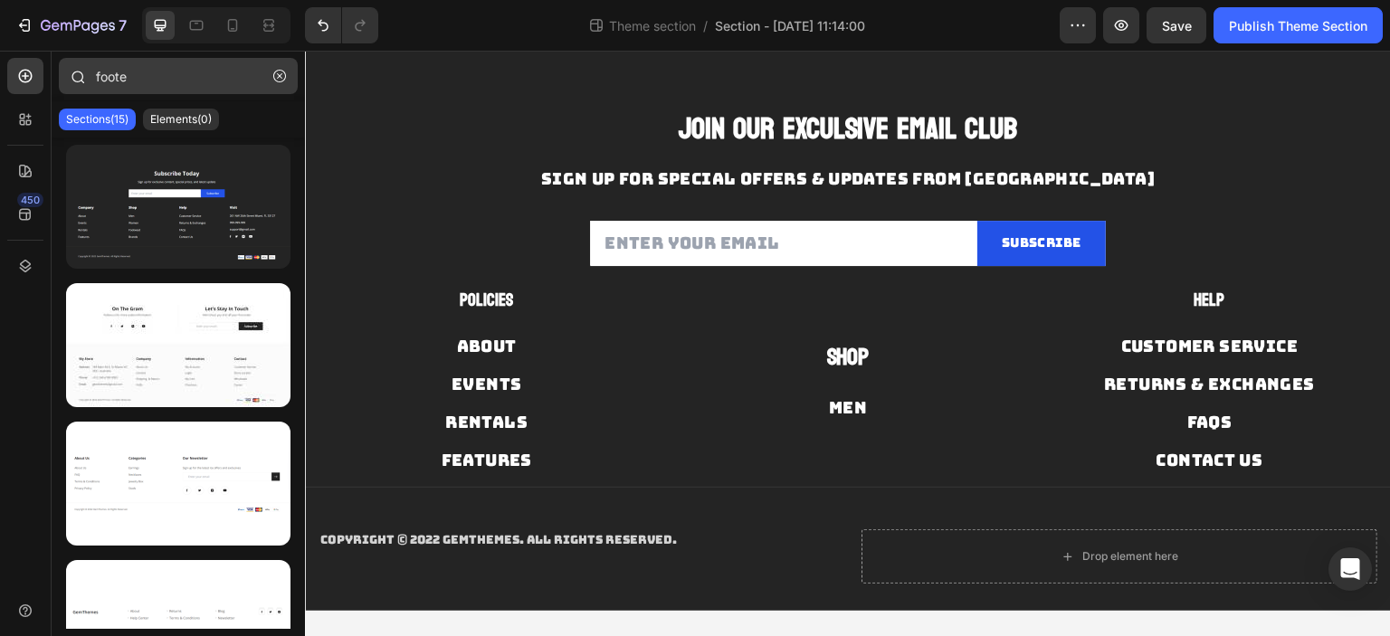
click at [282, 74] on icon "button" at bounding box center [279, 76] width 13 height 13
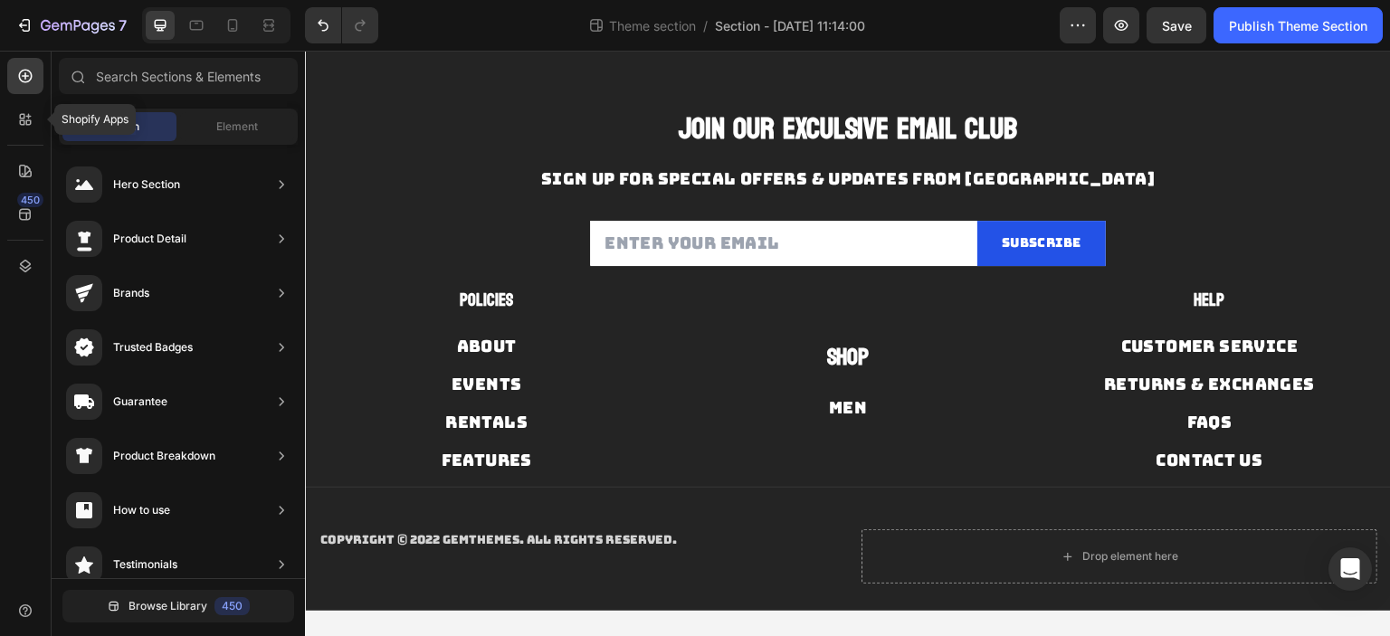
drag, startPoint x: 24, startPoint y: 121, endPoint x: 45, endPoint y: 119, distance: 21.0
click at [24, 122] on icon at bounding box center [25, 119] width 18 height 18
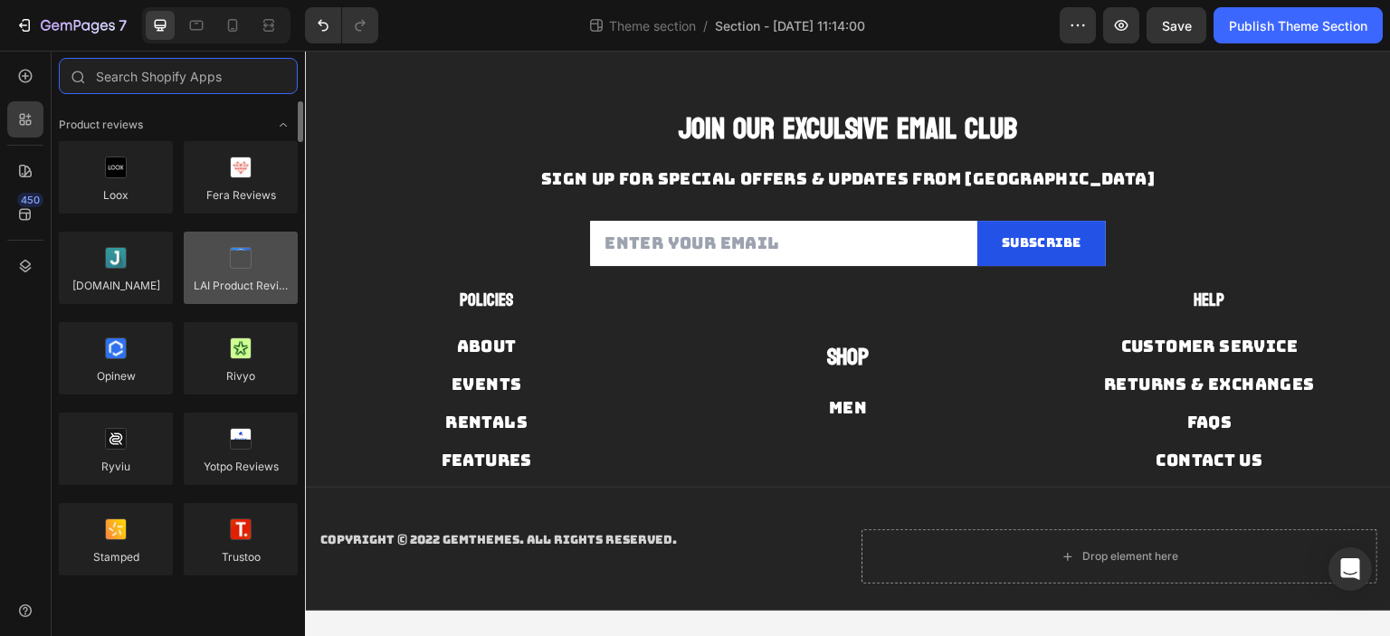
scroll to position [271, 0]
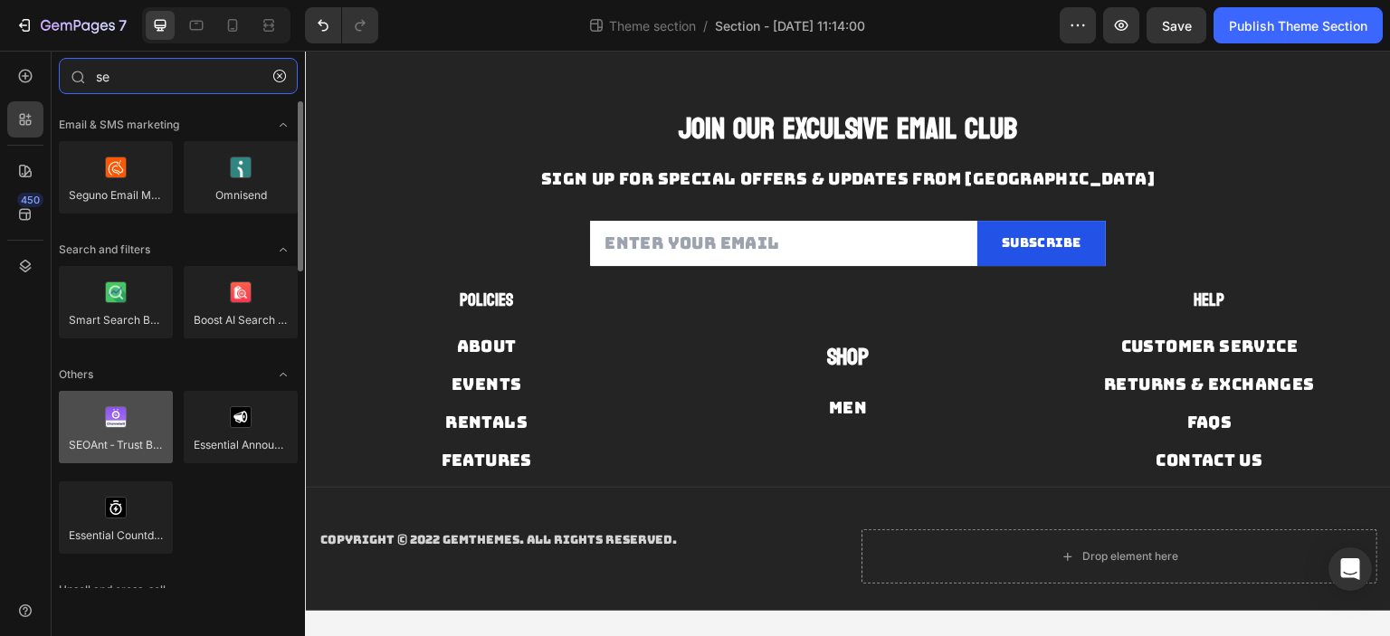
type input "se"
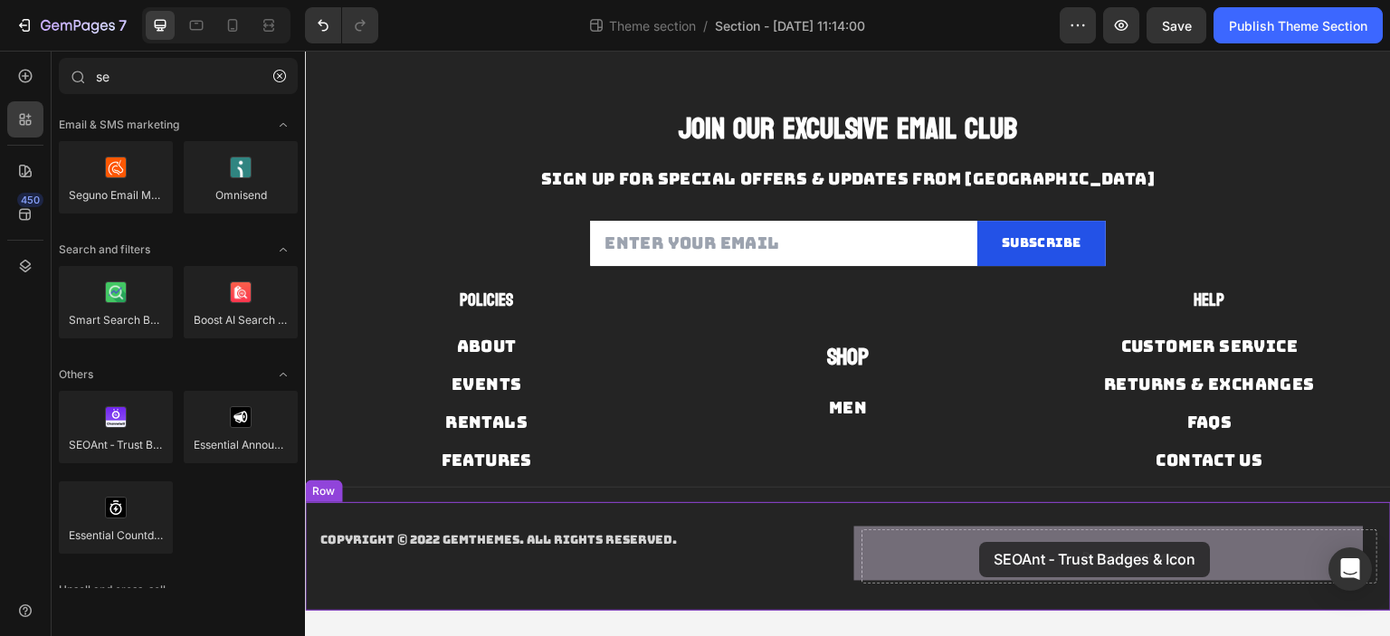
drag, startPoint x: 411, startPoint y: 467, endPoint x: 983, endPoint y: 542, distance: 576.7
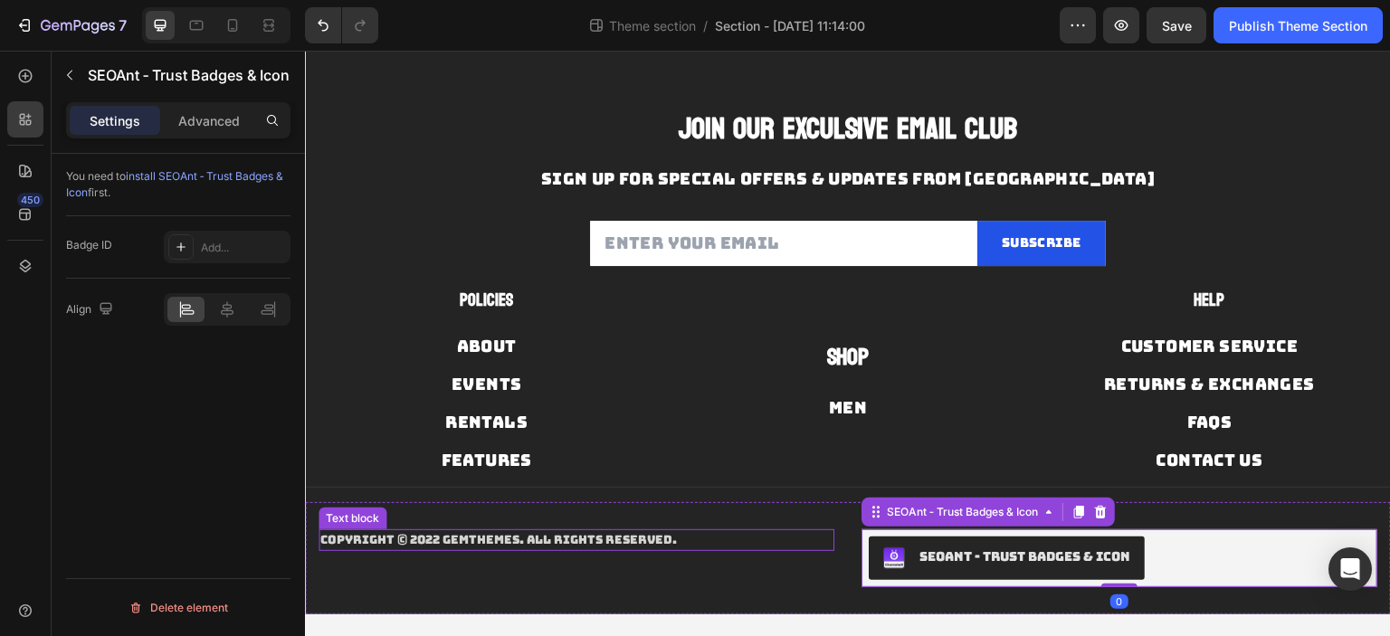
click at [470, 534] on p "Copyright © 2022 GemThemes. All Rights Reserved." at bounding box center [576, 540] width 512 height 18
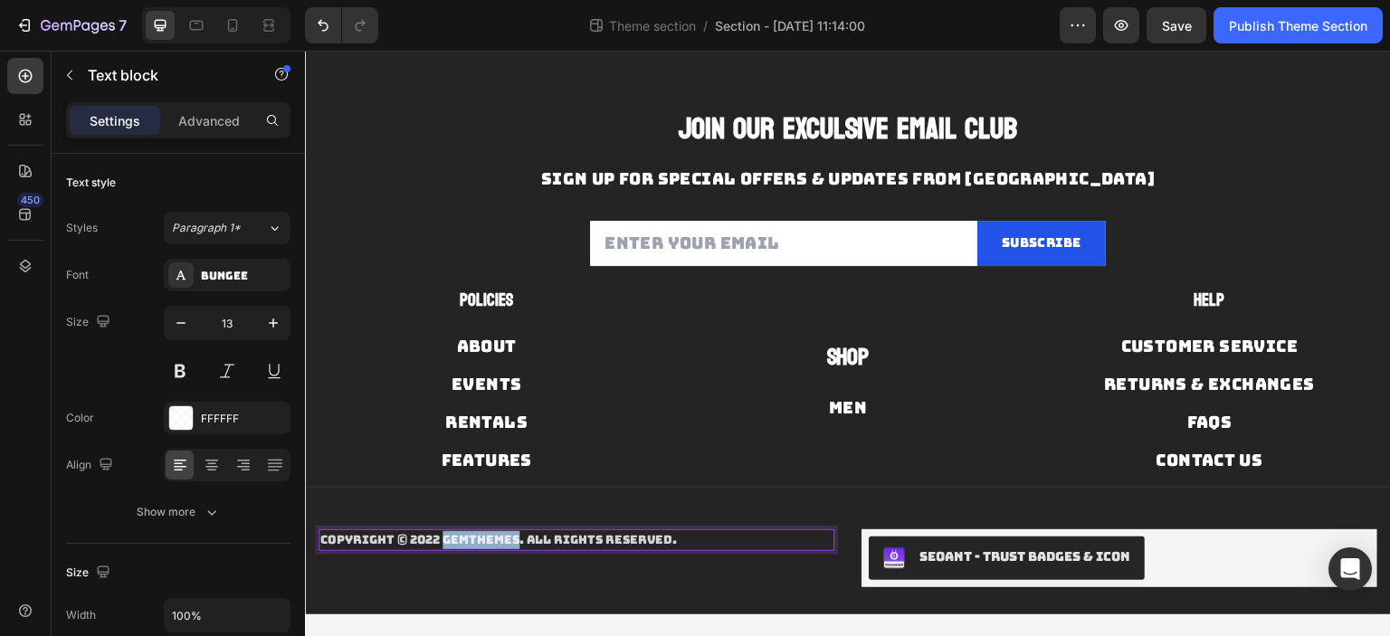
click at [470, 534] on p "Copyright © 2022 GemThemes. All Rights Reserved." at bounding box center [576, 540] width 512 height 18
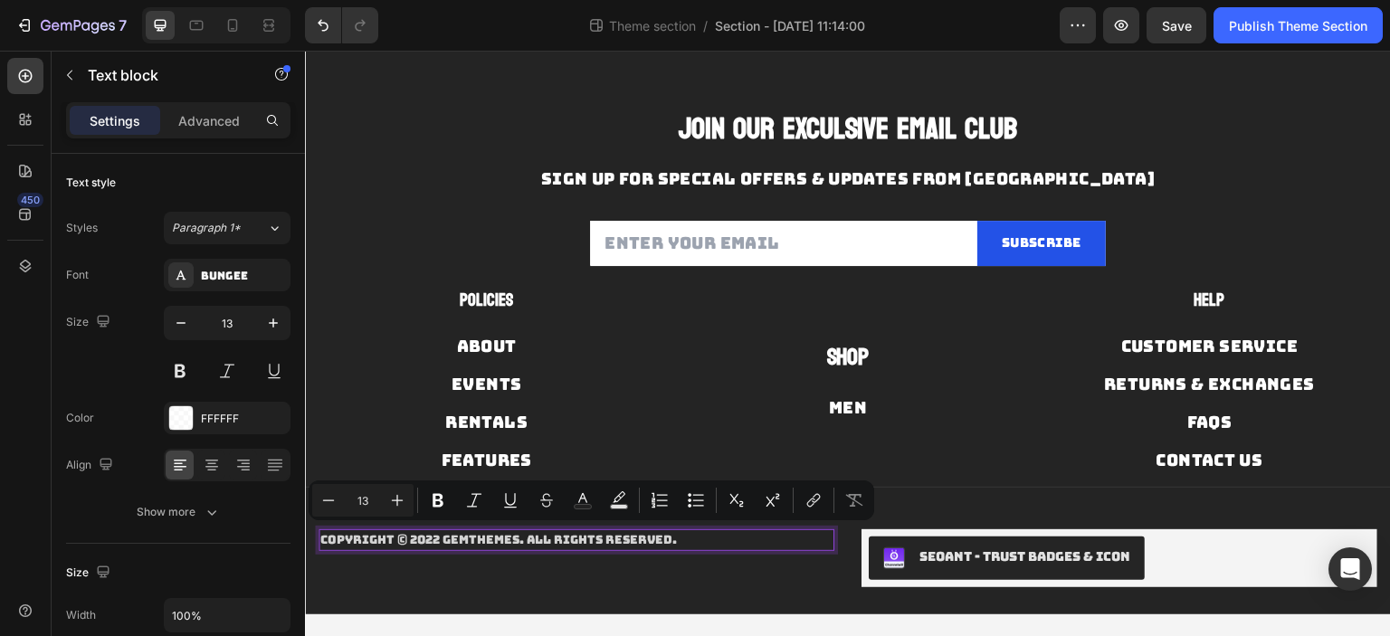
click at [430, 536] on p "Copyright © 2022 GemThemes. All Rights Reserved." at bounding box center [576, 540] width 512 height 18
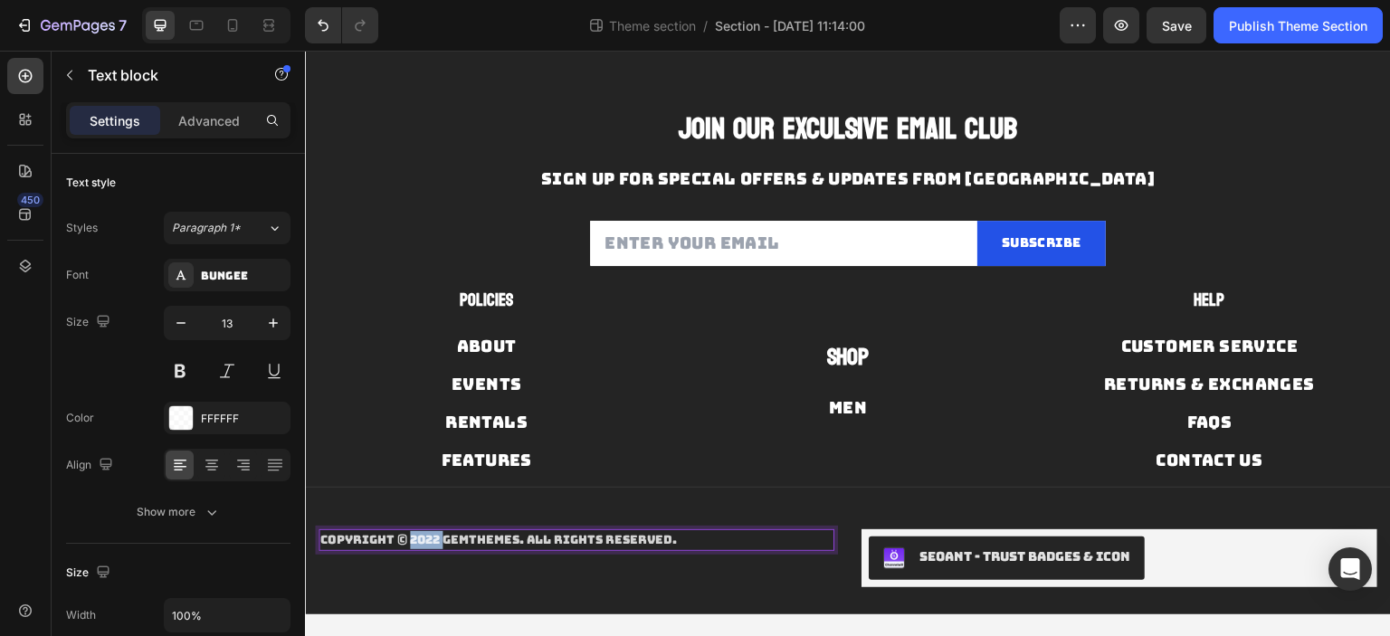
click at [430, 536] on p "Copyright © 2022 GemThemes. All Rights Reserved." at bounding box center [576, 540] width 512 height 18
click at [490, 540] on p "Copyright © 2025 GemThemes. All Rights Reserved." at bounding box center [576, 540] width 512 height 18
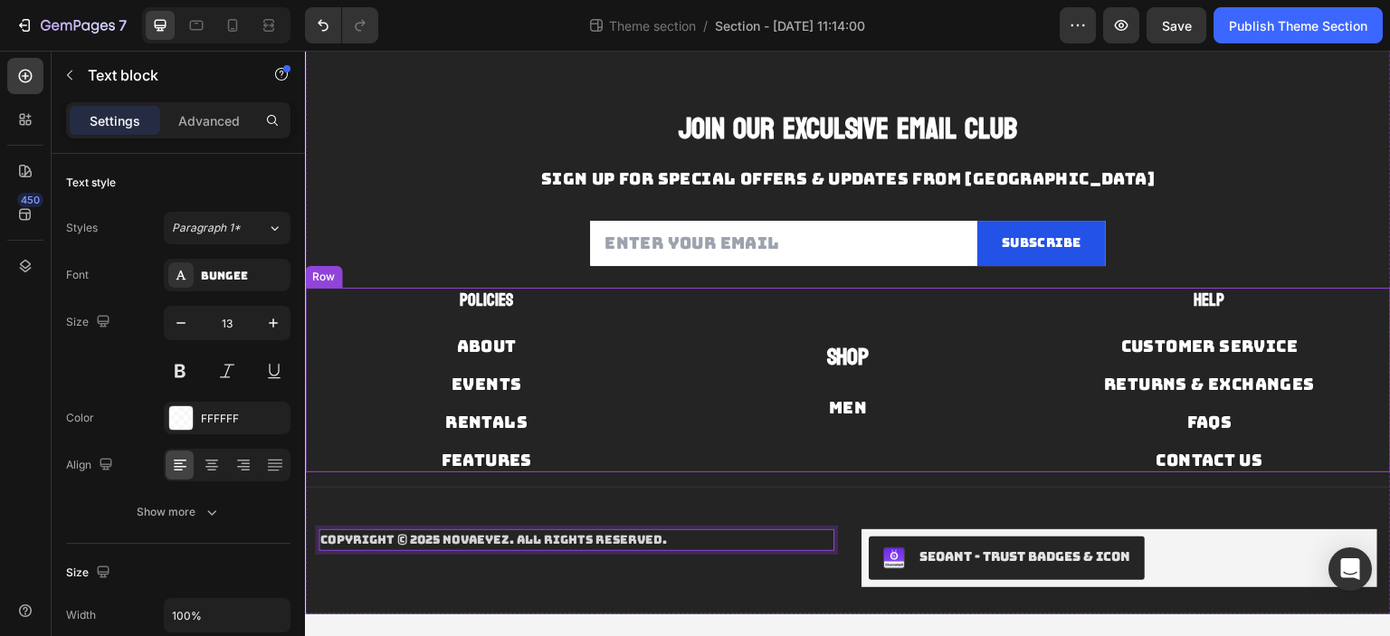
click at [869, 442] on div "Shop Text block Men Button" at bounding box center [848, 380] width 336 height 185
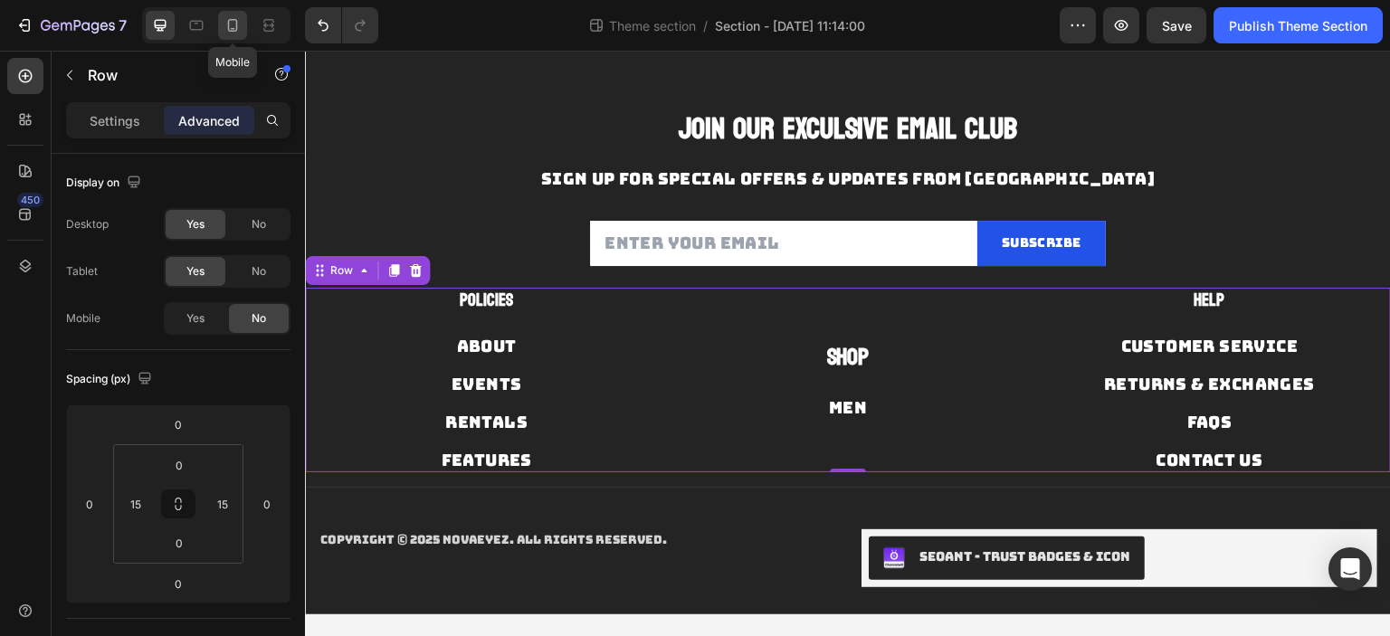
click at [241, 23] on icon at bounding box center [232, 25] width 18 height 18
type input "30"
type input "16"
type input "30"
type input "16"
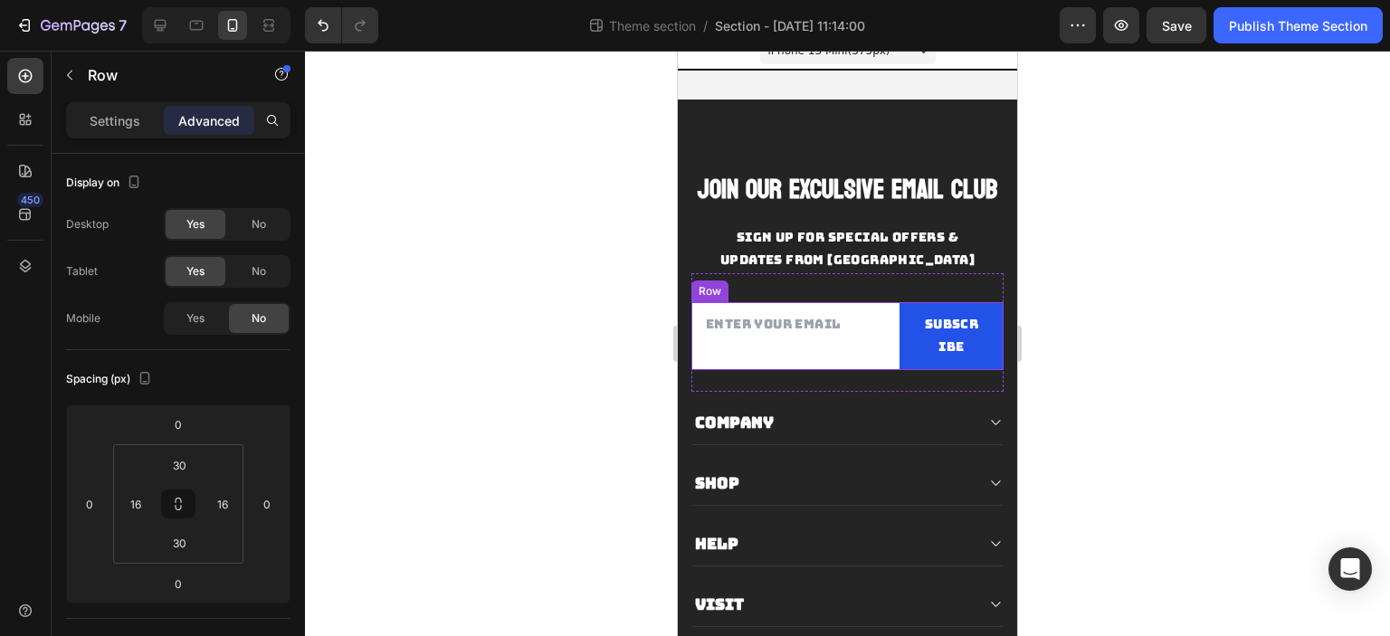
scroll to position [109, 0]
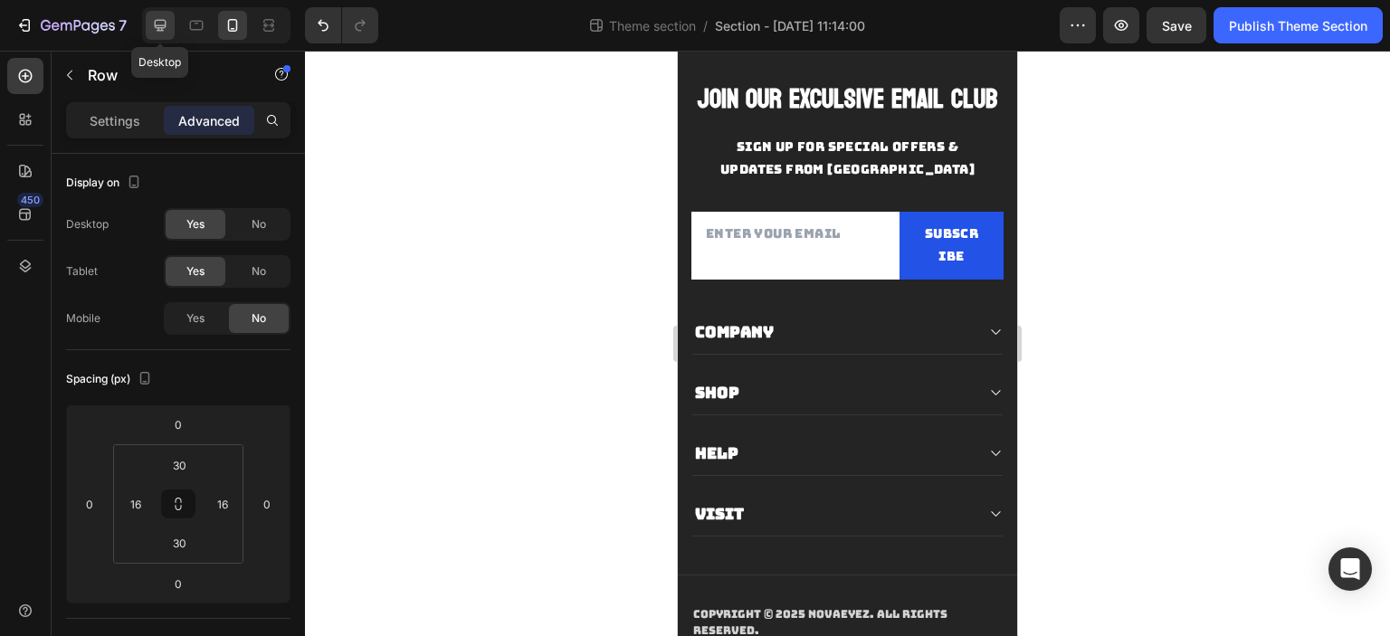
click at [166, 30] on icon at bounding box center [160, 25] width 18 height 18
type input "0"
type input "15"
type input "0"
type input "15"
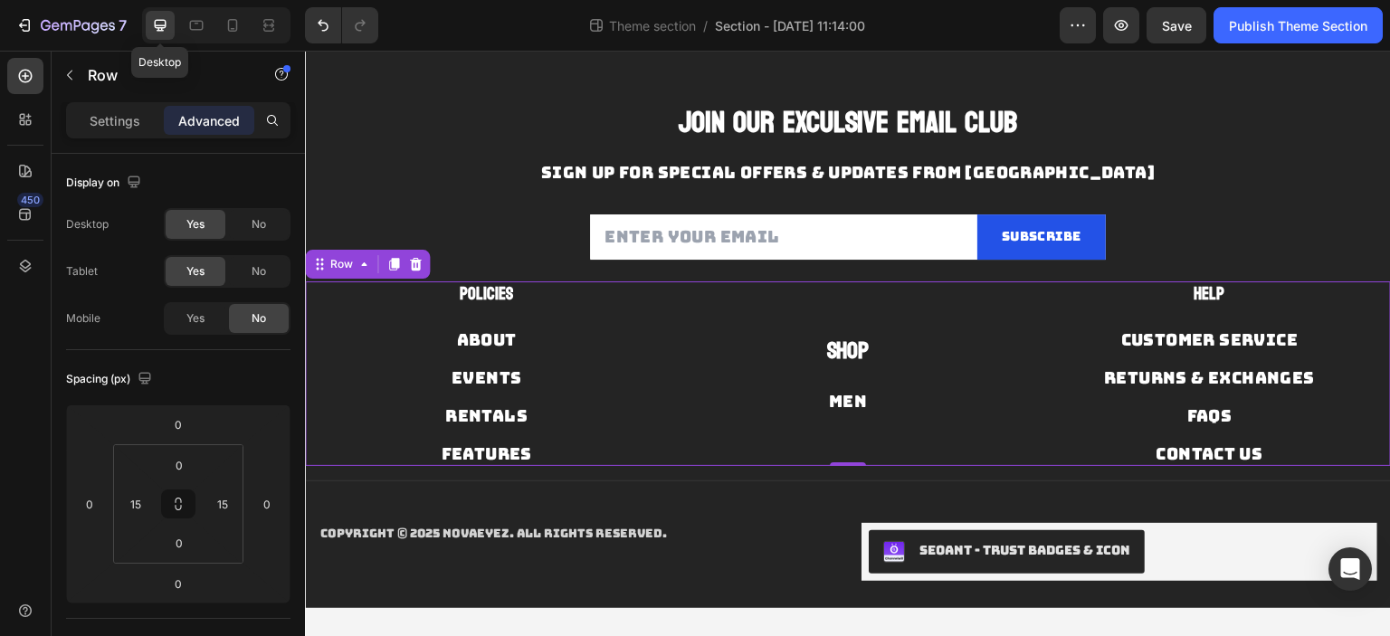
scroll to position [85, 0]
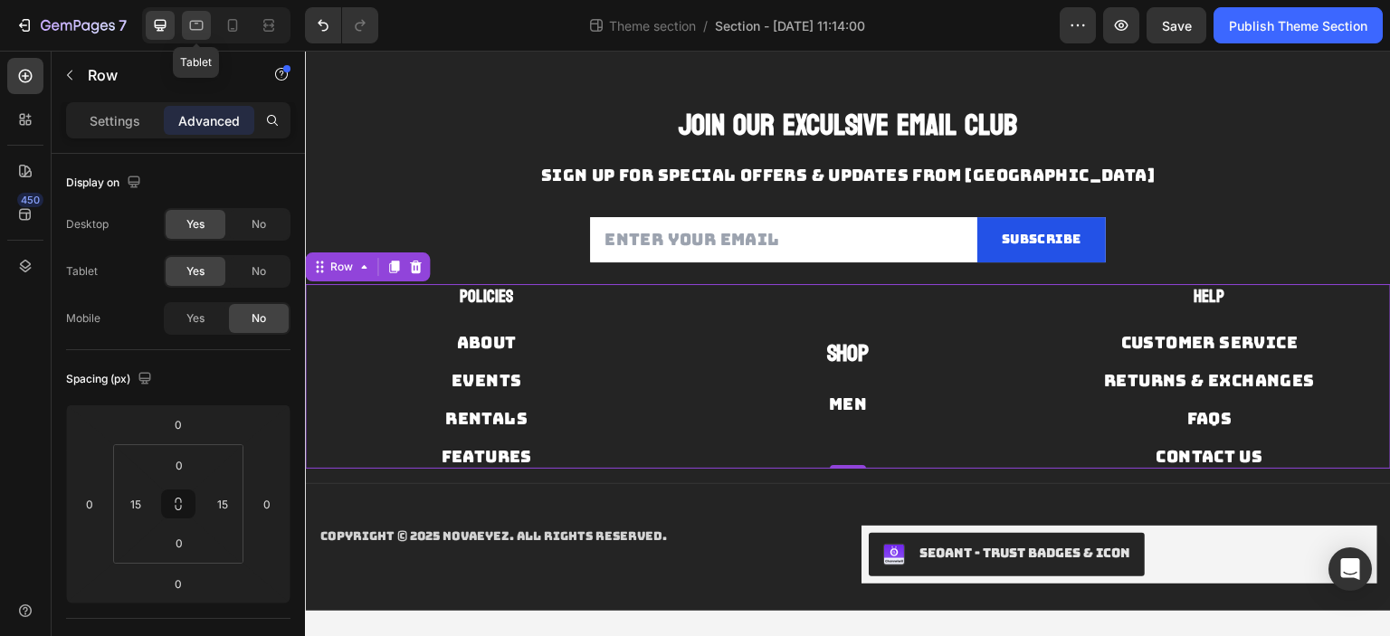
click at [203, 31] on icon at bounding box center [196, 25] width 18 height 18
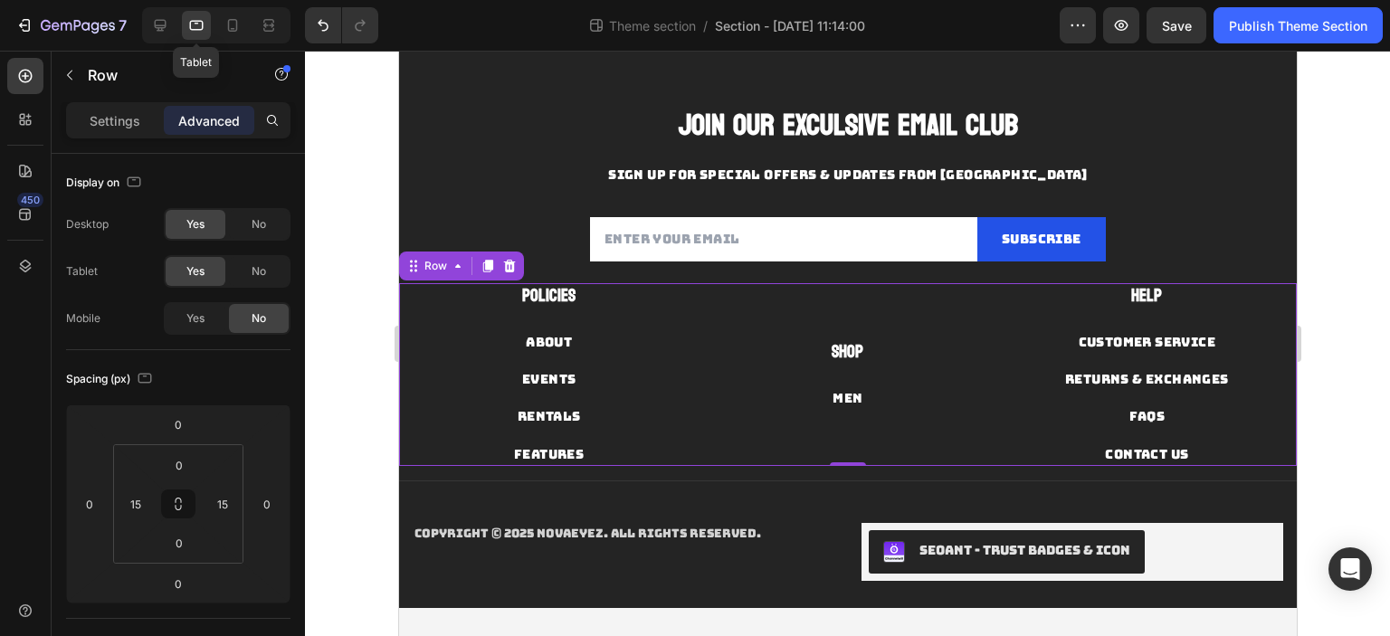
click at [177, 35] on div "Tablet" at bounding box center [216, 25] width 148 height 36
click at [164, 29] on icon at bounding box center [160, 25] width 18 height 18
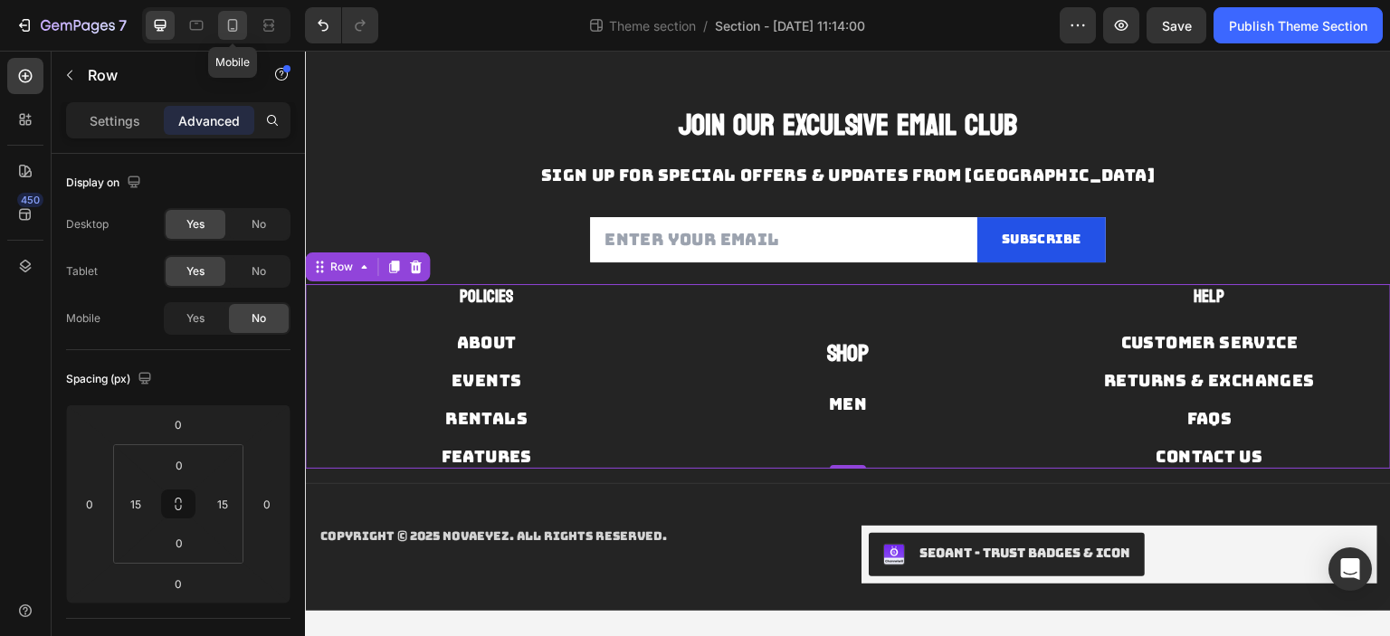
click at [235, 23] on icon at bounding box center [232, 25] width 18 height 18
type input "30"
type input "16"
type input "30"
type input "16"
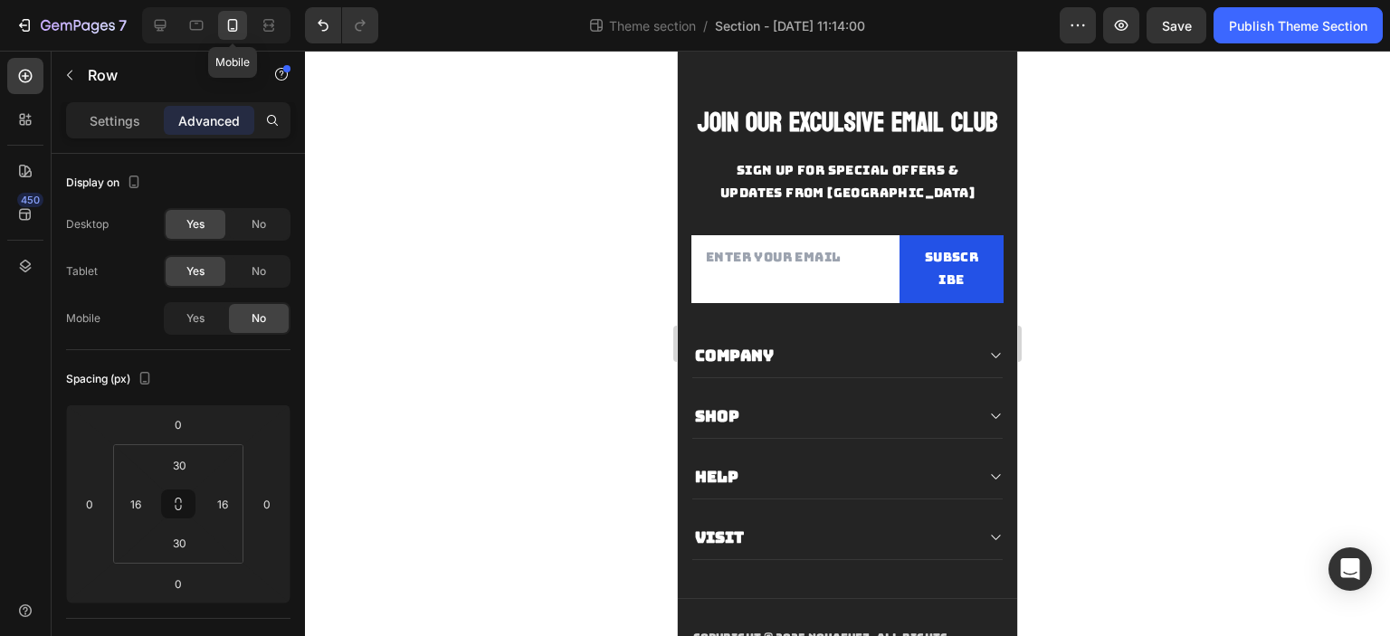
scroll to position [22, 0]
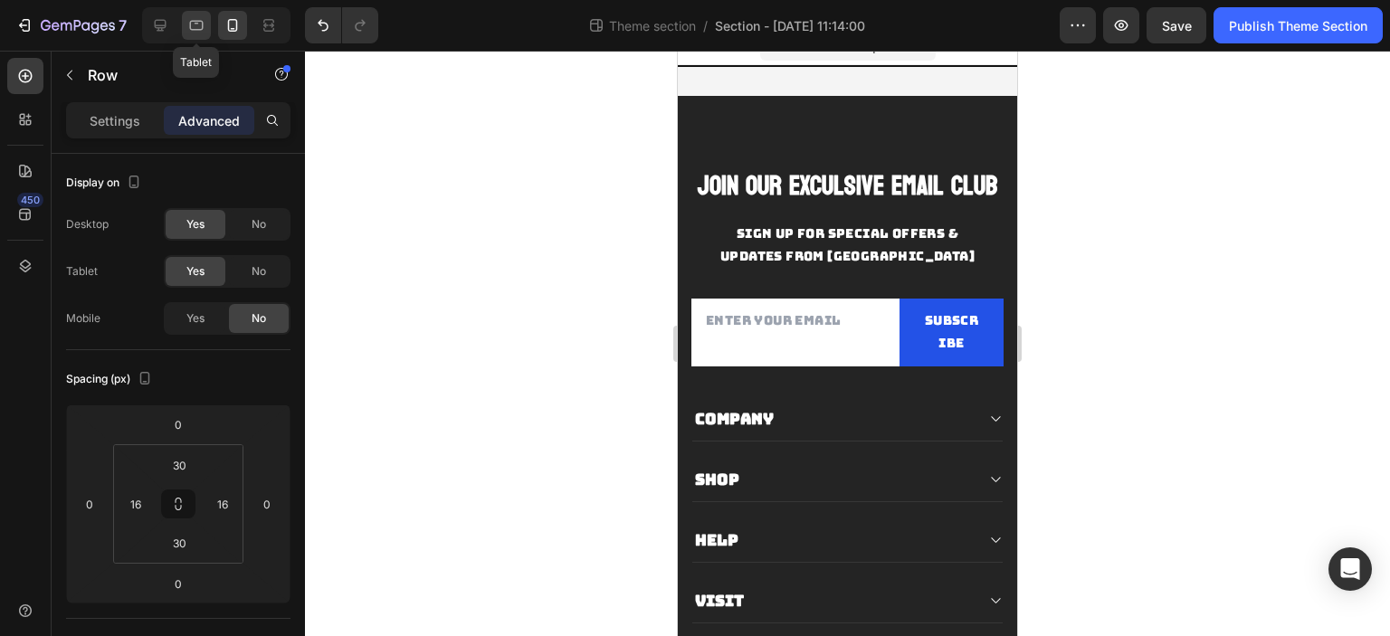
click at [210, 23] on div at bounding box center [196, 25] width 29 height 29
type input "0"
type input "15"
type input "0"
type input "15"
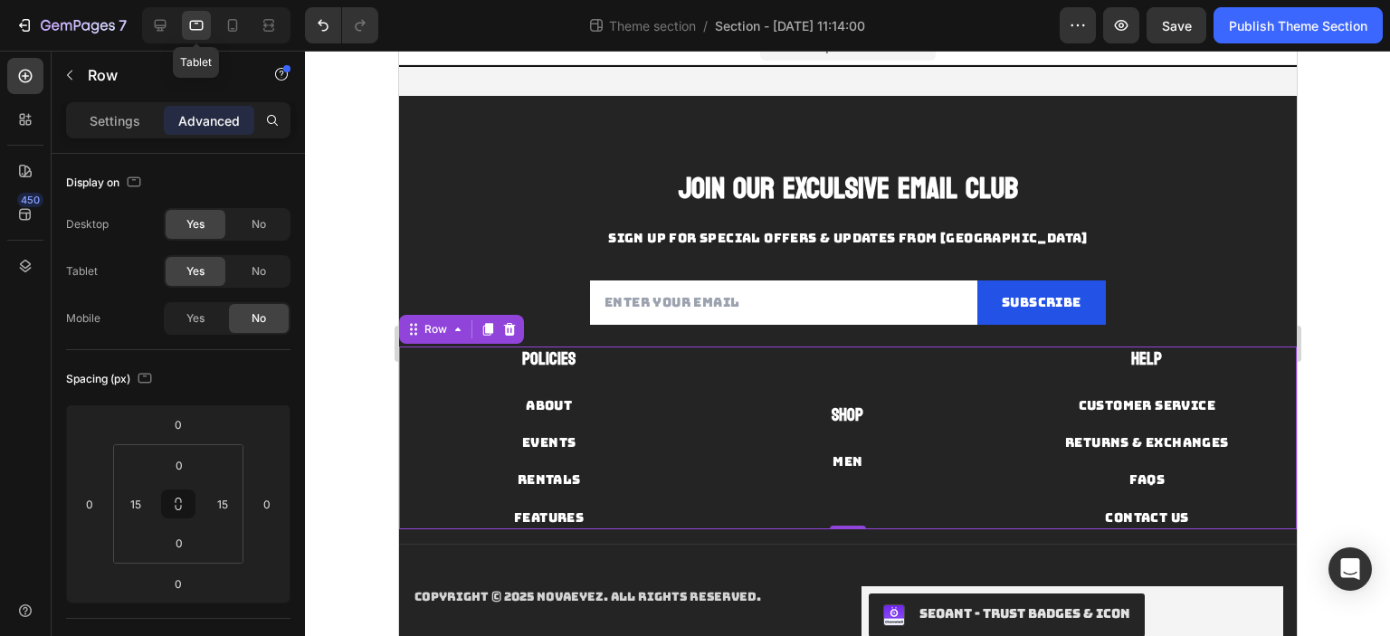
scroll to position [85, 0]
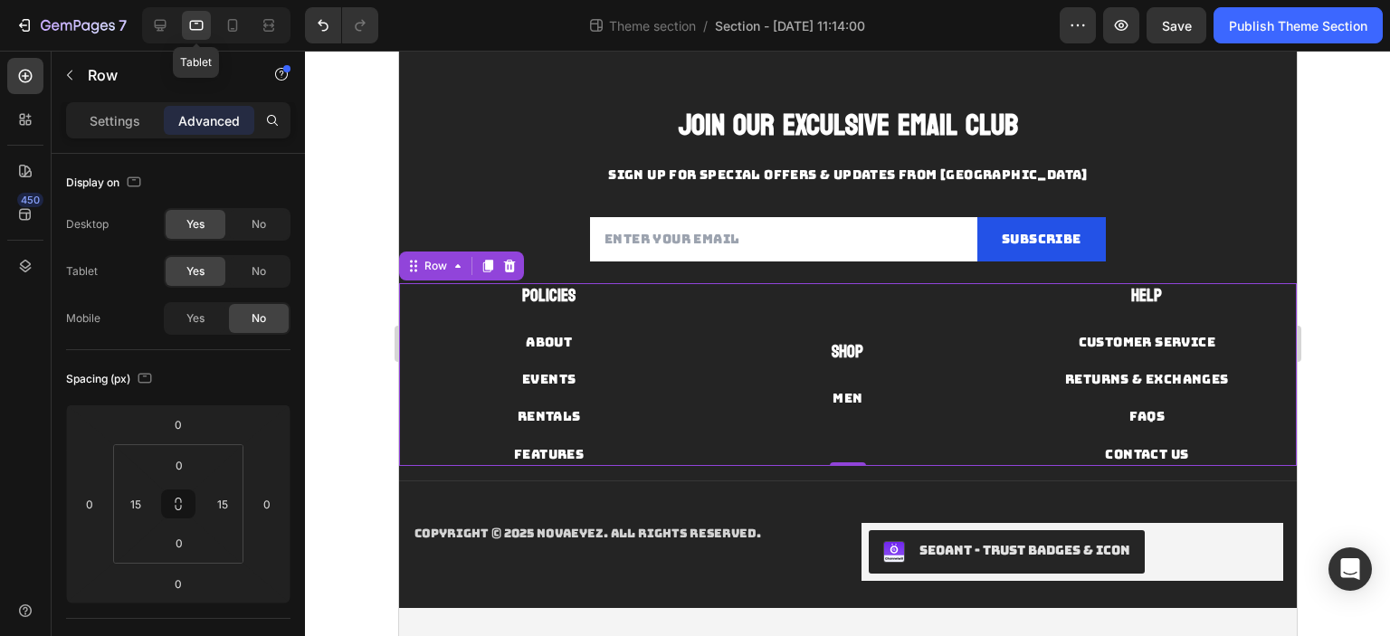
click at [175, 27] on div "Tablet" at bounding box center [216, 25] width 148 height 36
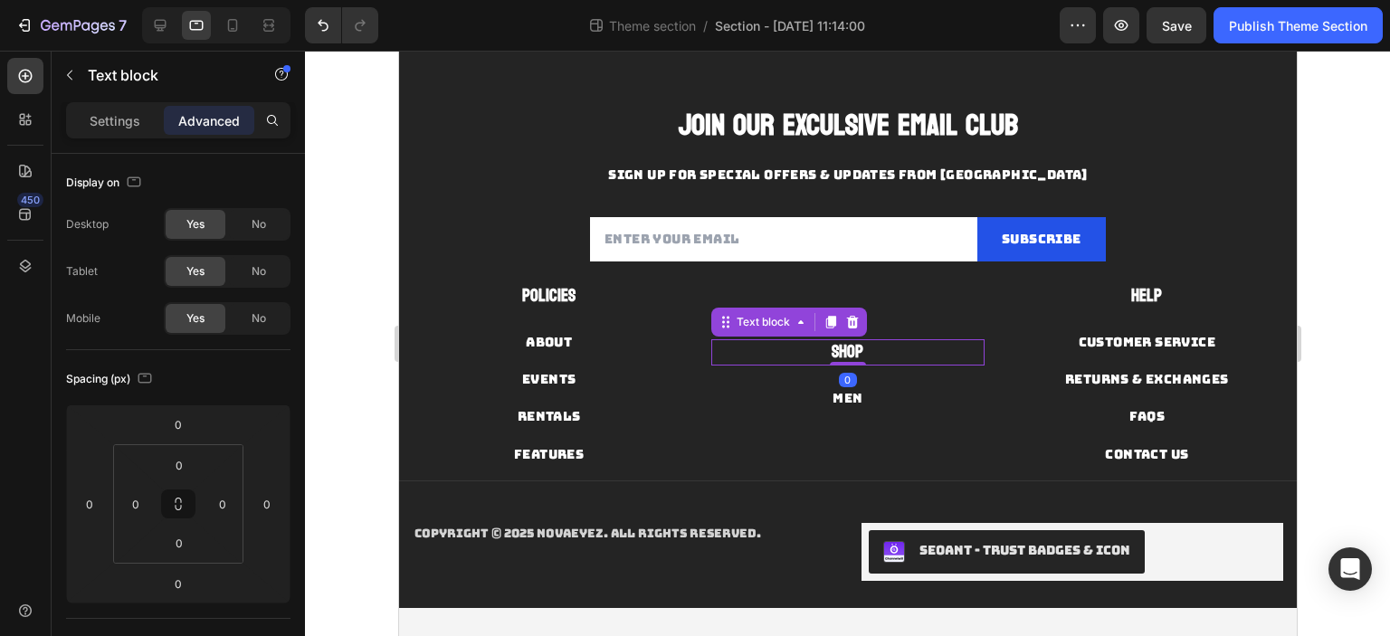
click at [870, 341] on p "Shop" at bounding box center [846, 352] width 269 height 23
click at [1204, 534] on div "SEOAnt ‑ Trust Badges & Icon" at bounding box center [1071, 551] width 407 height 43
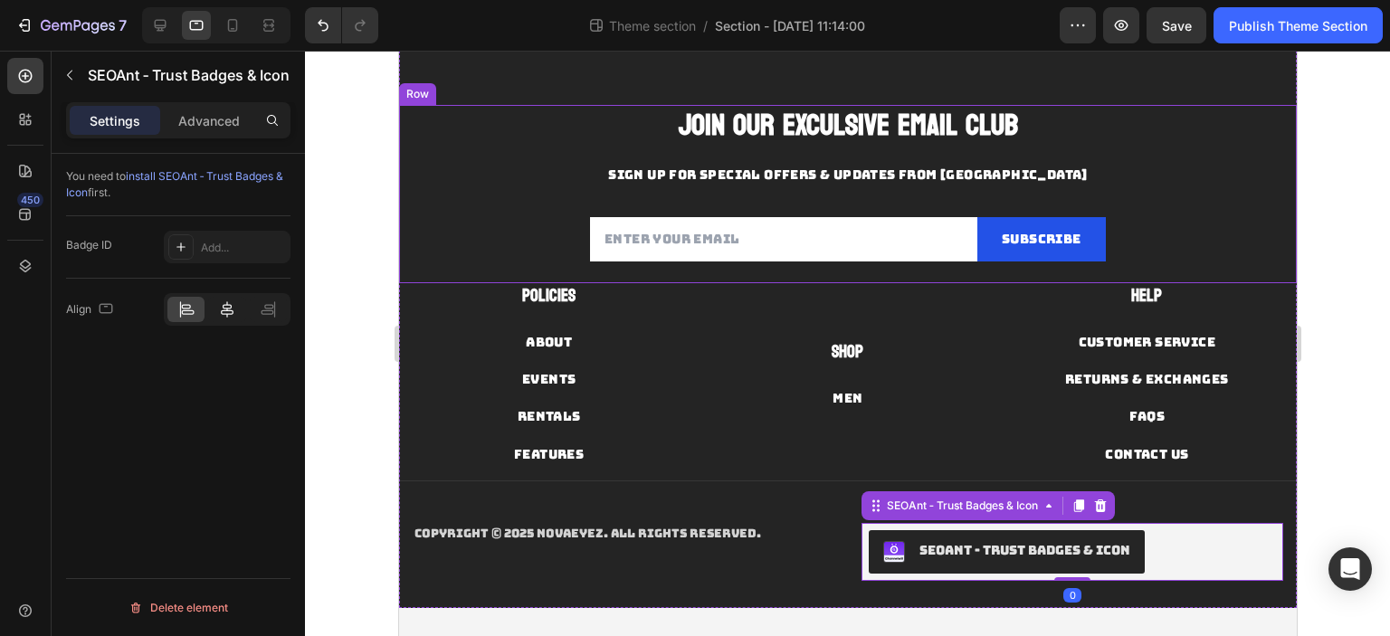
click at [220, 312] on icon at bounding box center [227, 309] width 18 height 18
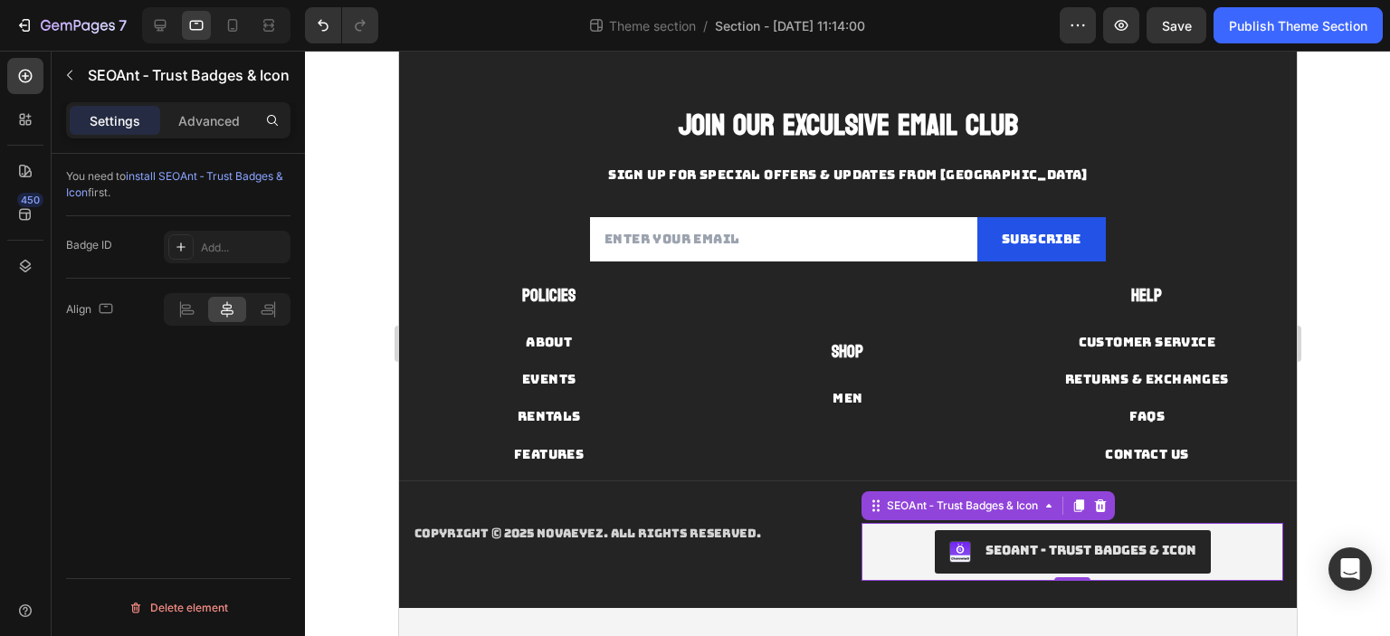
click at [984, 558] on div "SEOAnt ‑ Trust Badges & Icon" at bounding box center [1089, 550] width 211 height 19
click at [877, 549] on div "SEOAnt ‑ Trust Badges & Icon" at bounding box center [1071, 551] width 407 height 43
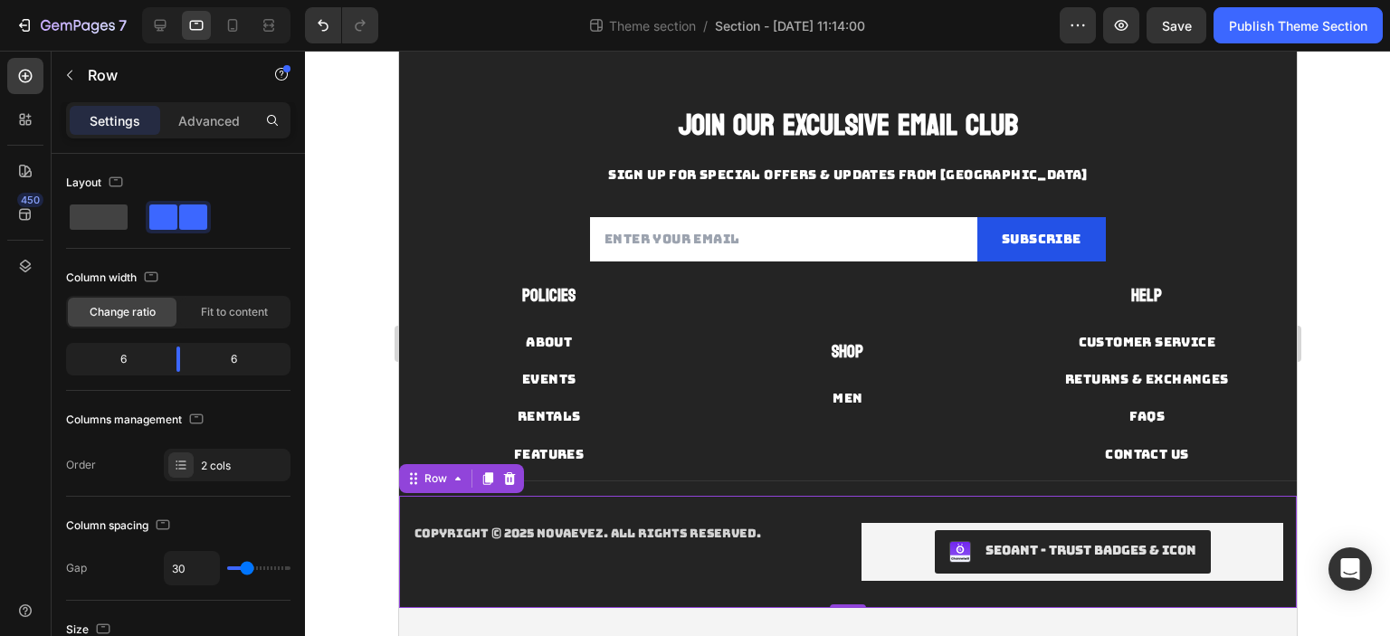
click at [755, 544] on div "Copyright © 2025 NOVAEYEZ. All Rights Reserved. Text block" at bounding box center [623, 552] width 422 height 58
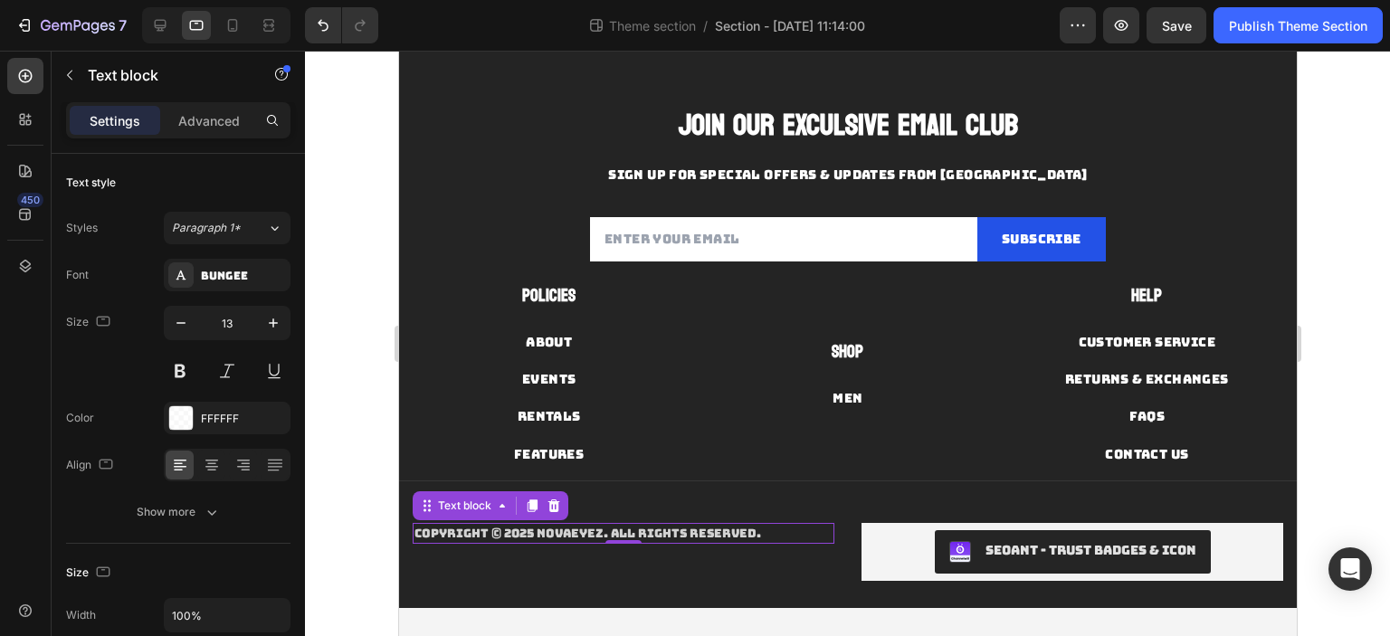
click at [714, 528] on p "Copyright © 2025 NOVAEYEZ. All Rights Reserved." at bounding box center [622, 534] width 418 height 18
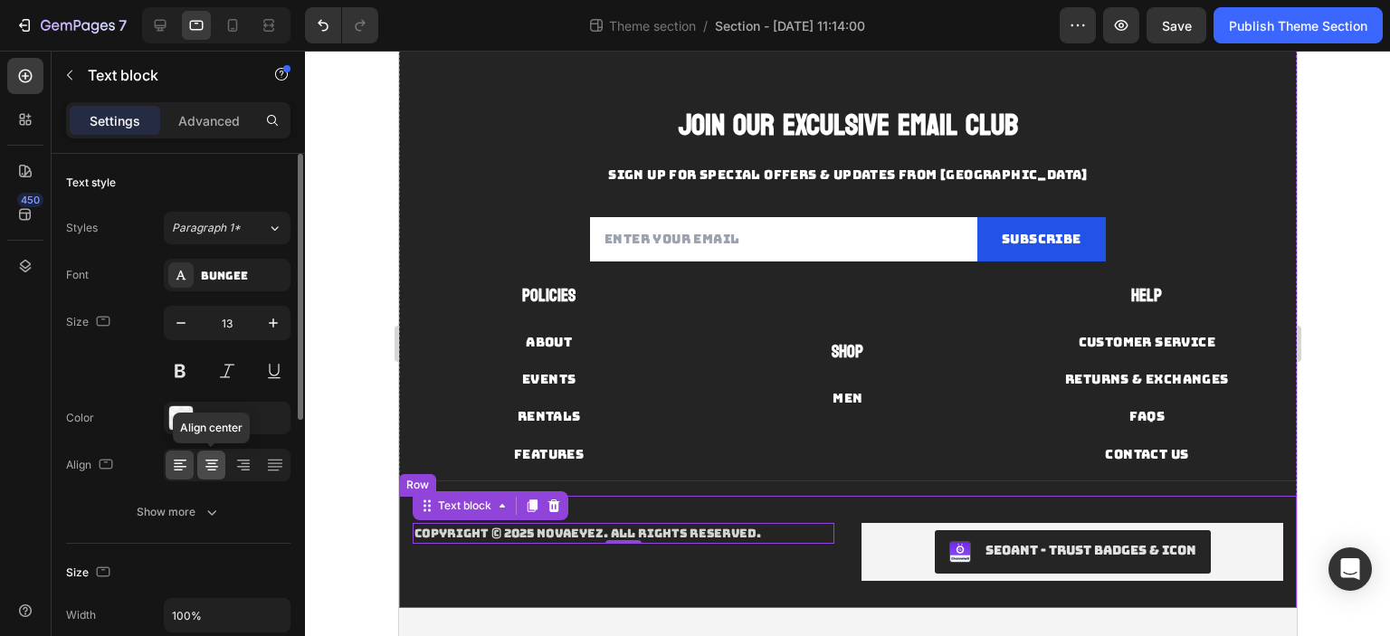
click at [219, 471] on icon at bounding box center [212, 465] width 18 height 18
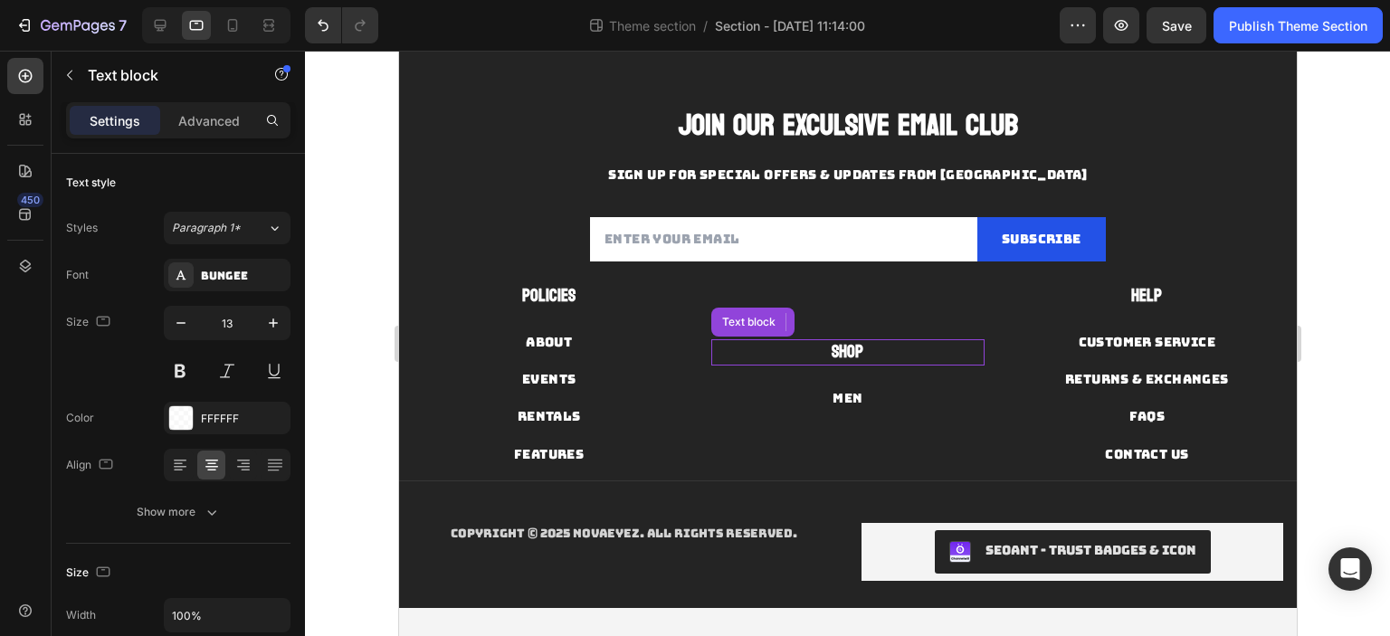
click at [841, 350] on strong "Shop" at bounding box center [847, 352] width 32 height 31
click at [796, 328] on icon at bounding box center [800, 322] width 14 height 14
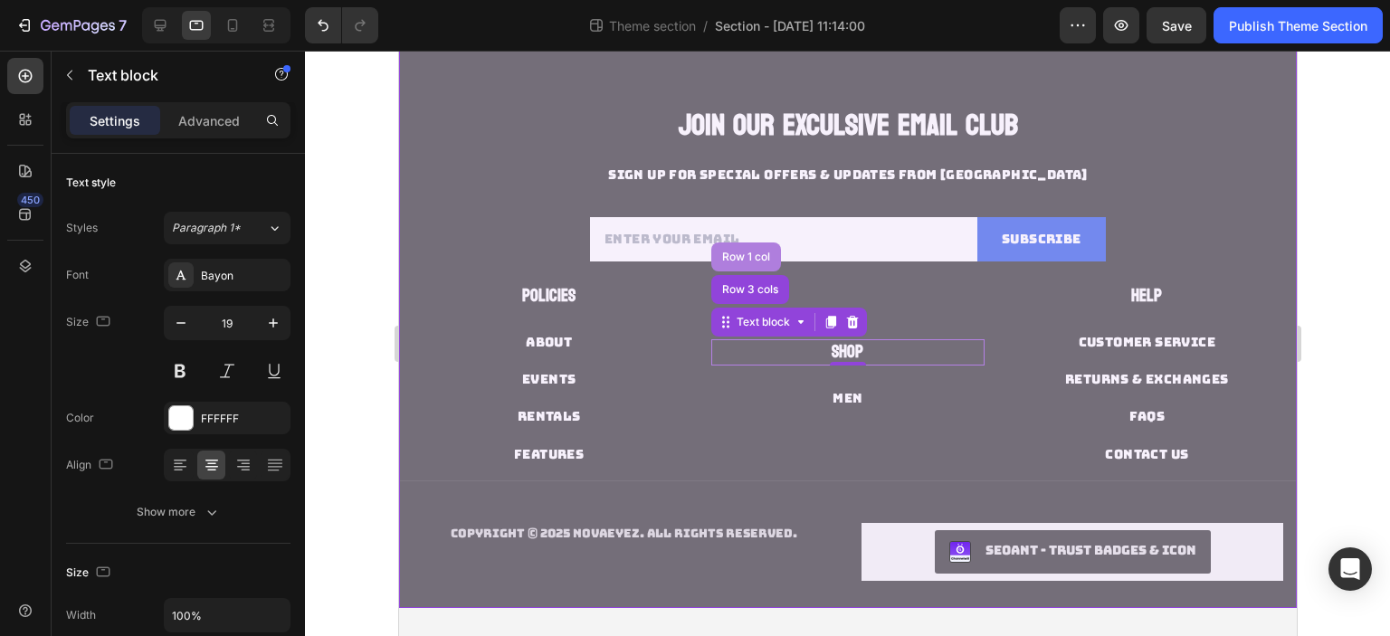
click at [745, 258] on div "Row 1 col" at bounding box center [744, 257] width 55 height 11
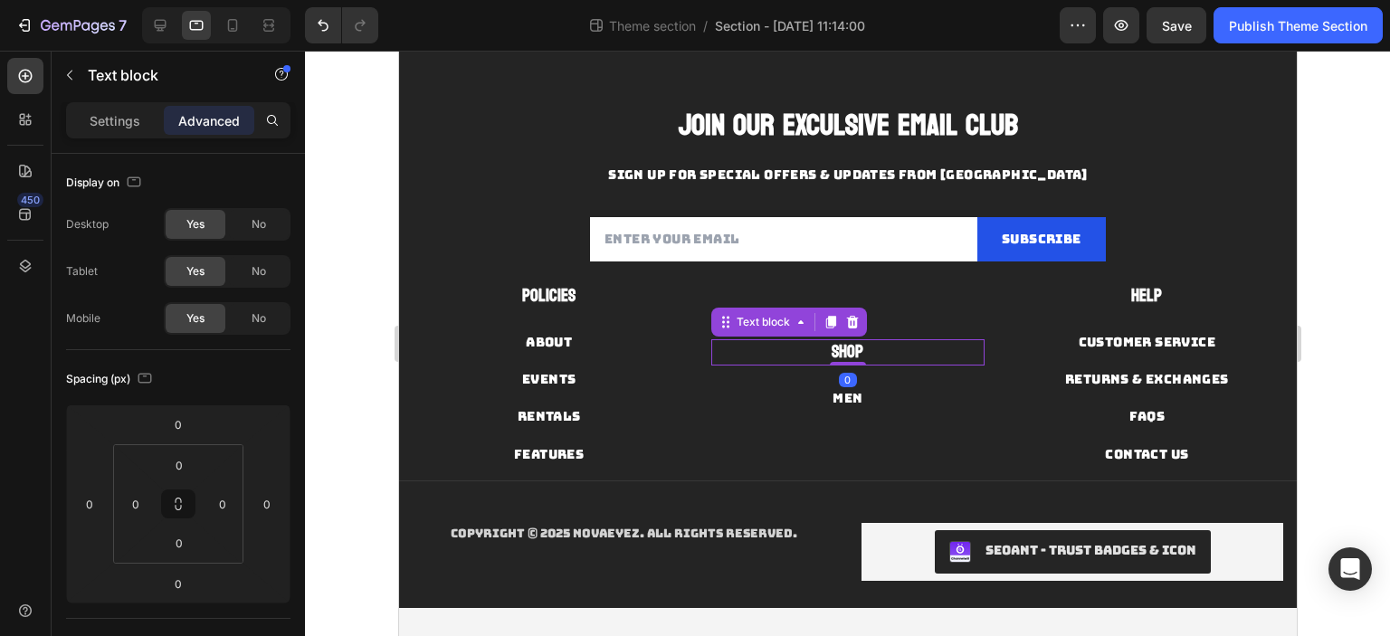
click at [851, 340] on strong "Shop" at bounding box center [847, 352] width 32 height 31
click at [794, 328] on icon at bounding box center [800, 322] width 14 height 14
click at [942, 318] on div "Shop Text block Row 3 cols Row 1 col 0 Men Button" at bounding box center [846, 374] width 272 height 183
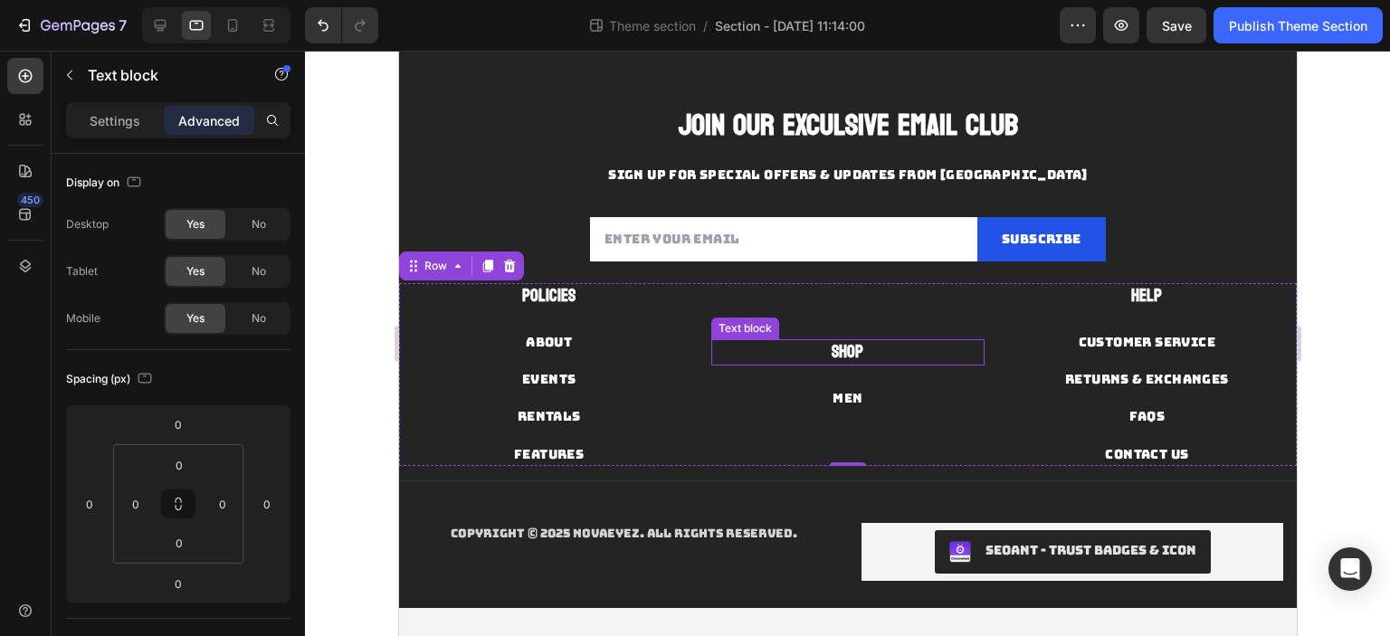
click at [858, 345] on p "Shop" at bounding box center [846, 352] width 269 height 23
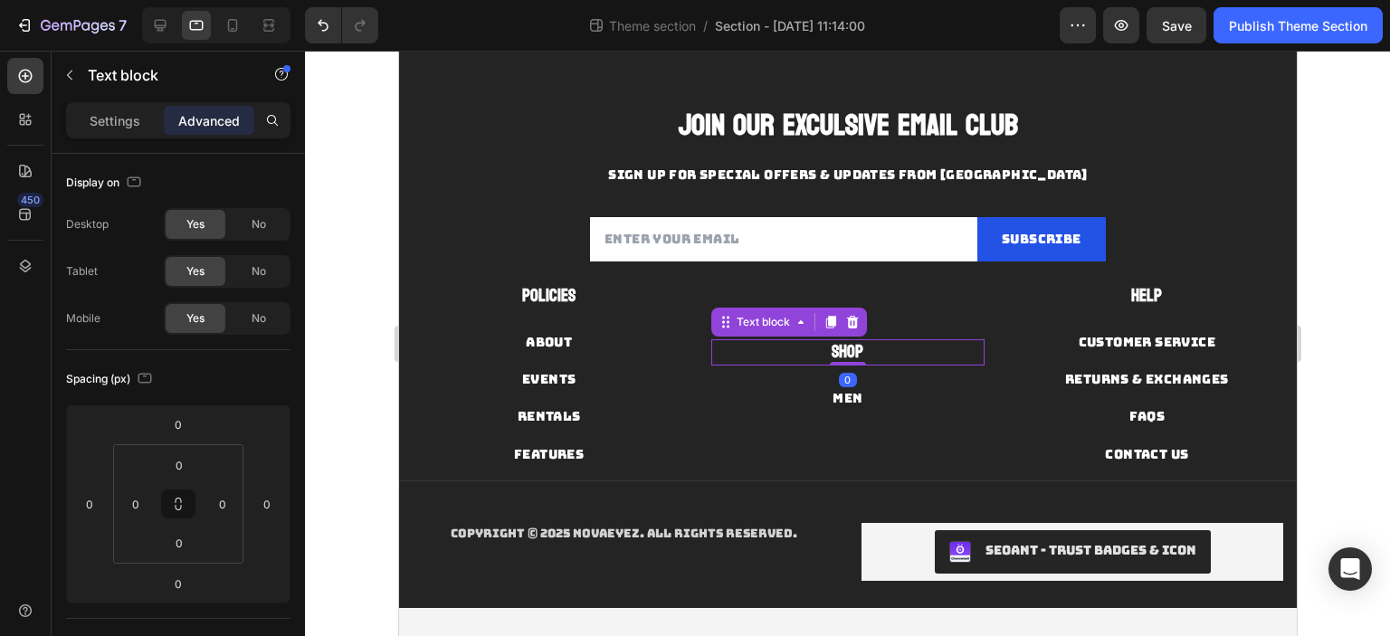
drag, startPoint x: 841, startPoint y: 362, endPoint x: 855, endPoint y: 353, distance: 16.3
click at [855, 353] on div "Shop Text block 0" at bounding box center [846, 352] width 272 height 26
click at [859, 403] on div "Men Button" at bounding box center [846, 398] width 272 height 23
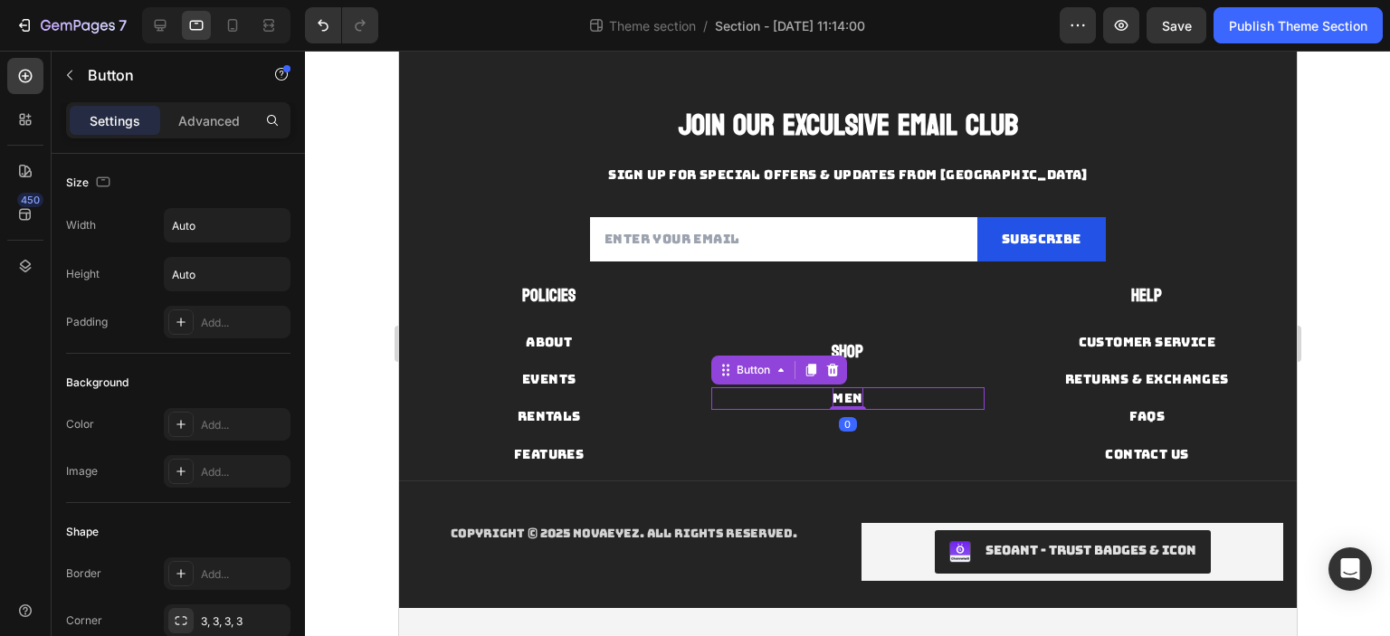
click at [844, 402] on div "Men Button 0" at bounding box center [846, 398] width 272 height 23
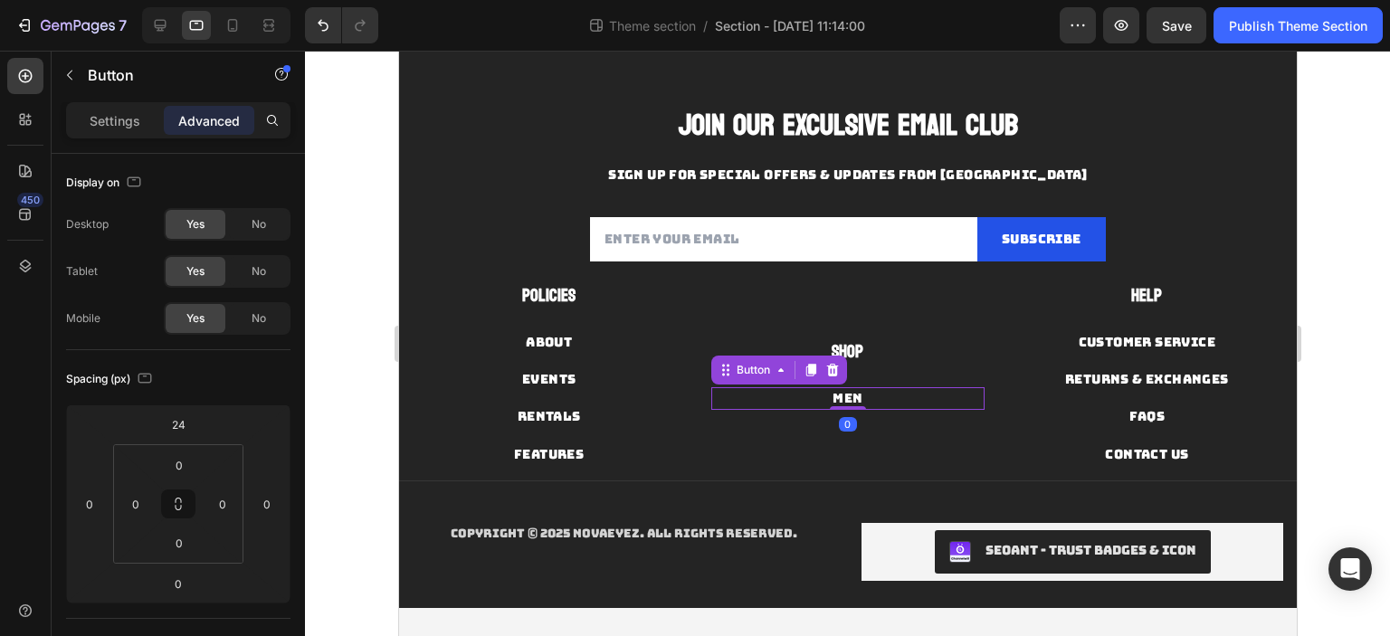
click at [878, 404] on div "Men Button 0" at bounding box center [846, 398] width 272 height 23
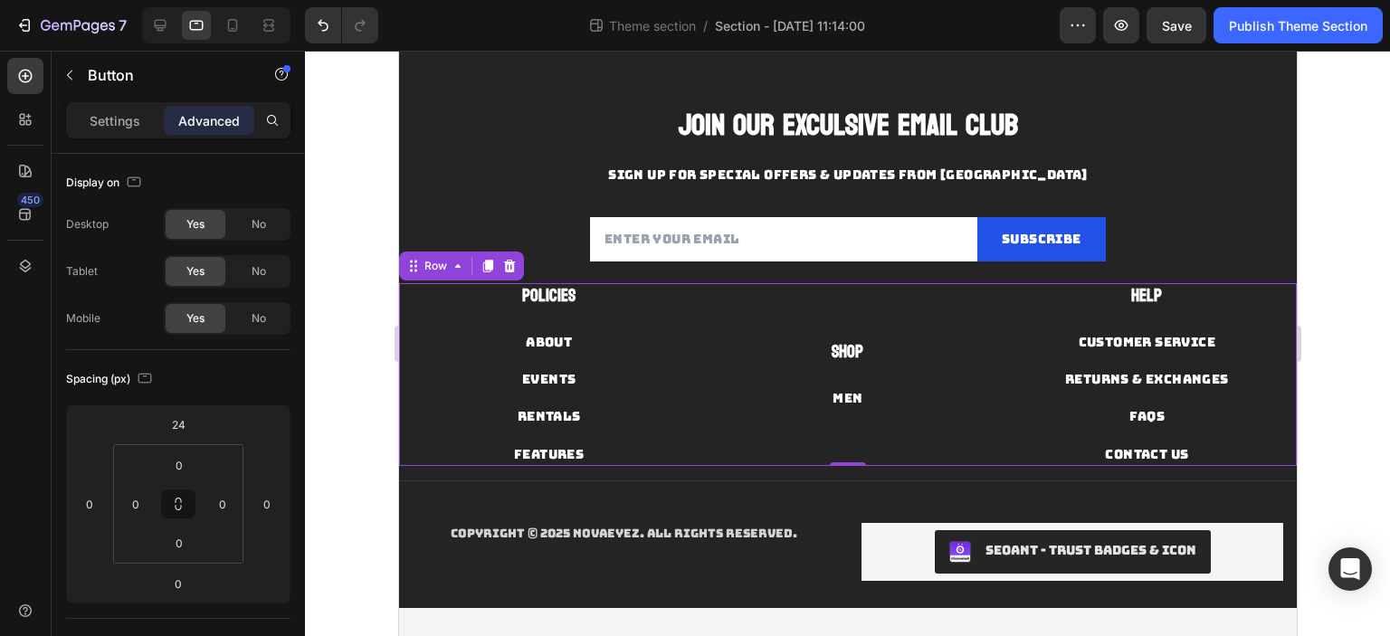
drag, startPoint x: 872, startPoint y: 432, endPoint x: 871, endPoint y: 404, distance: 28.1
click at [872, 431] on div "Shop Text block Men Button" at bounding box center [846, 374] width 272 height 183
click at [871, 404] on div "Men Button" at bounding box center [846, 398] width 272 height 23
click at [948, 321] on div "Shop Text block Men Button" at bounding box center [846, 374] width 272 height 183
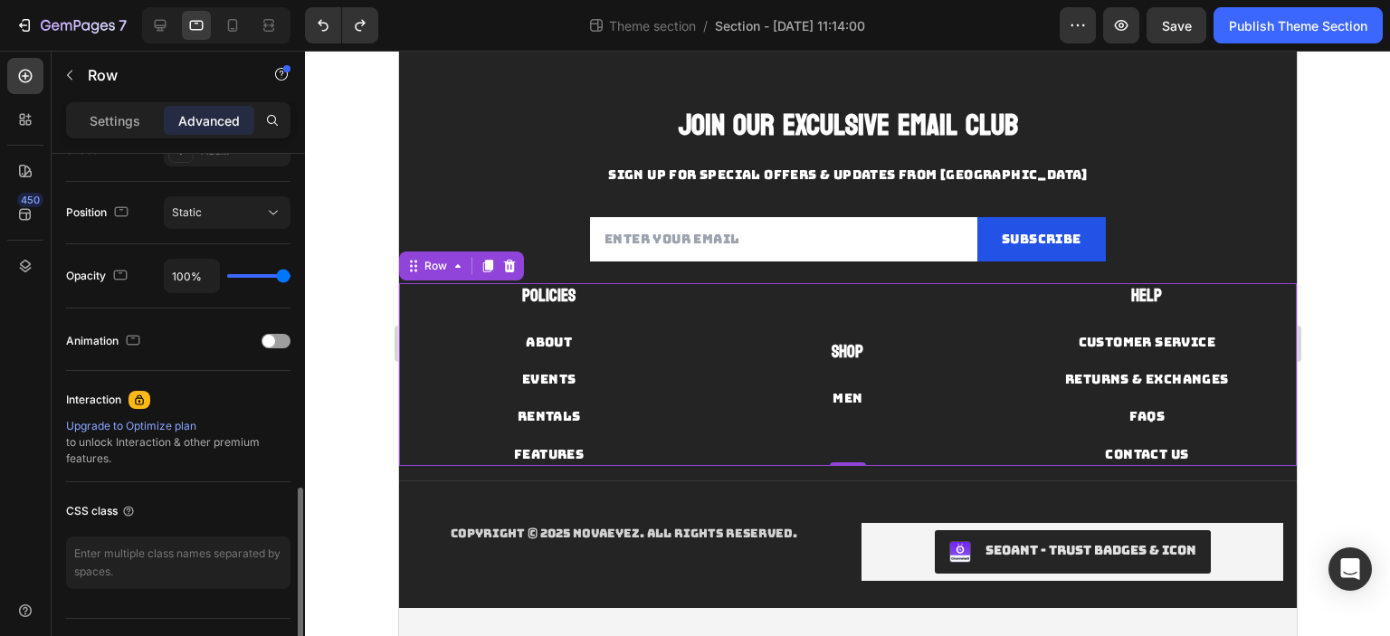
scroll to position [670, 0]
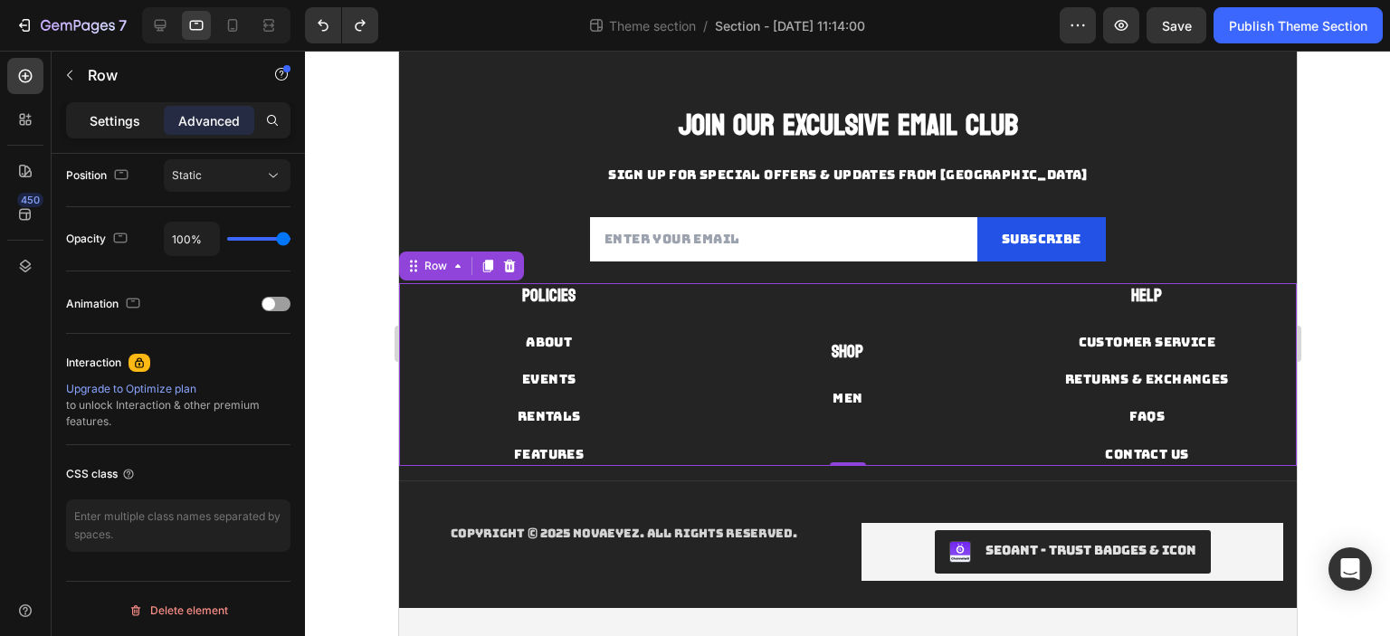
click at [109, 128] on p "Settings" at bounding box center [115, 120] width 51 height 19
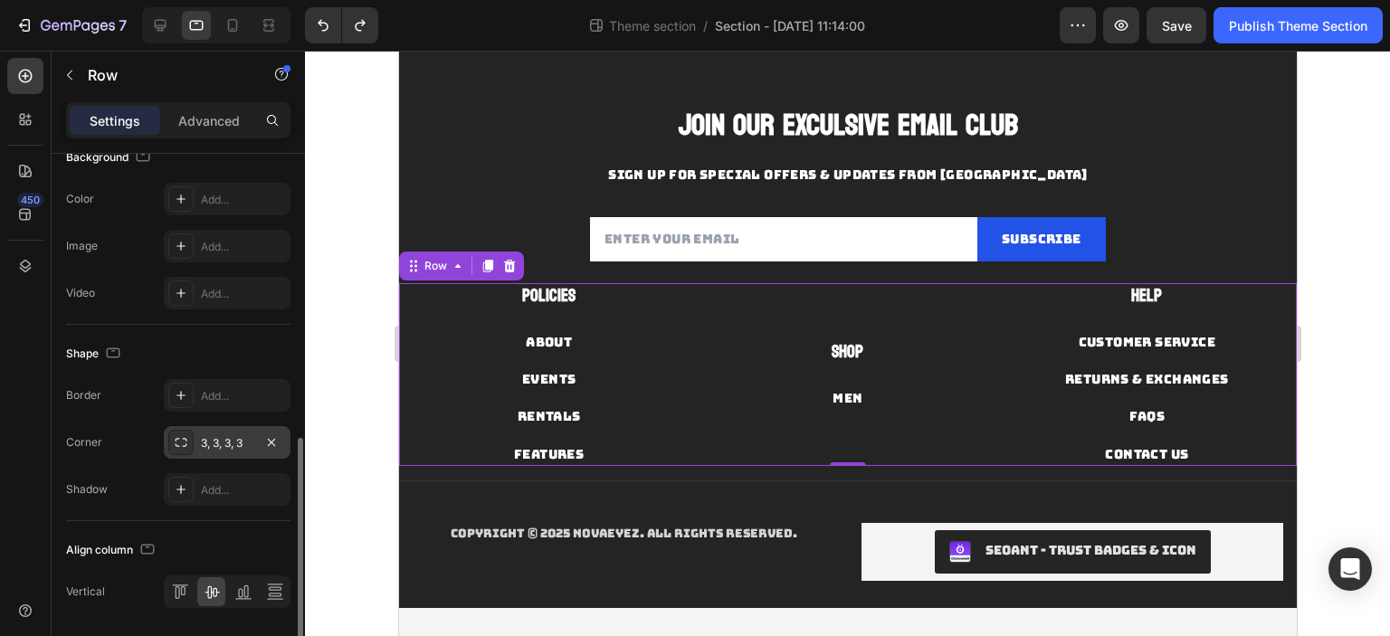
scroll to position [727, 0]
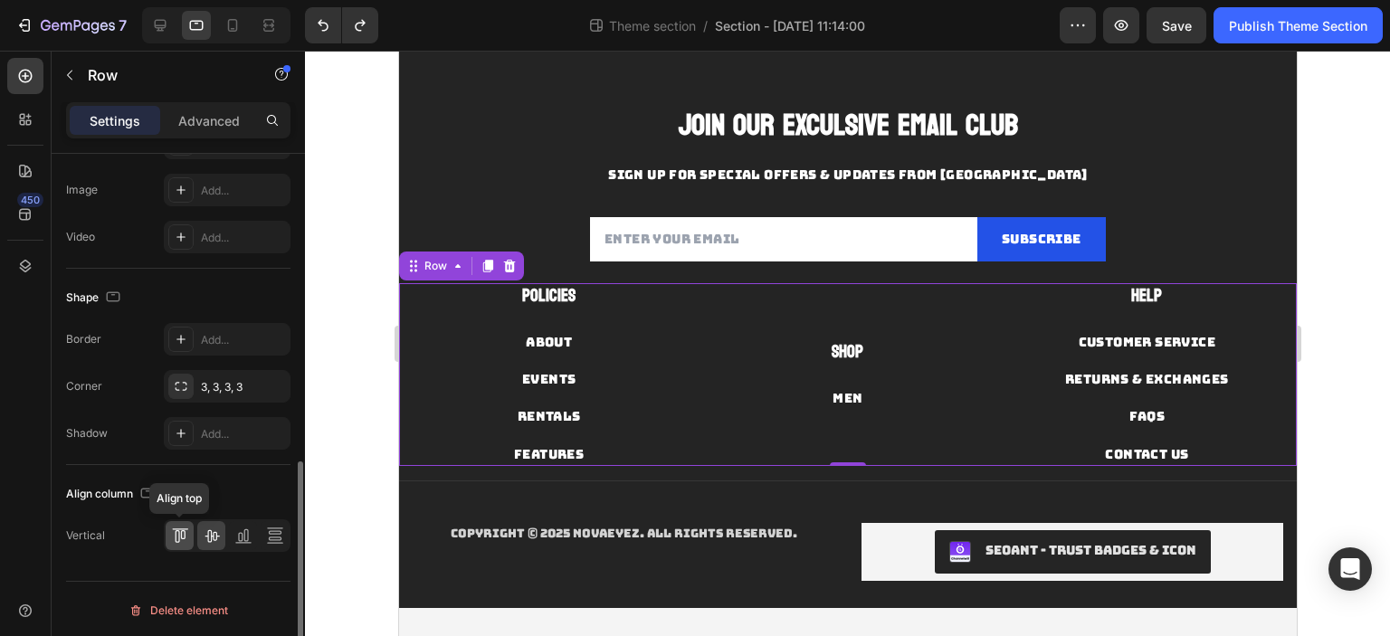
click at [184, 538] on icon at bounding box center [180, 536] width 18 height 18
click at [832, 383] on div "Shop Text block Men Button" at bounding box center [846, 374] width 272 height 183
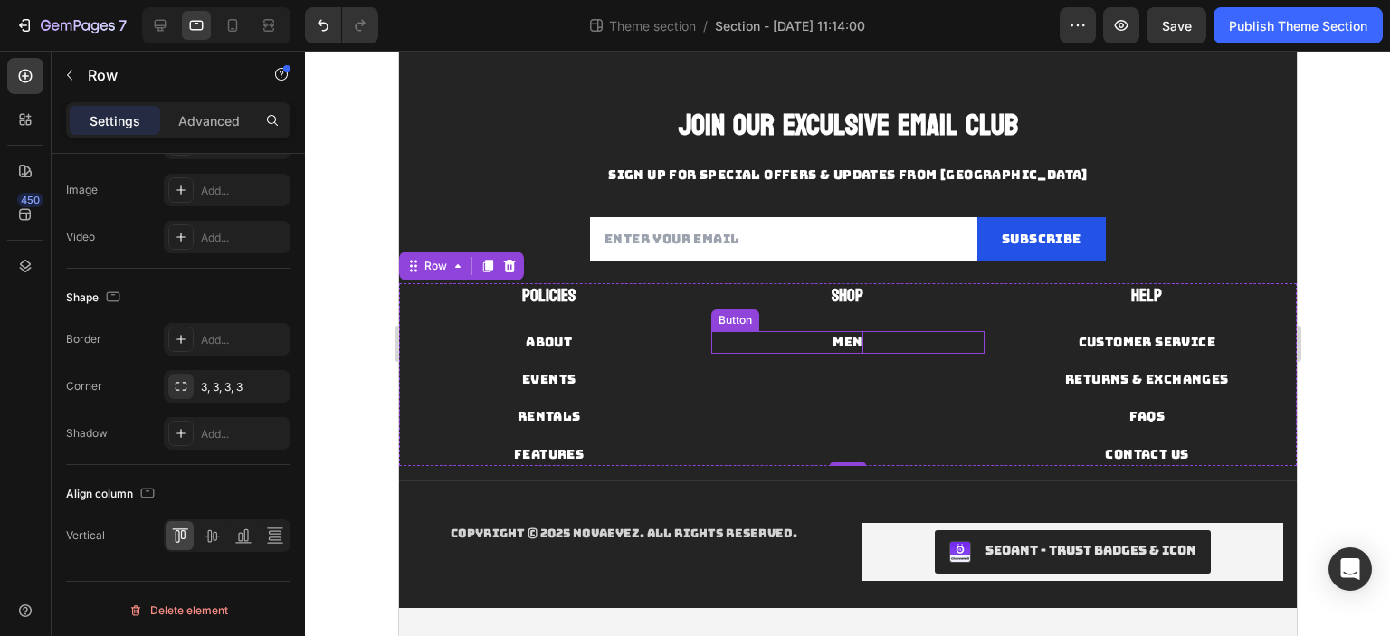
click at [851, 341] on div "Men" at bounding box center [847, 342] width 30 height 23
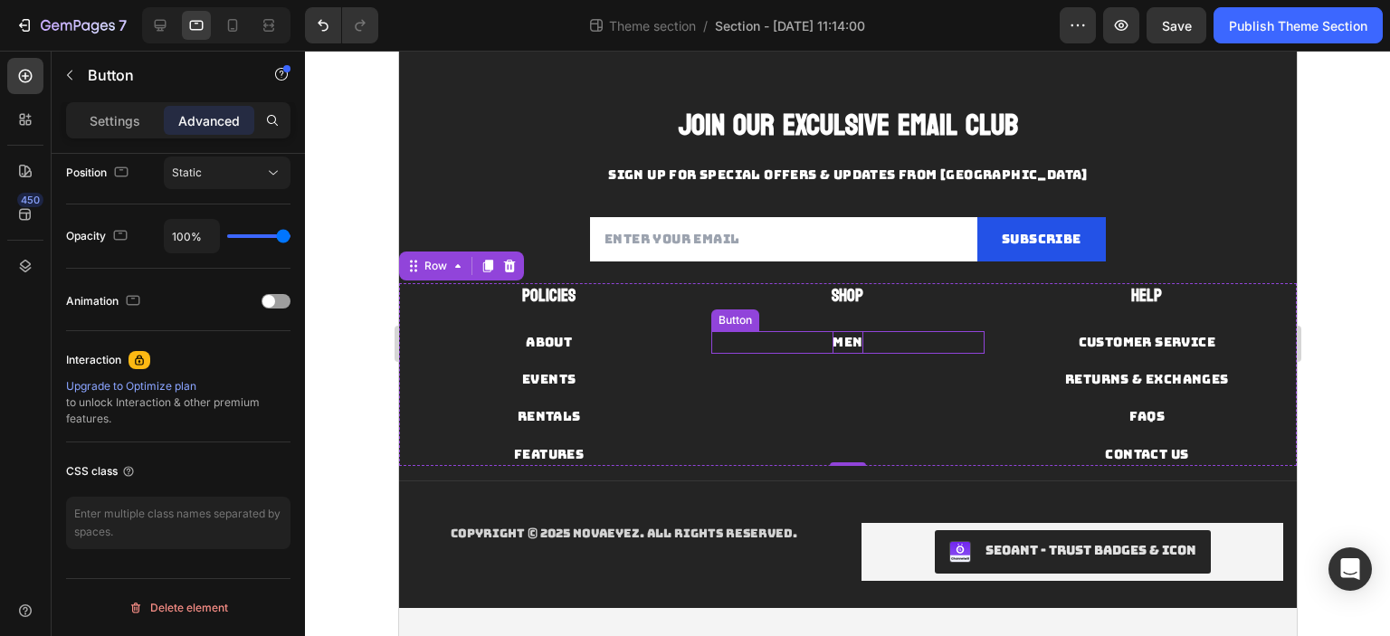
scroll to position [0, 0]
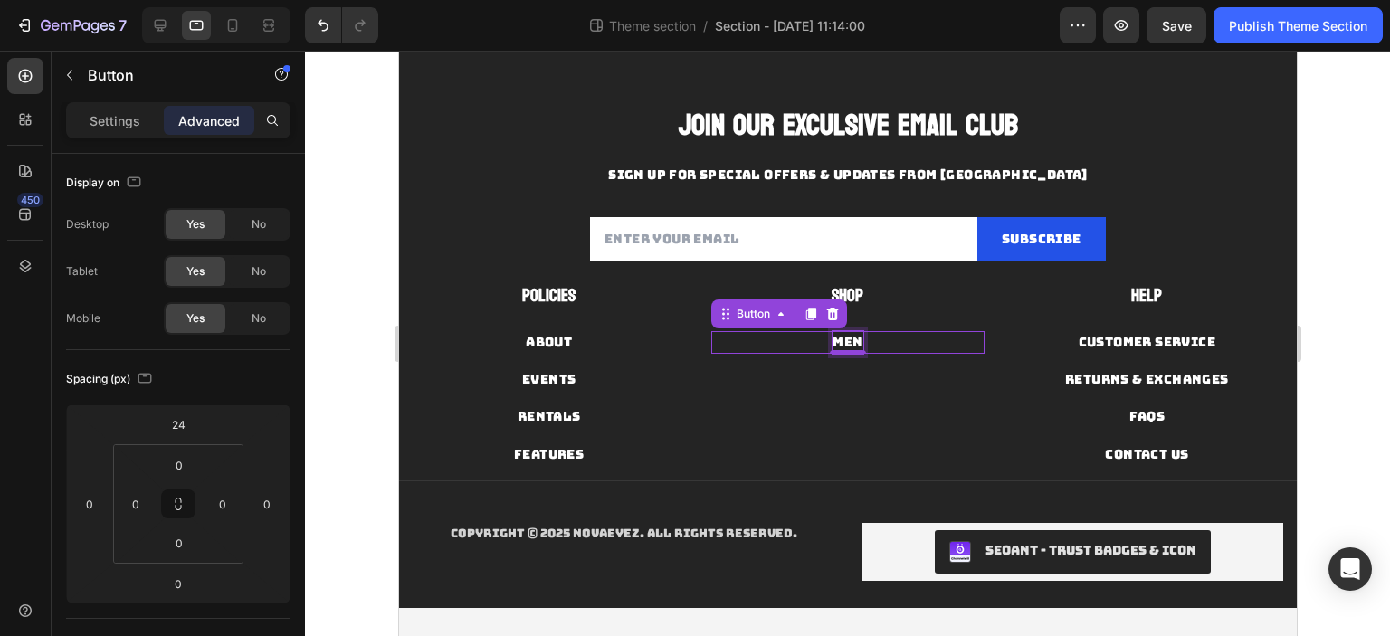
click at [848, 338] on div "Men" at bounding box center [847, 342] width 30 height 23
click at [848, 338] on p "Men" at bounding box center [847, 342] width 30 height 23
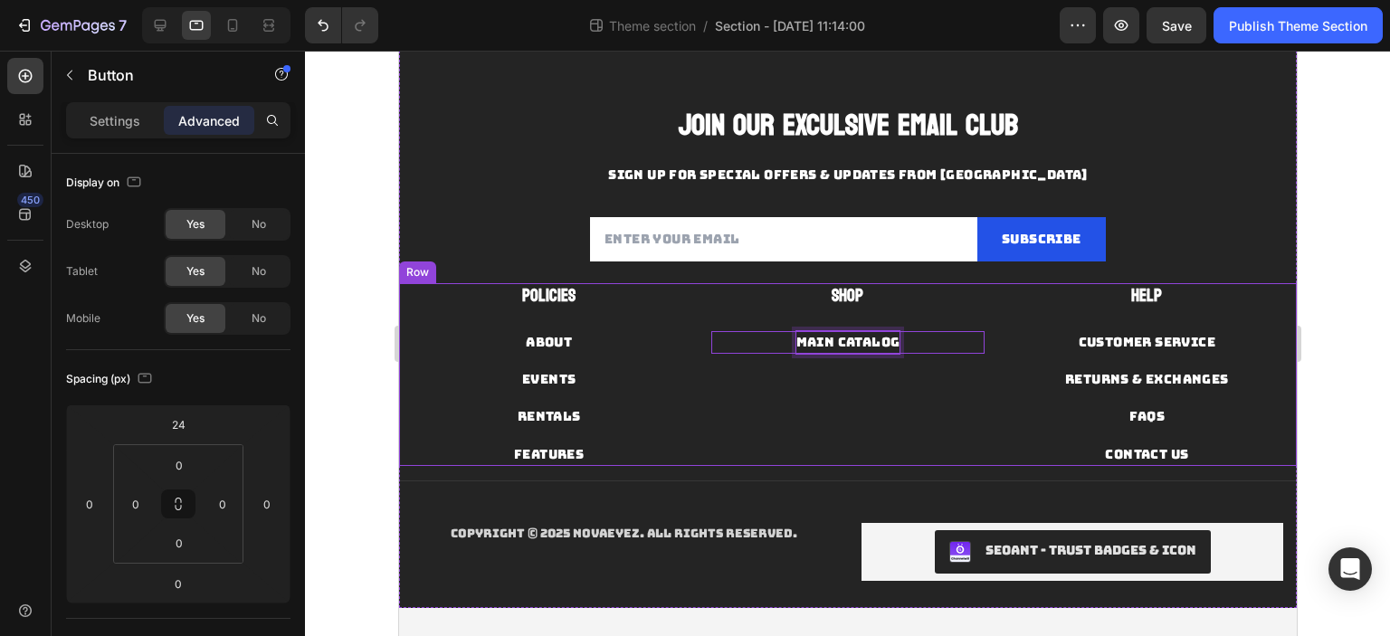
click at [919, 384] on div "Shop Text block MAIN CATALOG Button 0" at bounding box center [846, 374] width 272 height 183
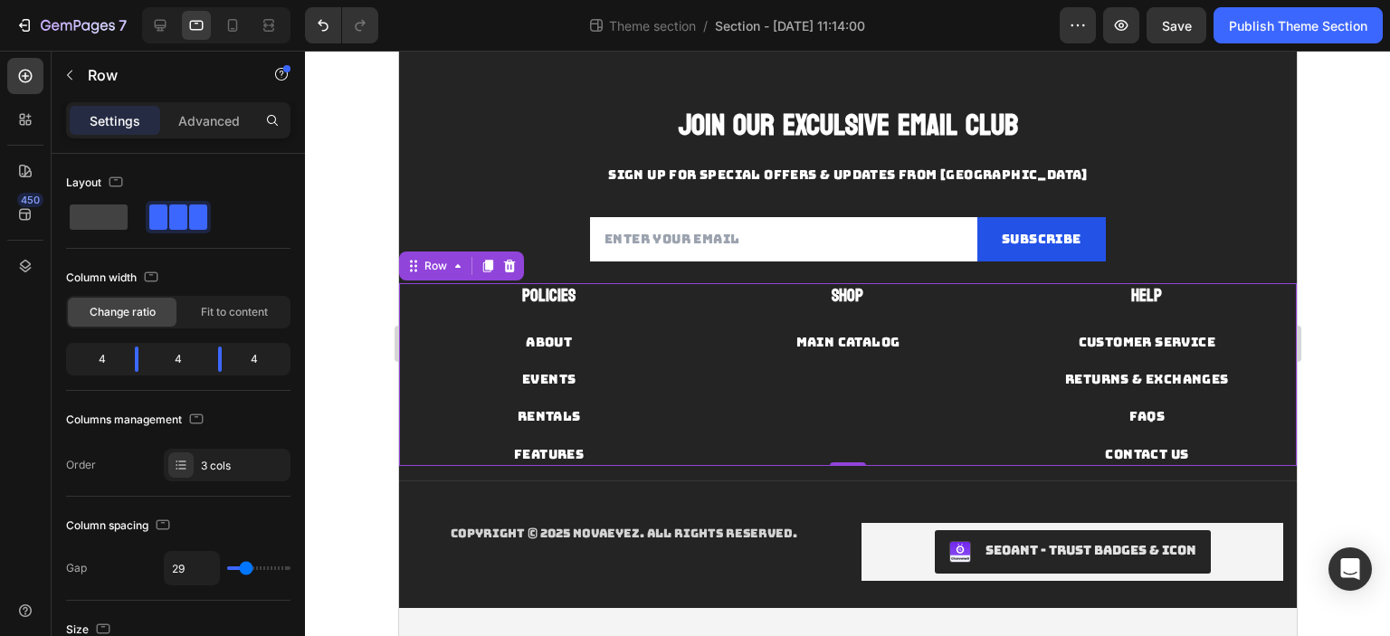
click at [569, 309] on div "About Button" at bounding box center [548, 331] width 272 height 44
click at [556, 331] on div "About" at bounding box center [548, 342] width 46 height 23
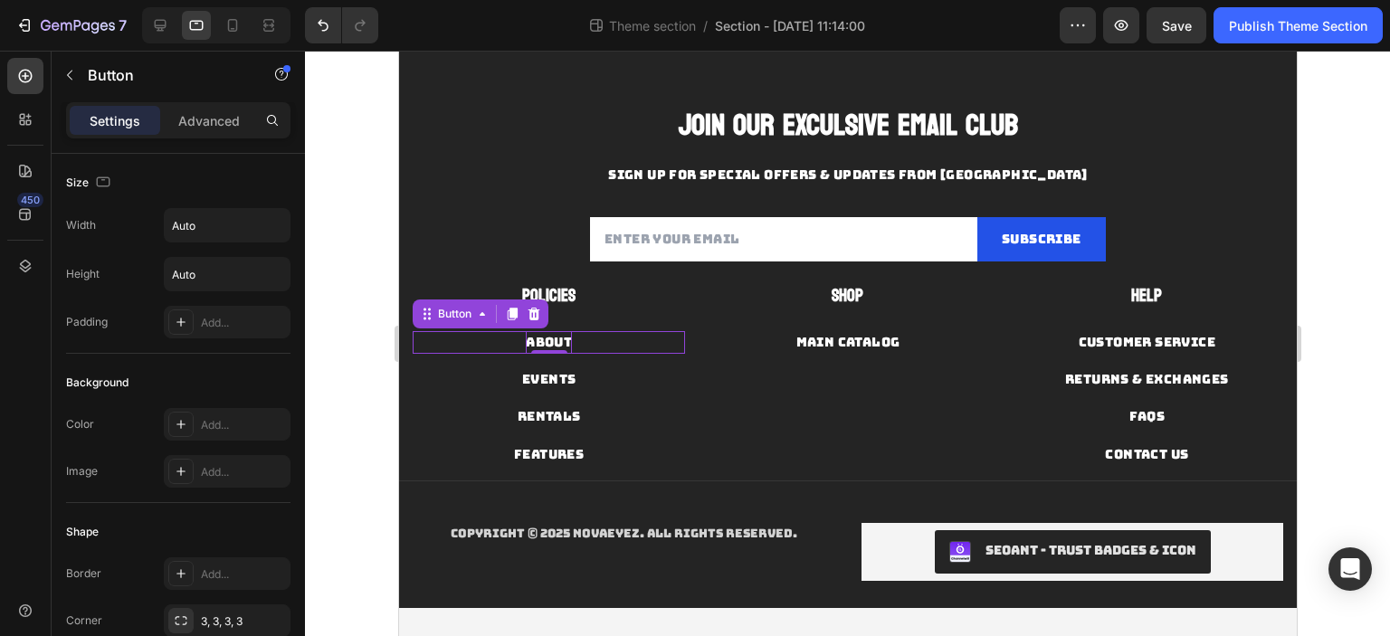
click at [564, 339] on div "About" at bounding box center [548, 342] width 46 height 23
click at [564, 339] on p "About" at bounding box center [548, 342] width 46 height 23
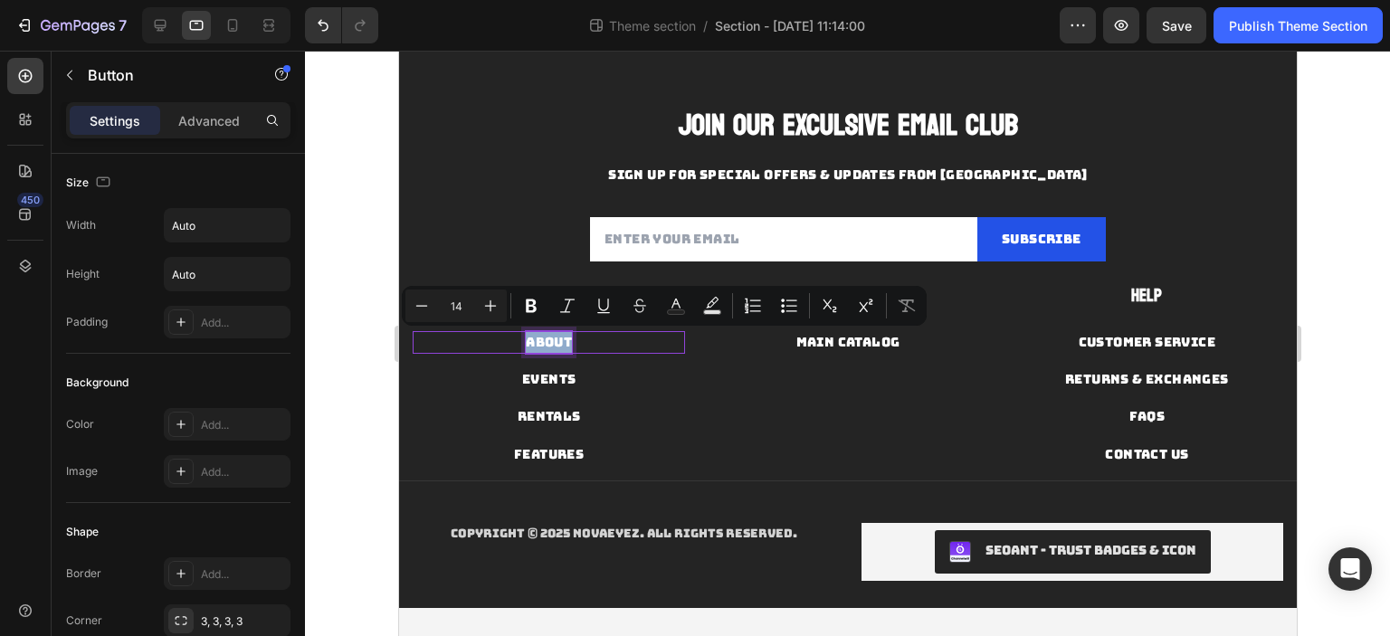
click at [634, 360] on div "Events Button" at bounding box center [548, 372] width 272 height 37
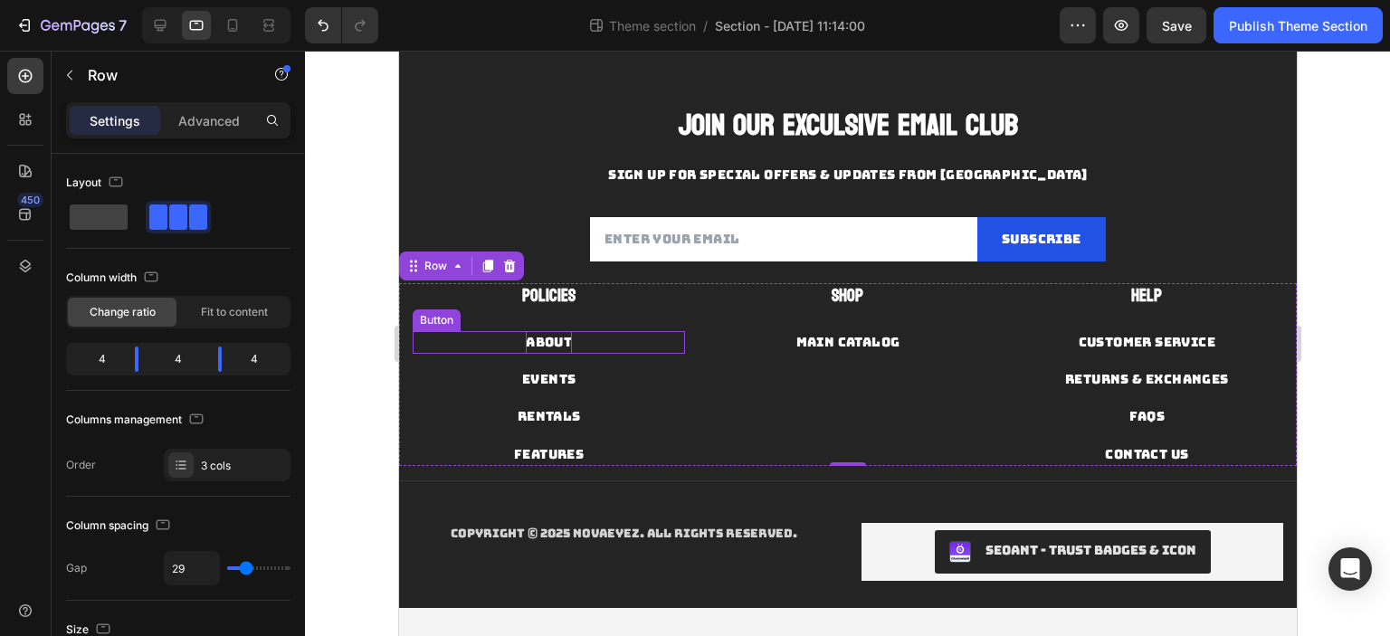
click at [540, 334] on p "About" at bounding box center [548, 342] width 46 height 23
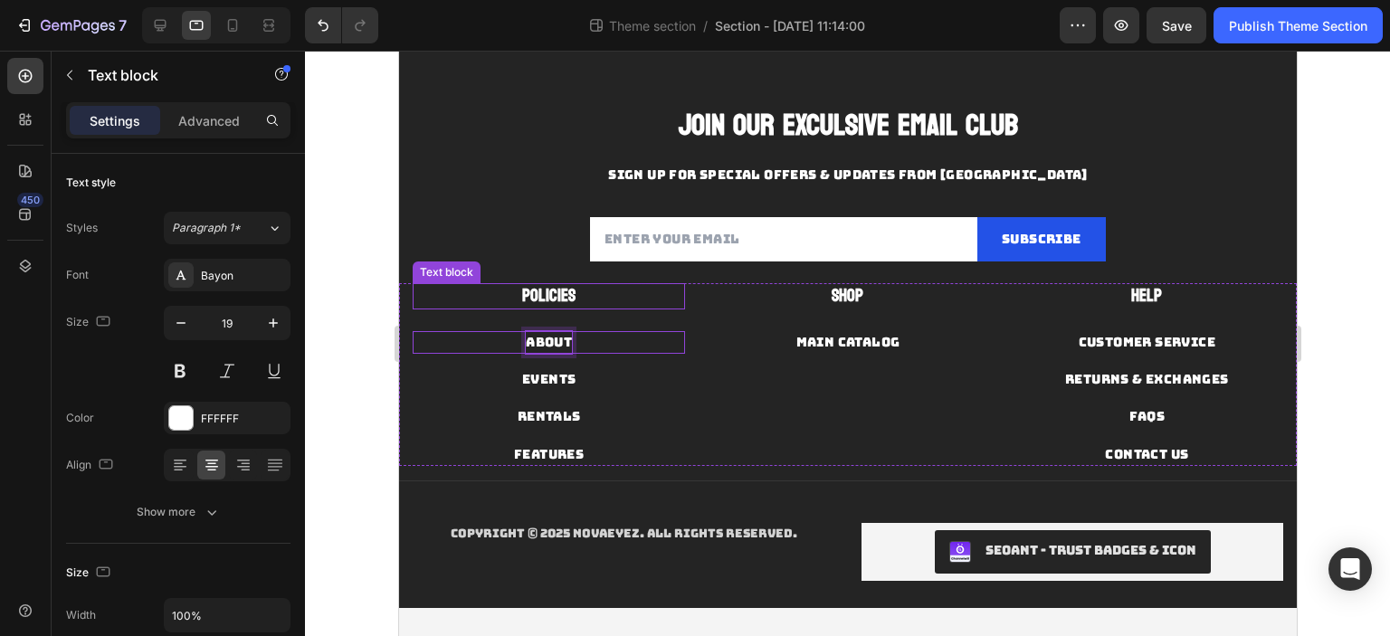
click at [565, 291] on strong "POLICIES" at bounding box center [547, 295] width 53 height 31
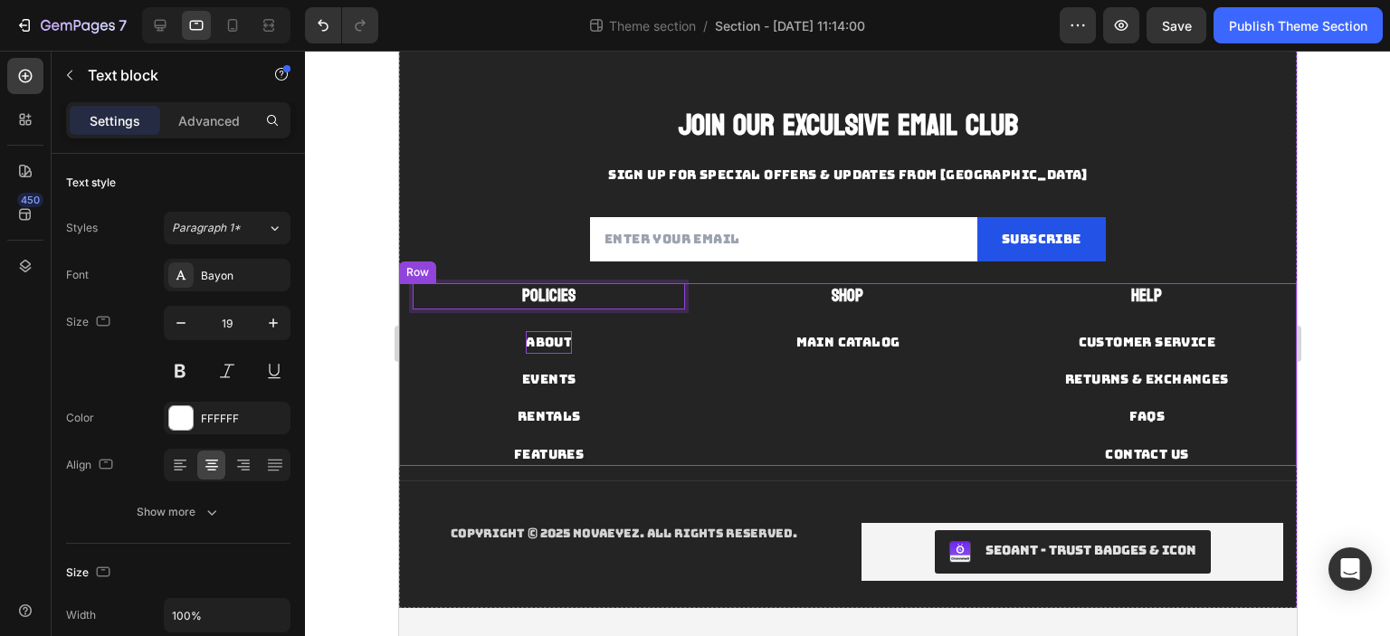
click at [726, 441] on div "Shop Text block MAIN CATALOG Button" at bounding box center [846, 374] width 272 height 183
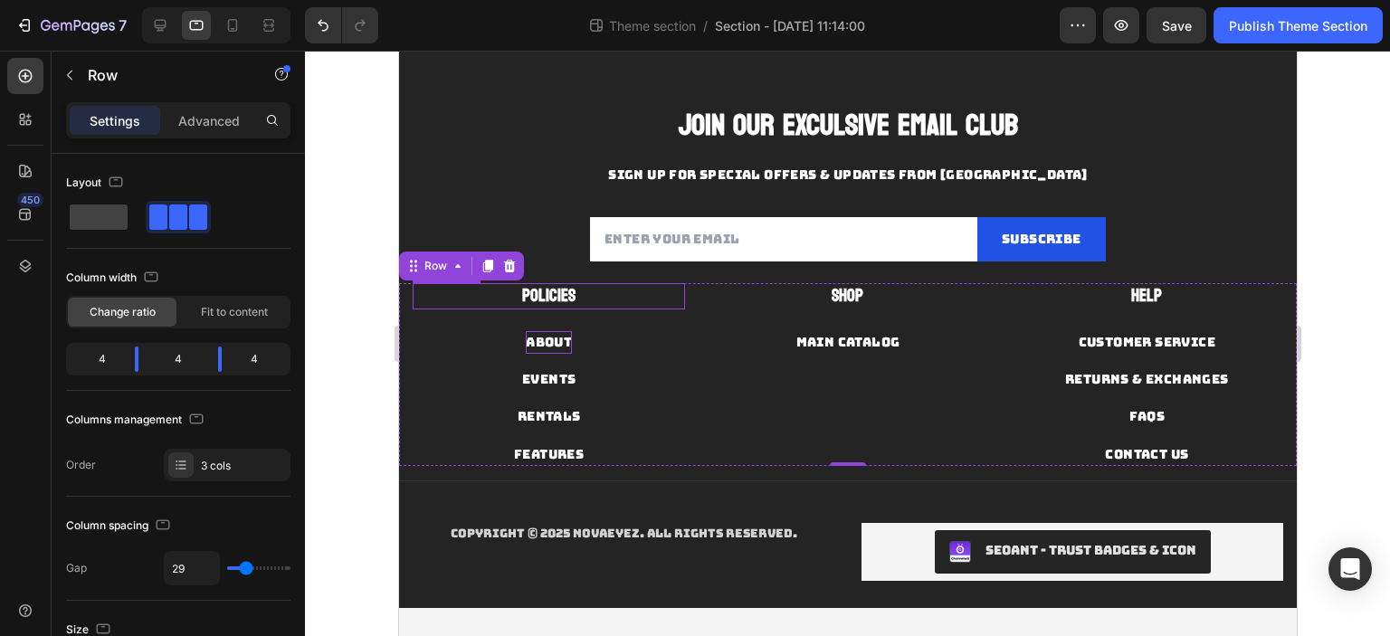
click at [552, 291] on strong "POLICIES" at bounding box center [547, 295] width 53 height 31
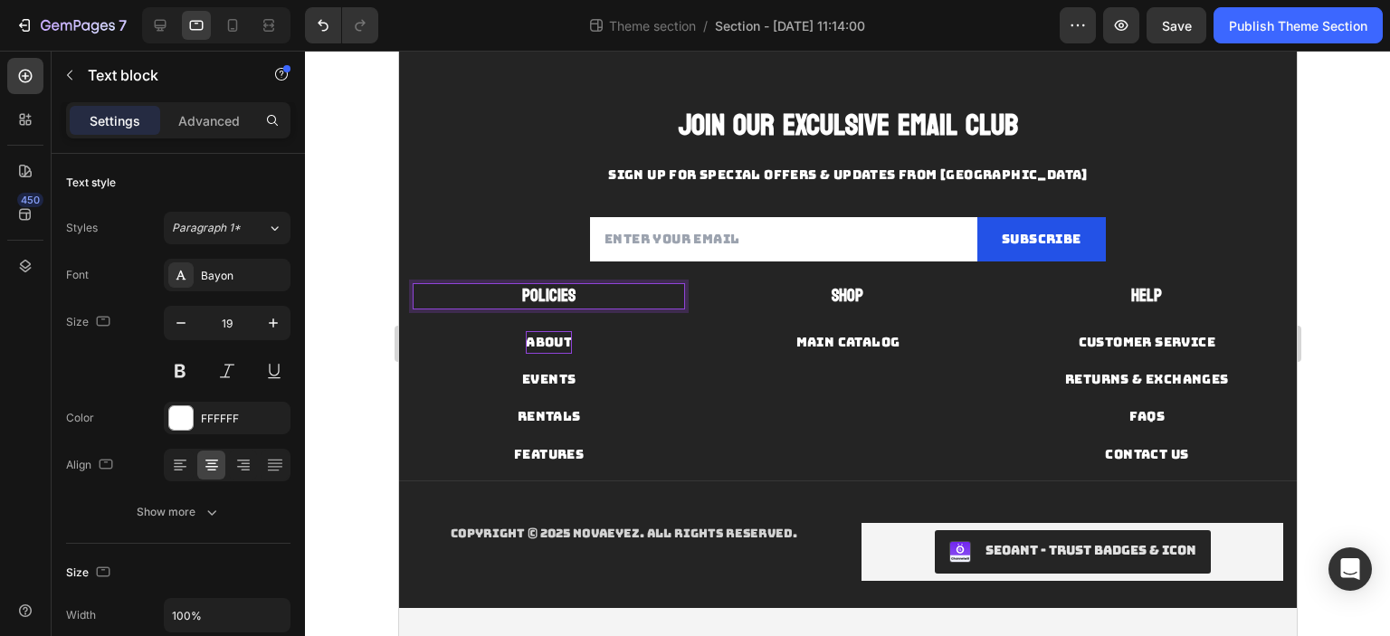
click at [581, 292] on p "POLICIES" at bounding box center [547, 296] width 269 height 23
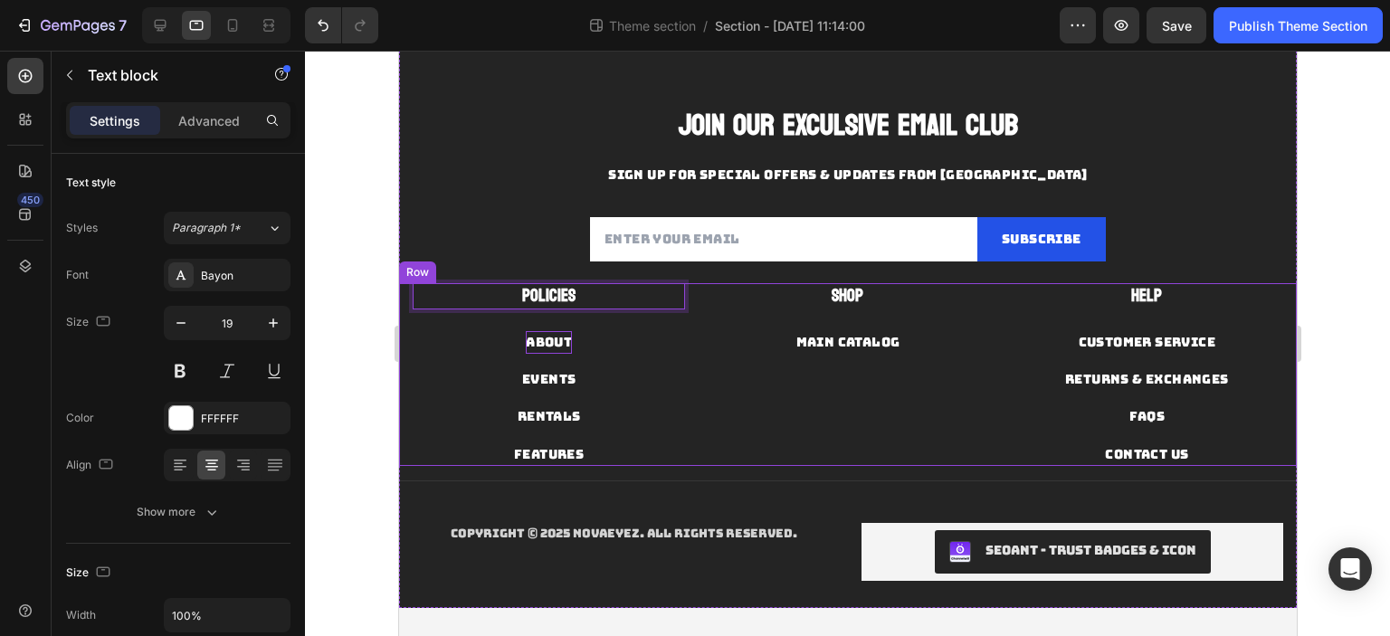
click at [790, 415] on div "Shop Text block MAIN CATALOG Button" at bounding box center [846, 374] width 272 height 183
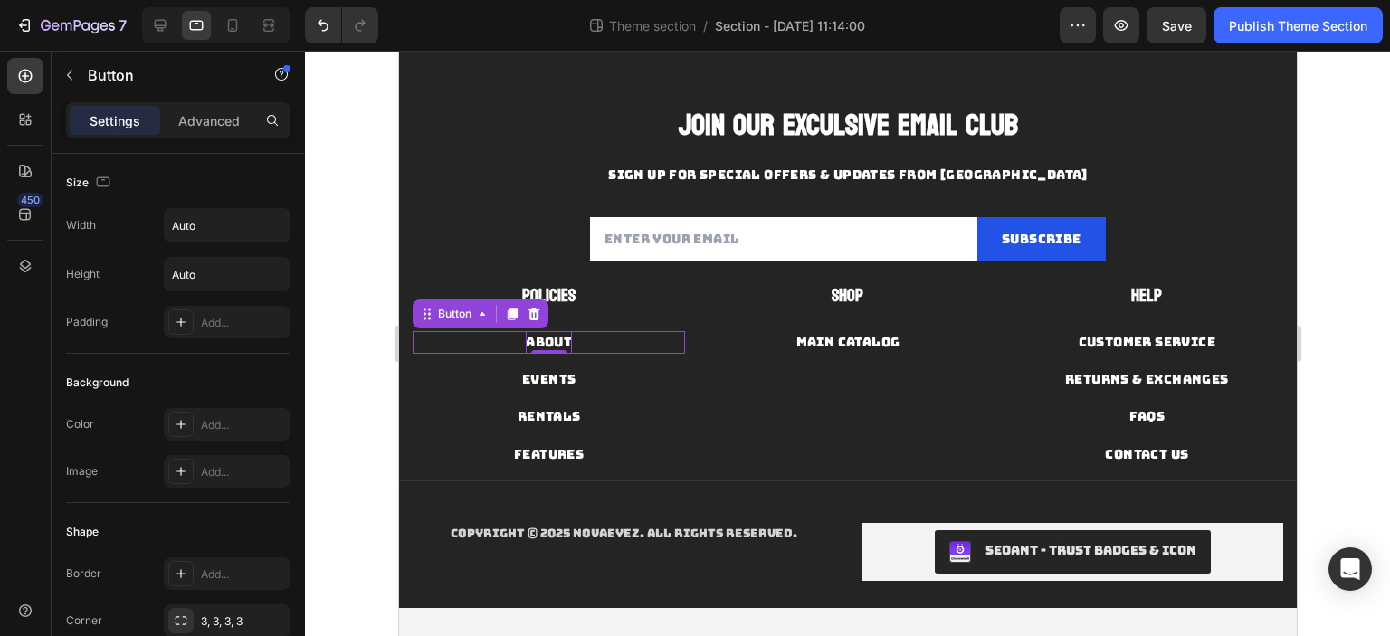
click at [555, 337] on p "About" at bounding box center [548, 342] width 46 height 23
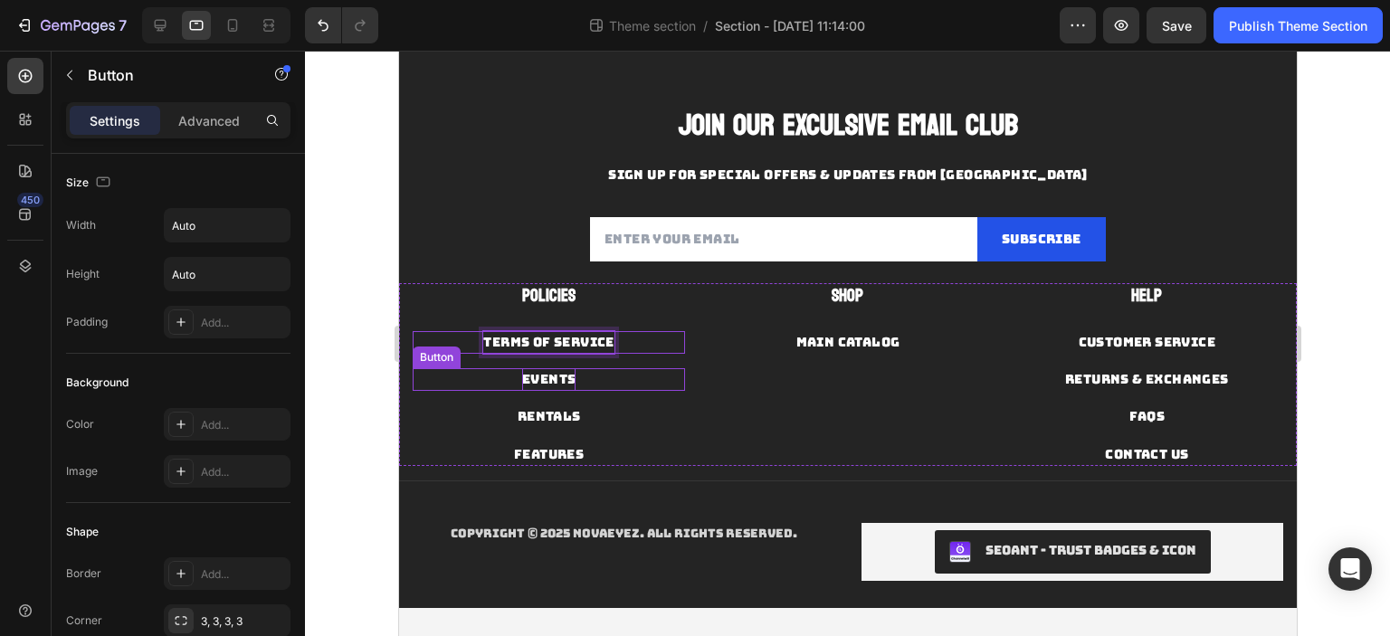
click at [563, 375] on p "Events" at bounding box center [547, 379] width 53 height 23
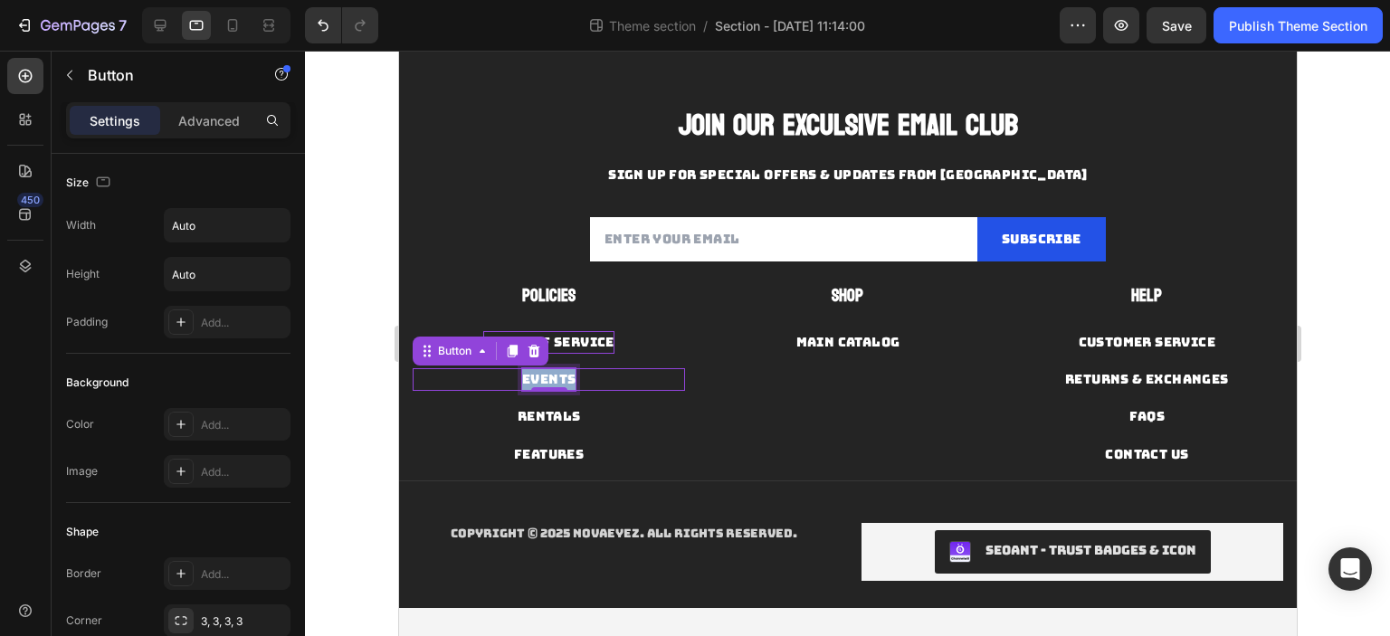
click at [563, 375] on p "Events" at bounding box center [547, 379] width 53 height 23
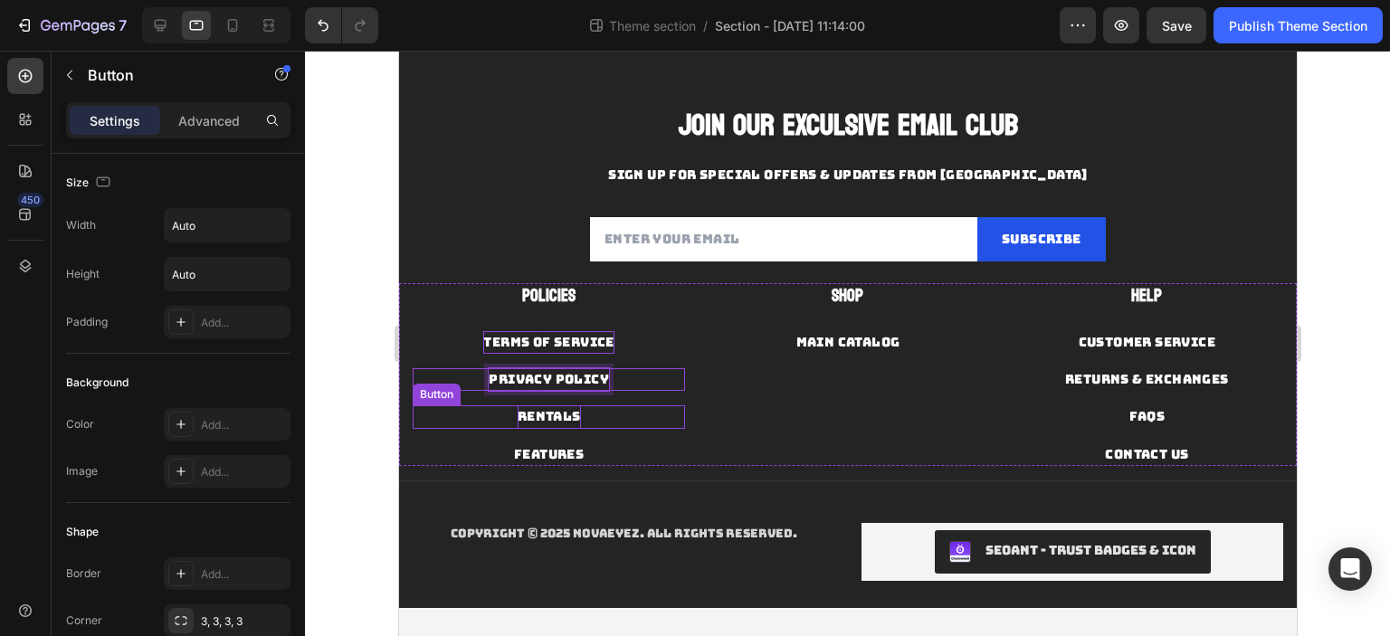
click at [546, 412] on div "Rentals" at bounding box center [548, 416] width 63 height 23
click at [546, 412] on p "Rentals" at bounding box center [548, 416] width 63 height 23
click at [546, 412] on p "RETURNS POLICY" at bounding box center [548, 416] width 121 height 23
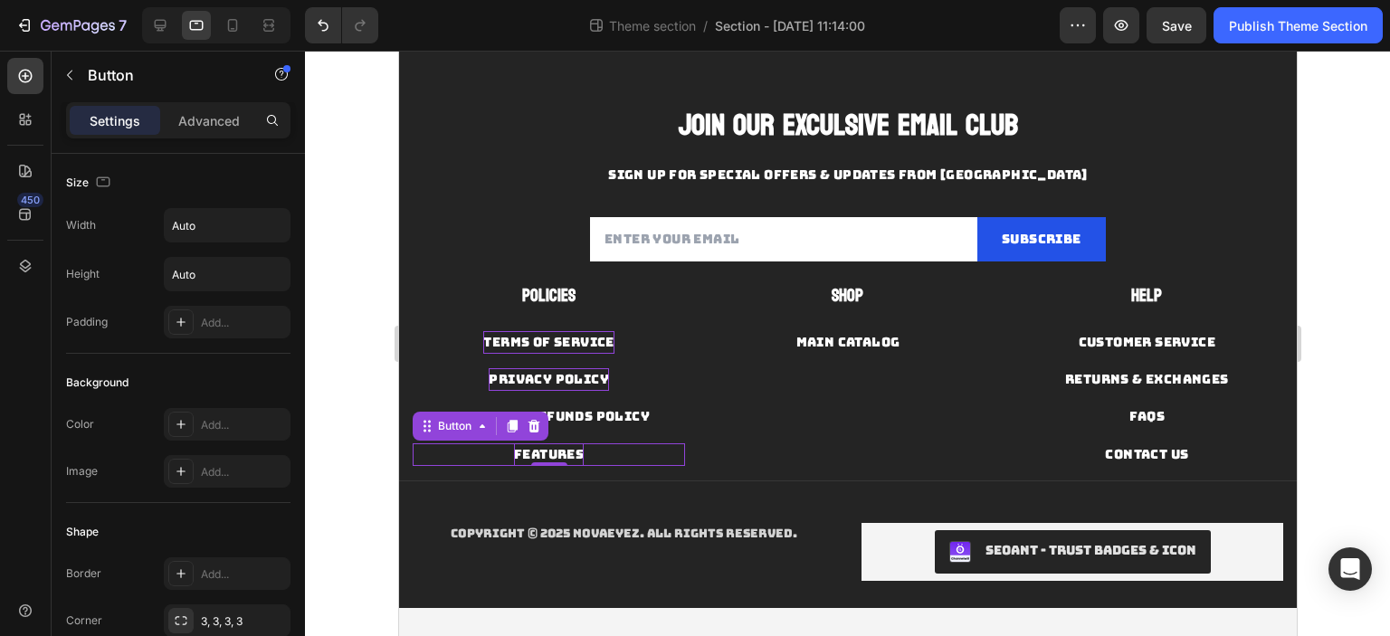
click at [561, 459] on div "Features" at bounding box center [548, 454] width 70 height 23
click at [561, 459] on p "Features" at bounding box center [548, 454] width 70 height 23
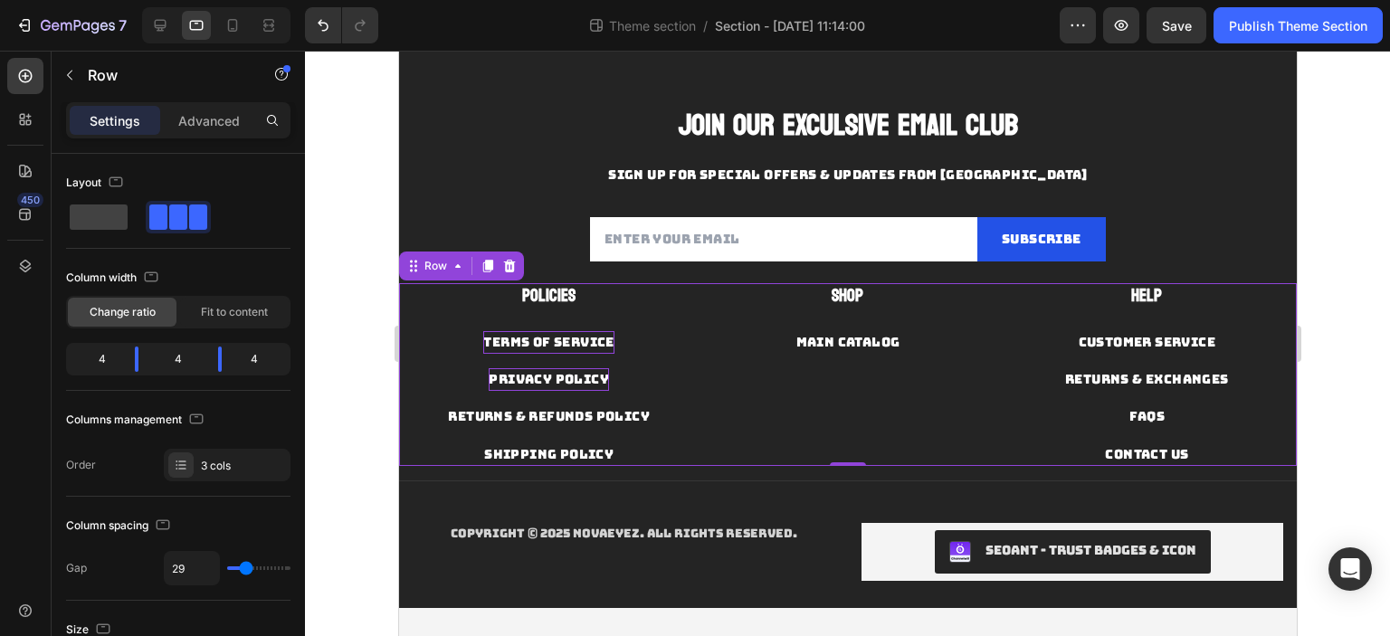
click at [714, 413] on div "Shop Text block MAIN CATALOG Button" at bounding box center [846, 374] width 272 height 183
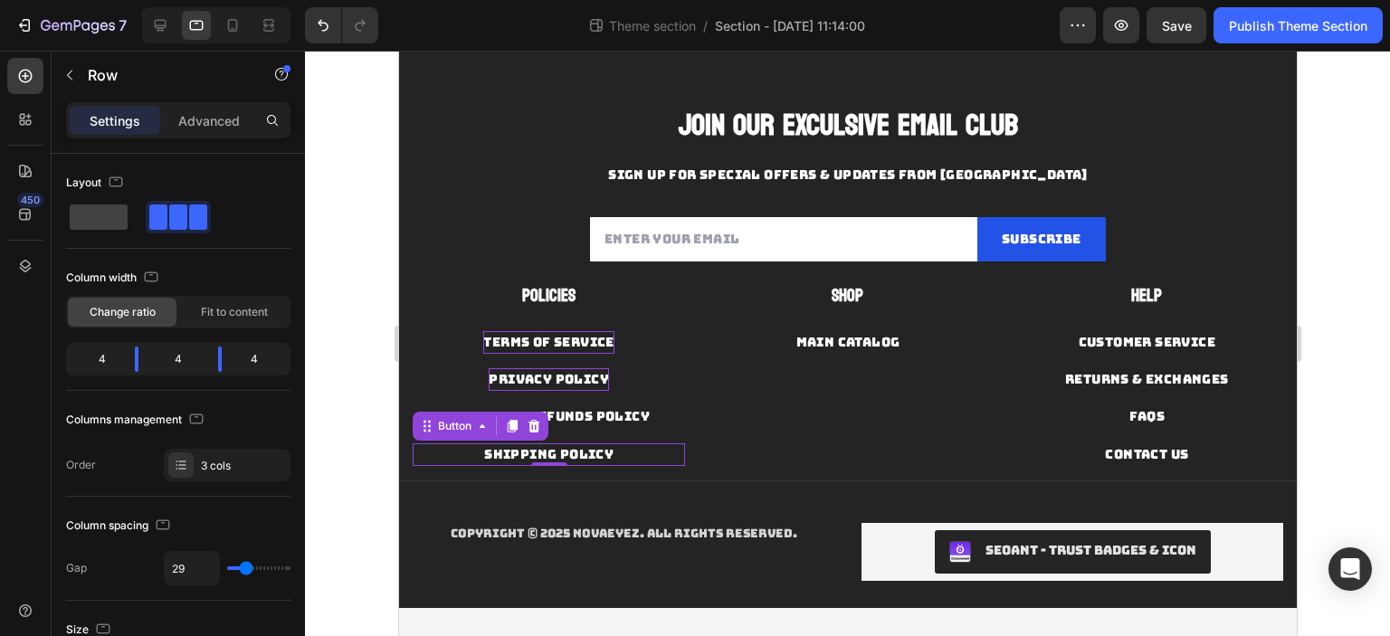
click at [612, 449] on div "SHIPPING POLICY Button 0" at bounding box center [548, 454] width 272 height 23
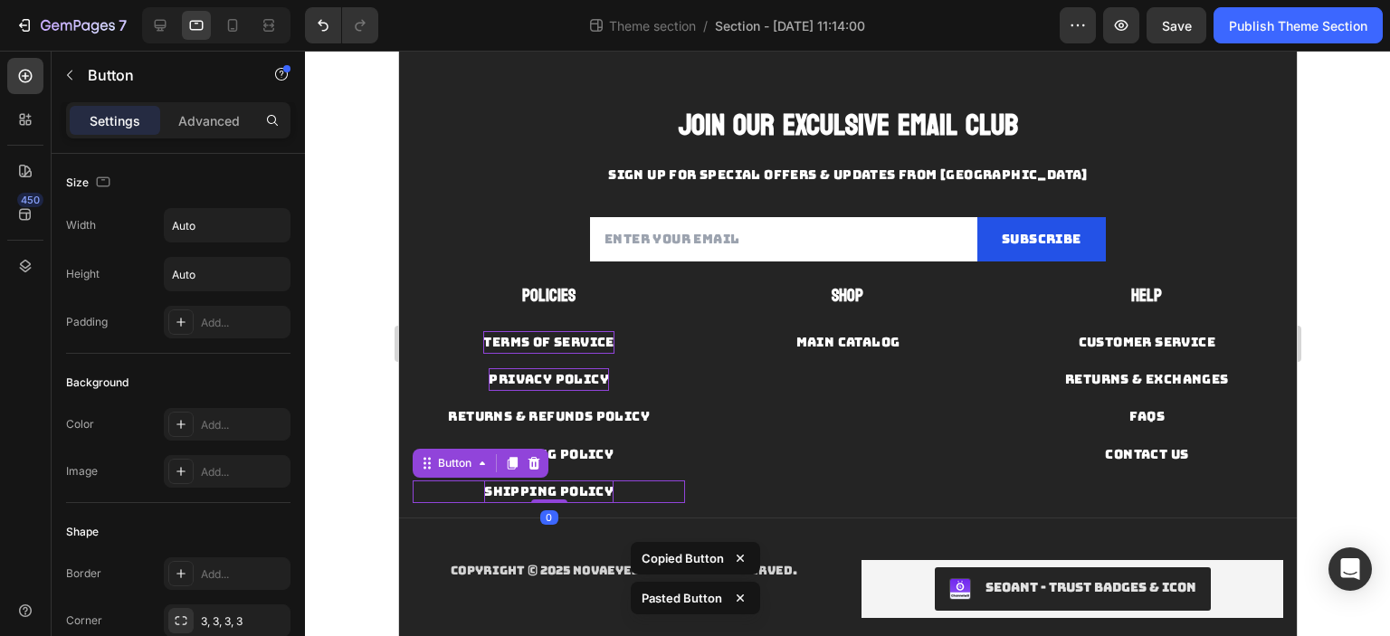
click at [608, 484] on p "SHIPPING POLICY" at bounding box center [547, 491] width 129 height 23
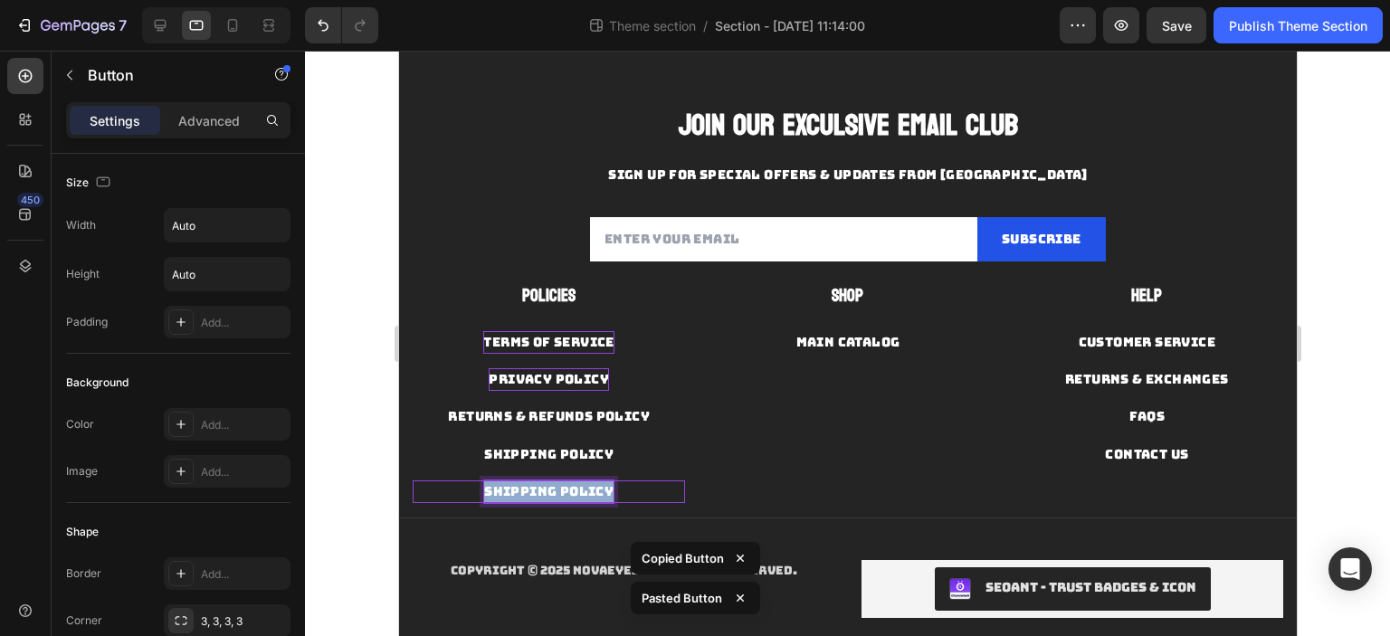
click at [608, 484] on p "SHIPPING POLICY" at bounding box center [547, 491] width 129 height 23
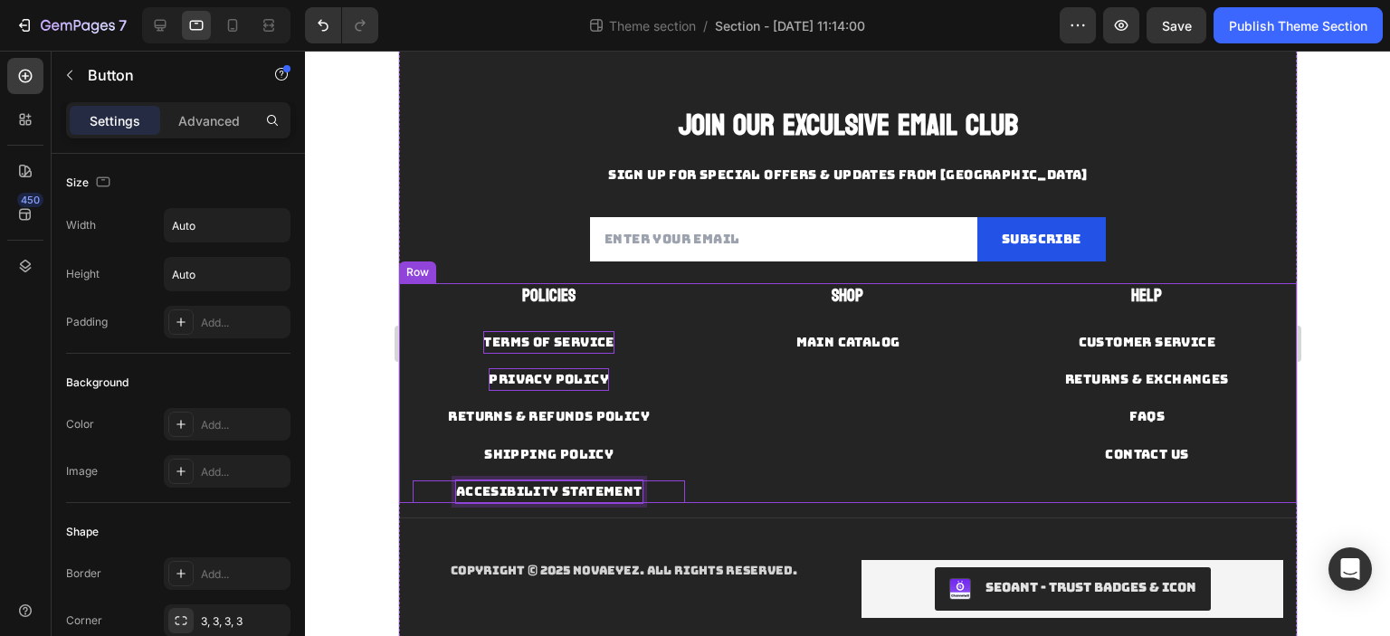
click at [732, 467] on div "Shop Text block MAIN CATALOG Button" at bounding box center [846, 393] width 272 height 220
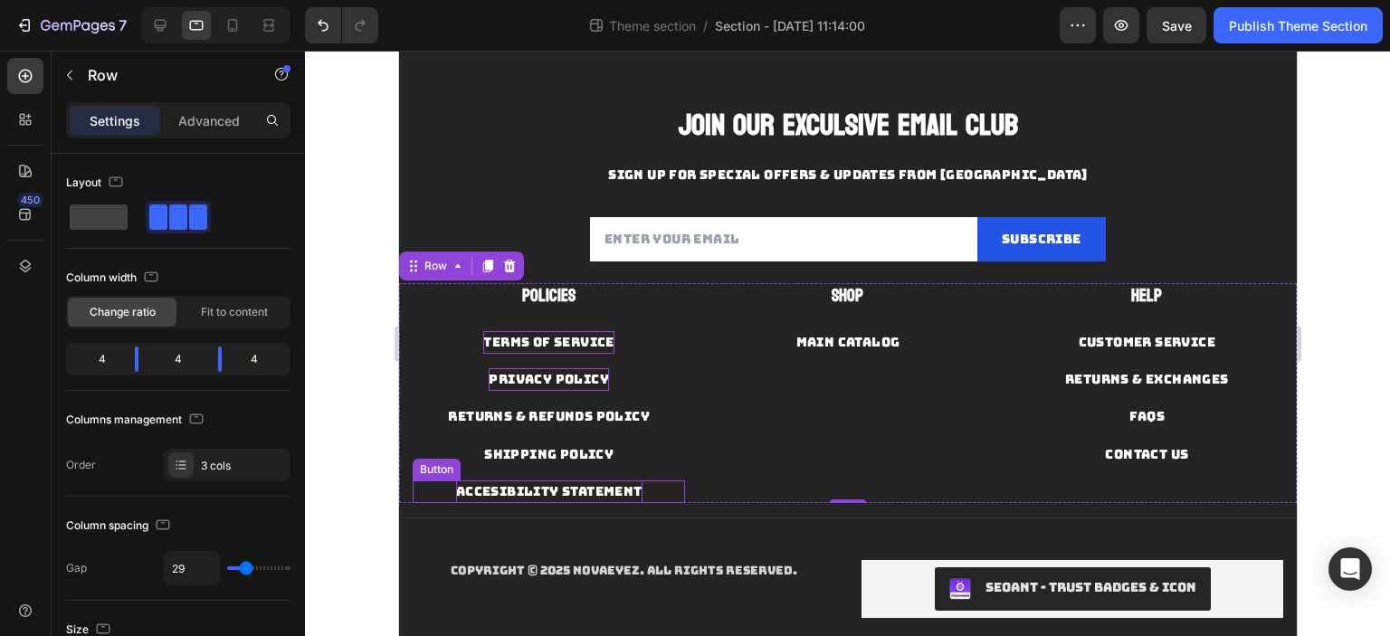
click at [616, 489] on p "accesibility statement" at bounding box center [548, 491] width 186 height 23
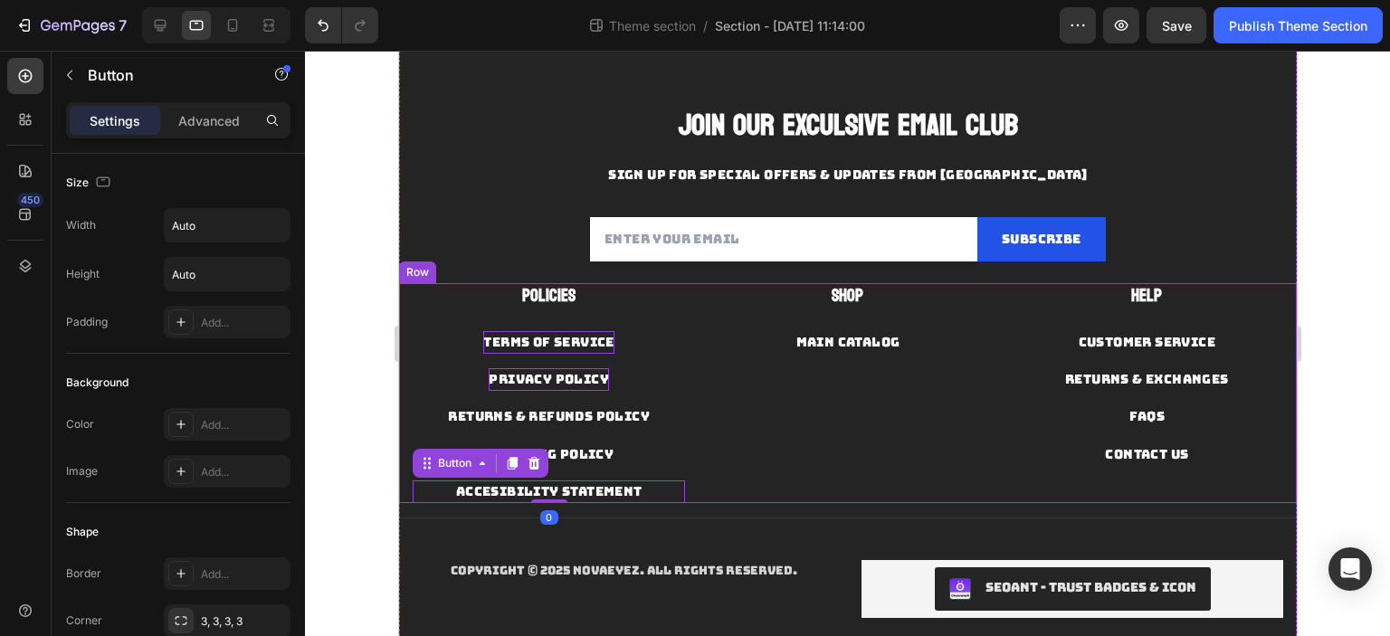
click at [728, 448] on div "Shop Text block MAIN CATALOG Button" at bounding box center [846, 393] width 272 height 220
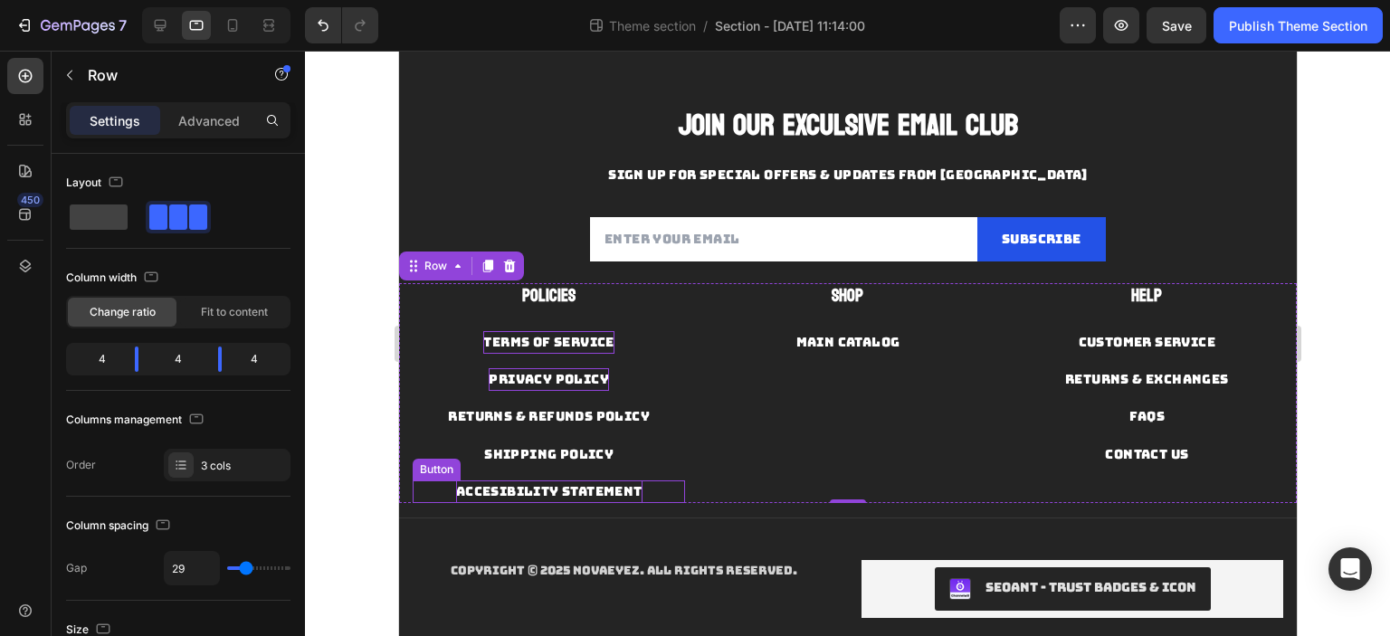
click at [606, 483] on p "accesibility statement" at bounding box center [548, 491] width 186 height 23
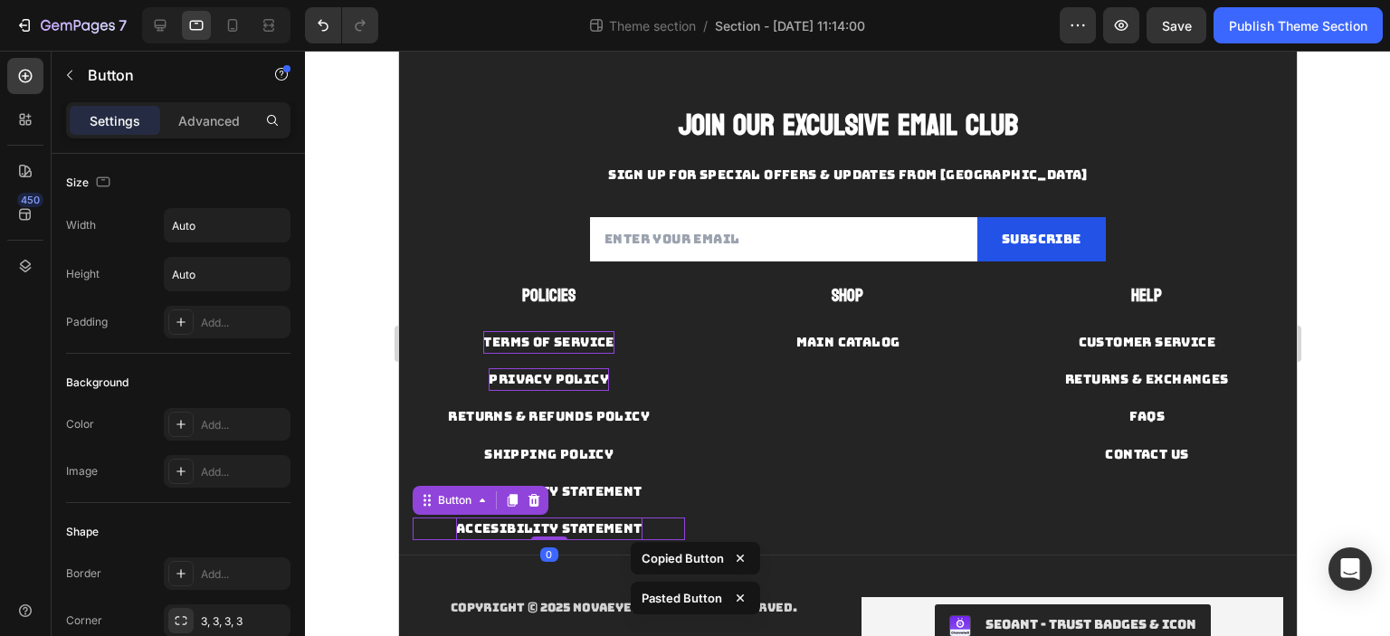
click at [584, 524] on p "accesibility statement" at bounding box center [548, 529] width 186 height 23
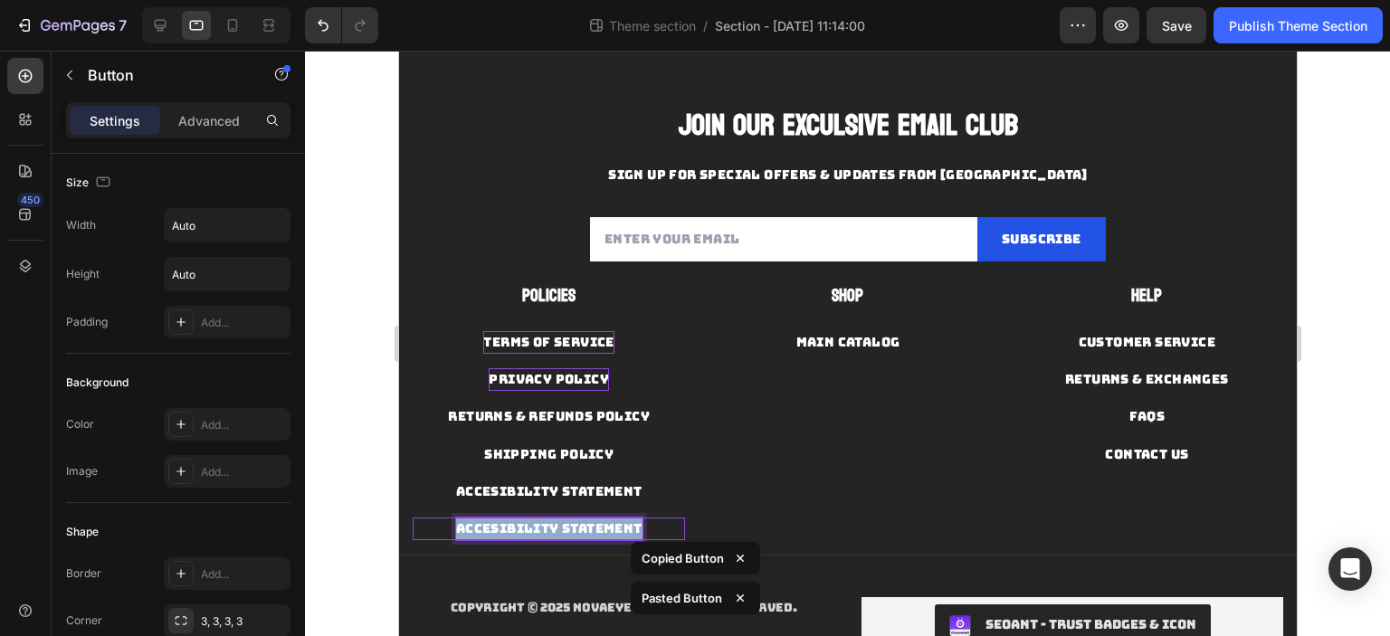
click at [584, 524] on p "accesibility statement" at bounding box center [548, 529] width 186 height 23
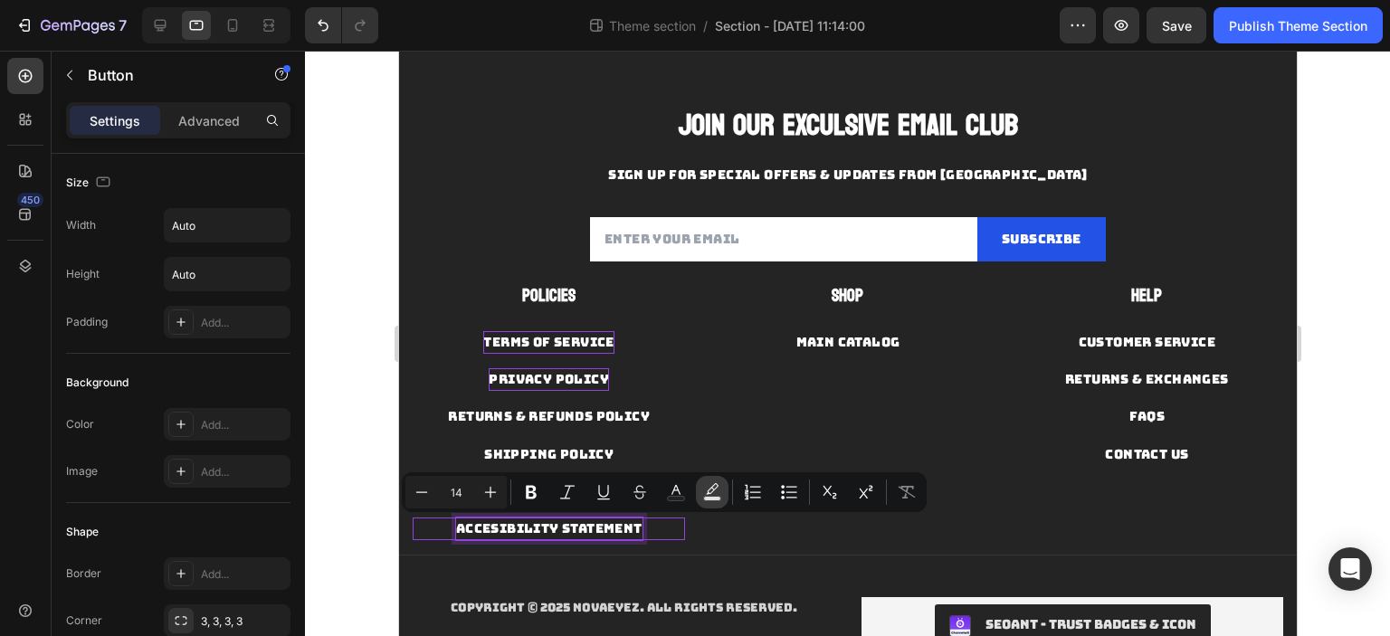
click at [708, 507] on button "Text Background Color" at bounding box center [712, 492] width 33 height 33
type input "000000"
type input "77"
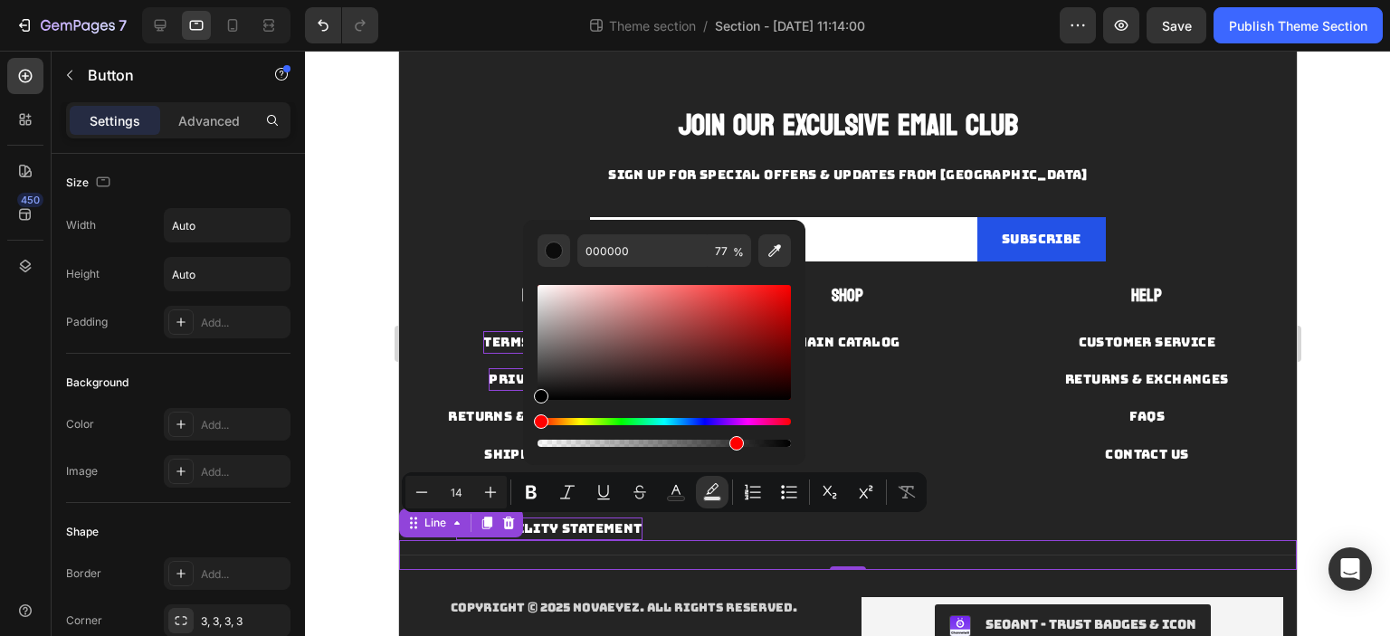
click at [757, 541] on div "Title Line 0" at bounding box center [847, 555] width 898 height 30
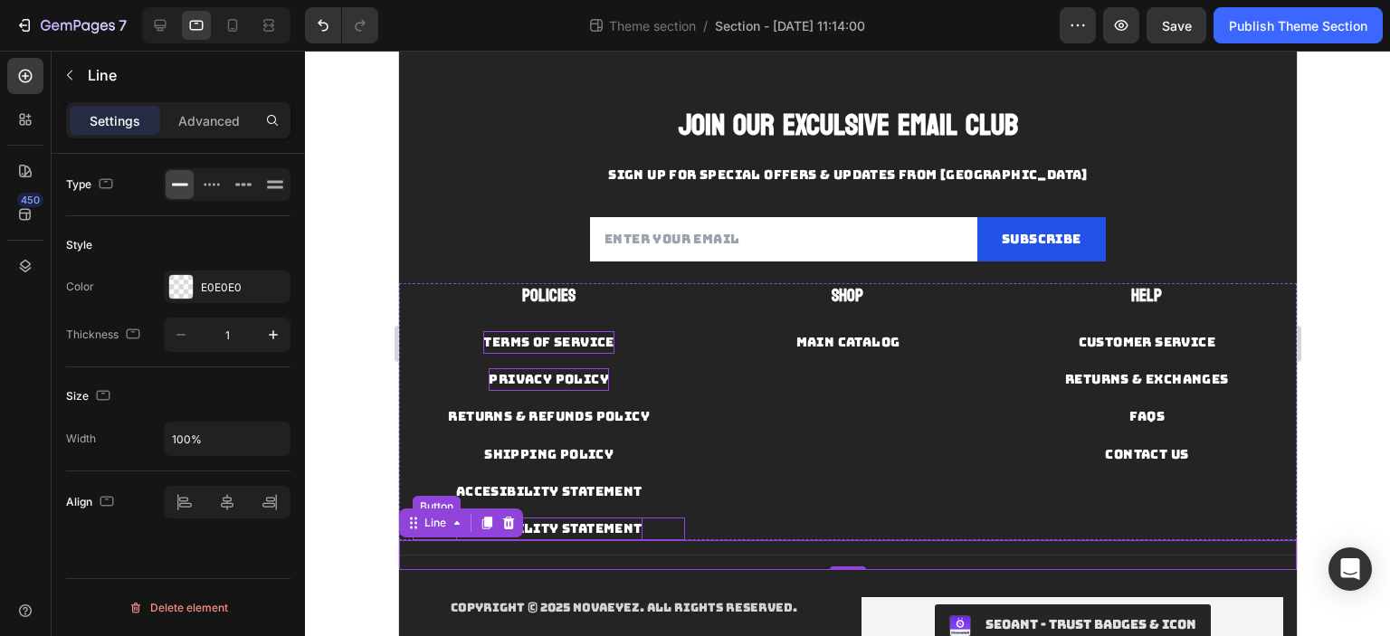
click at [614, 523] on p "accesibility statement" at bounding box center [548, 529] width 186 height 23
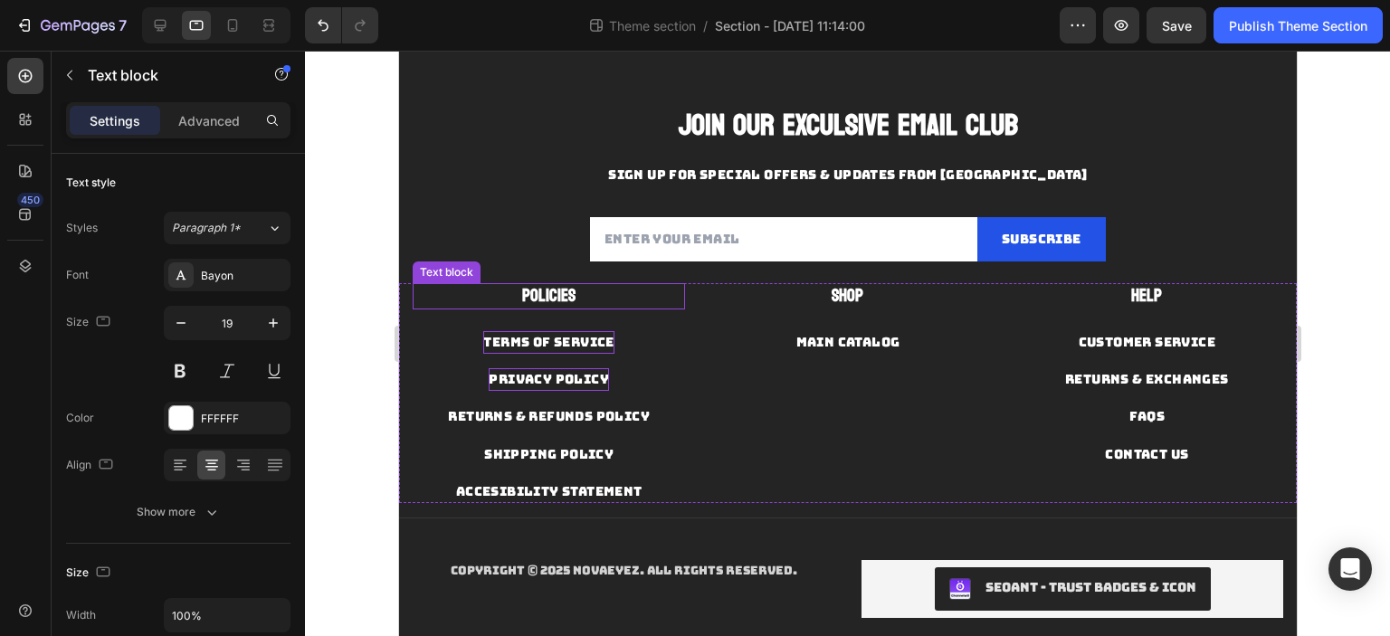
click at [571, 292] on strong "POLICIES" at bounding box center [547, 295] width 53 height 31
click at [746, 416] on div "Shop Text block MAIN CATALOG Button" at bounding box center [846, 393] width 272 height 220
click at [565, 296] on strong "TOS & POLICIES" at bounding box center [547, 295] width 93 height 31
click at [792, 464] on div "Shop Text block MAIN CATALOG Button" at bounding box center [846, 393] width 272 height 220
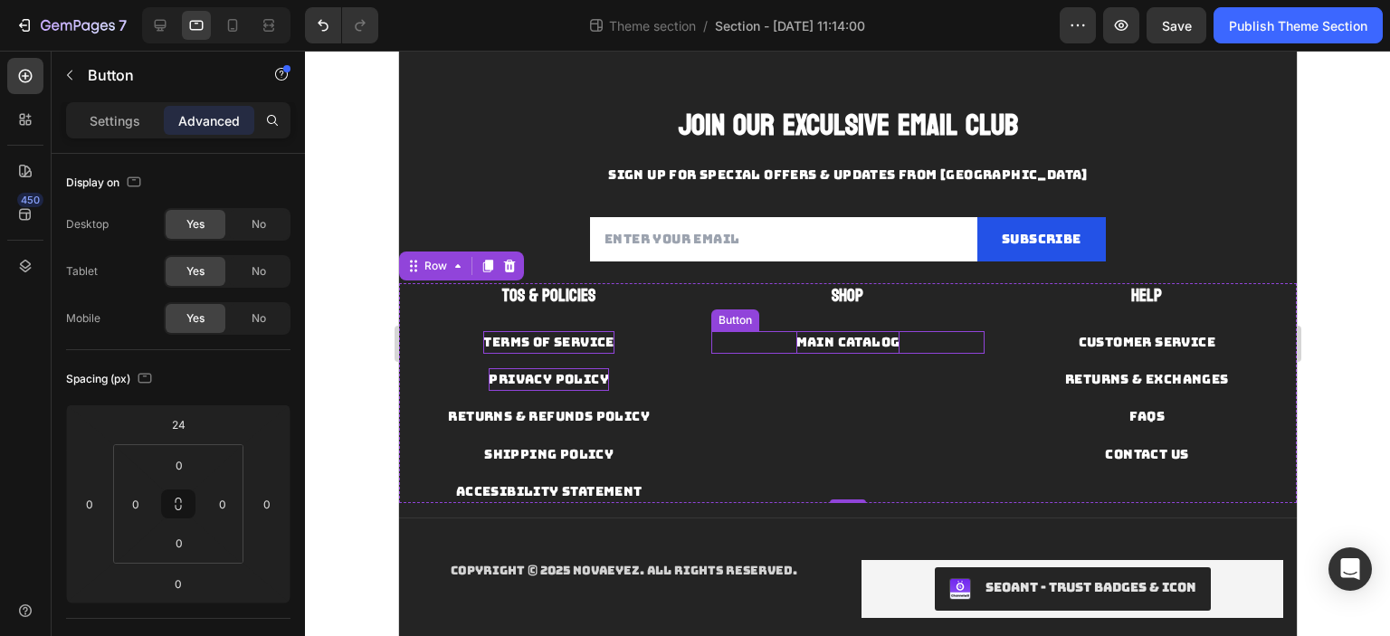
click at [841, 342] on p "MAIN CATALOG" at bounding box center [847, 342] width 104 height 23
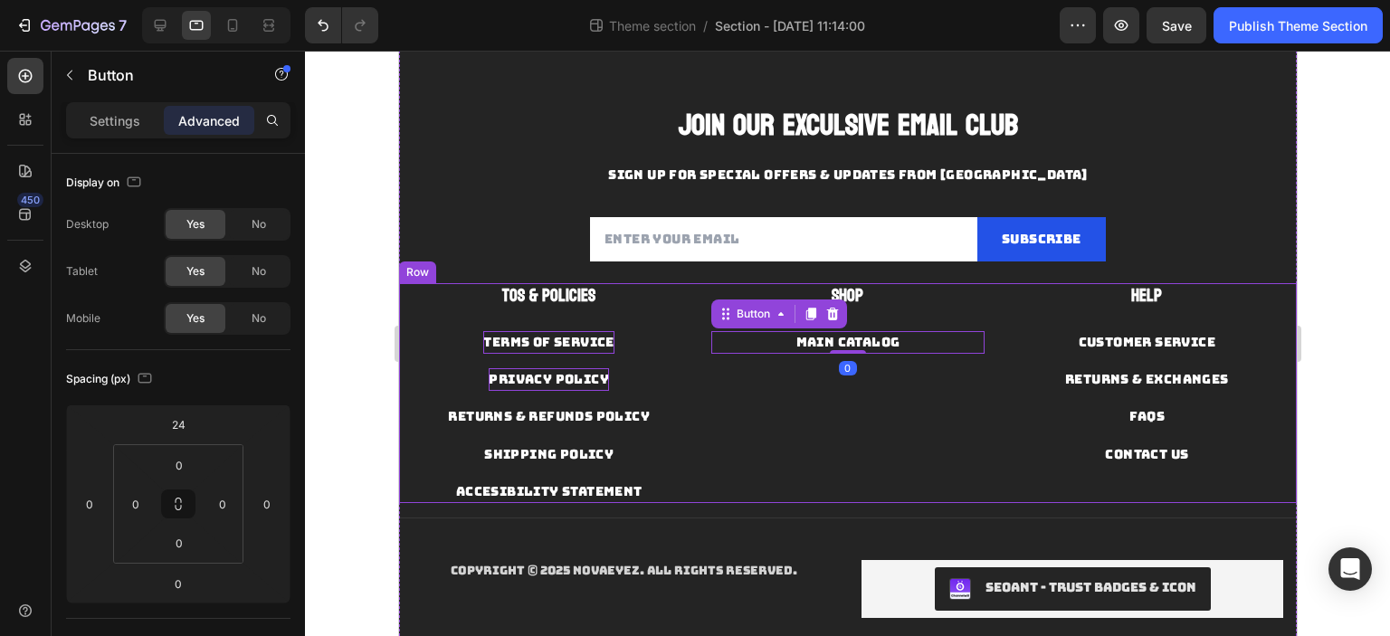
click at [865, 440] on div "Shop Text block MAIN CATALOG Button 0" at bounding box center [846, 393] width 272 height 220
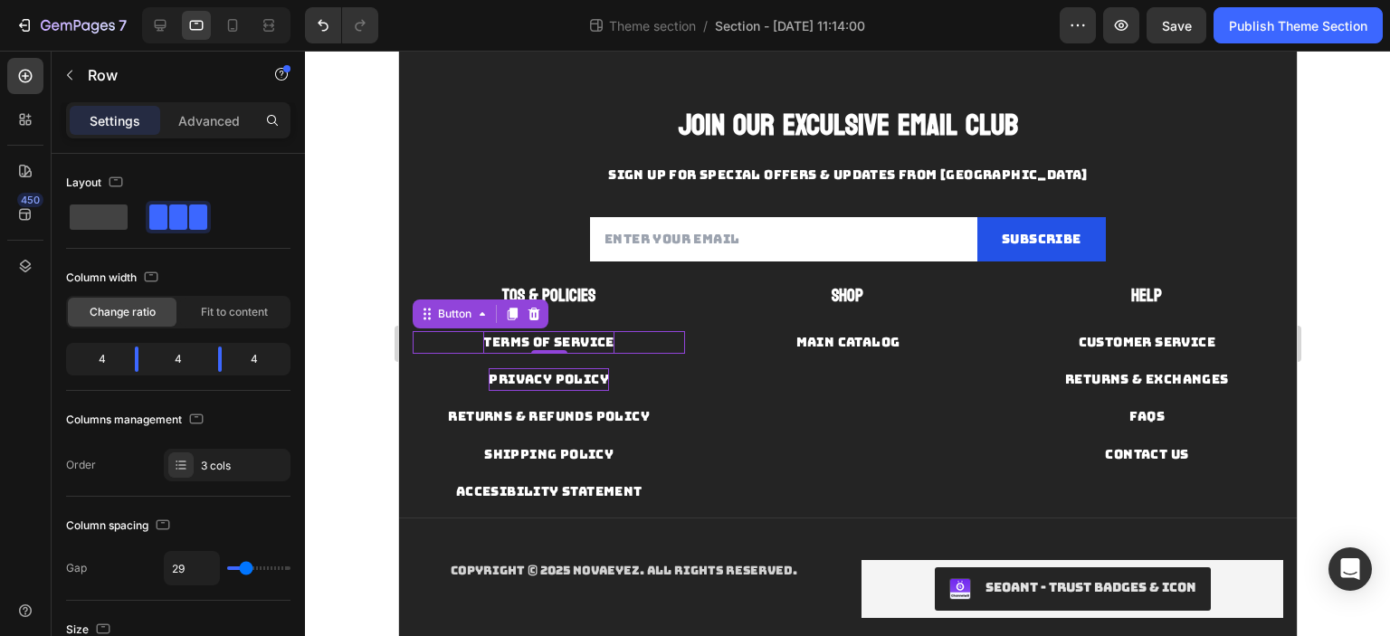
click at [572, 340] on p "TERMS OF SERVICE" at bounding box center [547, 342] width 130 height 23
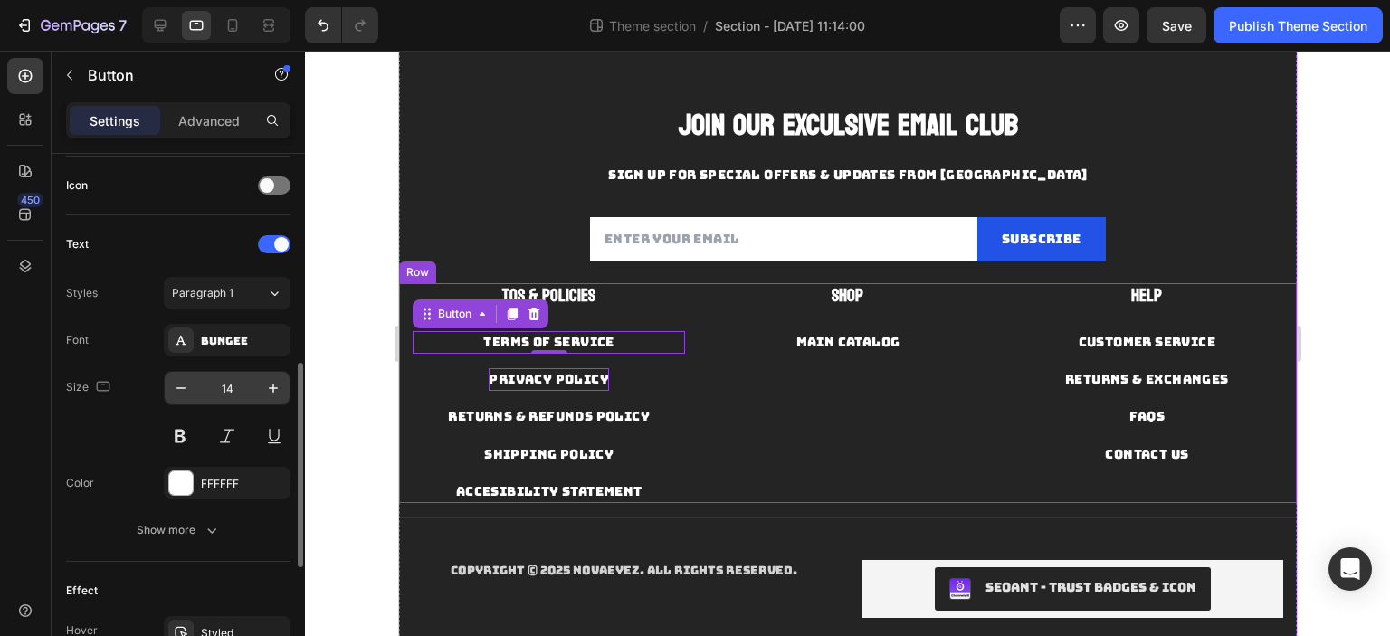
scroll to position [854, 0]
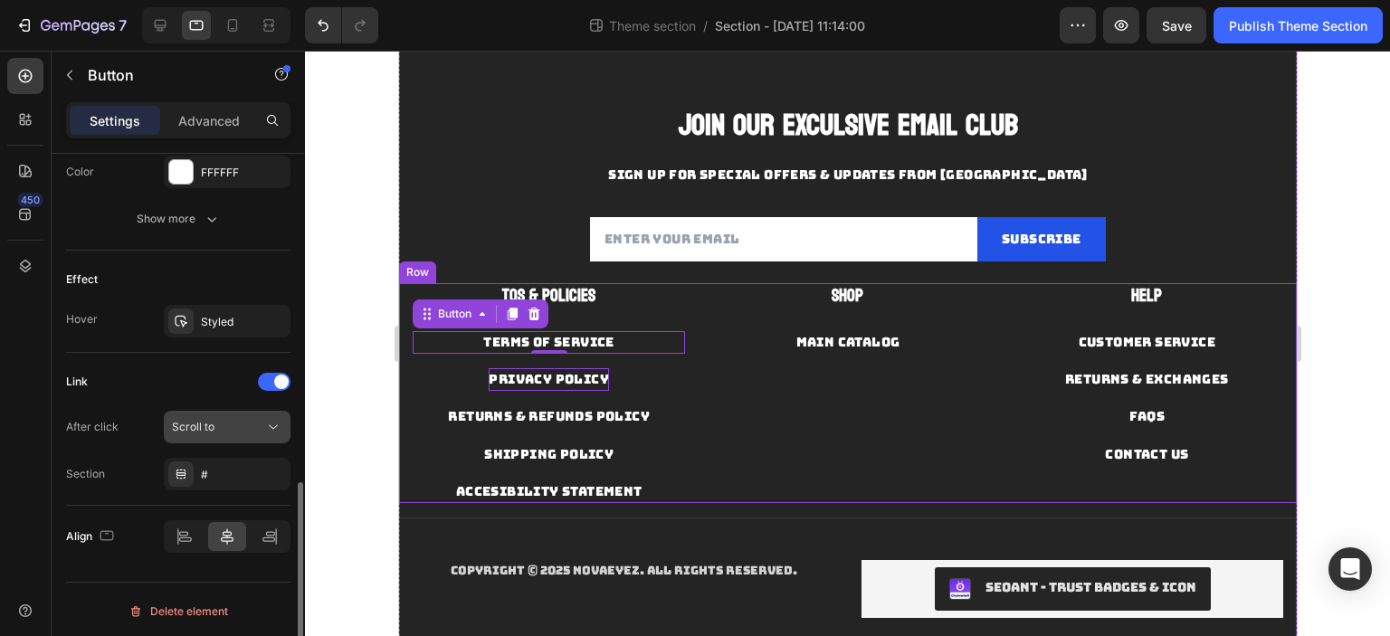
click at [235, 421] on div "Scroll to" at bounding box center [218, 427] width 92 height 16
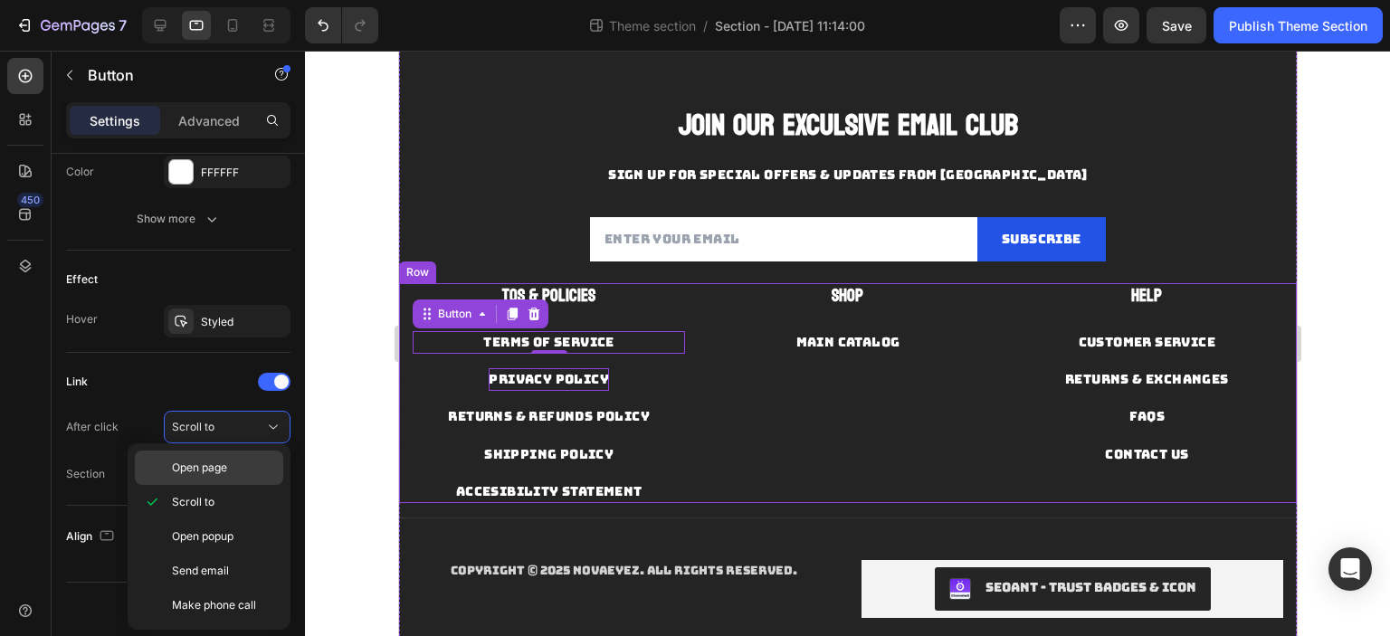
click at [230, 471] on p "Open page" at bounding box center [223, 468] width 103 height 16
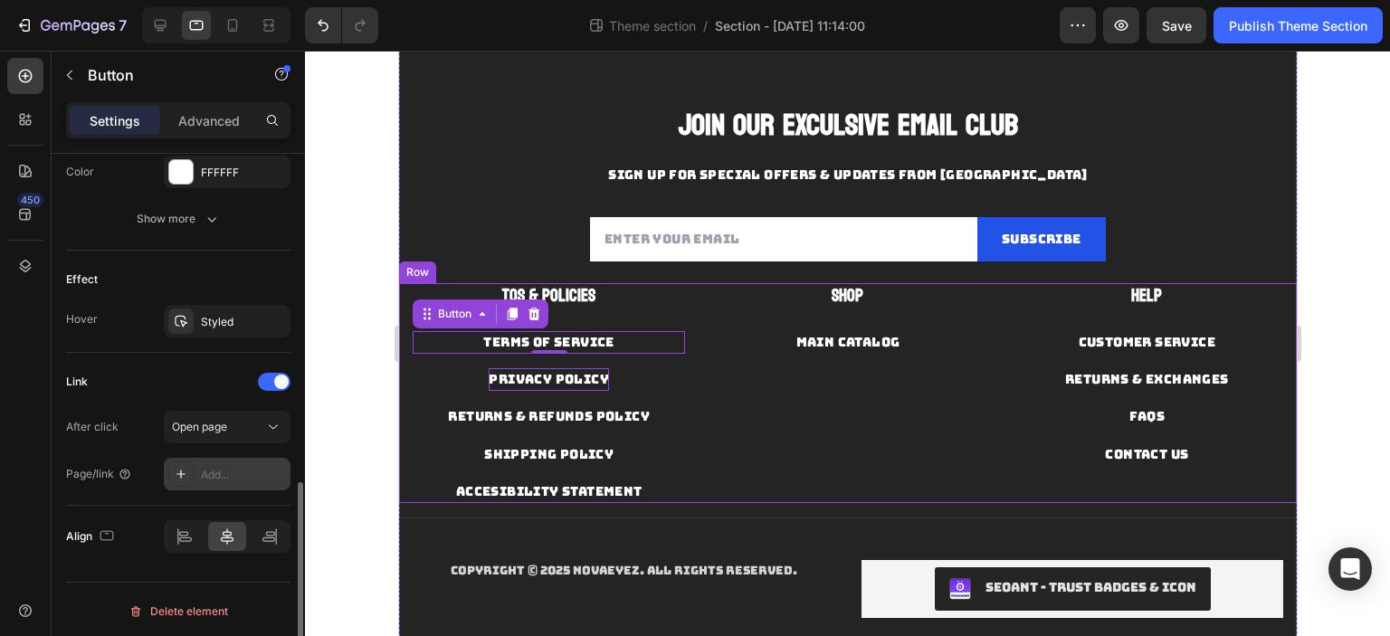
click at [235, 473] on div "Add..." at bounding box center [243, 475] width 85 height 16
click at [610, 492] on p "accesibility statement" at bounding box center [548, 491] width 186 height 23
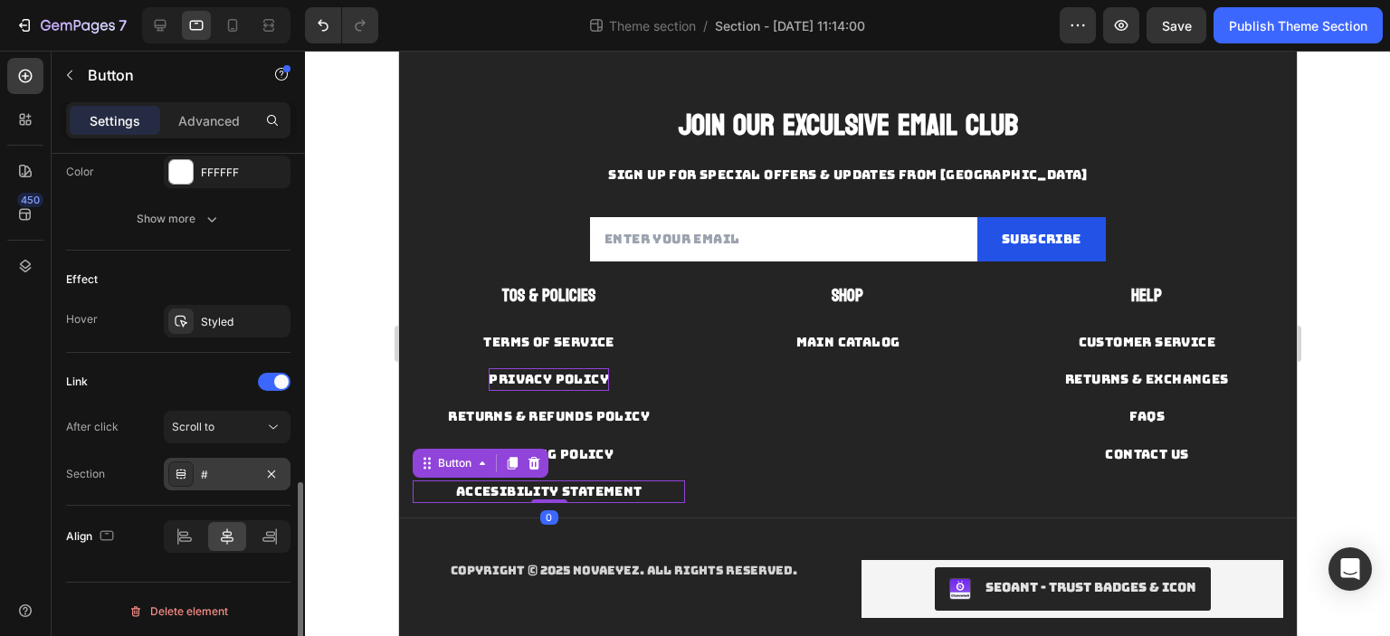
click at [219, 460] on div "#" at bounding box center [227, 474] width 127 height 33
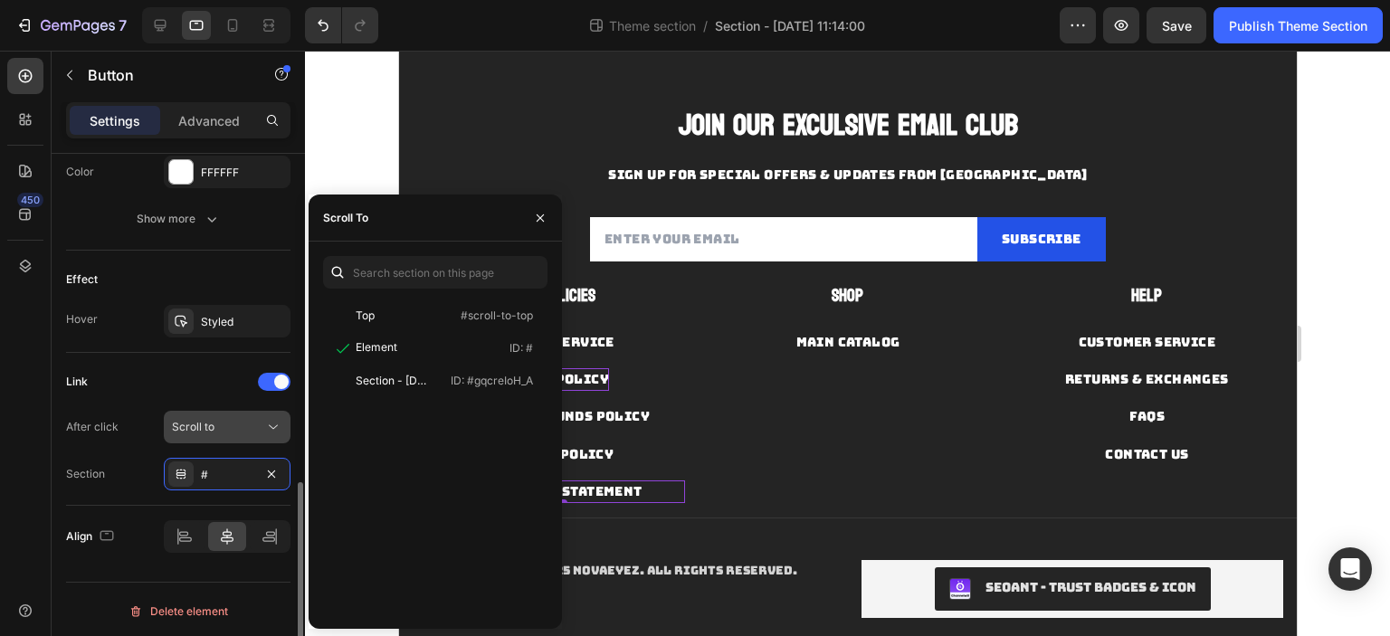
click at [217, 430] on div "Scroll to" at bounding box center [218, 427] width 92 height 16
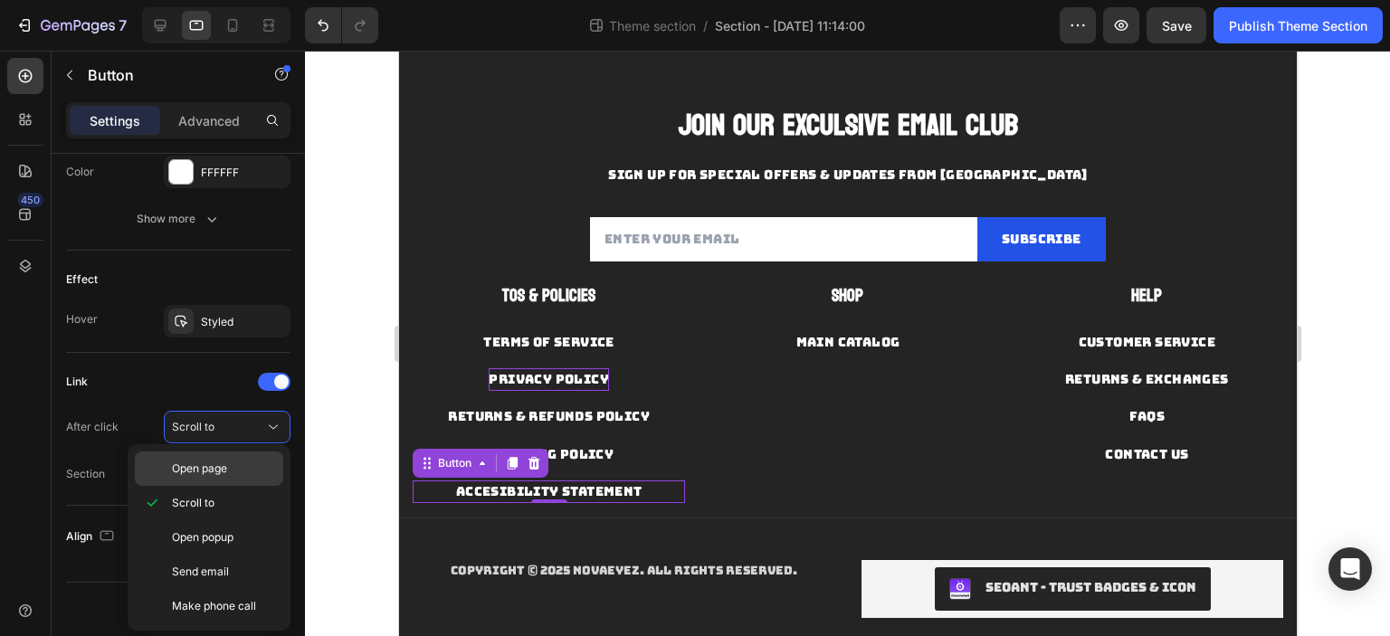
click at [231, 473] on p "Open page" at bounding box center [223, 469] width 103 height 16
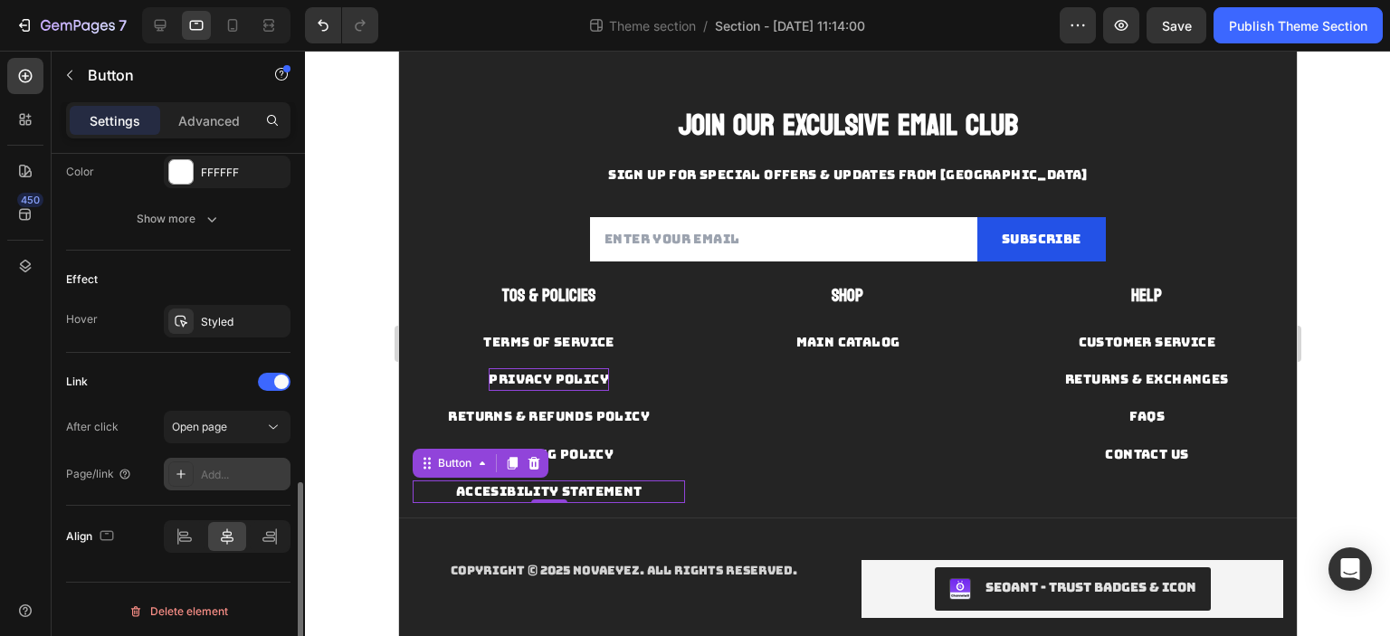
click at [226, 462] on div "Add..." at bounding box center [227, 474] width 127 height 33
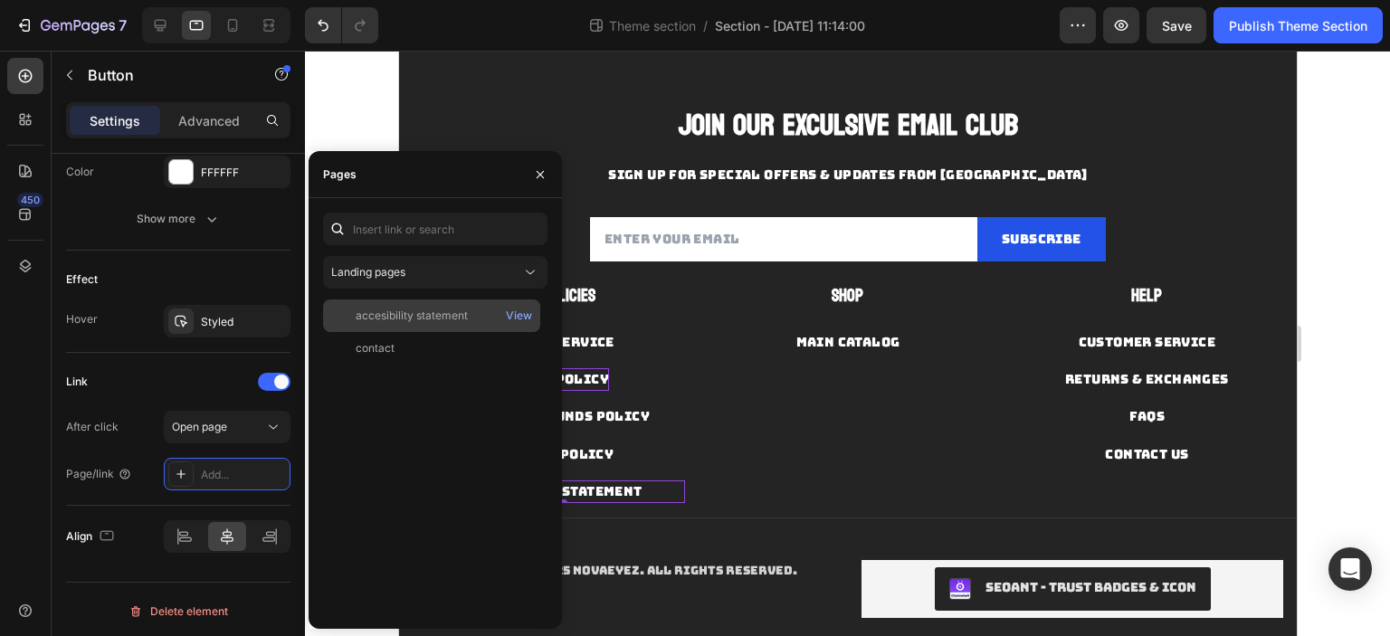
click at [414, 322] on div "accesibility statement" at bounding box center [412, 316] width 112 height 16
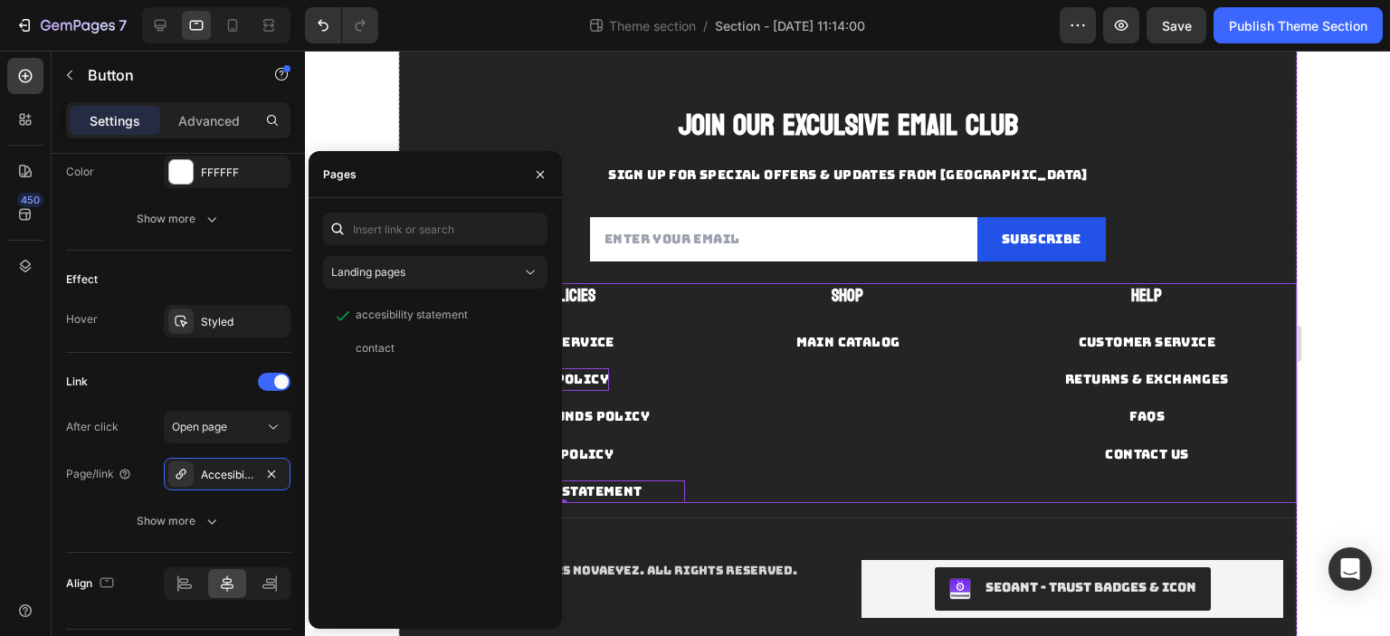
click at [740, 456] on div "Shop Text block MAIN CATALOG Button" at bounding box center [846, 393] width 272 height 220
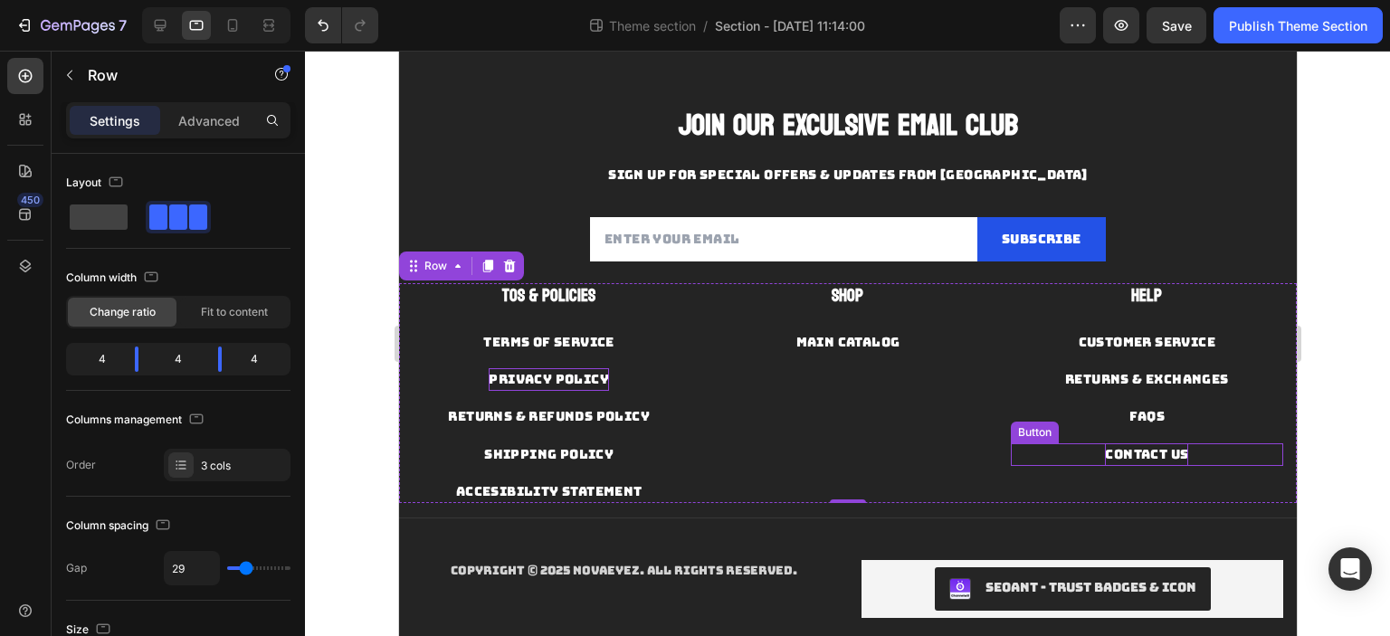
click at [1126, 453] on div "Contact Us" at bounding box center [1145, 454] width 83 height 23
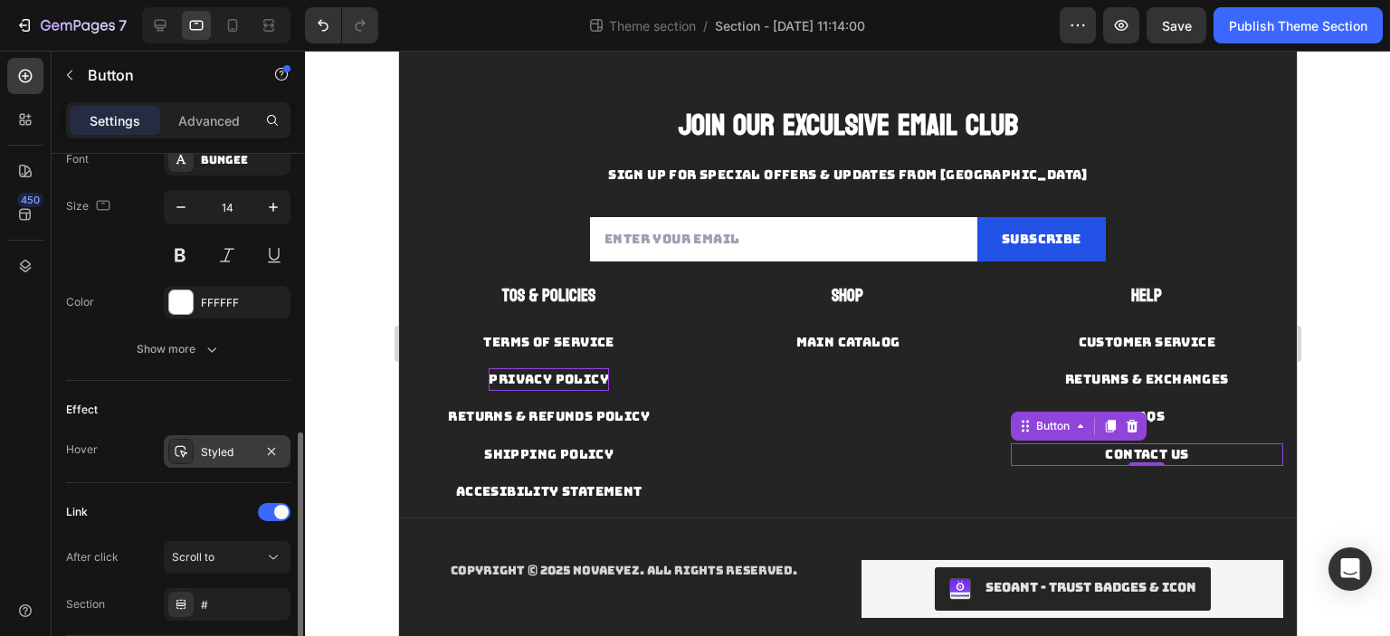
scroll to position [854, 0]
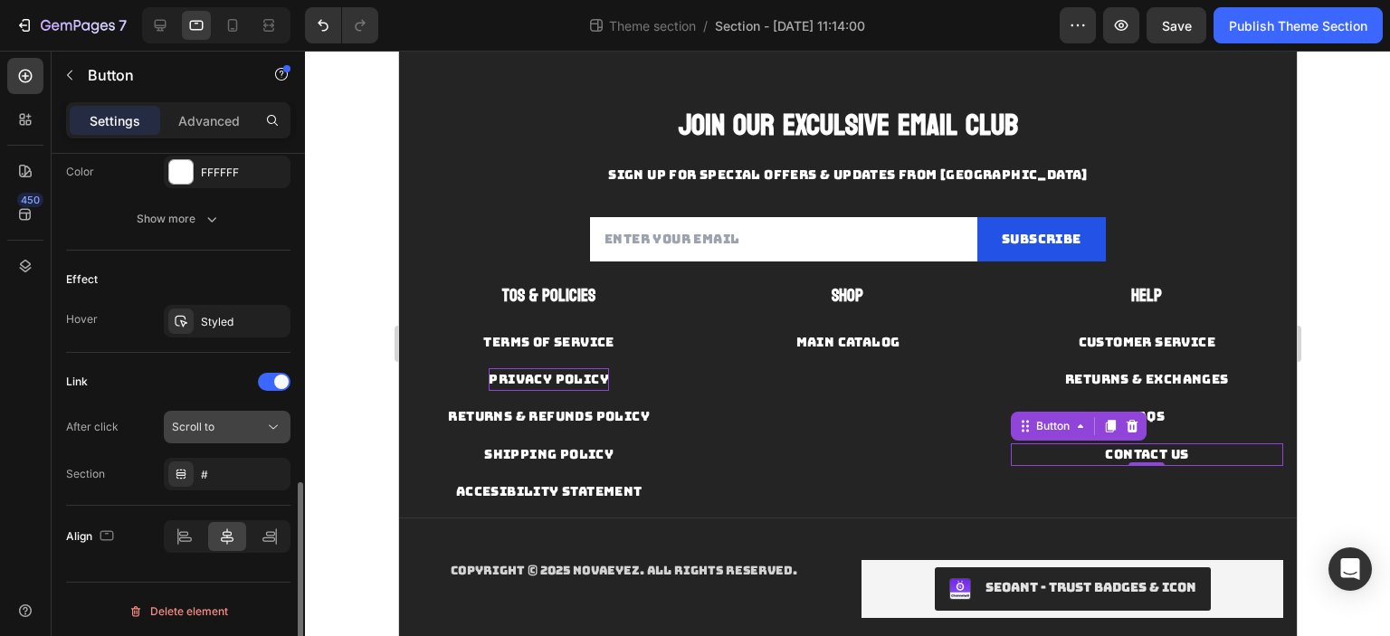
click at [242, 419] on div "Scroll to" at bounding box center [218, 427] width 92 height 16
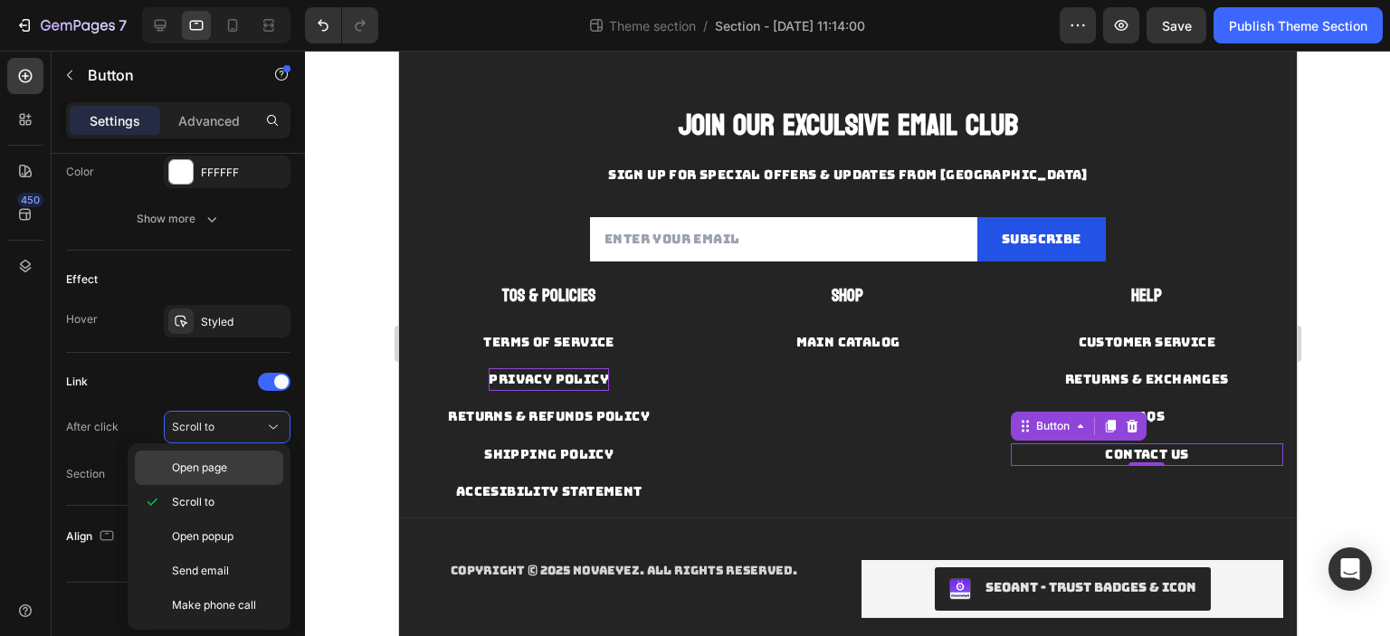
click at [228, 473] on p "Open page" at bounding box center [223, 468] width 103 height 16
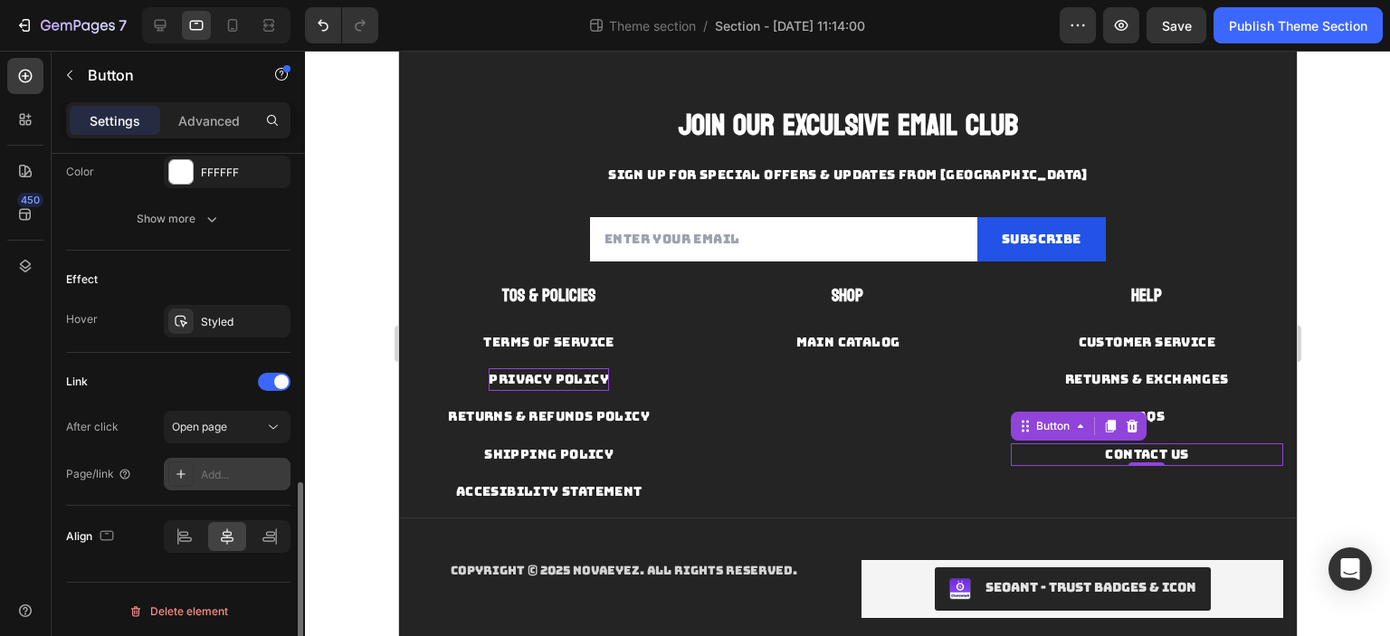
click at [233, 467] on div "Add..." at bounding box center [243, 475] width 85 height 16
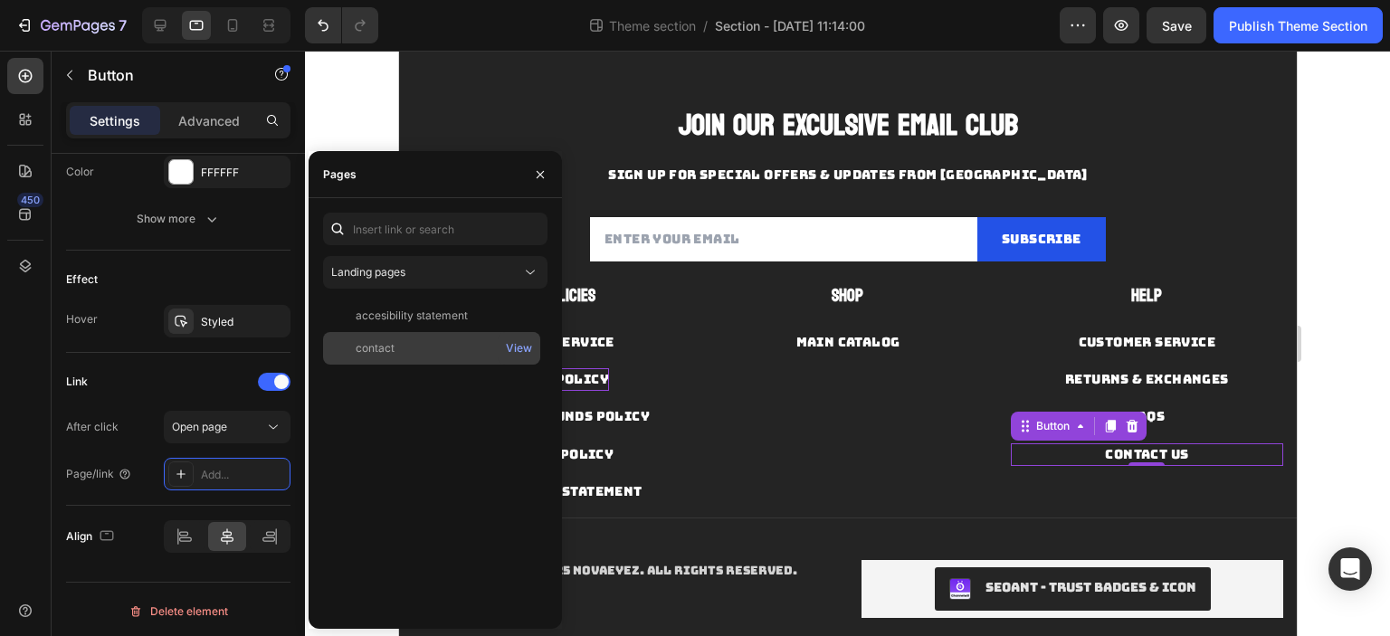
click at [404, 347] on div "contact" at bounding box center [431, 348] width 203 height 16
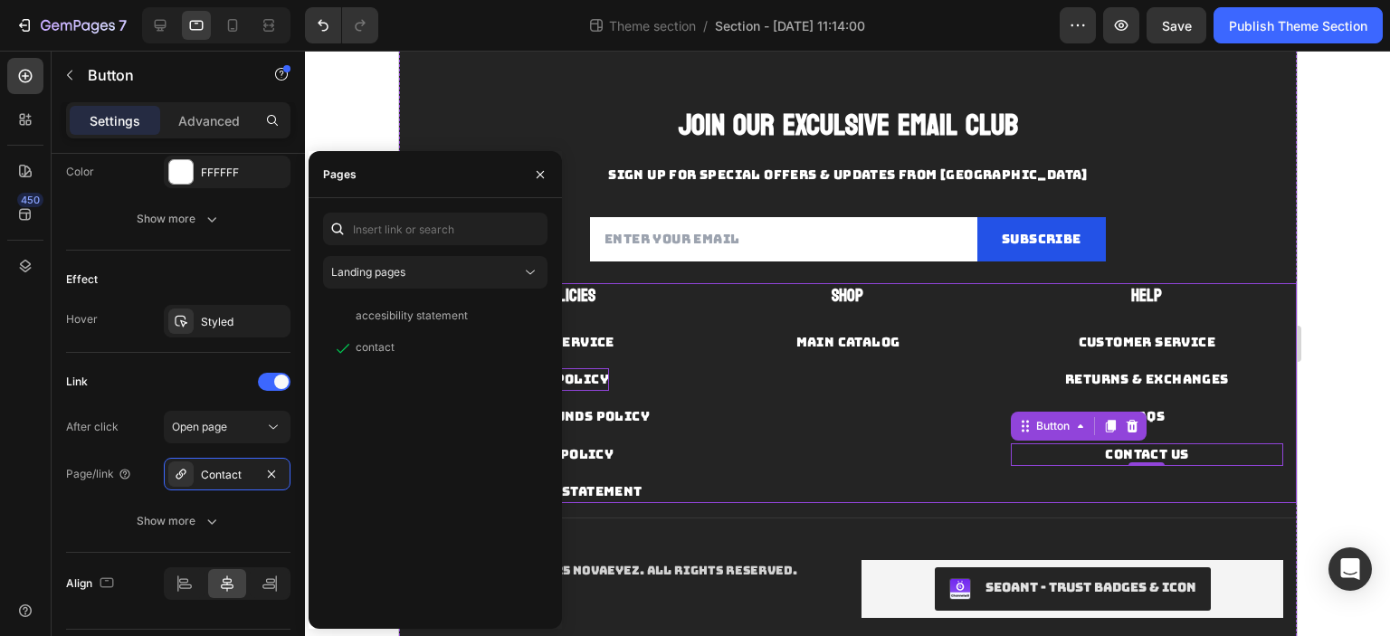
click at [877, 443] on div "Shop Text block MAIN CATALOG Button" at bounding box center [846, 393] width 272 height 220
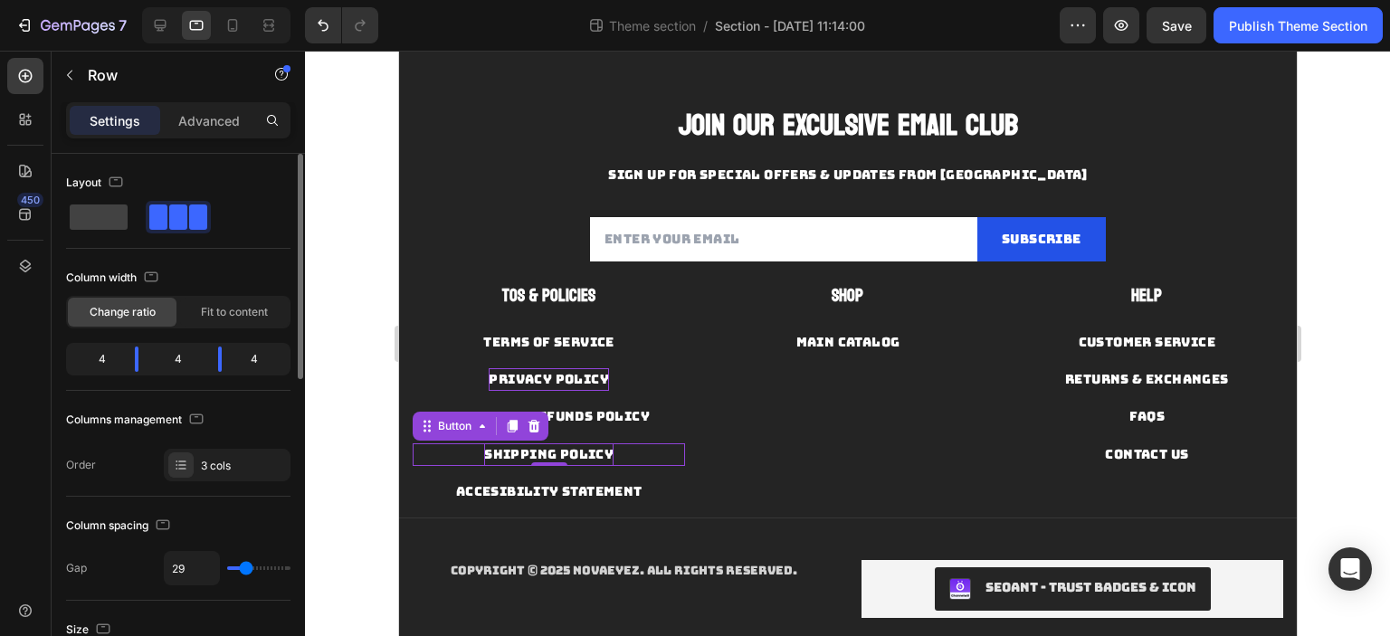
click at [569, 451] on p "SHIPPING POLICY" at bounding box center [547, 454] width 129 height 23
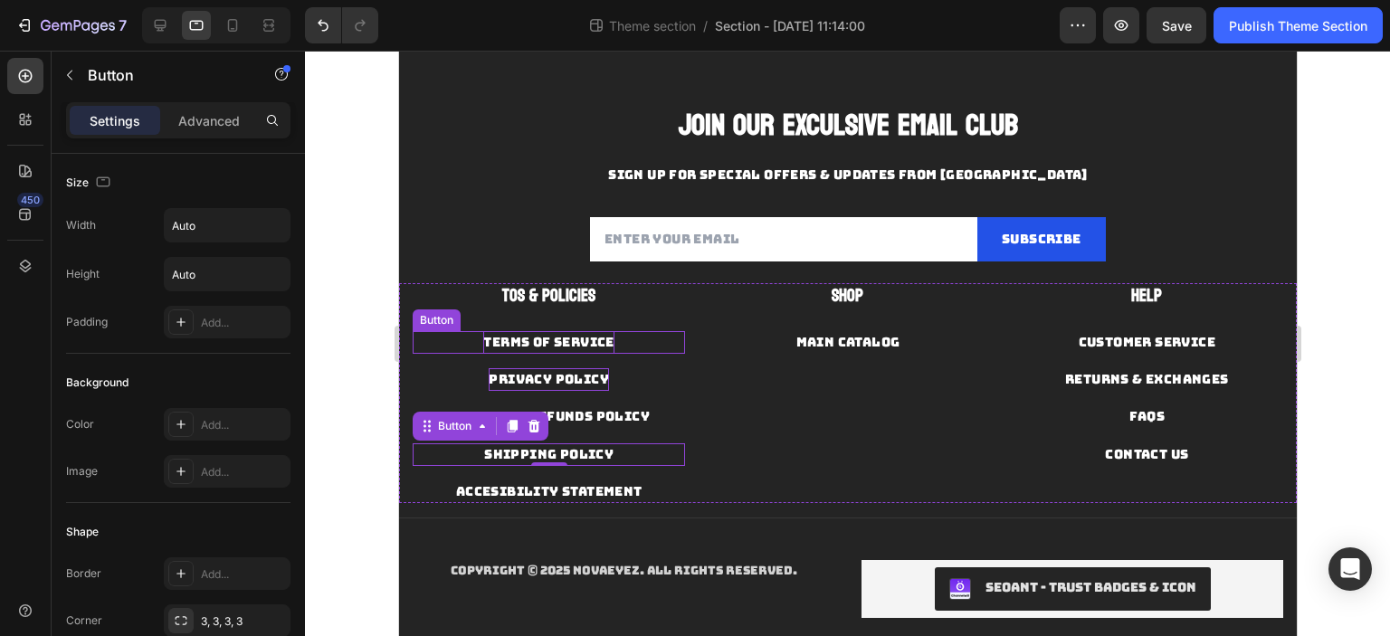
click at [576, 344] on p "TERMS OF SERVICE" at bounding box center [547, 342] width 130 height 23
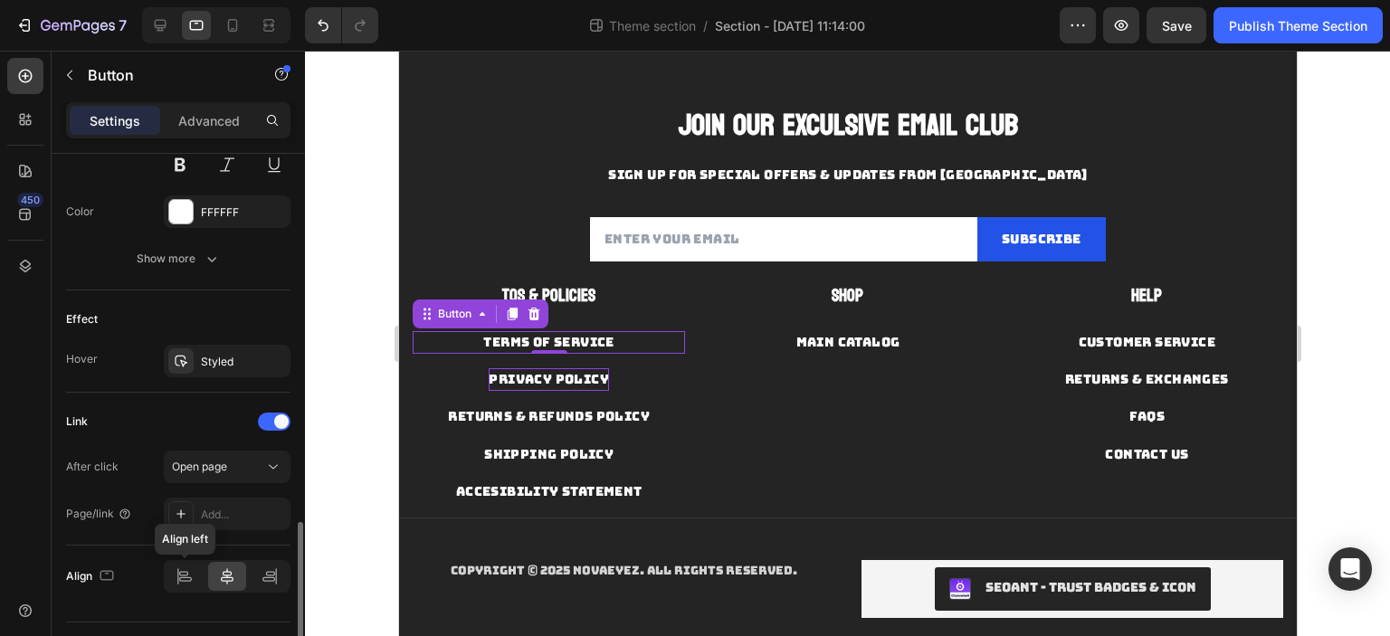
scroll to position [854, 0]
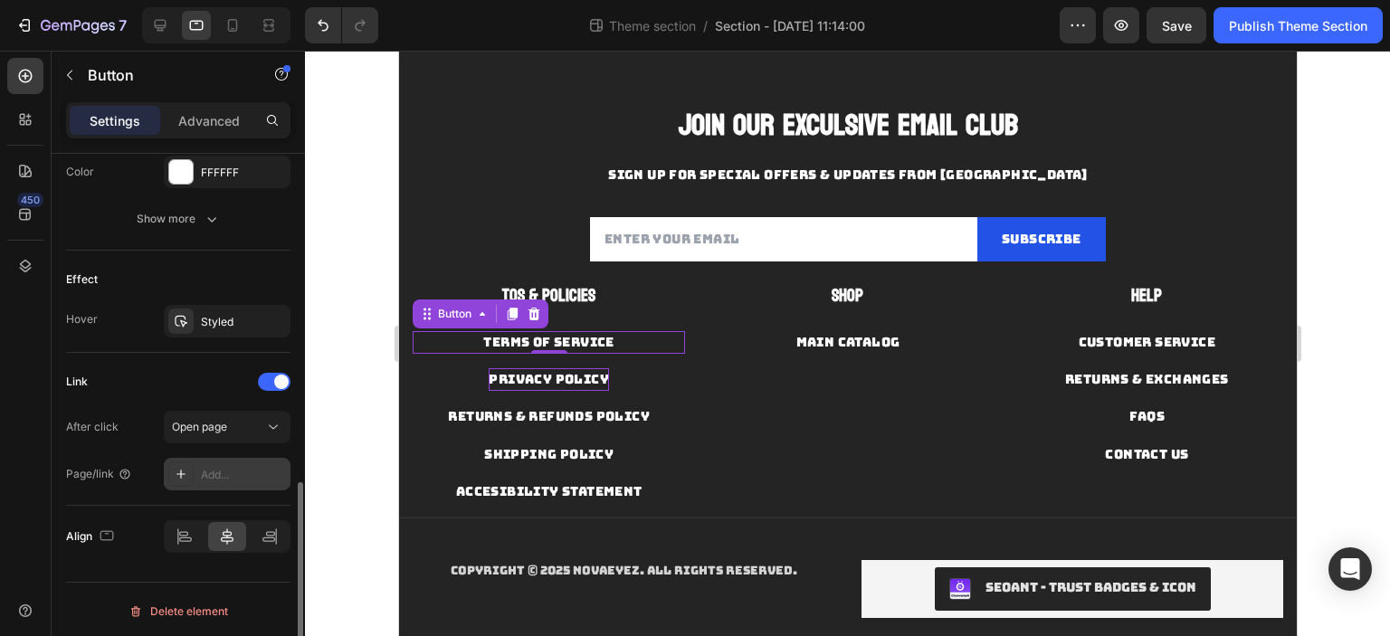
click at [218, 472] on div "Add..." at bounding box center [243, 475] width 85 height 16
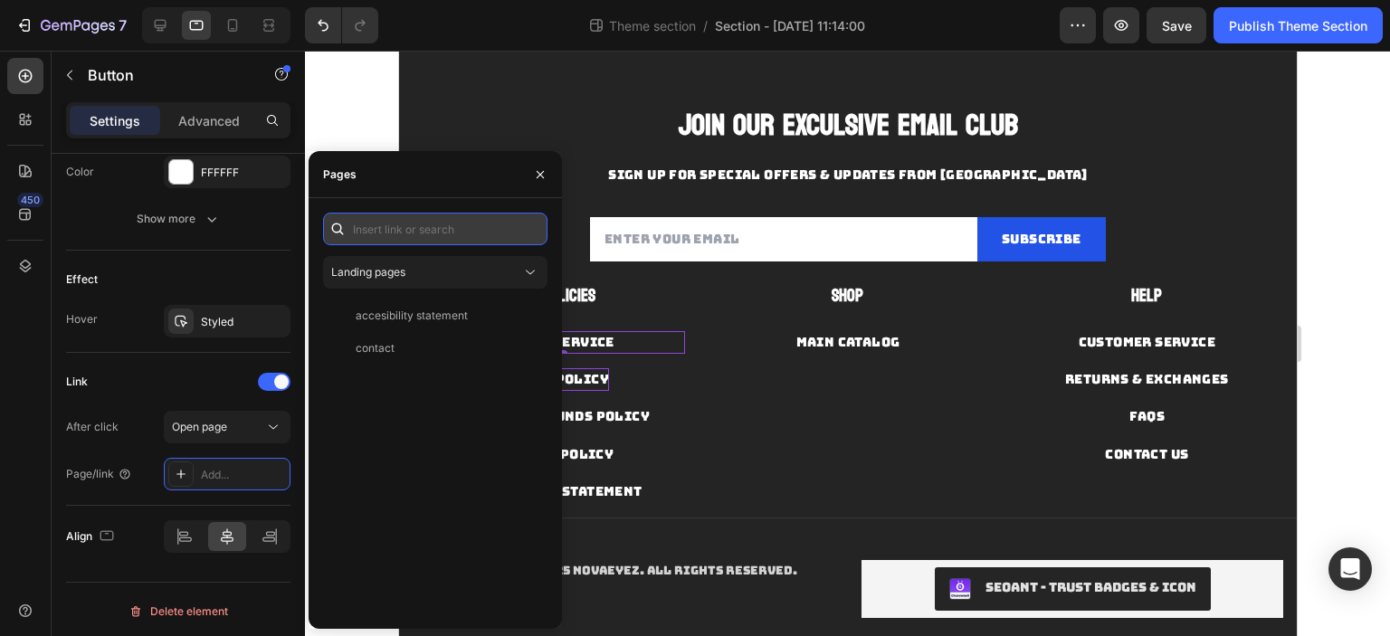
click at [427, 235] on input "text" at bounding box center [435, 229] width 224 height 33
paste input "[URL][DOMAIN_NAME]"
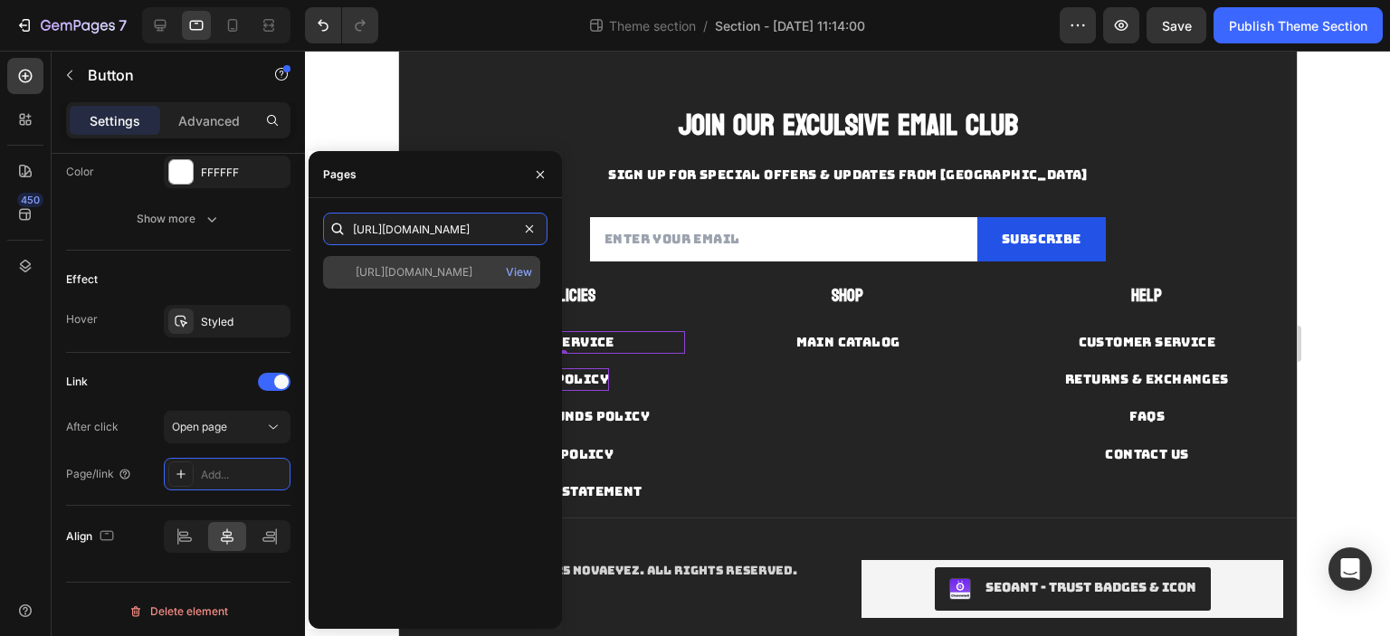
type input "[URL][DOMAIN_NAME]"
click at [445, 275] on div "[URL][DOMAIN_NAME]" at bounding box center [414, 272] width 117 height 16
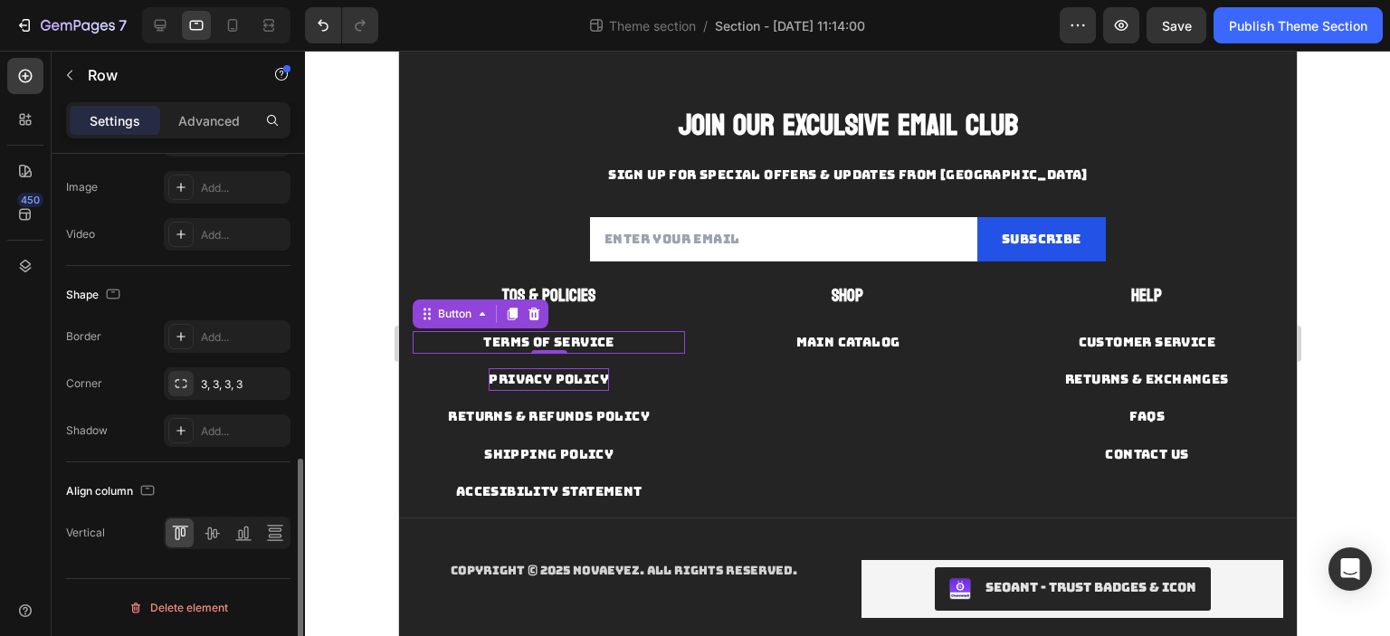
click at [629, 356] on div "PRIVACY POLICY Button" at bounding box center [548, 372] width 272 height 37
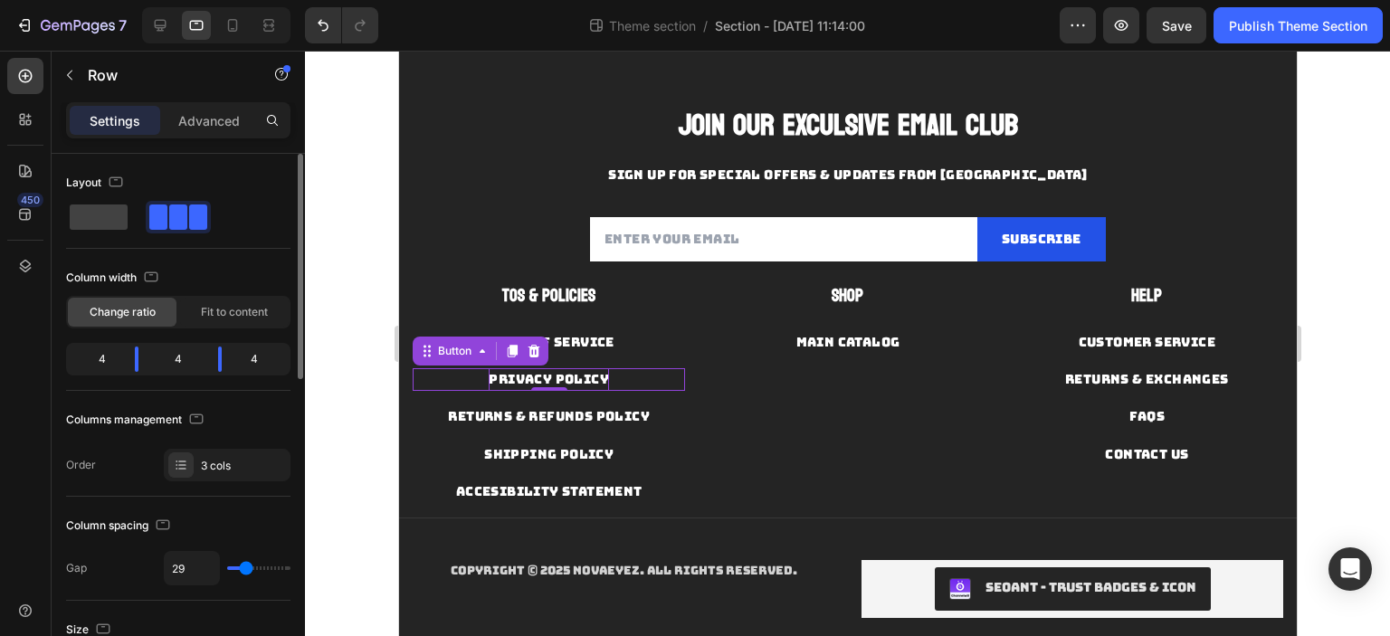
click at [597, 372] on p "PRIVACY POLICY" at bounding box center [548, 379] width 120 height 23
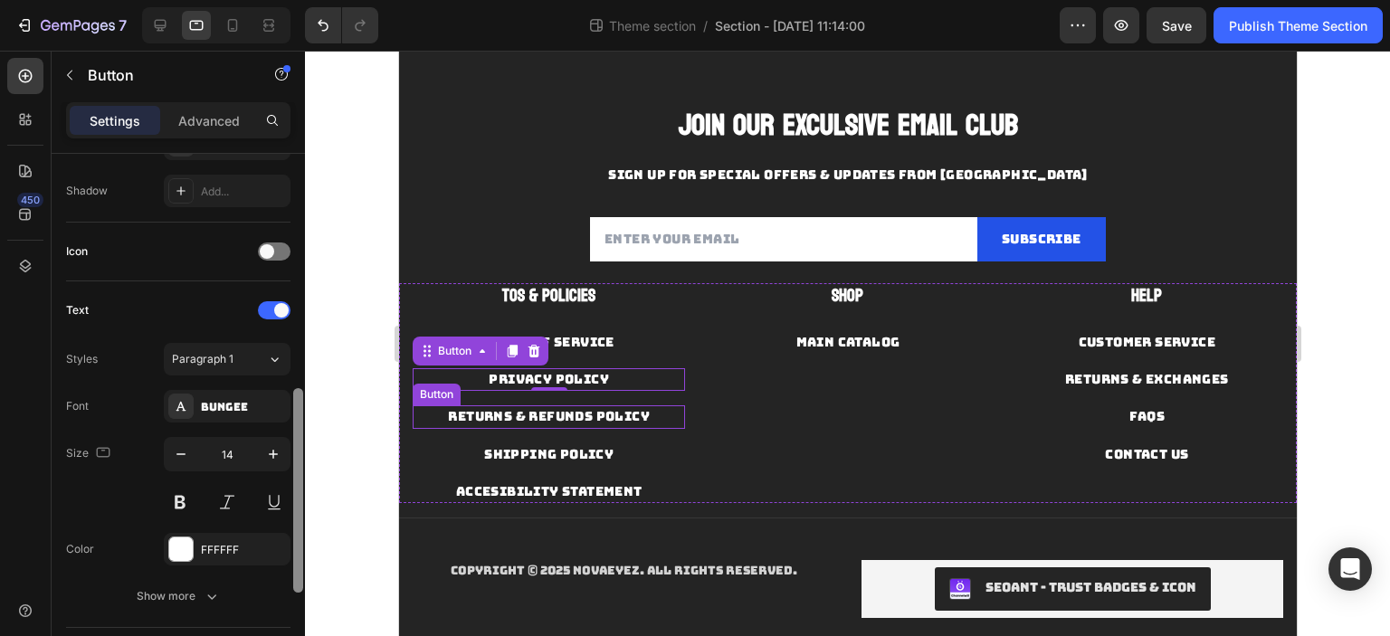
drag, startPoint x: 298, startPoint y: 286, endPoint x: 332, endPoint y: 491, distance: 208.2
click at [310, 0] on div "7 Theme section / Section - [DATE] 11:14:00 Preview Save Publish Theme Section …" at bounding box center [695, 0] width 1390 height 0
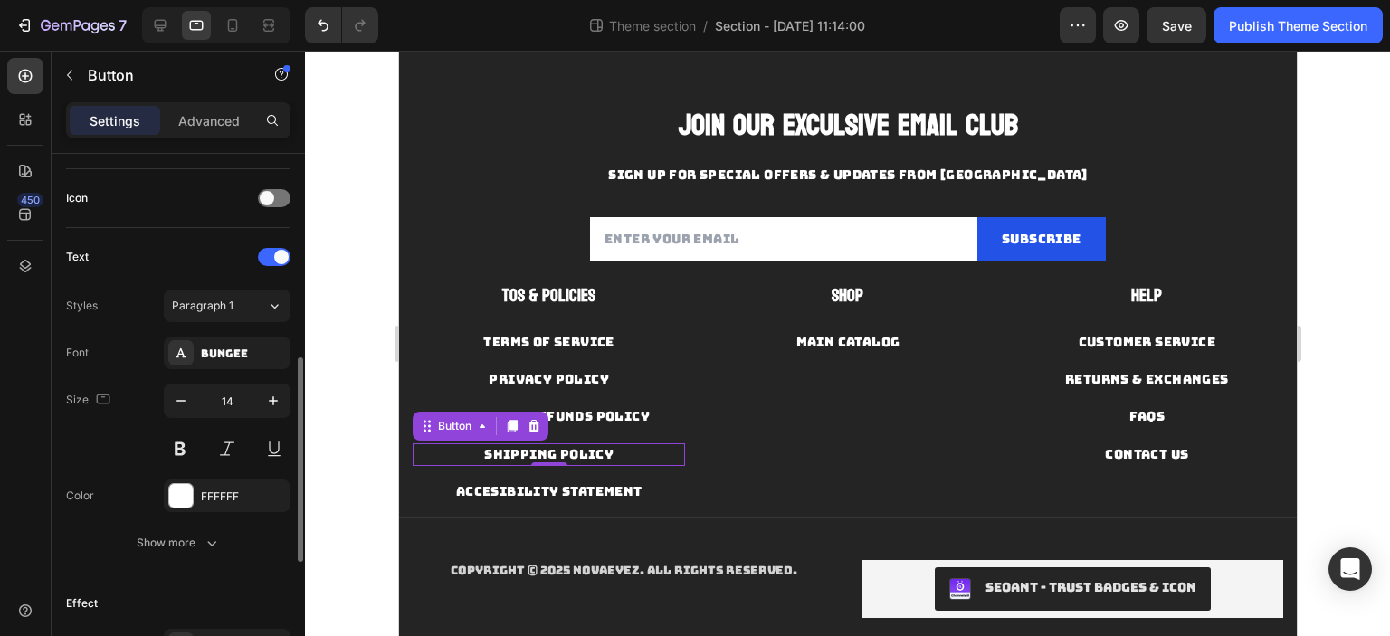
click at [652, 446] on div "SHIPPING POLICY Button 0" at bounding box center [548, 454] width 272 height 23
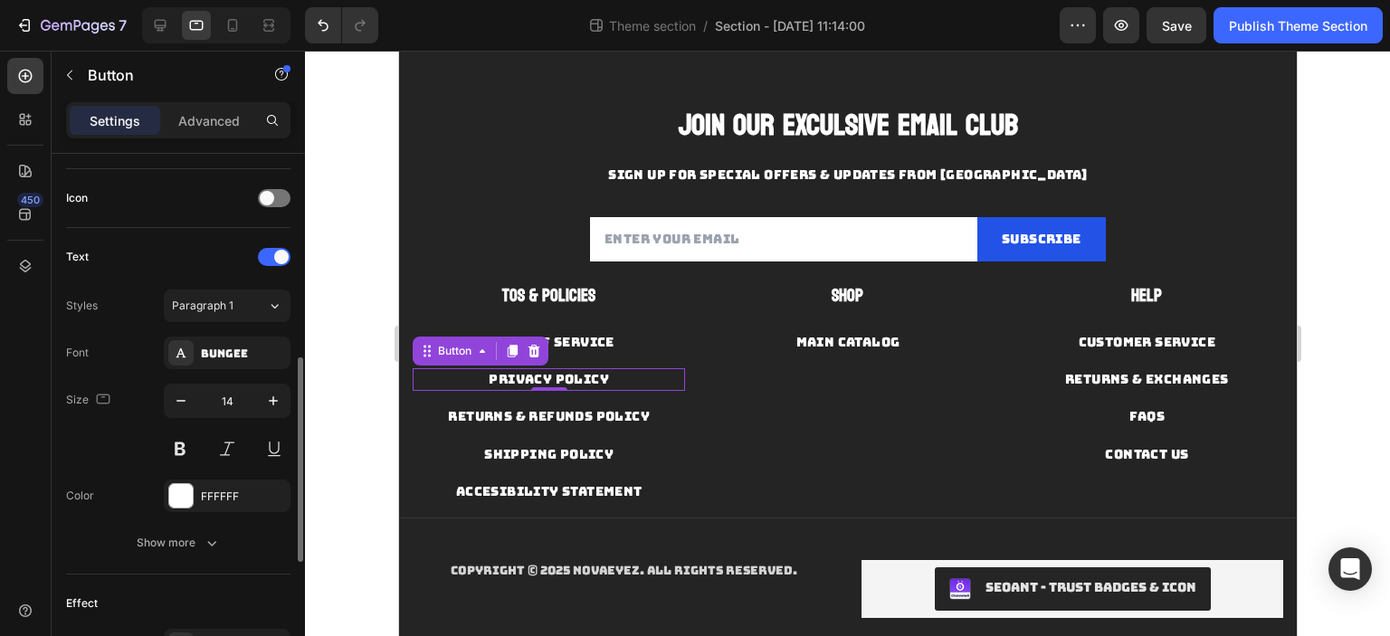
click at [613, 371] on div "PRIVACY POLICY Button 0" at bounding box center [548, 379] width 272 height 23
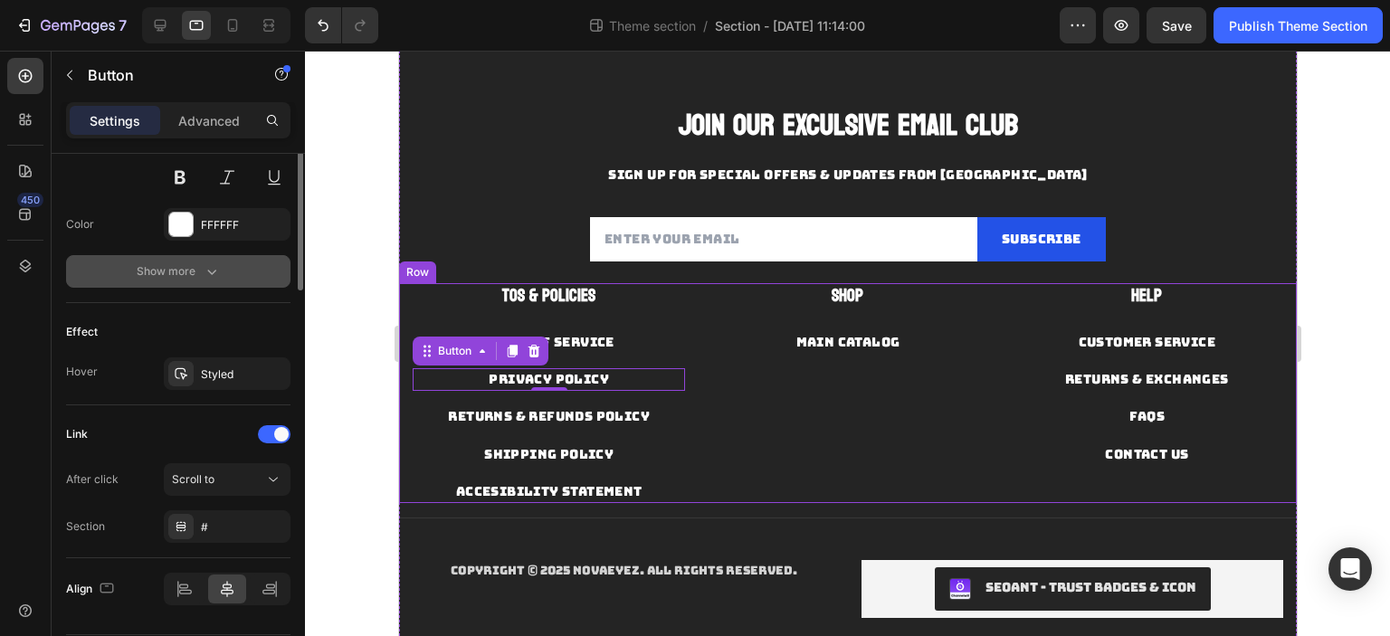
scroll to position [854, 0]
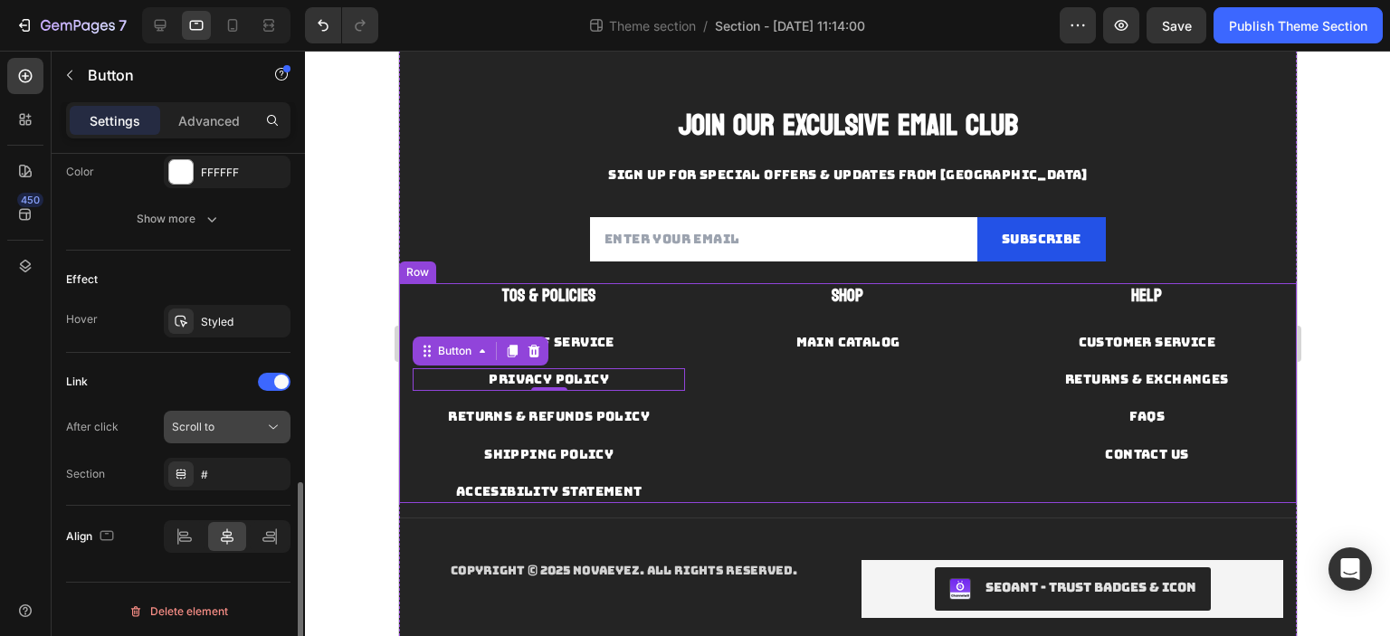
click at [246, 430] on div "Scroll to" at bounding box center [218, 427] width 92 height 16
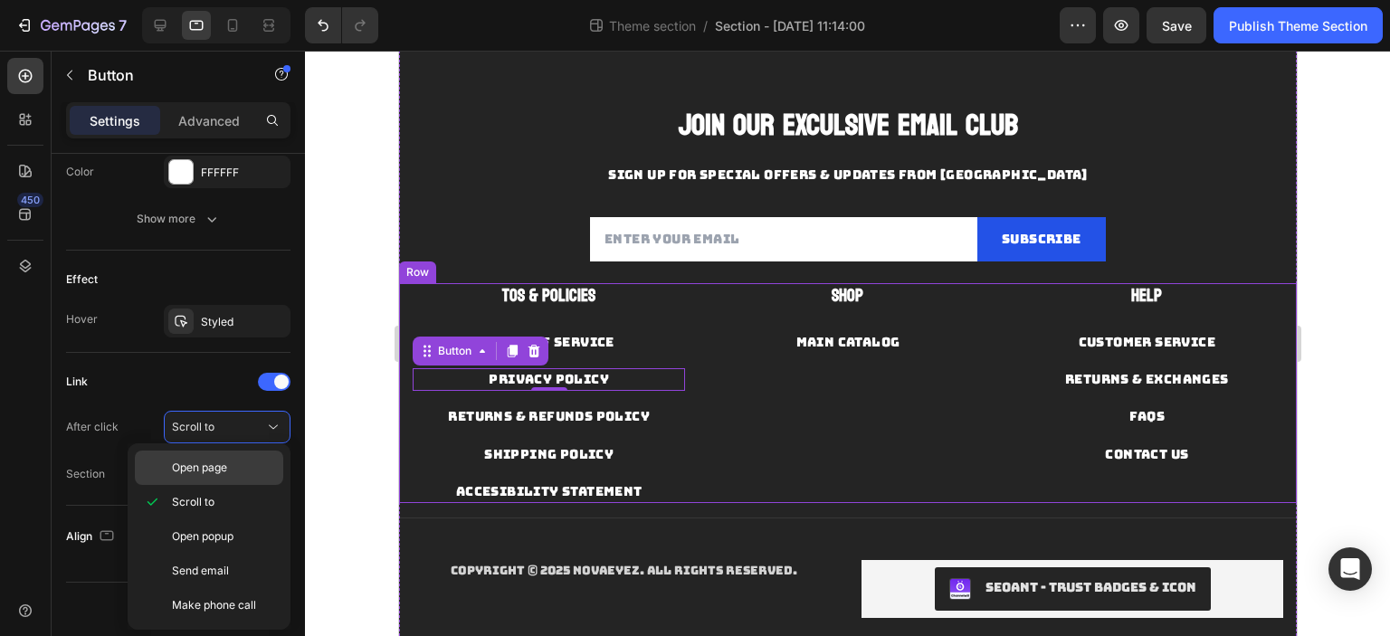
click at [236, 469] on p "Open page" at bounding box center [223, 468] width 103 height 16
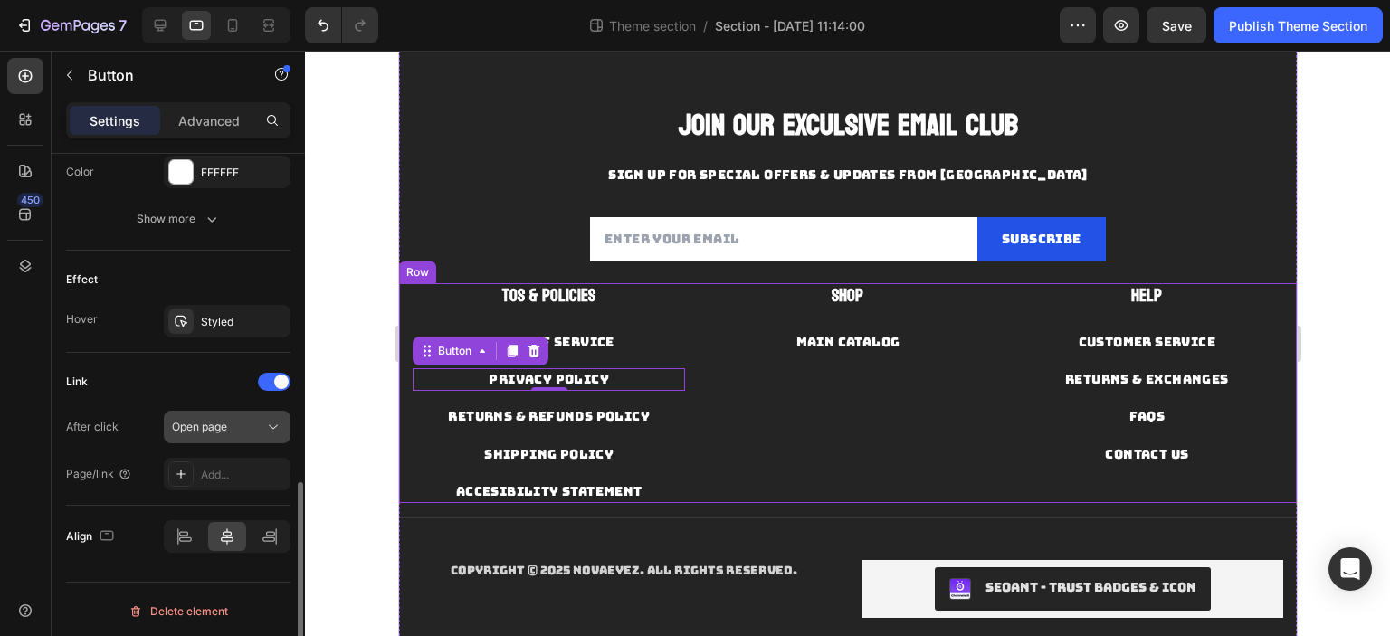
click at [239, 423] on div "Open page" at bounding box center [218, 427] width 92 height 16
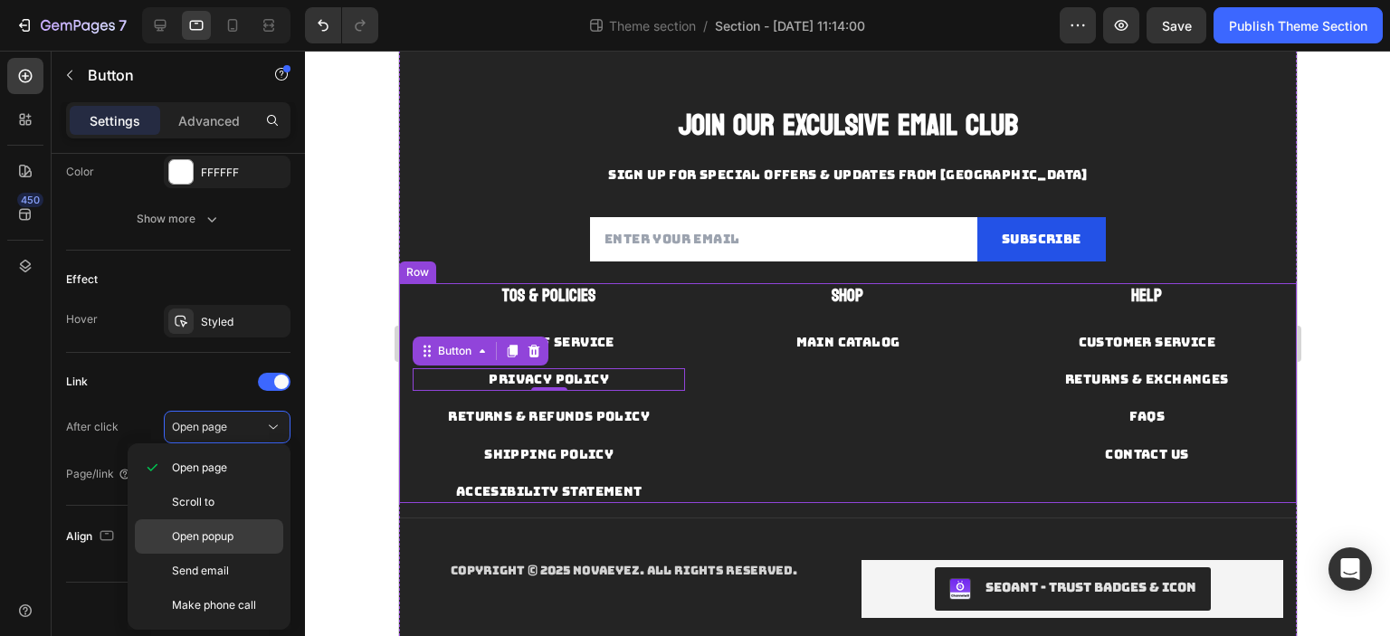
click at [233, 541] on span "Open popup" at bounding box center [203, 536] width 62 height 16
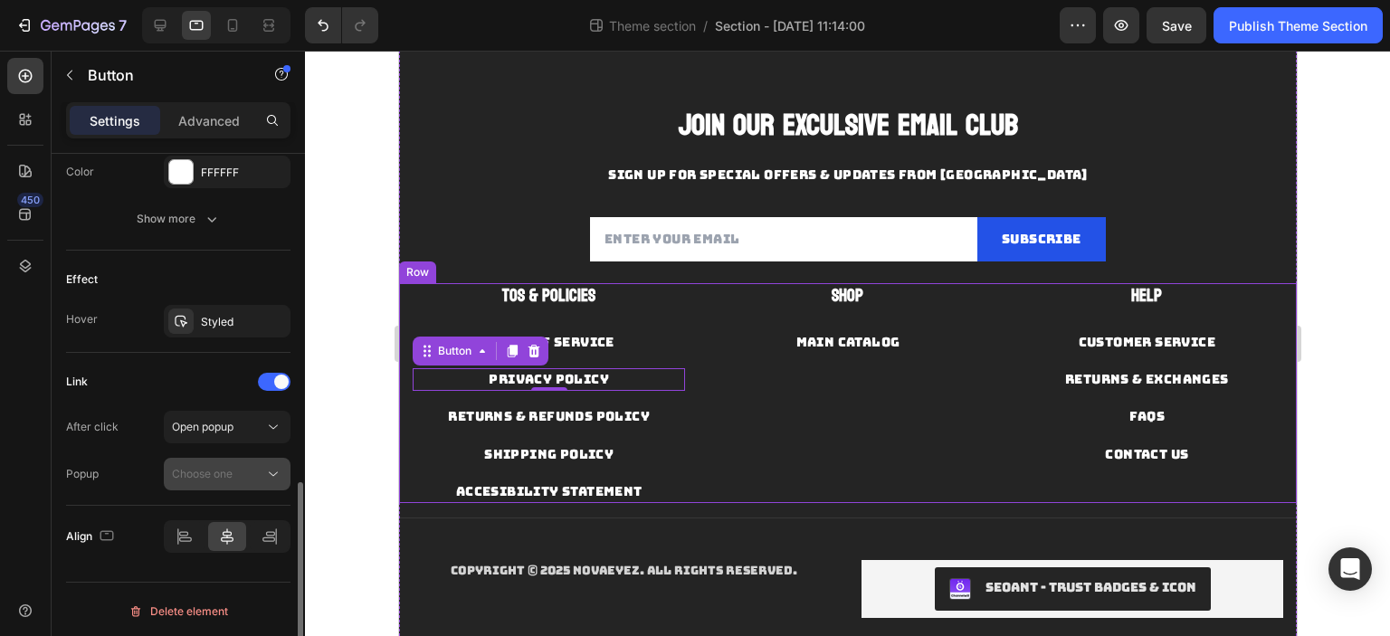
click at [239, 461] on button "Choose one" at bounding box center [227, 474] width 127 height 33
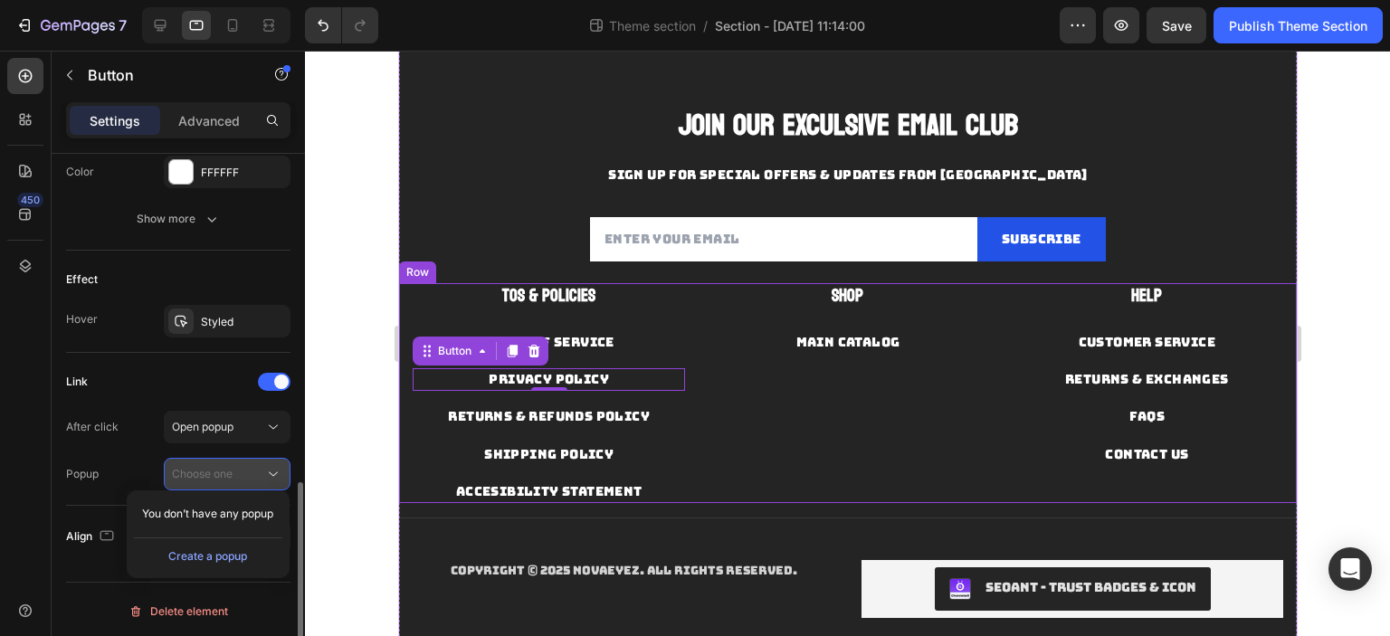
click at [239, 461] on button "Choose one" at bounding box center [227, 474] width 127 height 33
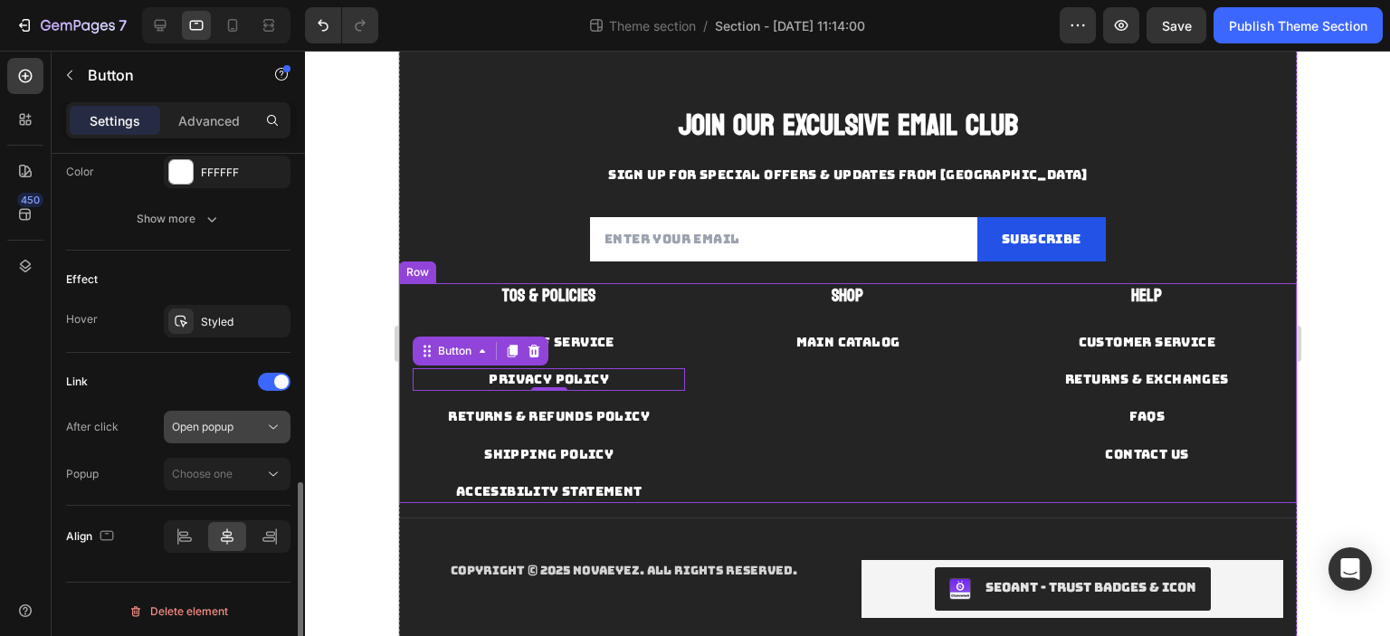
click at [245, 419] on div "Open popup" at bounding box center [218, 427] width 92 height 16
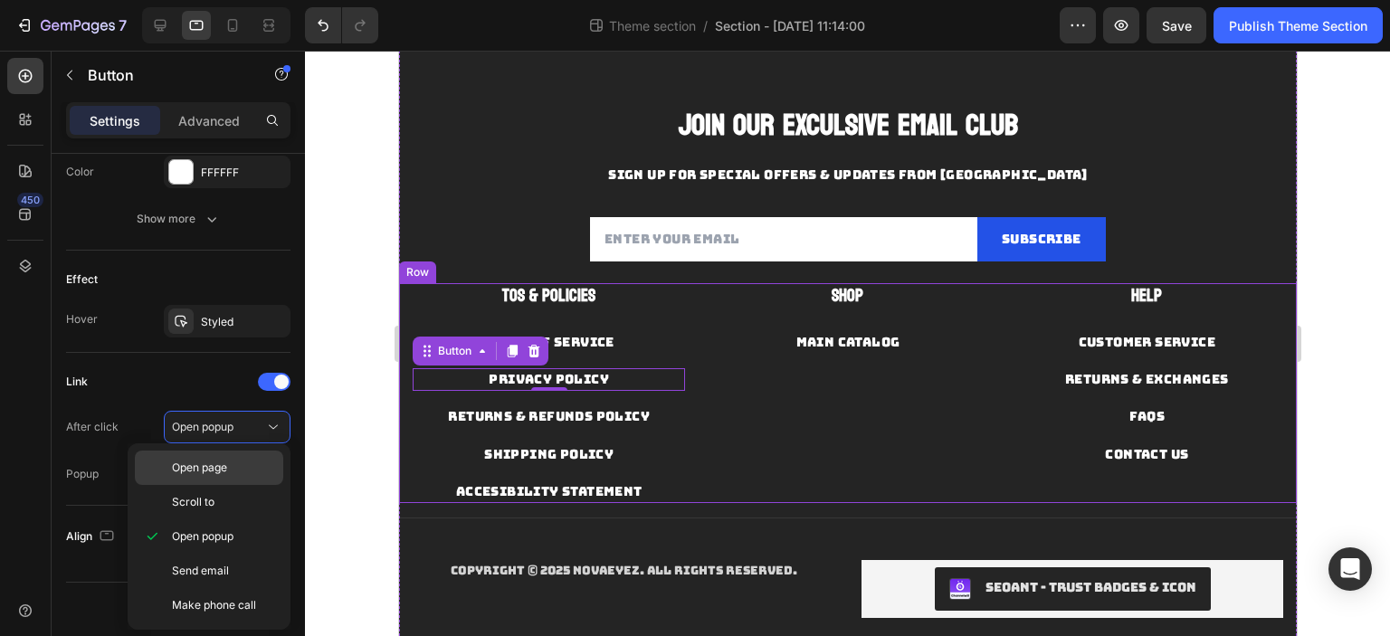
click at [236, 454] on div "Open page" at bounding box center [209, 468] width 148 height 34
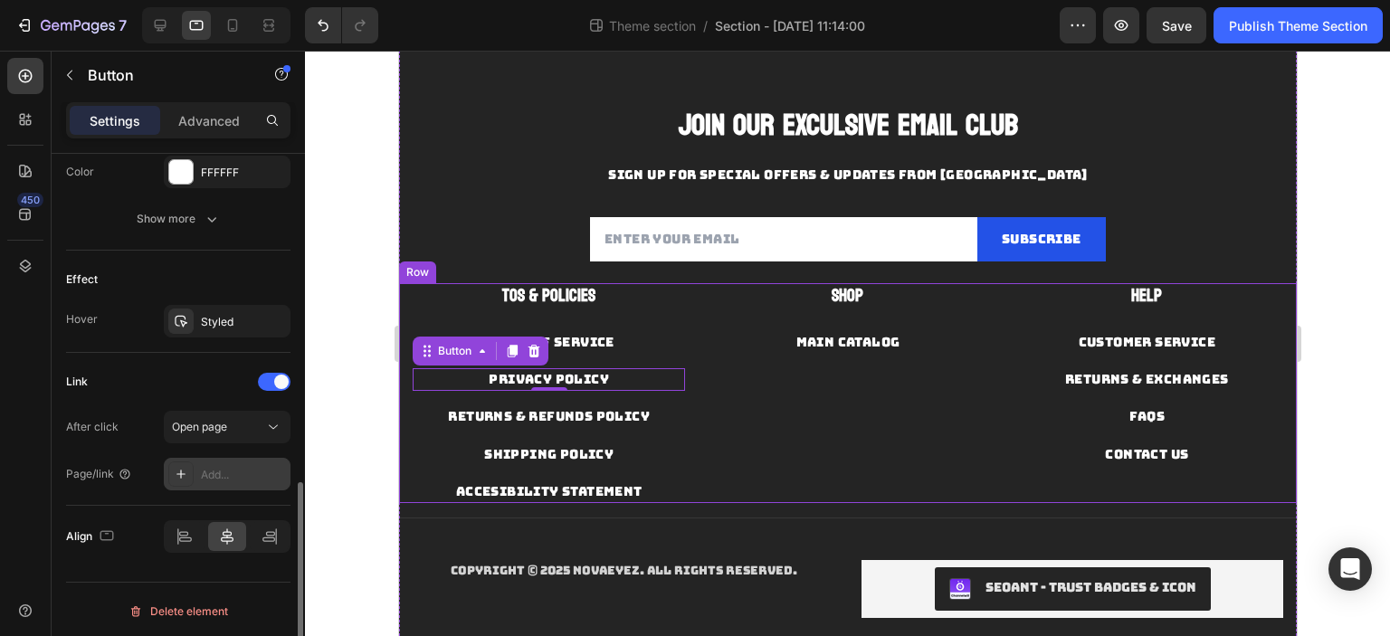
click at [233, 467] on div "Add..." at bounding box center [243, 475] width 85 height 16
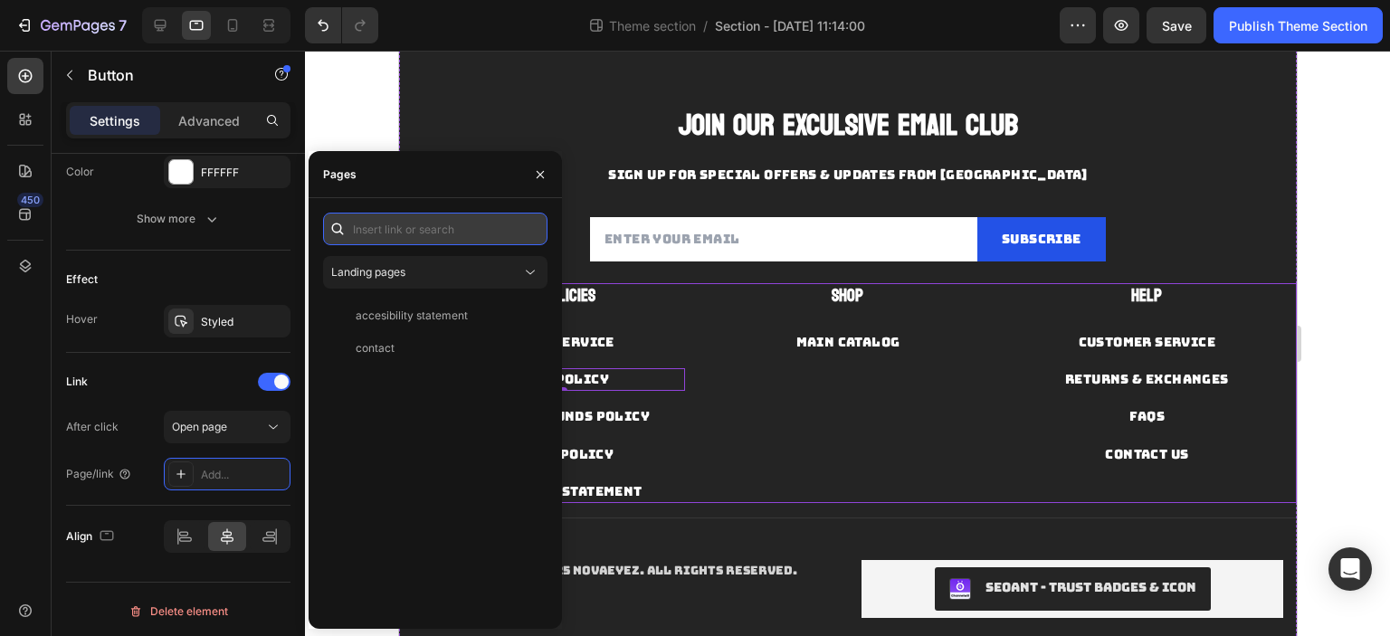
click at [436, 232] on input "text" at bounding box center [435, 229] width 224 height 33
paste input "[URL][DOMAIN_NAME]"
drag, startPoint x: 508, startPoint y: 232, endPoint x: 423, endPoint y: 240, distance: 84.5
click at [423, 240] on input "[URL][DOMAIN_NAME]" at bounding box center [435, 229] width 224 height 33
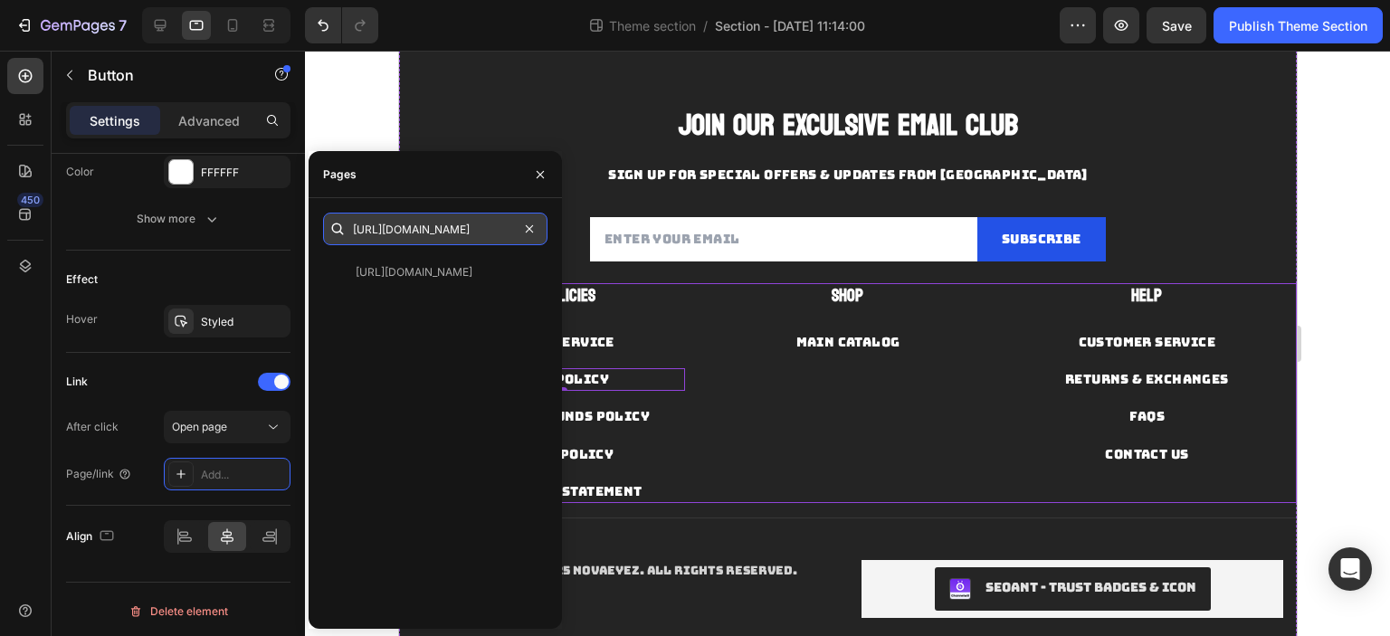
scroll to position [0, 101]
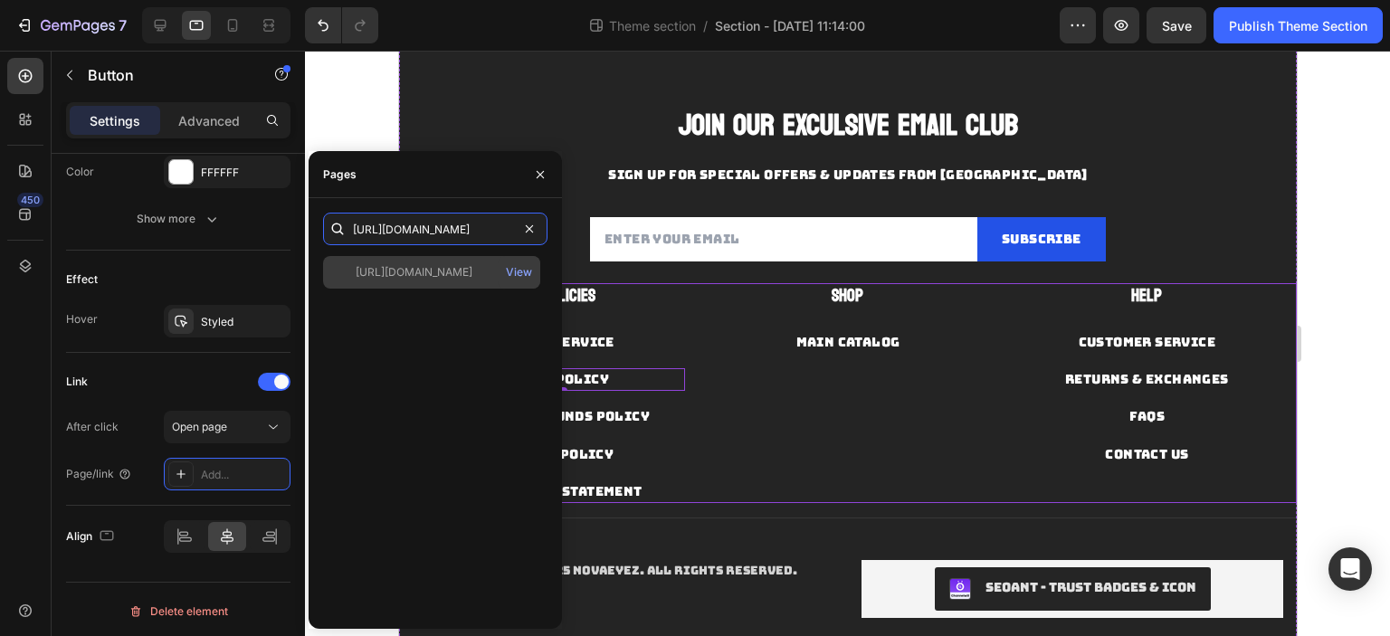
type input "[URL][DOMAIN_NAME]"
click at [472, 274] on div "[URL][DOMAIN_NAME]" at bounding box center [414, 272] width 117 height 16
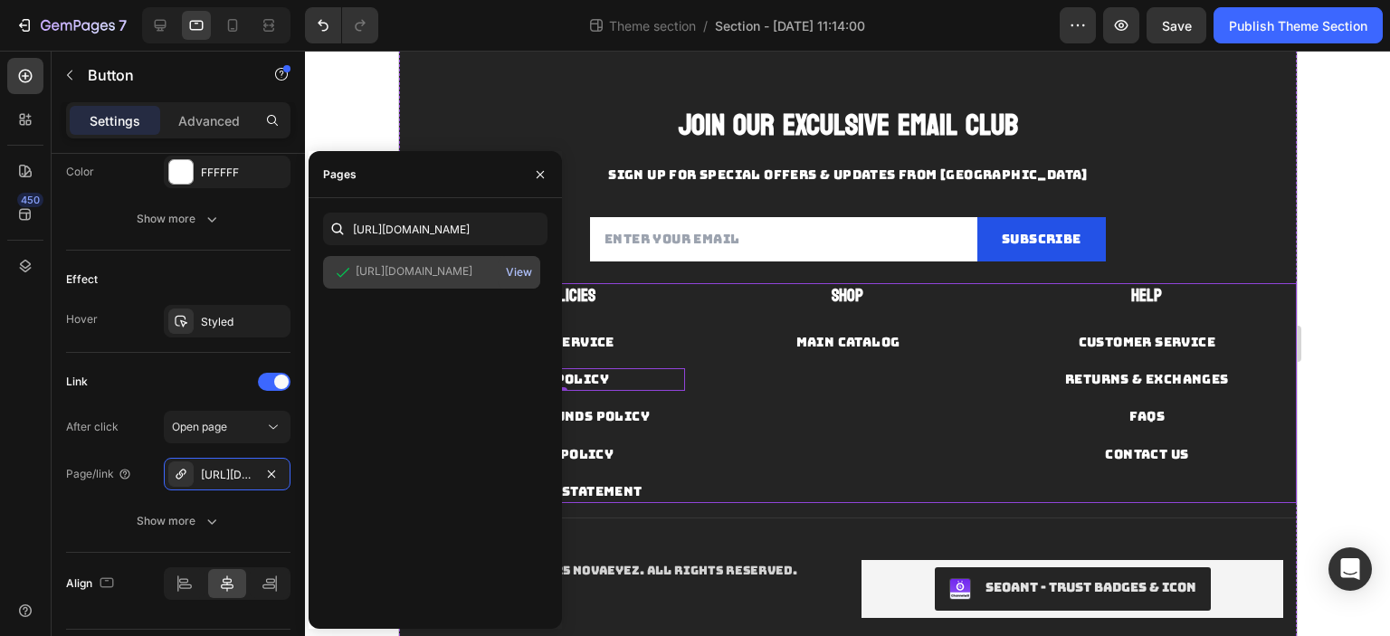
click at [518, 271] on div "View" at bounding box center [519, 272] width 26 height 16
click at [598, 401] on div "RETURNS & REFUNDS POLICY Button" at bounding box center [548, 409] width 272 height 37
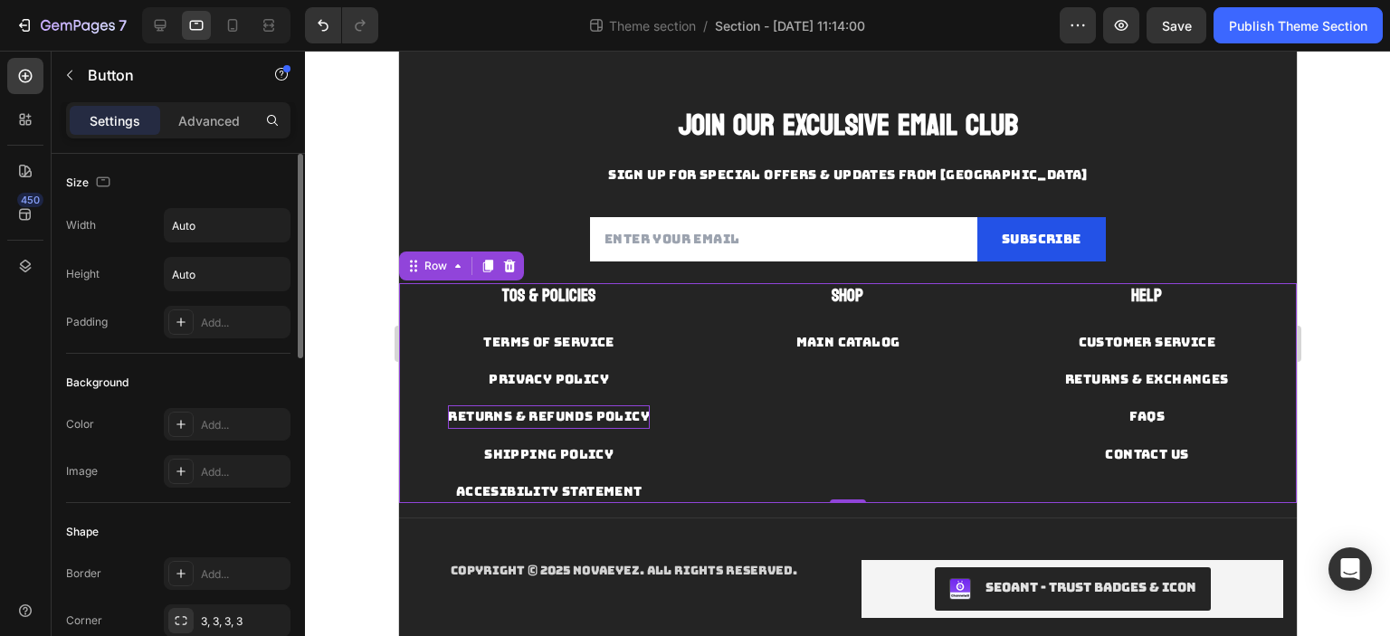
click at [598, 415] on p "RETURNS & REFUNDS POLICY" at bounding box center [548, 416] width 202 height 23
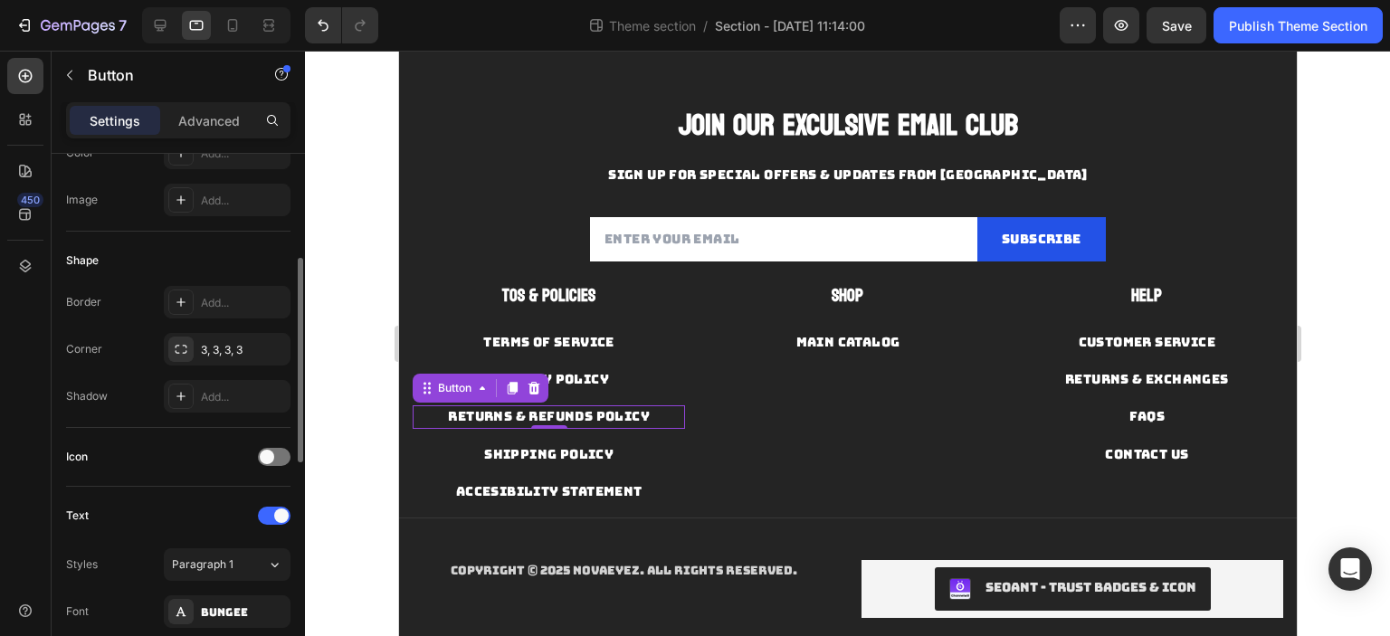
scroll to position [452, 0]
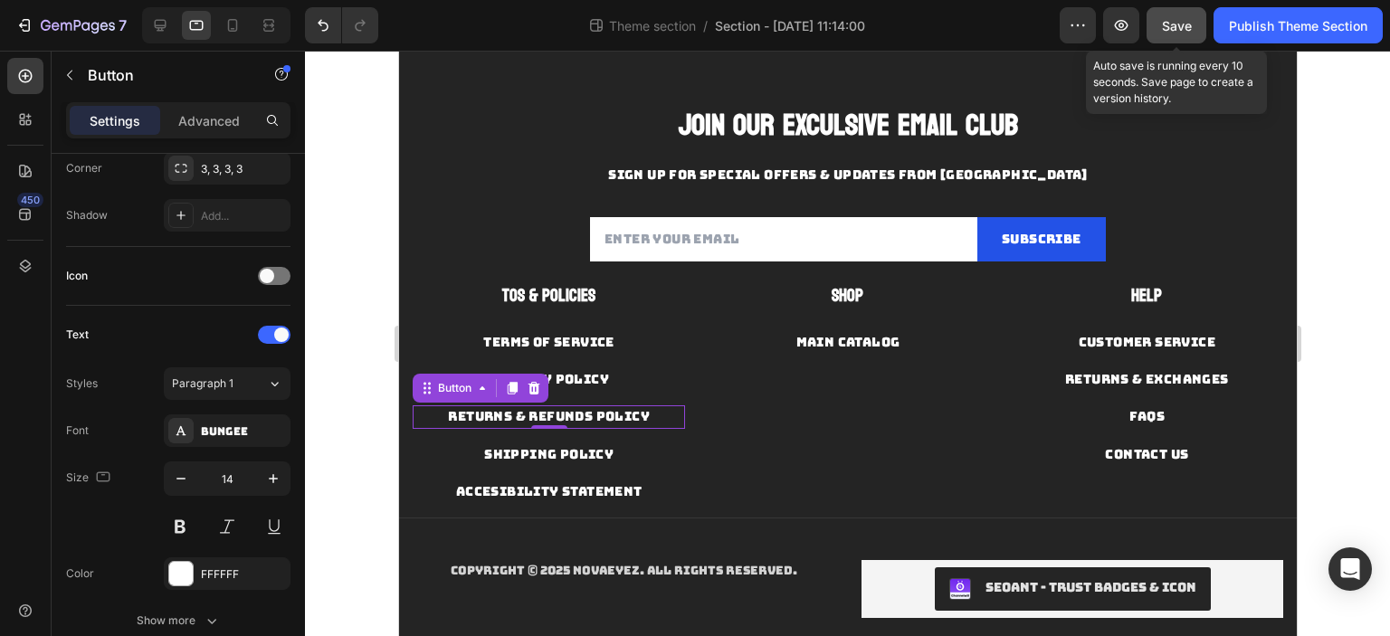
click at [1174, 30] on span "Save" at bounding box center [1177, 25] width 30 height 15
